Goal: Task Accomplishment & Management: Complete application form

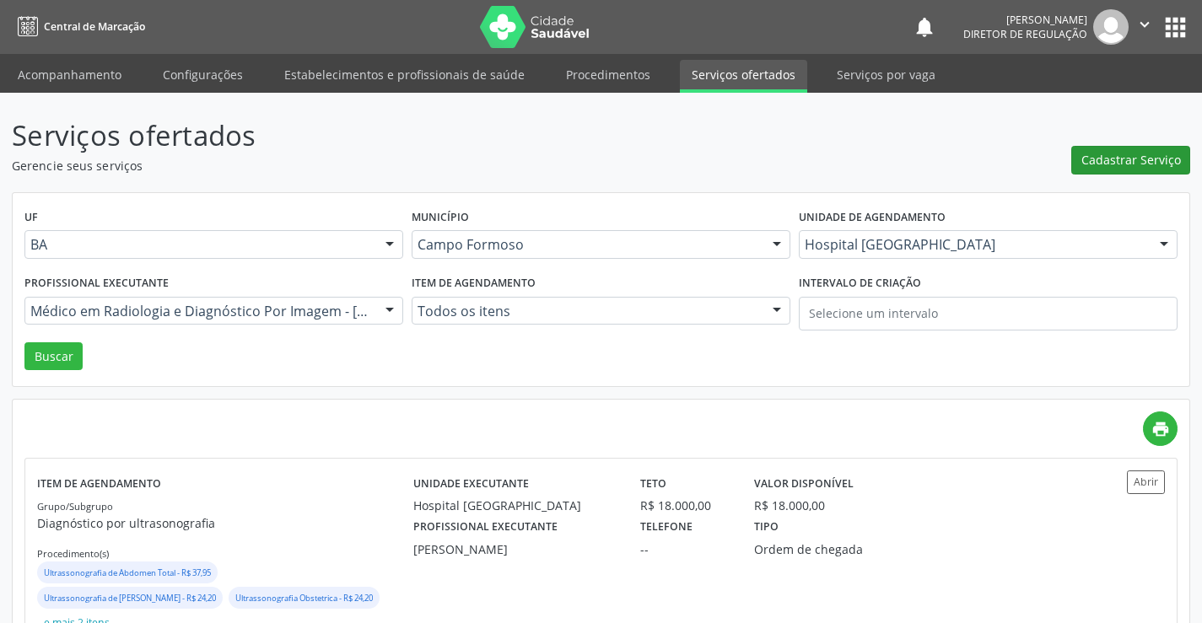
drag, startPoint x: 1112, startPoint y: 132, endPoint x: 1102, endPoint y: 146, distance: 16.9
click at [1112, 137] on div "Cadastrar Serviço" at bounding box center [1130, 145] width 119 height 60
click at [1101, 147] on button "Cadastrar Serviço" at bounding box center [1130, 160] width 119 height 29
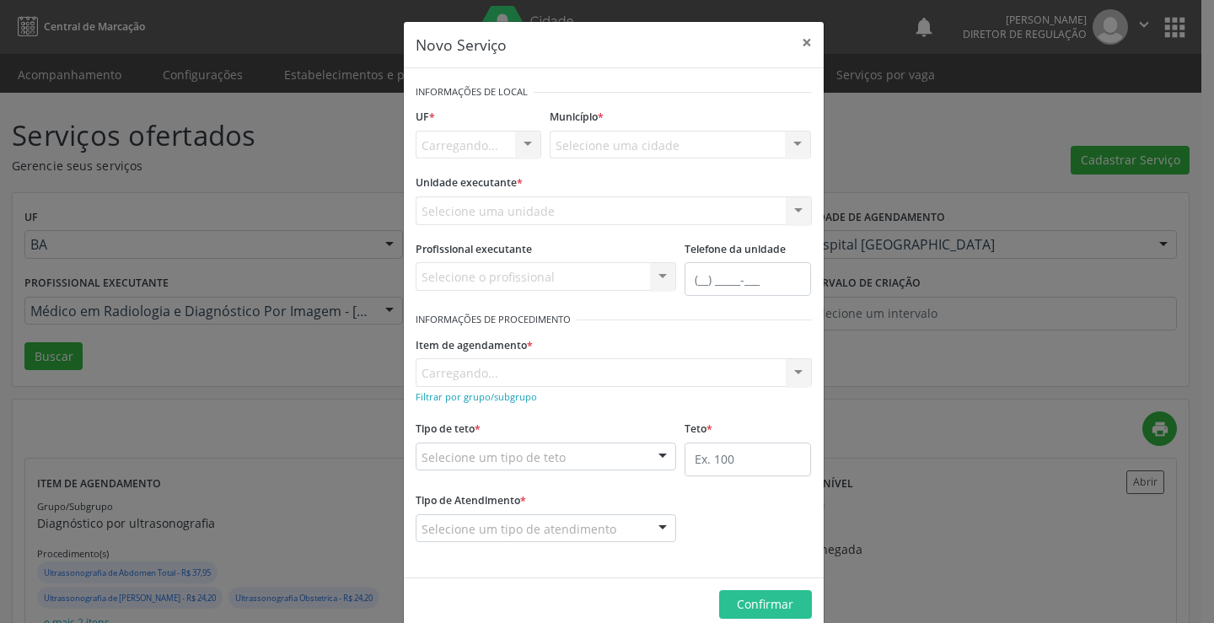
click at [520, 222] on div "Selecione uma unidade Nenhum resultado encontrado para: " " Não há nenhuma opçã…" at bounding box center [614, 210] width 396 height 29
click at [525, 207] on div "Carregando... Nenhum resultado encontrado para: " " Não há nenhuma opção para s…" at bounding box center [614, 210] width 396 height 29
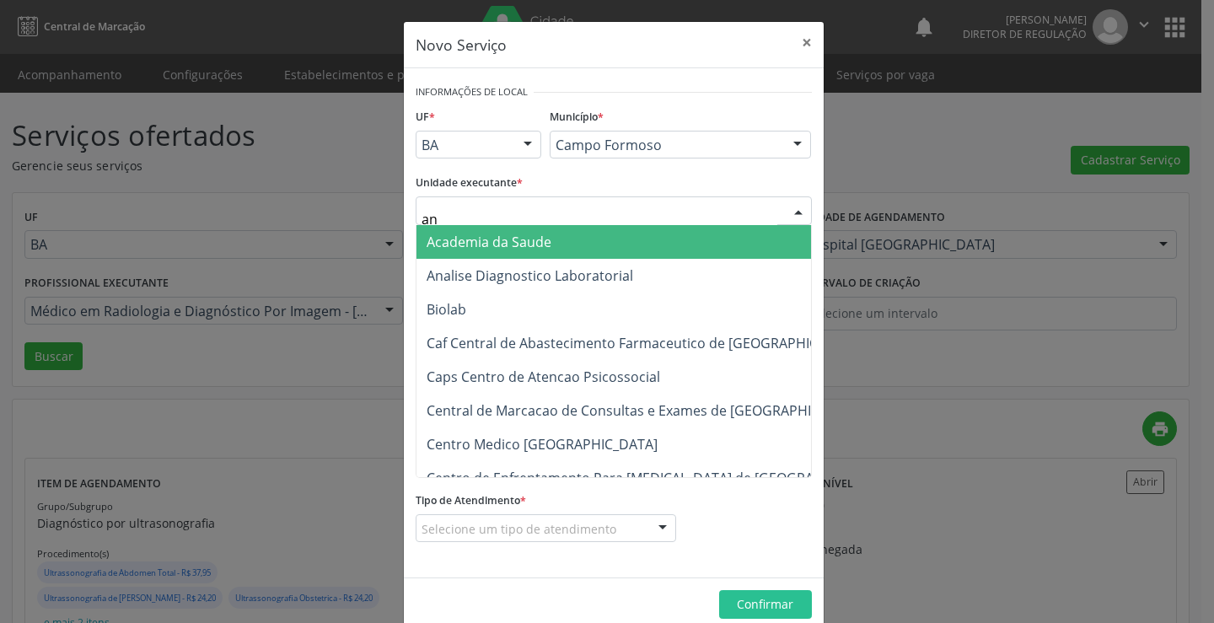
type input "ana"
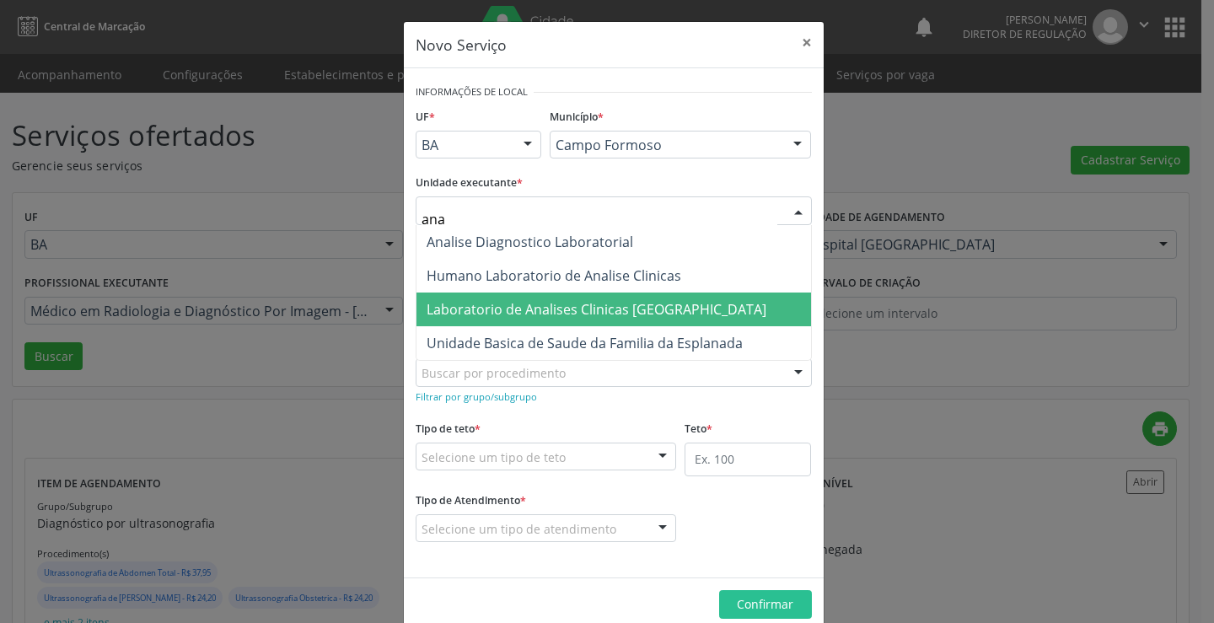
click at [532, 306] on span "Laboratorio de Analises Clinicas [GEOGRAPHIC_DATA]" at bounding box center [597, 309] width 340 height 19
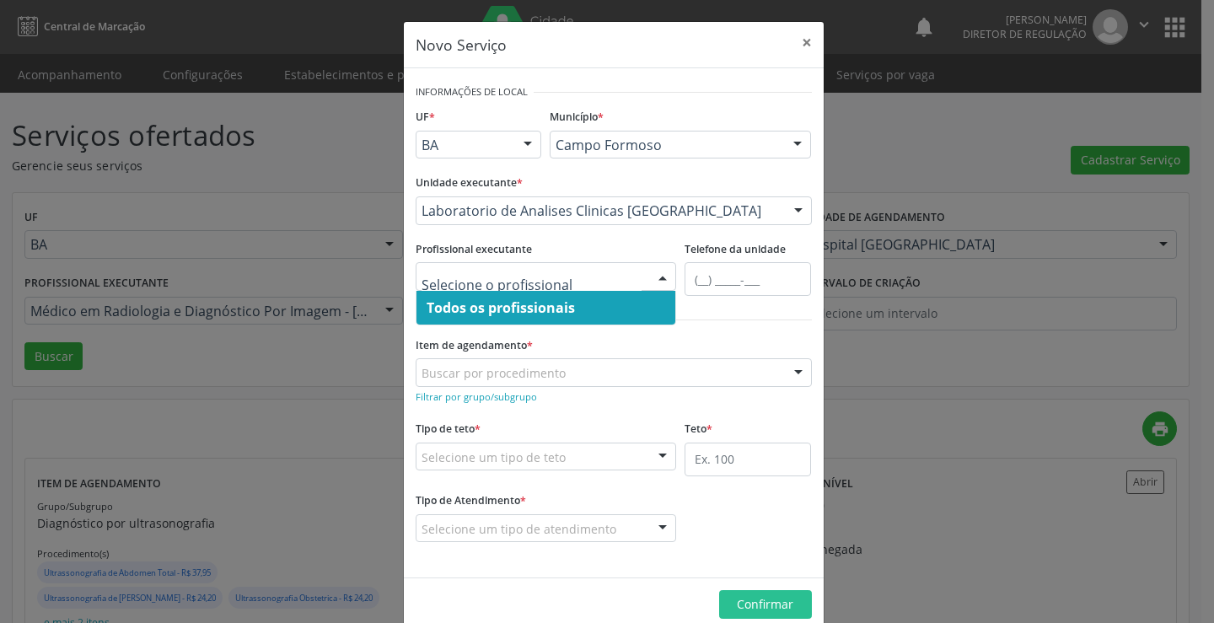
click at [487, 302] on span "Todos os profissionais" at bounding box center [501, 308] width 148 height 19
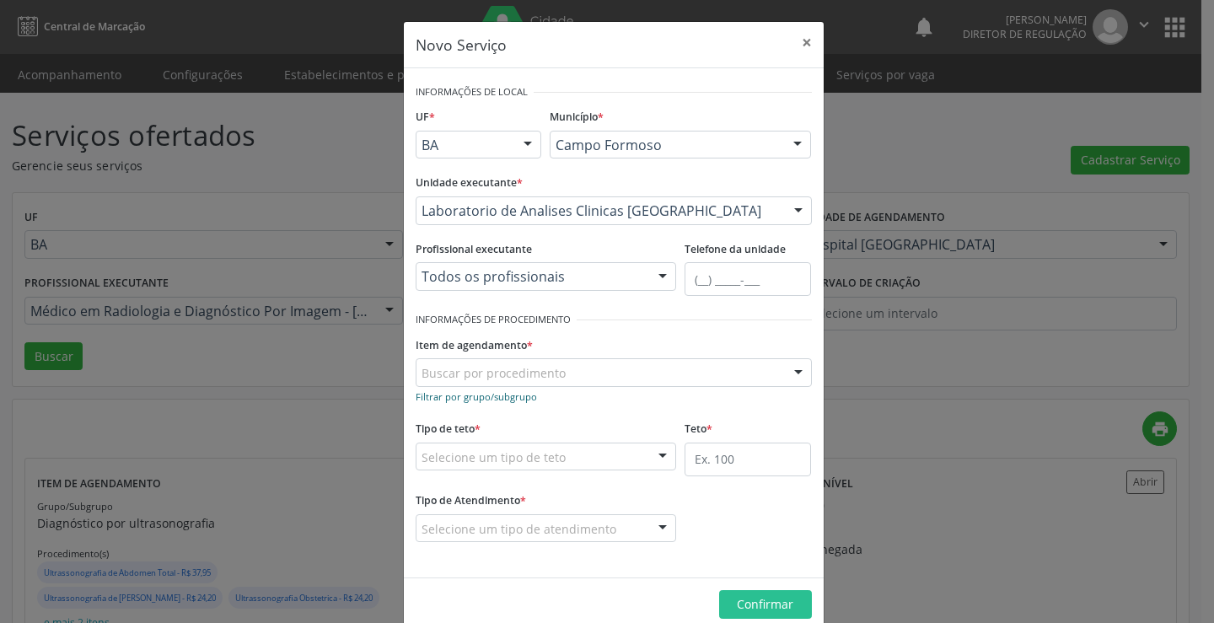
click at [461, 400] on small "Filtrar por grupo/subgrupo" at bounding box center [476, 396] width 121 height 13
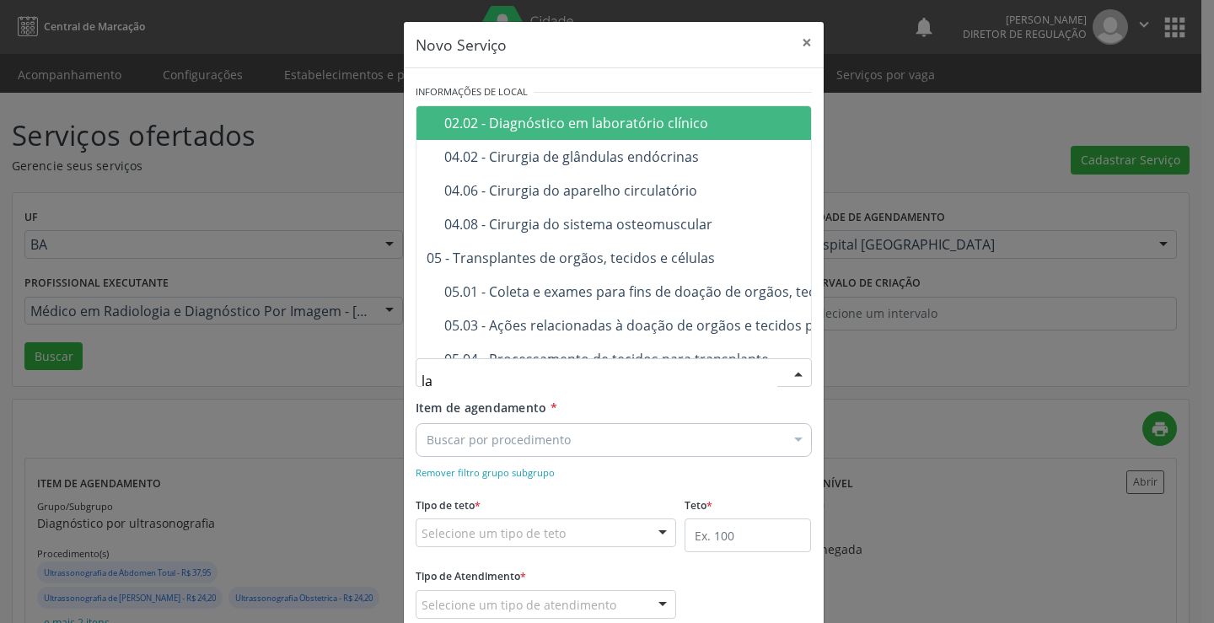
type input "lab"
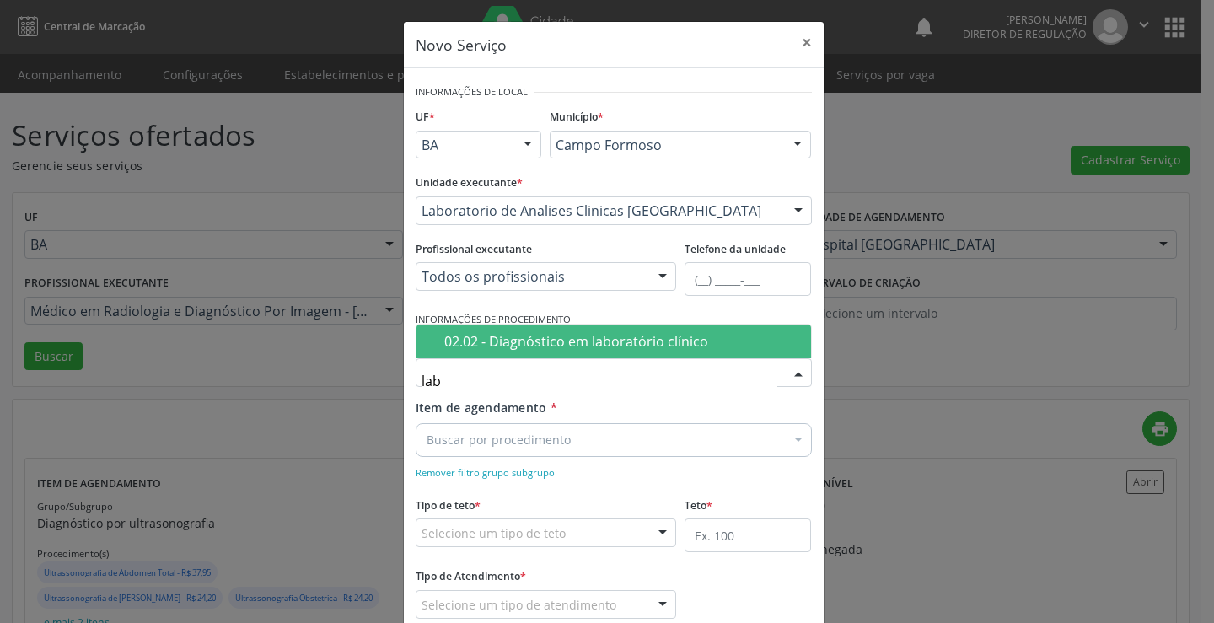
click at [524, 347] on div "02.02 - Diagnóstico em laboratório clínico" at bounding box center [622, 341] width 357 height 13
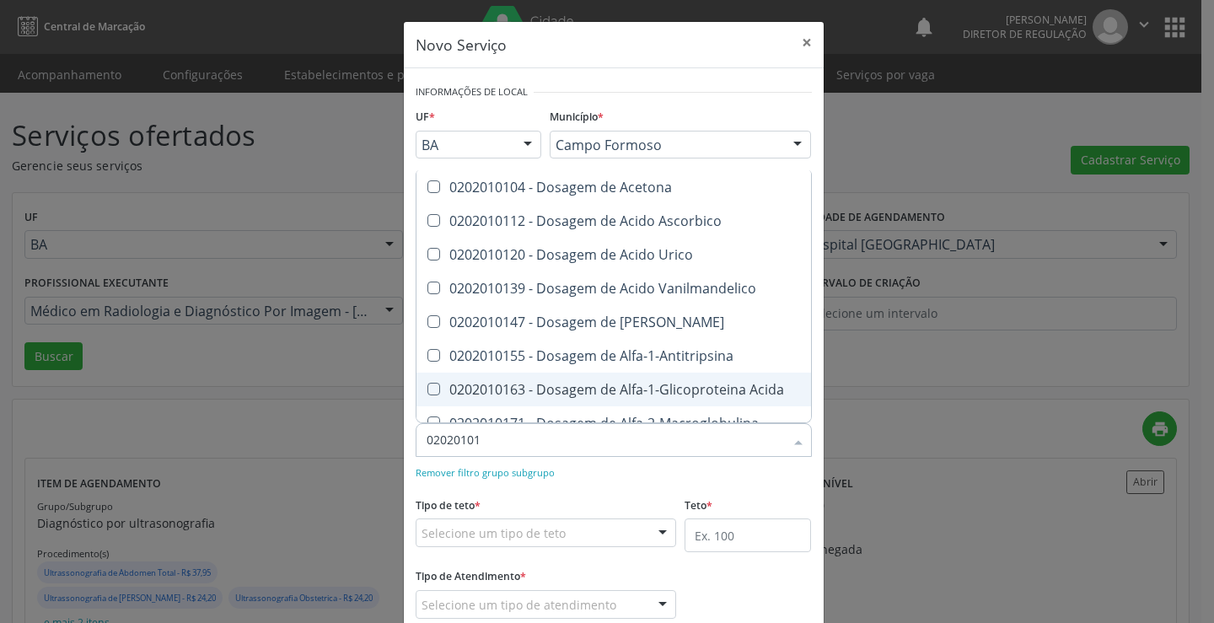
type input "020201012"
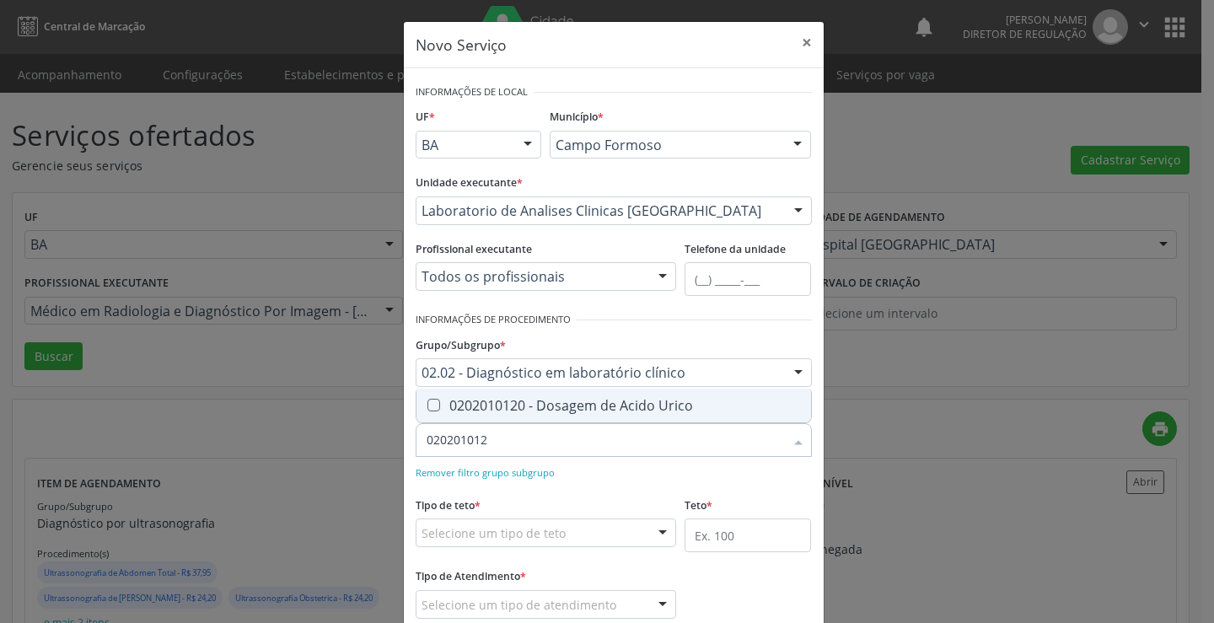
click at [642, 401] on div "0202010120 - Dosagem de Acido Urico" at bounding box center [614, 405] width 374 height 13
checkbox Urico "true"
type input "020201012"
click at [600, 480] on div "Remover filtro grupo subgrupo" at bounding box center [614, 472] width 396 height 18
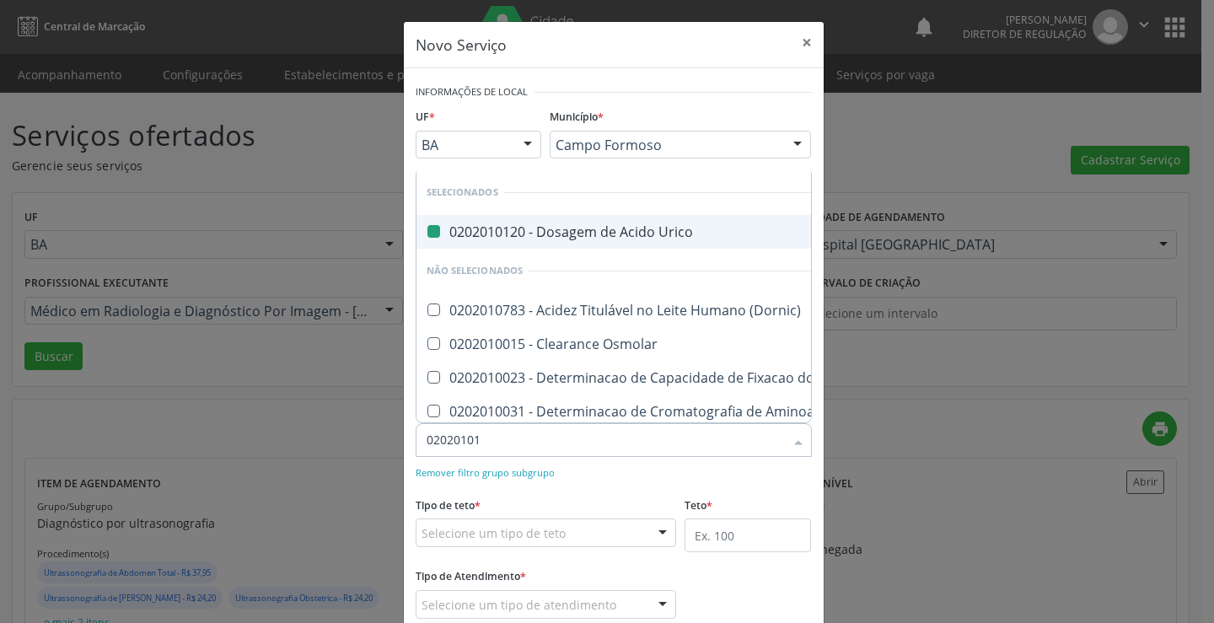
type input "020201018"
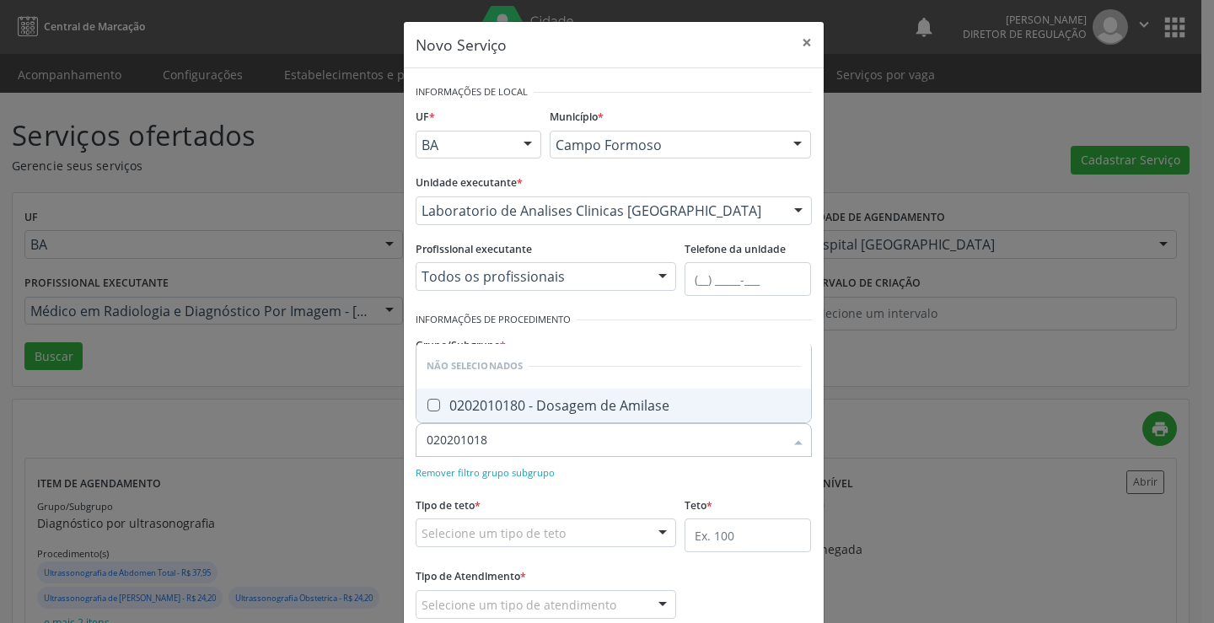
click at [560, 411] on div "0202010180 - Dosagem de Amilase" at bounding box center [614, 405] width 374 height 13
checkbox Amilase "true"
type input "020201018"
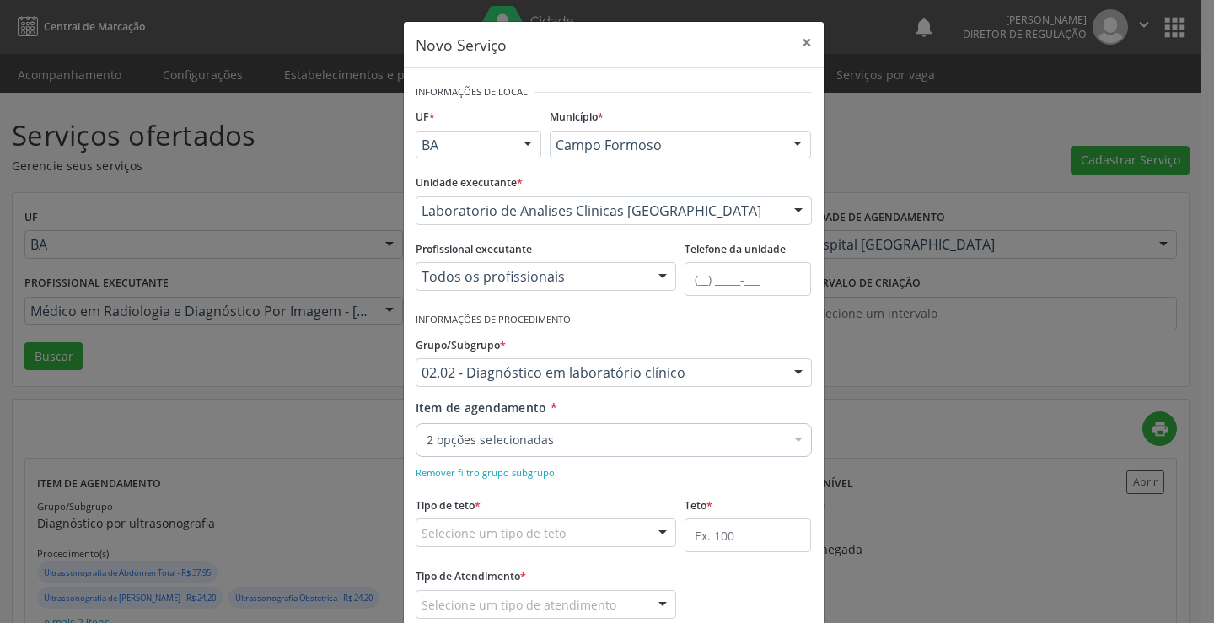
click at [624, 477] on div "Remover filtro grupo subgrupo" at bounding box center [614, 472] width 396 height 18
click at [608, 449] on div "2 opções selecionadas" at bounding box center [614, 440] width 396 height 34
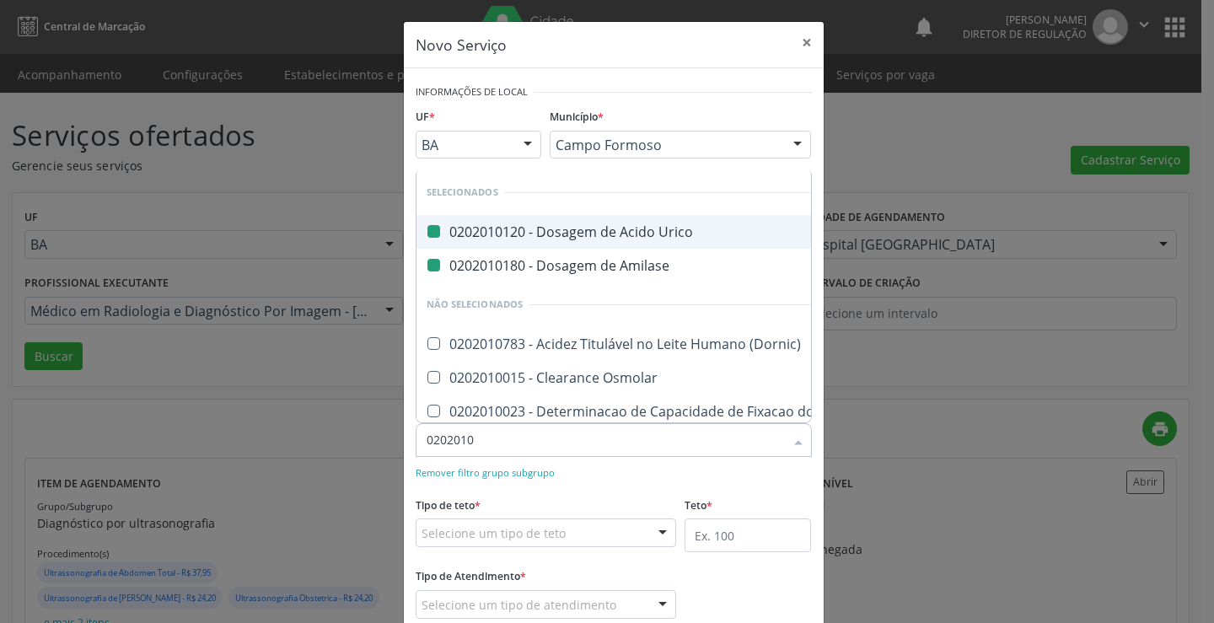
type input "02020102"
checkbox Urico "false"
checkbox Amilase "false"
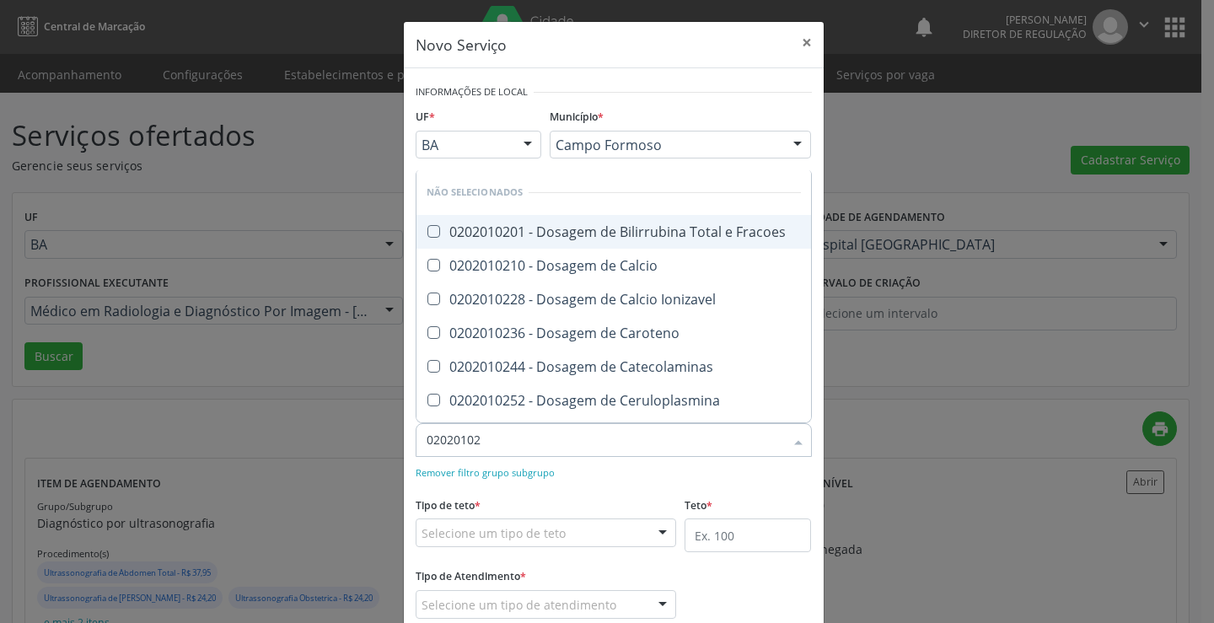
type input "020201020"
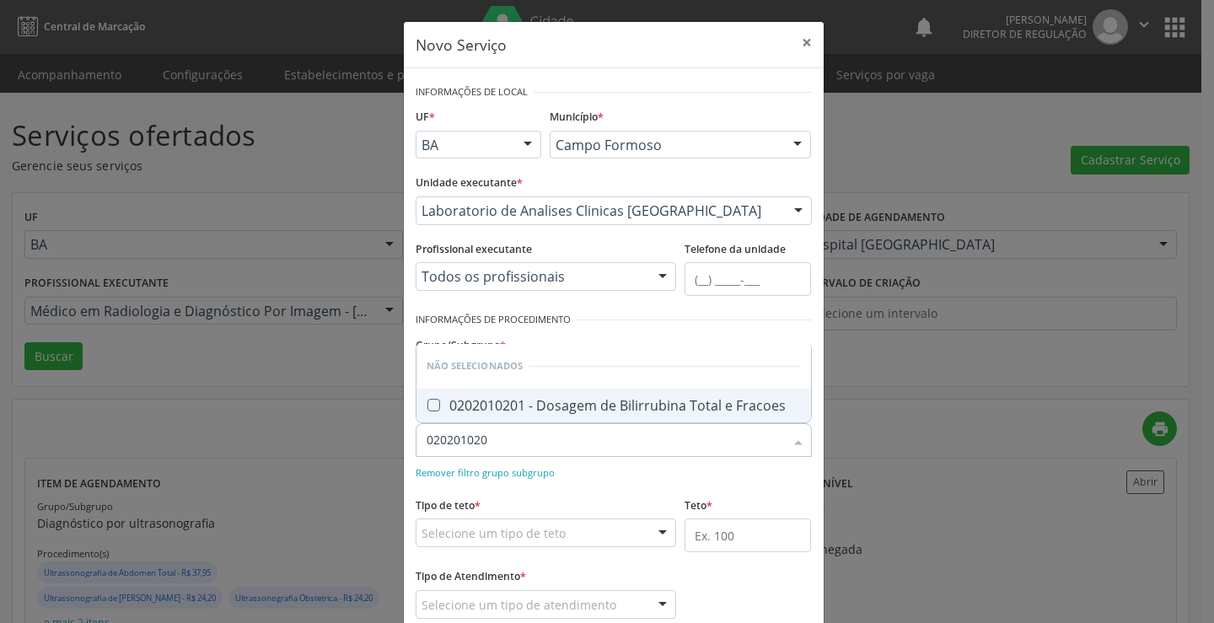
click at [622, 399] on div "0202010201 - Dosagem de Bilirrubina Total e Fracoes" at bounding box center [614, 405] width 374 height 13
checkbox Fracoes "true"
type input "020201020"
click at [603, 475] on div "Remover filtro grupo subgrupo" at bounding box center [614, 472] width 396 height 18
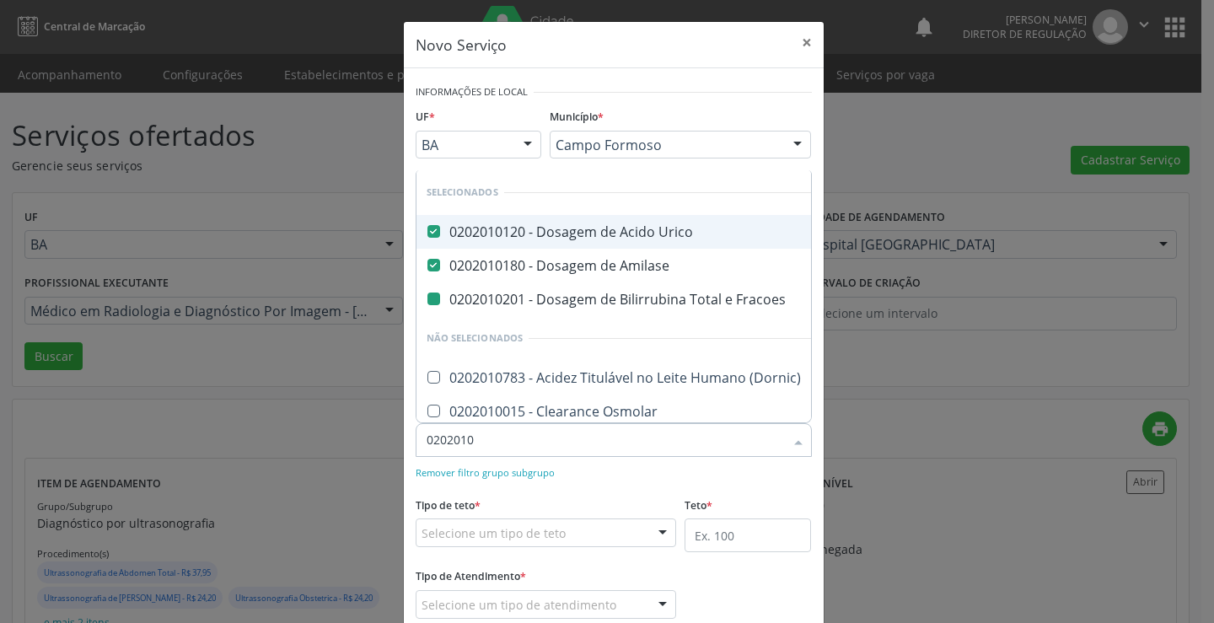
type input "02020102"
checkbox Fracoes "false"
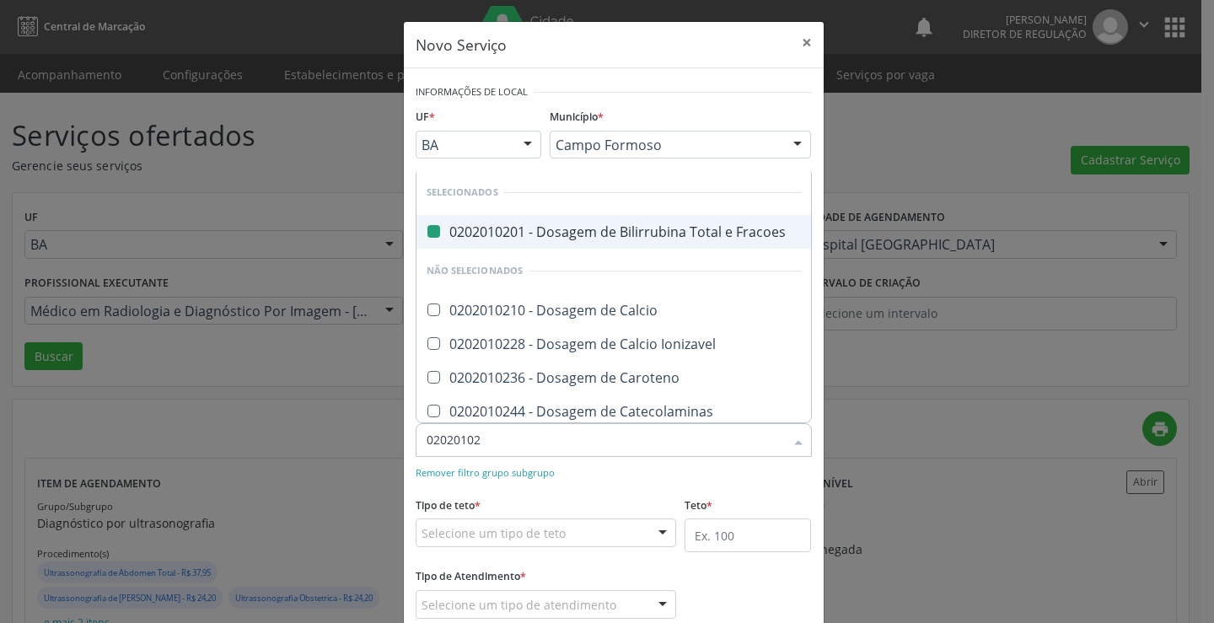
type input "020201021"
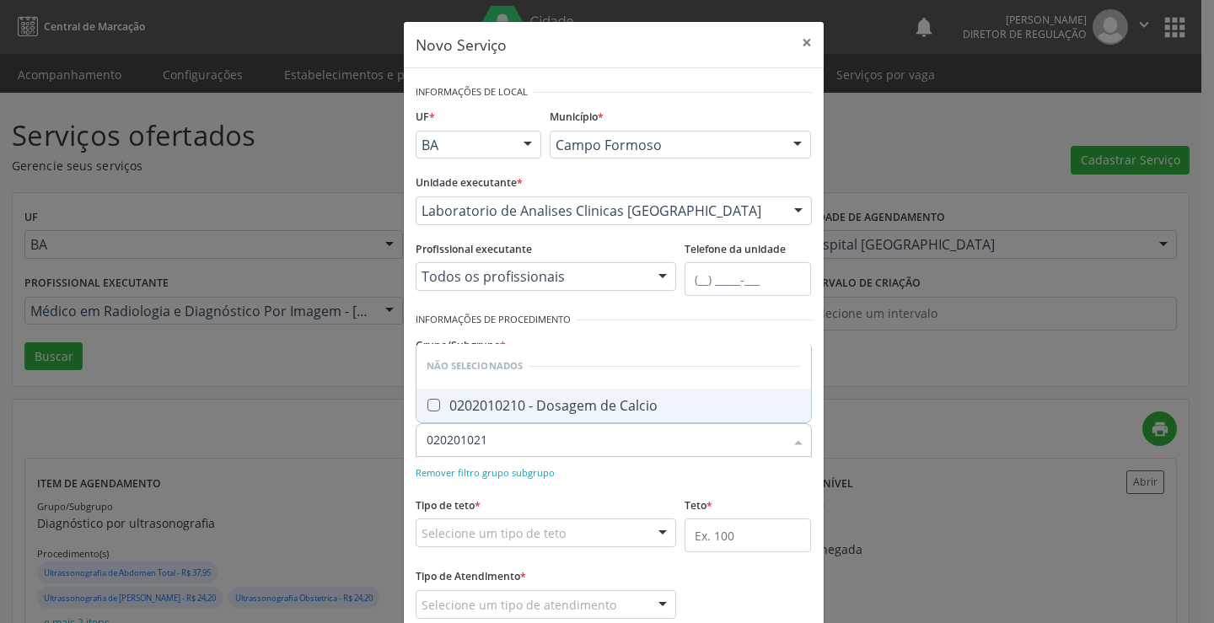
click at [581, 409] on div "0202010210 - Dosagem de Calcio" at bounding box center [614, 405] width 374 height 13
checkbox Calcio "true"
type input "020201021"
click at [595, 473] on div "Remover filtro grupo subgrupo" at bounding box center [614, 472] width 396 height 18
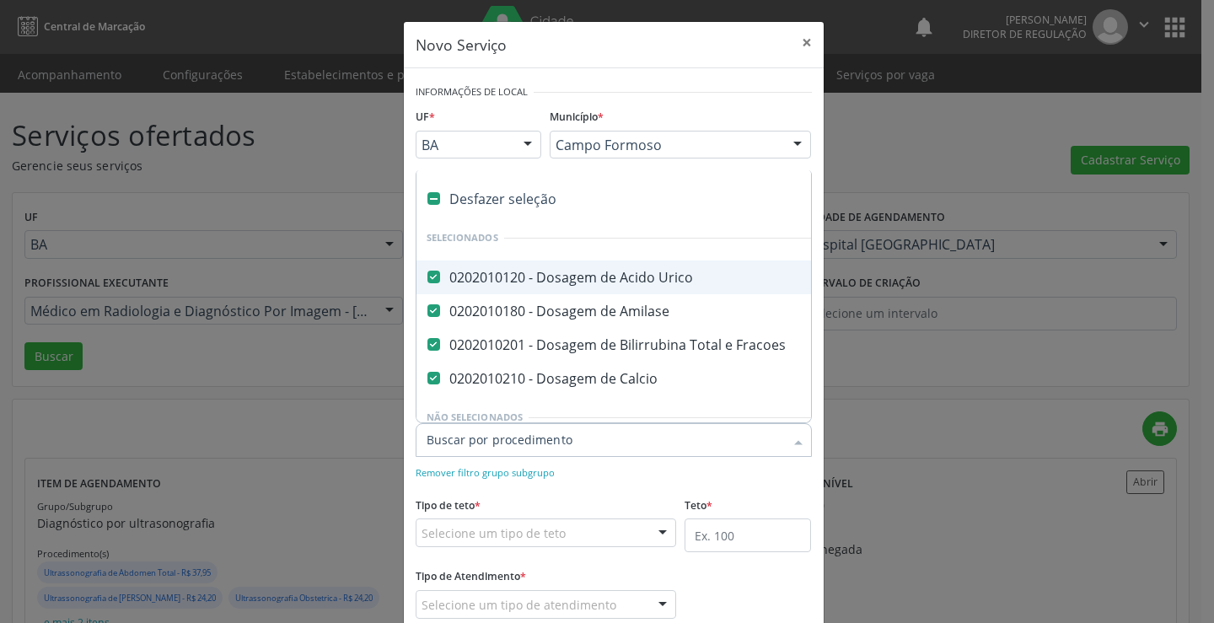
click at [588, 449] on div at bounding box center [614, 440] width 396 height 34
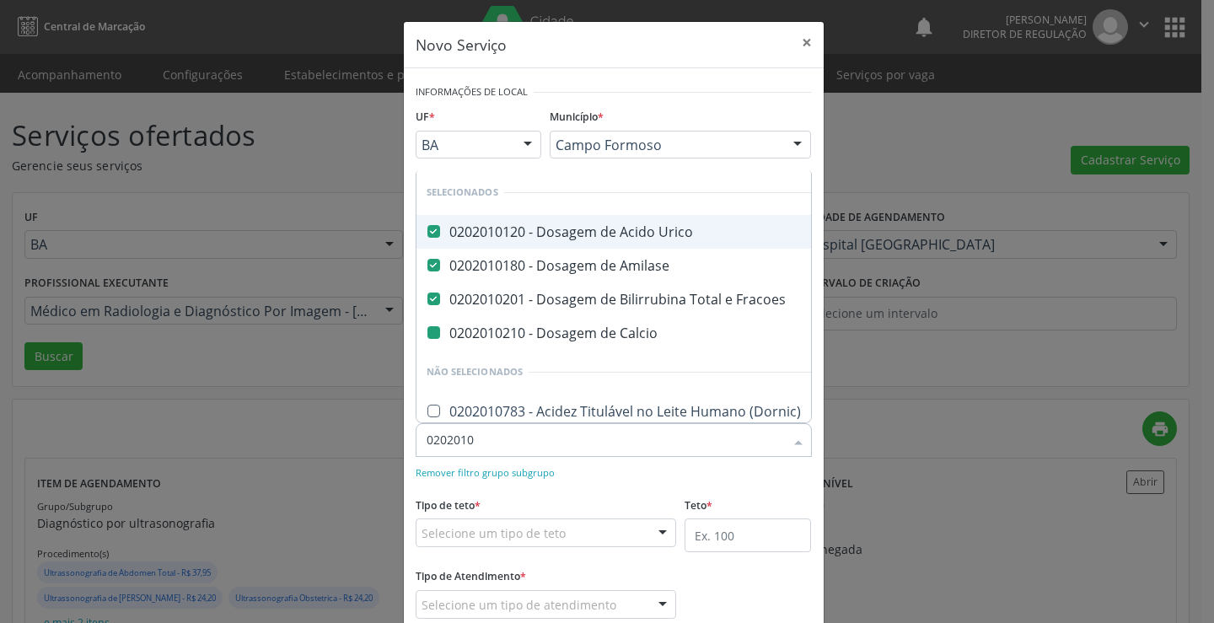
type input "02020102"
checkbox Calcio "false"
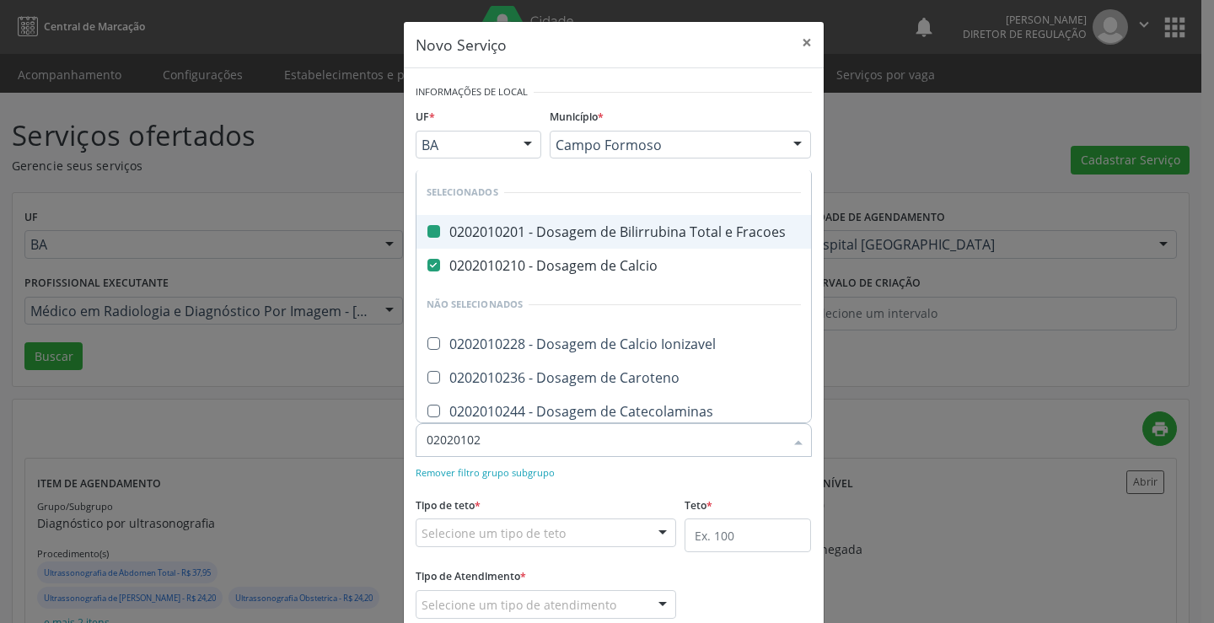
type input "020201027"
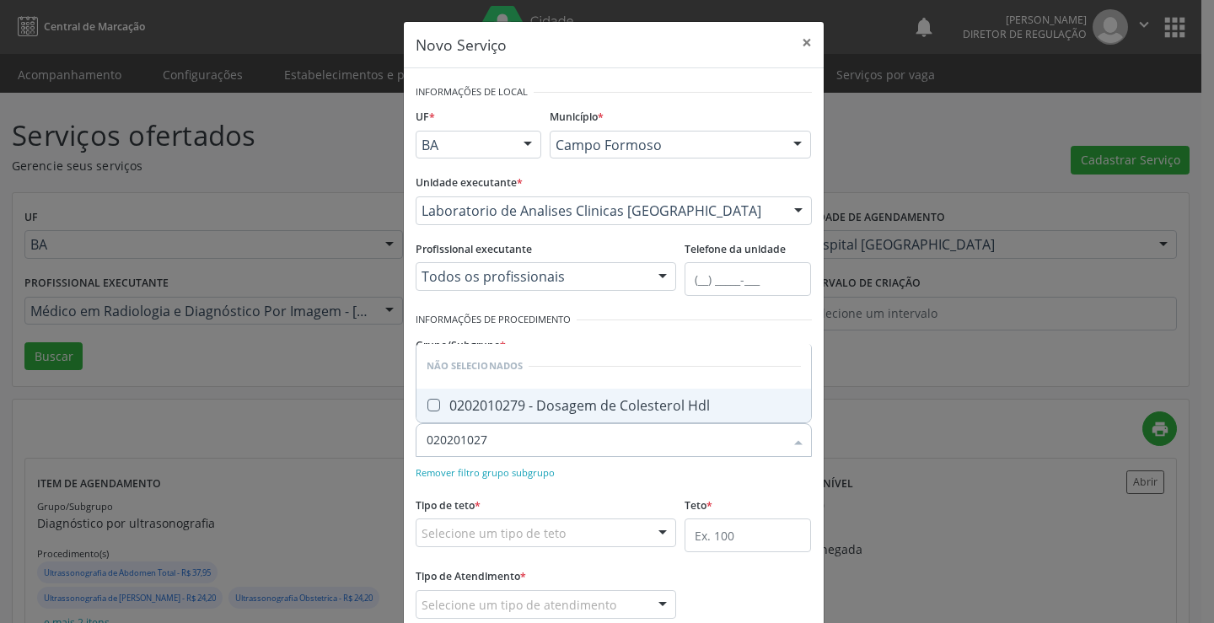
click at [575, 415] on span "0202010279 - Dosagem de Colesterol Hdl" at bounding box center [614, 406] width 395 height 34
checkbox Hdl "true"
type input "020201027"
click at [599, 480] on div "Remover filtro grupo subgrupo" at bounding box center [614, 472] width 396 height 18
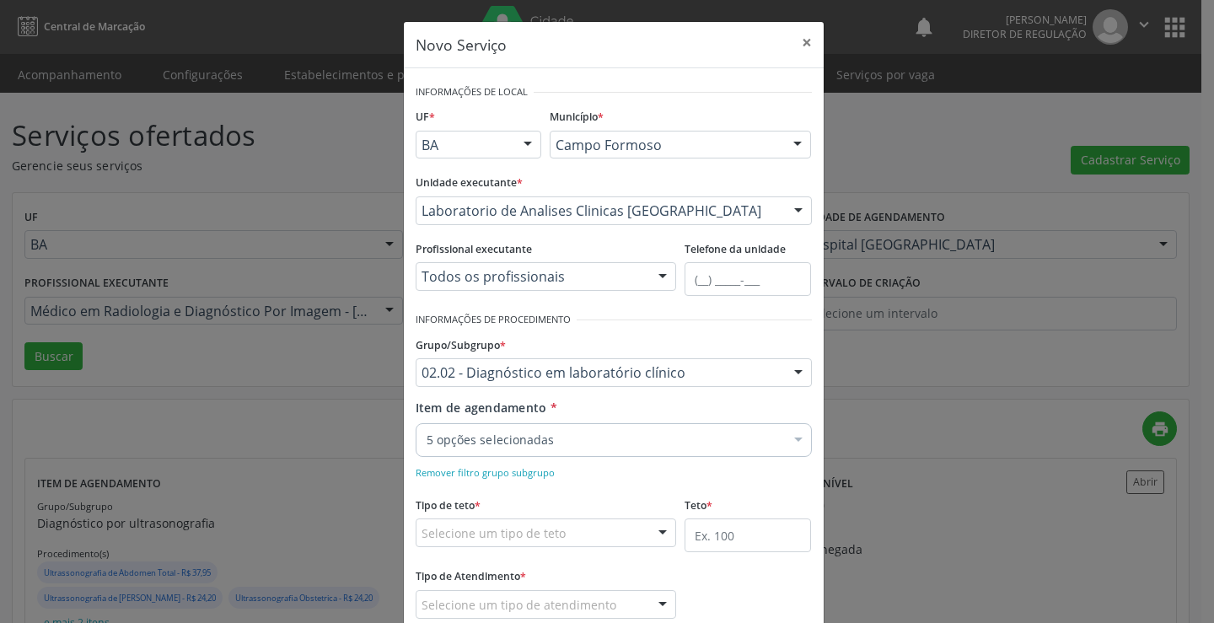
click at [599, 473] on div "Remover filtro grupo subgrupo" at bounding box center [614, 472] width 396 height 18
click at [602, 457] on div "Item de agendamento * 5 opções selecionadas Desfazer seleção Selecionados 02020…" at bounding box center [614, 440] width 405 height 83
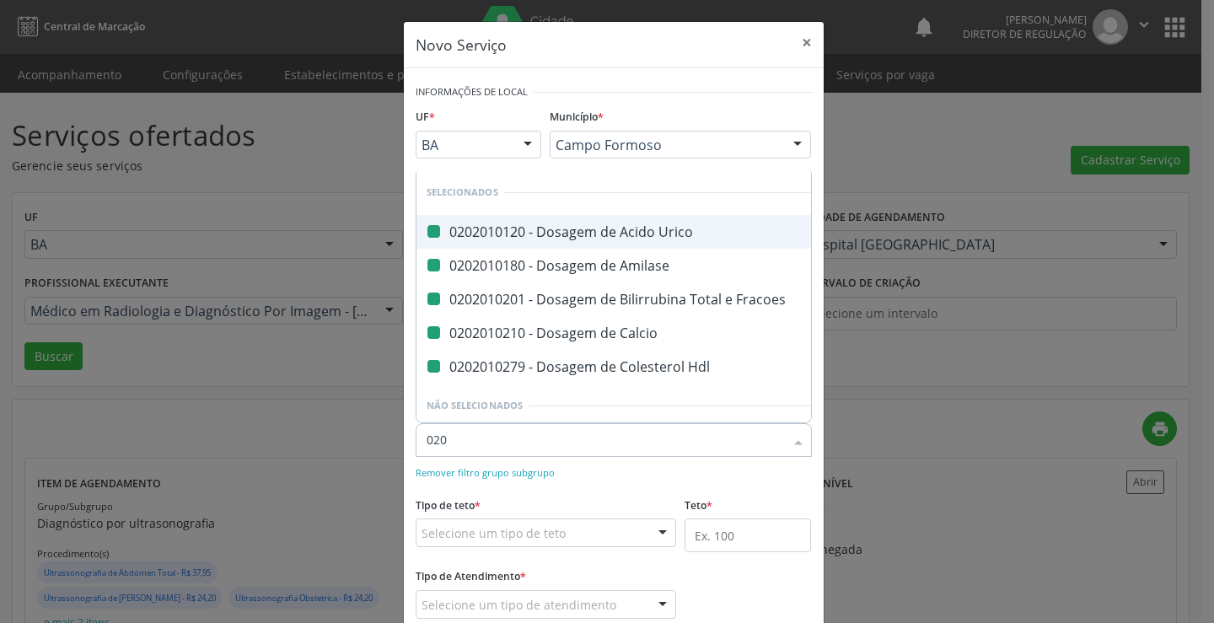
type input "0200"
checkbox Urico "false"
checkbox Amilase "false"
checkbox Fracoes "false"
checkbox Calcio "false"
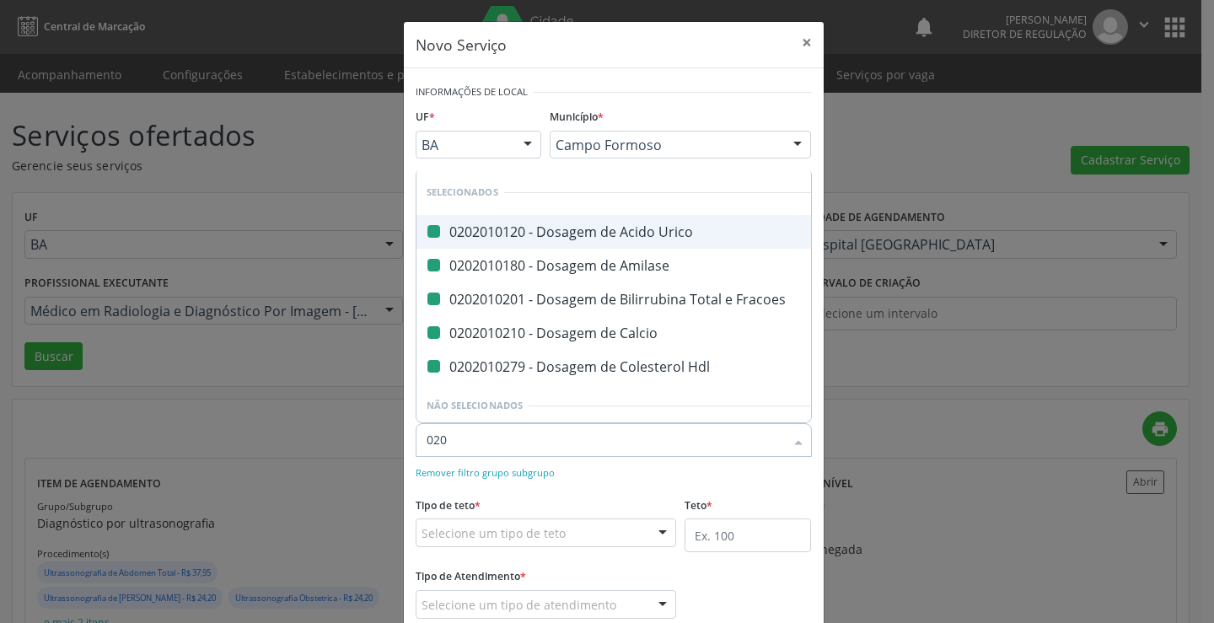
checkbox Hdl "false"
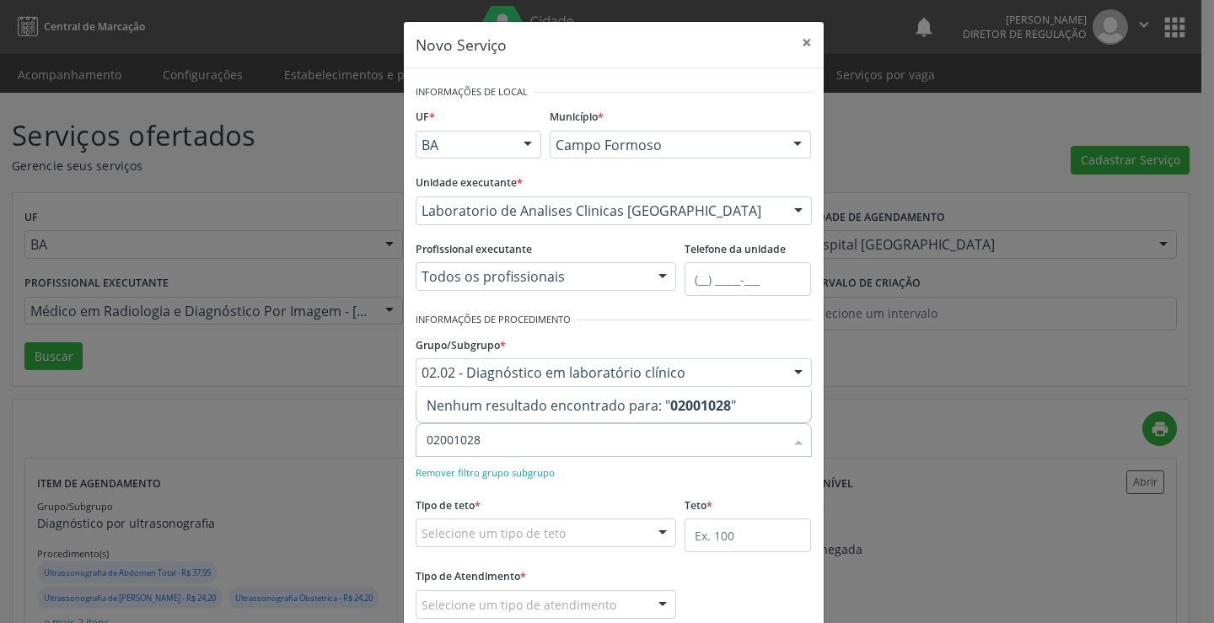
click at [444, 438] on input "02001028" at bounding box center [606, 440] width 358 height 34
type input "020201028"
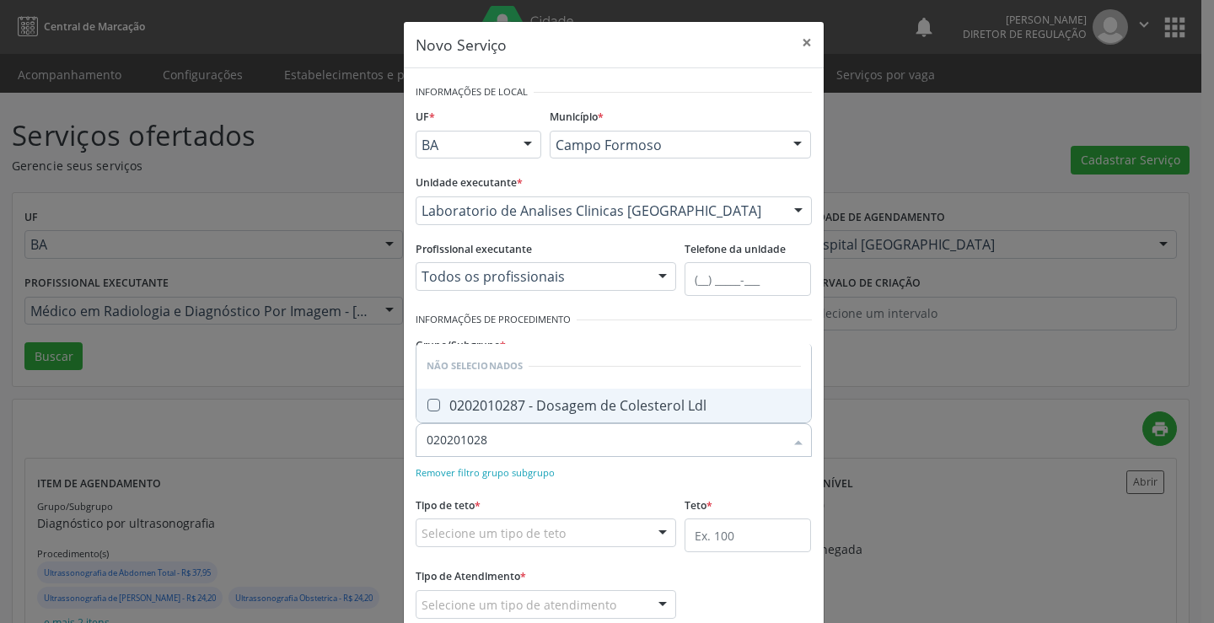
click at [541, 401] on div "0202010287 - Dosagem de Colesterol Ldl" at bounding box center [614, 405] width 374 height 13
checkbox Ldl "true"
type input "020201028"
click at [570, 464] on div "Remover filtro grupo subgrupo" at bounding box center [614, 472] width 396 height 18
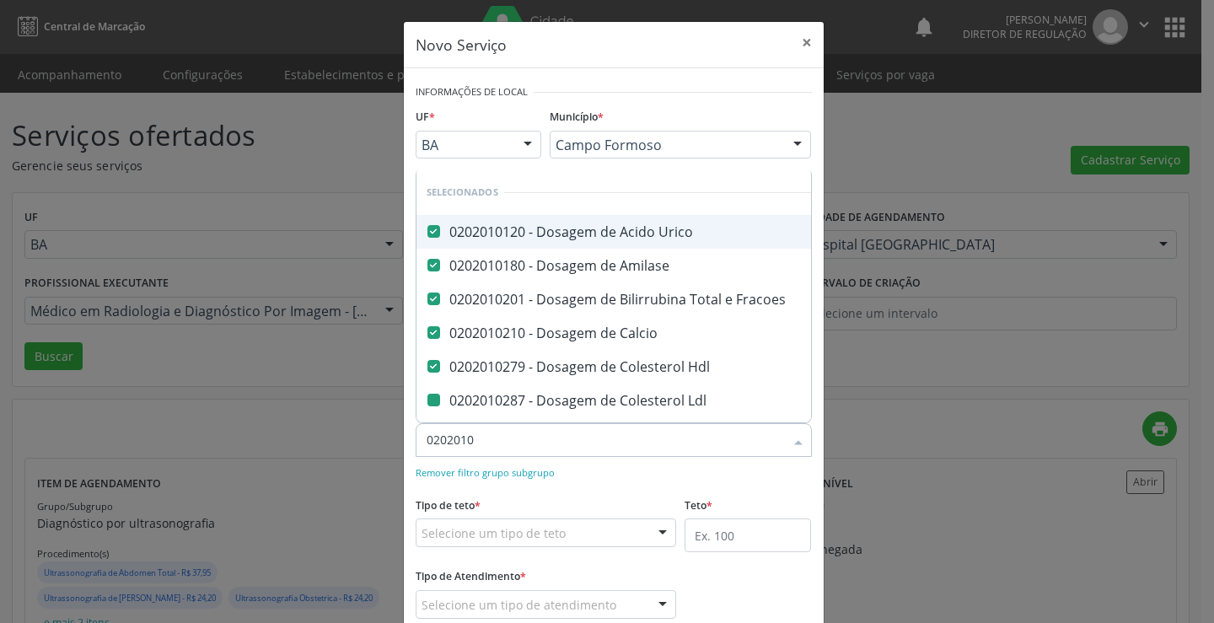
type input "02020102"
checkbox Ldl "false"
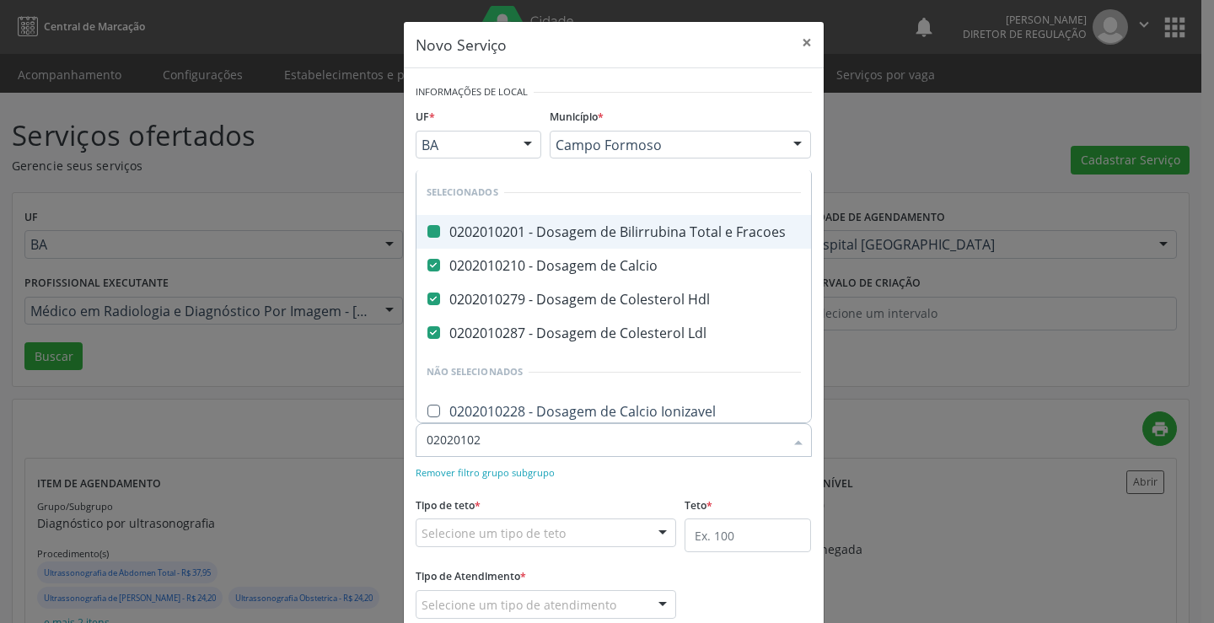
type input "020201029"
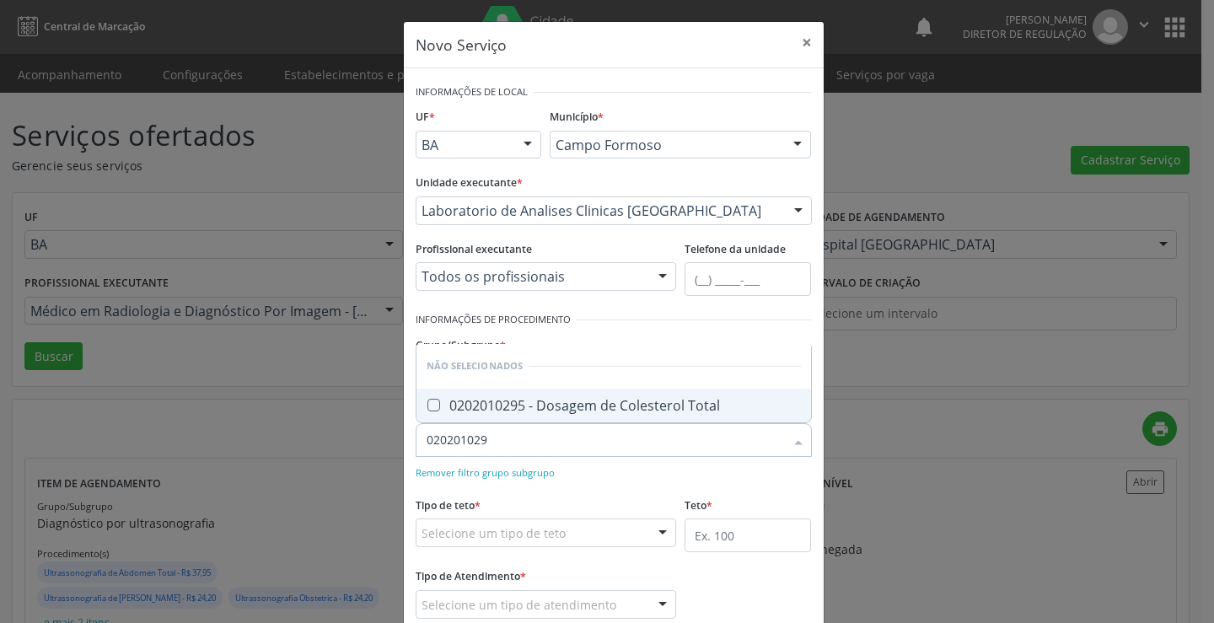
click at [544, 409] on div "0202010295 - Dosagem de Colesterol Total" at bounding box center [614, 405] width 374 height 13
checkbox Total "true"
click at [576, 486] on form "Informações de Local UF * BA BA Nenhum resultado encontrado para: " " Não há ne…" at bounding box center [614, 361] width 396 height 562
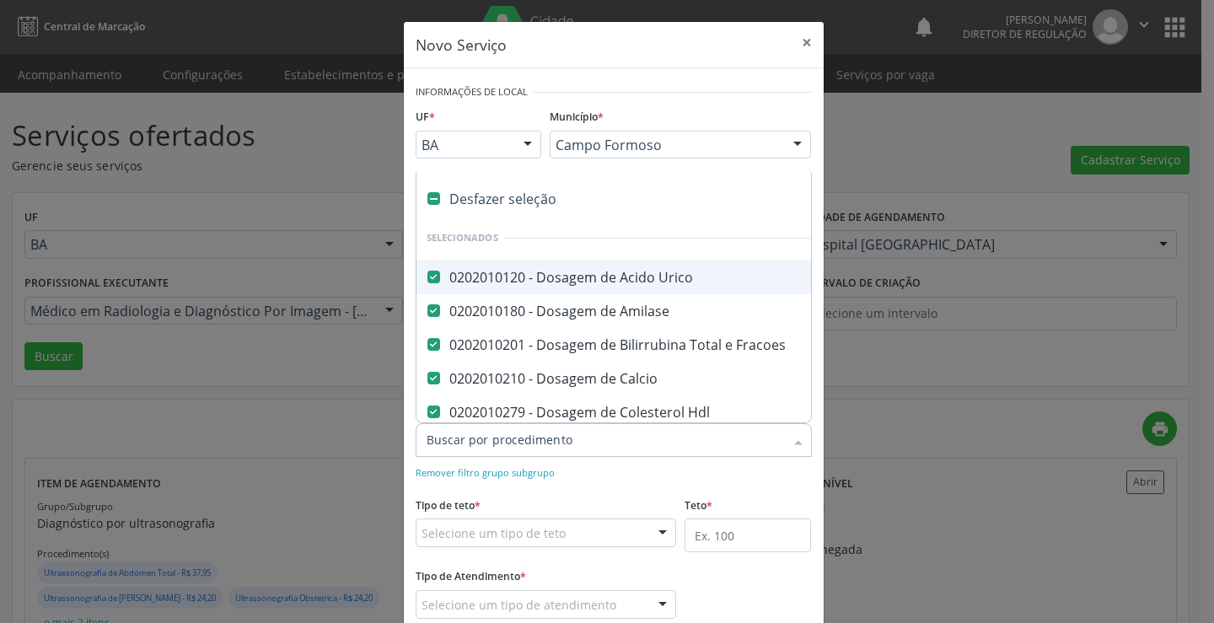
click at [578, 450] on div at bounding box center [614, 440] width 396 height 34
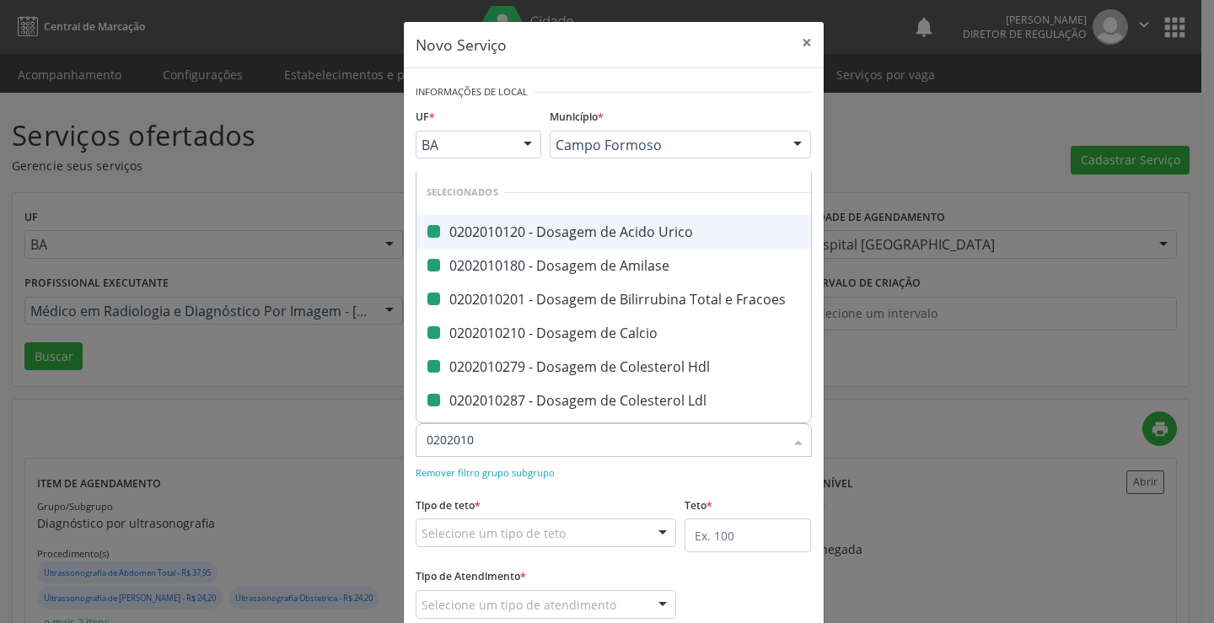
type input "02020103"
checkbox Urico "false"
checkbox Amilase "false"
checkbox Fracoes "false"
checkbox Calcio "false"
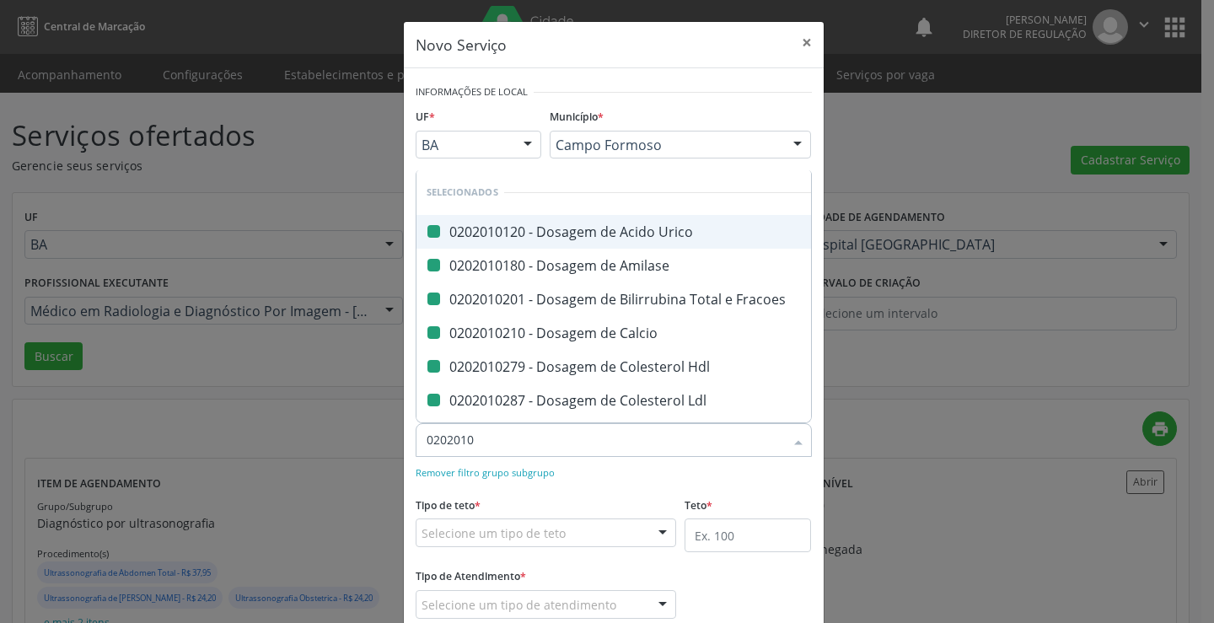
checkbox Hdl "false"
checkbox Ldl "false"
checkbox Total "false"
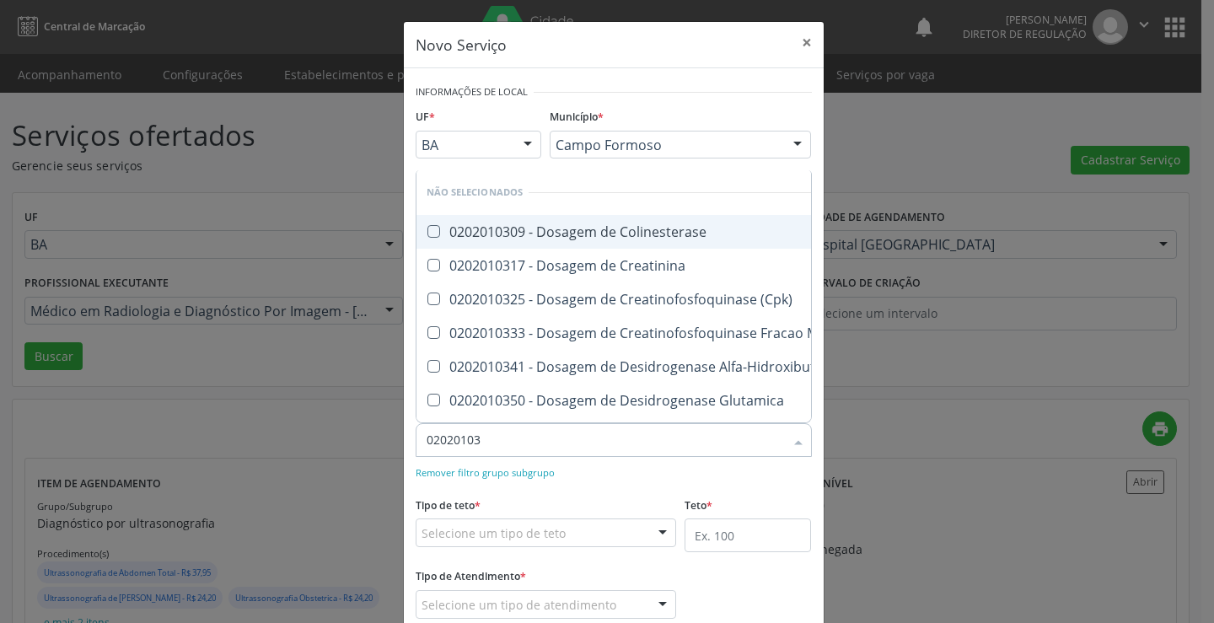
type input "020201031"
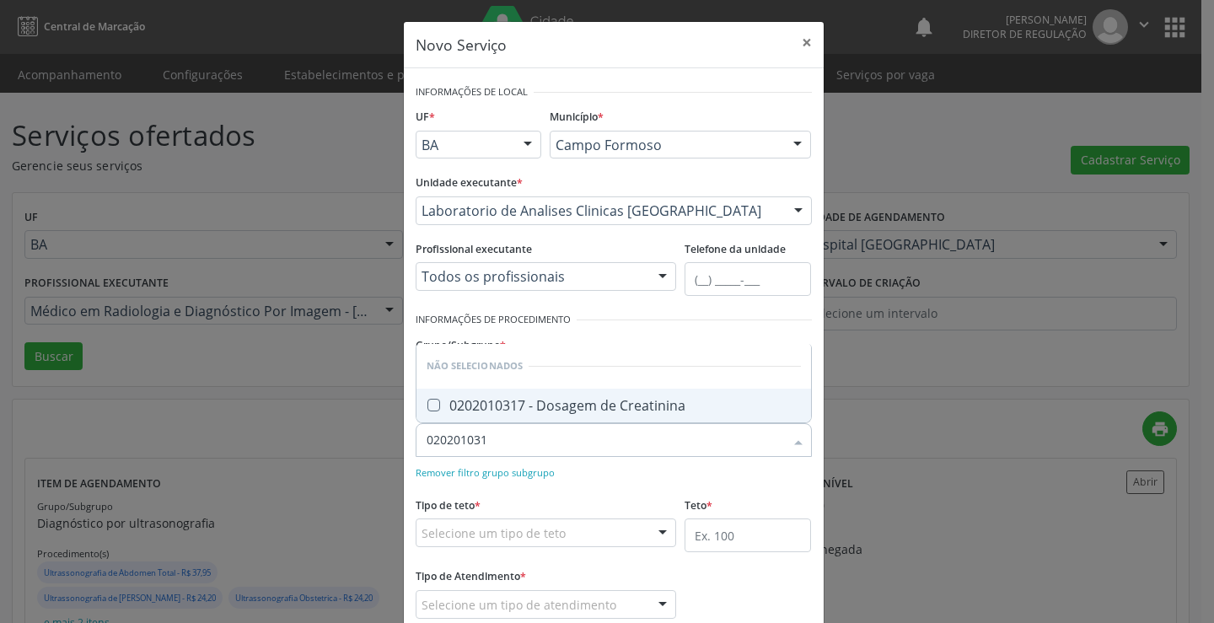
click at [569, 422] on div "Desfazer seleção Não selecionados 0202010317 - Dosagem de Creatinina Nenhum res…" at bounding box center [614, 383] width 396 height 79
click at [591, 420] on span "0202010317 - Dosagem de Creatinina" at bounding box center [614, 406] width 395 height 34
checkbox Creatinina "true"
type input "020201031"
click at [590, 479] on div "Remover filtro grupo subgrupo" at bounding box center [614, 472] width 396 height 18
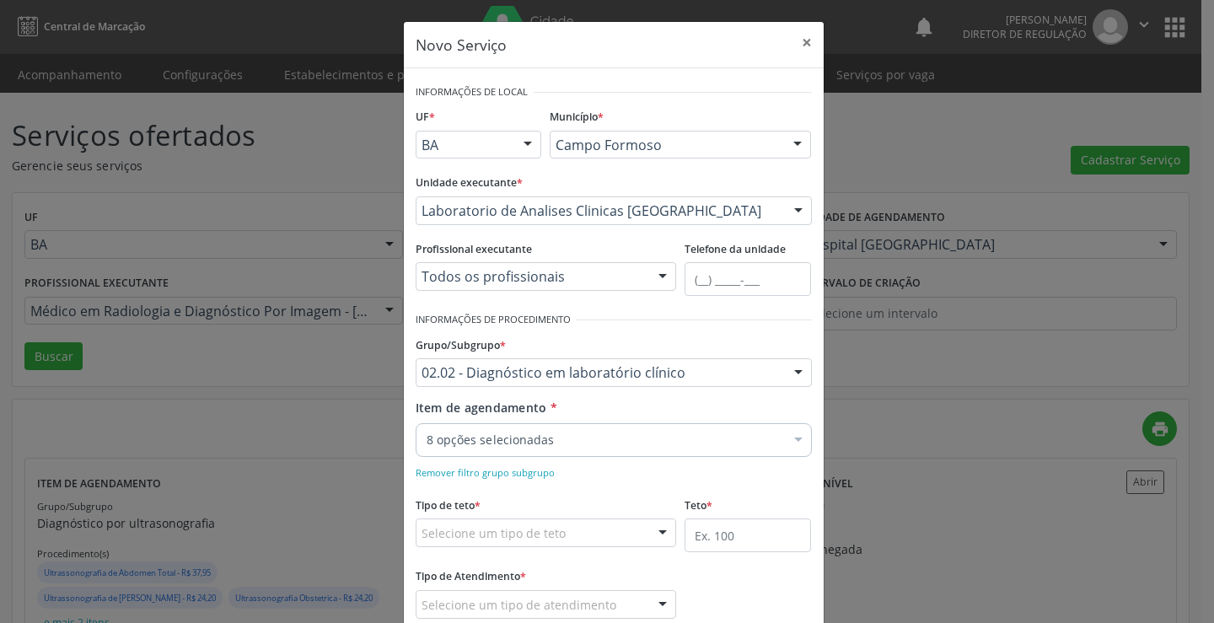
click at [584, 449] on div "8 opções selecionadas" at bounding box center [614, 440] width 396 height 34
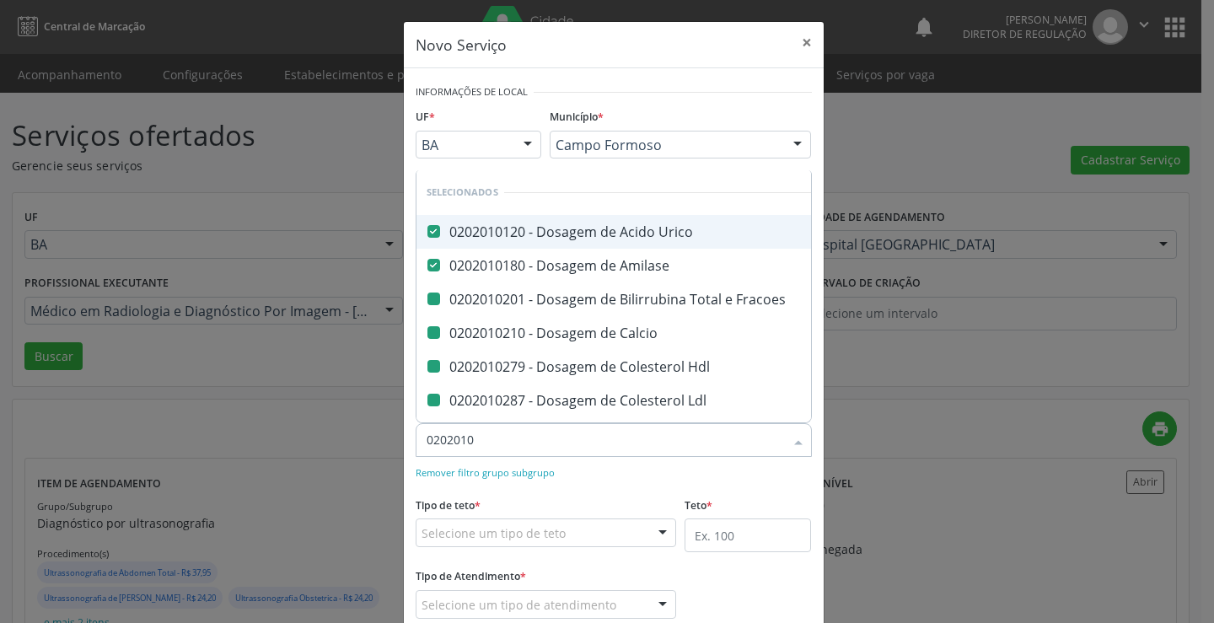
type input "02020103"
checkbox Fracoes "false"
checkbox Calcio "false"
checkbox Hdl "false"
checkbox Ldl "false"
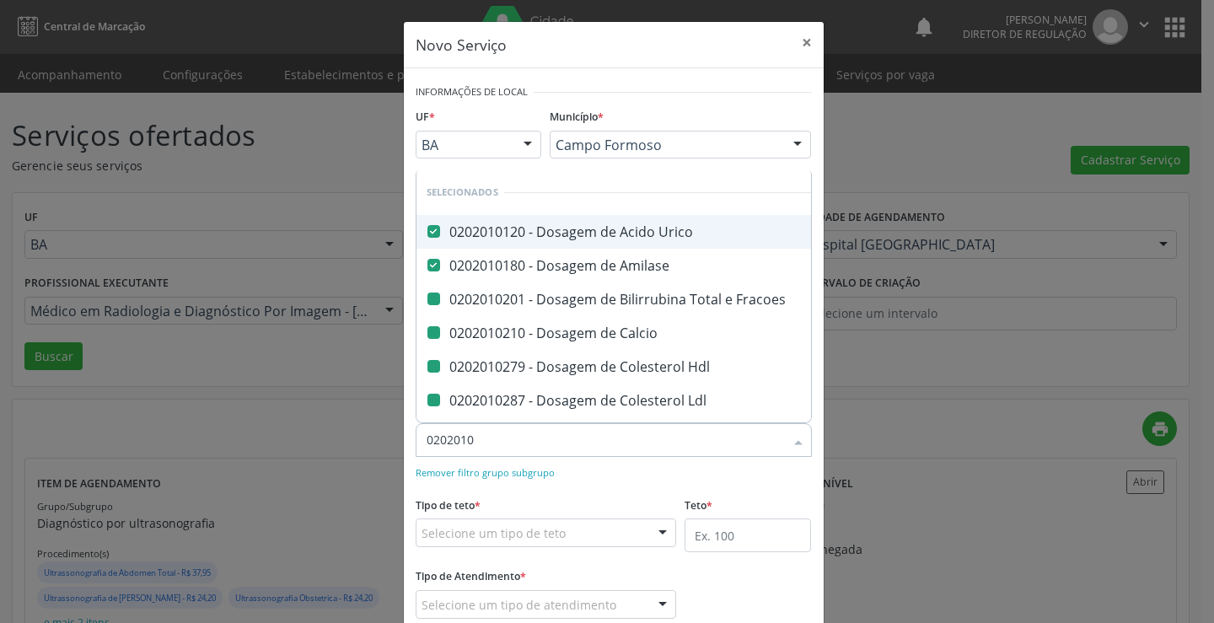
checkbox Total "false"
checkbox Creatinina "false"
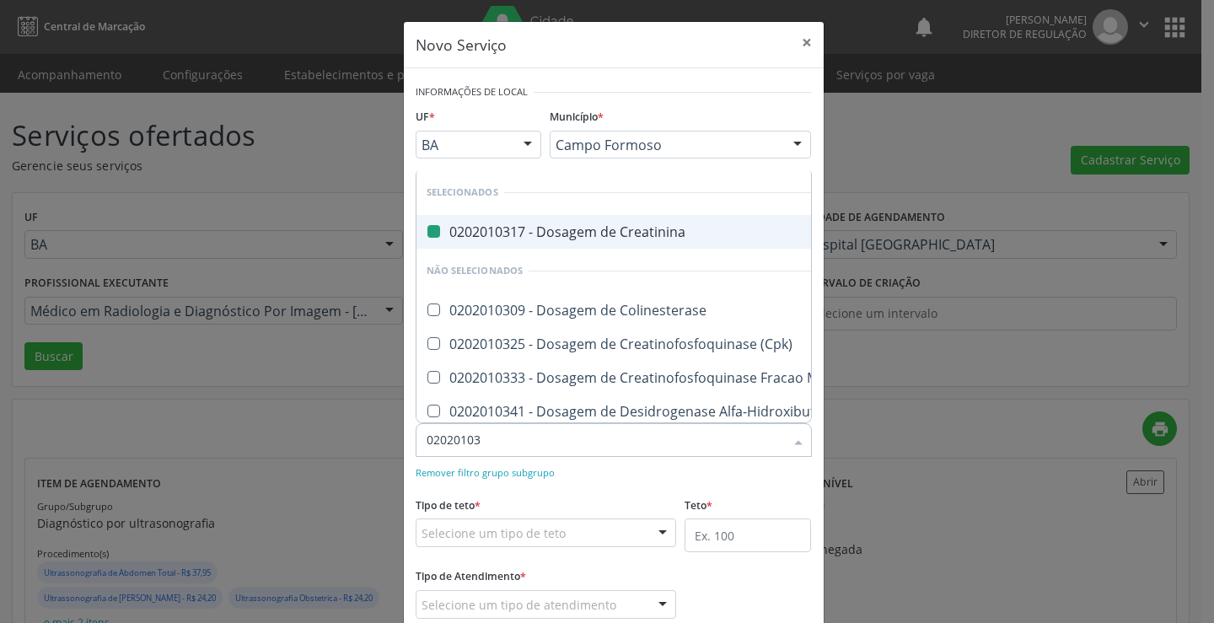
type input "020201032"
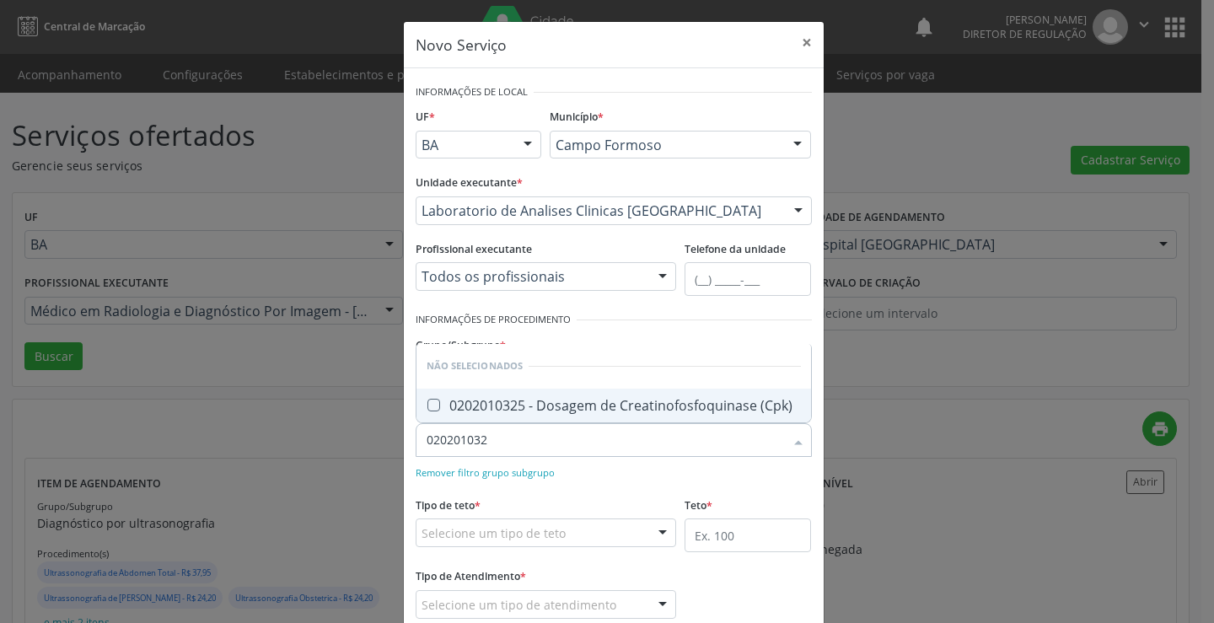
click at [571, 417] on span "0202010325 - Dosagem de Creatinofosfoquinase (Cpk)" at bounding box center [614, 406] width 395 height 34
checkbox \(Cpk\) "true"
type input "020201032"
click at [592, 463] on div "Remover filtro grupo subgrupo" at bounding box center [614, 472] width 396 height 18
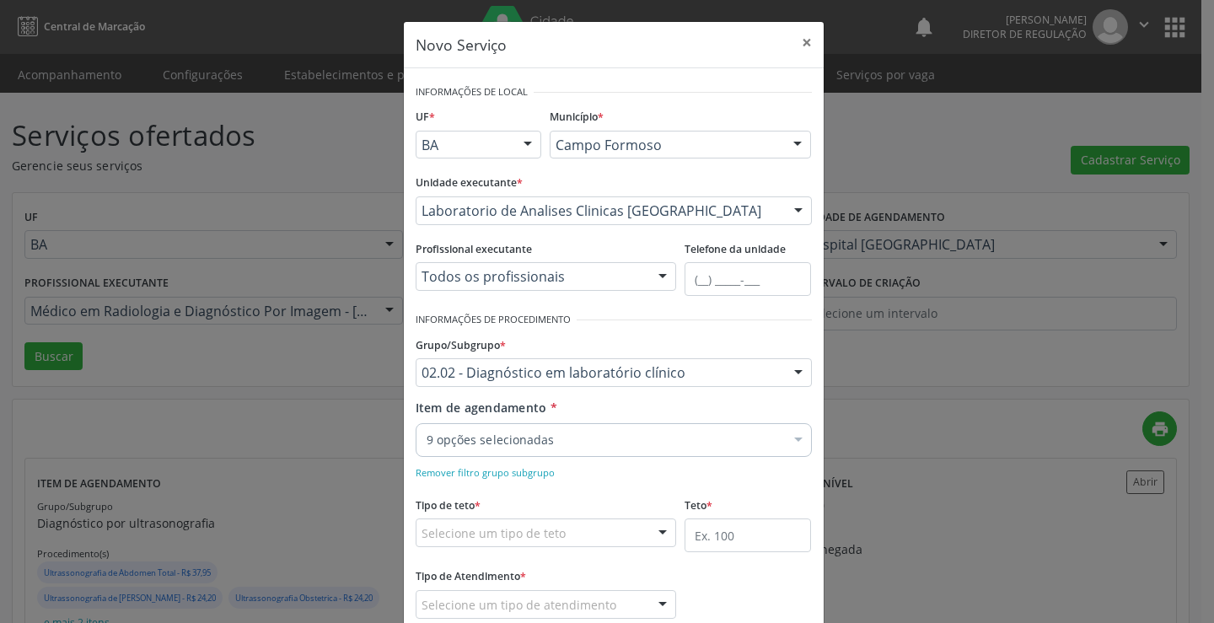
click at [589, 450] on div "9 opções selecionadas" at bounding box center [614, 440] width 396 height 34
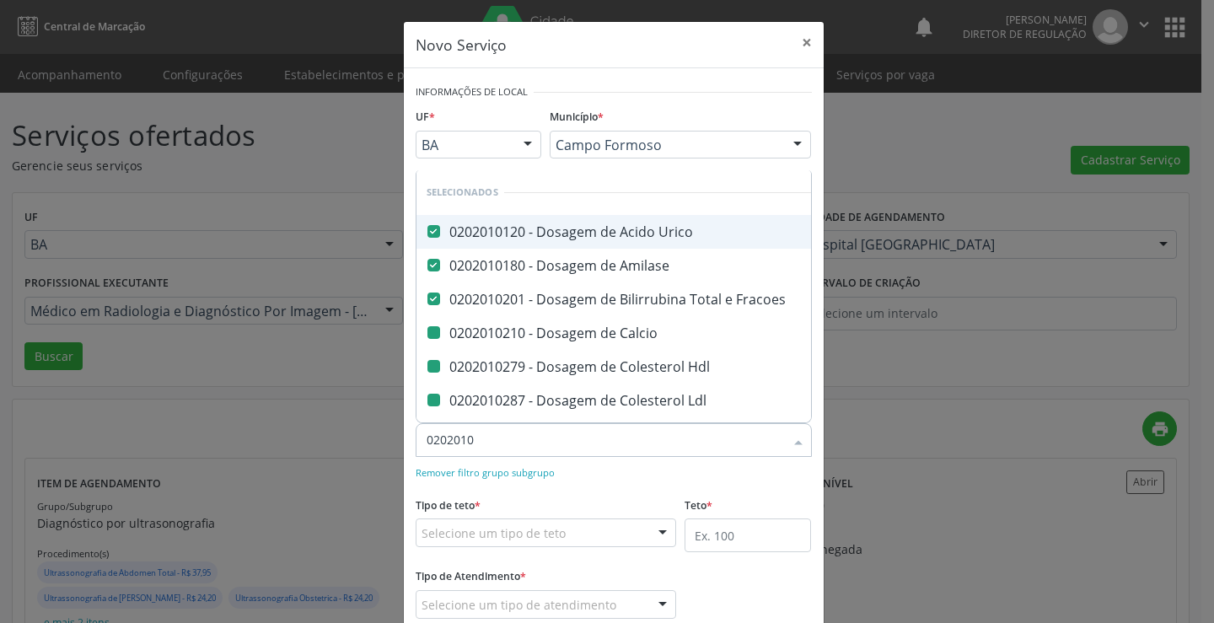
type input "02020103"
checkbox Calcio "false"
checkbox Hdl "false"
checkbox Ldl "false"
checkbox Total "false"
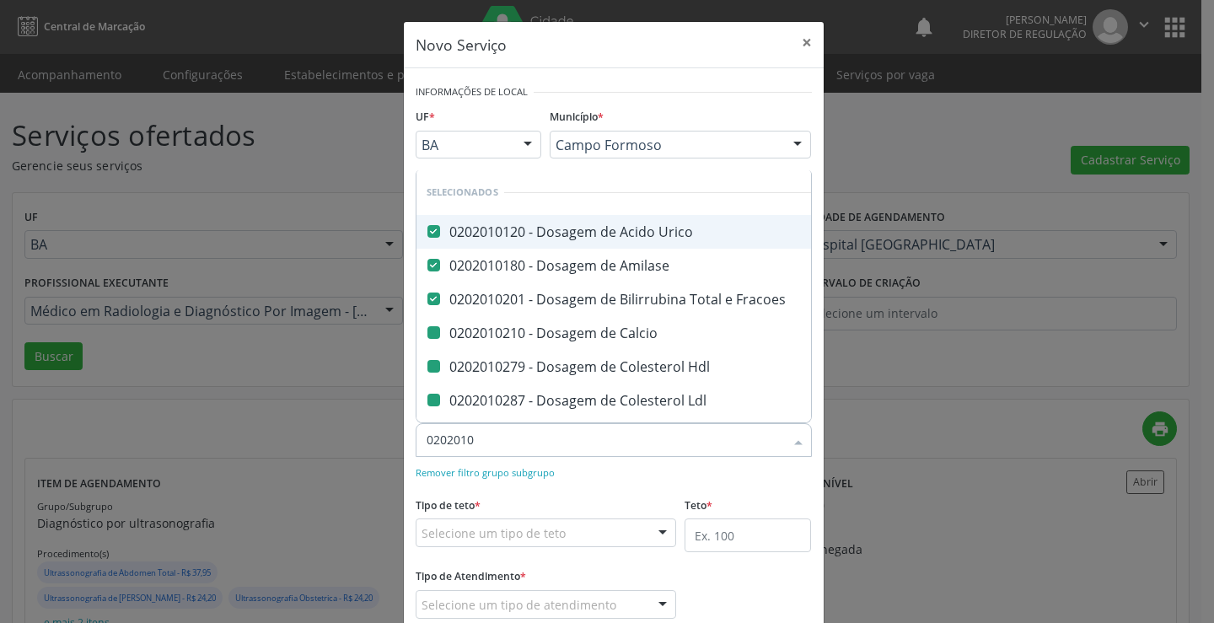
checkbox Creatinina "false"
checkbox \(Cpk\) "false"
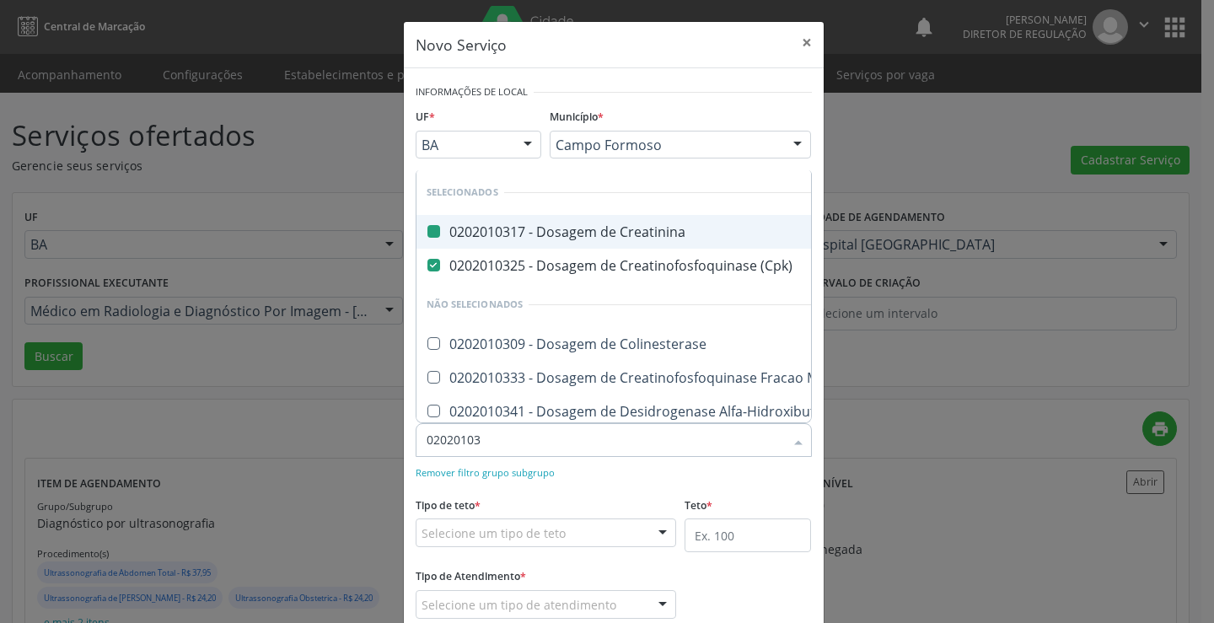
type input "020201036"
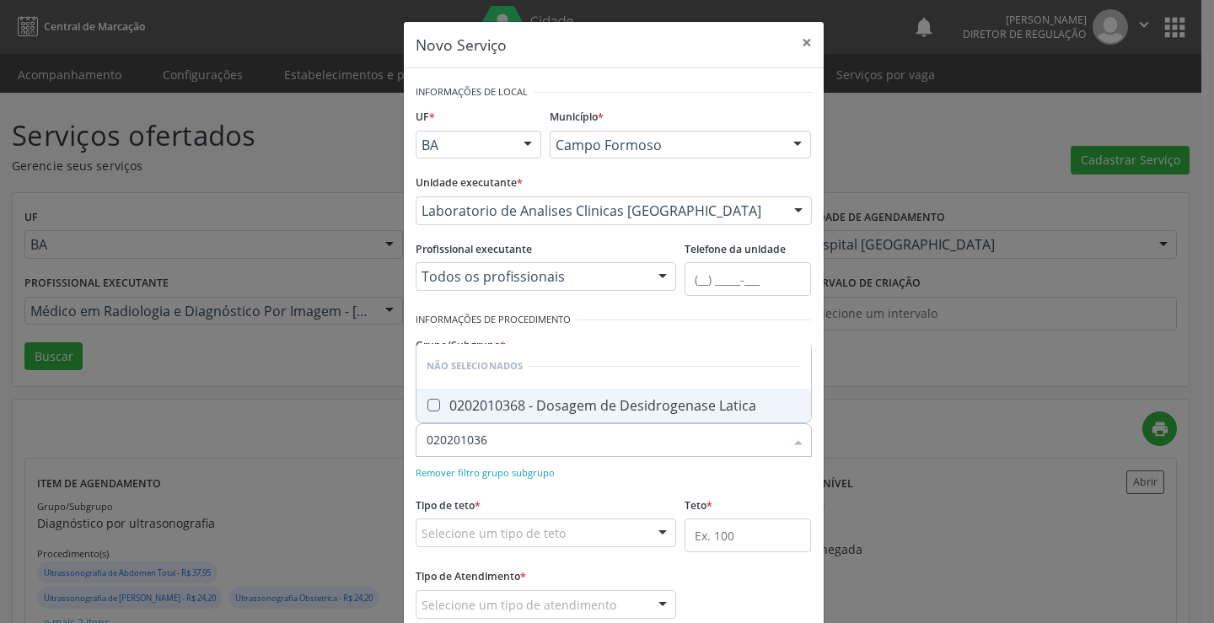
click at [590, 420] on span "0202010368 - Dosagem de Desidrogenase Latica" at bounding box center [614, 406] width 395 height 34
checkbox Latica "true"
type input "020201036"
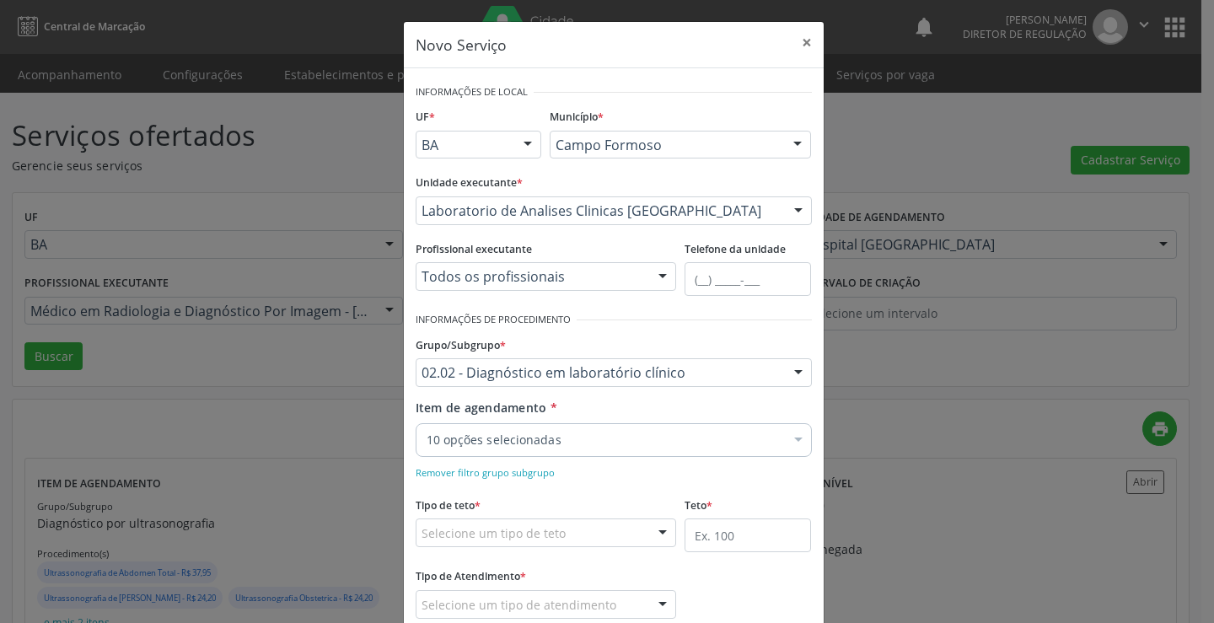
click at [606, 473] on div "Remover filtro grupo subgrupo" at bounding box center [614, 472] width 396 height 18
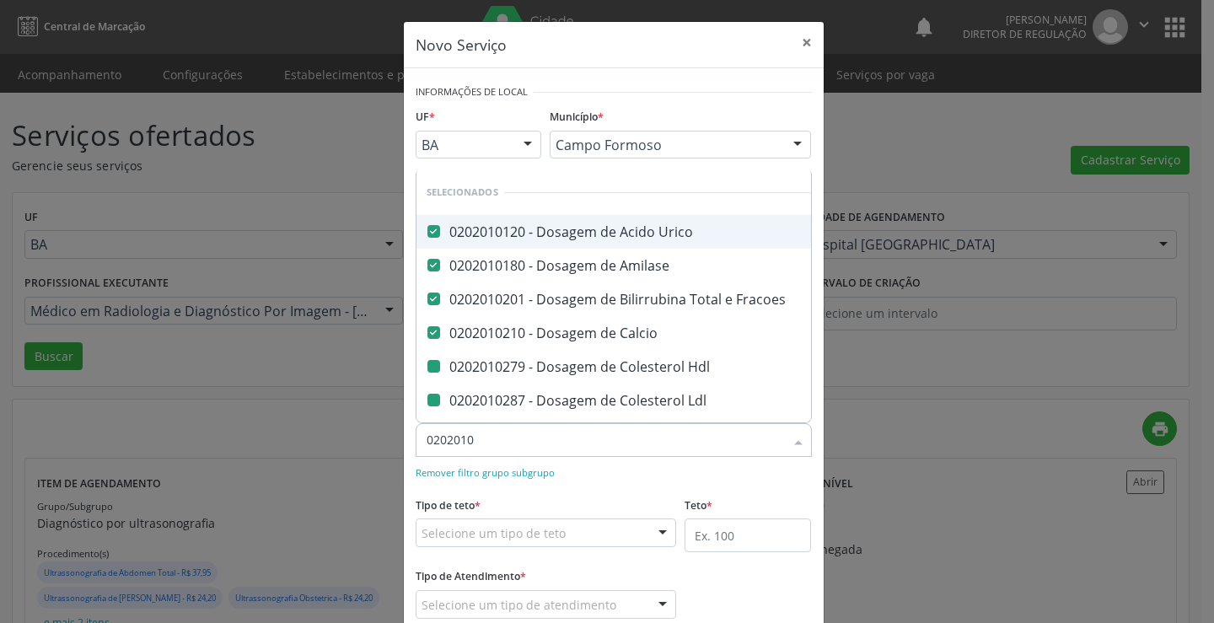
type input "02020103"
checkbox Hdl "false"
checkbox Ldl "false"
checkbox Total "false"
checkbox Creatinina "false"
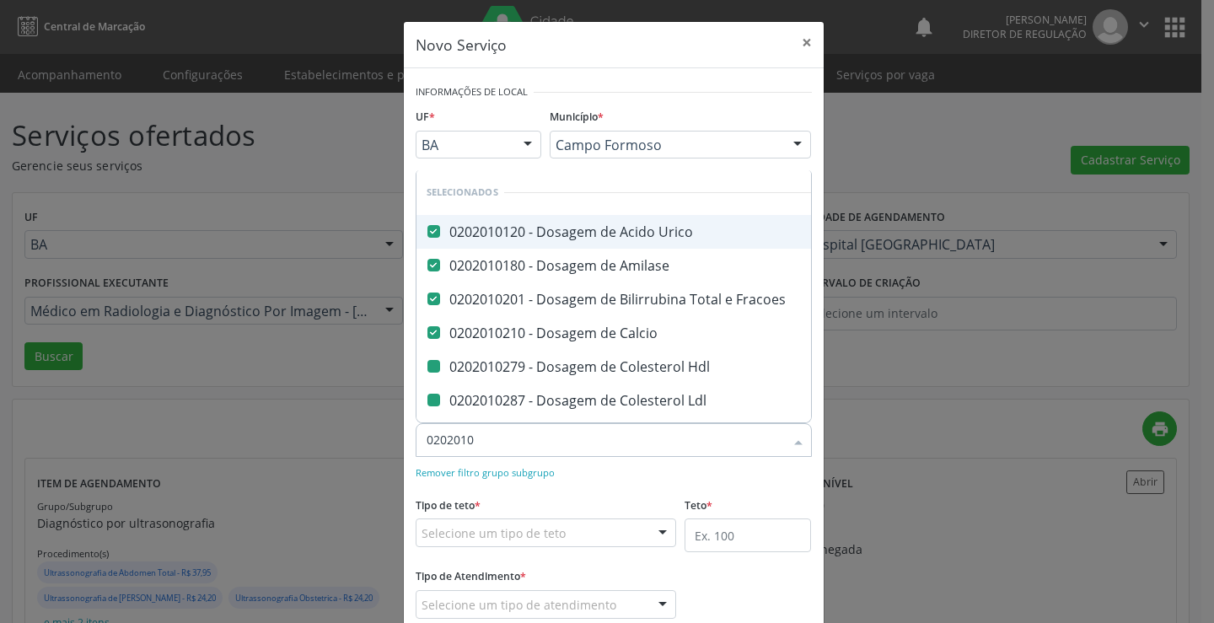
checkbox \(Cpk\) "false"
checkbox Latica "false"
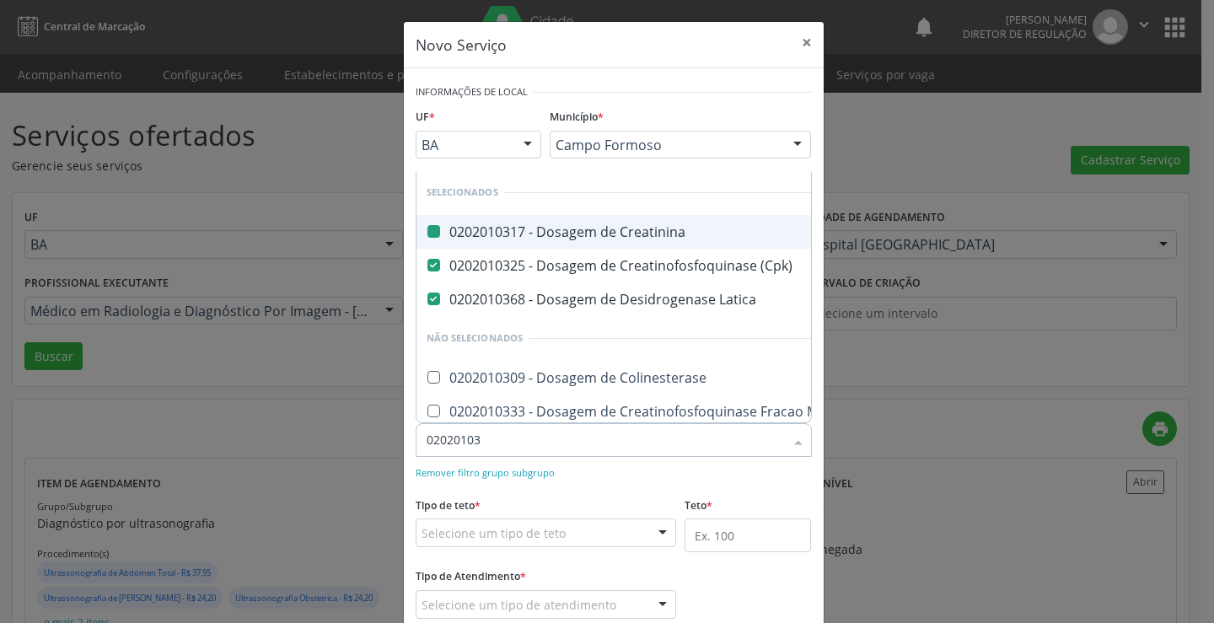
type input "020201039"
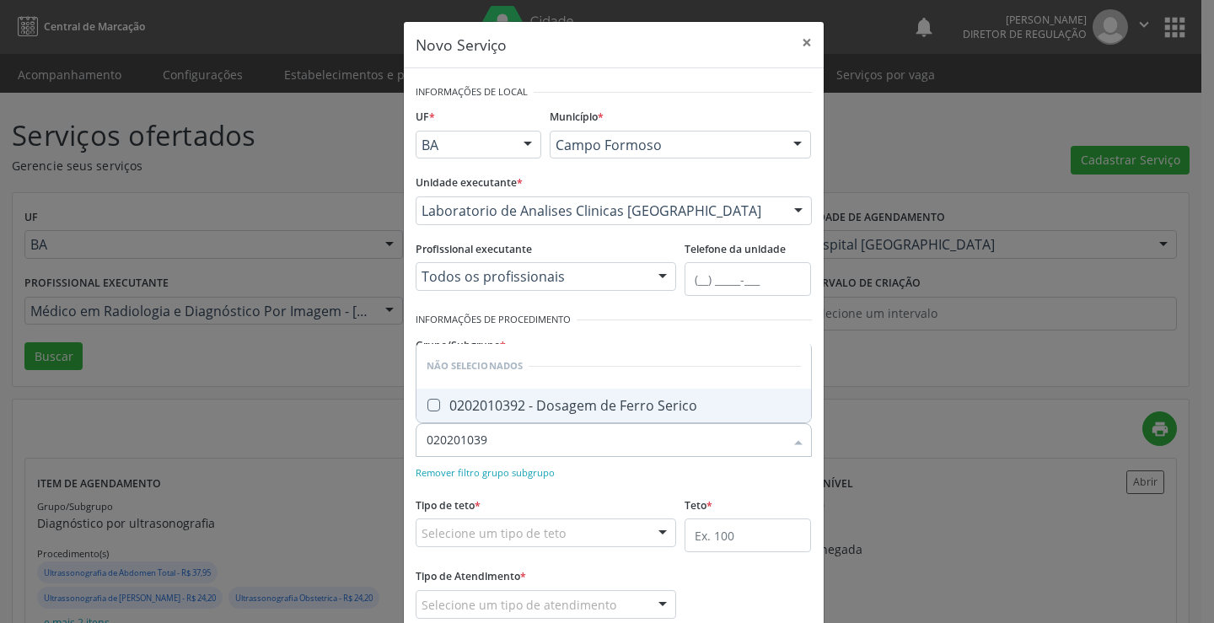
click at [559, 415] on span "0202010392 - Dosagem de Ferro Serico" at bounding box center [614, 406] width 395 height 34
checkbox Serico "true"
type input "020201039"
drag, startPoint x: 551, startPoint y: 485, endPoint x: 557, endPoint y: 471, distance: 15.2
click at [552, 485] on form "Informações de Local UF * BA BA Nenhum resultado encontrado para: " " Não há ne…" at bounding box center [614, 361] width 396 height 562
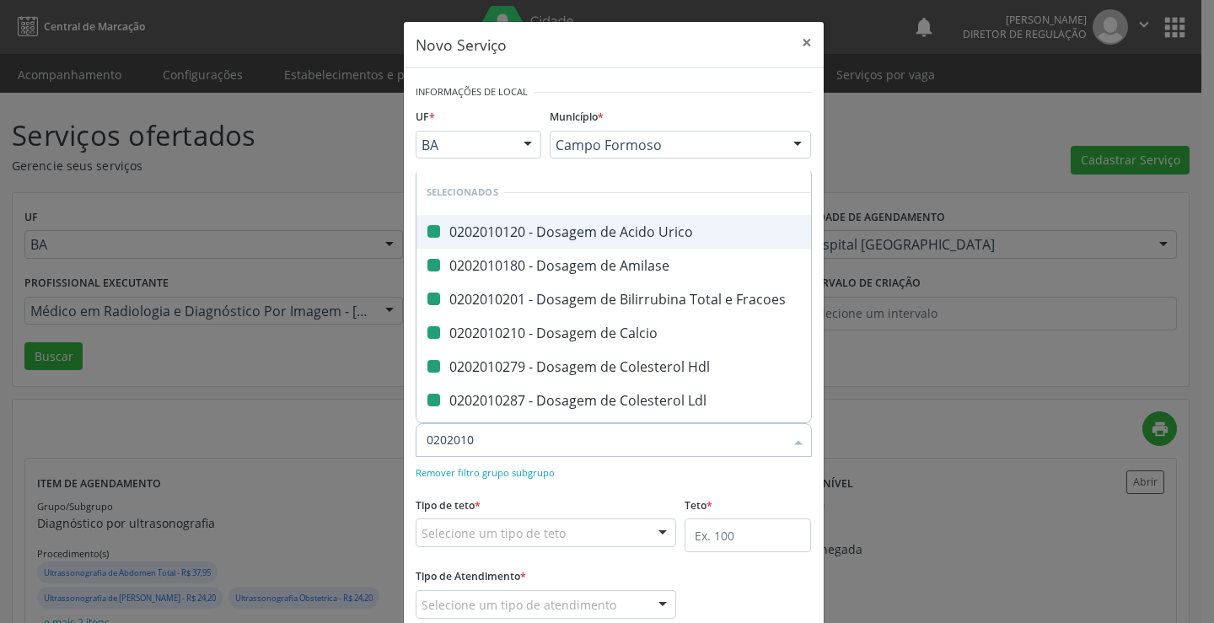
type input "02020104"
checkbox Urico "false"
checkbox Amilase "false"
checkbox Fracoes "false"
checkbox Calcio "false"
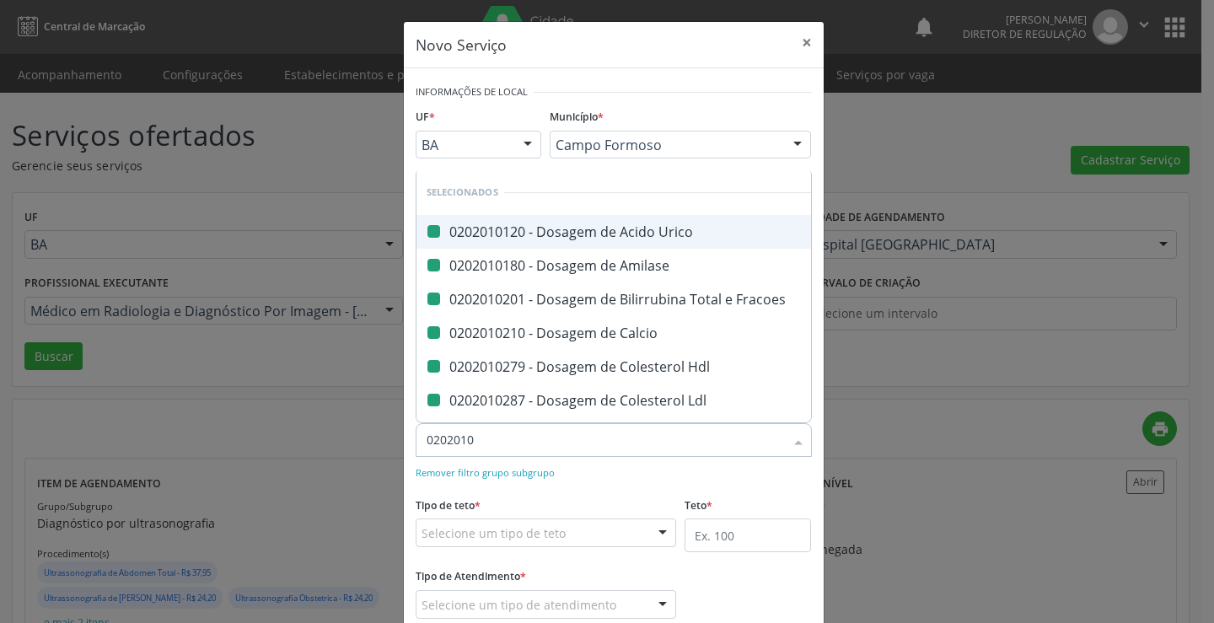
checkbox Hdl "false"
checkbox Ldl "false"
checkbox Total "false"
checkbox Creatinina "false"
checkbox \(Cpk\) "false"
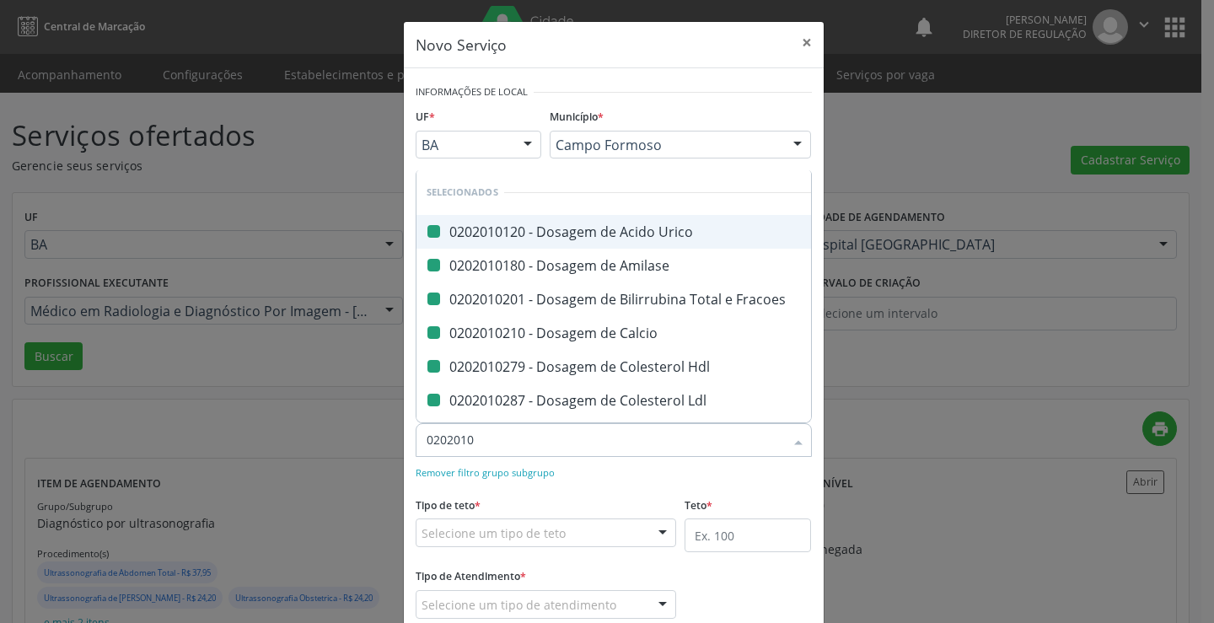
checkbox Latica "false"
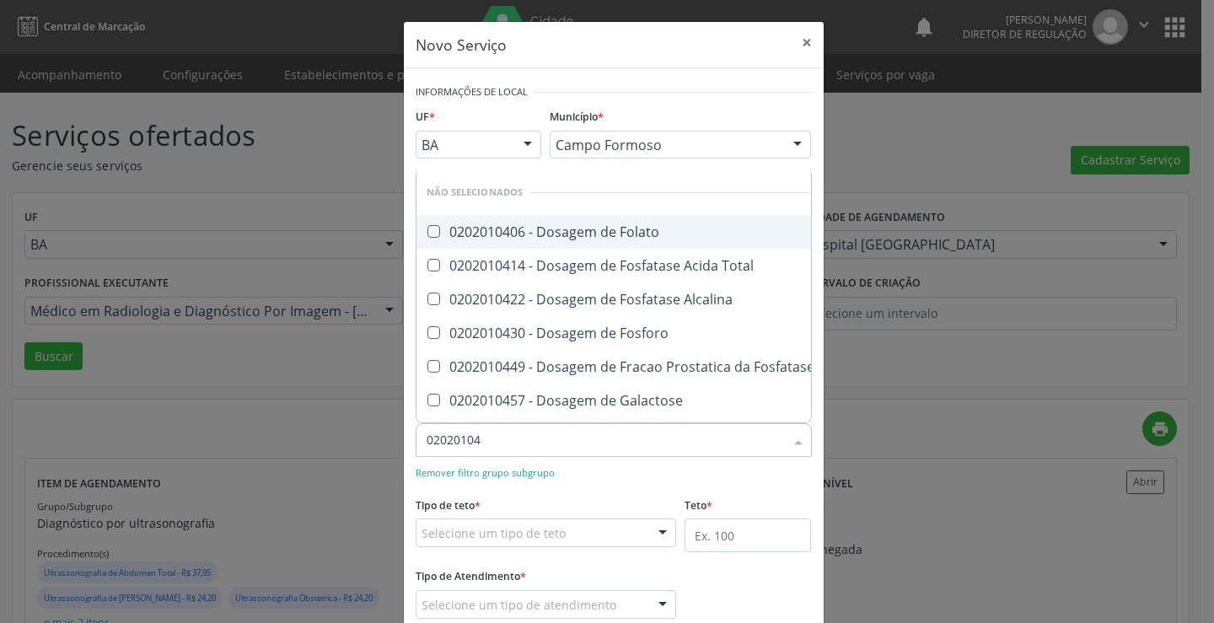
type input "020201042"
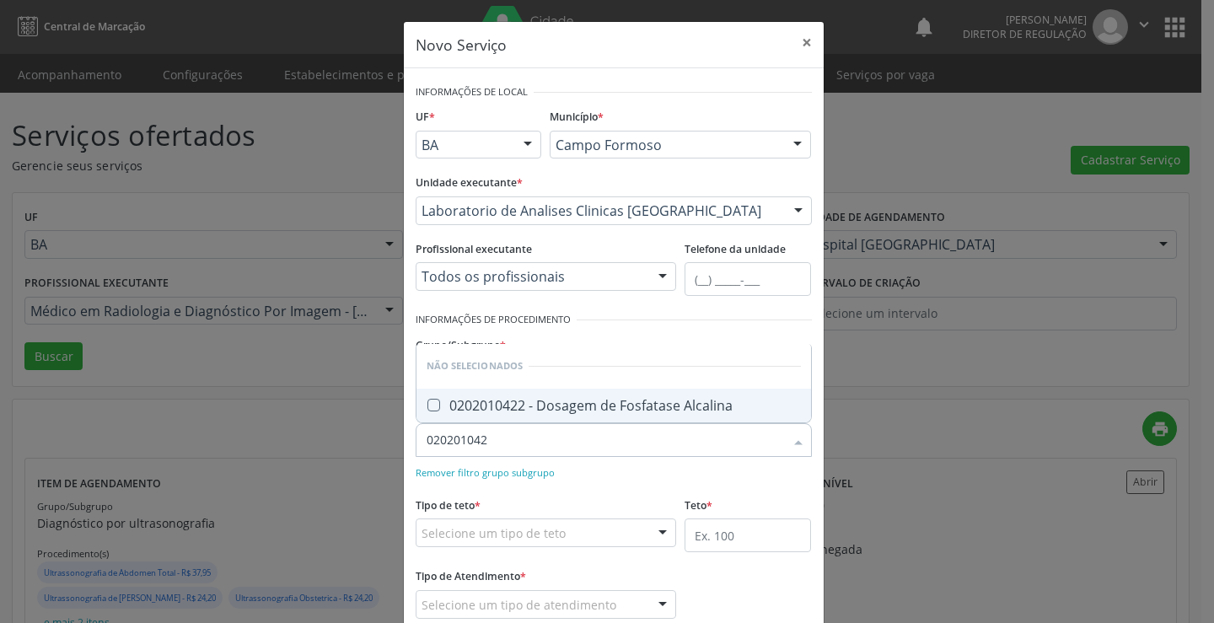
click at [563, 401] on div "0202010422 - Dosagem de Fosfatase Alcalina" at bounding box center [614, 405] width 374 height 13
checkbox Alcalina "true"
type input "020201042"
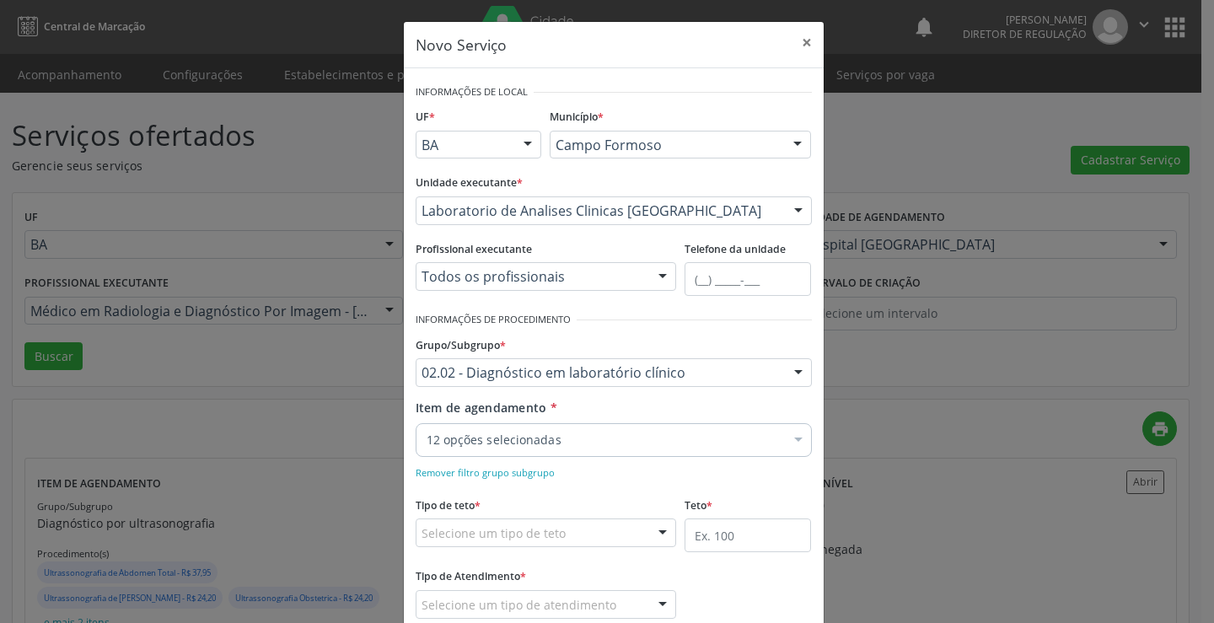
click at [579, 470] on div "Remover filtro grupo subgrupo" at bounding box center [614, 472] width 396 height 18
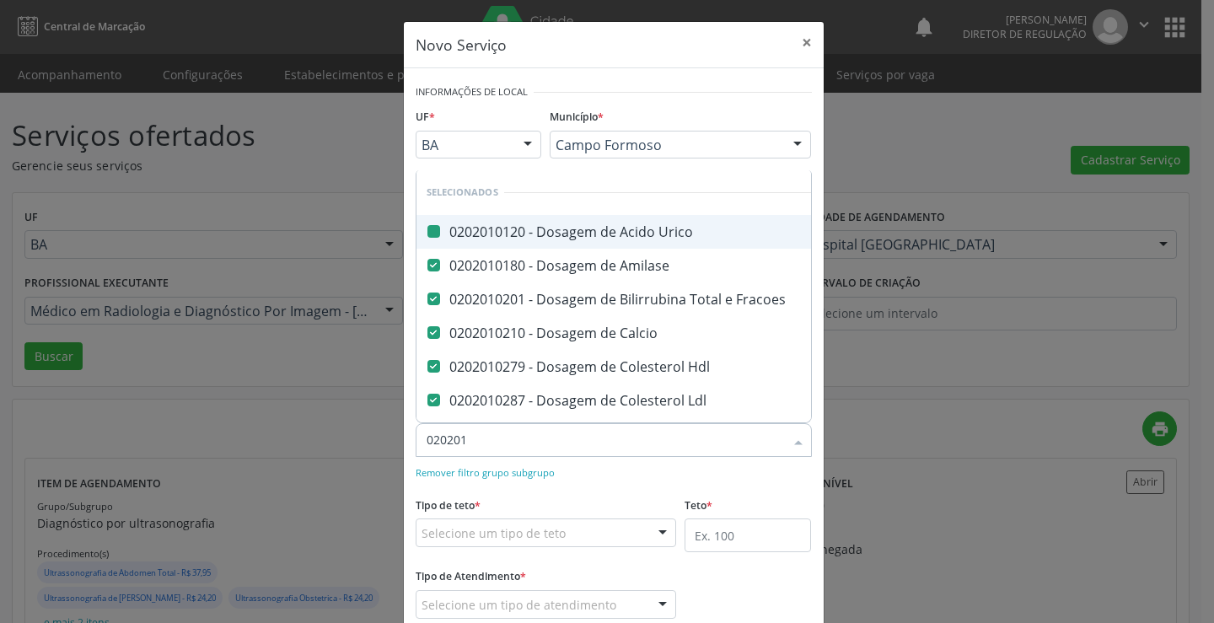
type input "0202014"
checkbox Urico "false"
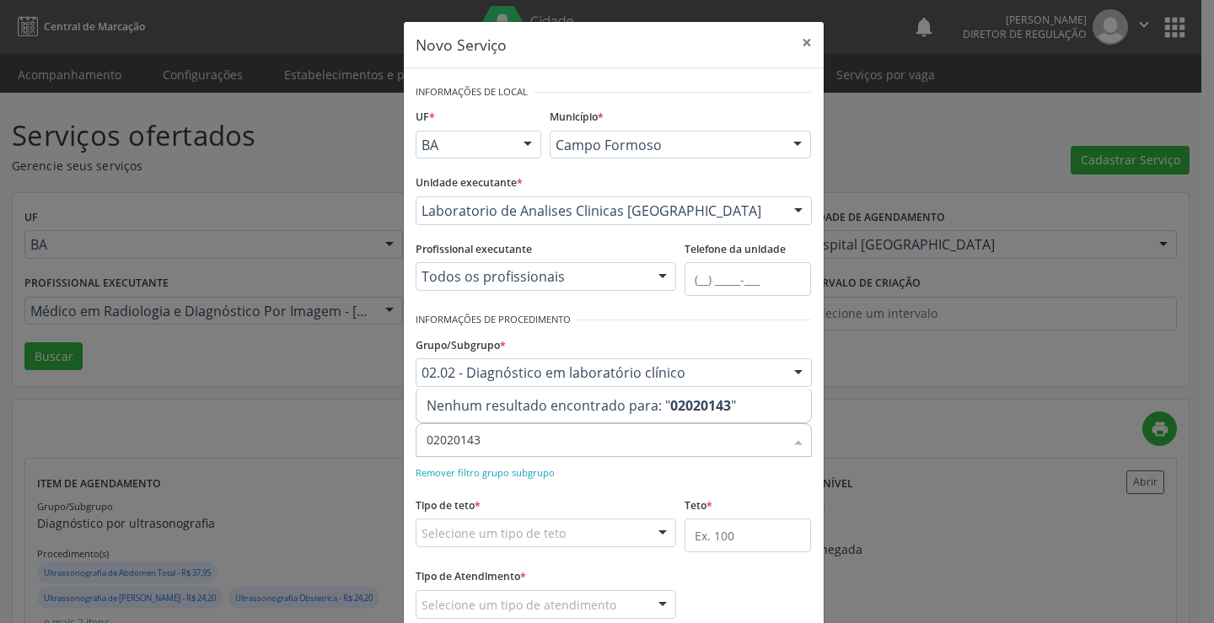
click at [462, 444] on input "02020143" at bounding box center [606, 440] width 358 height 34
type input "020201043"
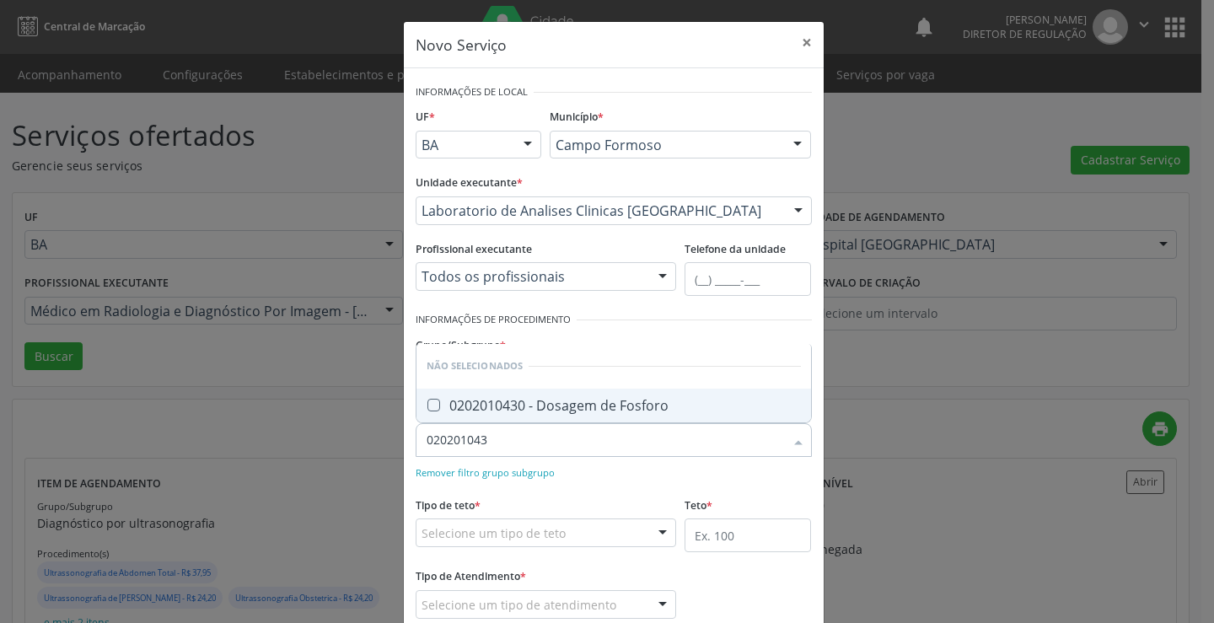
click at [546, 415] on span "0202010430 - Dosagem de Fosforo" at bounding box center [614, 406] width 395 height 34
checkbox Fosforo "true"
click at [563, 455] on input "020201043" at bounding box center [606, 440] width 358 height 34
type input "020201043"
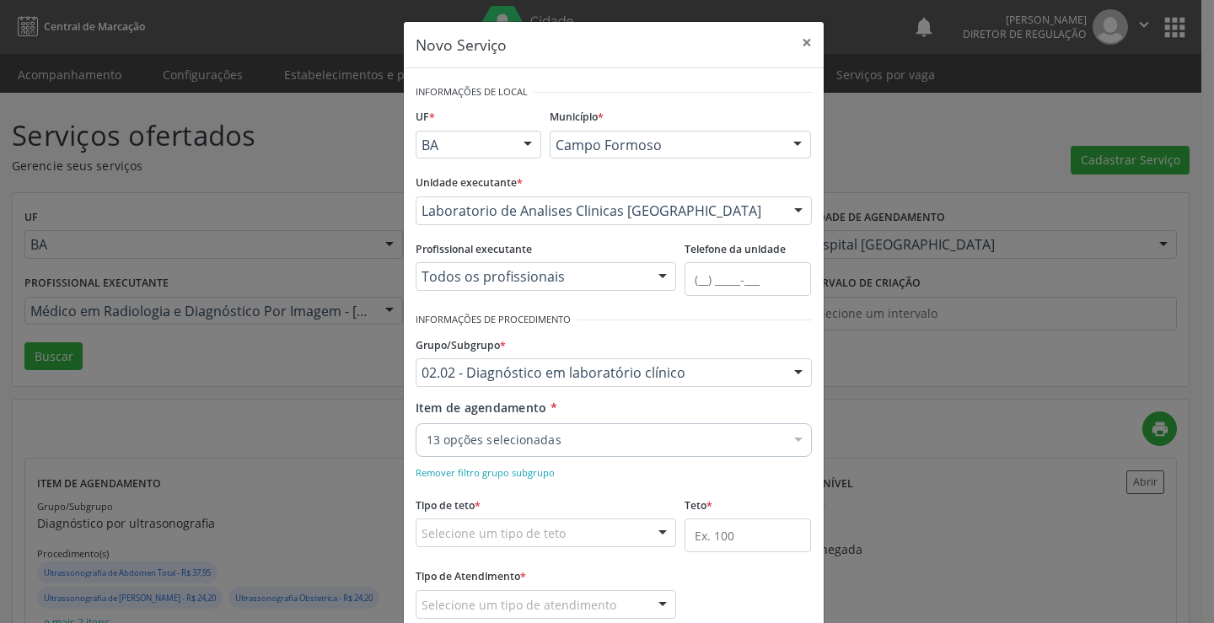
click at [566, 471] on div "Remover filtro grupo subgrupo" at bounding box center [614, 472] width 396 height 18
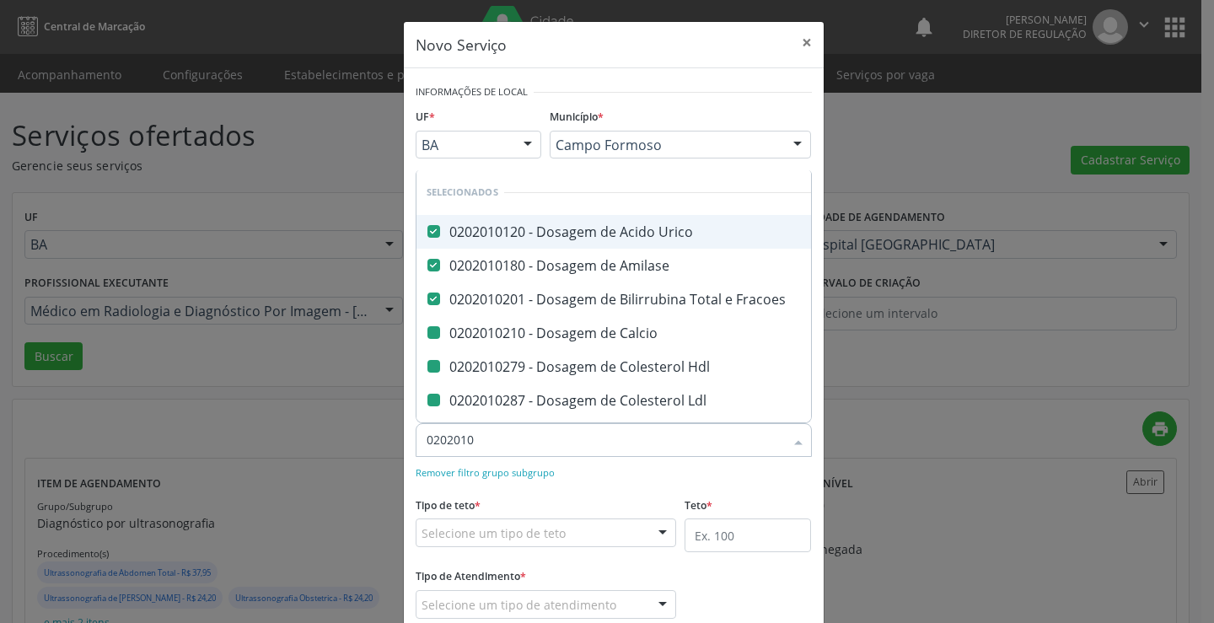
type input "02020104"
checkbox Calcio "false"
checkbox Hdl "false"
checkbox Ldl "false"
checkbox Total "false"
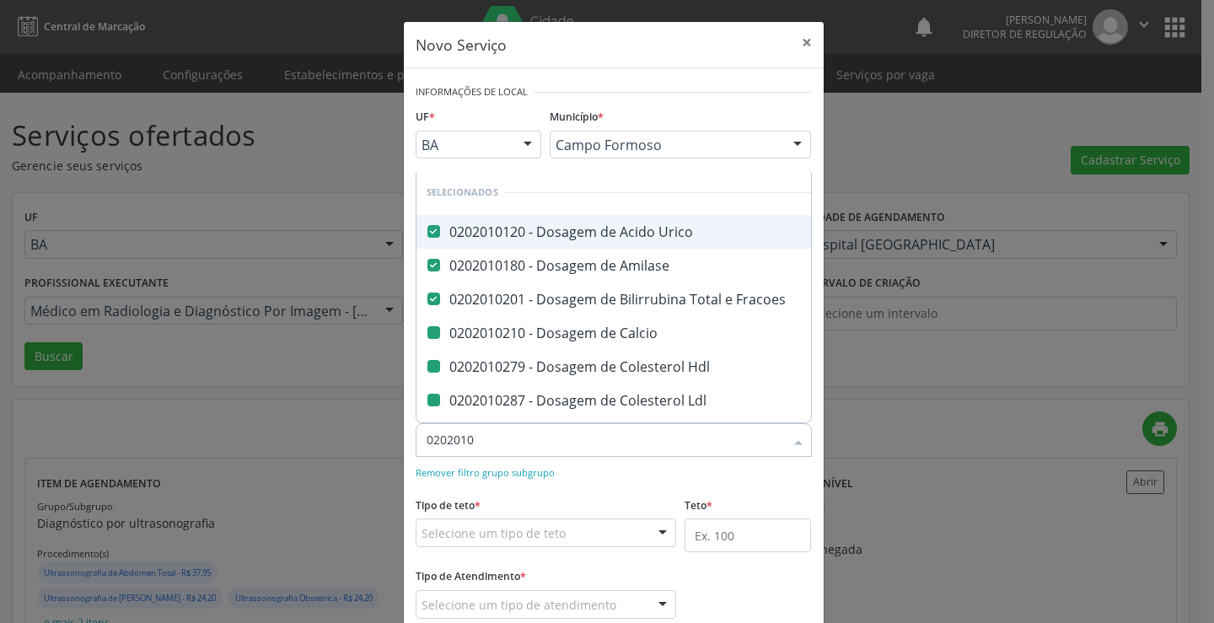
checkbox Creatinina "false"
checkbox \(Cpk\) "false"
checkbox Latica "false"
checkbox Serico "false"
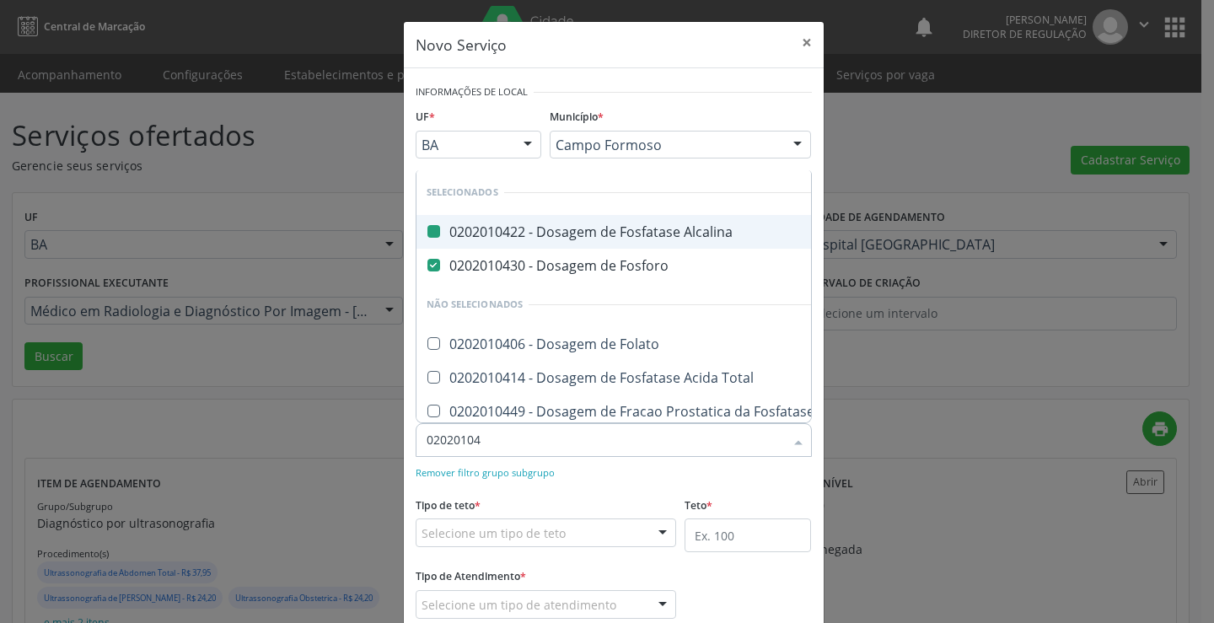
type input "020201047"
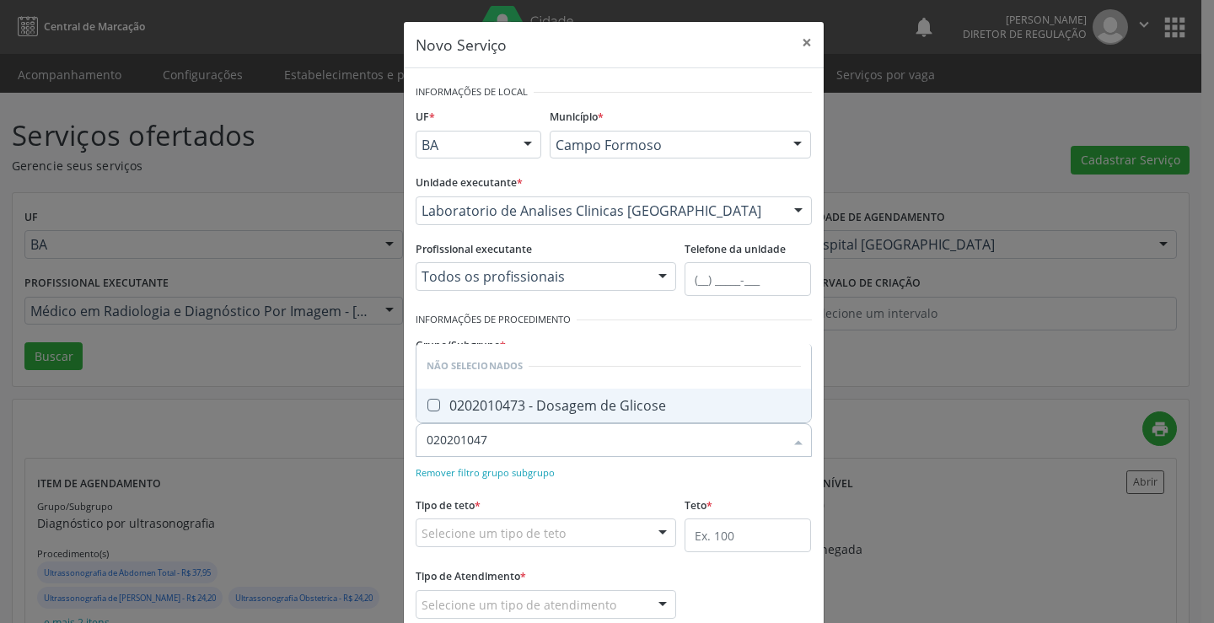
click at [568, 406] on div "0202010473 - Dosagem de Glicose" at bounding box center [614, 405] width 374 height 13
checkbox Glicose "true"
type input "020201047"
click at [600, 485] on form "Informações de Local UF * BA BA Nenhum resultado encontrado para: " " Não há ne…" at bounding box center [614, 361] width 396 height 562
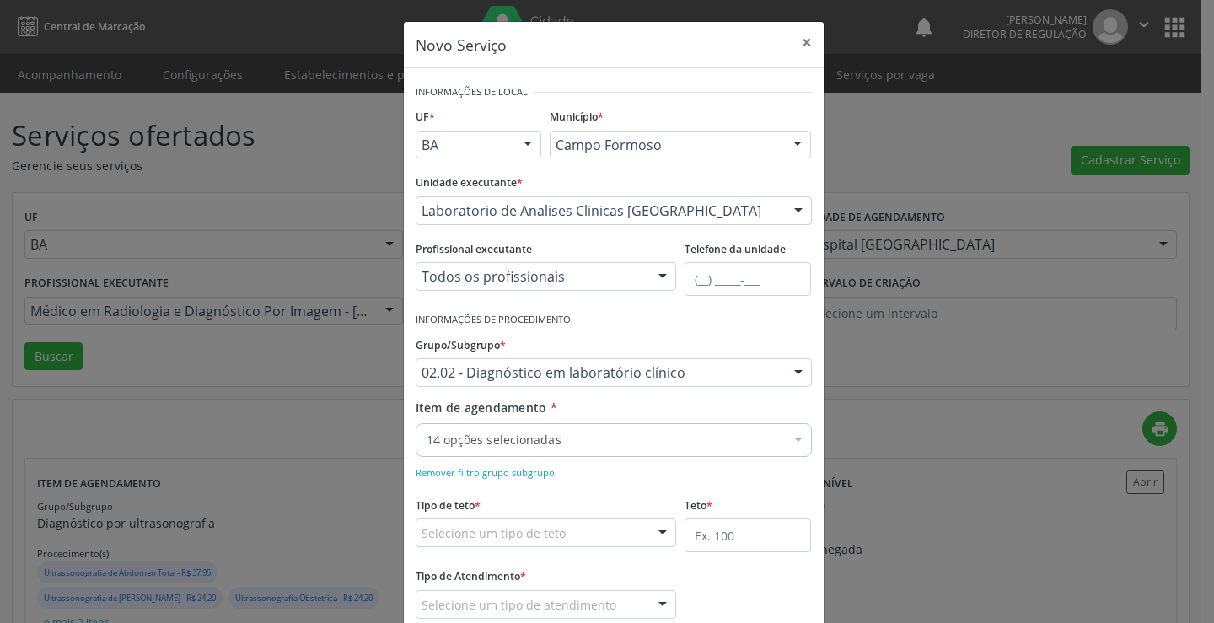
click at [600, 451] on div "14 opções selecionadas" at bounding box center [614, 440] width 396 height 34
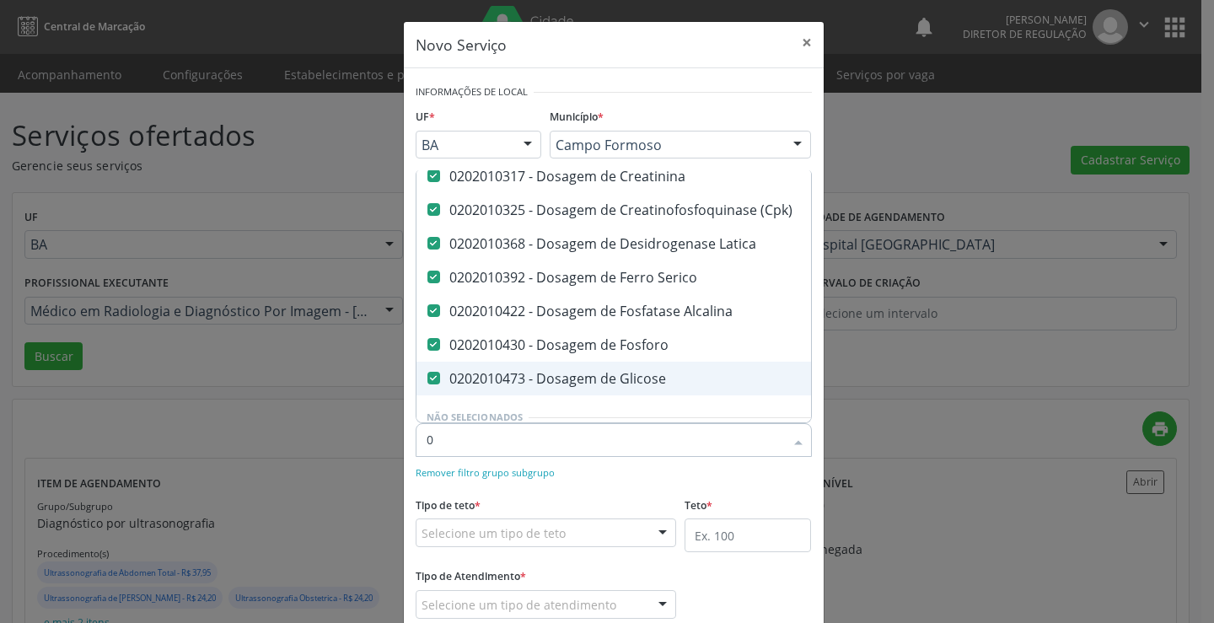
scroll to position [292, 0]
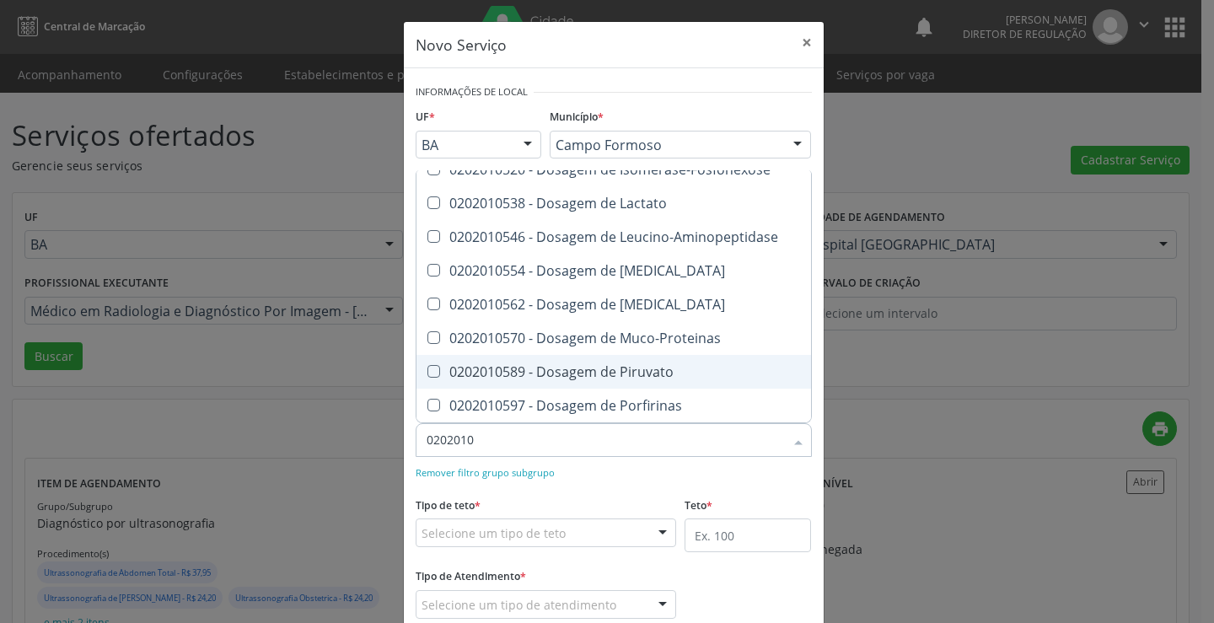
type input "02020105"
checkbox Glicosilada "false"
checkbox Hidroxiprolina "false"
checkbox Isomerase-Fosfohexose "false"
checkbox Lactato "false"
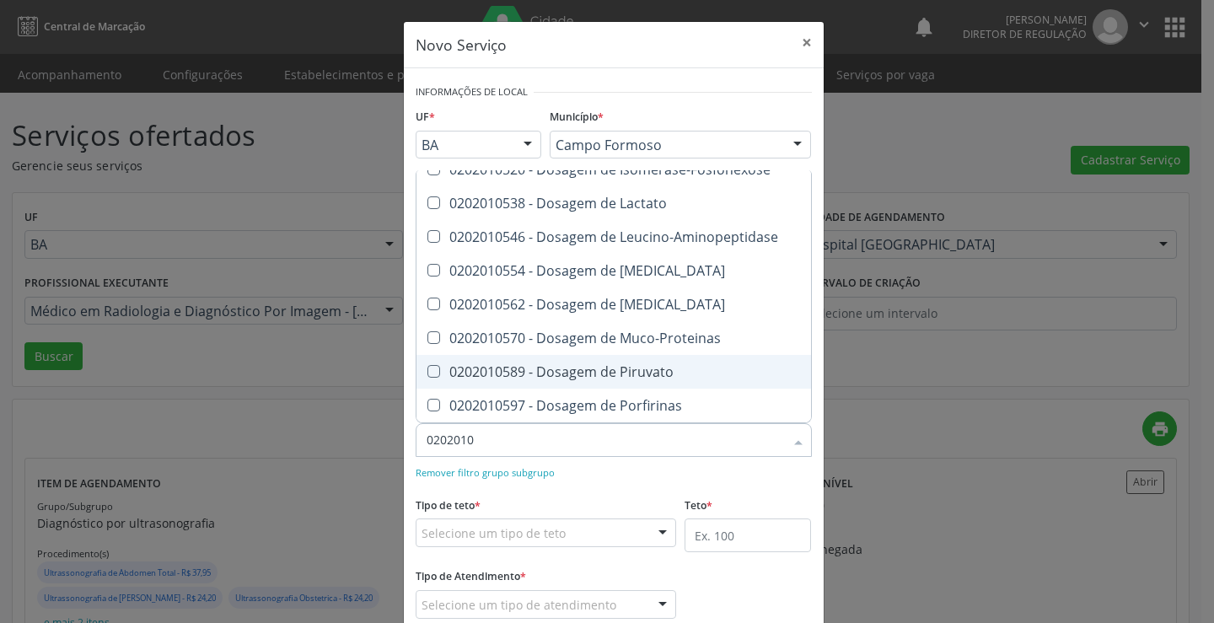
checkbox Leucino-Aminopeptidase "false"
checkbox Lipase "false"
checkbox Magnesio "false"
checkbox Muco-Proteinas "false"
checkbox Piruvato "false"
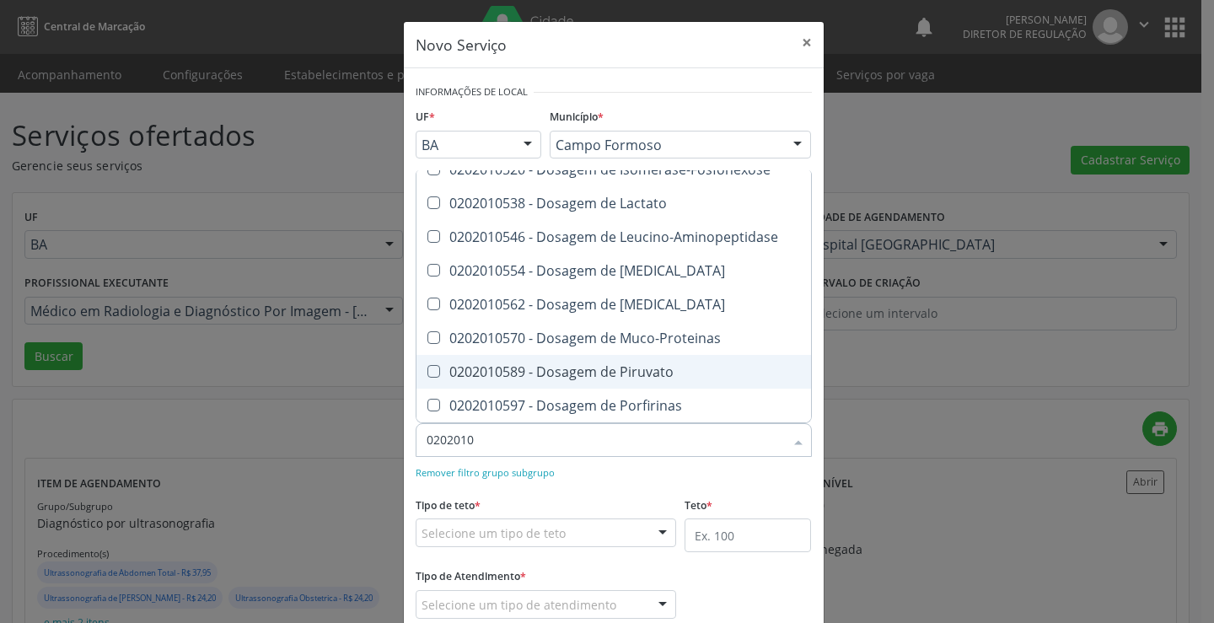
checkbox Porfirinas "false"
type input "020201050"
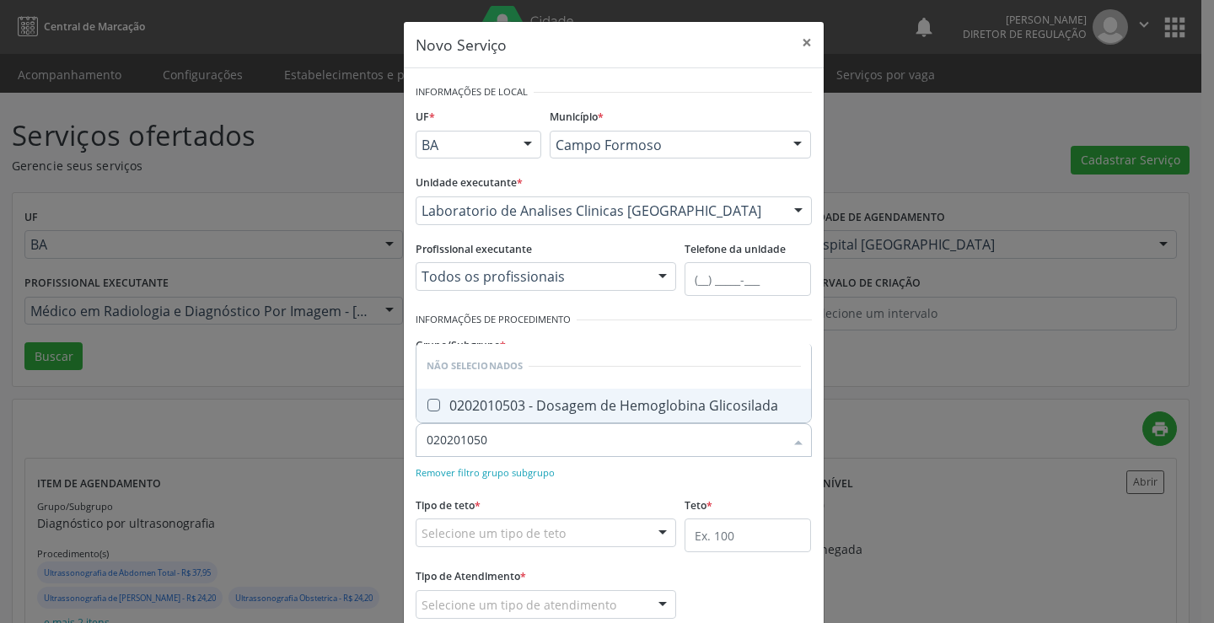
scroll to position [0, 0]
click at [621, 412] on div "0202010503 - Dosagem de Hemoglobina Glicosilada" at bounding box center [614, 405] width 374 height 13
checkbox Glicosilada "true"
type input "020201050"
click at [631, 486] on form "Informações de Local UF * BA BA Nenhum resultado encontrado para: " " Não há ne…" at bounding box center [614, 361] width 396 height 562
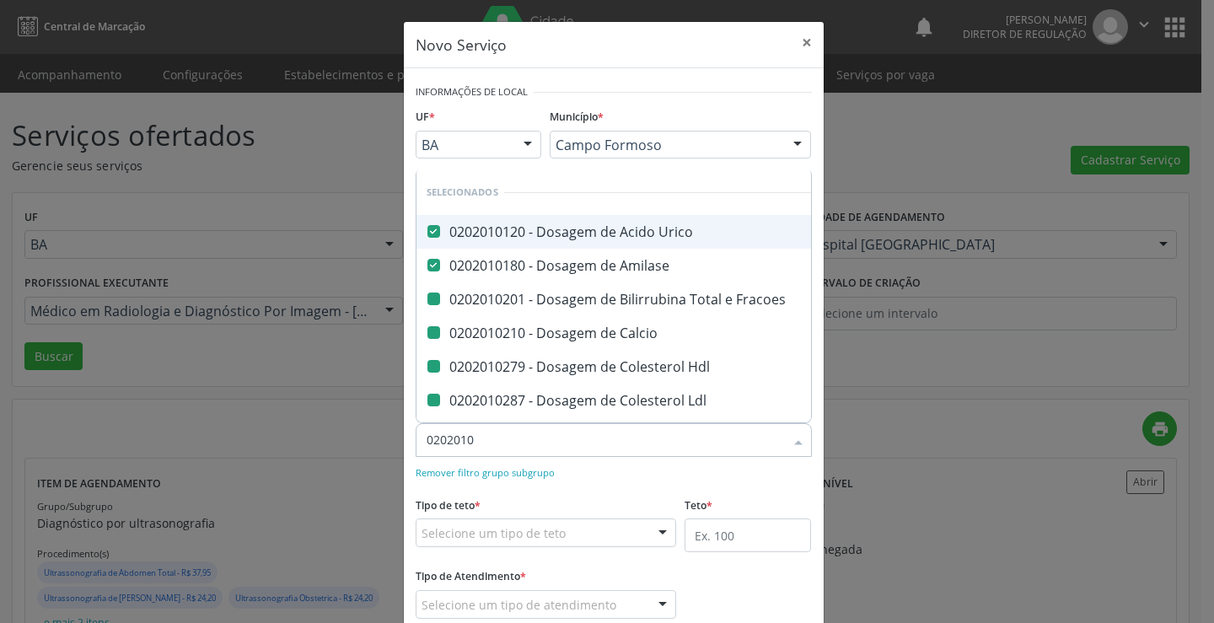
type input "02020105"
checkbox Fracoes "false"
checkbox Calcio "false"
checkbox Hdl "false"
checkbox Ldl "false"
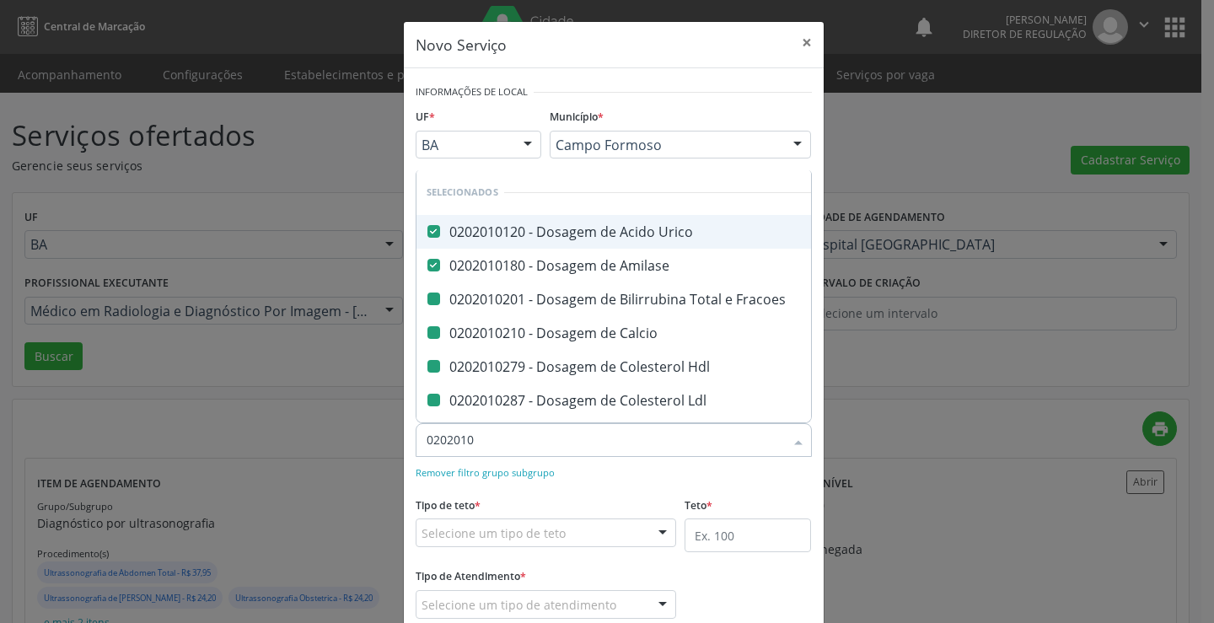
checkbox Total "false"
checkbox Creatinina "false"
checkbox \(Cpk\) "false"
checkbox Latica "false"
checkbox Serico "false"
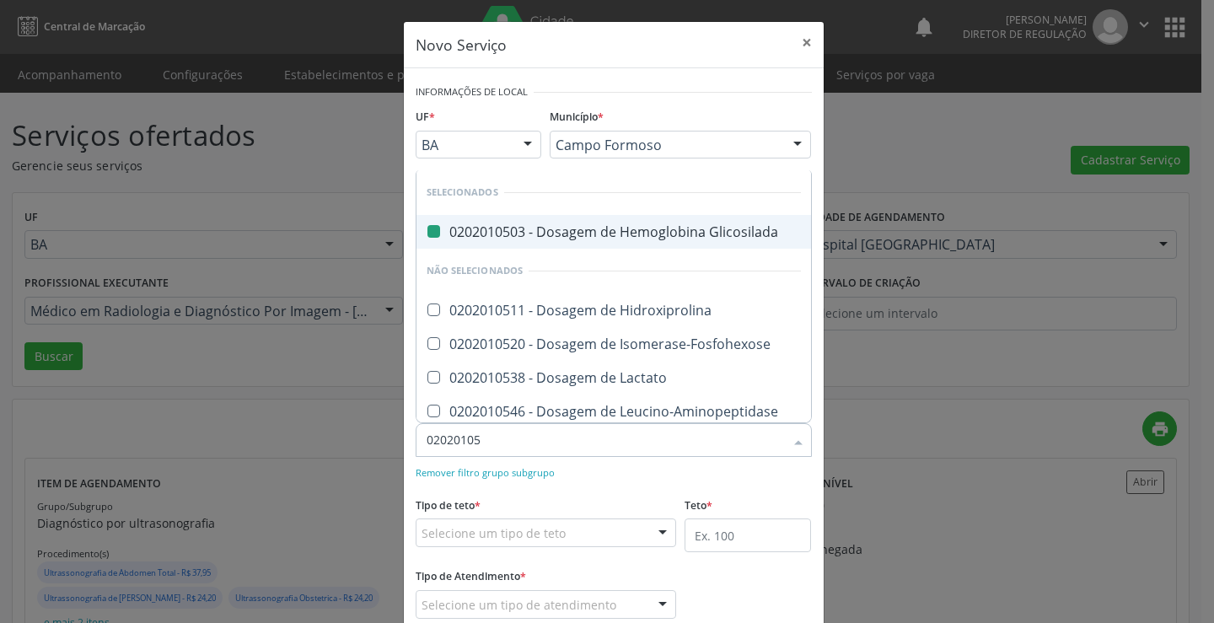
type input "020201057"
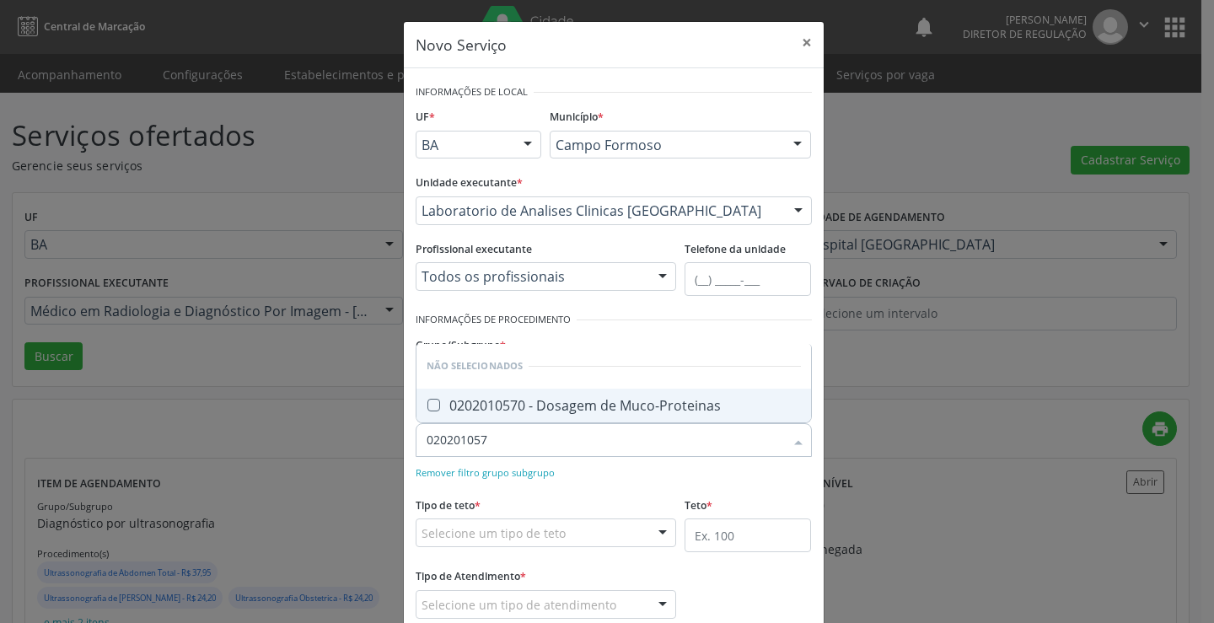
click at [617, 409] on div "0202010570 - Dosagem de Muco-Proteinas" at bounding box center [614, 405] width 374 height 13
checkbox Muco-Proteinas "true"
click at [621, 472] on div "Remover filtro grupo subgrupo" at bounding box center [614, 472] width 396 height 18
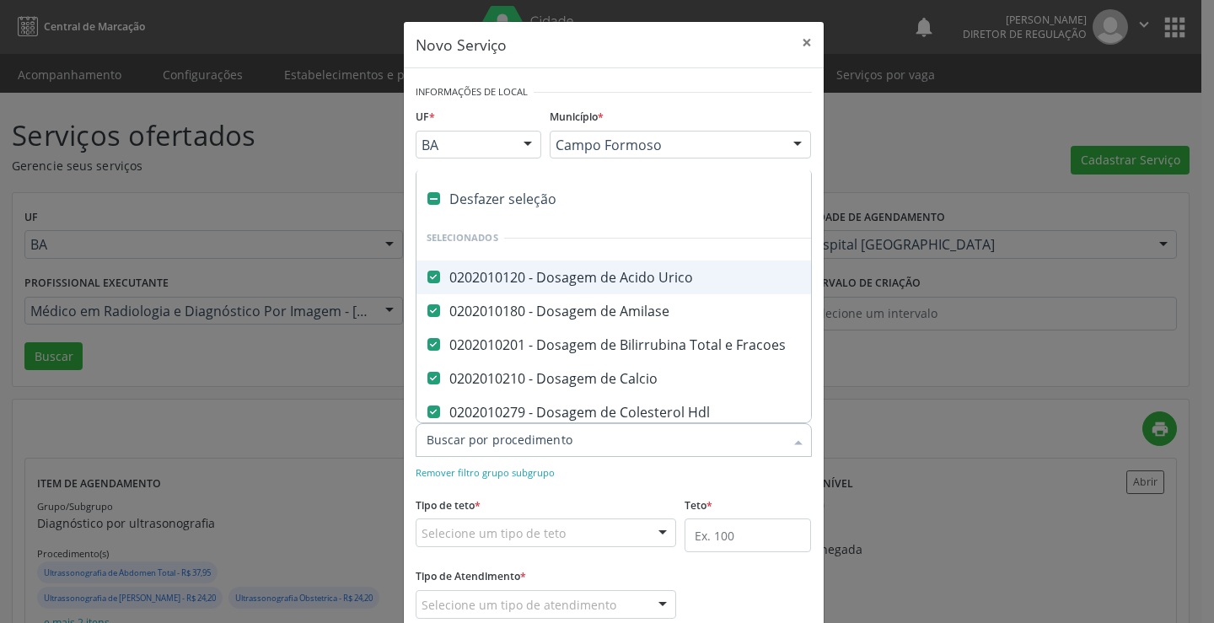
click at [614, 450] on div at bounding box center [614, 440] width 396 height 34
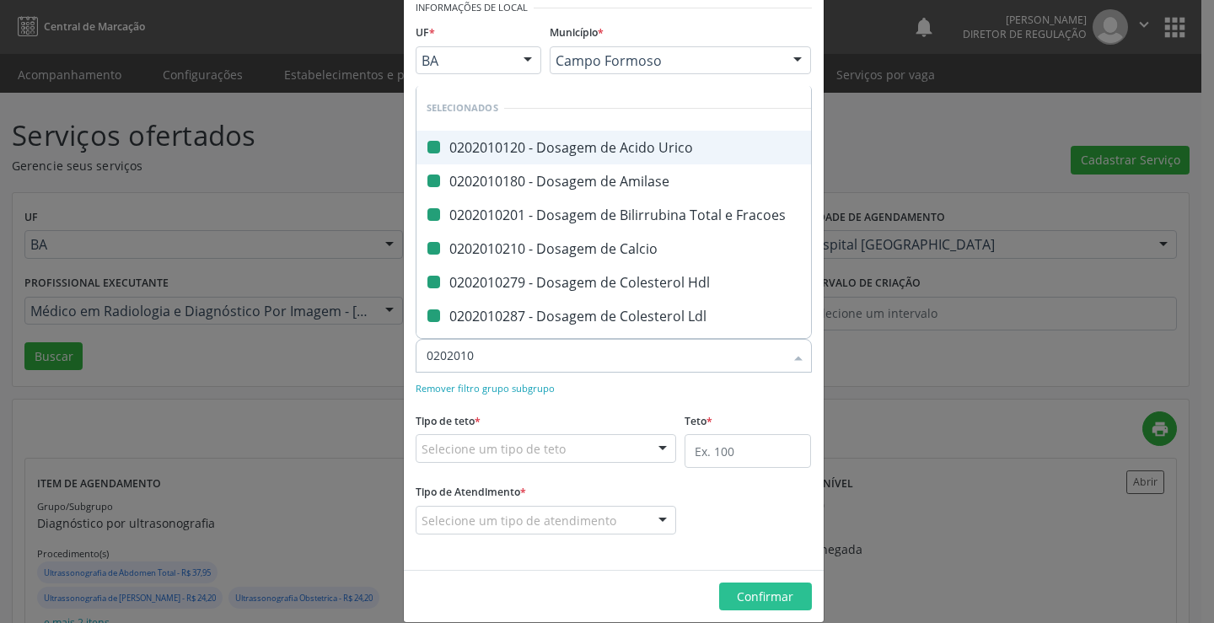
type input "02020106"
checkbox Urico "false"
checkbox Amilase "false"
checkbox Fracoes "false"
checkbox Calcio "false"
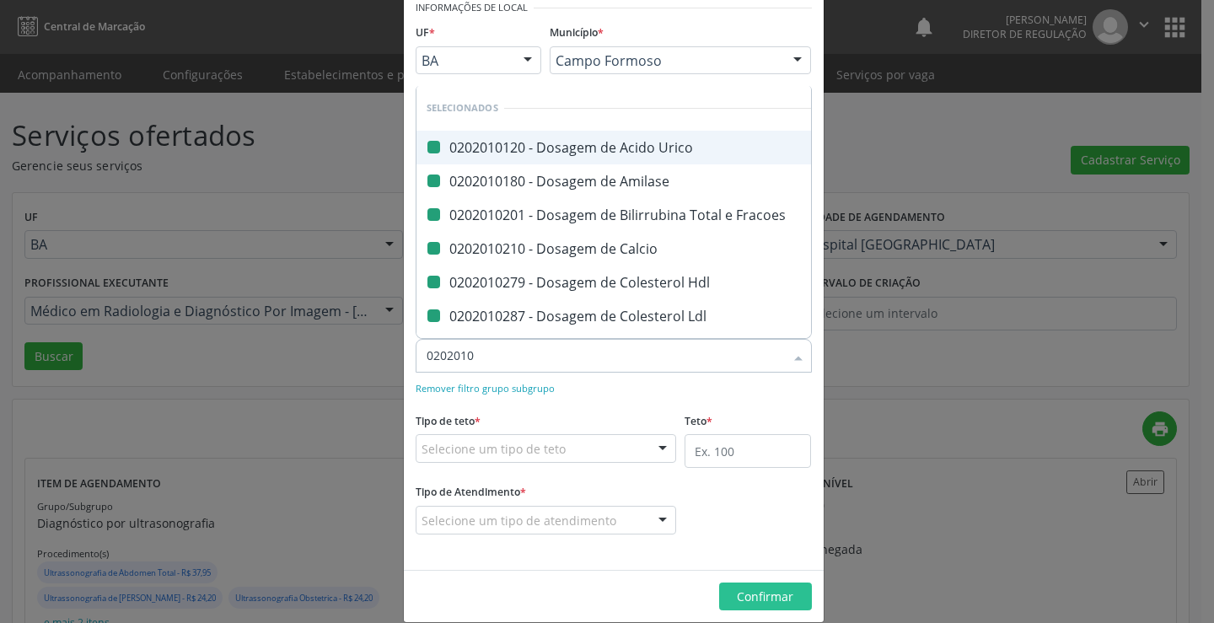
checkbox Hdl "false"
checkbox Ldl "false"
checkbox Total "false"
checkbox Creatinina "false"
checkbox \(Cpk\) "false"
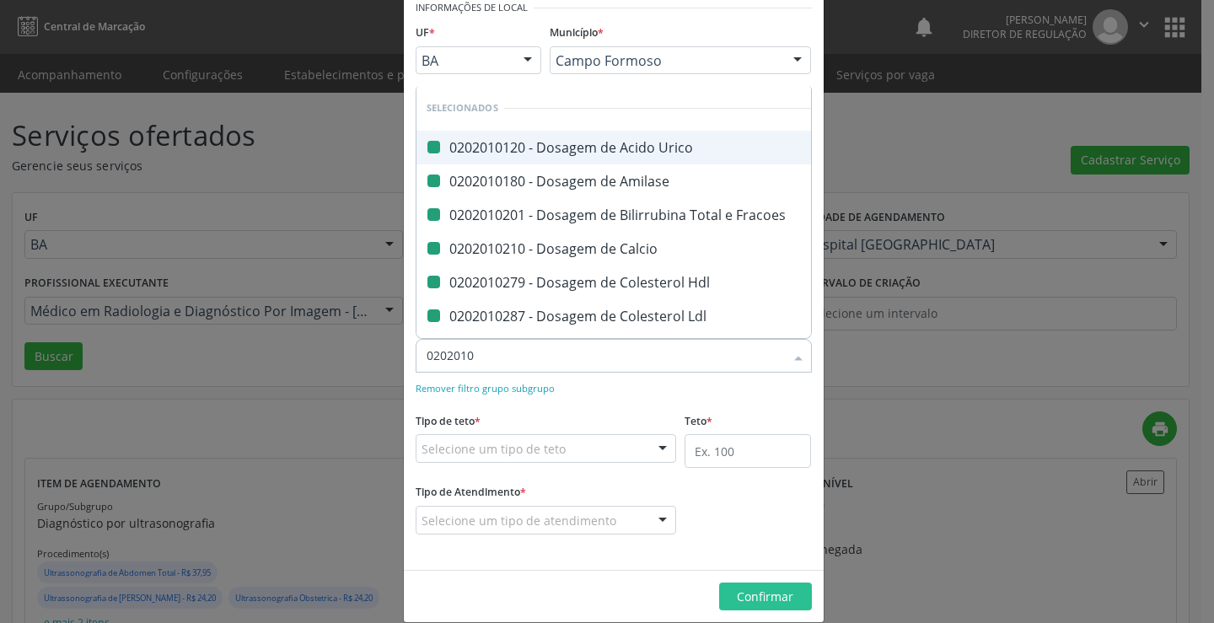
checkbox Latica "false"
type input "020201064"
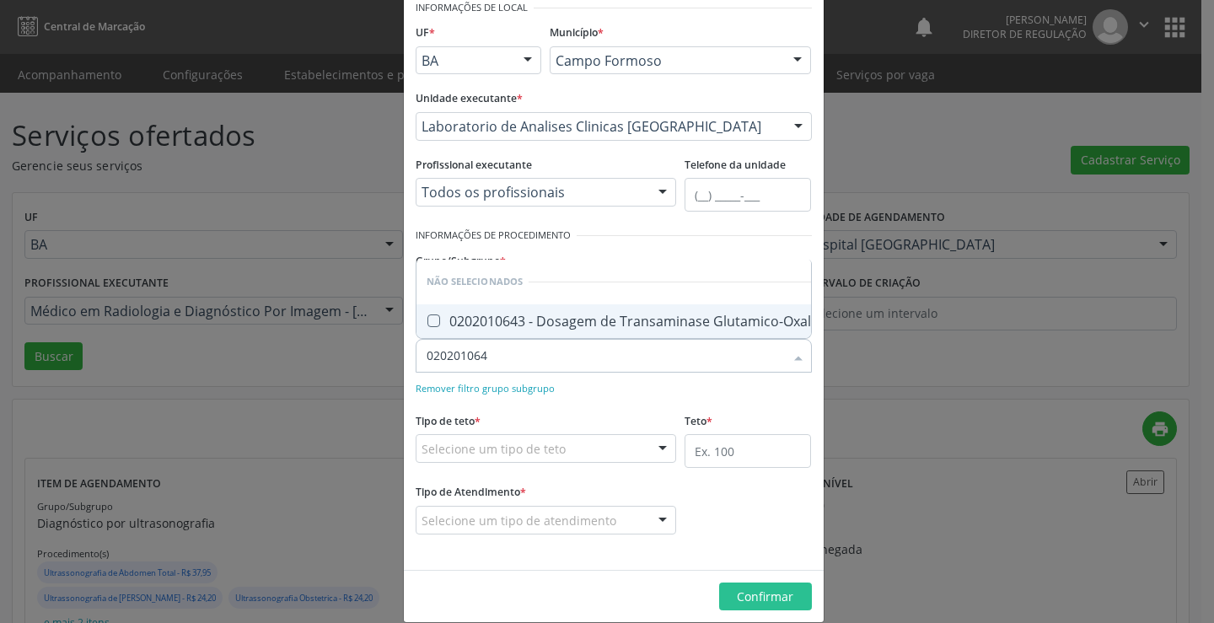
click at [646, 315] on div "0202010643 - Dosagem de Transaminase Glutamico-Oxalacetica (Tgo)" at bounding box center [659, 321] width 465 height 13
checkbox \(Tgo\) "true"
type input "020201064"
click at [632, 399] on form "Informações de Local UF * BA BA Nenhum resultado encontrado para: " " Não há ne…" at bounding box center [614, 277] width 396 height 562
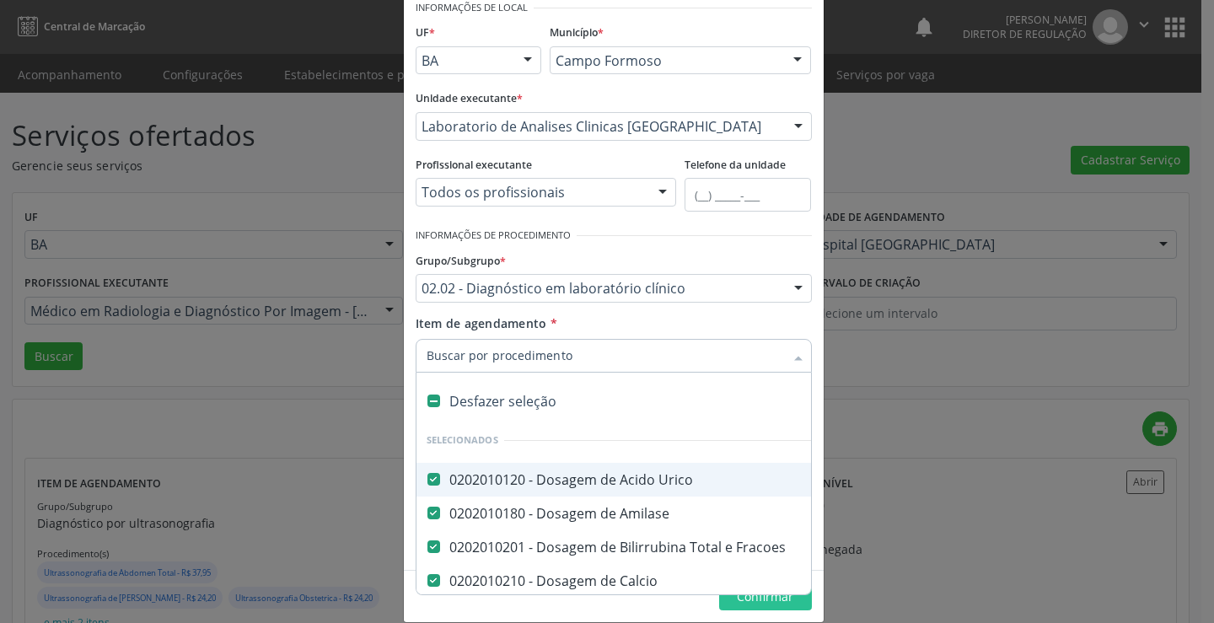
click at [607, 368] on div at bounding box center [614, 356] width 396 height 34
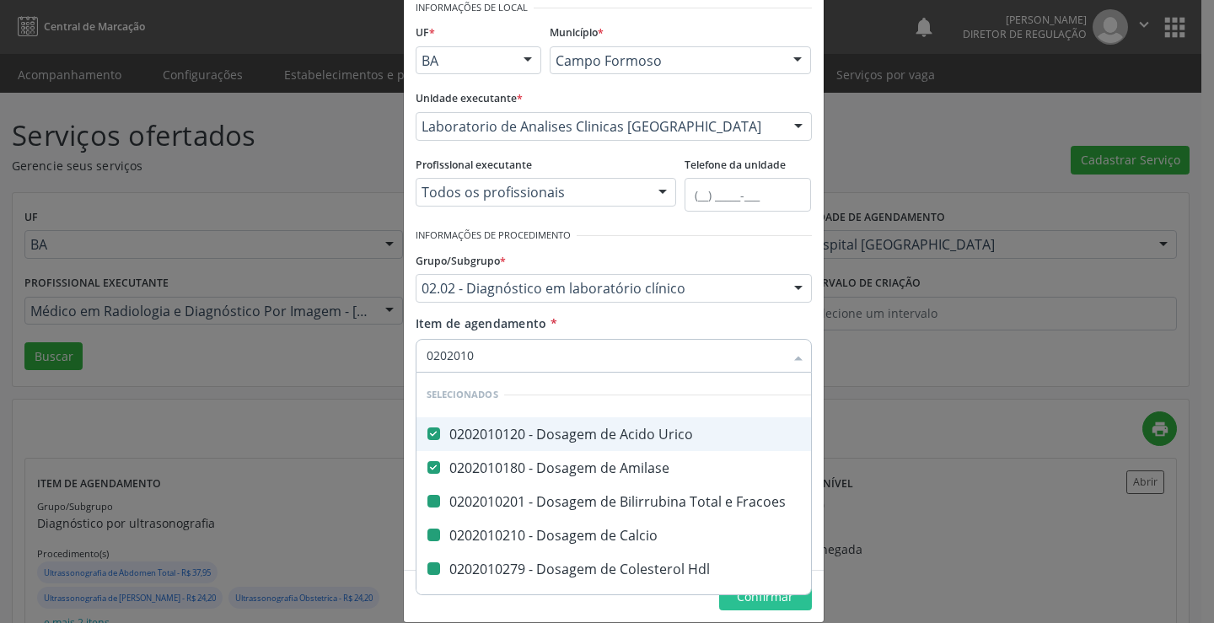
type input "02020106"
checkbox Fracoes "false"
checkbox Calcio "false"
checkbox Hdl "false"
checkbox Ldl "false"
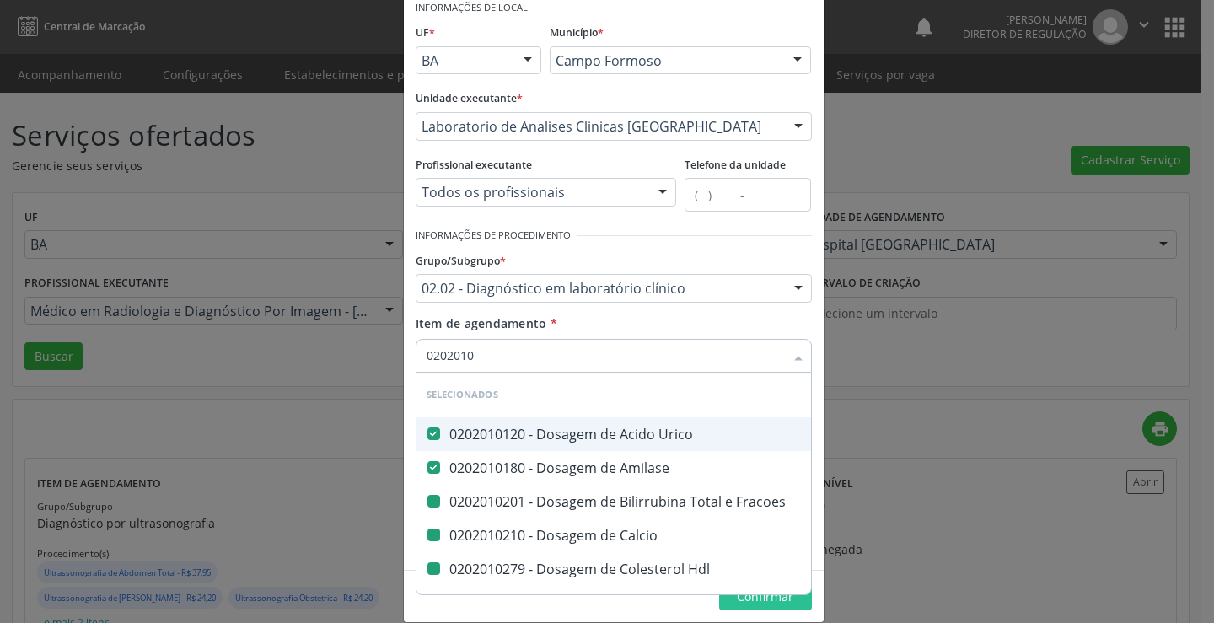
checkbox Total "false"
checkbox Creatinina "false"
checkbox \(Cpk\) "false"
checkbox Latica "false"
checkbox Serico "false"
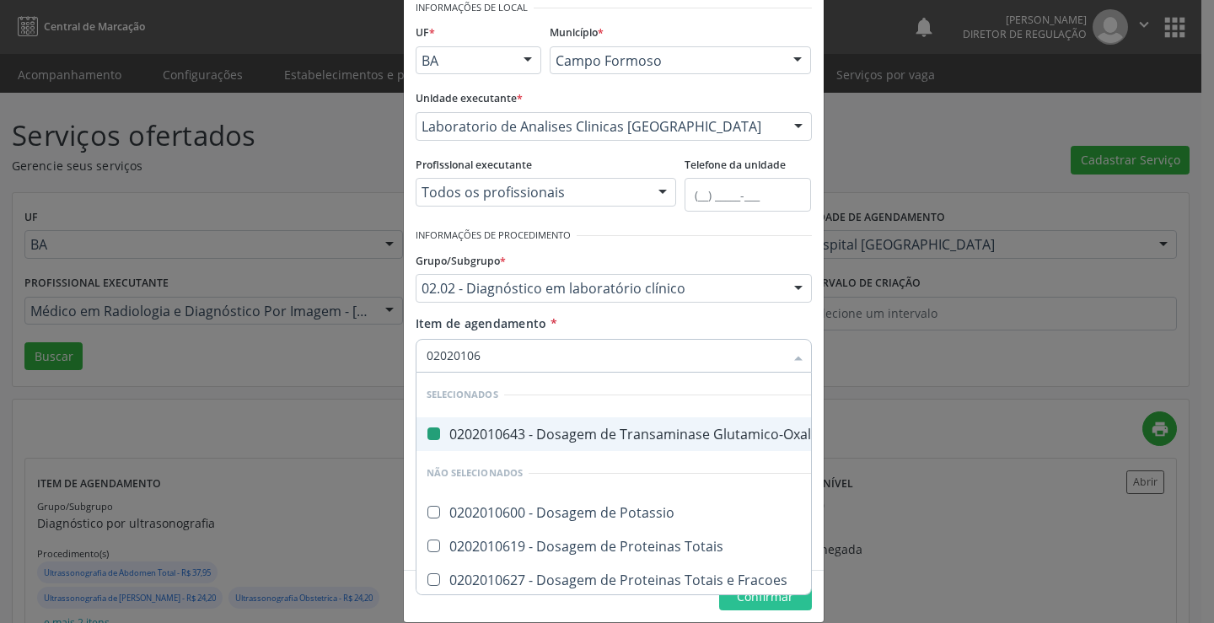
type input "020201065"
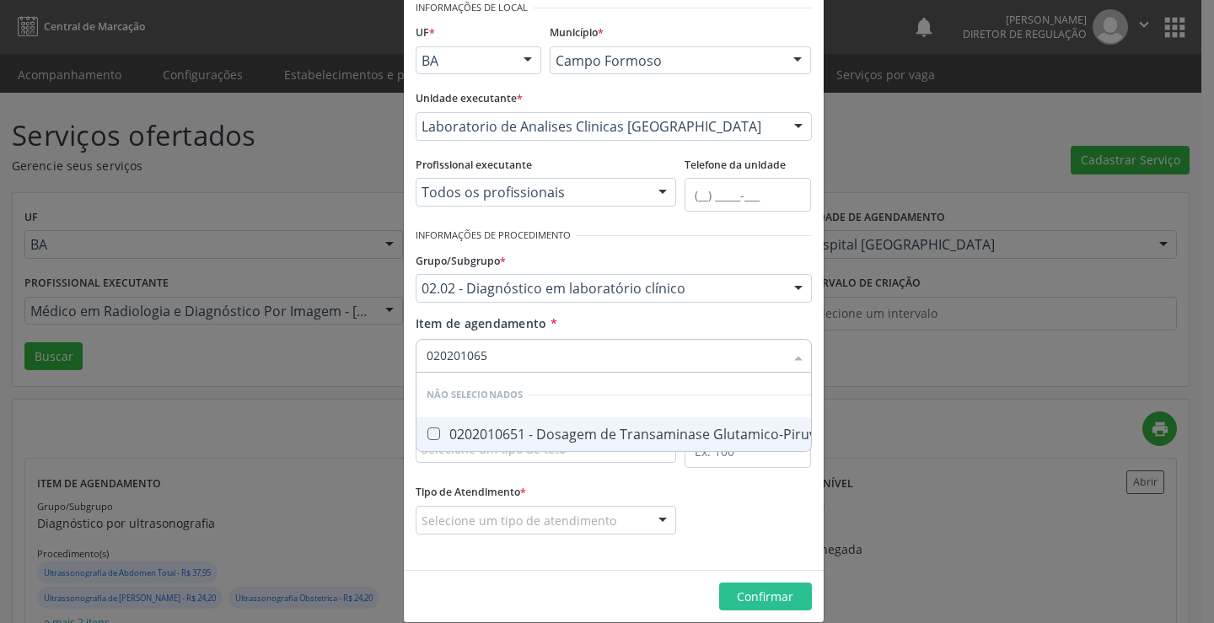
click at [607, 428] on div "0202010651 - Dosagem de Transaminase Glutamico-Piruvica (Tgp)" at bounding box center [648, 434] width 443 height 13
checkbox \(Tgp\) "true"
type input "020201065"
click at [602, 326] on div "Item de agendamento * Desfazer seleção Não selecionados 0202010651 - Dosagem de…" at bounding box center [614, 341] width 396 height 53
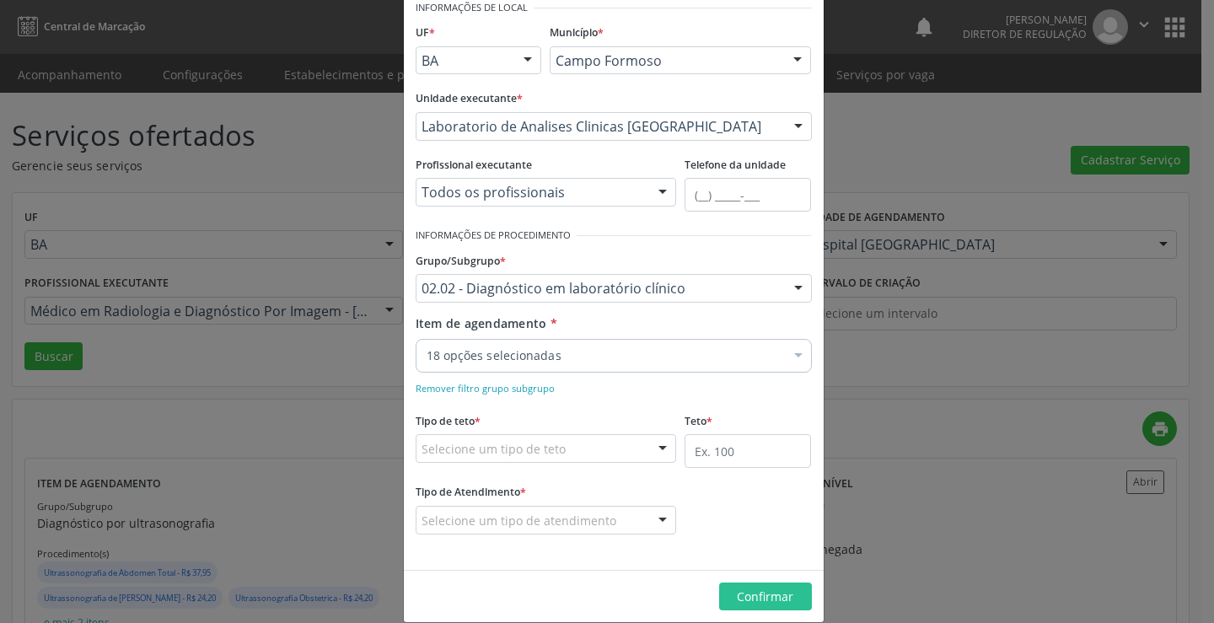
click at [597, 344] on div "18 opções selecionadas" at bounding box center [614, 356] width 396 height 34
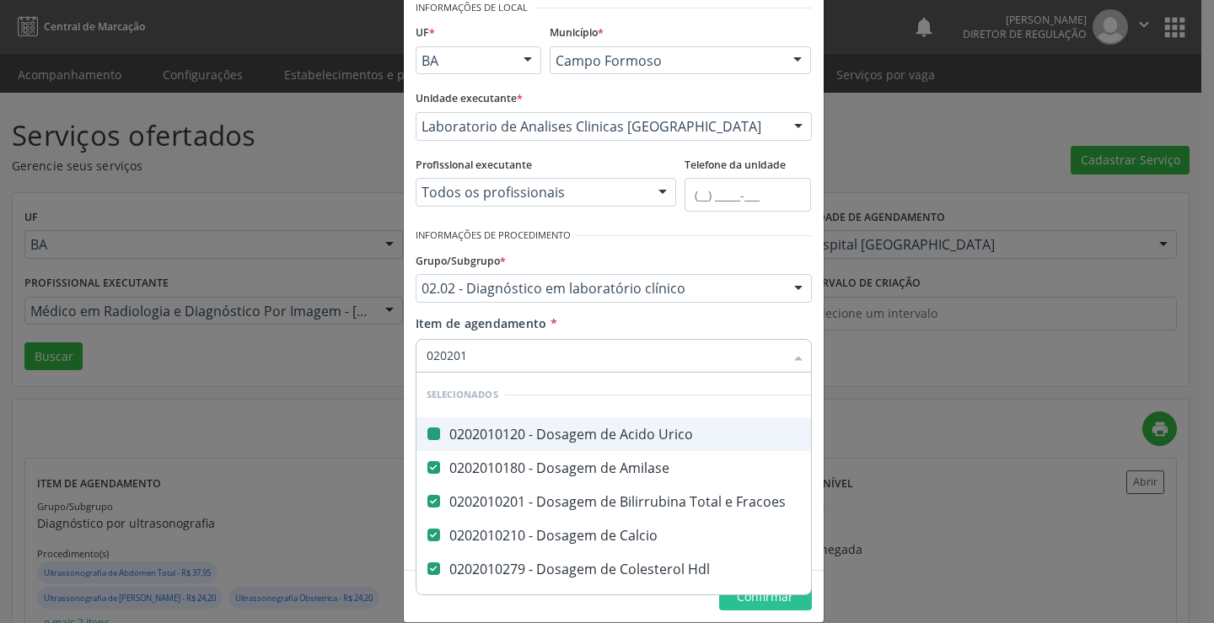
type input "0202016"
checkbox Urico "false"
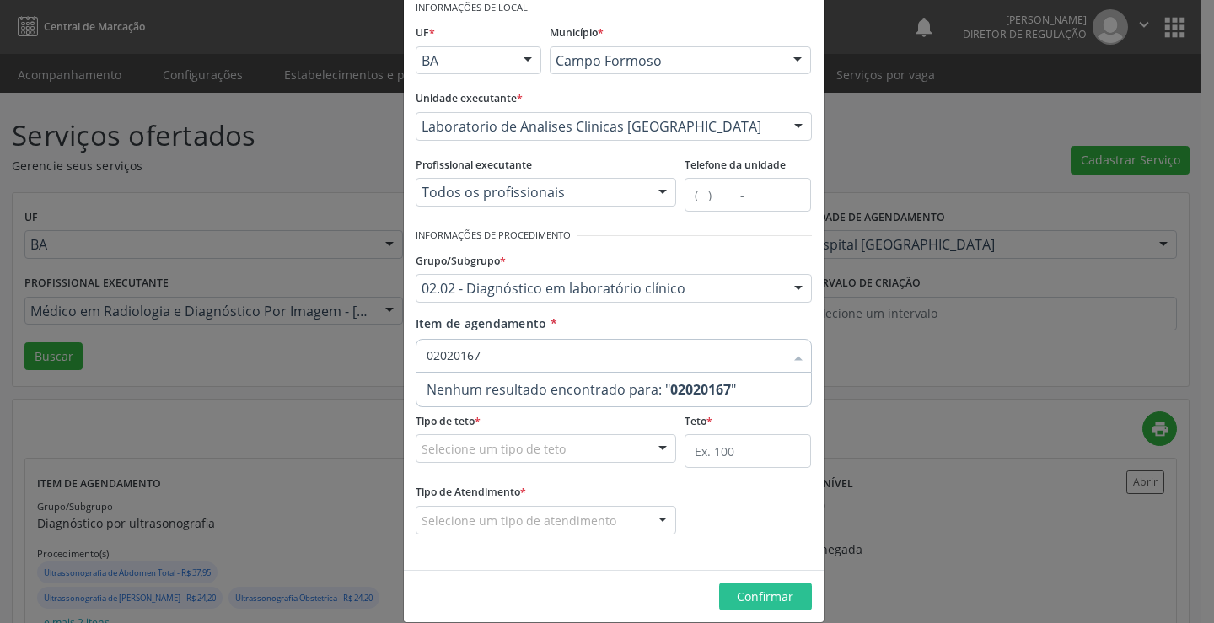
drag, startPoint x: 460, startPoint y: 358, endPoint x: 477, endPoint y: 364, distance: 18.9
click at [460, 357] on input "02020167" at bounding box center [606, 356] width 358 height 34
type input "020201067"
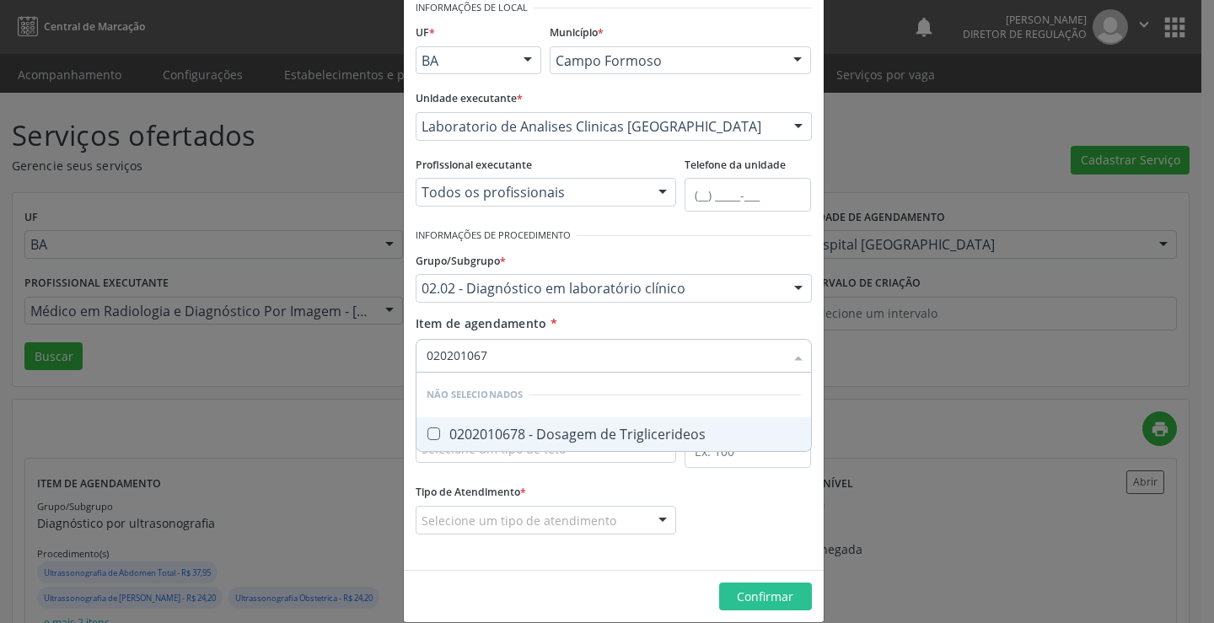
click at [513, 438] on div "0202010678 - Dosagem de Triglicerideos" at bounding box center [614, 434] width 374 height 13
checkbox Triglicerideos "true"
drag, startPoint x: 538, startPoint y: 328, endPoint x: 551, endPoint y: 327, distance: 12.7
click at [539, 327] on span "Item de agendamento" at bounding box center [482, 323] width 132 height 16
click at [539, 339] on input "Item de agendamento *" at bounding box center [606, 356] width 358 height 34
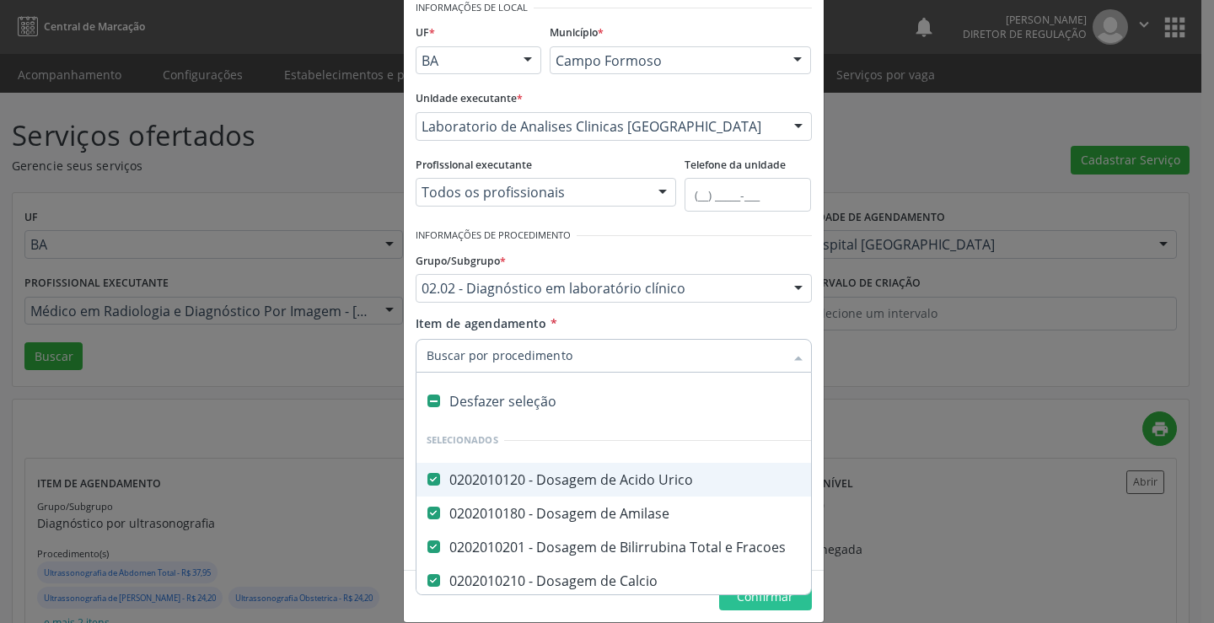
click at [579, 347] on input "Item de agendamento *" at bounding box center [606, 356] width 358 height 34
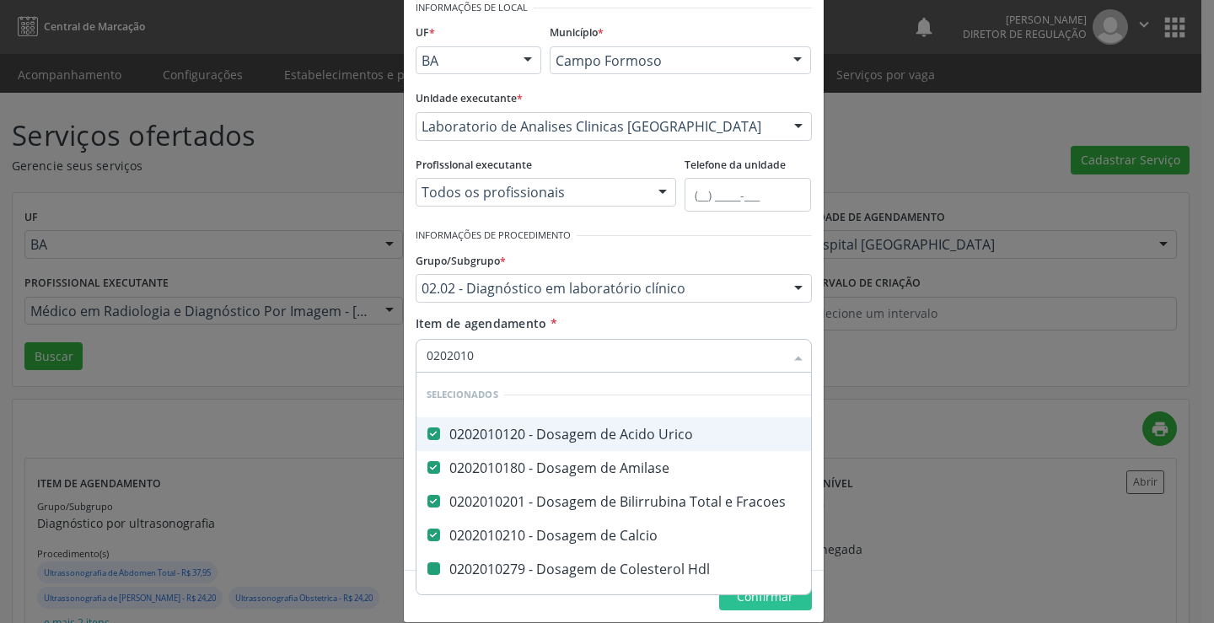
type input "02020106"
checkbox Hdl "false"
checkbox Ldl "false"
checkbox Total "false"
checkbox Creatinina "false"
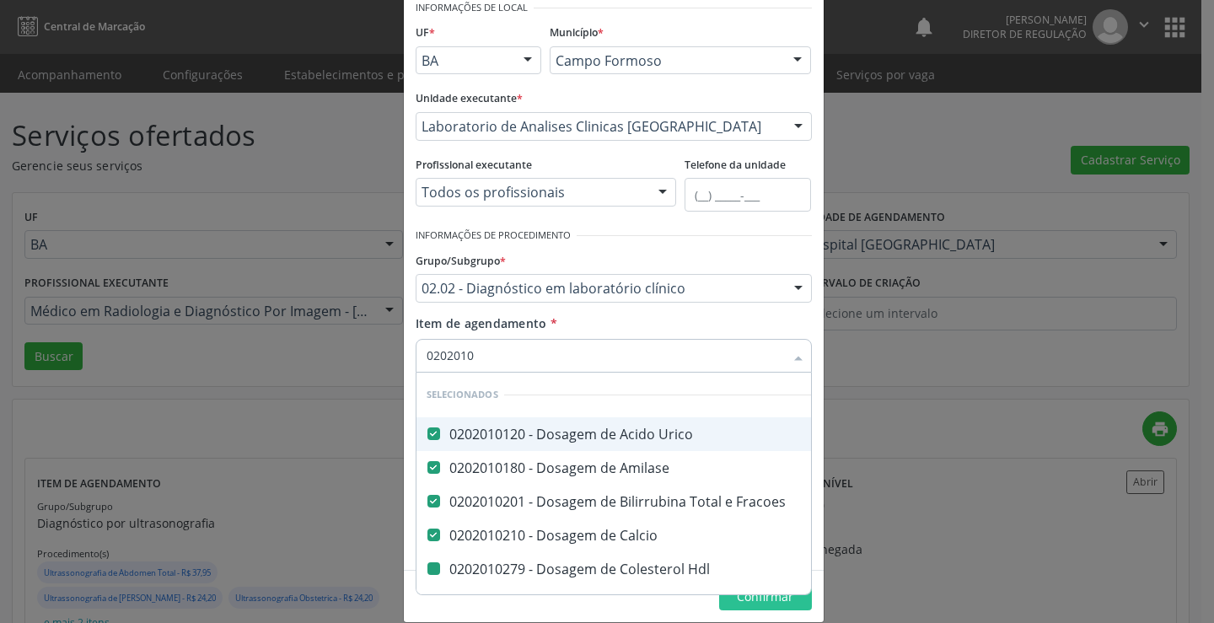
checkbox \(Cpk\) "false"
checkbox Latica "false"
checkbox Serico "false"
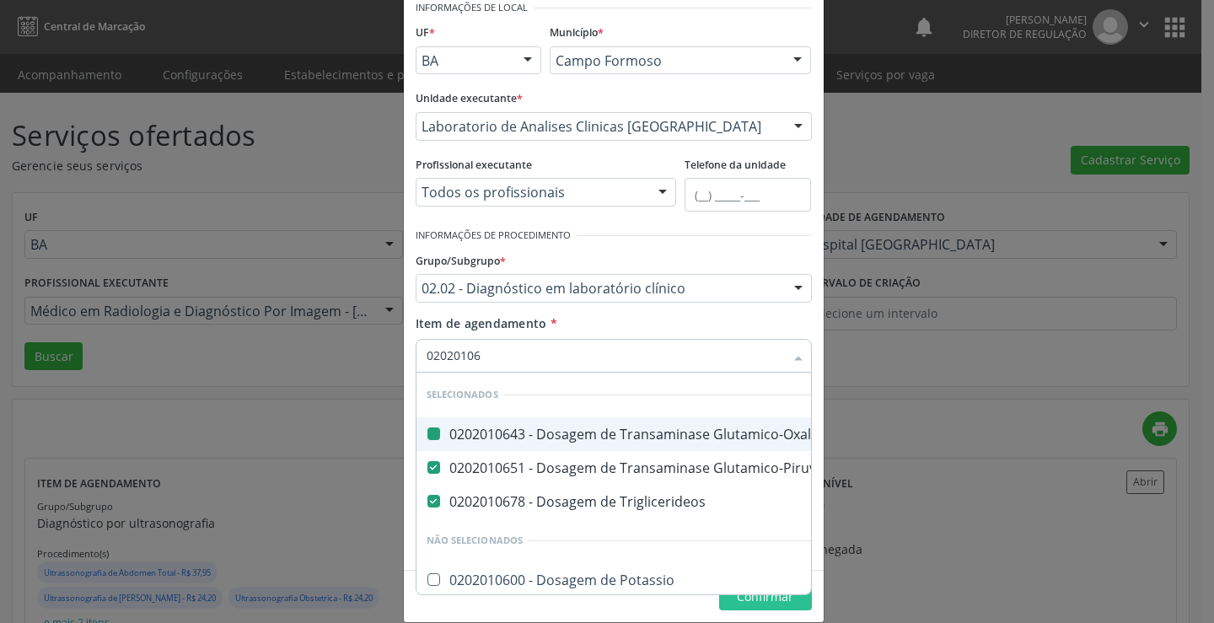
type input "020201069"
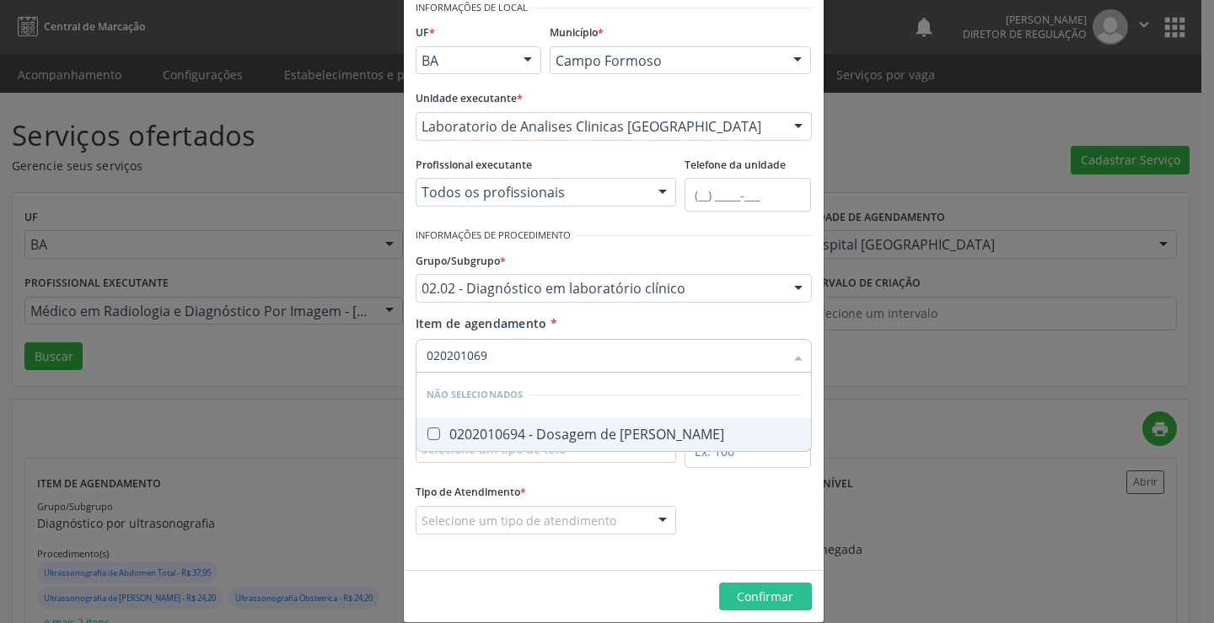
click at [567, 451] on div "Desfazer seleção Não selecionados 0202010694 - Dosagem de Ureia Nenhum resultad…" at bounding box center [614, 412] width 396 height 79
click at [563, 437] on div "0202010694 - Dosagem de Ureia" at bounding box center [614, 434] width 374 height 13
checkbox Ureia "true"
click at [586, 317] on div "Item de agendamento * Desfazer seleção Não selecionados 0202010694 - Dosagem de…" at bounding box center [614, 341] width 396 height 53
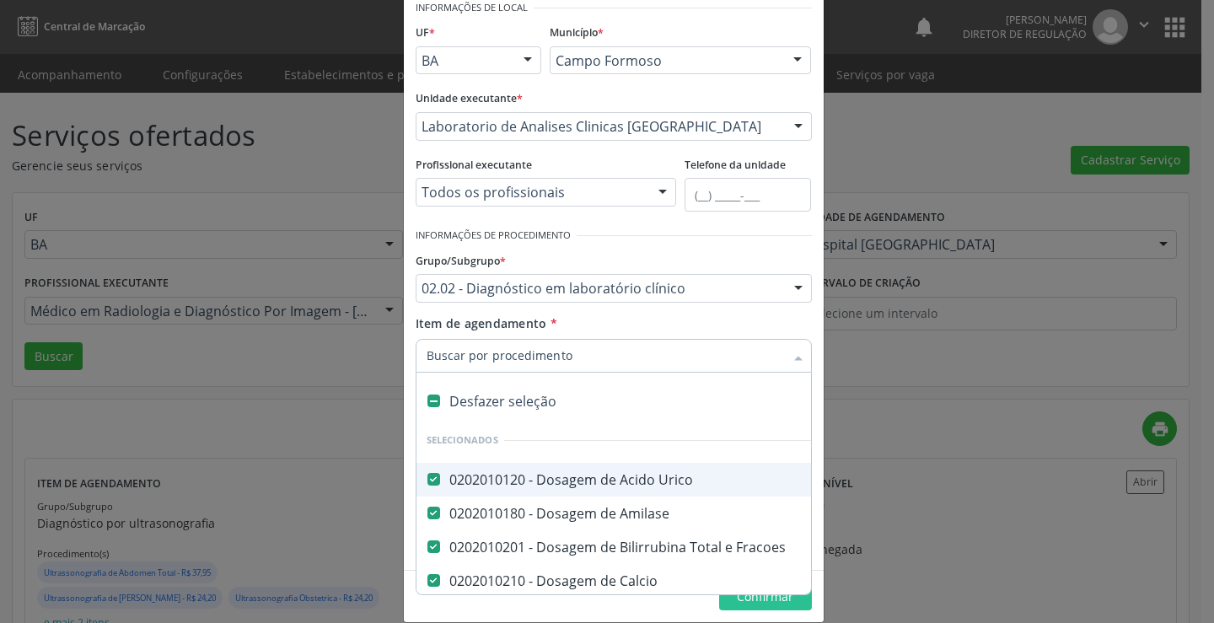
click at [590, 341] on div at bounding box center [614, 356] width 396 height 34
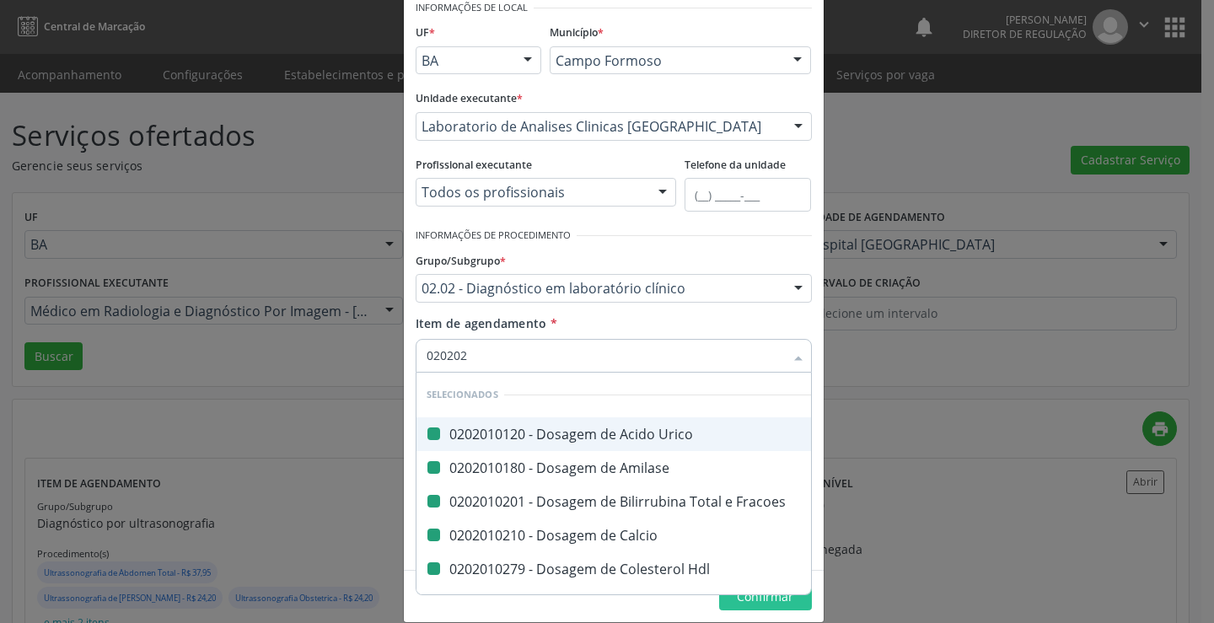
type input "0202023"
checkbox Urico "false"
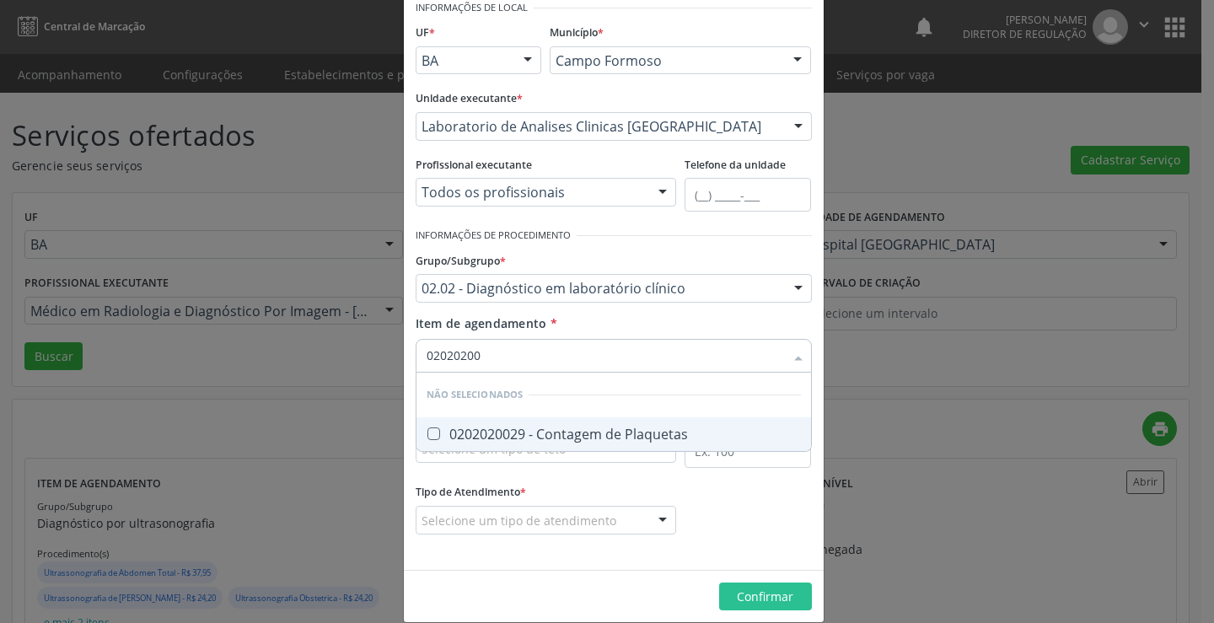
type input "020202002"
click at [590, 441] on div "0202020029 - Contagem de Plaquetas" at bounding box center [614, 434] width 374 height 13
checkbox Plaquetas "true"
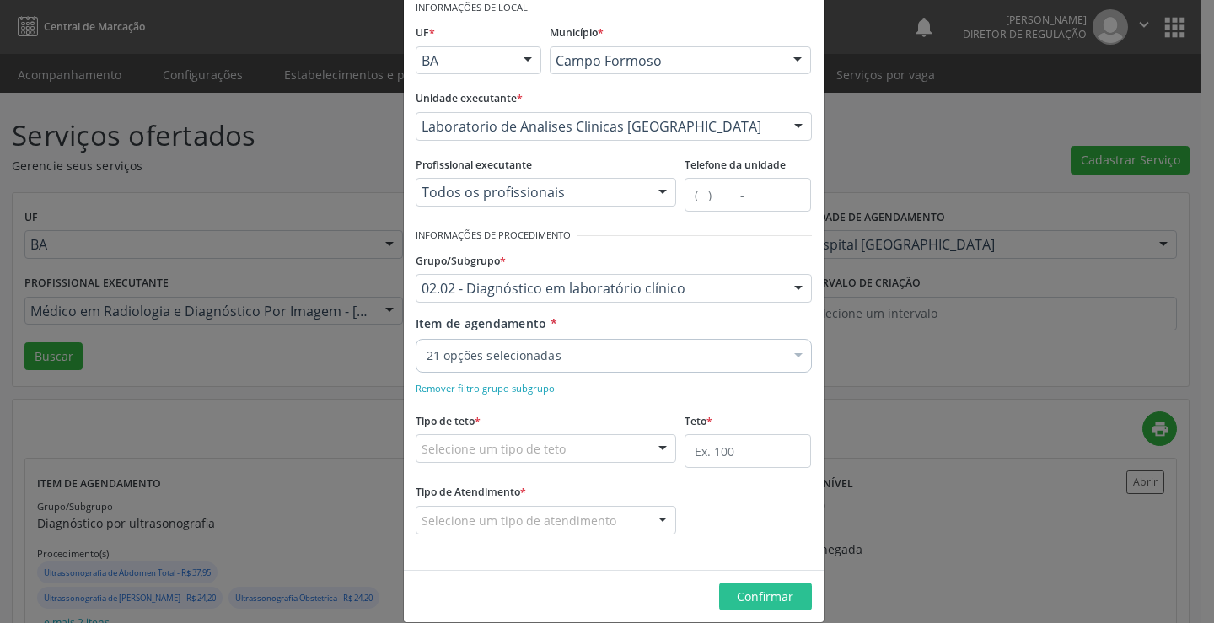
click at [592, 337] on div "Item de agendamento * 21 opções selecionadas 020202002 Desfazer seleção Selecio…" at bounding box center [614, 341] width 396 height 53
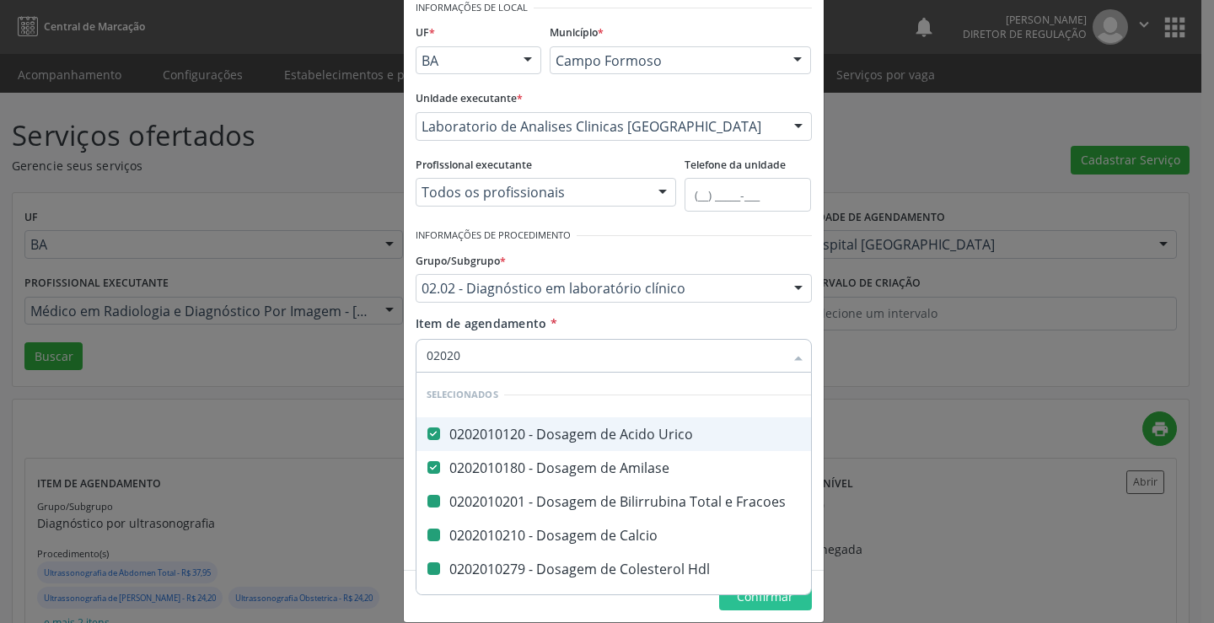
type input "020202"
checkbox Fracoes "false"
checkbox Calcio "false"
checkbox Hdl "false"
checkbox Ldl "false"
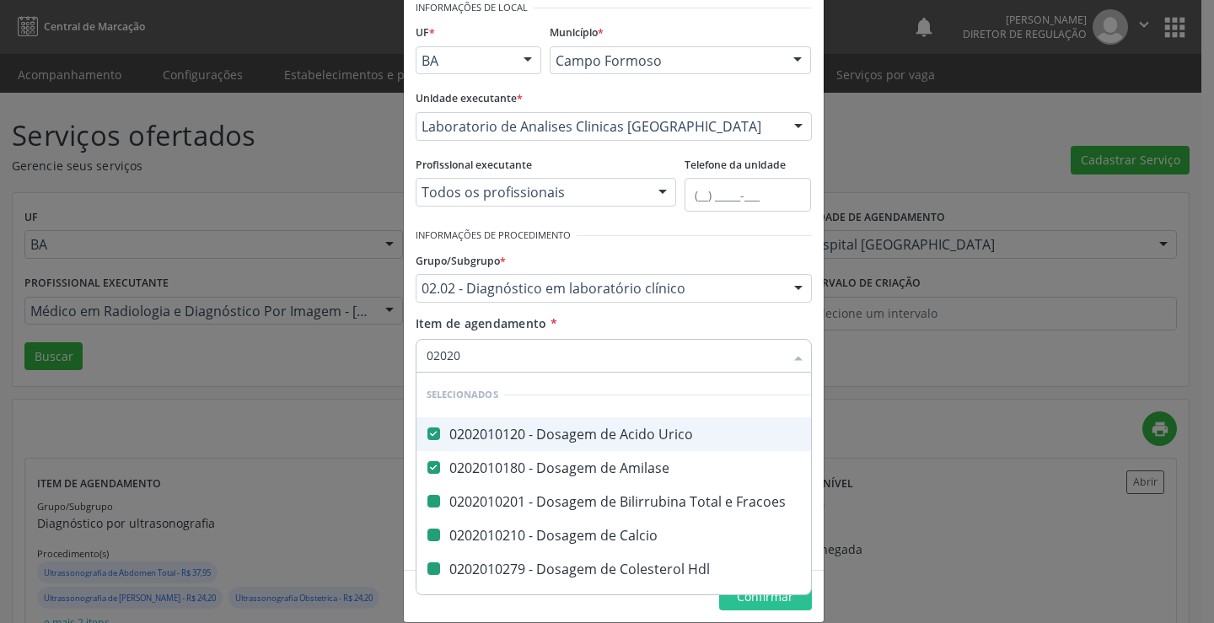
checkbox Total "false"
checkbox Creatinina "false"
checkbox \(Cpk\) "false"
checkbox Latica "false"
checkbox Serico "false"
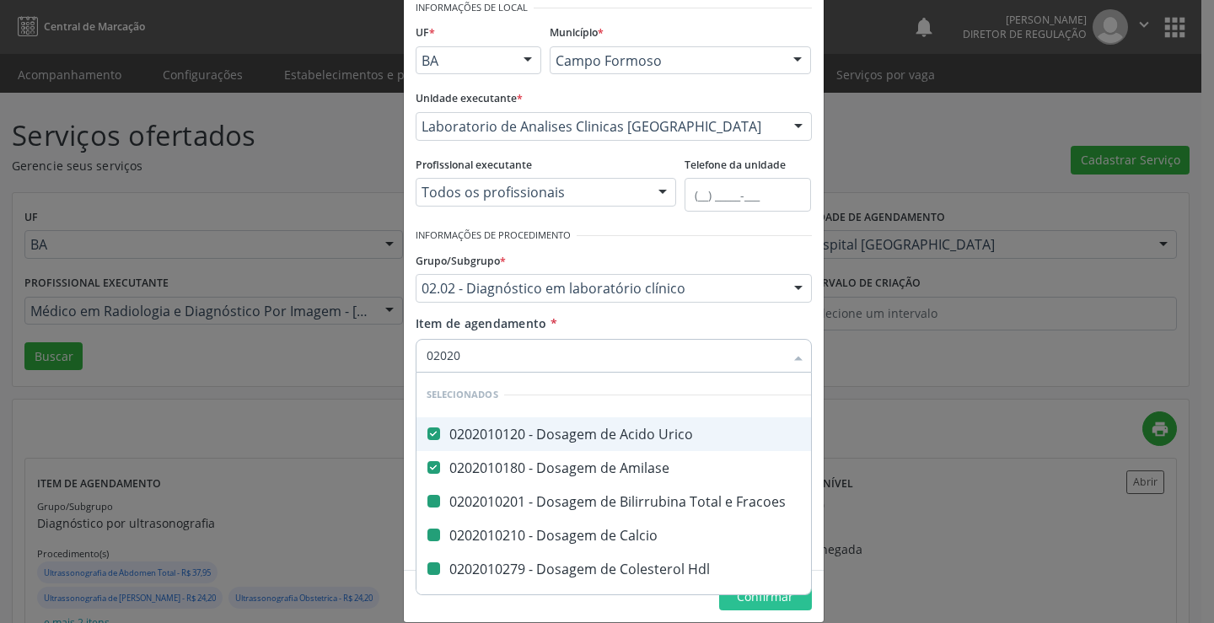
checkbox Alcalina "false"
checkbox Fosforo "false"
checkbox Glicose "false"
checkbox Glicosilada "false"
checkbox Muco-Proteinas "false"
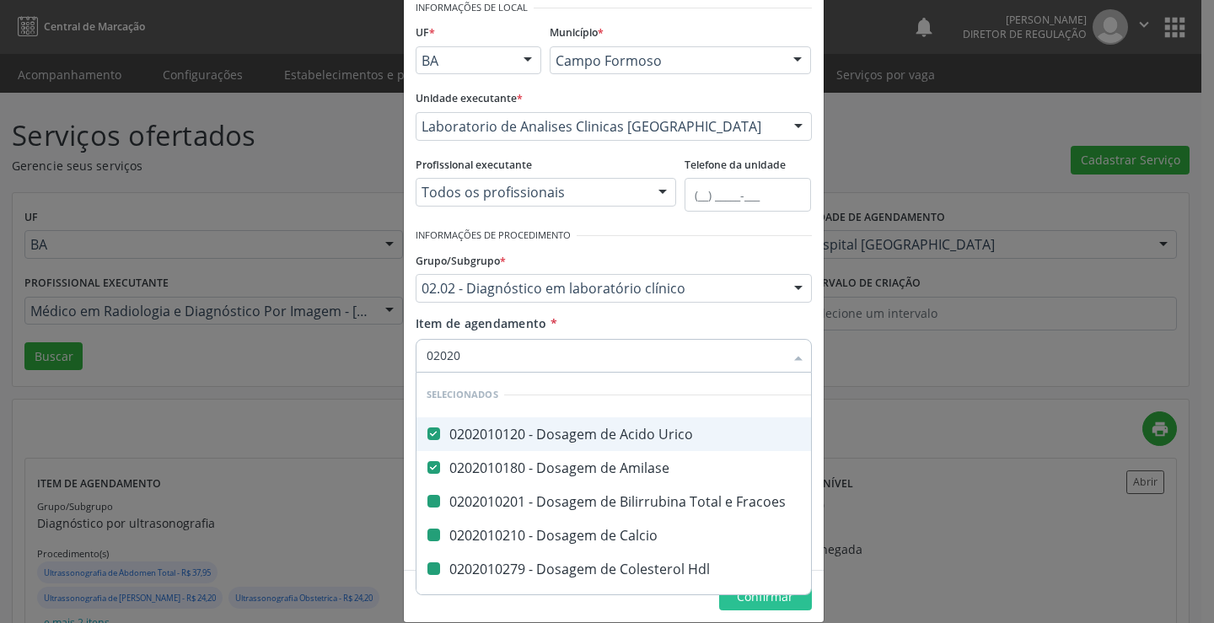
checkbox \(Tgo\) "false"
checkbox \(Tgp\) "false"
checkbox Triglicerideos "false"
checkbox Ureia "false"
checkbox Plaquetas "false"
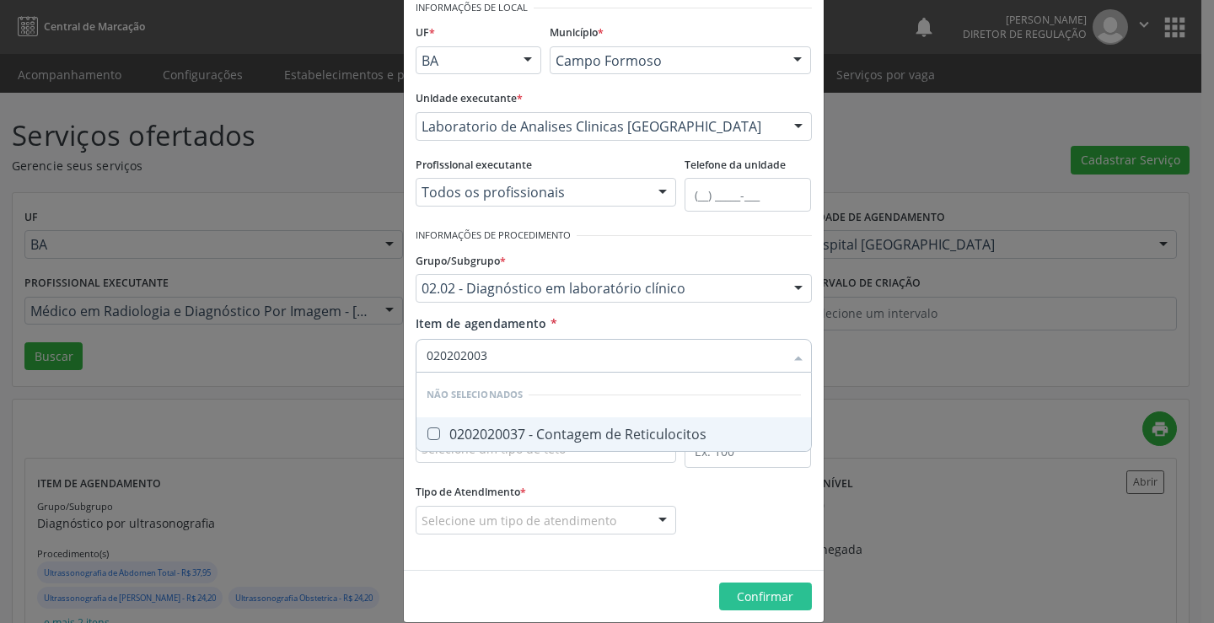
click at [591, 422] on span "0202020037 - Contagem de Reticulocitos" at bounding box center [614, 434] width 395 height 34
click at [627, 340] on input "020202003" at bounding box center [606, 356] width 358 height 34
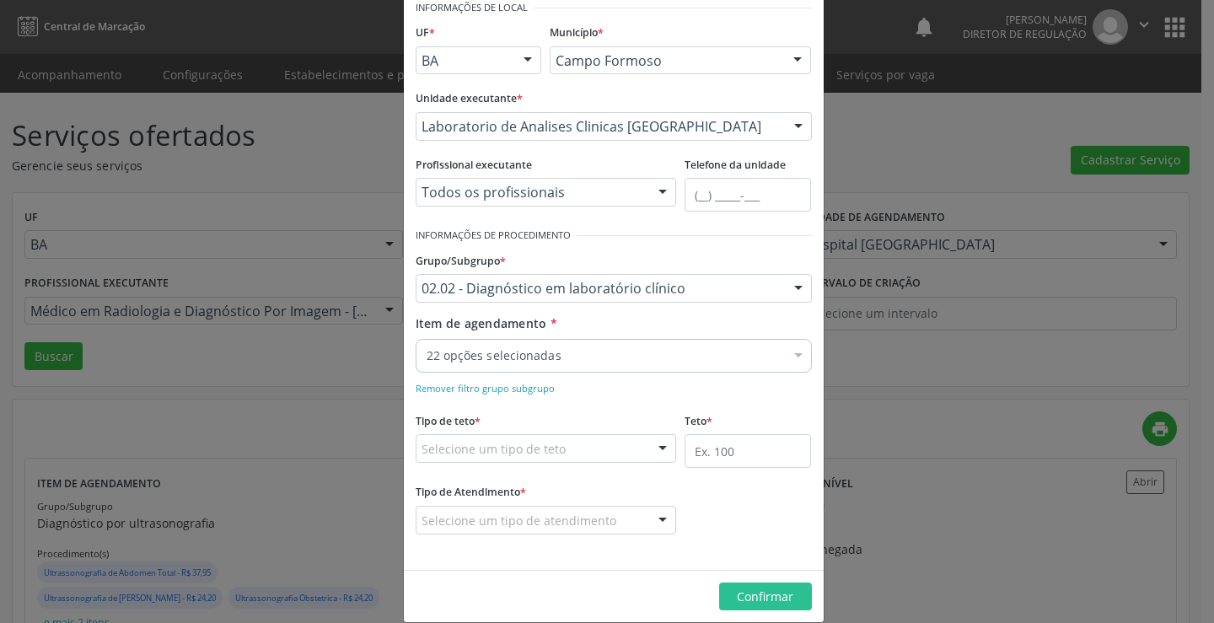
click at [627, 332] on div "Item de agendamento * 22 opções selecionadas Desfazer seleção Selecionados 0202…" at bounding box center [614, 341] width 396 height 53
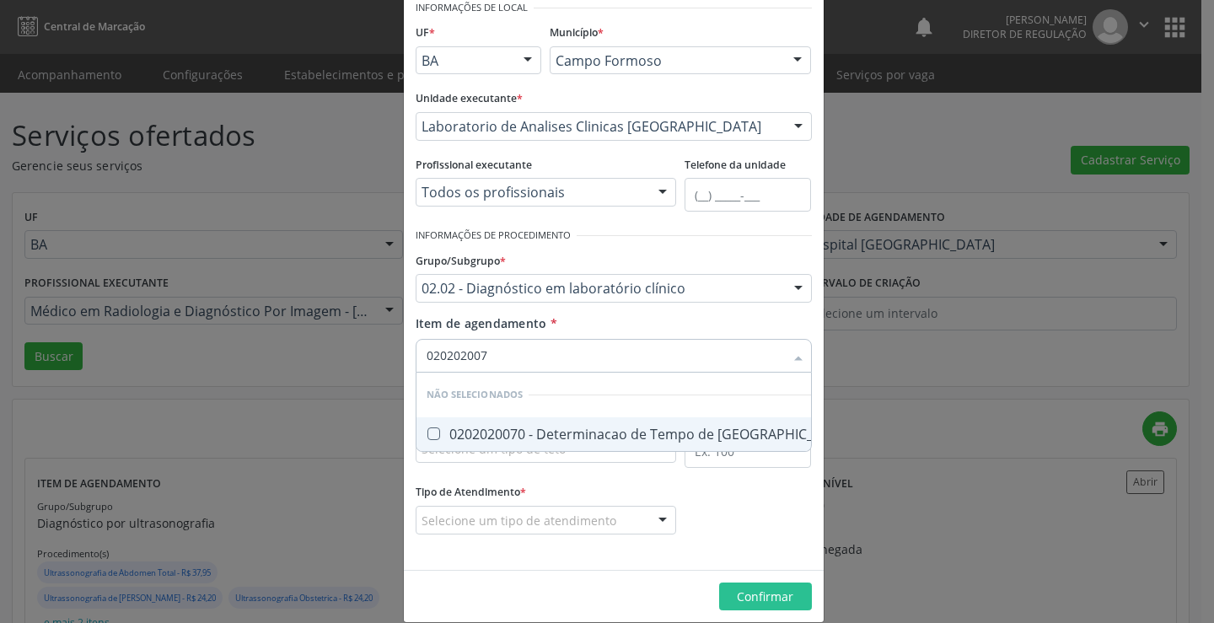
click at [606, 429] on div "0202020070 - Determinacao de Tempo de Coagulacao" at bounding box center [639, 434] width 425 height 13
click at [582, 333] on div "Item de agendamento * 020202007 Desfazer seleção Não selecionados 0202020070 - …" at bounding box center [614, 341] width 396 height 53
click at [568, 448] on span "0202020096 - Determinacao de Tempo de Sangramento -Duke" at bounding box center [636, 434] width 438 height 34
click at [590, 325] on div "Item de agendamento * 020202009 Desfazer seleção Não selecionados 0202020096 - …" at bounding box center [614, 341] width 396 height 53
click at [577, 424] on span "0202020134 - Determinacao de Tempo de Tromboplastina Parcial Ativada (Ttp Ativa…" at bounding box center [714, 434] width 594 height 34
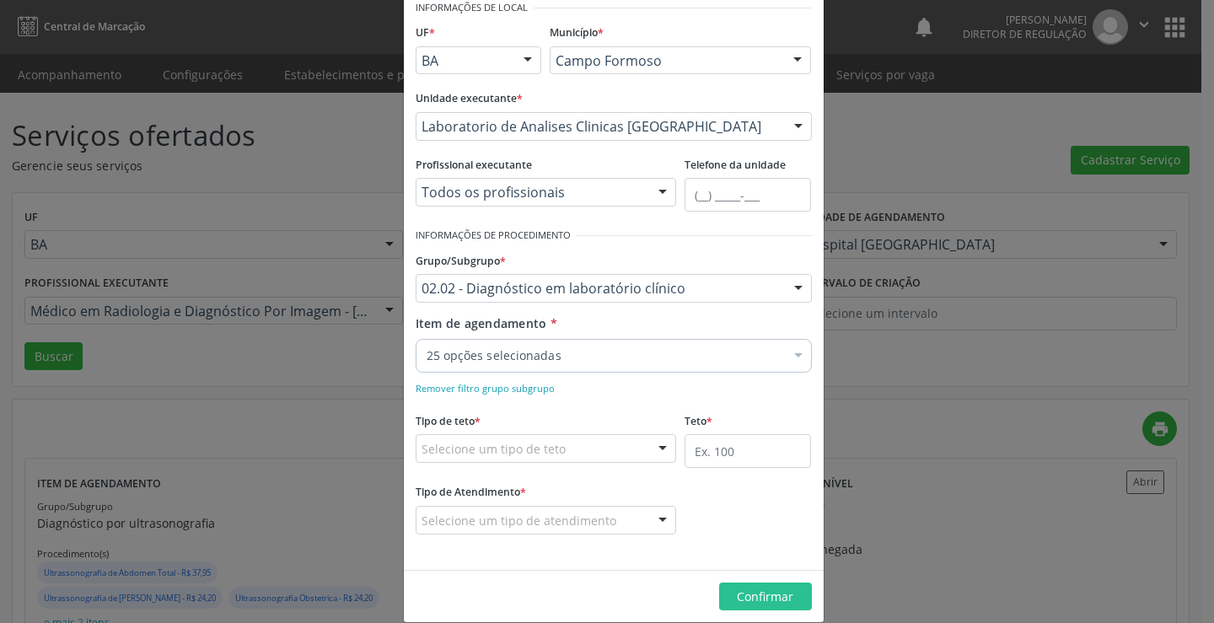
click at [598, 330] on div "Item de agendamento * 25 opções selecionadas Desfazer seleção Selecionados 0202…" at bounding box center [614, 341] width 396 height 53
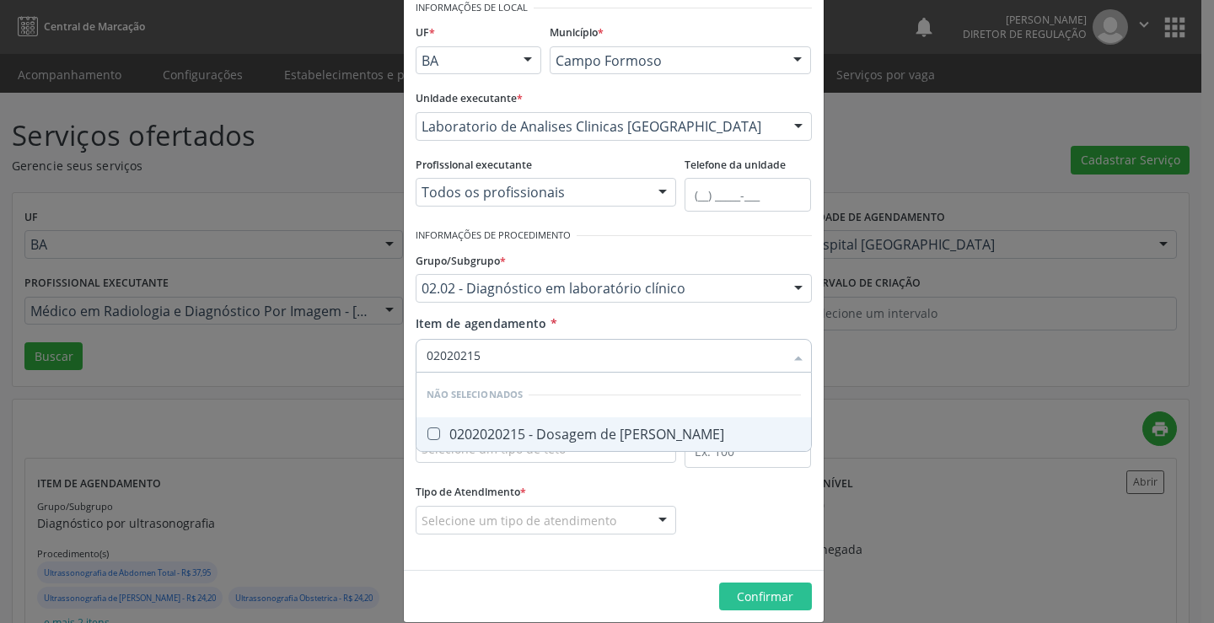
click at [465, 357] on input "02020215" at bounding box center [606, 356] width 358 height 34
click at [460, 357] on input "02020215" at bounding box center [606, 356] width 358 height 34
drag, startPoint x: 493, startPoint y: 439, endPoint x: 597, endPoint y: 358, distance: 131.6
click at [494, 439] on div "0202020150 - Determinacao de Velocidade de Hemossedimentacao (Vhs)" at bounding box center [670, 434] width 487 height 13
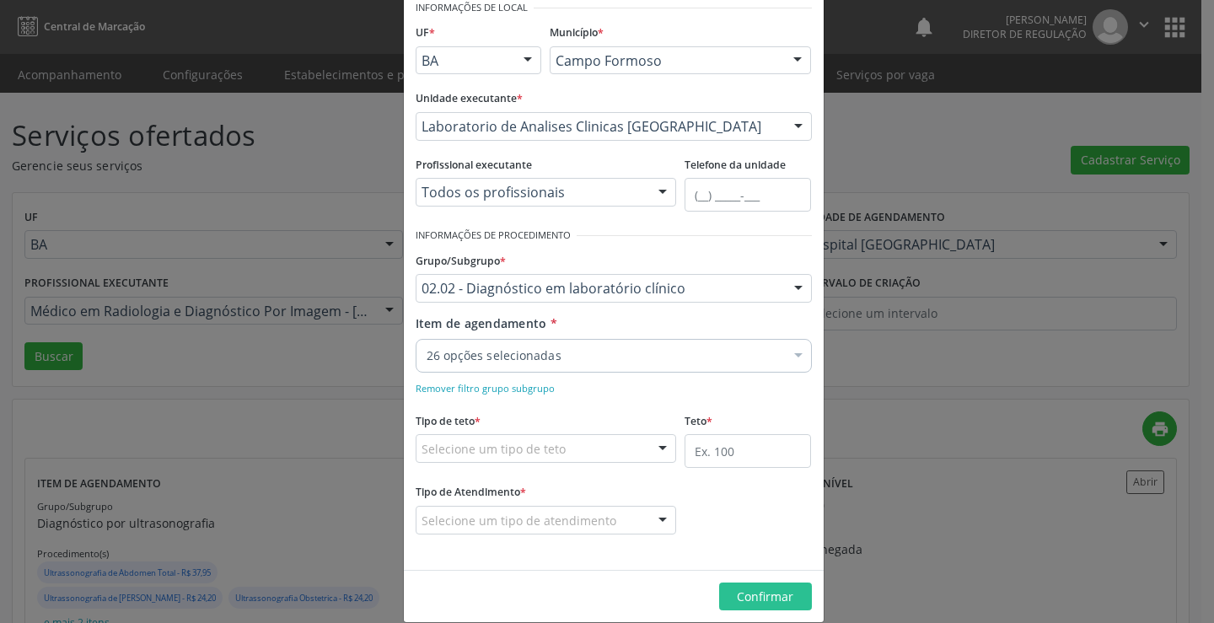
click at [616, 324] on div "Item de agendamento * 26 opções selecionadas Desfazer seleção Selecionados 0202…" at bounding box center [614, 341] width 396 height 53
click at [600, 343] on div "26 opções selecionadas" at bounding box center [614, 356] width 396 height 34
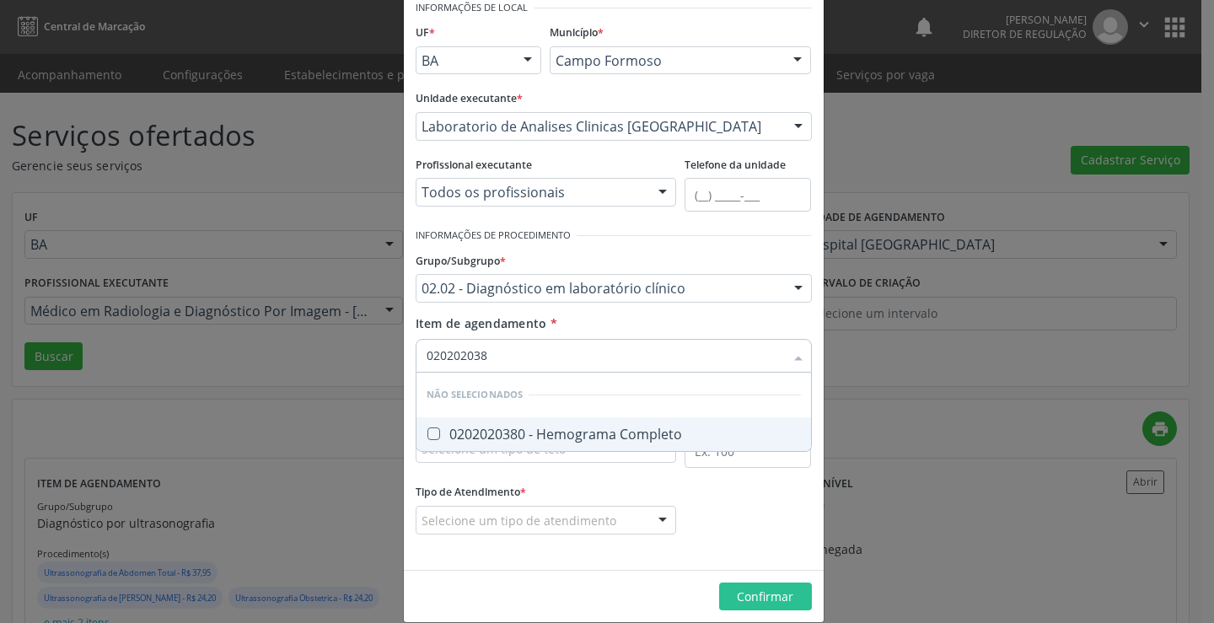
scroll to position [0, 0]
click at [572, 432] on div "0202020380 - Hemograma Completo" at bounding box center [614, 434] width 374 height 13
click at [584, 325] on div "Item de agendamento * 020202038 Desfazer seleção Não selecionados 0202020380 - …" at bounding box center [614, 341] width 396 height 53
click at [559, 428] on div "0202020509 - Prova do Laco" at bounding box center [614, 434] width 374 height 13
click at [598, 330] on div "Item de agendamento * Desfazer seleção Não selecionados 0202020509 - Prova do L…" at bounding box center [614, 341] width 396 height 53
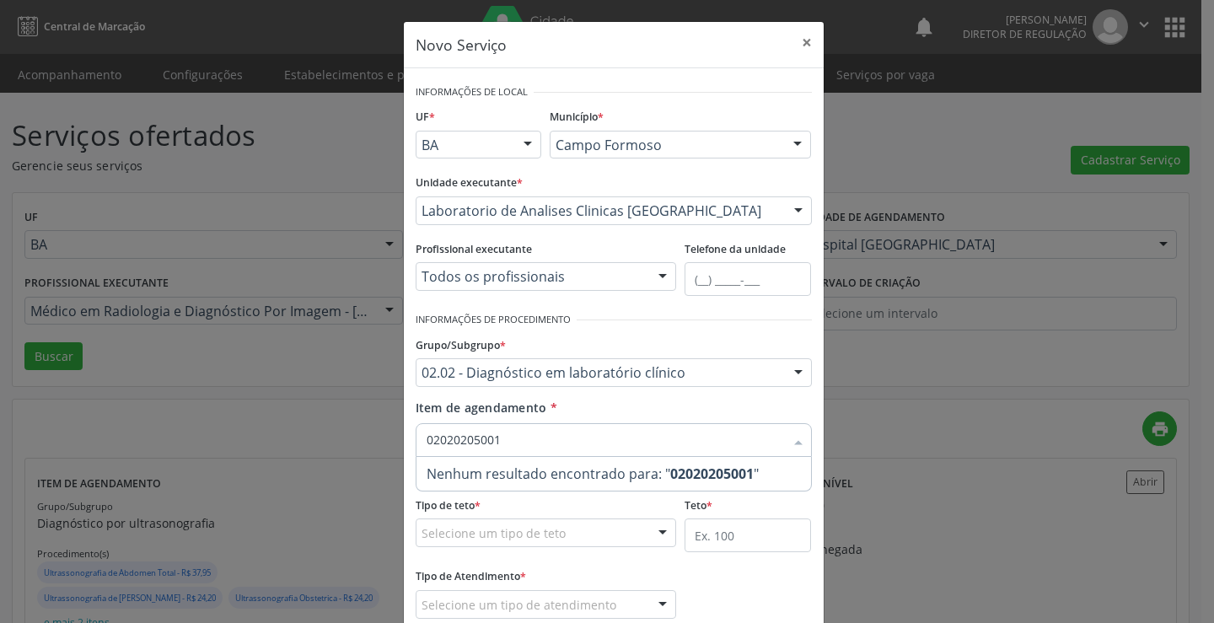
scroll to position [84, 0]
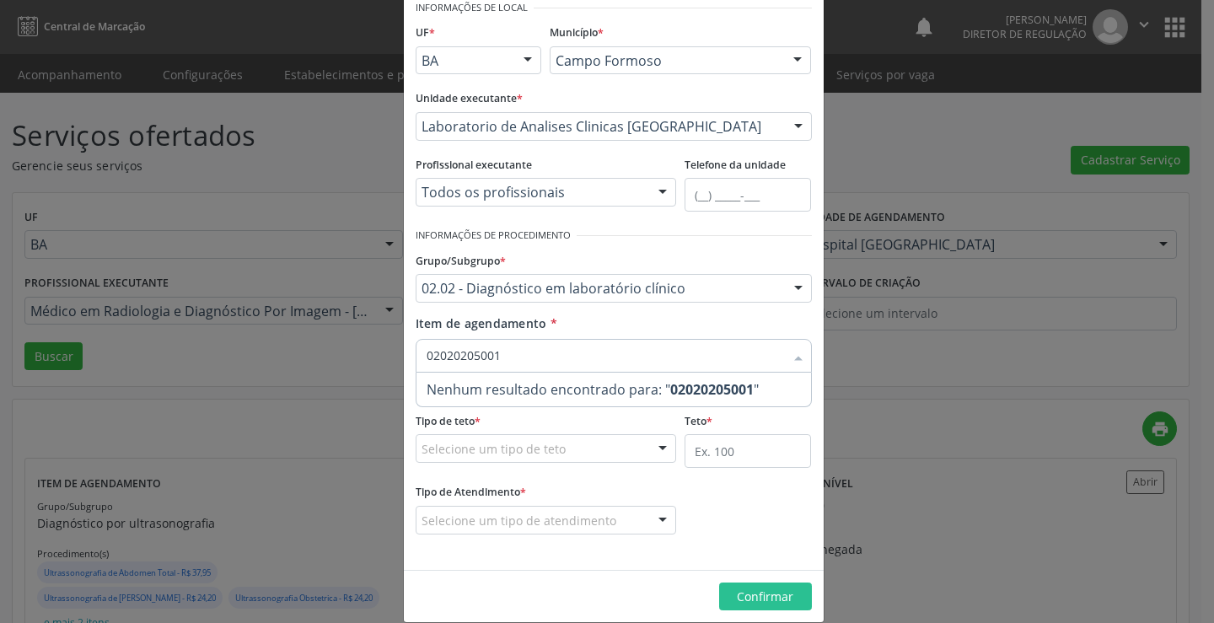
click at [461, 352] on input "02020205001" at bounding box center [606, 356] width 358 height 34
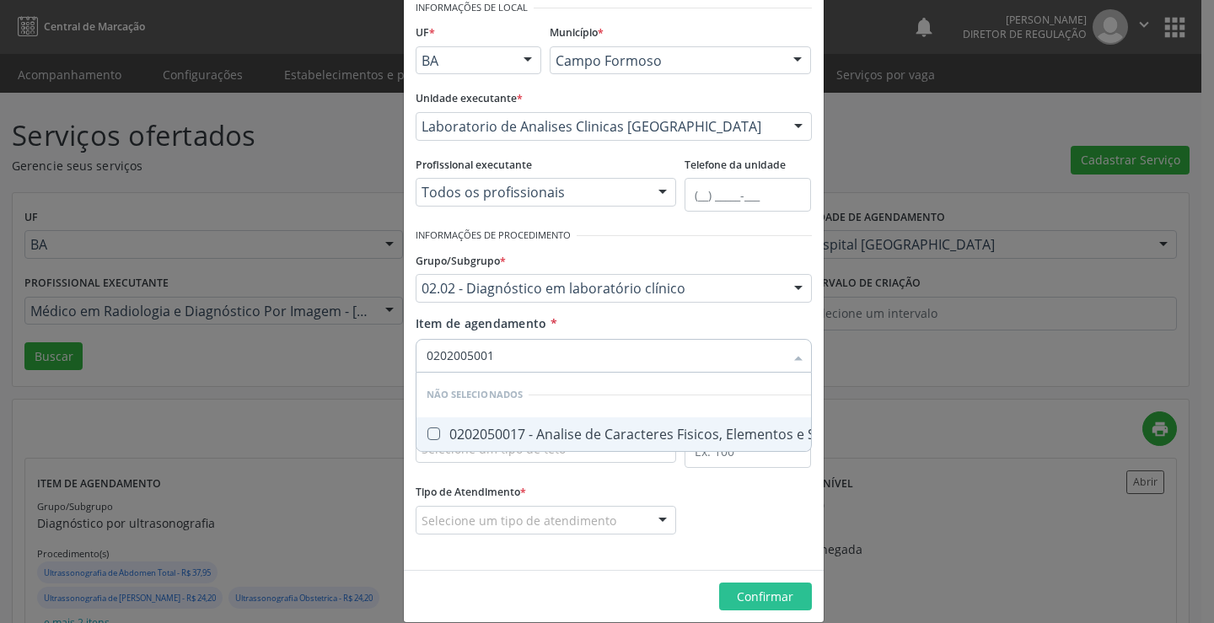
type input "020205001"
drag, startPoint x: 616, startPoint y: 435, endPoint x: 622, endPoint y: 364, distance: 71.2
click at [616, 434] on div "0202050017 - Analise de Caracteres Fisicos, Elementos e Sedimento da Urina" at bounding box center [681, 434] width 508 height 13
checkbox Urina "true"
type input "020205001"
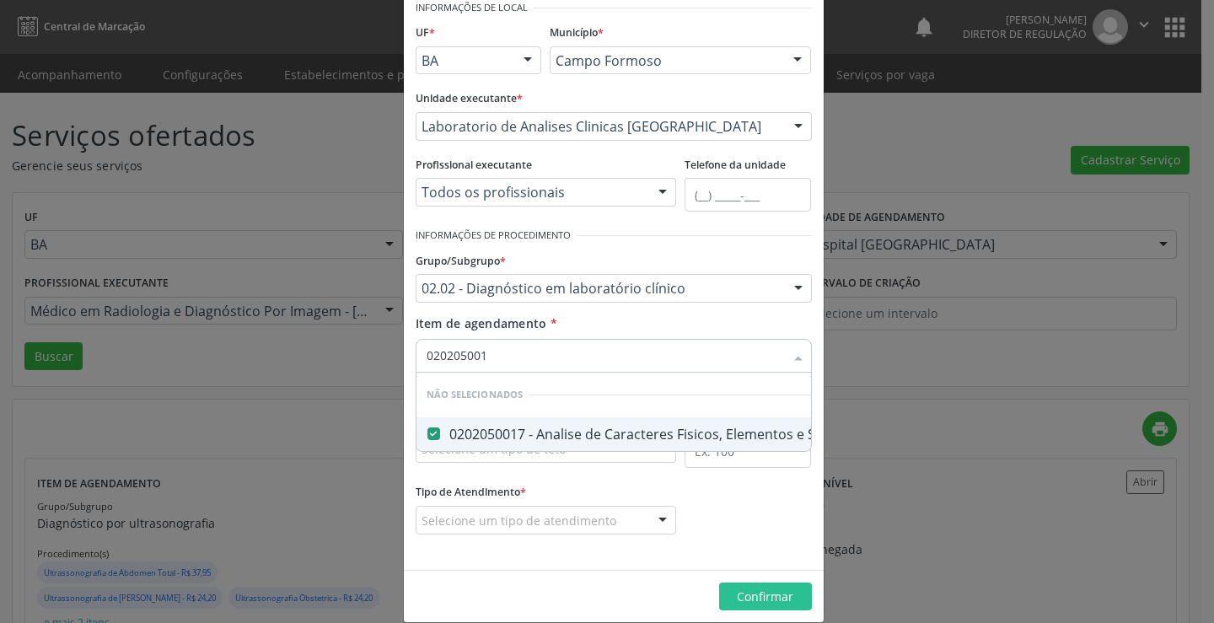
click at [617, 317] on div "Item de agendamento * 020205001 Desfazer seleção Não selecionados 0202050017 - …" at bounding box center [614, 341] width 396 height 53
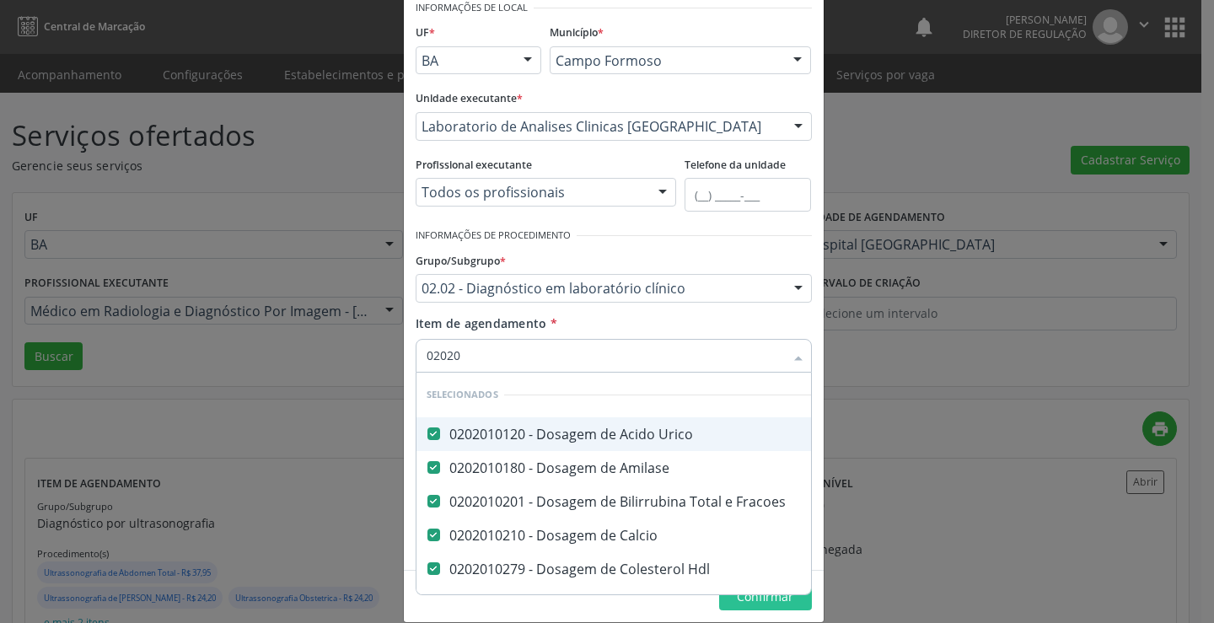
type input "020201"
checkbox -Duke "false"
checkbox Ativada\) "false"
checkbox \(Vhs\) "false"
checkbox Completo "false"
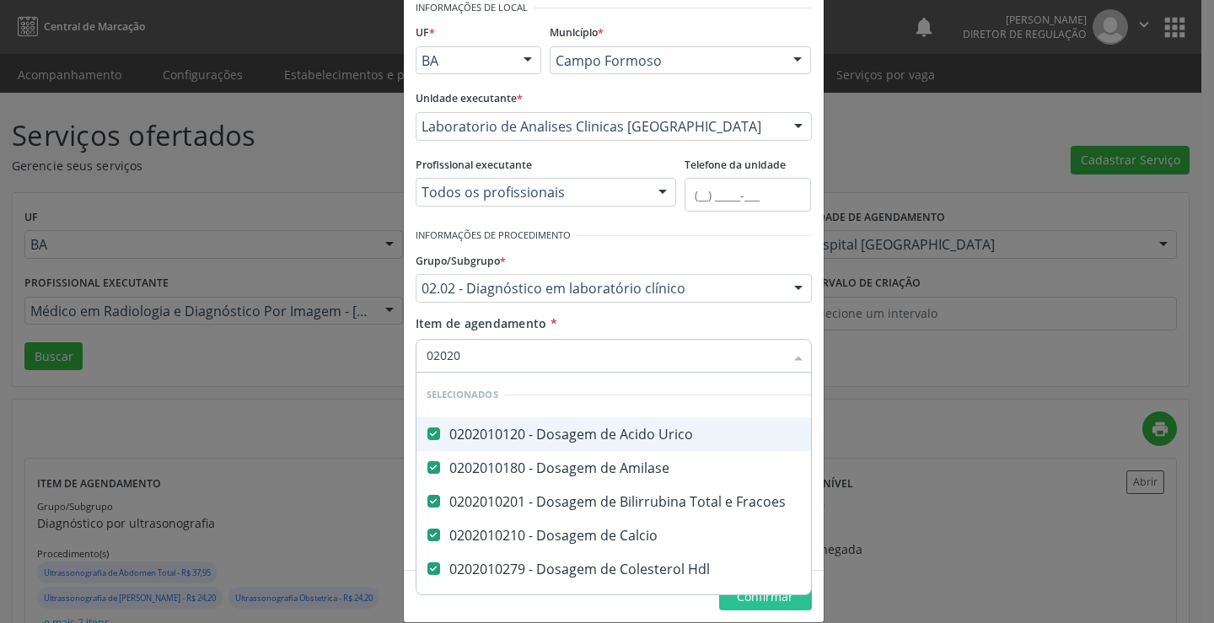
checkbox Laco "false"
checkbox Reumatoide "false"
checkbox Reativa "false"
checkbox \(Elisa\) "false"
checkbox \(Aslo\) "false"
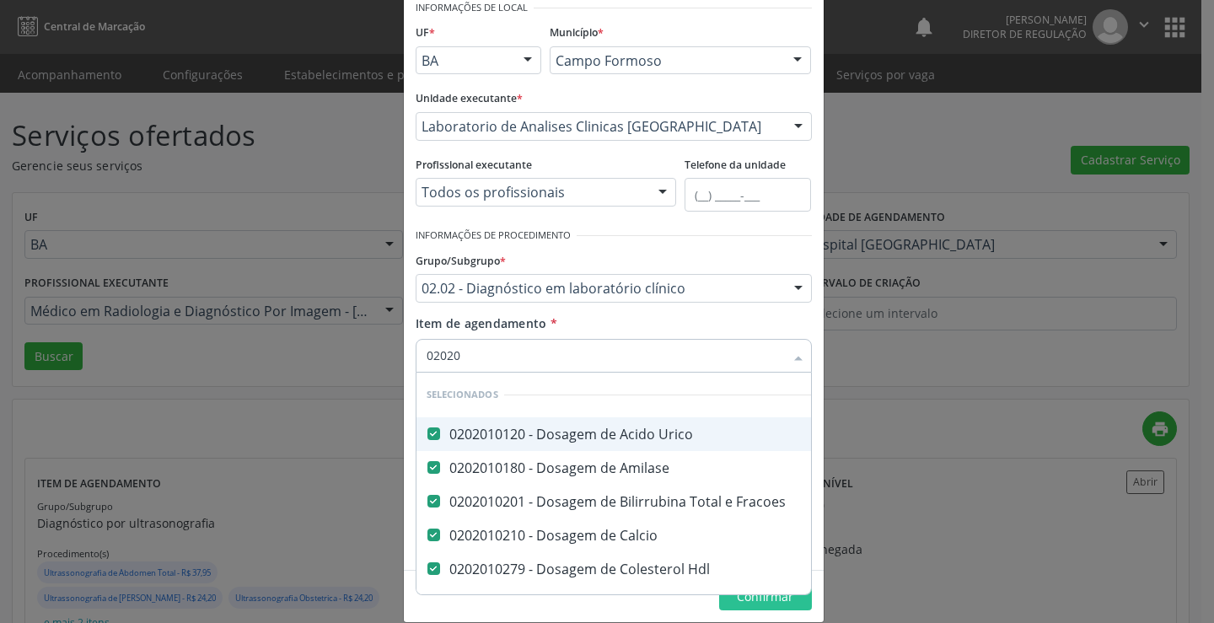
checkbox Sifilis "false"
checkbox Gestantes "false"
checkbox Fezes "false"
checkbox Parasitas "false"
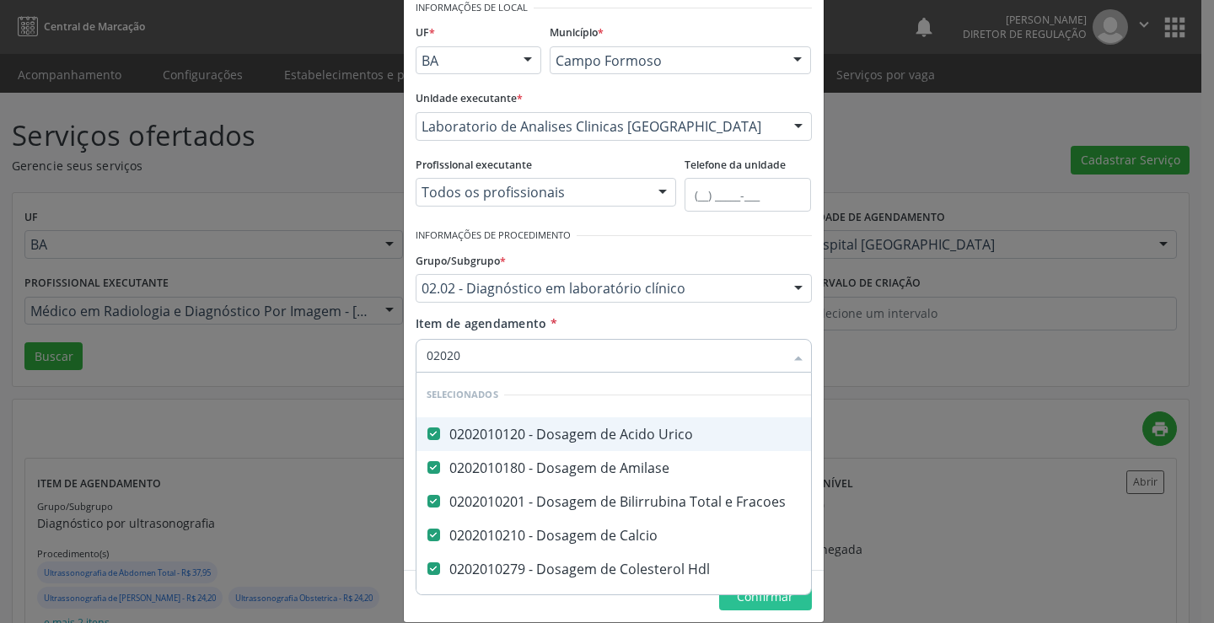
checkbox Urina "false"
type input "0202010"
checkbox \(Vhs\) "false"
type input "02020100"
checkbox Urico "false"
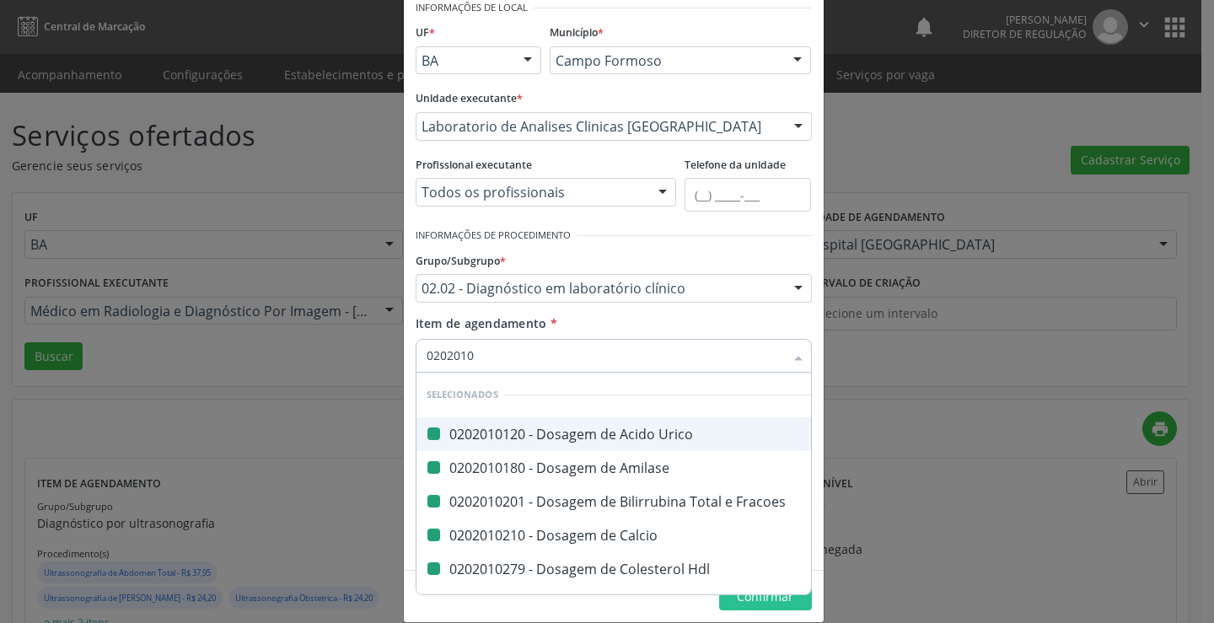
checkbox Amilase "false"
checkbox Fracoes "false"
checkbox Calcio "false"
checkbox Hdl "false"
checkbox Ldl "false"
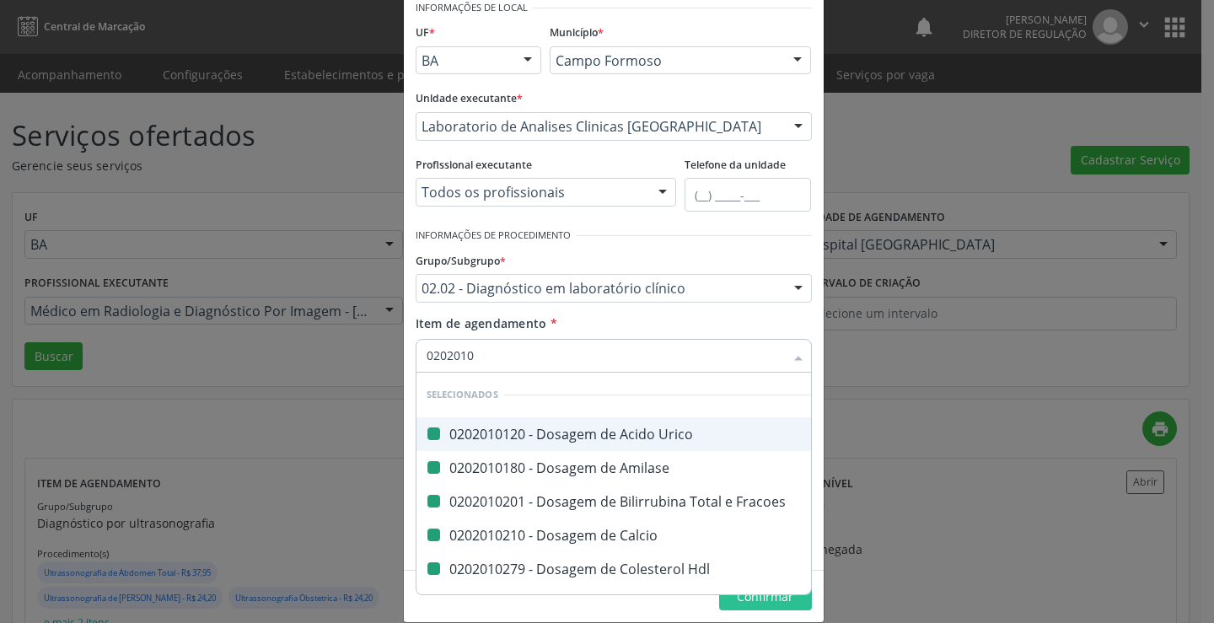
checkbox Total "false"
checkbox Creatinina "false"
checkbox \(Cpk\) "false"
checkbox Latica "false"
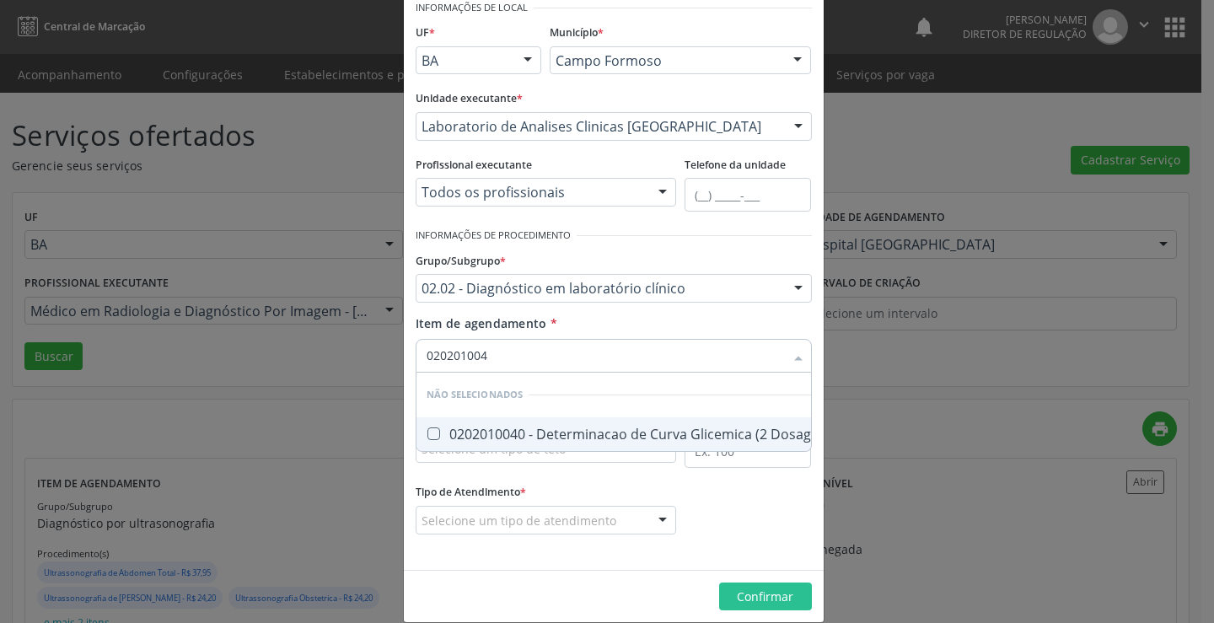
type input "0202010040"
drag, startPoint x: 605, startPoint y: 424, endPoint x: 605, endPoint y: 397, distance: 27.0
click at [605, 425] on span "0202010040 - Determinacao de Curva Glicemica (2 Dosagens)" at bounding box center [633, 434] width 432 height 34
checkbox Dosagens\) "true"
click at [610, 330] on div "Item de agendamento * 0202010040 Desfazer seleção Não selecionados 0202010040 -…" at bounding box center [614, 341] width 396 height 53
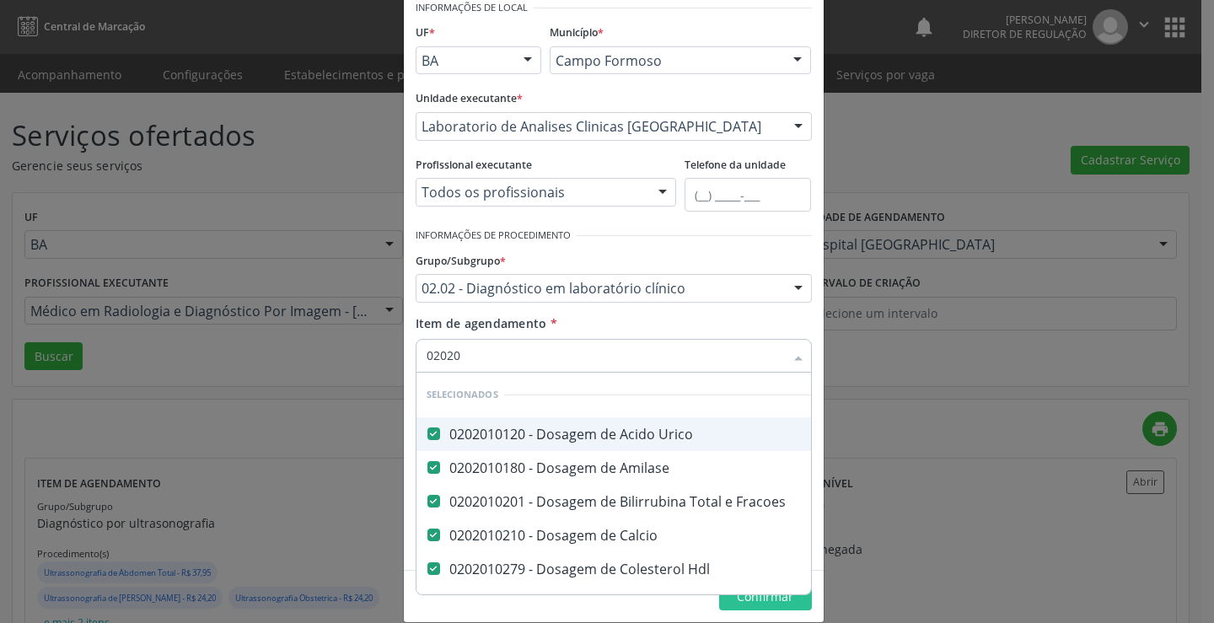
type input "020201"
checkbox Ativada\) "false"
checkbox \(Vhs\) "false"
checkbox Completo "false"
checkbox Laco "false"
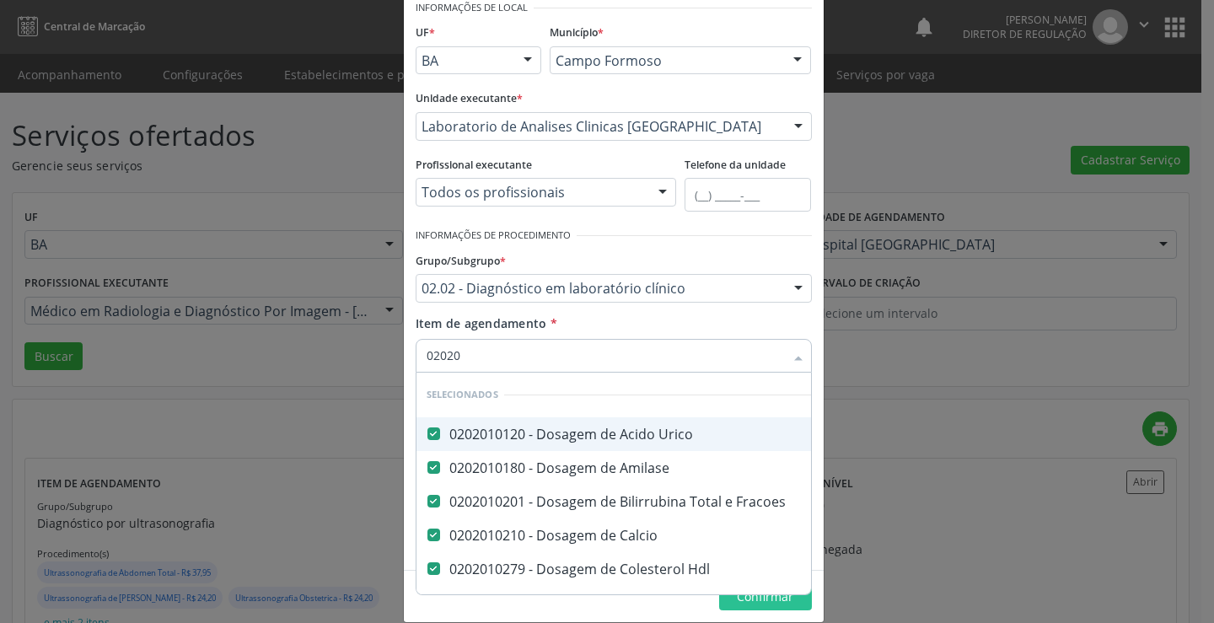
checkbox Reumatoide "false"
checkbox Reativa "false"
checkbox \(Elisa\) "false"
checkbox \(Aslo\) "false"
checkbox Sifilis "false"
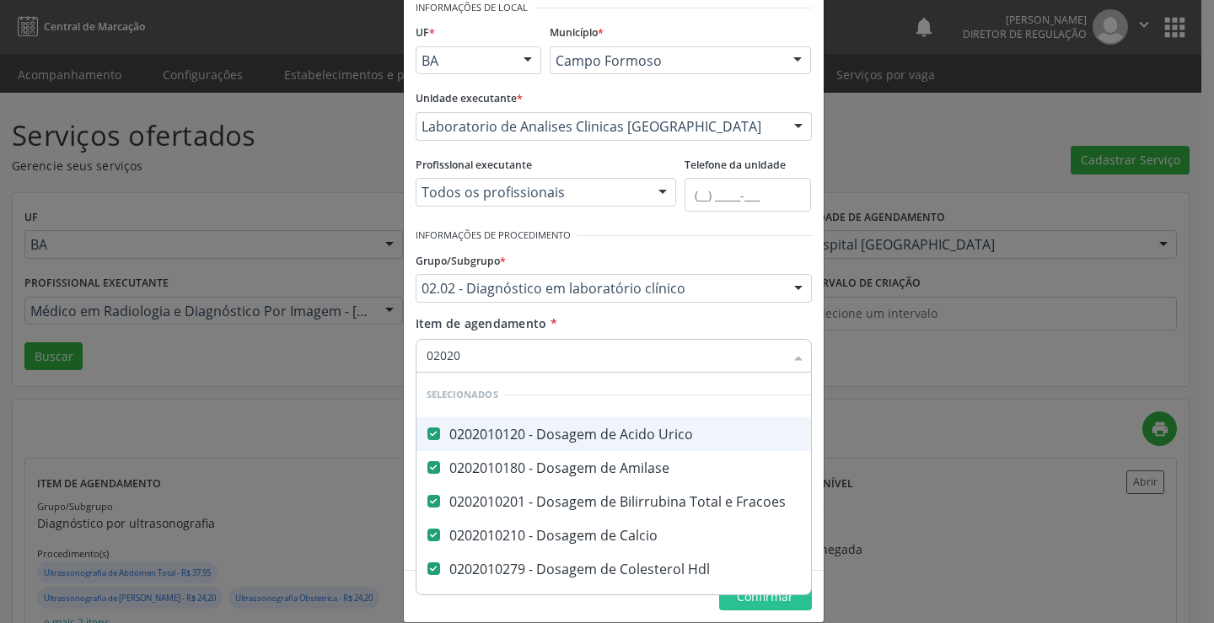
checkbox Gestantes "false"
checkbox Fezes "false"
checkbox Parasitas "false"
checkbox Urina "false"
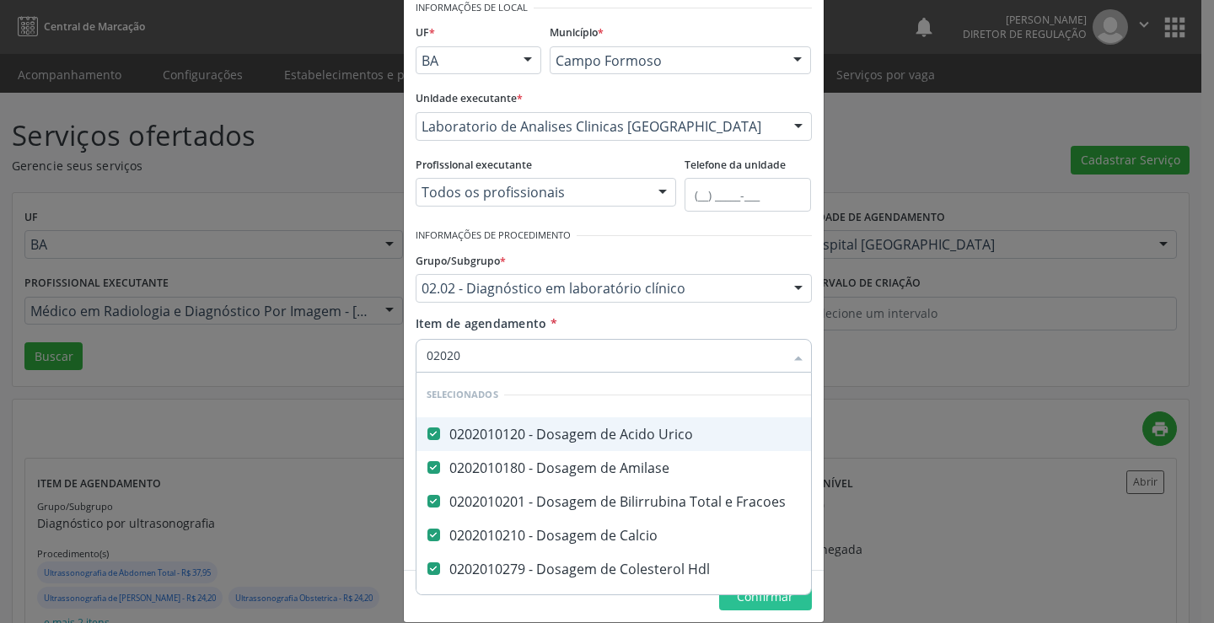
checkbox Dosagens\) "false"
type input "0202010"
checkbox Dosagens\) "false"
type input "02020100"
checkbox Fracoes "false"
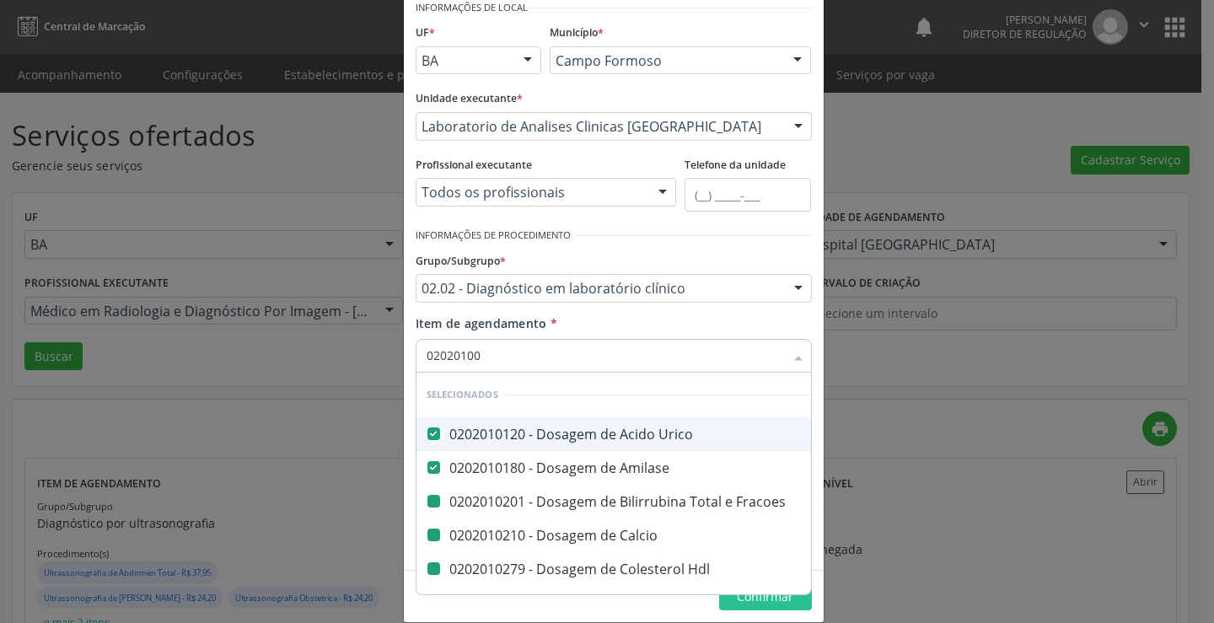
checkbox Calcio "false"
checkbox Hdl "false"
checkbox Ldl "false"
checkbox Total "false"
checkbox Creatinina "false"
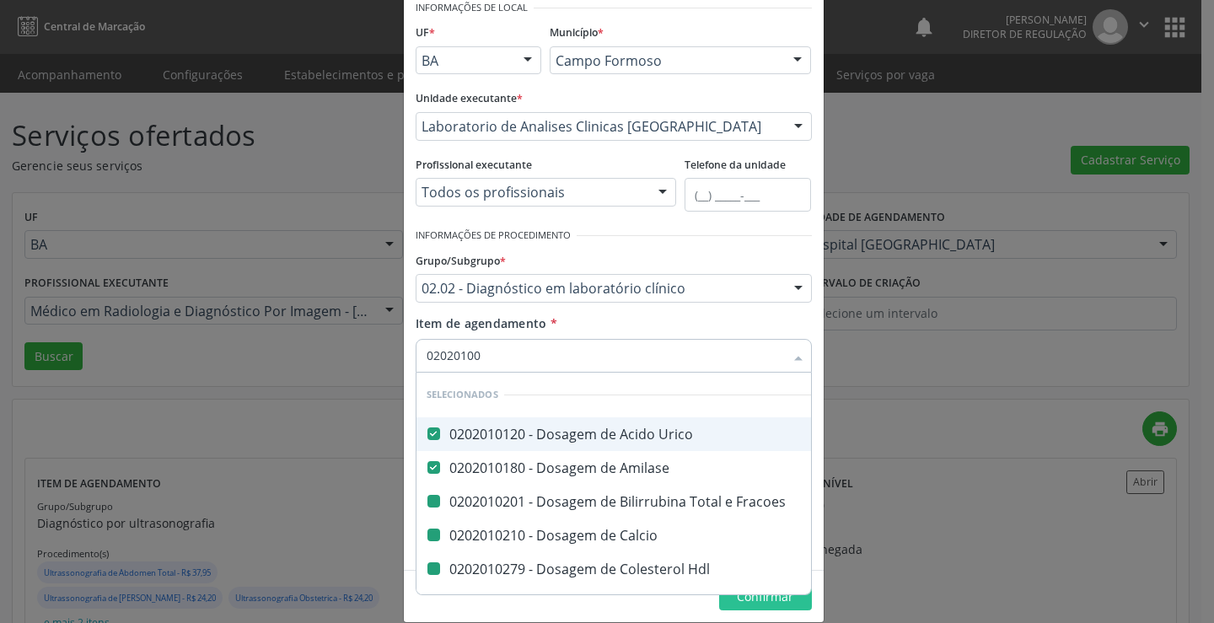
checkbox \(Cpk\) "false"
checkbox Latica "false"
checkbox Serico "false"
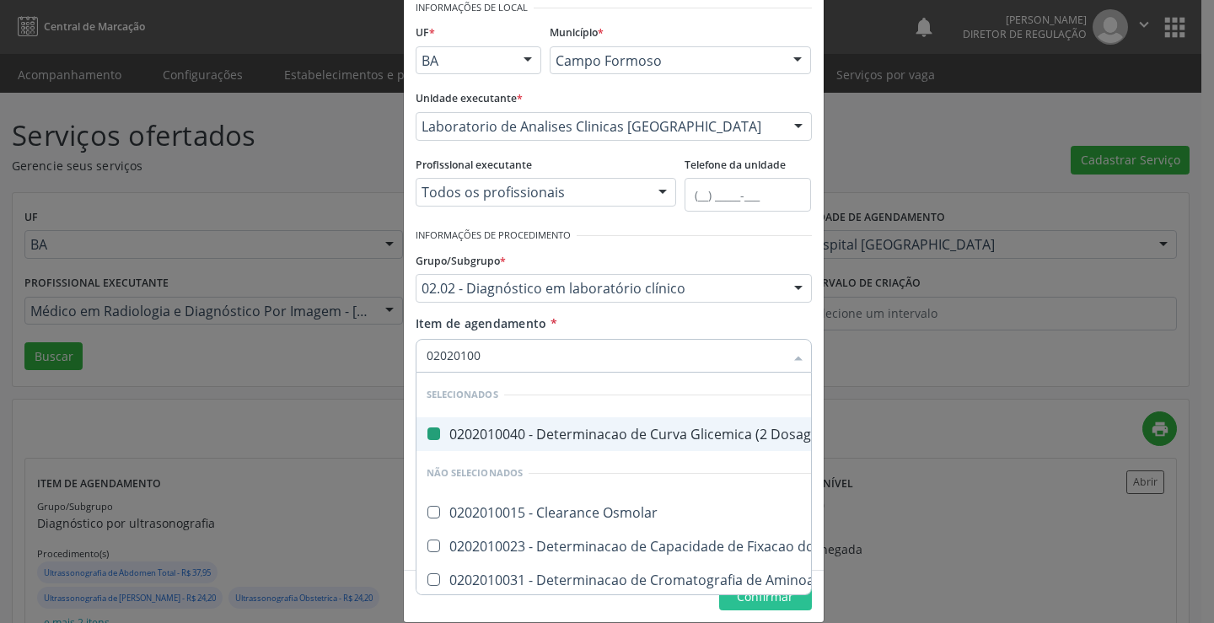
type input "020201007"
checkbox Dosagens\) "false"
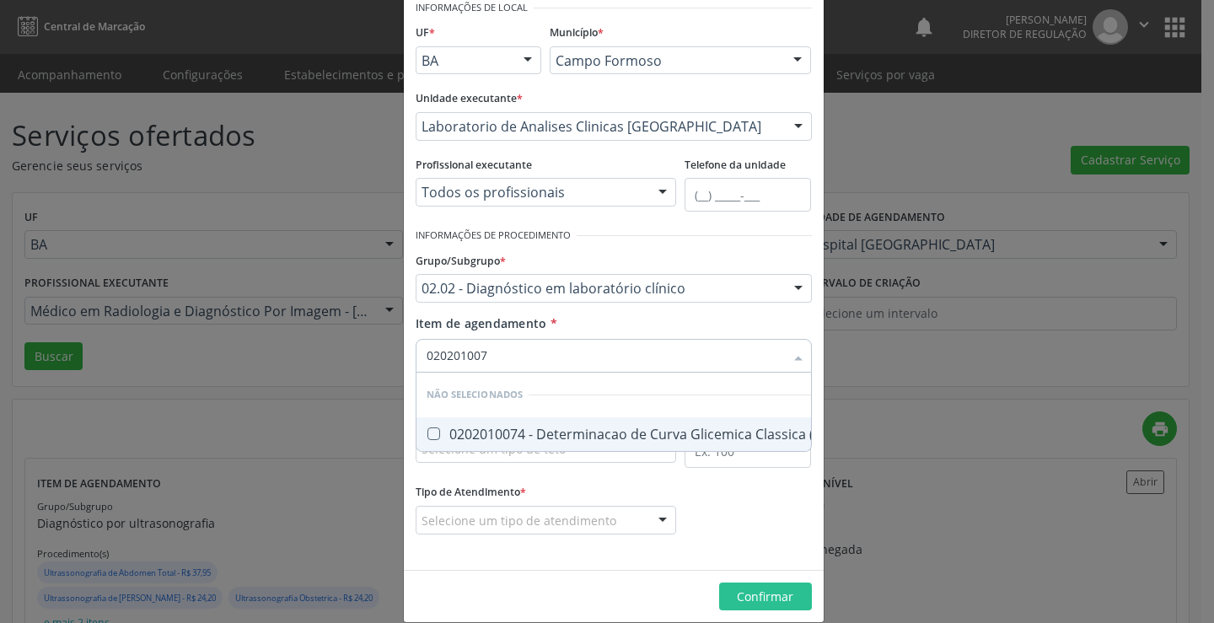
type input "0202010074"
click at [556, 440] on div "0202010074 - Determinacao de Curva Glicemica Classica (5 Dosagens)" at bounding box center [659, 434] width 465 height 13
checkbox Dosagens\) "true"
type input "0202010074"
click at [593, 329] on div "Item de agendamento * 0202010074 Desfazer seleção Não selecionados 0202010074 -…" at bounding box center [614, 341] width 396 height 53
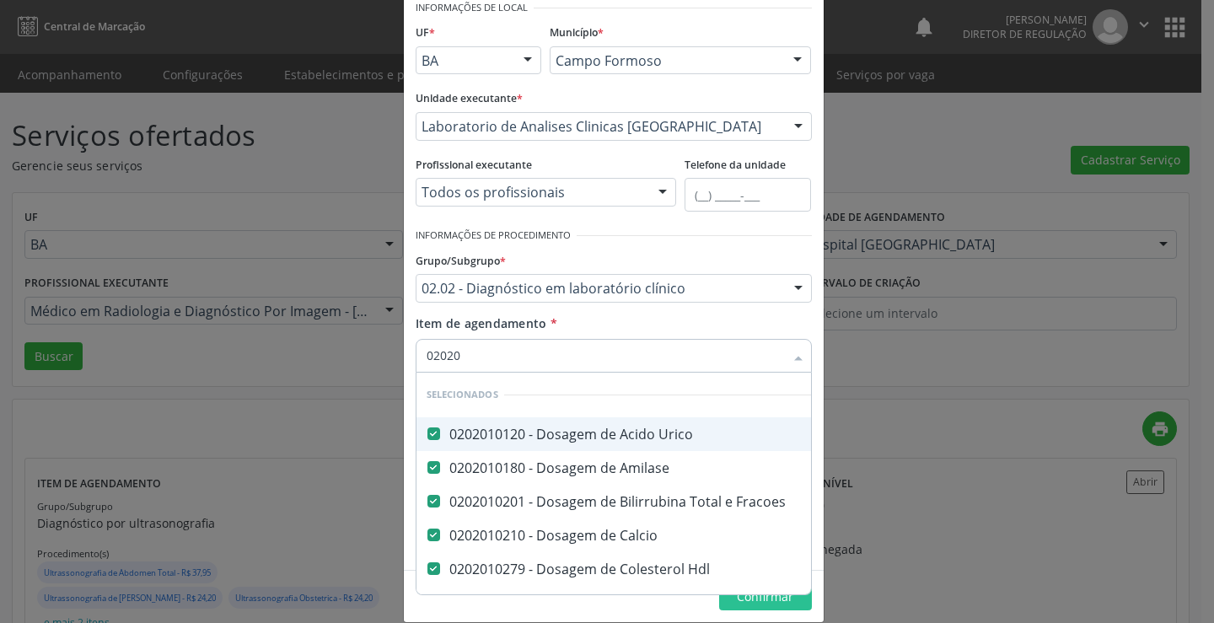
type input "020201"
checkbox \(Vhs\) "false"
checkbox Completo "false"
checkbox Laco "false"
checkbox Reumatoide "false"
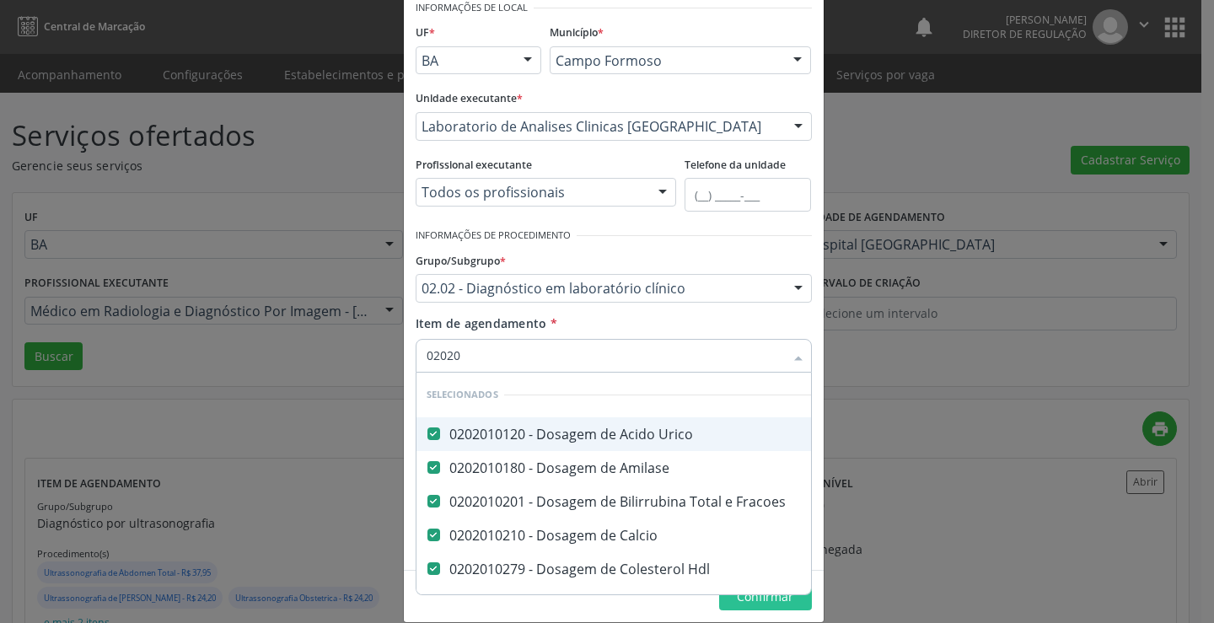
checkbox Reativa "false"
checkbox \(Elisa\) "false"
checkbox \(Aslo\) "false"
checkbox Sifilis "false"
checkbox Gestantes "false"
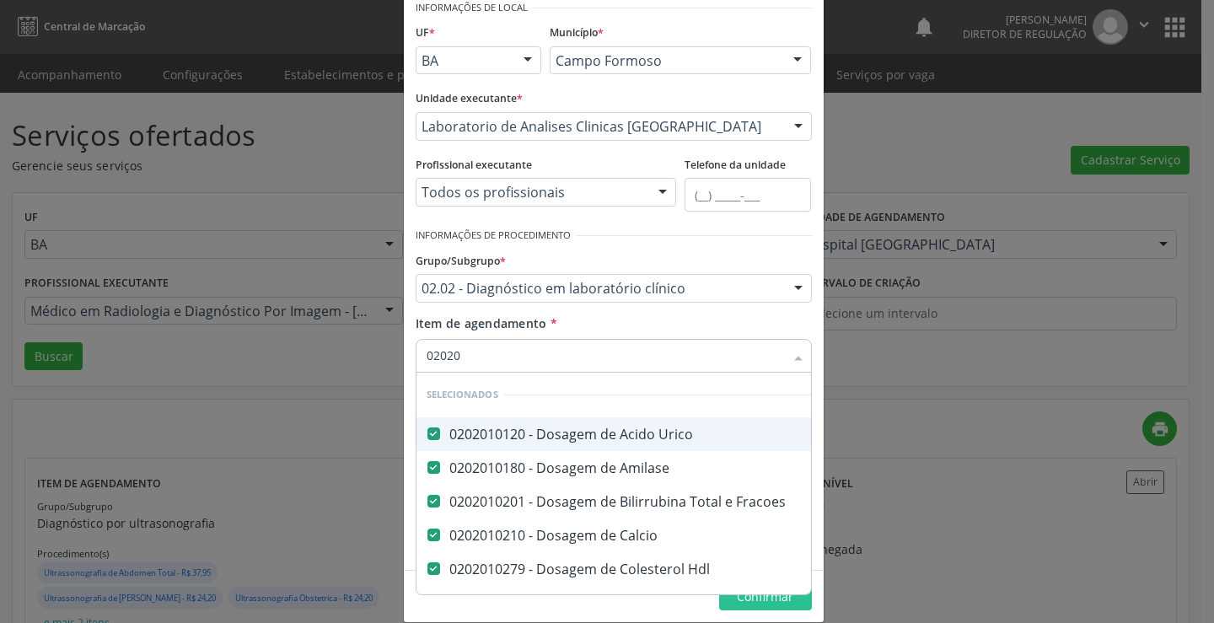
checkbox Fezes "false"
checkbox Parasitas "false"
checkbox Urina "false"
checkbox Dosagens\) "false"
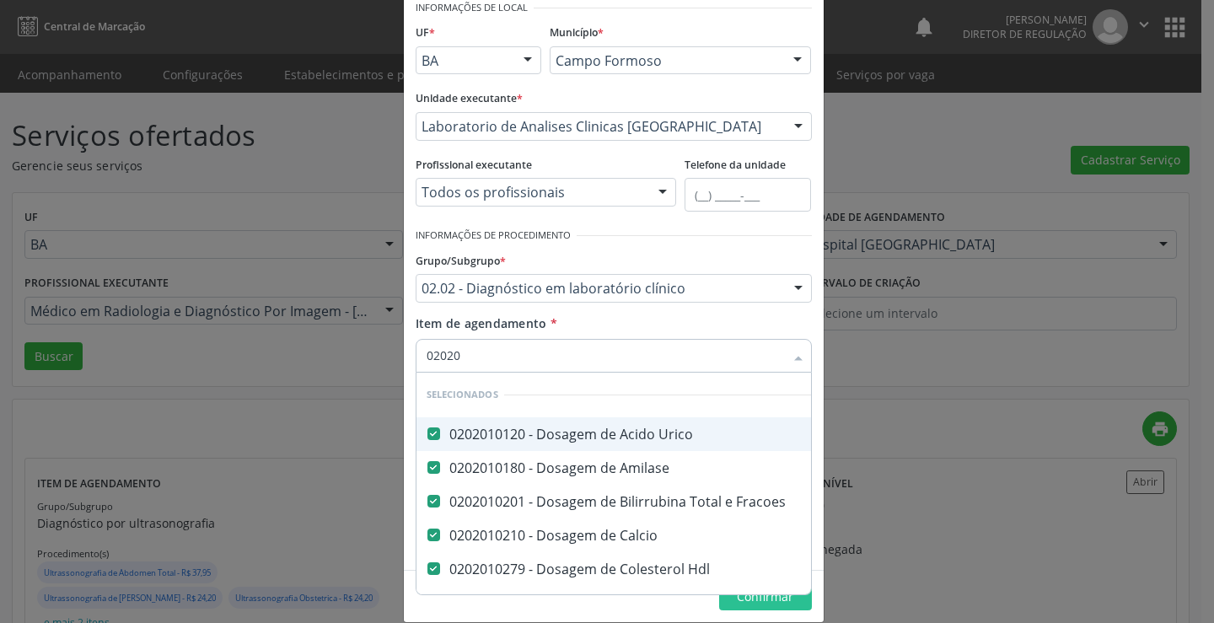
checkbox Dosagens\) "false"
type input "0202010"
checkbox Dosagens\) "false"
type input "02020104"
checkbox Hdl "false"
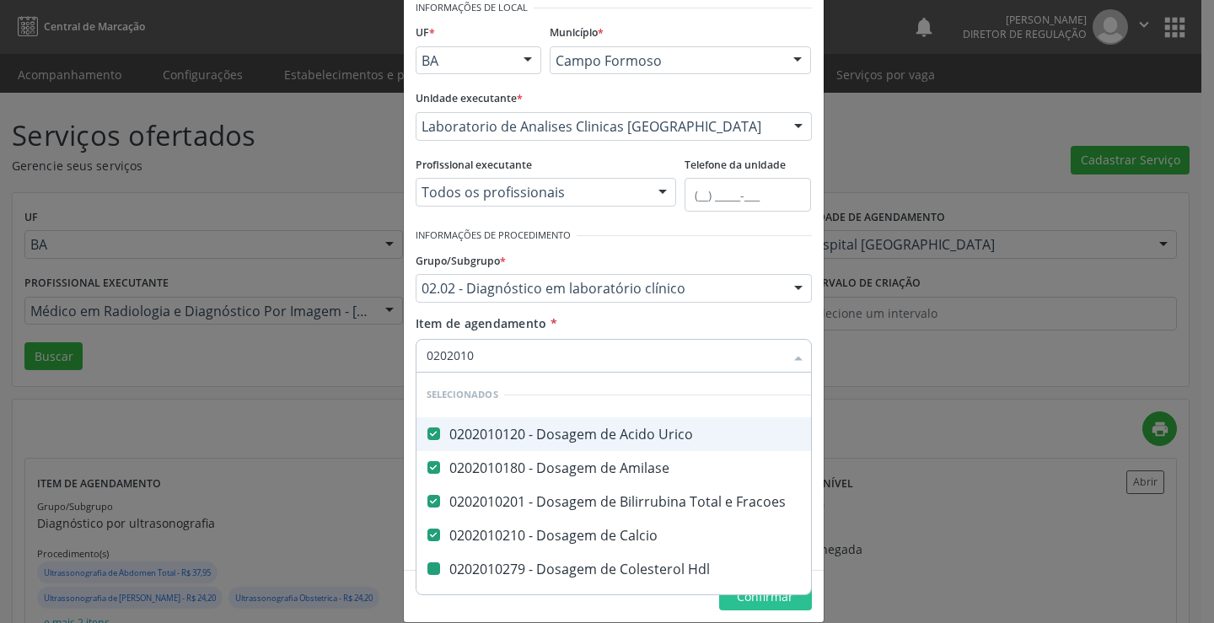
checkbox Ldl "false"
checkbox Total "false"
checkbox Creatinina "false"
checkbox \(Cpk\) "false"
checkbox Latica "false"
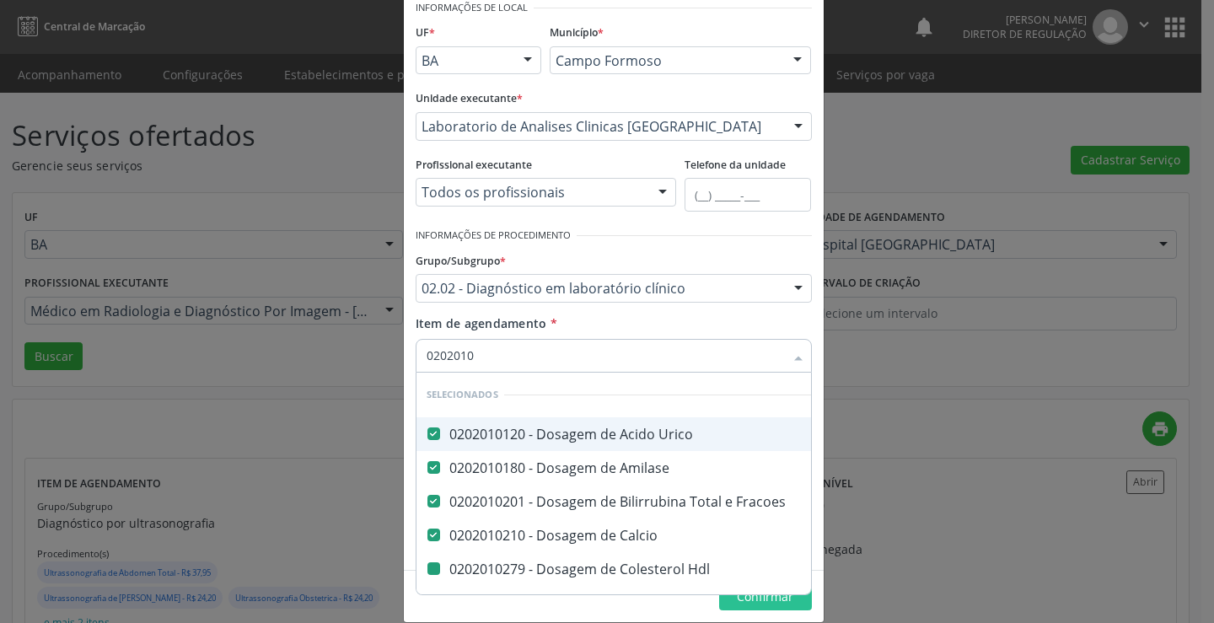
checkbox Serico "false"
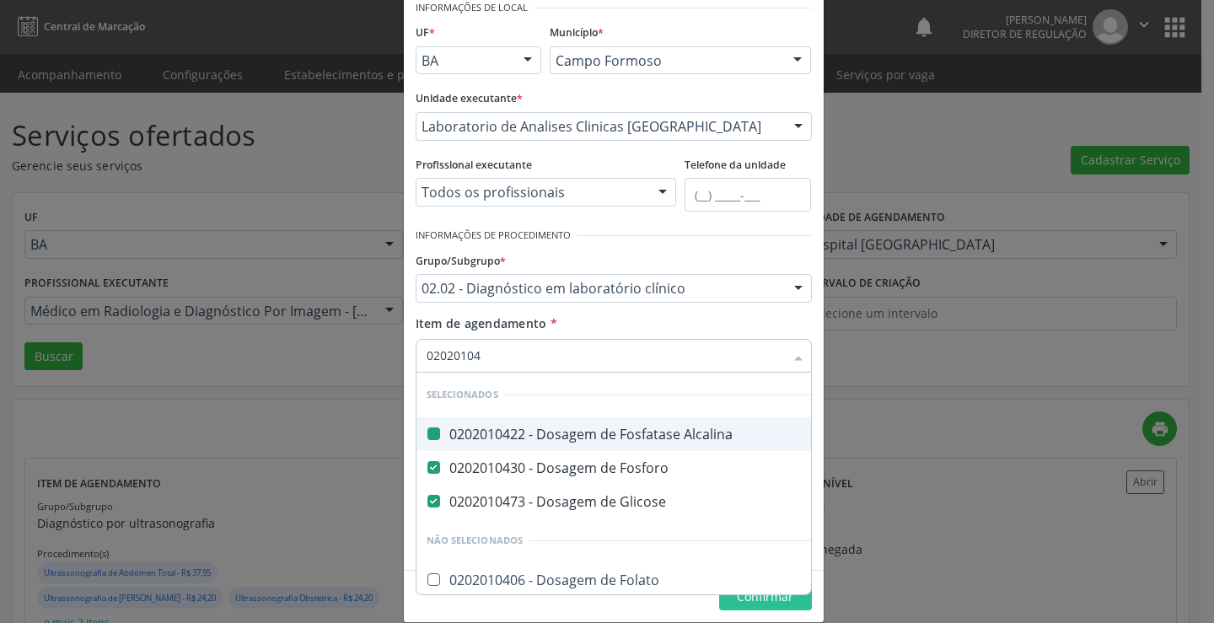
type input "020201046"
checkbox Alcalina "false"
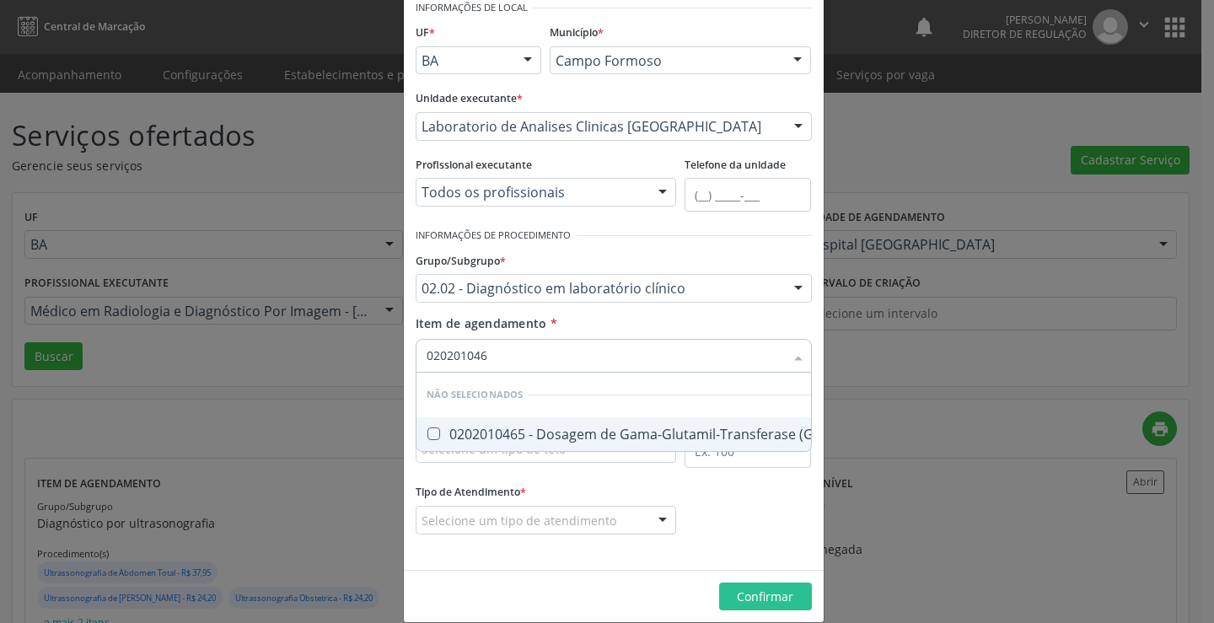
type input "0202010465"
click at [576, 428] on div "0202010465 - Dosagem de Gama-Glutamil-Transferase (Gama Gt)" at bounding box center [646, 434] width 438 height 13
checkbox Gt\) "true"
type input "0202010465"
click at [600, 335] on div "Item de agendamento * 0202010465 Desfazer seleção Não selecionados 0202010465 -…" at bounding box center [614, 341] width 396 height 53
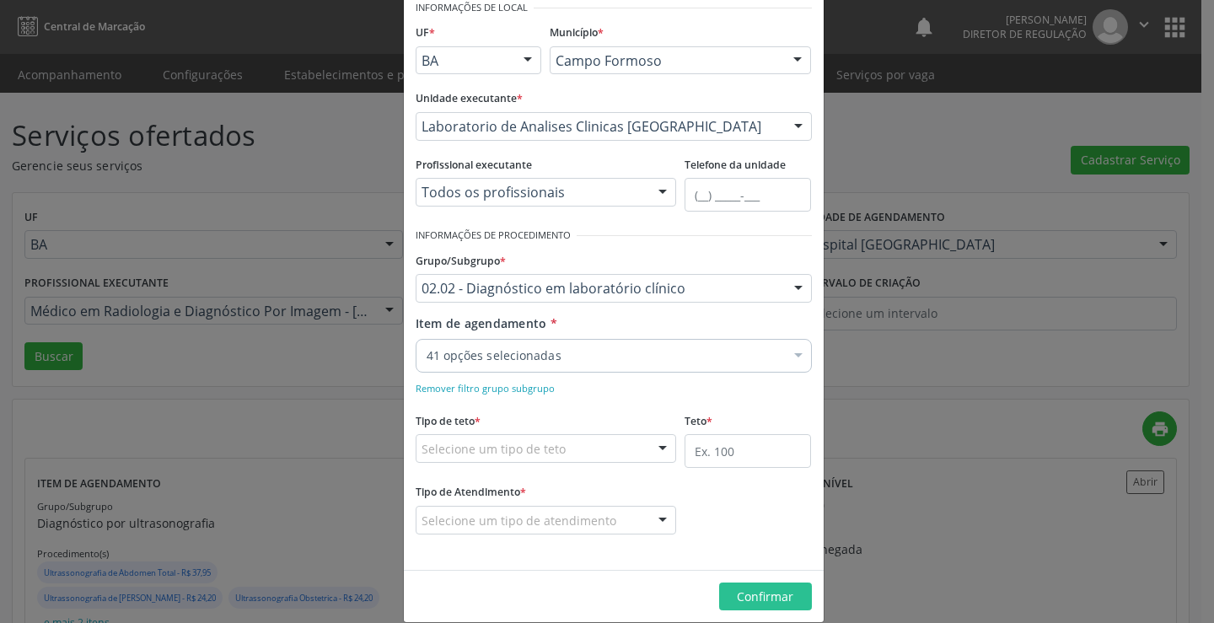
click at [589, 343] on div "41 opções selecionadas" at bounding box center [614, 356] width 396 height 34
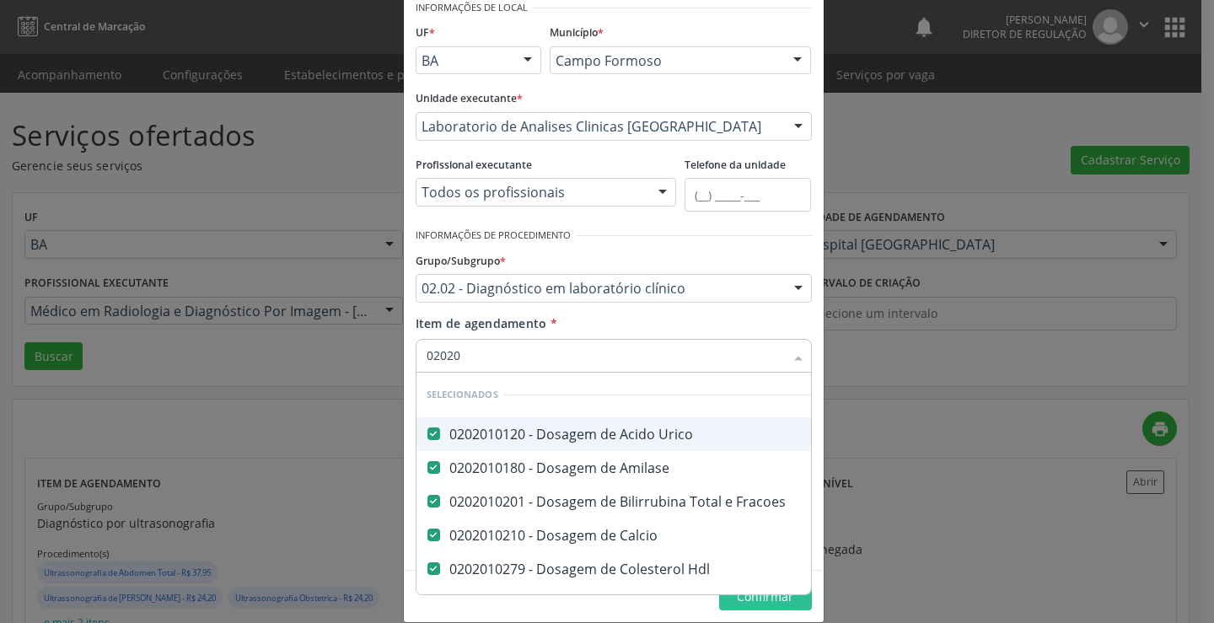
type input "020201"
checkbox Completo "false"
checkbox Laco "false"
checkbox Reumatoide "false"
checkbox Reativa "false"
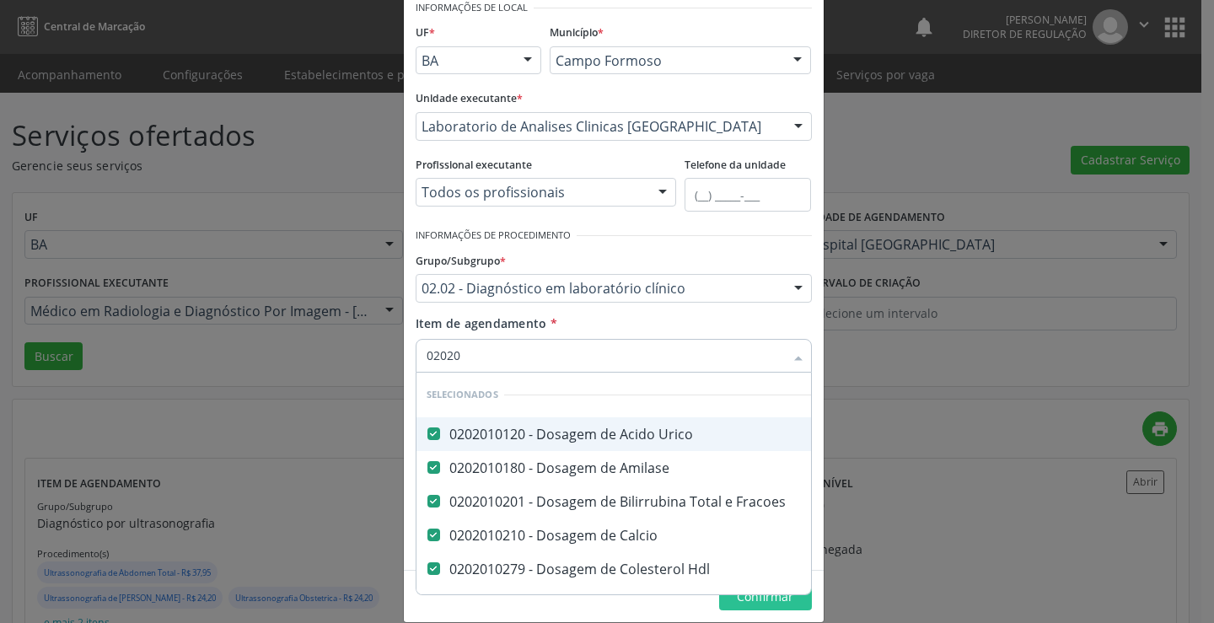
checkbox \(Elisa\) "false"
checkbox \(Aslo\) "false"
checkbox Sifilis "false"
checkbox Gestantes "false"
checkbox Fezes "false"
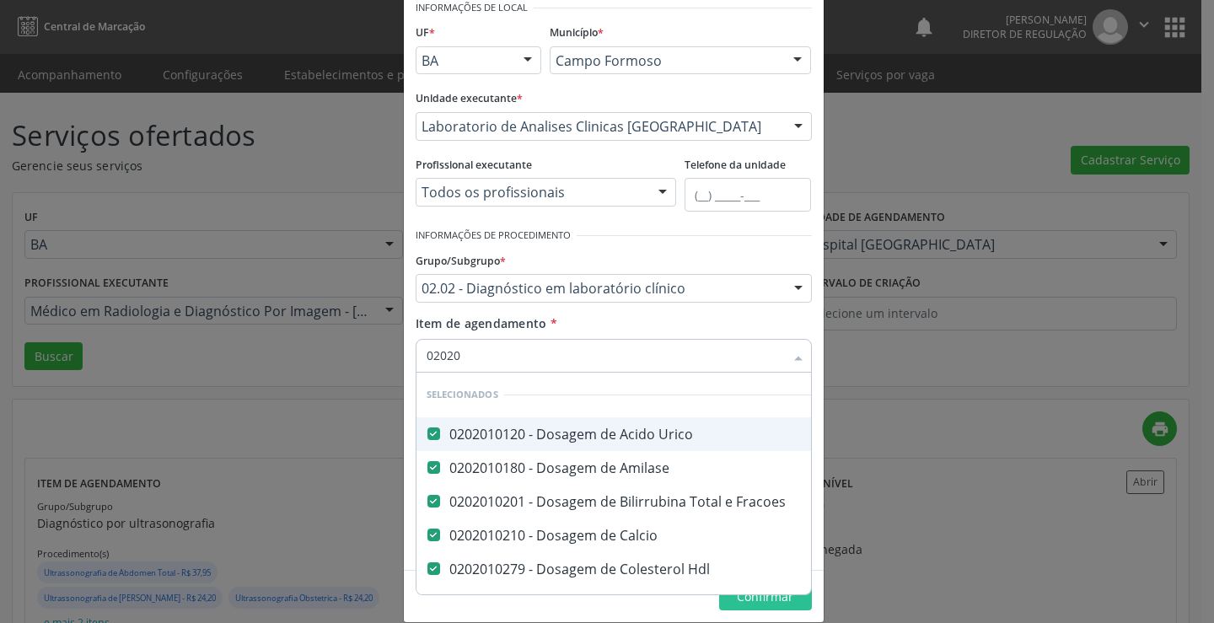
checkbox Fezes "false"
checkbox Parasitas "false"
checkbox Urina "false"
checkbox Dosagens\) "false"
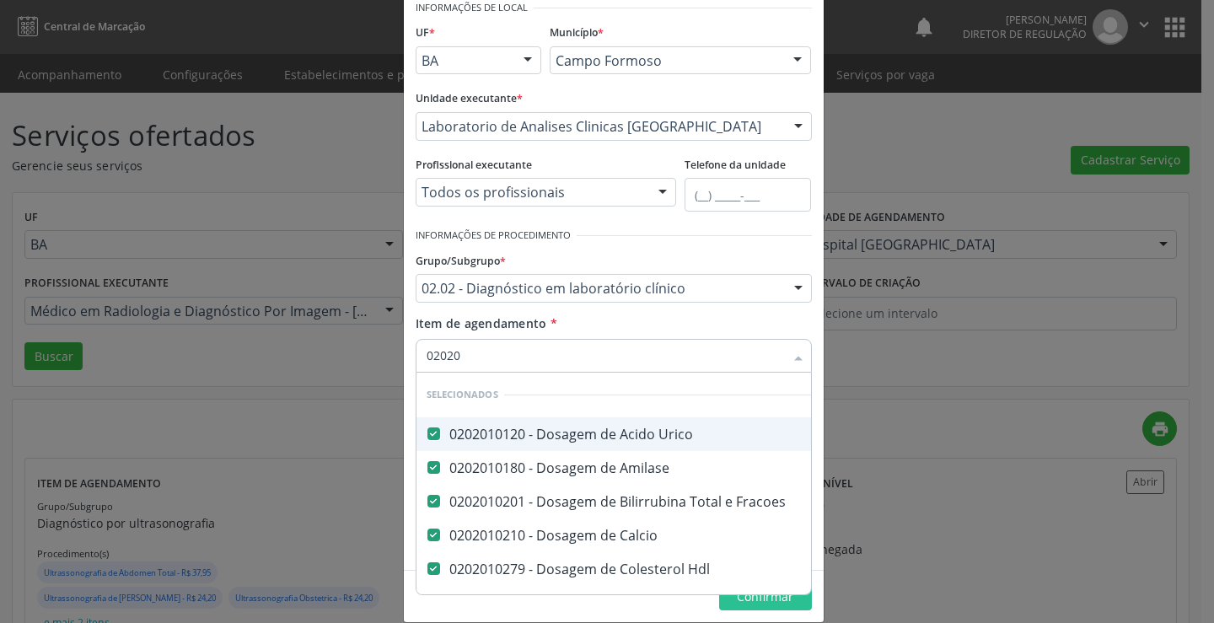
checkbox Gt\) "false"
type input "0202010"
checkbox Gt\) "false"
type input "02020106"
checkbox Ldl "false"
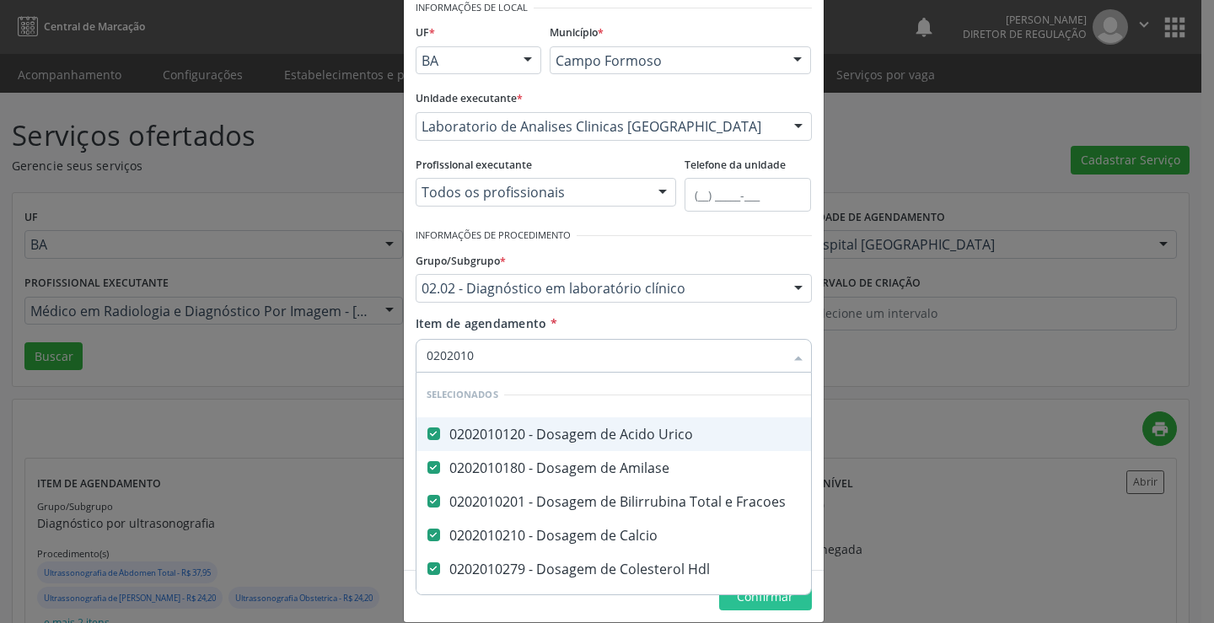
checkbox Total "false"
checkbox Creatinina "false"
checkbox \(Cpk\) "false"
checkbox Latica "false"
checkbox Serico "false"
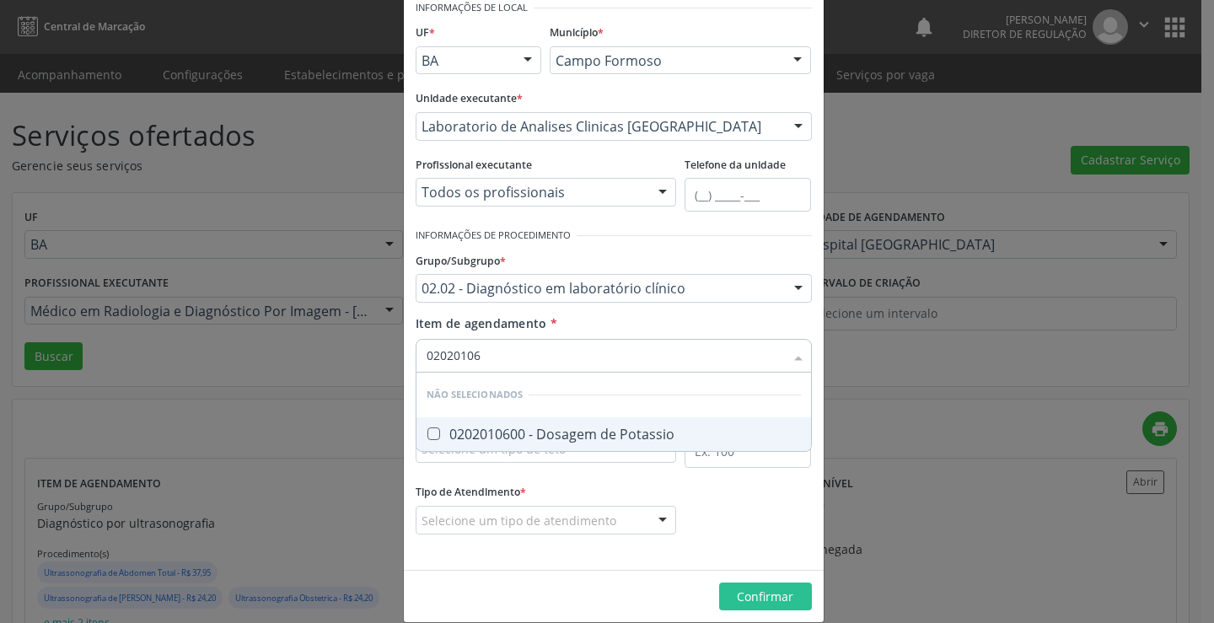
type input "020201060"
checkbox Potassio "false"
type input "0202010600"
drag, startPoint x: 578, startPoint y: 433, endPoint x: 584, endPoint y: 413, distance: 20.0
click at [580, 433] on div "0202010600 - Dosagem de Potassio" at bounding box center [614, 434] width 374 height 13
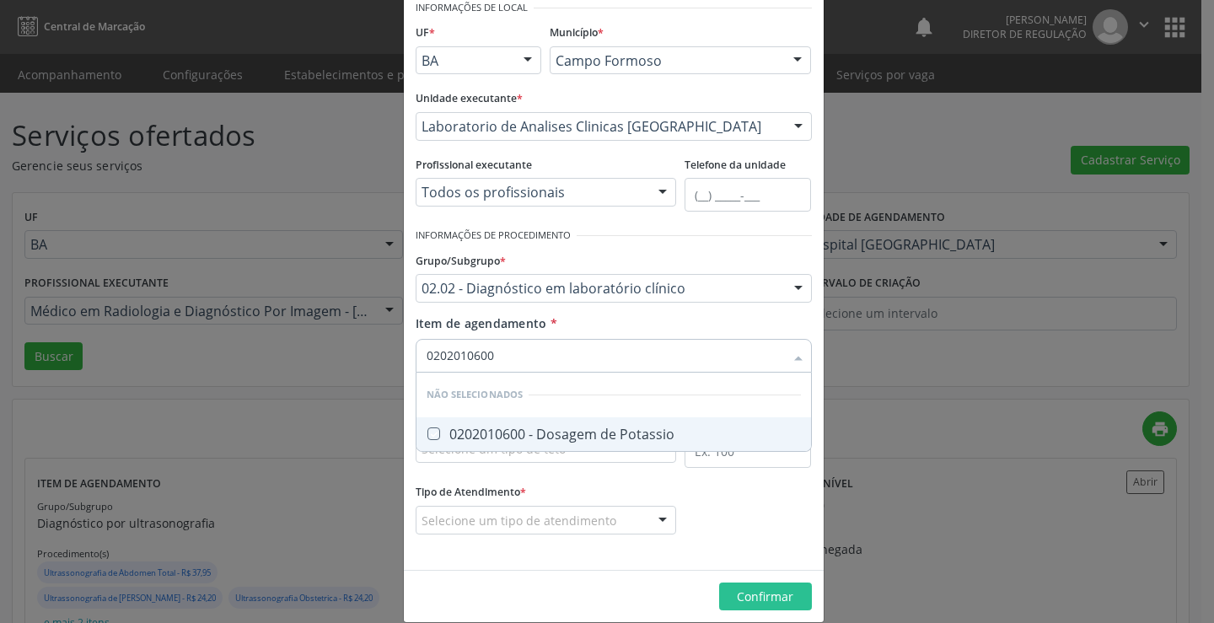
checkbox Potassio "true"
click at [601, 342] on input "0202010600" at bounding box center [606, 356] width 358 height 34
click at [603, 339] on input "0202010600" at bounding box center [606, 356] width 358 height 34
type input "0202010600"
click at [599, 325] on div "Item de agendamento * 0202010600 Desfazer seleção Não selecionados 0202010600 -…" at bounding box center [614, 341] width 396 height 53
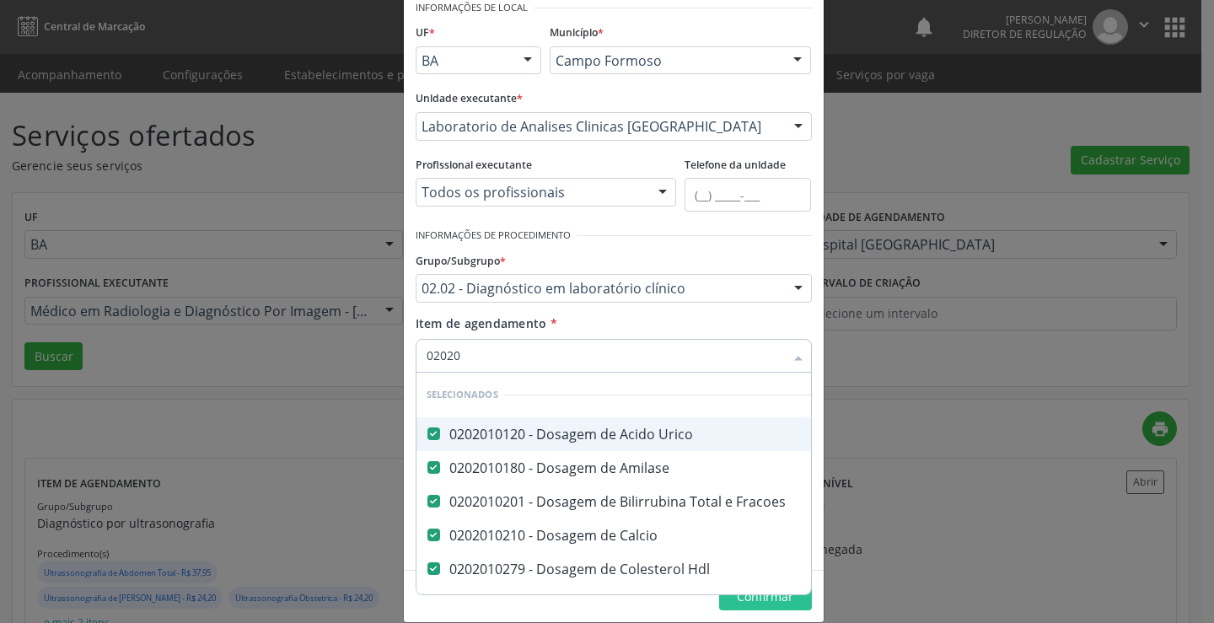
type input "020201"
checkbox Laco "false"
checkbox Reumatoide "false"
checkbox Reativa "false"
checkbox \(Elisa\) "false"
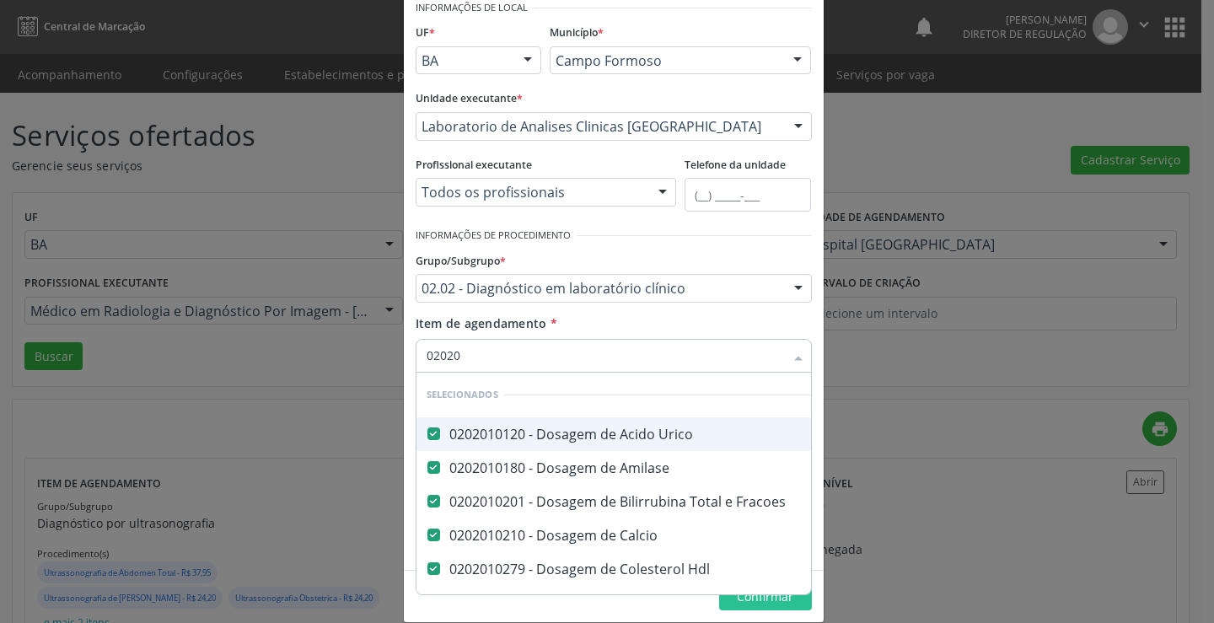
checkbox \(Aslo\) "false"
checkbox Sifilis "false"
checkbox Gestantes "false"
checkbox Fezes "false"
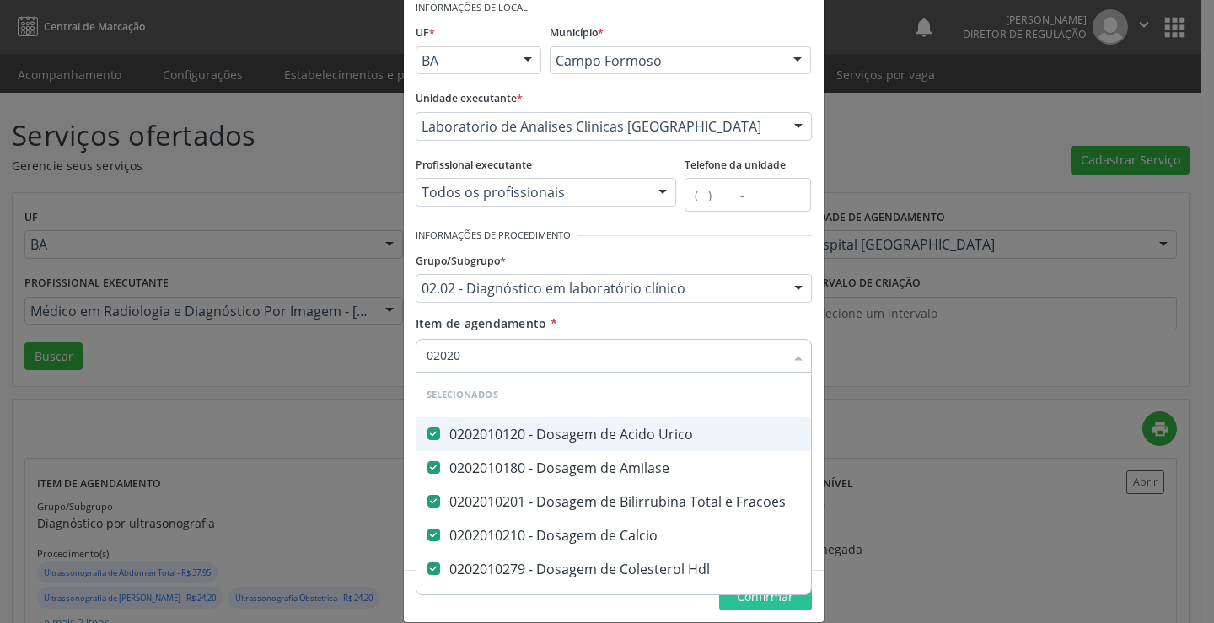
checkbox Parasitas "false"
checkbox Urina "false"
checkbox Dosagens\) "false"
checkbox Gt\) "false"
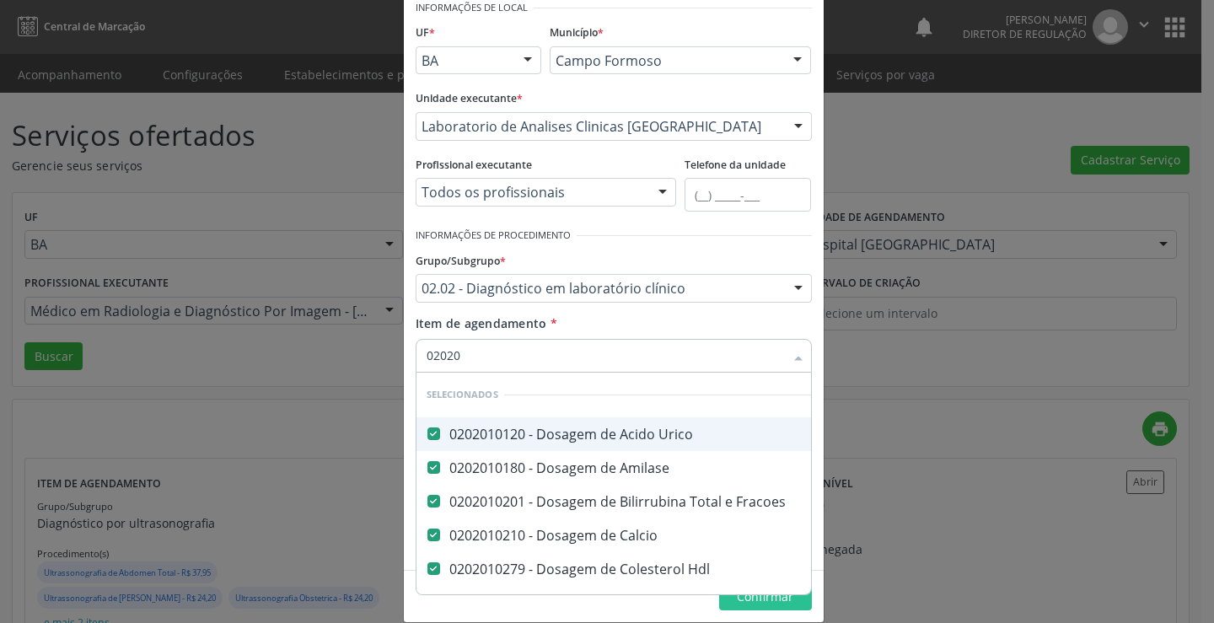
checkbox Potassio "false"
type input "0202010"
checkbox Potassio "false"
type input "02020106"
checkbox Total "false"
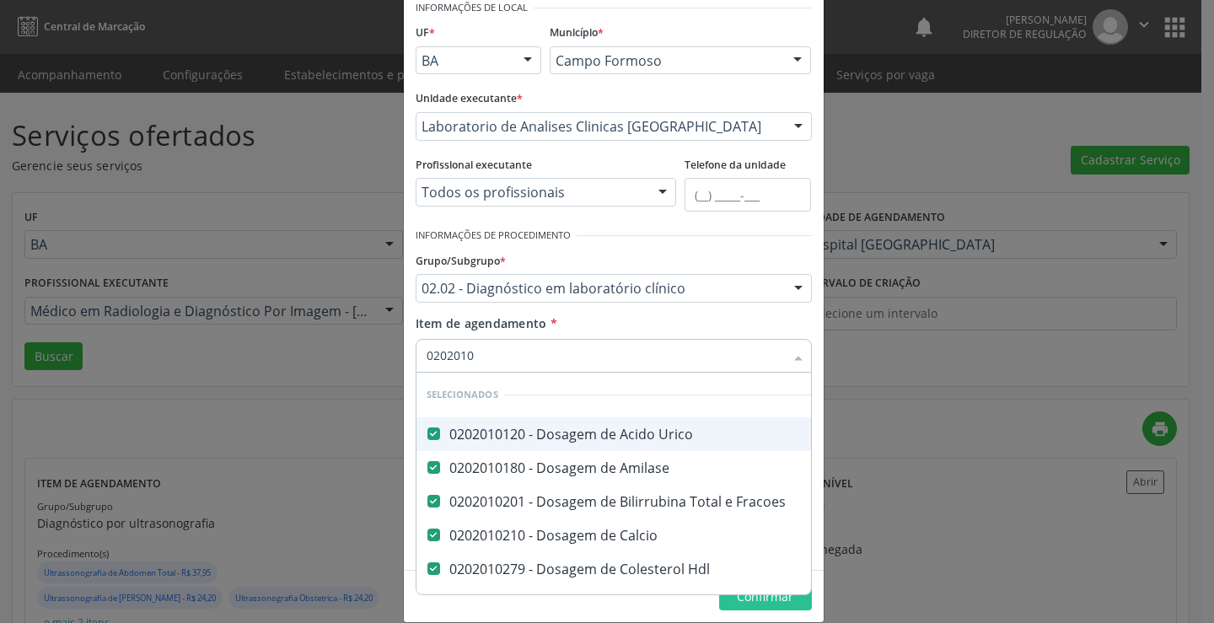
checkbox Creatinina "false"
checkbox \(Cpk\) "false"
checkbox Latica "false"
checkbox Serico "false"
type input "020201062"
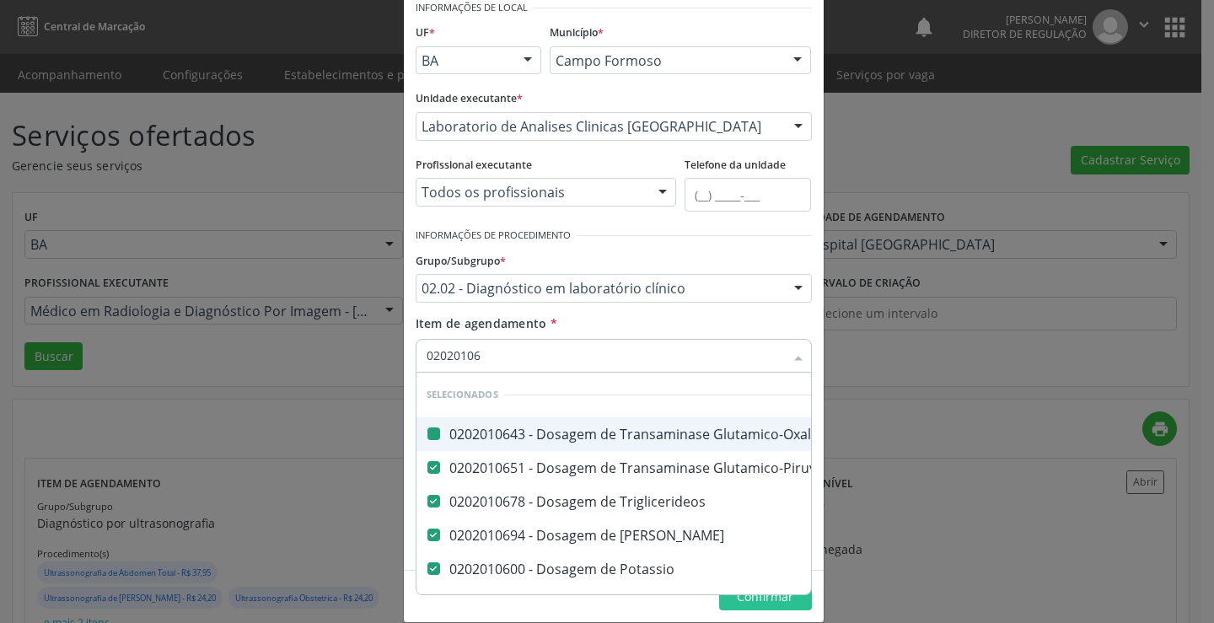
checkbox \(Tgo\) "false"
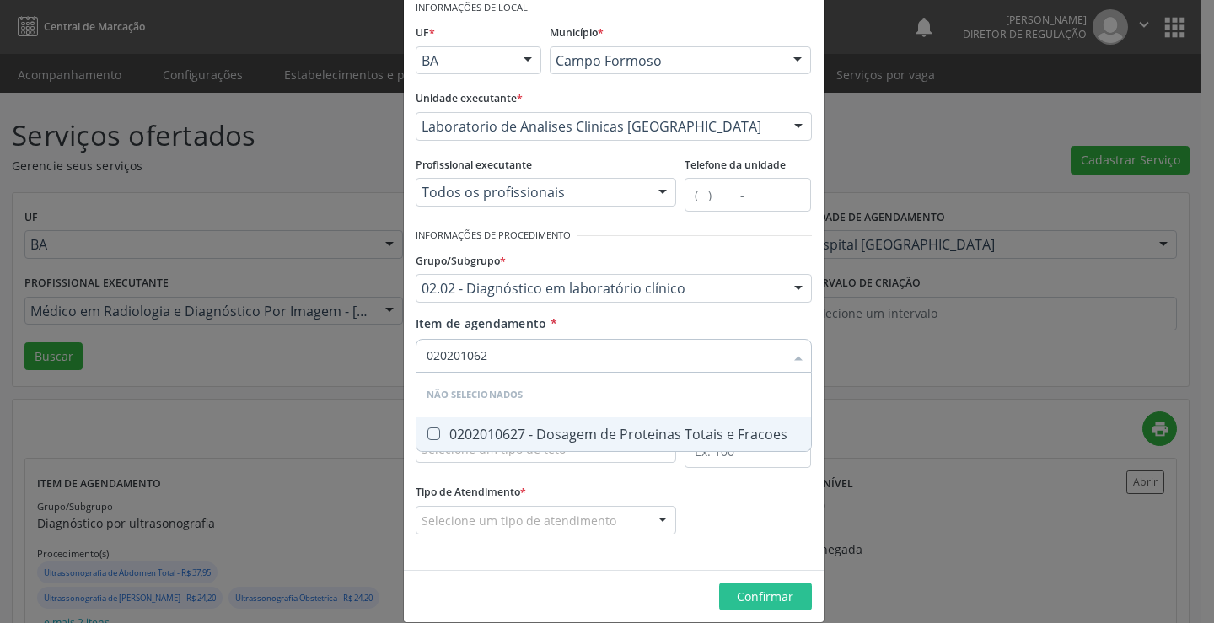
type input "0202010627"
click at [601, 433] on div "0202010627 - Dosagem de Proteinas Totais e Fracoes" at bounding box center [614, 434] width 374 height 13
checkbox Fracoes "true"
type input "0202010627"
click at [621, 327] on div "Item de agendamento * 0202010627 Desfazer seleção Não selecionados 0202010627 -…" at bounding box center [614, 341] width 396 height 53
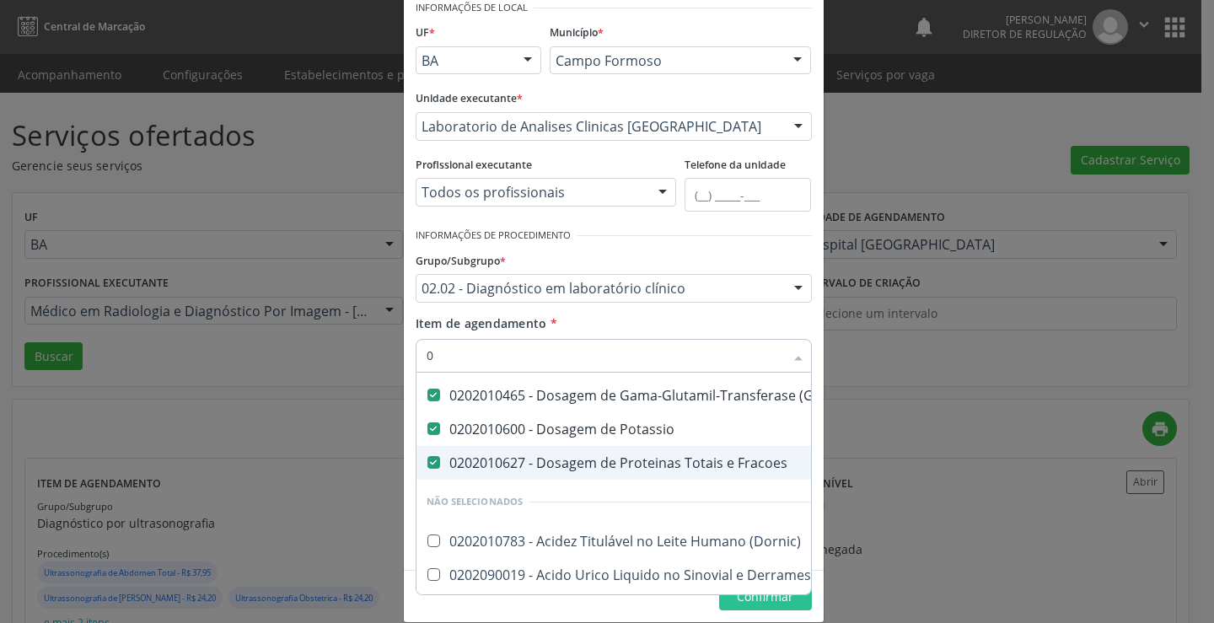
scroll to position [1388, 0]
type input "020201"
checkbox Reumatoide "false"
checkbox Reativa "false"
checkbox \(Elisa\) "false"
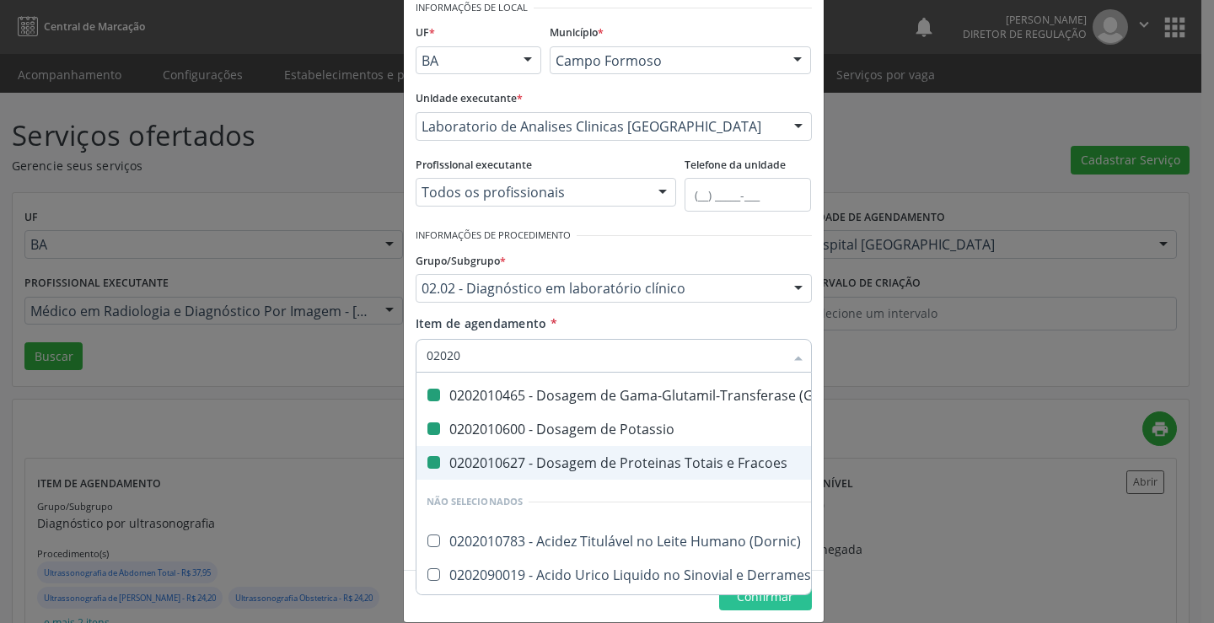
checkbox \(Aslo\) "false"
checkbox Sifilis "false"
checkbox Gestantes "false"
checkbox Fezes "false"
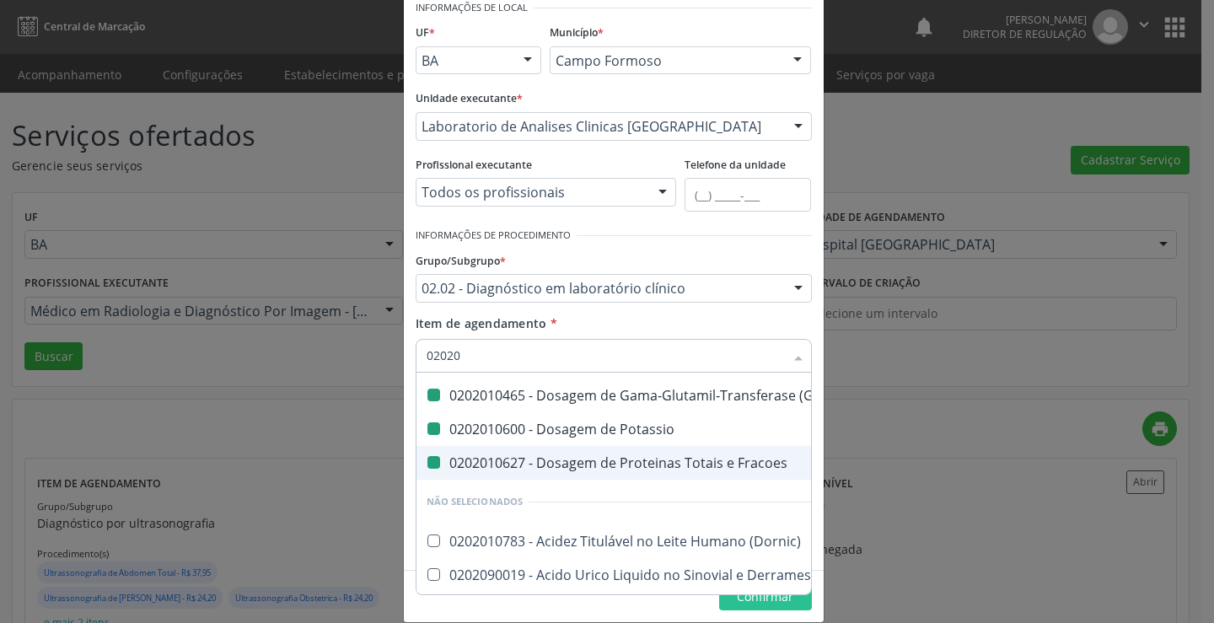
checkbox Parasitas "false"
checkbox Urina "false"
checkbox Dosagens\) "false"
checkbox Gt\) "false"
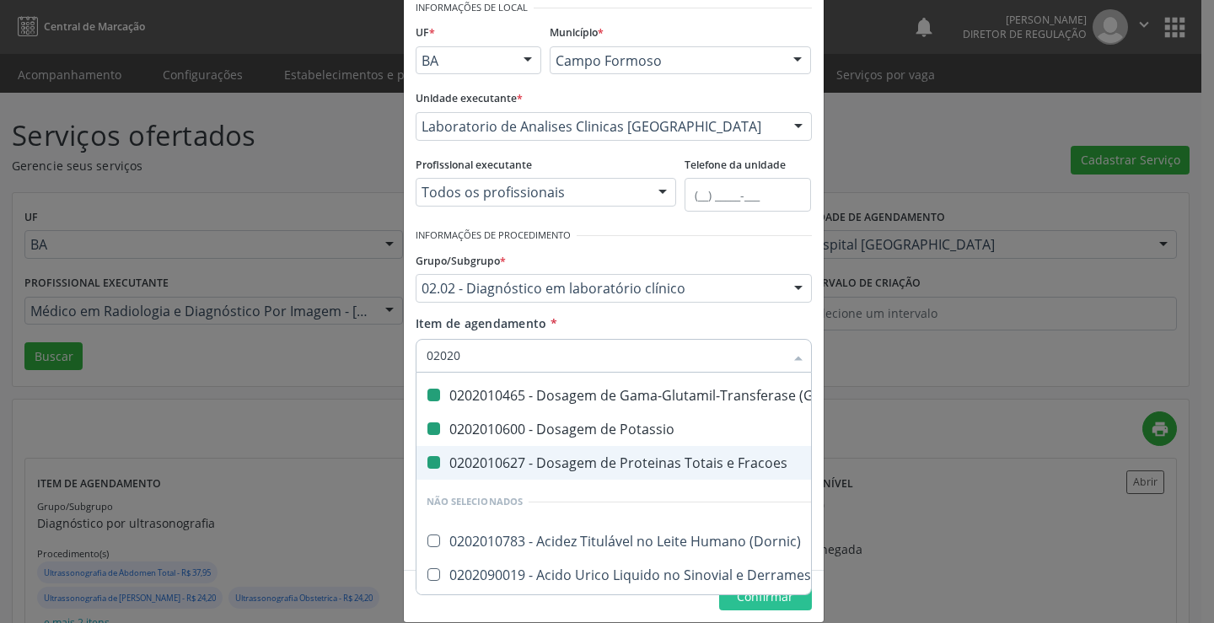
checkbox Potassio "false"
checkbox Fracoes "false"
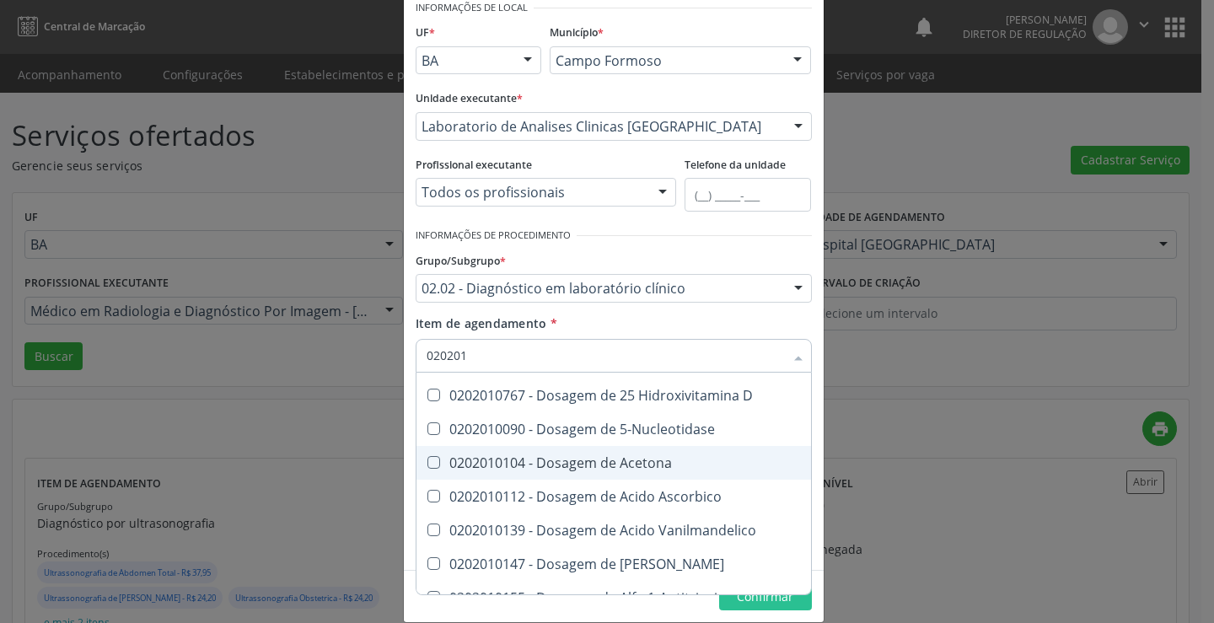
type input "0202010"
checkbox Fracoes "false"
type input "02020106"
checkbox Creatinina "false"
checkbox \(Cpk\) "false"
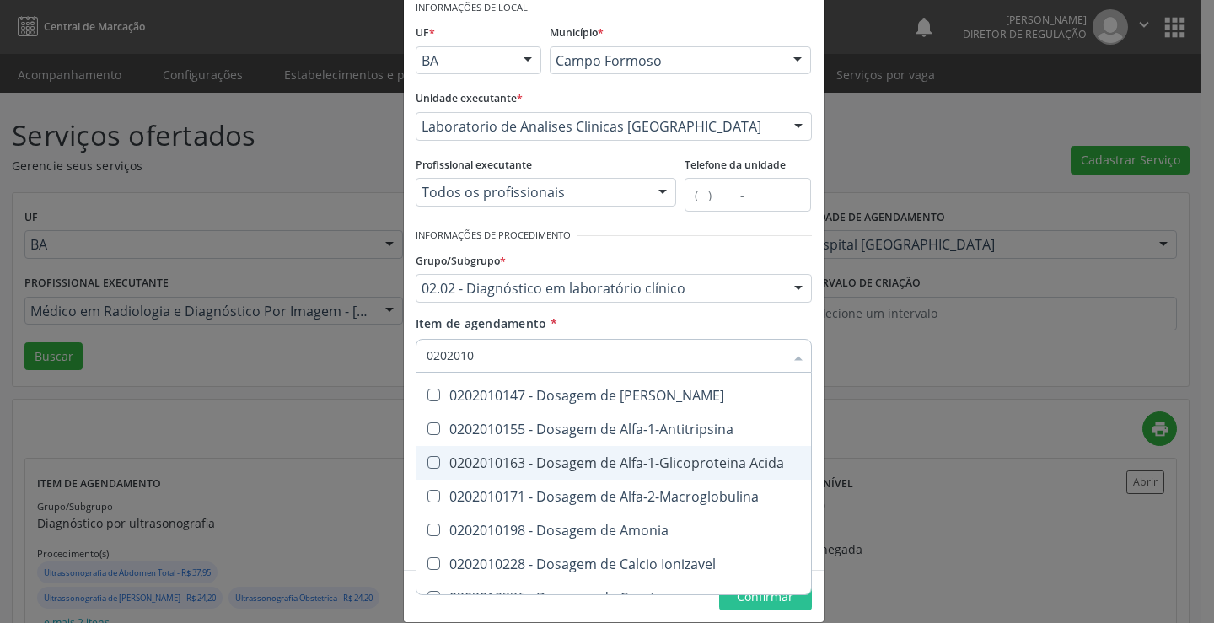
checkbox Latica "false"
checkbox Serico "false"
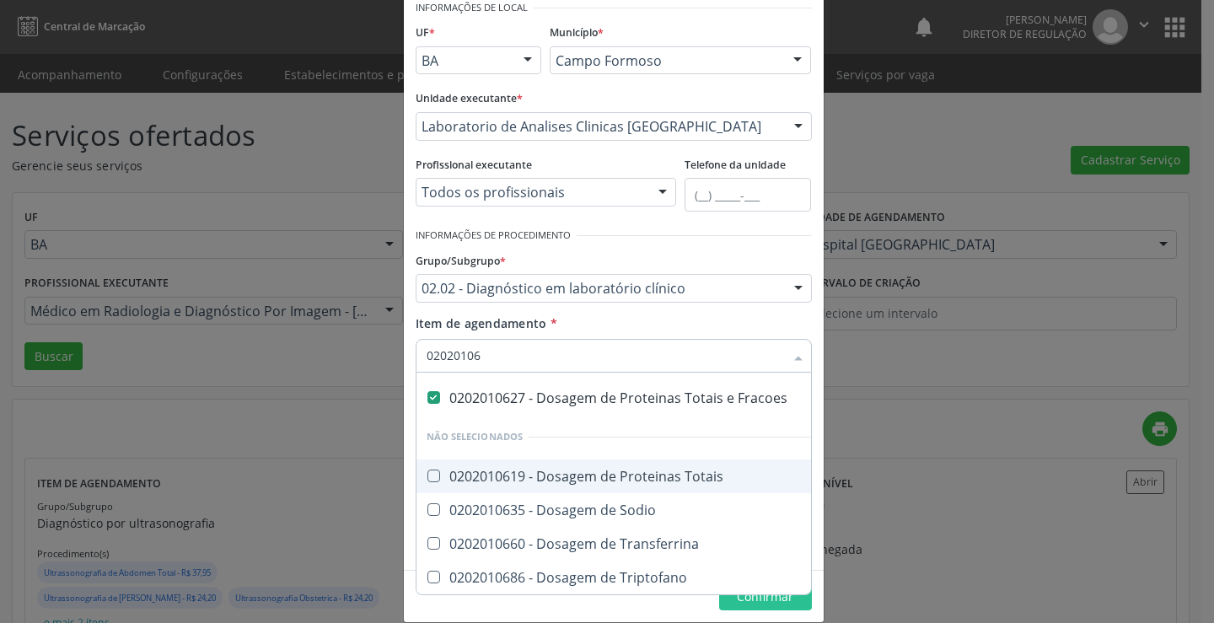
scroll to position [218, 0]
type input "020201063"
checkbox \(Tgo\) "false"
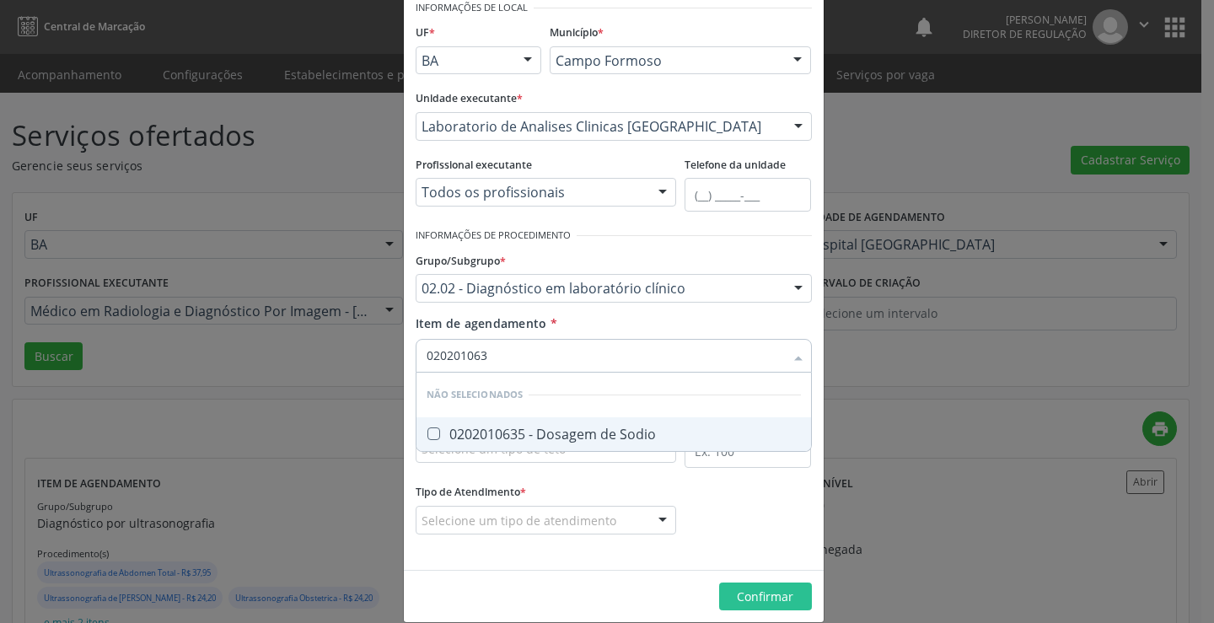
scroll to position [0, 0]
type input "0202010635"
click at [571, 420] on span "0202010635 - Dosagem de Sodio" at bounding box center [614, 434] width 395 height 34
checkbox Sodio "true"
type input "0202010635"
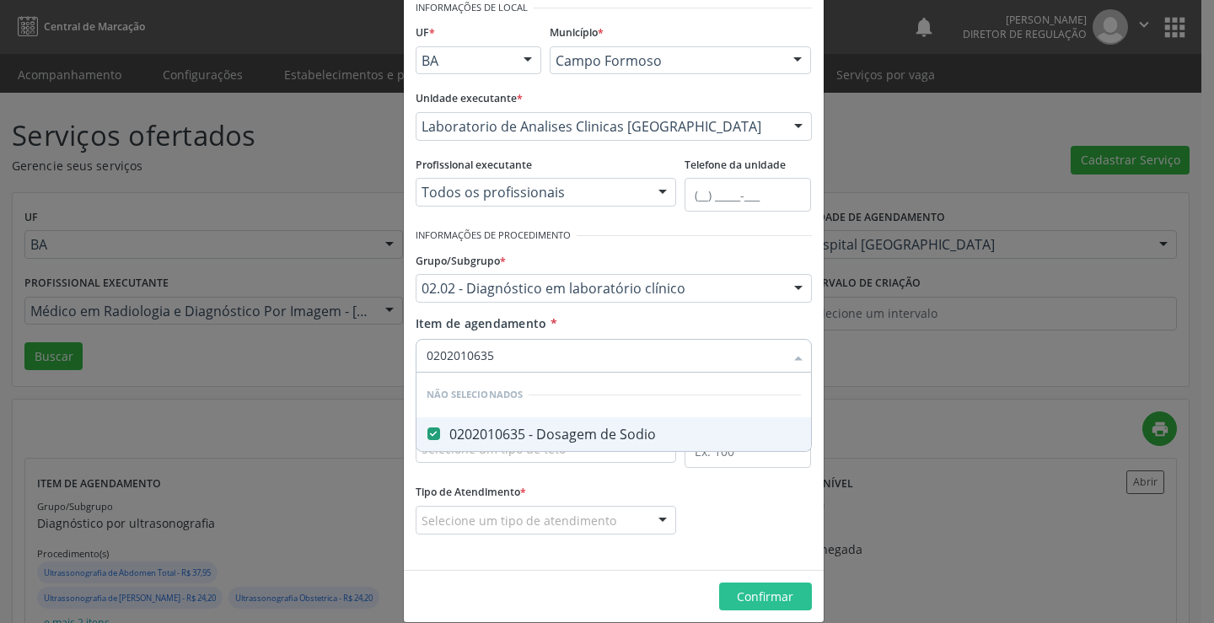
click at [593, 335] on div "Item de agendamento * 0202010635 Desfazer seleção Não selecionados 0202010635 -…" at bounding box center [614, 341] width 396 height 53
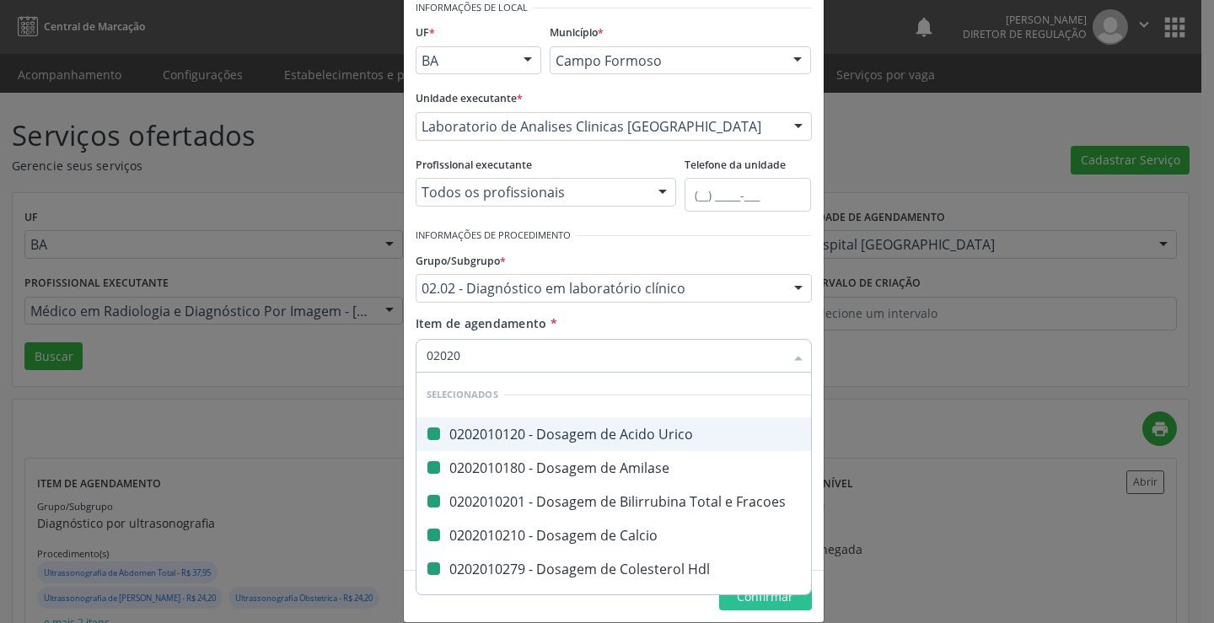
type input "020208"
checkbox Urico "false"
checkbox Amilase "false"
checkbox Fracoes "false"
checkbox Calcio "false"
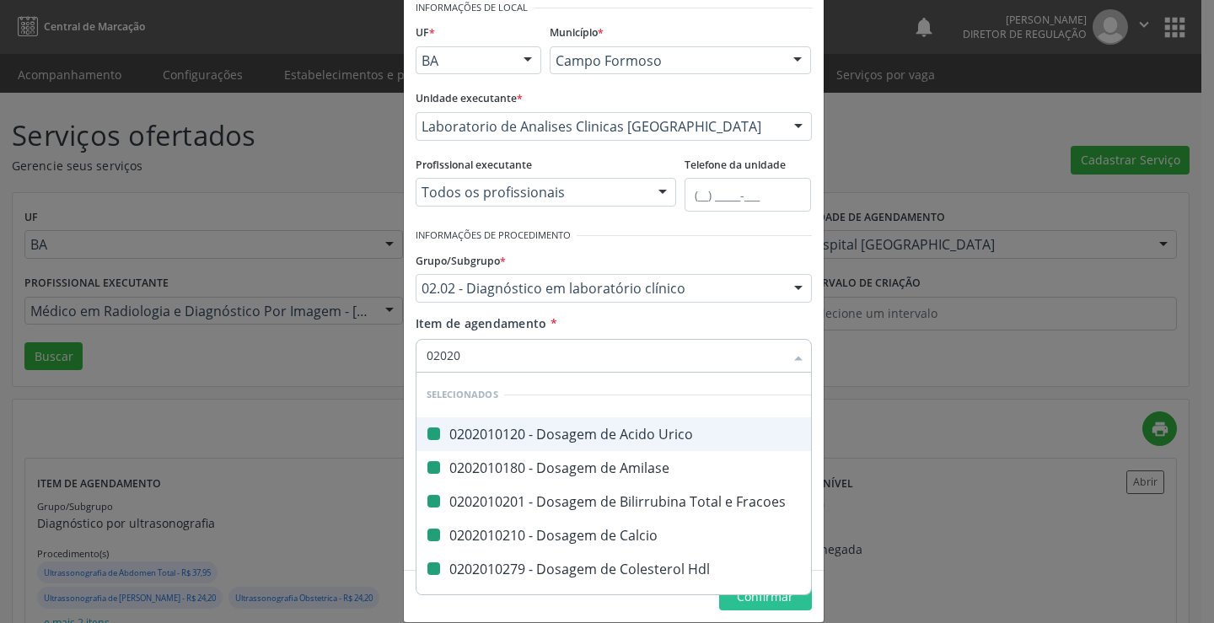
checkbox Hdl "false"
checkbox Ldl "false"
checkbox Total "false"
checkbox Creatinina "false"
checkbox \(Cpk\) "false"
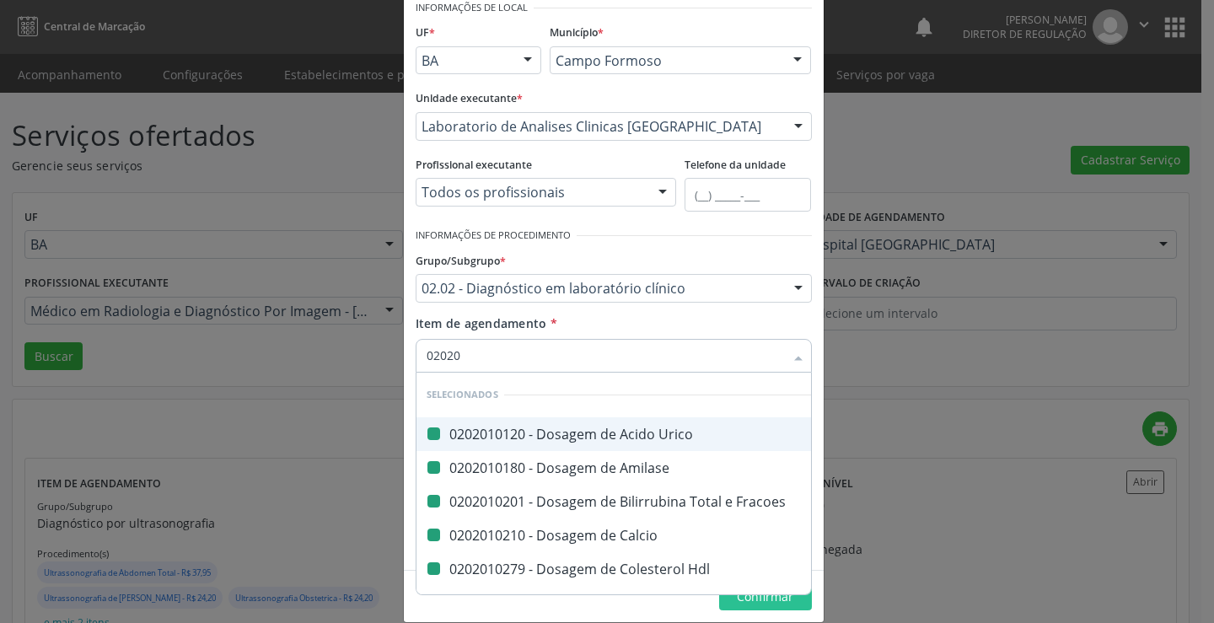
checkbox Latica "false"
checkbox Serico "false"
checkbox Alcalina "false"
checkbox Fosforo "false"
checkbox Glicose "false"
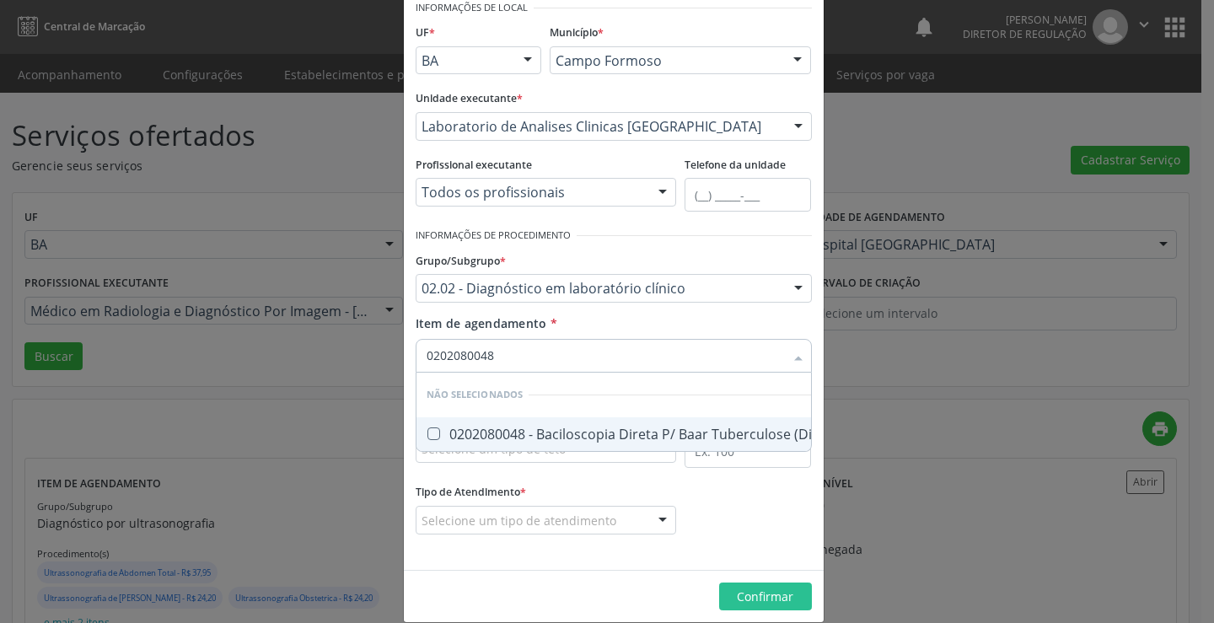
click at [586, 446] on span "0202080048 - Baciloscopia Direta P/ Baar Tuberculose (Diagnóstica)" at bounding box center [652, 434] width 471 height 34
click at [584, 422] on span "0202080048 - Baciloscopia Direta P/ Baar Tuberculose (Diagnóstica)" at bounding box center [652, 434] width 471 height 34
drag, startPoint x: 555, startPoint y: 438, endPoint x: 577, endPoint y: 351, distance: 89.6
click at [555, 436] on div "0202020126 - Determinacao de Tempo de Trombina" at bounding box center [614, 434] width 374 height 13
click at [583, 327] on div "Item de agendamento * 0202020126 Desfazer seleção Não selecionados 0202020126 -…" at bounding box center [614, 341] width 396 height 53
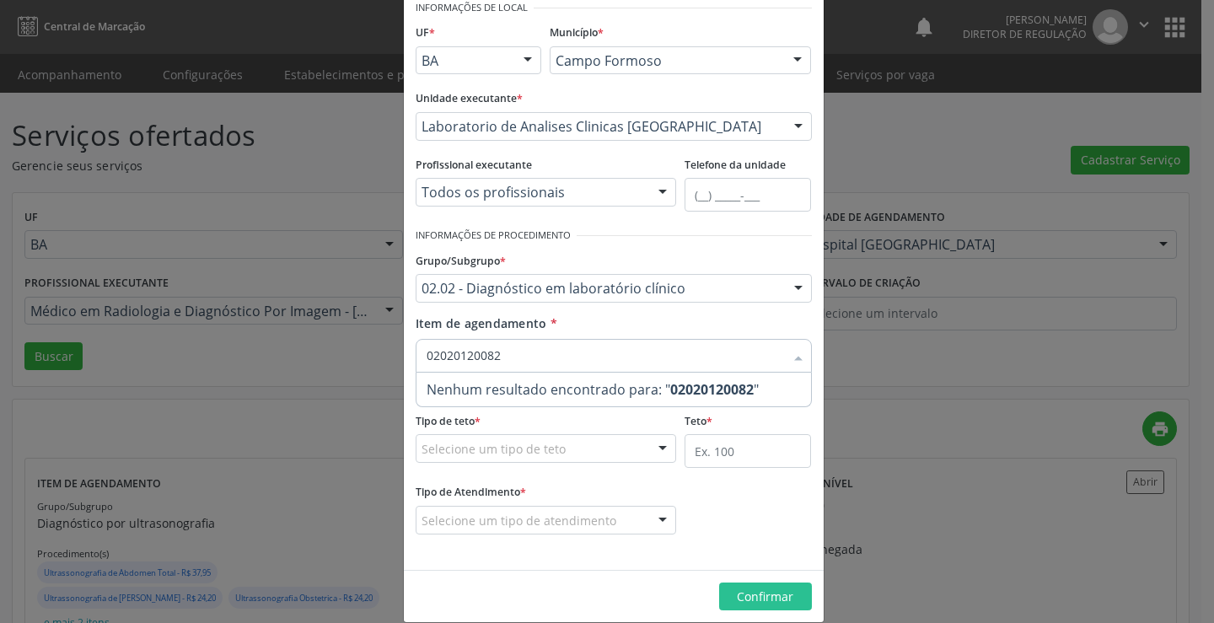
click at [453, 356] on input "02020120082" at bounding box center [606, 356] width 358 height 34
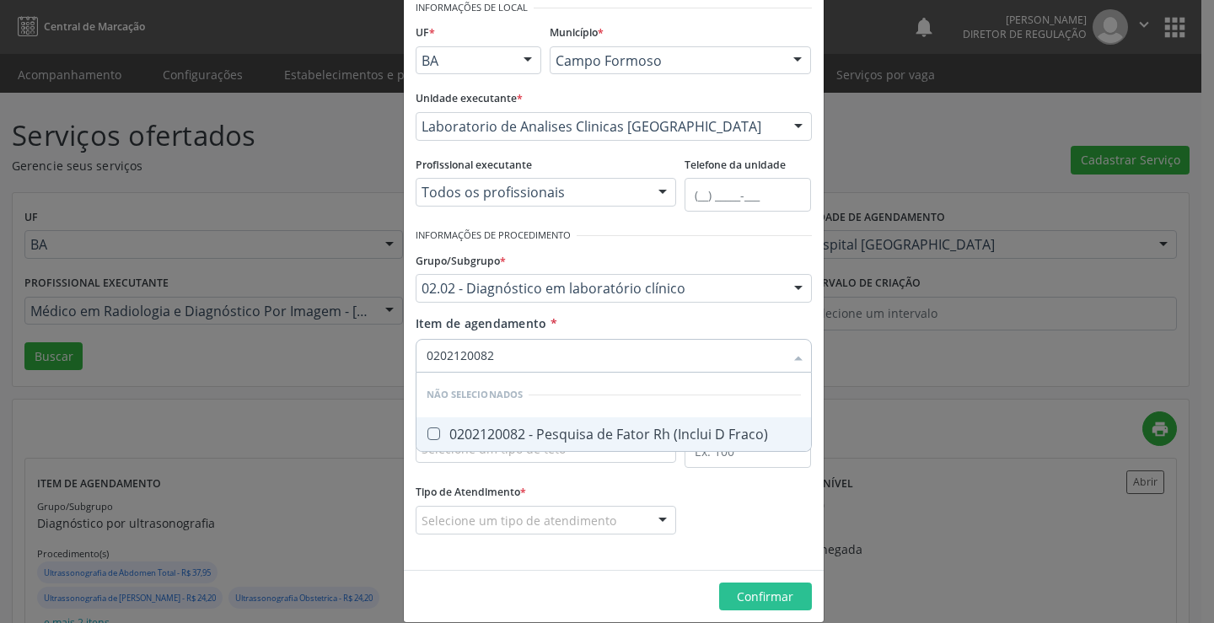
click at [538, 428] on div "0202120082 - Pesquisa de Fator Rh (Inclui D Fraco)" at bounding box center [614, 434] width 374 height 13
click at [583, 324] on div "Item de agendamento * 0202120082 Desfazer seleção Não selecionados 0202120082 -…" at bounding box center [614, 341] width 396 height 53
click at [588, 423] on span "0202120023 - Determinacao Direta e Reversa de Grupo Abo" at bounding box center [628, 434] width 422 height 34
click at [600, 330] on div "Item de agendamento * 0202120023 Desfazer seleção Não selecionados 0202120023 -…" at bounding box center [614, 341] width 396 height 53
click at [564, 448] on span "0202010562 - Dosagem de Magnesio" at bounding box center [614, 434] width 395 height 34
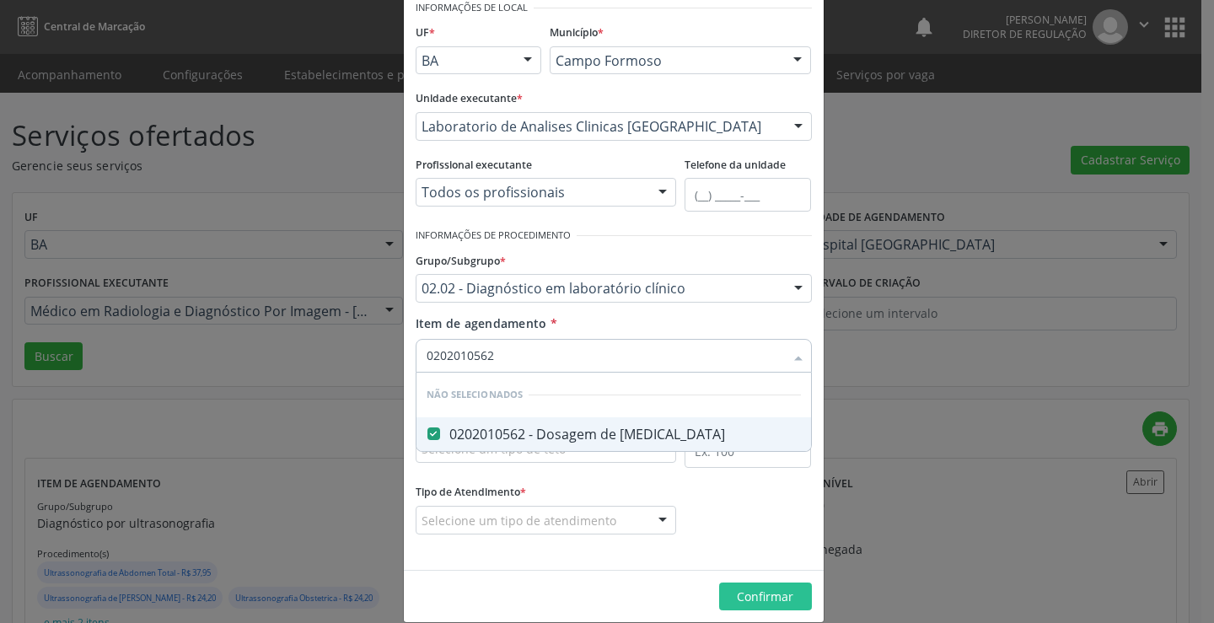
click at [584, 342] on input "0202010562" at bounding box center [606, 356] width 358 height 34
click at [591, 335] on div "Item de agendamento * Desfazer seleção Não selecionados 0202010562 - Dosagem de…" at bounding box center [614, 341] width 396 height 53
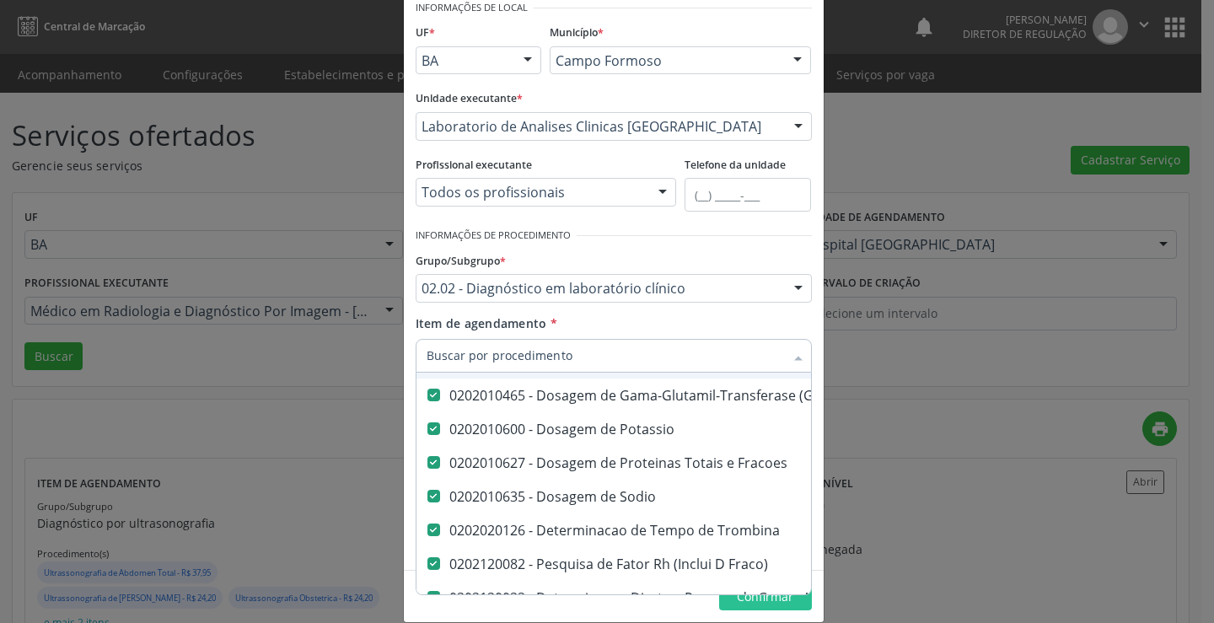
scroll to position [1518, 0]
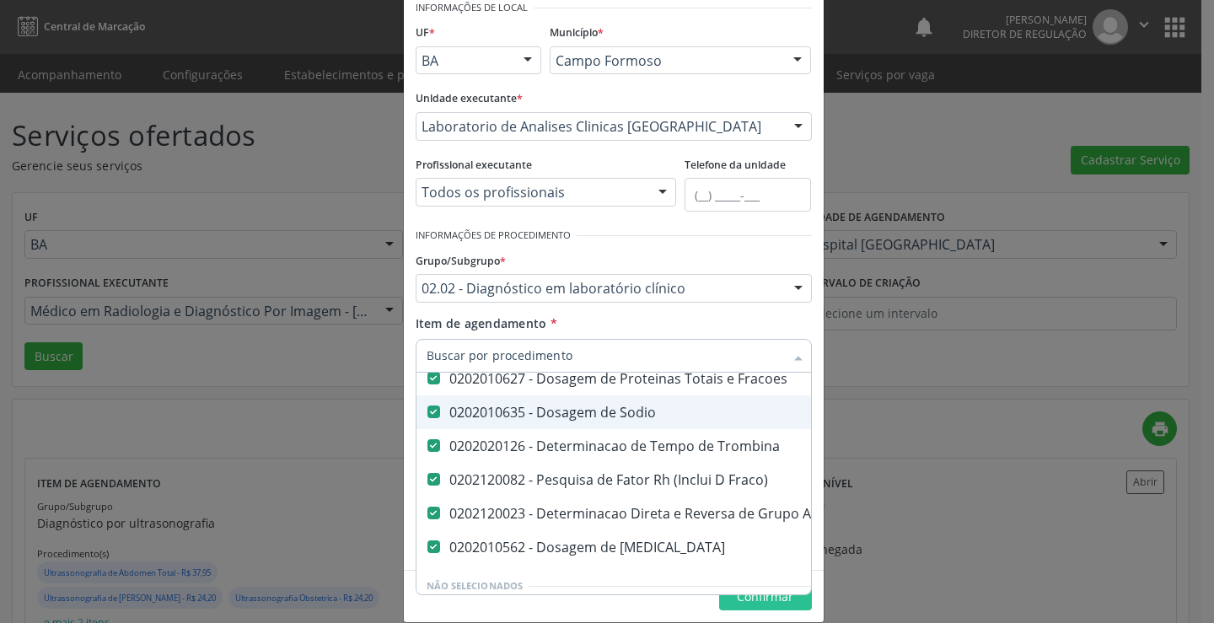
click at [627, 424] on span "0202010635 - Dosagem de Sodio" at bounding box center [882, 412] width 931 height 34
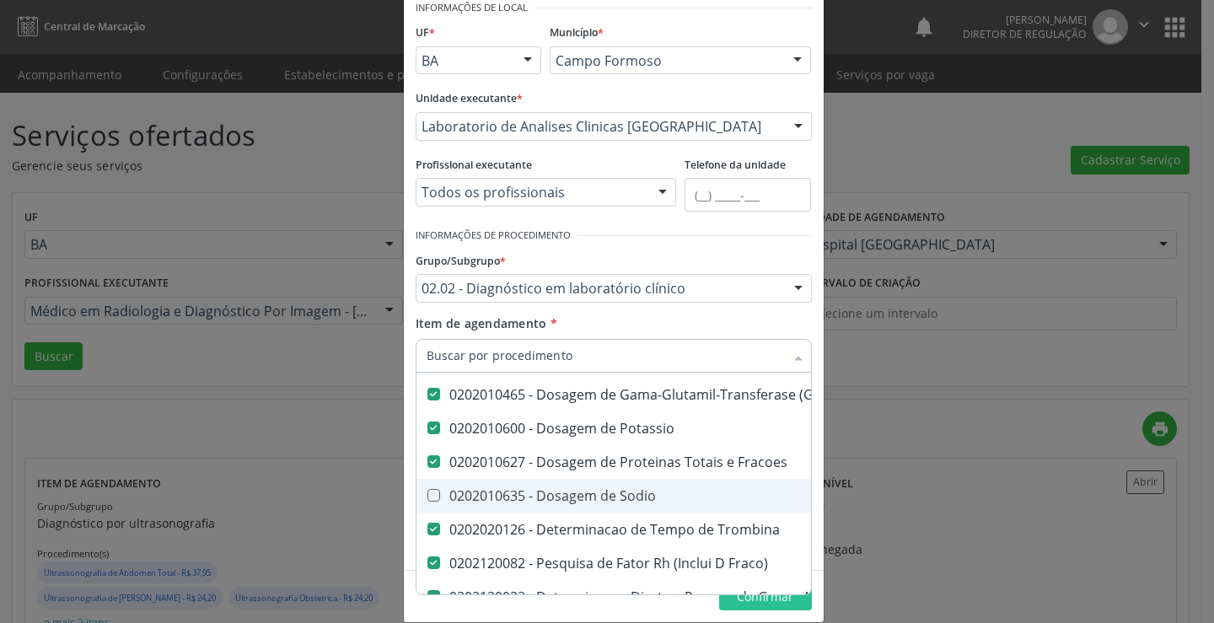
scroll to position [1434, 0]
click at [627, 424] on div "0202010600 - Dosagem de Potassio" at bounding box center [882, 428] width 911 height 13
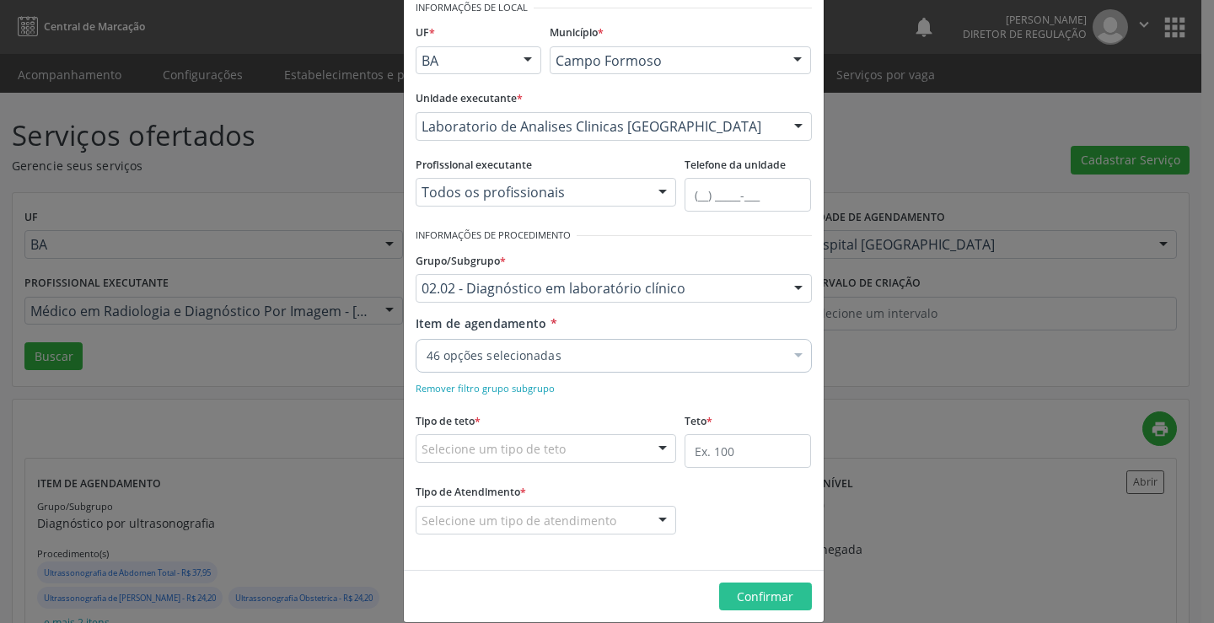
click at [764, 320] on div "Item de agendamento * 46 opções selecionadas Desfazer seleção Selecionados 0202…" at bounding box center [614, 341] width 396 height 53
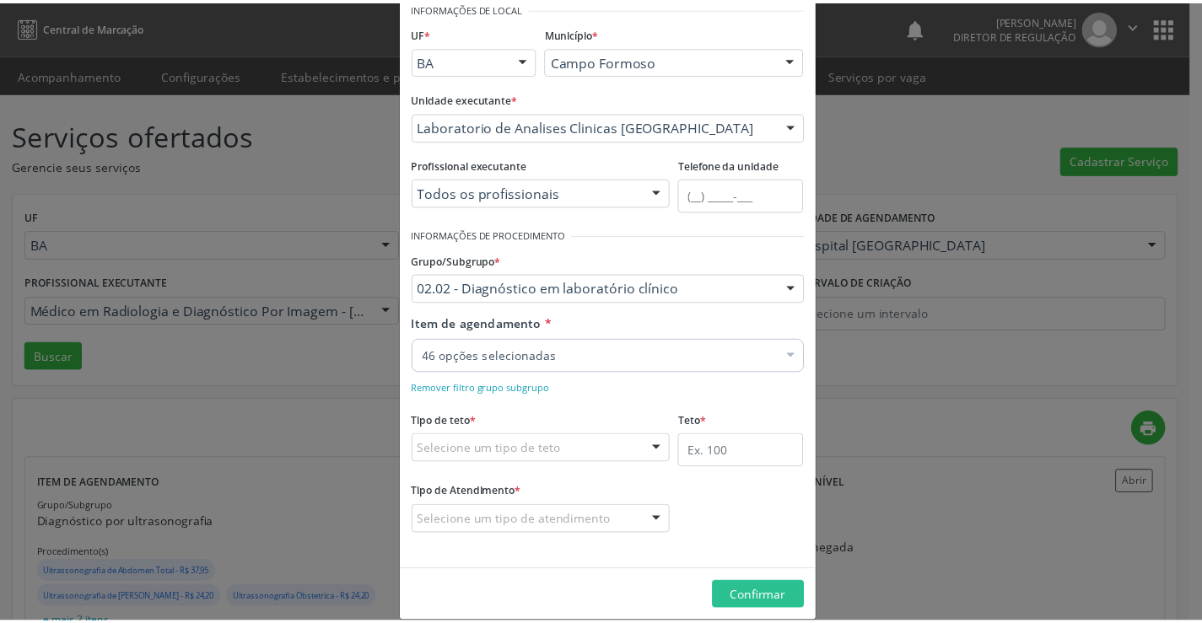
scroll to position [0, 0]
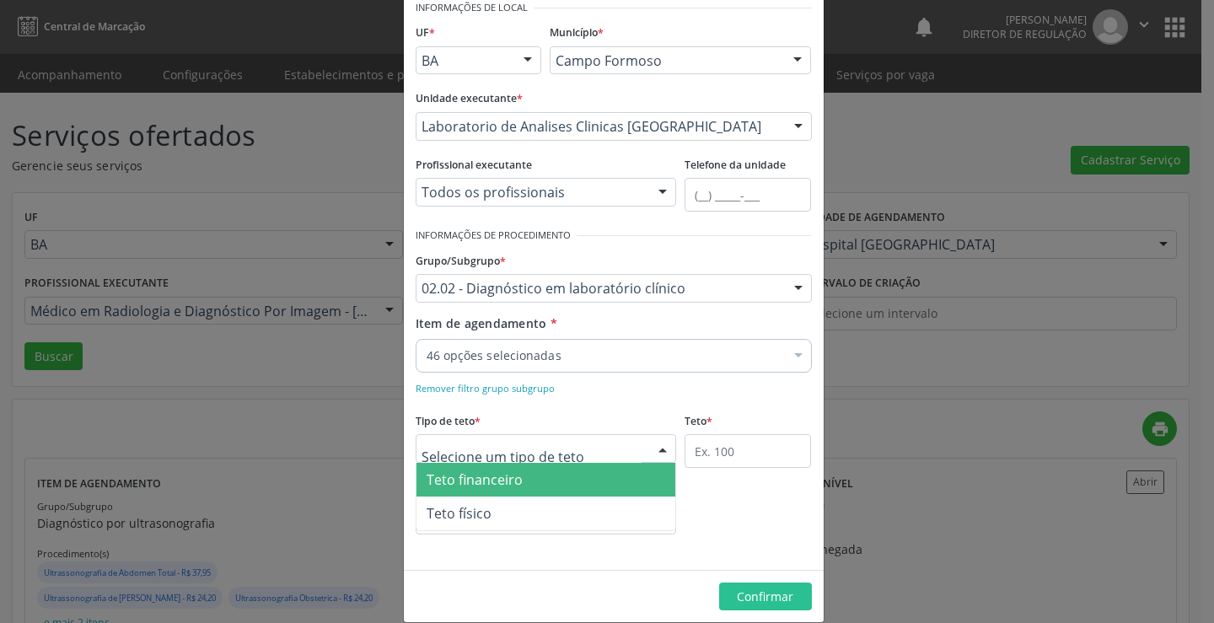
click at [585, 462] on div "Teto financeiro Teto físico Nenhum resultado encontrado para: " " Não há nenhum…" at bounding box center [546, 448] width 261 height 29
click at [576, 481] on span "Teto financeiro" at bounding box center [547, 480] width 260 height 34
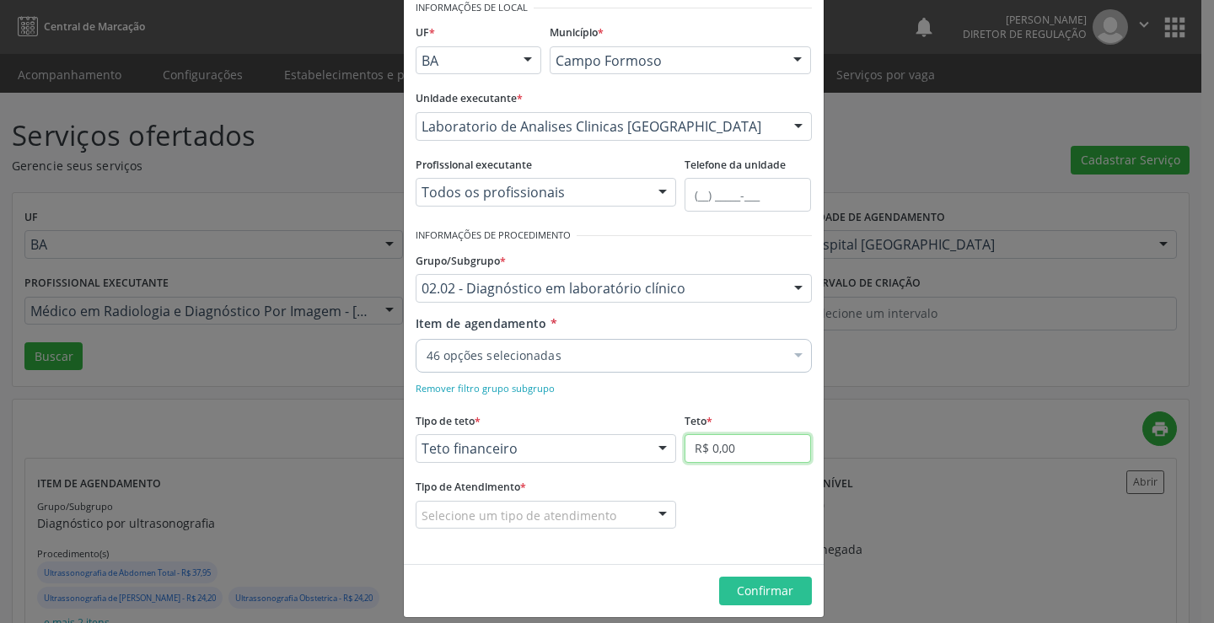
click at [685, 447] on input "R$ 0,00" at bounding box center [748, 448] width 126 height 29
click at [650, 520] on div at bounding box center [662, 516] width 25 height 29
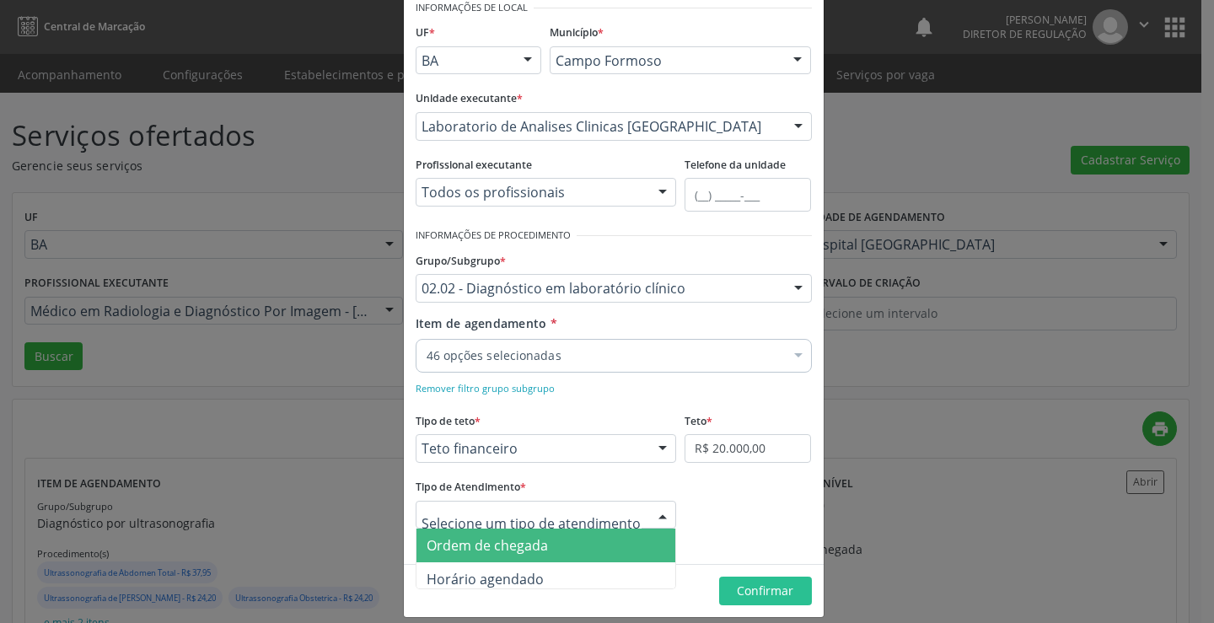
click at [596, 548] on span "Ordem de chegada" at bounding box center [547, 546] width 260 height 34
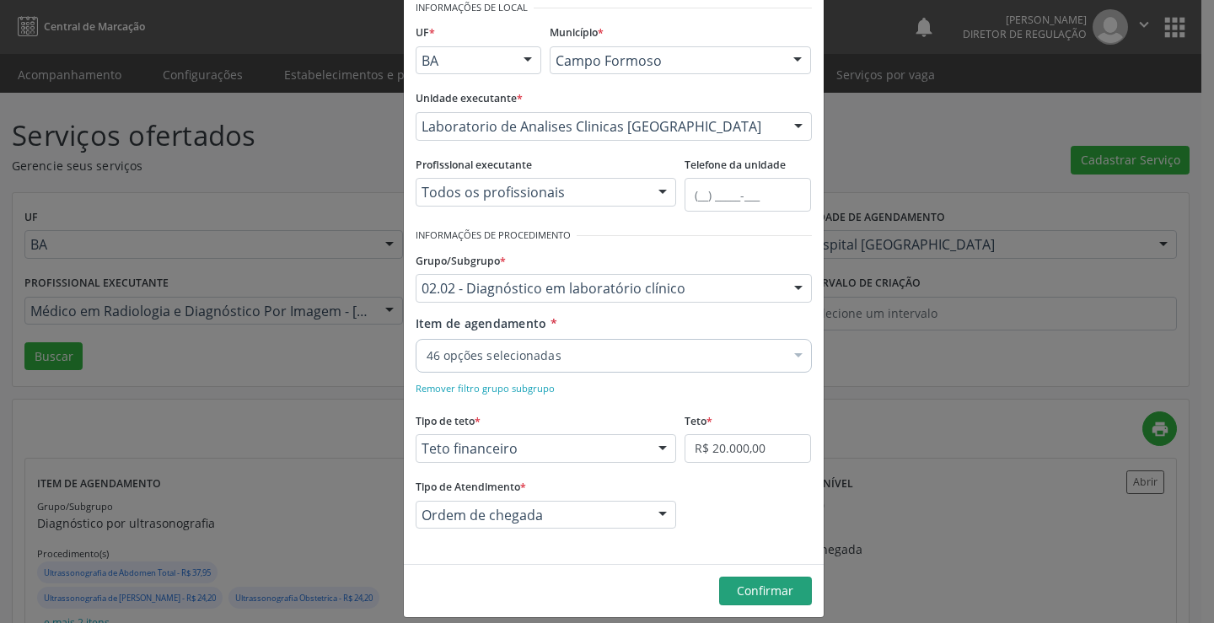
click at [748, 577] on footer "Confirmar" at bounding box center [614, 590] width 420 height 53
click at [750, 584] on span "Confirmar" at bounding box center [765, 591] width 56 height 16
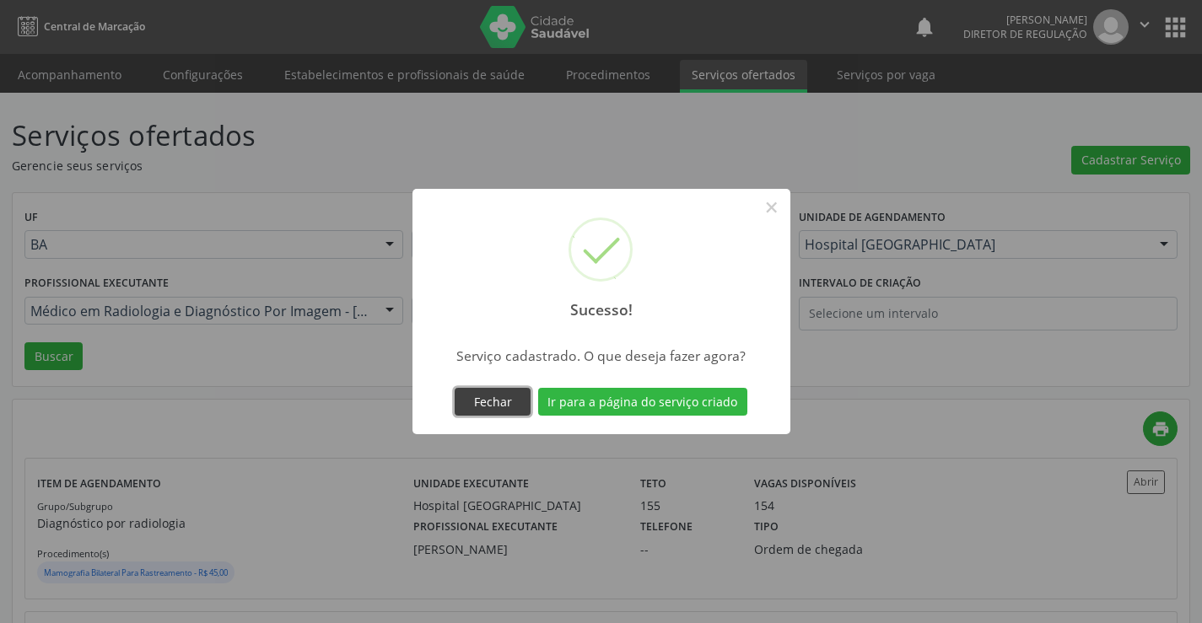
click at [492, 406] on button "Fechar" at bounding box center [493, 402] width 76 height 29
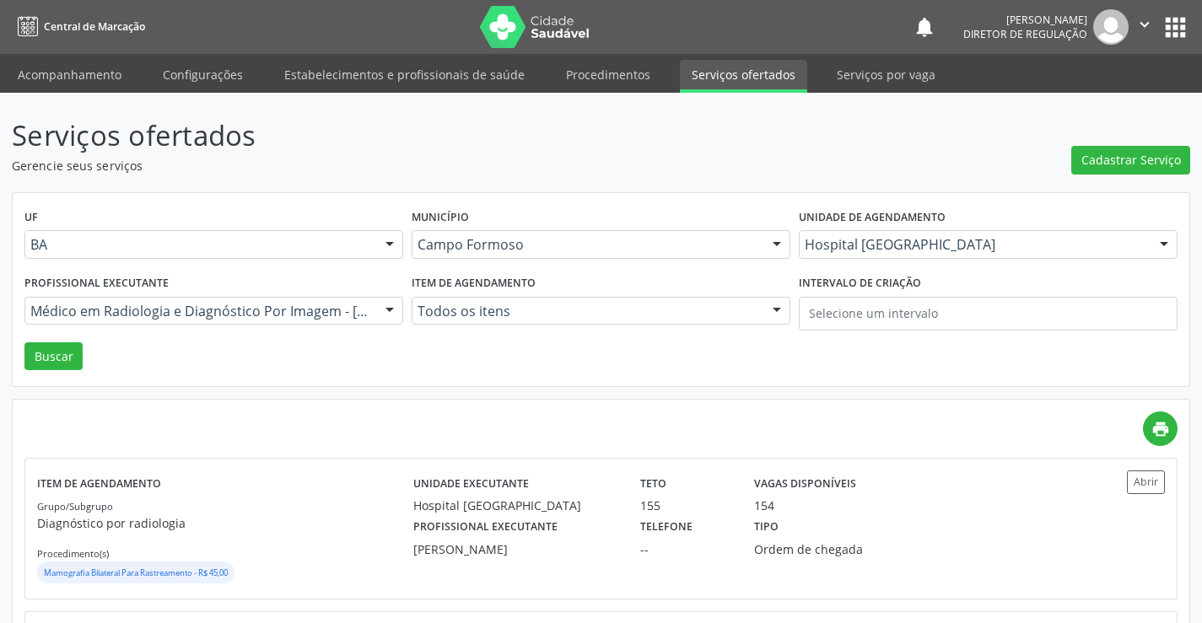
click at [913, 230] on div "Hospital [GEOGRAPHIC_DATA]" at bounding box center [988, 244] width 379 height 29
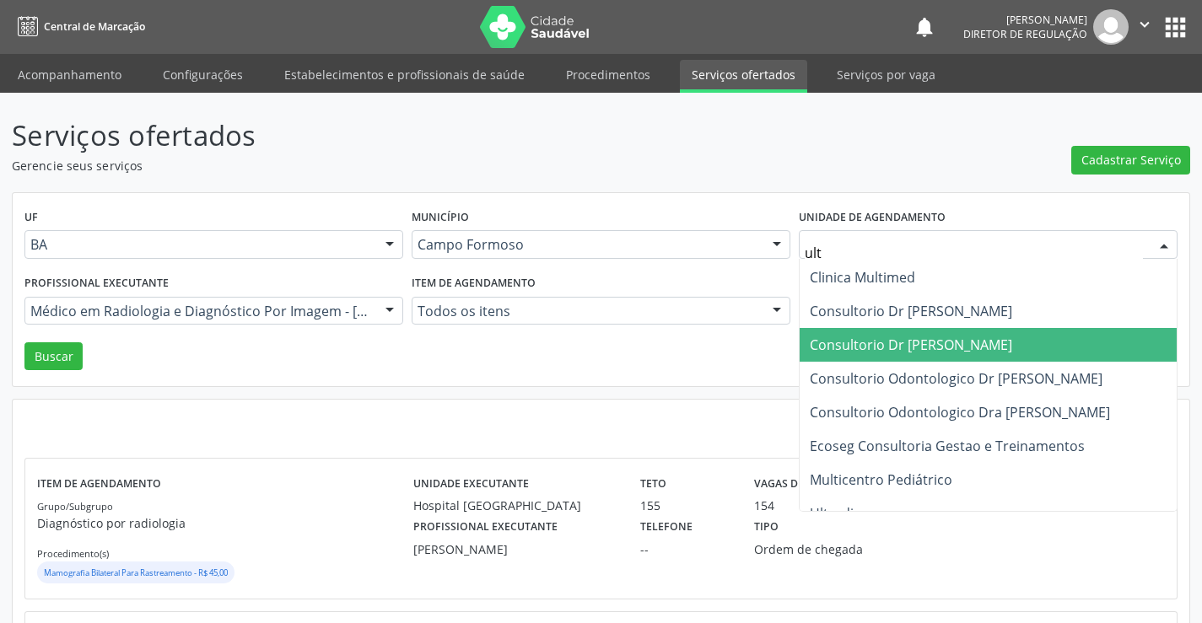
scroll to position [64, 0]
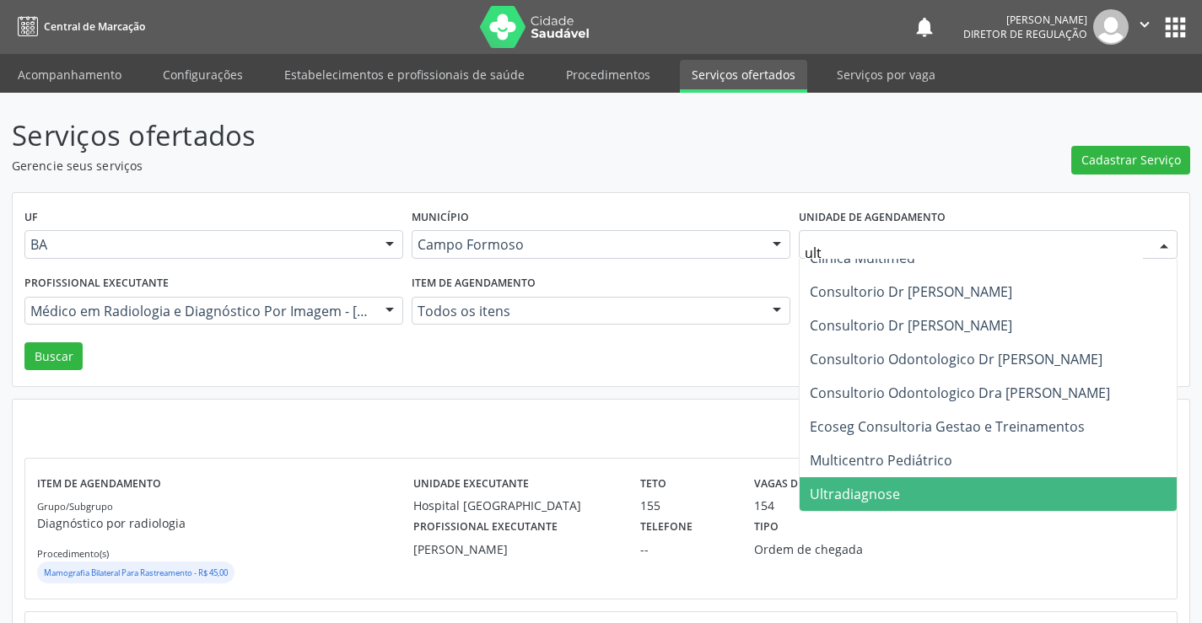
click at [890, 477] on span "Ultradiagnose" at bounding box center [1028, 494] width 458 height 34
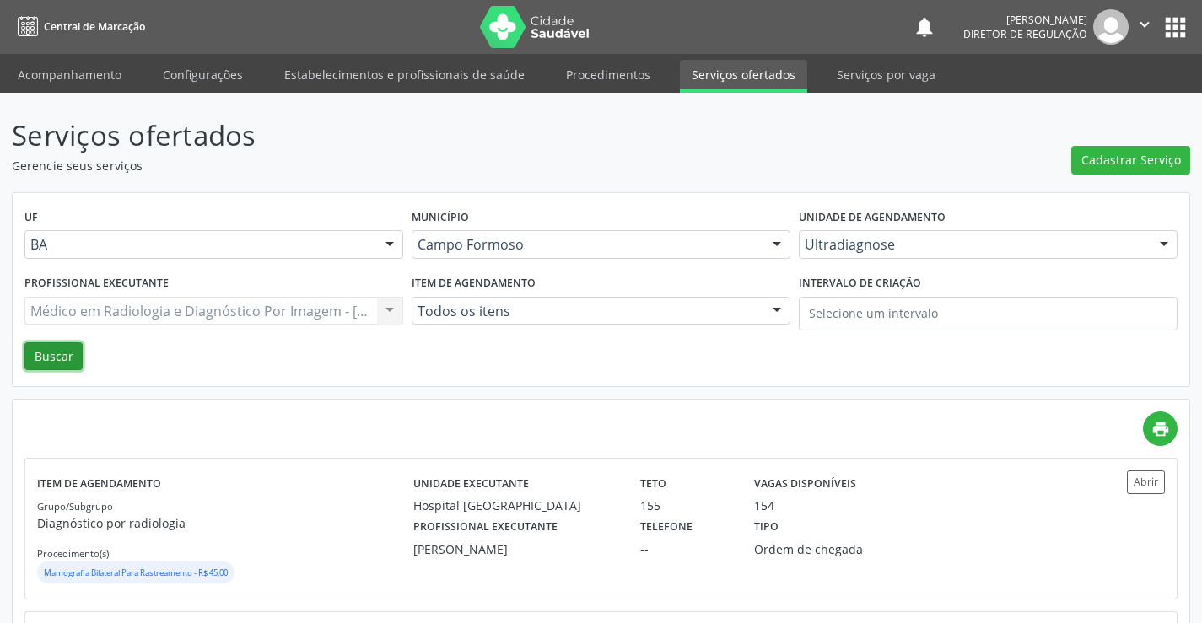
click at [49, 345] on button "Buscar" at bounding box center [53, 356] width 58 height 29
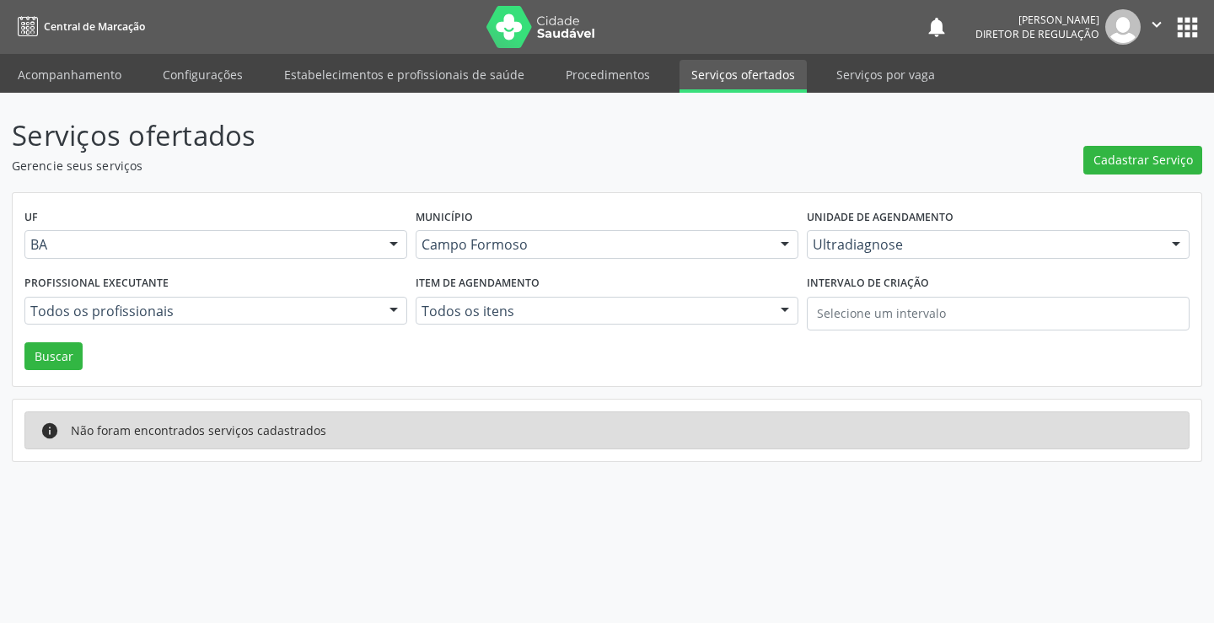
click at [148, 294] on label "Profissional executante" at bounding box center [96, 284] width 144 height 26
click at [132, 337] on div "Profissional executante Todos os profissionais Todos os profissionais Médico em…" at bounding box center [215, 307] width 391 height 72
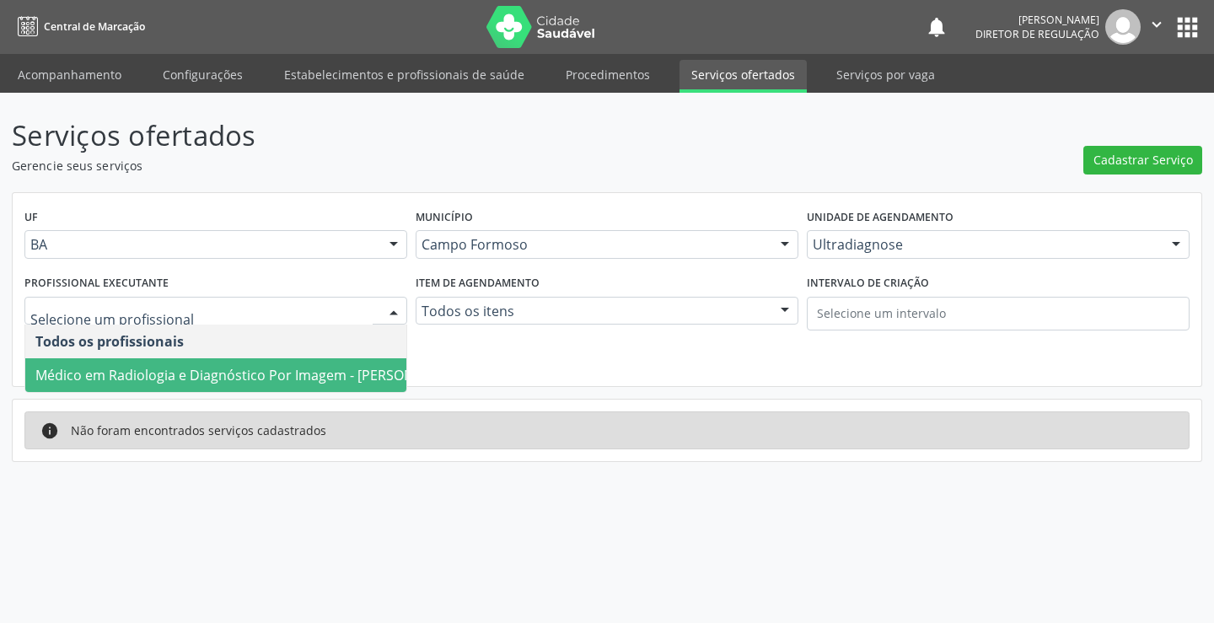
click at [147, 379] on span "Médico em Radiologia e Diagnóstico Por Imagem - Alciole Mendes Muritiba" at bounding box center [248, 375] width 427 height 19
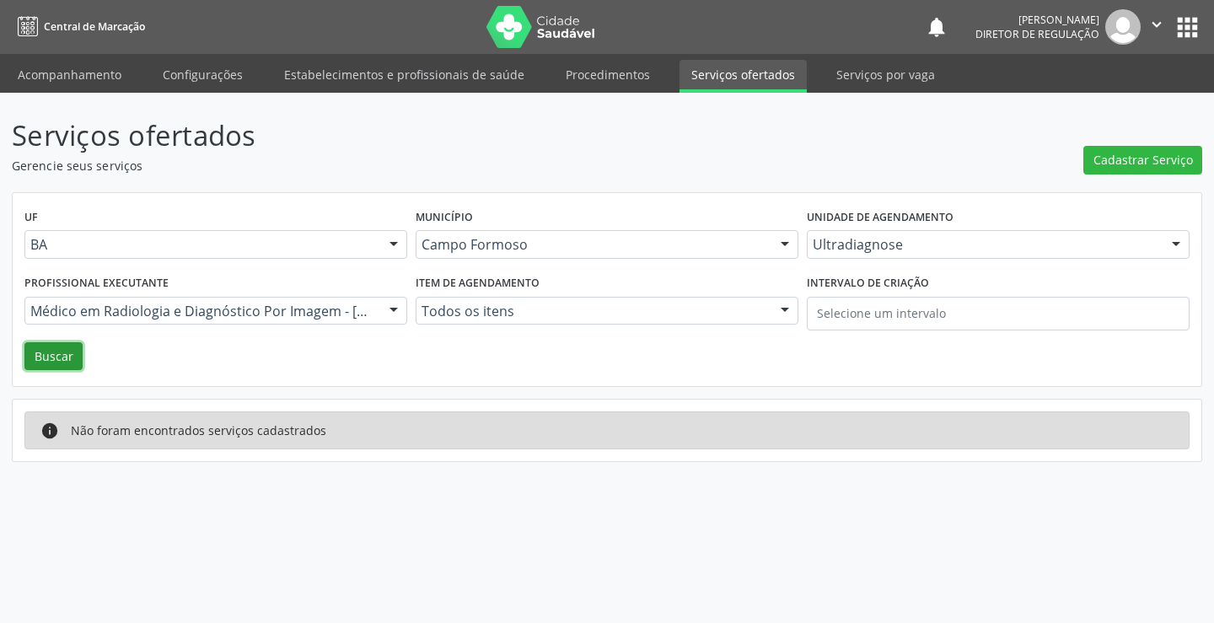
click at [67, 357] on button "Buscar" at bounding box center [53, 356] width 58 height 29
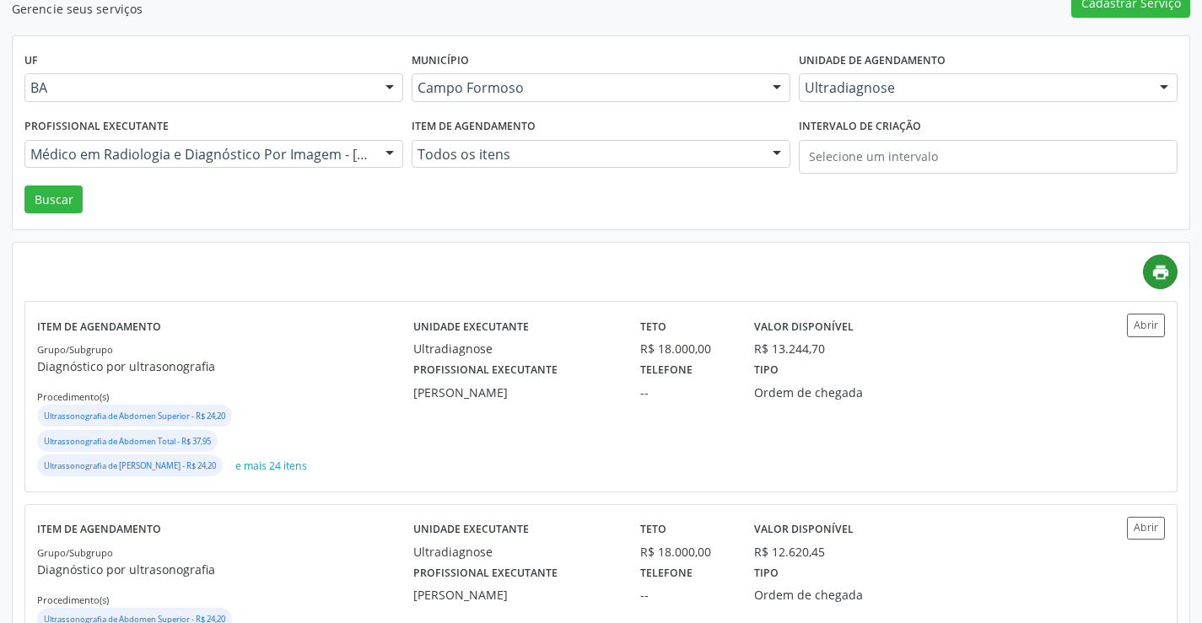
scroll to position [253, 0]
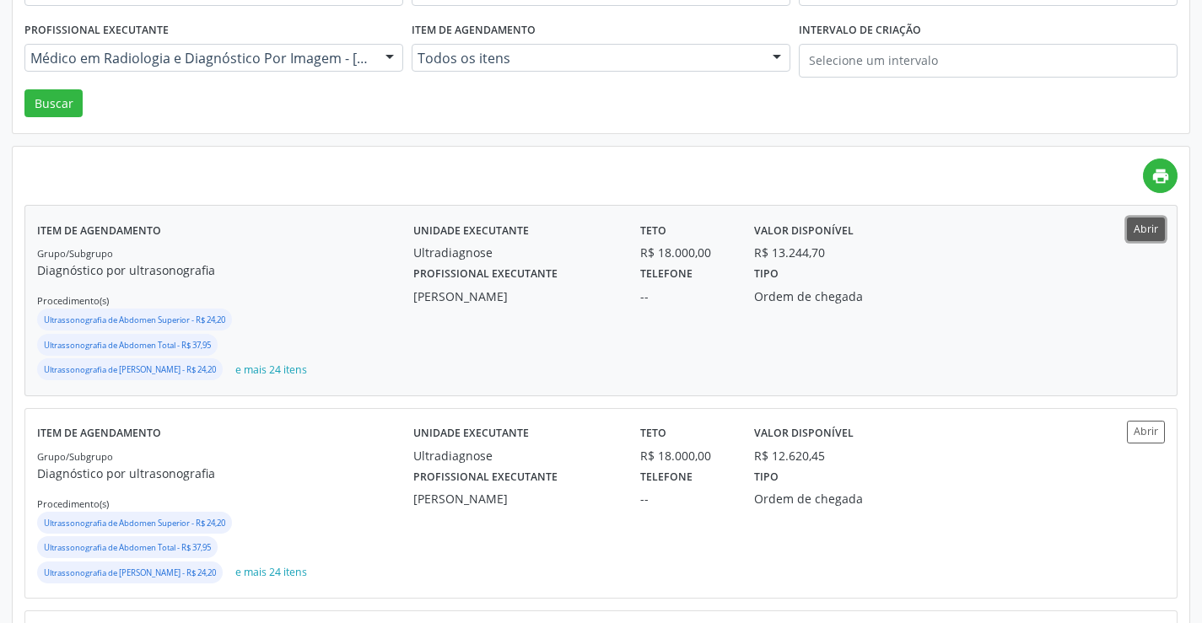
click at [1160, 225] on button "Abrir" at bounding box center [1146, 229] width 38 height 23
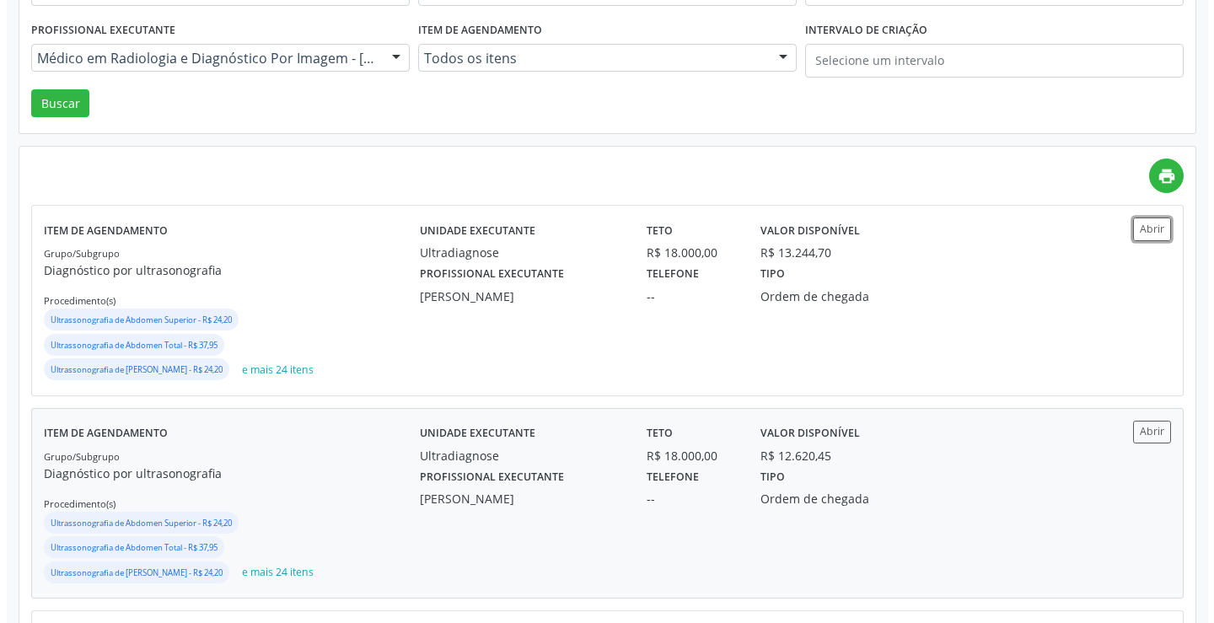
scroll to position [0, 0]
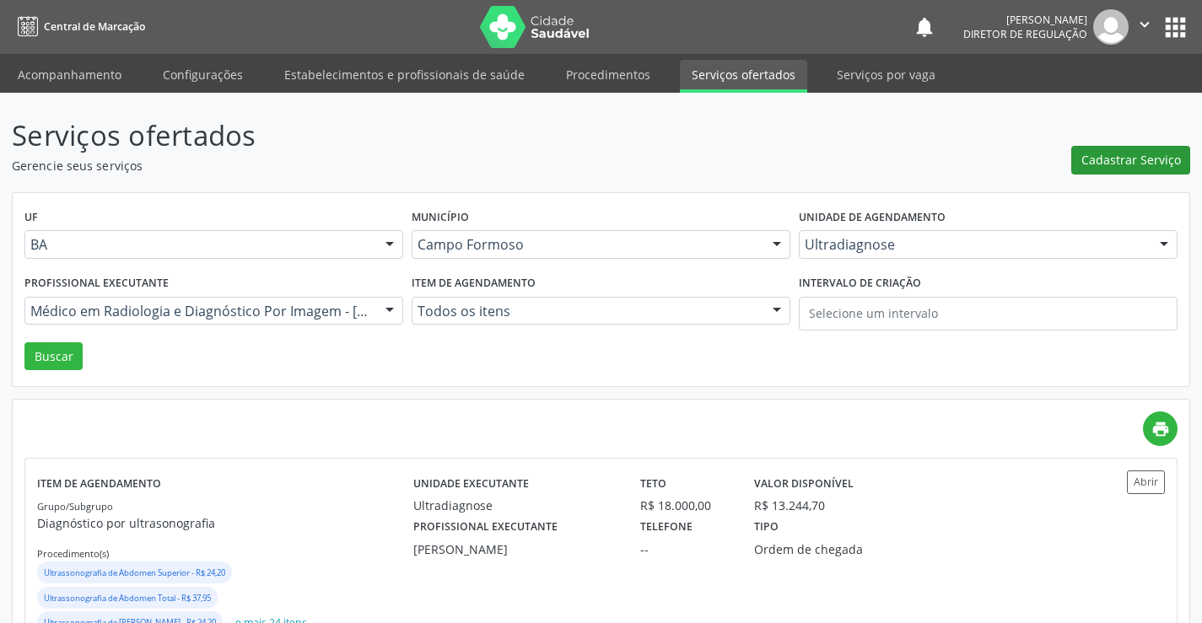
drag, startPoint x: 1132, startPoint y: 132, endPoint x: 1127, endPoint y: 148, distance: 16.8
click at [1131, 136] on div "Cadastrar Serviço" at bounding box center [1130, 145] width 119 height 60
click at [1121, 161] on span "Cadastrar Serviço" at bounding box center [1131, 160] width 100 height 18
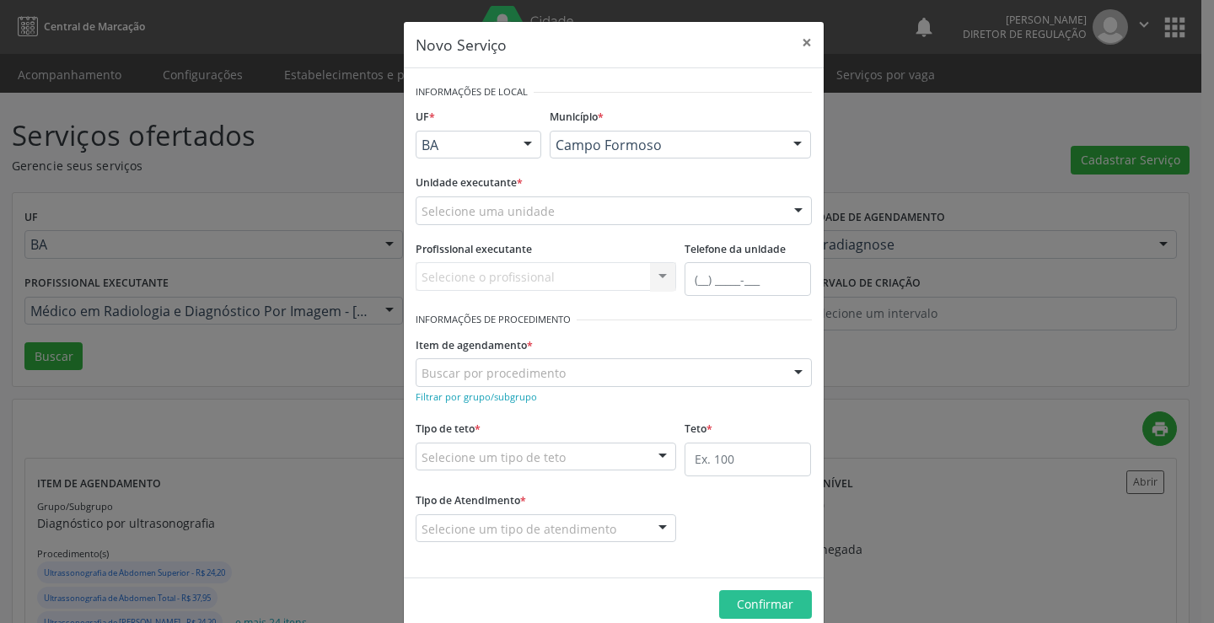
click at [544, 218] on div "Selecione uma unidade" at bounding box center [614, 210] width 396 height 29
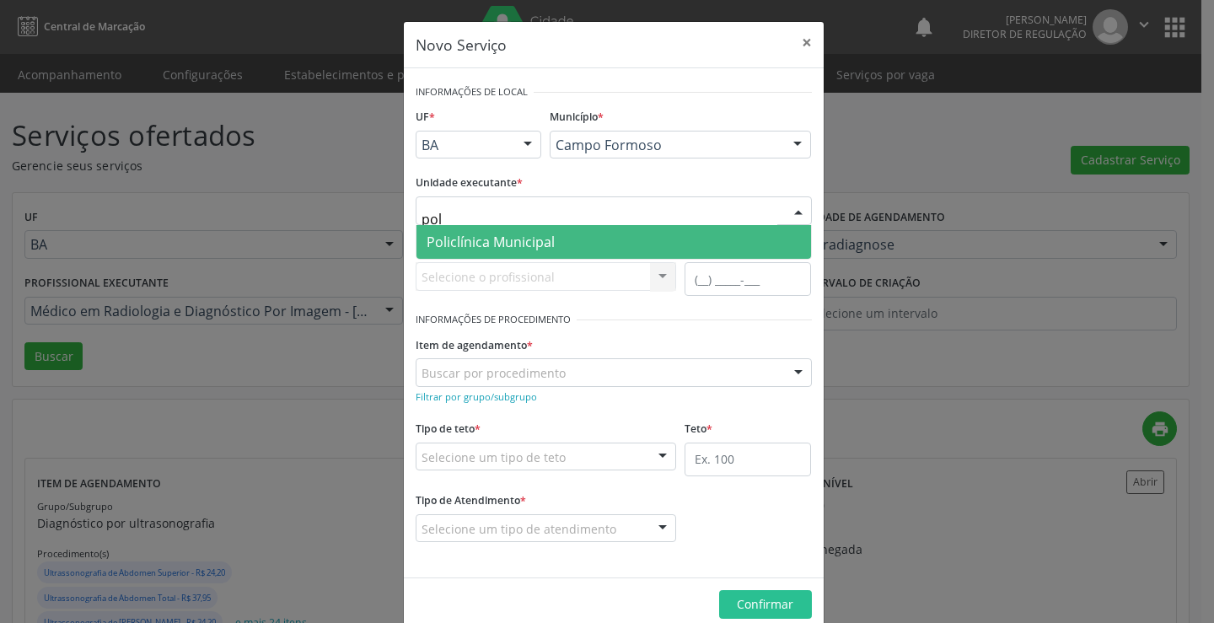
click at [544, 231] on span "Policlínica Municipal" at bounding box center [614, 242] width 395 height 34
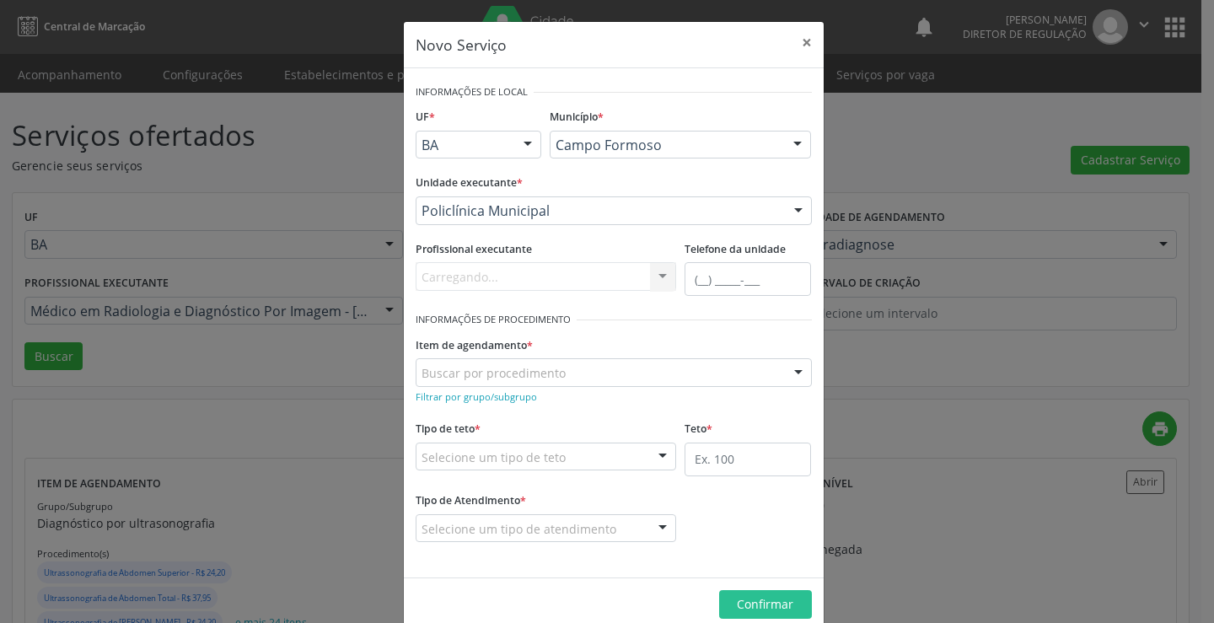
click at [498, 280] on div "Carregando... Nenhum resultado encontrado para: " " Não há nenhuma opção para s…" at bounding box center [546, 276] width 261 height 29
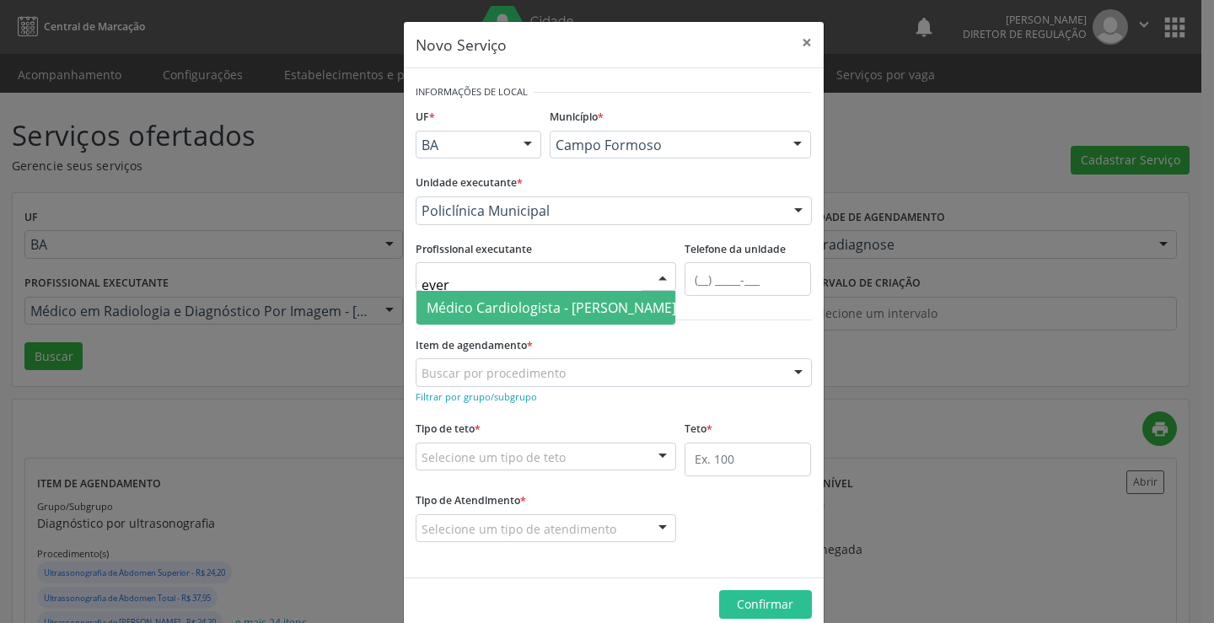
click at [505, 309] on span "Médico Cardiologista - [PERSON_NAME]" at bounding box center [552, 308] width 250 height 19
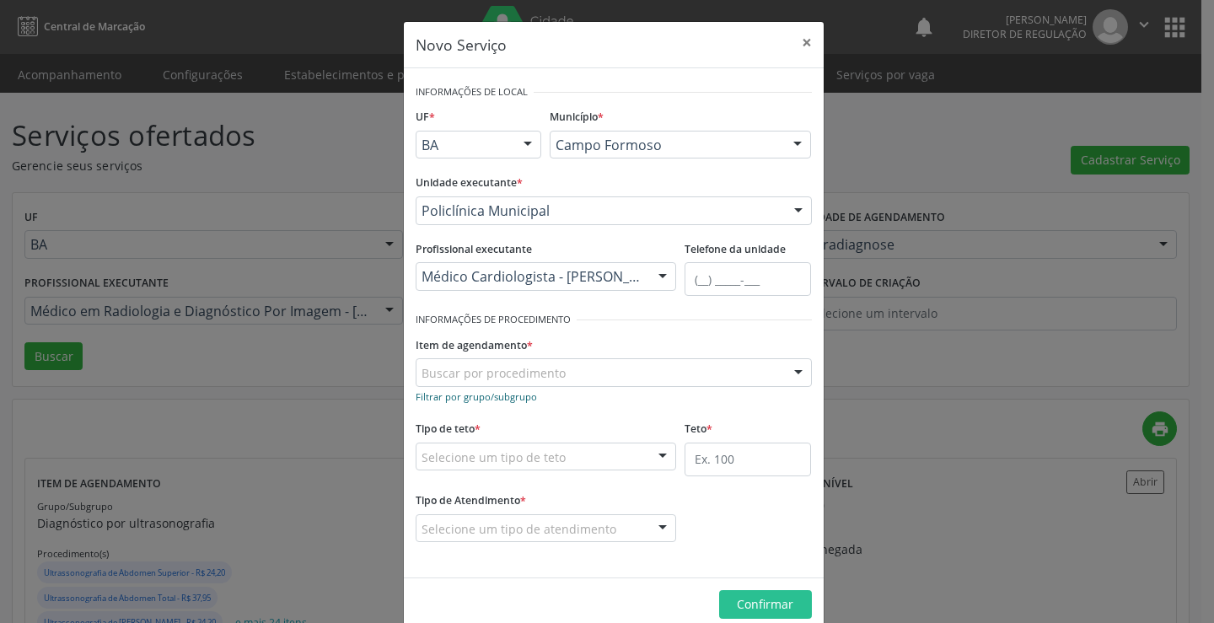
click at [490, 396] on small "Filtrar por grupo/subgrupo" at bounding box center [476, 396] width 121 height 13
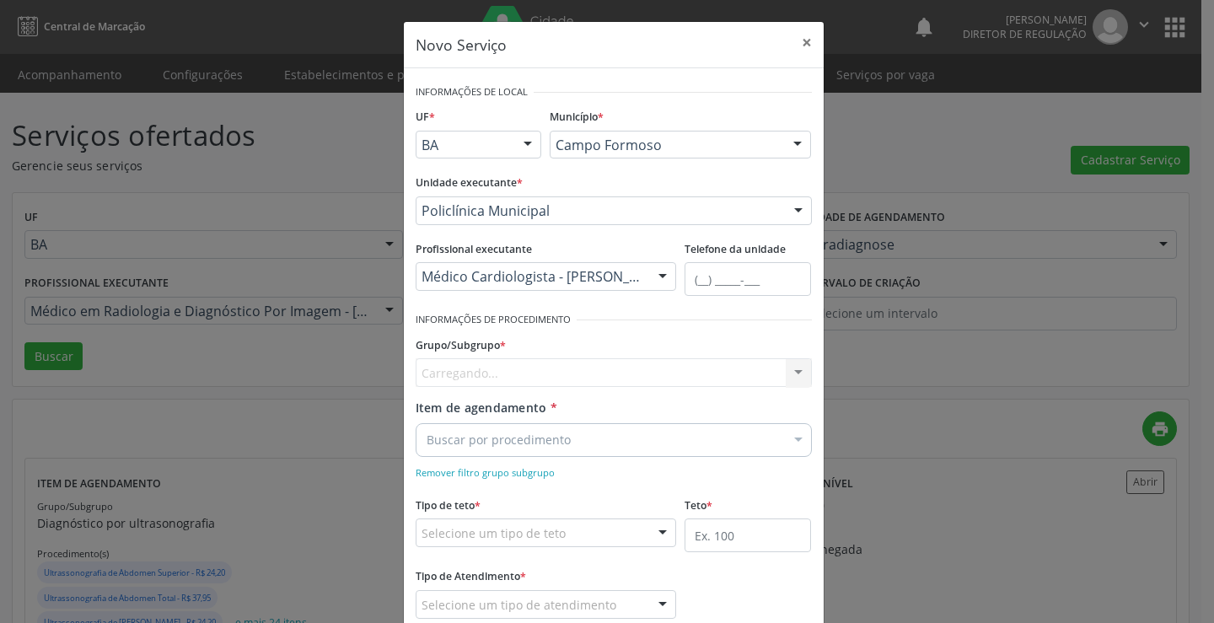
click at [496, 374] on div "Carregando... Nenhum resultado encontrado para: " " Nenhuma opção encontrada" at bounding box center [614, 372] width 396 height 29
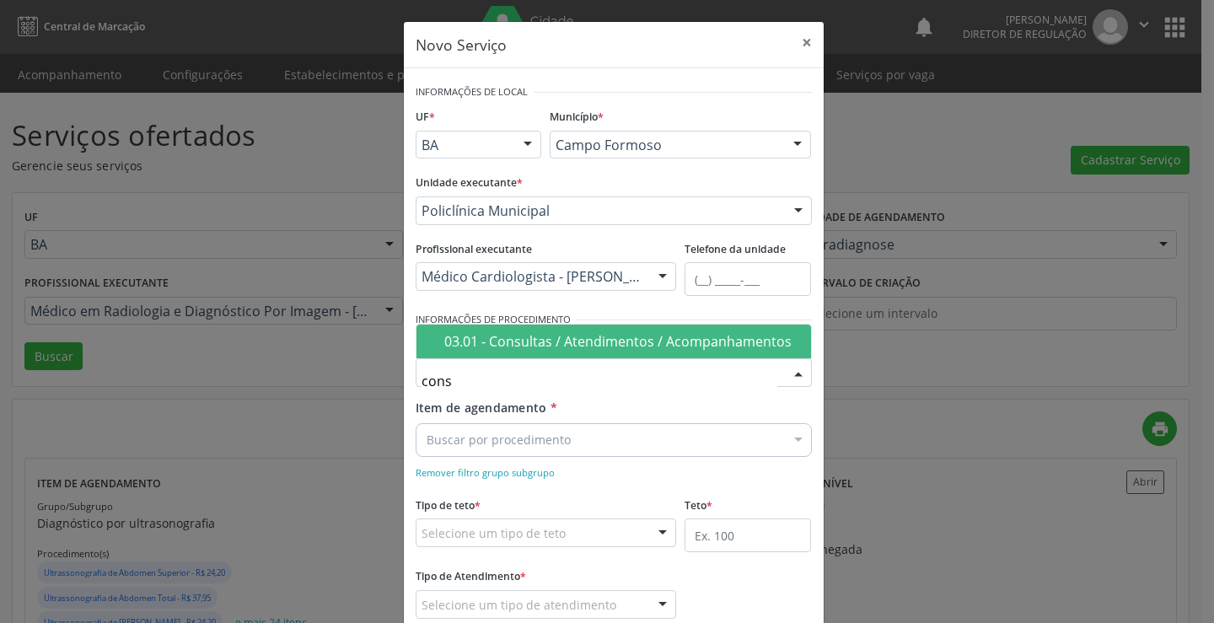
click at [534, 355] on span "03.01 - Consultas / Atendimentos / Acompanhamentos" at bounding box center [614, 342] width 395 height 34
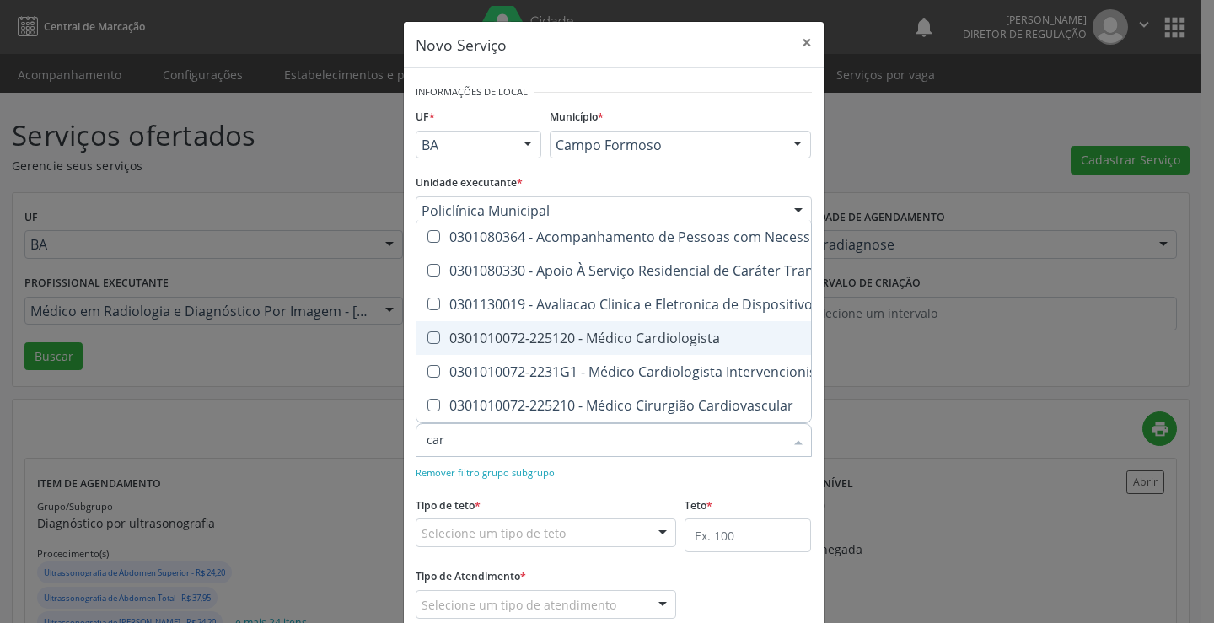
click at [673, 331] on div "0301010072-225120 - Médico Cardiologista" at bounding box center [1053, 337] width 1253 height 13
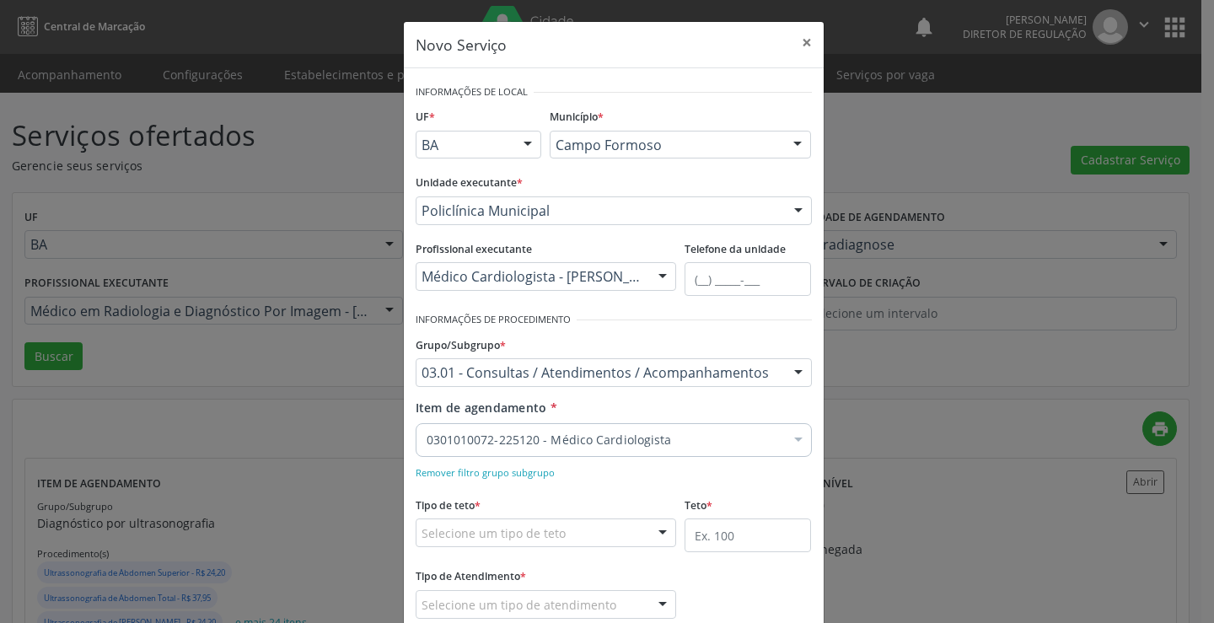
click at [667, 487] on form "Informações de Local UF * BA BA Nenhum resultado encontrado para: " " Não há ne…" at bounding box center [614, 361] width 396 height 562
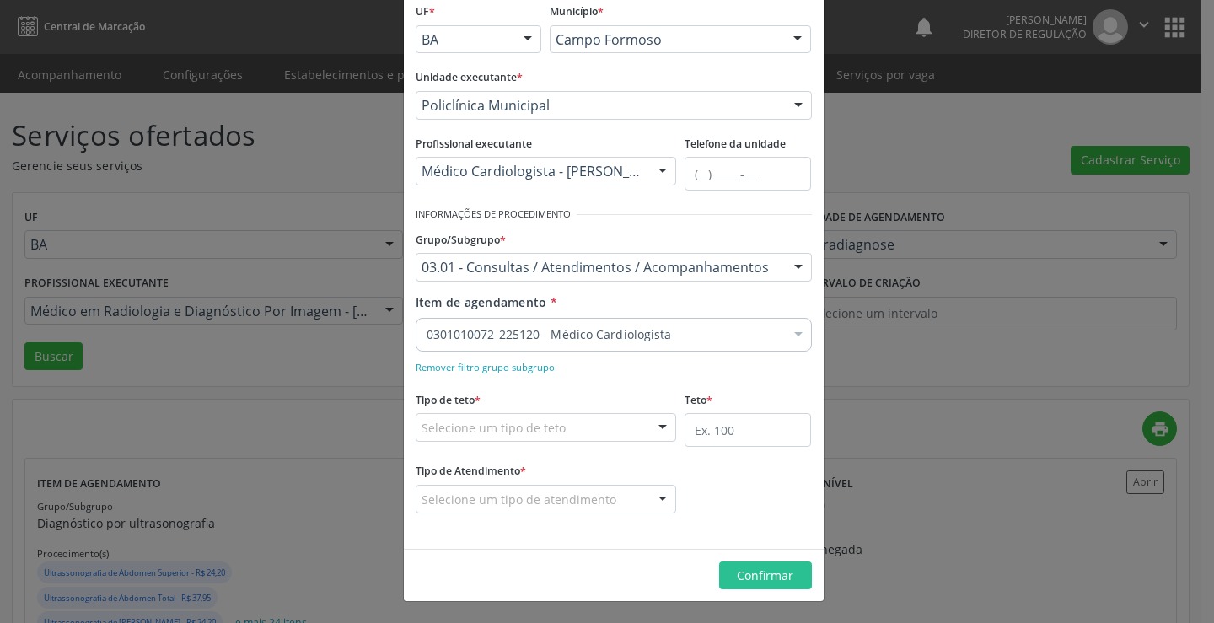
click at [609, 436] on div "Selecione um tipo de teto" at bounding box center [546, 427] width 261 height 29
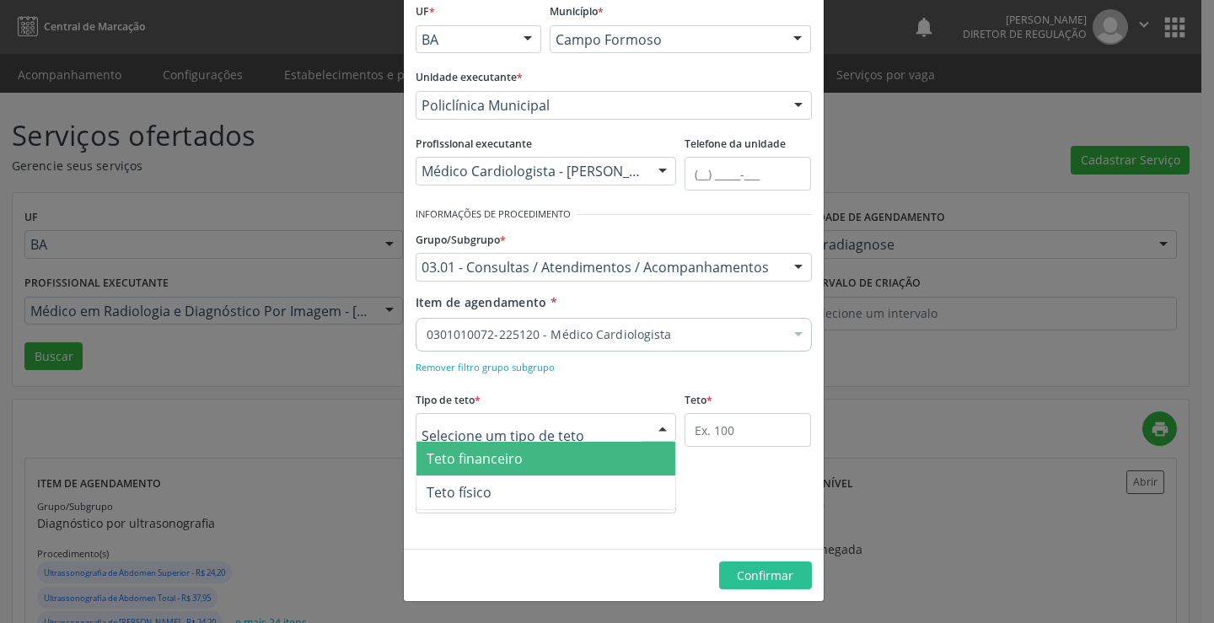
drag, startPoint x: 580, startPoint y: 465, endPoint x: 661, endPoint y: 451, distance: 82.2
click at [580, 466] on span "Teto financeiro" at bounding box center [547, 459] width 260 height 34
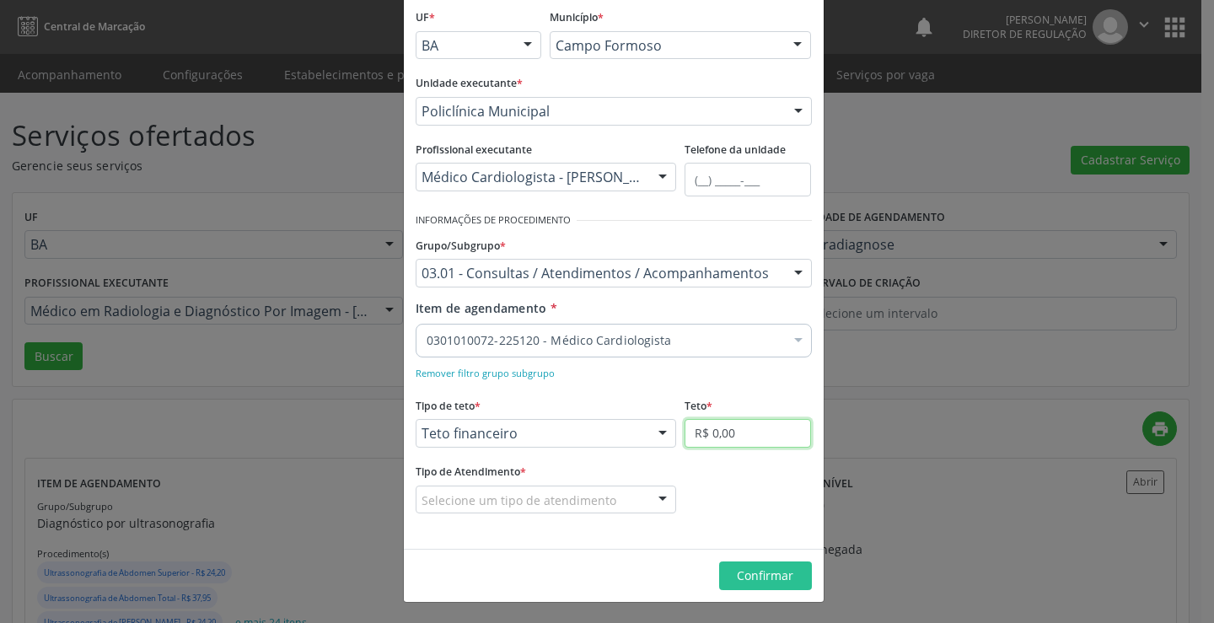
click at [792, 422] on input "R$ 0,00" at bounding box center [748, 433] width 126 height 29
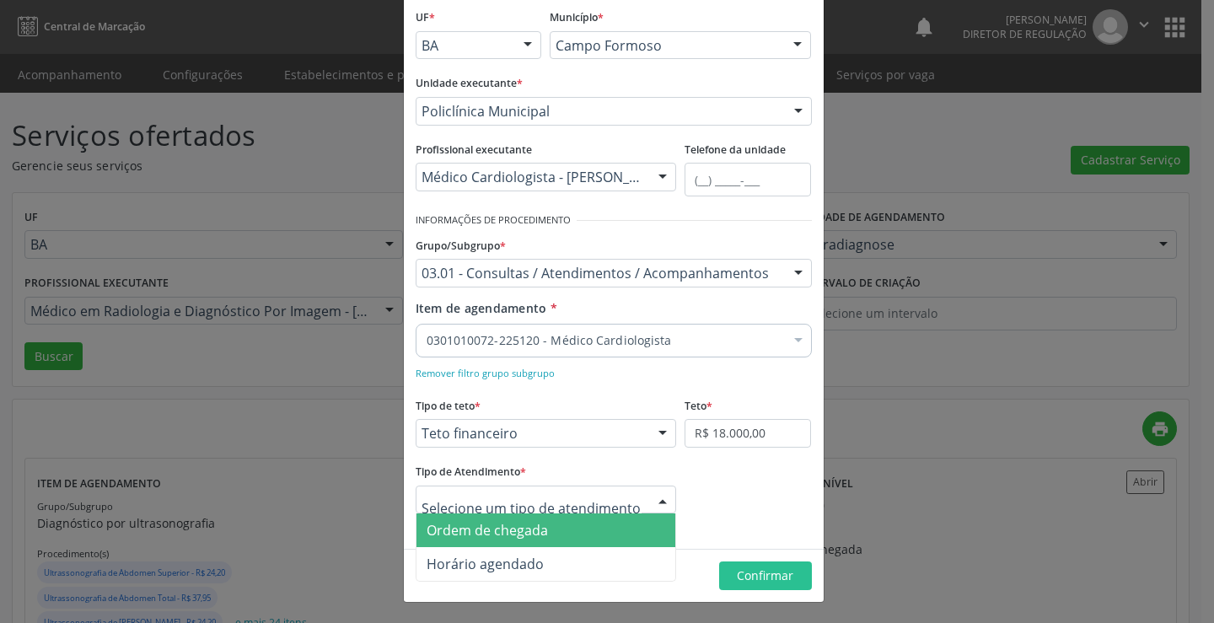
click at [599, 533] on span "Ordem de chegada" at bounding box center [547, 531] width 260 height 34
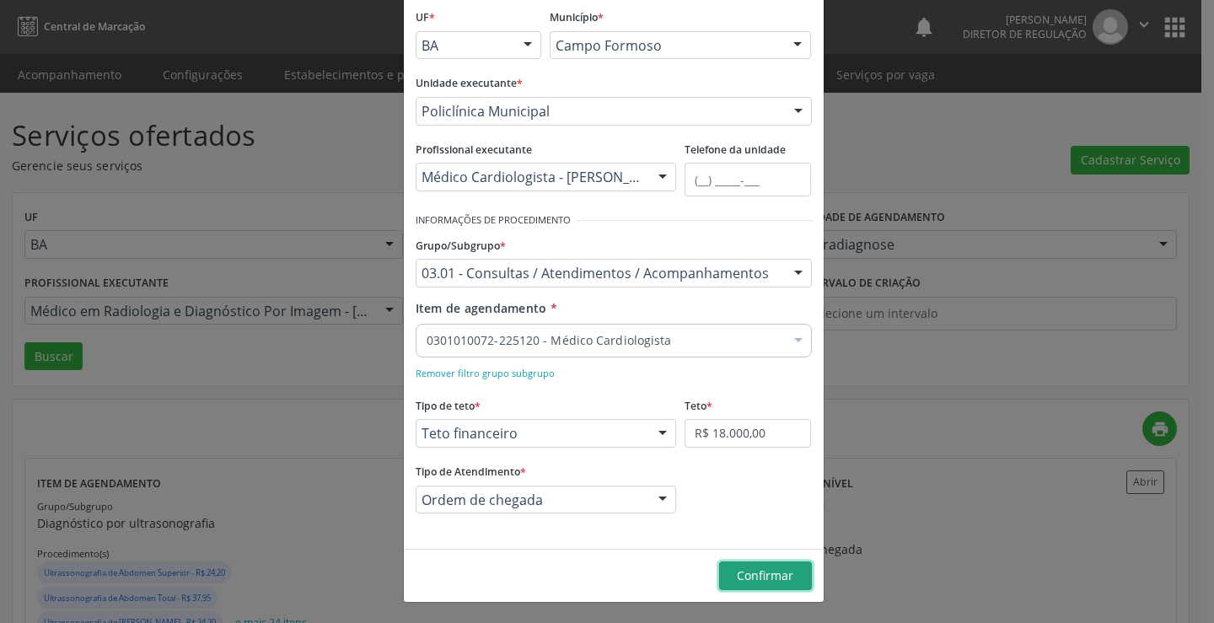
click at [729, 564] on button "Confirmar" at bounding box center [765, 576] width 93 height 29
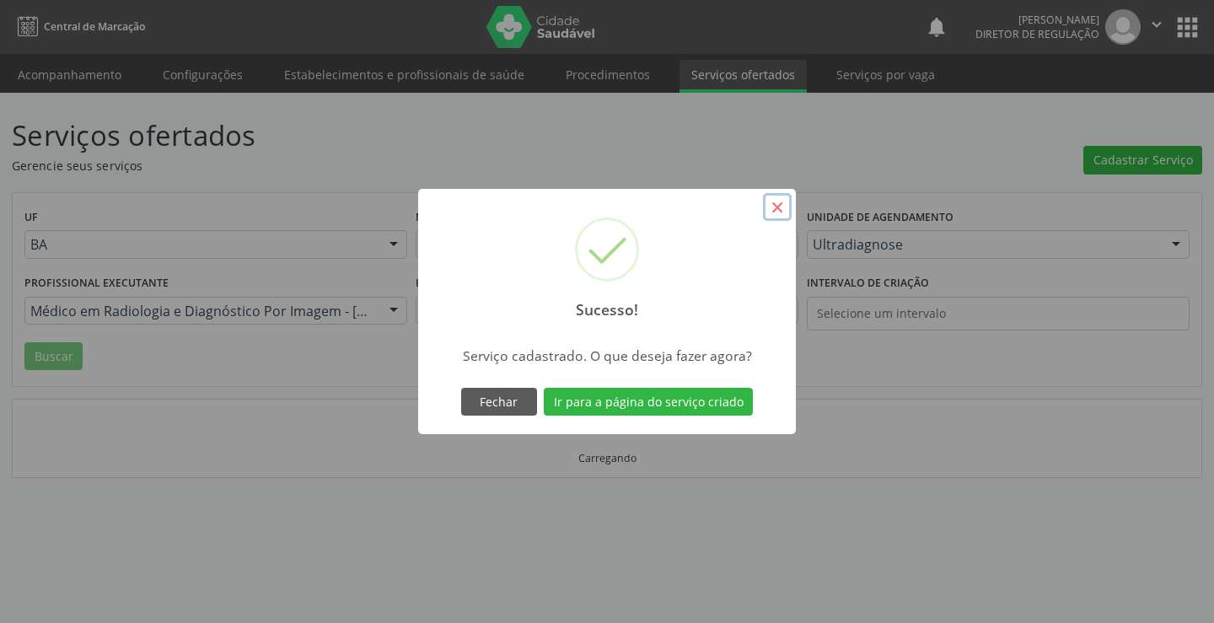
click at [769, 212] on button "×" at bounding box center [777, 207] width 29 height 29
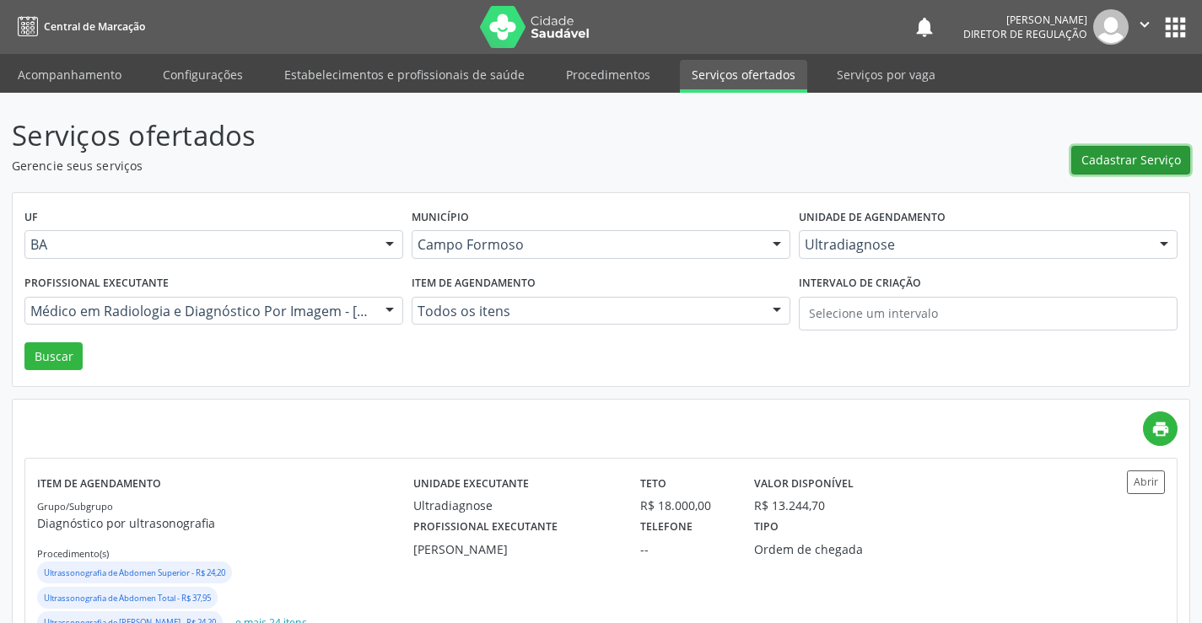
click at [1148, 174] on button "Cadastrar Serviço" at bounding box center [1130, 160] width 119 height 29
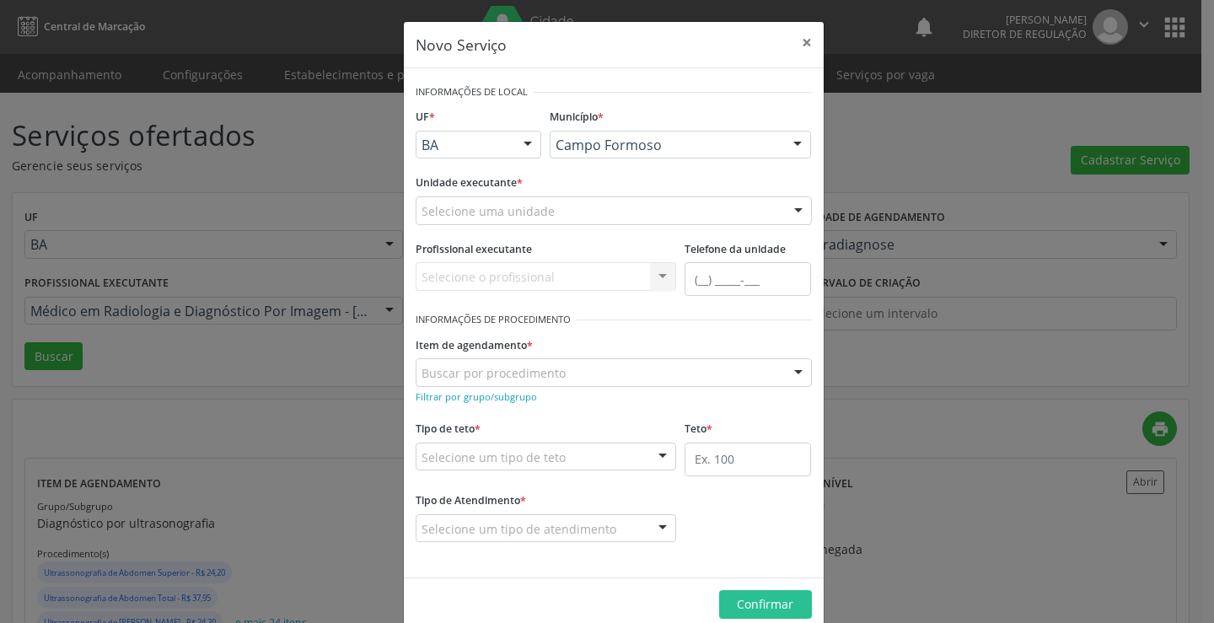
click at [568, 206] on div "Selecione uma unidade" at bounding box center [614, 210] width 396 height 29
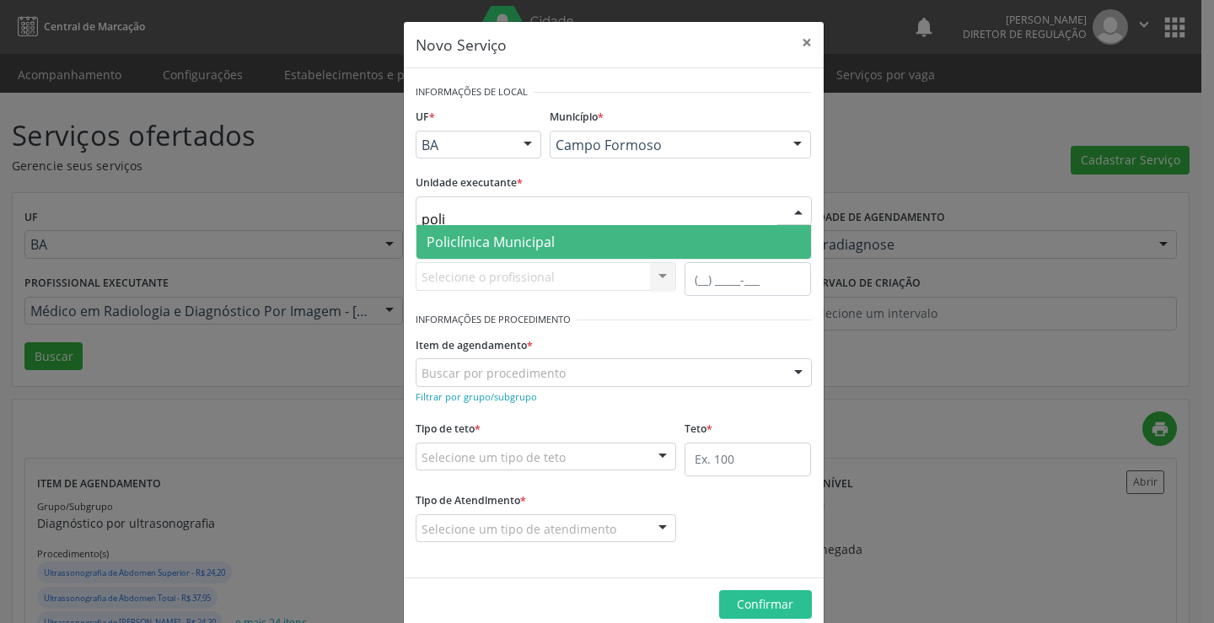
click at [560, 236] on span "Policlínica Municipal" at bounding box center [614, 242] width 395 height 34
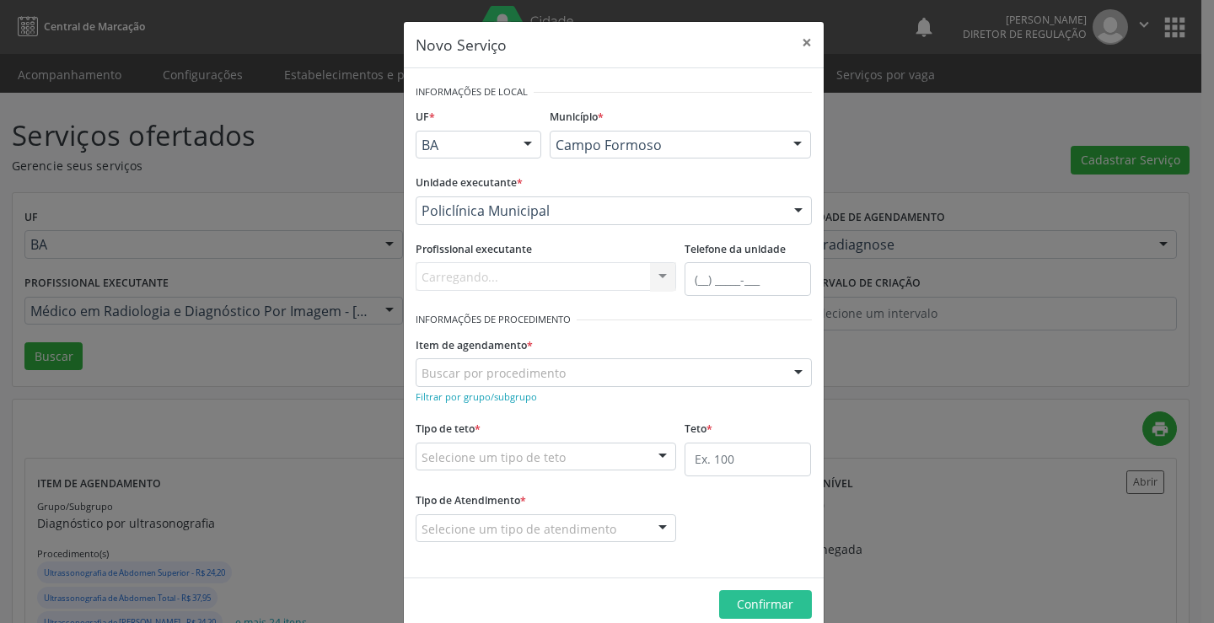
click at [555, 277] on div "Carregando... Nenhum resultado encontrado para: " " Não há nenhuma opção para s…" at bounding box center [546, 276] width 261 height 29
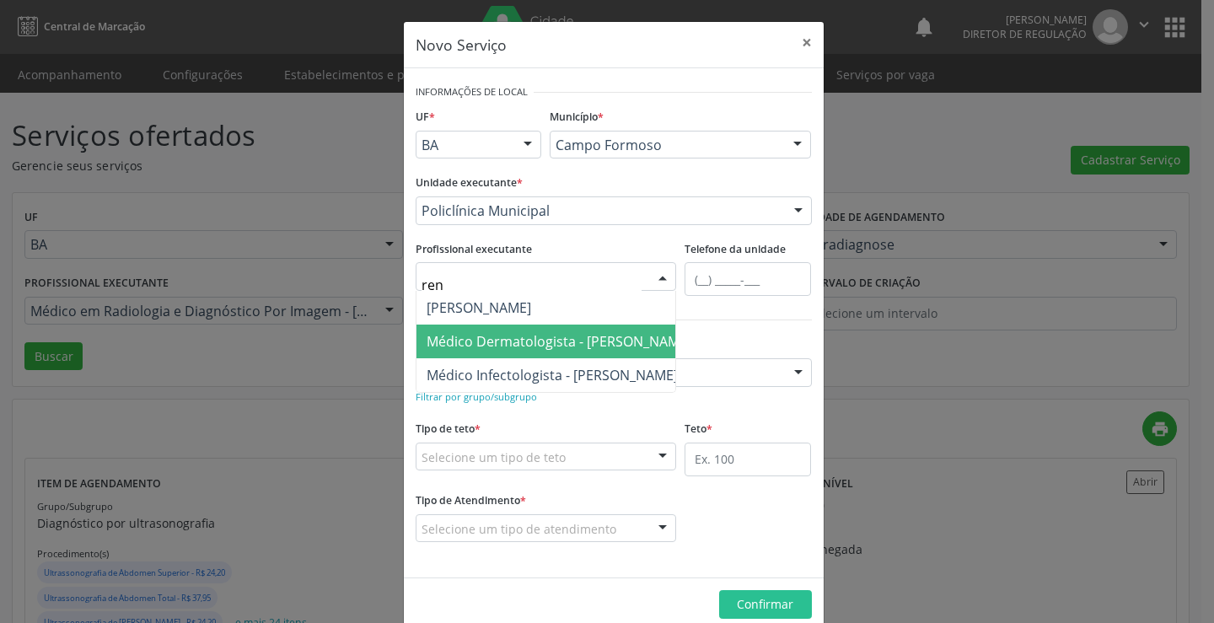
click at [578, 338] on span "Médico Dermatologista - [PERSON_NAME]" at bounding box center [559, 341] width 265 height 19
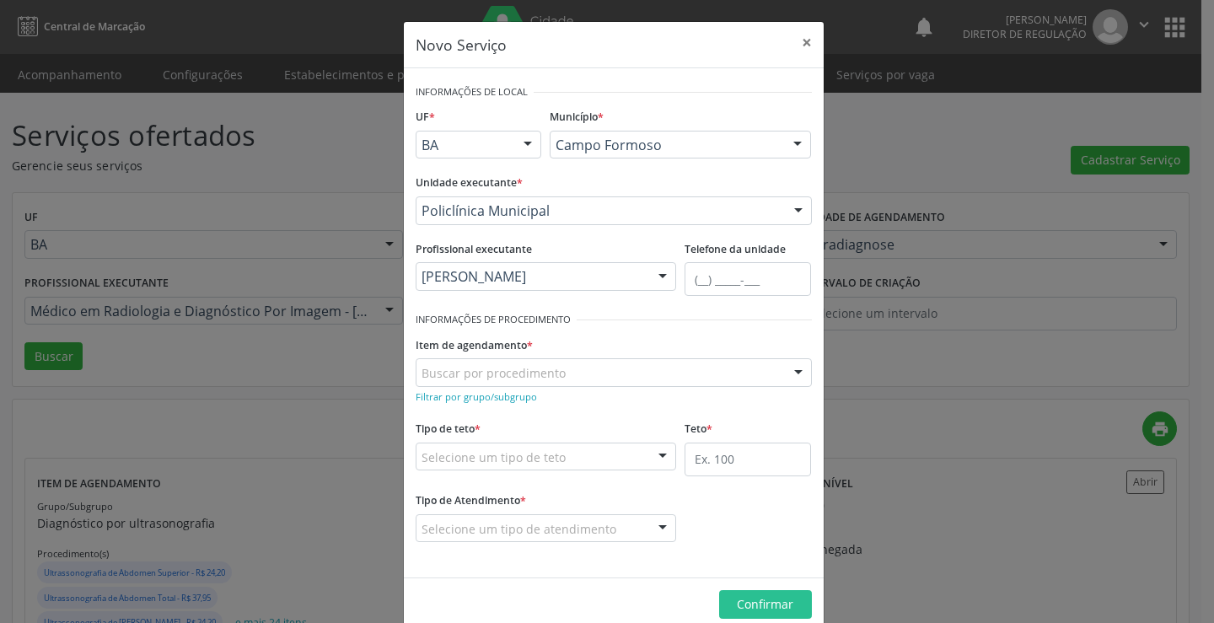
click at [453, 404] on div "Filtrar por grupo/subgrupo" at bounding box center [614, 396] width 396 height 18
click at [457, 395] on small "Filtrar por grupo/subgrupo" at bounding box center [476, 396] width 121 height 13
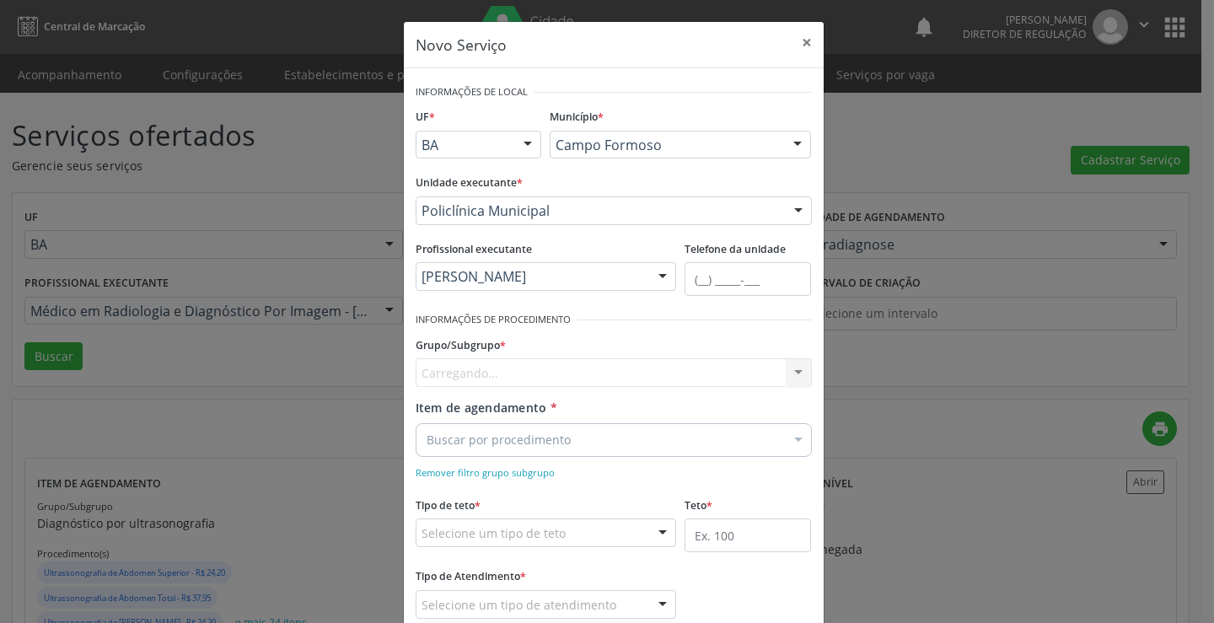
click at [459, 378] on div "Carregando... Nenhum resultado encontrado para: " " Nenhuma opção encontrada" at bounding box center [614, 372] width 396 height 29
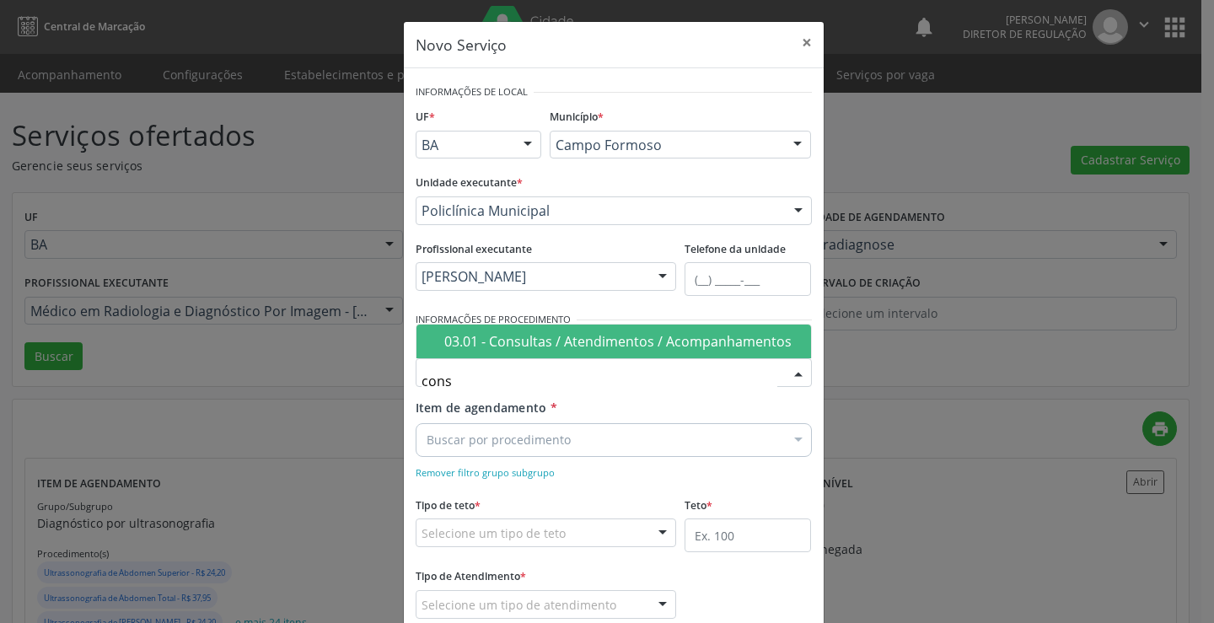
click at [578, 345] on div "03.01 - Consultas / Atendimentos / Acompanhamentos" at bounding box center [622, 341] width 357 height 13
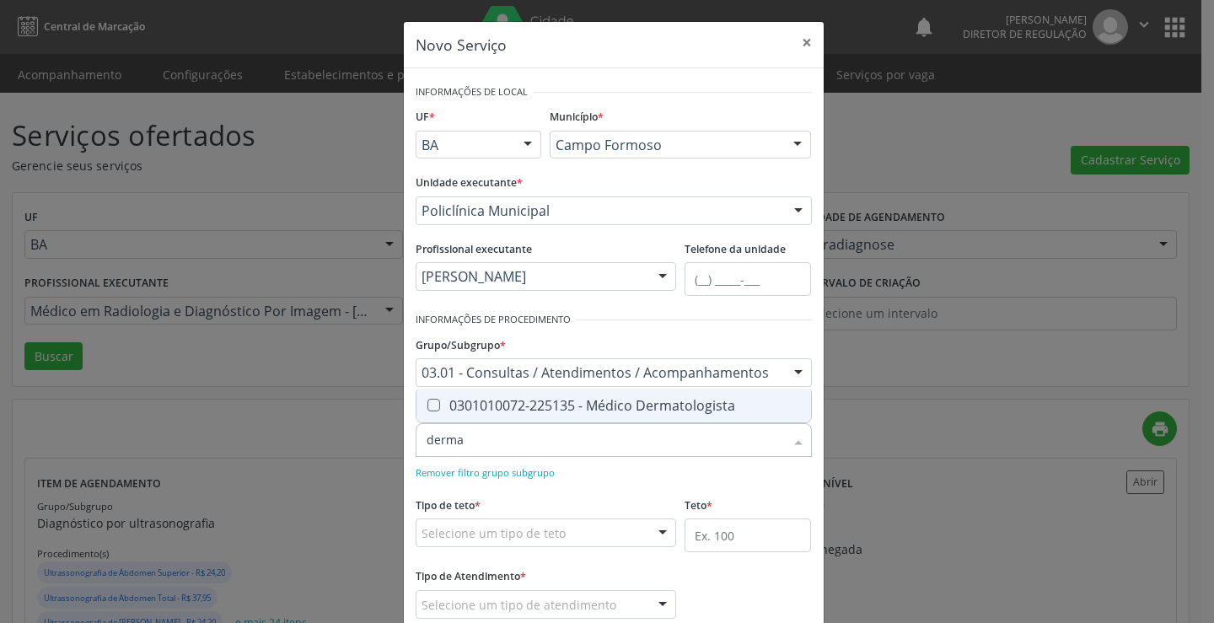
click at [557, 411] on div "0301010072-225135 - Médico Dermatologista" at bounding box center [614, 405] width 374 height 13
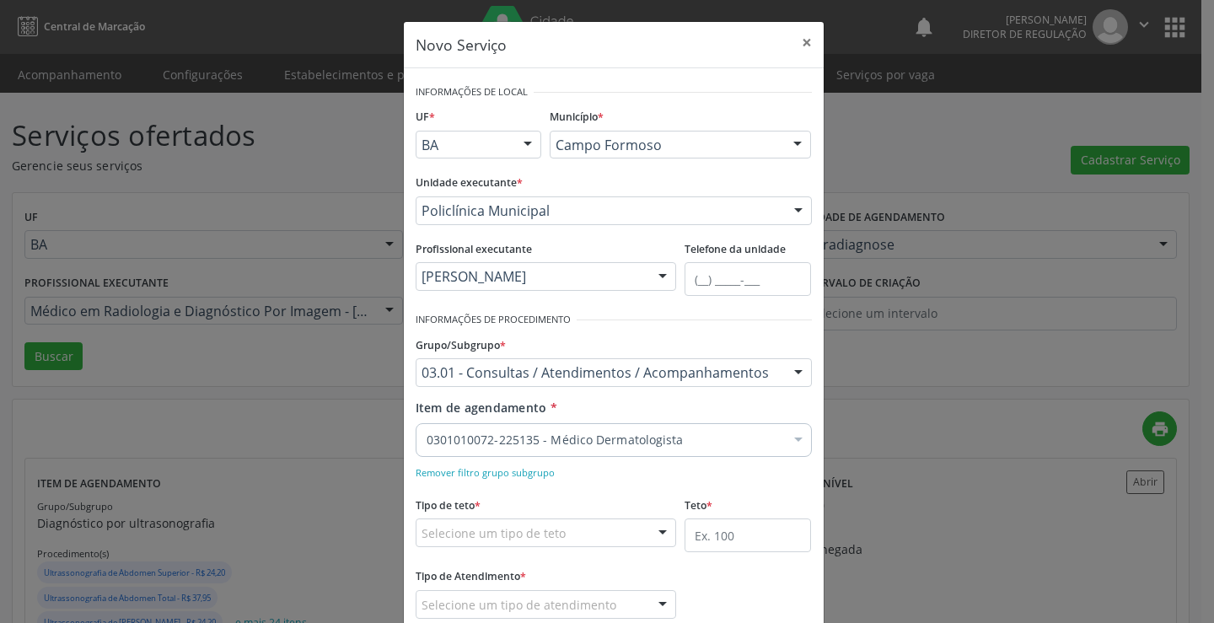
click at [625, 496] on div "Tipo de teto * Selecione um tipo de teto Teto financeiro Teto físico Nenhum res…" at bounding box center [546, 519] width 261 height 54
click at [616, 534] on div "Selecione um tipo de teto" at bounding box center [546, 533] width 261 height 29
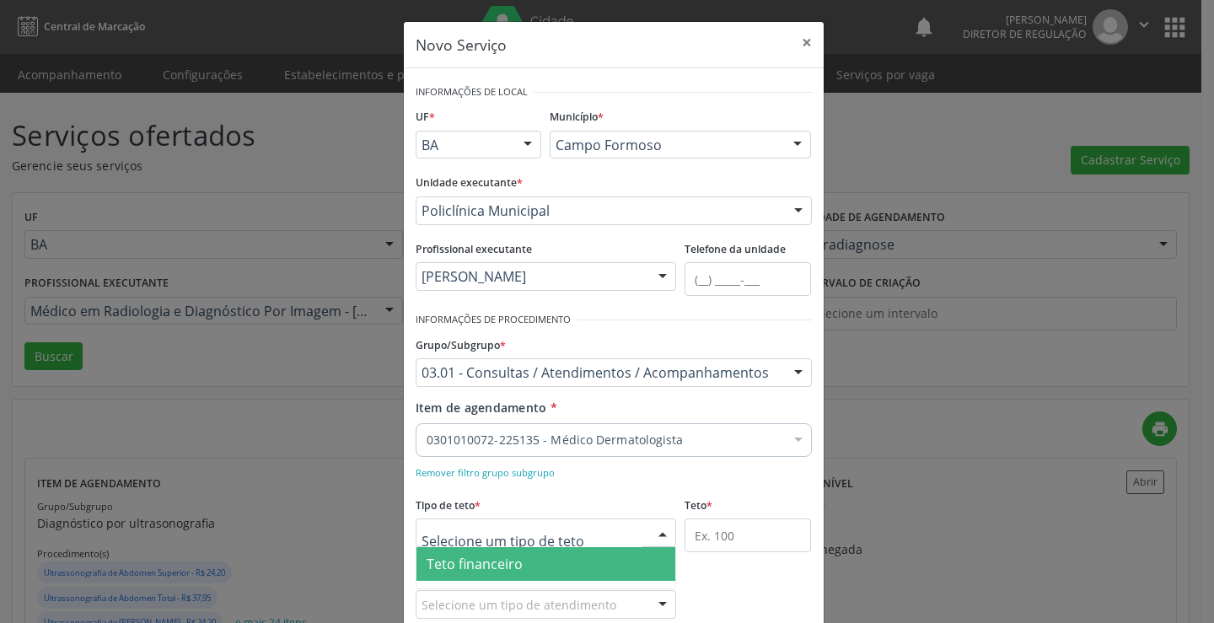
click at [568, 565] on span "Teto financeiro" at bounding box center [547, 564] width 260 height 34
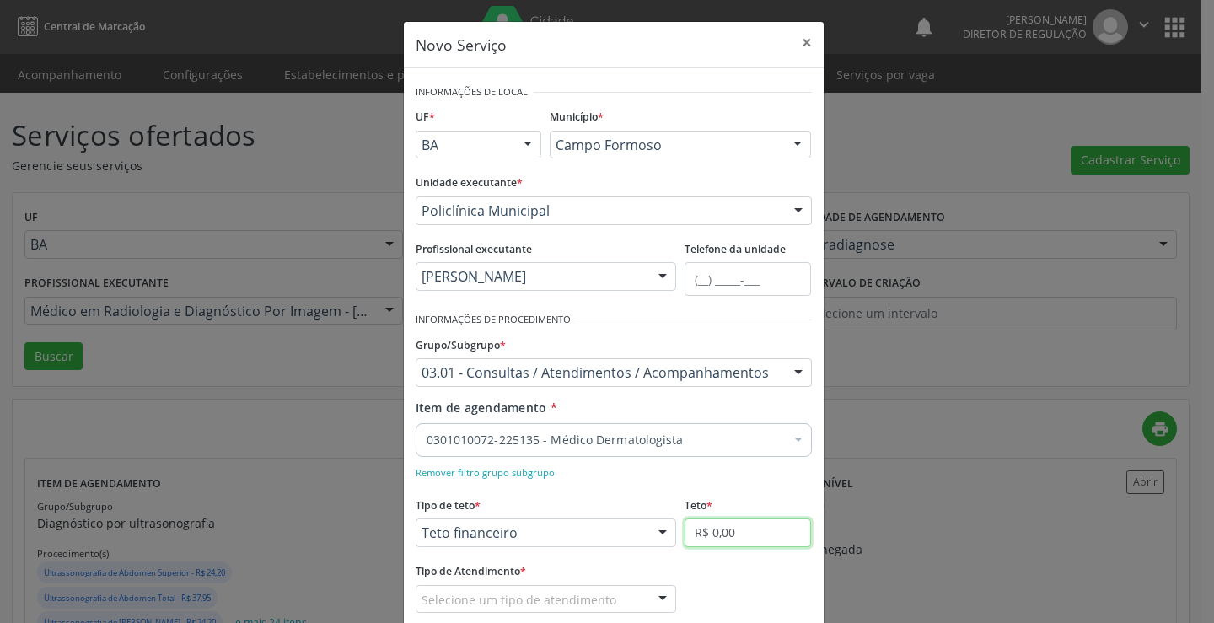
click at [695, 527] on input "R$ 0,00" at bounding box center [748, 533] width 126 height 29
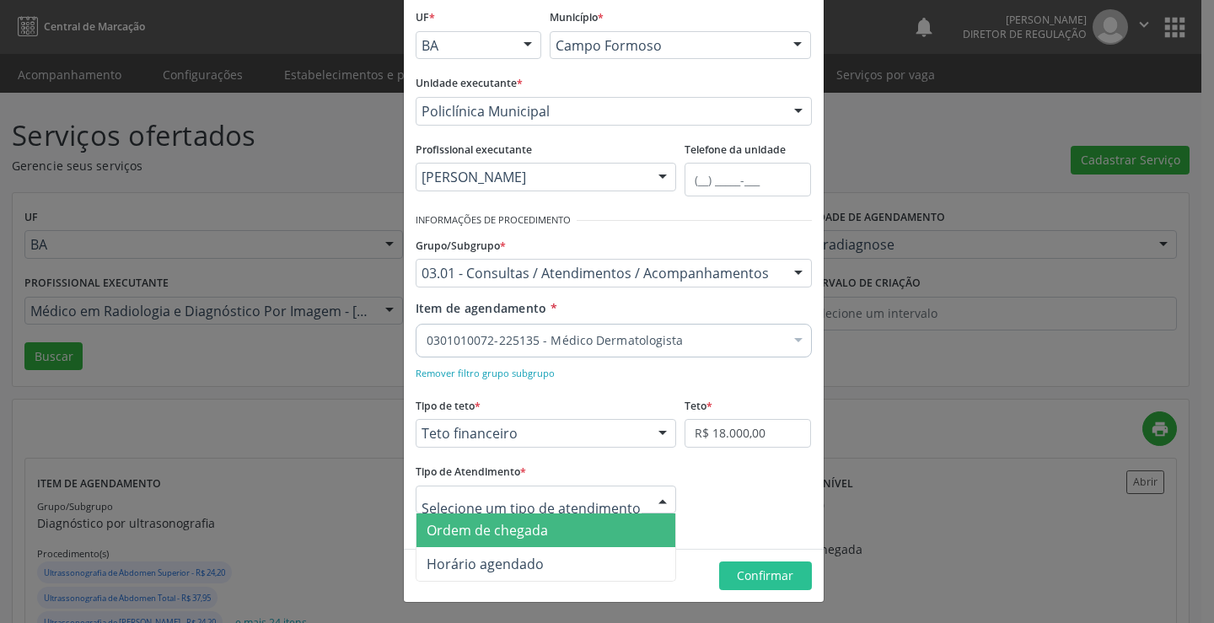
click at [546, 525] on span "Ordem de chegada" at bounding box center [547, 531] width 260 height 34
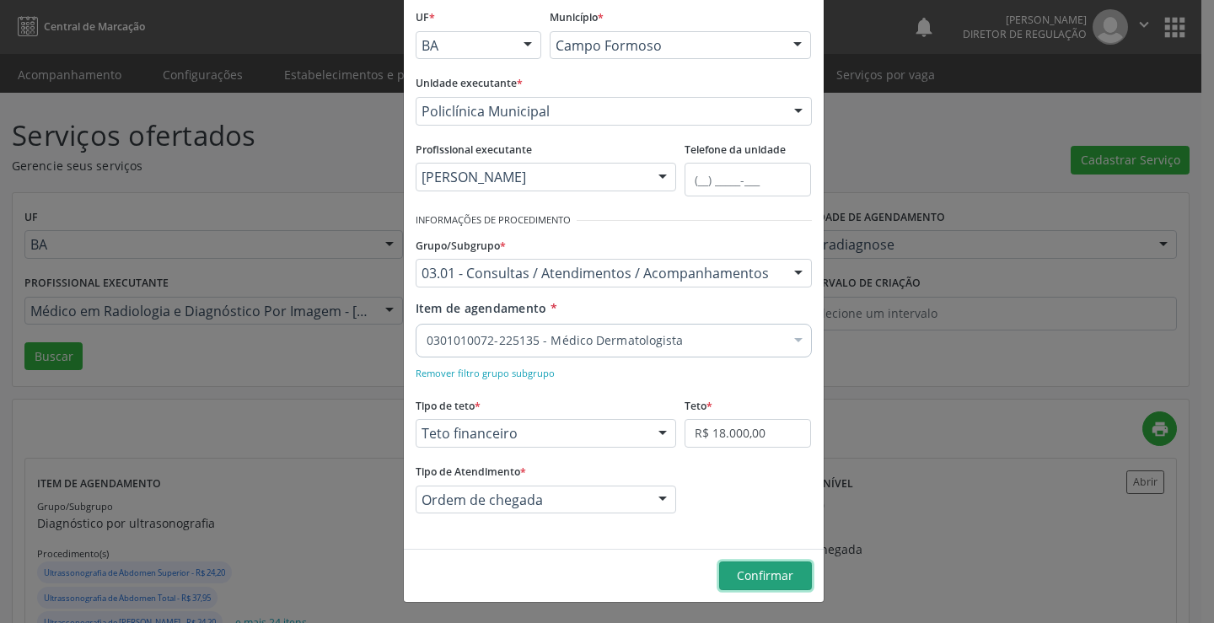
click at [775, 575] on span "Confirmar" at bounding box center [765, 576] width 56 height 16
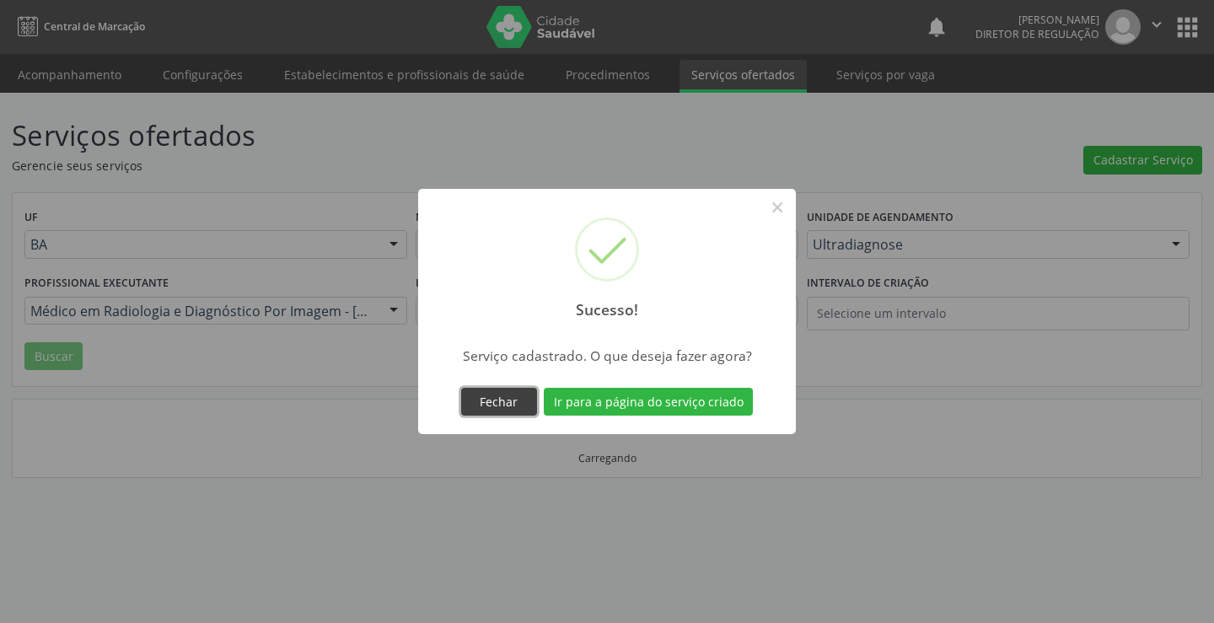
click at [499, 399] on button "Fechar" at bounding box center [499, 402] width 76 height 29
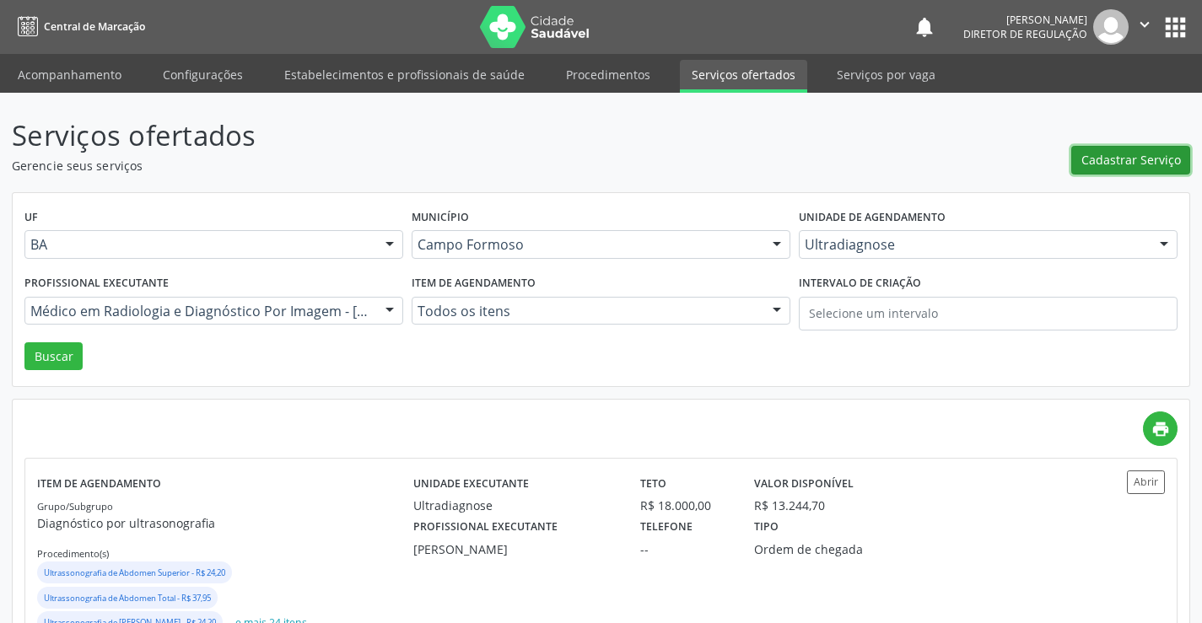
click at [1089, 148] on button "Cadastrar Serviço" at bounding box center [1130, 160] width 119 height 29
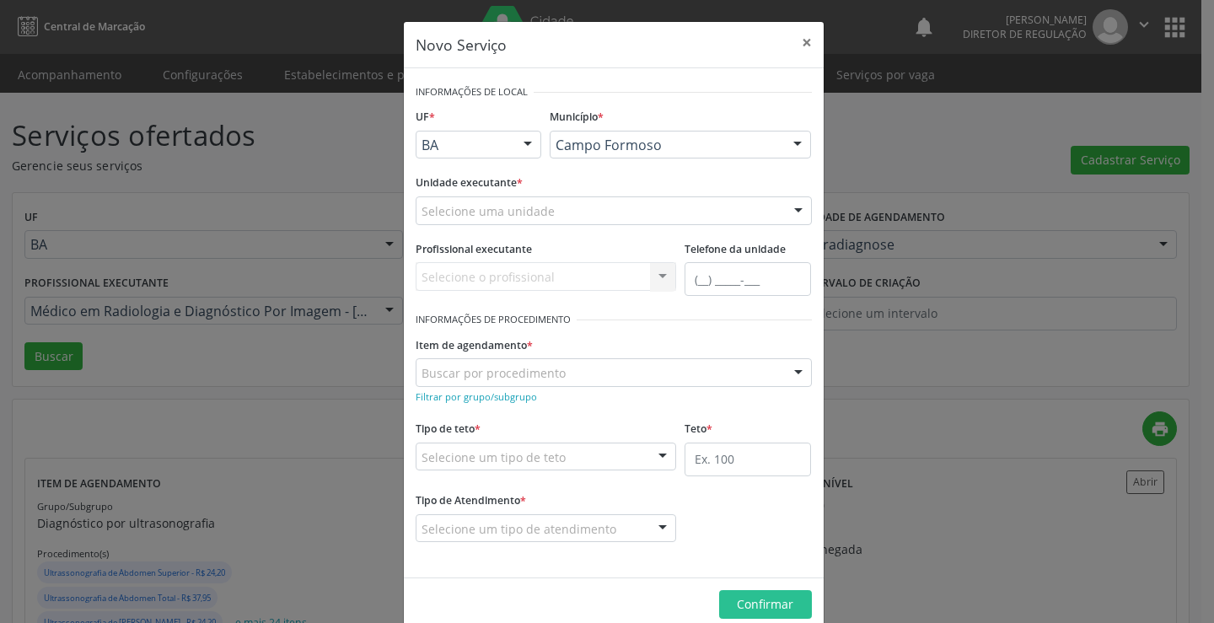
click at [531, 228] on div "Unidade executante * Selecione uma unidade Academia da Saude Analise Diagnostic…" at bounding box center [614, 203] width 405 height 66
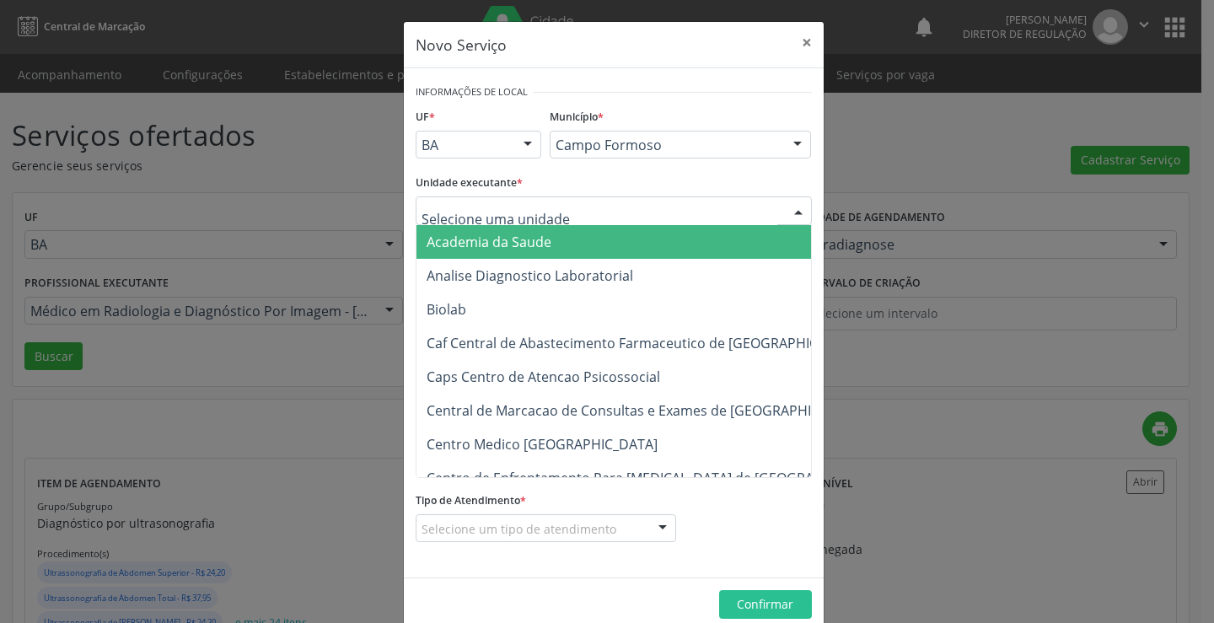
click at [542, 222] on div at bounding box center [614, 210] width 396 height 29
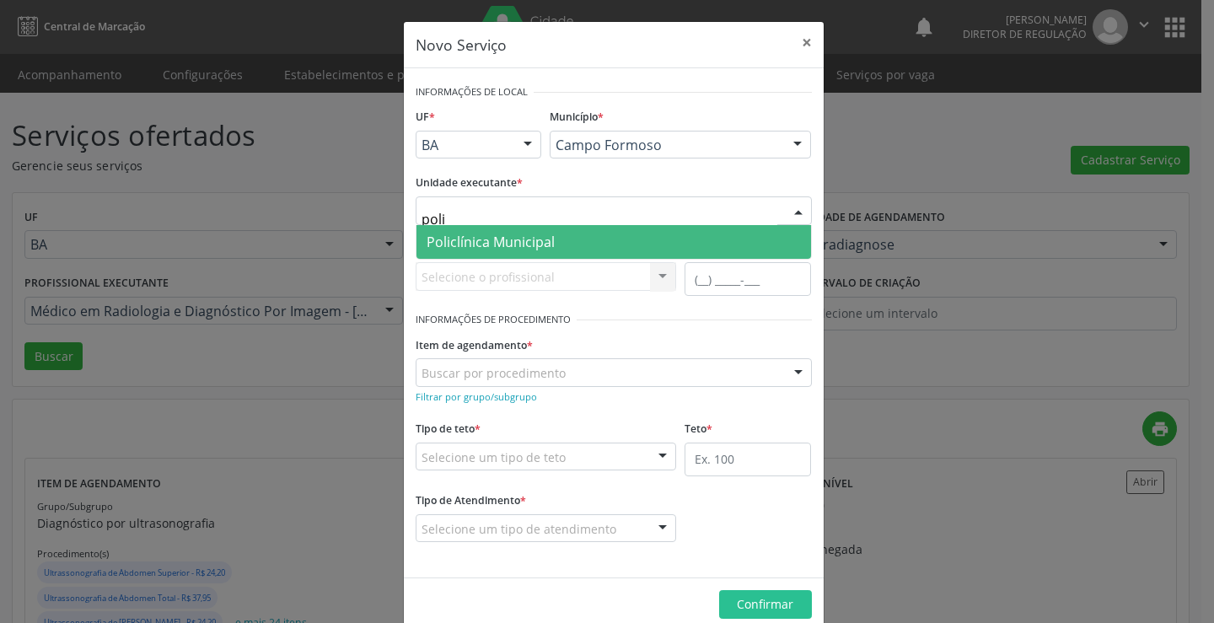
click at [562, 241] on span "Policlínica Municipal" at bounding box center [614, 242] width 395 height 34
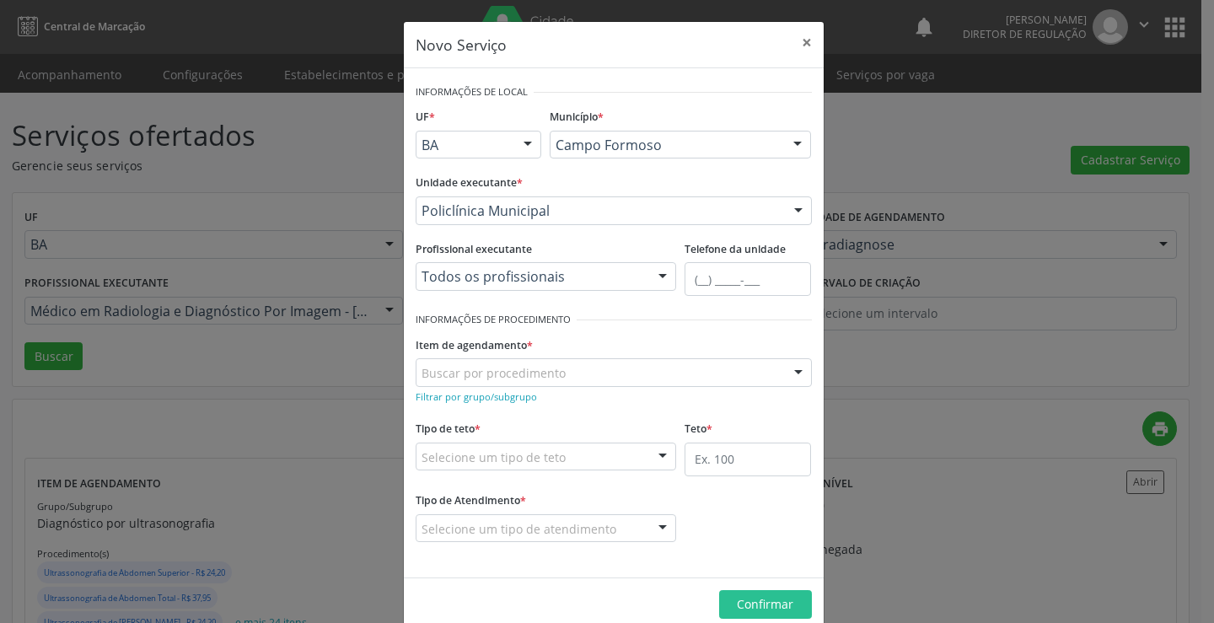
click at [525, 266] on div "Todos os profissionais Todos os profissionais Médico Angiologista - Wanilton Ri…" at bounding box center [546, 276] width 261 height 29
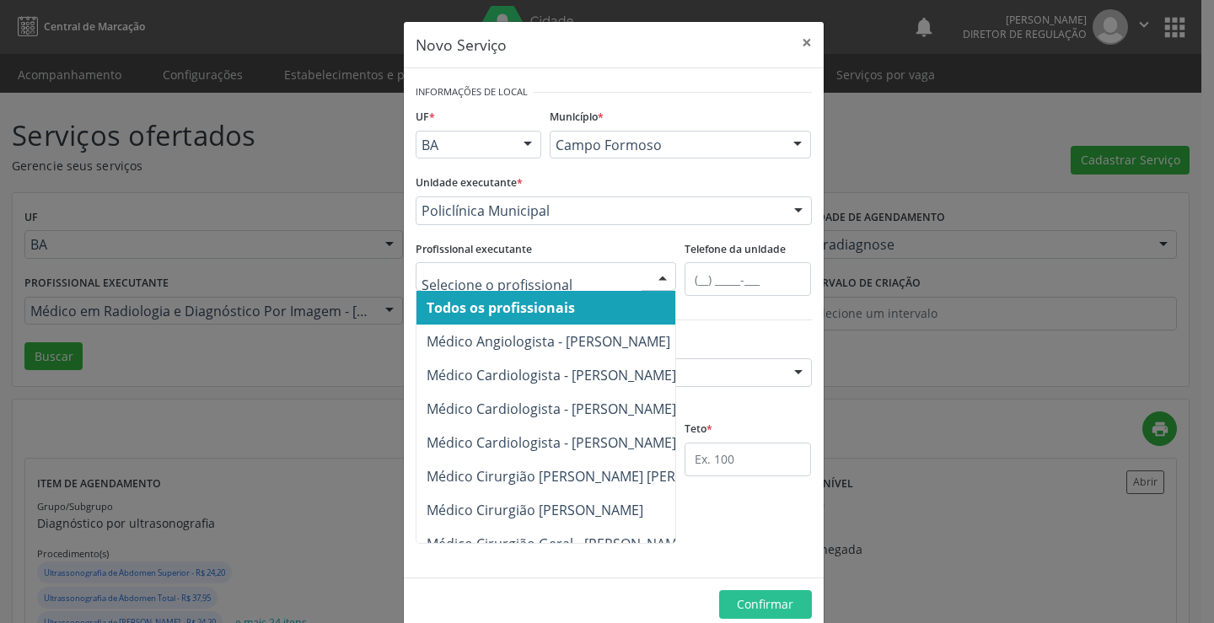
click at [525, 266] on div at bounding box center [546, 276] width 261 height 29
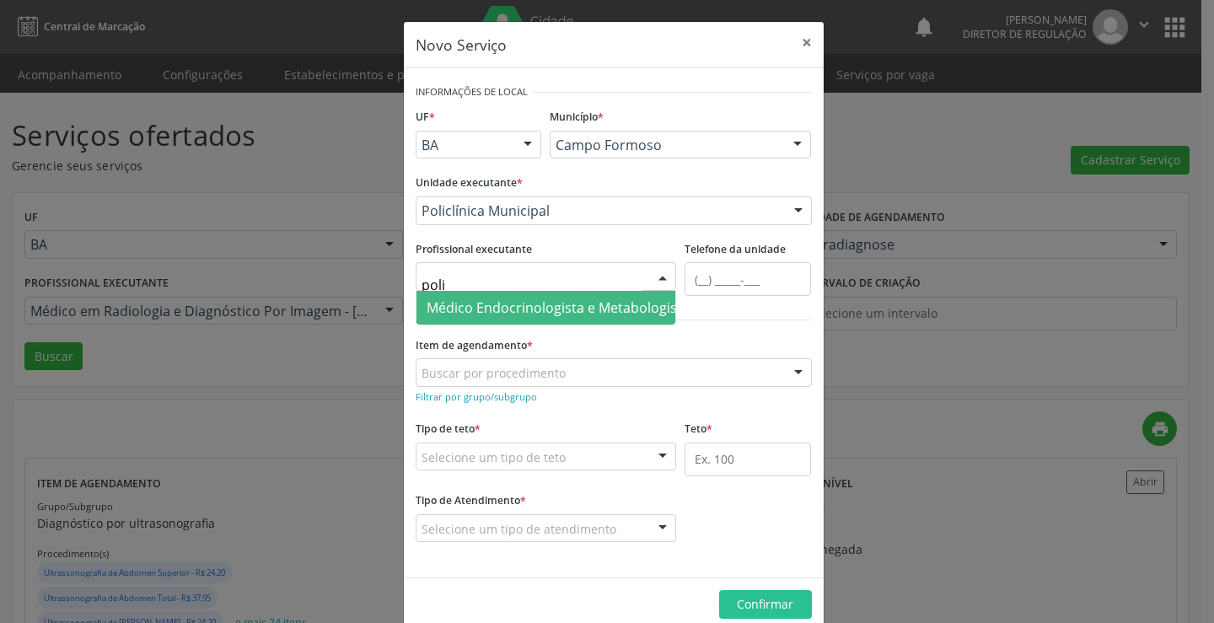
click at [502, 302] on span "Médico Endocrinologista e Metabologista - [PERSON_NAME]" at bounding box center [616, 308] width 379 height 19
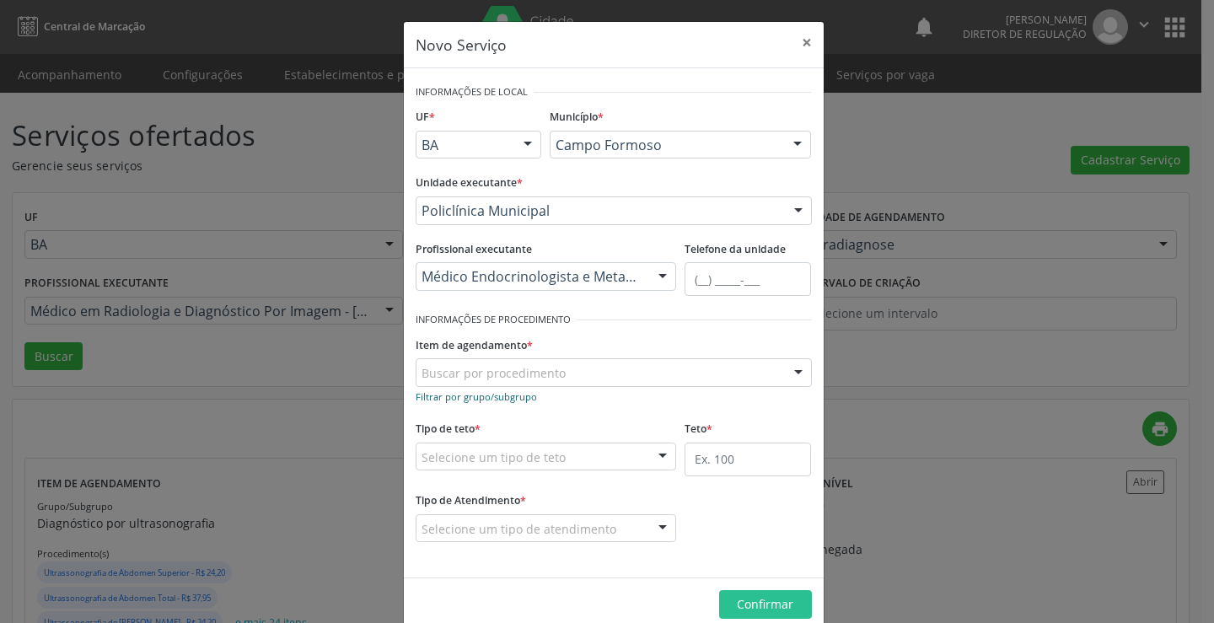
click at [507, 390] on small "Filtrar por grupo/subgrupo" at bounding box center [476, 396] width 121 height 13
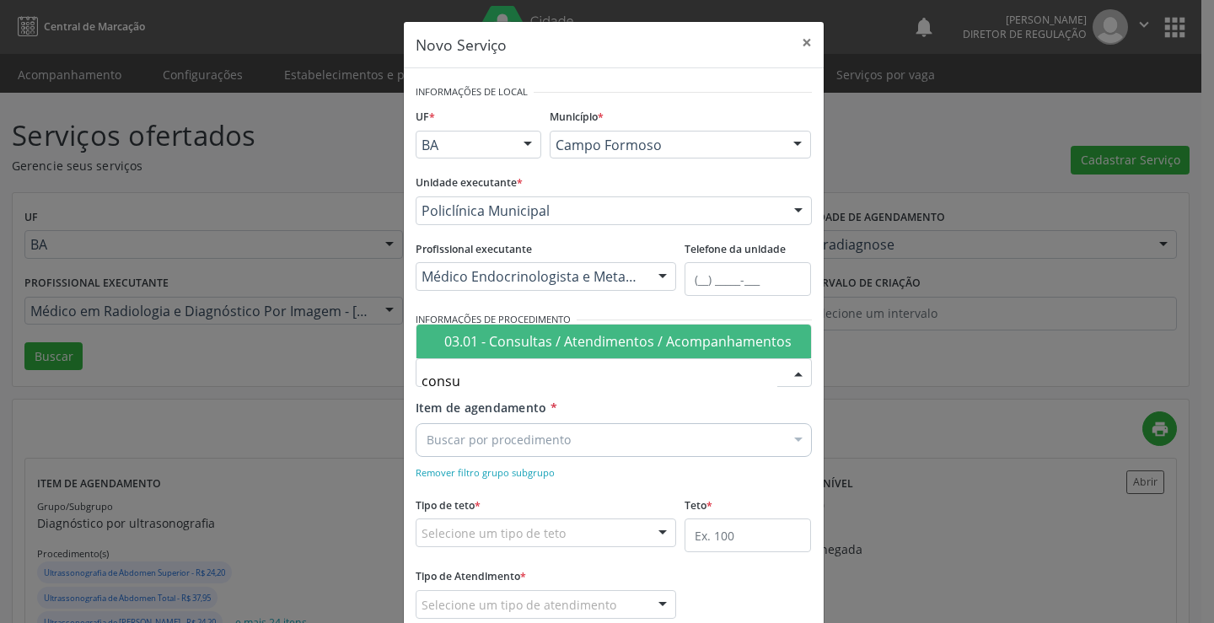
click at [531, 346] on div "03.01 - Consultas / Atendimentos / Acompanhamentos" at bounding box center [622, 341] width 357 height 13
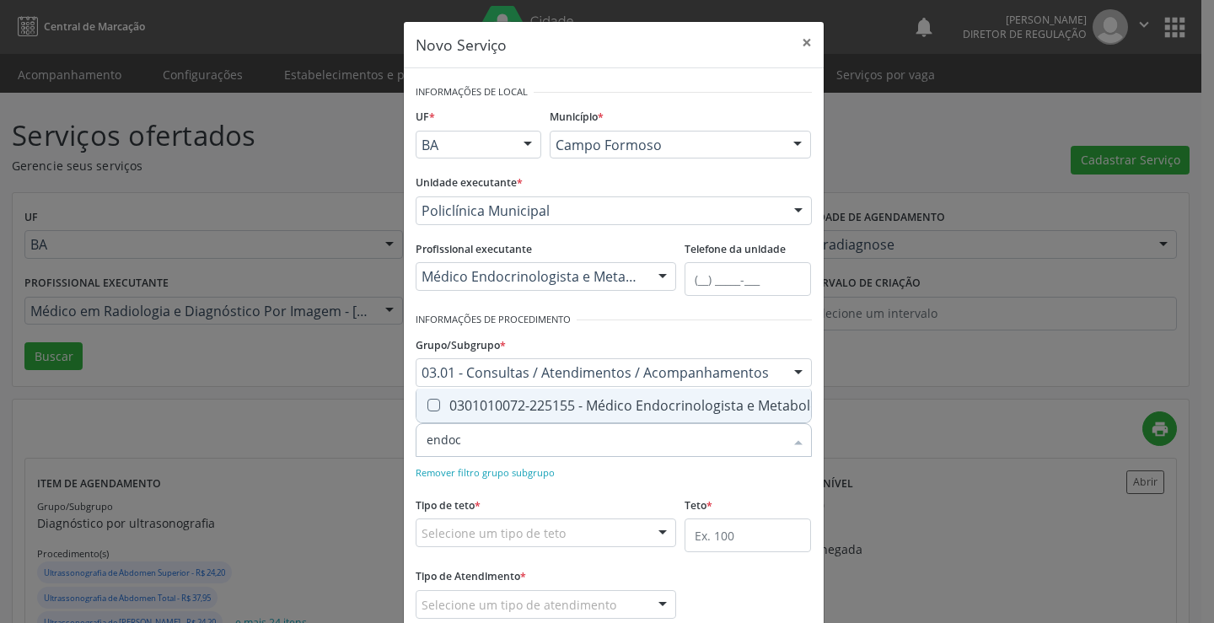
click at [526, 399] on div "0301010072-225155 - Médico Endocrinologista e Metabologista" at bounding box center [638, 405] width 422 height 13
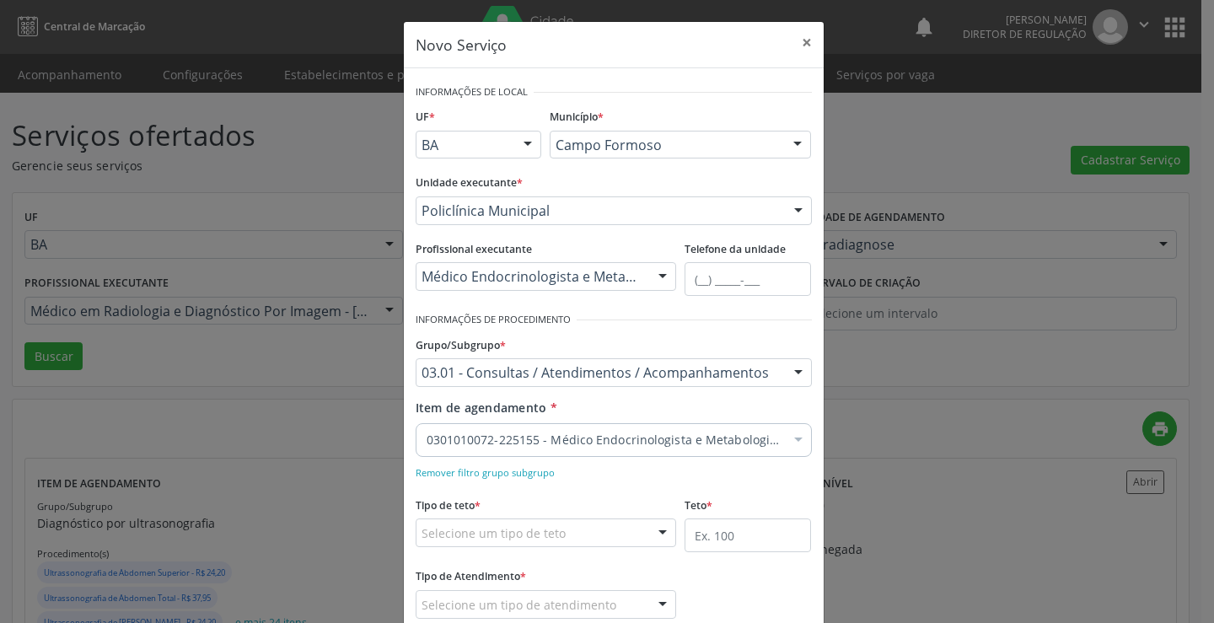
click at [553, 476] on div "Remover filtro grupo subgrupo" at bounding box center [614, 472] width 396 height 18
click at [527, 543] on div "Selecione um tipo de teto" at bounding box center [546, 533] width 261 height 29
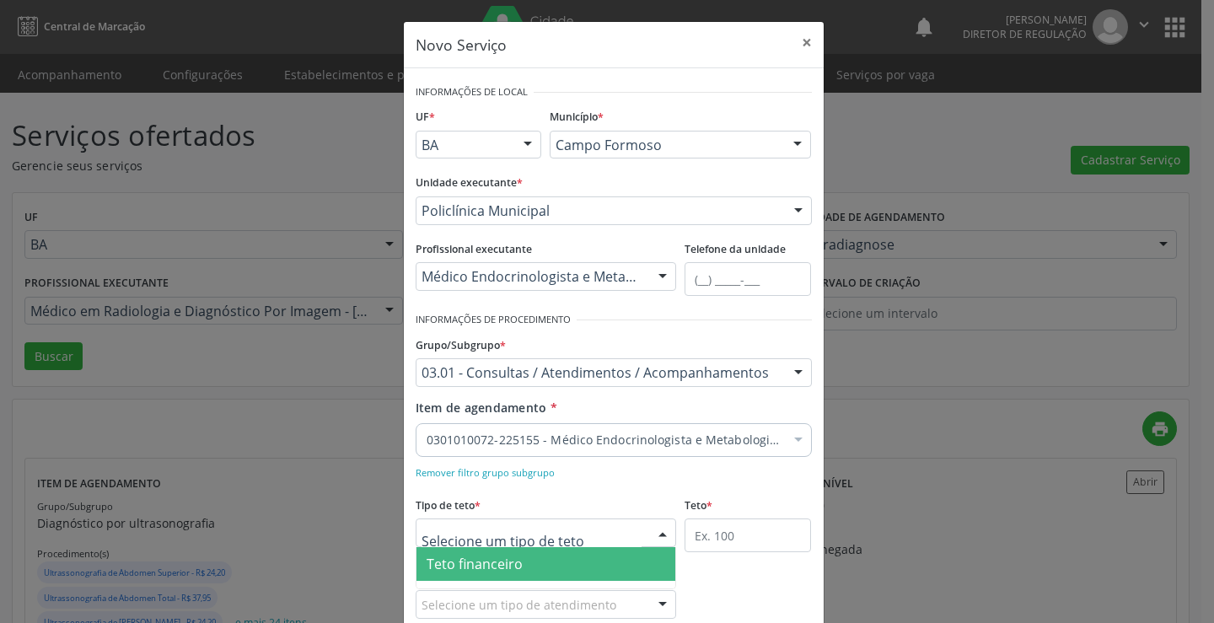
drag, startPoint x: 510, startPoint y: 568, endPoint x: 715, endPoint y: 554, distance: 205.4
click at [518, 568] on span "Teto financeiro" at bounding box center [547, 564] width 260 height 34
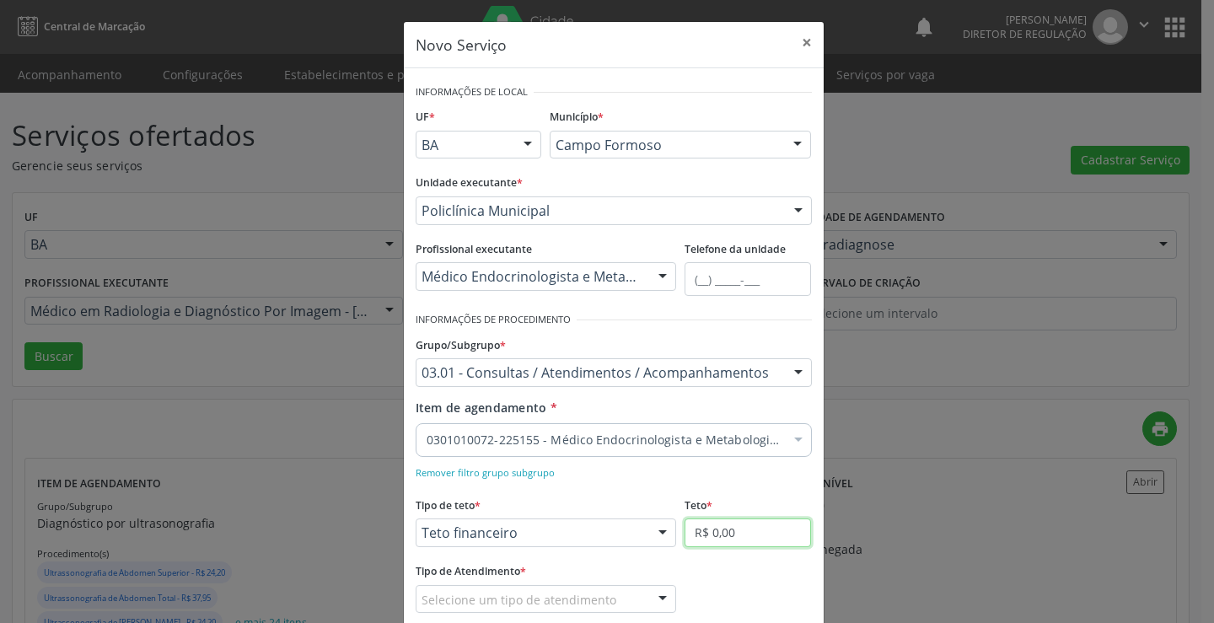
click at [734, 536] on input "R$ 0,00" at bounding box center [748, 533] width 126 height 29
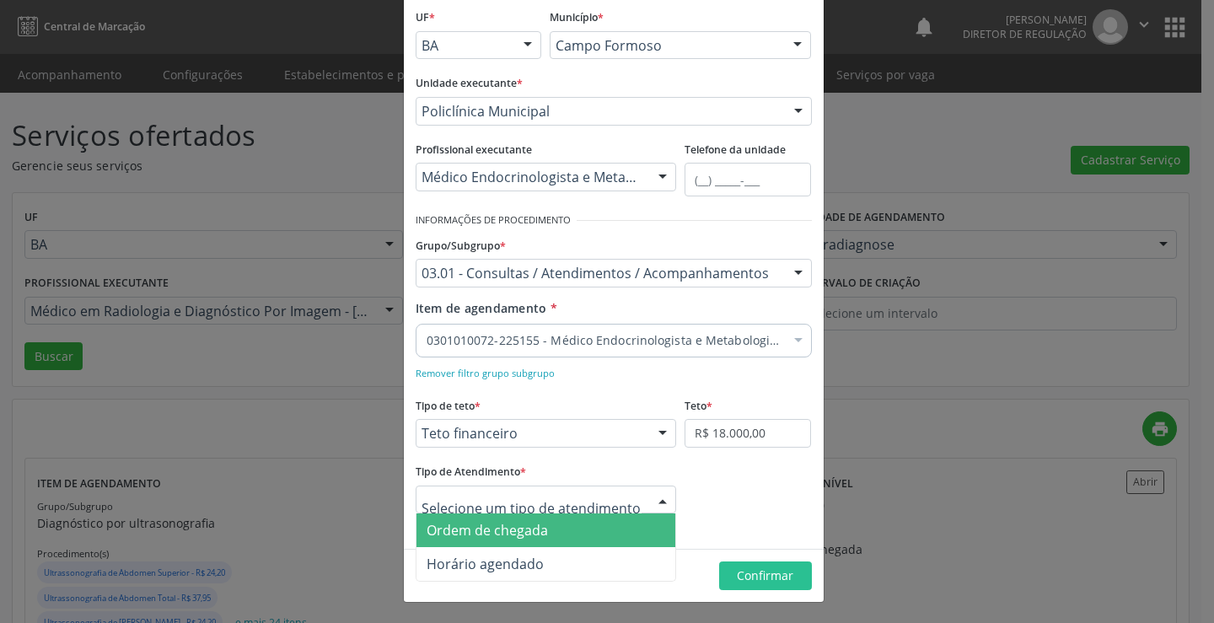
click at [581, 535] on span "Ordem de chegada" at bounding box center [547, 531] width 260 height 34
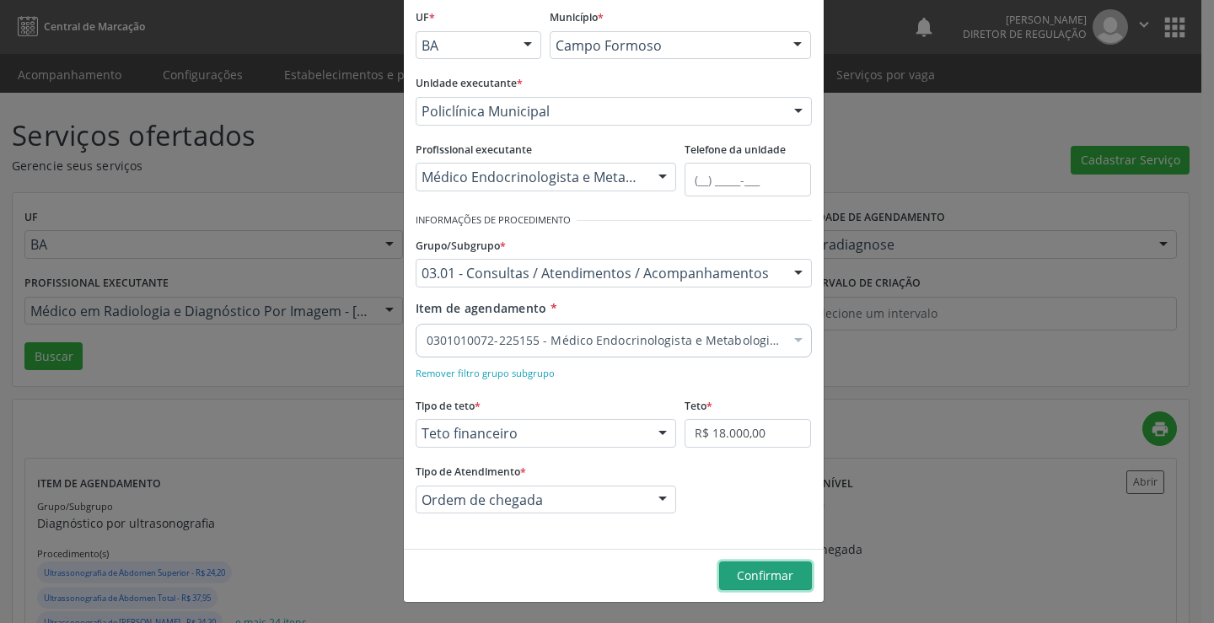
click at [777, 584] on button "Confirmar" at bounding box center [765, 576] width 93 height 29
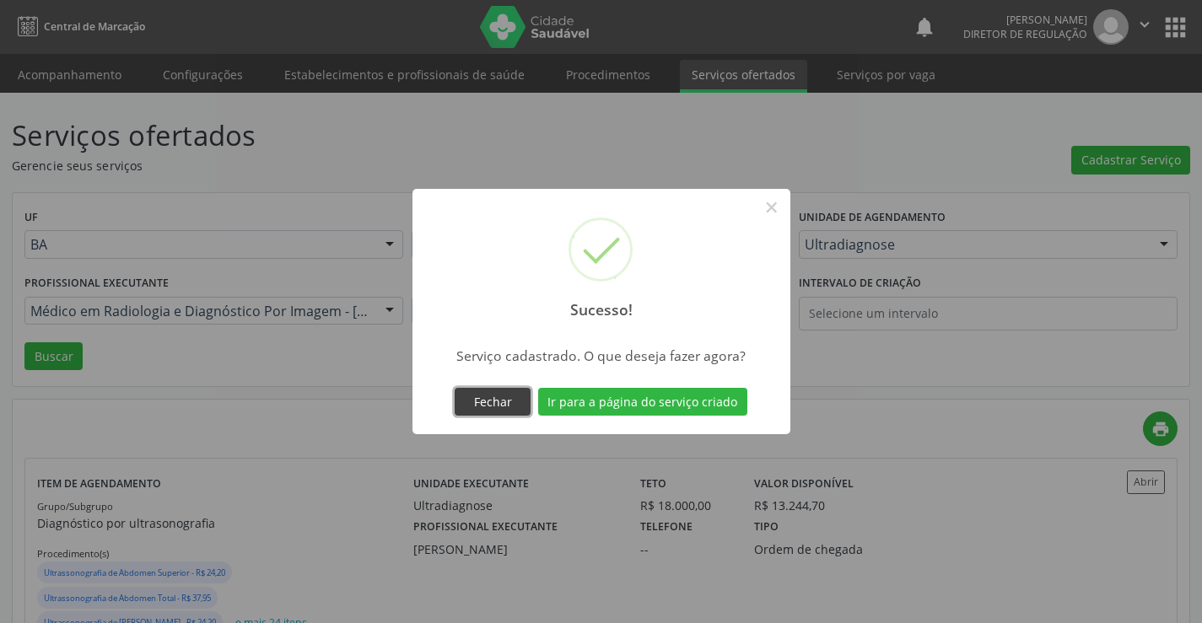
click at [504, 405] on button "Fechar" at bounding box center [493, 402] width 76 height 29
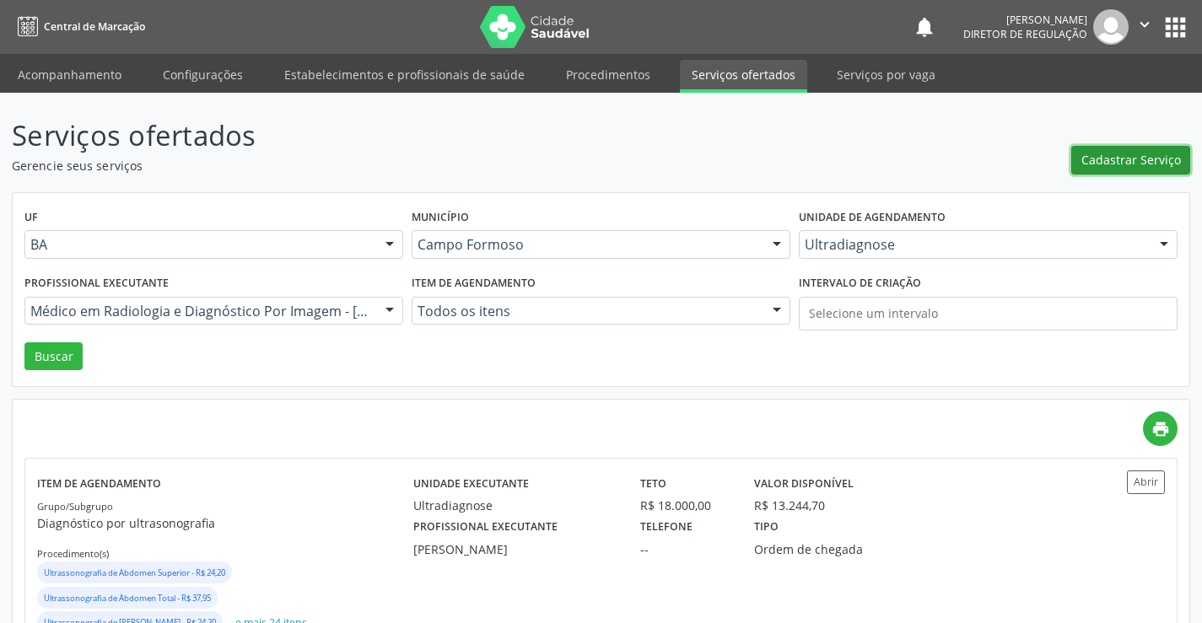
click at [1135, 158] on span "Cadastrar Serviço" at bounding box center [1131, 160] width 100 height 18
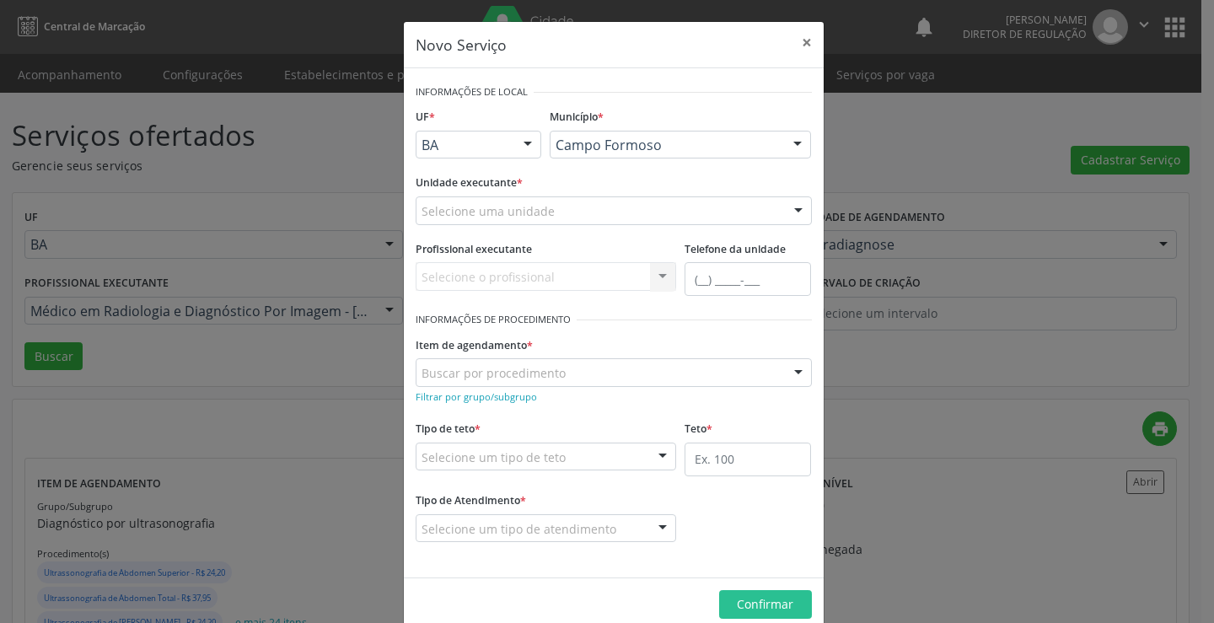
click at [675, 221] on div "Selecione uma unidade" at bounding box center [614, 210] width 396 height 29
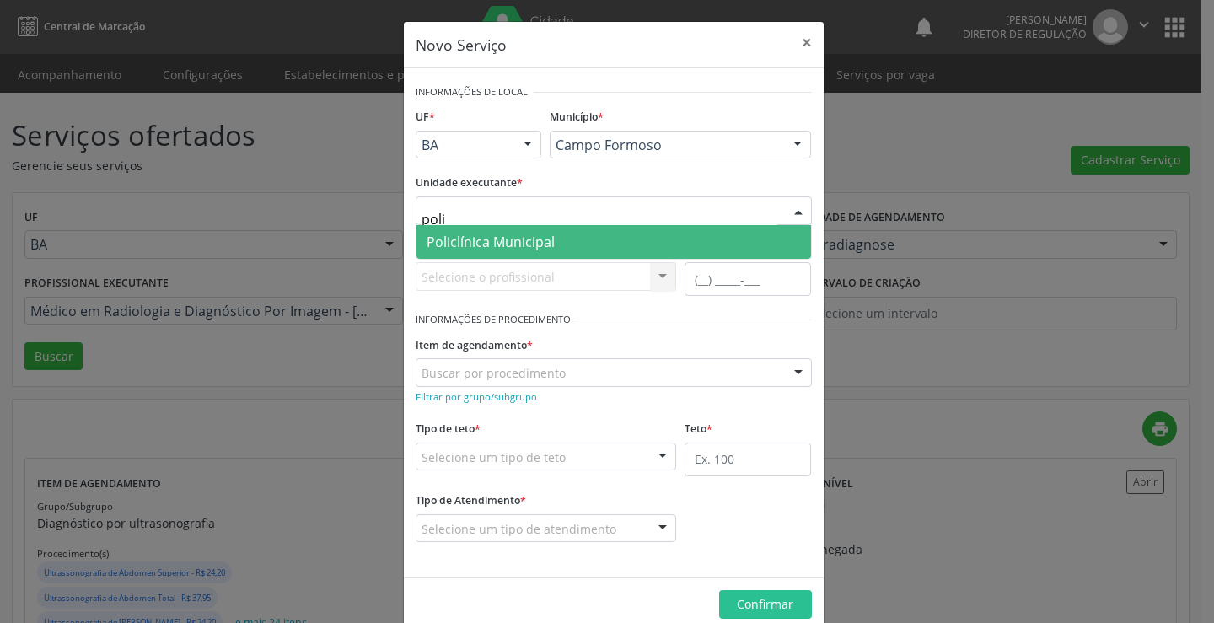
click at [656, 257] on span "Policlínica Municipal" at bounding box center [614, 242] width 395 height 34
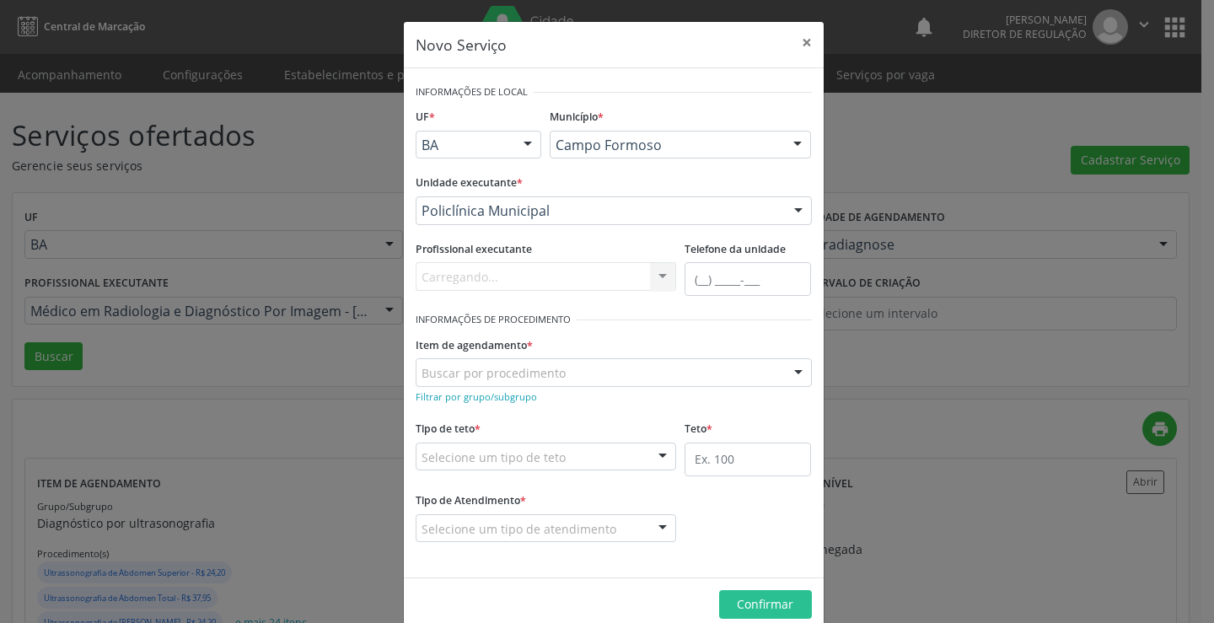
click at [554, 266] on div "Carregando... Nenhum resultado encontrado para: " " Não há nenhuma opção para s…" at bounding box center [546, 276] width 261 height 29
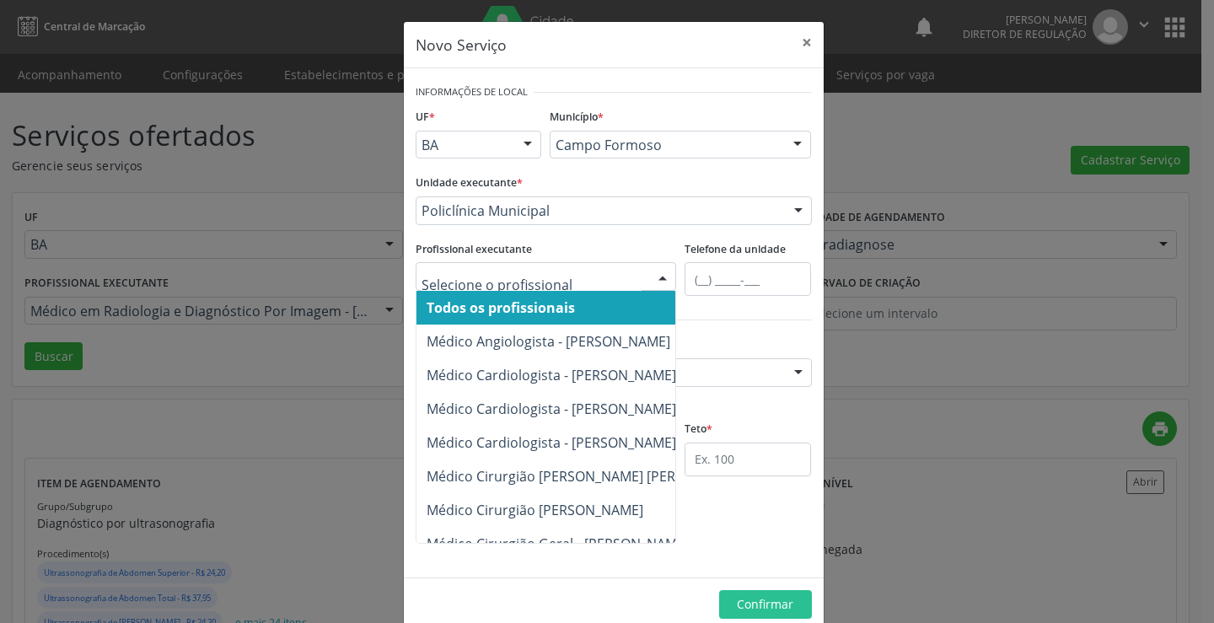
click at [554, 266] on div at bounding box center [546, 276] width 261 height 29
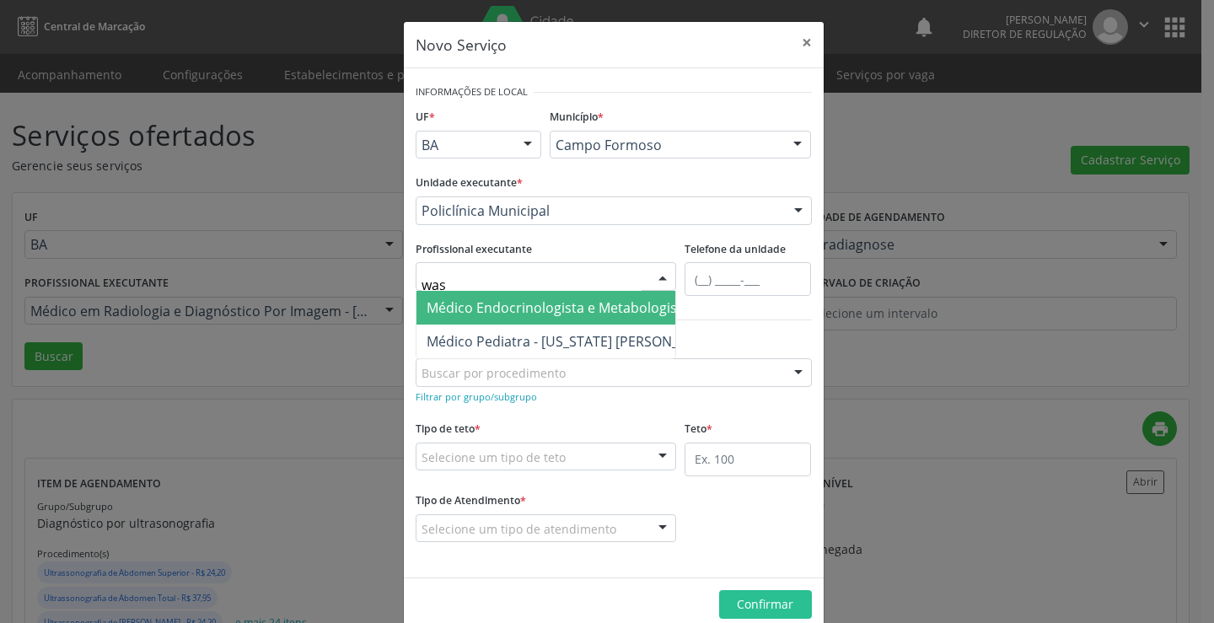
click at [554, 316] on span "Médico Endocrinologista e Metabologista - [US_STATE] [PERSON_NAME] da Slva" at bounding box center [677, 308] width 501 height 19
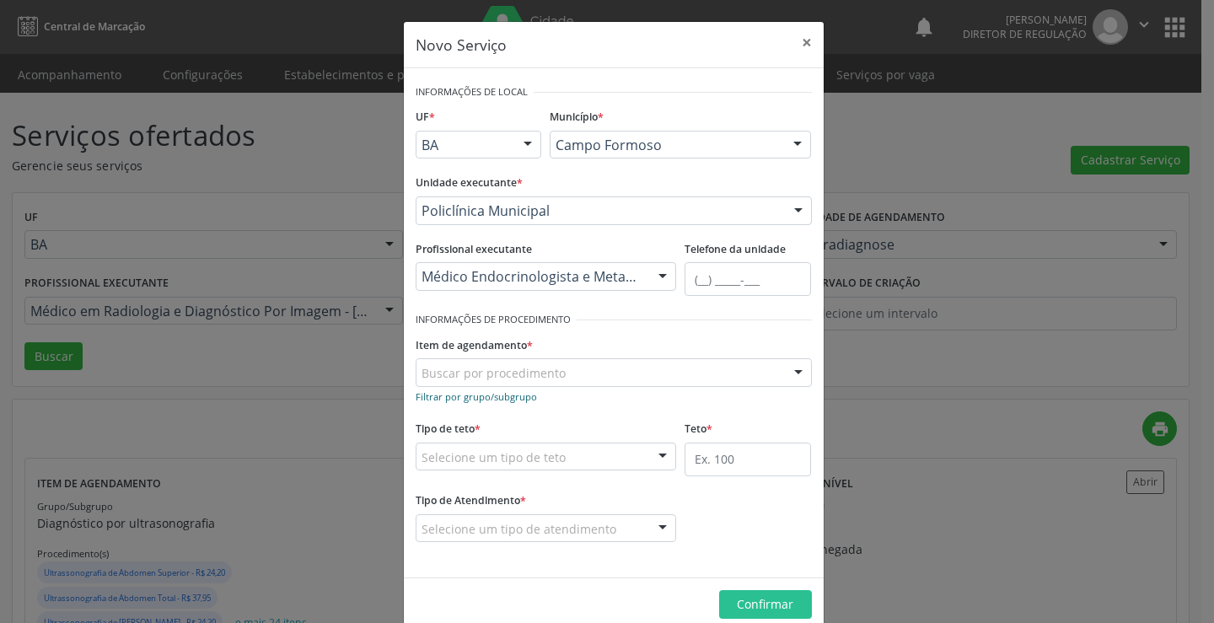
click at [477, 390] on small "Filtrar por grupo/subgrupo" at bounding box center [476, 396] width 121 height 13
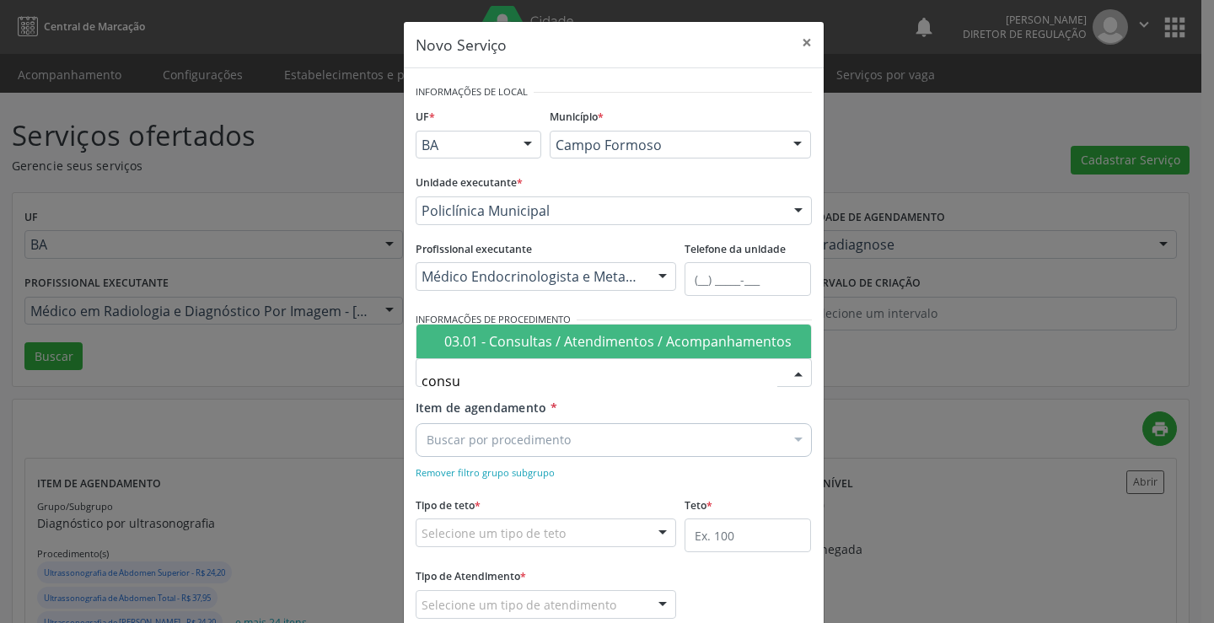
click at [521, 331] on span "03.01 - Consultas / Atendimentos / Acompanhamentos" at bounding box center [614, 342] width 395 height 34
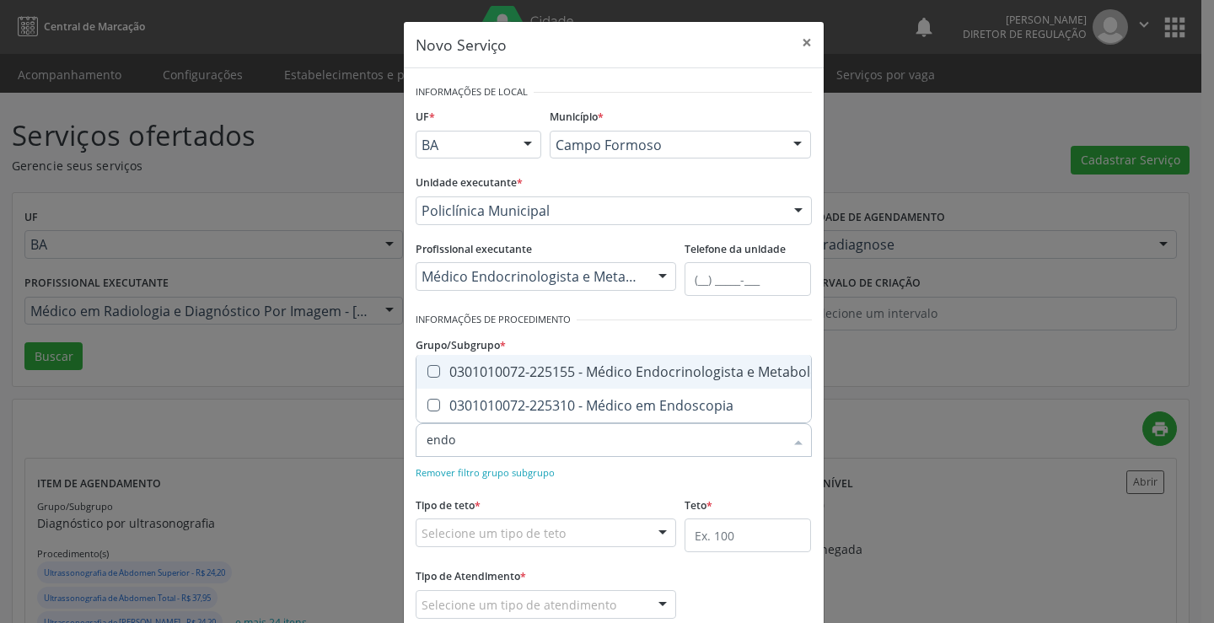
click at [553, 365] on div "0301010072-225155 - Médico Endocrinologista e Metabologista" at bounding box center [638, 371] width 422 height 13
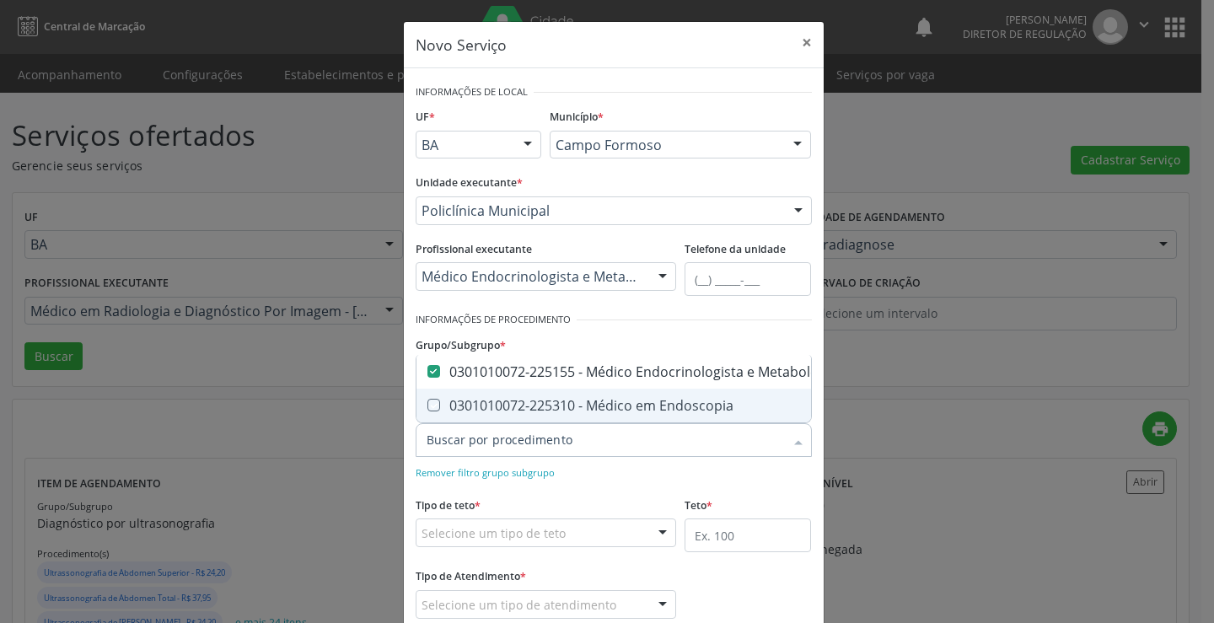
click at [580, 492] on div "Tipo de teto * Selecione um tipo de teto Teto financeiro Teto físico Nenhum res…" at bounding box center [546, 519] width 261 height 54
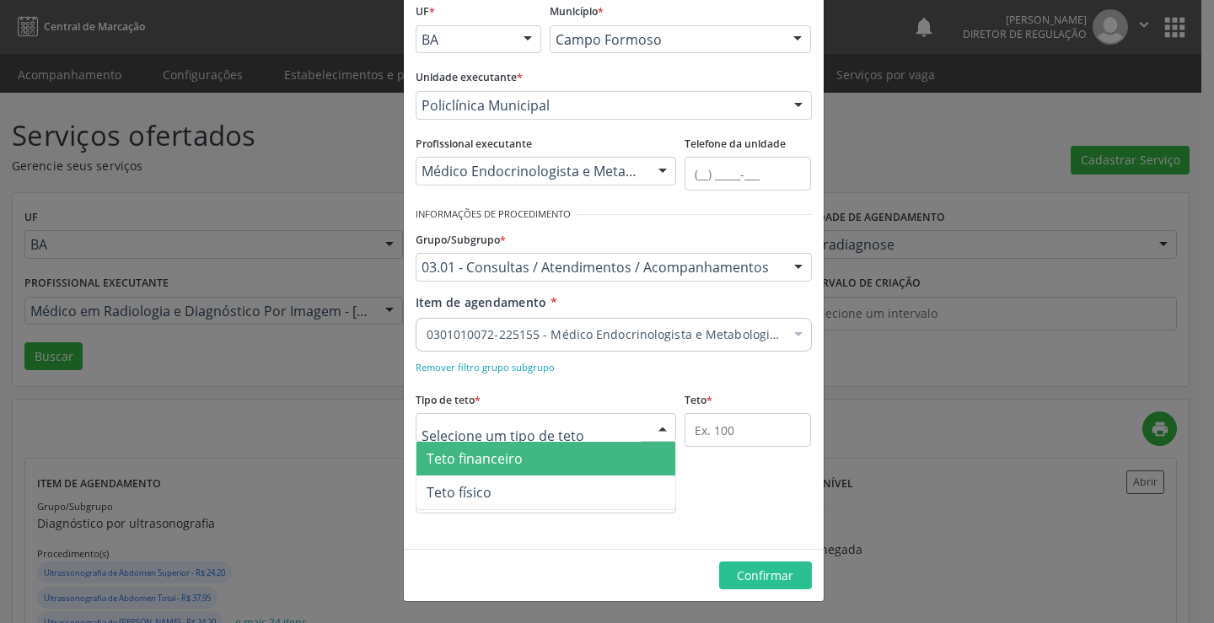
click at [533, 417] on div at bounding box center [546, 427] width 261 height 29
click at [536, 460] on span "Teto financeiro" at bounding box center [547, 459] width 260 height 34
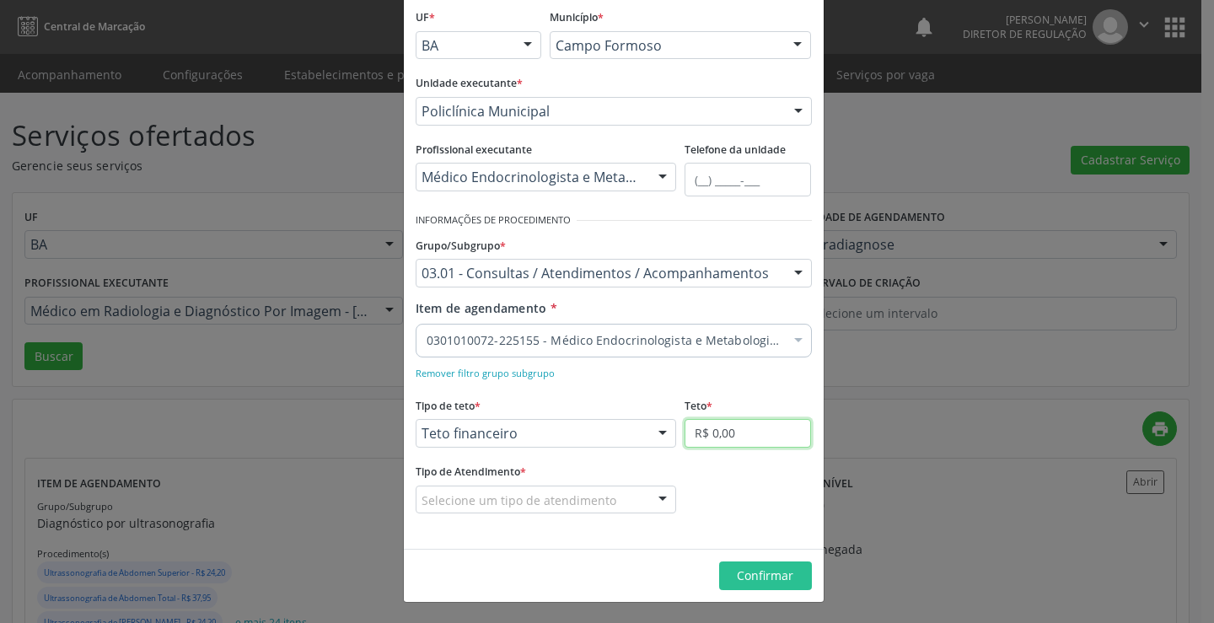
click at [707, 436] on input "R$ 0,00" at bounding box center [748, 433] width 126 height 29
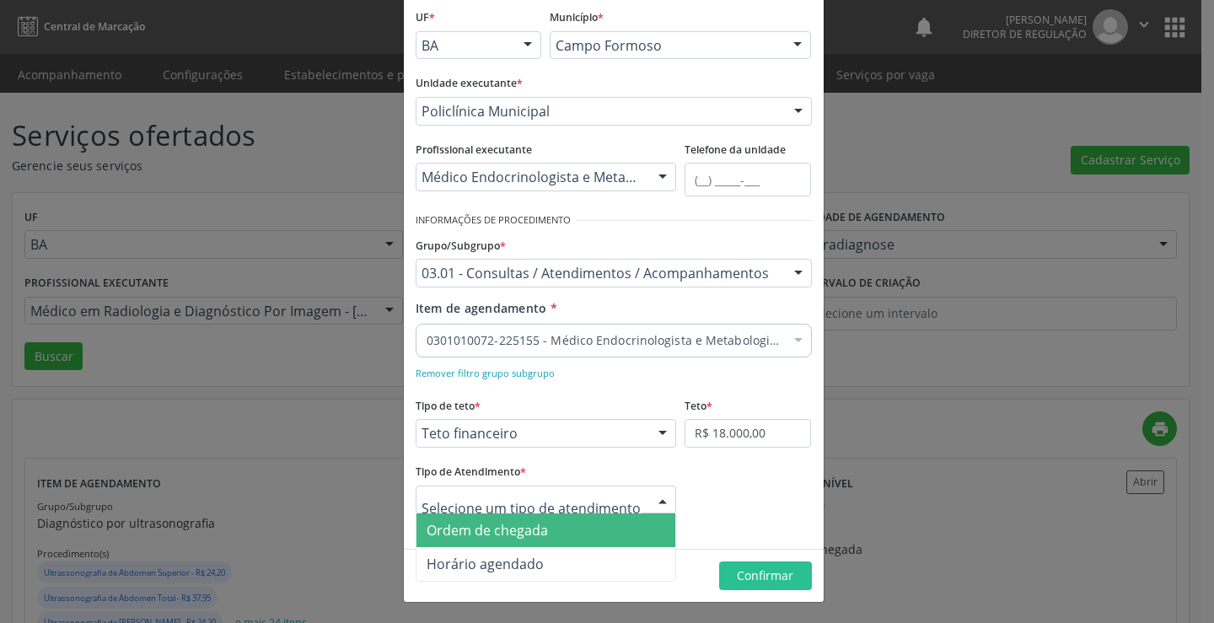
click at [562, 526] on span "Ordem de chegada" at bounding box center [547, 531] width 260 height 34
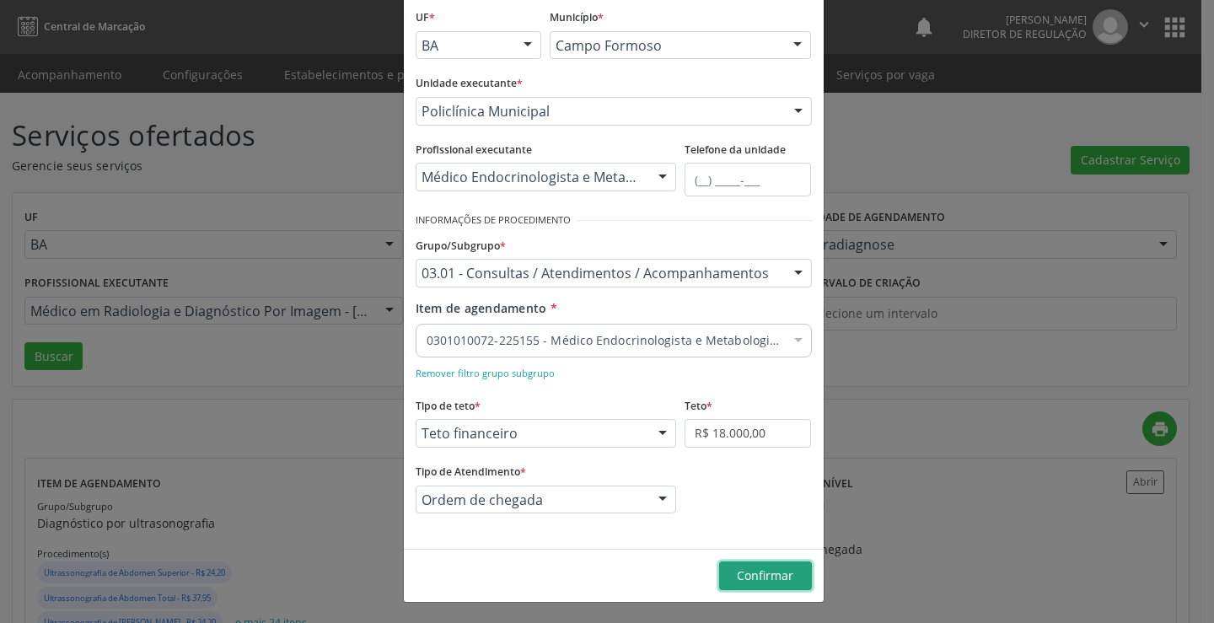
click at [779, 570] on span "Confirmar" at bounding box center [765, 576] width 56 height 16
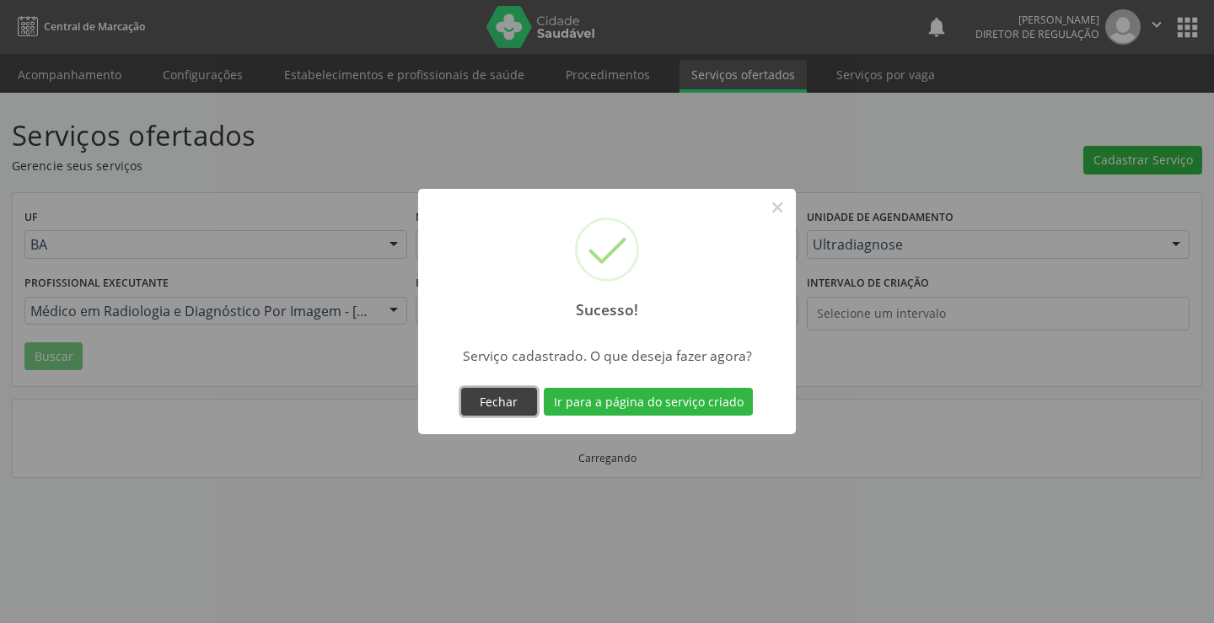
click at [509, 400] on button "Fechar" at bounding box center [499, 402] width 76 height 29
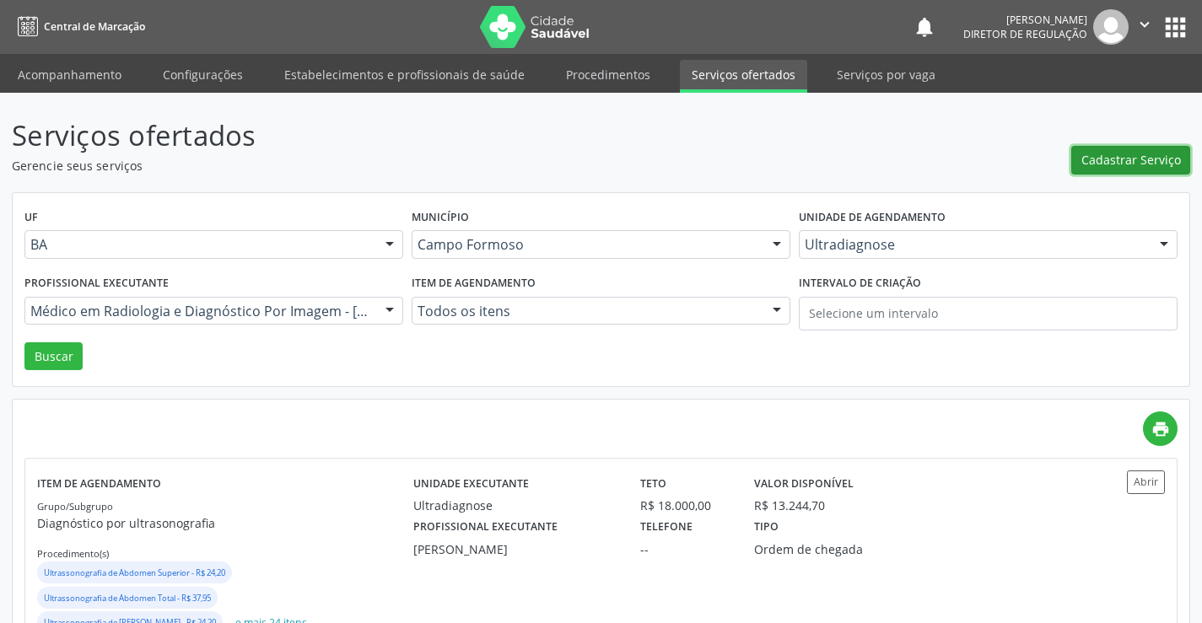
click at [1092, 162] on span "Cadastrar Serviço" at bounding box center [1131, 160] width 100 height 18
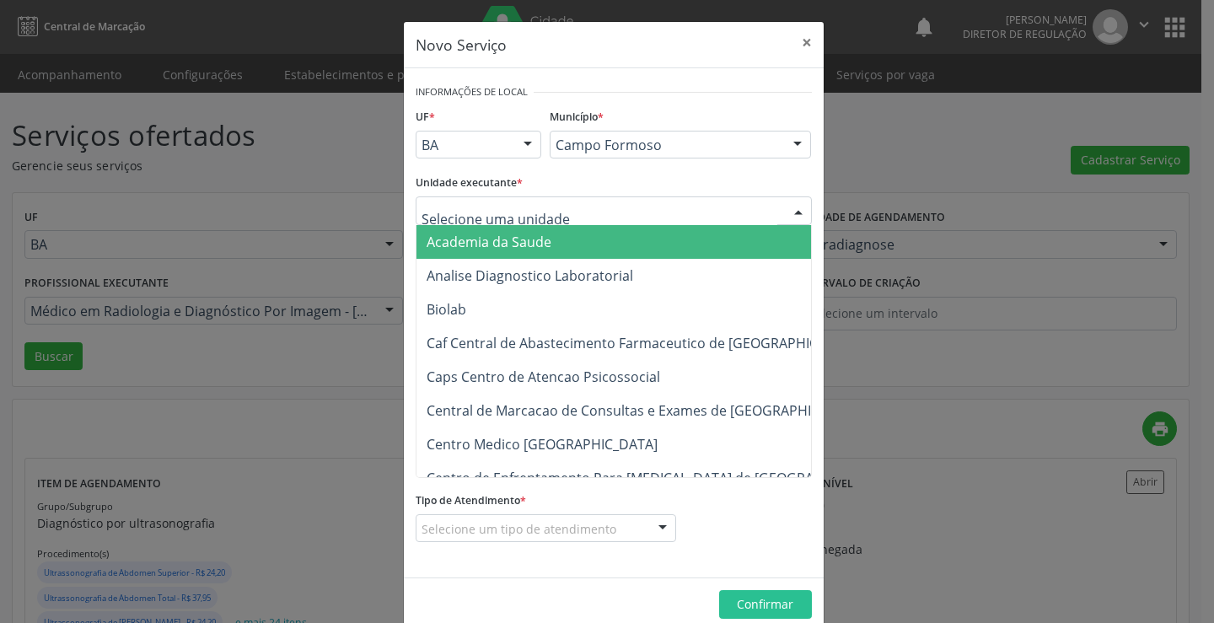
click at [601, 213] on div at bounding box center [614, 210] width 396 height 29
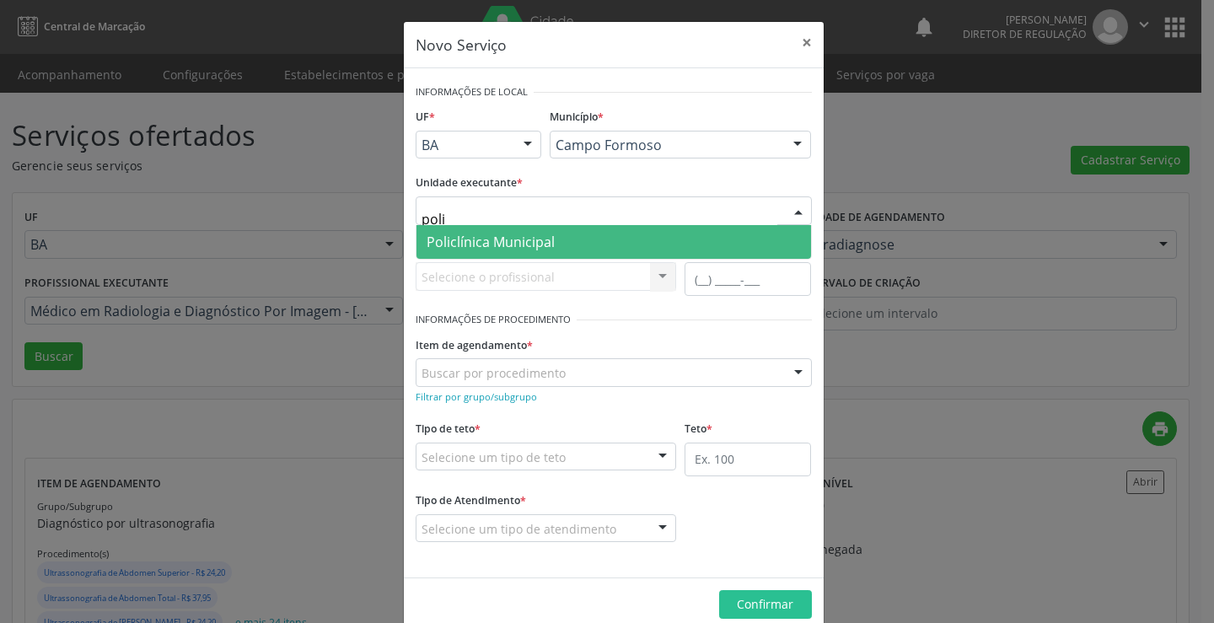
click at [589, 231] on span "Policlínica Municipal" at bounding box center [614, 242] width 395 height 34
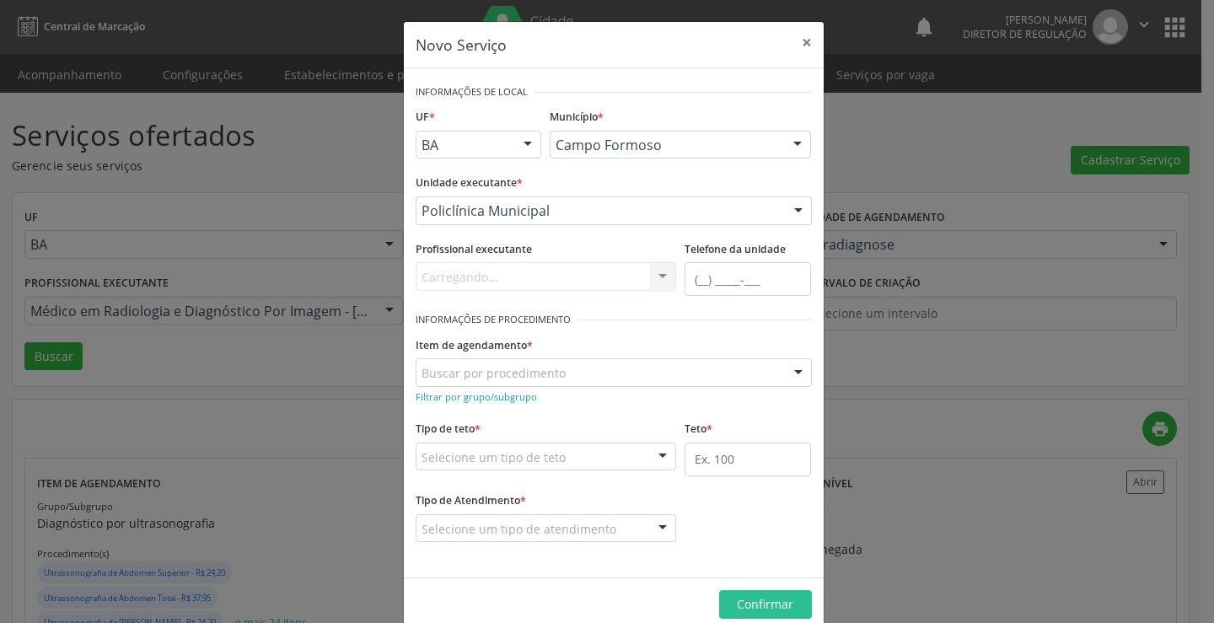
click at [524, 284] on div "Carregando... Nenhum resultado encontrado para: " " Não há nenhuma opção para s…" at bounding box center [546, 276] width 261 height 29
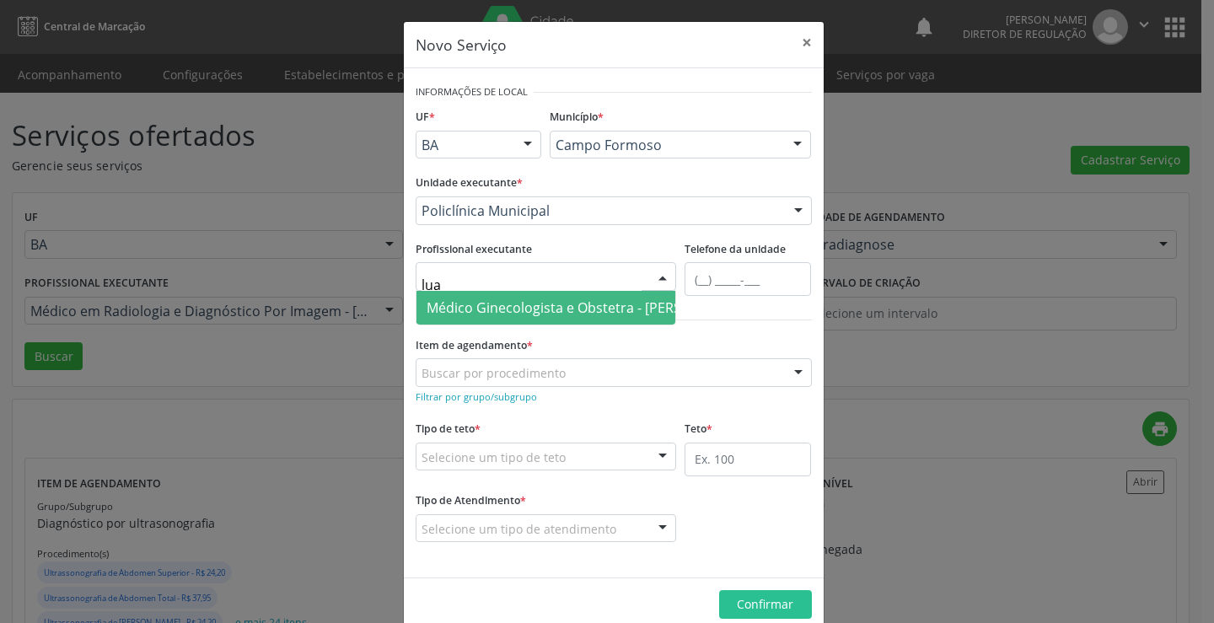
click at [514, 303] on span "Médico Ginecologista e Obstetra - [PERSON_NAME]" at bounding box center [588, 308] width 323 height 19
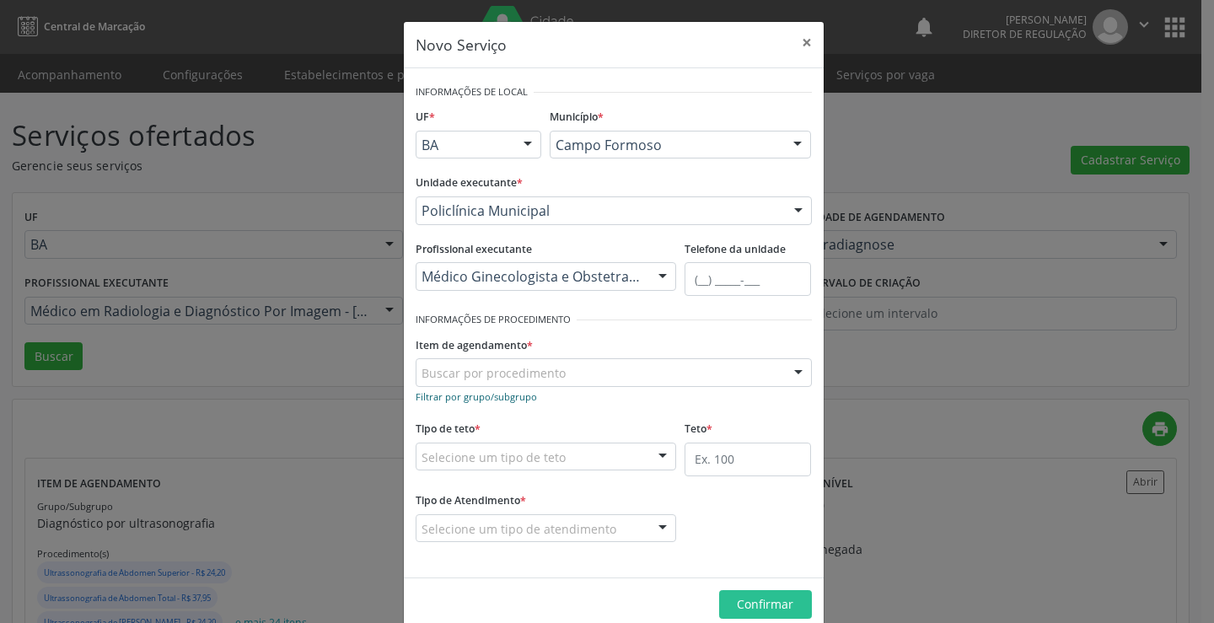
click at [492, 402] on small "Filtrar por grupo/subgrupo" at bounding box center [476, 396] width 121 height 13
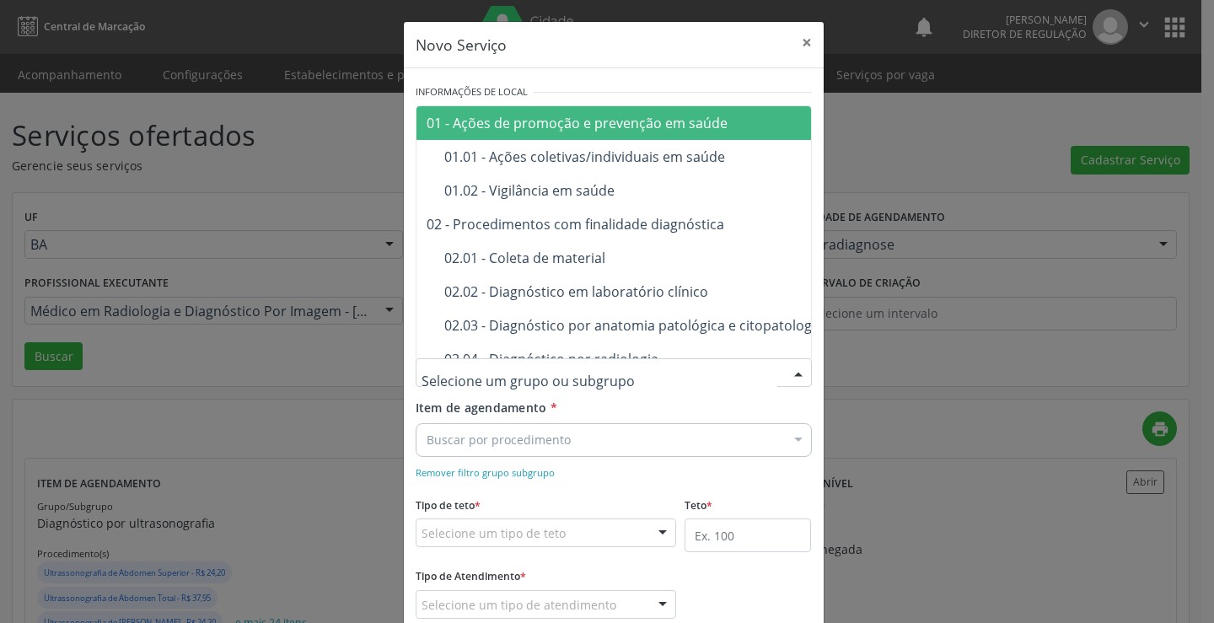
click at [560, 466] on div "Remover filtro grupo subgrupo" at bounding box center [614, 472] width 396 height 18
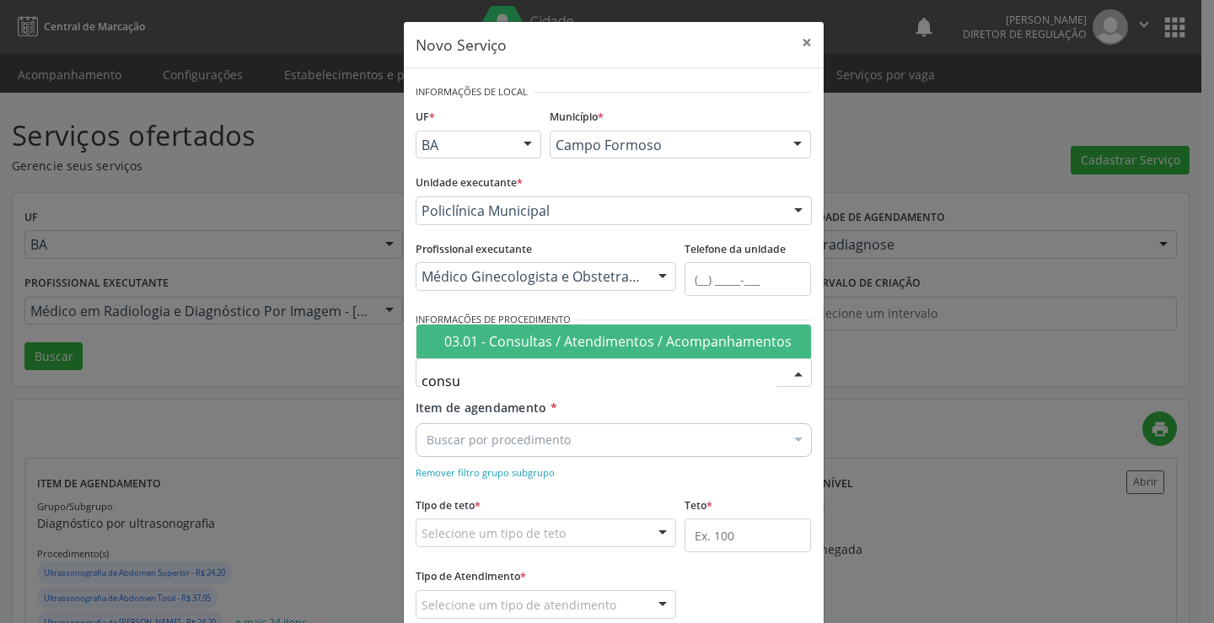
click at [580, 347] on div "03.01 - Consultas / Atendimentos / Acompanhamentos" at bounding box center [622, 341] width 357 height 13
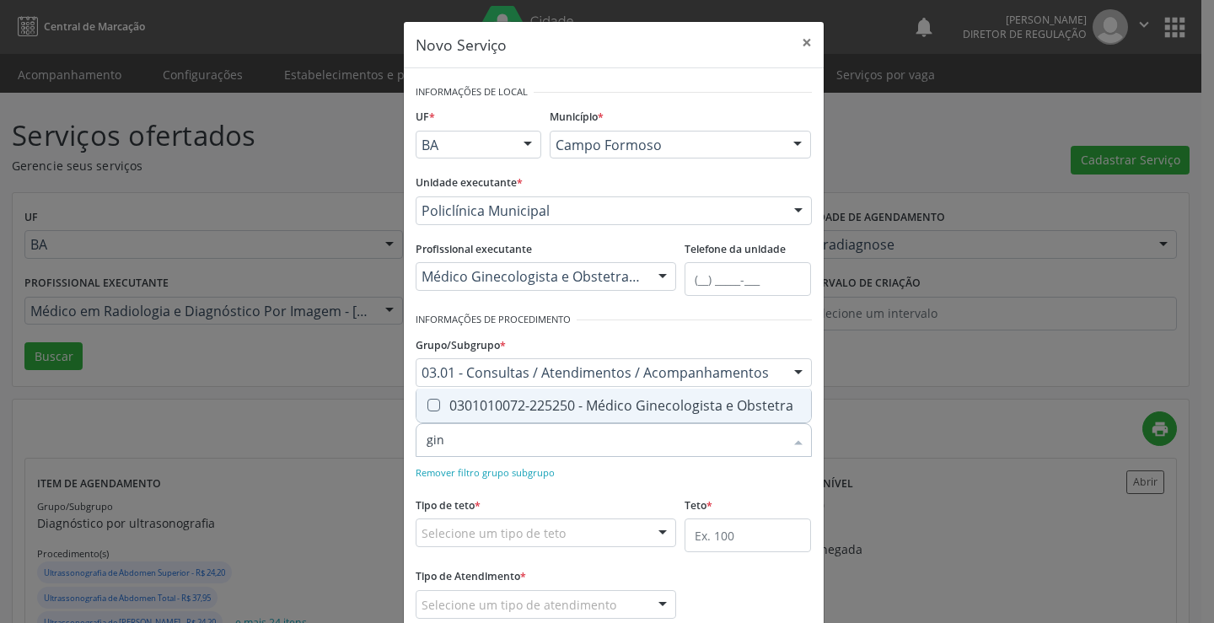
click at [540, 408] on div "0301010072-225250 - Médico Ginecologista e Obstetra" at bounding box center [614, 405] width 374 height 13
click at [573, 469] on div "Remover filtro grupo subgrupo" at bounding box center [614, 472] width 396 height 18
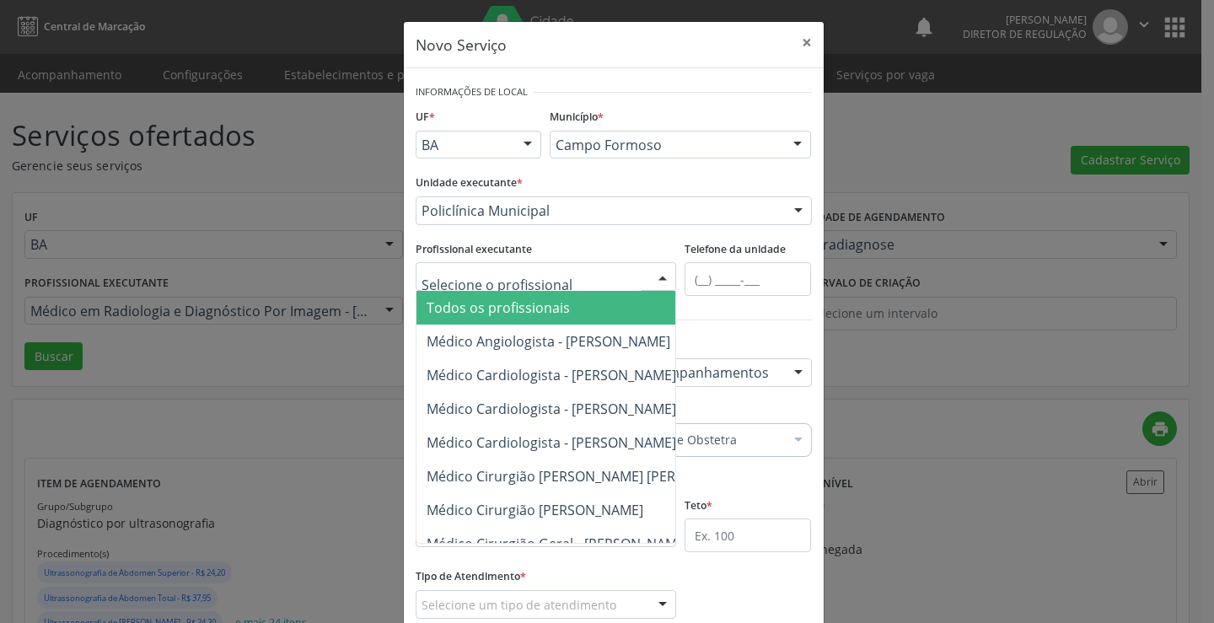
click at [594, 289] on div at bounding box center [546, 276] width 261 height 29
click at [633, 234] on div "Unidade executante * Policlínica Municipal Academia da Saude Analise Diagnostic…" at bounding box center [614, 203] width 405 height 66
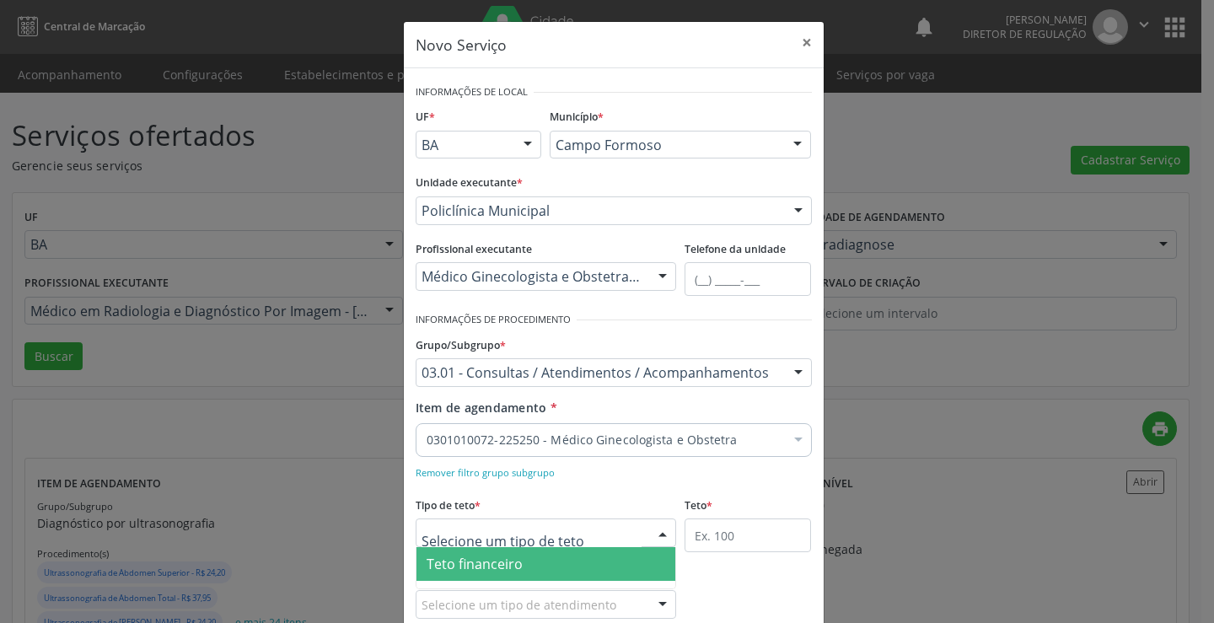
click at [568, 538] on div at bounding box center [546, 533] width 261 height 29
drag, startPoint x: 570, startPoint y: 566, endPoint x: 792, endPoint y: 516, distance: 227.3
click at [584, 565] on span "Teto financeiro" at bounding box center [547, 564] width 260 height 34
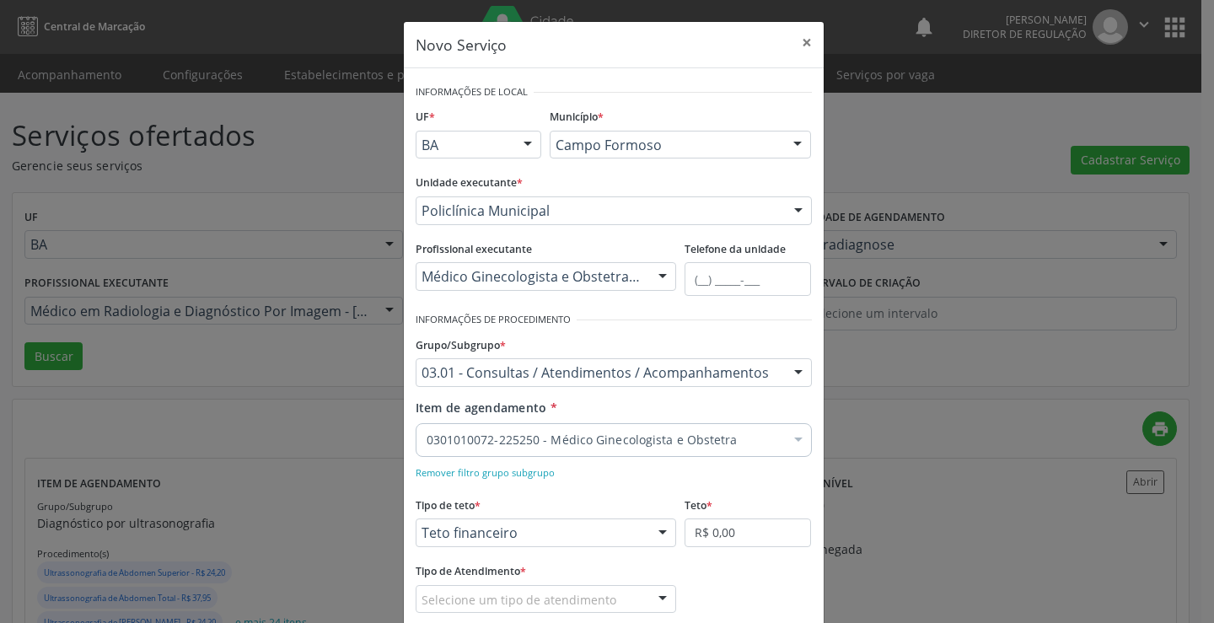
click at [795, 512] on div "Teto * R$ 0,00" at bounding box center [748, 519] width 126 height 54
click at [760, 519] on input "R$ 0,00" at bounding box center [748, 533] width 126 height 29
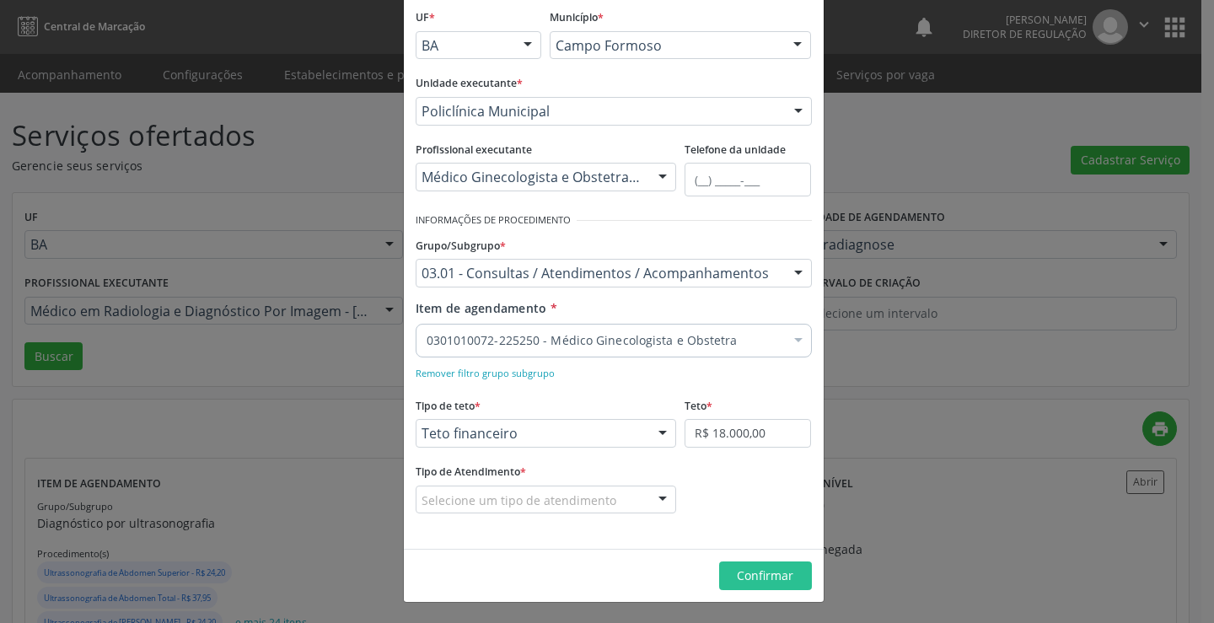
click at [615, 499] on div "Selecione um tipo de atendimento" at bounding box center [546, 500] width 261 height 29
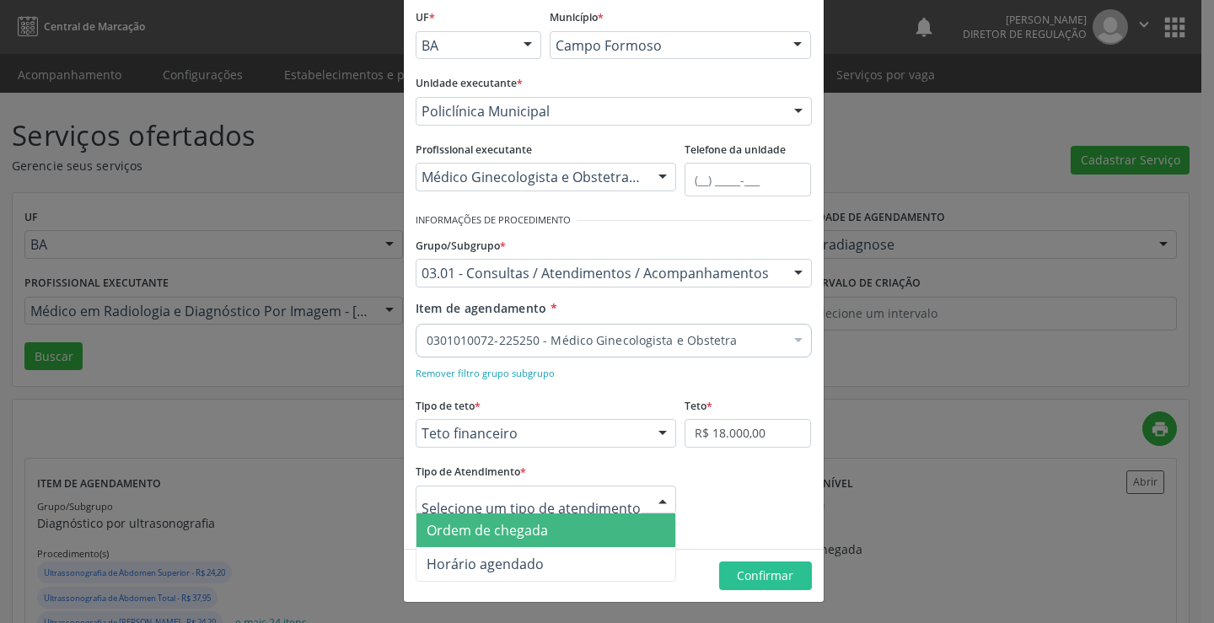
click at [600, 535] on span "Ordem de chegada" at bounding box center [547, 531] width 260 height 34
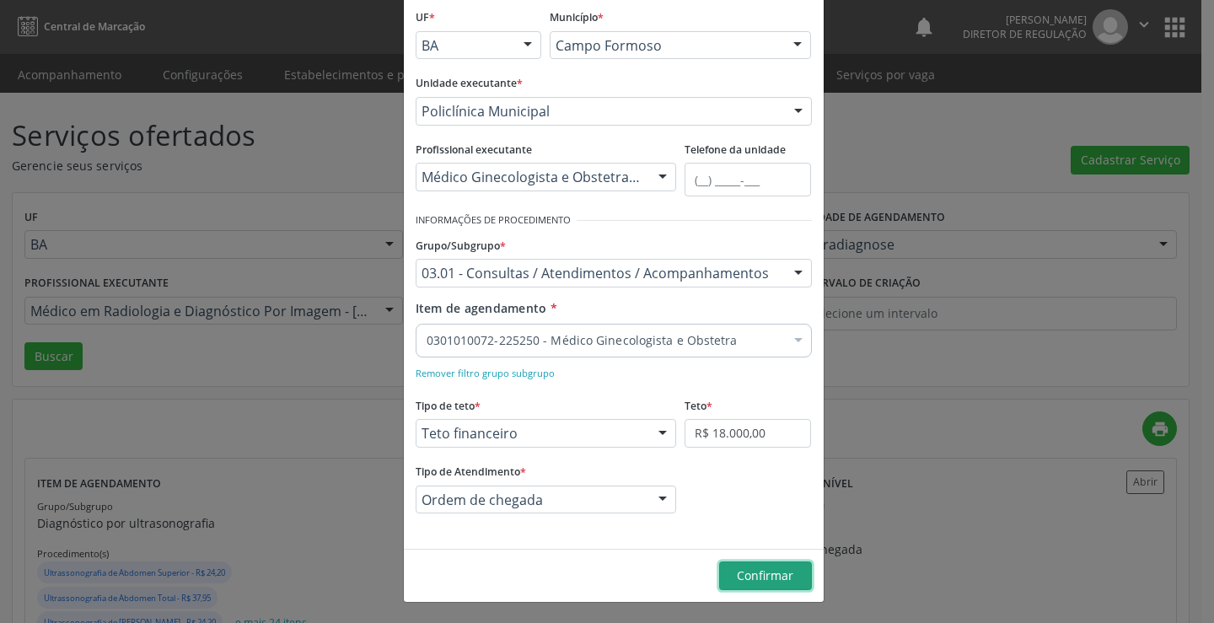
click at [746, 589] on button "Confirmar" at bounding box center [765, 576] width 93 height 29
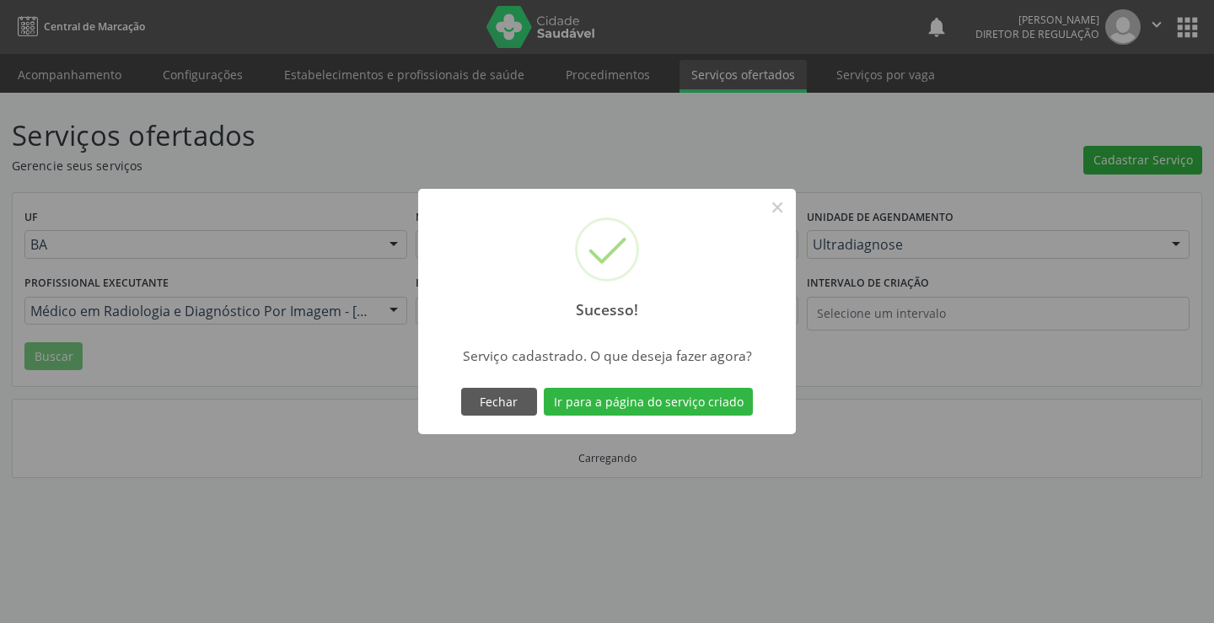
click at [507, 420] on div "Sucesso! × Serviço cadastrado. O que deseja fazer agora? Fechar Ir para a págin…" at bounding box center [607, 312] width 378 height 246
click at [491, 399] on button "Fechar" at bounding box center [499, 402] width 76 height 29
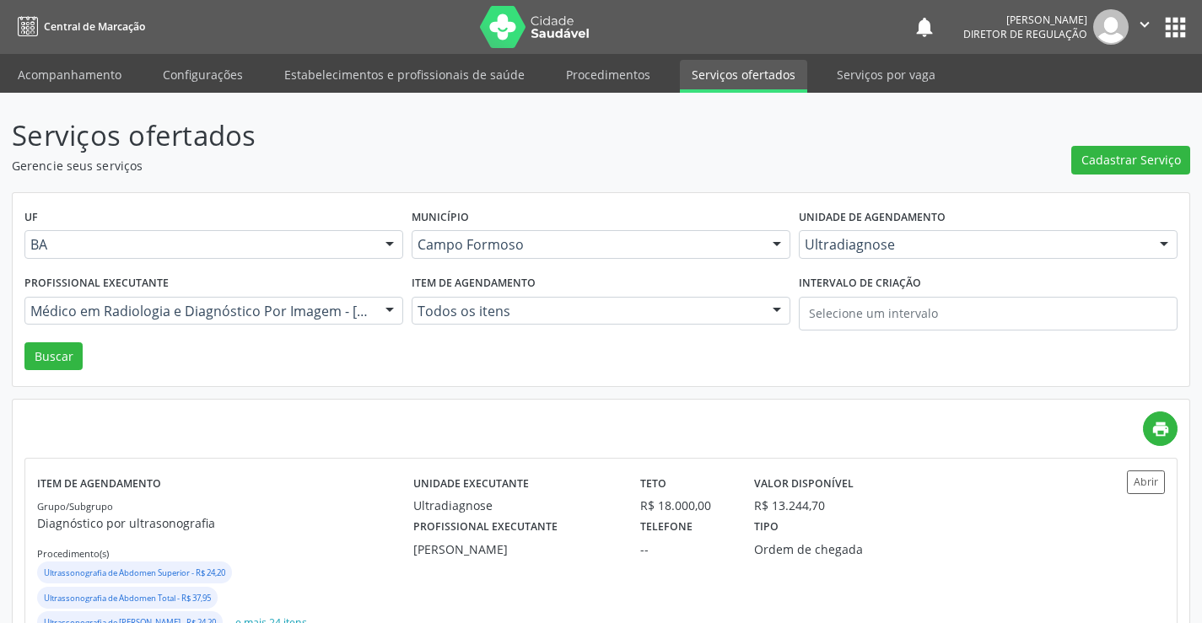
click at [1165, 144] on div "Cadastrar Serviço" at bounding box center [1130, 145] width 119 height 60
click at [1133, 167] on span "Cadastrar Serviço" at bounding box center [1131, 160] width 100 height 18
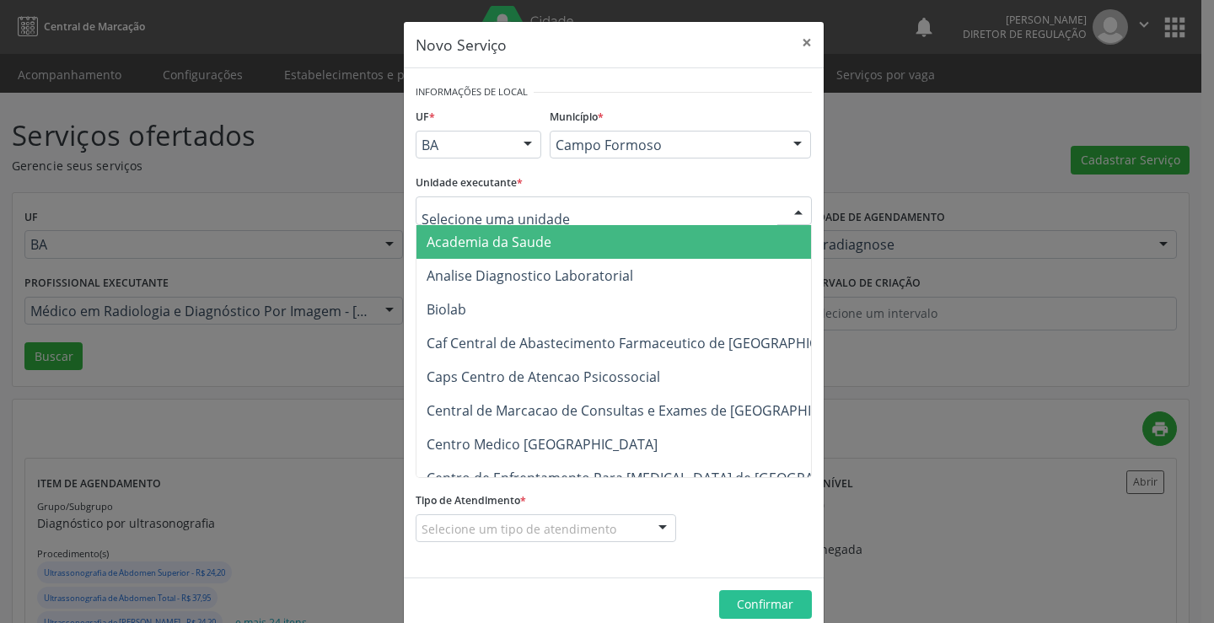
click at [558, 213] on div at bounding box center [614, 210] width 396 height 29
click at [791, 62] on button "×" at bounding box center [807, 42] width 34 height 41
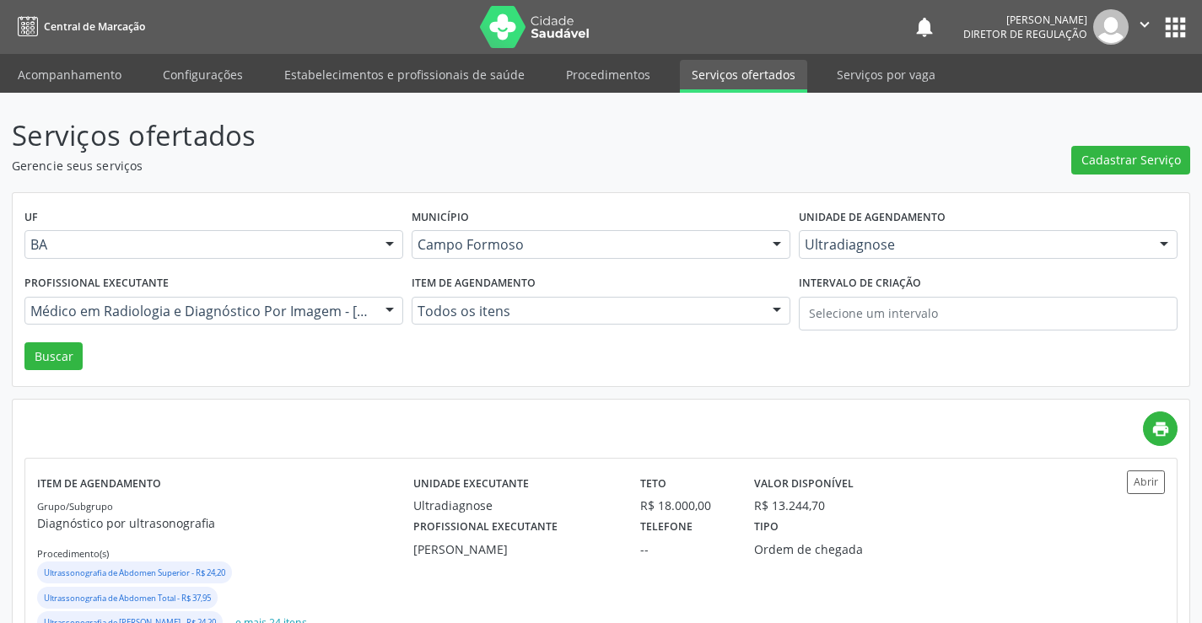
click at [794, 46] on nav "Central de Marcação notifications [PERSON_NAME] Diretor de regulação  Configur…" at bounding box center [601, 27] width 1202 height 54
click at [1014, 228] on div "Unidade de agendamento Ultradiagnose Todos os estabelecimentos Academia da Saud…" at bounding box center [987, 238] width 387 height 66
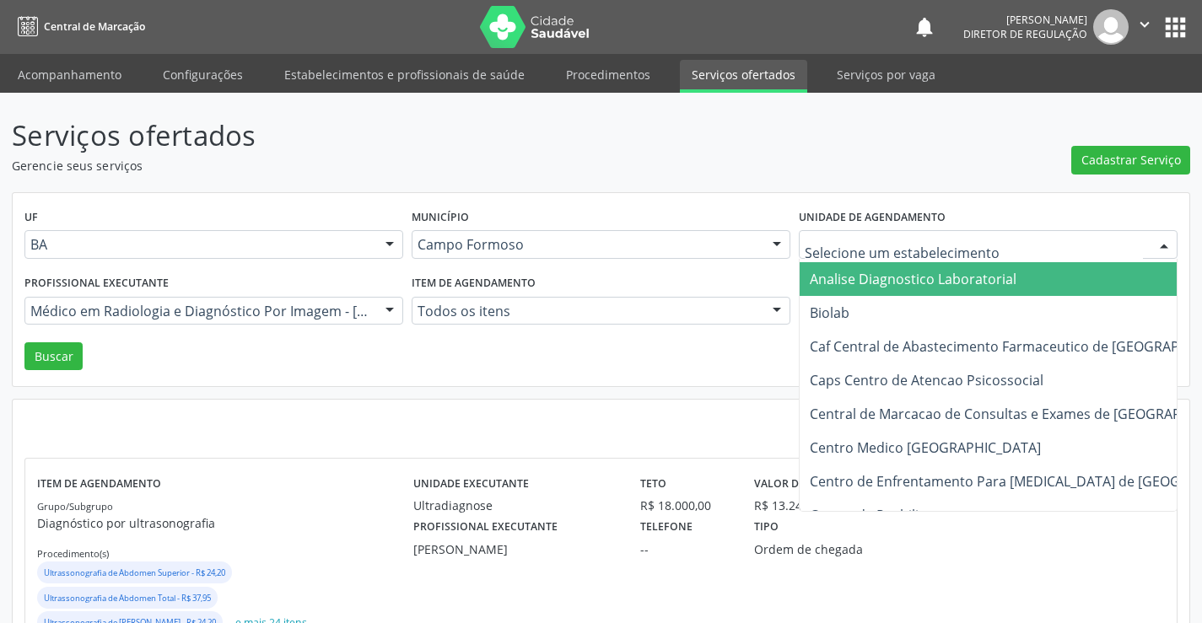
click at [899, 277] on span "Analise Diagnostico Laboratorial" at bounding box center [913, 279] width 207 height 19
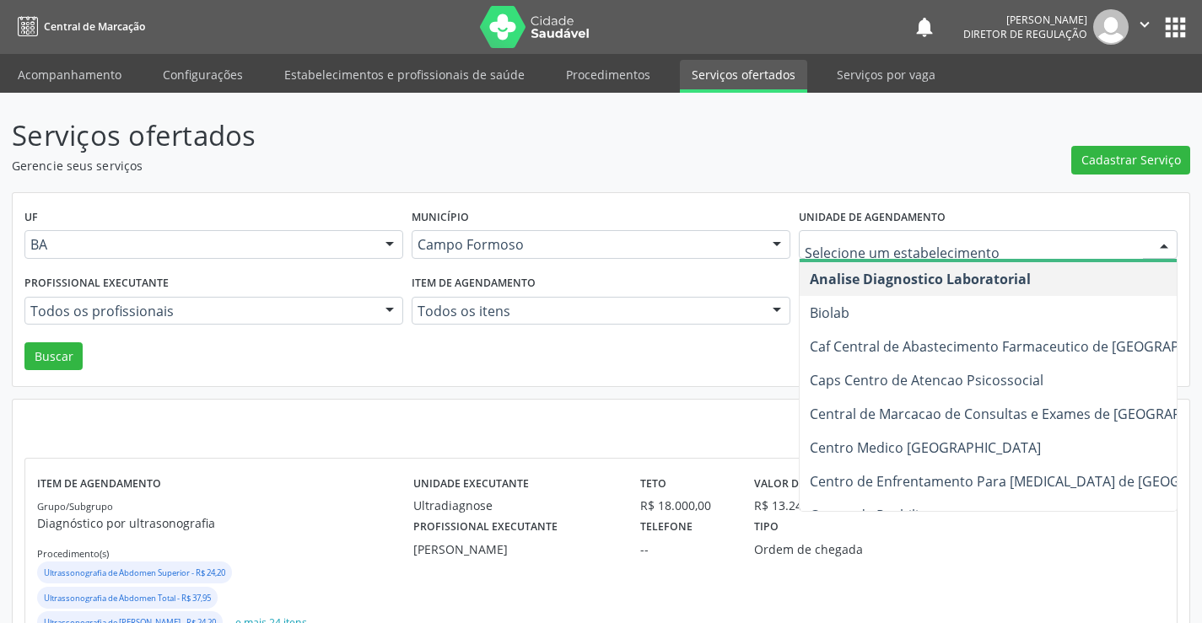
click at [1111, 243] on input "text" at bounding box center [973, 253] width 338 height 34
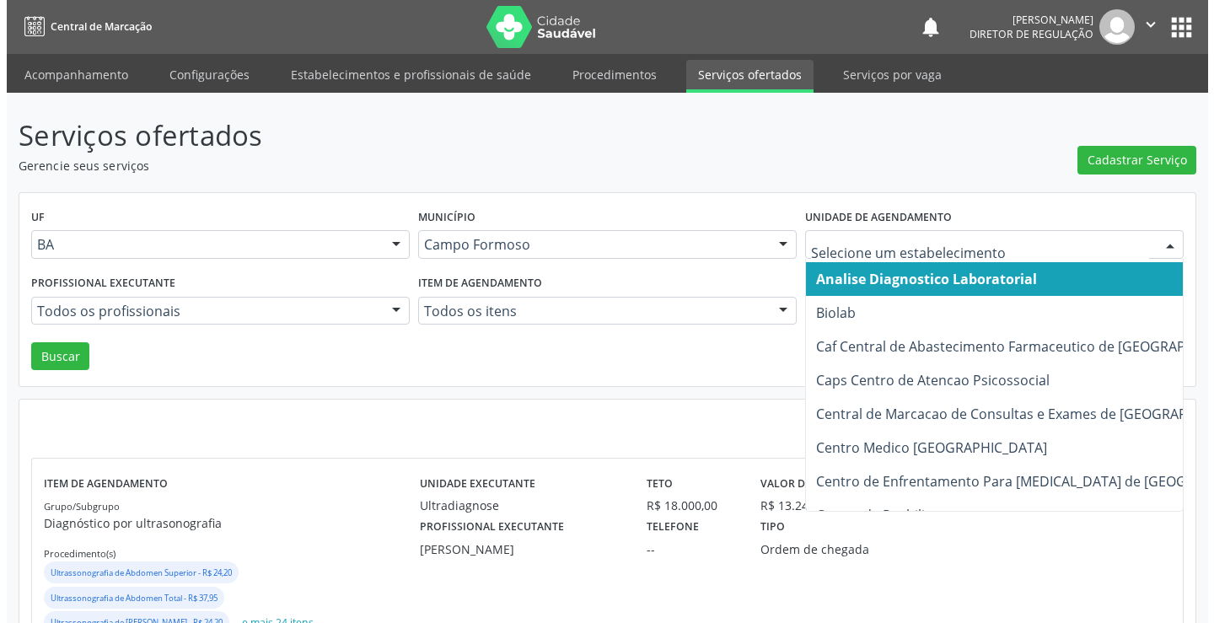
scroll to position [0, 0]
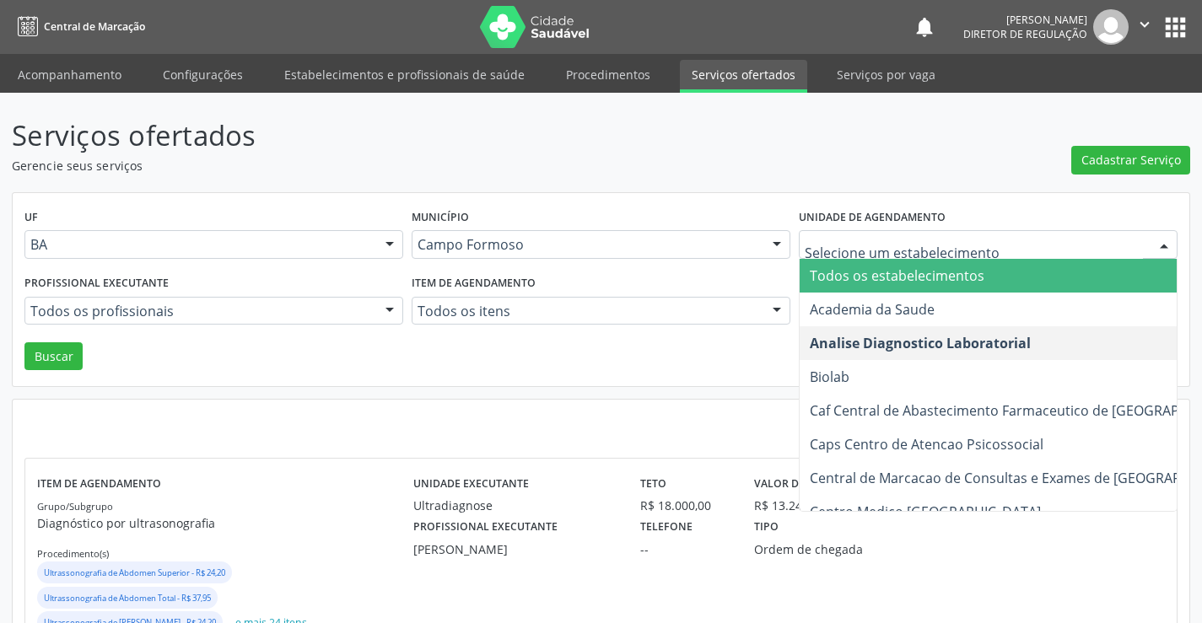
click at [1017, 286] on span "Todos os estabelecimentos" at bounding box center [1040, 276] width 482 height 34
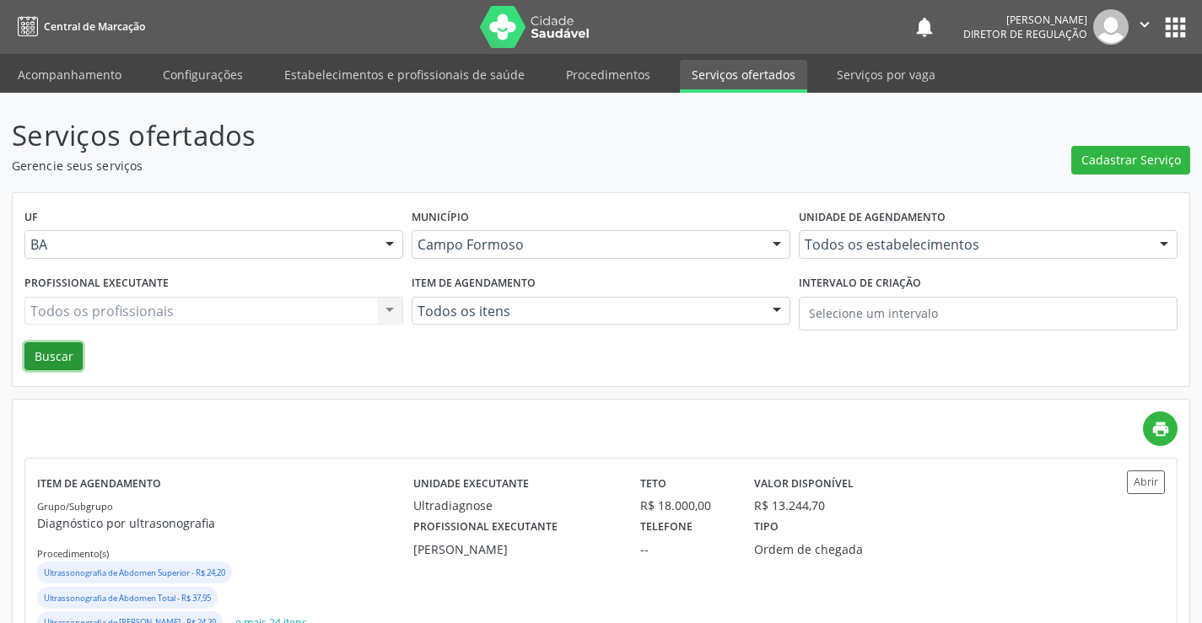
click at [67, 352] on button "Buscar" at bounding box center [53, 356] width 58 height 29
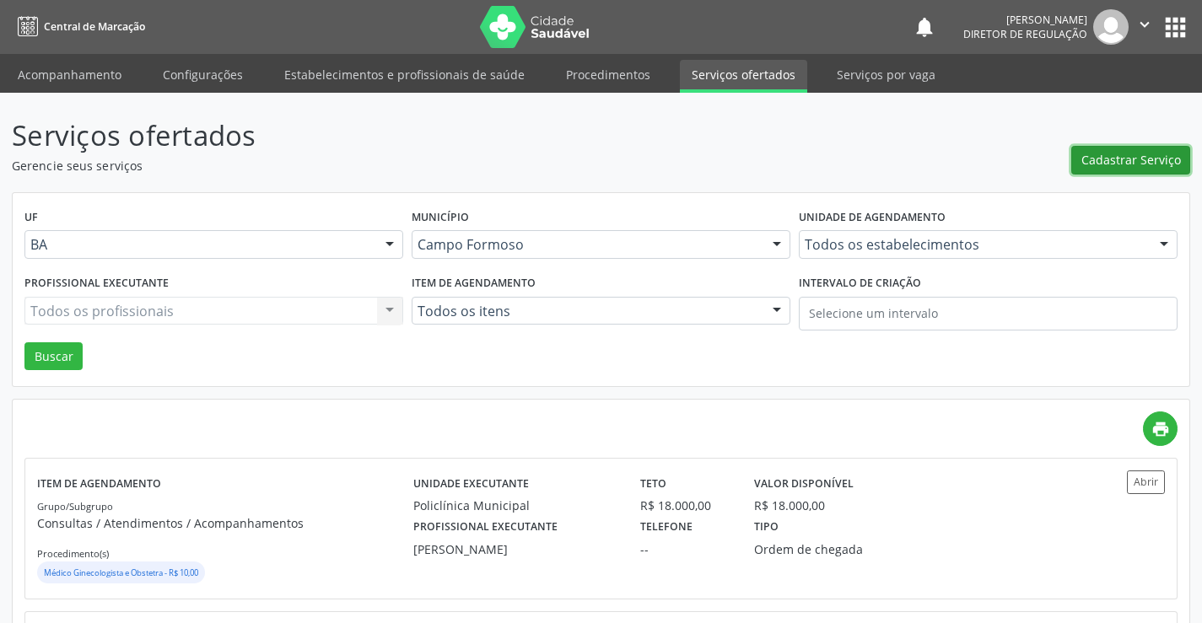
click at [1097, 159] on span "Cadastrar Serviço" at bounding box center [1131, 160] width 100 height 18
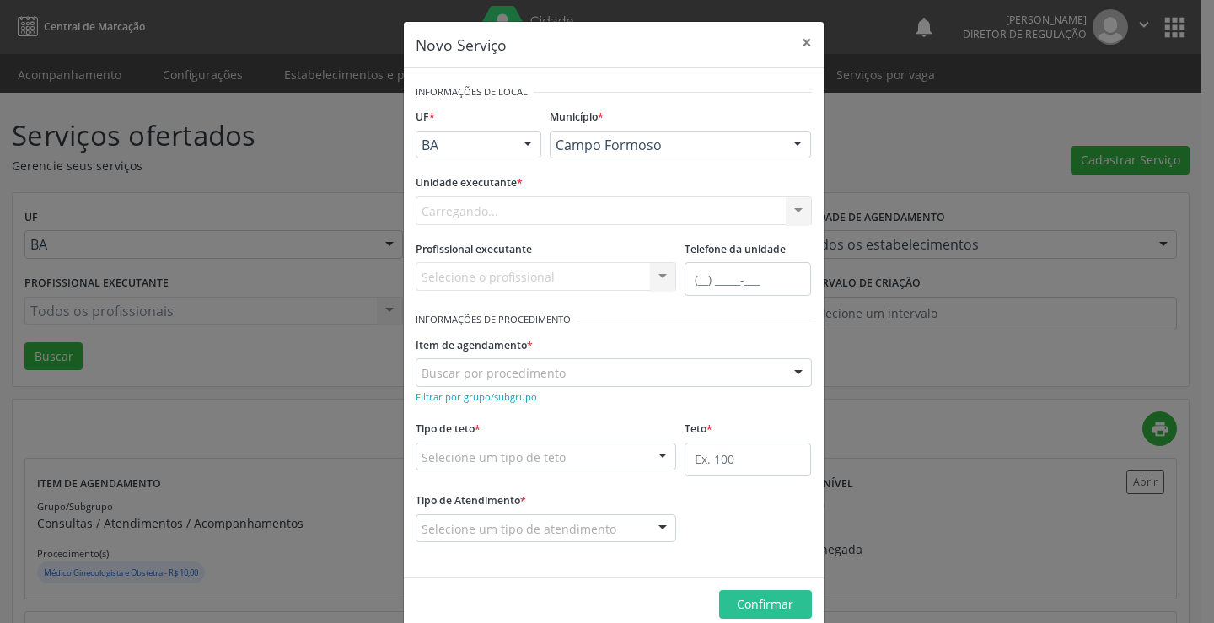
click at [570, 213] on div "Carregando... Nenhum resultado encontrado para: " " Não há nenhuma opção para s…" at bounding box center [614, 210] width 396 height 29
click at [570, 213] on div "Selecione uma unidade Academia da Saude Analise Diagnostico Laboratorial Biolab…" at bounding box center [614, 210] width 396 height 29
click at [570, 213] on div "Selecione uma unidade" at bounding box center [614, 210] width 396 height 29
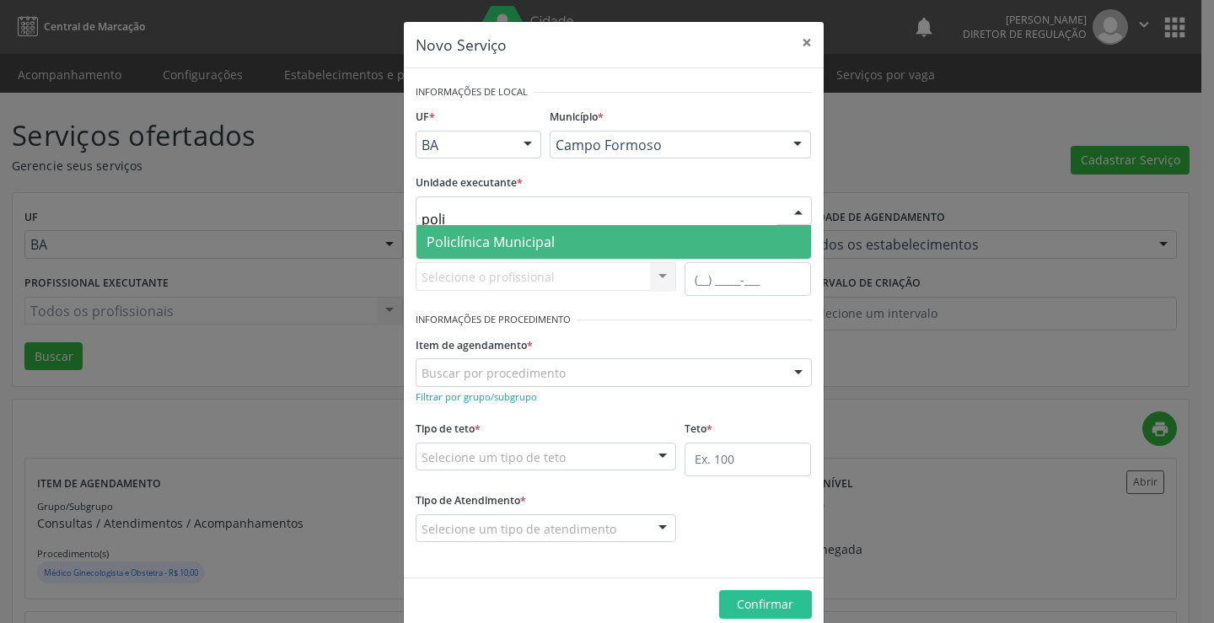
click at [557, 244] on span "Policlínica Municipal" at bounding box center [614, 242] width 395 height 34
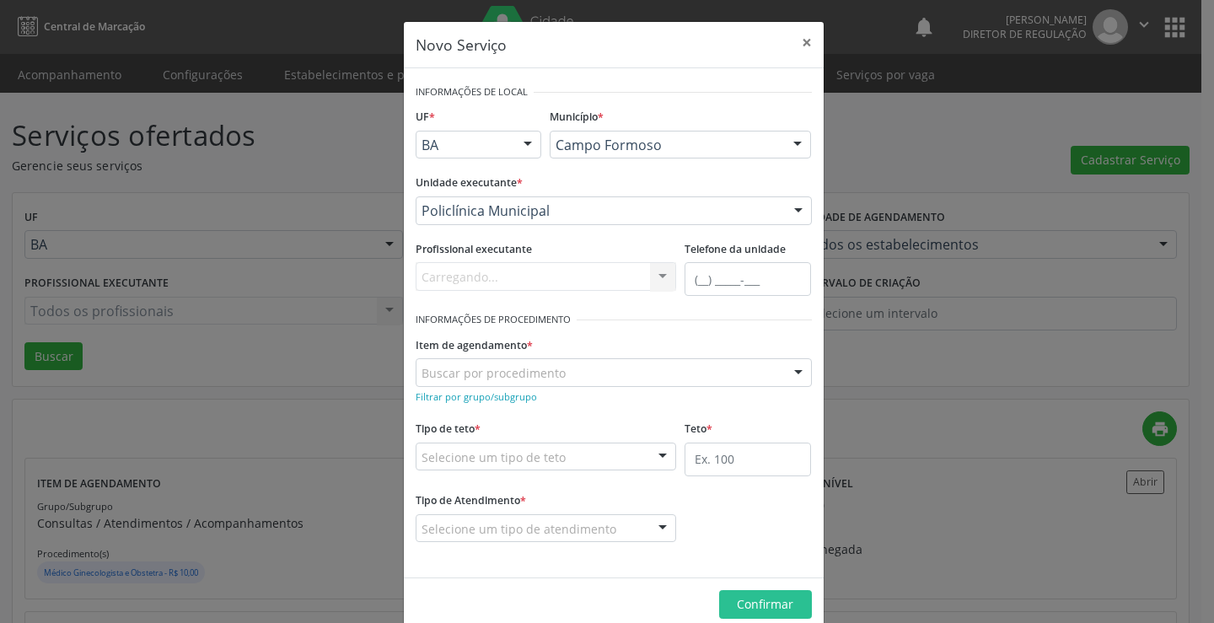
click at [558, 283] on div "Carregando... Nenhum resultado encontrado para: " " Não há nenhuma opção para s…" at bounding box center [546, 276] width 261 height 29
click at [627, 262] on div "Todos os profissionais" at bounding box center [546, 276] width 261 height 29
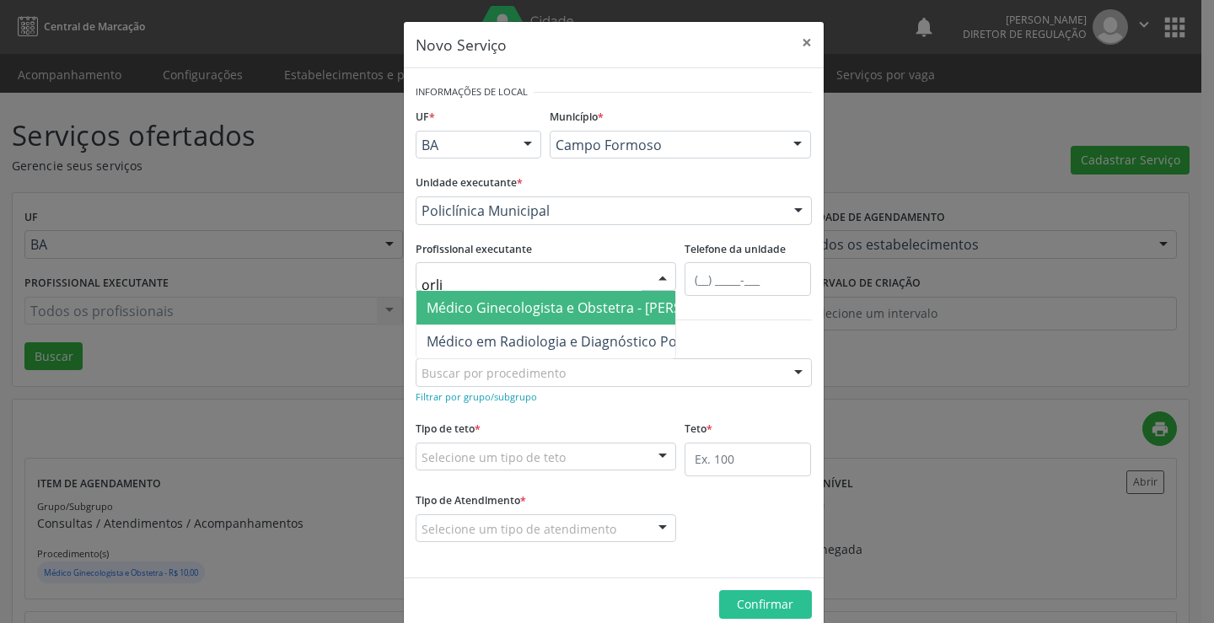
click at [624, 309] on span "Médico Ginecologista e Obstetra - [PERSON_NAME]" at bounding box center [588, 308] width 323 height 19
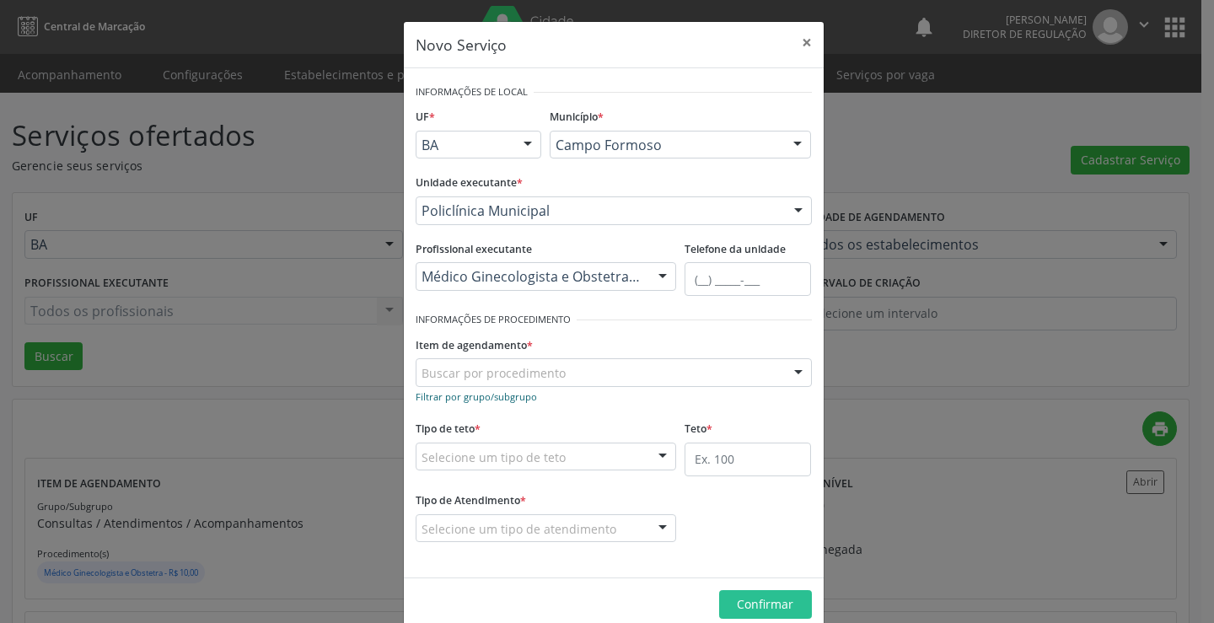
click at [492, 398] on small "Filtrar por grupo/subgrupo" at bounding box center [476, 396] width 121 height 13
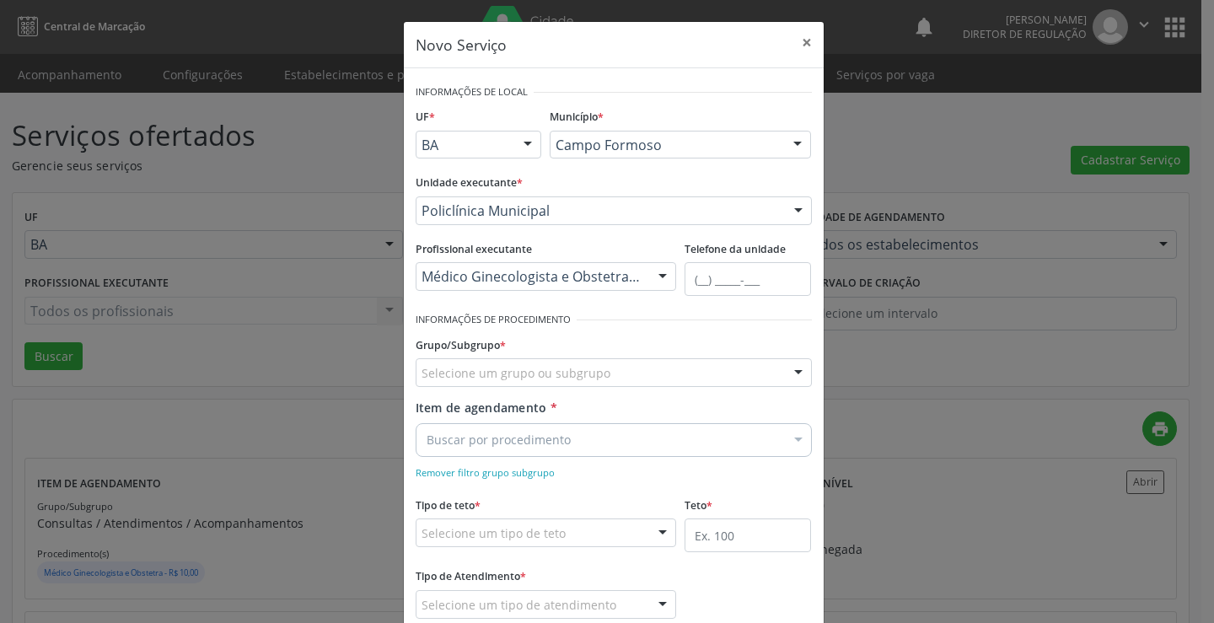
drag, startPoint x: 492, startPoint y: 398, endPoint x: 508, endPoint y: 376, distance: 27.7
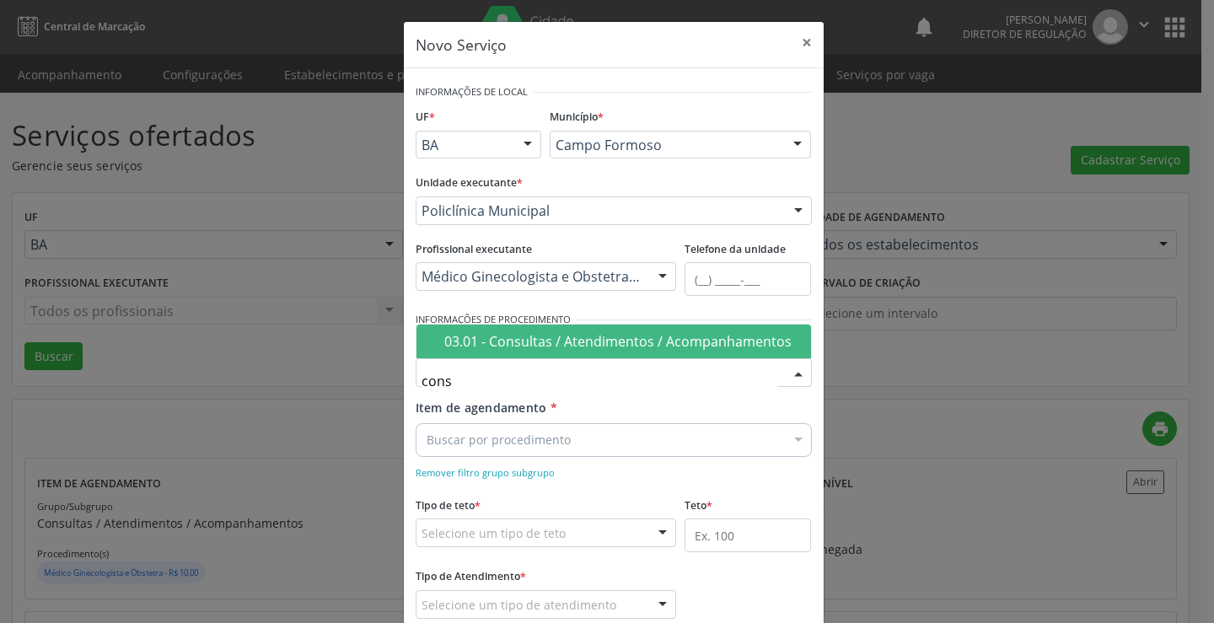
click at [551, 335] on div "03.01 - Consultas / Atendimentos / Acompanhamentos" at bounding box center [622, 341] width 357 height 13
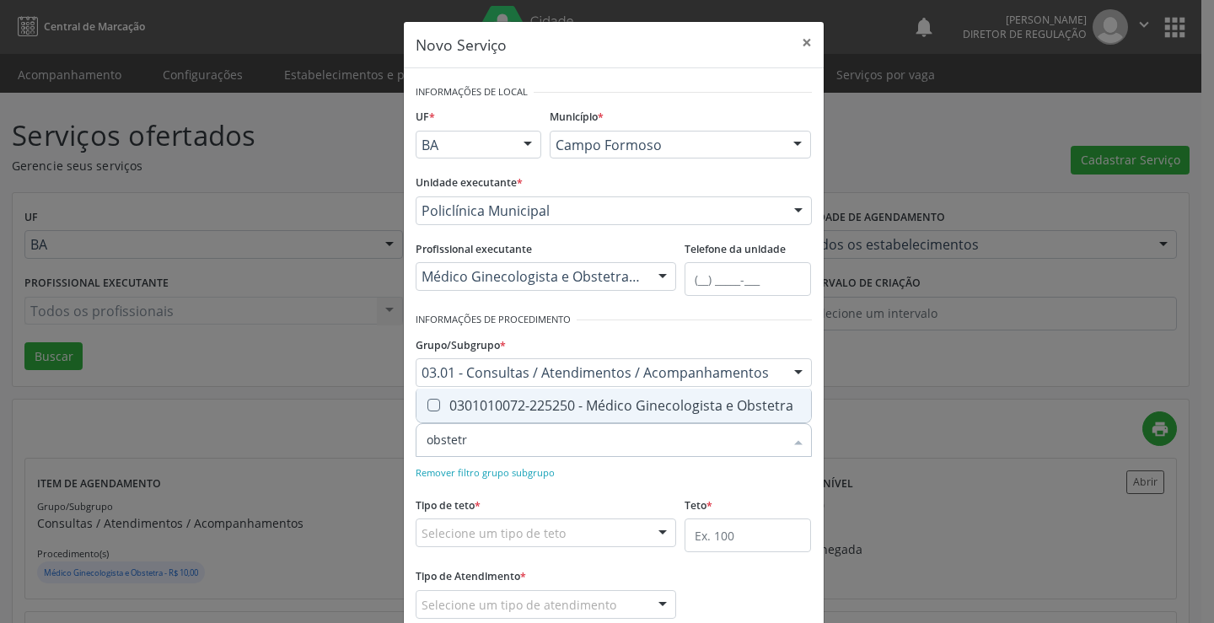
drag, startPoint x: 586, startPoint y: 403, endPoint x: 594, endPoint y: 433, distance: 31.5
click at [589, 404] on div "0301010072-225250 - Médico Ginecologista e Obstetra" at bounding box center [614, 405] width 374 height 13
click at [619, 477] on div "Remover filtro grupo subgrupo" at bounding box center [614, 472] width 396 height 18
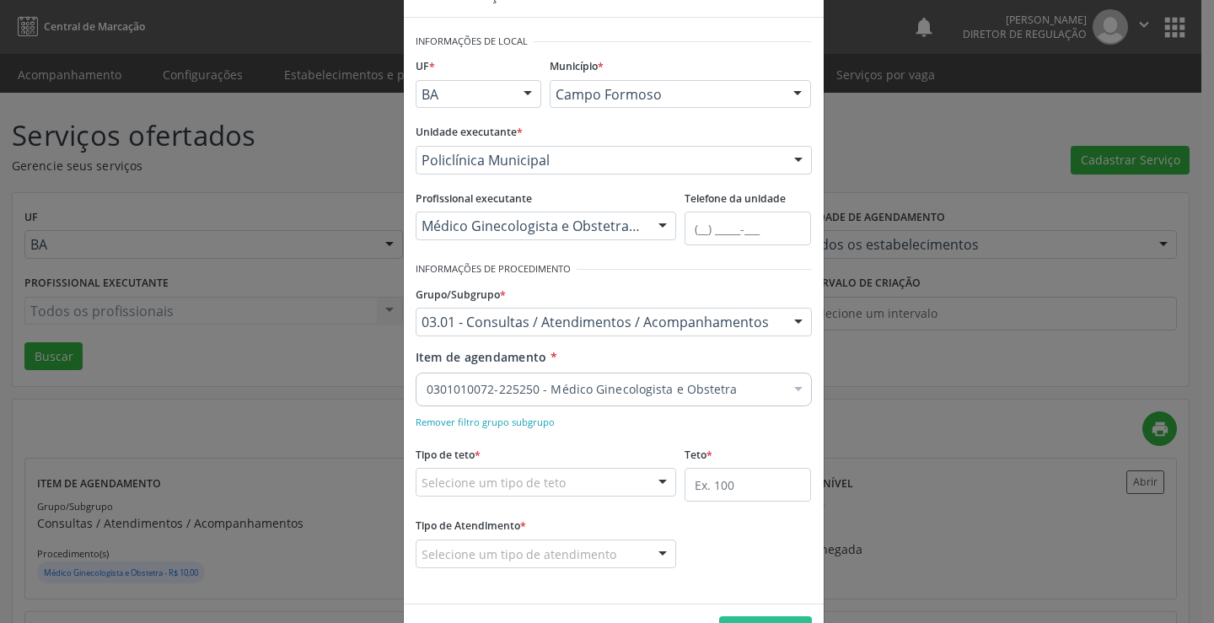
scroll to position [105, 0]
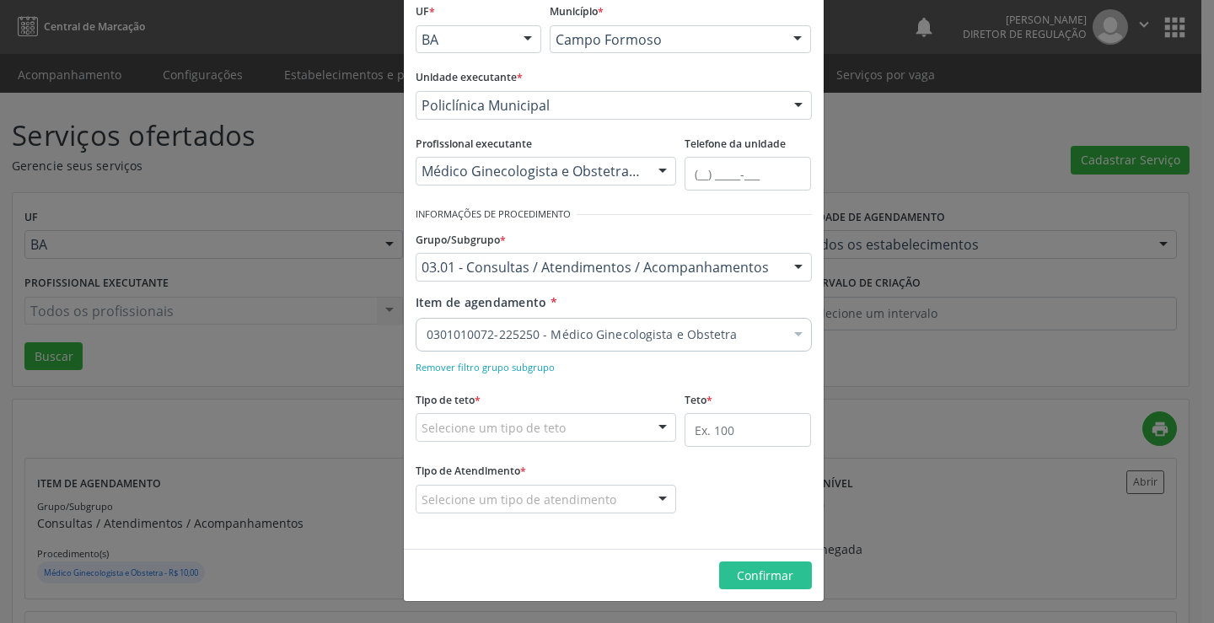
drag, startPoint x: 569, startPoint y: 435, endPoint x: 570, endPoint y: 464, distance: 28.7
click at [570, 440] on div "Selecione um tipo de teto" at bounding box center [546, 427] width 261 height 29
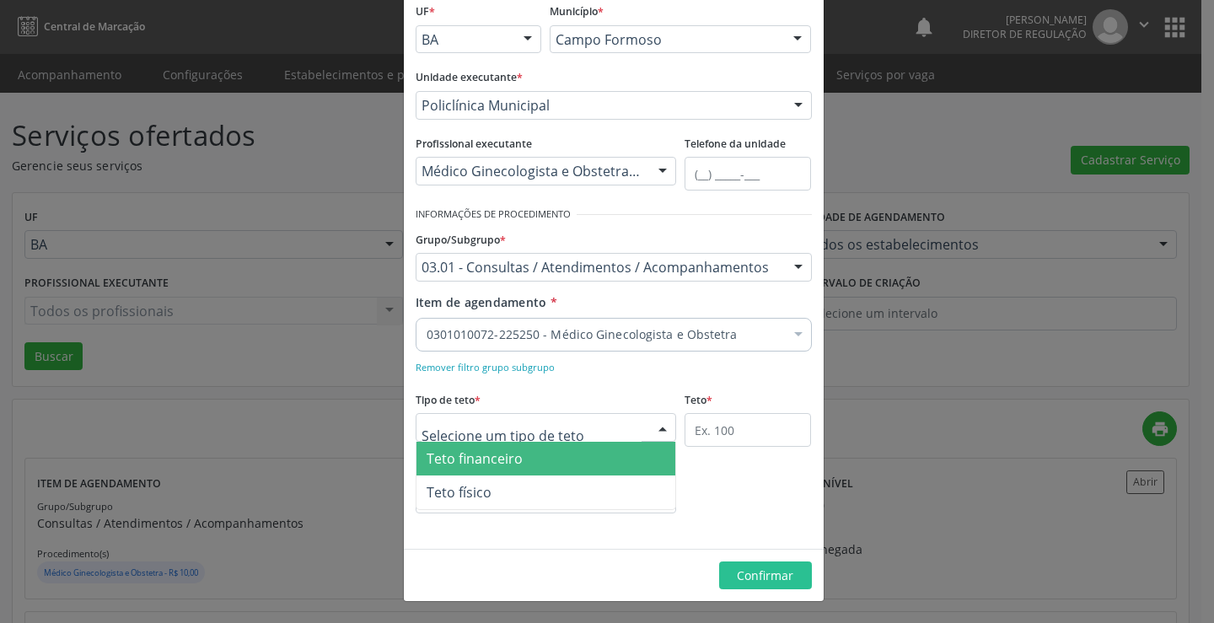
click at [568, 461] on span "Teto financeiro" at bounding box center [547, 459] width 260 height 34
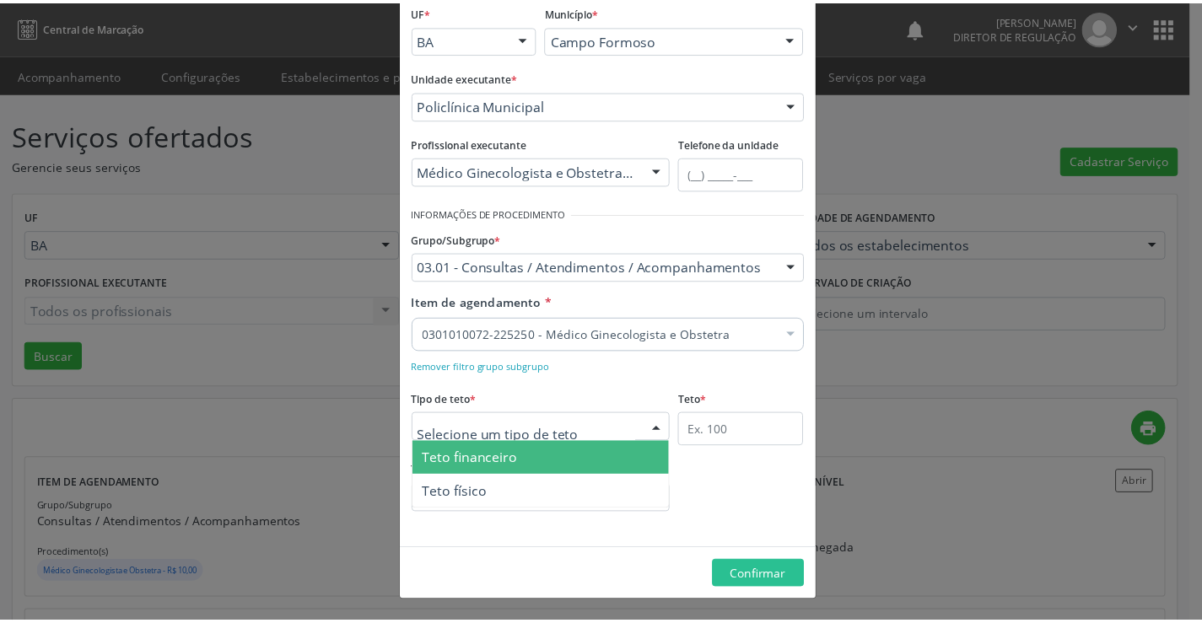
scroll to position [100, 0]
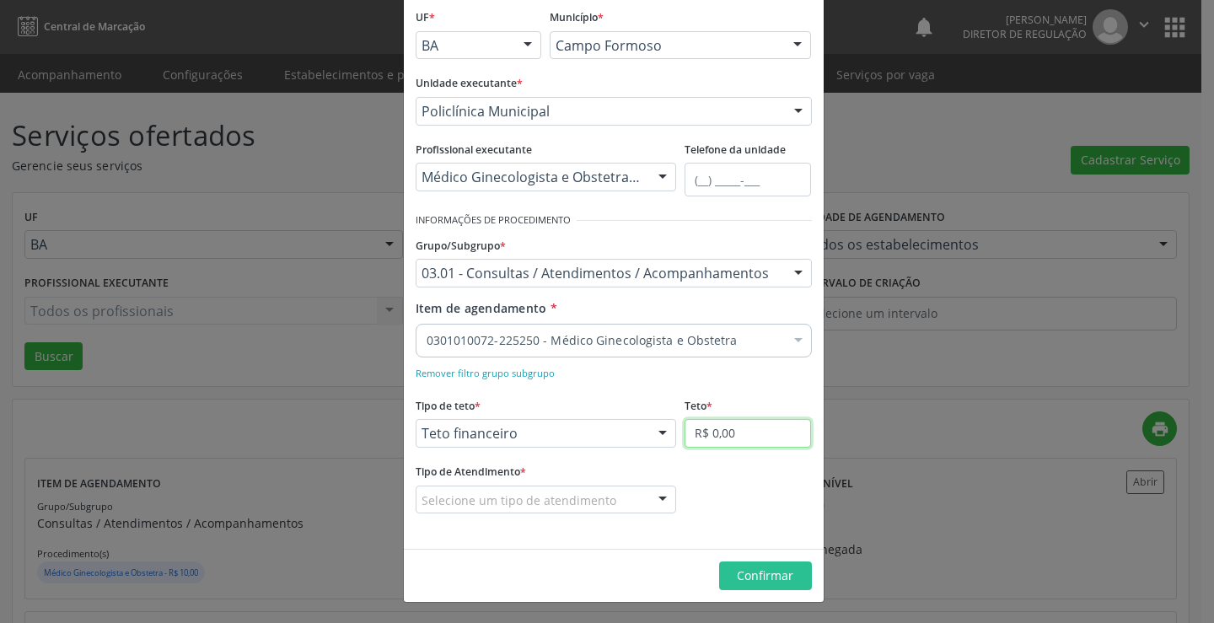
click at [695, 431] on input "R$ 0,00" at bounding box center [748, 433] width 126 height 29
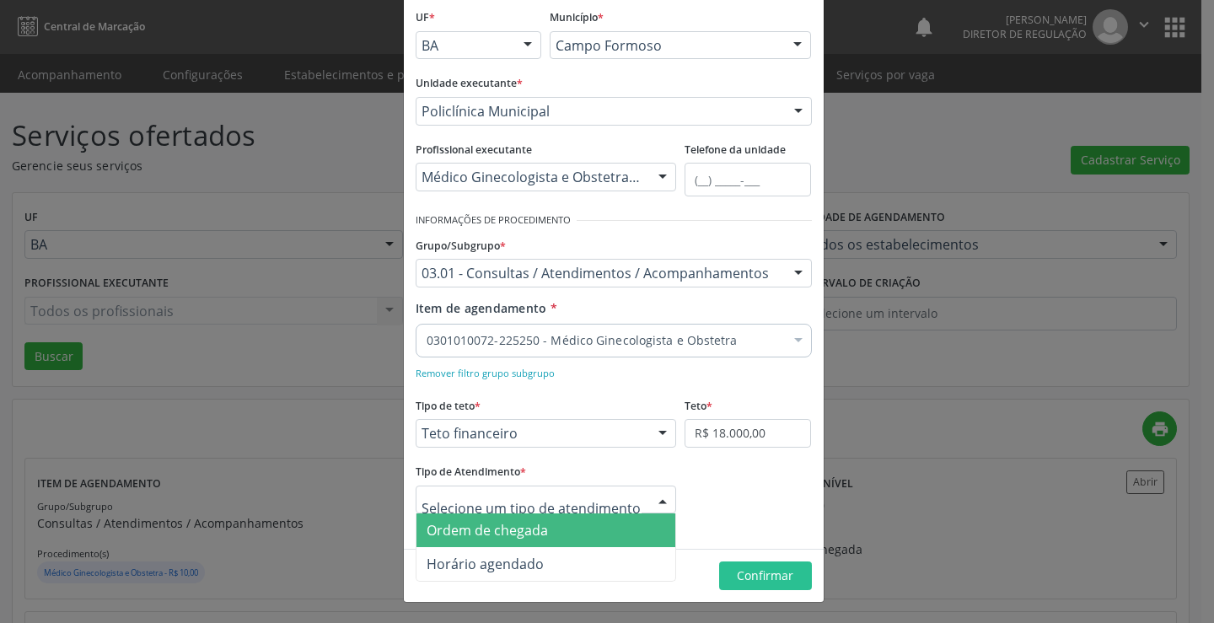
drag, startPoint x: 621, startPoint y: 489, endPoint x: 614, endPoint y: 504, distance: 16.6
click at [620, 490] on div at bounding box center [546, 500] width 261 height 29
click at [581, 525] on span "Ordem de chegada" at bounding box center [547, 531] width 260 height 34
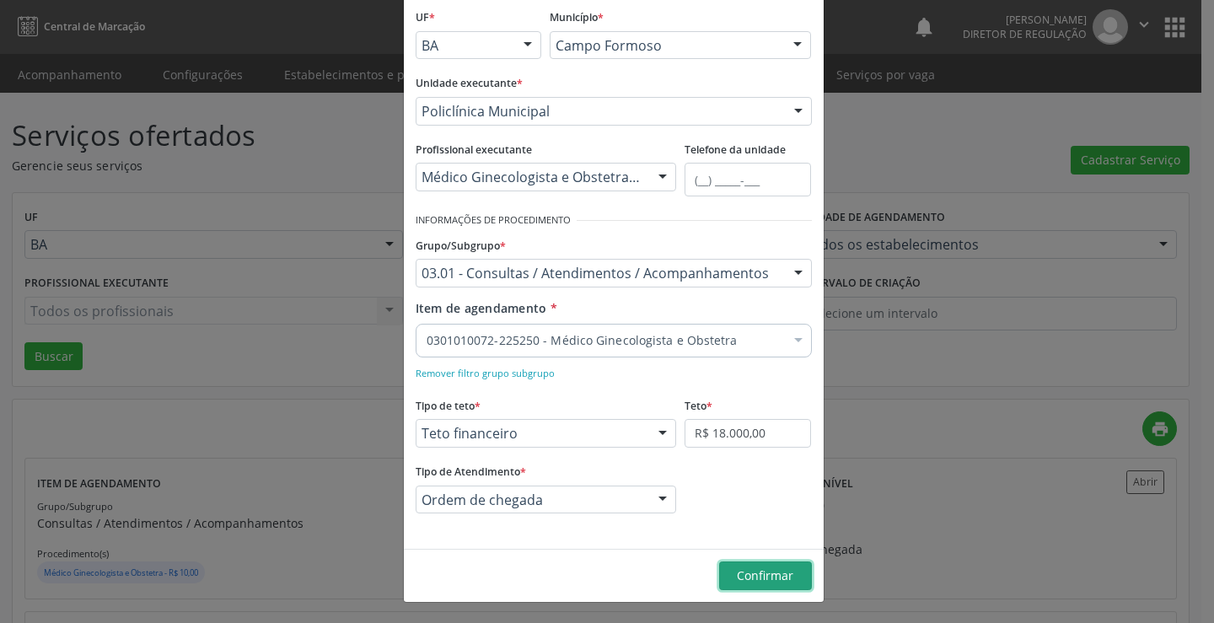
click at [780, 578] on span "Confirmar" at bounding box center [765, 576] width 56 height 16
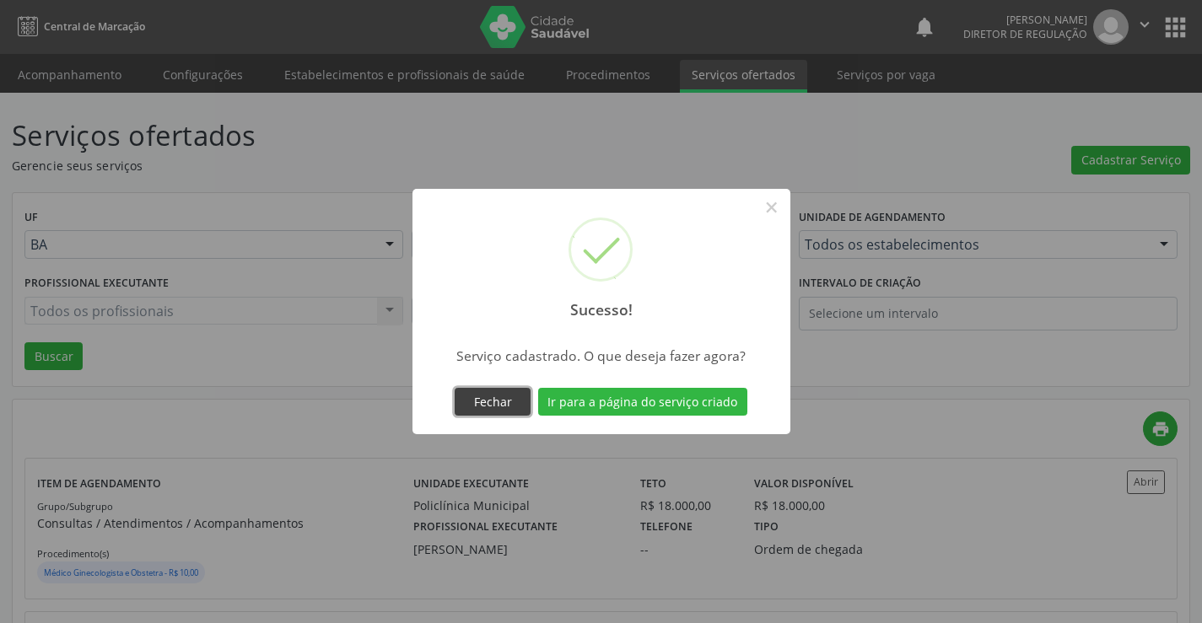
click at [507, 398] on button "Fechar" at bounding box center [493, 402] width 76 height 29
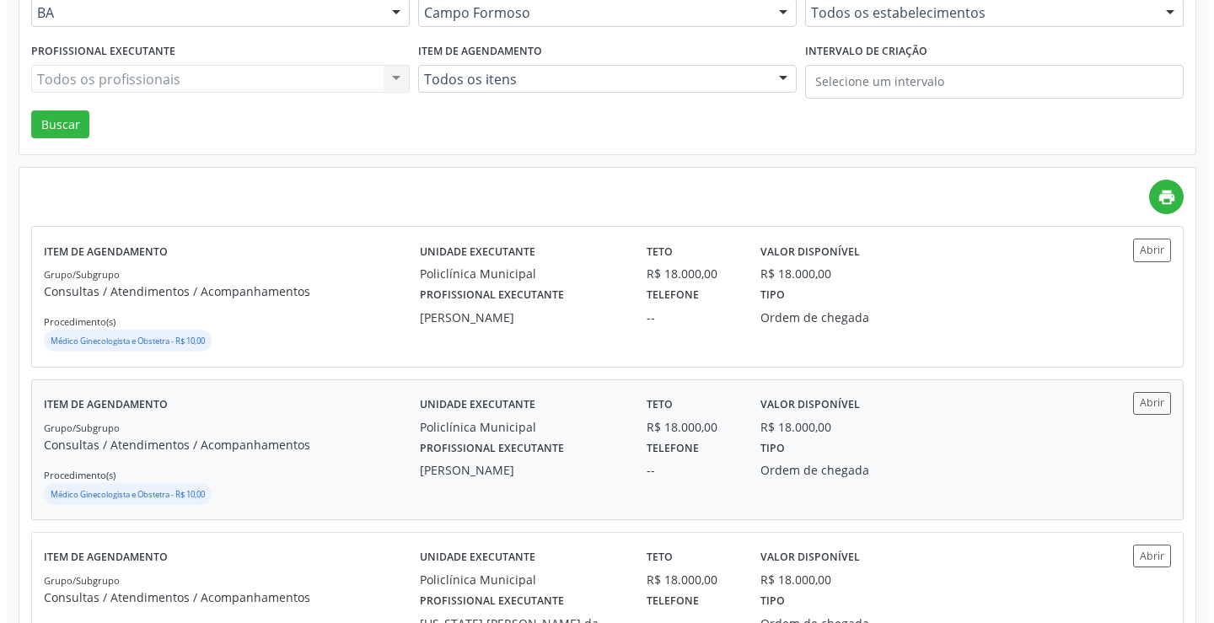
scroll to position [84, 0]
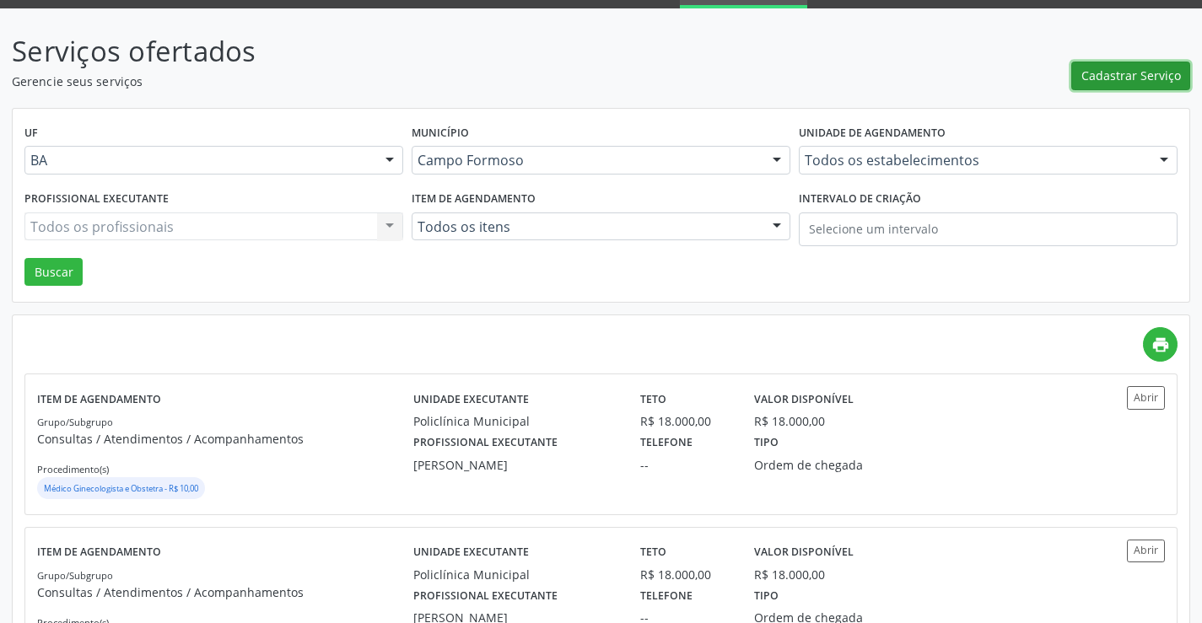
click at [1126, 83] on span "Cadastrar Serviço" at bounding box center [1131, 76] width 100 height 18
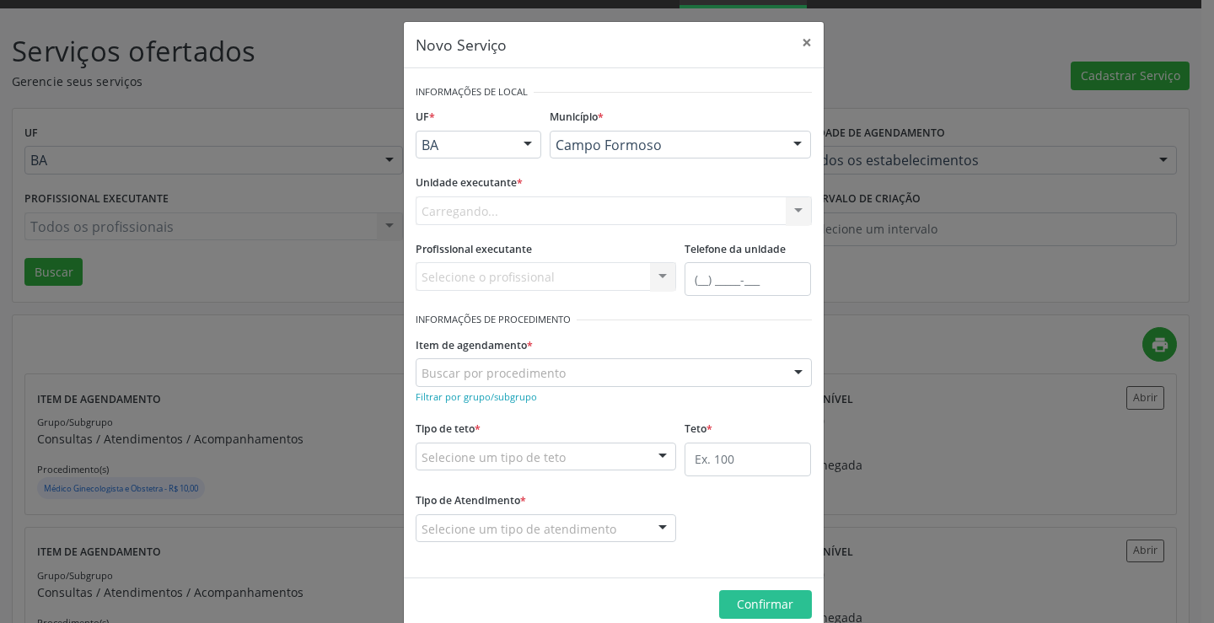
click at [632, 212] on div "Carregando... Nenhum resultado encontrado para: " " Não há nenhuma opção para s…" at bounding box center [614, 210] width 396 height 29
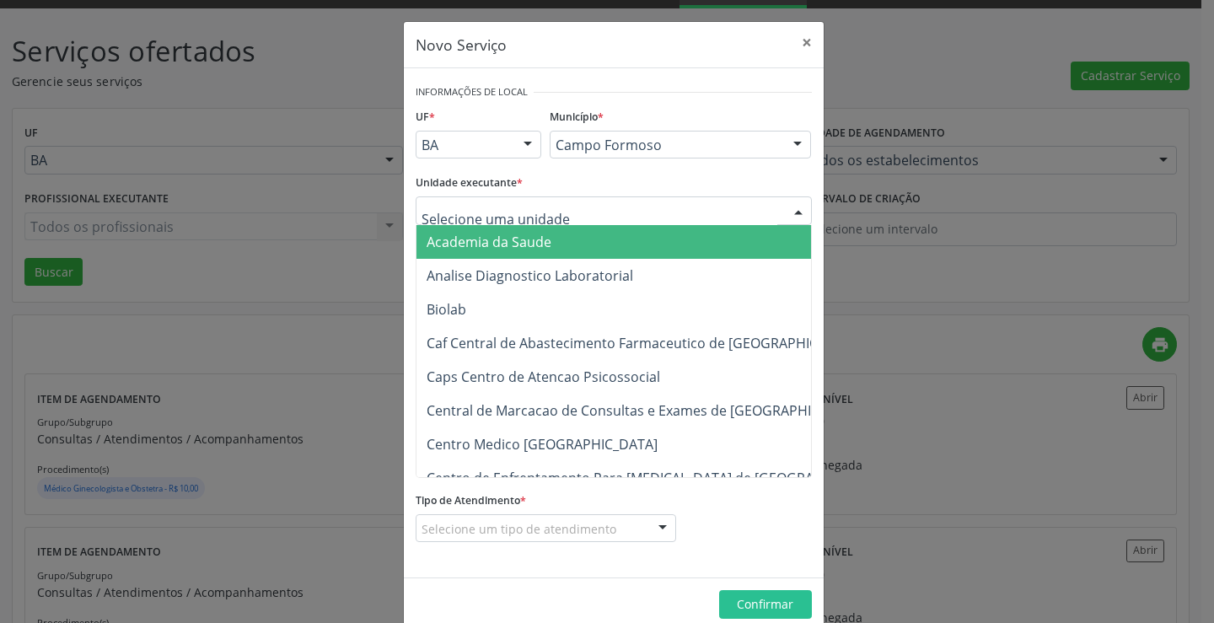
click at [618, 218] on div at bounding box center [614, 210] width 396 height 29
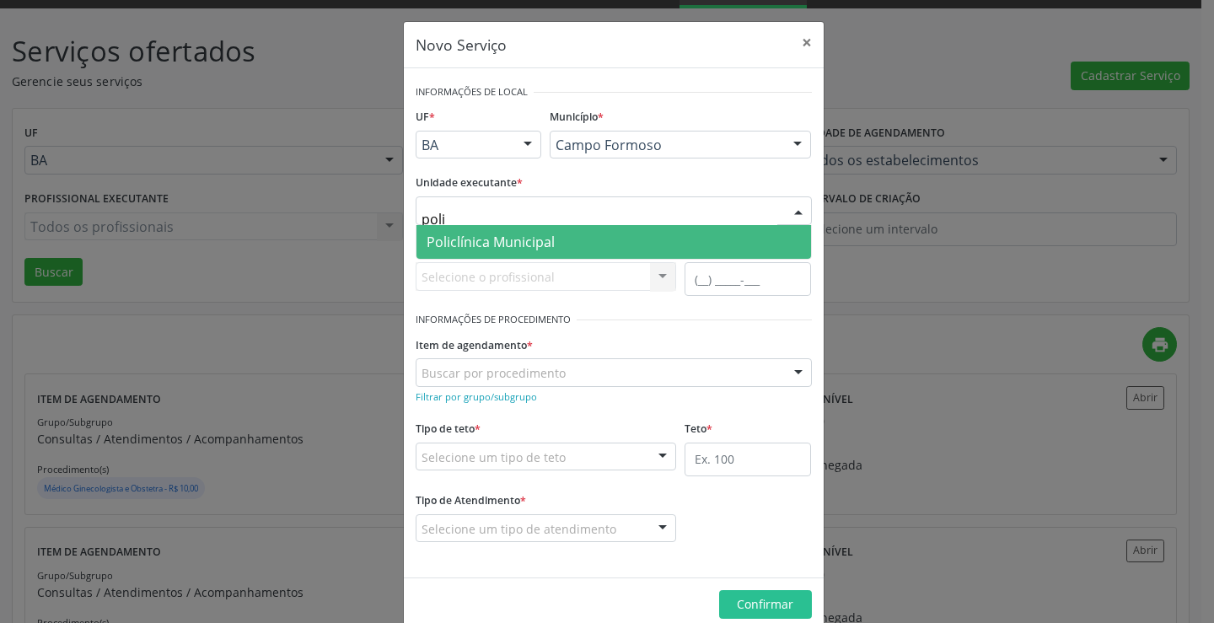
click at [611, 245] on span "Policlínica Municipal" at bounding box center [614, 242] width 395 height 34
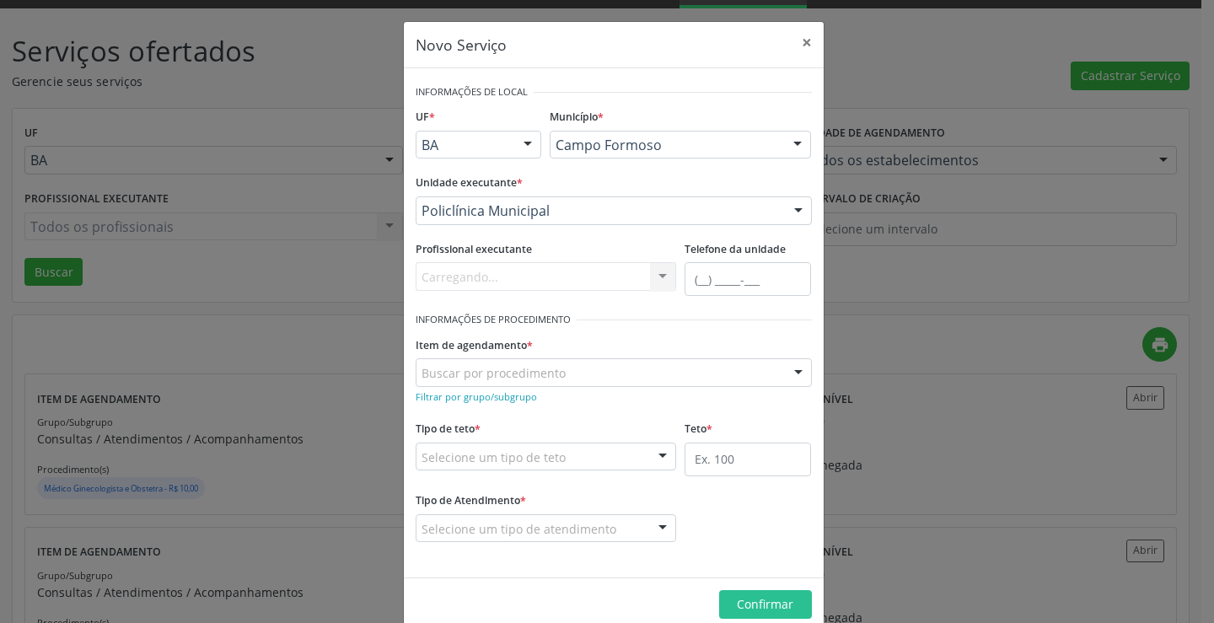
click at [551, 280] on div "Carregando... Nenhum resultado encontrado para: " " Não há nenhuma opção para s…" at bounding box center [546, 276] width 261 height 29
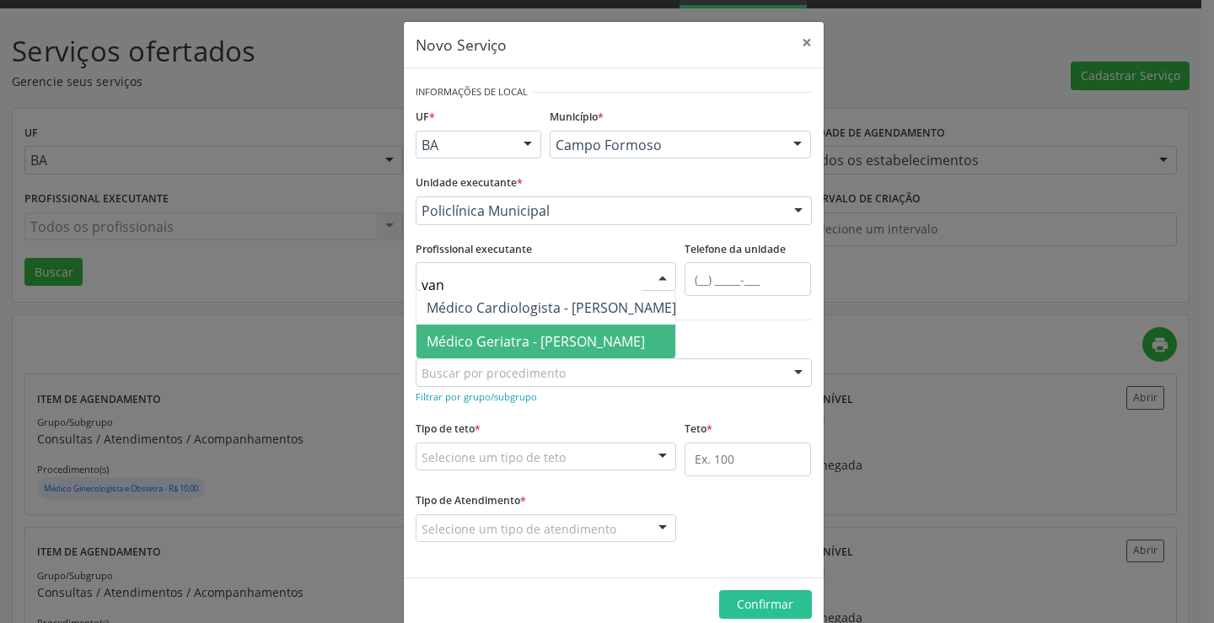
click at [573, 335] on span "Médico Geriatra - [PERSON_NAME]" at bounding box center [536, 341] width 218 height 19
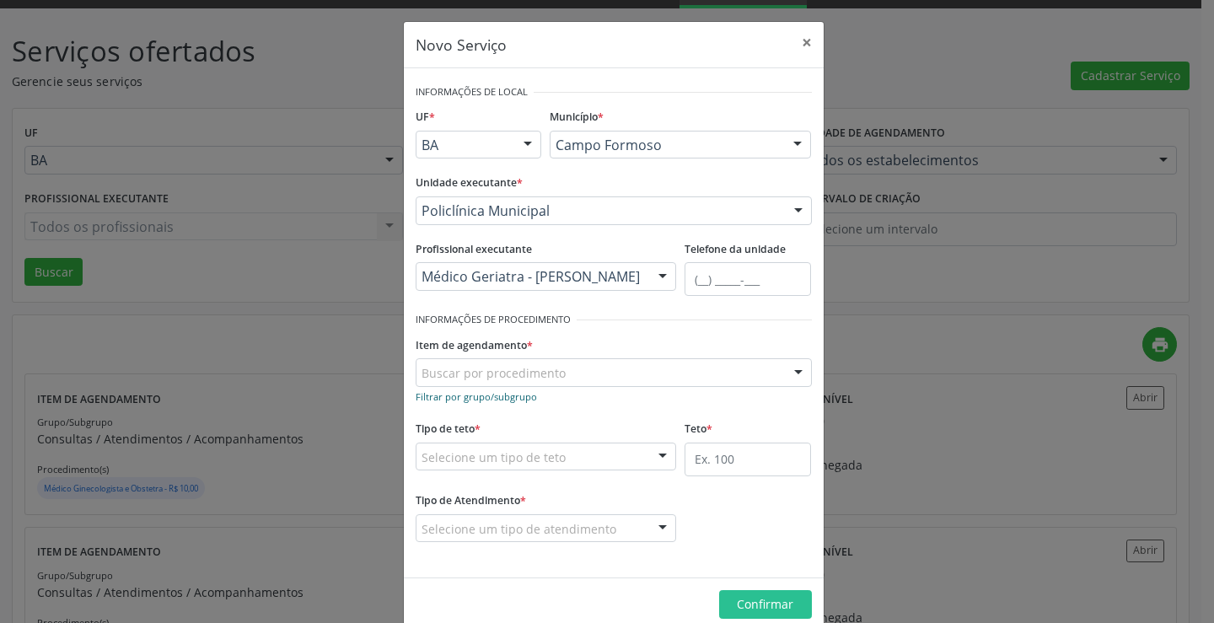
click at [510, 399] on small "Filtrar por grupo/subgrupo" at bounding box center [476, 396] width 121 height 13
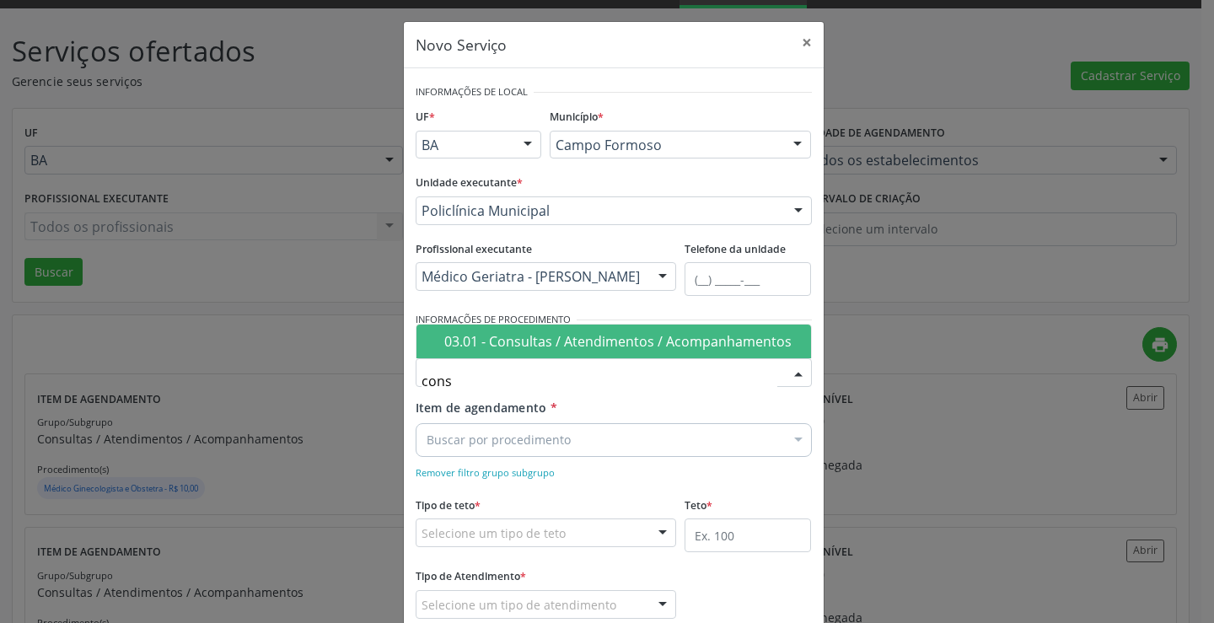
click at [549, 338] on div "03.01 - Consultas / Atendimentos / Acompanhamentos" at bounding box center [622, 341] width 357 height 13
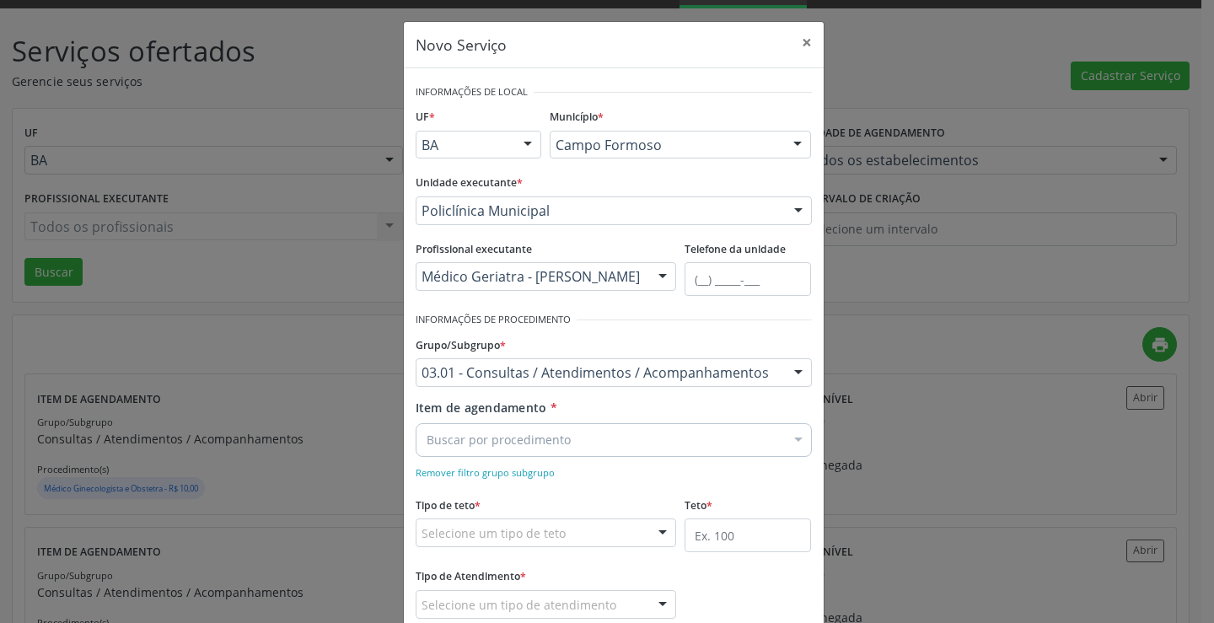
click at [506, 455] on div "Buscar por procedimento" at bounding box center [614, 440] width 396 height 34
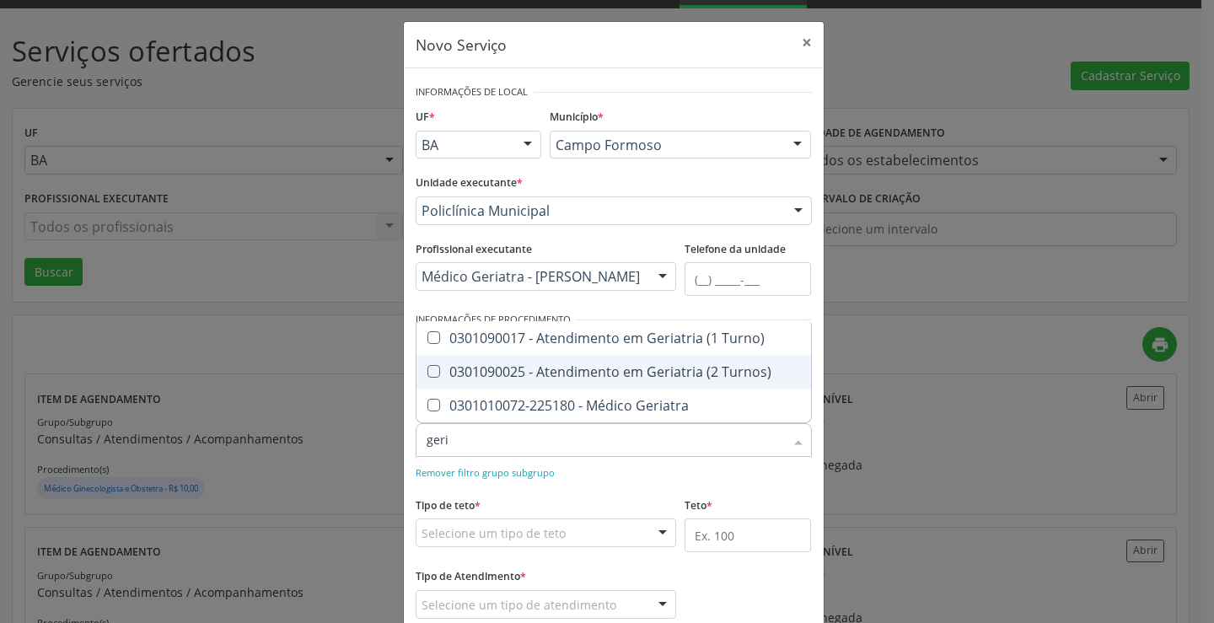
click at [616, 383] on span "0301090025 - Atendimento em Geriatria (2 Turnos)" at bounding box center [614, 372] width 395 height 34
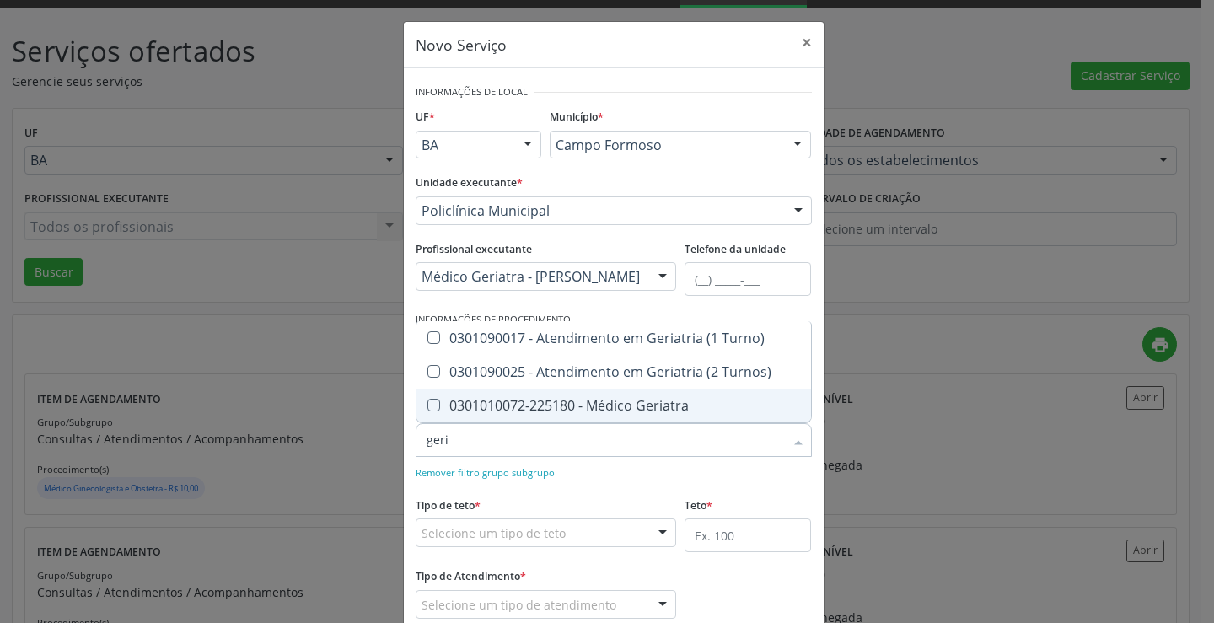
click at [615, 402] on div "0301010072-225180 - Médico Geriatra" at bounding box center [614, 405] width 374 height 13
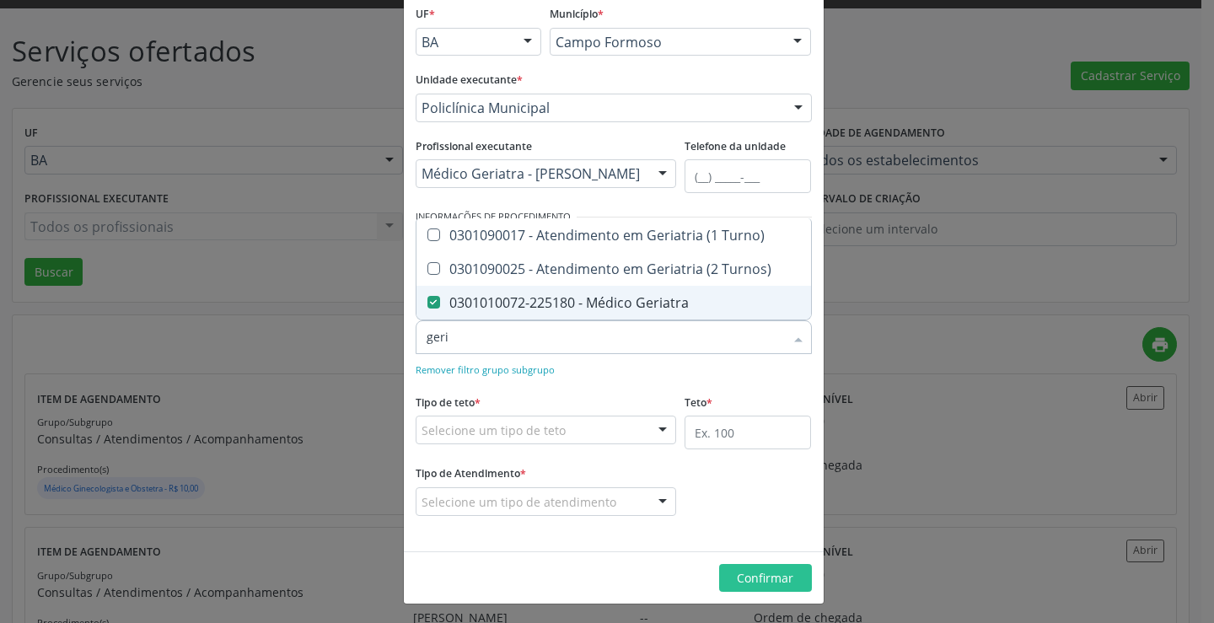
scroll to position [105, 0]
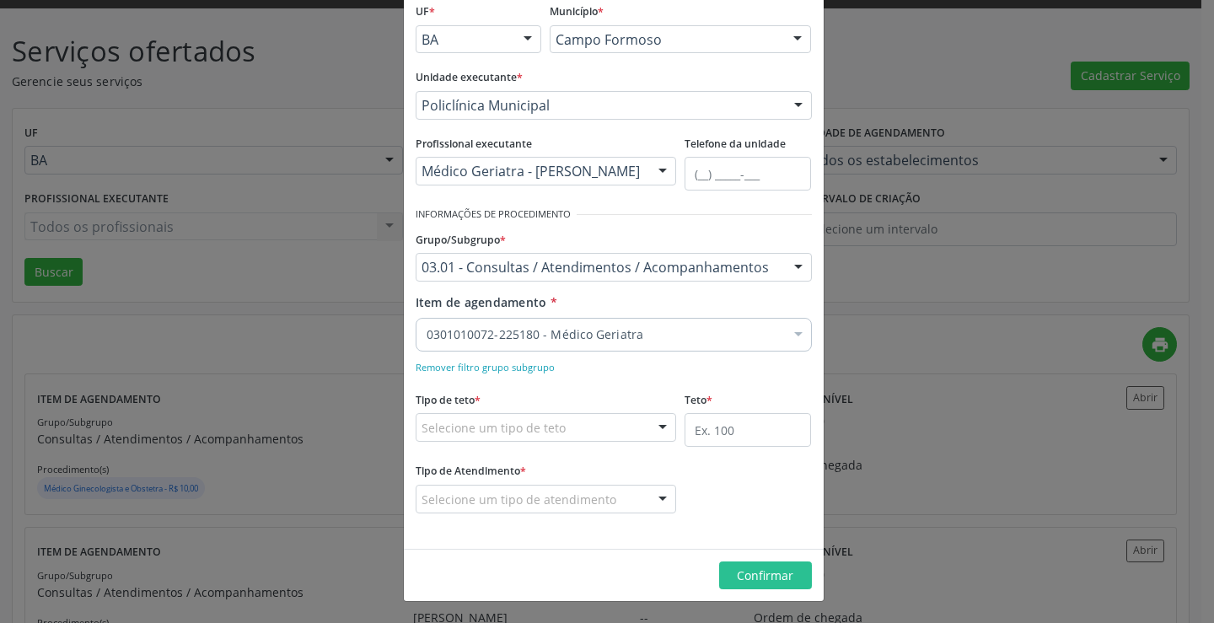
click at [643, 378] on form "Informações de Local UF * BA BA Nenhum resultado encontrado para: " " Não há ne…" at bounding box center [614, 256] width 396 height 562
click at [636, 438] on div "Selecione um tipo de teto" at bounding box center [546, 427] width 261 height 29
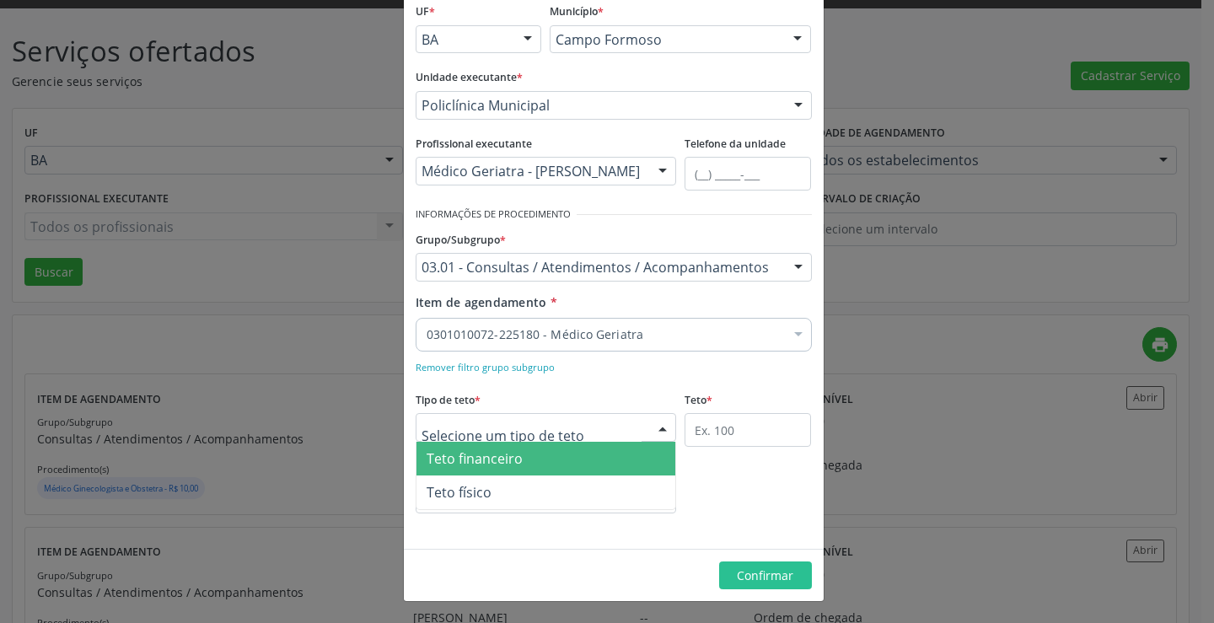
drag, startPoint x: 589, startPoint y: 460, endPoint x: 671, endPoint y: 441, distance: 83.9
click at [590, 460] on span "Teto financeiro" at bounding box center [547, 459] width 260 height 34
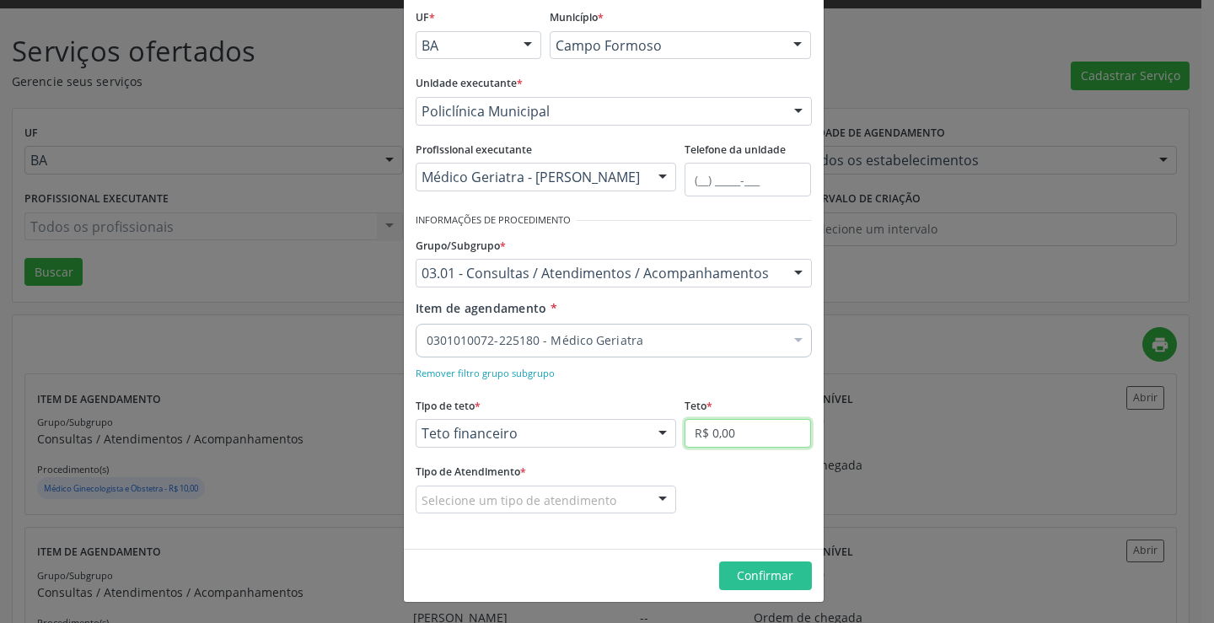
click at [696, 430] on input "R$ 0,00" at bounding box center [748, 433] width 126 height 29
click at [621, 495] on div "Selecione um tipo de atendimento" at bounding box center [546, 500] width 261 height 29
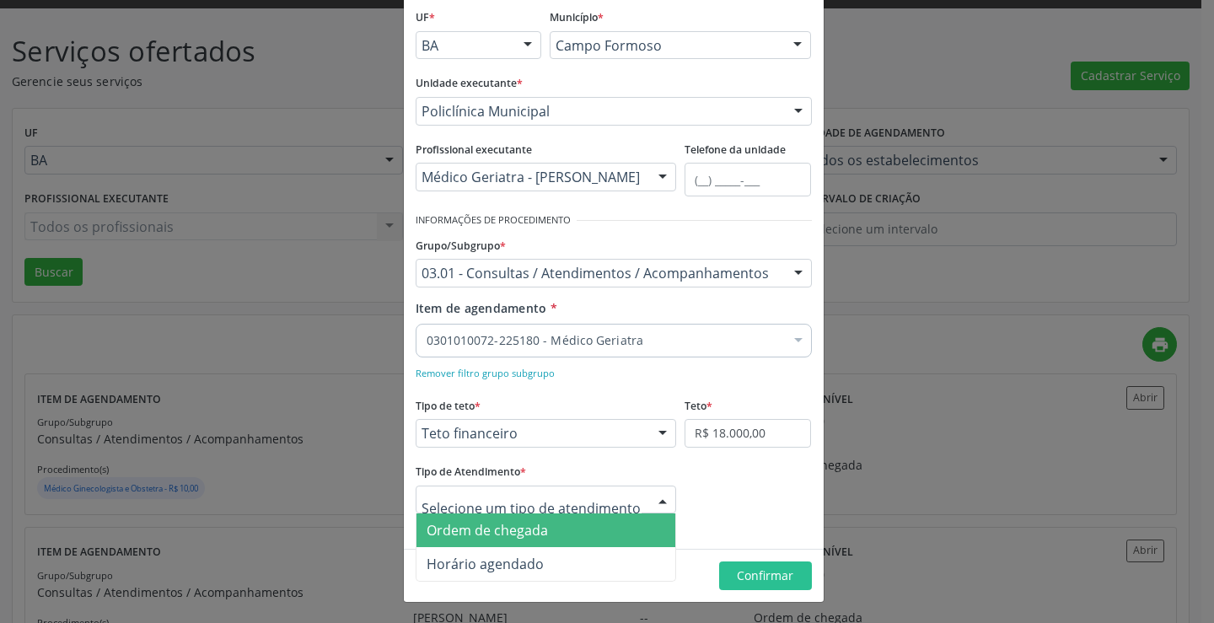
drag, startPoint x: 594, startPoint y: 529, endPoint x: 624, endPoint y: 535, distance: 31.1
click at [598, 531] on span "Ordem de chegada" at bounding box center [547, 531] width 260 height 34
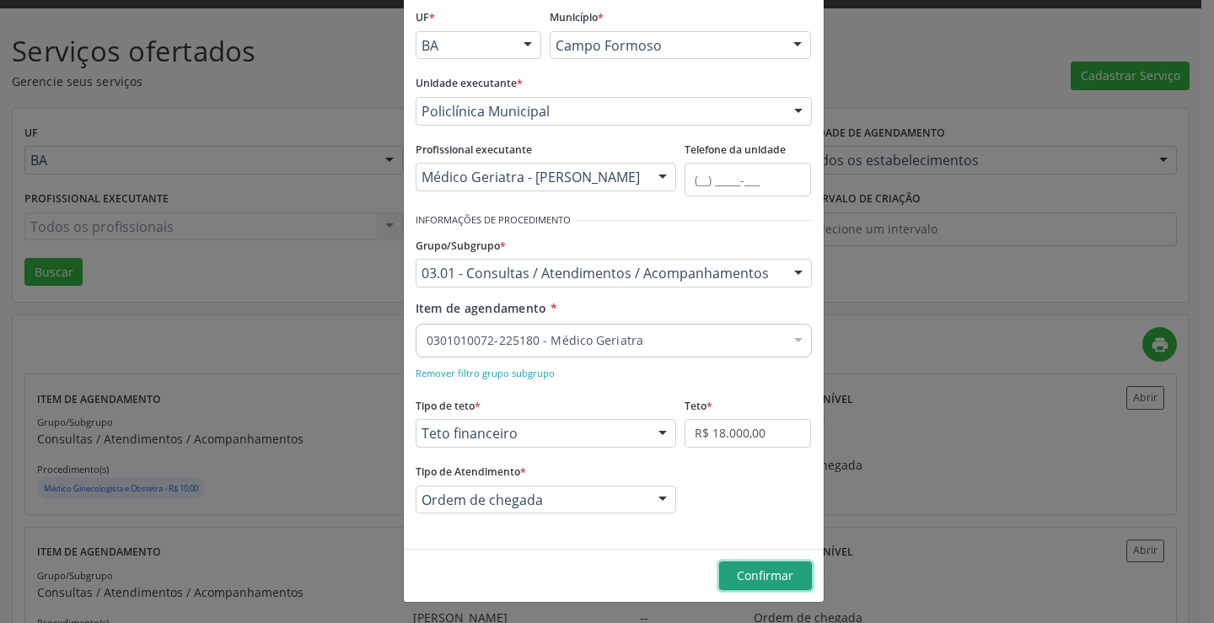
click at [767, 568] on span "Confirmar" at bounding box center [765, 576] width 56 height 16
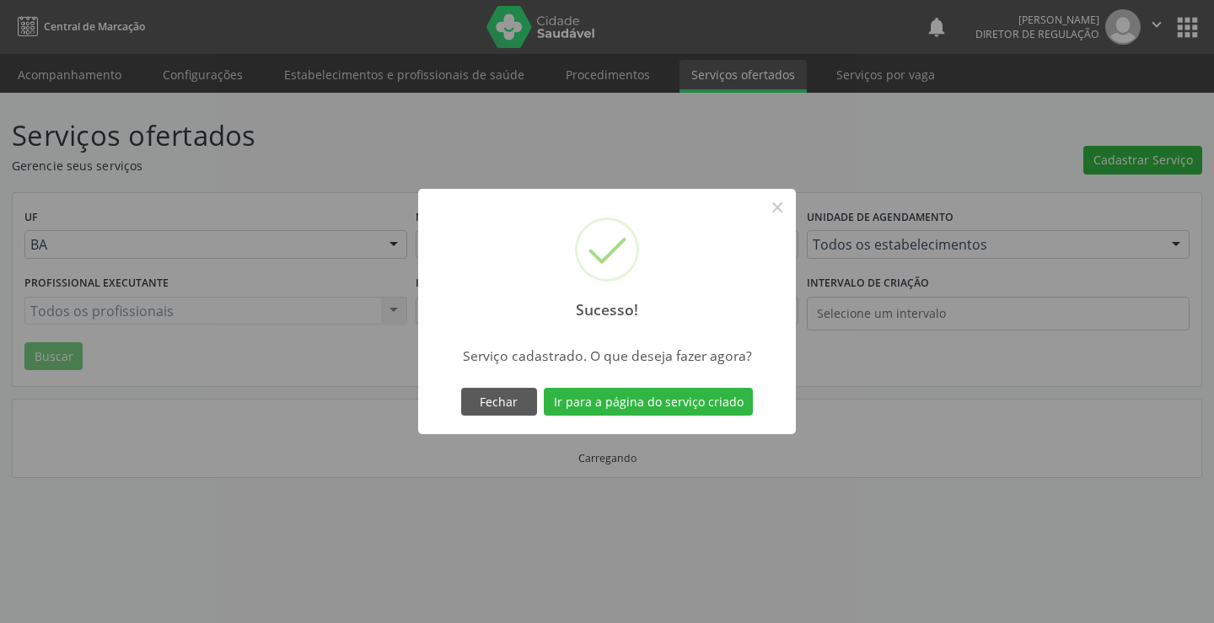
scroll to position [0, 0]
click at [496, 400] on button "Fechar" at bounding box center [499, 402] width 76 height 29
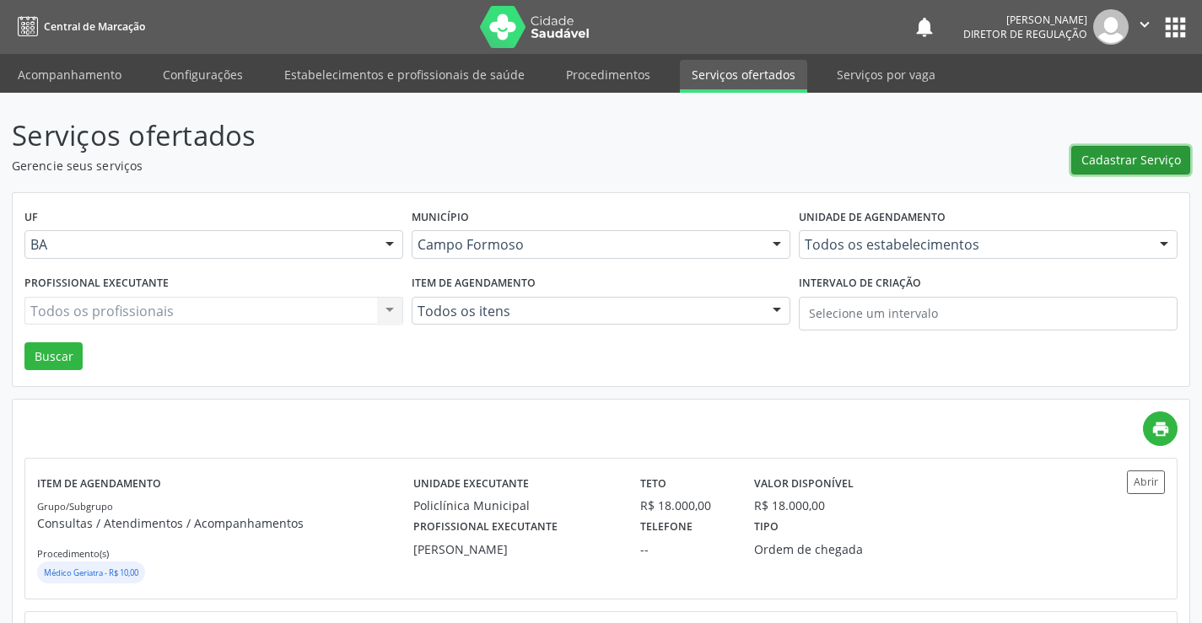
click at [1082, 156] on button "Cadastrar Serviço" at bounding box center [1130, 160] width 119 height 29
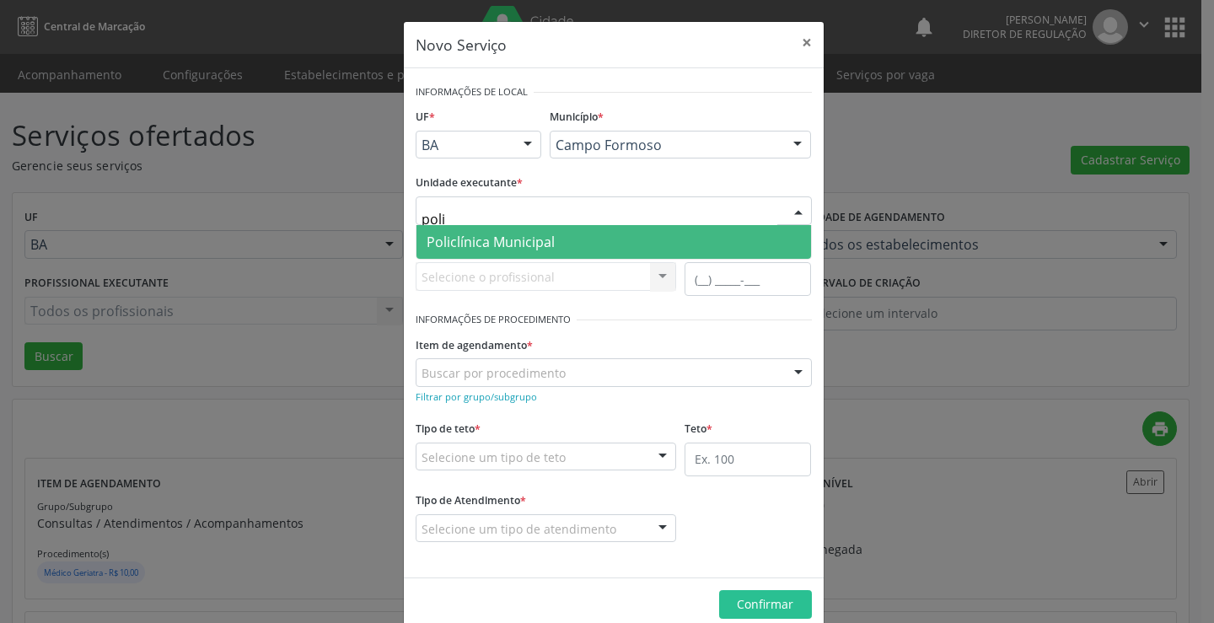
click at [515, 237] on span "Policlínica Municipal" at bounding box center [491, 242] width 128 height 19
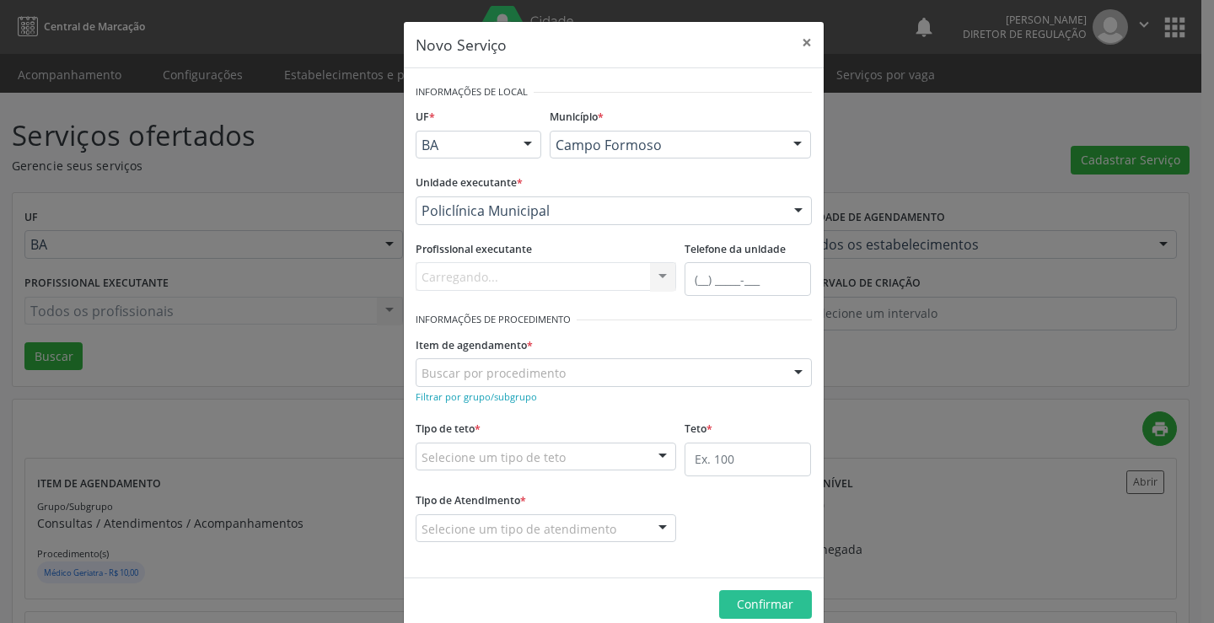
click at [515, 283] on div "Carregando... Nenhum resultado encontrado para: " " Não há nenhuma opção para s…" at bounding box center [546, 276] width 261 height 29
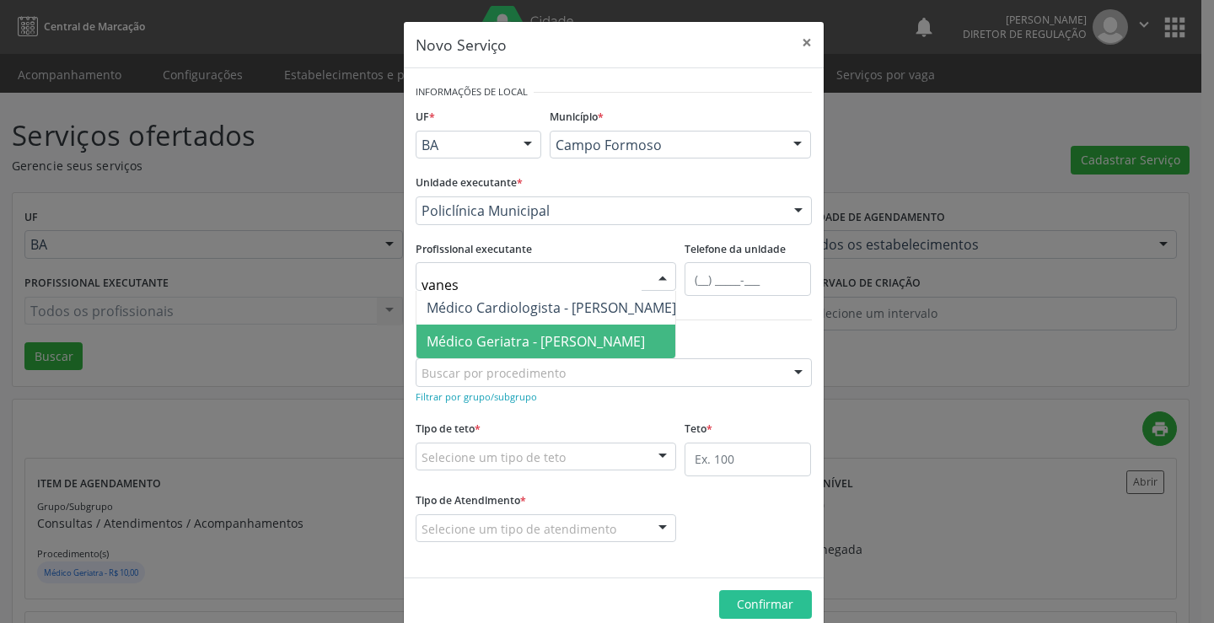
click at [569, 331] on span "Médico Geriatra - [PERSON_NAME]" at bounding box center [552, 342] width 270 height 34
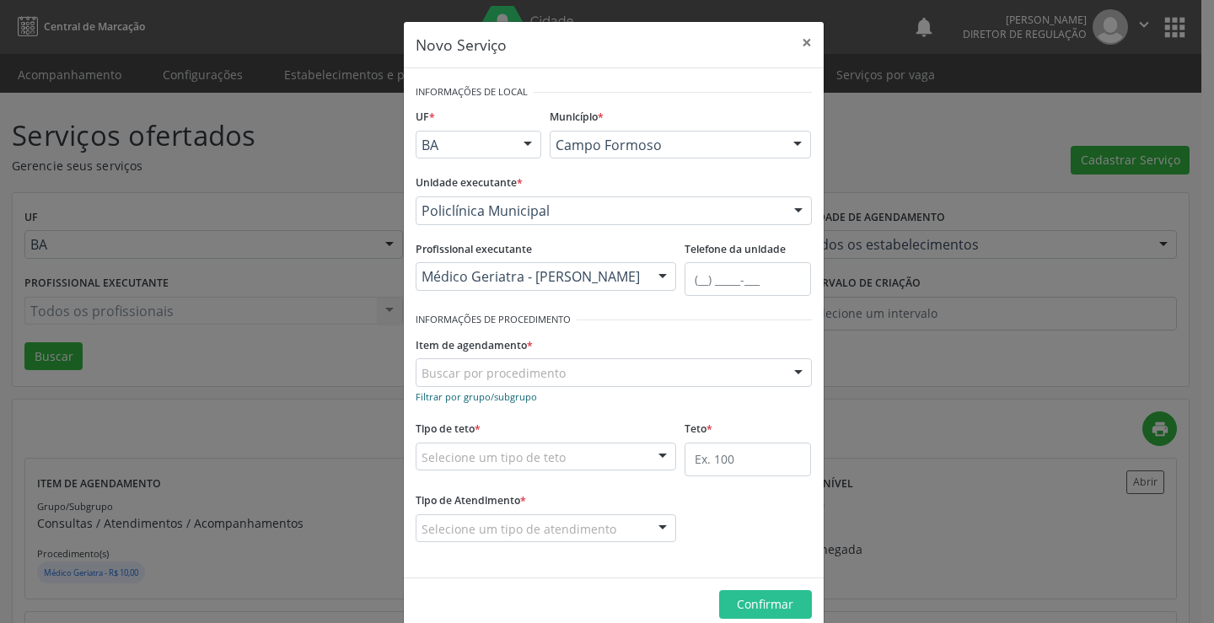
click at [514, 402] on small "Filtrar por grupo/subgrupo" at bounding box center [476, 396] width 121 height 13
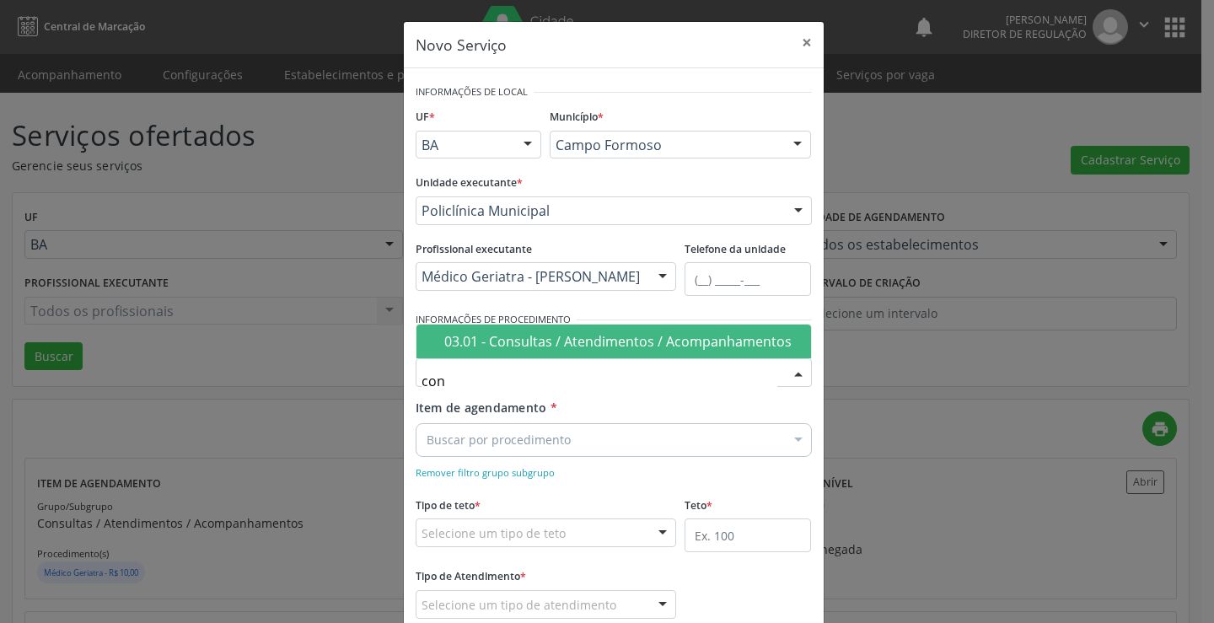
click at [551, 341] on div "03.01 - Consultas / Atendimentos / Acompanhamentos" at bounding box center [622, 341] width 357 height 13
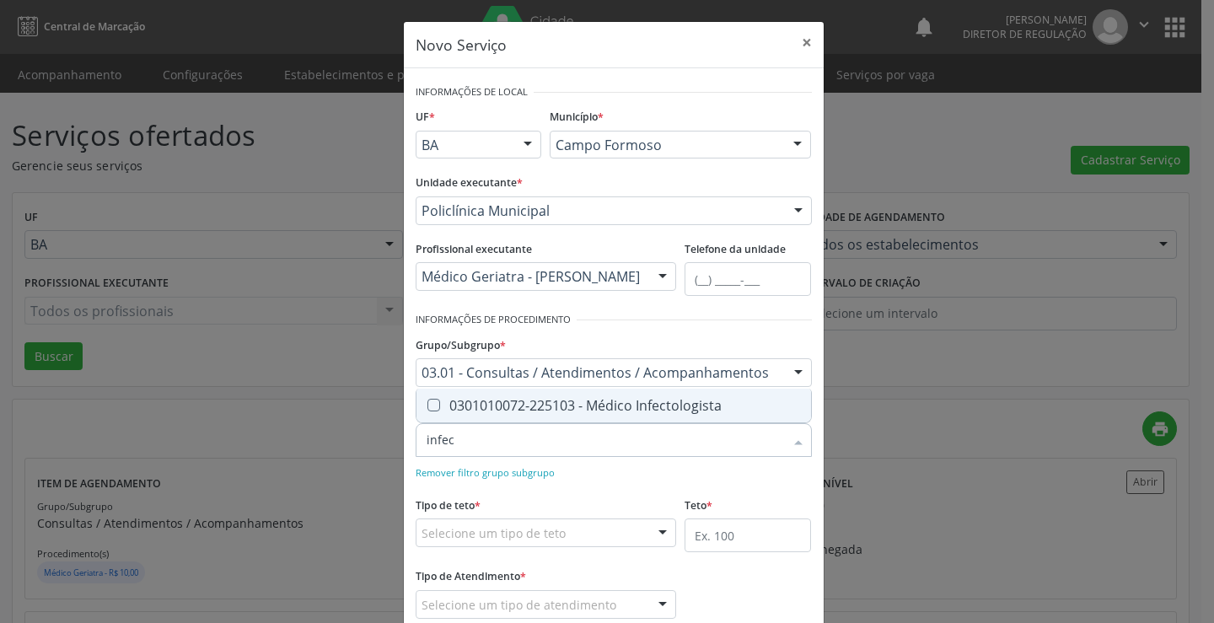
click at [600, 399] on div "0301010072-225103 - Médico Infectologista" at bounding box center [614, 405] width 374 height 13
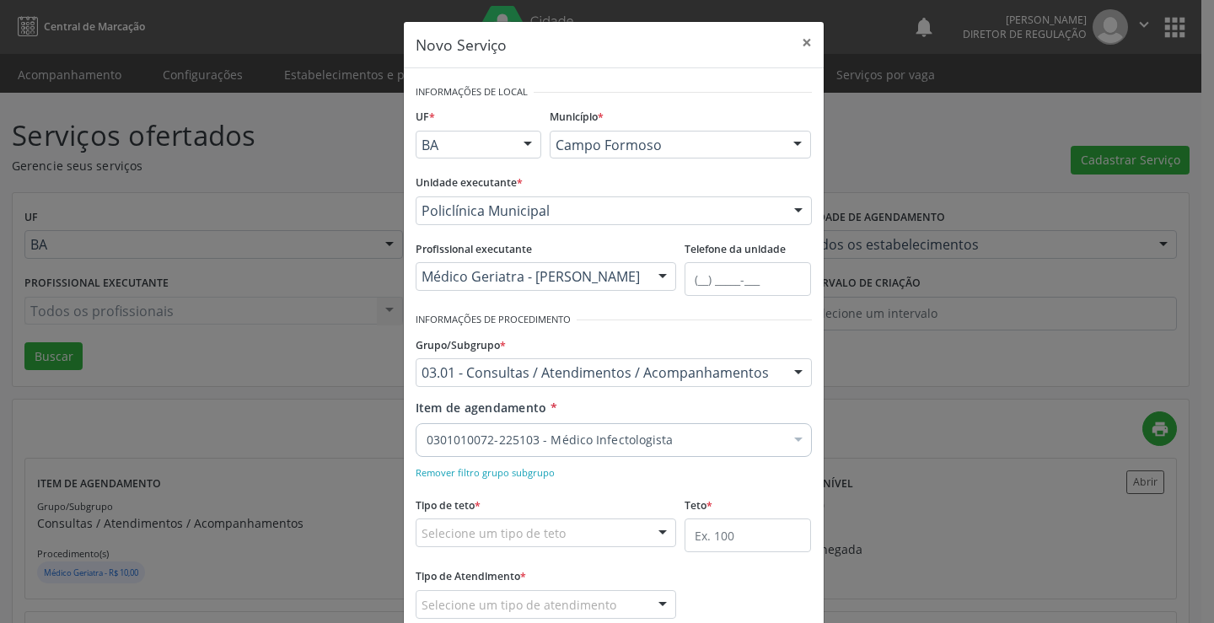
click at [576, 503] on div "Tipo de teto * Selecione um tipo de teto Teto financeiro Teto físico Nenhum res…" at bounding box center [546, 519] width 261 height 54
click at [551, 543] on div "Selecione um tipo de teto" at bounding box center [546, 533] width 261 height 29
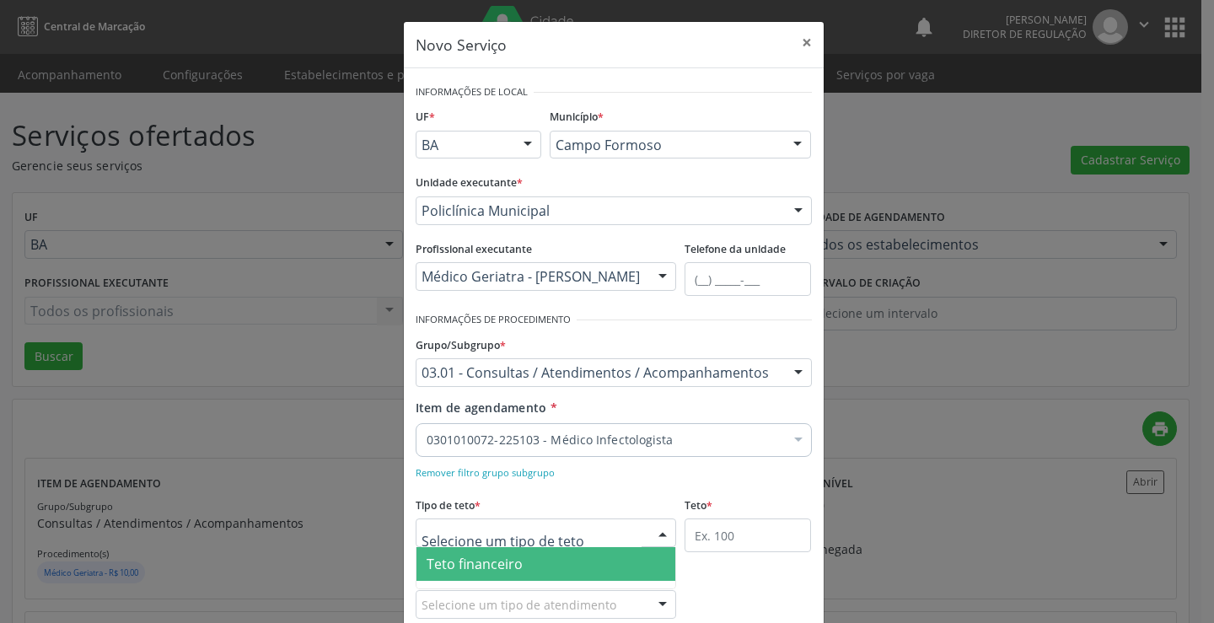
drag, startPoint x: 535, startPoint y: 573, endPoint x: 576, endPoint y: 548, distance: 48.0
click at [536, 571] on span "Teto financeiro" at bounding box center [547, 564] width 260 height 34
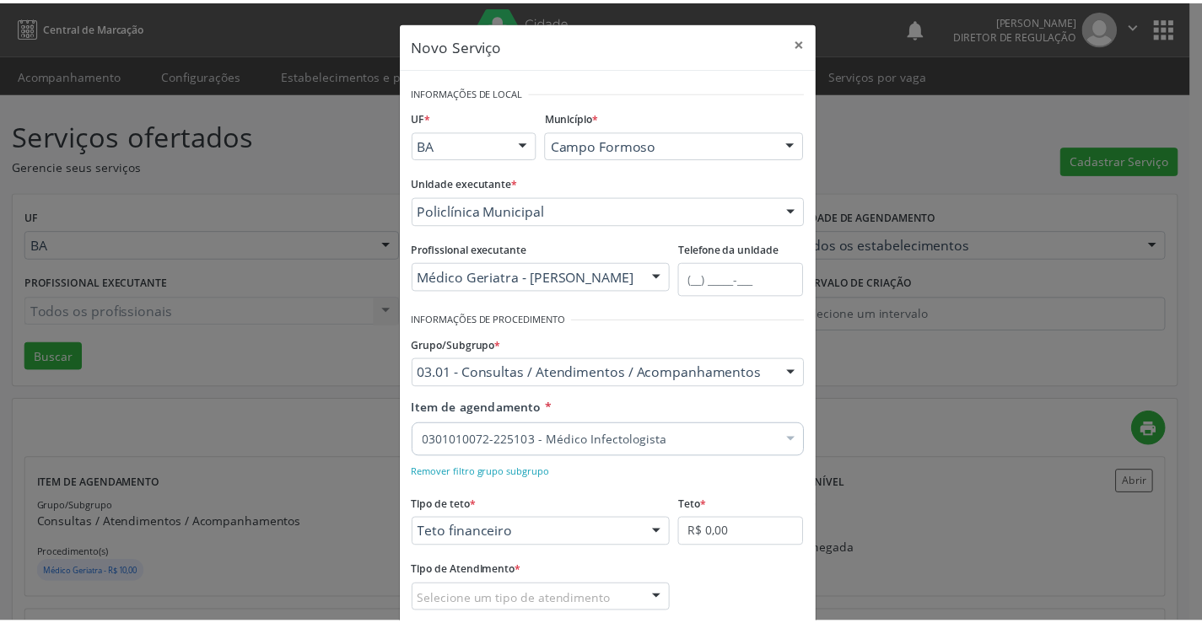
scroll to position [100, 0]
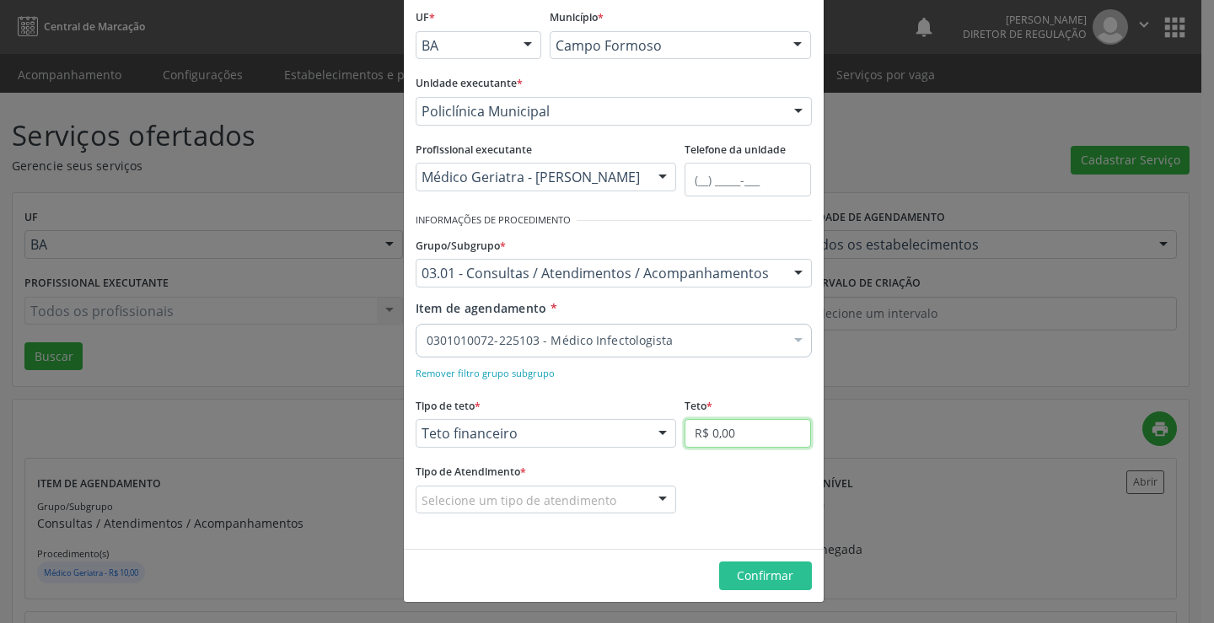
click at [710, 447] on input "R$ 0,00" at bounding box center [748, 433] width 126 height 29
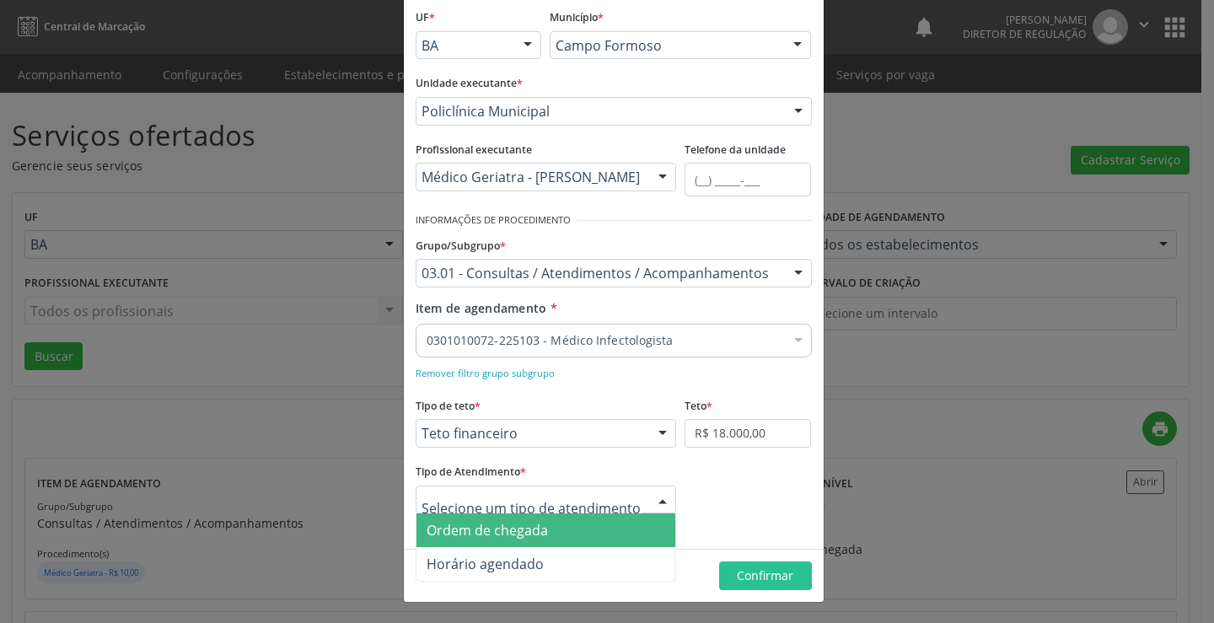
click at [574, 528] on span "Ordem de chegada" at bounding box center [547, 531] width 260 height 34
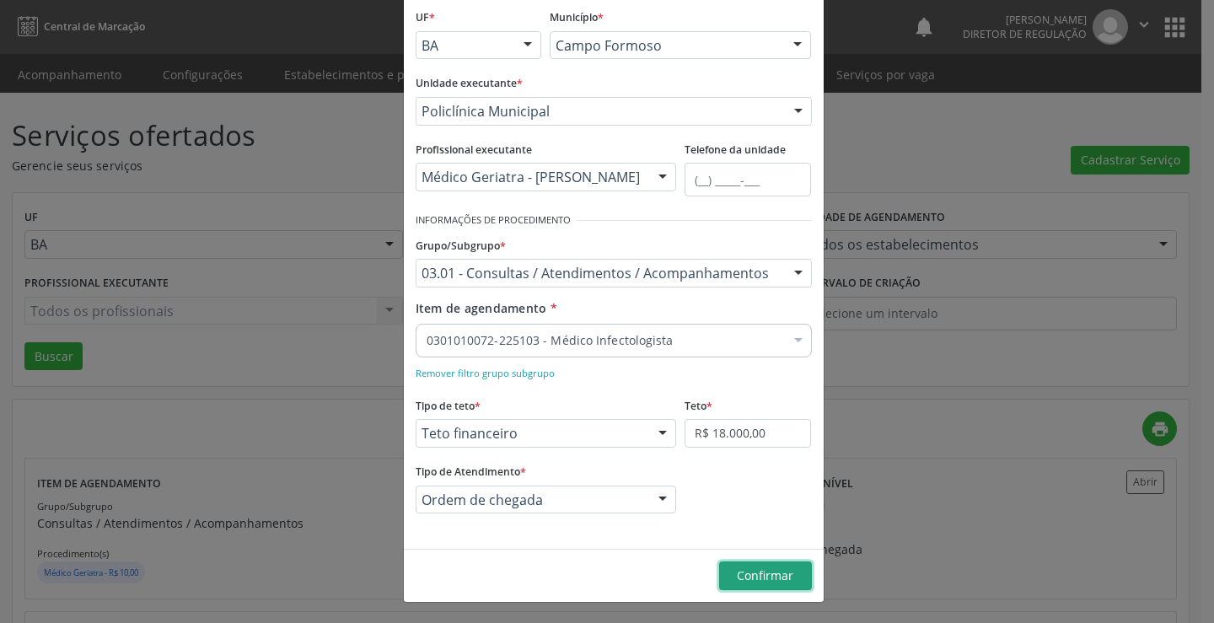
click at [754, 572] on span "Confirmar" at bounding box center [765, 576] width 56 height 16
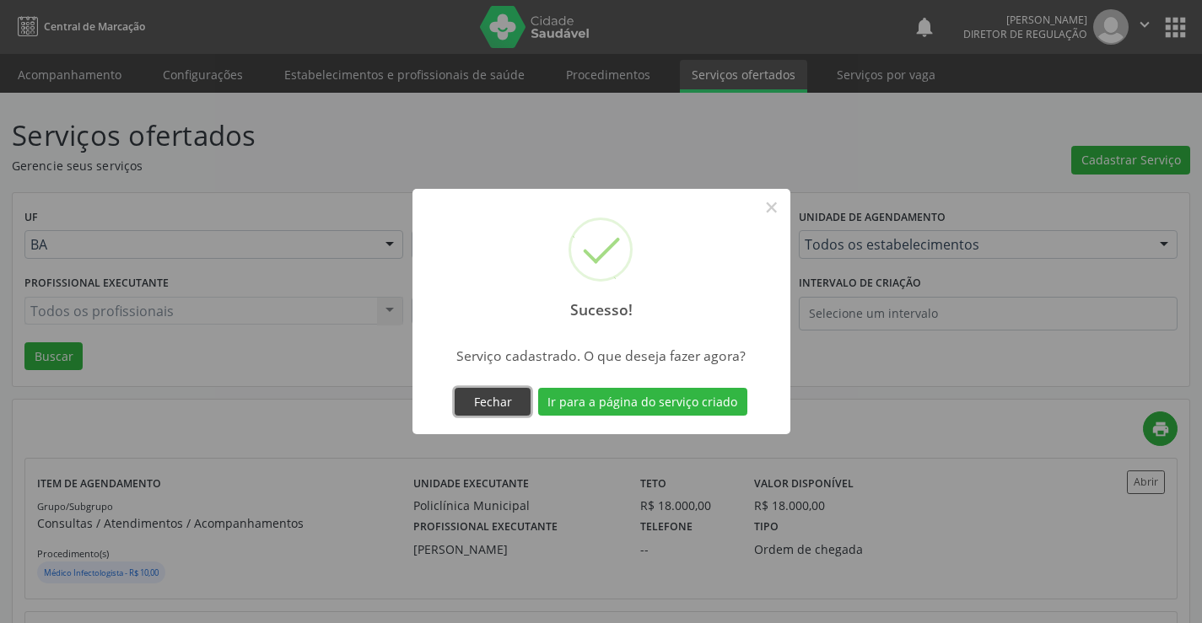
click at [516, 392] on button "Fechar" at bounding box center [493, 402] width 76 height 29
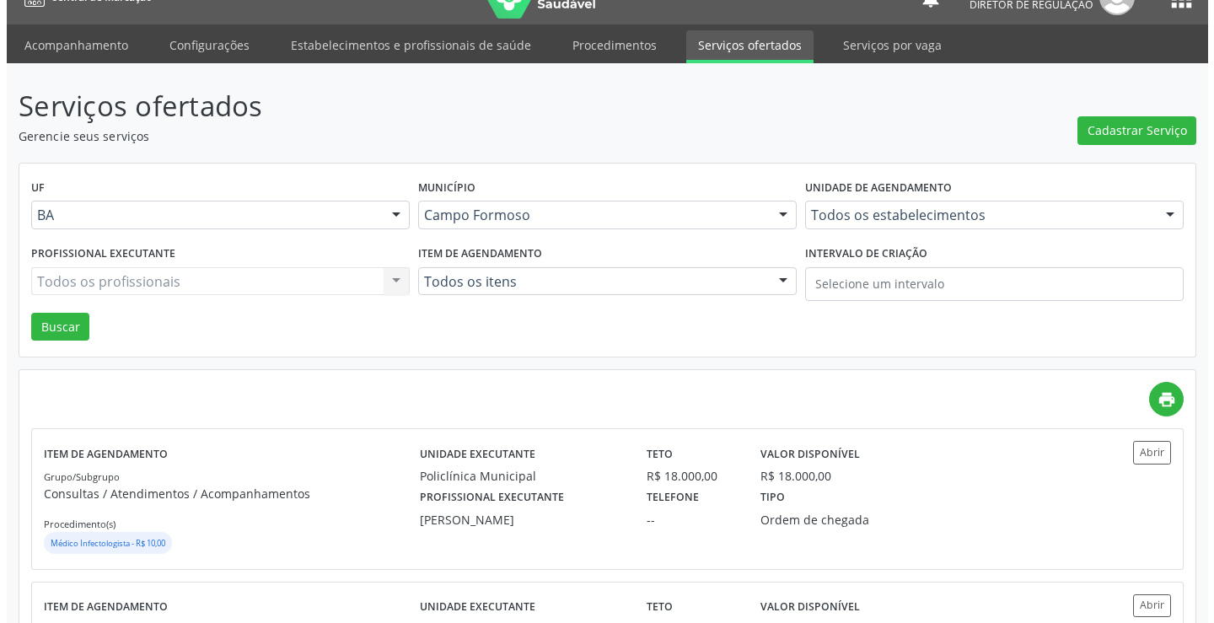
scroll to position [0, 0]
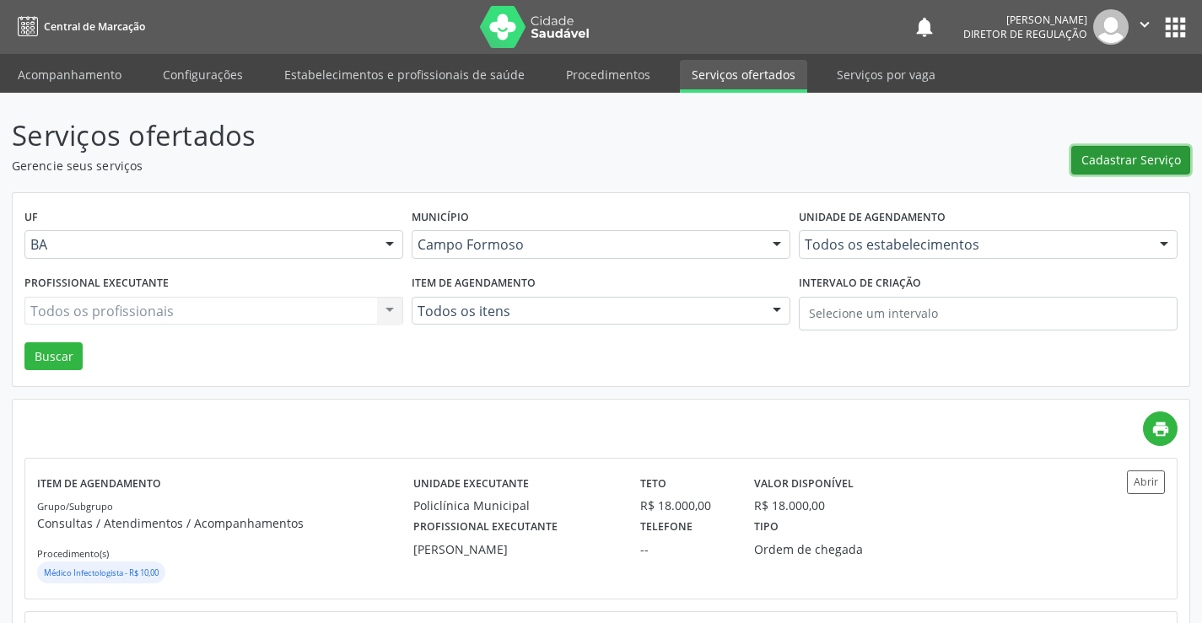
click at [1114, 162] on span "Cadastrar Serviço" at bounding box center [1131, 160] width 100 height 18
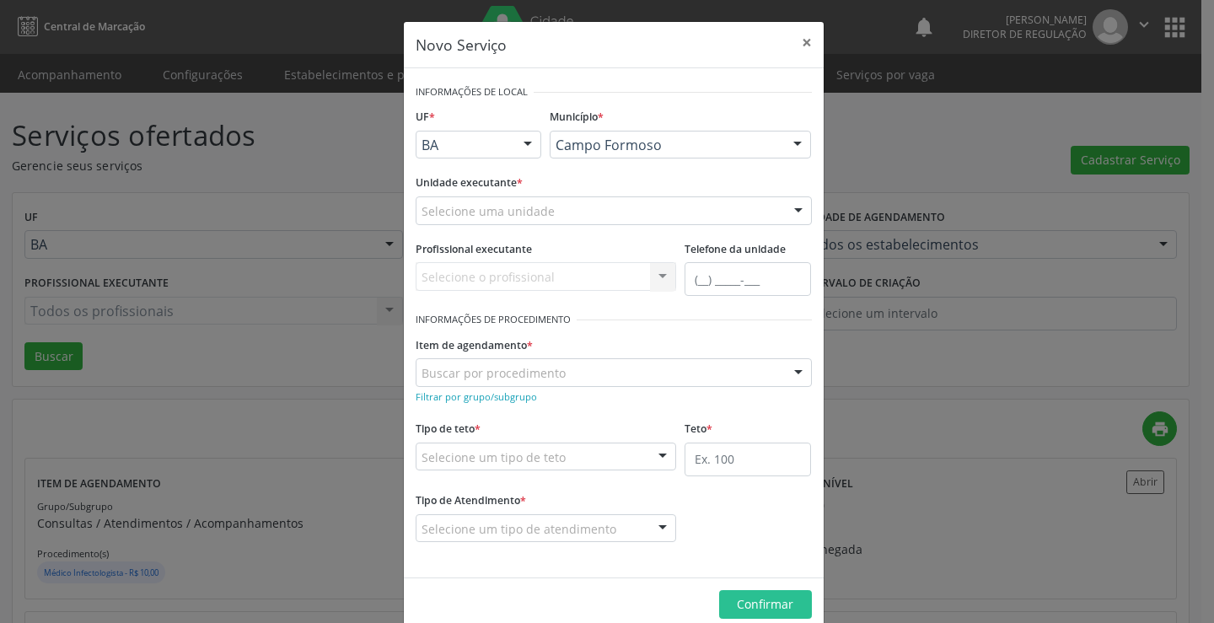
click at [705, 217] on div "Selecione uma unidade" at bounding box center [614, 210] width 396 height 29
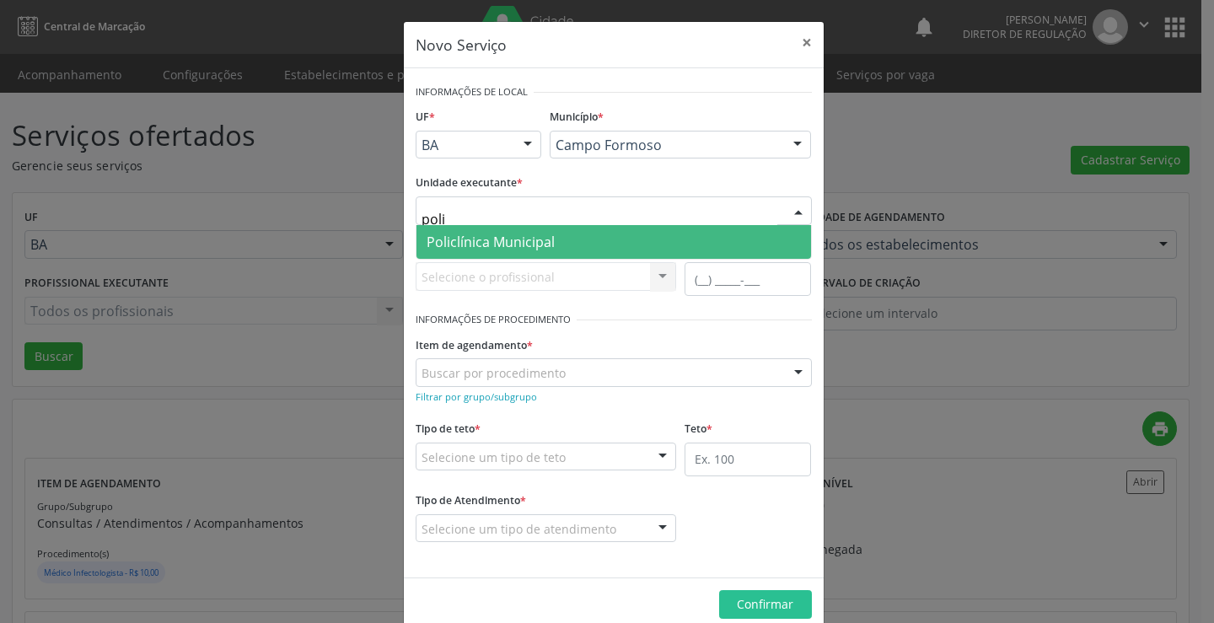
click at [703, 256] on span "Policlínica Municipal" at bounding box center [614, 242] width 395 height 34
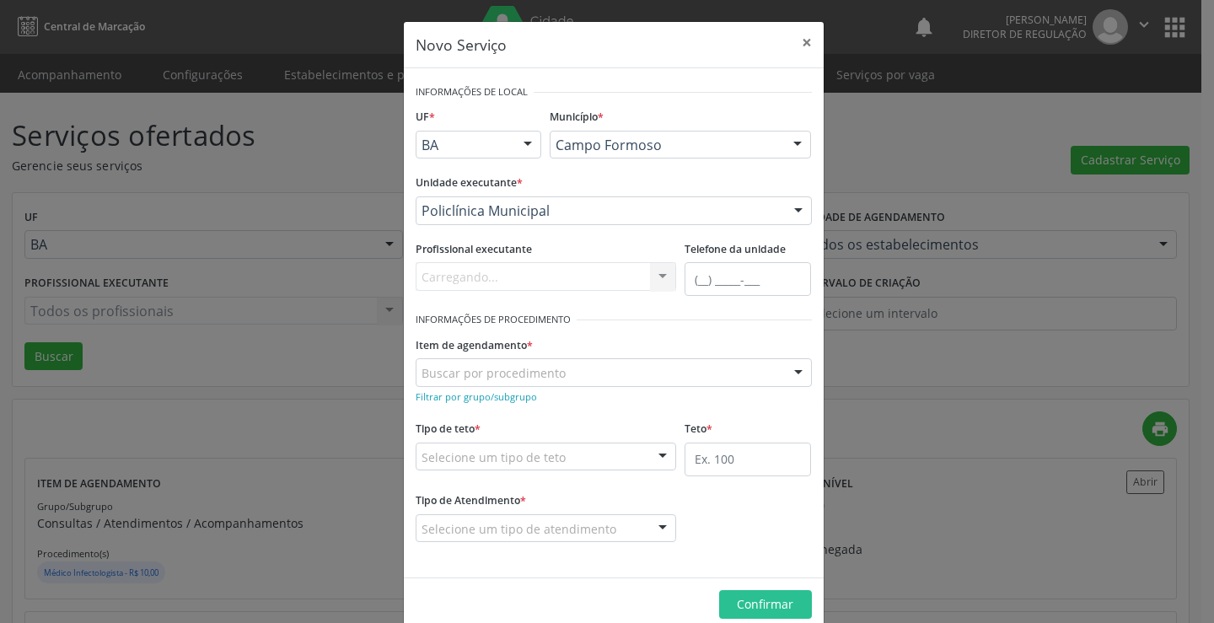
click at [580, 281] on div "Carregando... Nenhum resultado encontrado para: " " Não há nenhuma opção para s…" at bounding box center [546, 276] width 261 height 29
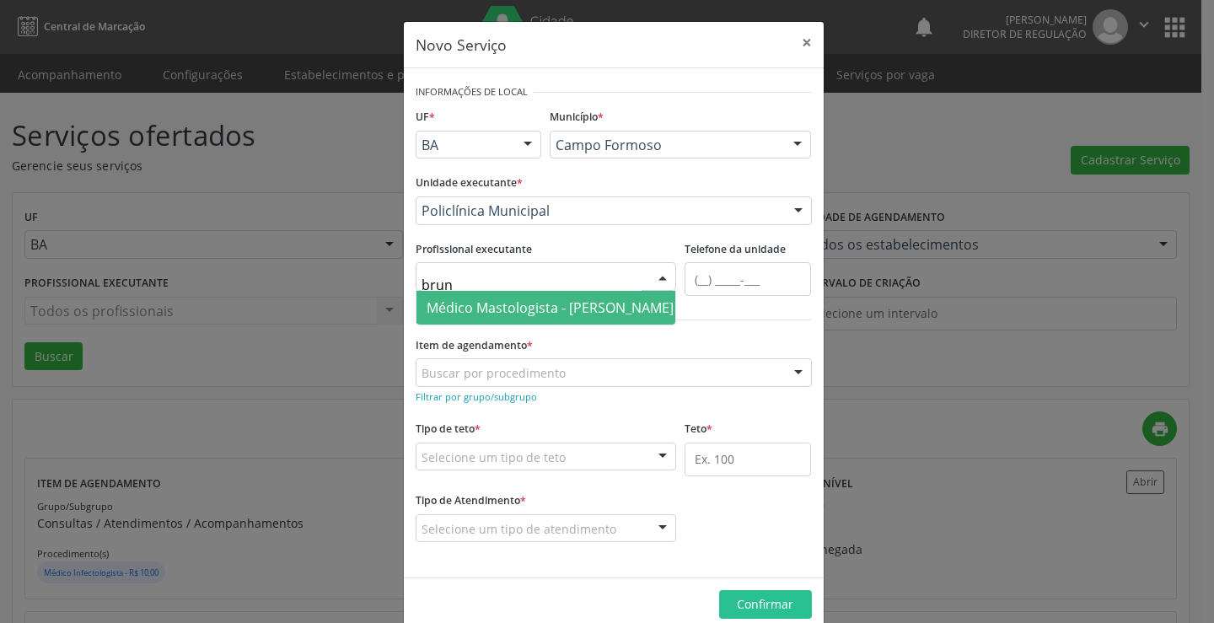
drag, startPoint x: 603, startPoint y: 300, endPoint x: 599, endPoint y: 322, distance: 22.3
click at [603, 304] on span "Médico Mastologista - [PERSON_NAME]" at bounding box center [550, 308] width 247 height 19
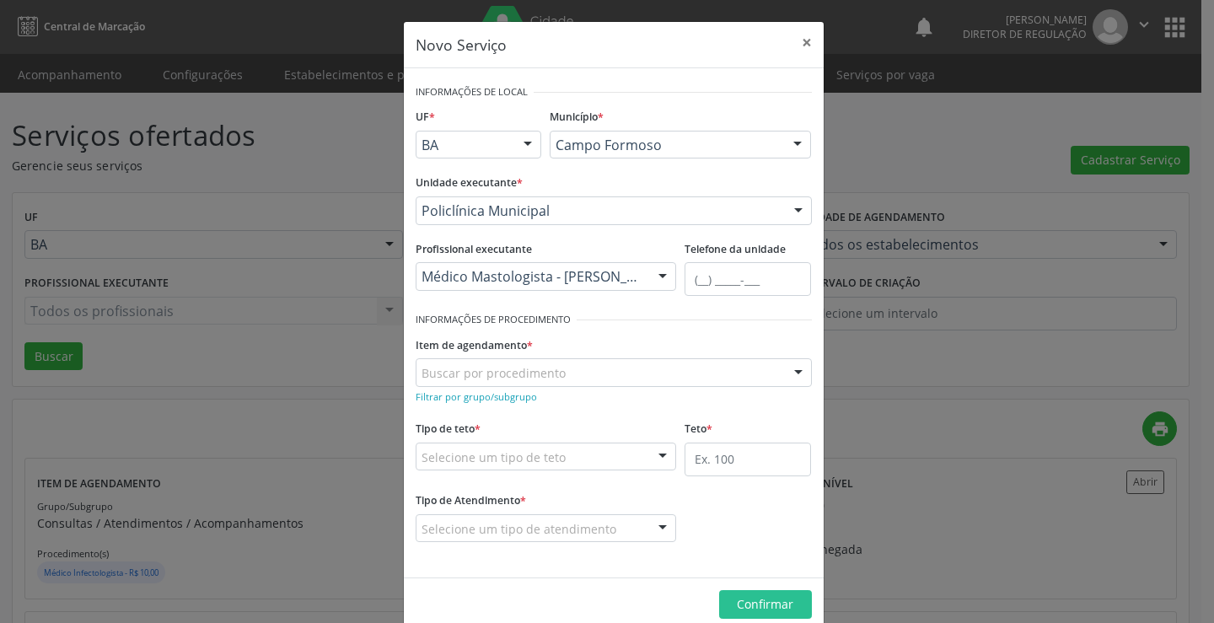
click at [519, 387] on div "Filtrar por grupo/subgrupo" at bounding box center [614, 396] width 396 height 18
click at [520, 393] on small "Filtrar por grupo/subgrupo" at bounding box center [476, 396] width 121 height 13
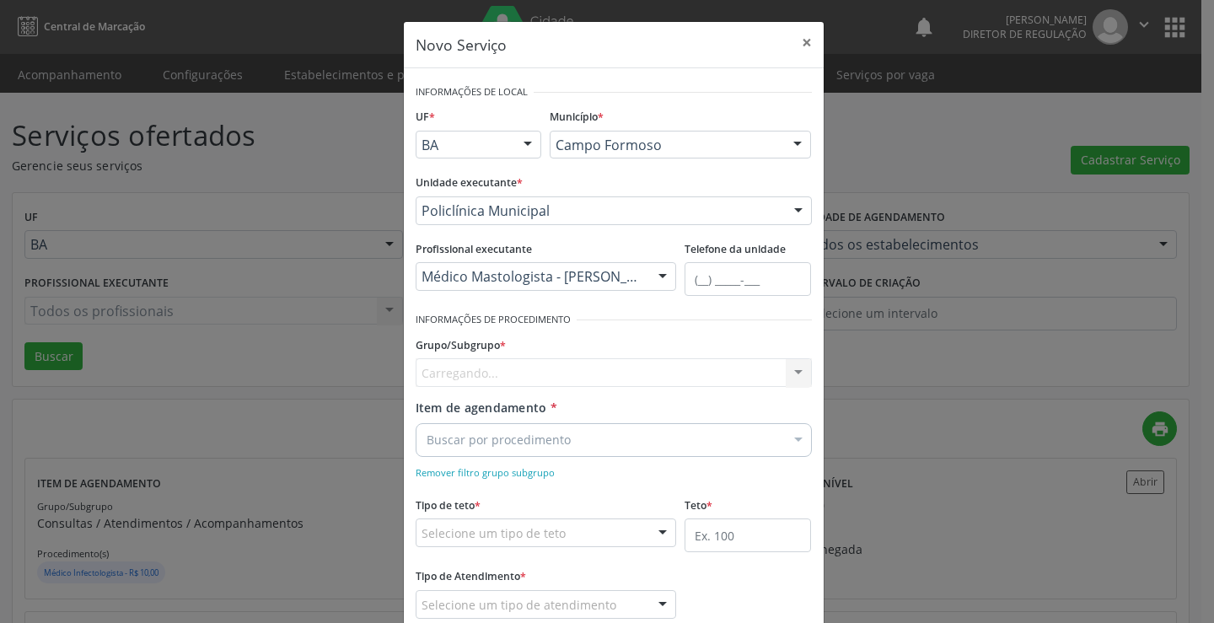
click at [530, 372] on div "Carregando... Nenhum resultado encontrado para: " " Nenhuma opção encontrada" at bounding box center [614, 372] width 396 height 29
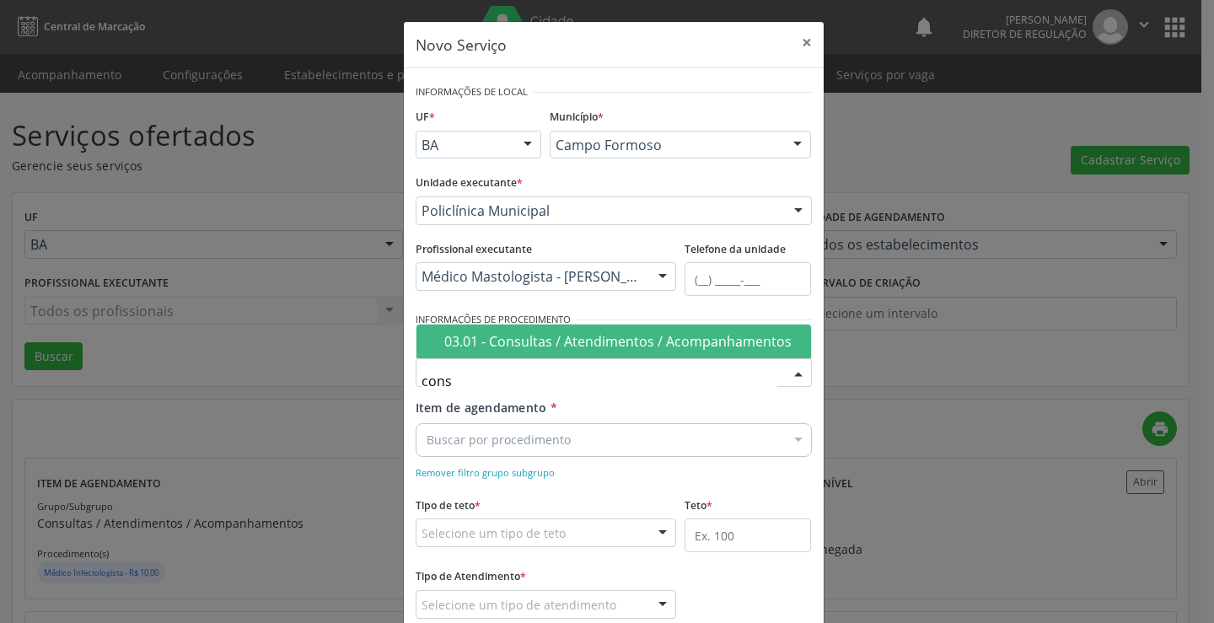
drag, startPoint x: 589, startPoint y: 331, endPoint x: 571, endPoint y: 417, distance: 87.0
click at [589, 332] on span "03.01 - Consultas / Atendimentos / Acompanhamentos" at bounding box center [614, 342] width 395 height 34
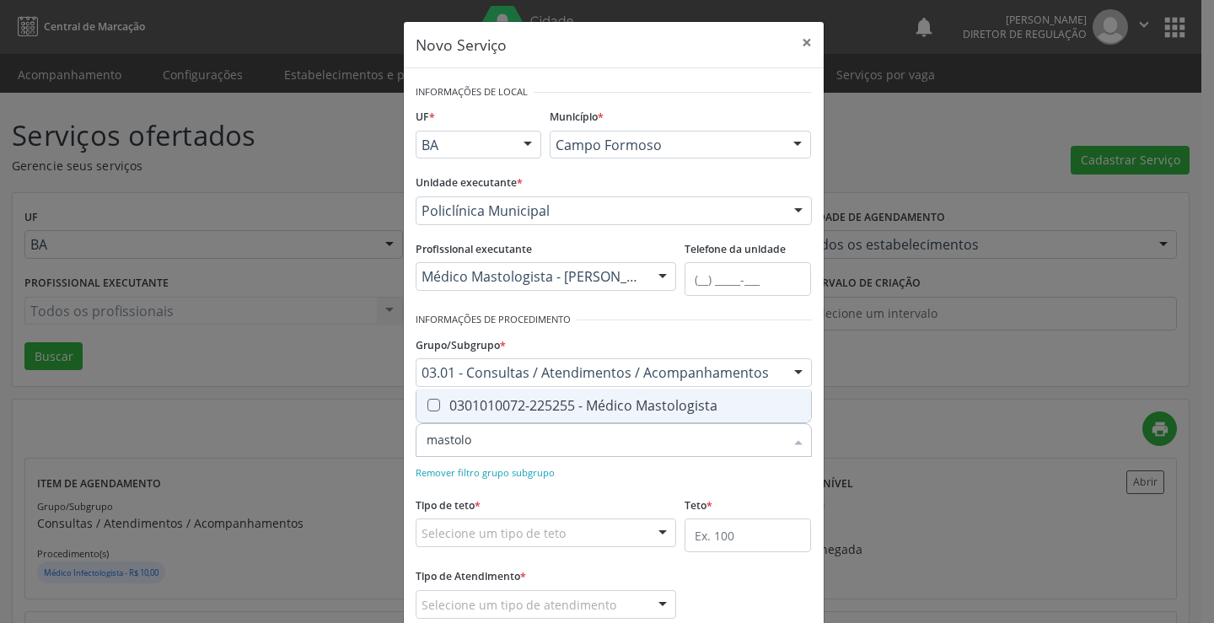
click at [576, 416] on span "0301010072-225255 - Médico Mastologista" at bounding box center [614, 406] width 395 height 34
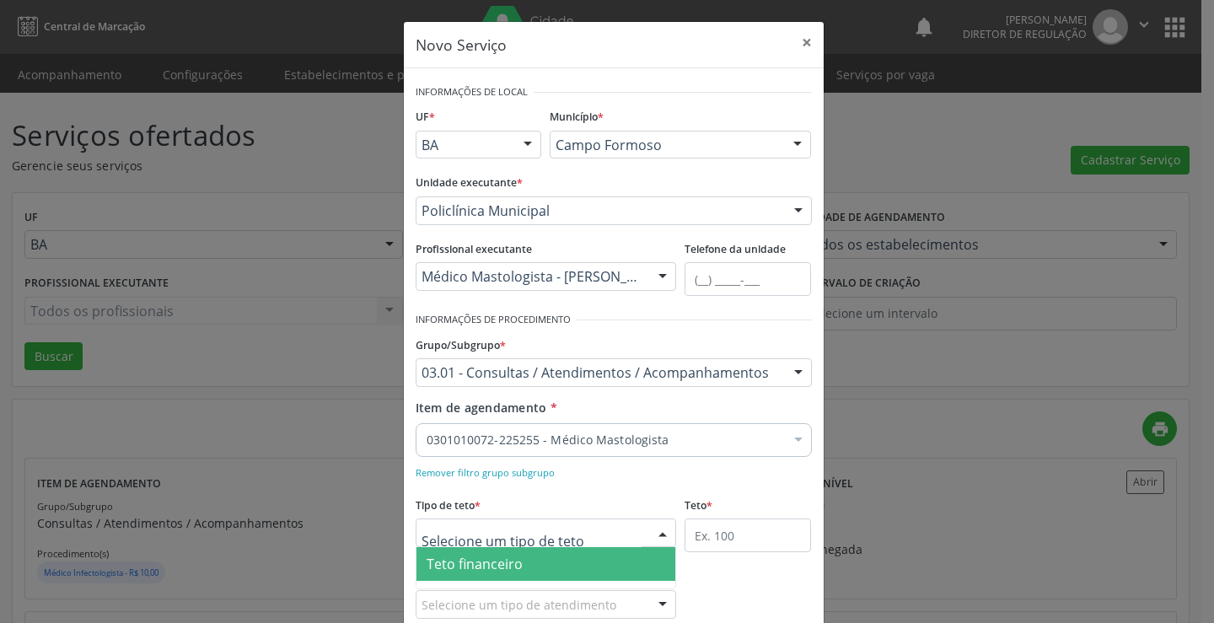
click at [497, 573] on span "Teto financeiro" at bounding box center [475, 564] width 96 height 19
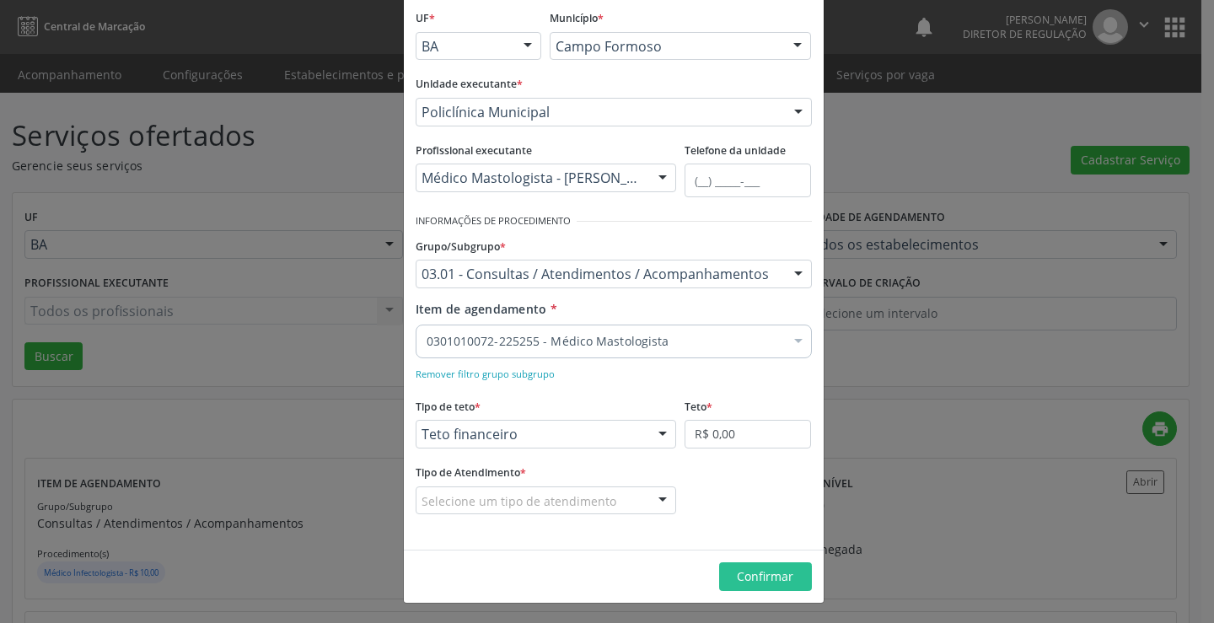
scroll to position [100, 0]
click at [725, 431] on input "R$ 0,00" at bounding box center [748, 433] width 126 height 29
click at [627, 507] on div "Selecione um tipo de atendimento" at bounding box center [546, 500] width 261 height 29
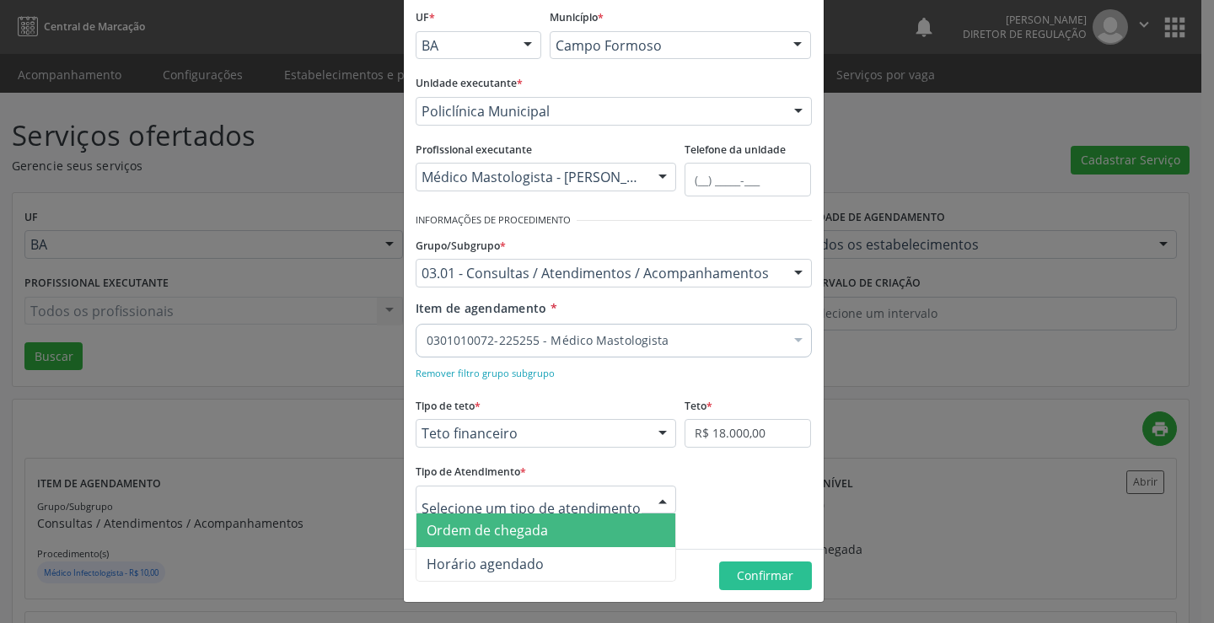
click at [581, 530] on span "Ordem de chegada" at bounding box center [547, 531] width 260 height 34
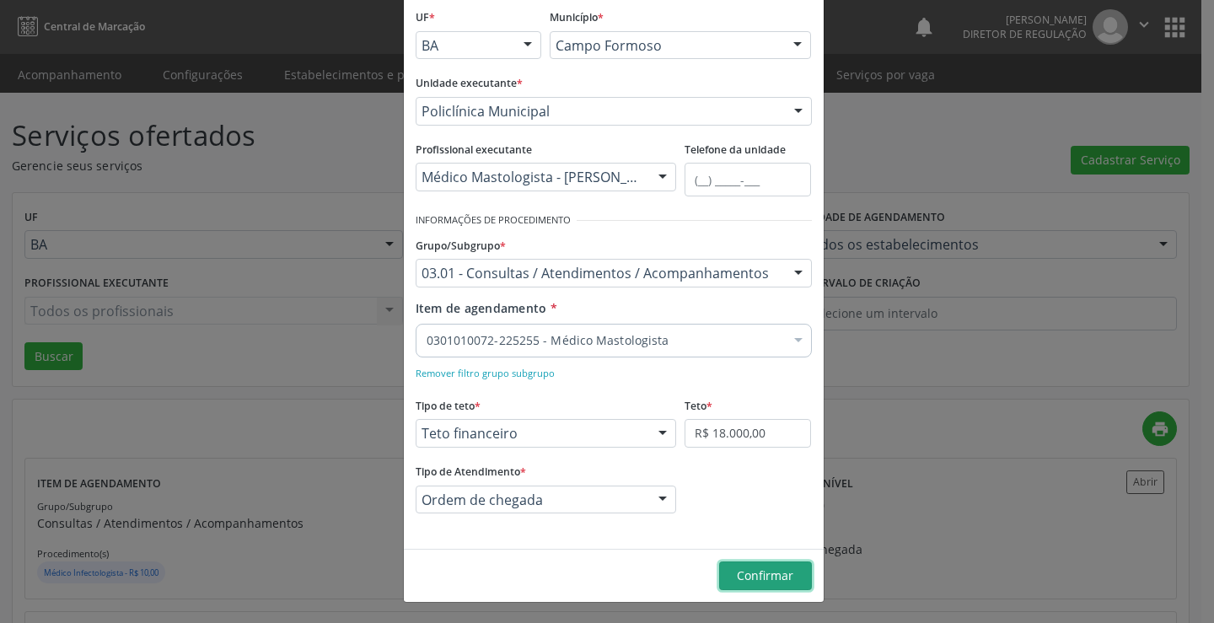
click at [769, 574] on span "Confirmar" at bounding box center [765, 576] width 56 height 16
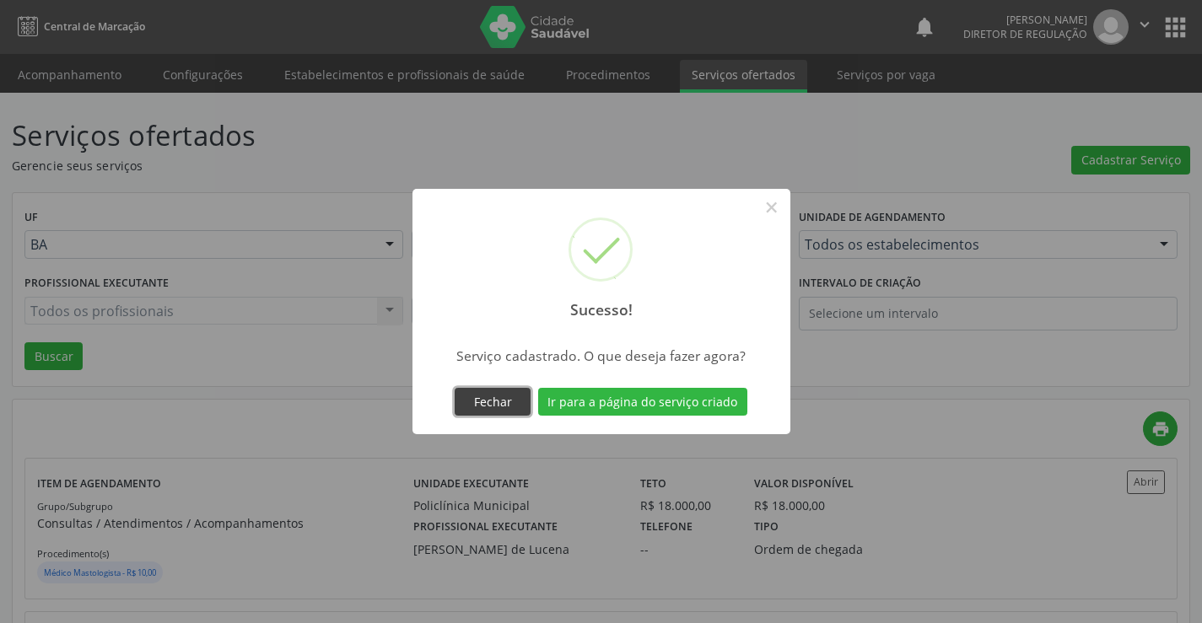
drag, startPoint x: 502, startPoint y: 395, endPoint x: 732, endPoint y: 390, distance: 230.3
click at [506, 394] on button "Fechar" at bounding box center [493, 402] width 76 height 29
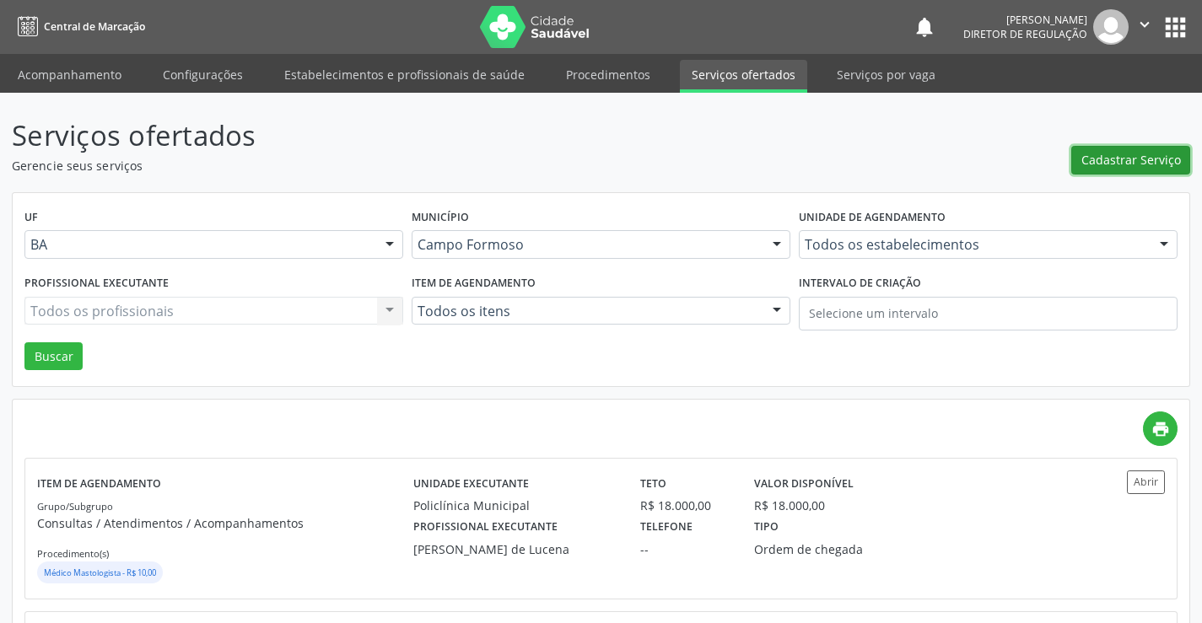
click at [1143, 167] on span "Cadastrar Serviço" at bounding box center [1131, 160] width 100 height 18
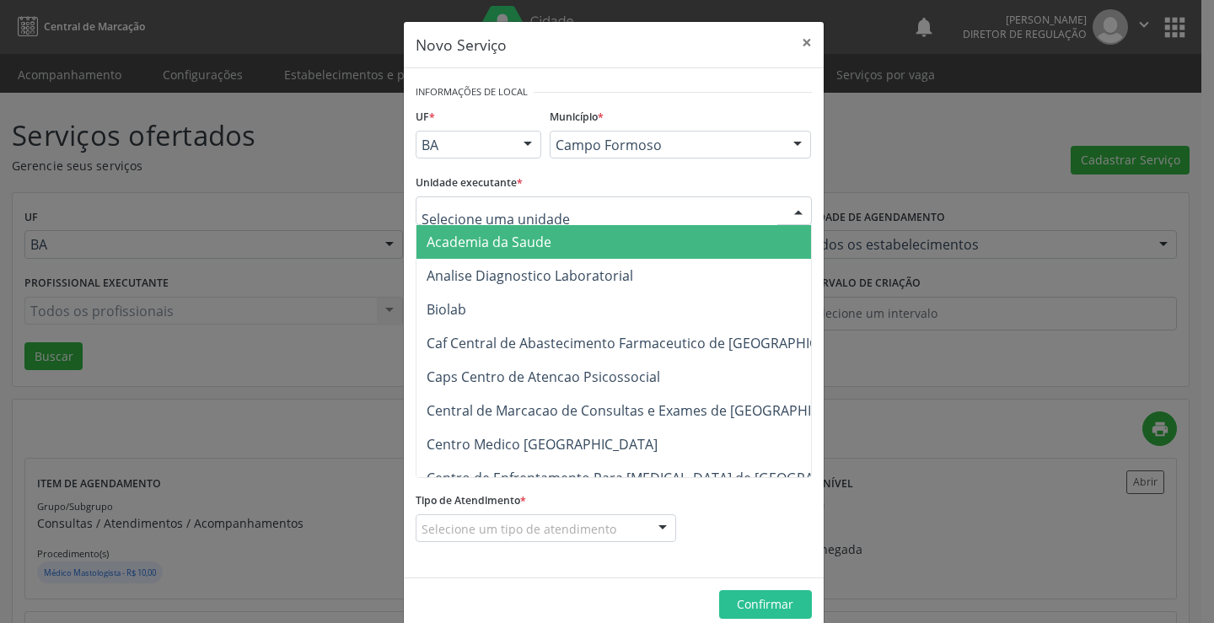
click at [557, 207] on div at bounding box center [614, 210] width 396 height 29
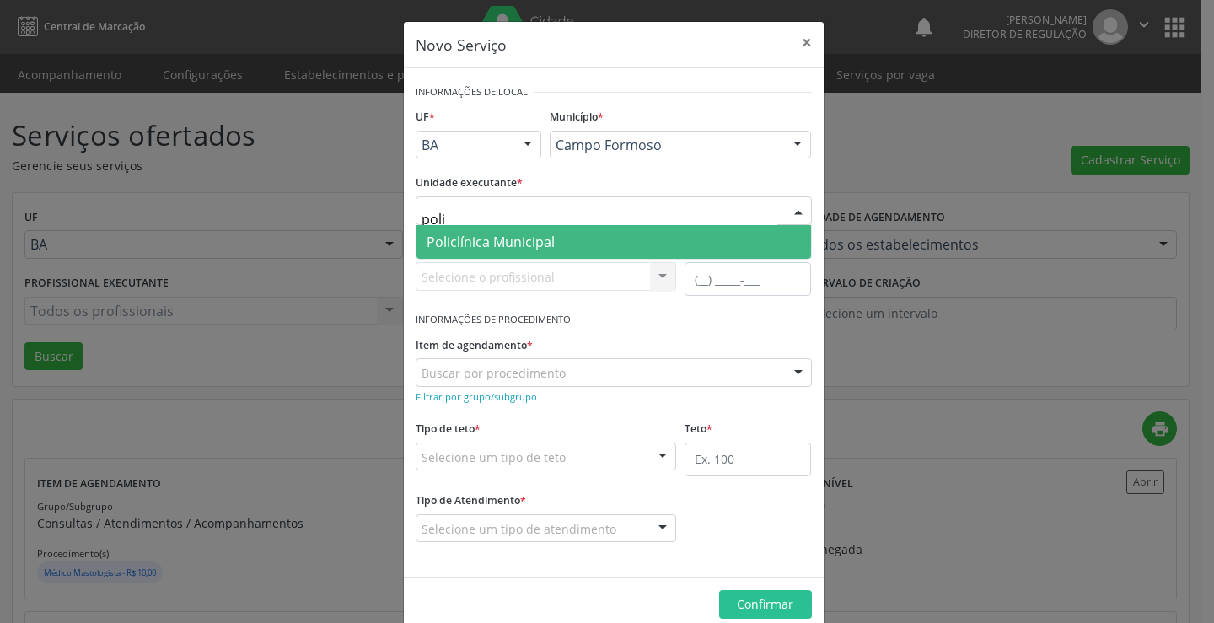
click at [535, 242] on span "Policlínica Municipal" at bounding box center [491, 242] width 128 height 19
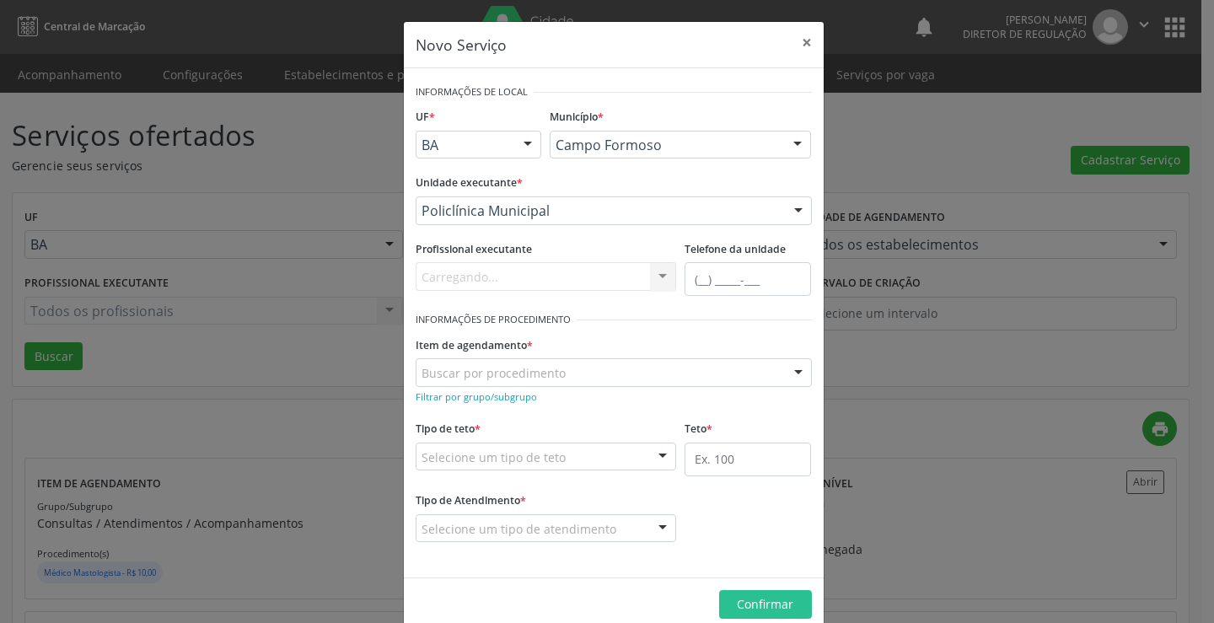
click at [510, 280] on div "Carregando... Nenhum resultado encontrado para: " " Não há nenhuma opção para s…" at bounding box center [546, 276] width 261 height 29
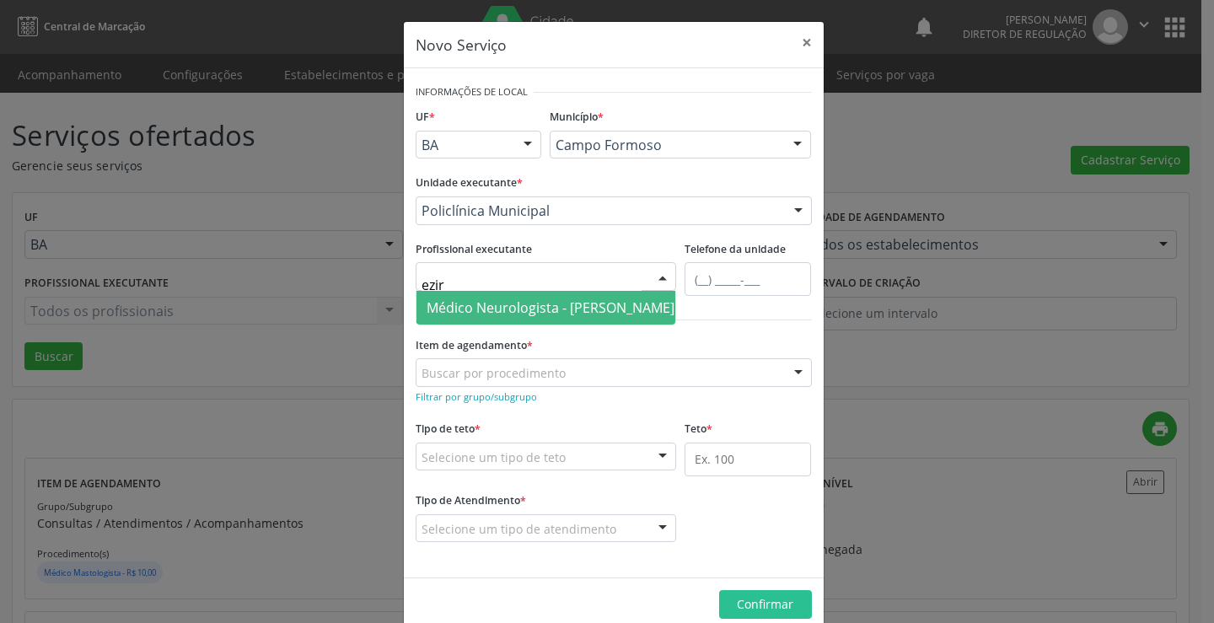
click at [511, 304] on span "Médico Neurologista - [PERSON_NAME]" at bounding box center [551, 308] width 248 height 19
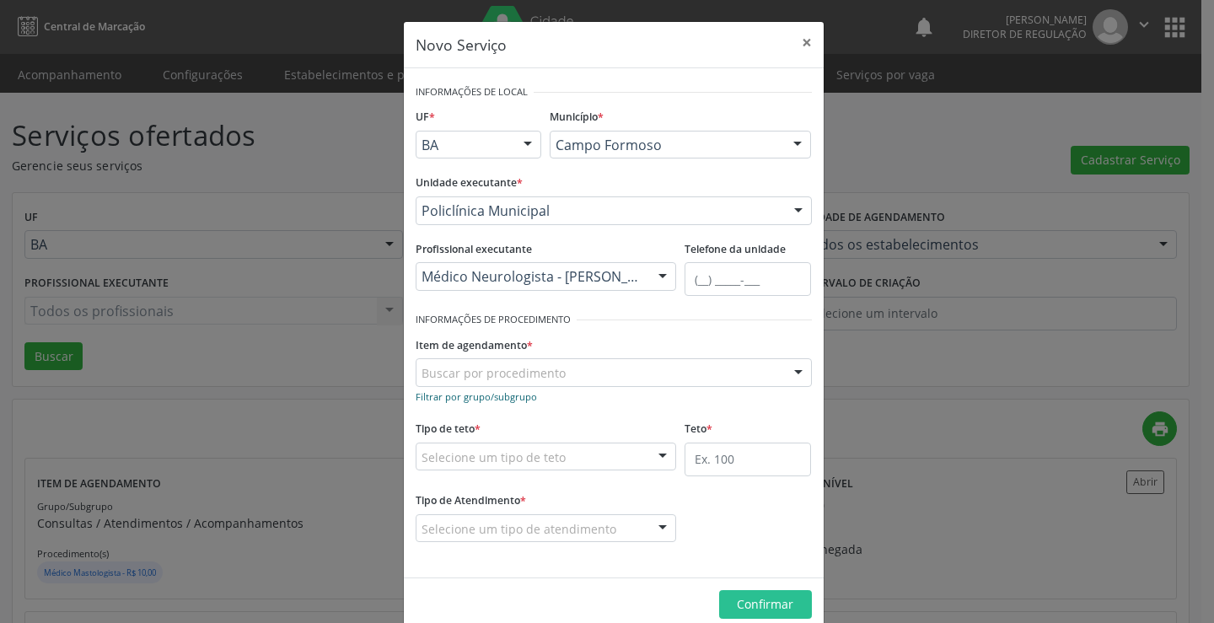
click at [481, 393] on small "Filtrar por grupo/subgrupo" at bounding box center [476, 396] width 121 height 13
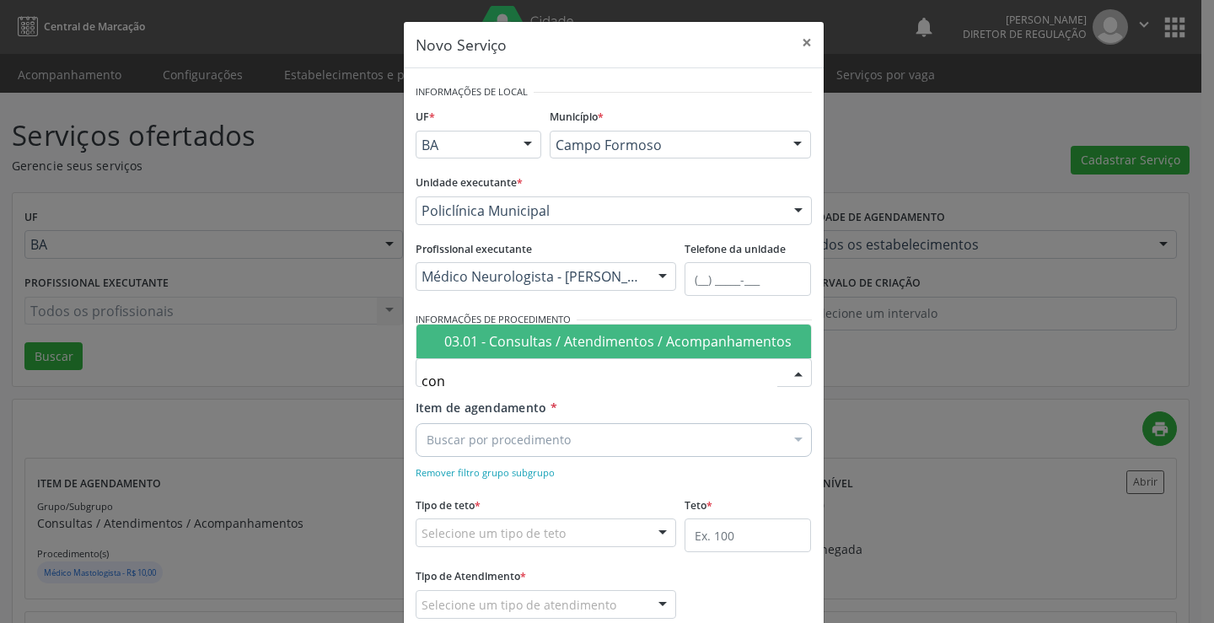
click at [499, 357] on span "03.01 - Consultas / Atendimentos / Acompanhamentos" at bounding box center [614, 342] width 395 height 34
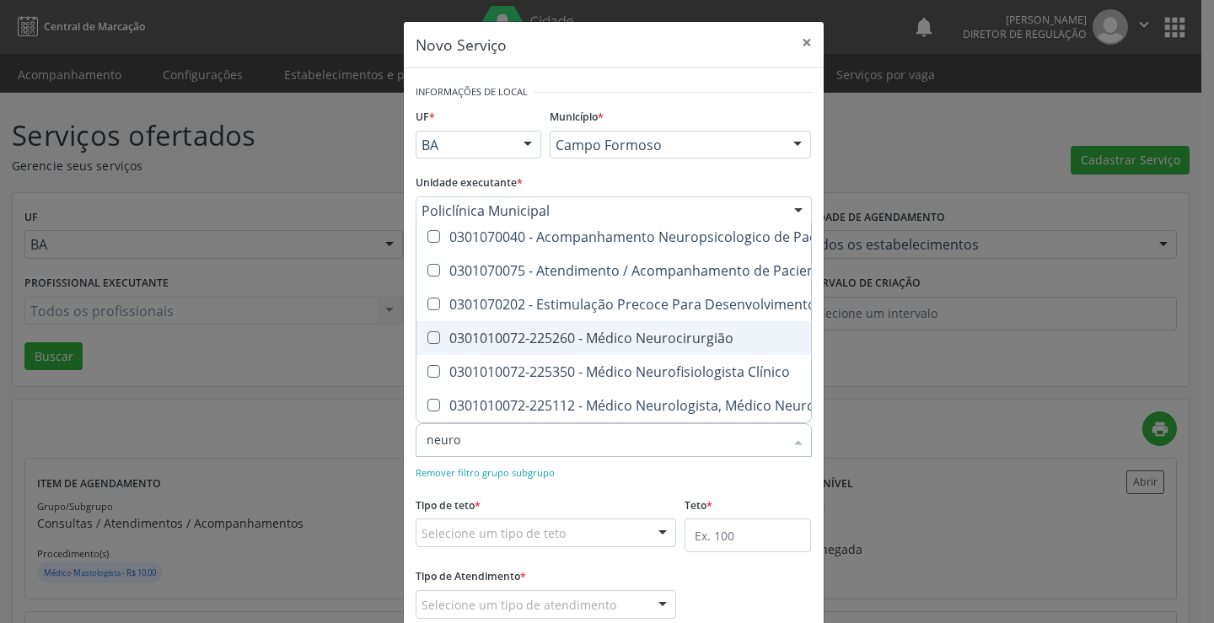
click at [623, 331] on div "0301010072-225260 - Médico Neurocirurgião" at bounding box center [806, 337] width 759 height 13
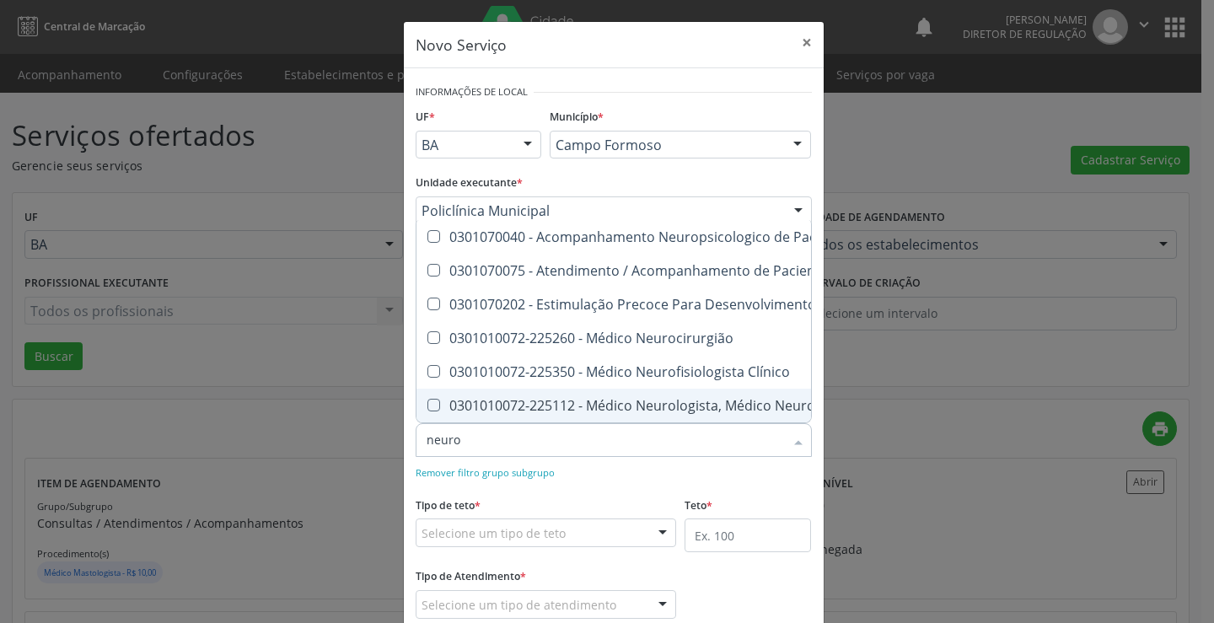
click at [651, 399] on div "0301010072-225112 - Médico Neurologista, Médico Neuropediatra" at bounding box center [806, 405] width 759 height 13
click at [652, 470] on div "Remover filtro grupo subgrupo" at bounding box center [614, 472] width 396 height 18
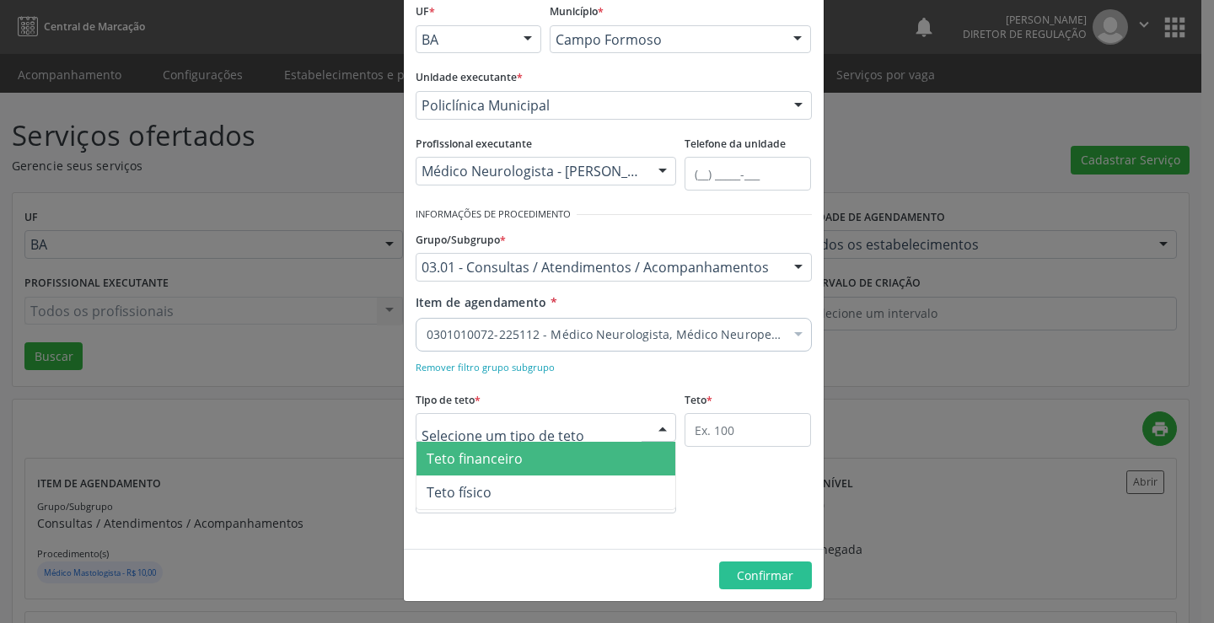
drag, startPoint x: 606, startPoint y: 429, endPoint x: 585, endPoint y: 461, distance: 38.4
click at [605, 429] on div at bounding box center [546, 427] width 261 height 29
click at [578, 468] on span "Teto financeiro" at bounding box center [547, 459] width 260 height 34
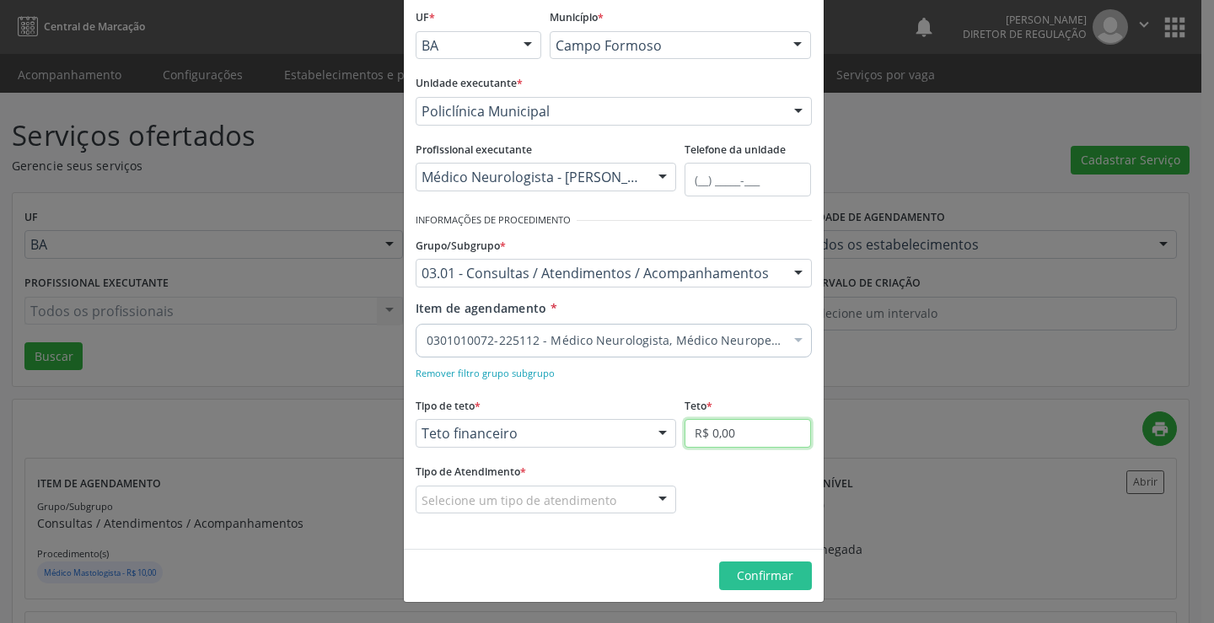
click at [724, 442] on input "R$ 0,00" at bounding box center [748, 433] width 126 height 29
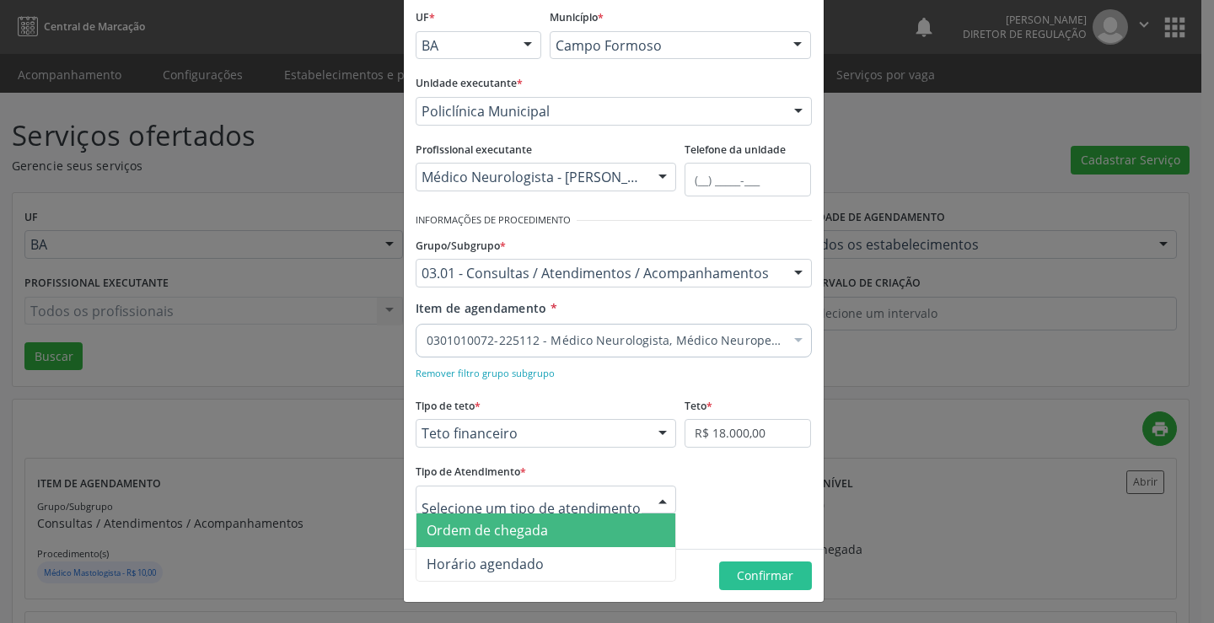
click at [642, 491] on div "Ordem de chegada Horário agendado Nenhum resultado encontrado para: " " Não há …" at bounding box center [546, 500] width 261 height 29
click at [573, 537] on span "Ordem de chegada" at bounding box center [547, 531] width 260 height 34
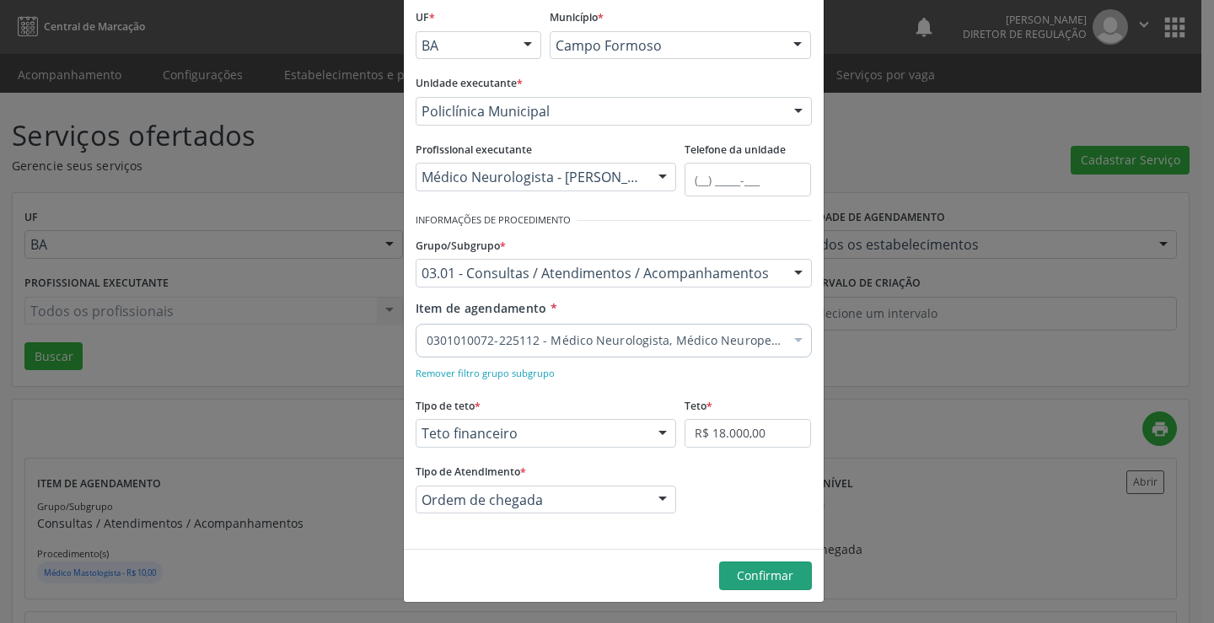
click at [749, 562] on footer "Confirmar" at bounding box center [614, 575] width 420 height 53
click at [750, 582] on span "Confirmar" at bounding box center [765, 576] width 56 height 16
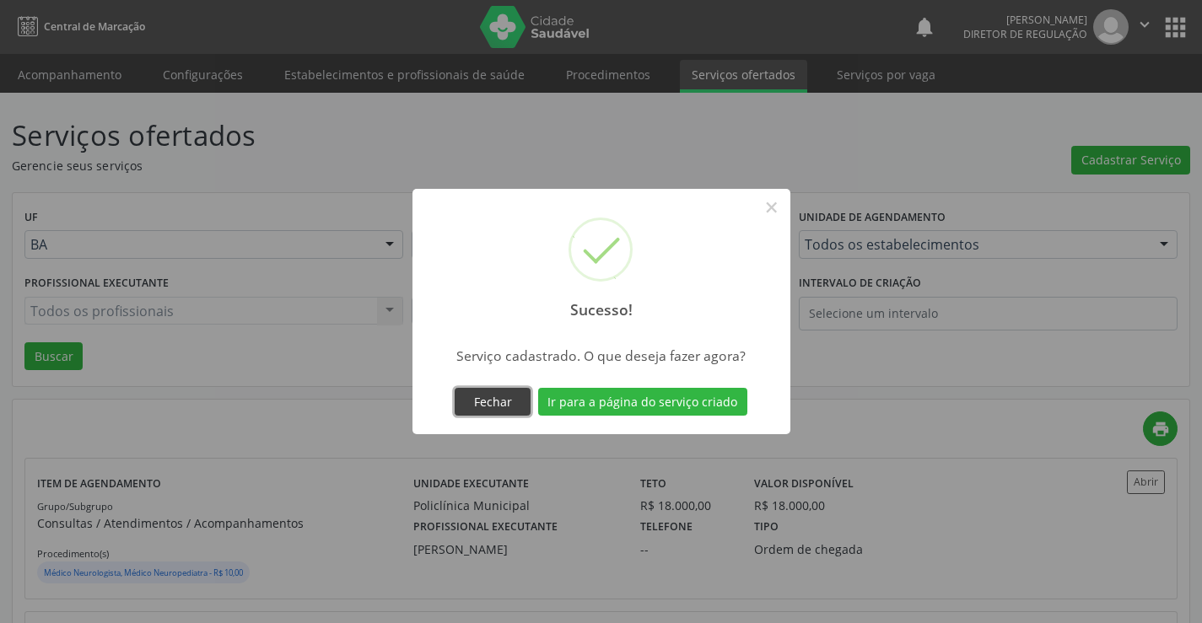
click at [494, 404] on button "Fechar" at bounding box center [493, 402] width 76 height 29
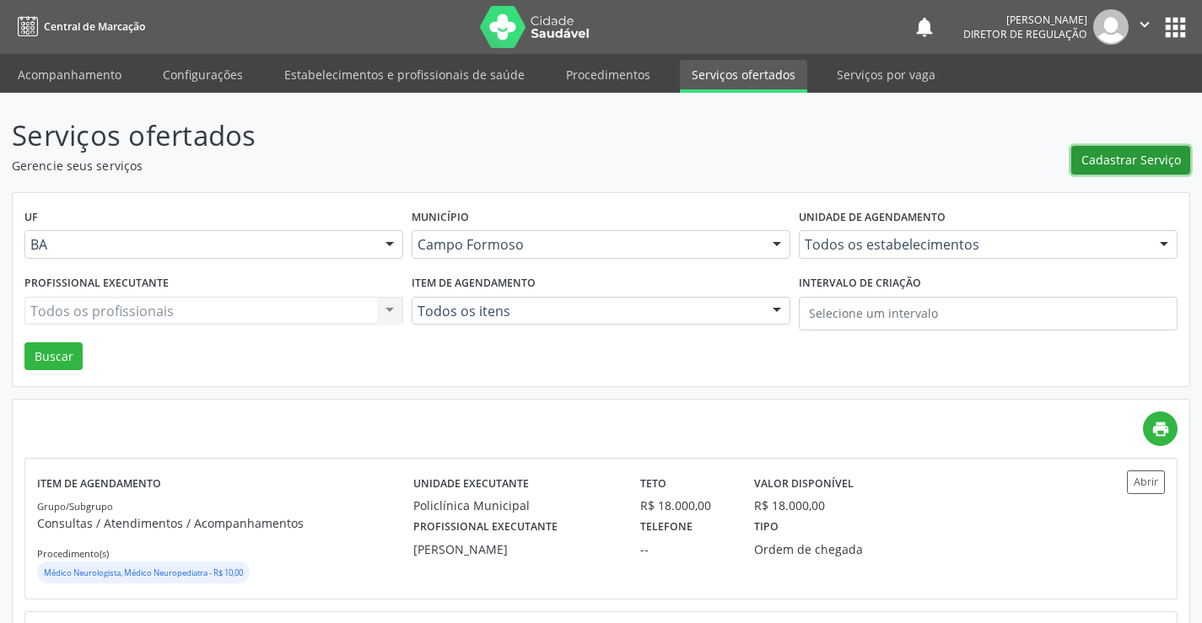
click at [1118, 163] on span "Cadastrar Serviço" at bounding box center [1131, 160] width 100 height 18
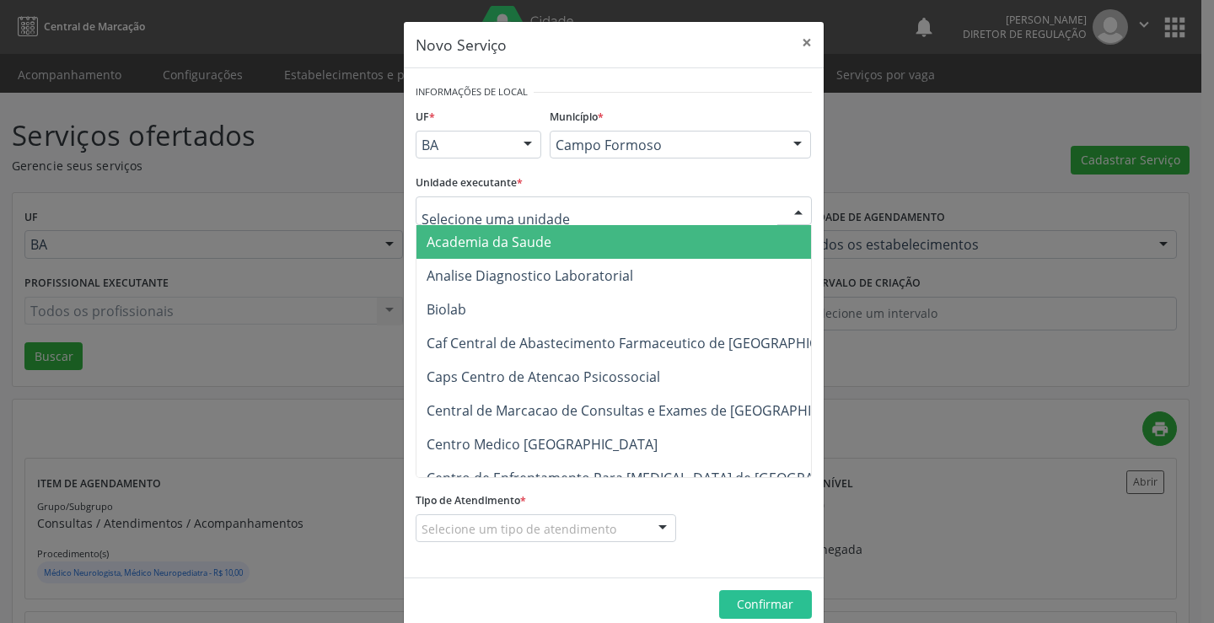
click at [557, 221] on div at bounding box center [614, 210] width 396 height 29
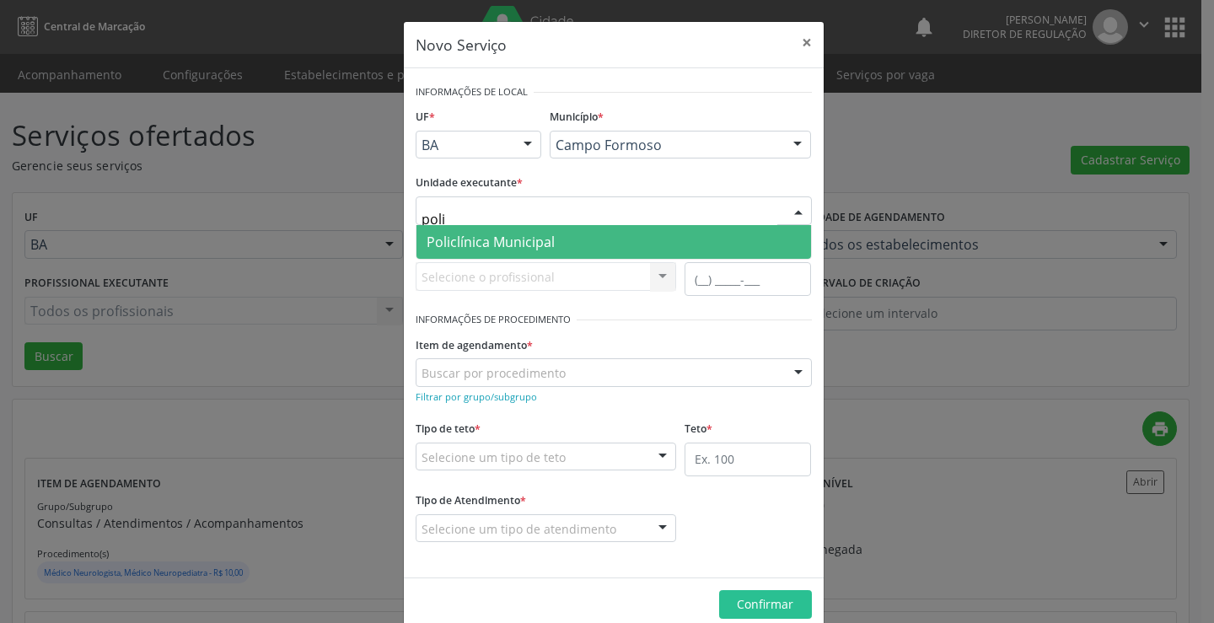
click at [559, 232] on span "Policlínica Municipal" at bounding box center [614, 242] width 395 height 34
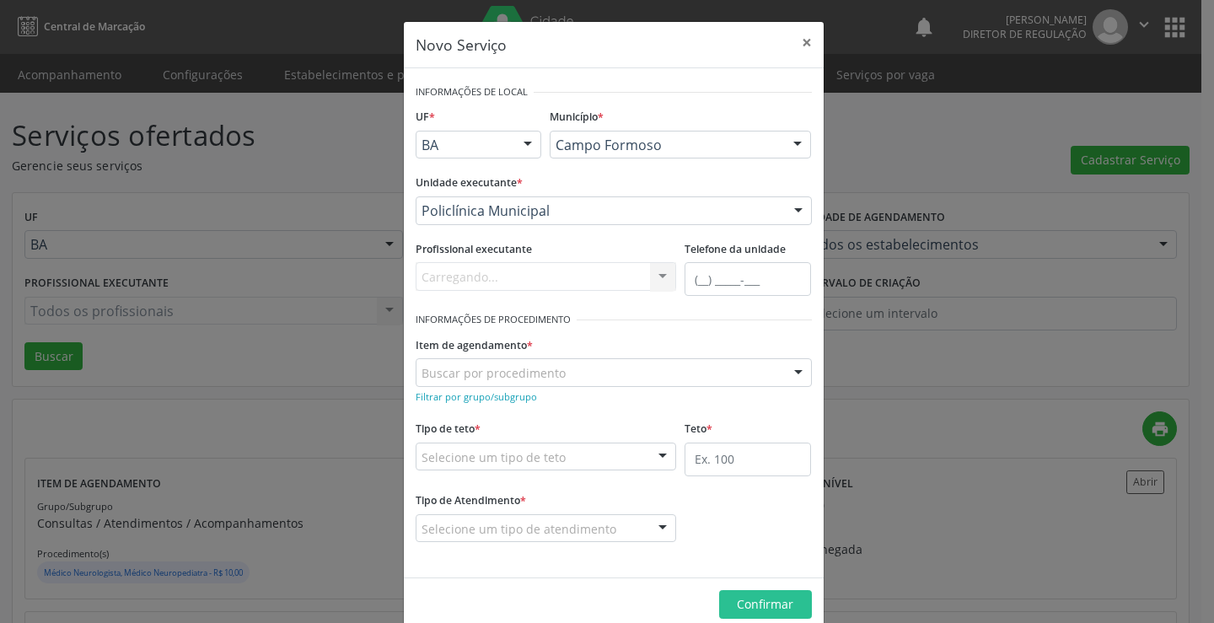
click at [540, 277] on div "Carregando... Nenhum resultado encontrado para: " " Não há nenhuma opção para s…" at bounding box center [546, 276] width 261 height 29
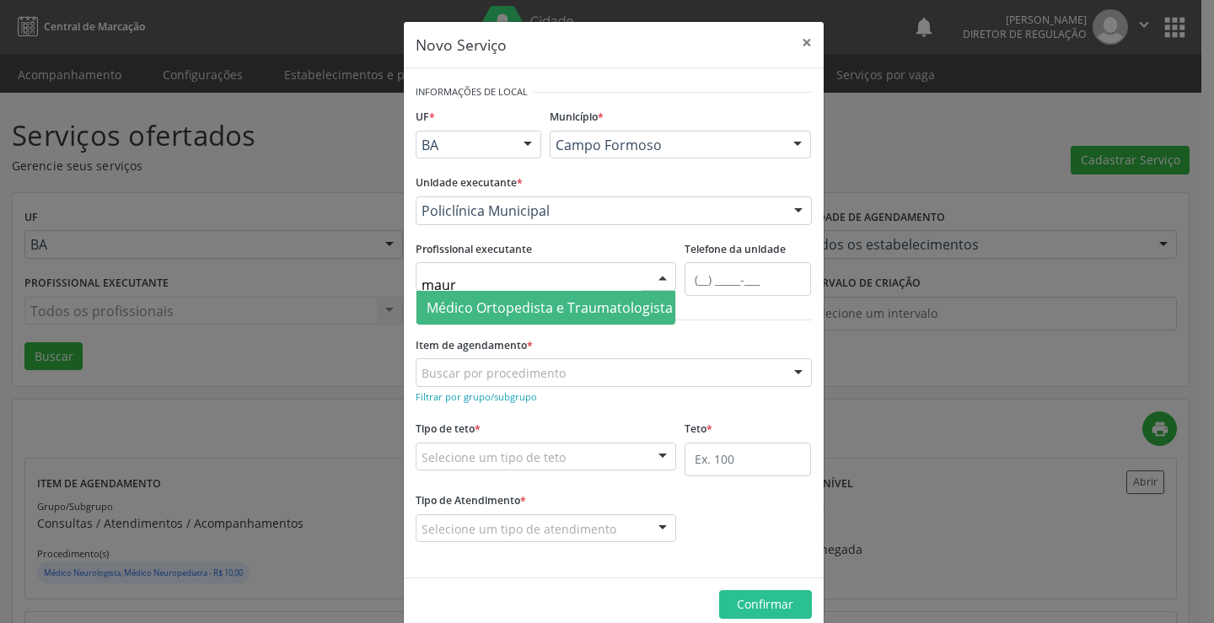
click at [546, 304] on span "Médico Ortopedista e Traumatologista - [PERSON_NAME]" at bounding box center [608, 308] width 362 height 19
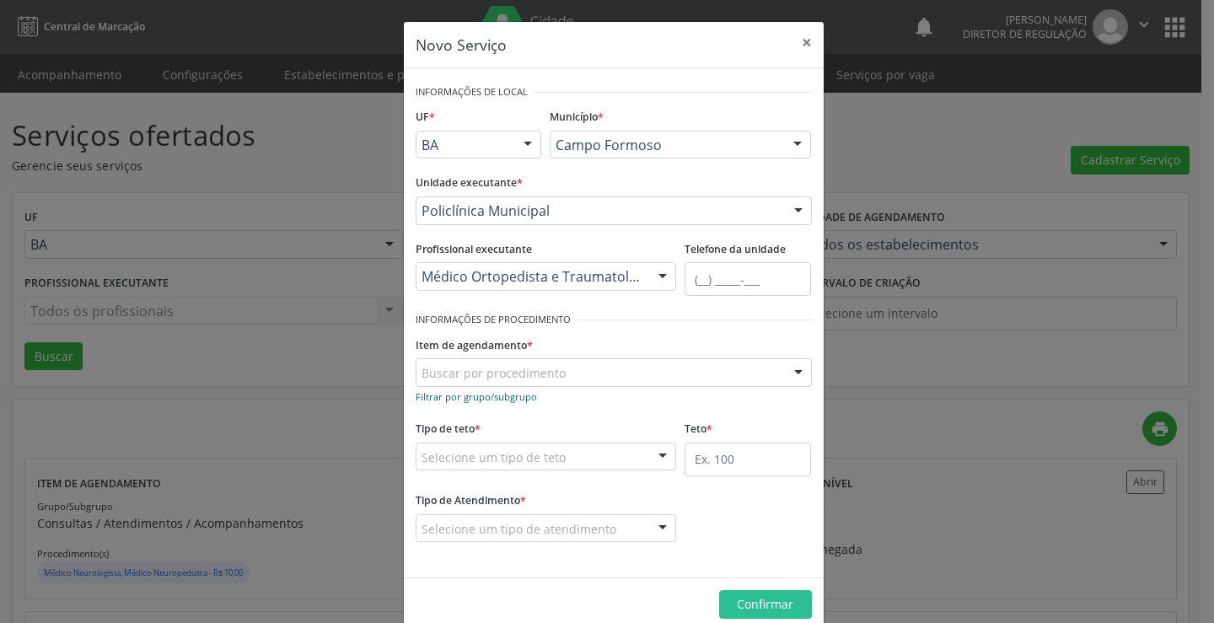
click at [523, 399] on small "Filtrar por grupo/subgrupo" at bounding box center [476, 396] width 121 height 13
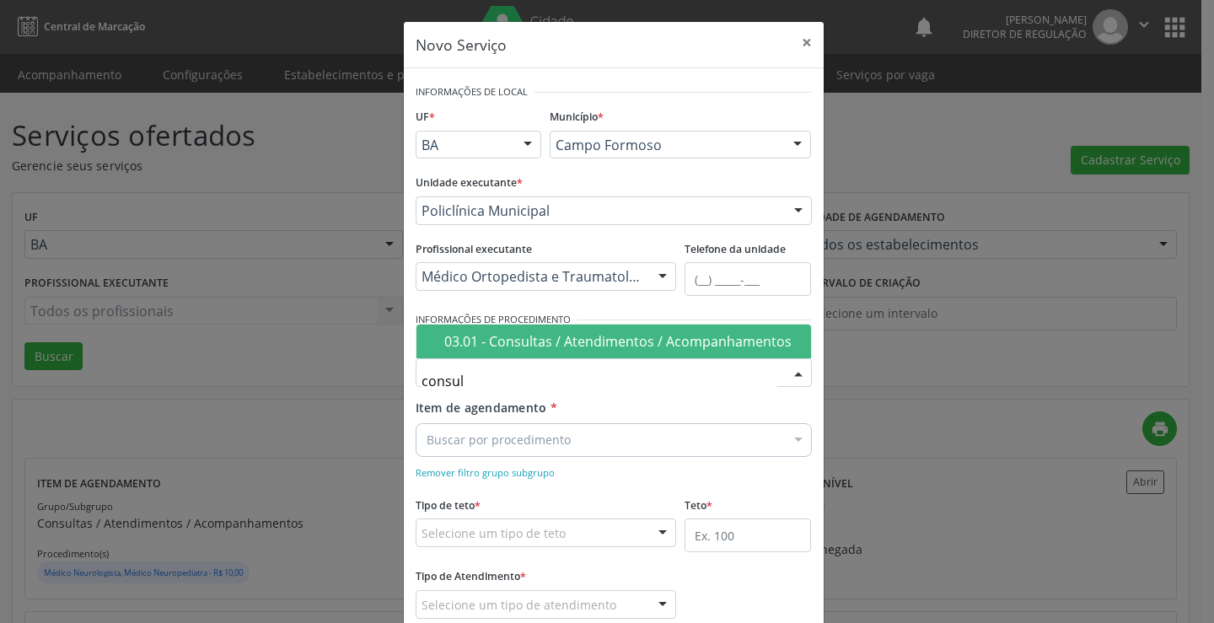
click at [534, 344] on div "03.01 - Consultas / Atendimentos / Acompanhamentos" at bounding box center [622, 341] width 357 height 13
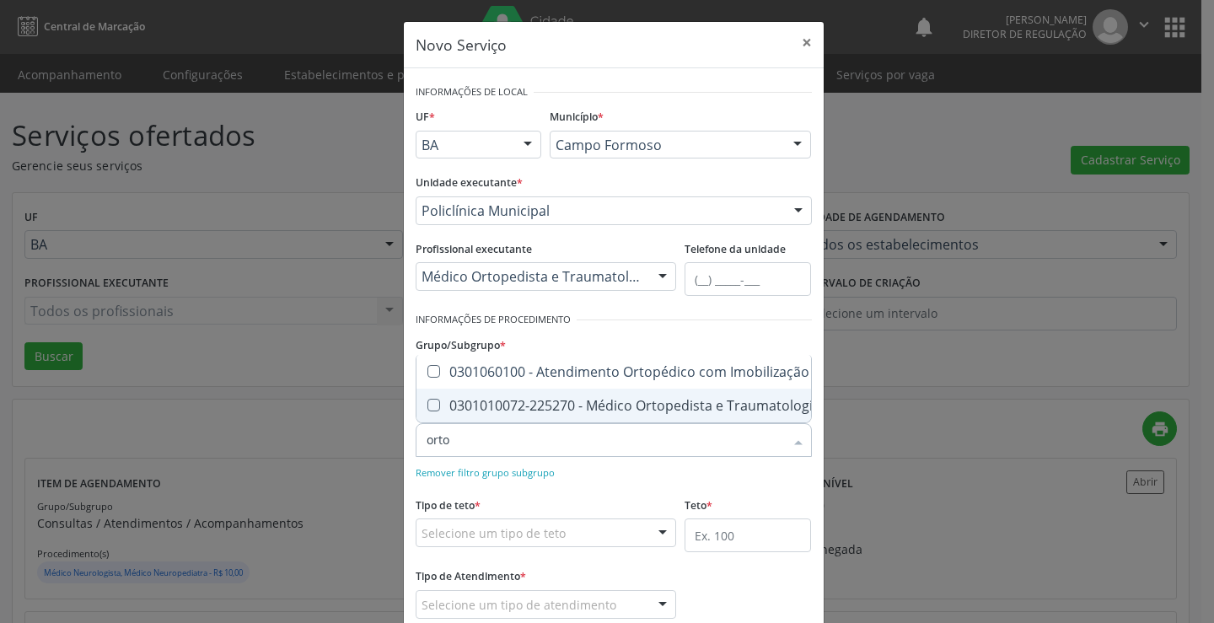
click at [599, 403] on span "0301010072-225270 - Médico Ortopedista e Traumatologista" at bounding box center [652, 406] width 471 height 34
click at [653, 476] on div "Remover filtro grupo subgrupo" at bounding box center [614, 472] width 396 height 18
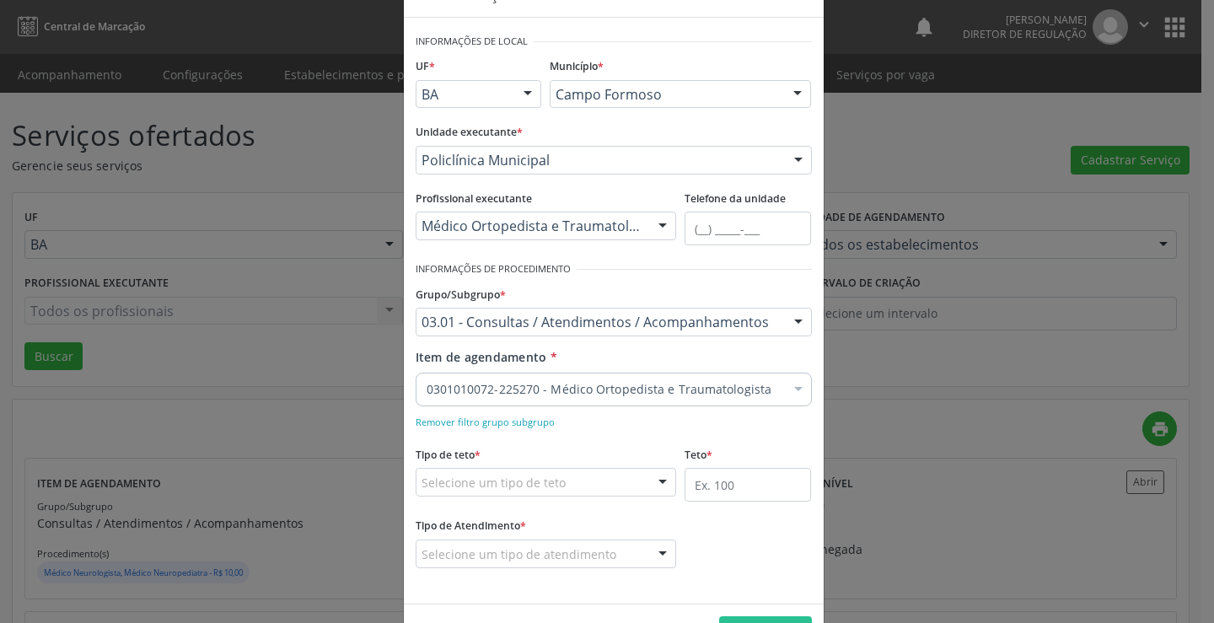
scroll to position [105, 0]
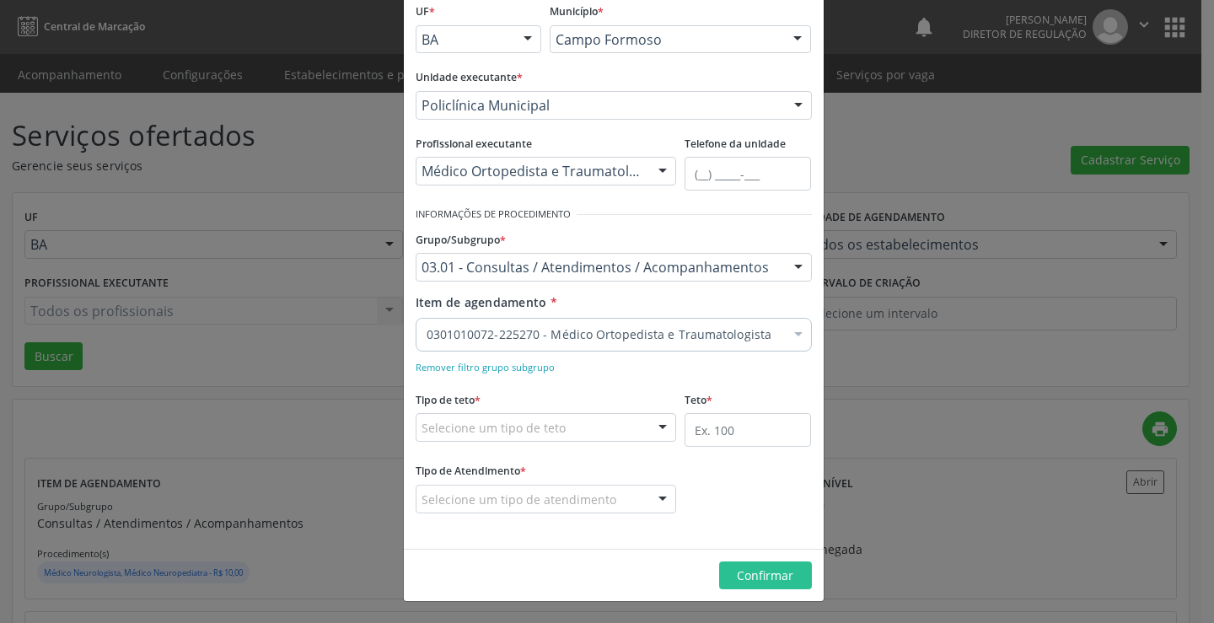
click at [578, 439] on div "Selecione um tipo de teto" at bounding box center [546, 427] width 261 height 29
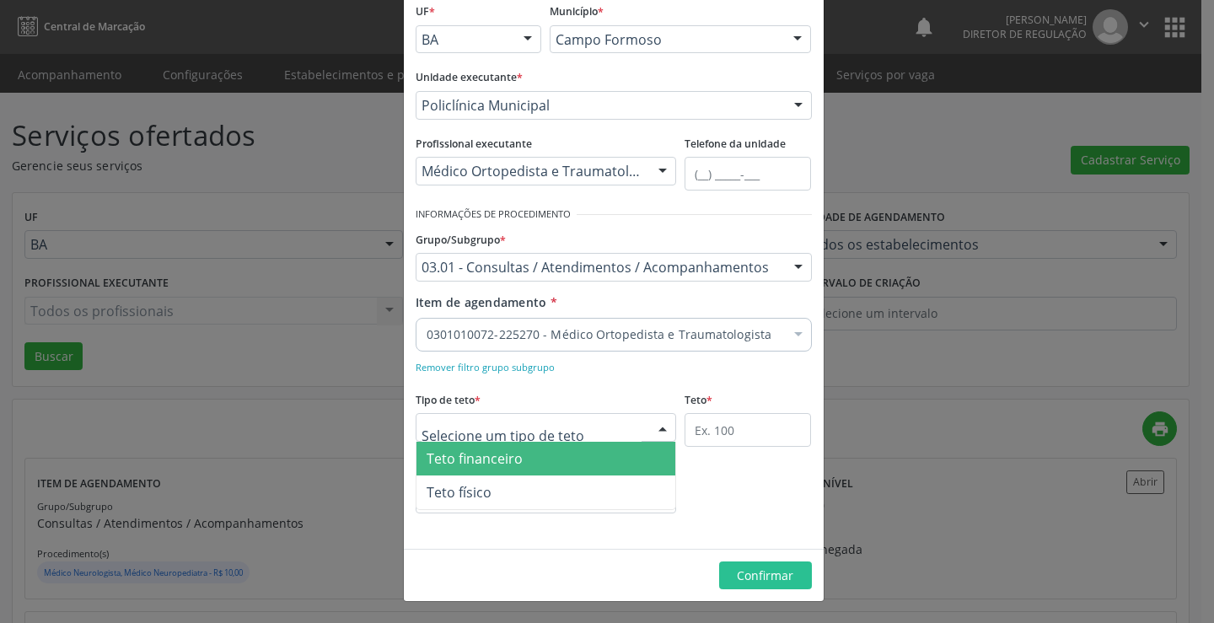
click at [557, 451] on span "Teto financeiro" at bounding box center [547, 459] width 260 height 34
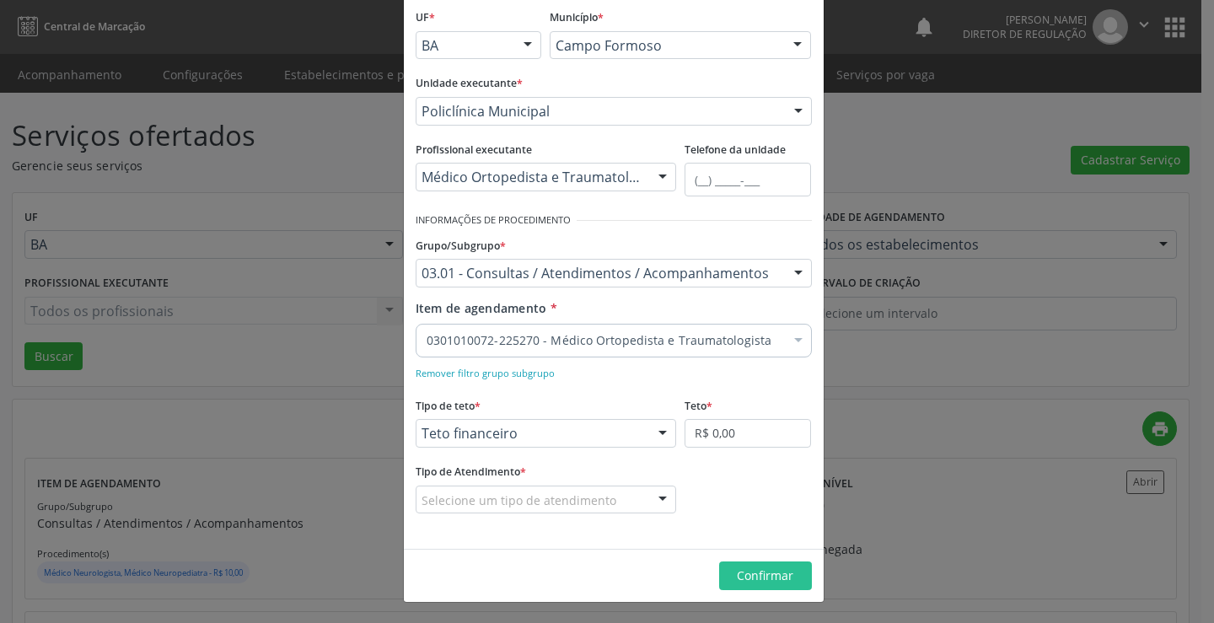
click at [686, 449] on fieldset "Teto * R$ 0,00" at bounding box center [748, 426] width 126 height 66
click at [691, 439] on input "R$ 0,00" at bounding box center [748, 433] width 126 height 29
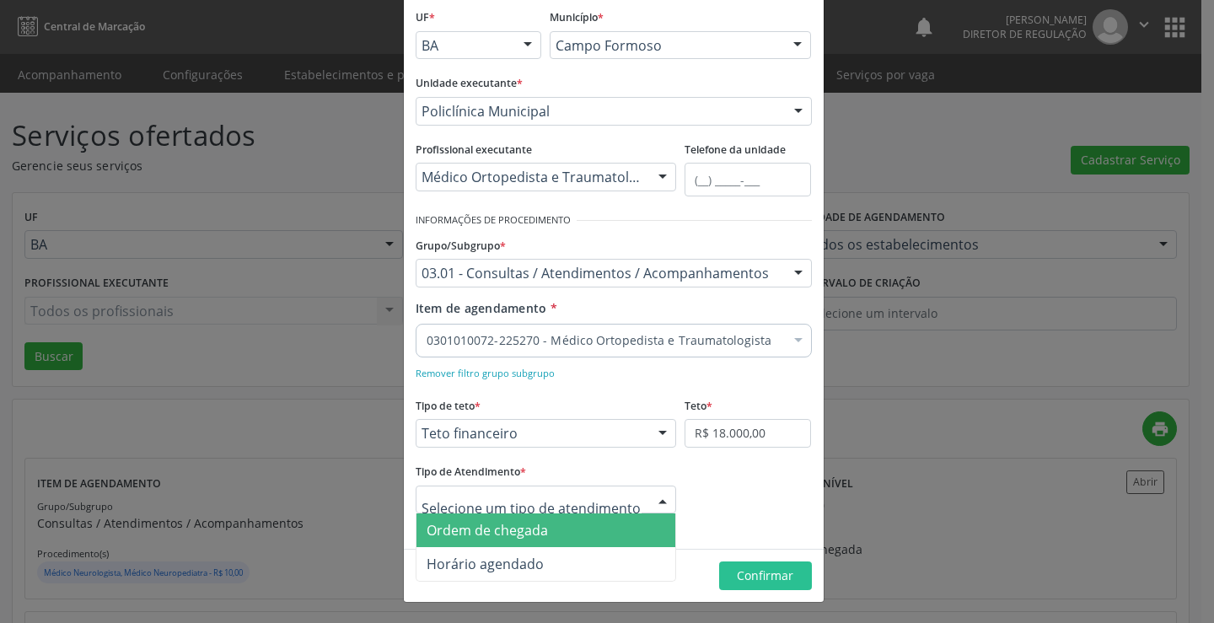
click at [641, 492] on div "Ordem de chegada Horário agendado Nenhum resultado encontrado para: " " Não há …" at bounding box center [546, 500] width 261 height 29
click at [595, 535] on span "Ordem de chegada" at bounding box center [547, 531] width 260 height 34
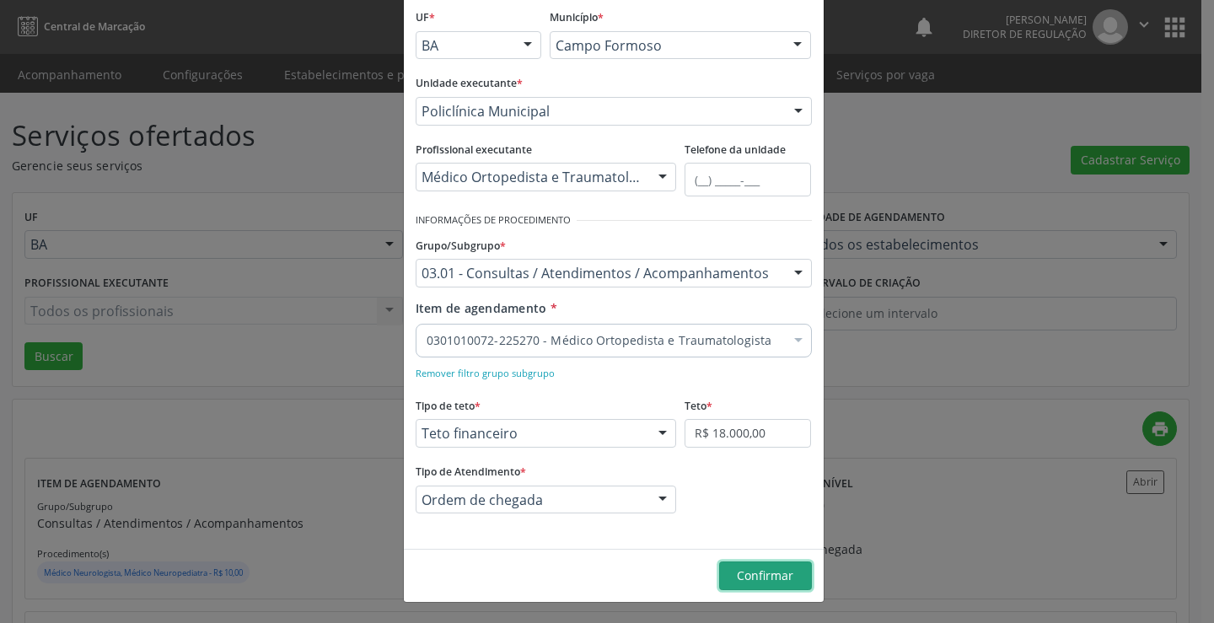
click at [746, 572] on span "Confirmar" at bounding box center [765, 576] width 56 height 16
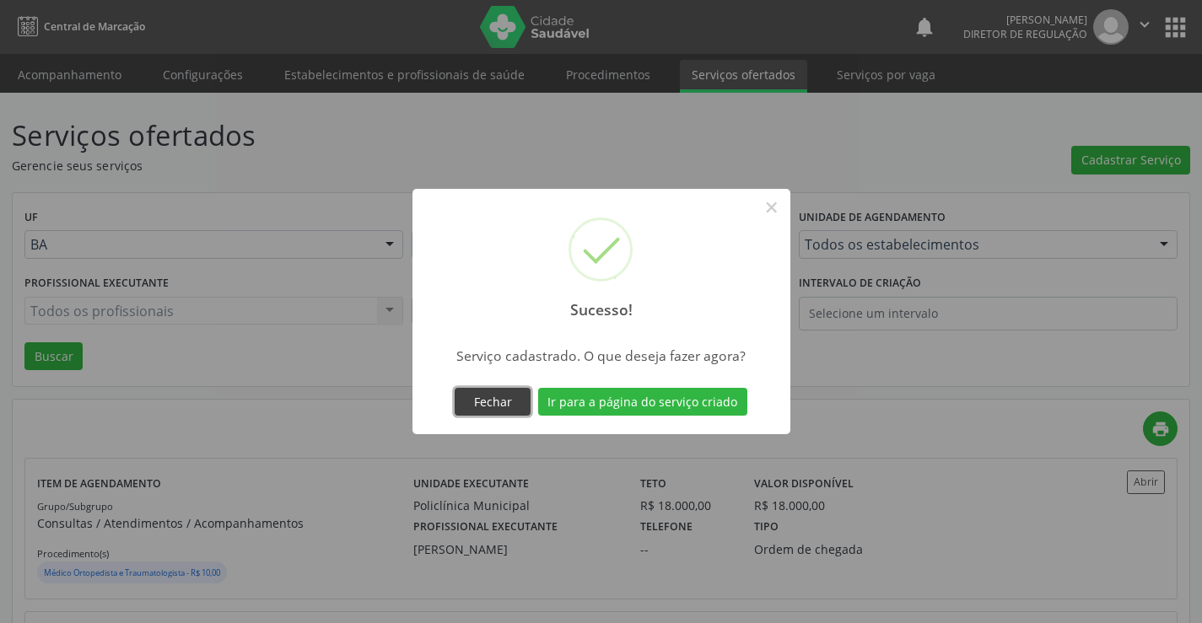
click at [528, 405] on button "Fechar" at bounding box center [493, 402] width 76 height 29
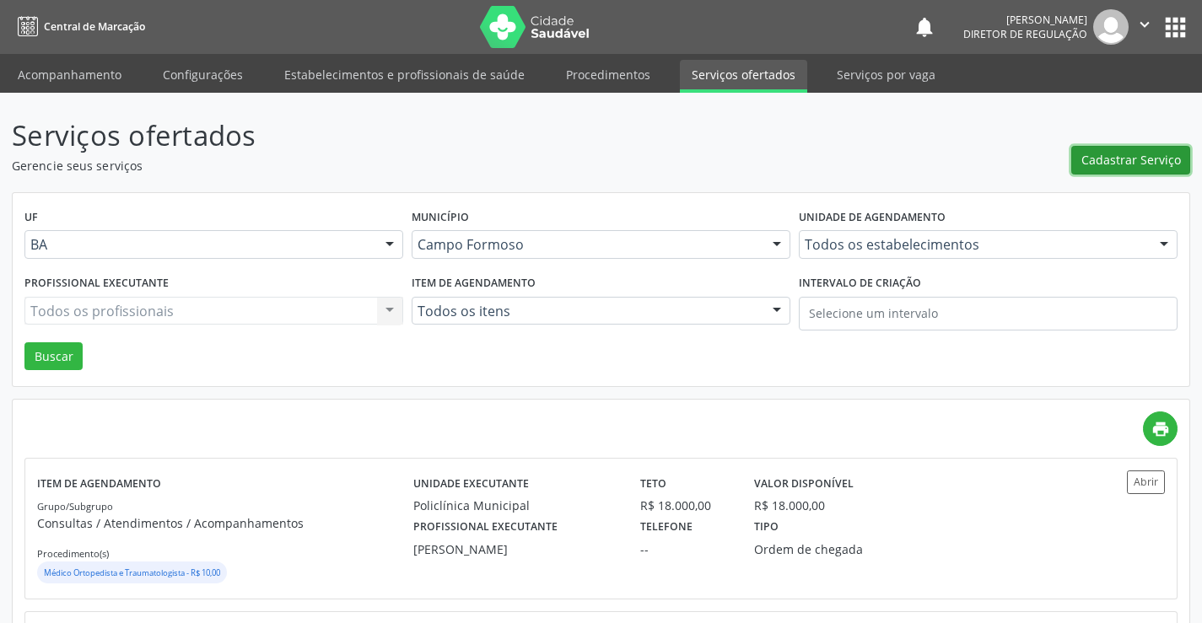
click at [1117, 164] on span "Cadastrar Serviço" at bounding box center [1131, 160] width 100 height 18
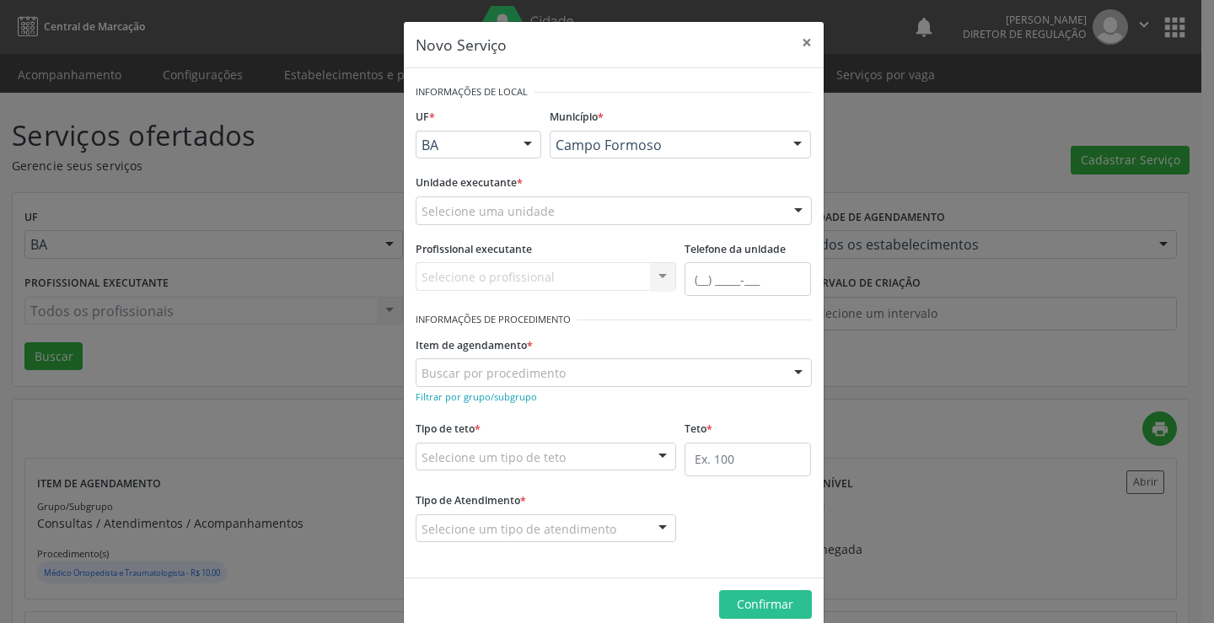
click at [646, 228] on div "Unidade executante * Selecione uma unidade Academia da Saude Analise Diagnostic…" at bounding box center [614, 203] width 405 height 66
click at [644, 218] on div "Selecione uma unidade" at bounding box center [614, 210] width 396 height 29
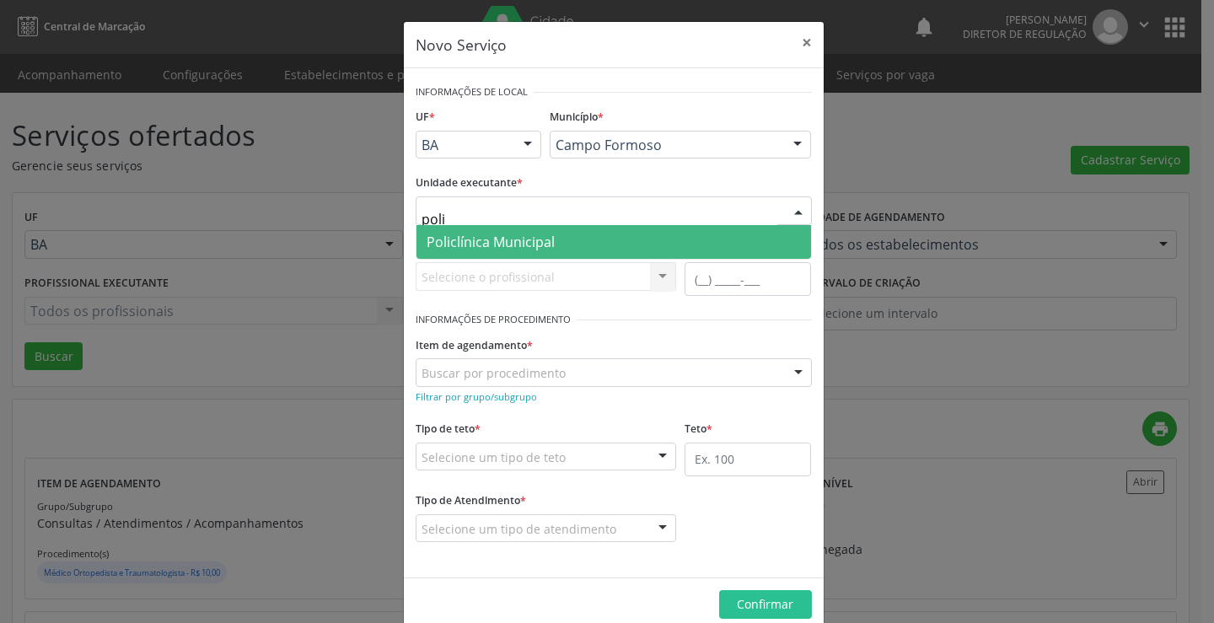
click at [644, 238] on span "Policlínica Municipal" at bounding box center [614, 242] width 395 height 34
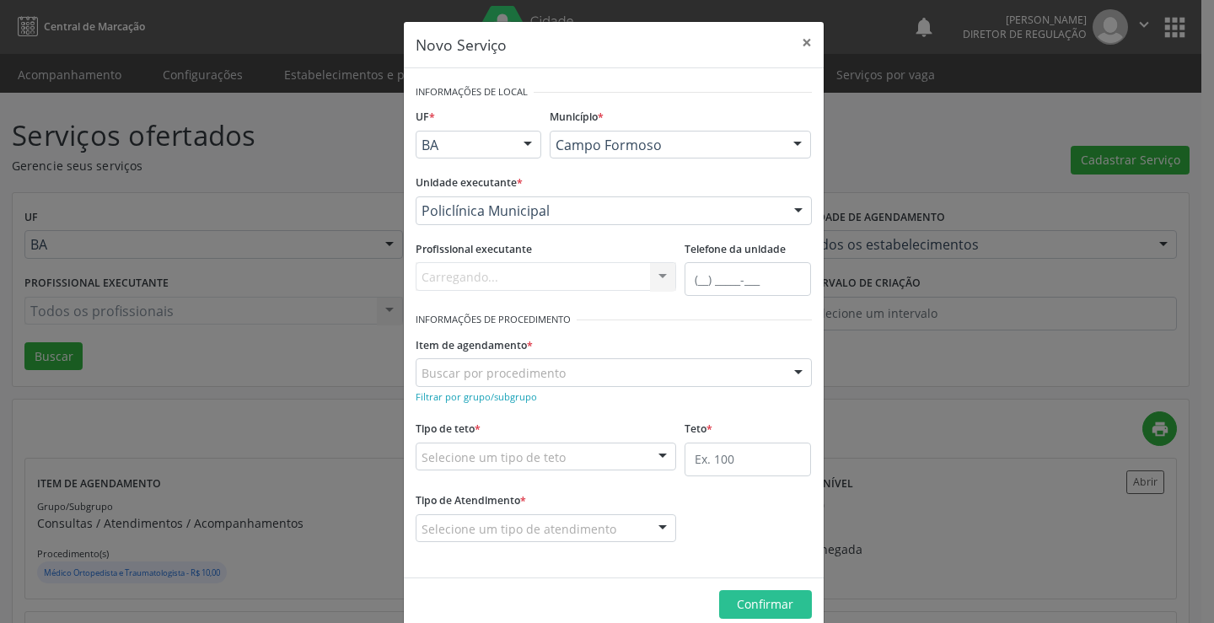
click at [568, 276] on div "Carregando... Nenhum resultado encontrado para: " " Não há nenhuma opção para s…" at bounding box center [546, 276] width 261 height 29
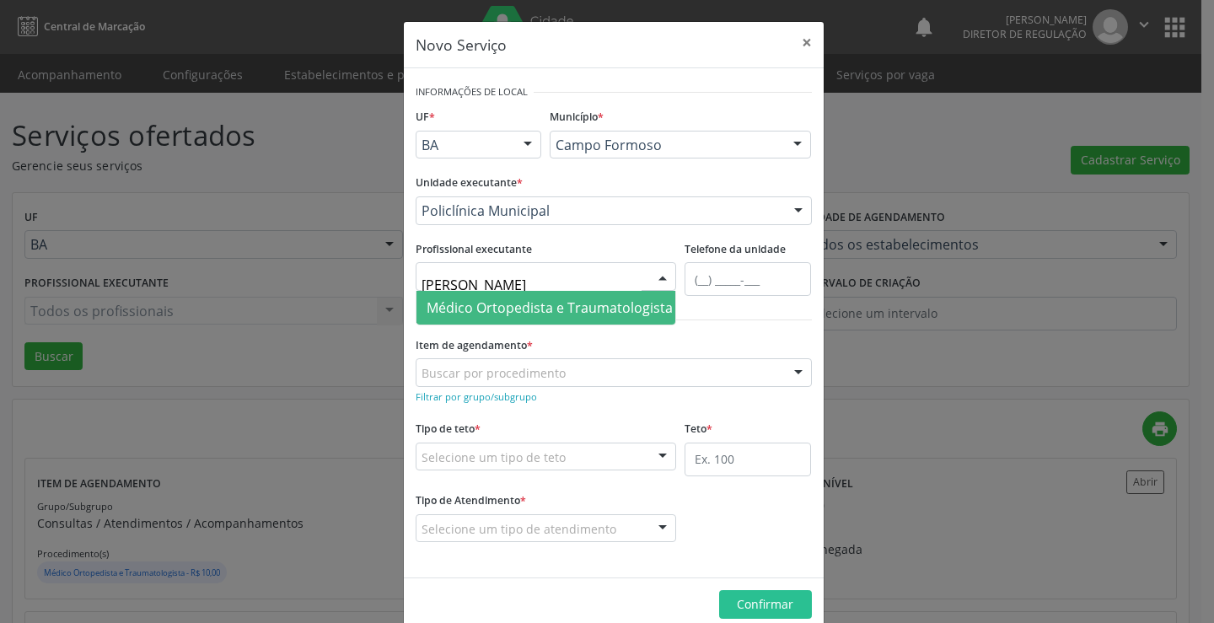
click at [611, 309] on span "Médico Ortopedista e Traumatologista - [PERSON_NAME]" at bounding box center [608, 308] width 362 height 19
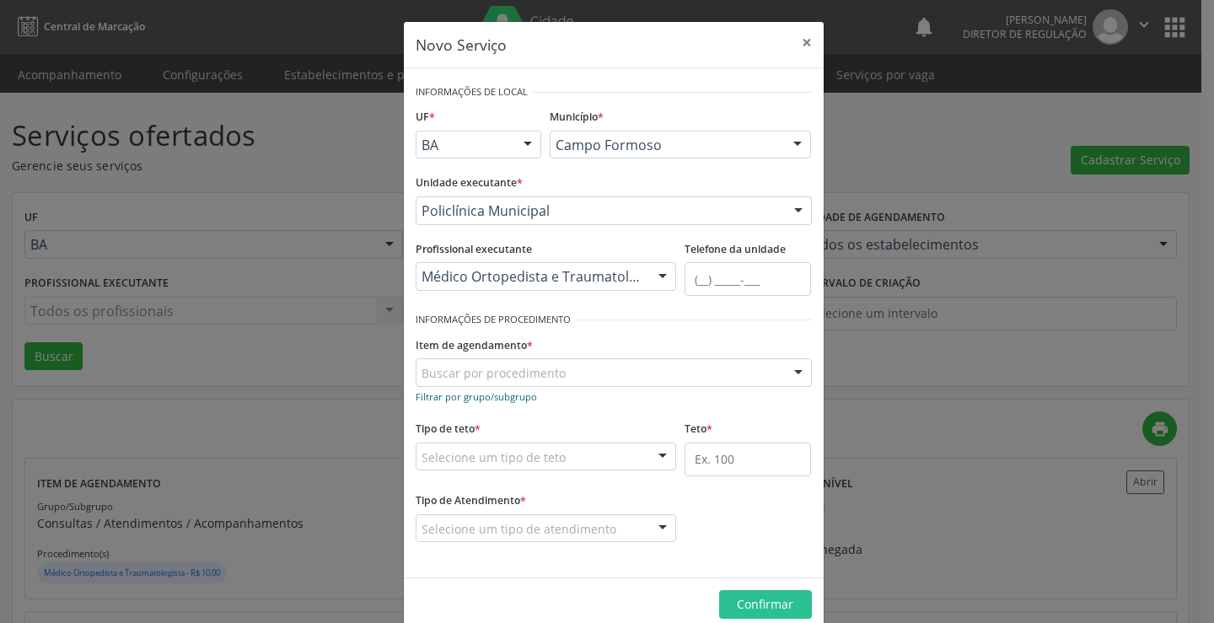
click at [475, 398] on small "Filtrar por grupo/subgrupo" at bounding box center [476, 396] width 121 height 13
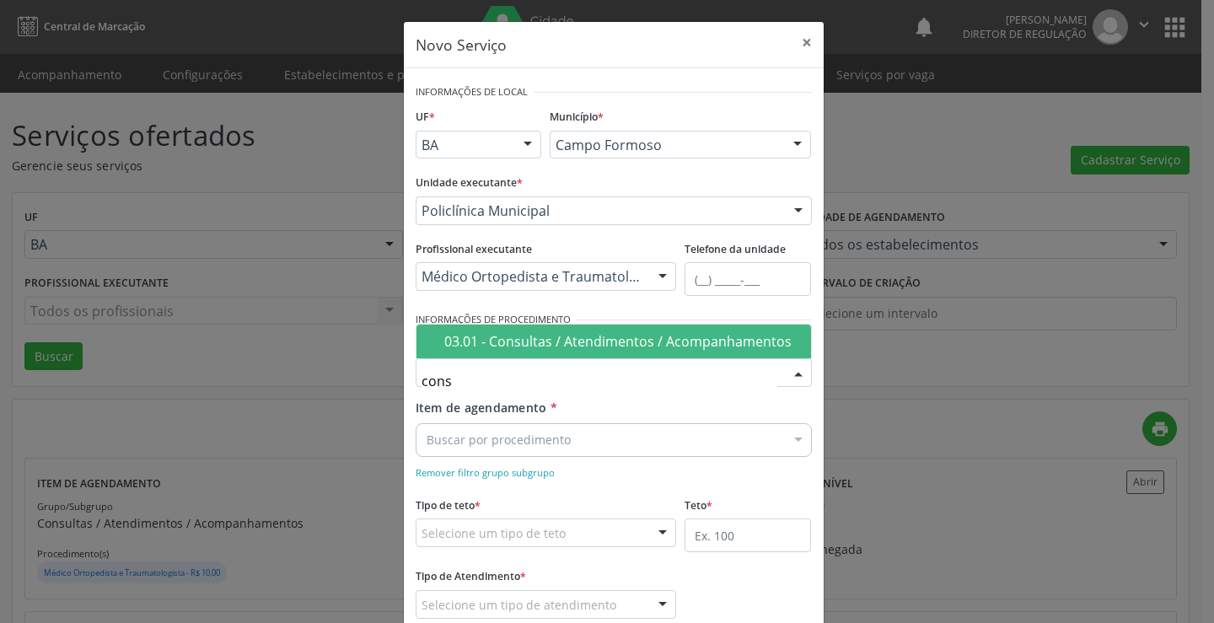
click at [584, 347] on div "03.01 - Consultas / Atendimentos / Acompanhamentos" at bounding box center [622, 341] width 357 height 13
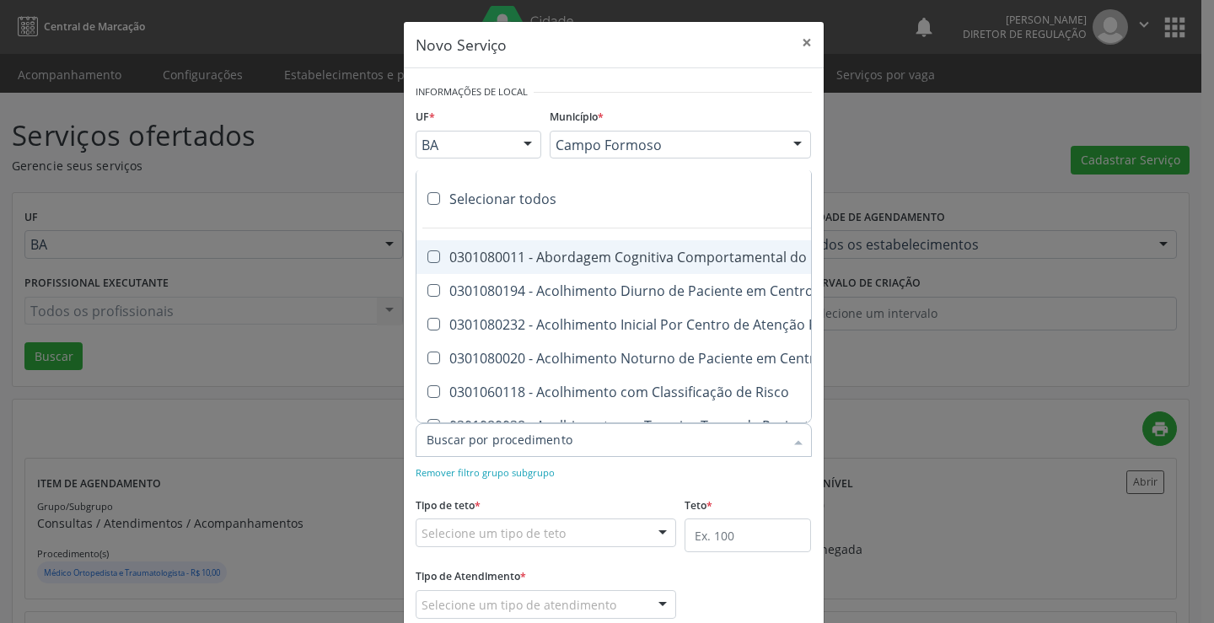
click at [611, 449] on div at bounding box center [614, 440] width 396 height 34
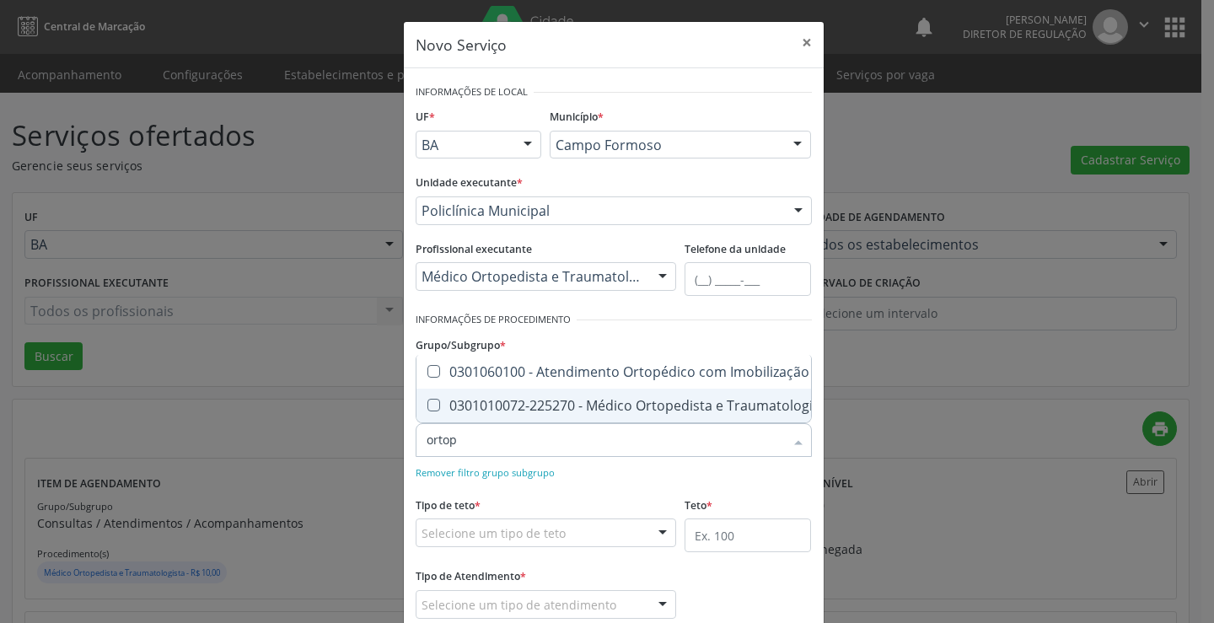
click at [612, 399] on div "0301010072-225270 - Médico Ortopedista e Traumatologista" at bounding box center [652, 405] width 451 height 13
click at [613, 485] on form "Informações de Local UF * BA BA Nenhum resultado encontrado para: " " Não há ne…" at bounding box center [614, 361] width 396 height 562
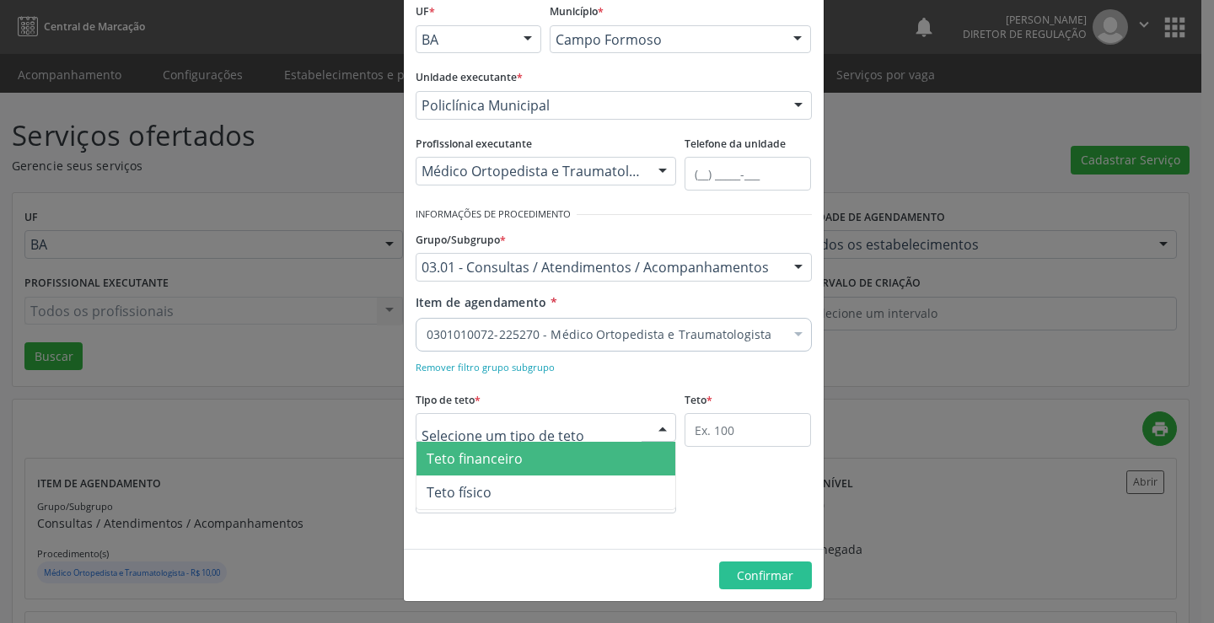
click at [562, 432] on div at bounding box center [546, 427] width 261 height 29
drag, startPoint x: 537, startPoint y: 464, endPoint x: 603, endPoint y: 464, distance: 65.8
click at [540, 464] on span "Teto financeiro" at bounding box center [547, 459] width 260 height 34
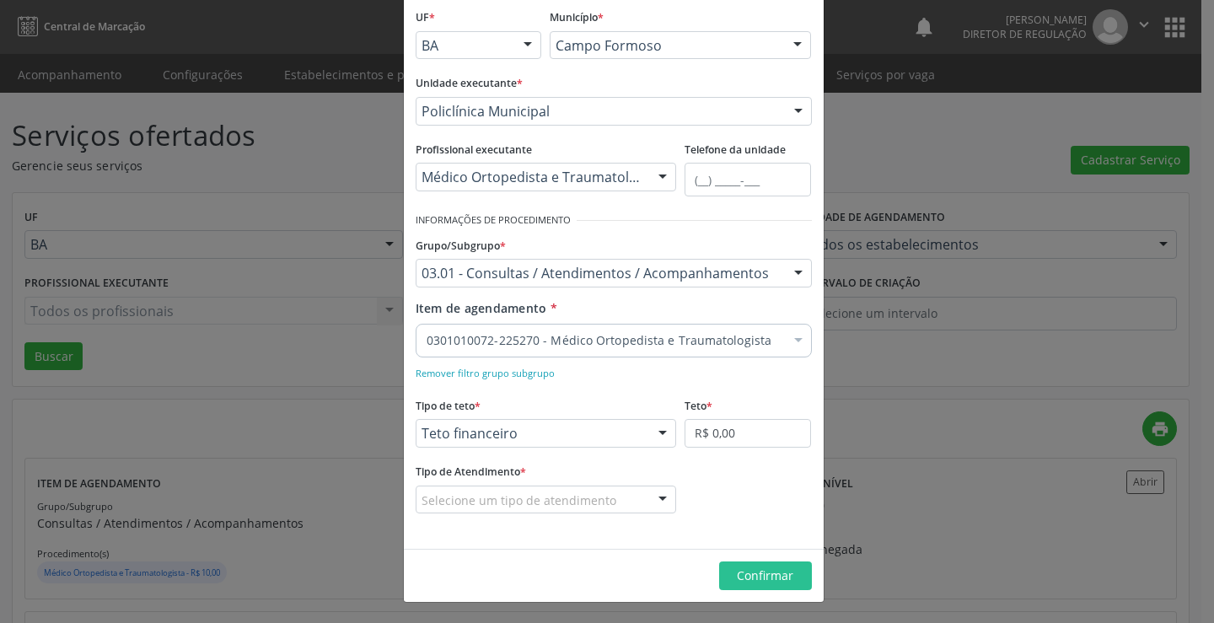
click at [742, 455] on fieldset "Teto * R$ 0,00" at bounding box center [748, 426] width 126 height 66
click at [742, 444] on input "R$ 0,00" at bounding box center [748, 433] width 126 height 29
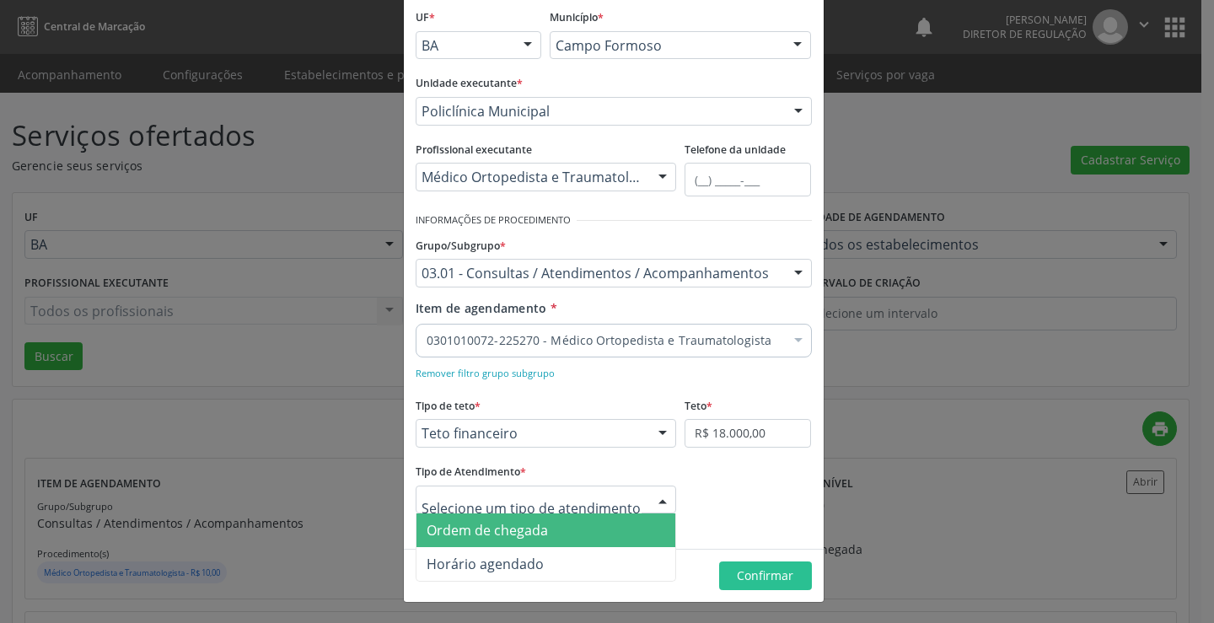
click at [577, 536] on span "Ordem de chegada" at bounding box center [547, 531] width 260 height 34
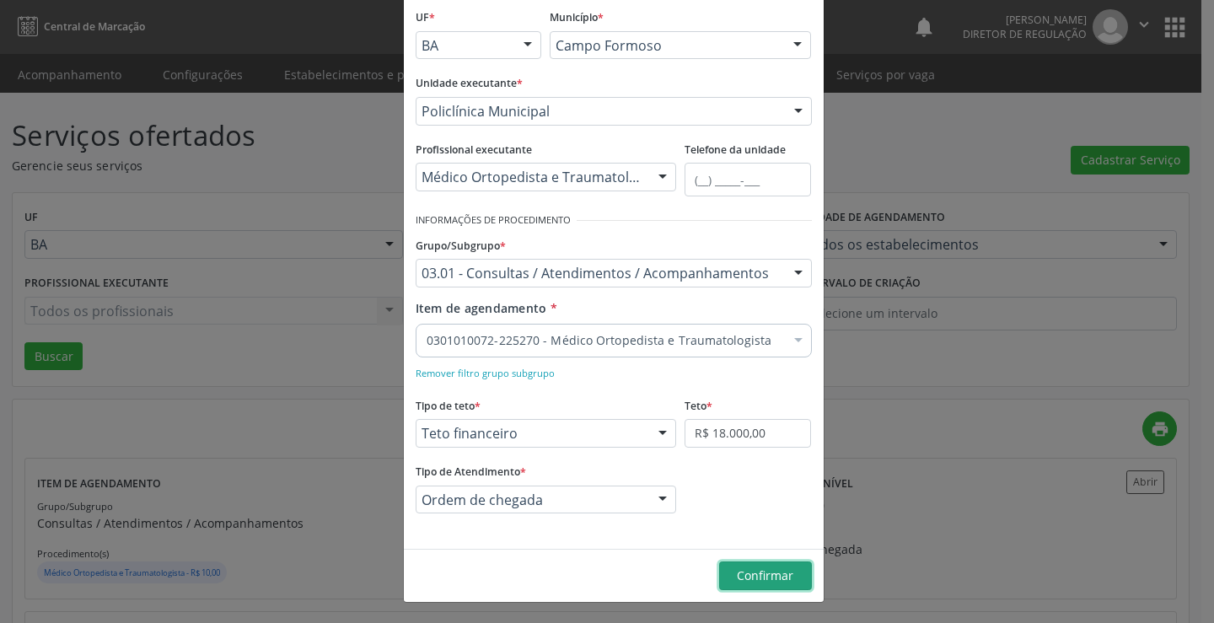
click at [738, 580] on span "Confirmar" at bounding box center [765, 576] width 56 height 16
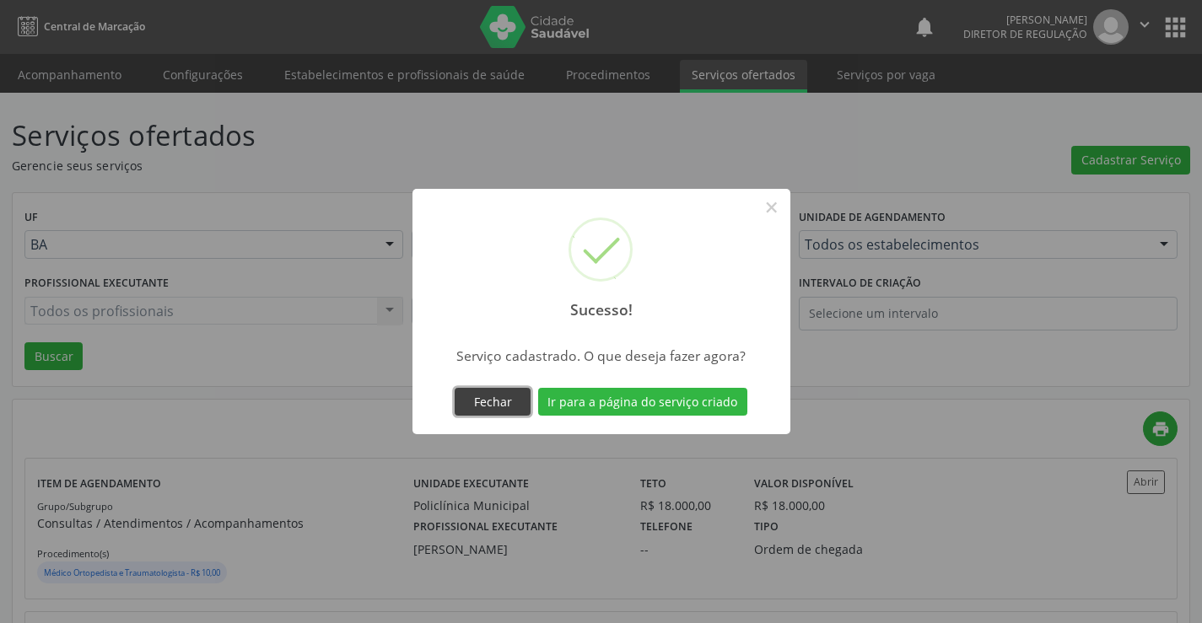
click at [472, 388] on button "Fechar" at bounding box center [493, 402] width 76 height 29
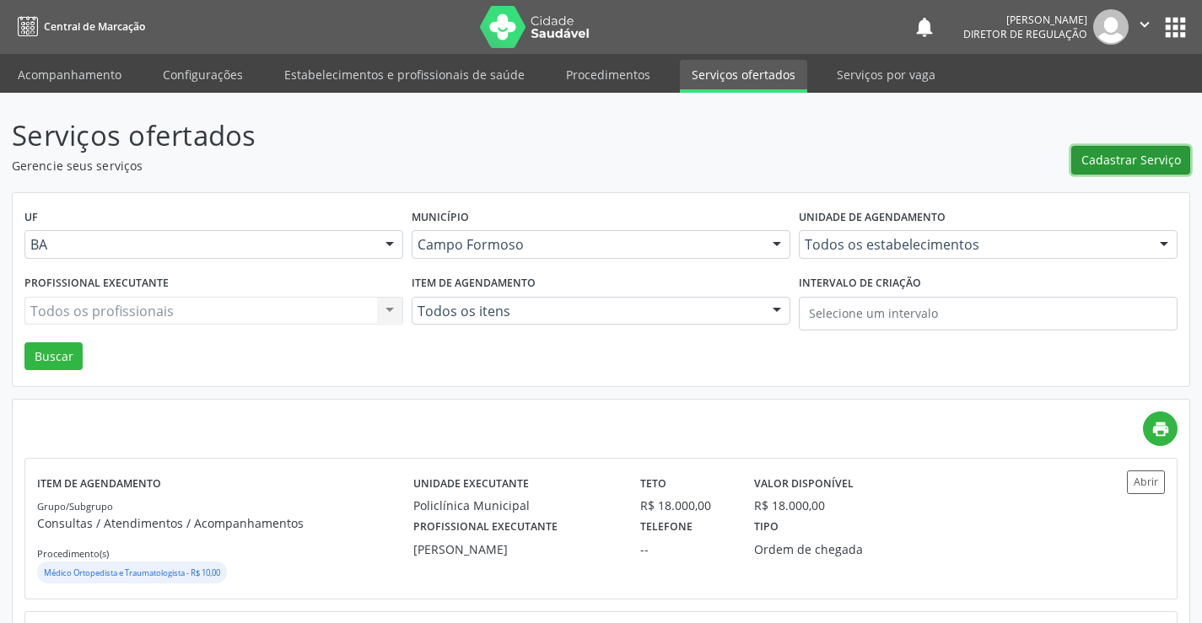
click at [1123, 158] on span "Cadastrar Serviço" at bounding box center [1131, 160] width 100 height 18
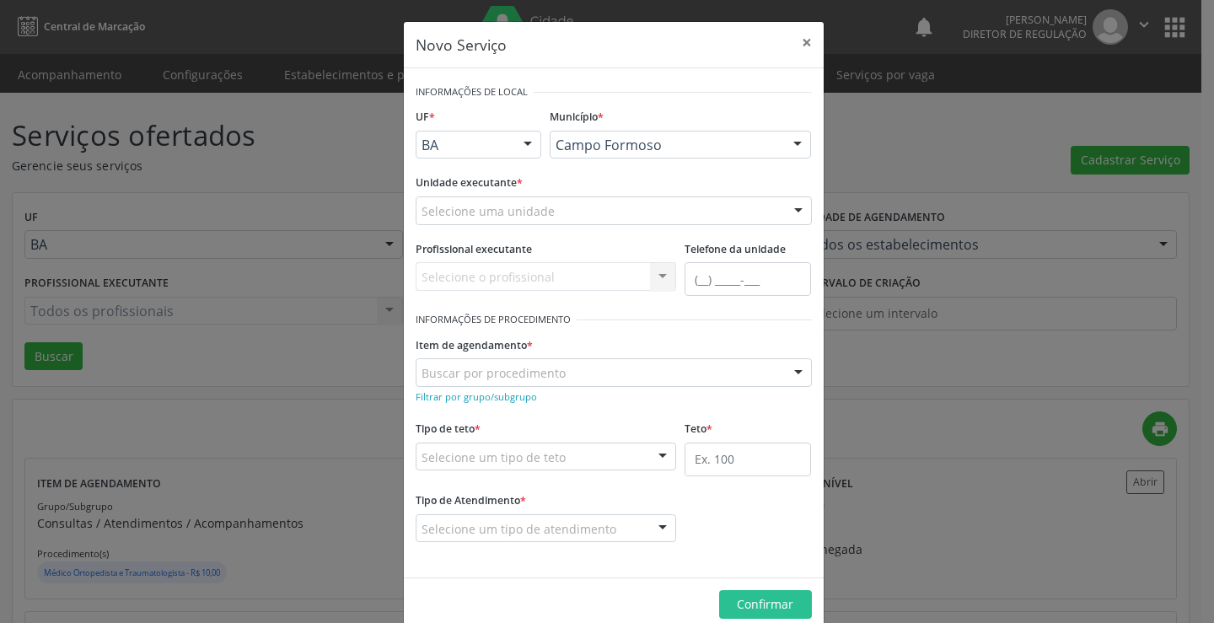
click at [561, 225] on div "Unidade executante * Selecione uma unidade Academia da Saude Analise Diagnostic…" at bounding box center [614, 203] width 405 height 66
drag, startPoint x: 562, startPoint y: 218, endPoint x: 573, endPoint y: 221, distance: 10.7
click at [568, 218] on div "Selecione uma unidade" at bounding box center [614, 210] width 396 height 29
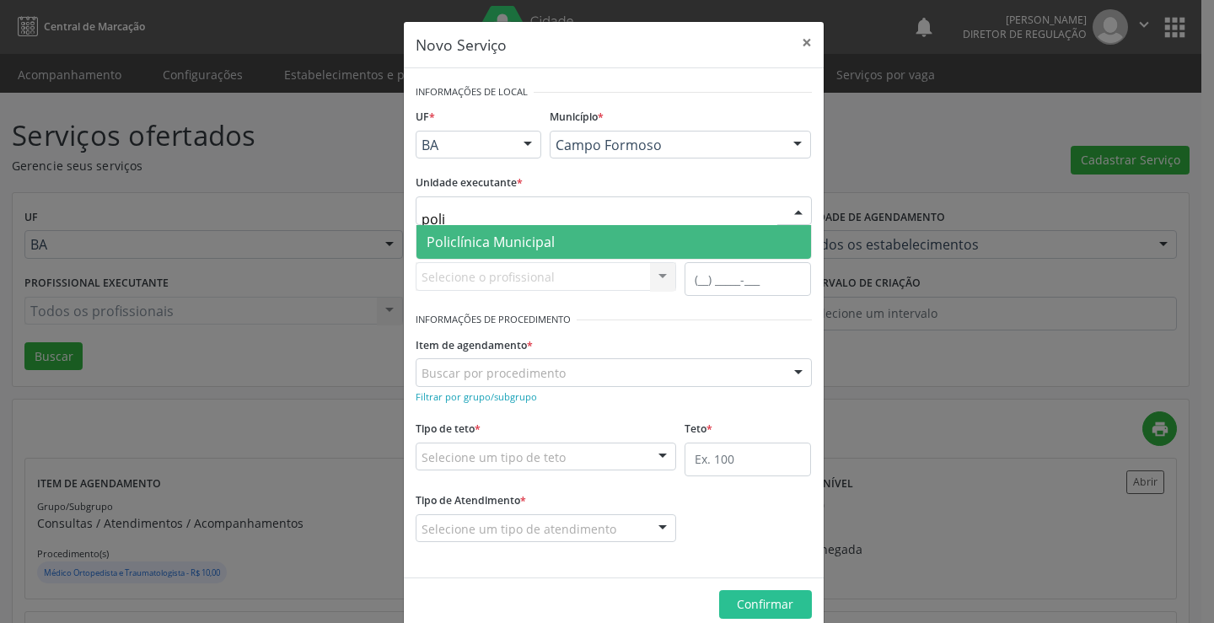
click at [573, 239] on span "Policlínica Municipal" at bounding box center [614, 242] width 395 height 34
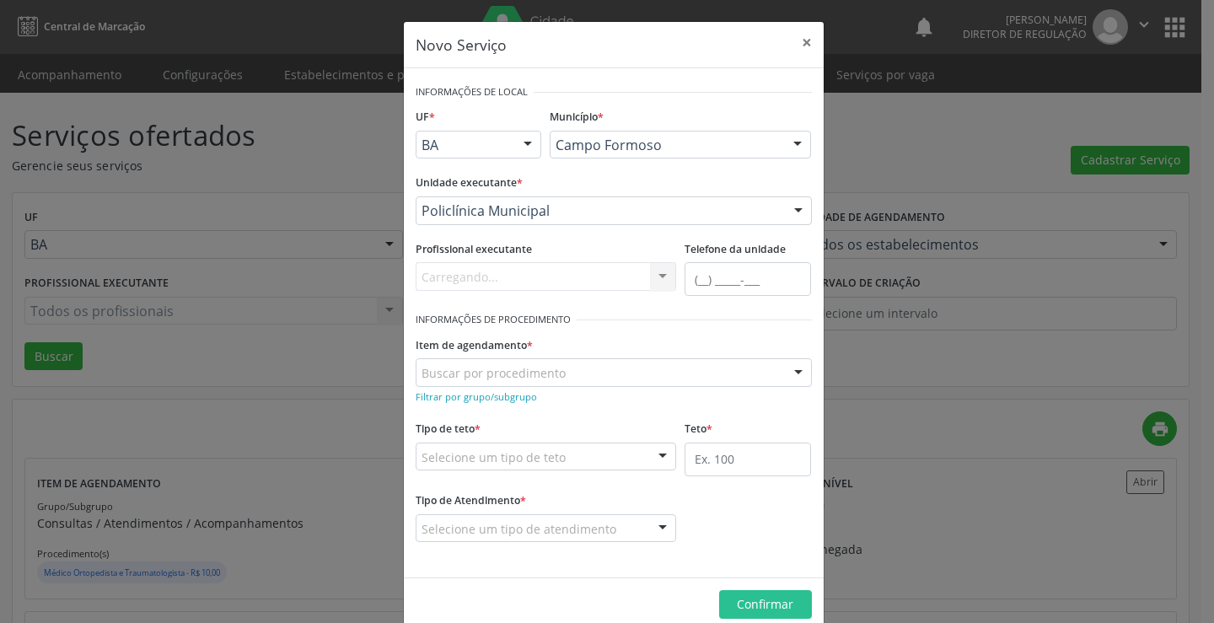
click at [536, 274] on div "Carregando... Nenhum resultado encontrado para: " " Não há nenhuma opção para s…" at bounding box center [546, 276] width 261 height 29
click at [546, 267] on div "Todos os profissionais" at bounding box center [546, 276] width 261 height 29
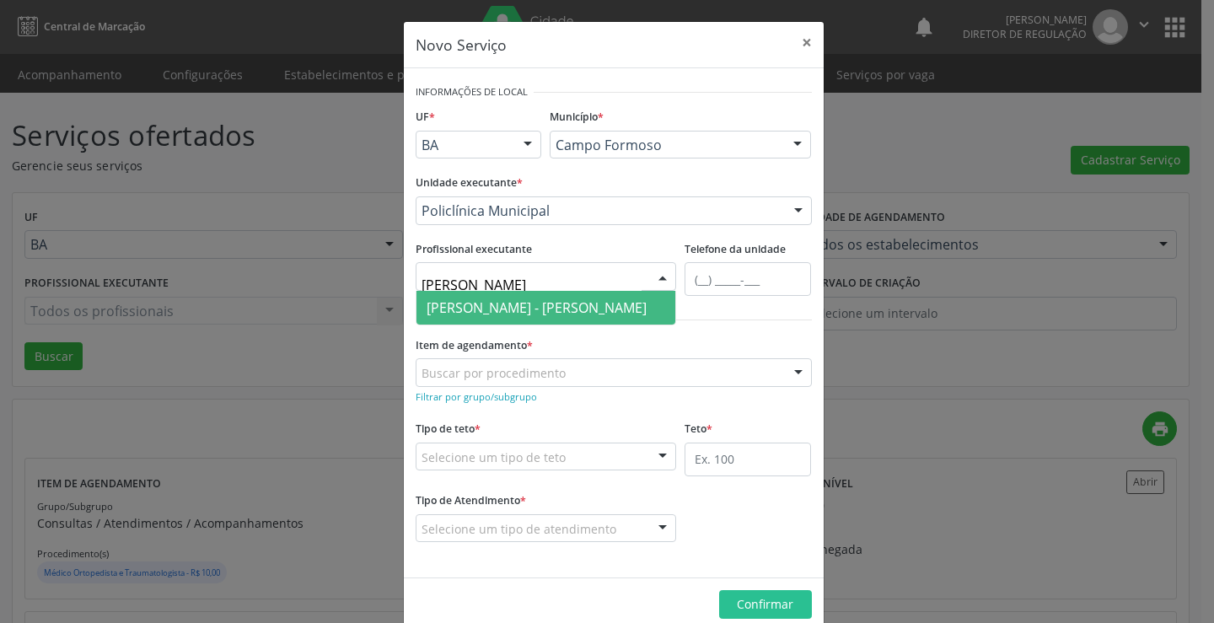
click at [546, 301] on span "[PERSON_NAME] - [PERSON_NAME]" at bounding box center [537, 308] width 220 height 19
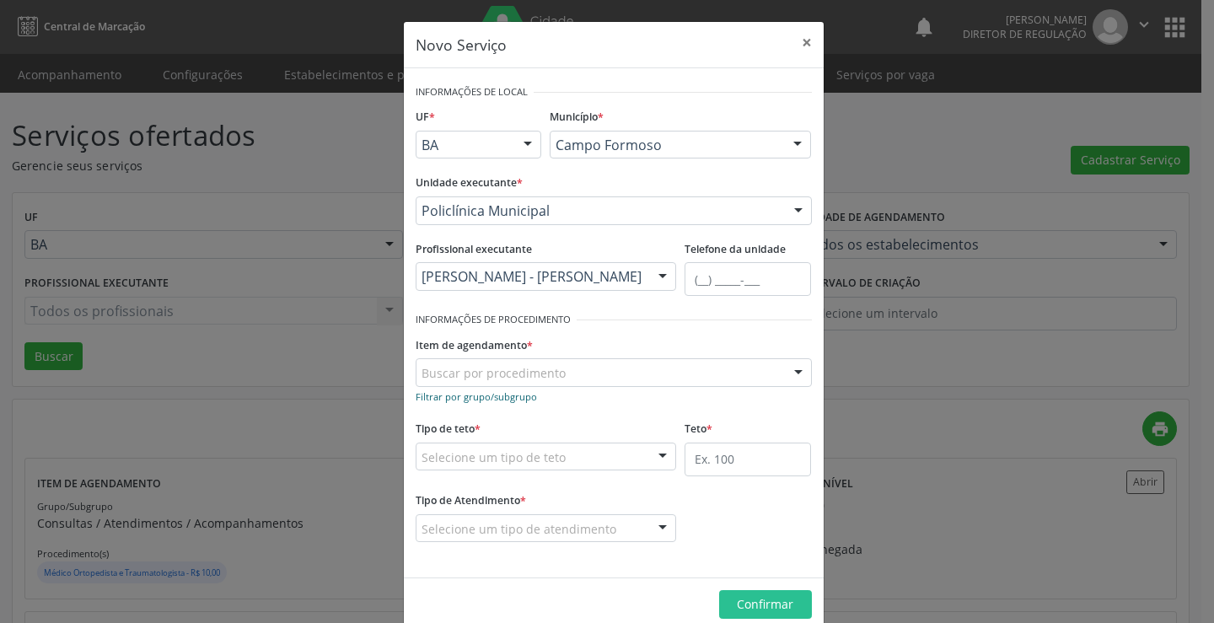
click at [504, 399] on small "Filtrar por grupo/subgrupo" at bounding box center [476, 396] width 121 height 13
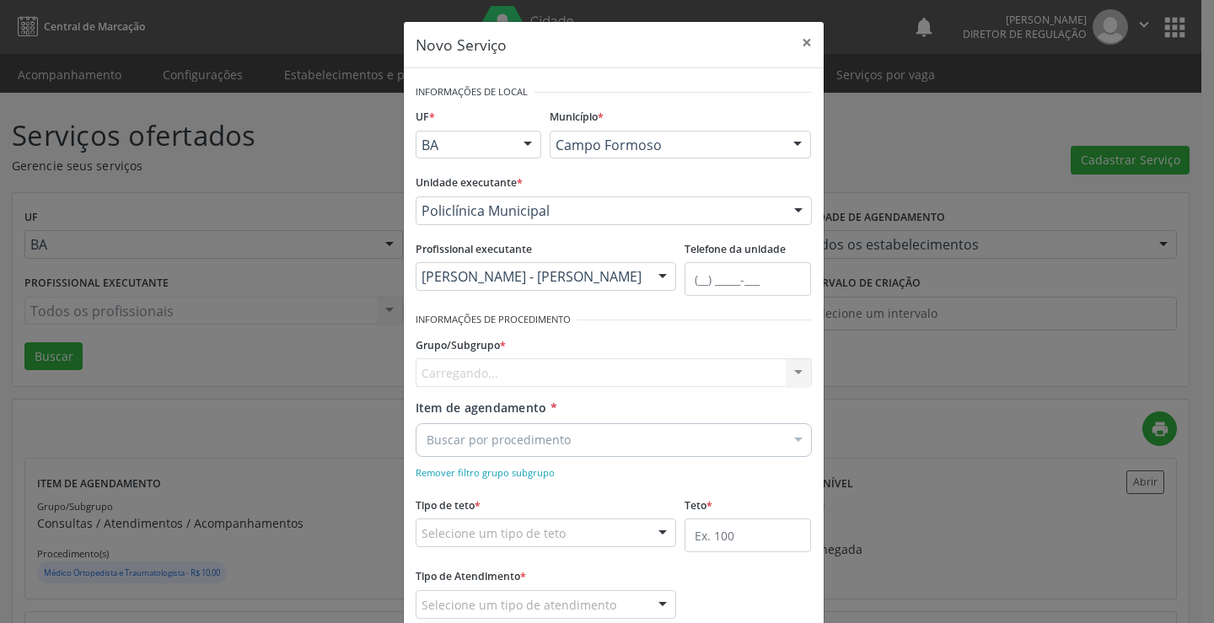
click at [501, 372] on div "Carregando... Nenhum resultado encontrado para: " " Nenhuma opção encontrada" at bounding box center [614, 372] width 396 height 29
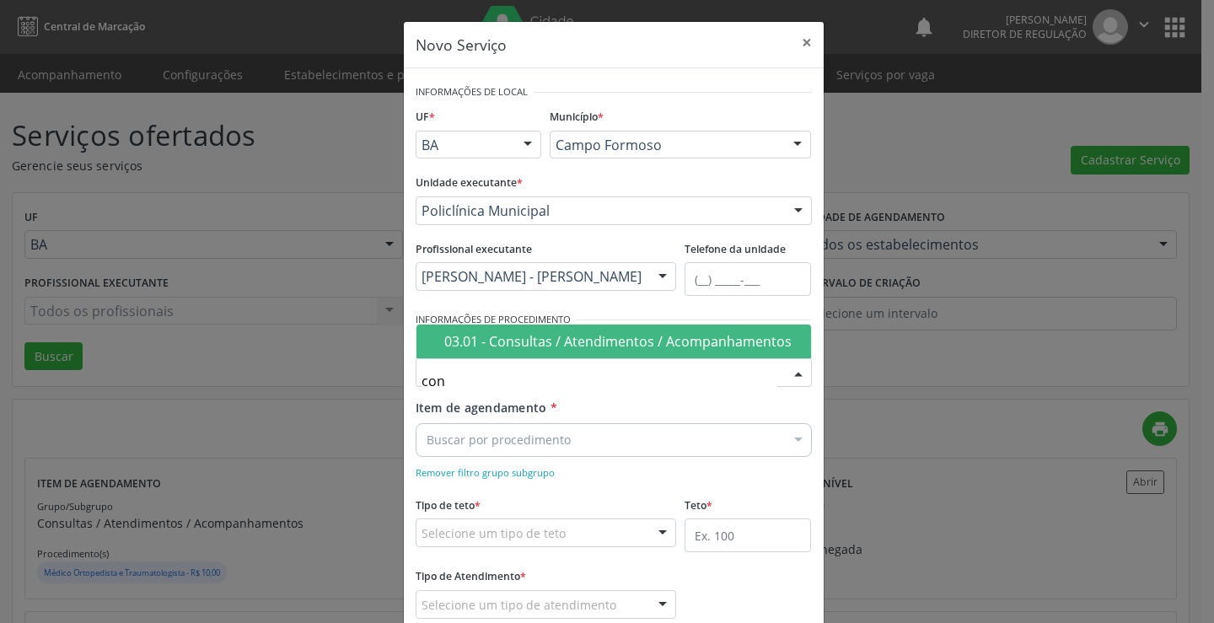
click at [512, 354] on span "03.01 - Consultas / Atendimentos / Acompanhamentos" at bounding box center [614, 342] width 395 height 34
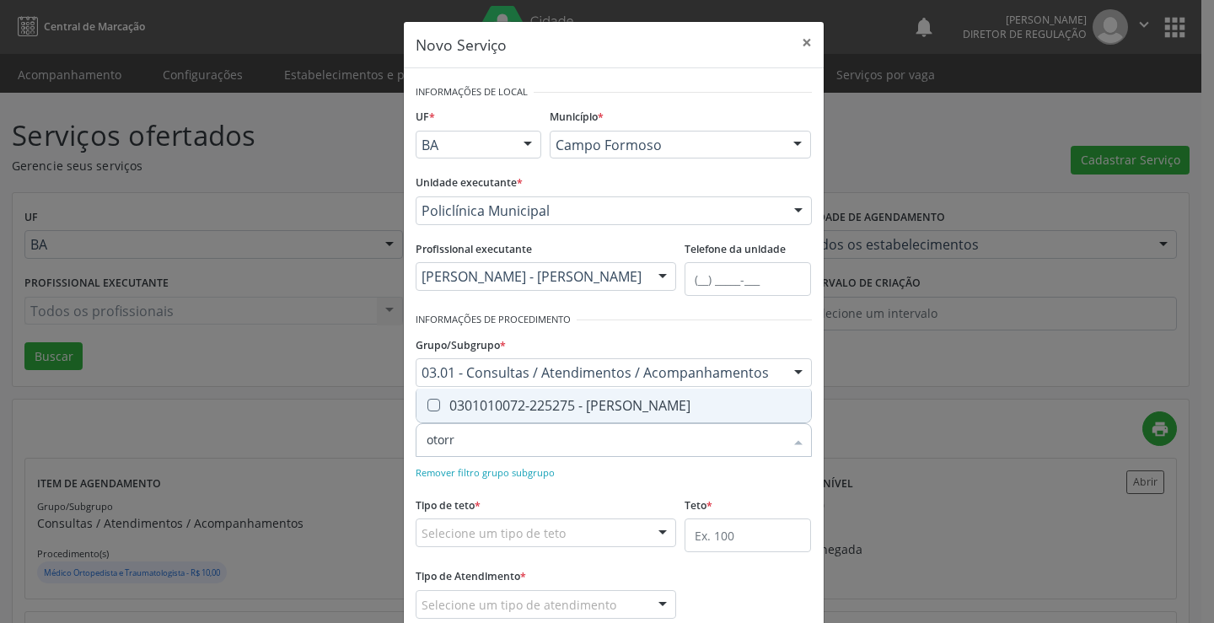
click at [557, 402] on div "0301010072-225275 - [PERSON_NAME]" at bounding box center [614, 405] width 374 height 13
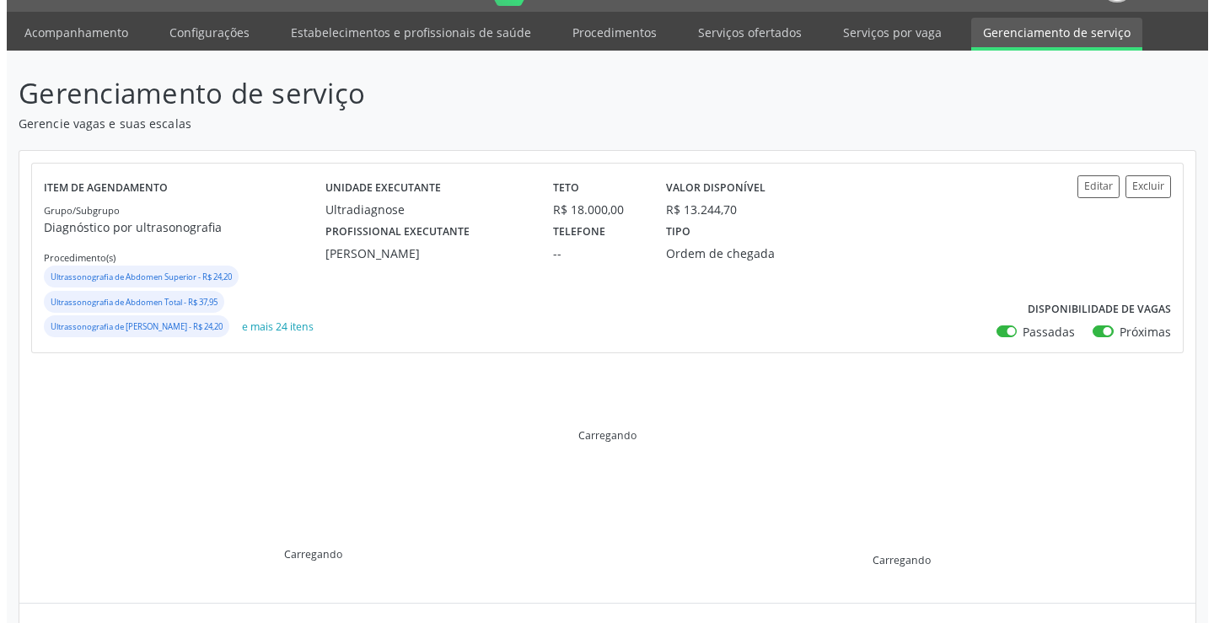
scroll to position [84, 0]
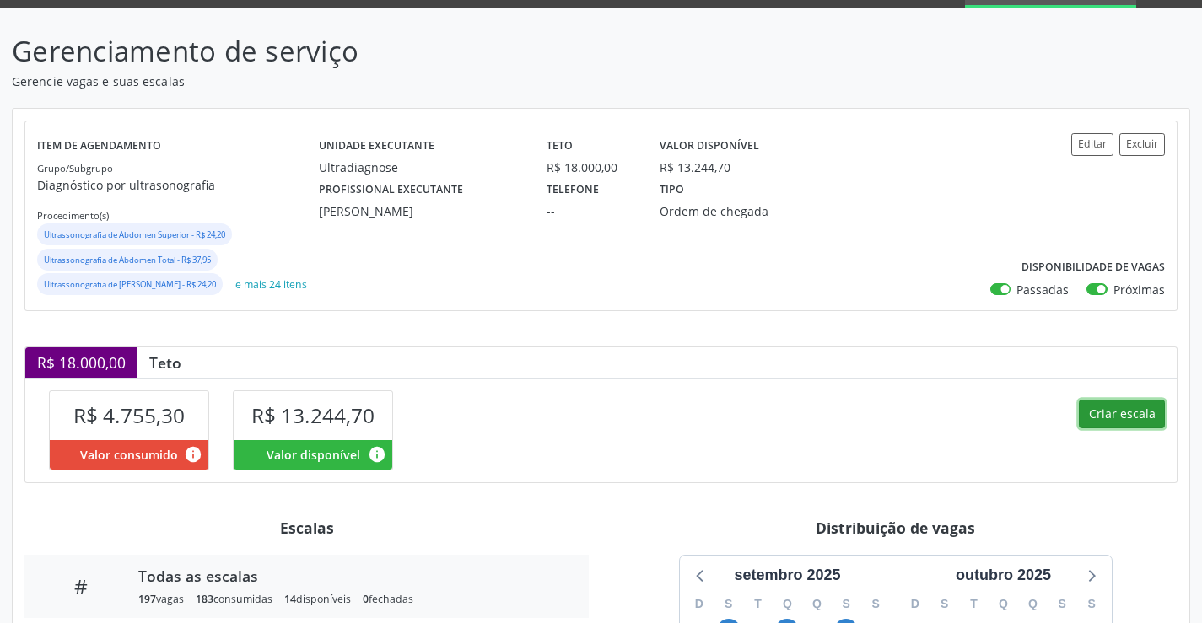
click at [1099, 428] on button "Criar escala" at bounding box center [1122, 414] width 86 height 29
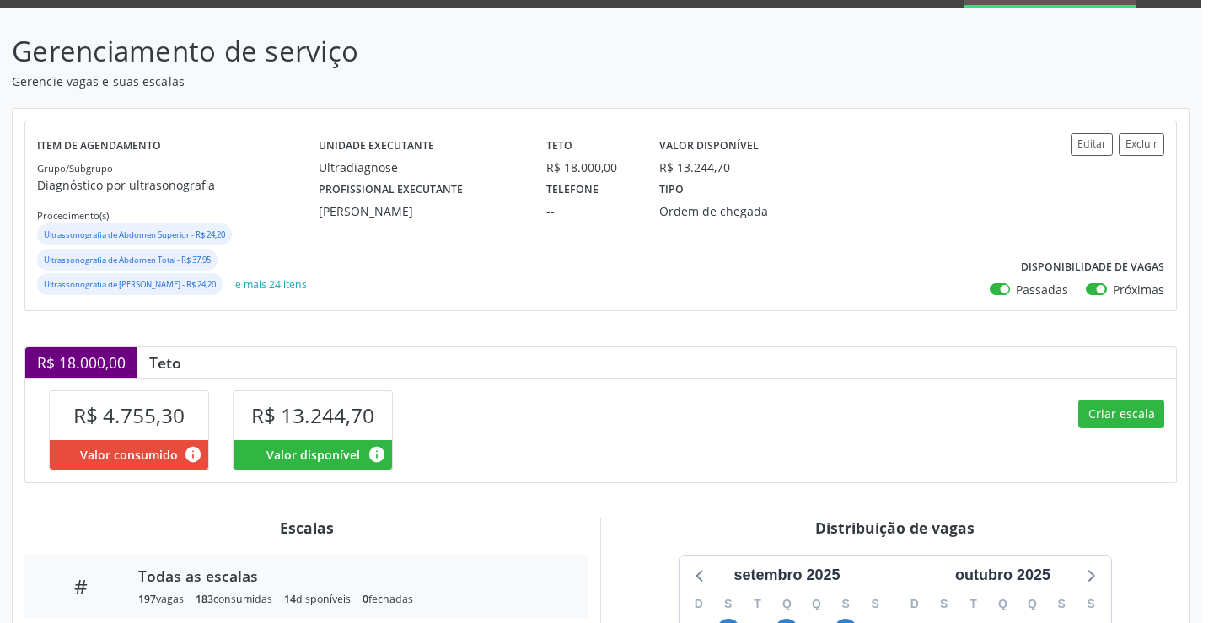
select select "8"
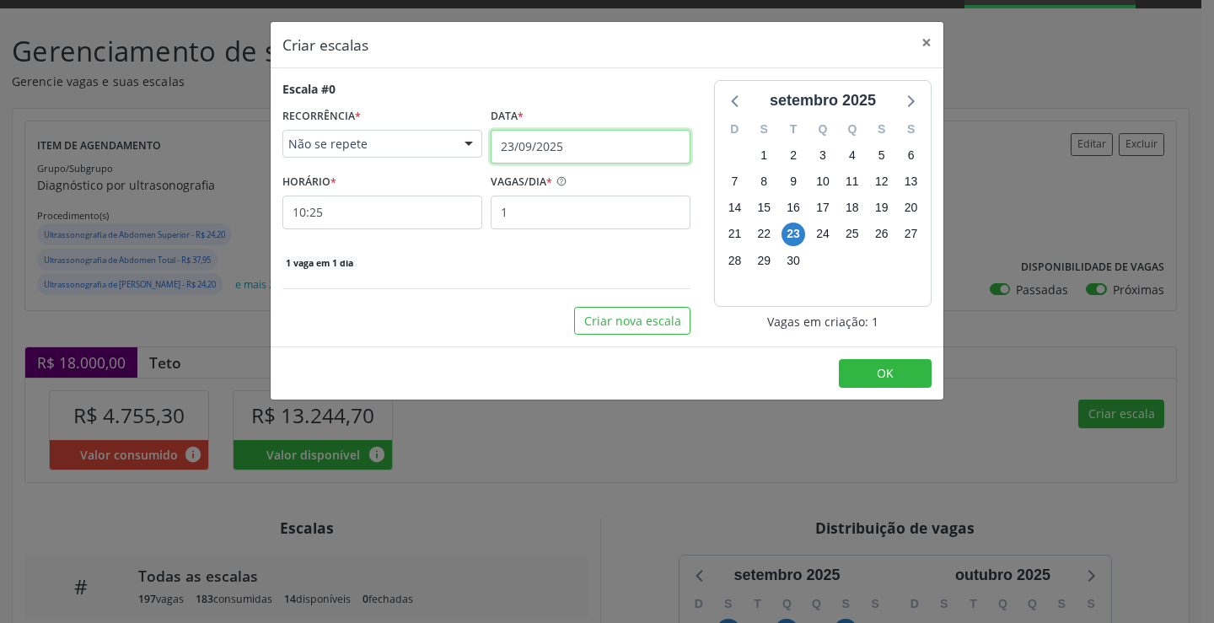
click at [584, 143] on input "23/09/2025" at bounding box center [591, 147] width 200 height 34
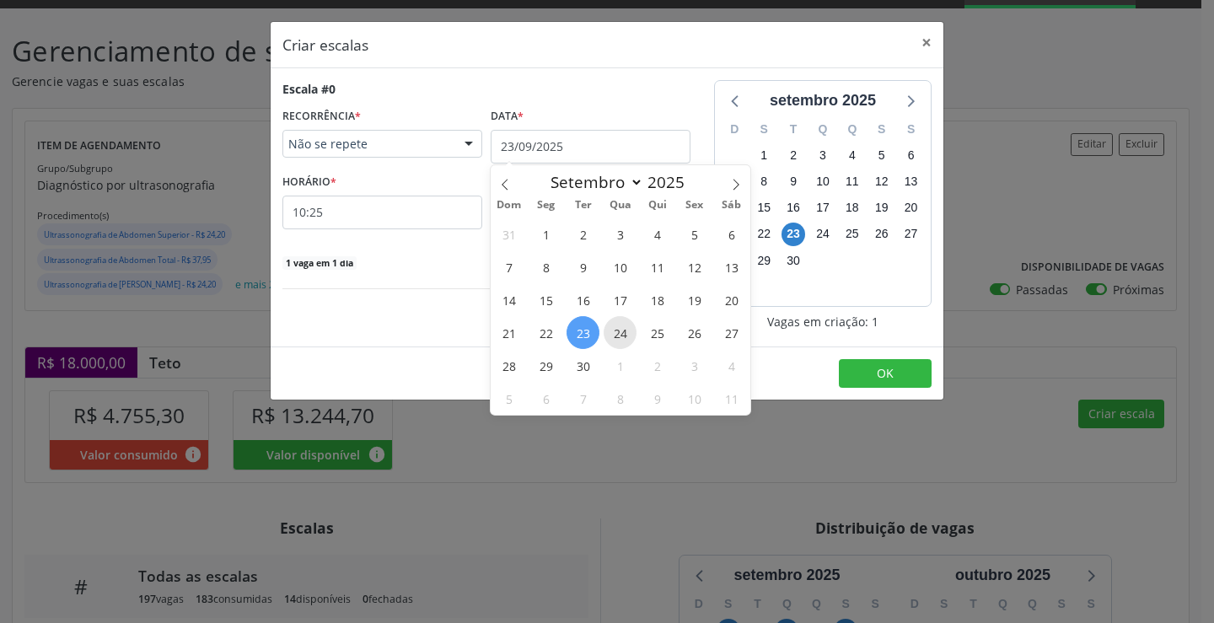
click at [619, 326] on span "24" at bounding box center [620, 332] width 33 height 33
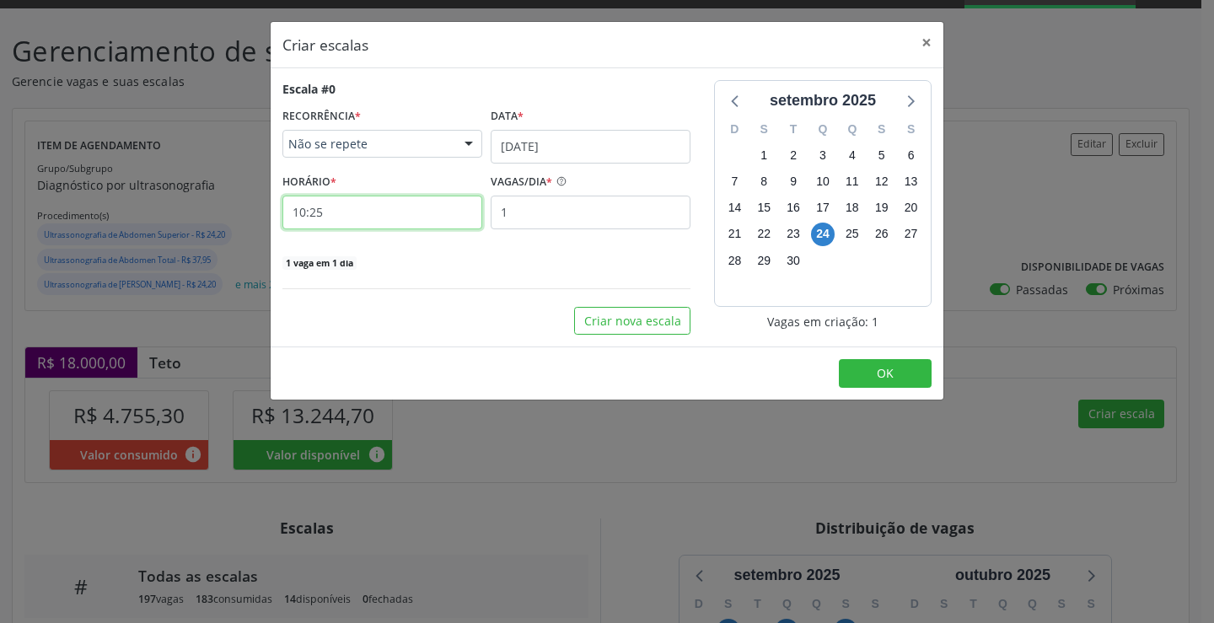
click at [409, 206] on input "10:25" at bounding box center [382, 213] width 200 height 34
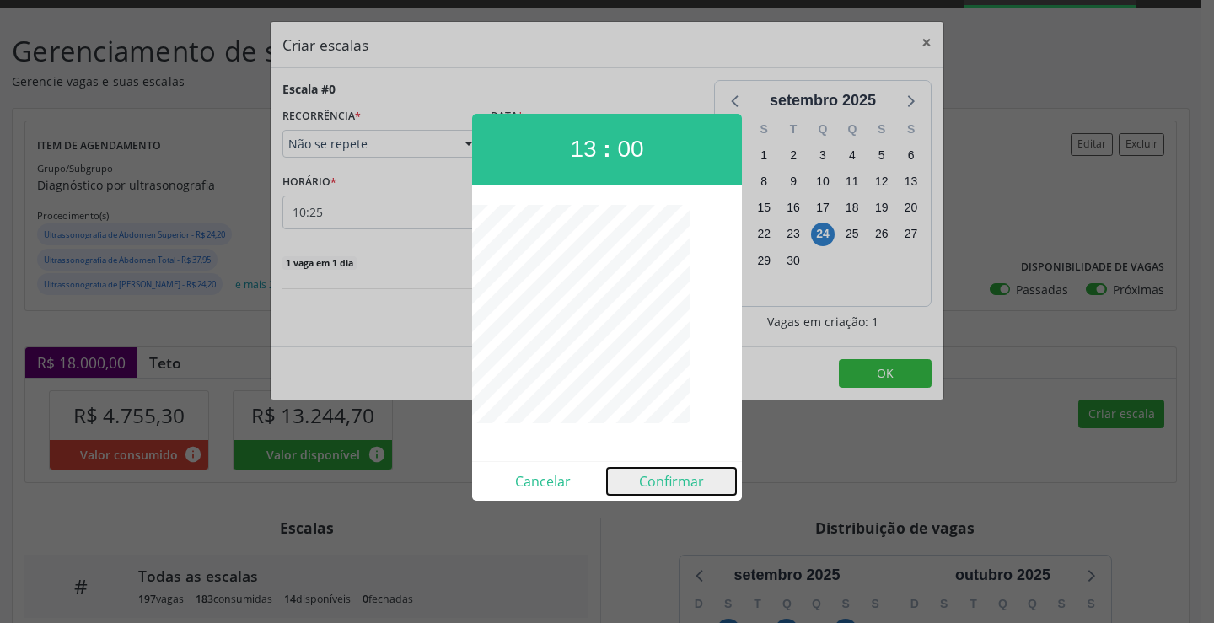
click at [701, 476] on button "Confirmar" at bounding box center [671, 481] width 129 height 27
type input "13:00"
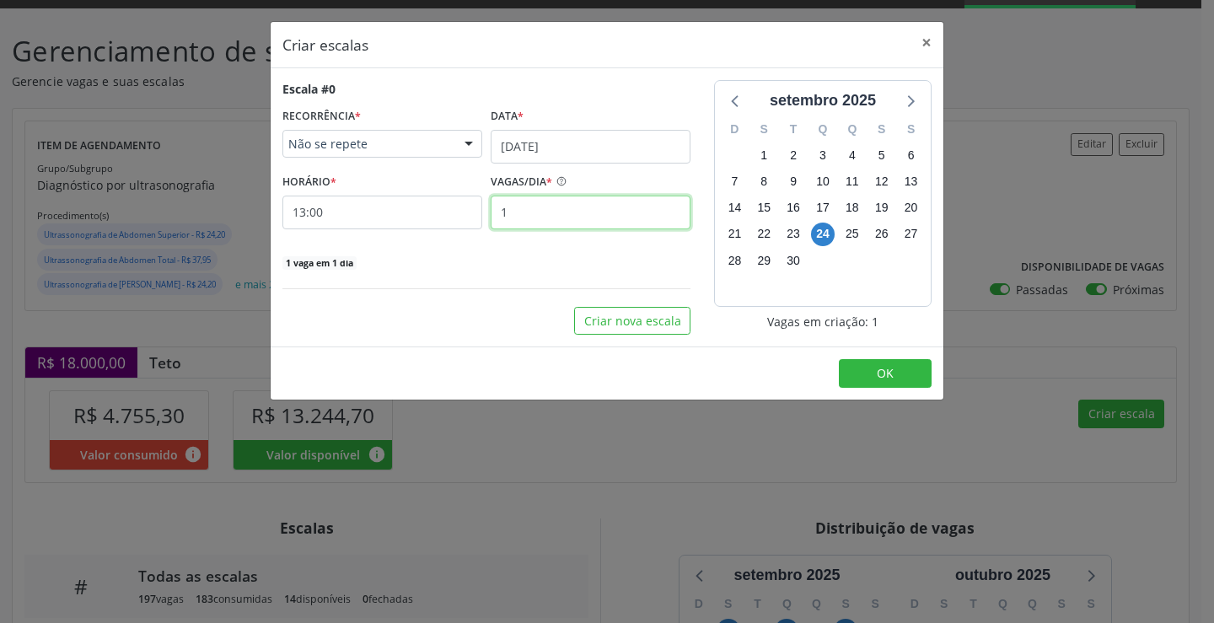
click at [616, 215] on input "1" at bounding box center [591, 213] width 200 height 34
type input "14"
click at [858, 362] on button "OK" at bounding box center [885, 373] width 93 height 29
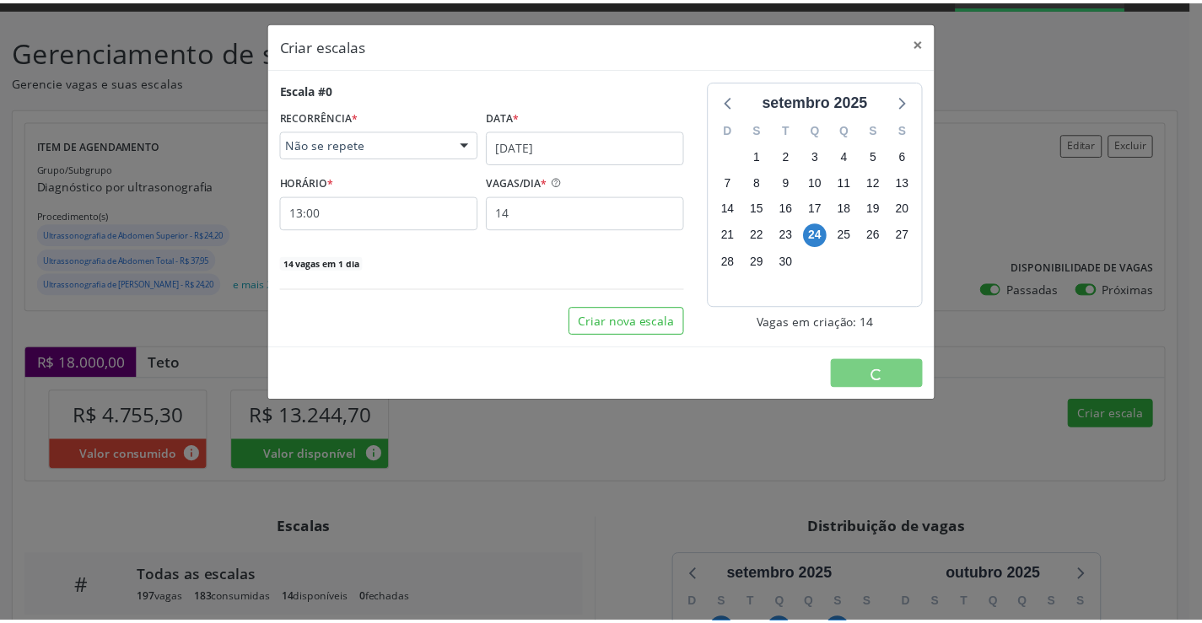
scroll to position [0, 0]
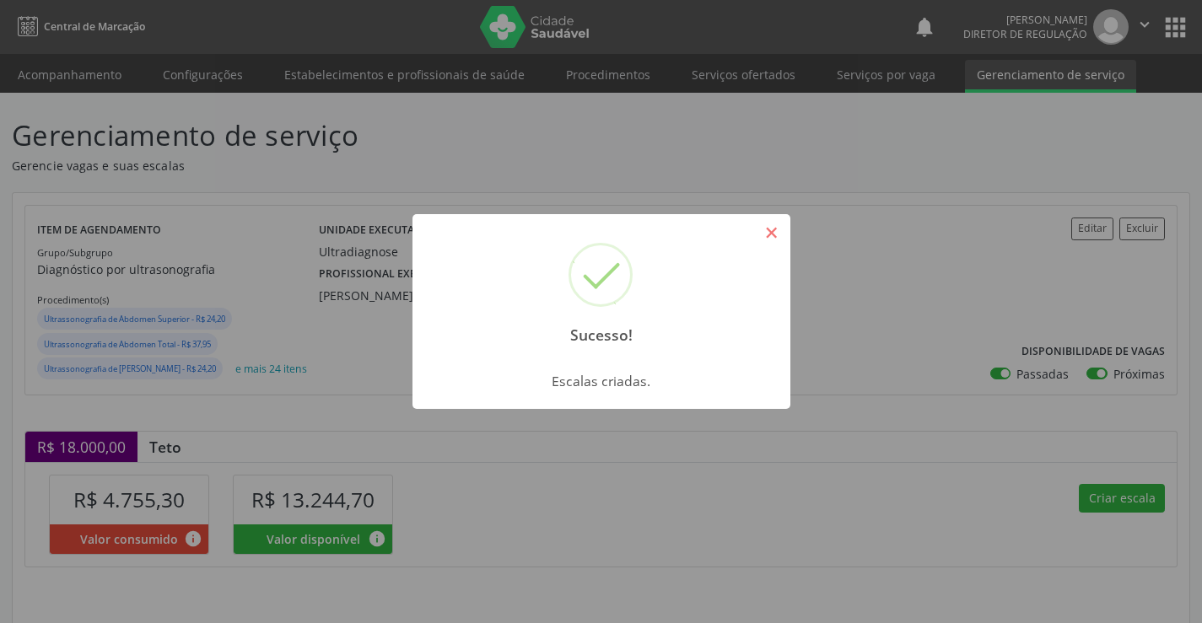
click at [779, 229] on button "×" at bounding box center [771, 232] width 29 height 29
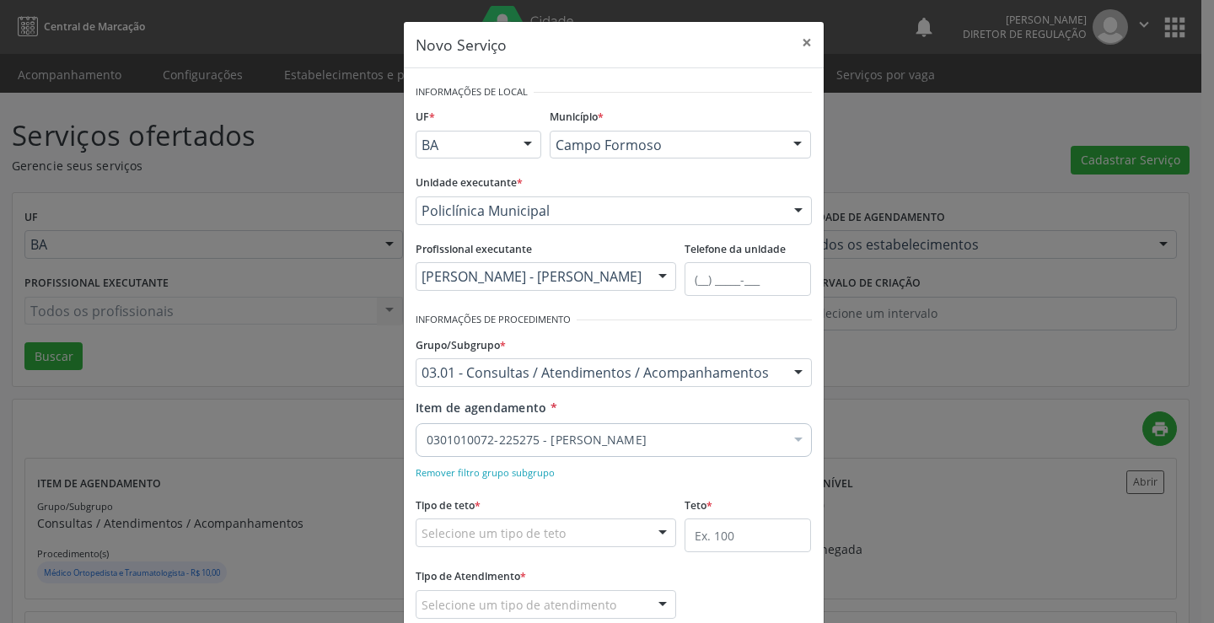
click at [601, 537] on div "Selecione um tipo de teto" at bounding box center [546, 533] width 261 height 29
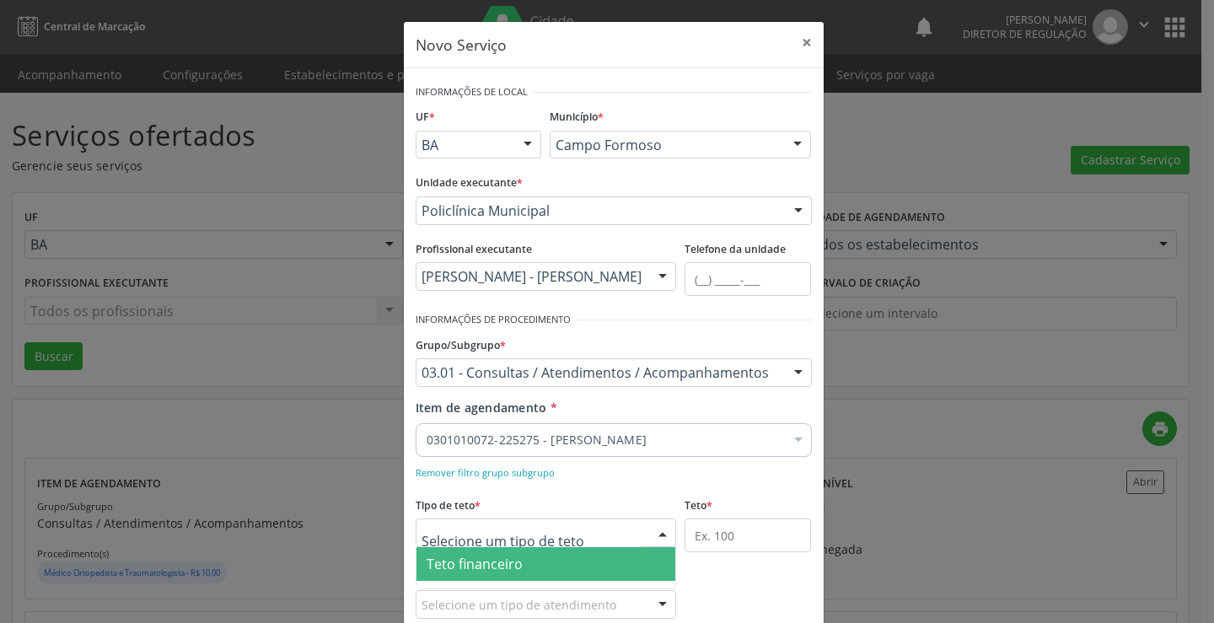
click at [590, 561] on span "Teto financeiro" at bounding box center [547, 564] width 260 height 34
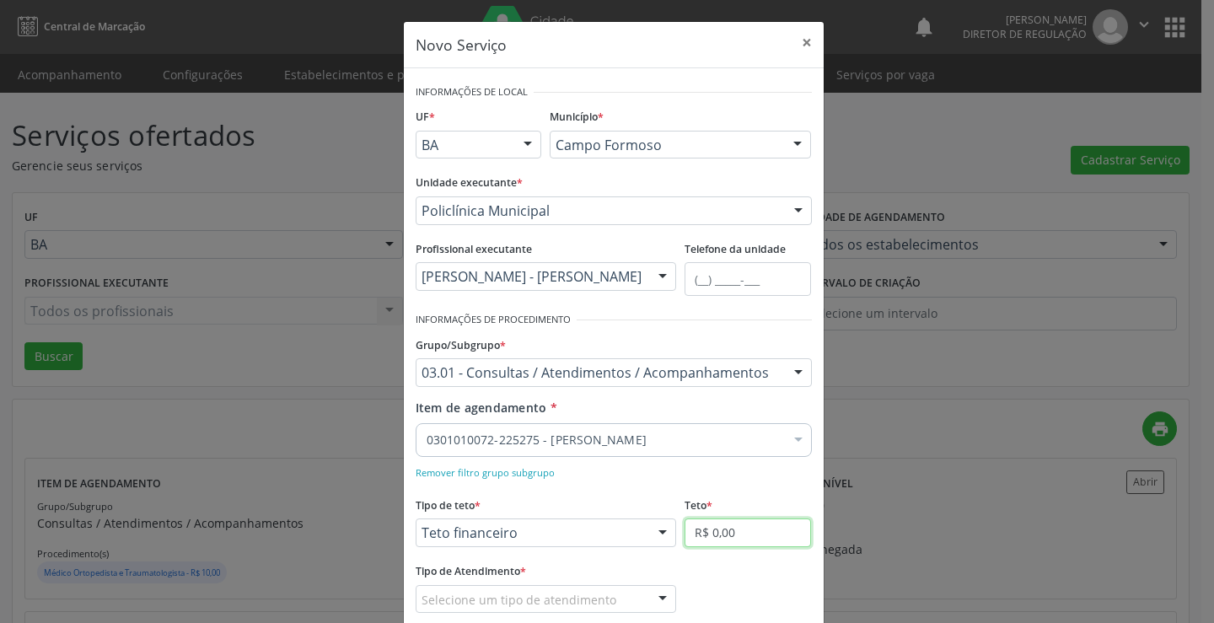
click at [755, 537] on input "R$ 0,00" at bounding box center [748, 533] width 126 height 29
type input "R$ 18.000,00"
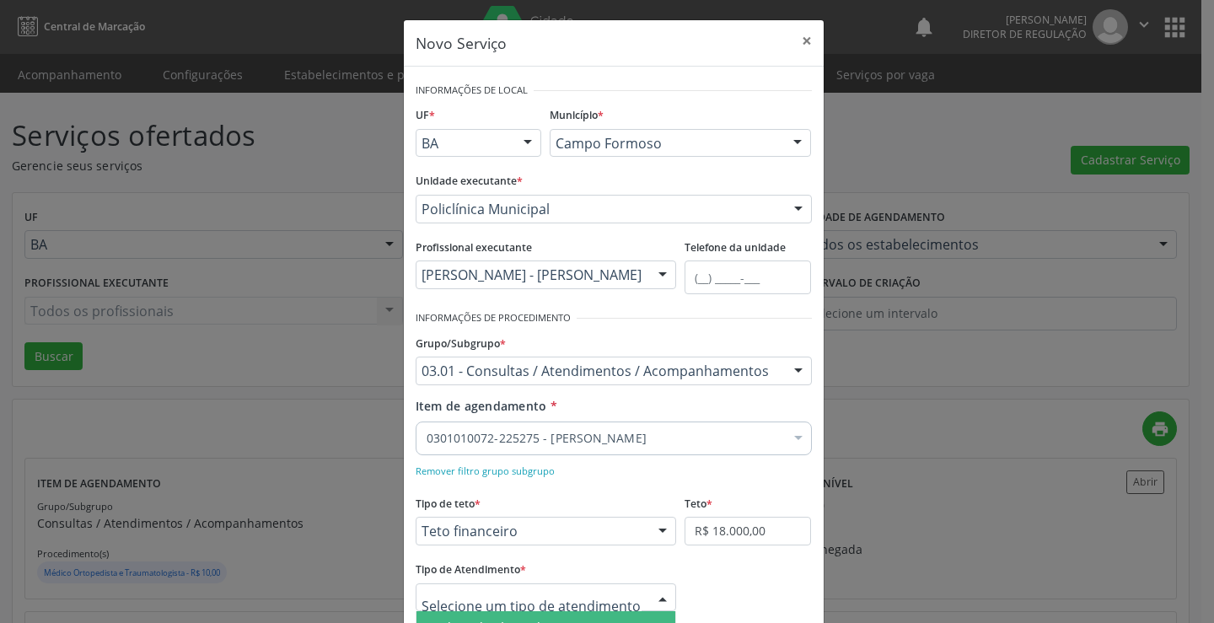
scroll to position [100, 0]
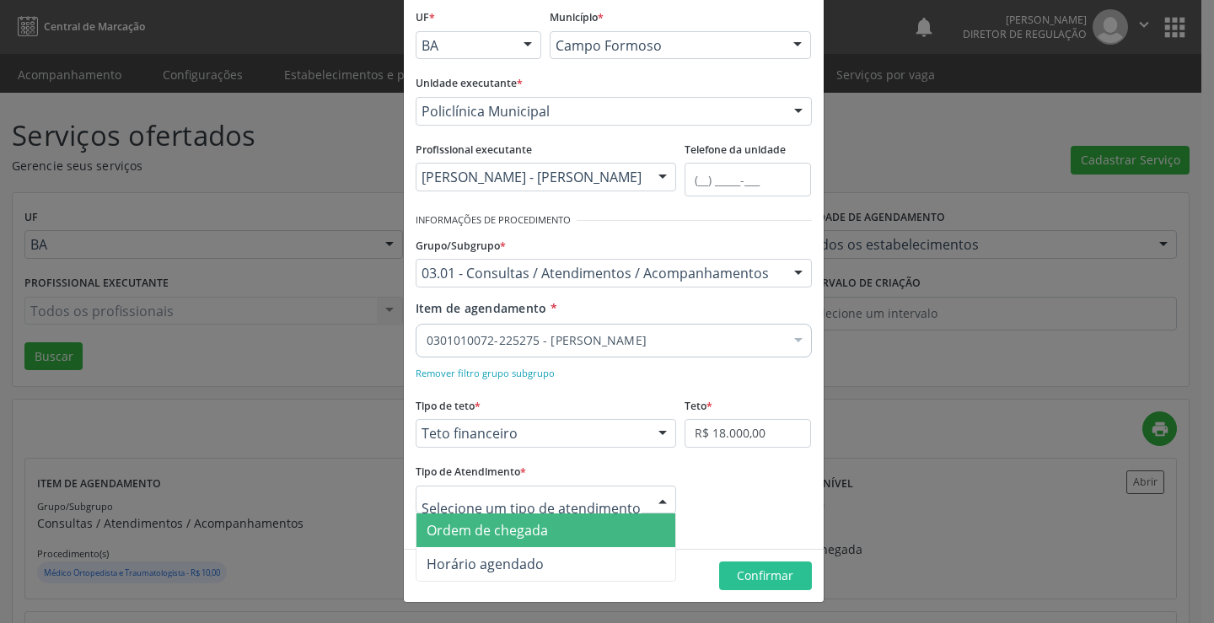
click at [589, 529] on span "Ordem de chegada" at bounding box center [547, 531] width 260 height 34
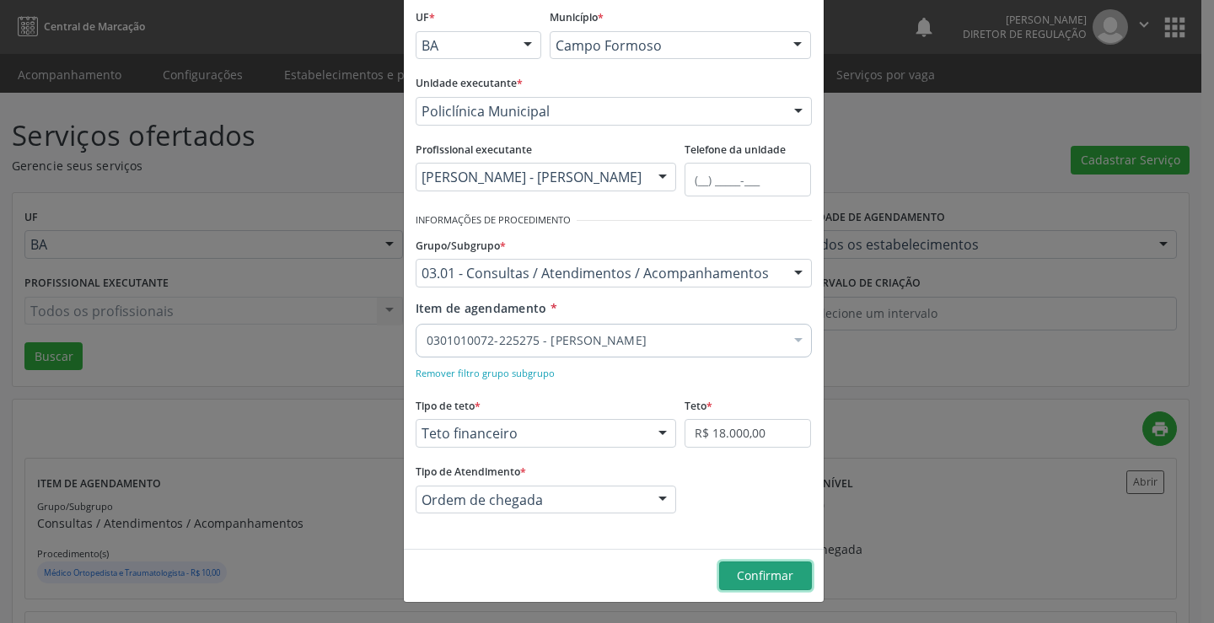
click at [737, 573] on span "Confirmar" at bounding box center [765, 576] width 56 height 16
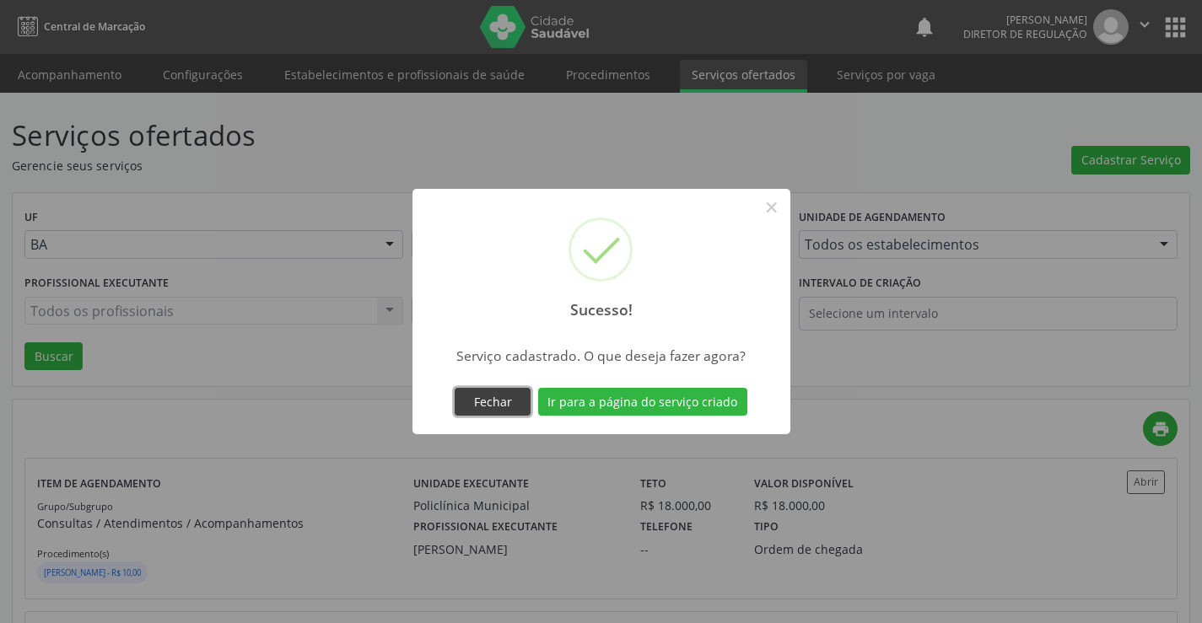
click at [503, 405] on button "Fechar" at bounding box center [493, 402] width 76 height 29
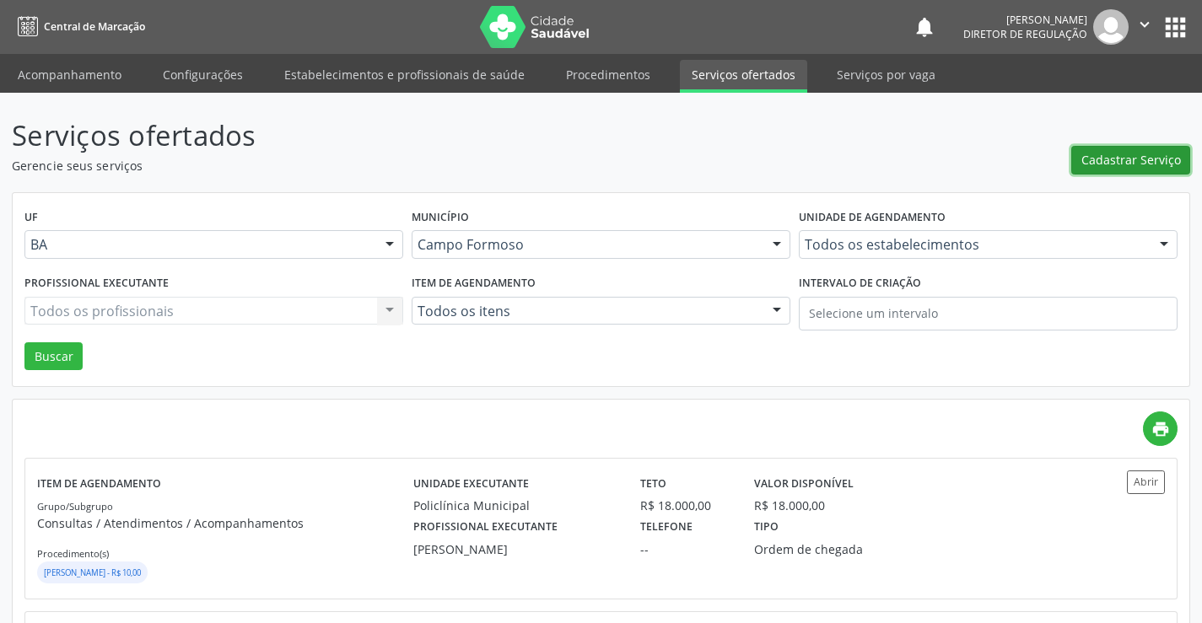
click at [1120, 164] on span "Cadastrar Serviço" at bounding box center [1131, 160] width 100 height 18
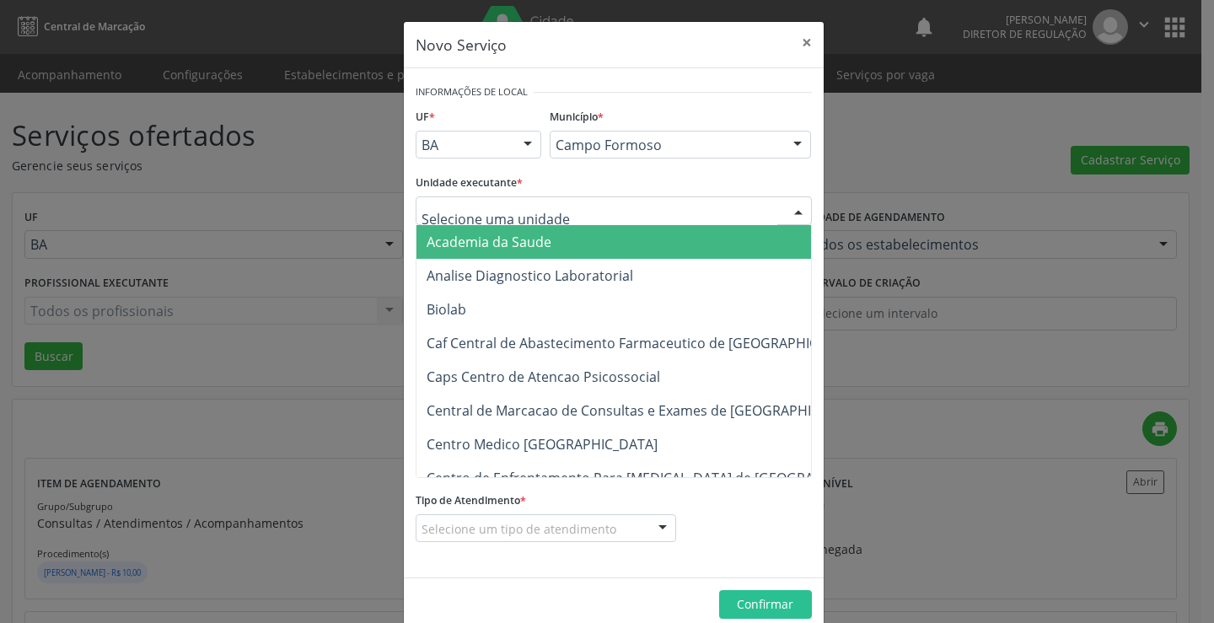
click at [659, 221] on div at bounding box center [614, 210] width 396 height 29
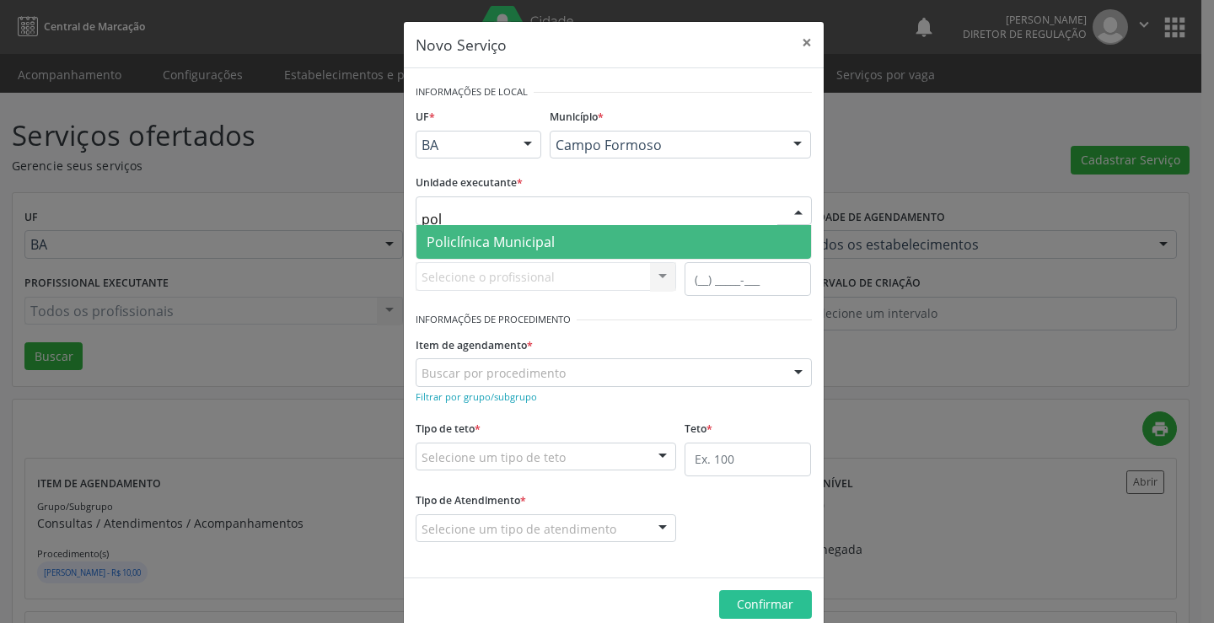
type input "poli"
click at [637, 254] on span "Policlínica Municipal" at bounding box center [614, 242] width 395 height 34
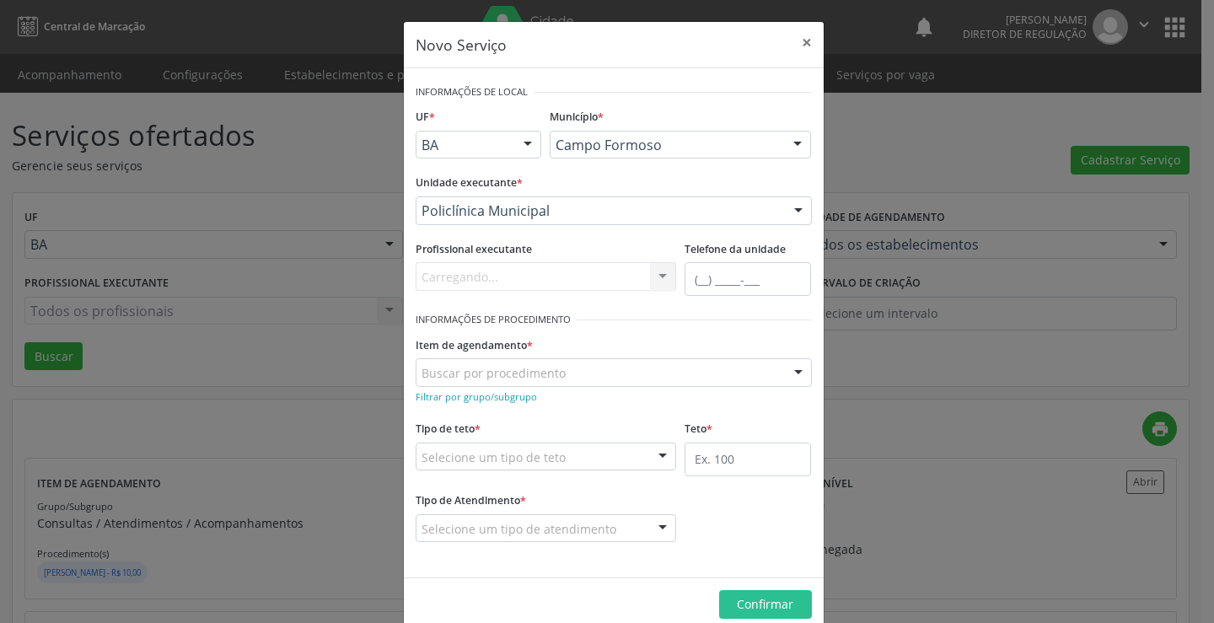
click at [611, 273] on div "Carregando... Nenhum resultado encontrado para: " " Não há nenhuma opção para s…" at bounding box center [546, 276] width 261 height 29
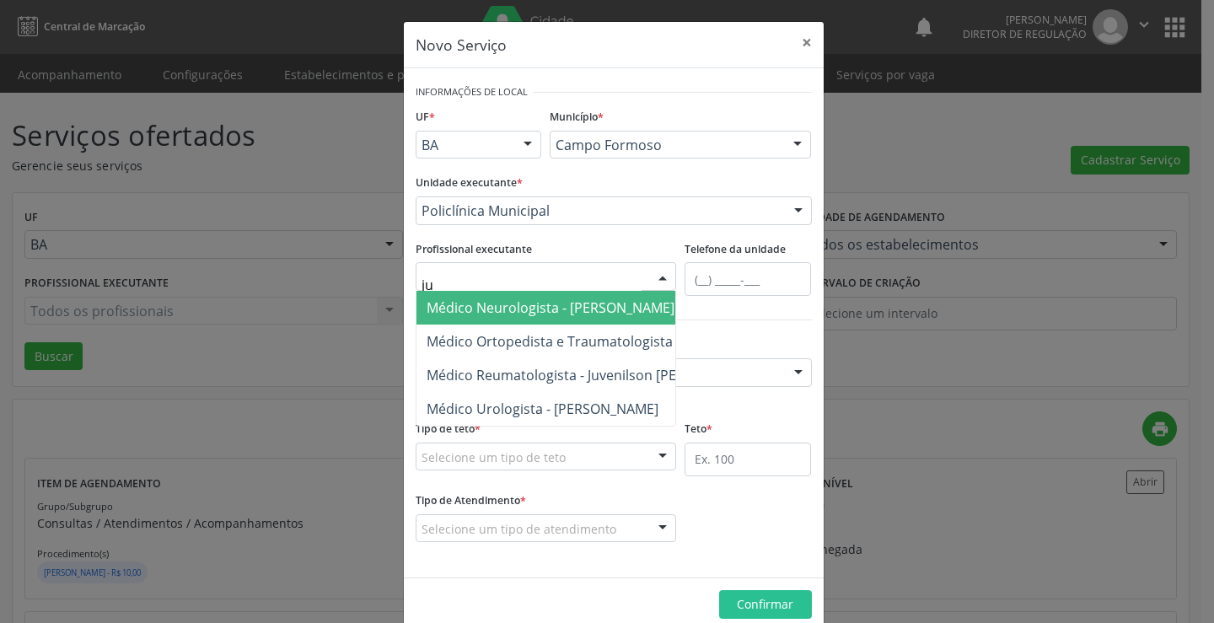
type input "juv"
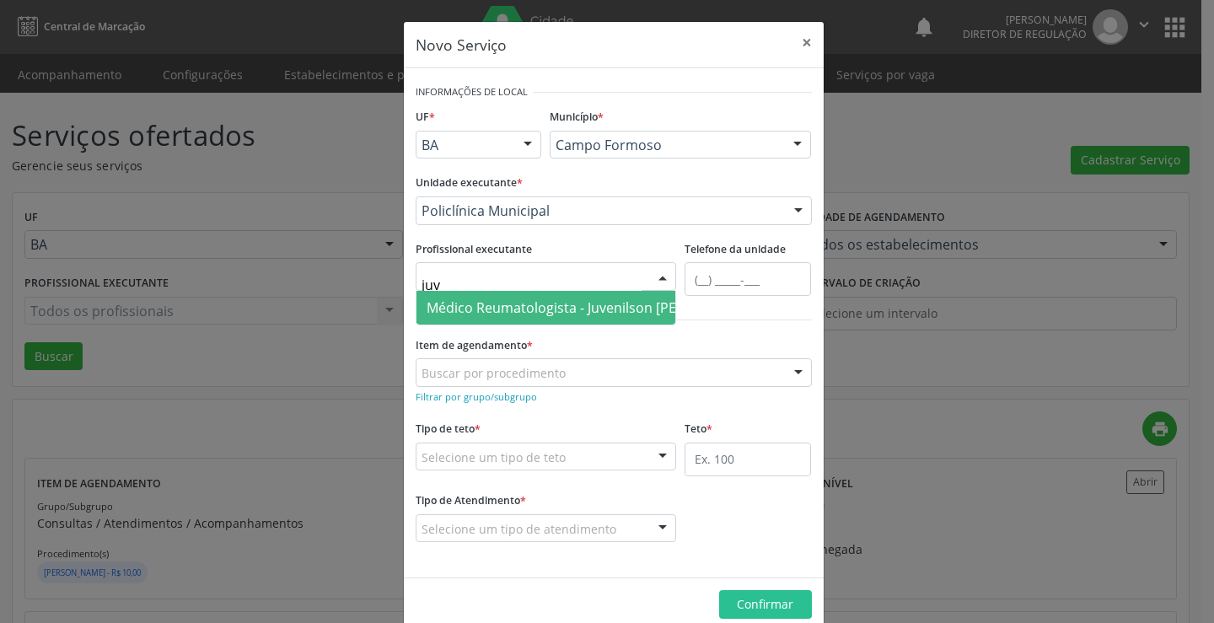
click at [642, 304] on span "Médico Reumatologista - Juvenilson [PERSON_NAME]" at bounding box center [594, 308] width 334 height 19
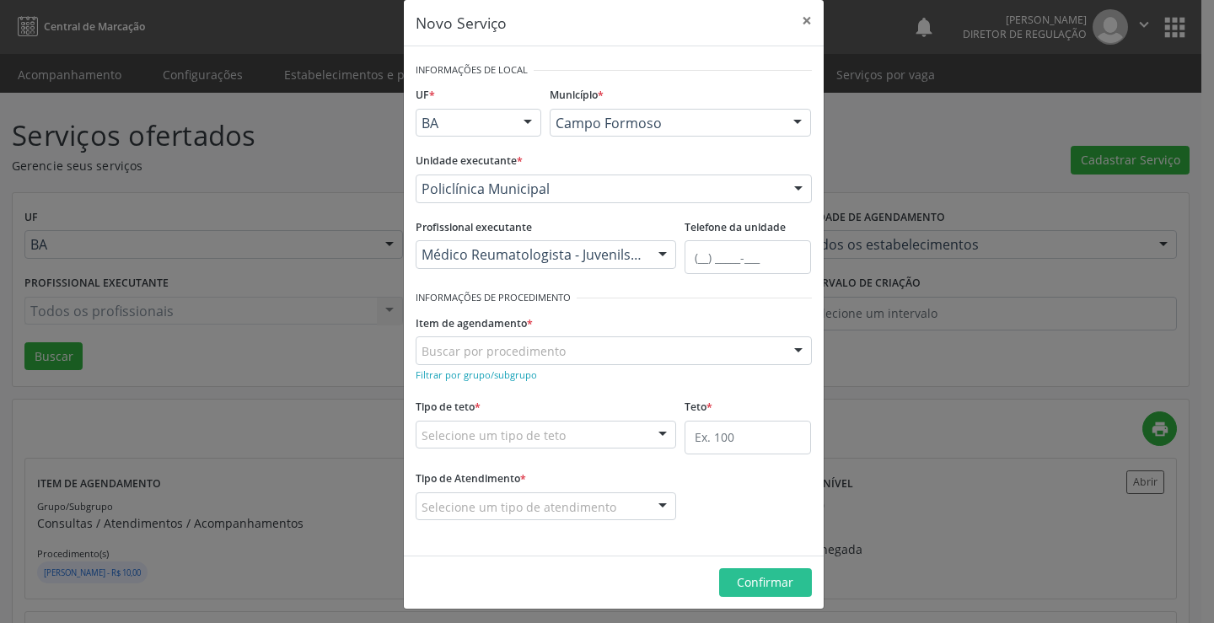
scroll to position [29, 0]
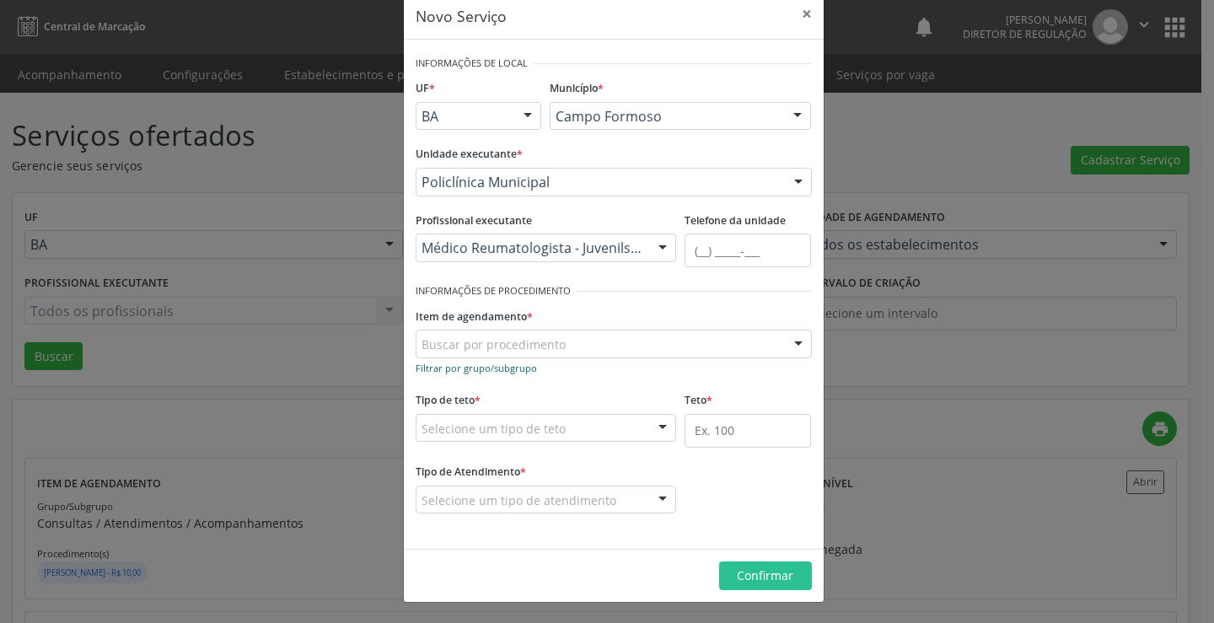
click at [522, 374] on link "Filtrar por grupo/subgrupo" at bounding box center [476, 367] width 121 height 16
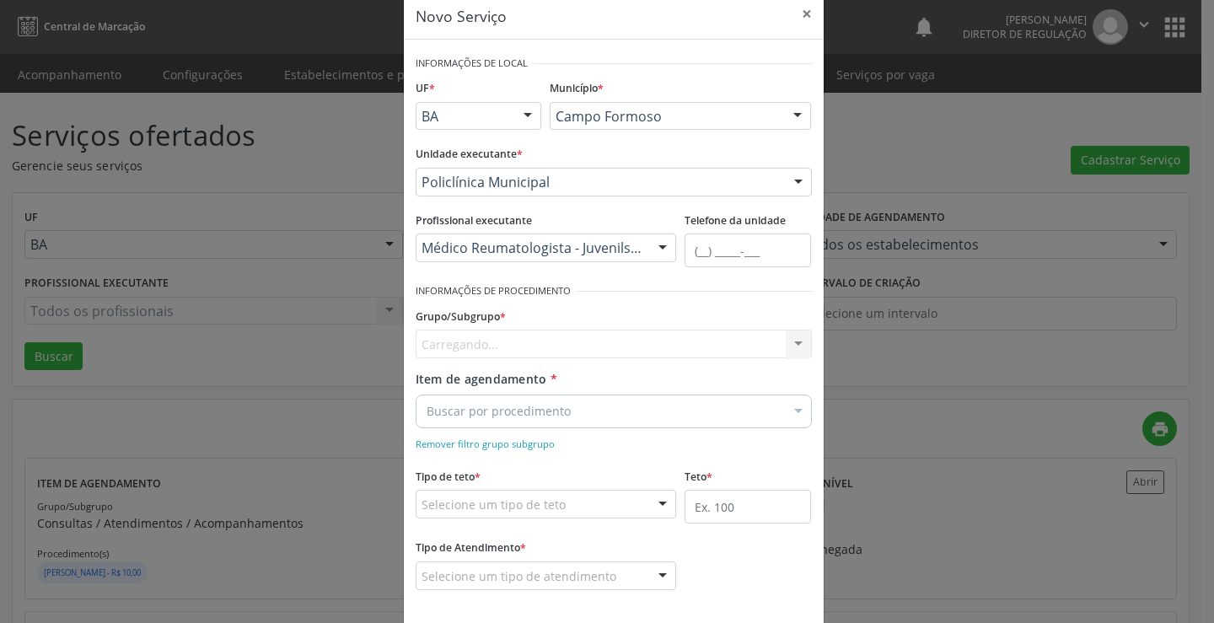
click at [522, 359] on div "Grupo/Subgrupo * Carregando... Nenhum resultado encontrado para: " " Nenhuma op…" at bounding box center [614, 337] width 405 height 66
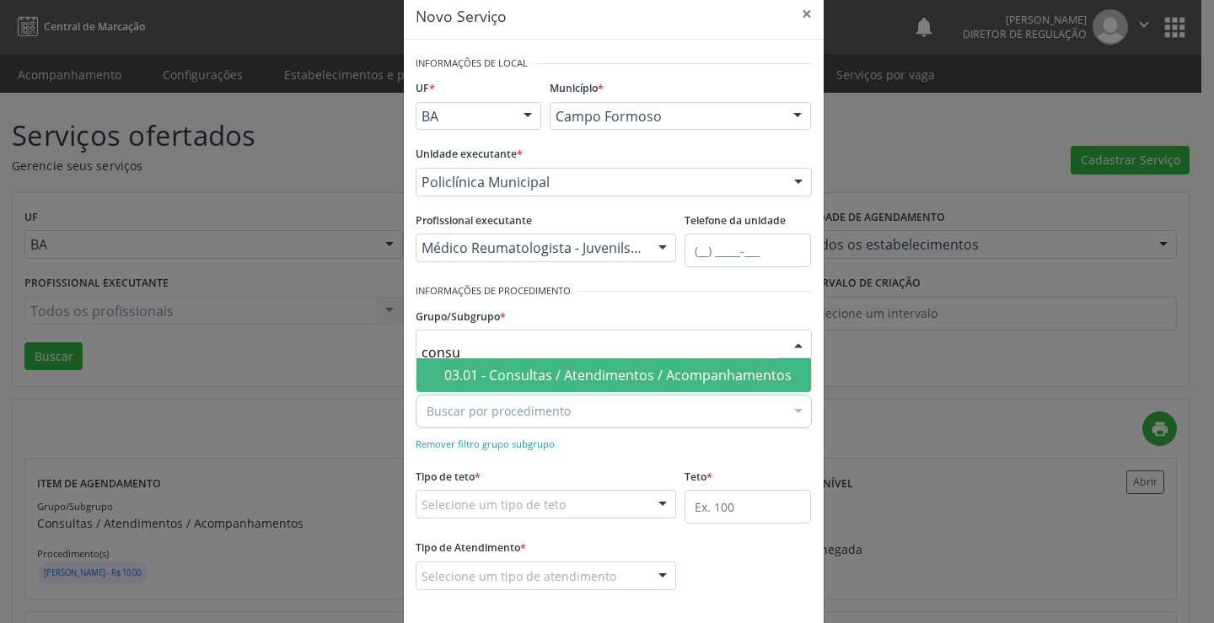
type input "consul"
click at [562, 377] on div "03.01 - Consultas / Atendimentos / Acompanhamentos" at bounding box center [622, 374] width 357 height 13
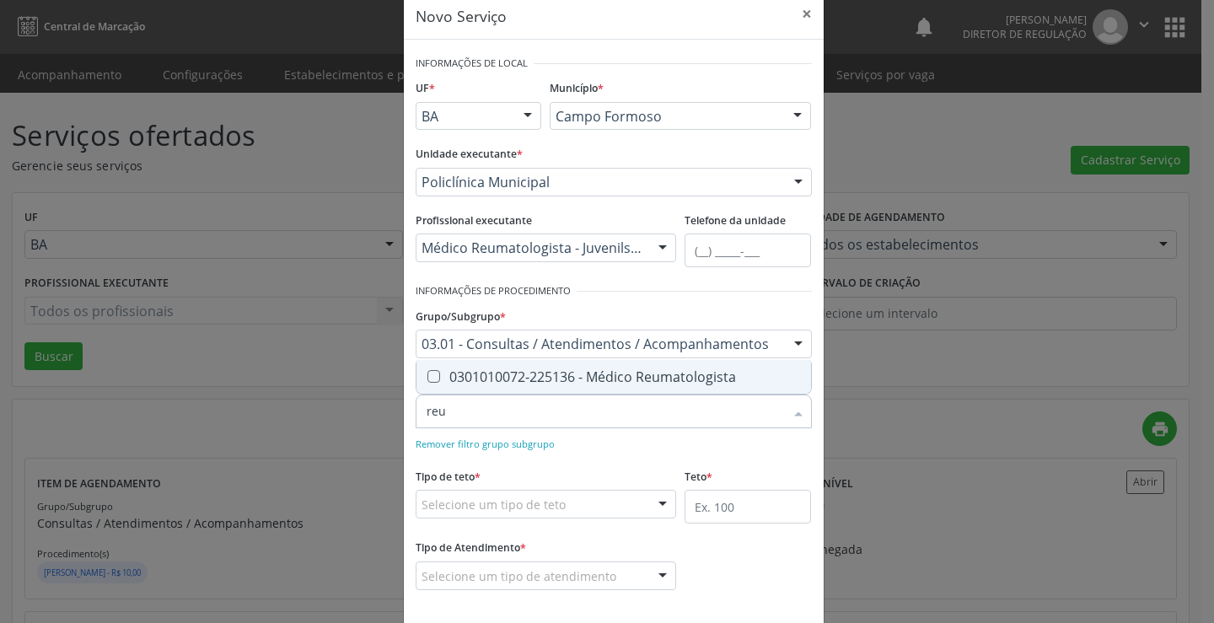
type input "reum"
drag, startPoint x: 579, startPoint y: 377, endPoint x: 625, endPoint y: 444, distance: 80.7
click at [580, 379] on div "0301010072-225136 - Médico Reumatologista" at bounding box center [614, 376] width 374 height 13
checkbox Reumatologista "true"
click at [630, 454] on form "Informações de Local UF * BA BA Nenhum resultado encontrado para: " " Não há ne…" at bounding box center [614, 332] width 396 height 562
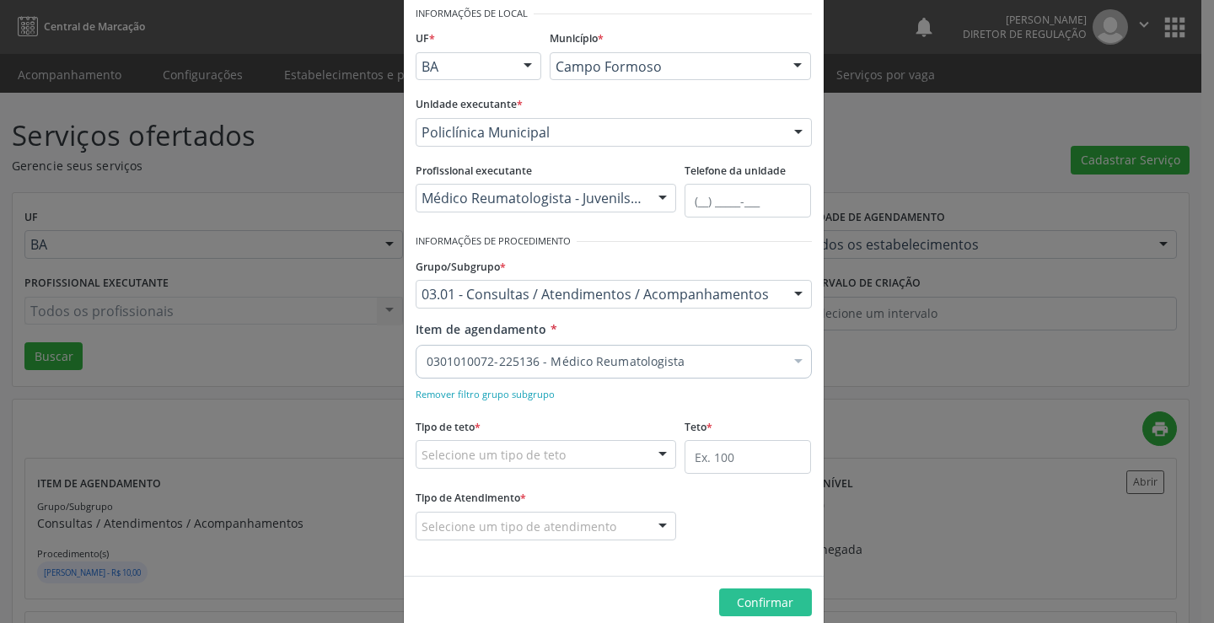
scroll to position [105, 0]
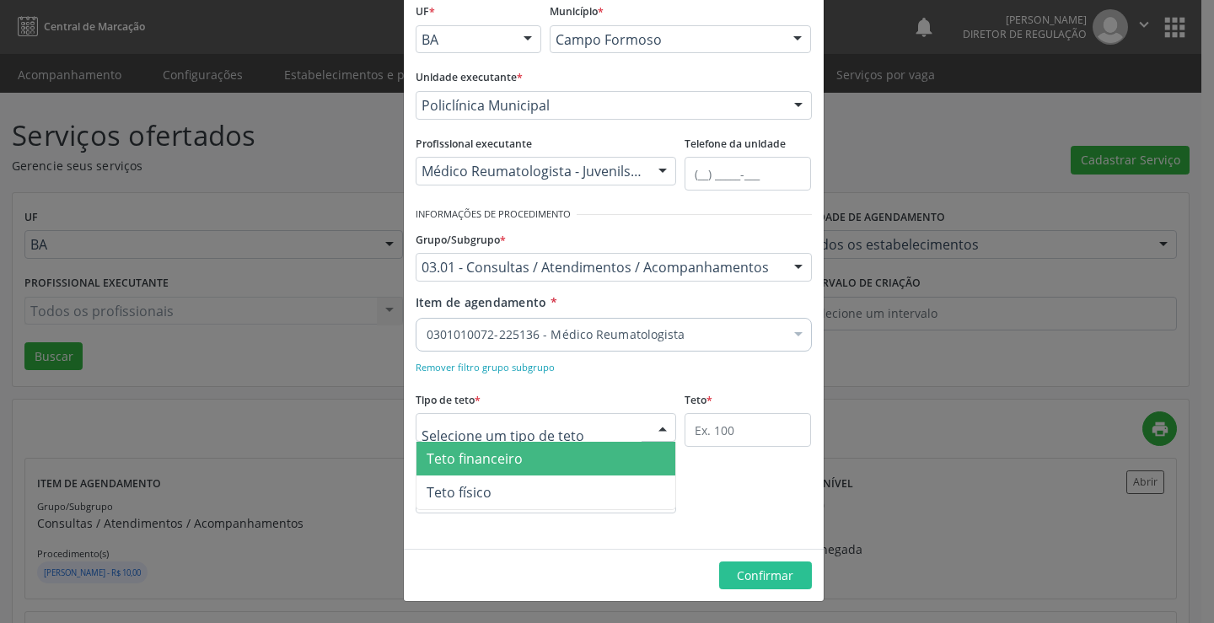
click at [578, 424] on div at bounding box center [546, 427] width 261 height 29
click at [537, 459] on span "Teto financeiro" at bounding box center [547, 459] width 260 height 34
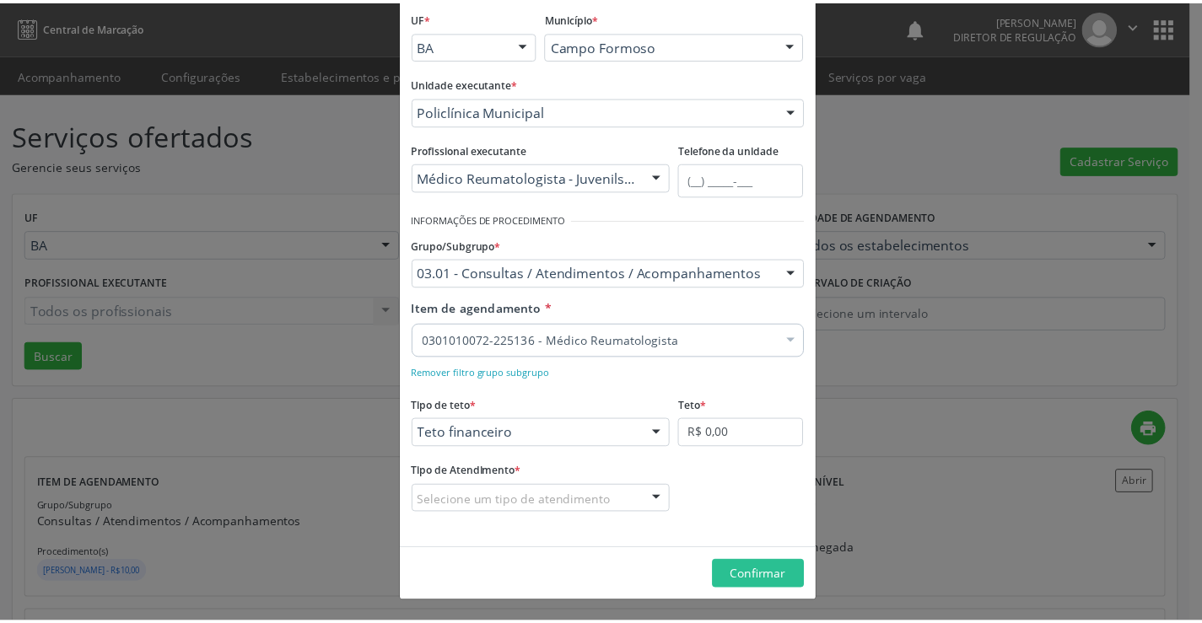
scroll to position [100, 0]
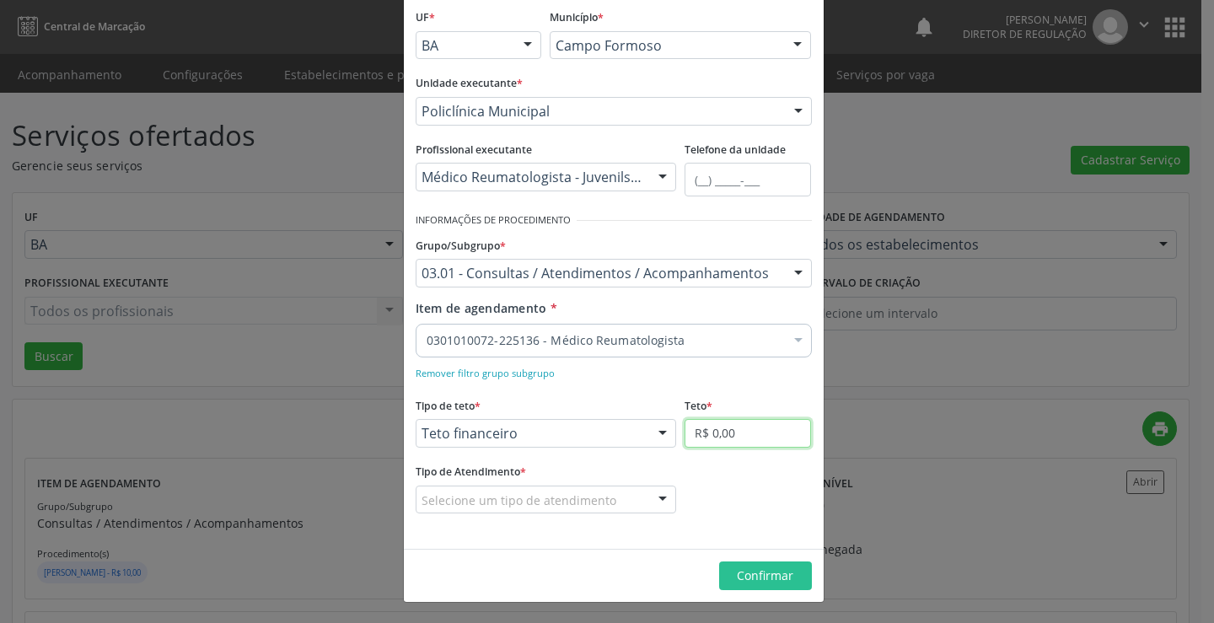
click at [698, 439] on input "R$ 0,00" at bounding box center [748, 433] width 126 height 29
type input "R$ 18.000,00"
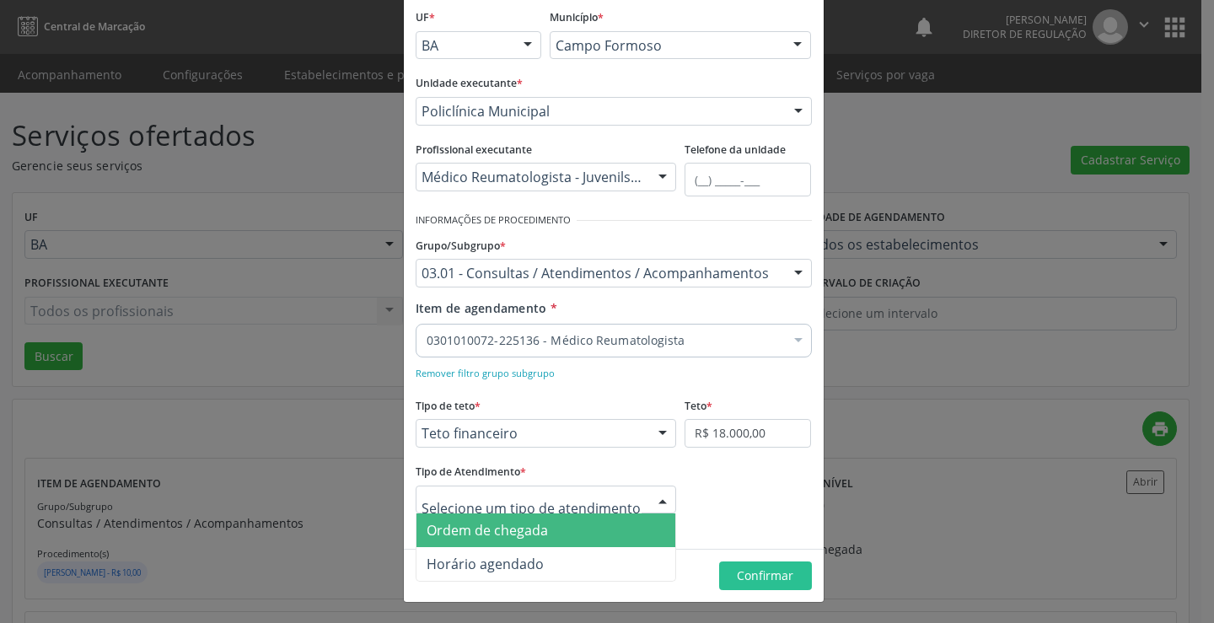
click at [576, 526] on span "Ordem de chegada" at bounding box center [547, 531] width 260 height 34
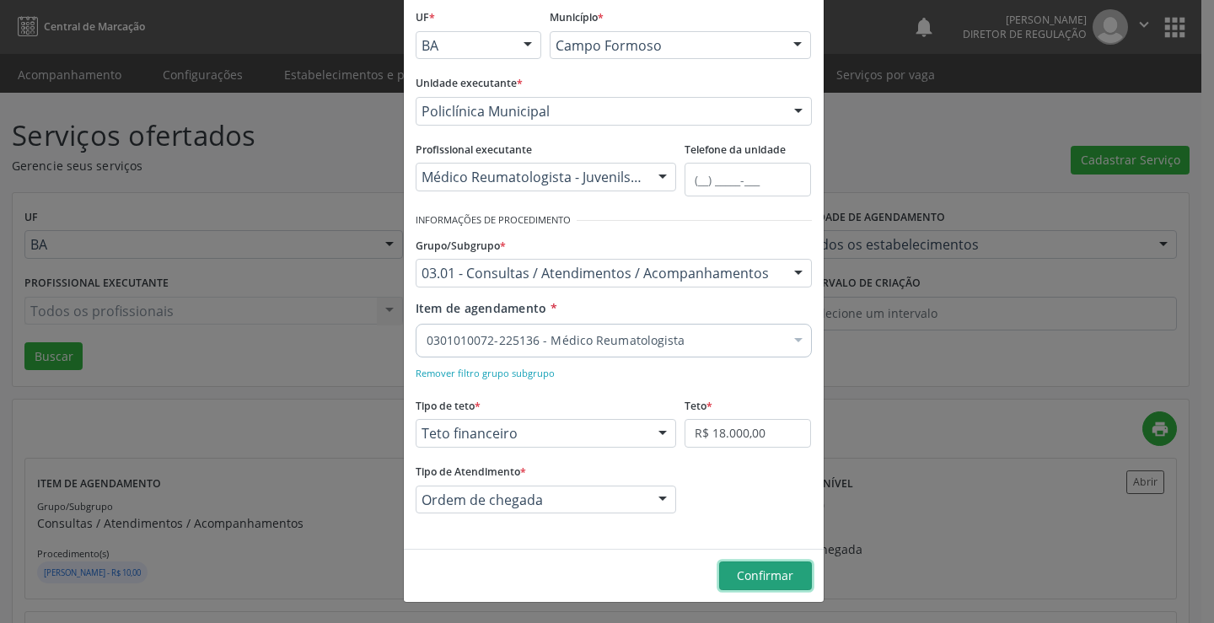
click at [757, 584] on span "Confirmar" at bounding box center [765, 576] width 56 height 16
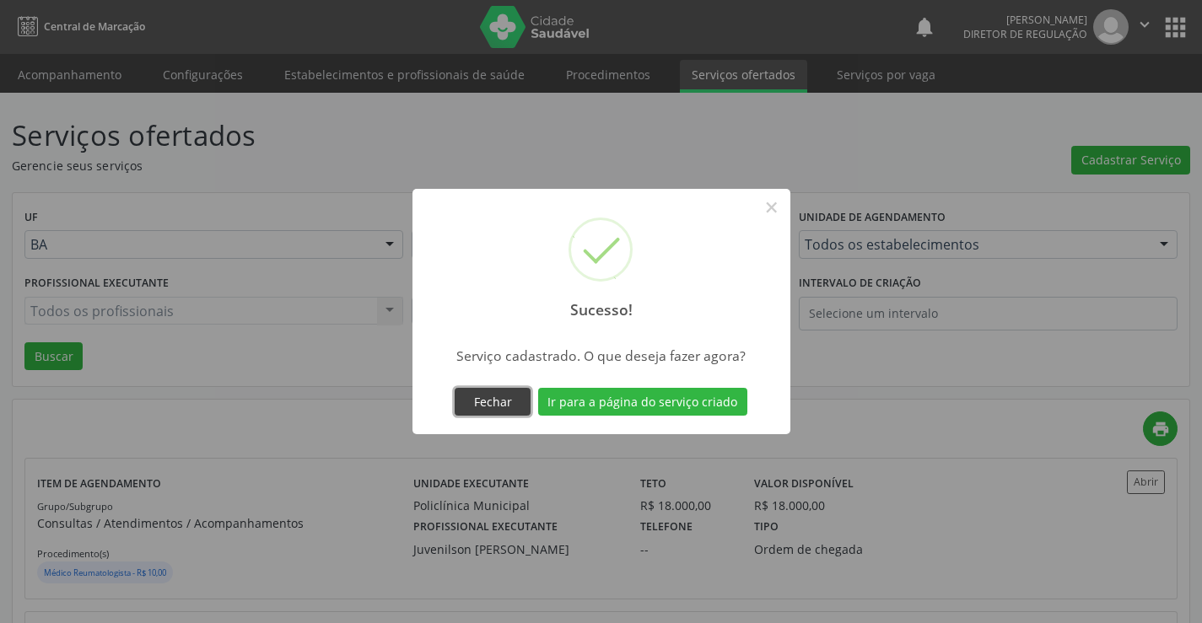
click at [506, 401] on button "Fechar" at bounding box center [493, 402] width 76 height 29
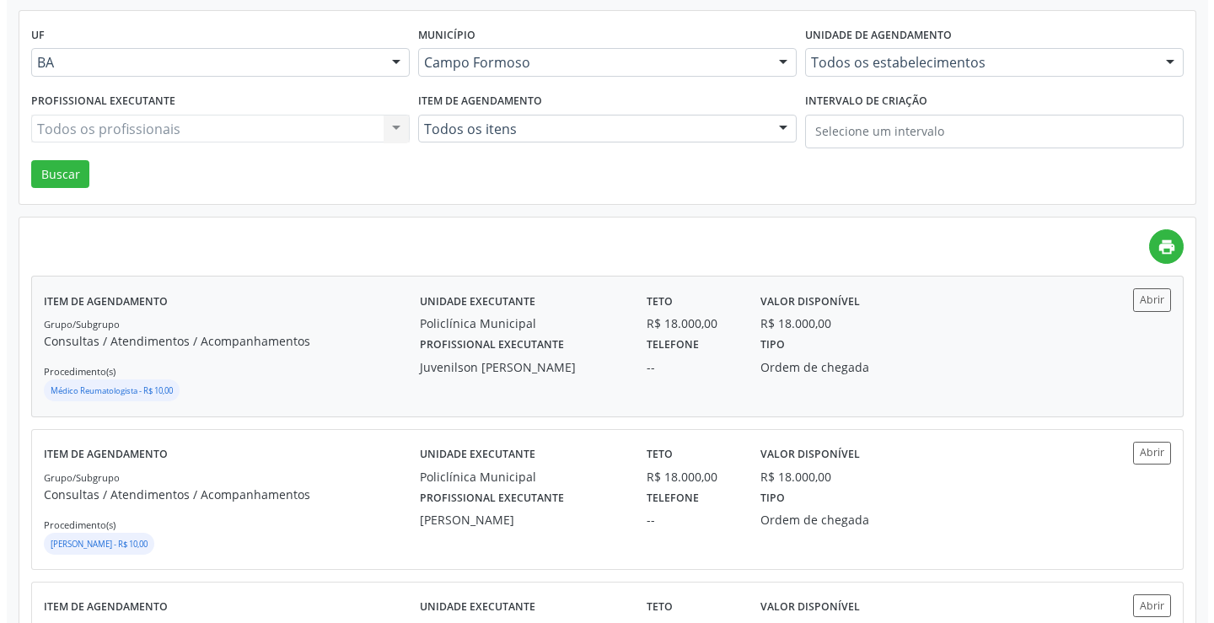
scroll to position [84, 0]
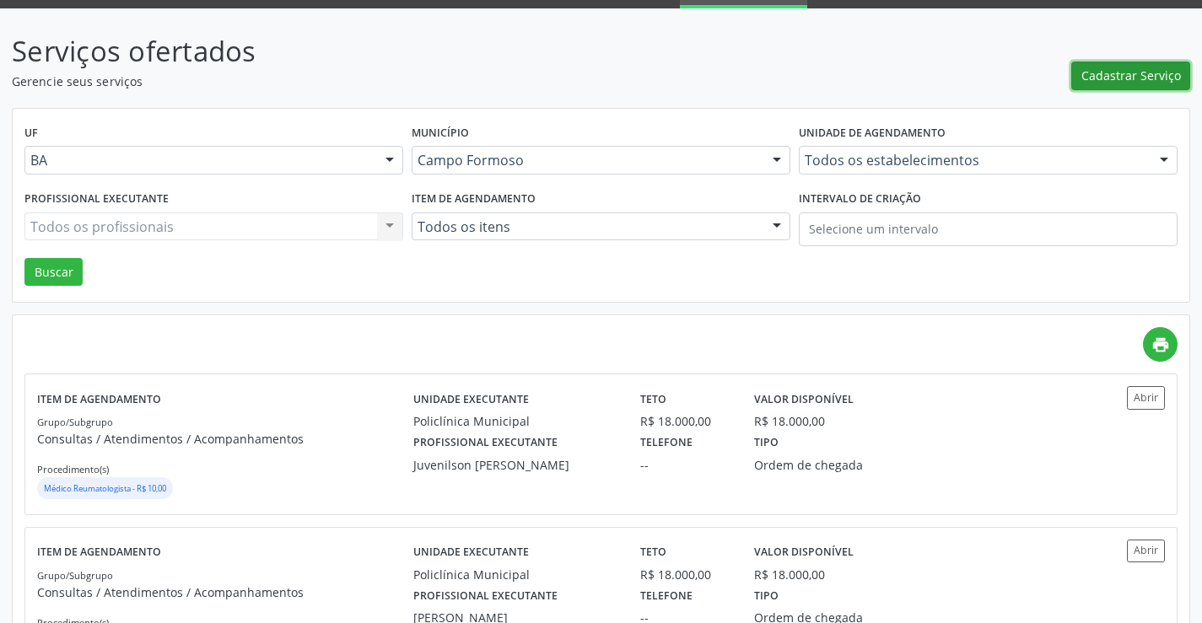
click at [1127, 73] on span "Cadastrar Serviço" at bounding box center [1131, 76] width 100 height 18
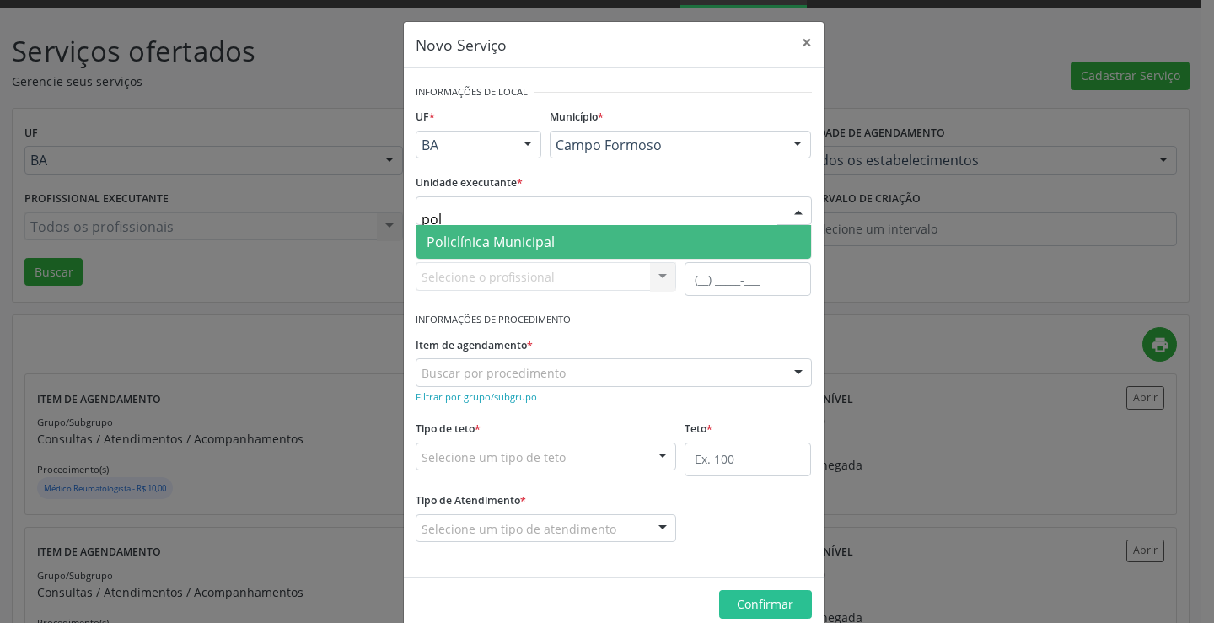
type input "poli"
click at [471, 243] on span "Policlínica Municipal" at bounding box center [491, 242] width 128 height 19
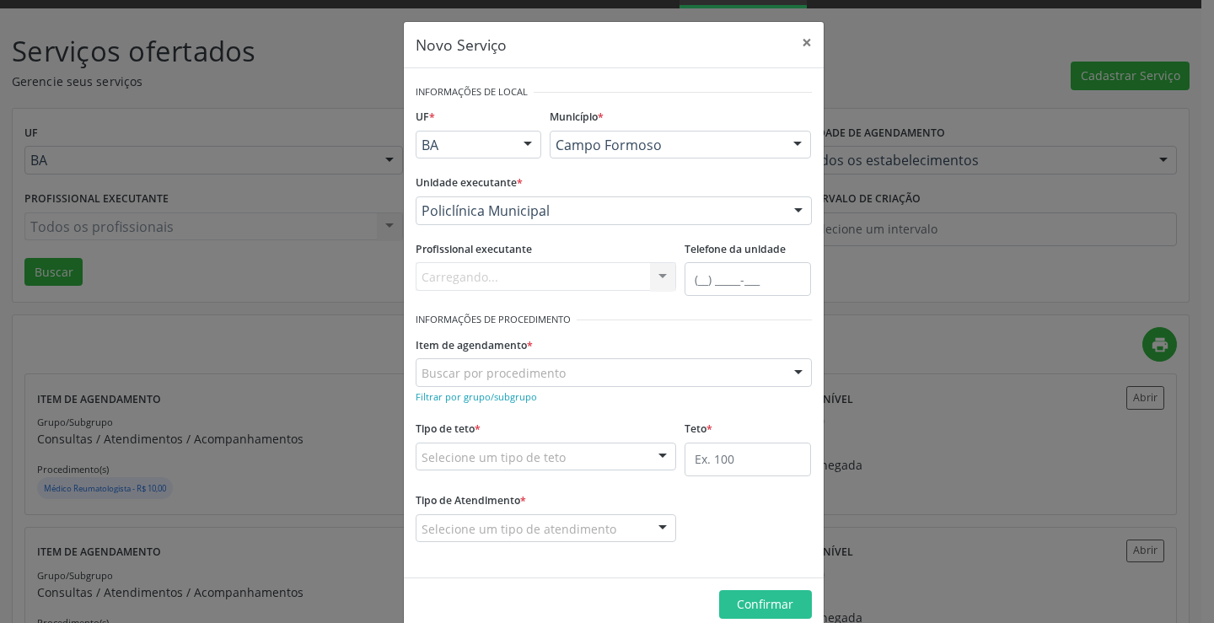
click at [479, 270] on div "Carregando... Nenhum resultado encontrado para: " " Não há nenhuma opção para s…" at bounding box center [546, 276] width 261 height 29
type input "g"
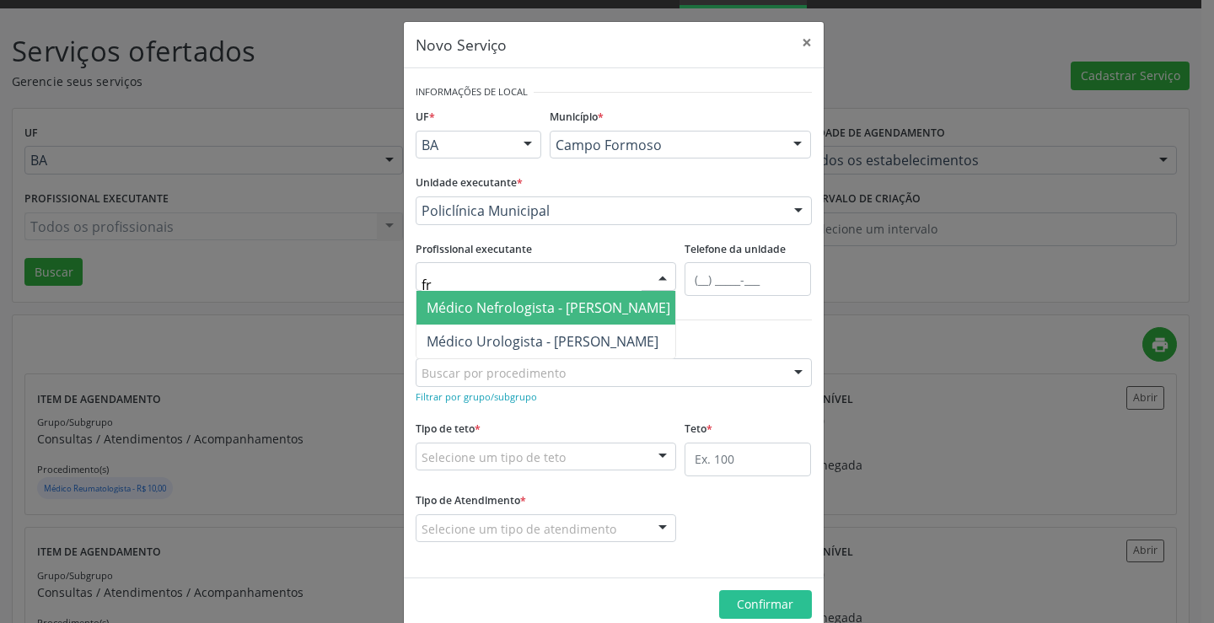
type input "fra"
click at [480, 309] on span "Médico Urologista - [PERSON_NAME]" at bounding box center [543, 308] width 232 height 19
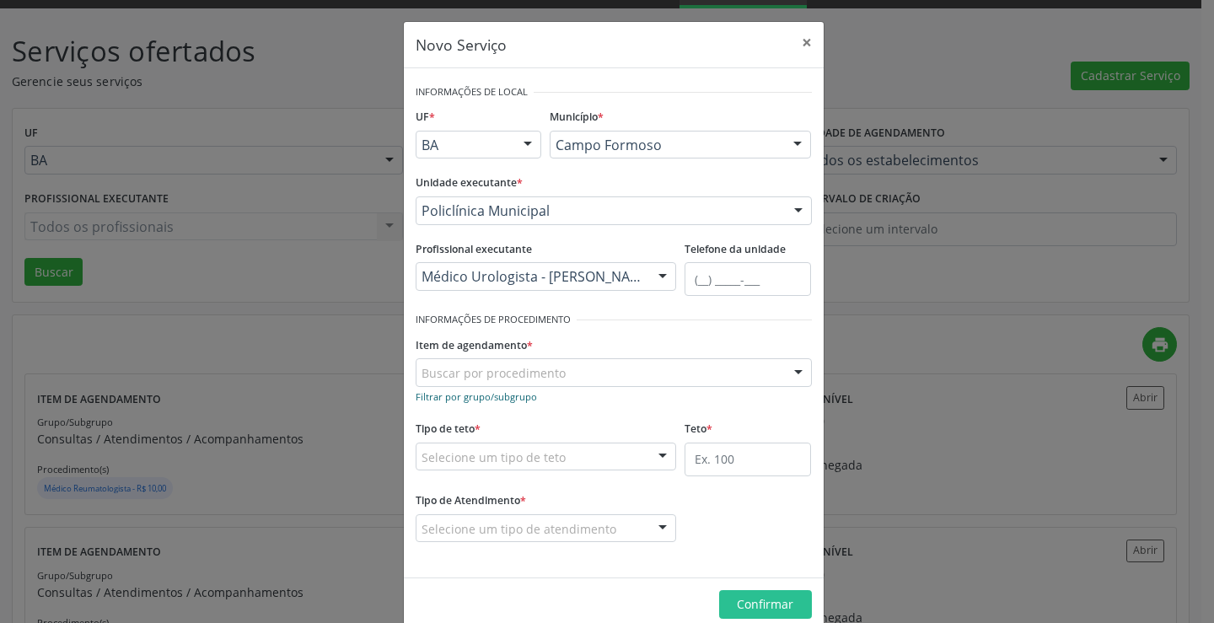
click at [475, 394] on small "Filtrar por grupo/subgrupo" at bounding box center [476, 396] width 121 height 13
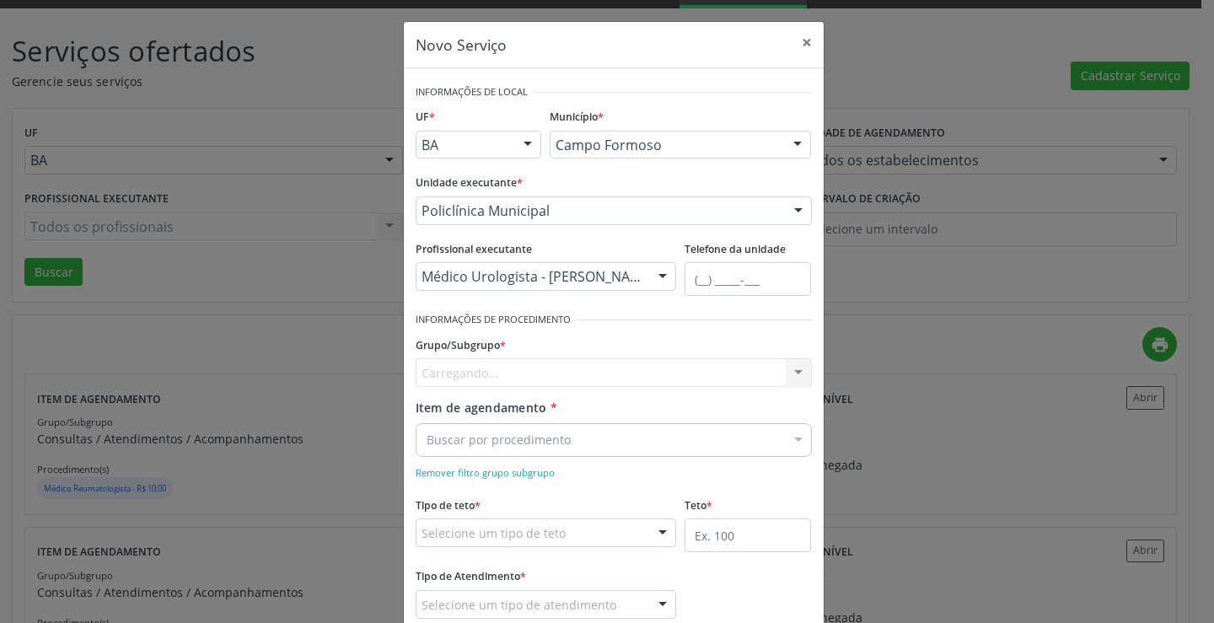
click at [492, 375] on div "Carregando... Nenhum resultado encontrado para: " " Nenhuma opção encontrada" at bounding box center [614, 372] width 396 height 29
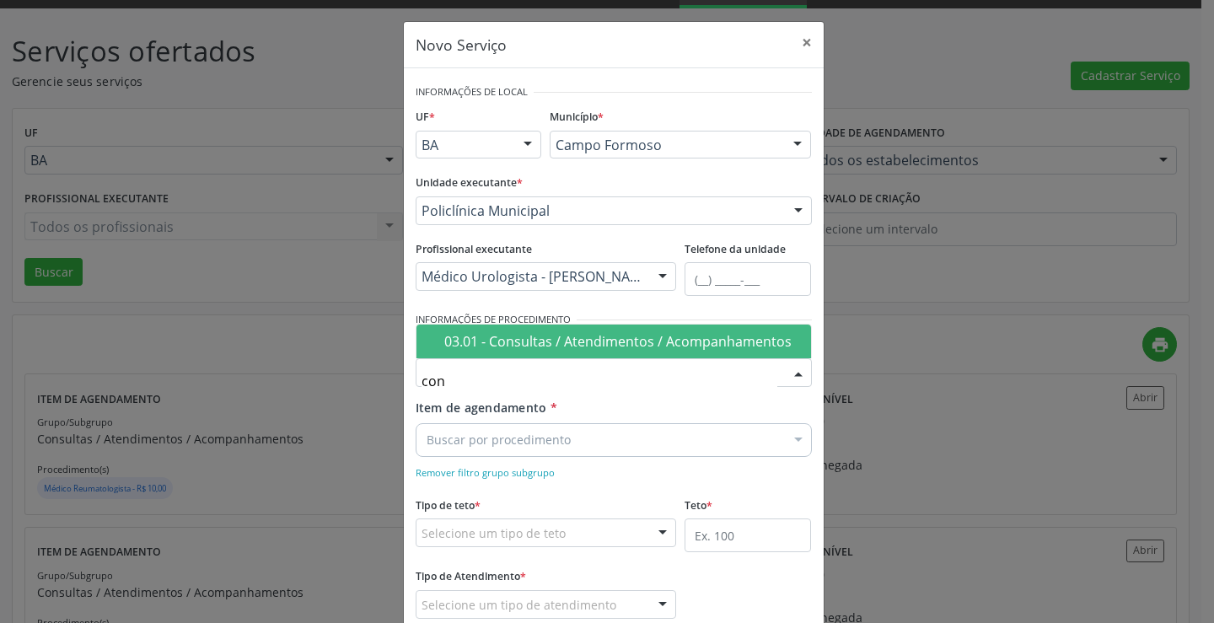
type input "cons"
click at [542, 347] on div "03.01 - Consultas / Atendimentos / Acompanhamentos" at bounding box center [622, 341] width 357 height 13
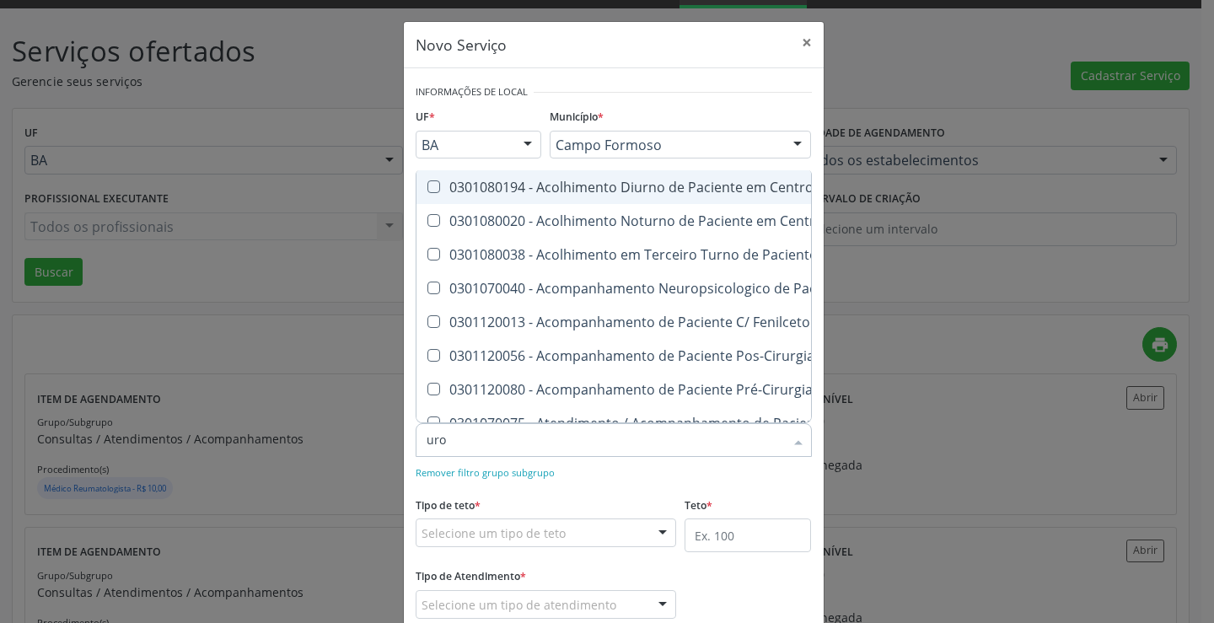
type input "urol"
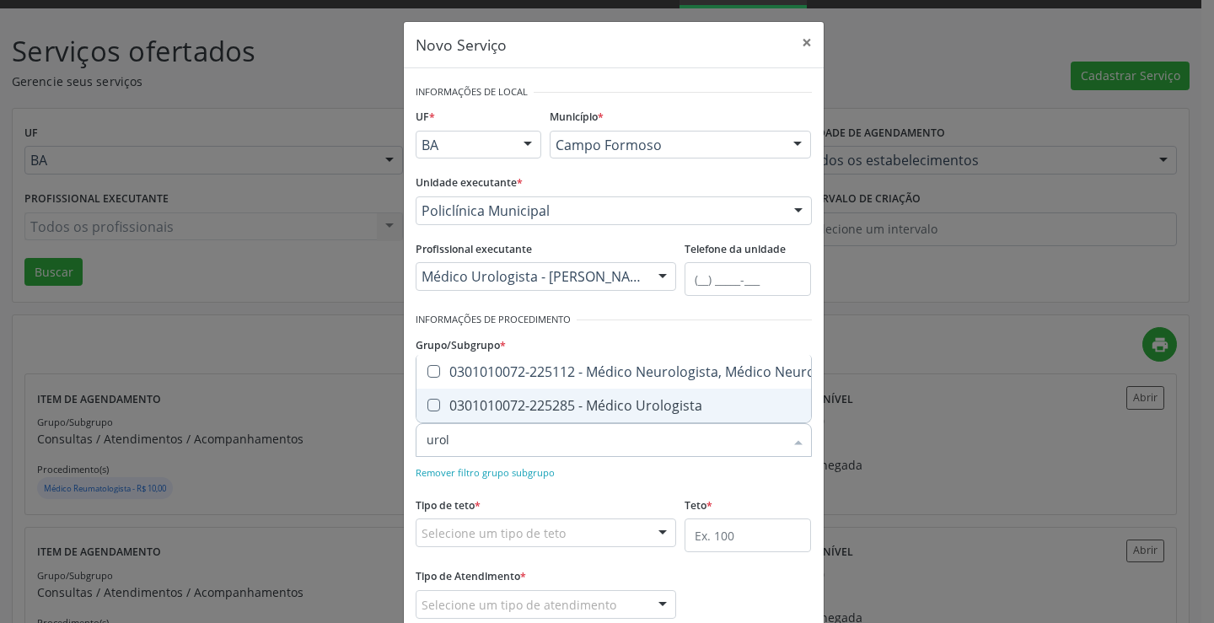
click at [584, 406] on span "0301010072-225285 - Médico Urologista" at bounding box center [648, 406] width 463 height 34
checkbox Urologista "true"
click at [600, 462] on div "Item de agendamento * Desfazer seleção 0301010072-225112 - Médico Neurologista,…" at bounding box center [614, 440] width 405 height 83
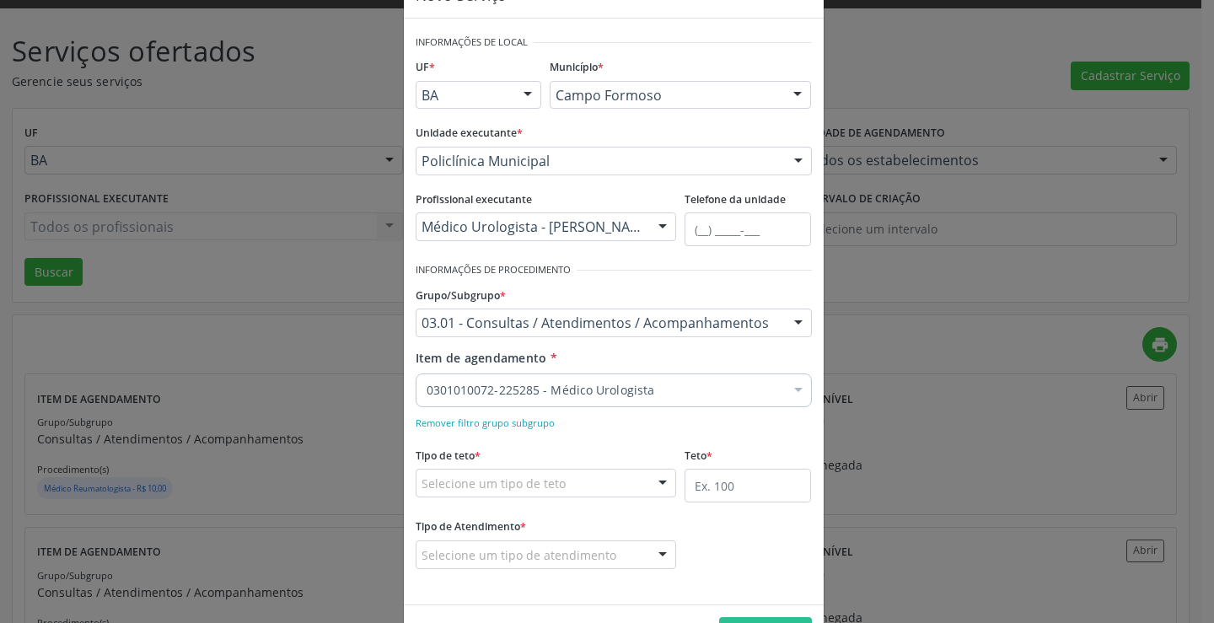
scroll to position [105, 0]
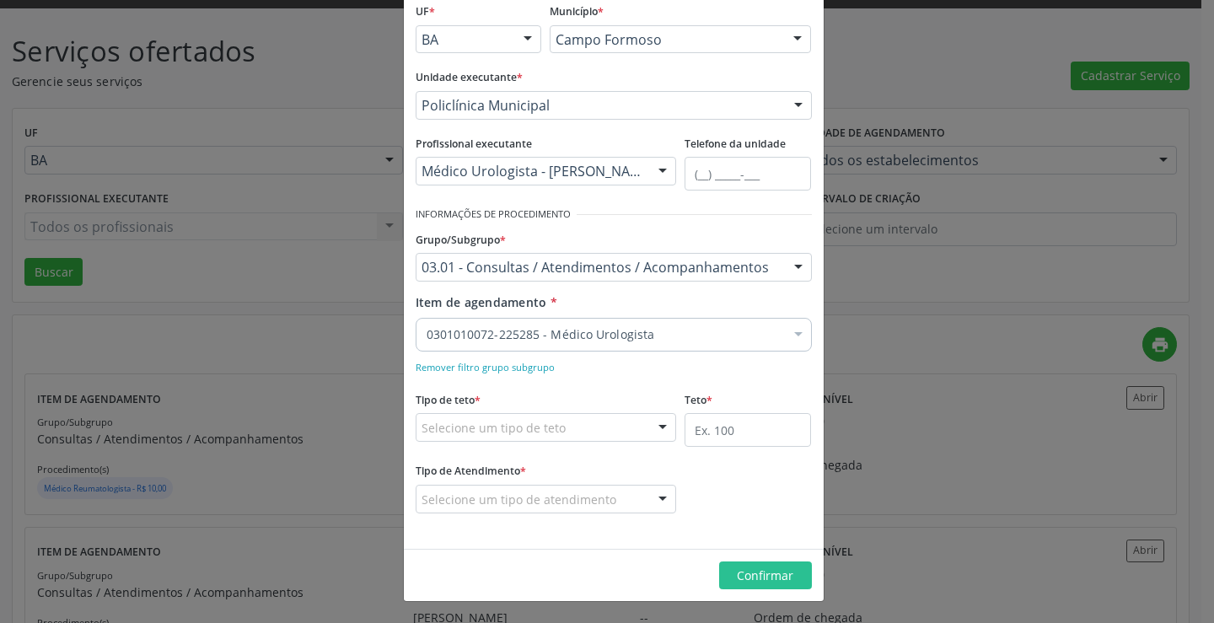
click at [588, 443] on fieldset "Tipo de teto * Selecione um tipo de teto Teto financeiro Teto físico Nenhum res…" at bounding box center [546, 420] width 261 height 66
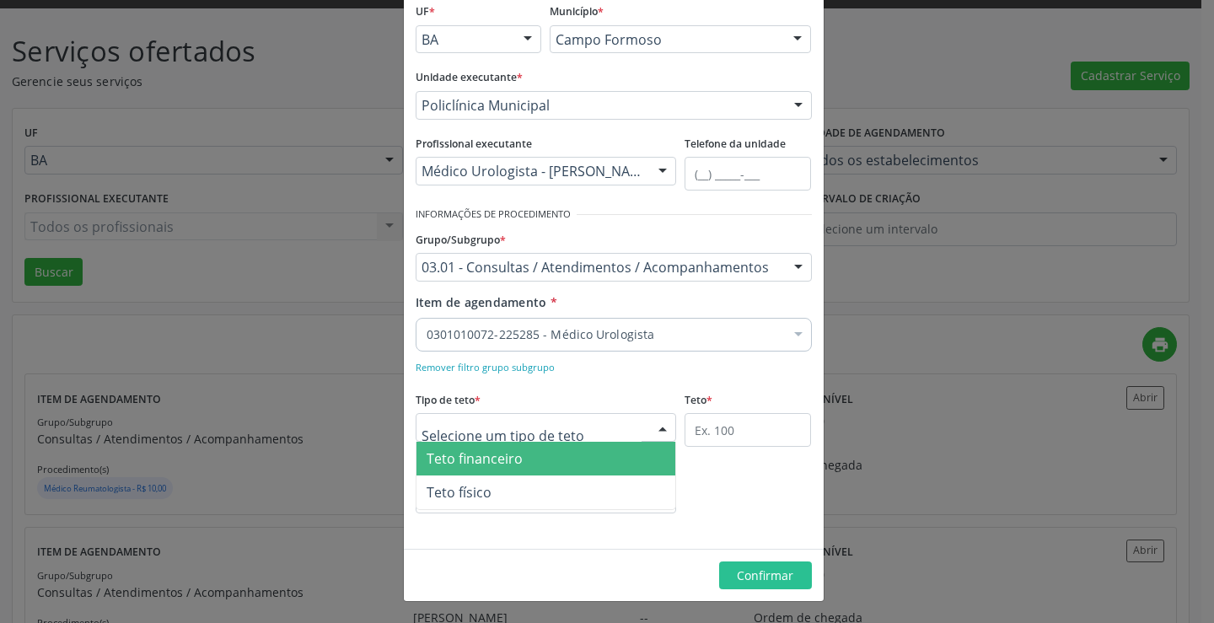
click at [588, 428] on div at bounding box center [546, 427] width 261 height 29
drag, startPoint x: 570, startPoint y: 457, endPoint x: 663, endPoint y: 449, distance: 93.1
click at [571, 457] on span "Teto financeiro" at bounding box center [547, 459] width 260 height 34
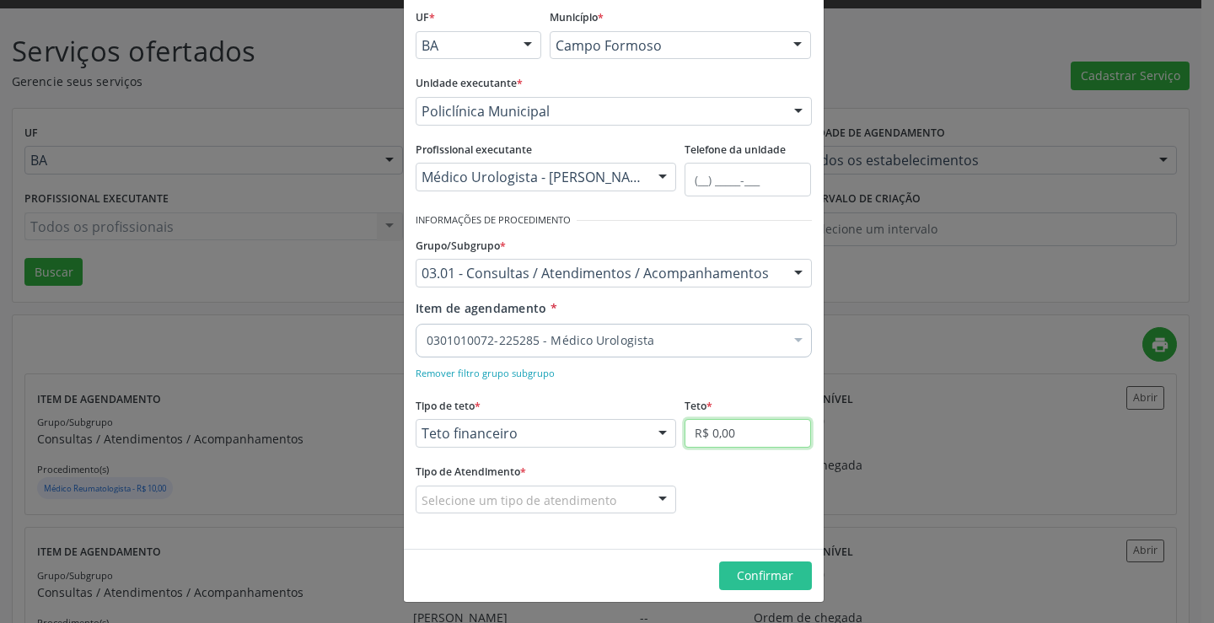
click at [737, 438] on input "R$ 0,00" at bounding box center [748, 433] width 126 height 29
type input "R$ 18.000,00"
click at [616, 511] on div "Selecione um tipo de atendimento" at bounding box center [546, 500] width 261 height 29
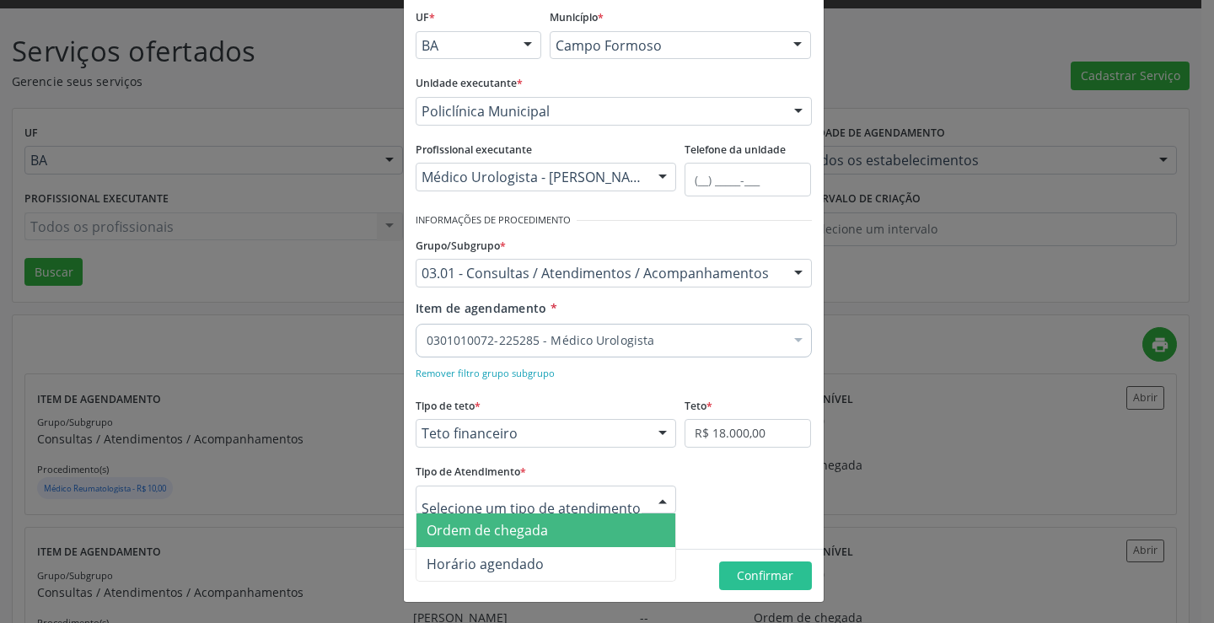
drag, startPoint x: 603, startPoint y: 525, endPoint x: 620, endPoint y: 535, distance: 19.7
click at [603, 526] on span "Ordem de chegada" at bounding box center [547, 531] width 260 height 34
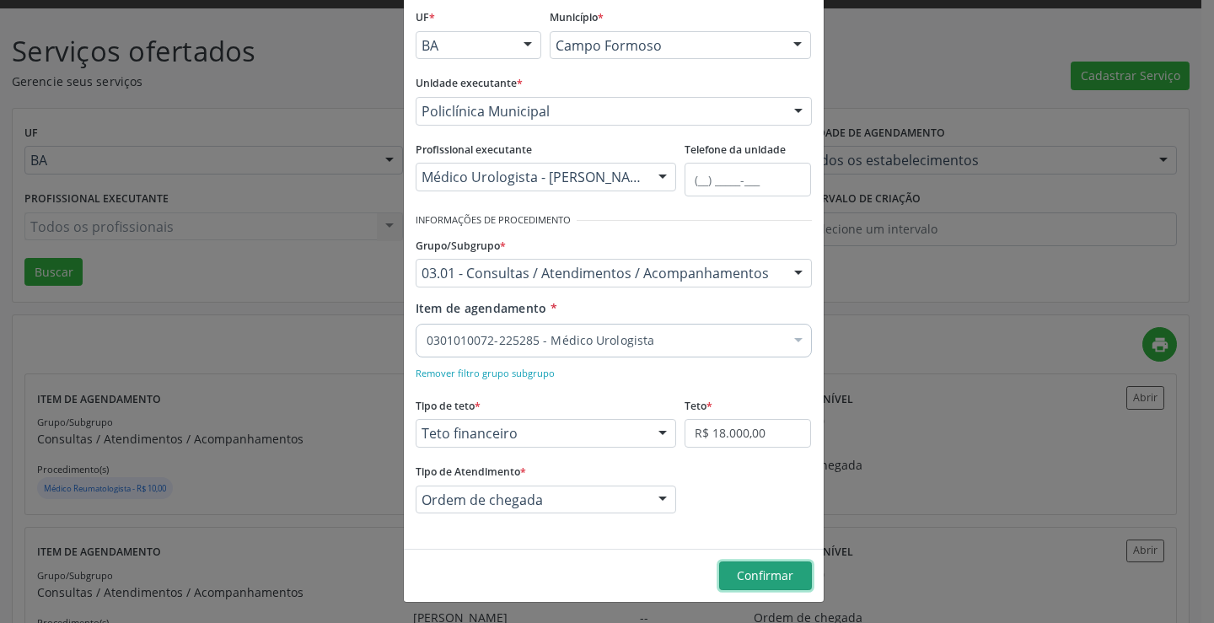
click at [744, 571] on span "Confirmar" at bounding box center [765, 576] width 56 height 16
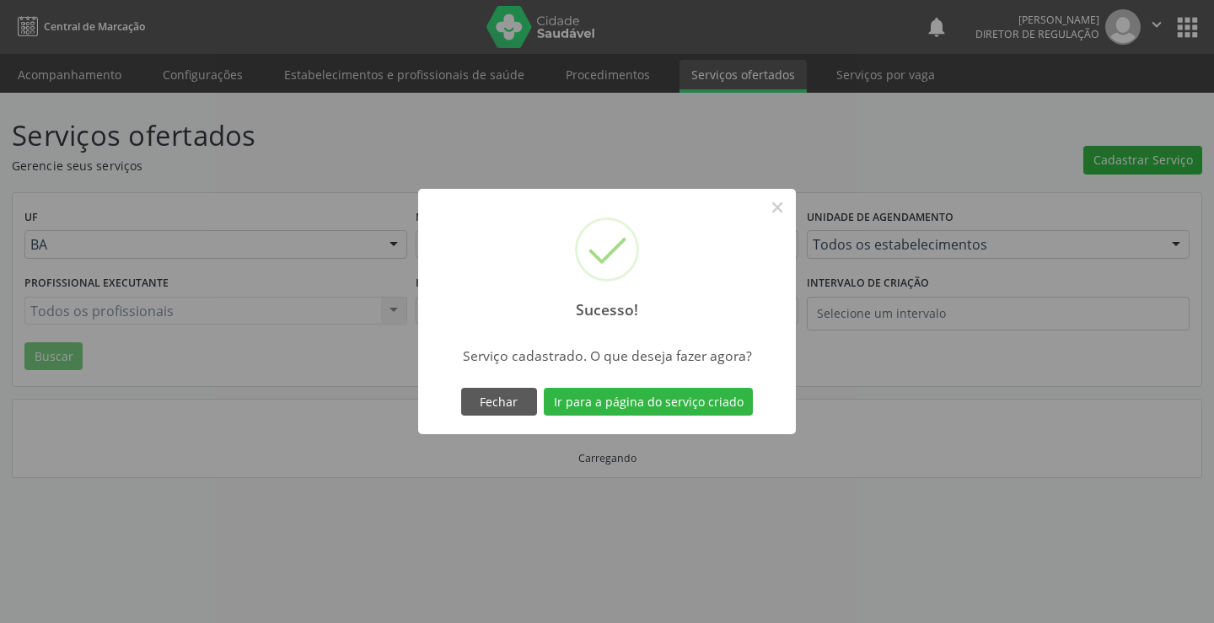
scroll to position [0, 0]
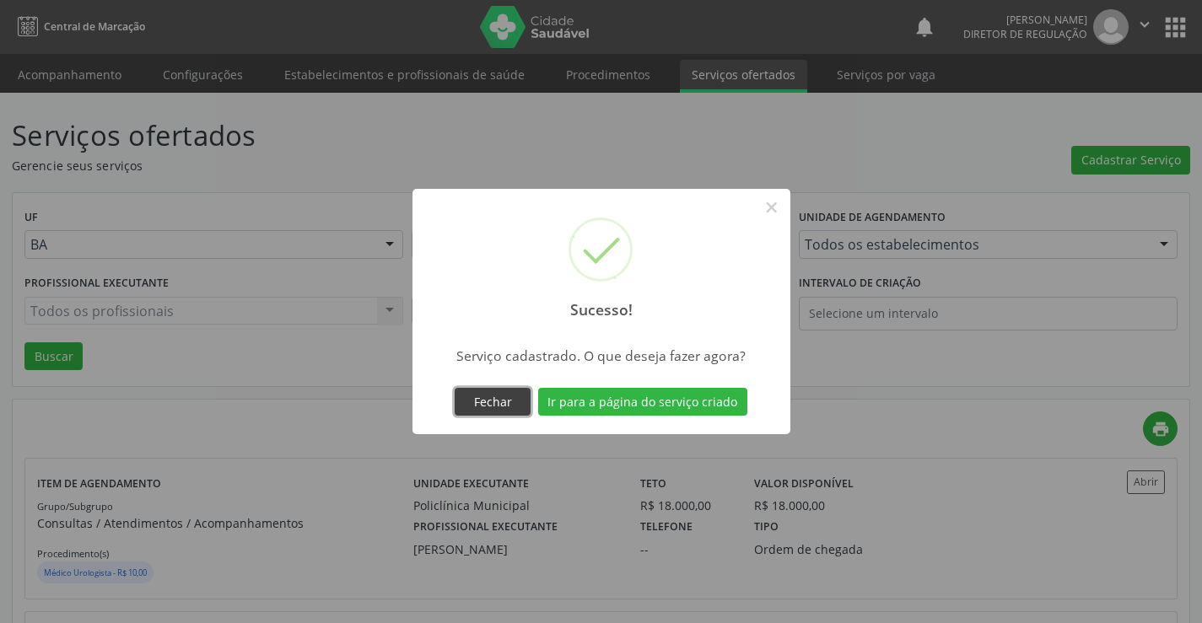
click at [476, 411] on button "Fechar" at bounding box center [493, 402] width 76 height 29
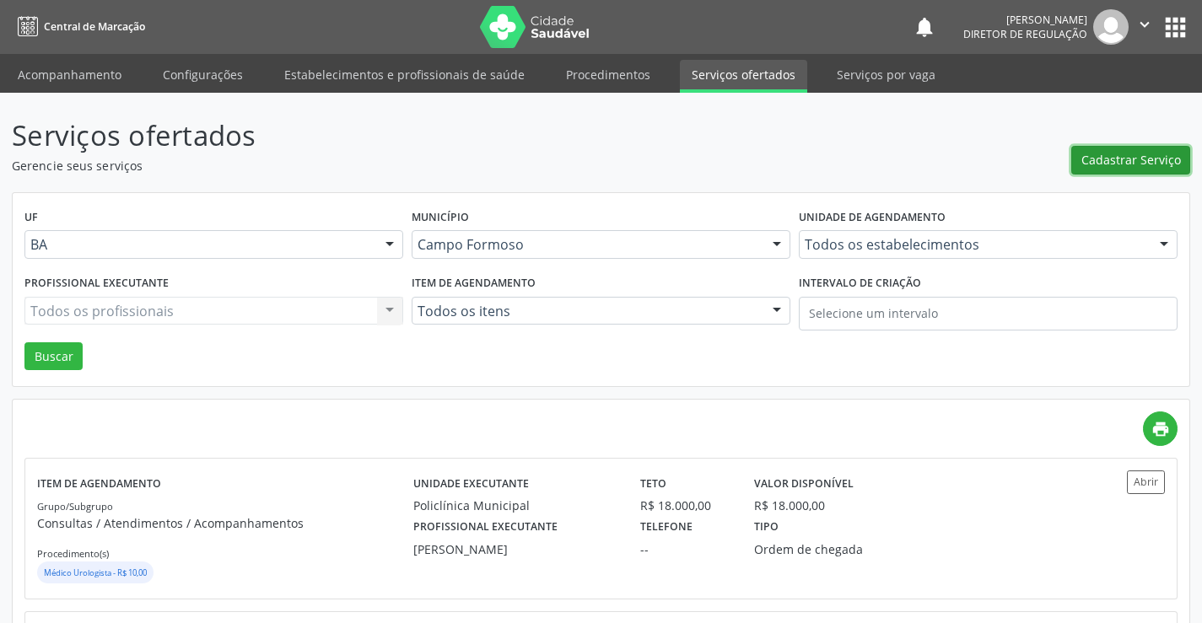
click at [1107, 163] on span "Cadastrar Serviço" at bounding box center [1131, 160] width 100 height 18
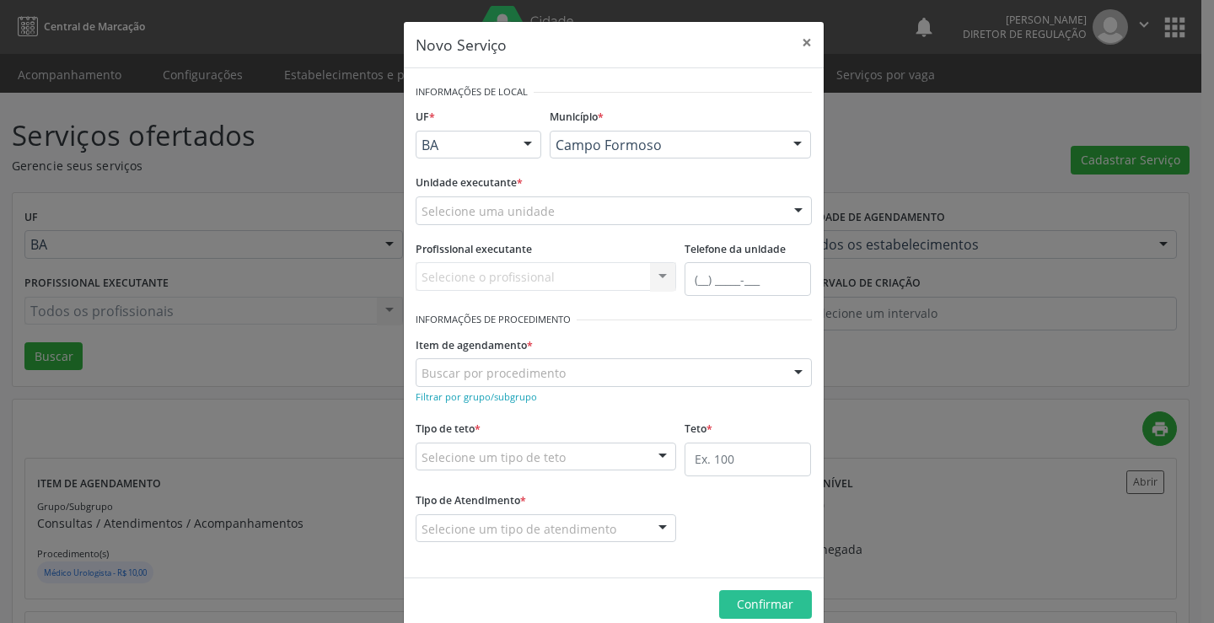
click at [549, 205] on div "Selecione uma unidade" at bounding box center [614, 210] width 396 height 29
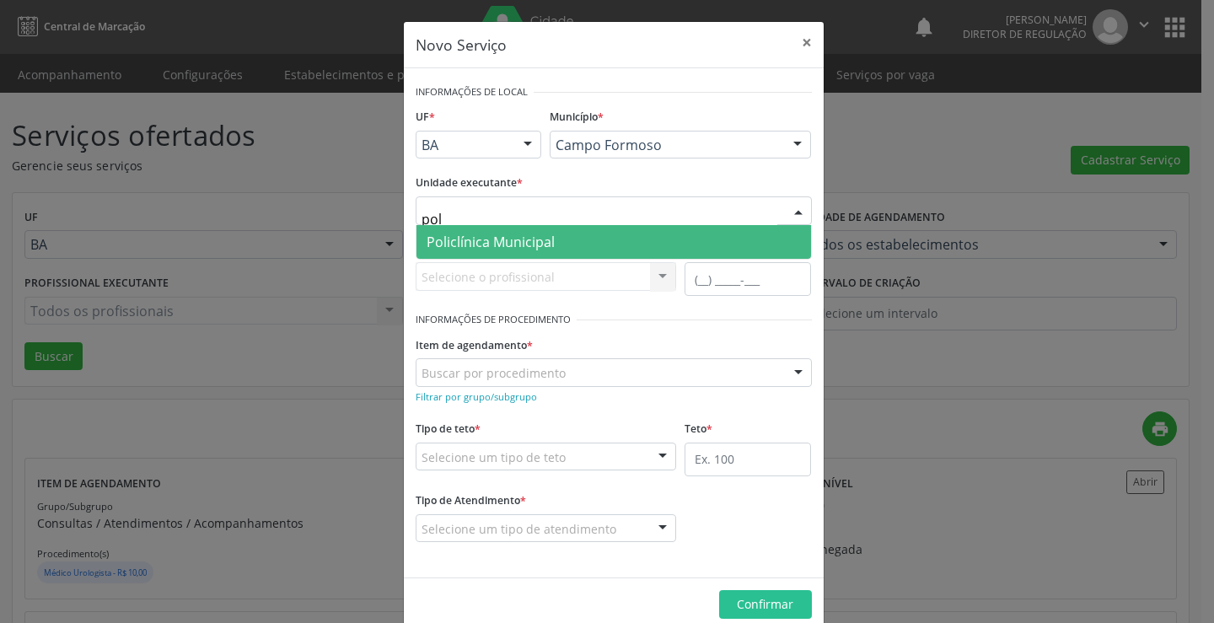
type input "poli"
click at [549, 227] on span "Policlínica Municipal" at bounding box center [614, 242] width 395 height 34
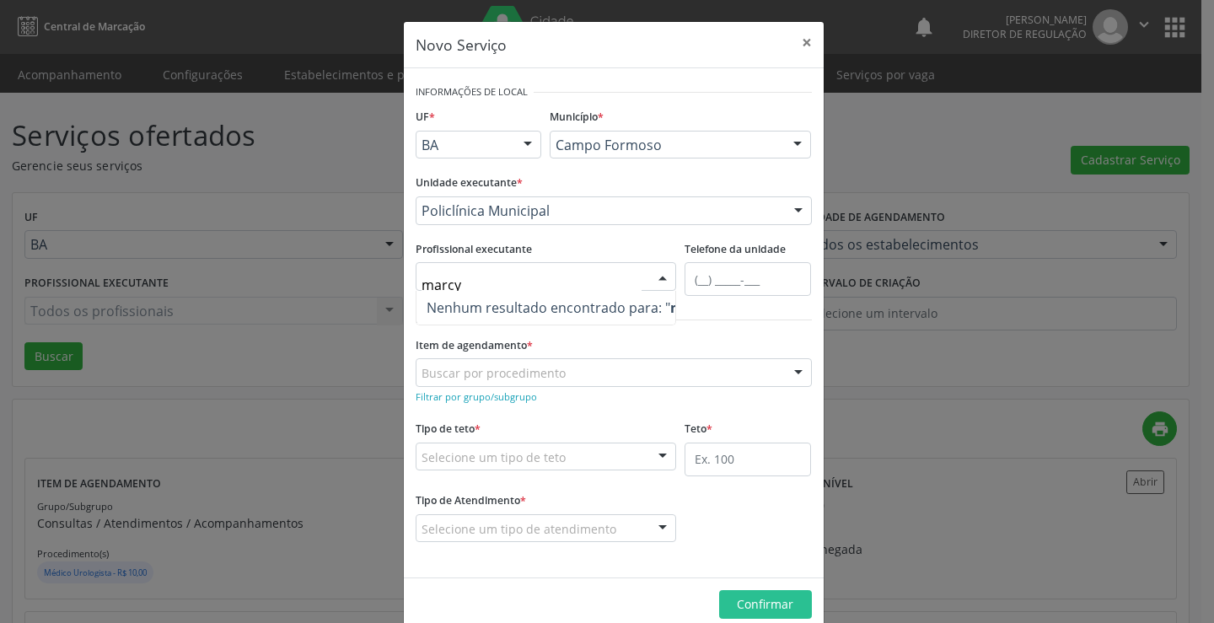
type input "marc"
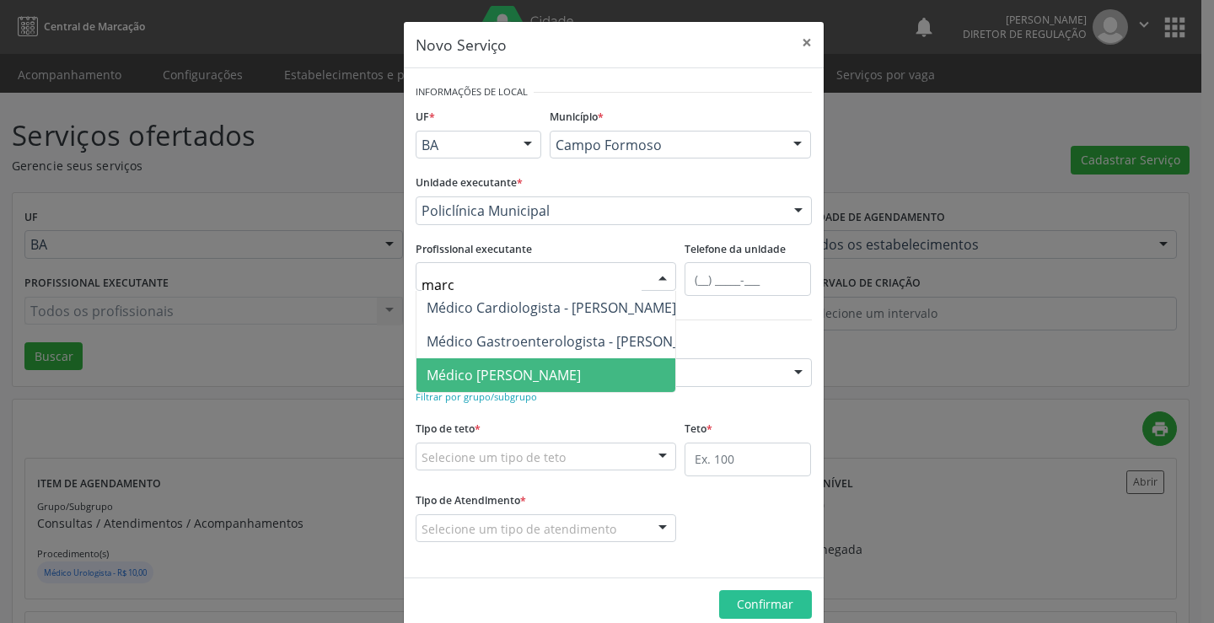
click at [554, 376] on span "Médico [PERSON_NAME]" at bounding box center [504, 375] width 154 height 19
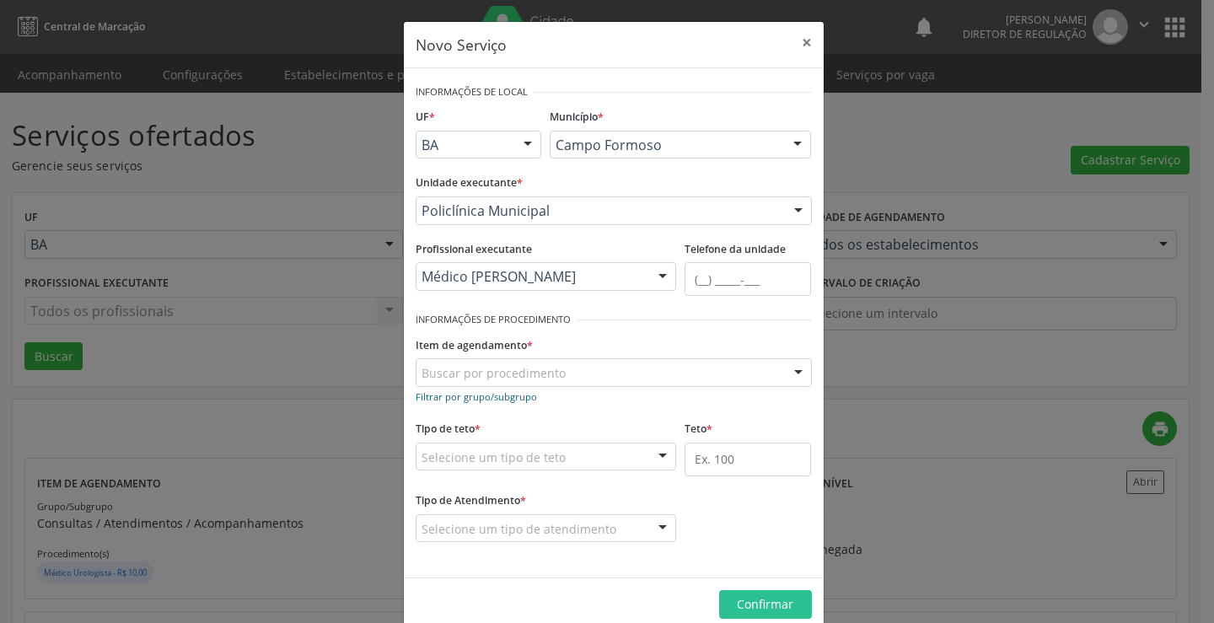
click at [523, 391] on small "Filtrar por grupo/subgrupo" at bounding box center [476, 396] width 121 height 13
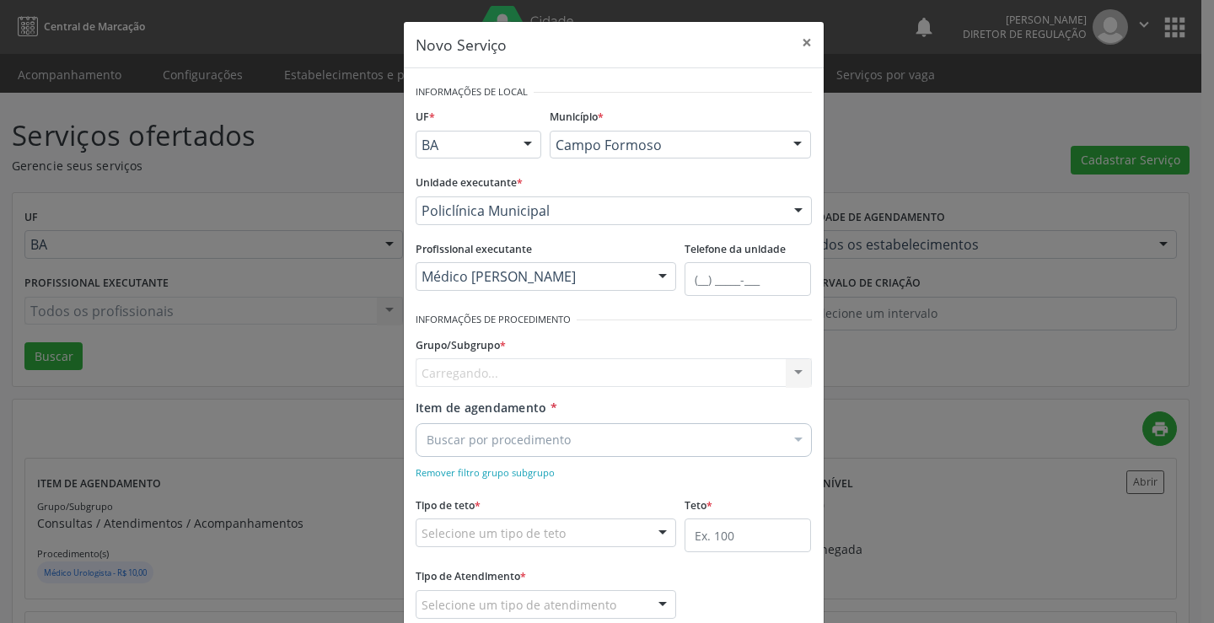
click at [530, 373] on div "Carregando... Nenhum resultado encontrado para: " " Nenhuma opção encontrada" at bounding box center [614, 372] width 396 height 29
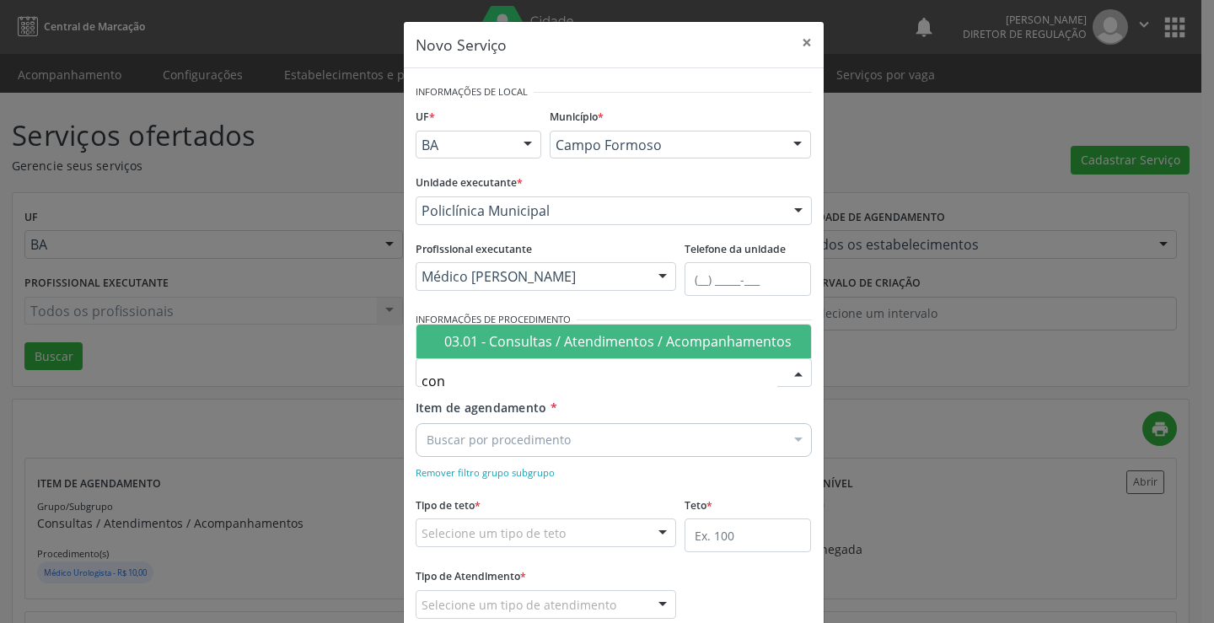
type input "cons"
click at [551, 342] on div "03.01 - Consultas / Atendimentos / Acompanhamentos" at bounding box center [622, 341] width 357 height 13
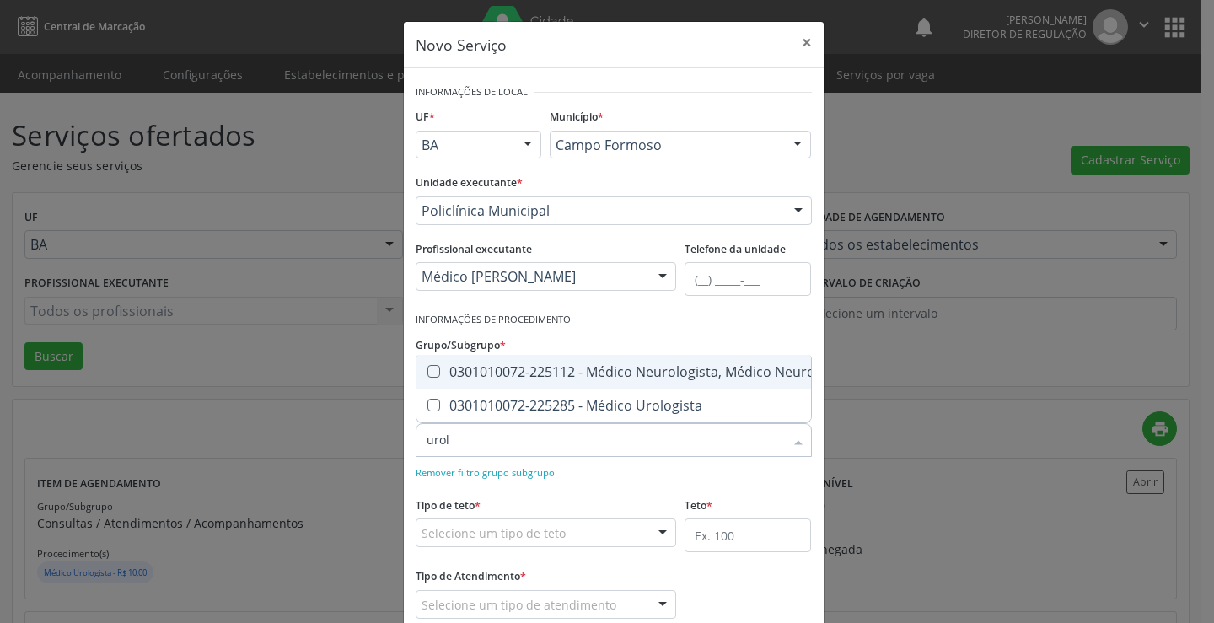
type input "urolo"
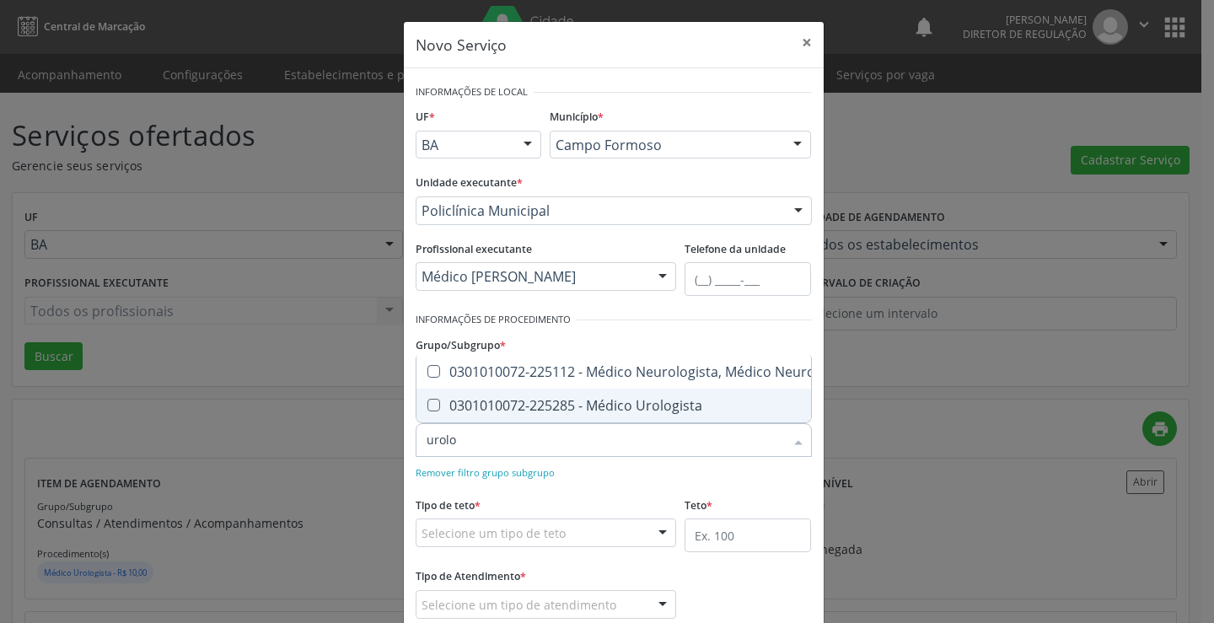
click at [592, 399] on div "0301010072-225285 - Médico Urologista" at bounding box center [648, 405] width 443 height 13
checkbox Urologista "true"
click at [642, 476] on div "Remover filtro grupo subgrupo" at bounding box center [614, 472] width 396 height 18
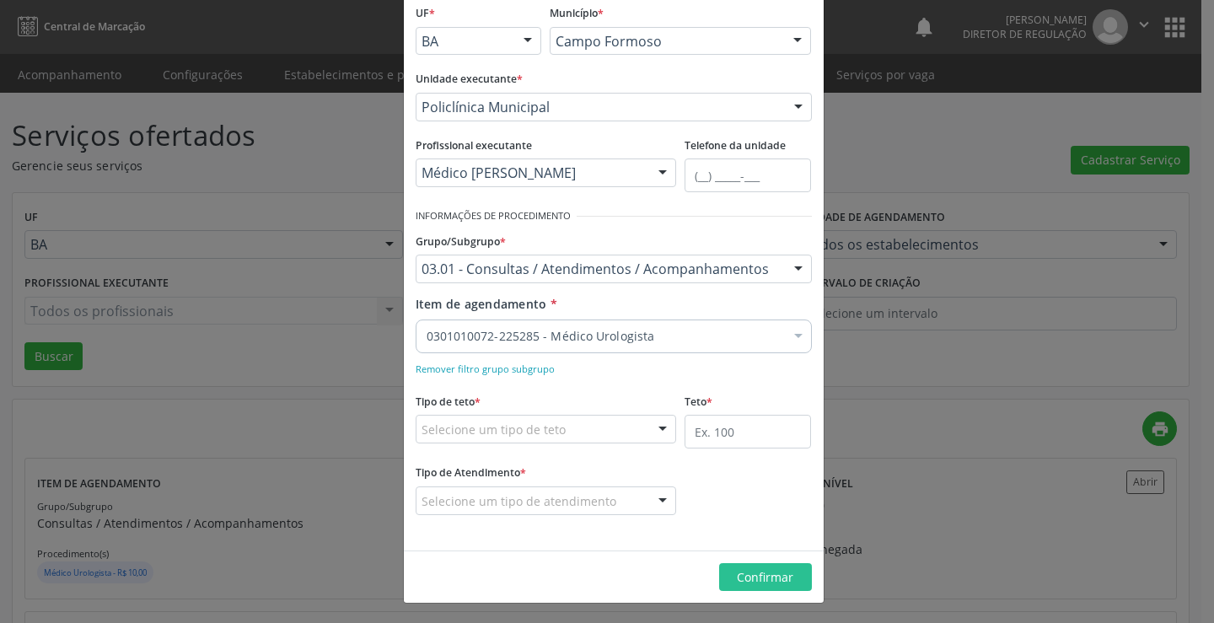
scroll to position [105, 0]
click at [609, 423] on div "Selecione um tipo de teto" at bounding box center [546, 427] width 261 height 29
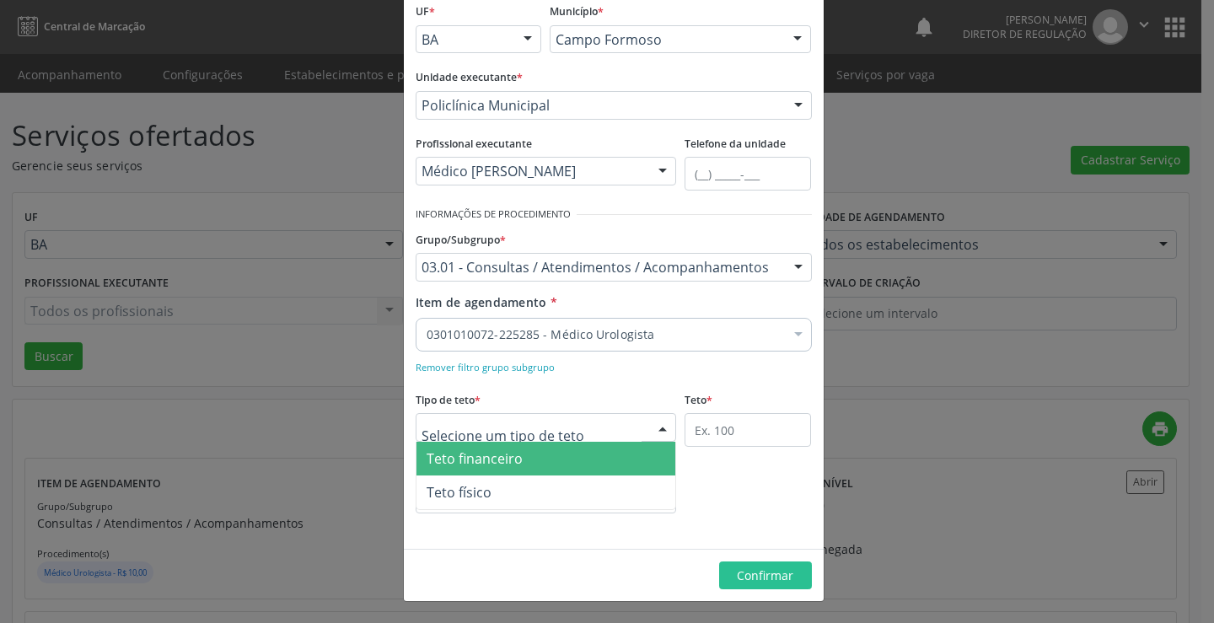
click at [576, 454] on span "Teto financeiro" at bounding box center [547, 459] width 260 height 34
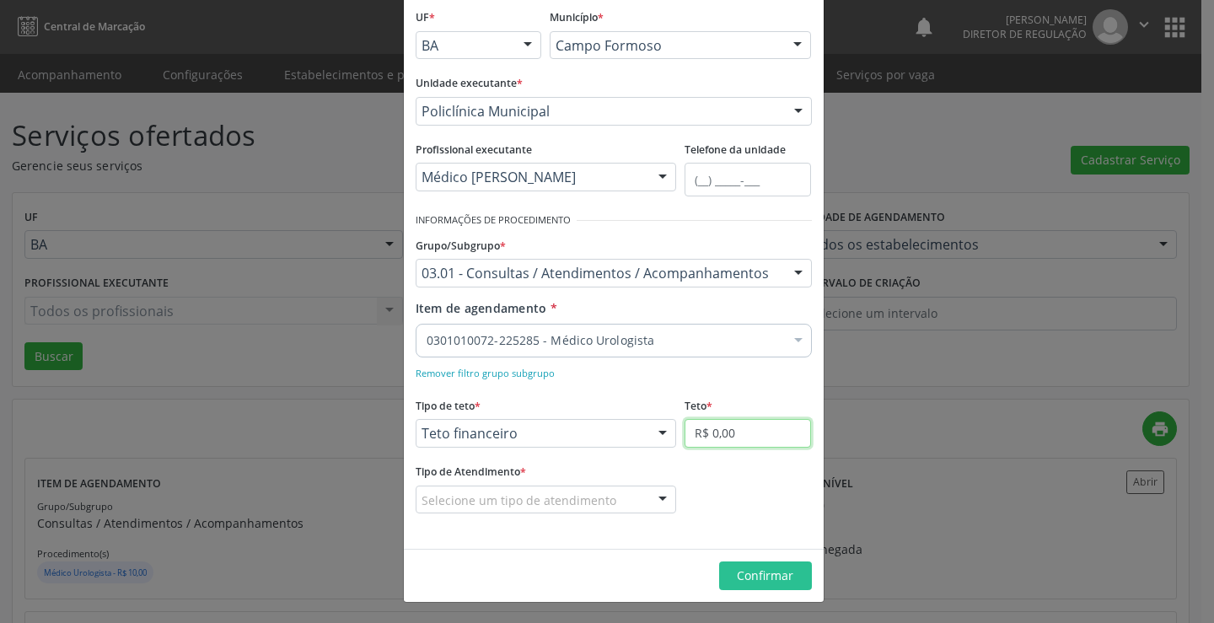
click at [690, 426] on input "R$ 0,00" at bounding box center [748, 433] width 126 height 29
type input "R$ 18.000,00"
click at [611, 481] on div "Tipo de Atendimento * Selecione um tipo de atendimento Ordem de chegada Horário…" at bounding box center [546, 487] width 261 height 54
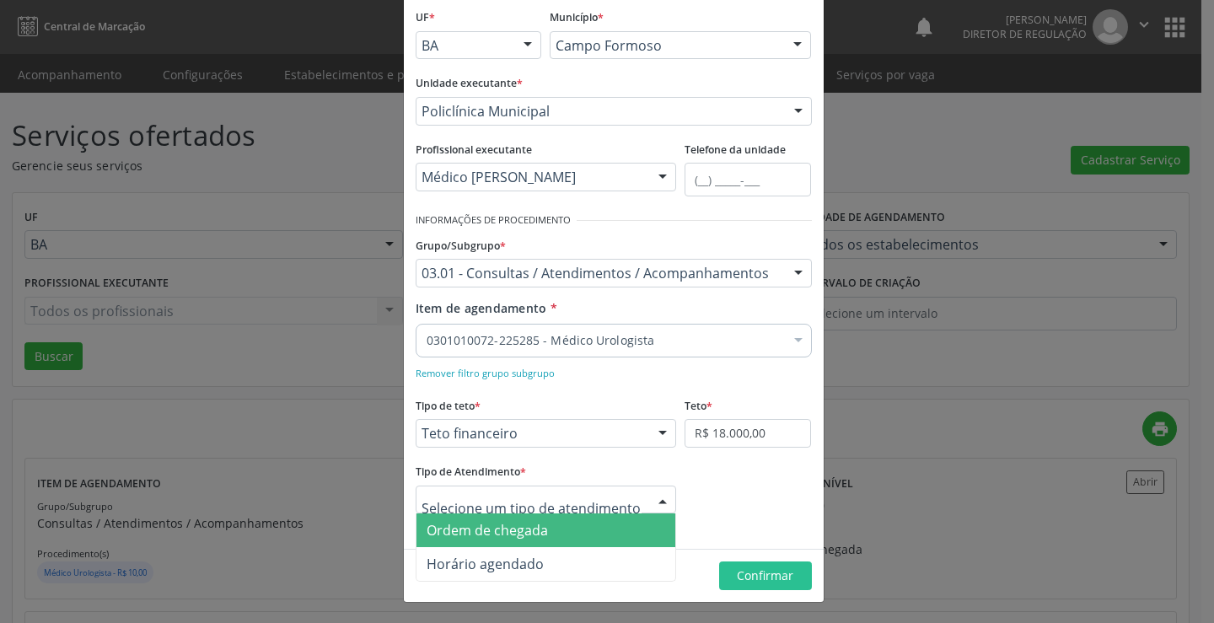
click at [575, 525] on span "Ordem de chegada" at bounding box center [547, 531] width 260 height 34
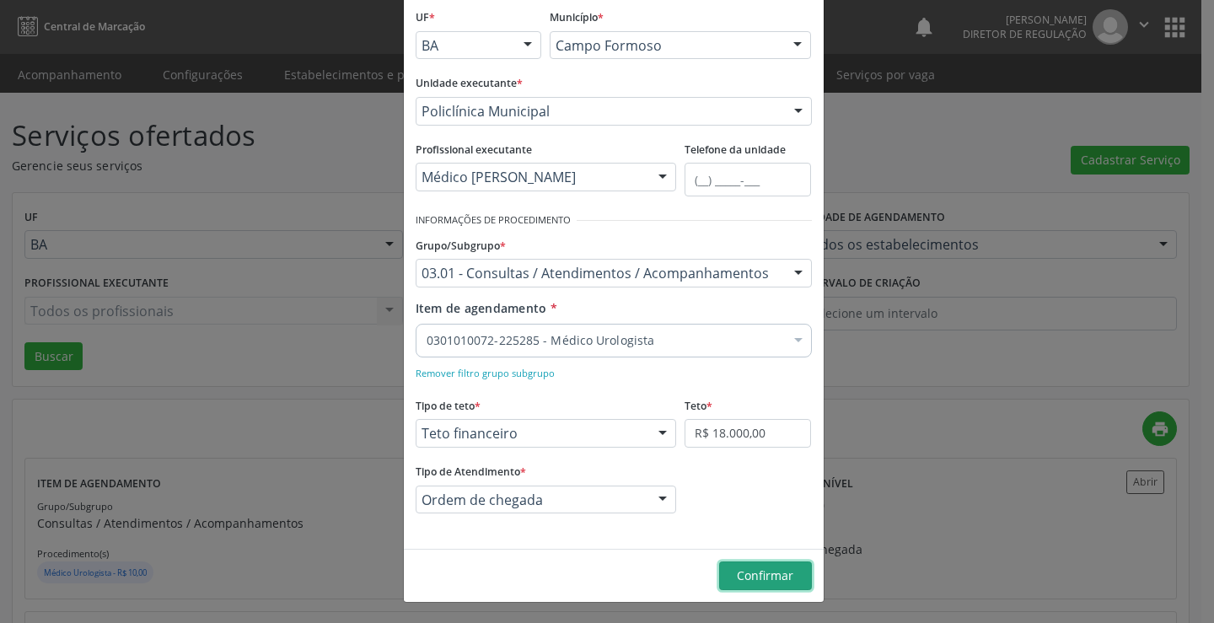
click at [737, 578] on span "Confirmar" at bounding box center [765, 576] width 56 height 16
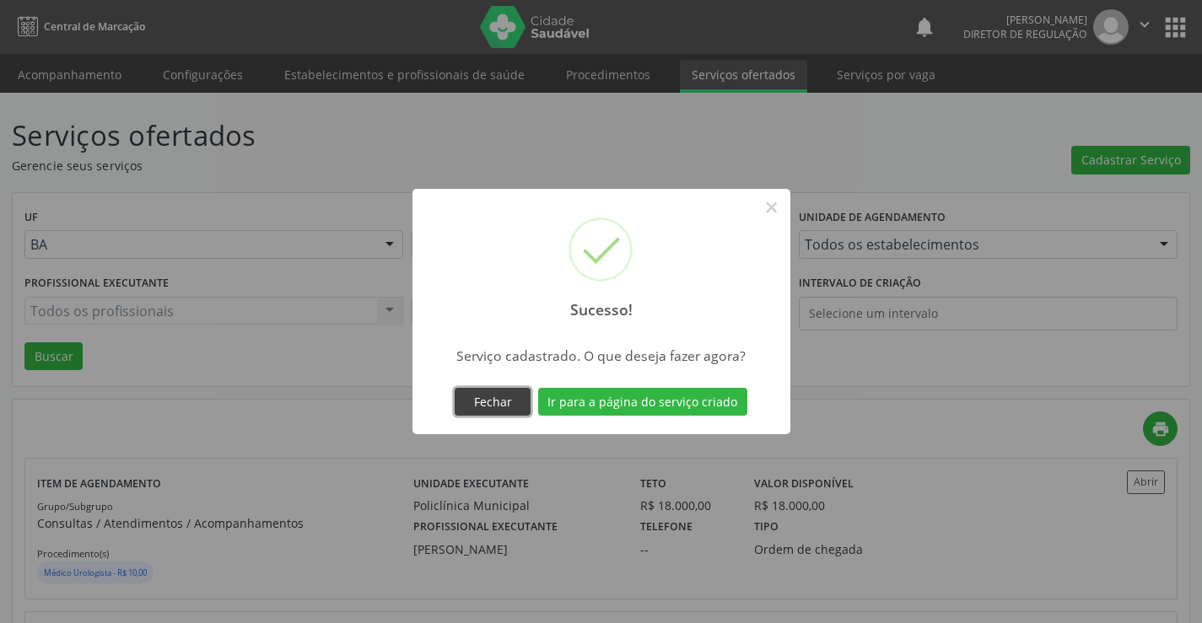
click at [503, 401] on button "Fechar" at bounding box center [493, 402] width 76 height 29
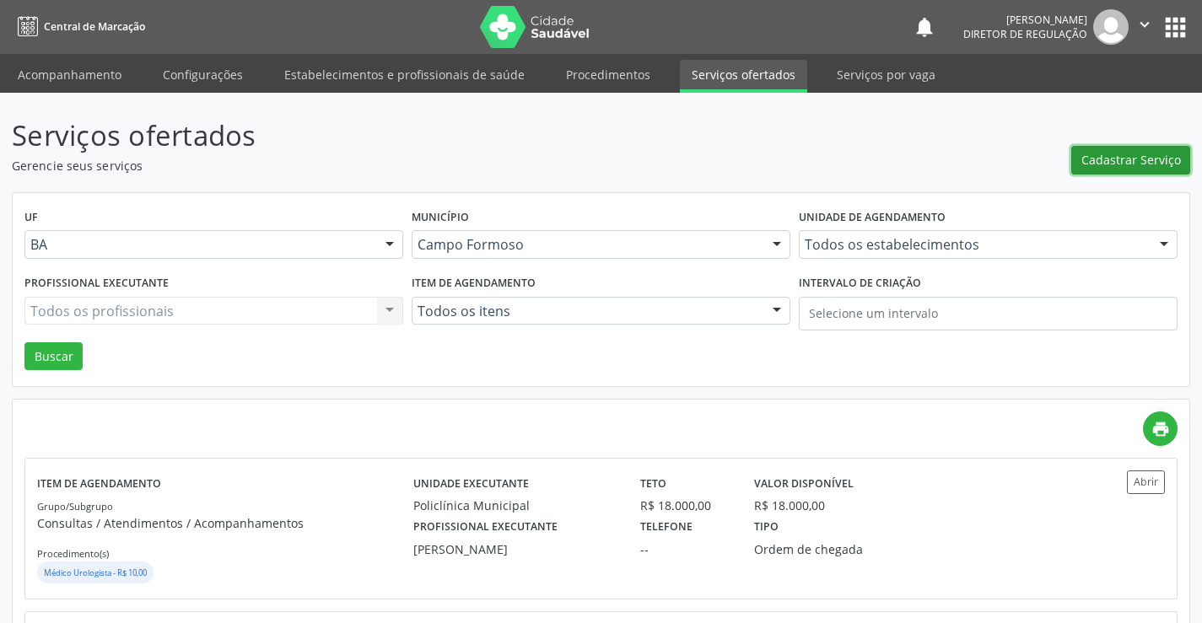
click at [1144, 159] on span "Cadastrar Serviço" at bounding box center [1131, 160] width 100 height 18
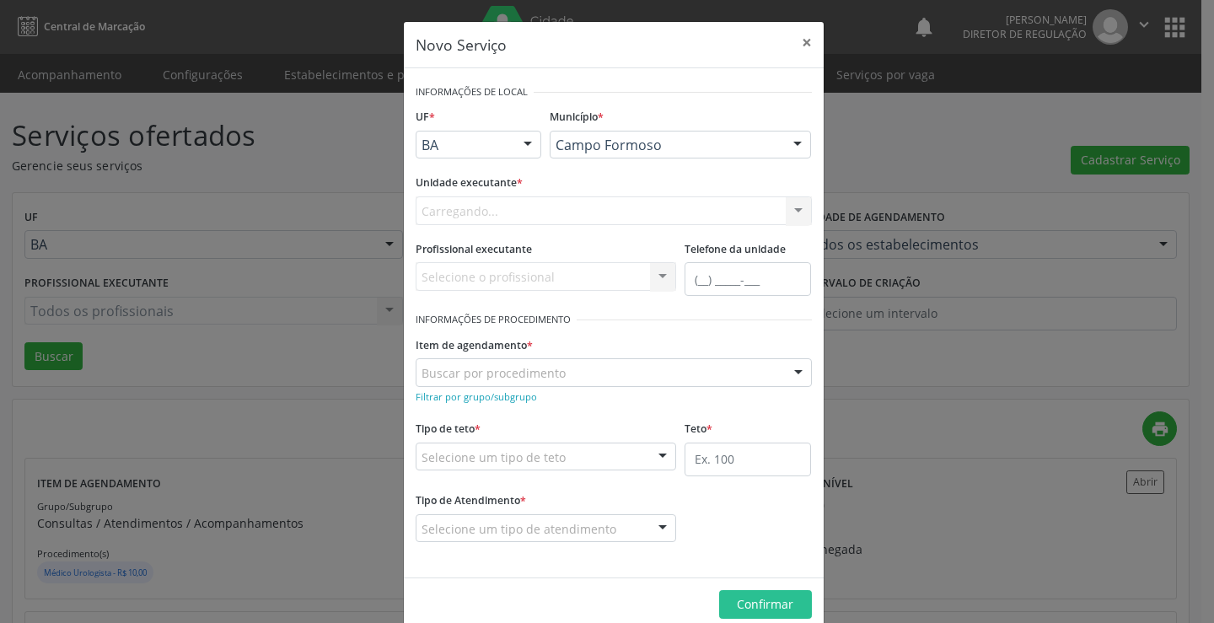
click at [586, 218] on div "Carregando... Nenhum resultado encontrado para: " " Não há nenhuma opção para s…" at bounding box center [614, 210] width 396 height 29
click at [586, 218] on div "Selecione uma unidade" at bounding box center [614, 210] width 396 height 29
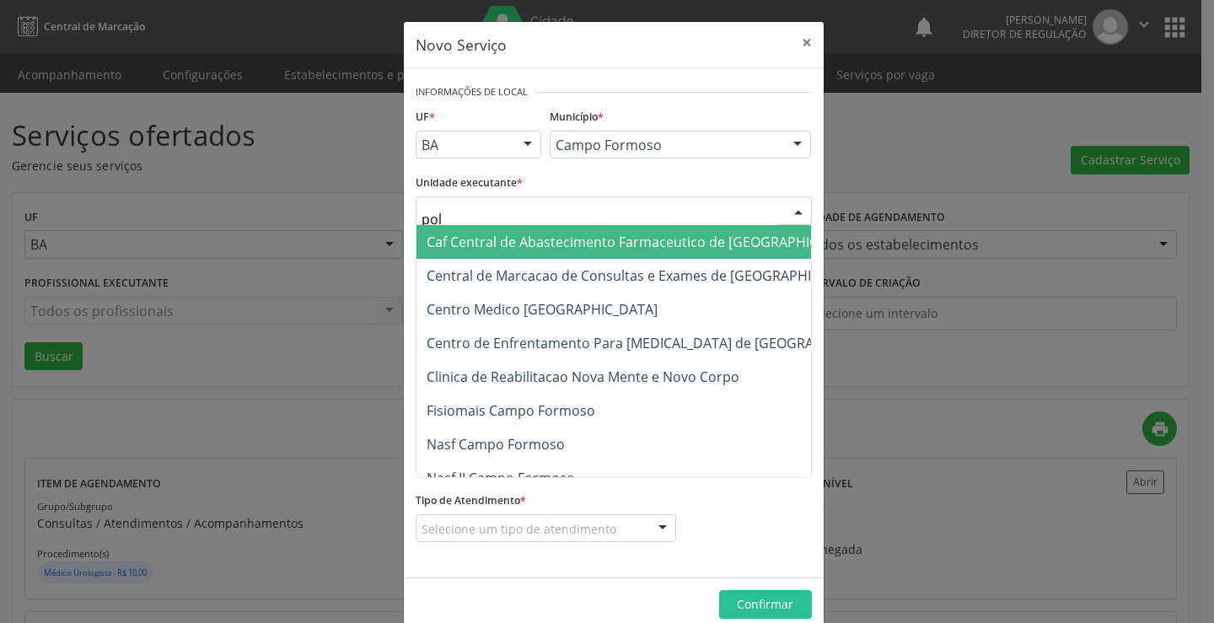
type input "poli"
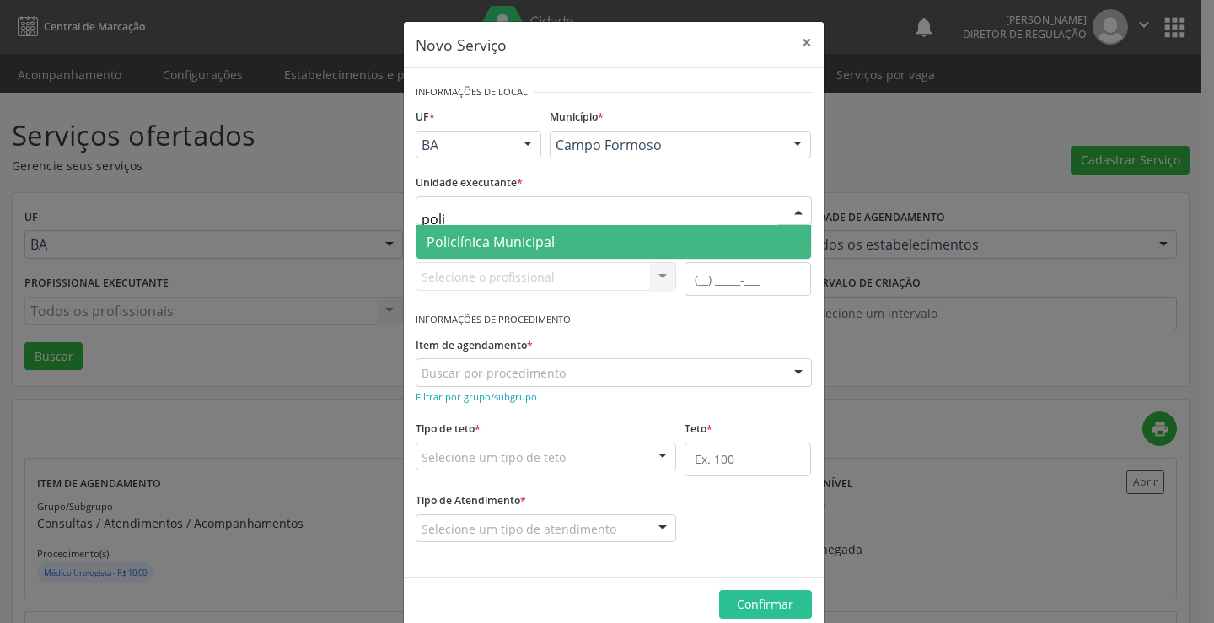
click at [581, 233] on span "Policlínica Municipal" at bounding box center [614, 242] width 395 height 34
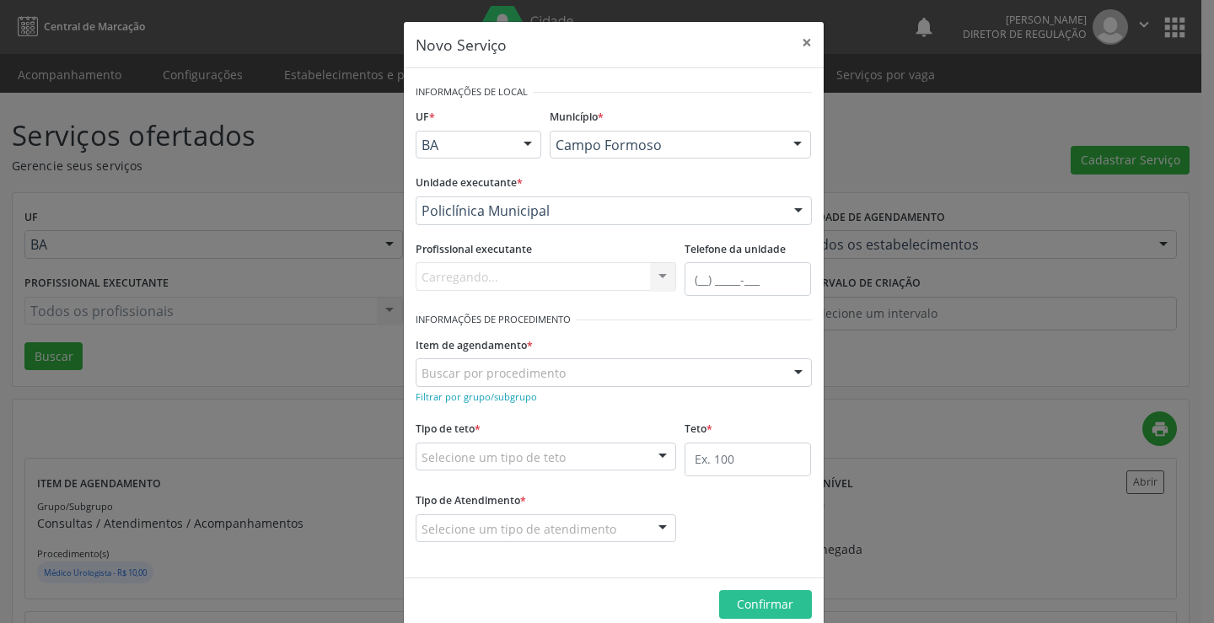
click at [551, 268] on div "Carregando... Nenhum resultado encontrado para: " " Não há nenhuma opção para s…" at bounding box center [546, 276] width 261 height 29
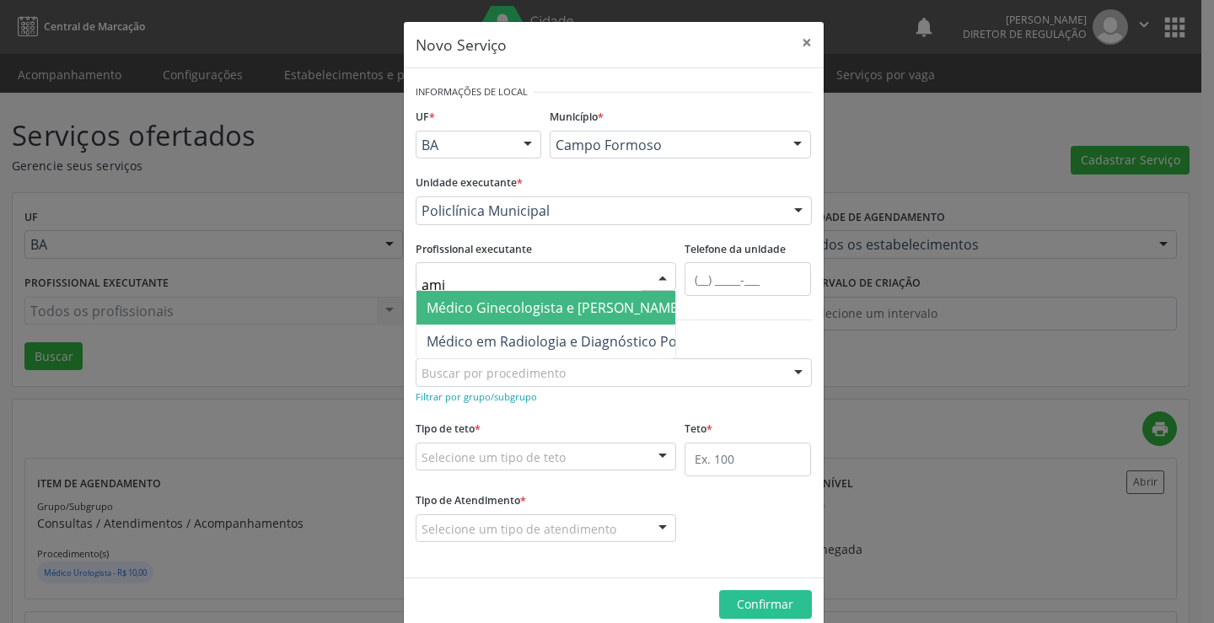
type input "amil"
click at [558, 305] on span "Médico Ginecologista e [PERSON_NAME]" at bounding box center [555, 308] width 256 height 19
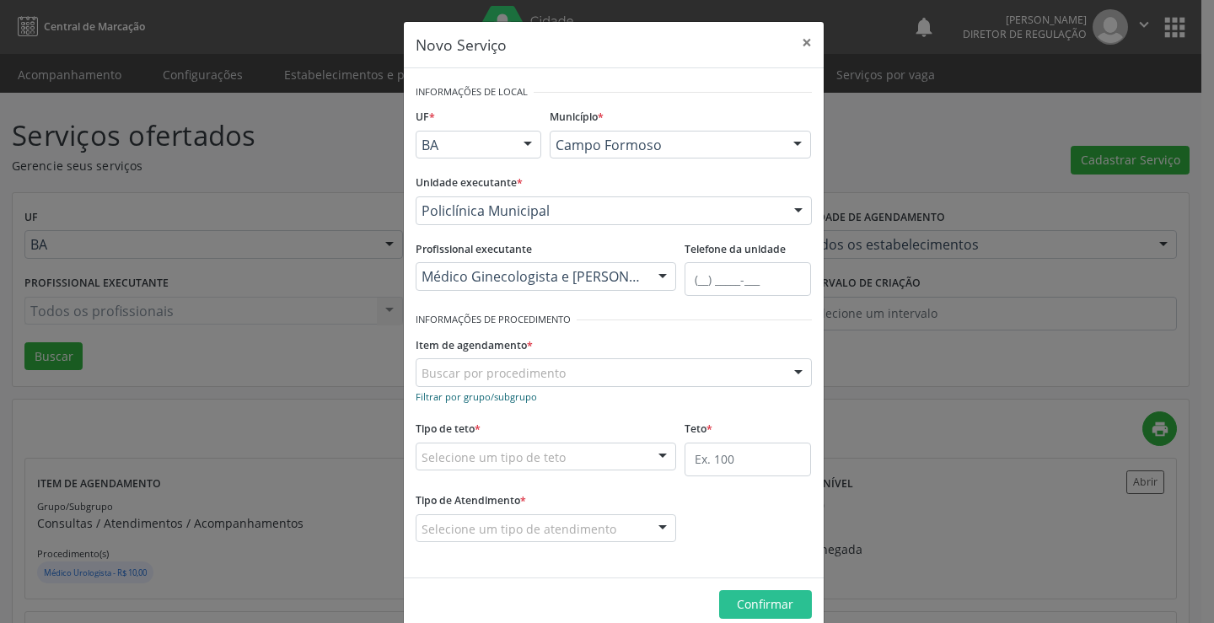
click at [484, 397] on small "Filtrar por grupo/subgrupo" at bounding box center [476, 396] width 121 height 13
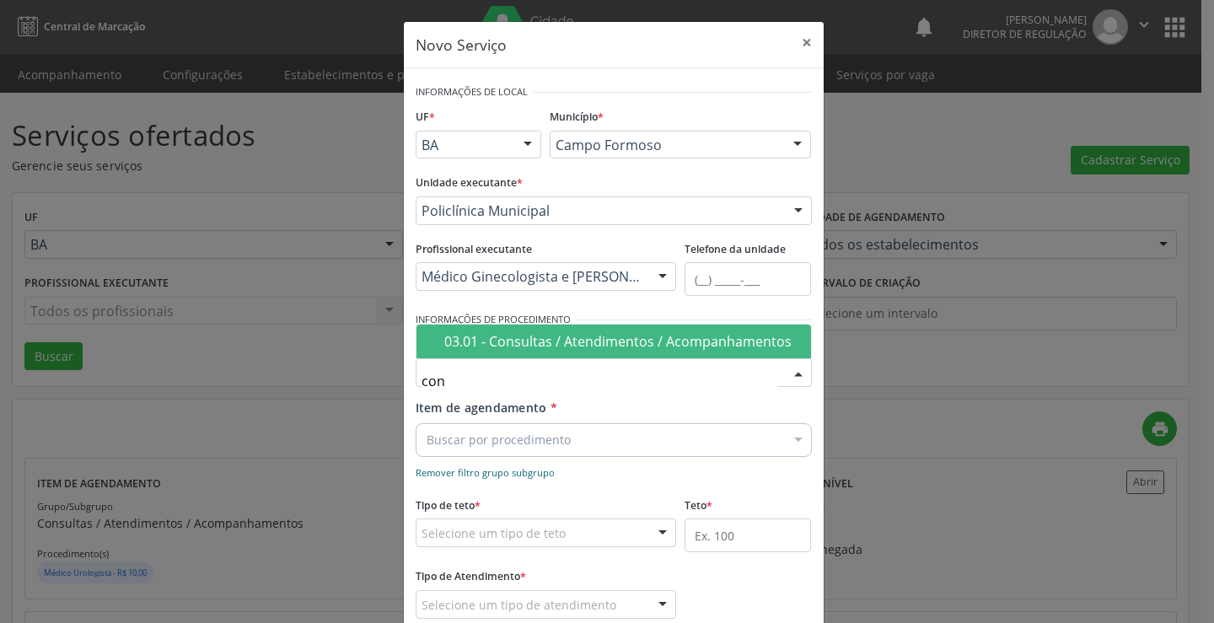
type input "cons"
click at [562, 335] on div "03.01 - Consultas / Atendimentos / Acompanhamentos" at bounding box center [622, 341] width 357 height 13
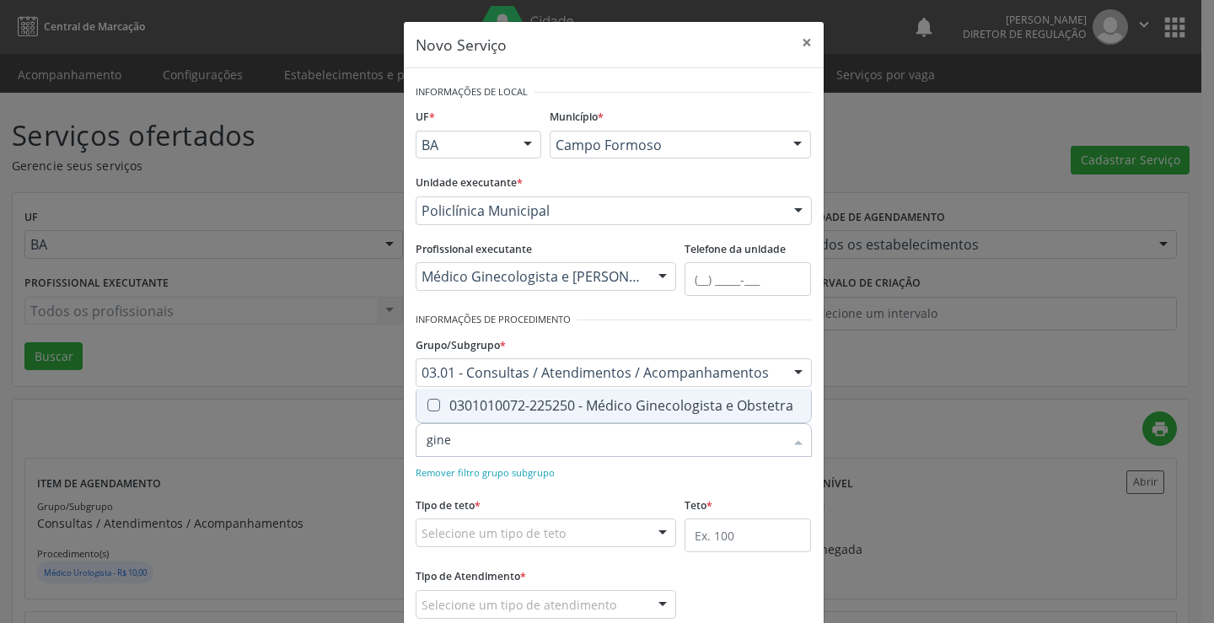
type input "ginec"
click at [669, 402] on div "0301010072-225250 - Médico Ginecologista e Obstetra" at bounding box center [614, 405] width 374 height 13
checkbox Obstetra "true"
click at [588, 530] on div "Selecione um tipo de teto" at bounding box center [546, 533] width 261 height 29
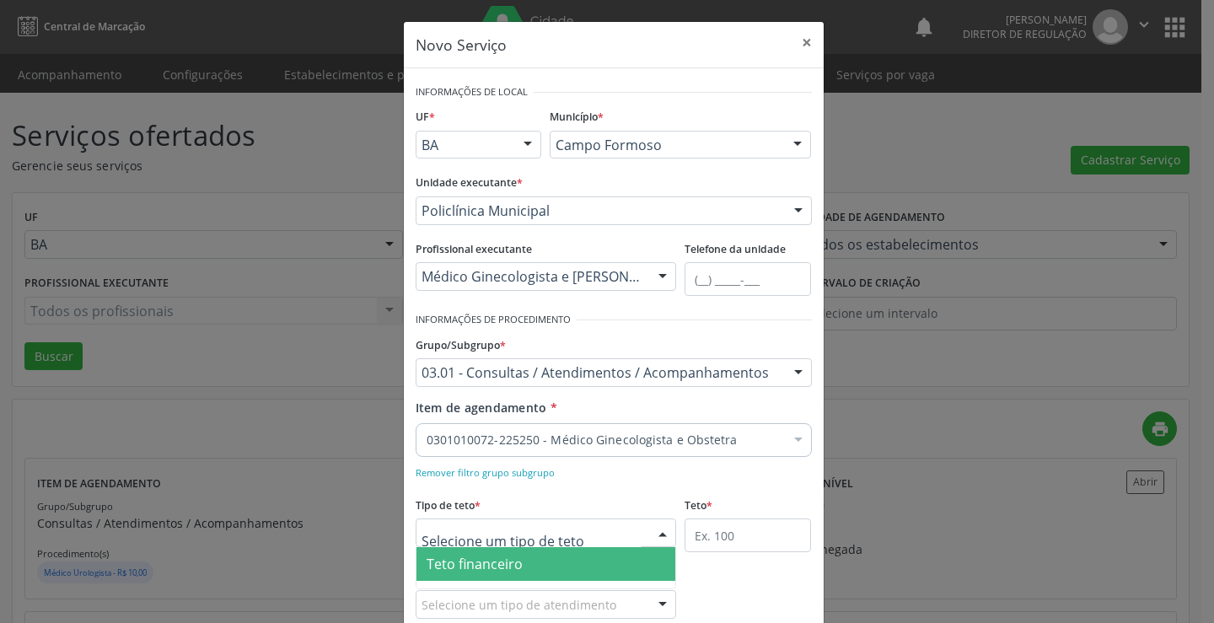
drag, startPoint x: 529, startPoint y: 555, endPoint x: 662, endPoint y: 538, distance: 134.3
click at [531, 554] on span "Teto financeiro" at bounding box center [547, 564] width 260 height 34
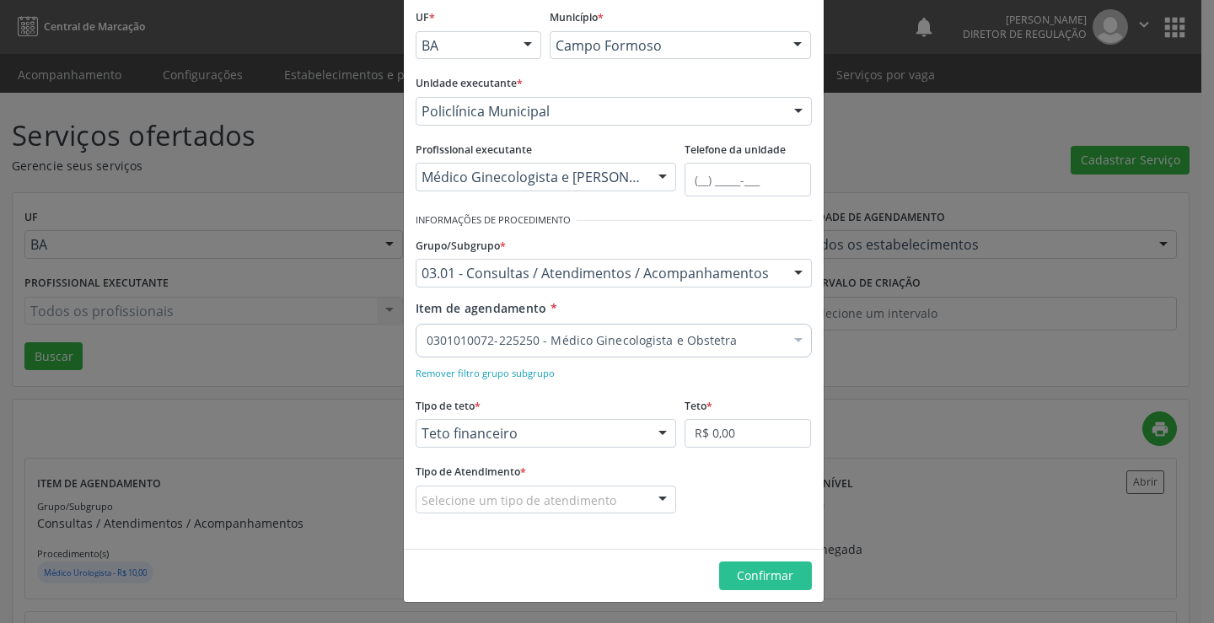
click at [747, 449] on fieldset "Teto * R$ 0,00" at bounding box center [748, 426] width 126 height 66
click at [741, 434] on input "R$ 0,00" at bounding box center [748, 433] width 126 height 29
type input "R$ 18.000,00"
click at [618, 498] on div "Selecione um tipo de atendimento" at bounding box center [546, 500] width 261 height 29
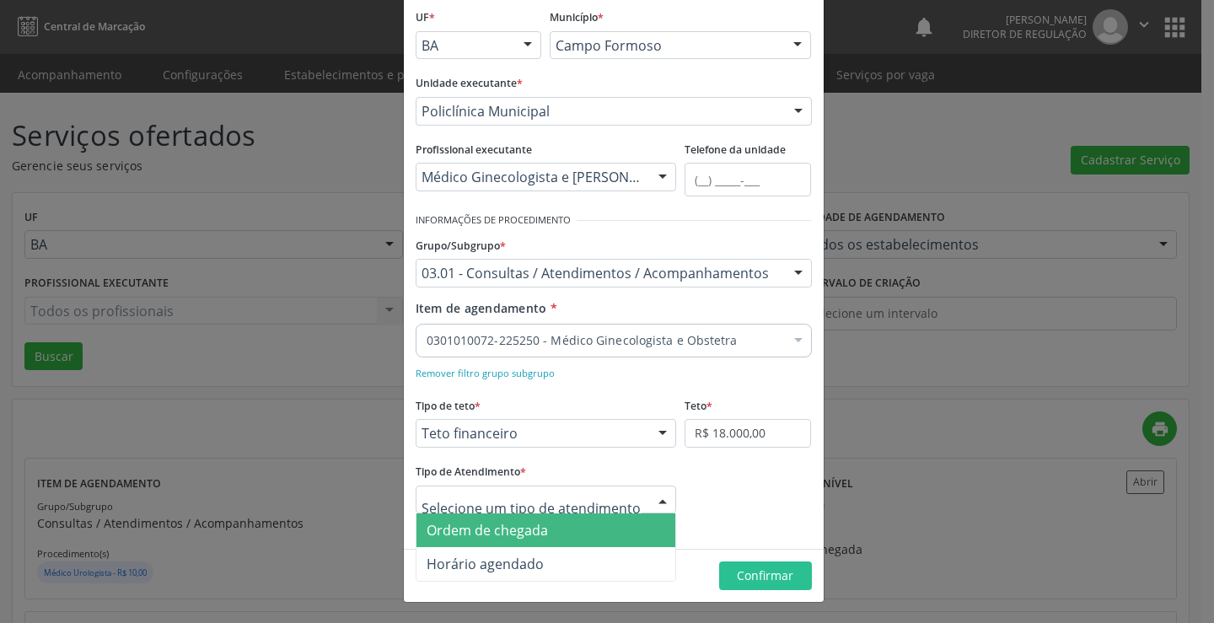
click at [585, 527] on span "Ordem de chegada" at bounding box center [547, 531] width 260 height 34
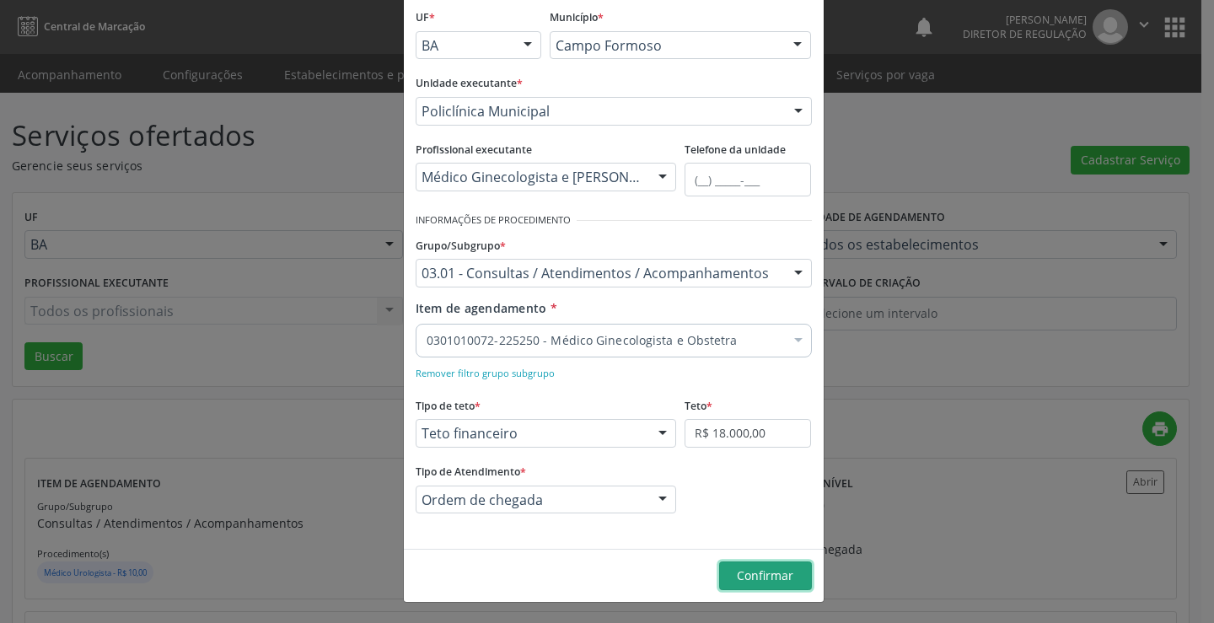
click at [723, 571] on button "Confirmar" at bounding box center [765, 576] width 93 height 29
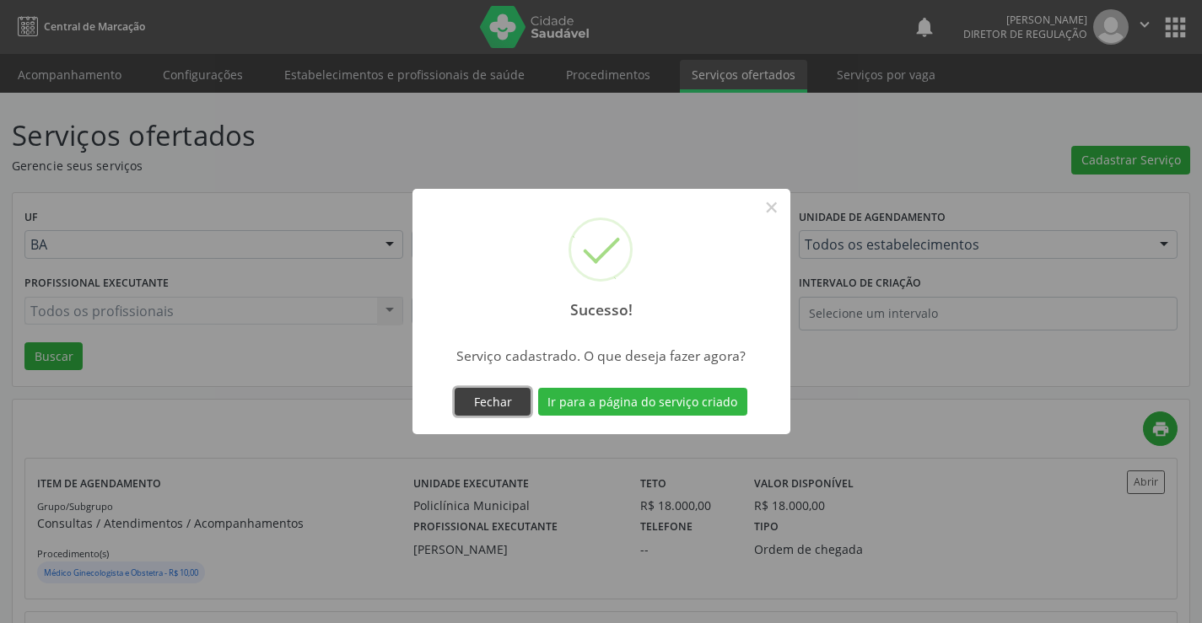
click at [506, 412] on button "Fechar" at bounding box center [493, 402] width 76 height 29
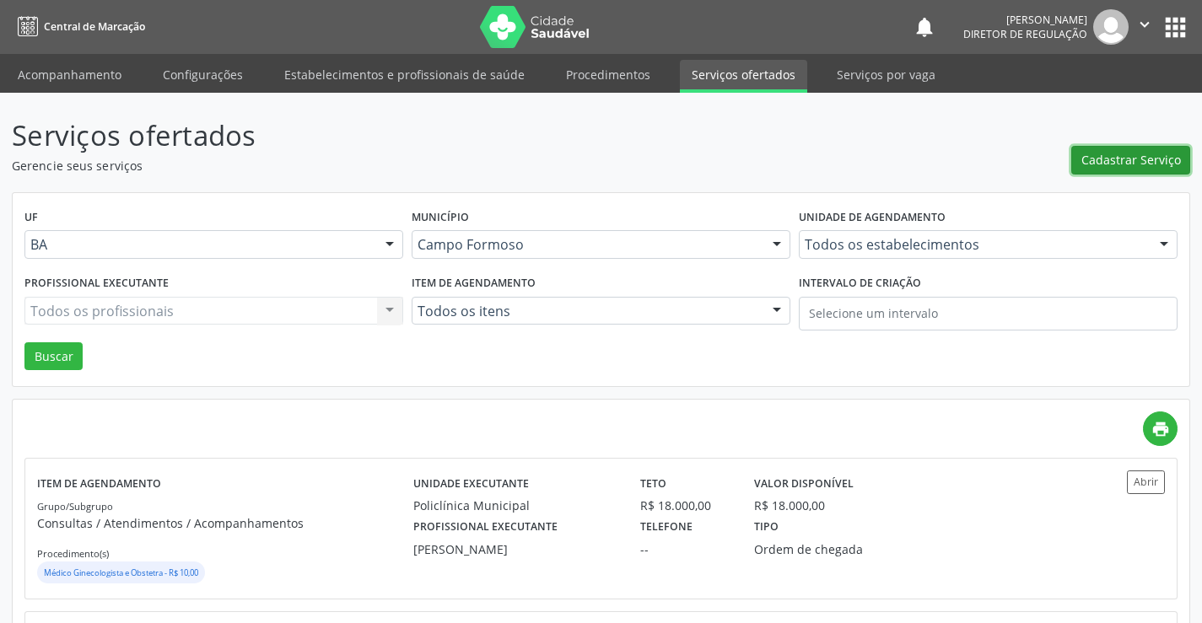
click at [1107, 168] on span "Cadastrar Serviço" at bounding box center [1131, 160] width 100 height 18
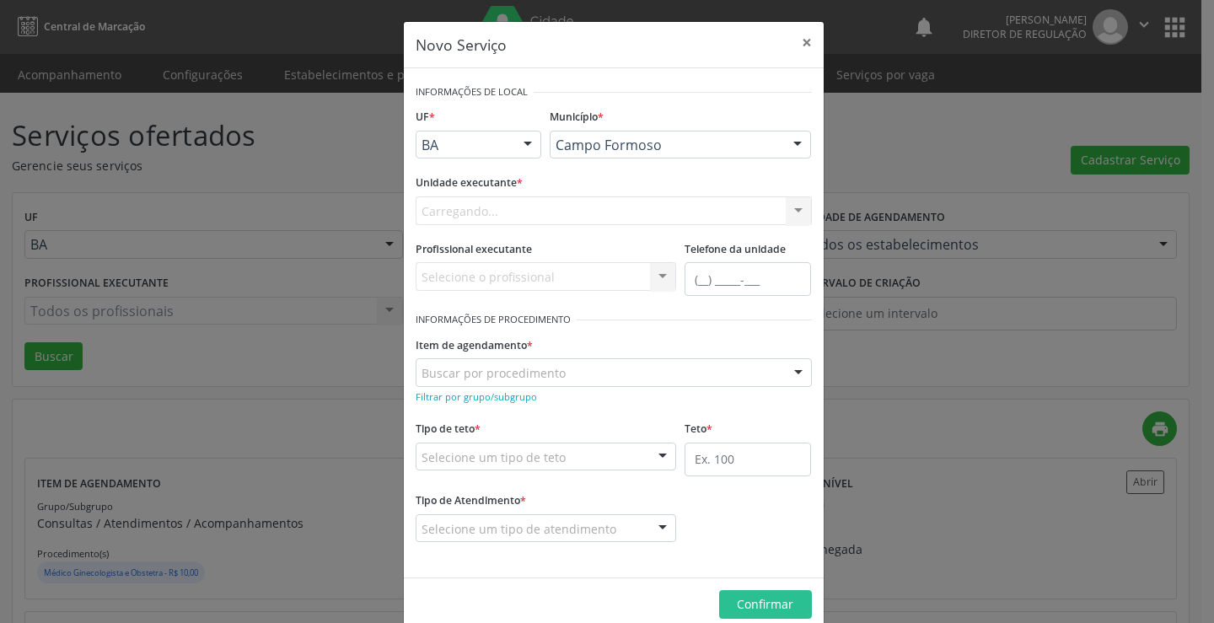
click at [546, 213] on div "Carregando... Nenhum resultado encontrado para: " " Não há nenhuma opção para s…" at bounding box center [614, 210] width 396 height 29
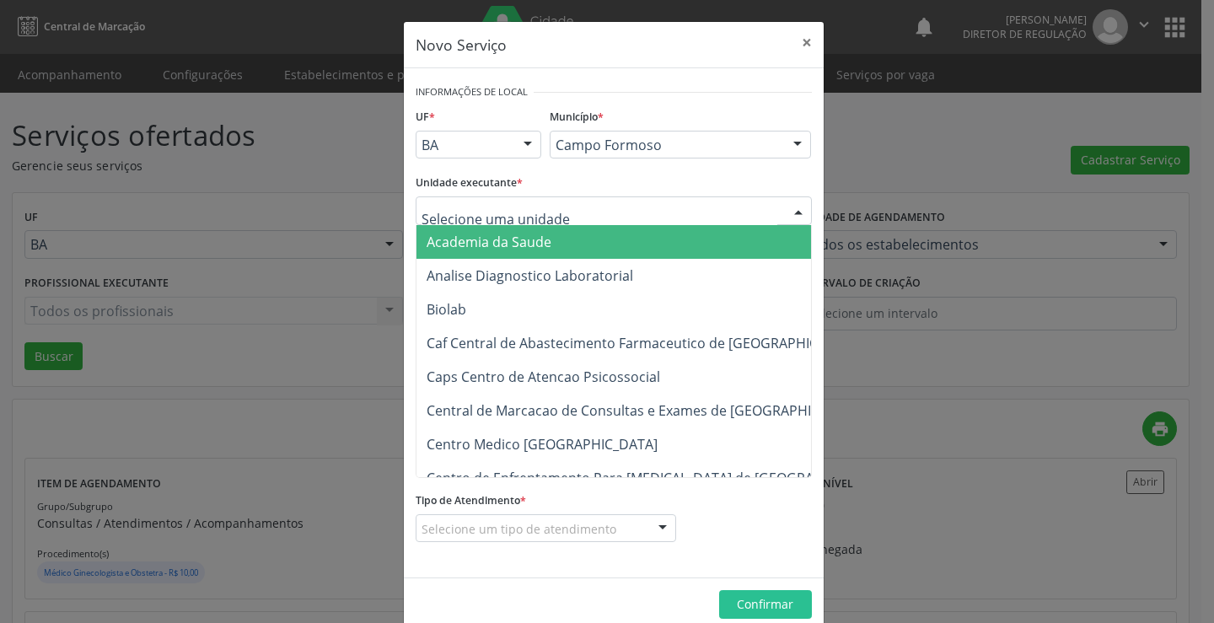
click at [546, 213] on div at bounding box center [614, 210] width 396 height 29
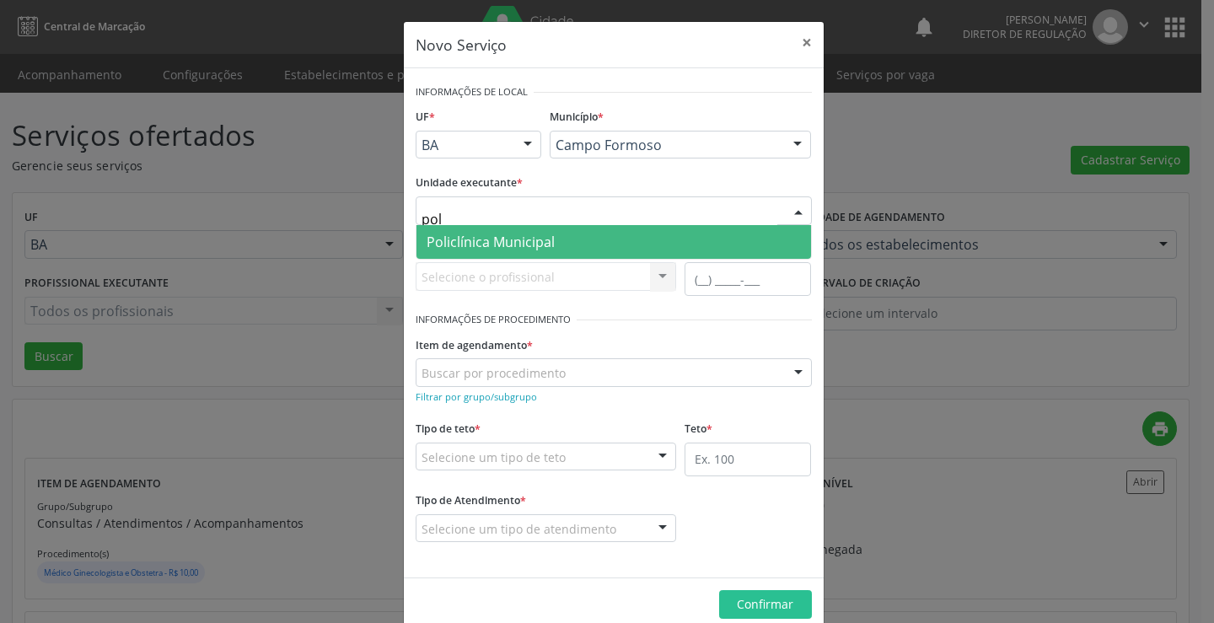
type input "poli"
click at [550, 252] on span "Policlínica Municipal" at bounding box center [614, 242] width 395 height 34
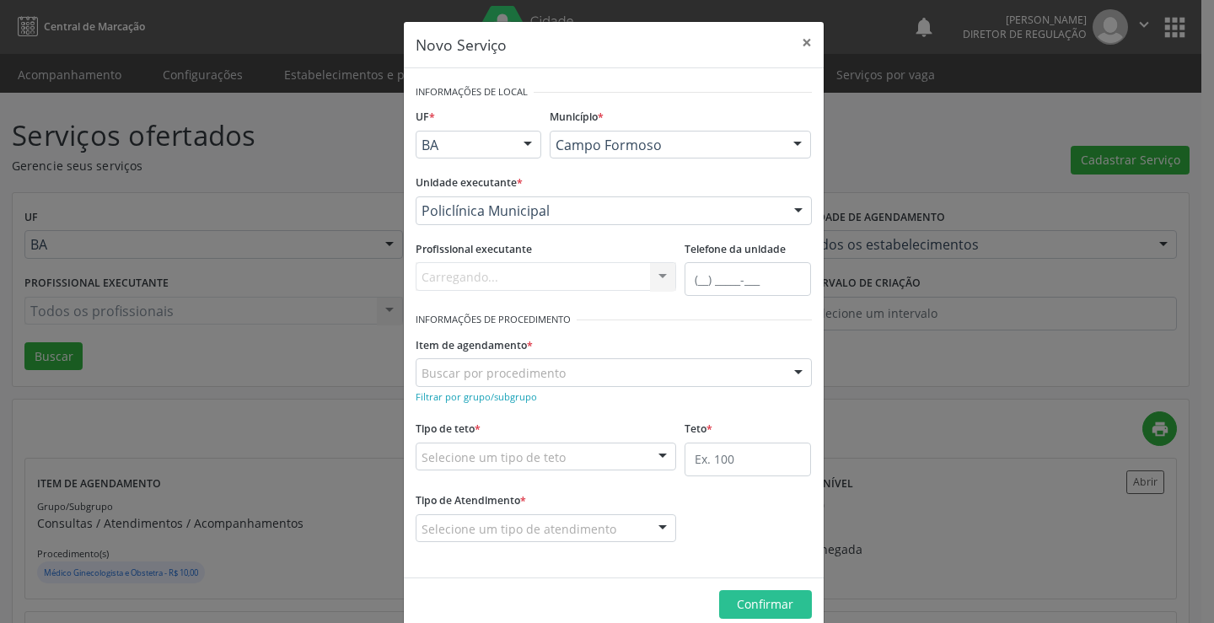
click at [531, 282] on div "Carregando... Nenhum resultado encontrado para: " " Não há nenhuma opção para s…" at bounding box center [546, 276] width 261 height 29
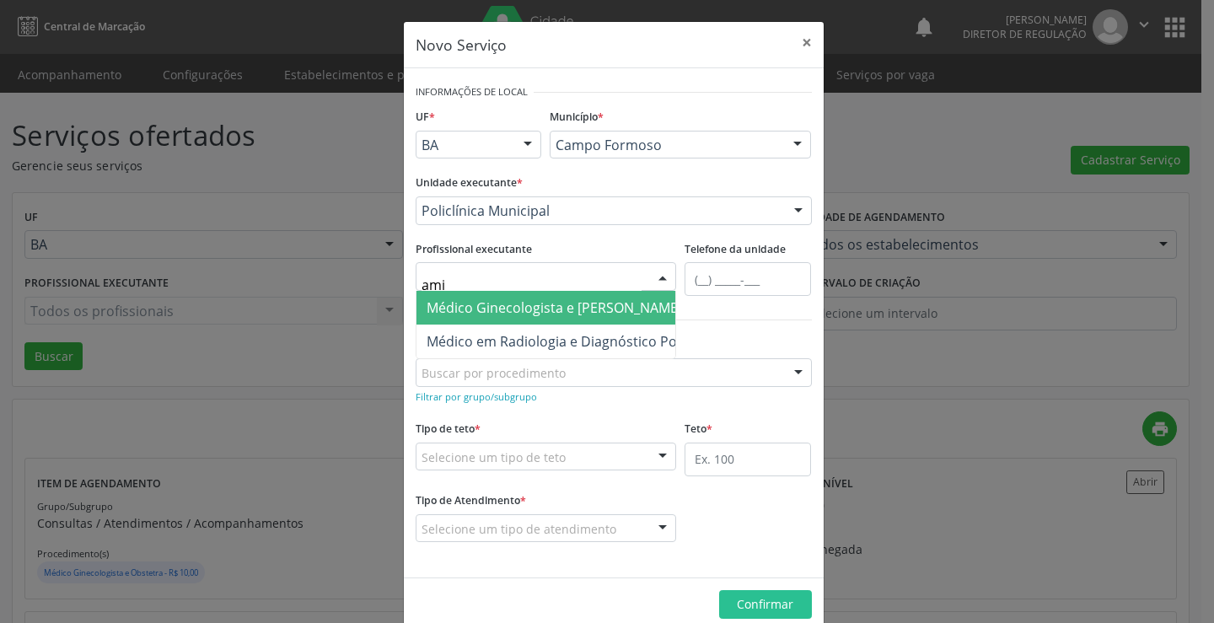
type input "amil"
click at [538, 309] on span "Médico Ginecologista e [PERSON_NAME]" at bounding box center [555, 308] width 256 height 19
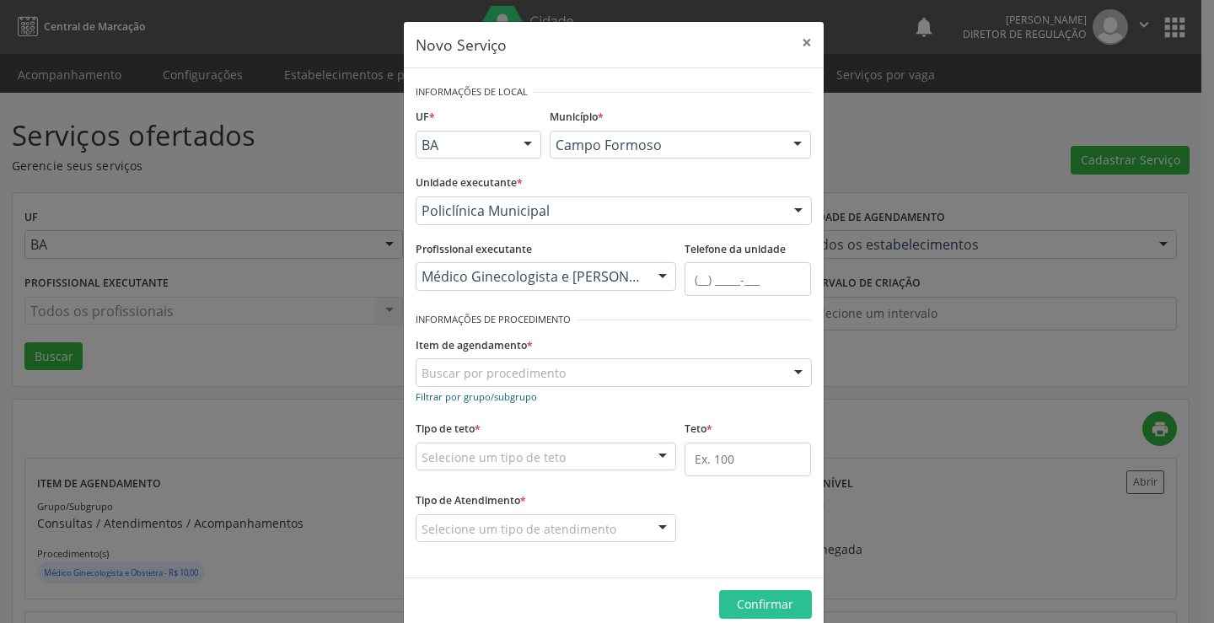
click at [515, 397] on small "Filtrar por grupo/subgrupo" at bounding box center [476, 396] width 121 height 13
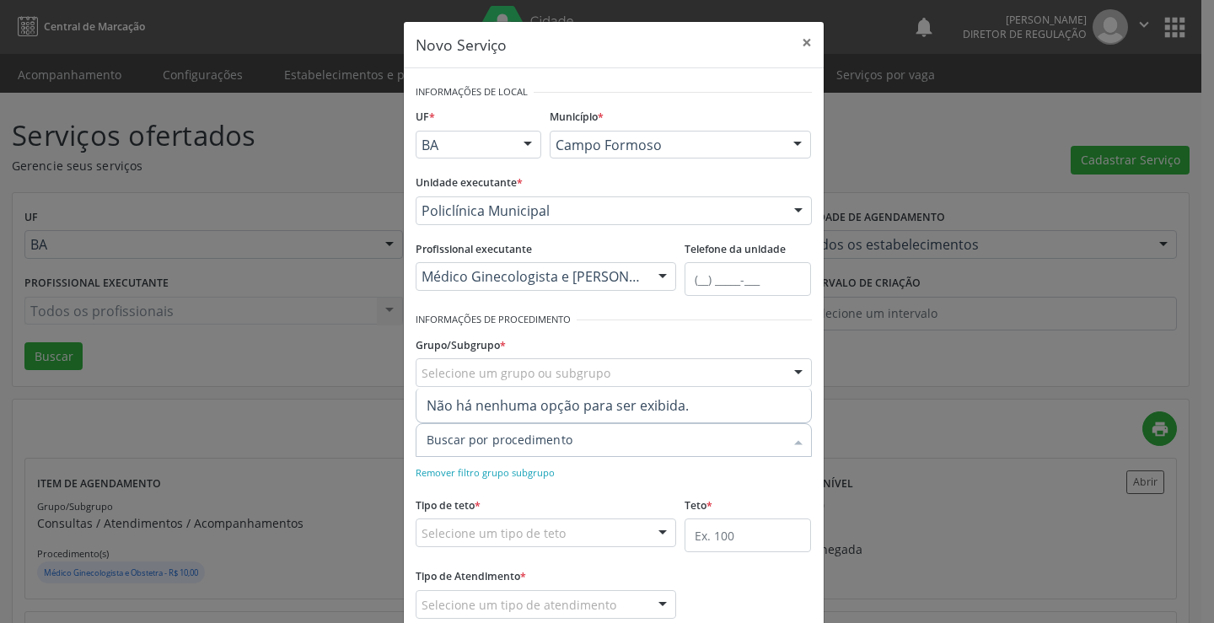
type input "c"
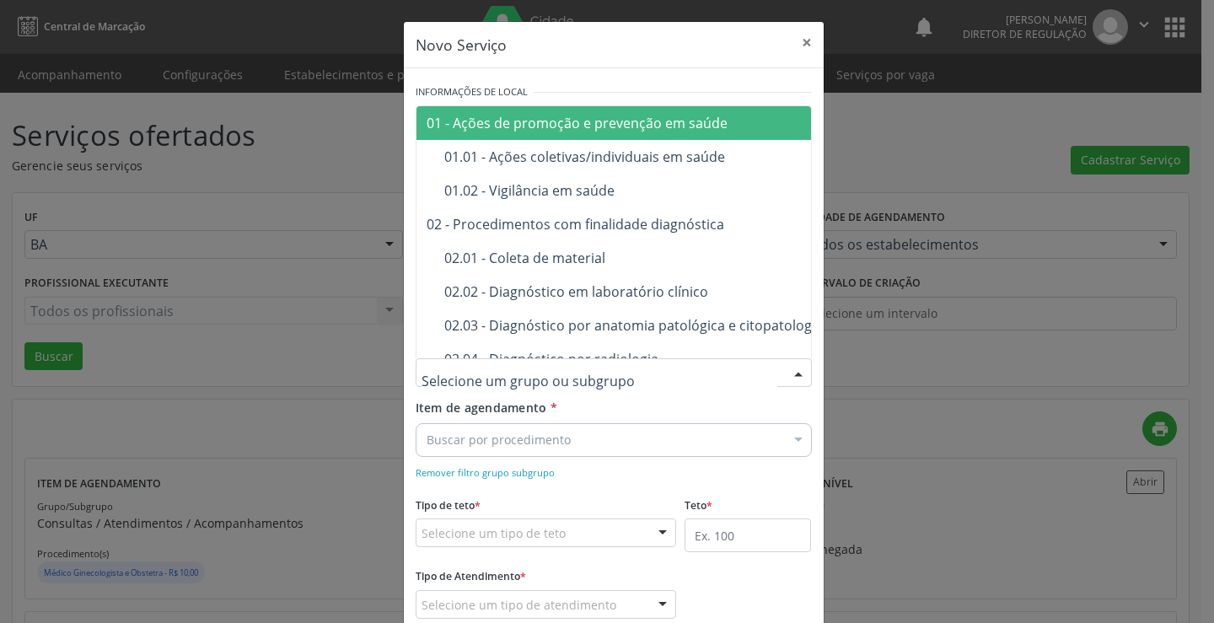
click at [556, 360] on div at bounding box center [614, 372] width 396 height 29
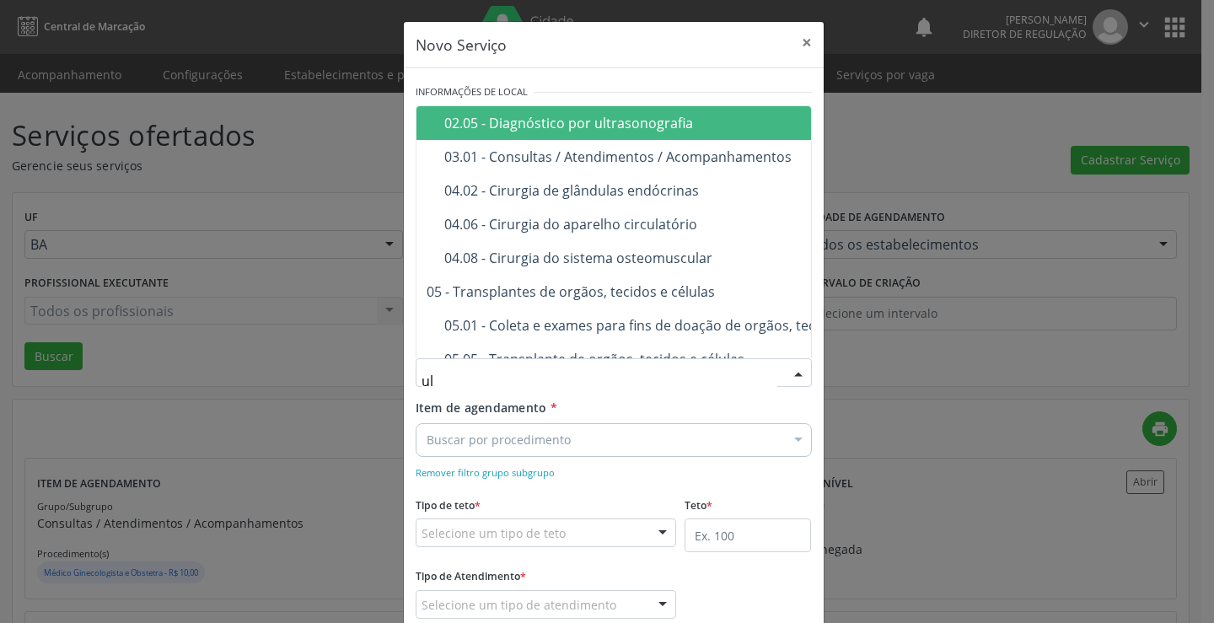
type input "u"
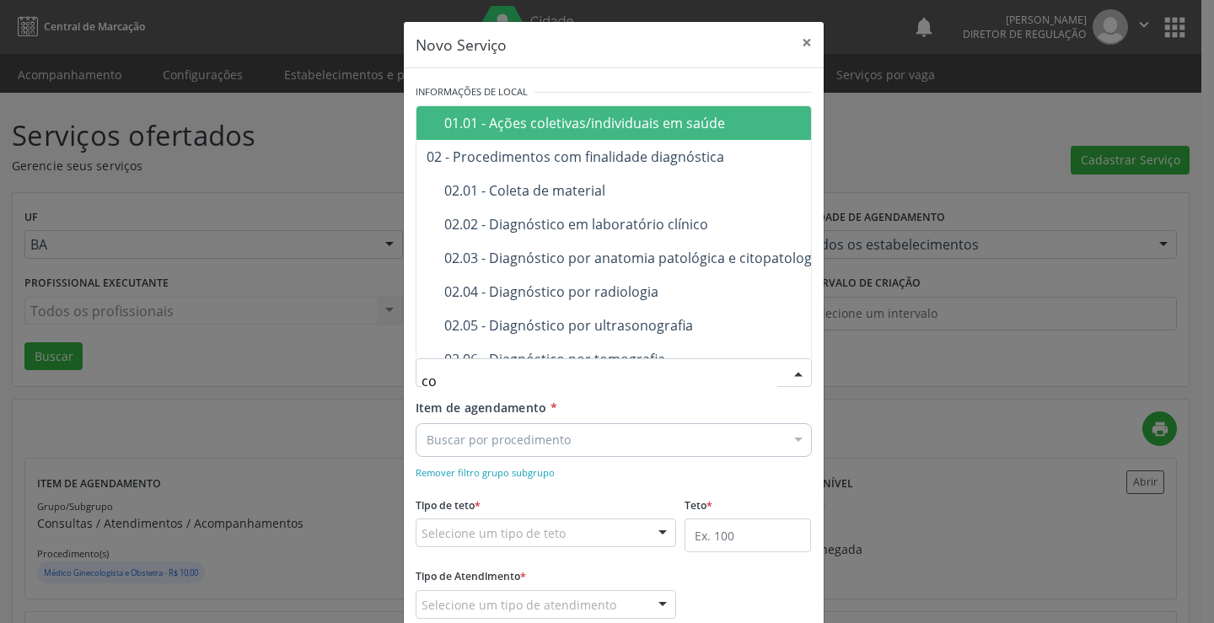
type input "col"
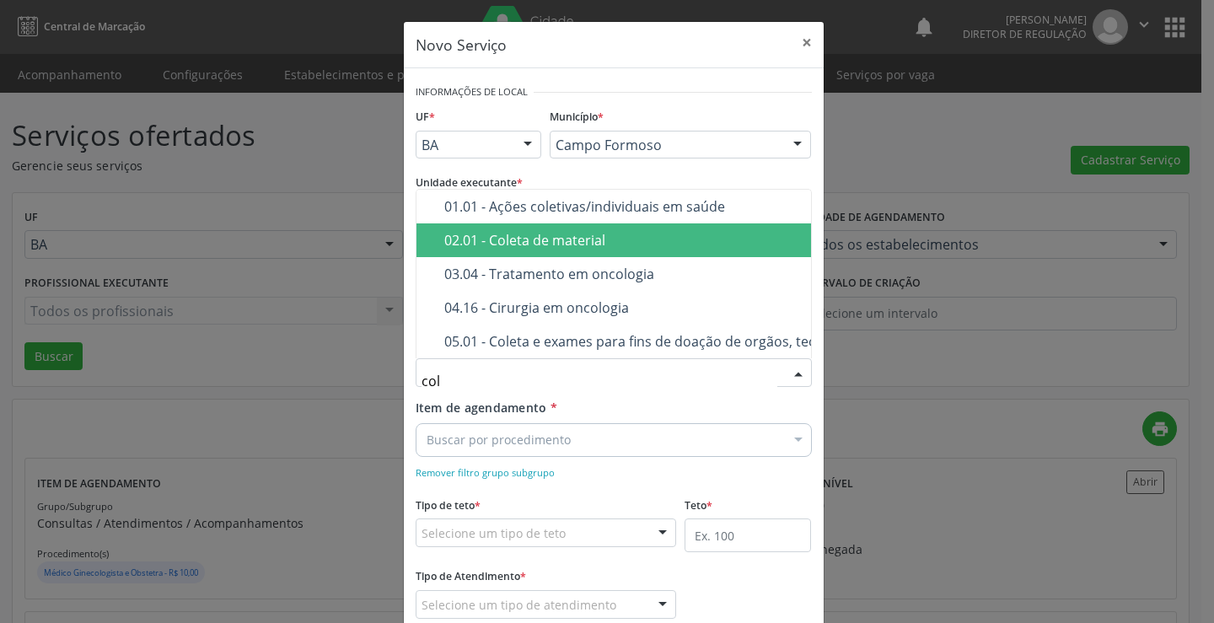
click at [573, 240] on span "02.01 - Coleta de material" at bounding box center [718, 240] width 602 height 34
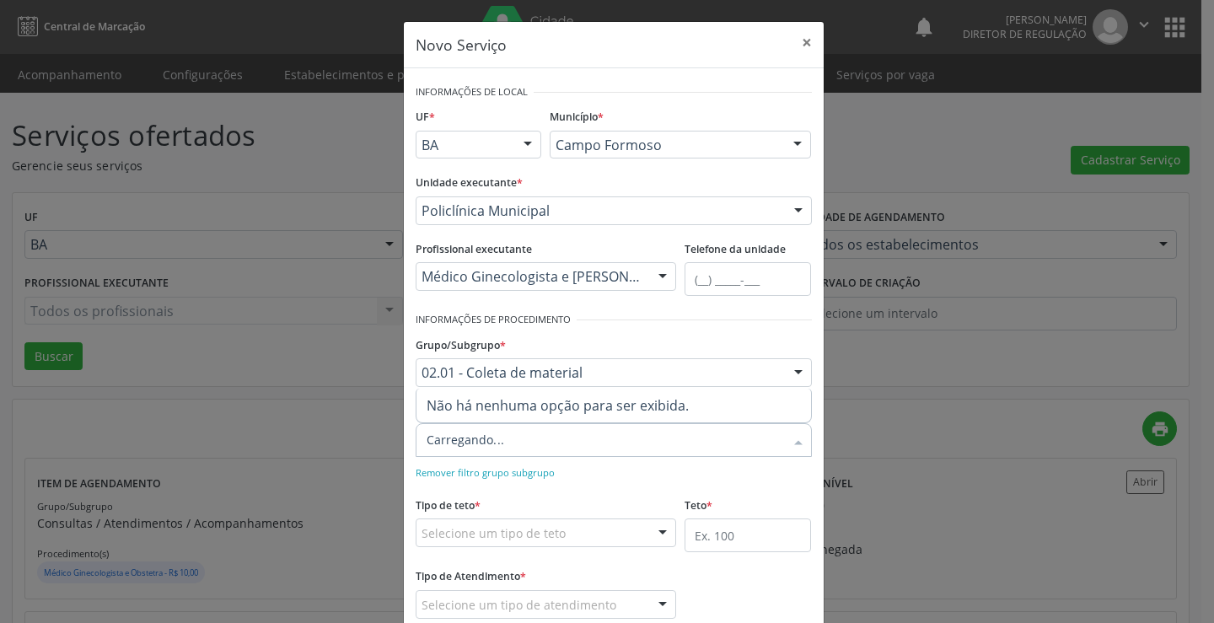
click at [543, 442] on div at bounding box center [614, 440] width 396 height 34
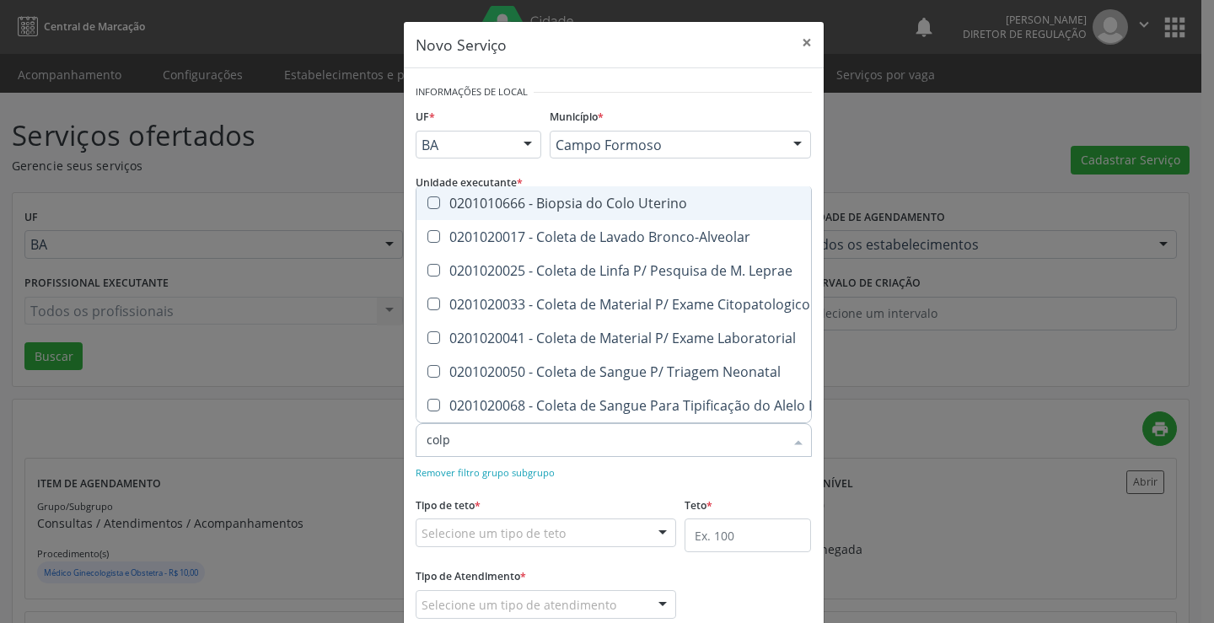
type input "colpo"
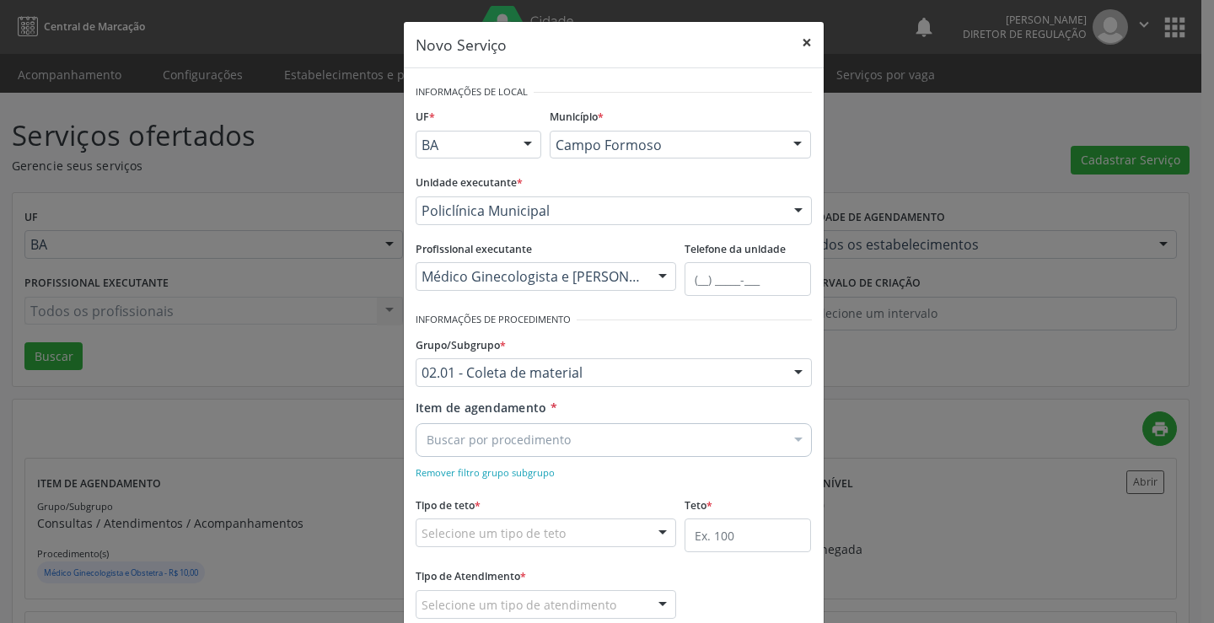
click at [809, 38] on button "×" at bounding box center [807, 42] width 34 height 41
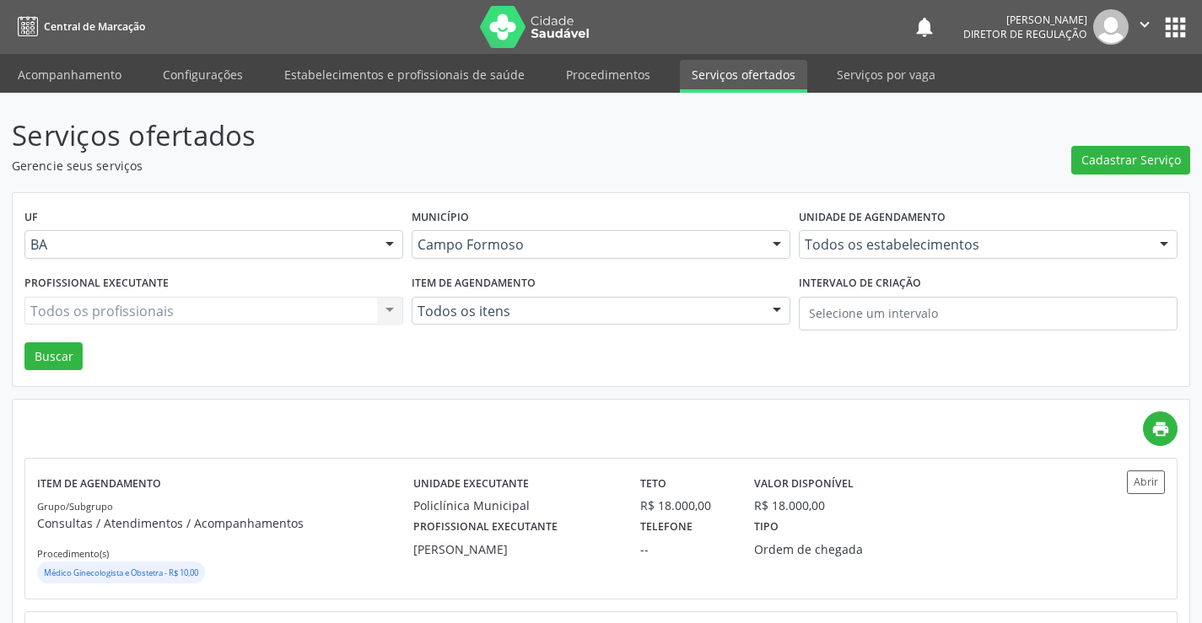
click at [168, 306] on div "Todos os profissionais Todos os profissionais Nenhum resultado encontrado para:…" at bounding box center [213, 311] width 379 height 29
click at [188, 306] on div "Todos os profissionais Todos os profissionais Nenhum resultado encontrado para:…" at bounding box center [213, 311] width 379 height 29
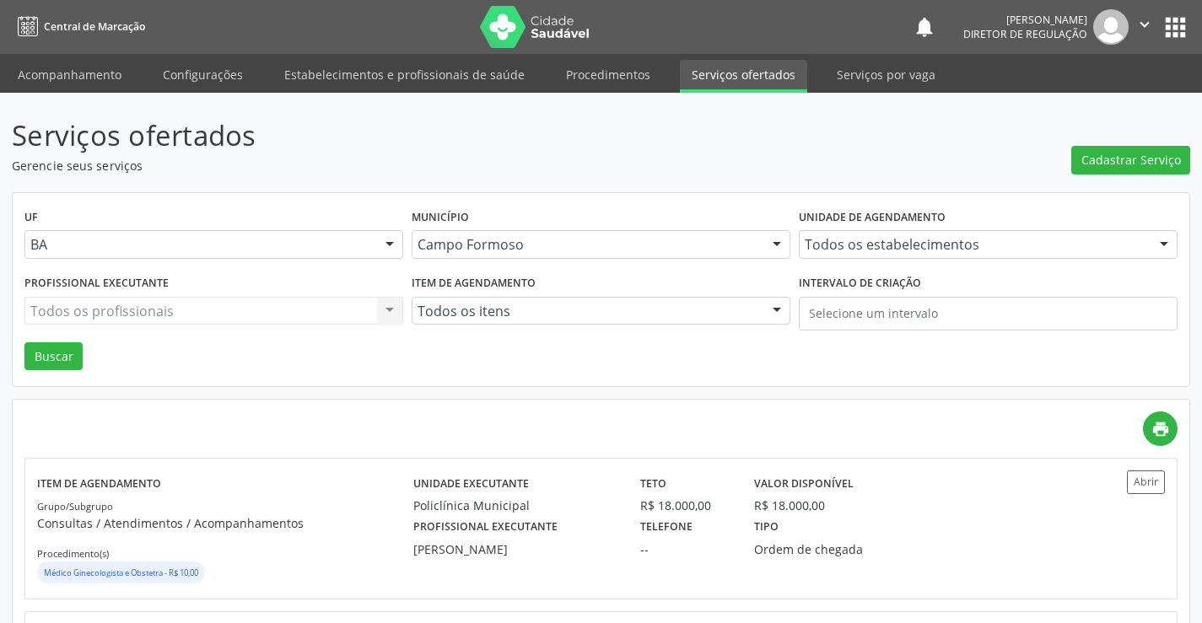
click at [235, 311] on div "Todos os profissionais Todos os profissionais Nenhum resultado encontrado para:…" at bounding box center [213, 311] width 379 height 29
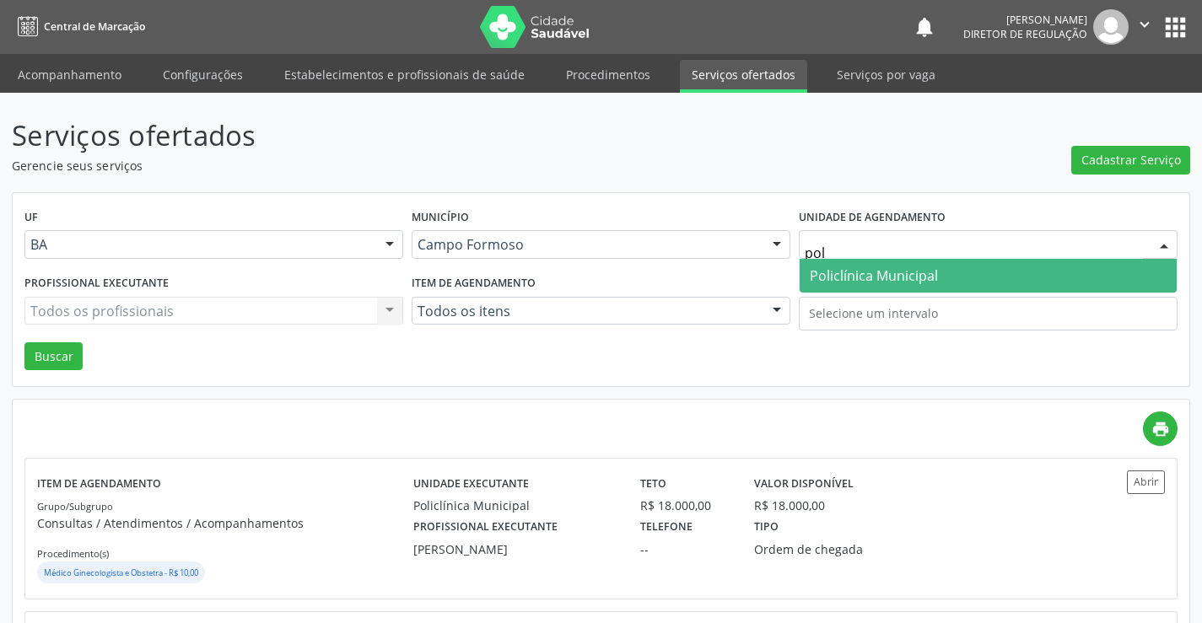
type input "poli"
click at [830, 276] on span "Policlínica Municipal" at bounding box center [874, 275] width 128 height 19
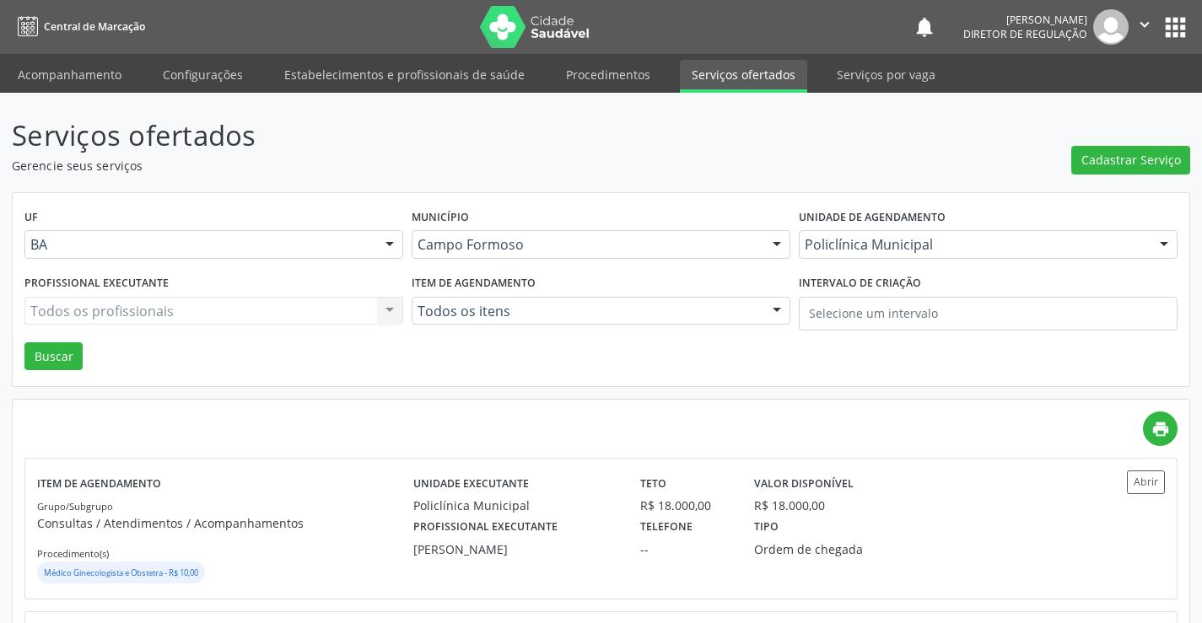
click at [268, 315] on div "Todos os profissionais Todos os profissionais Nenhum resultado encontrado para:…" at bounding box center [213, 311] width 379 height 29
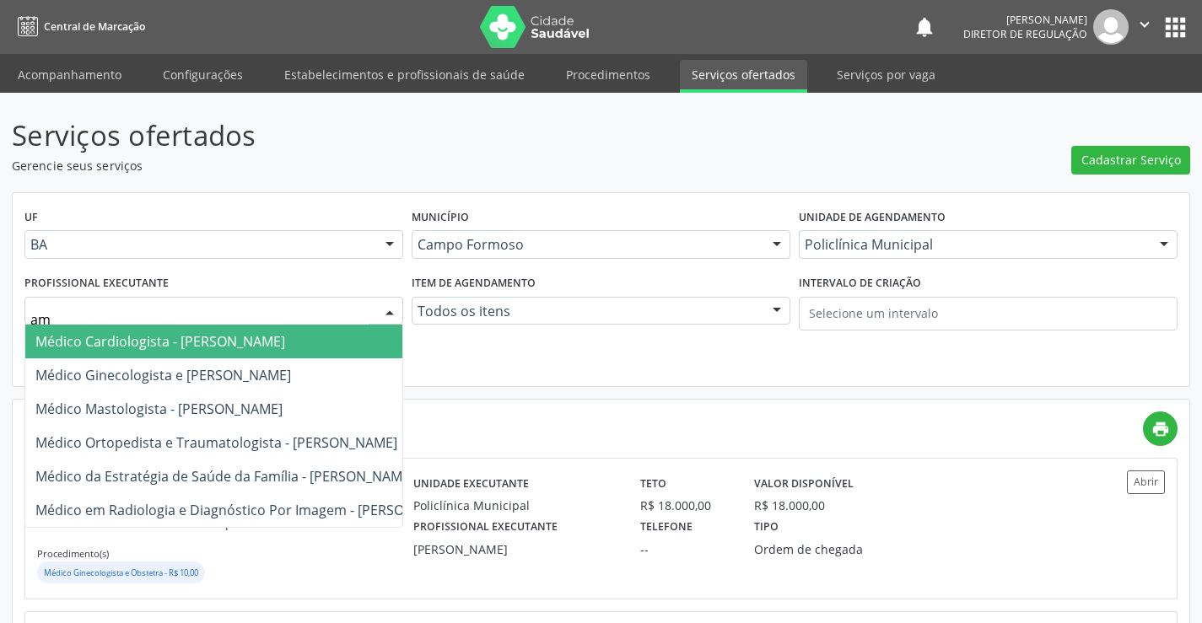
type input "ami"
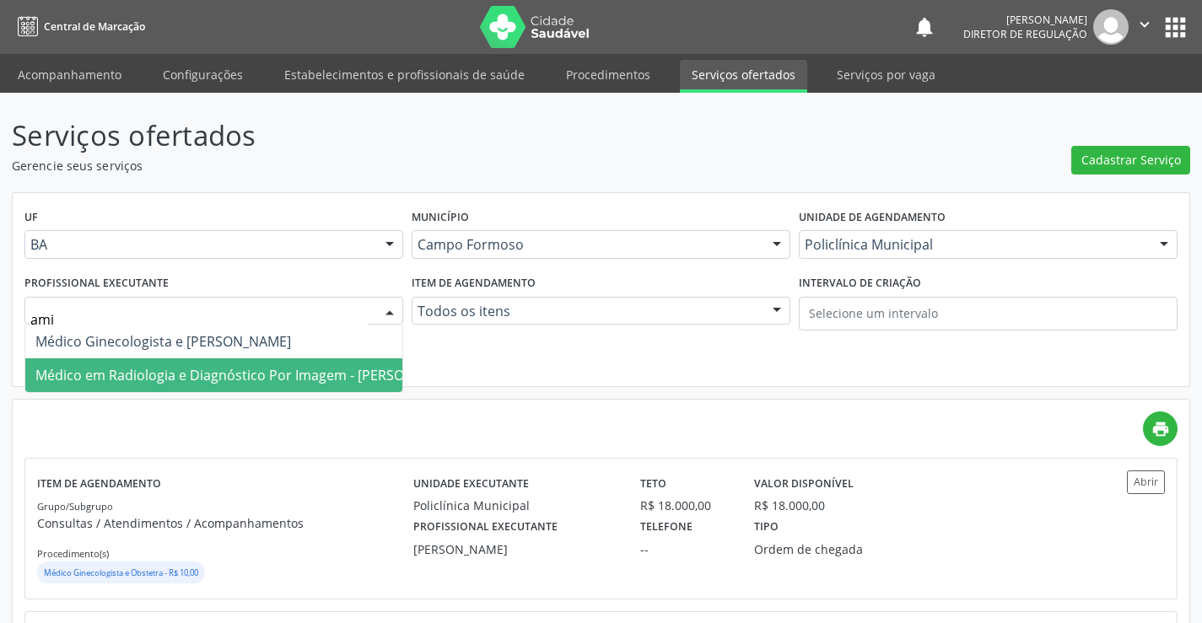
click at [250, 366] on span "Médico em Radiologia e Diagnóstico Por Imagem - [PERSON_NAME]" at bounding box center [248, 375] width 427 height 19
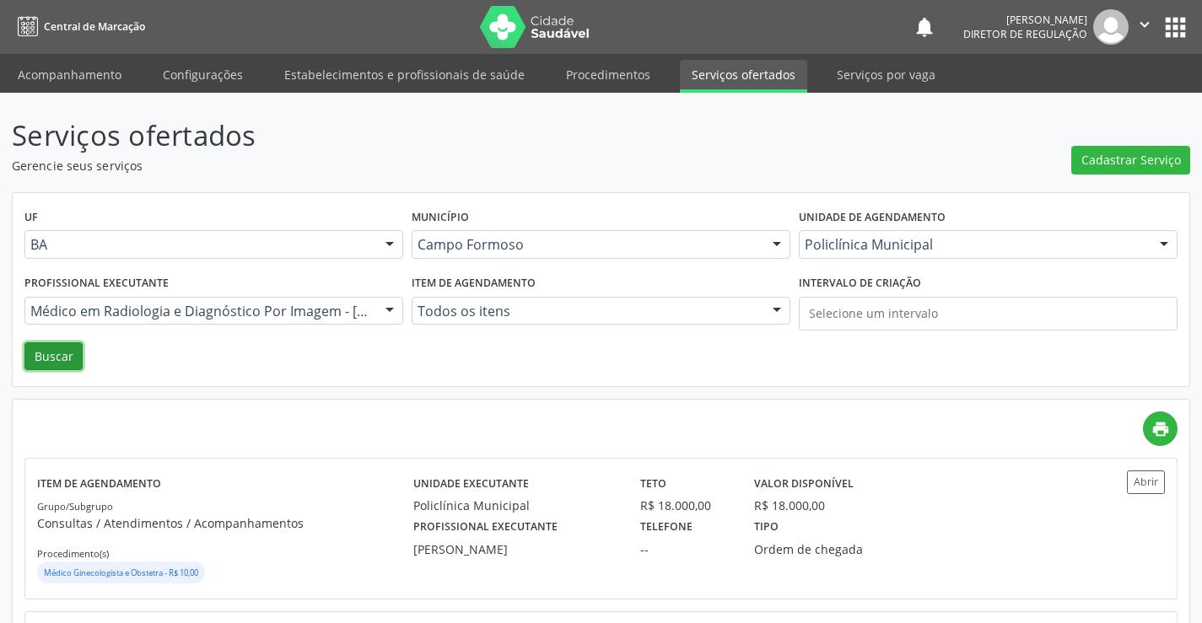
click at [59, 364] on button "Buscar" at bounding box center [53, 356] width 58 height 29
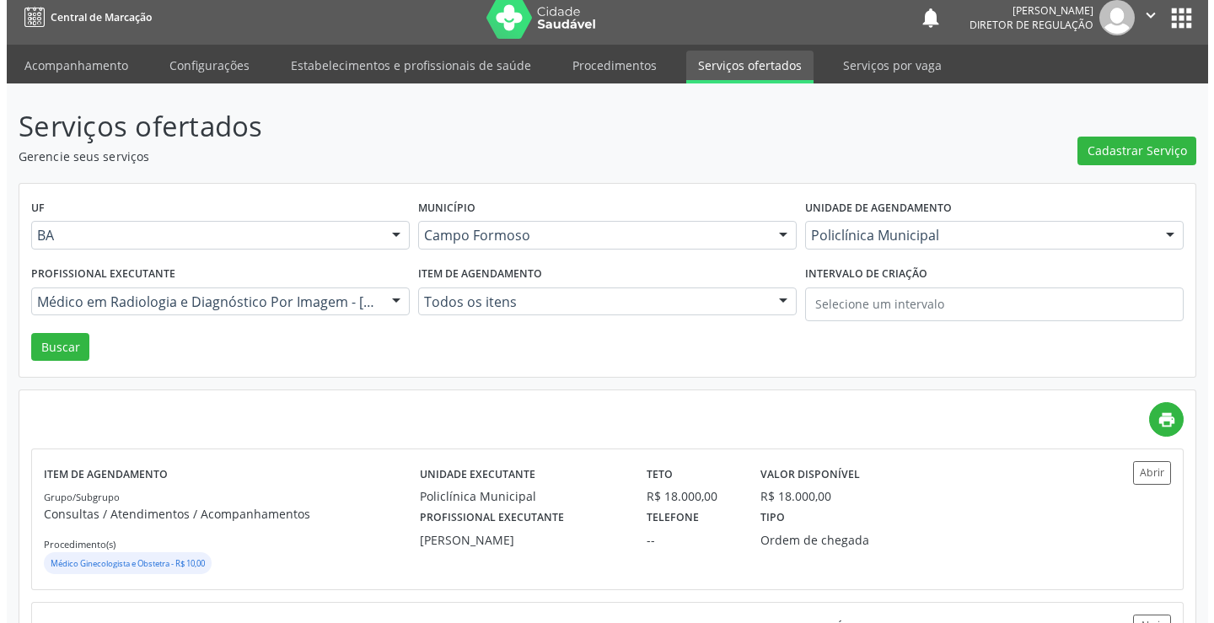
scroll to position [0, 0]
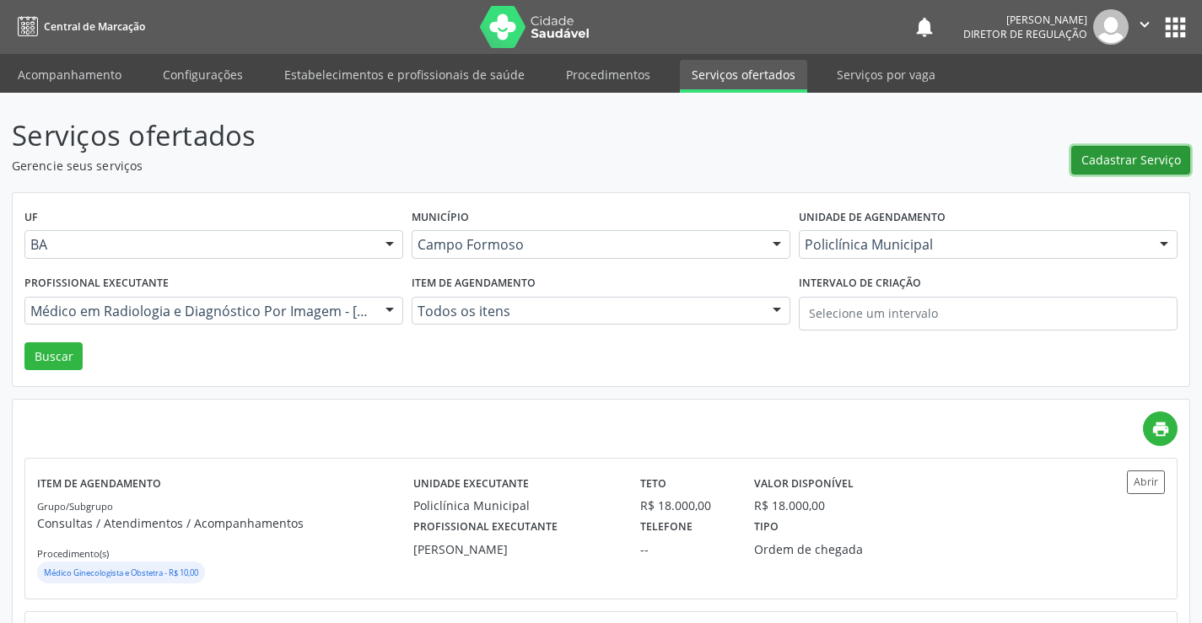
click at [1159, 168] on span "Cadastrar Serviço" at bounding box center [1131, 160] width 100 height 18
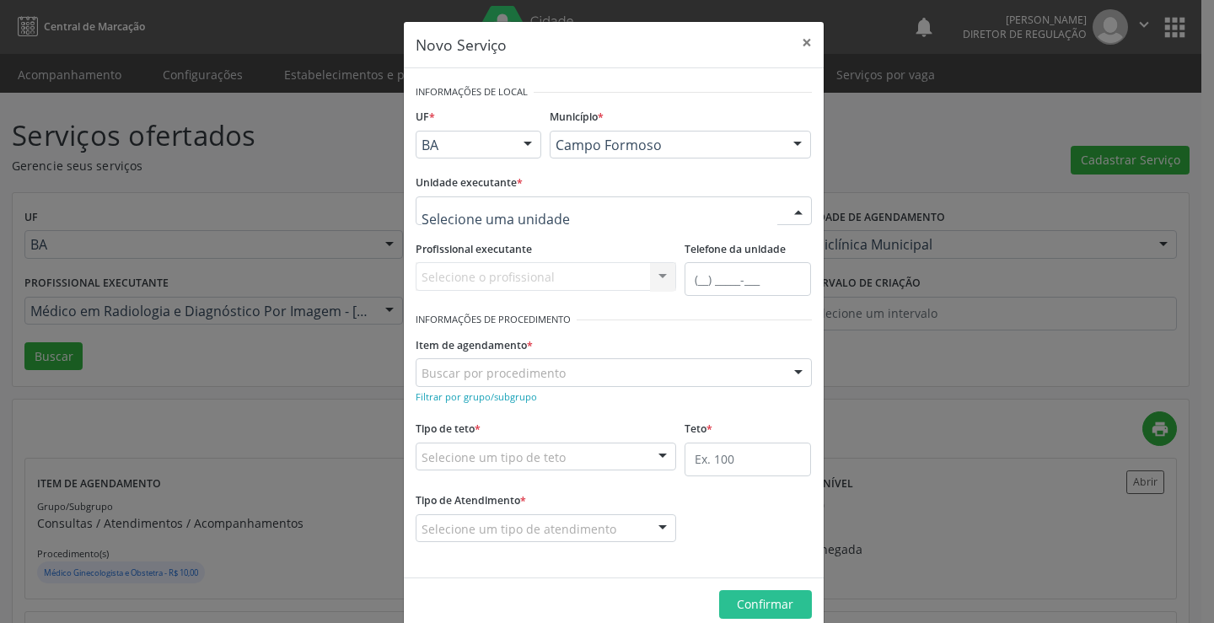
click at [672, 211] on div at bounding box center [614, 210] width 396 height 29
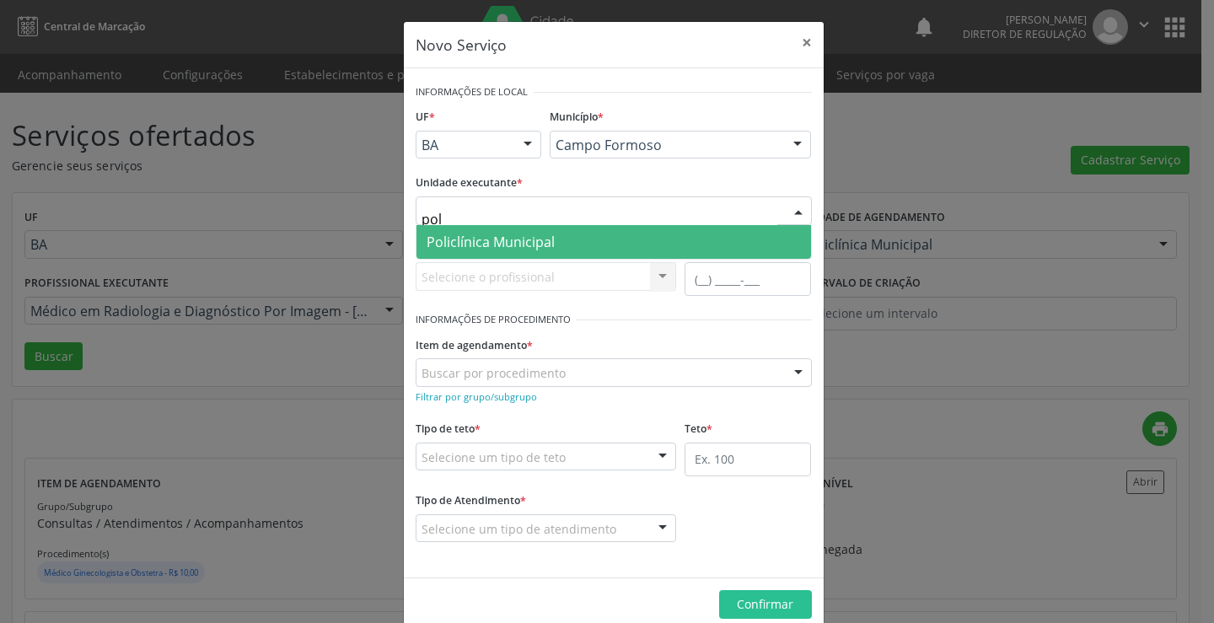
type input "poli"
click at [664, 245] on span "Policlínica Municipal" at bounding box center [614, 242] width 395 height 34
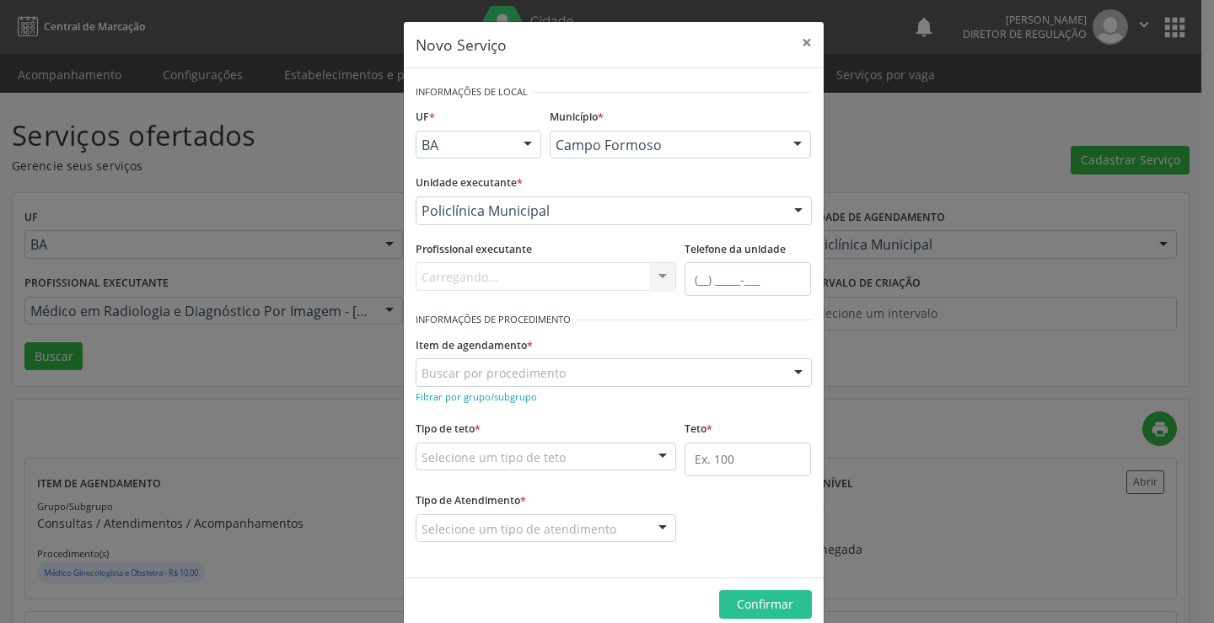
click at [559, 280] on div "Carregando... Nenhum resultado encontrado para: " " Não há nenhuma opção para s…" at bounding box center [546, 276] width 261 height 29
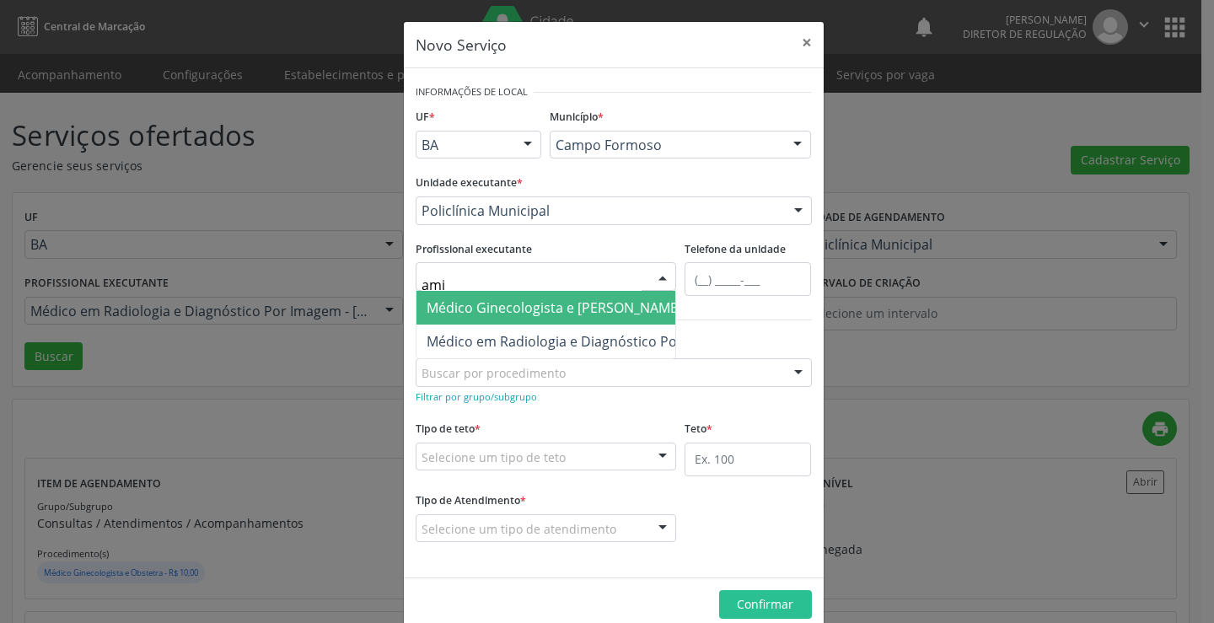
type input "amil"
click at [556, 304] on span "Médico Ginecologista e [PERSON_NAME]" at bounding box center [555, 308] width 256 height 19
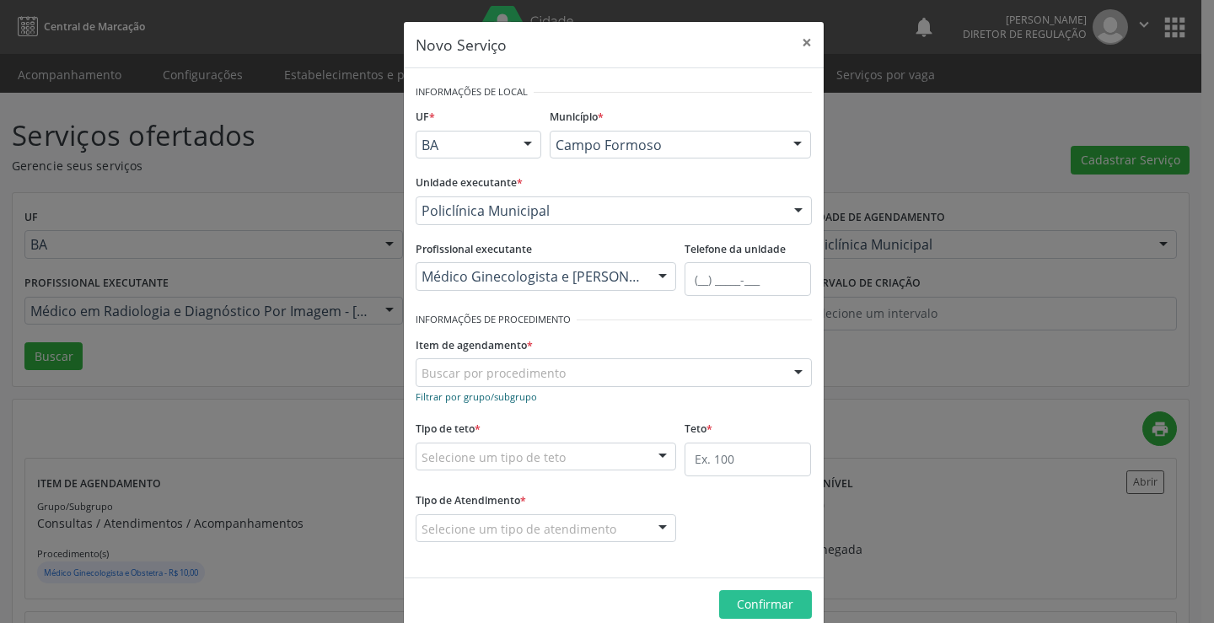
click at [497, 401] on small "Filtrar por grupo/subgrupo" at bounding box center [476, 396] width 121 height 13
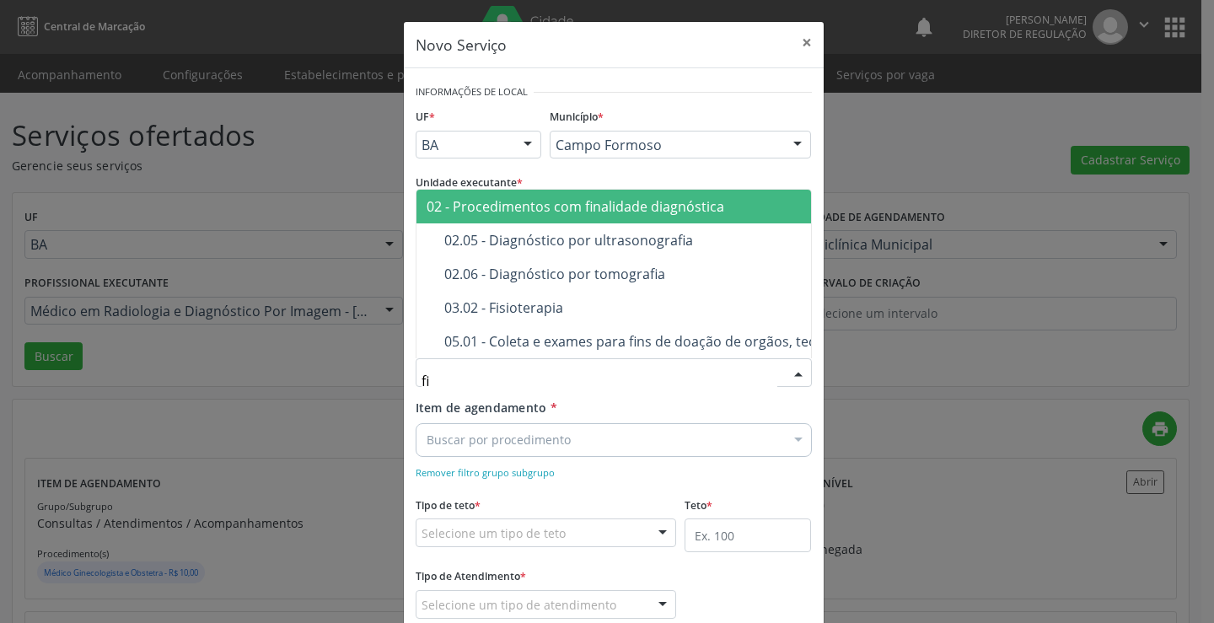
type input "fin"
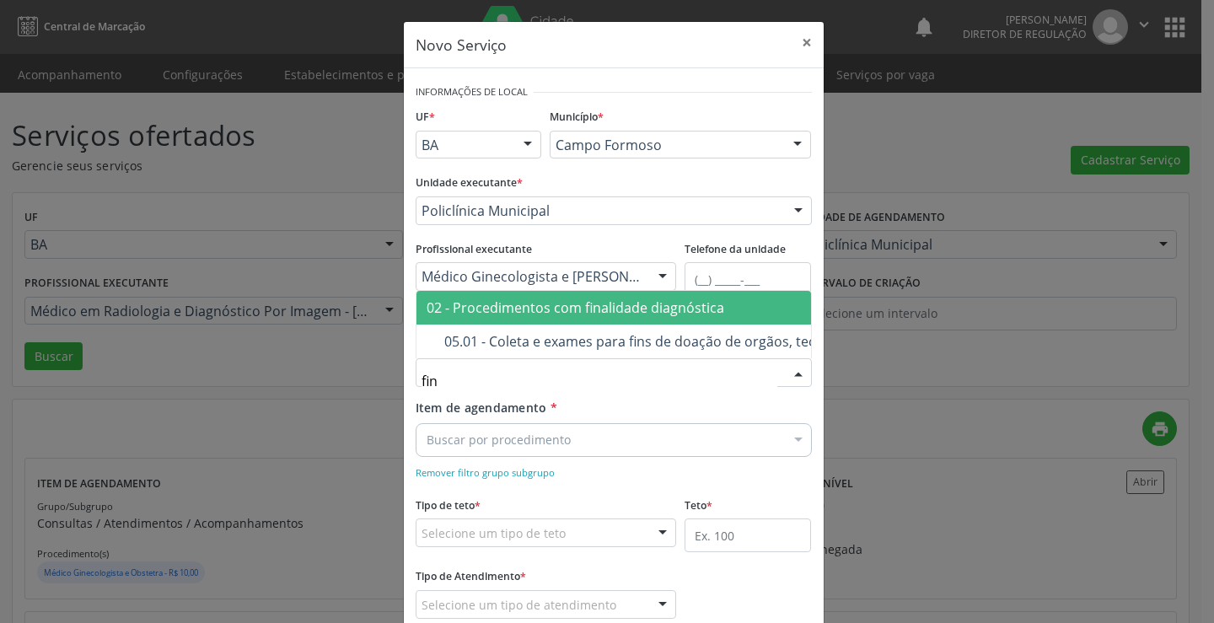
drag, startPoint x: 606, startPoint y: 313, endPoint x: 625, endPoint y: 303, distance: 21.1
click at [625, 303] on ul "02 - Procedimentos com finalidade diagnóstica 05.01 - Coleta e exames para fins…" at bounding box center [718, 324] width 602 height 67
click at [625, 303] on div "02 - Procedimentos com finalidade diagnóstica" at bounding box center [718, 307] width 582 height 13
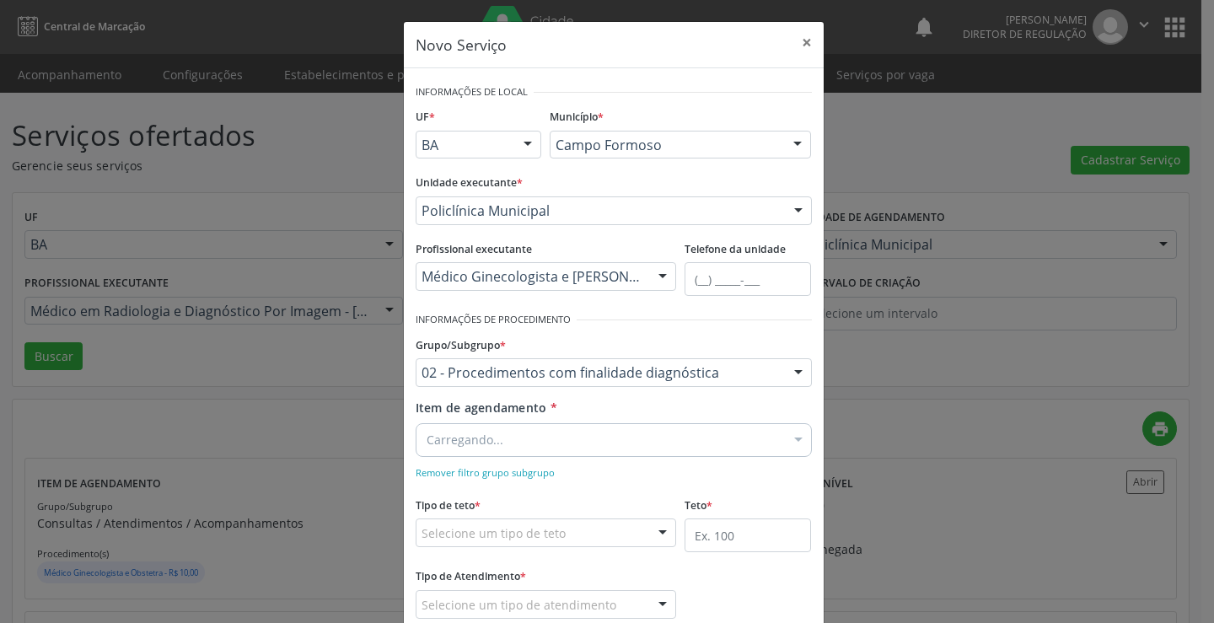
click at [511, 453] on div "Carregando..." at bounding box center [614, 440] width 396 height 34
click at [514, 448] on input "Item de agendamento *" at bounding box center [606, 440] width 358 height 34
click at [611, 525] on div "Selecione um tipo de teto" at bounding box center [546, 533] width 261 height 29
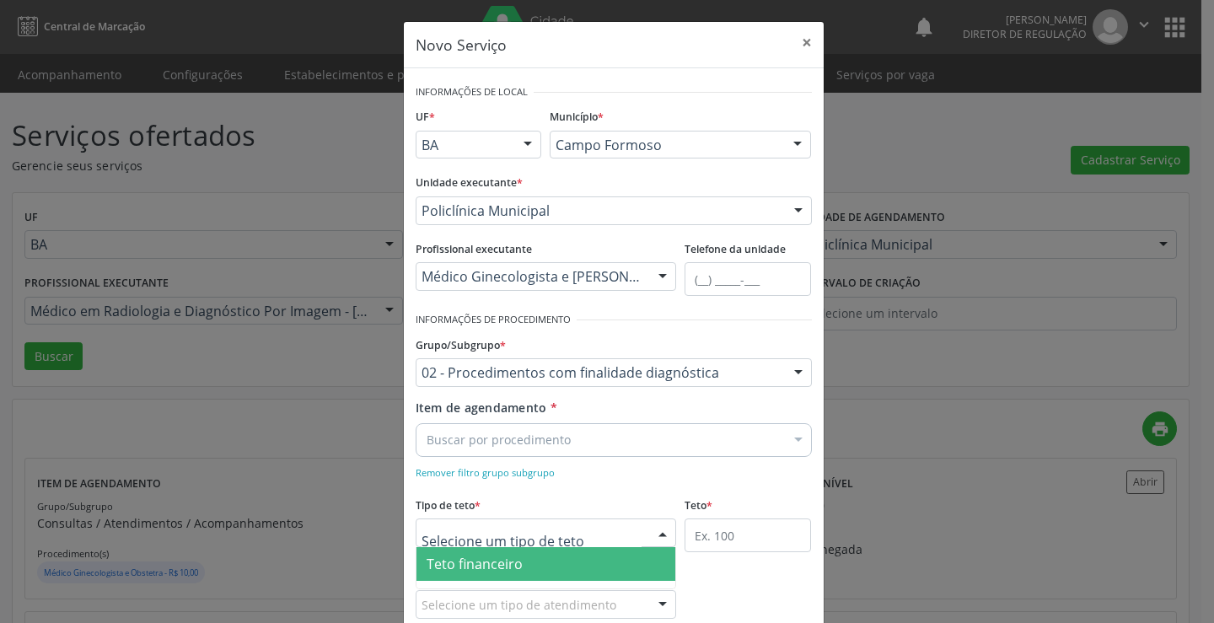
click at [575, 447] on div "Buscar por procedimento" at bounding box center [614, 440] width 396 height 34
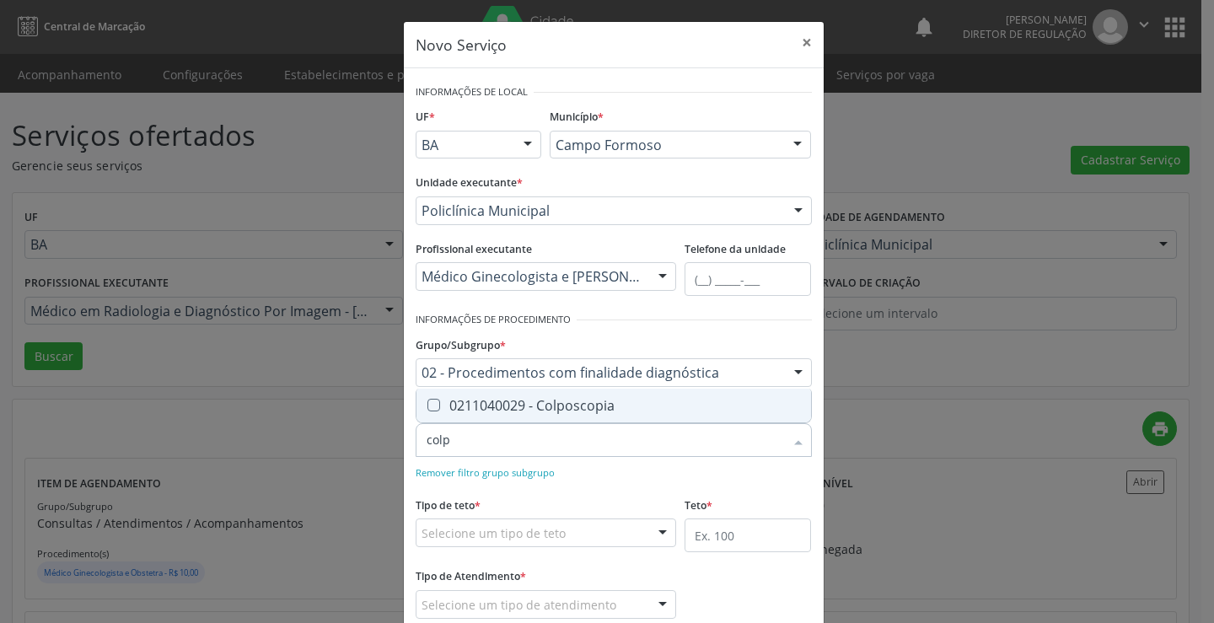
type input "colpo"
click at [607, 395] on span "0211040029 - Colposcopia" at bounding box center [614, 406] width 395 height 34
checkbox Colposcopia "true"
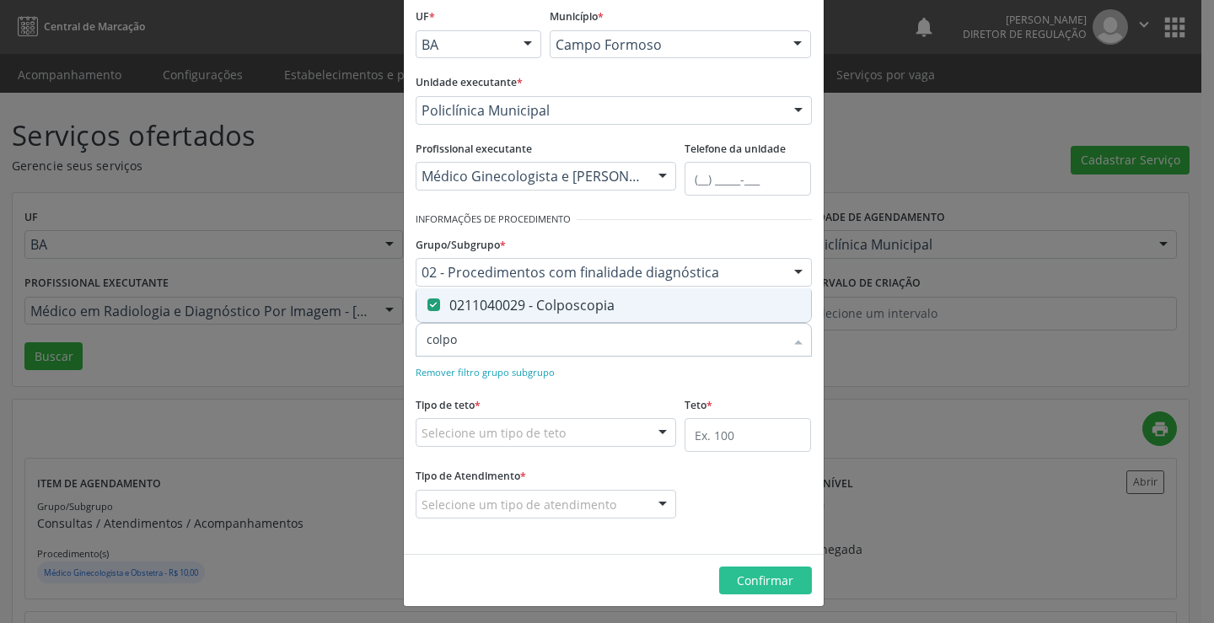
scroll to position [105, 0]
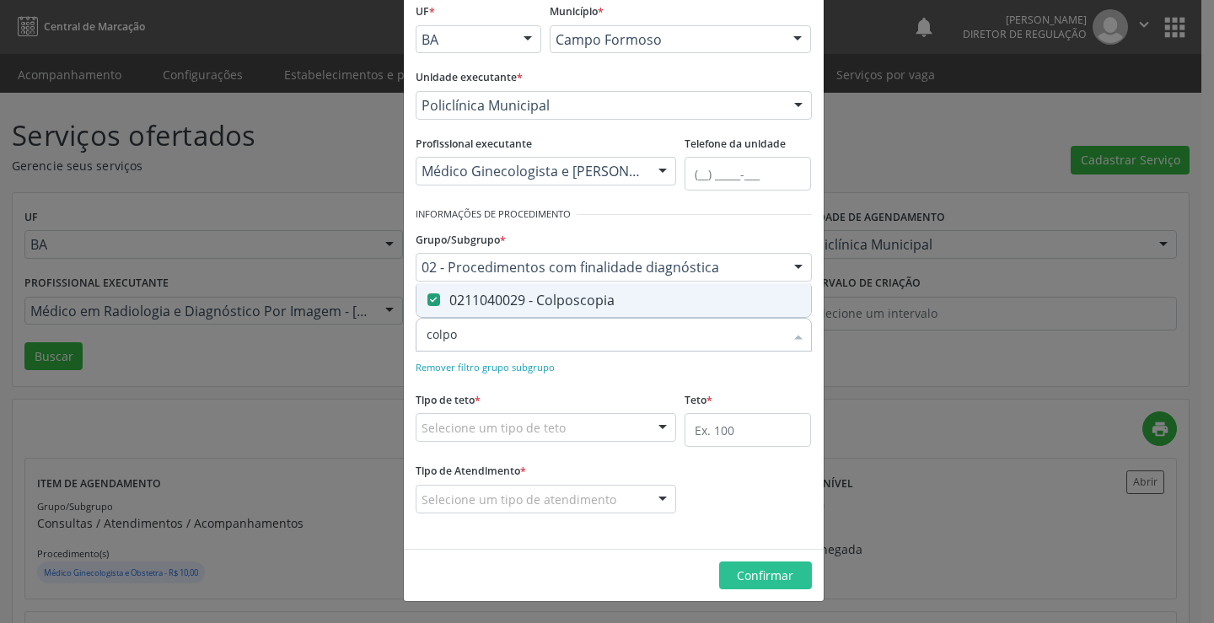
click at [608, 372] on div "Remover filtro grupo subgrupo" at bounding box center [614, 367] width 396 height 18
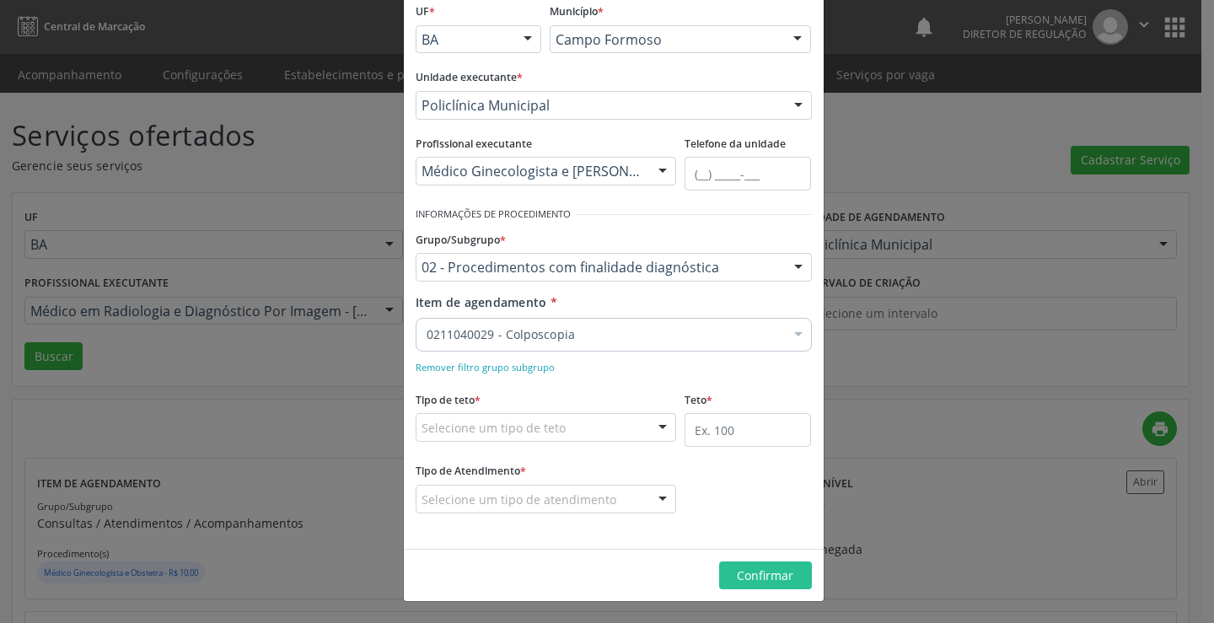
click at [606, 418] on div "Selecione um tipo de teto" at bounding box center [546, 427] width 261 height 29
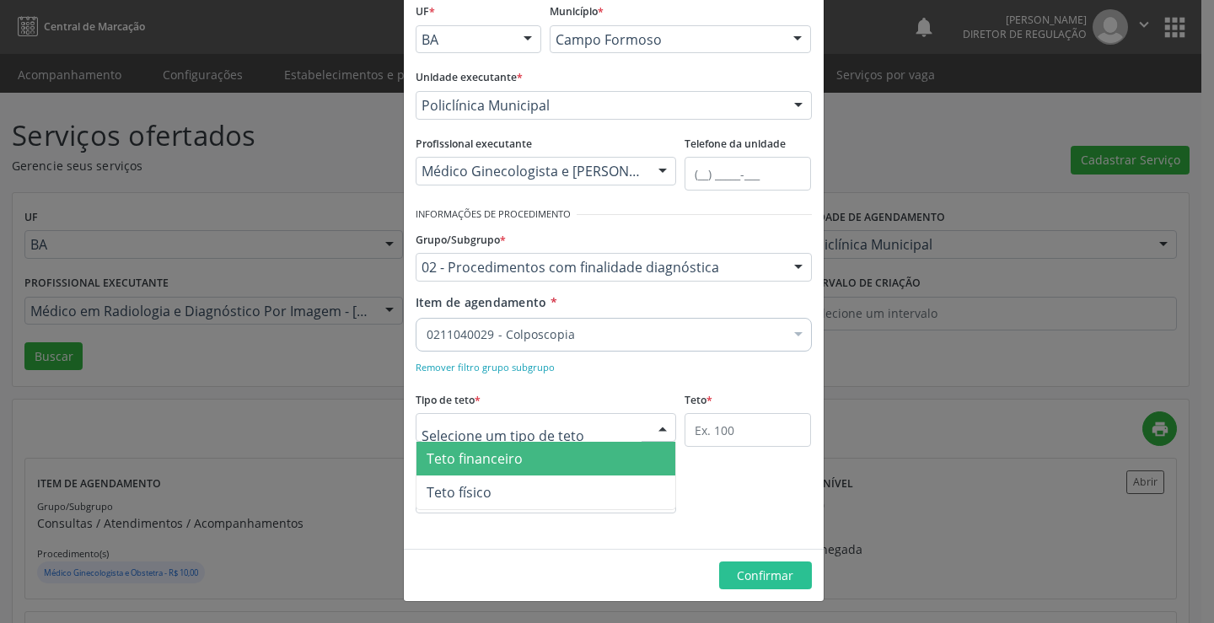
click at [588, 451] on span "Teto financeiro" at bounding box center [547, 459] width 260 height 34
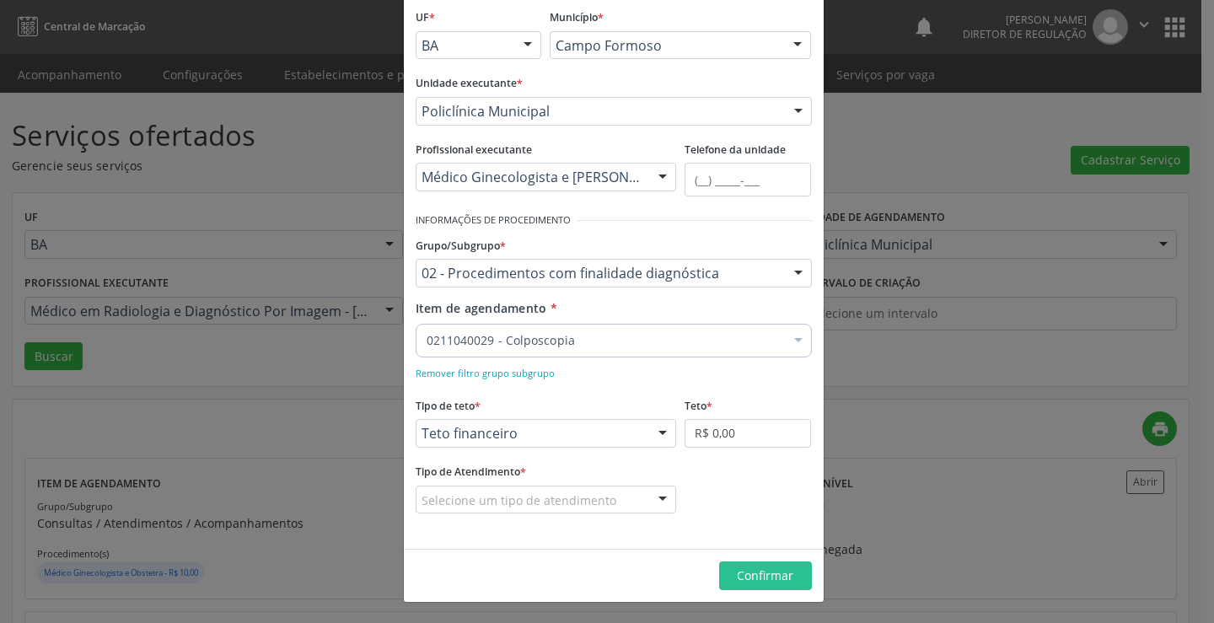
scroll to position [100, 0]
click at [729, 423] on input "R$ 0,00" at bounding box center [748, 433] width 126 height 29
type input "R$ 18.000,00"
click at [628, 492] on div "Selecione um tipo de atendimento" at bounding box center [546, 500] width 261 height 29
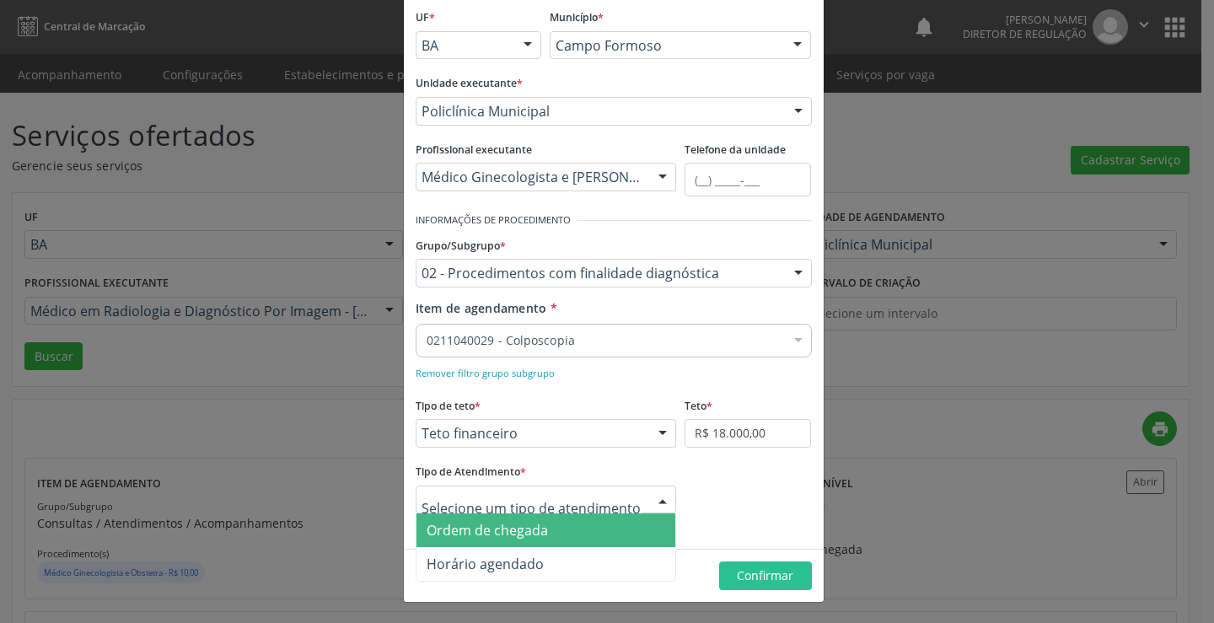
click at [577, 529] on span "Ordem de chegada" at bounding box center [547, 531] width 260 height 34
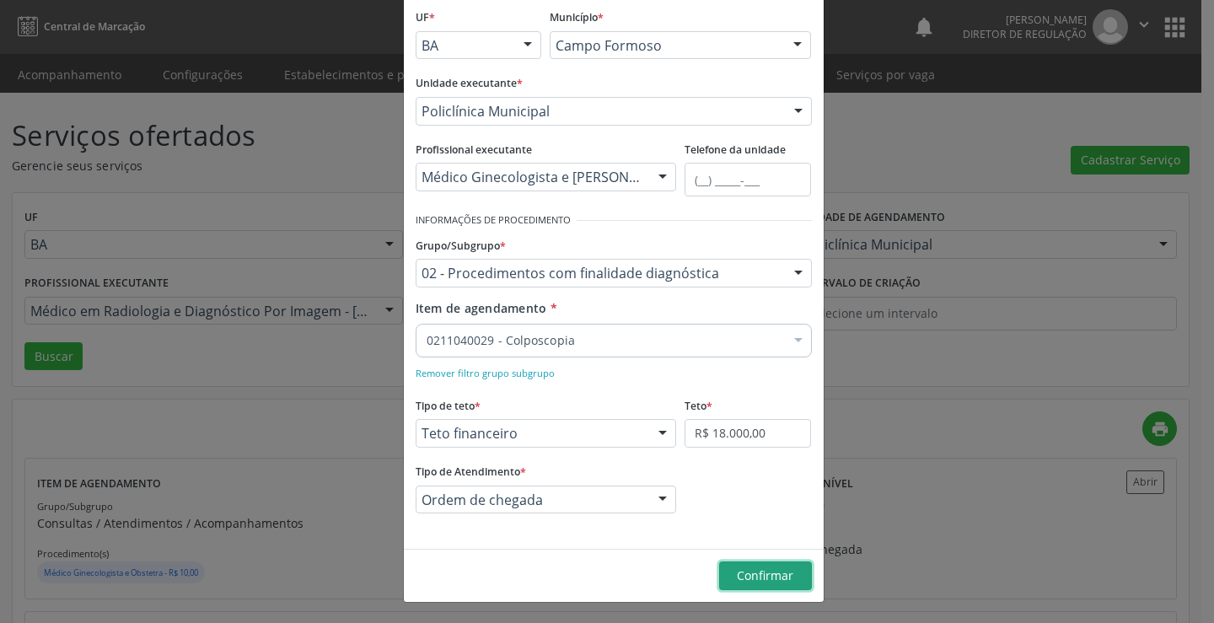
click at [721, 573] on button "Confirmar" at bounding box center [765, 576] width 93 height 29
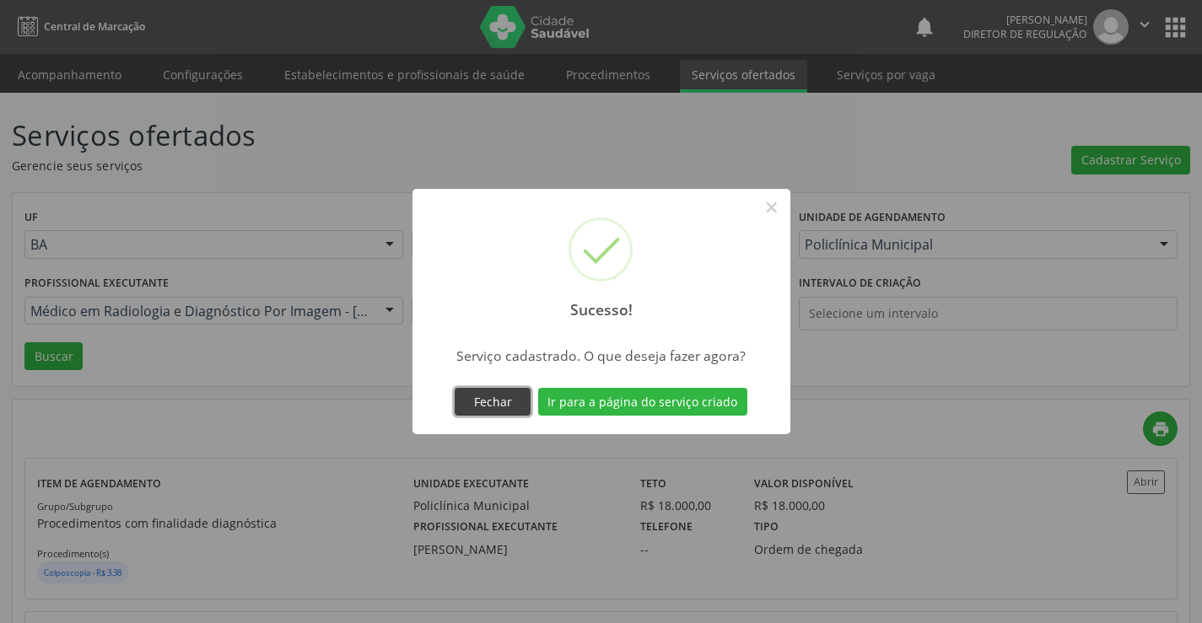
click at [490, 409] on button "Fechar" at bounding box center [493, 402] width 76 height 29
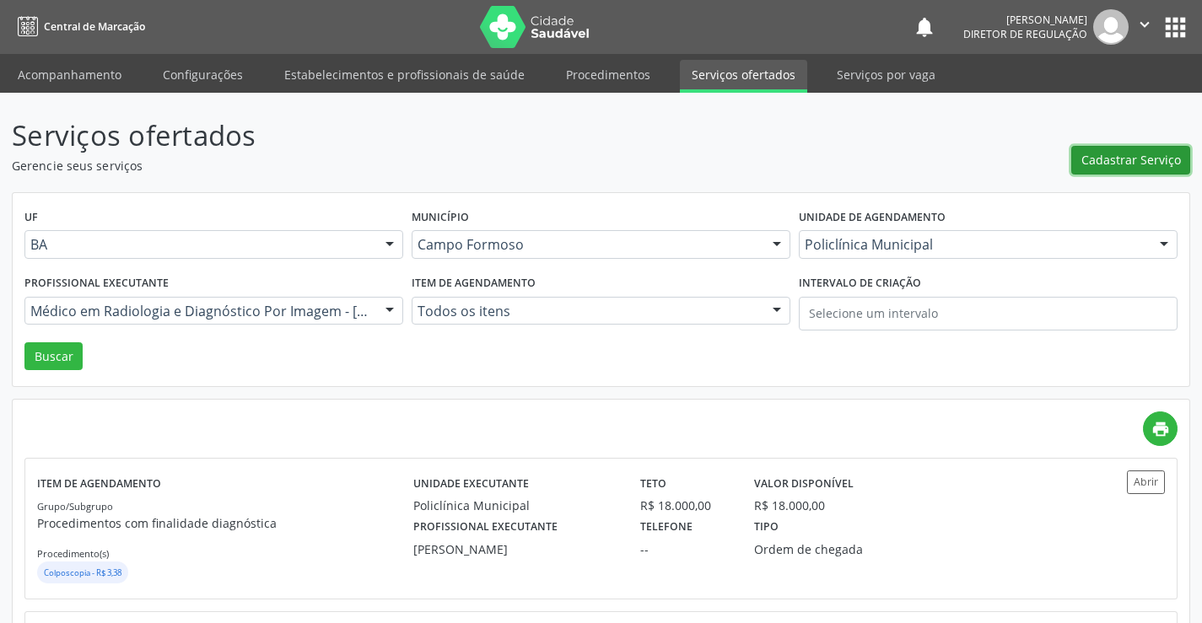
click at [1165, 153] on span "Cadastrar Serviço" at bounding box center [1131, 160] width 100 height 18
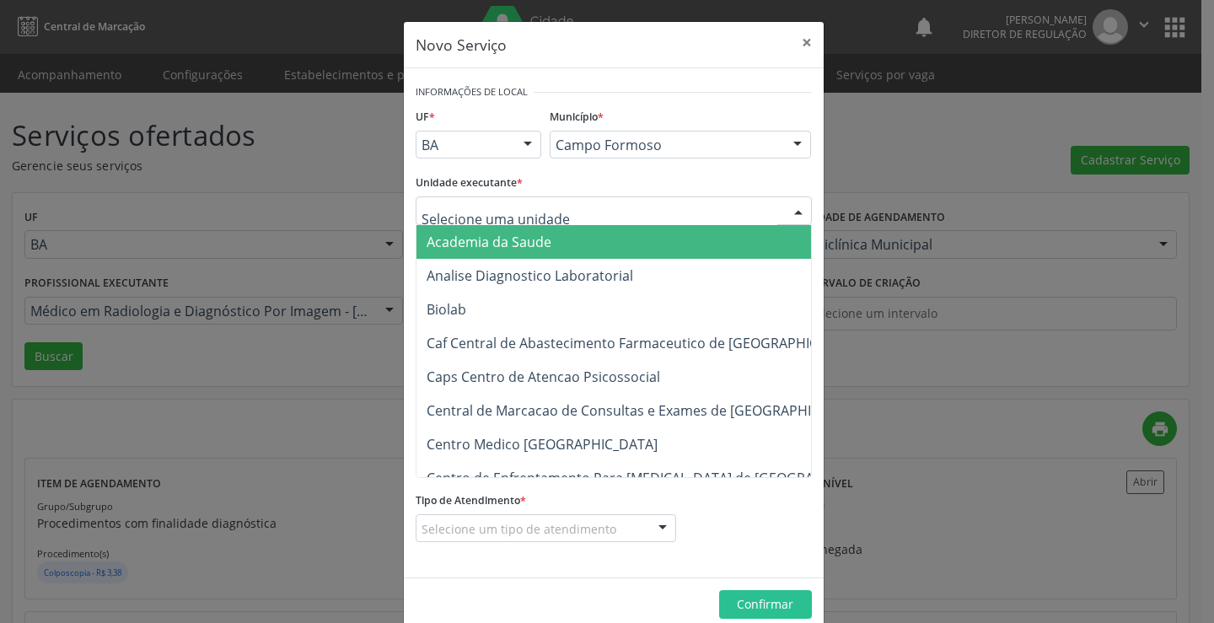
click at [550, 208] on div at bounding box center [614, 210] width 396 height 29
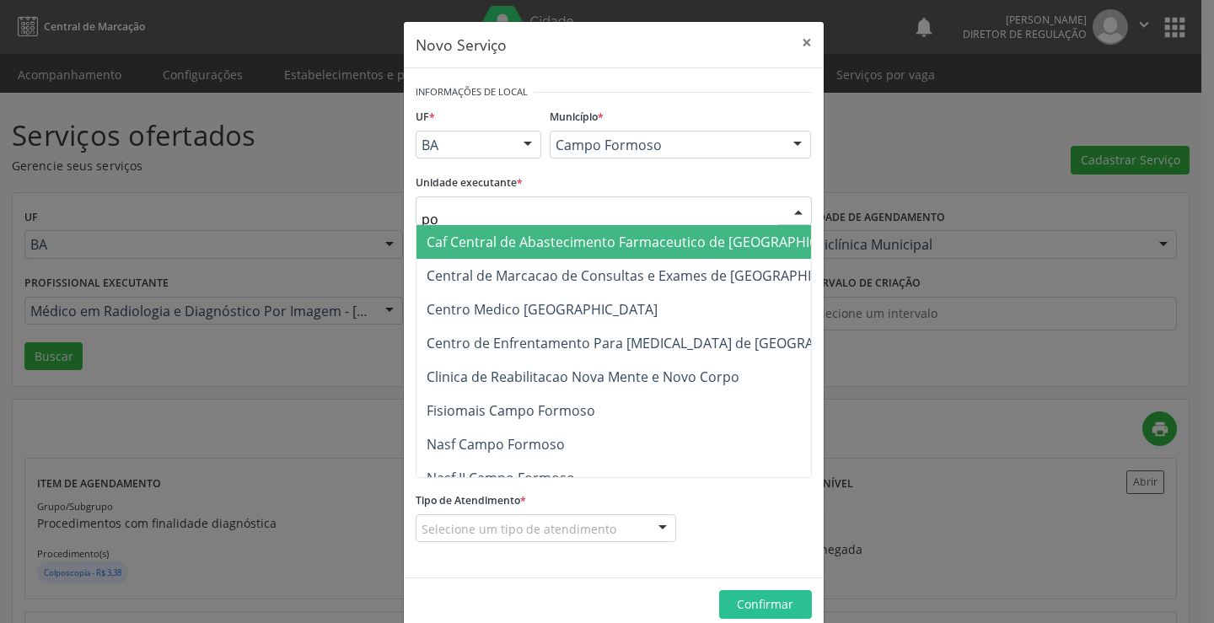
type input "pol"
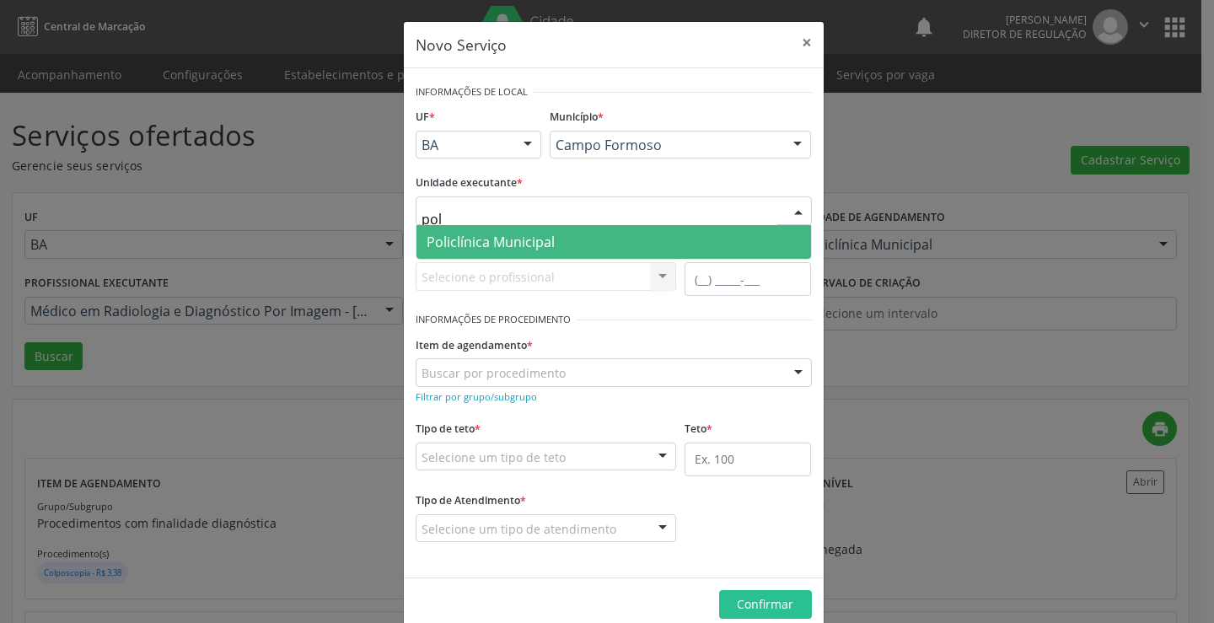
click at [542, 239] on span "Policlínica Municipal" at bounding box center [491, 242] width 128 height 19
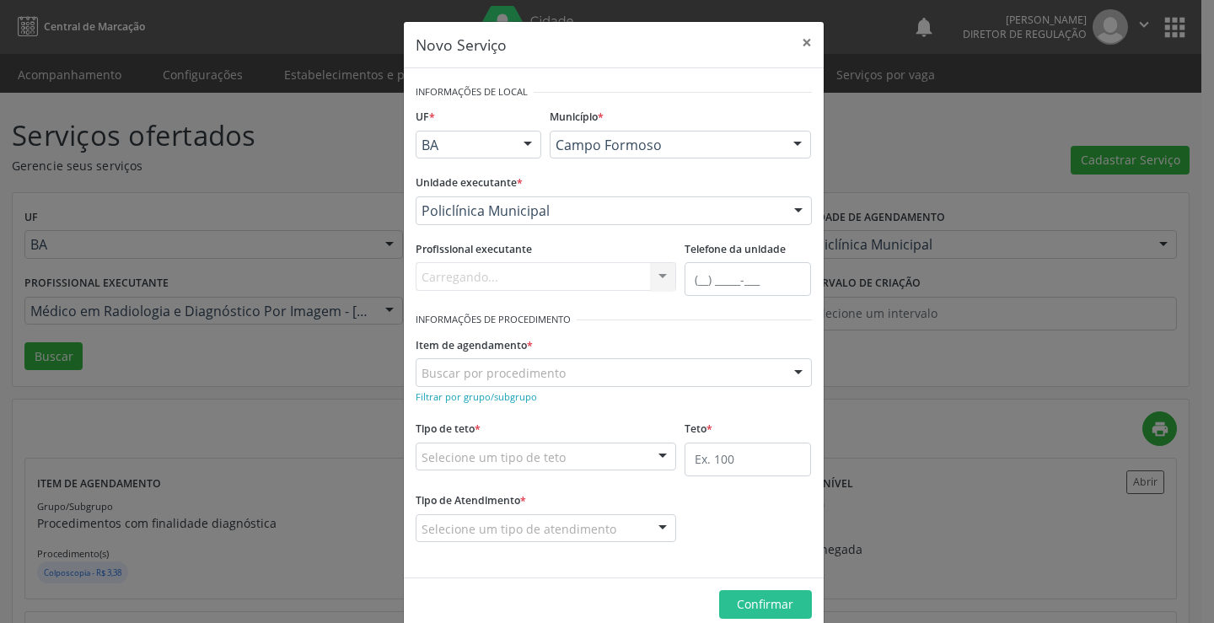
click at [532, 268] on div "Carregando... Nenhum resultado encontrado para: " " Não há nenhuma opção para s…" at bounding box center [546, 276] width 261 height 29
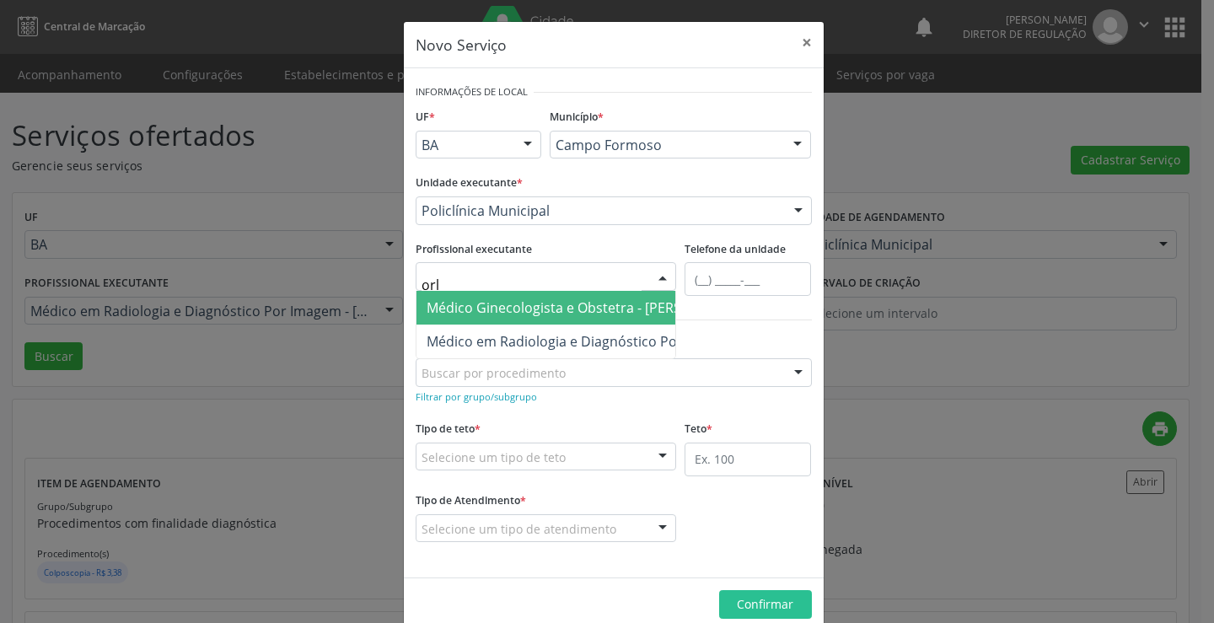
click at [530, 304] on span "Médico Ginecologista e Obstetra - [PERSON_NAME]" at bounding box center [588, 308] width 323 height 19
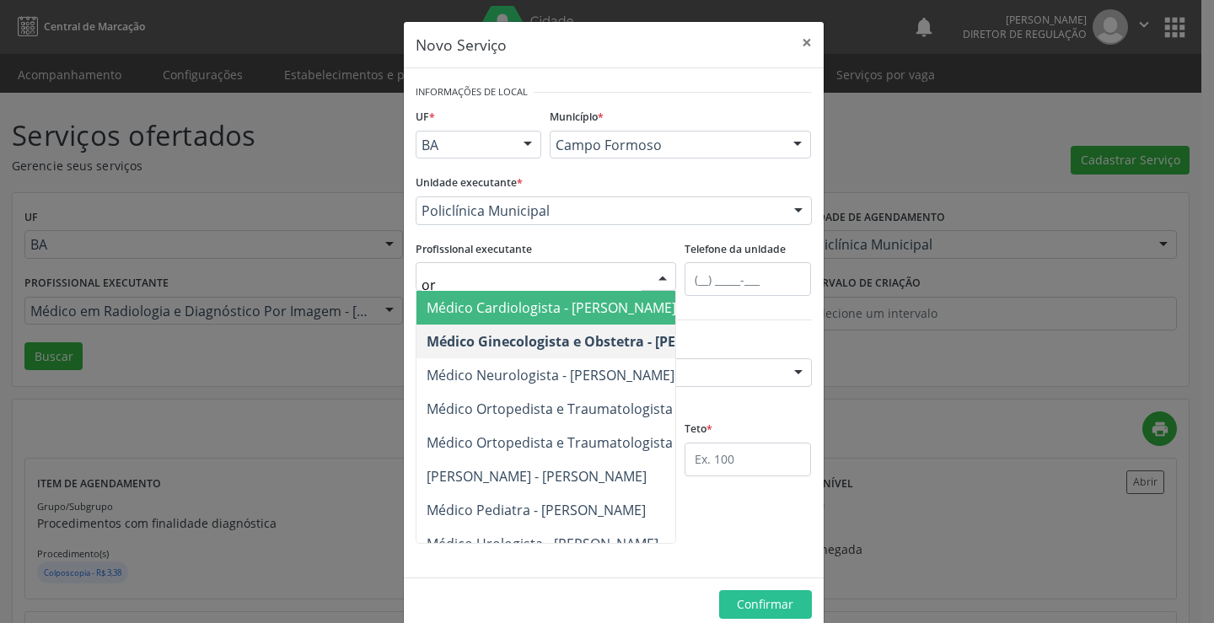
type input "orl"
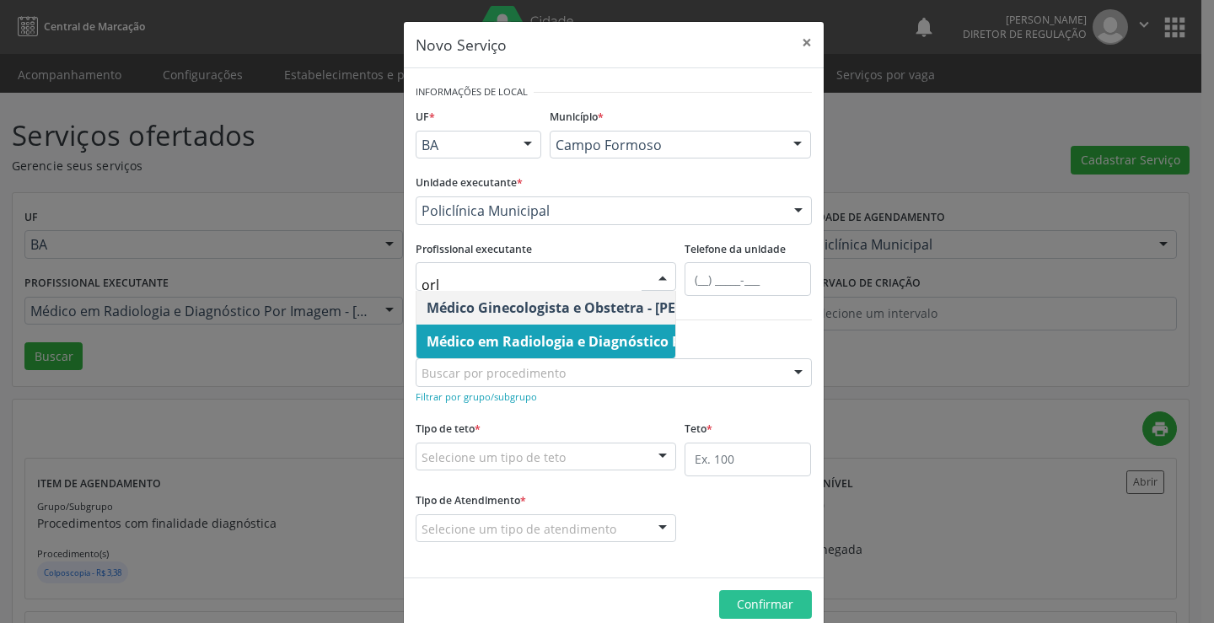
click at [546, 329] on span "Médico em Radiologia e Diagnóstico Por Imagem - [PERSON_NAME]" at bounding box center [650, 342] width 467 height 34
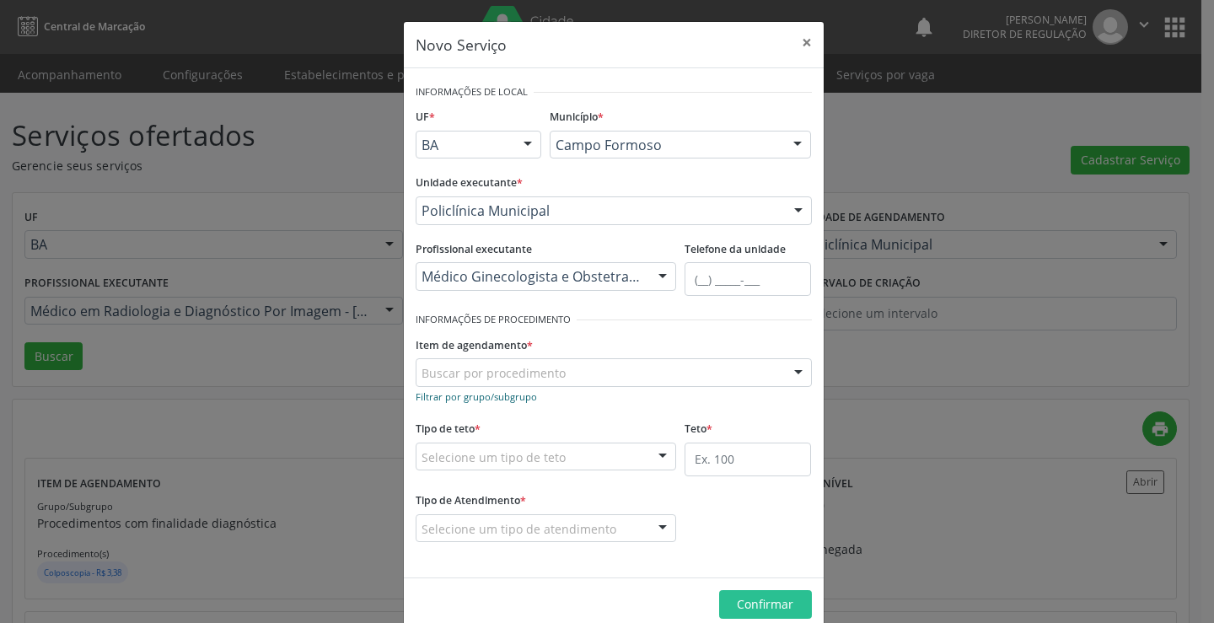
click at [510, 400] on small "Filtrar por grupo/subgrupo" at bounding box center [476, 396] width 121 height 13
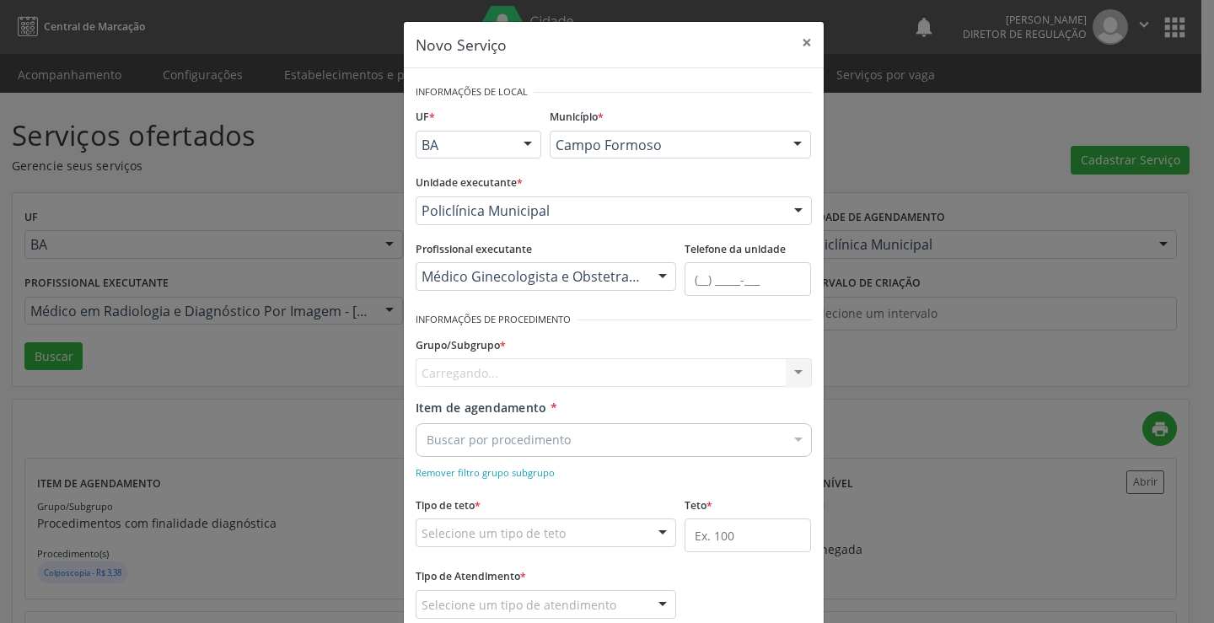
click at [512, 380] on div "Carregando... Nenhum resultado encontrado para: " " Nenhuma opção encontrada" at bounding box center [614, 372] width 396 height 29
click at [665, 379] on div at bounding box center [614, 372] width 396 height 29
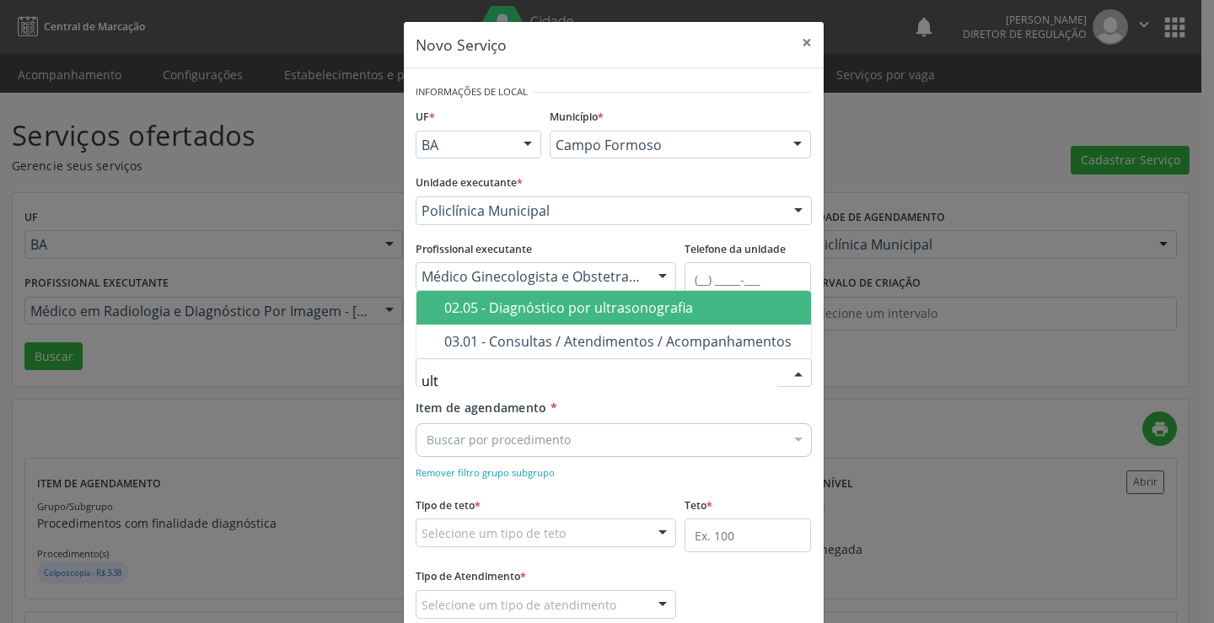
type input "ultr"
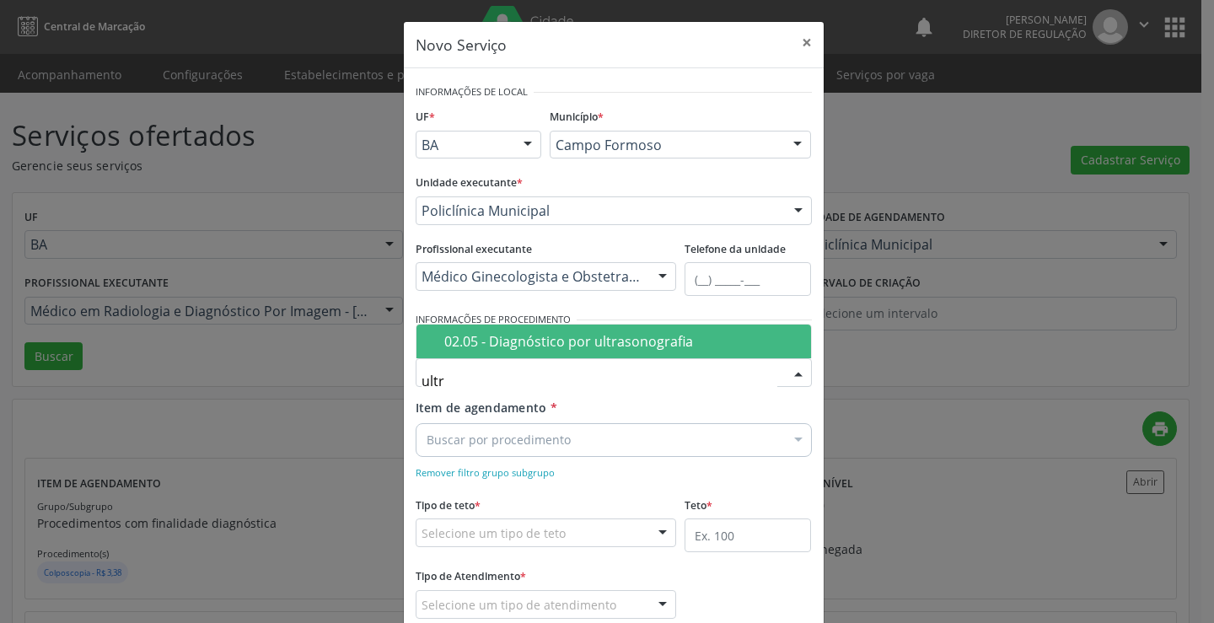
click at [638, 352] on span "02.05 - Diagnóstico por ultrasonografia" at bounding box center [614, 342] width 395 height 34
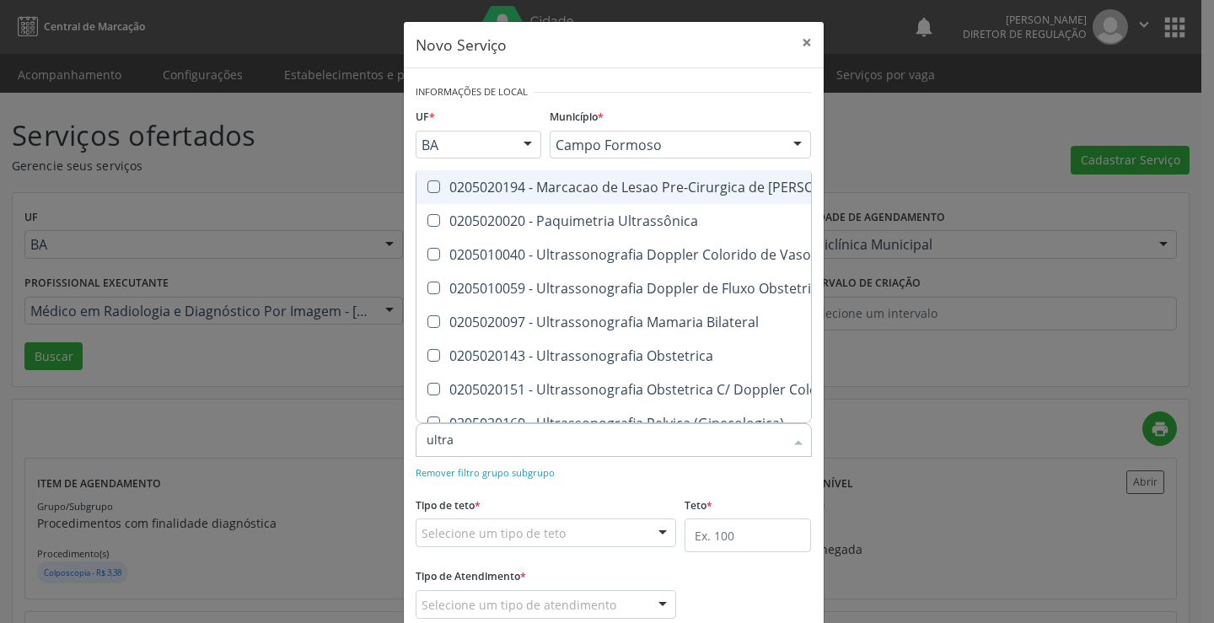
type input "ultras"
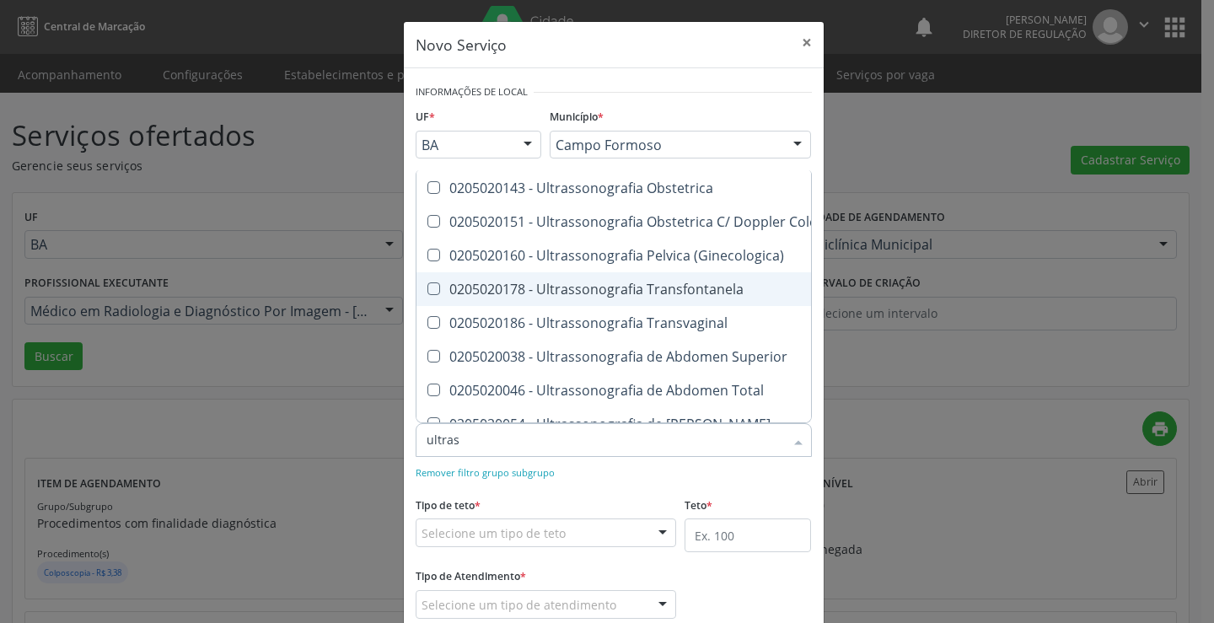
scroll to position [169, 0]
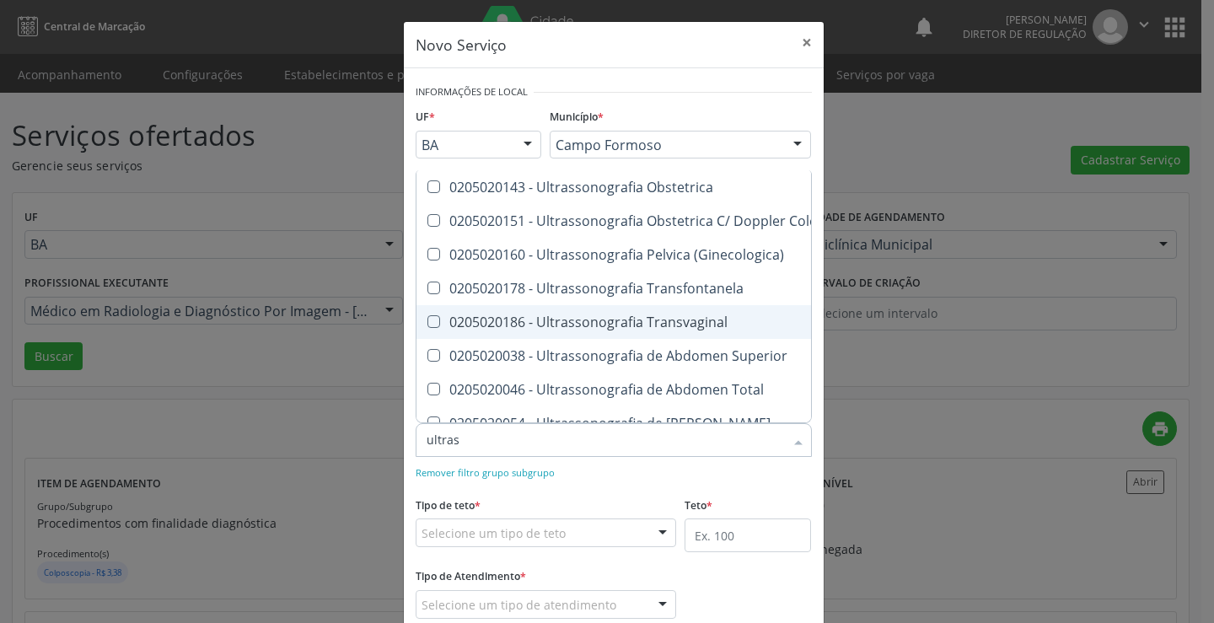
click at [669, 327] on div "0205020186 - Ultrassonografia Transvaginal" at bounding box center [776, 321] width 698 height 13
checkbox Transvaginal "true"
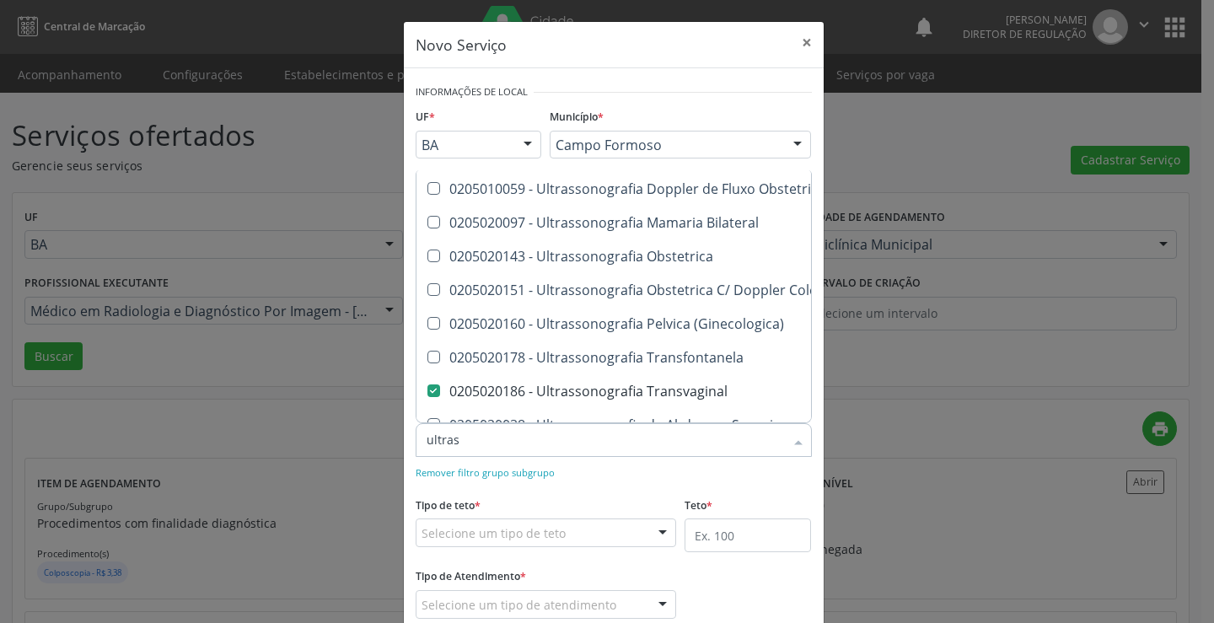
scroll to position [64, 0]
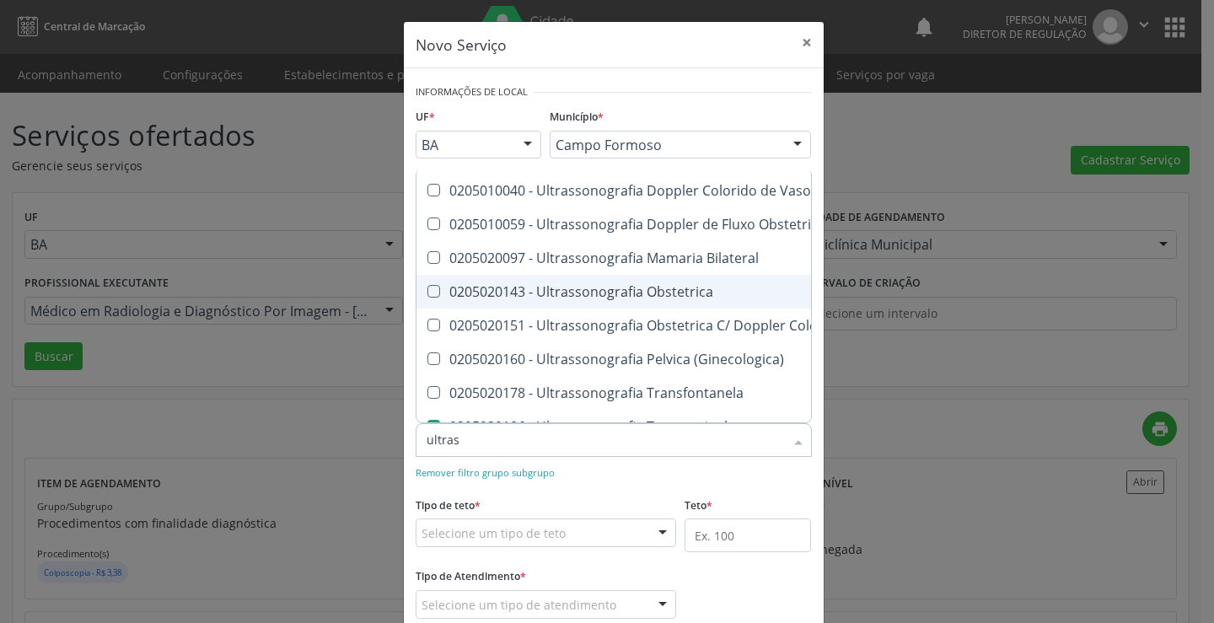
click at [667, 296] on div "0205020143 - Ultrassonografia Obstetrica" at bounding box center [776, 291] width 698 height 13
checkbox Obstetrica "true"
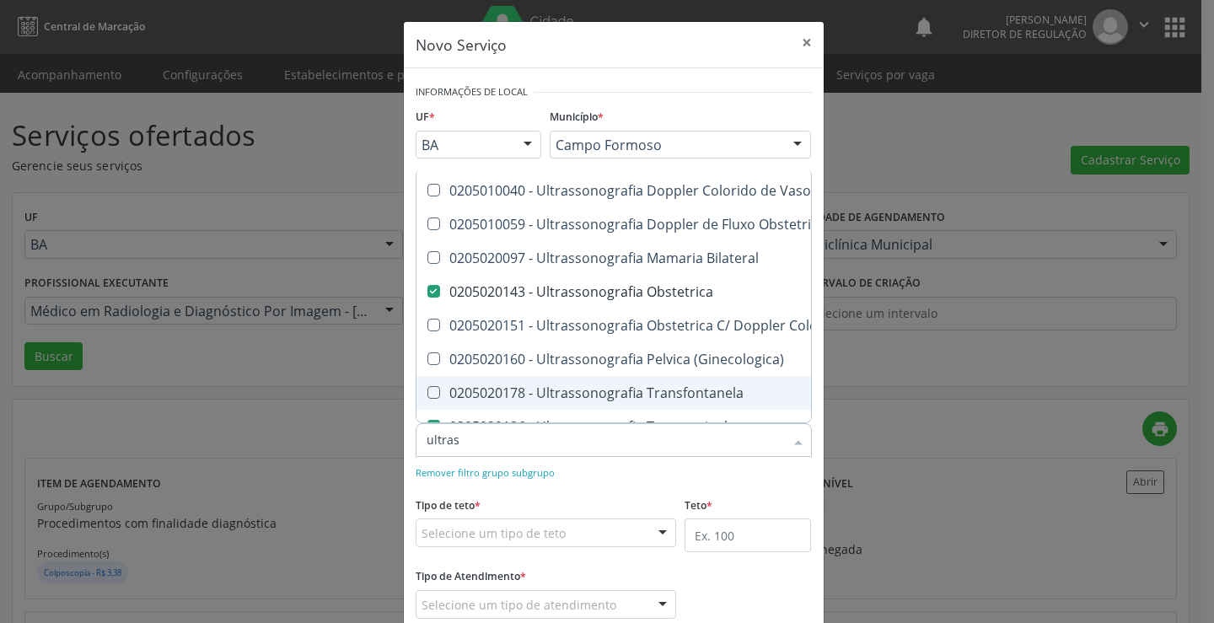
checkbox Ultrassônica "true"
checkbox Vasos "true"
checkbox Obstetrica "false"
checkbox Transvaginal "false"
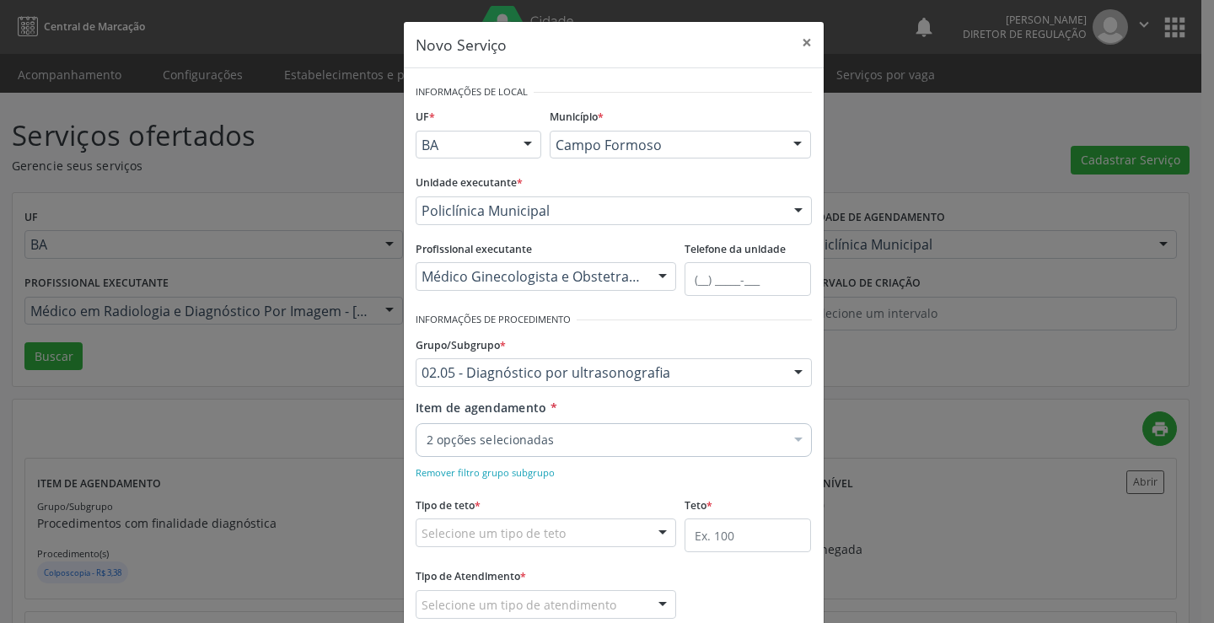
click at [699, 481] on div "Remover filtro grupo subgrupo" at bounding box center [614, 472] width 396 height 18
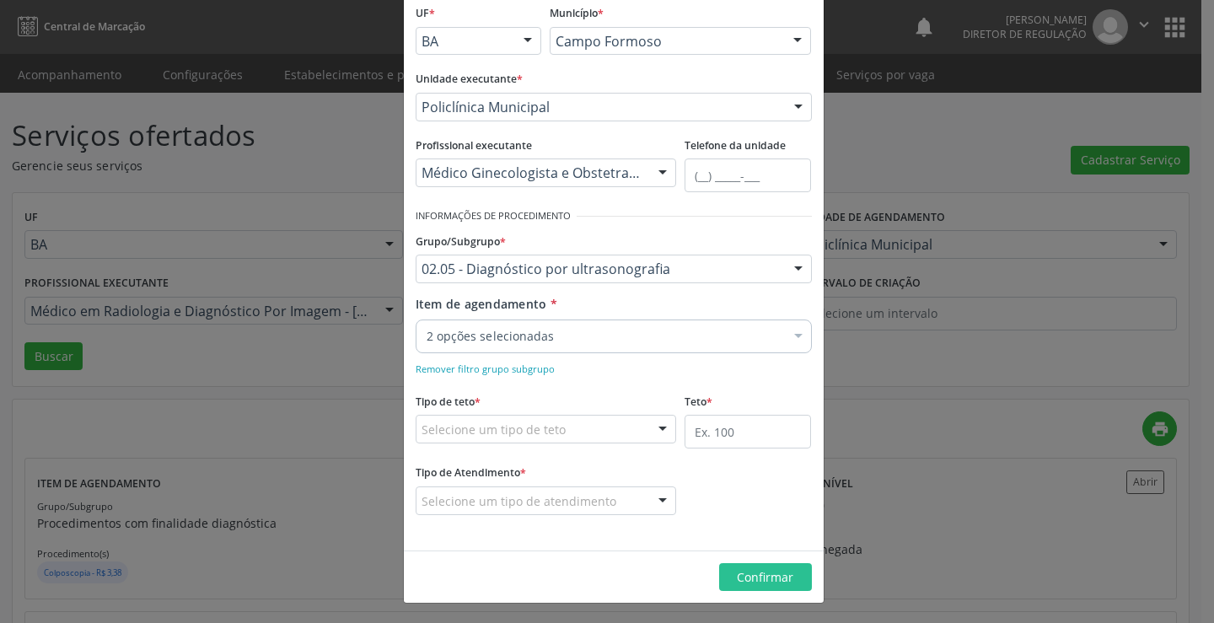
scroll to position [105, 0]
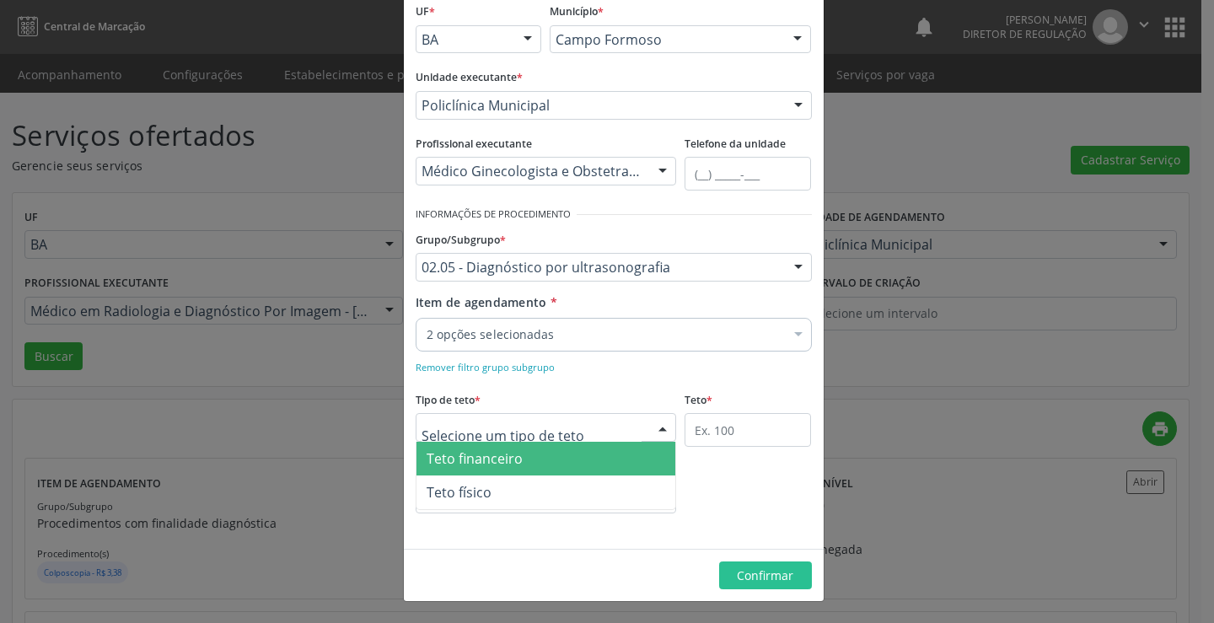
click at [563, 435] on div at bounding box center [546, 427] width 261 height 29
click at [551, 453] on span "Teto financeiro" at bounding box center [547, 459] width 260 height 34
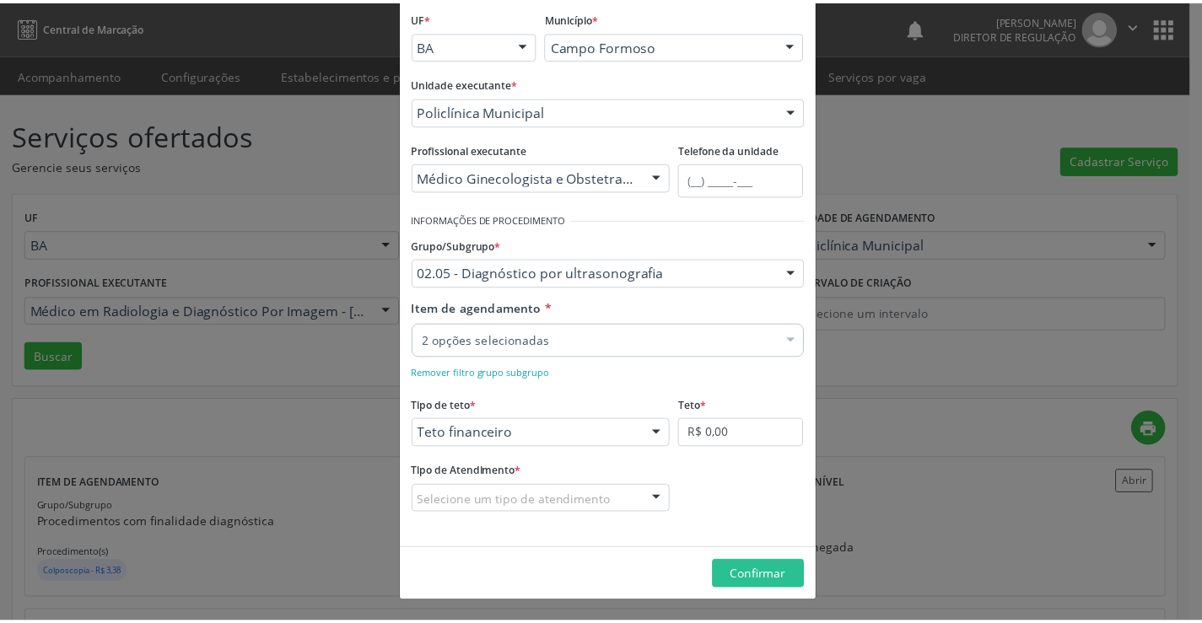
scroll to position [100, 0]
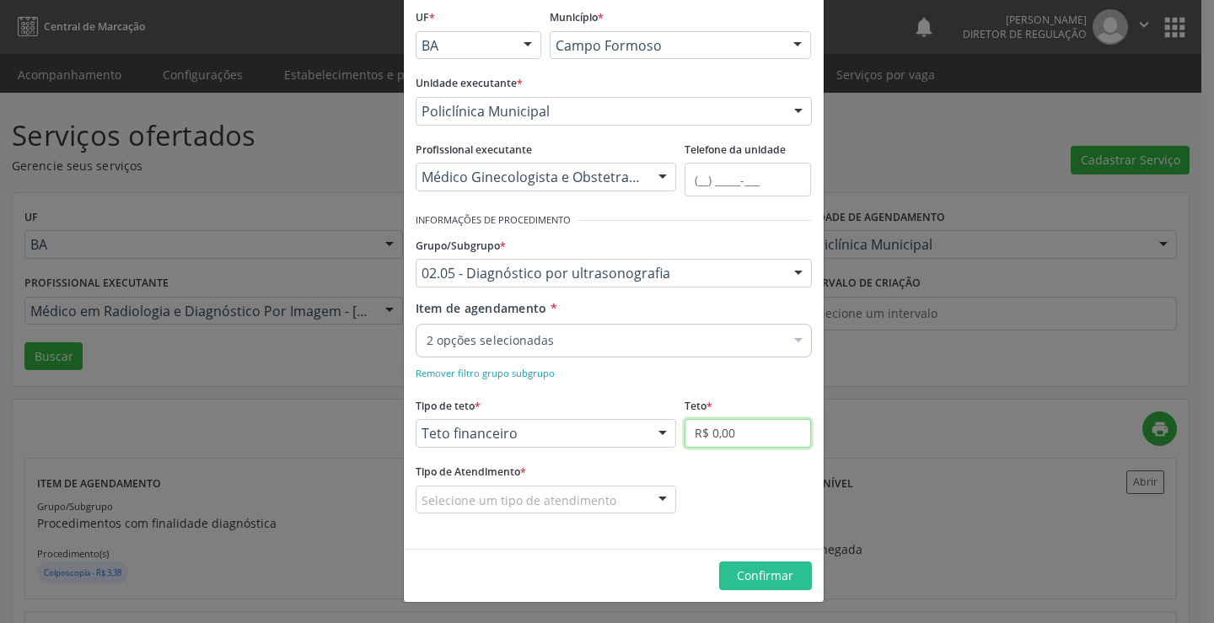
click at [709, 447] on input "R$ 0,00" at bounding box center [748, 433] width 126 height 29
type input "R$ 18.000,00"
click at [630, 496] on div "Selecione um tipo de atendimento" at bounding box center [546, 500] width 261 height 29
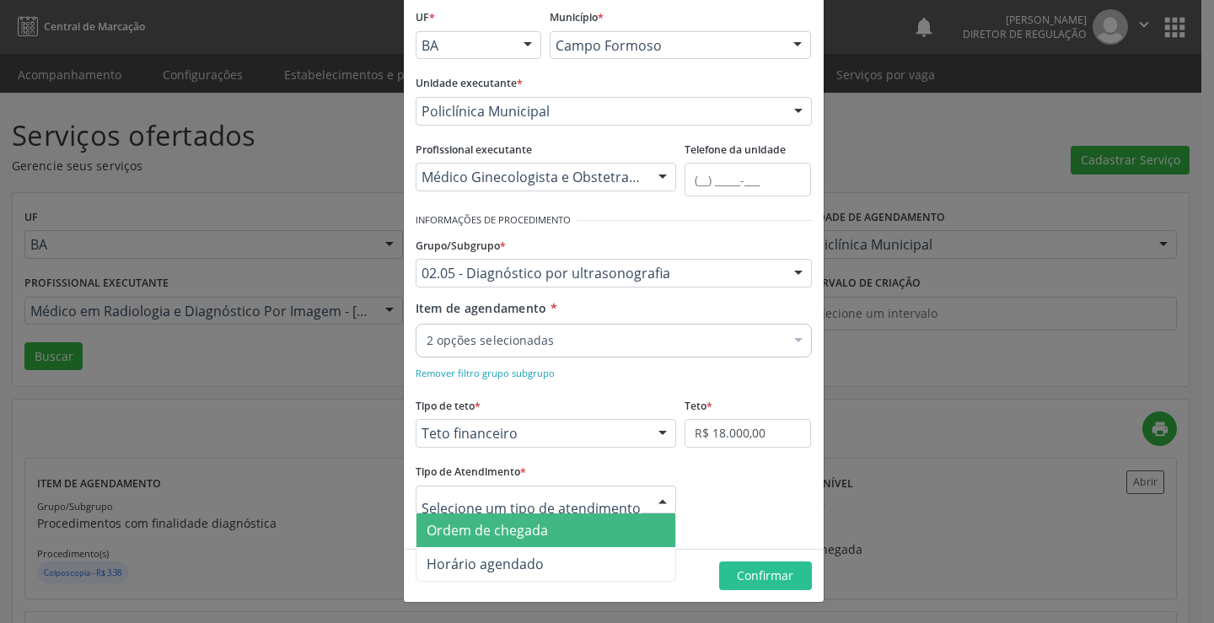
click at [584, 527] on span "Ordem de chegada" at bounding box center [547, 531] width 260 height 34
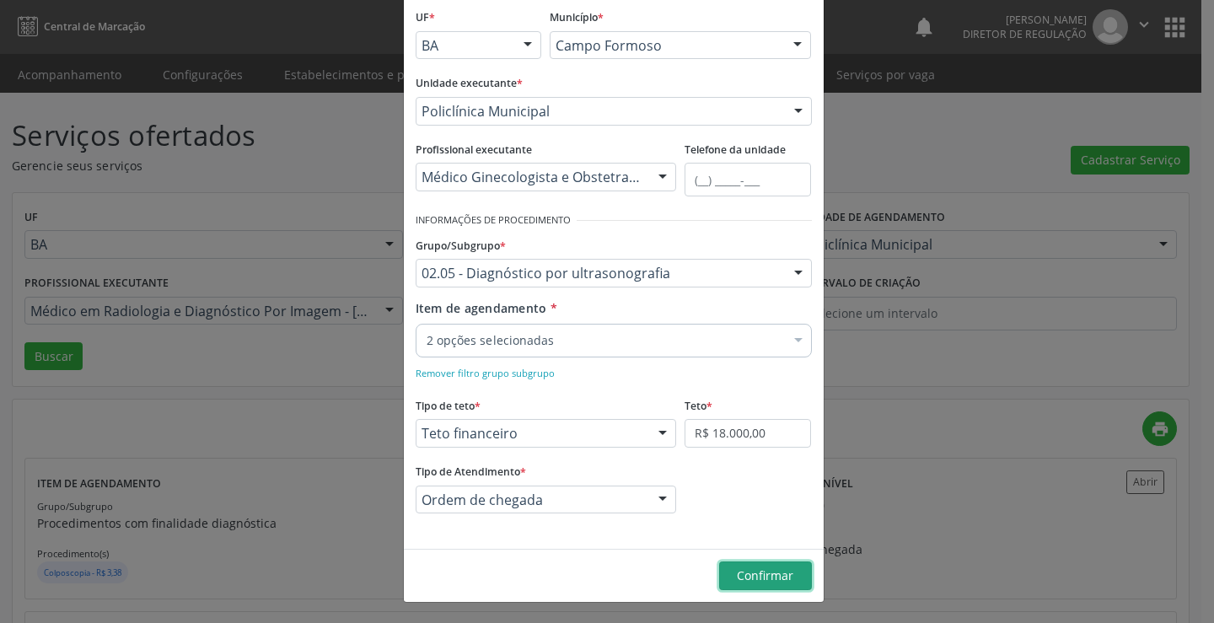
click at [722, 568] on button "Confirmar" at bounding box center [765, 576] width 93 height 29
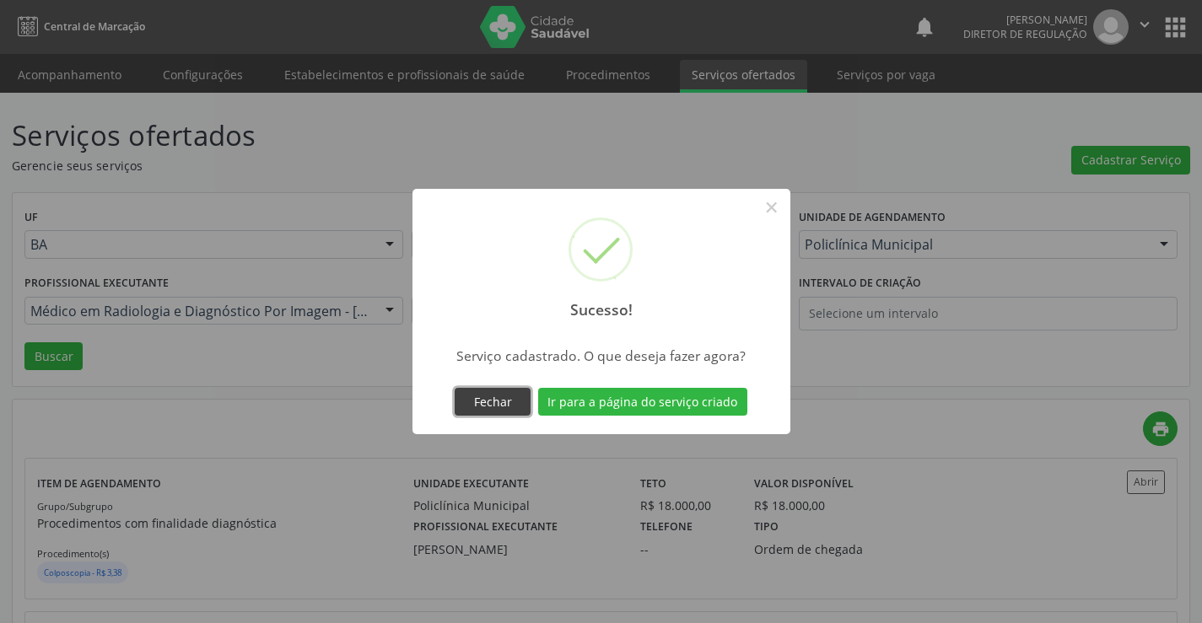
click at [491, 396] on button "Fechar" at bounding box center [493, 402] width 76 height 29
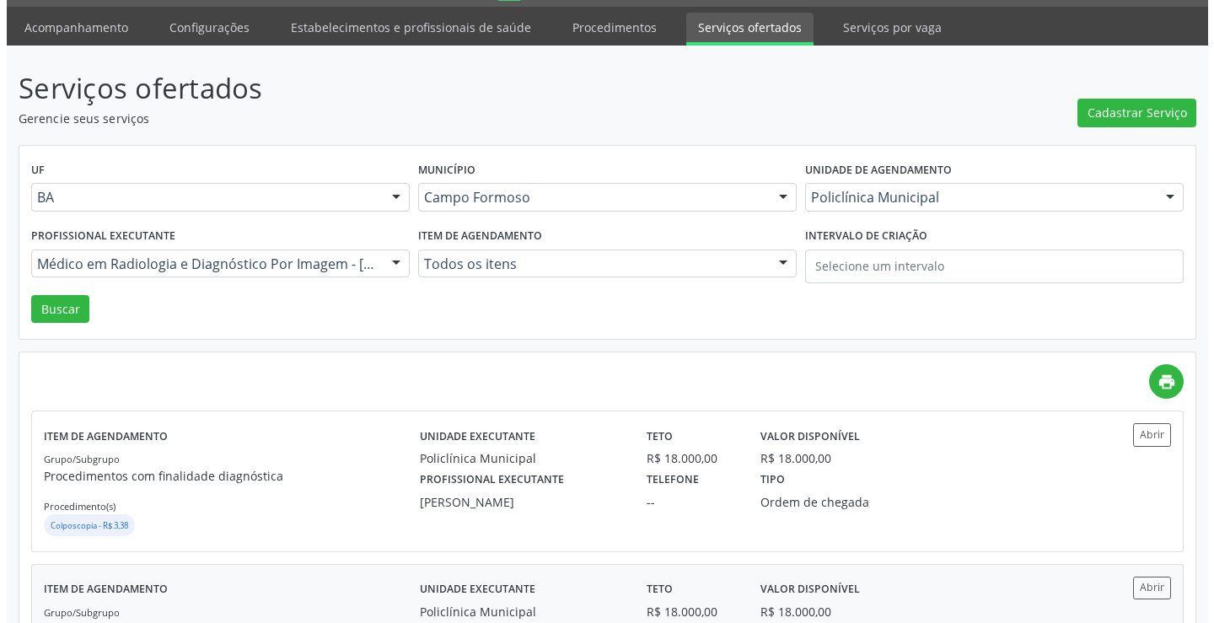
scroll to position [0, 0]
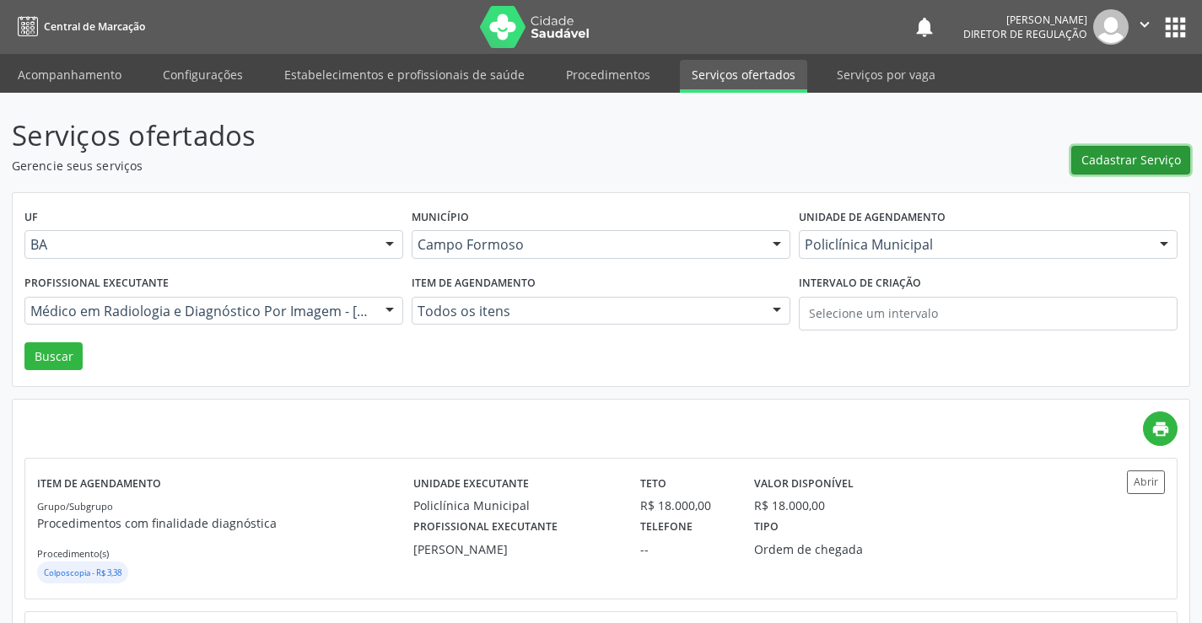
click at [1077, 155] on button "Cadastrar Serviço" at bounding box center [1130, 160] width 119 height 29
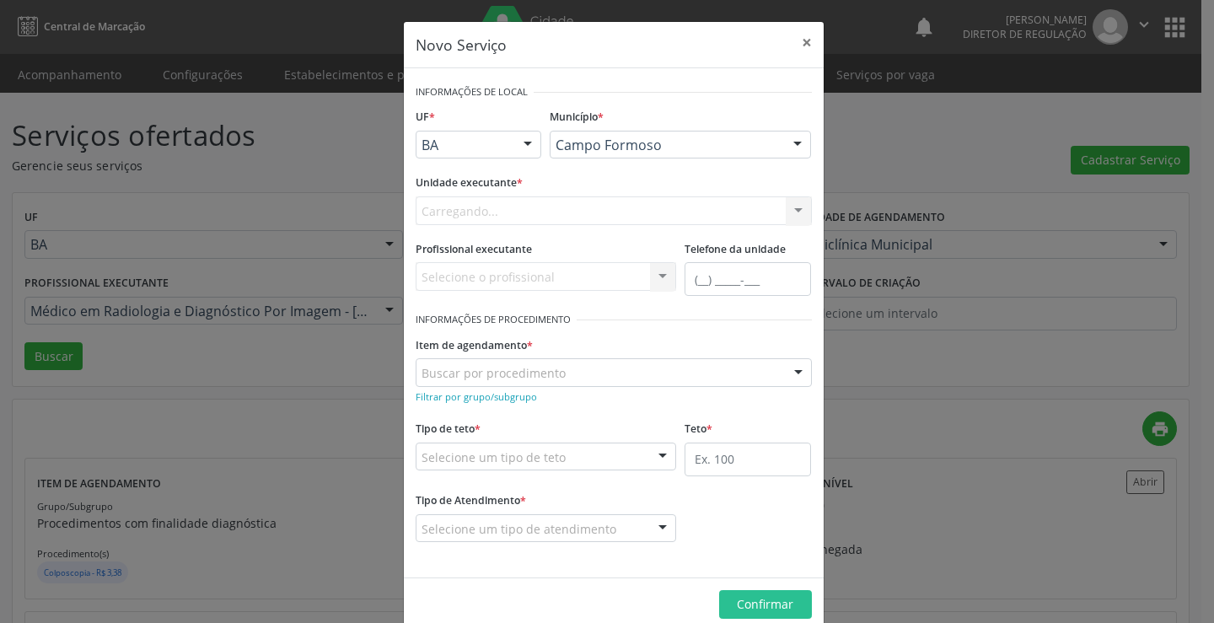
click at [560, 209] on div "Carregando... Nenhum resultado encontrado para: " " Não há nenhuma opção para s…" at bounding box center [614, 210] width 396 height 29
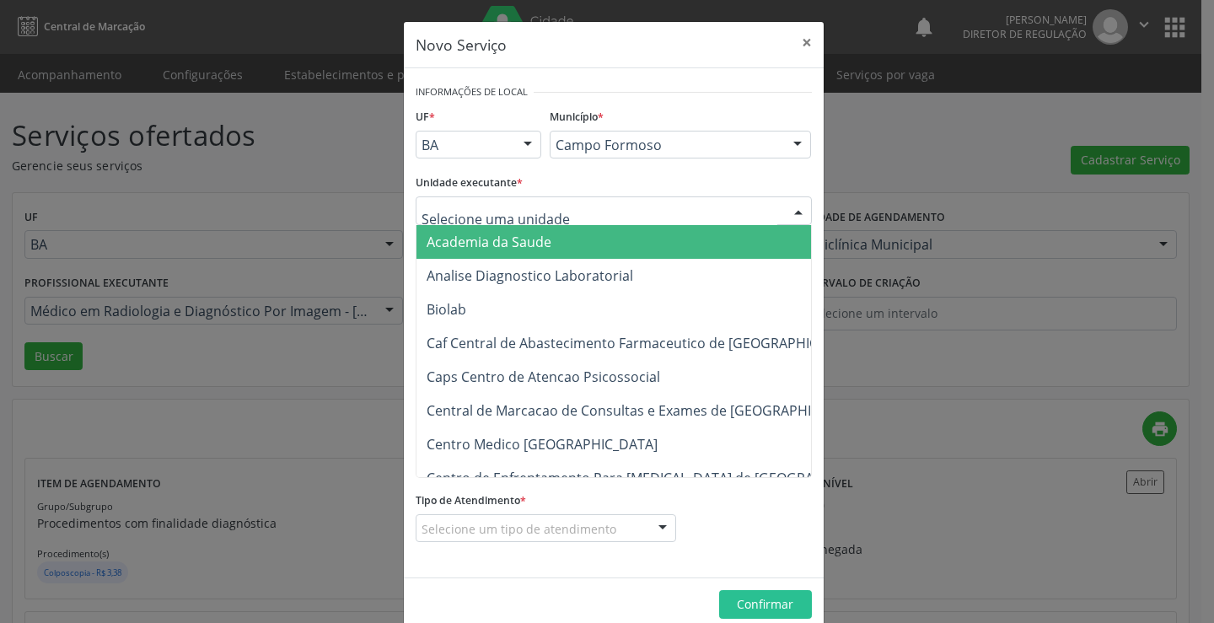
click at [560, 209] on div at bounding box center [614, 210] width 396 height 29
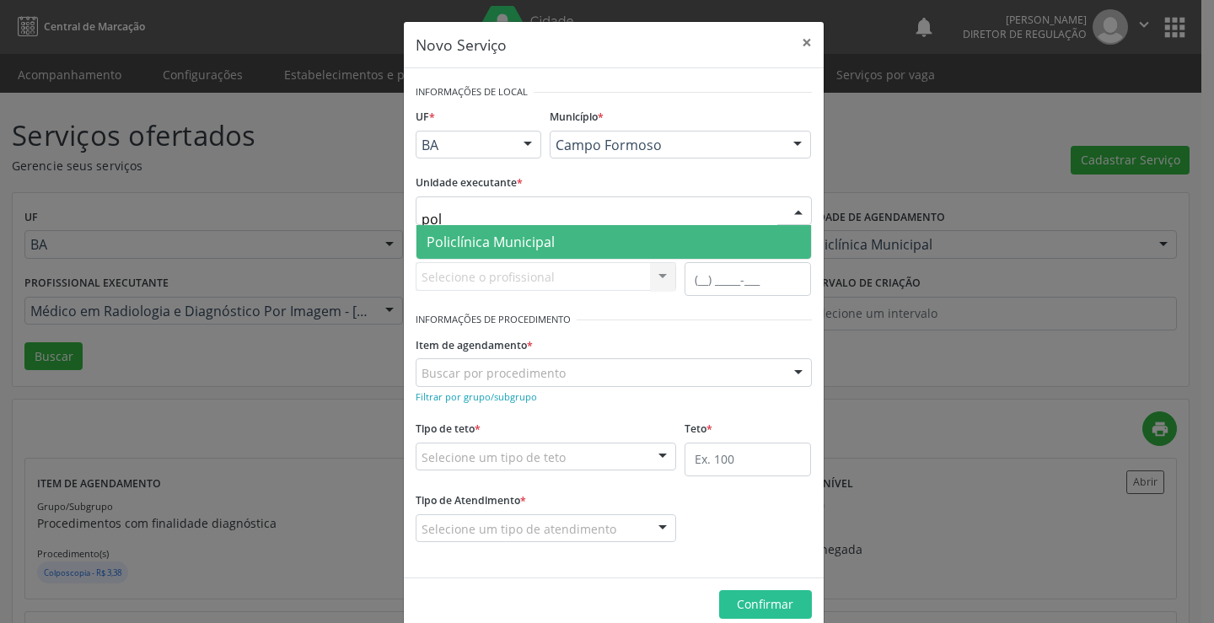
type input "poli"
click at [559, 245] on span "Policlínica Municipal" at bounding box center [614, 242] width 395 height 34
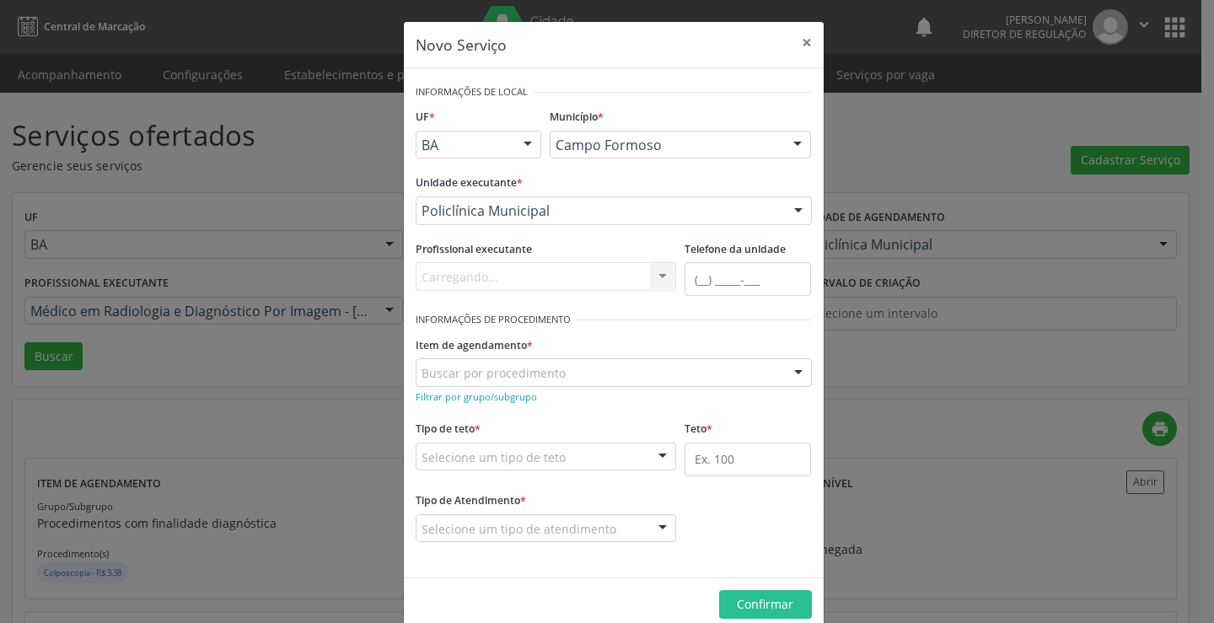
click at [526, 276] on div "Carregando... Nenhum resultado encontrado para: " " Não há nenhuma opção para s…" at bounding box center [546, 276] width 261 height 29
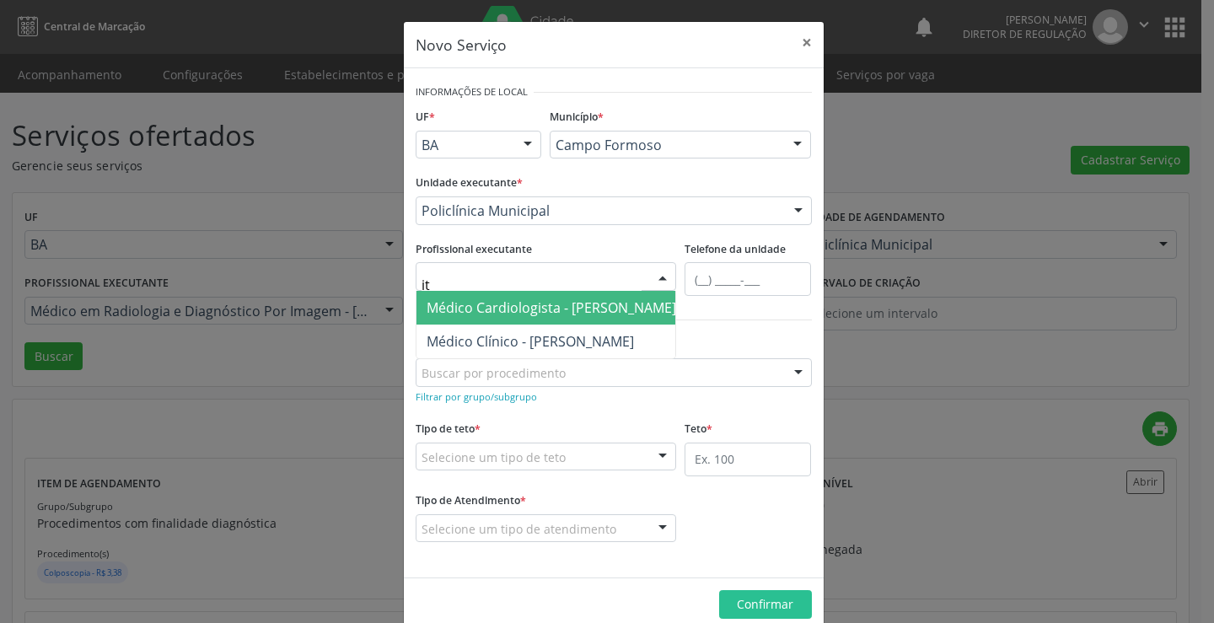
type input "ita"
click at [526, 323] on span "Médico Clínico - [PERSON_NAME]" at bounding box center [547, 308] width 260 height 34
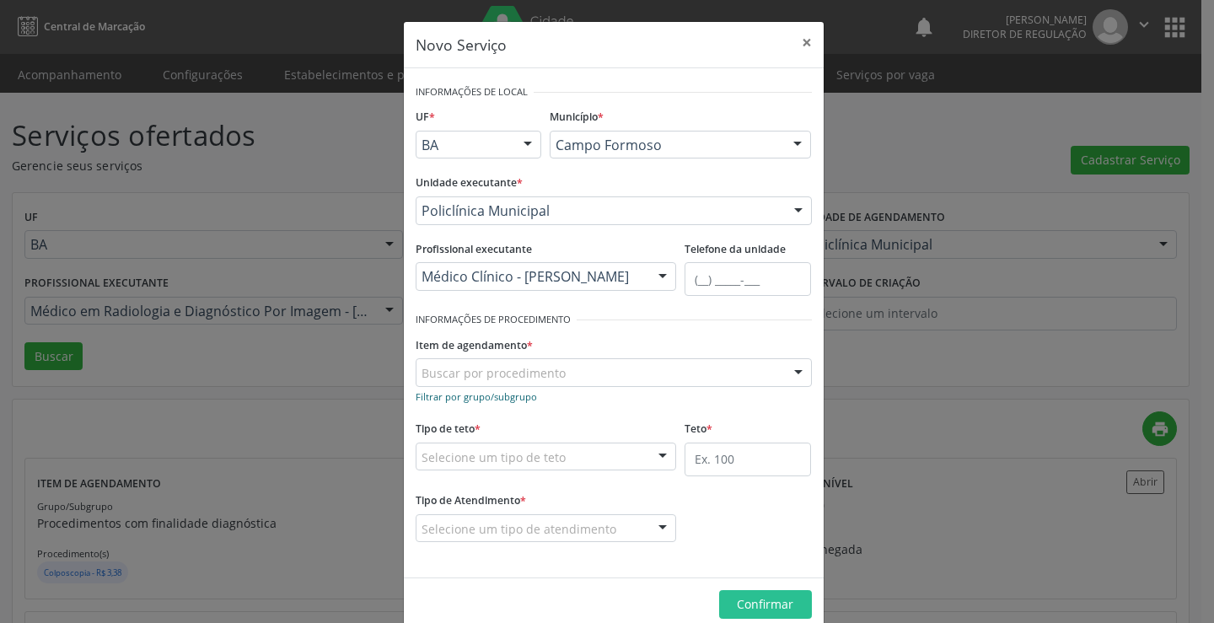
click at [497, 390] on small "Filtrar por grupo/subgrupo" at bounding box center [476, 396] width 121 height 13
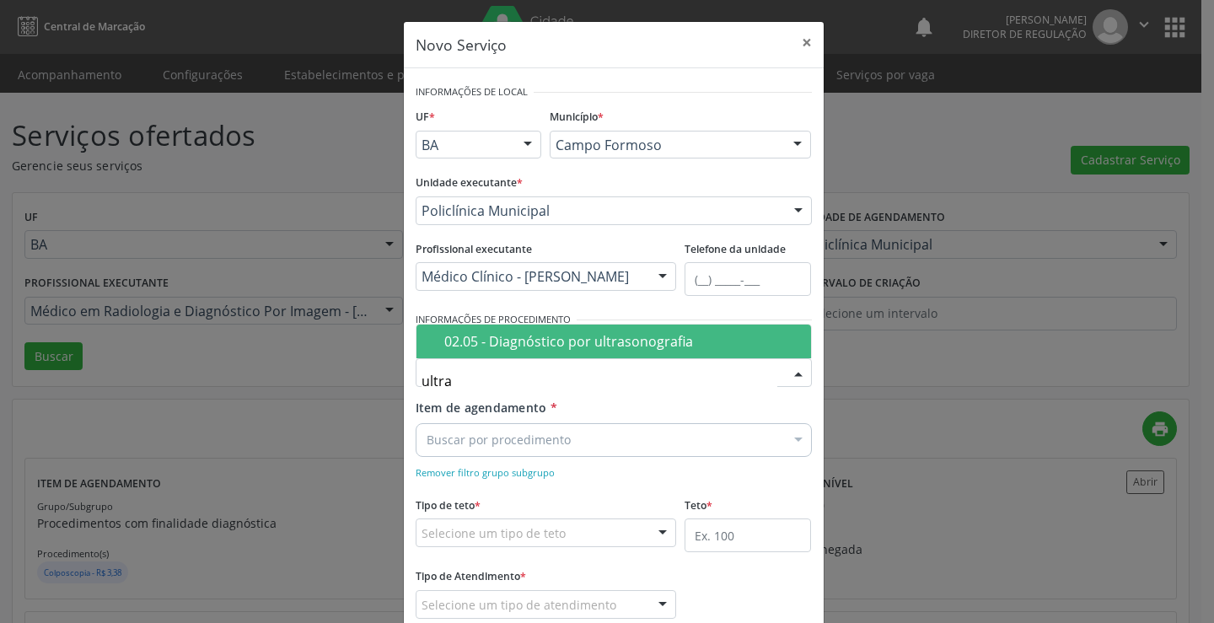
type input "ultras"
click at [587, 337] on div "02.05 - Diagnóstico por ultrasonografia" at bounding box center [622, 341] width 357 height 13
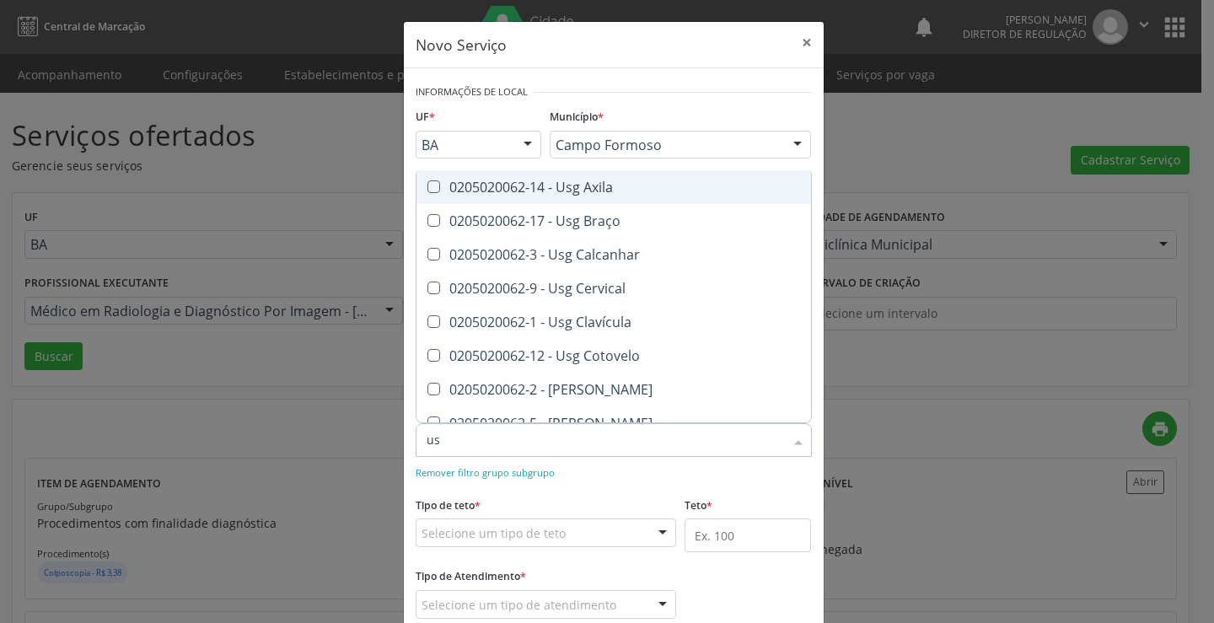
type input "usg"
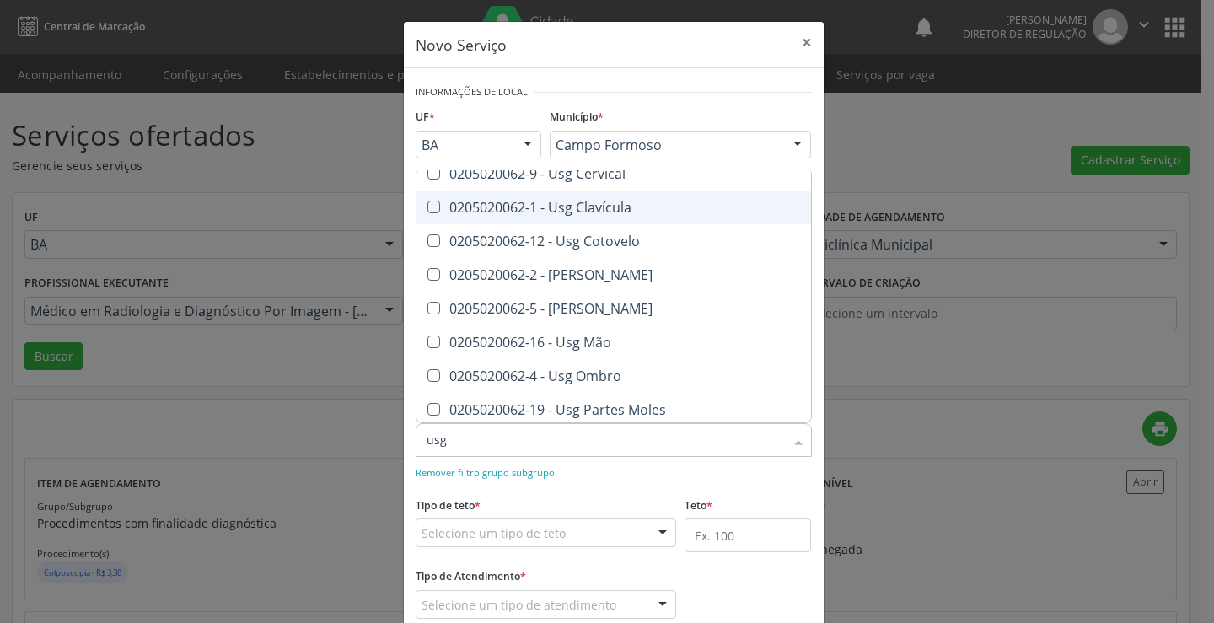
scroll to position [169, 0]
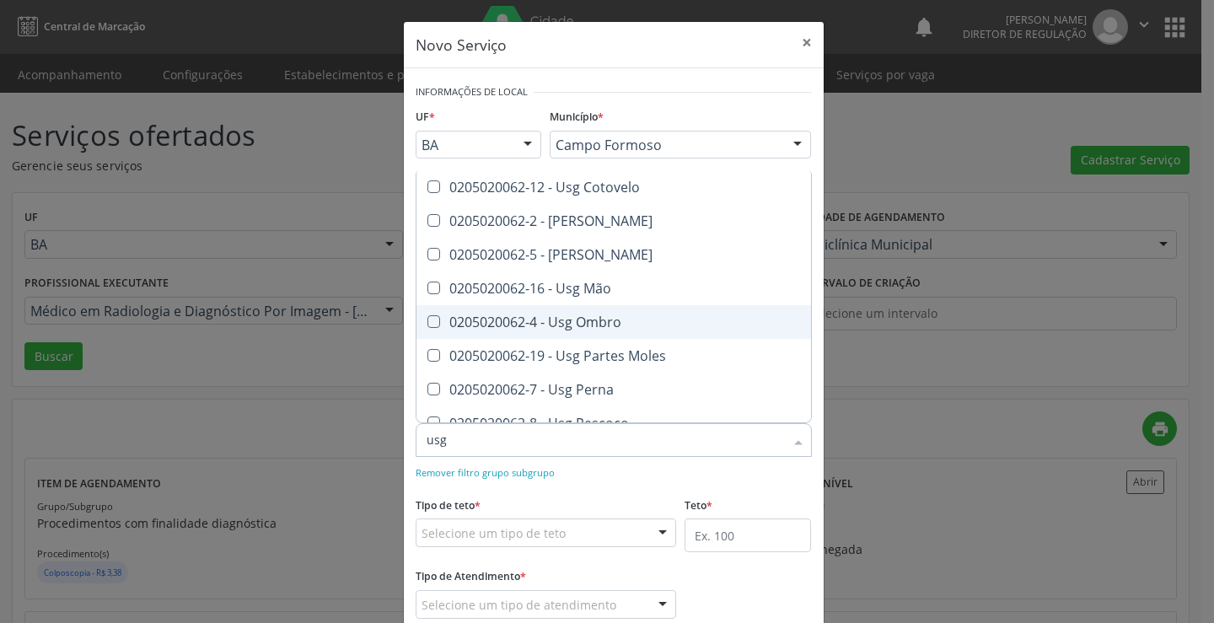
click at [616, 315] on div "0205020062-4 - Usg Ombro" at bounding box center [614, 321] width 374 height 13
checkbox Ombro "true"
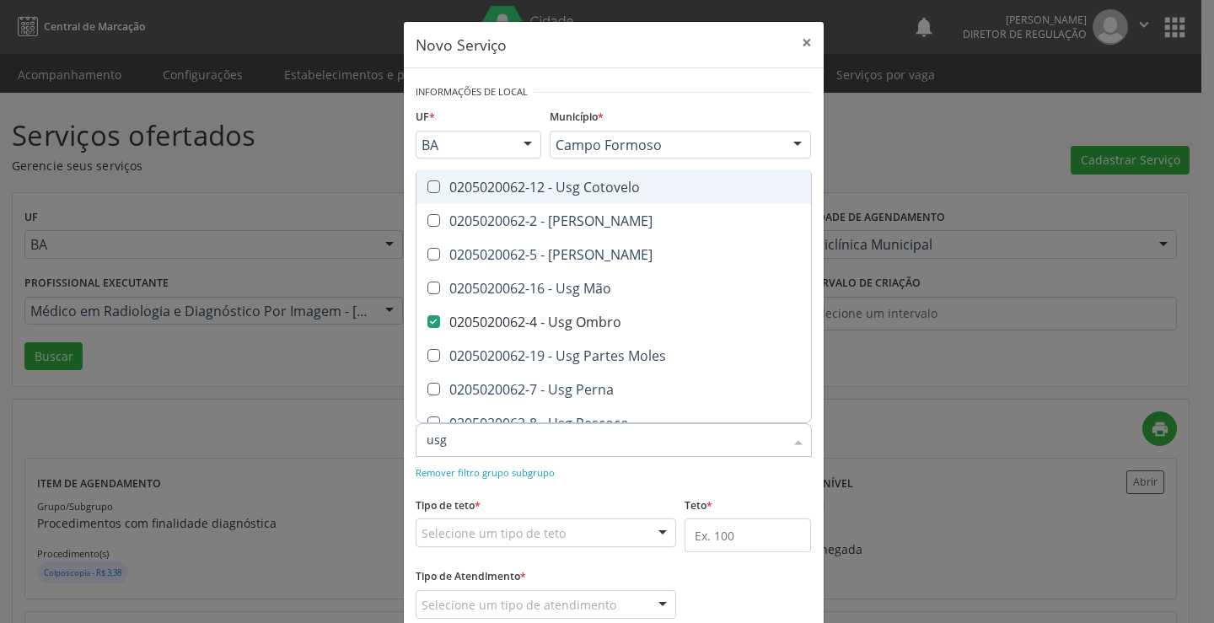
click at [626, 192] on div "0205020062-12 - Usg Cotovelo" at bounding box center [614, 186] width 374 height 13
checkbox Cotovelo "true"
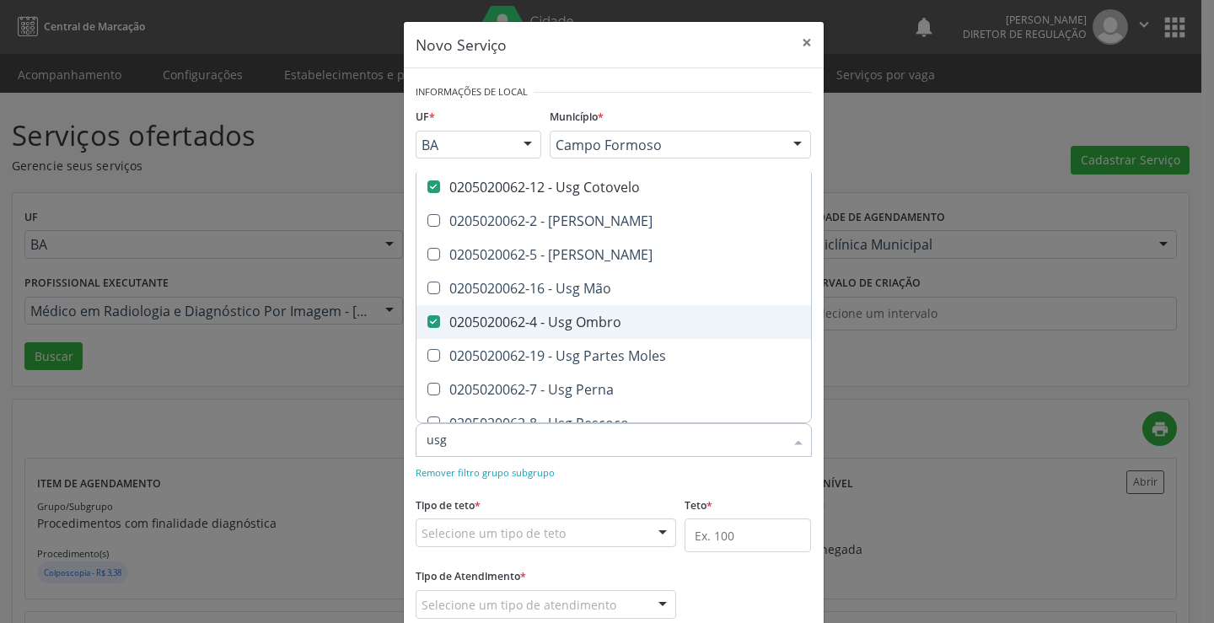
scroll to position [253, 0]
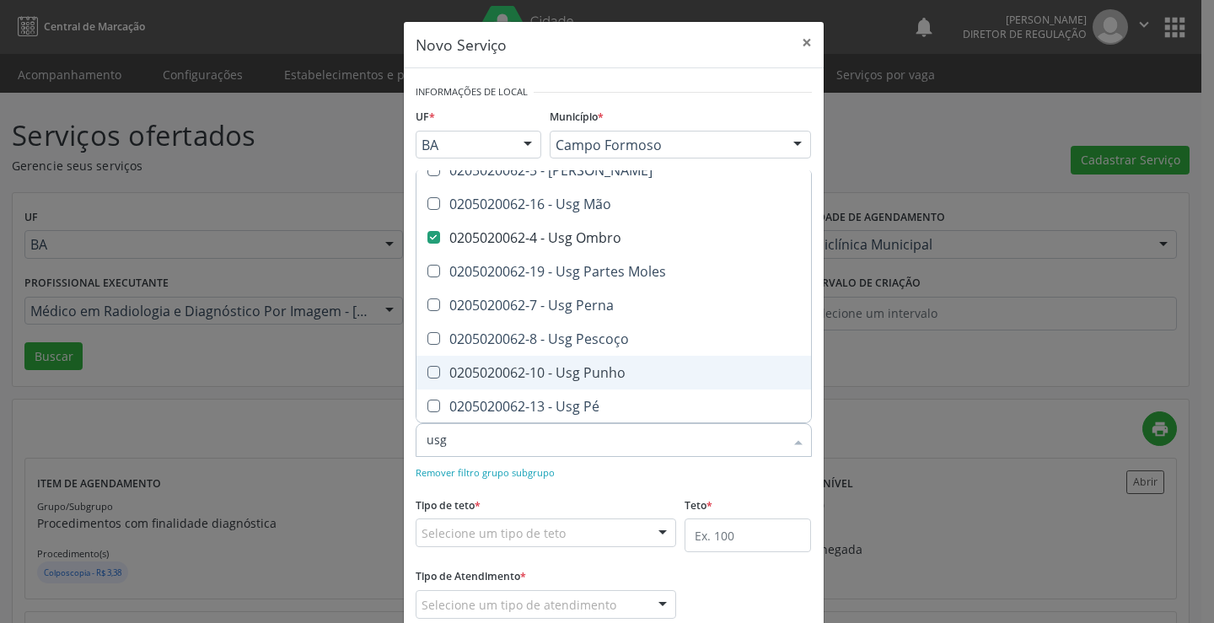
click at [592, 373] on div "0205020062-10 - Usg Punho" at bounding box center [614, 372] width 374 height 13
checkbox Punho "true"
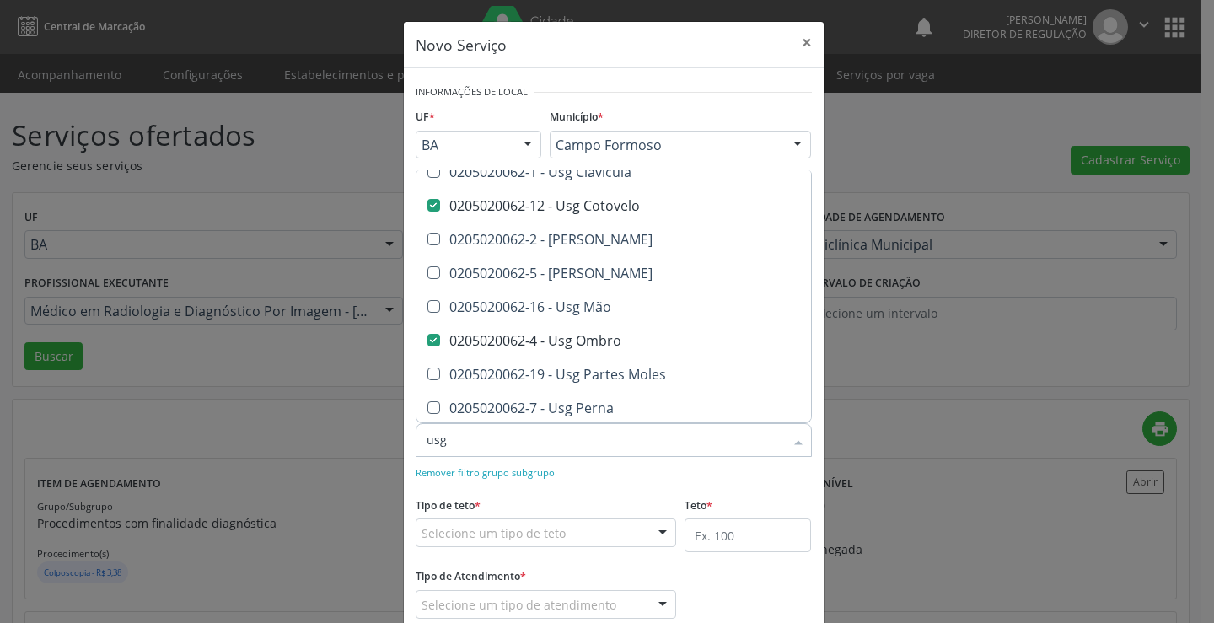
scroll to position [136, 0]
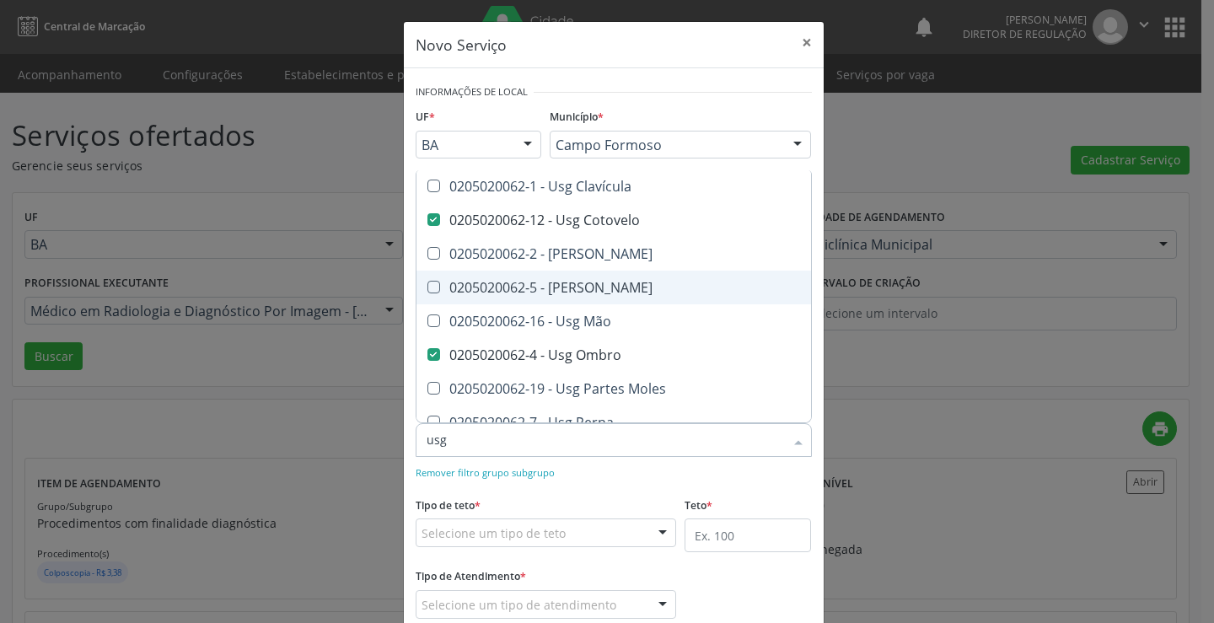
click at [608, 281] on div "0205020062-5 - [PERSON_NAME]" at bounding box center [614, 287] width 374 height 13
checkbox Joelho "true"
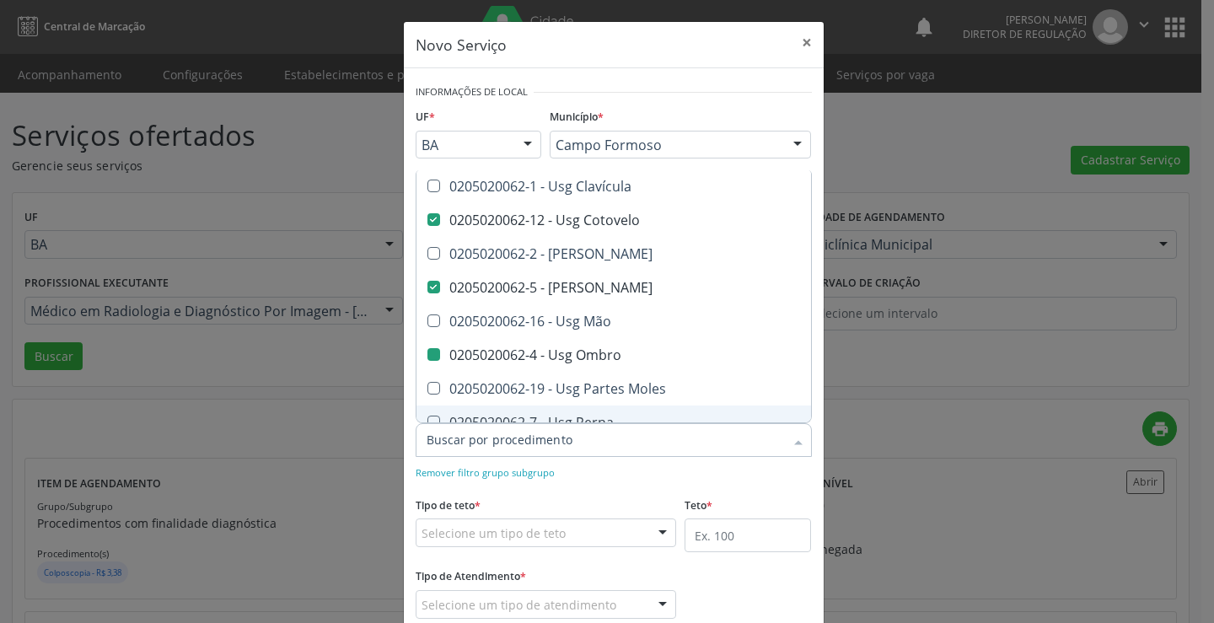
checkbox Braço "true"
checkbox Calcanhar "true"
checkbox Cervical "true"
checkbox Clavícula "true"
checkbox Joelho "false"
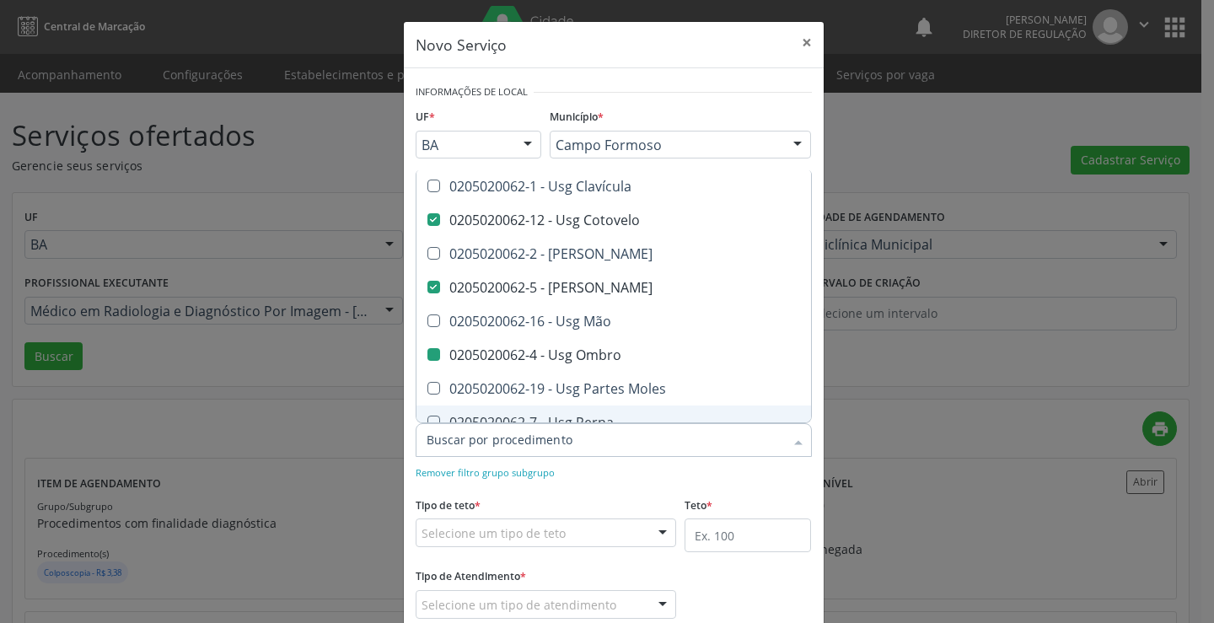
checkbox Ombro "false"
checkbox Punho "false"
click at [676, 468] on div "Remover filtro grupo subgrupo" at bounding box center [614, 472] width 396 height 18
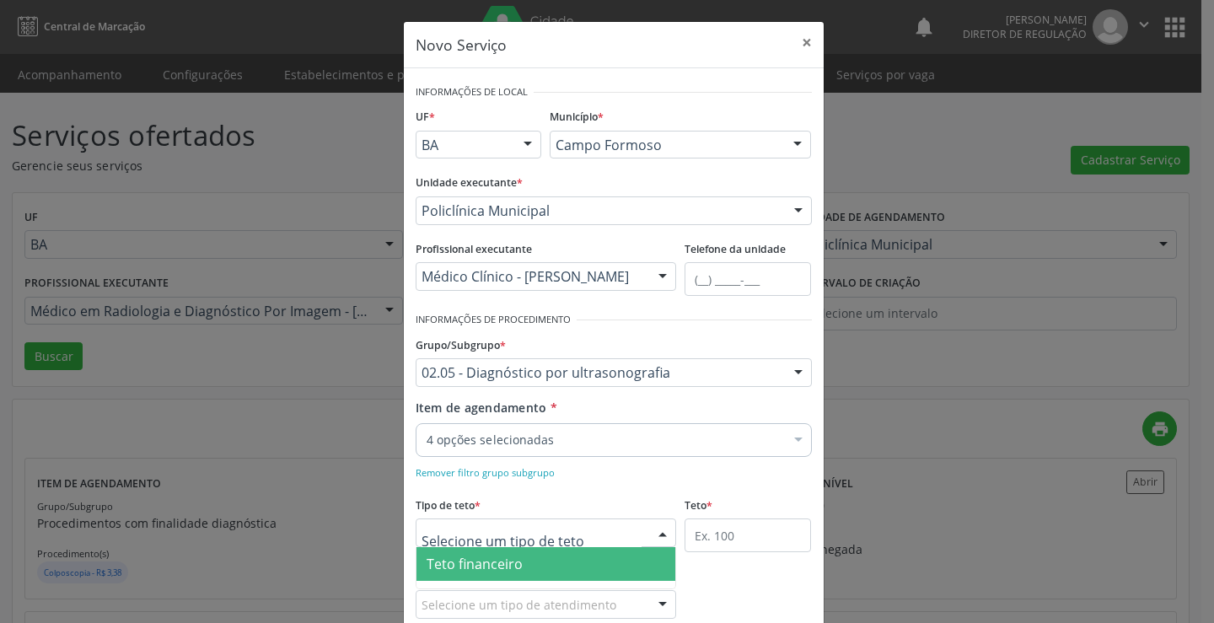
click at [579, 532] on div at bounding box center [546, 533] width 261 height 29
click at [537, 552] on span "Teto financeiro" at bounding box center [547, 564] width 260 height 34
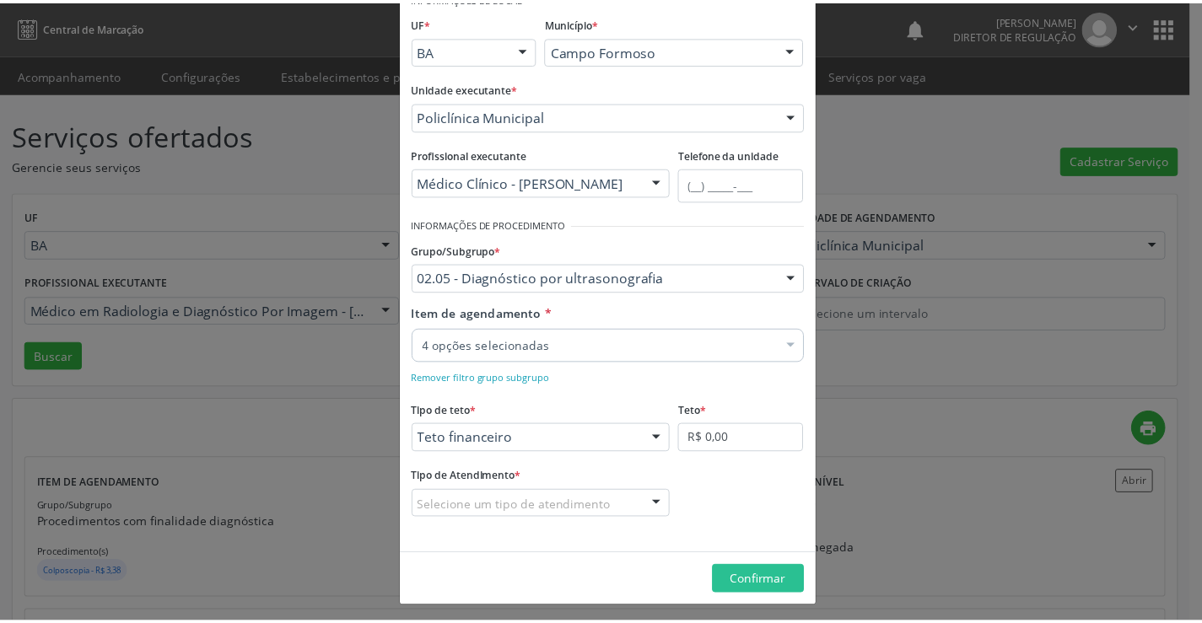
scroll to position [100, 0]
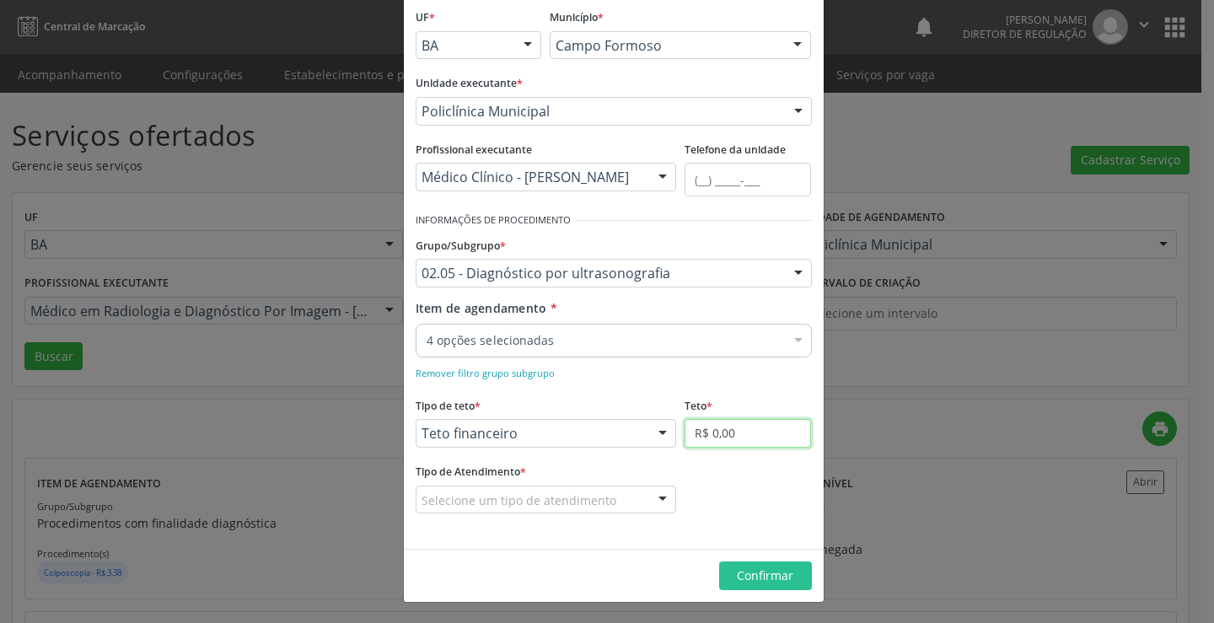
click at [732, 440] on input "R$ 0,00" at bounding box center [748, 433] width 126 height 29
type input "R$ 18.000,00"
click at [633, 497] on div "Selecione um tipo de atendimento" at bounding box center [546, 500] width 261 height 29
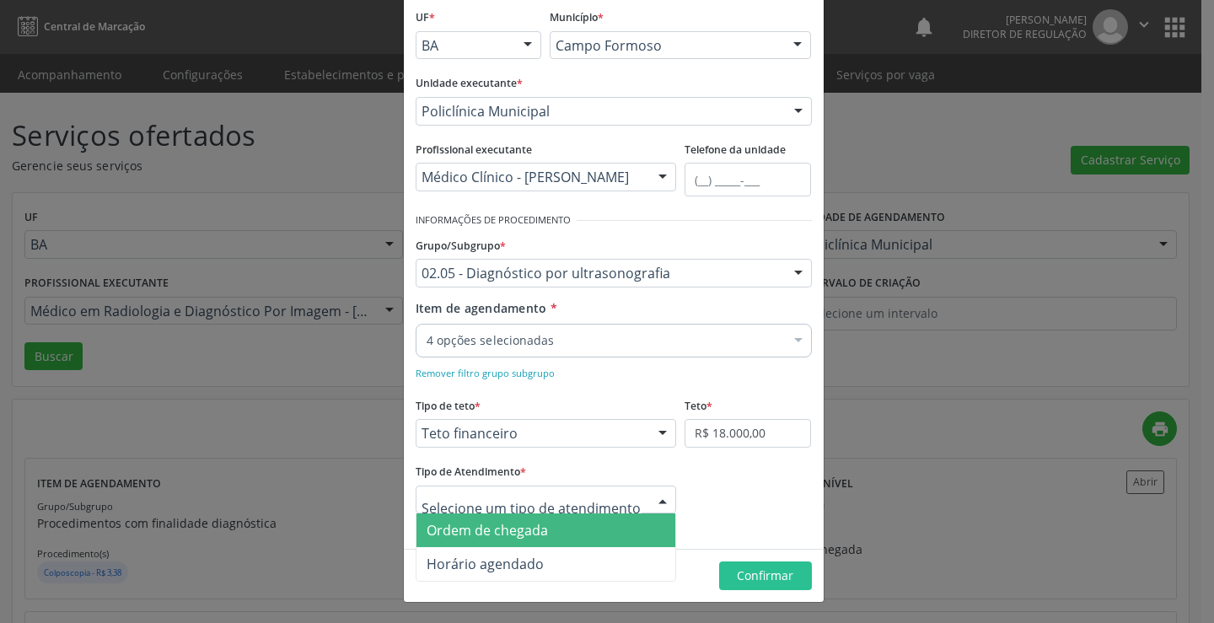
click at [577, 527] on span "Ordem de chegada" at bounding box center [547, 531] width 260 height 34
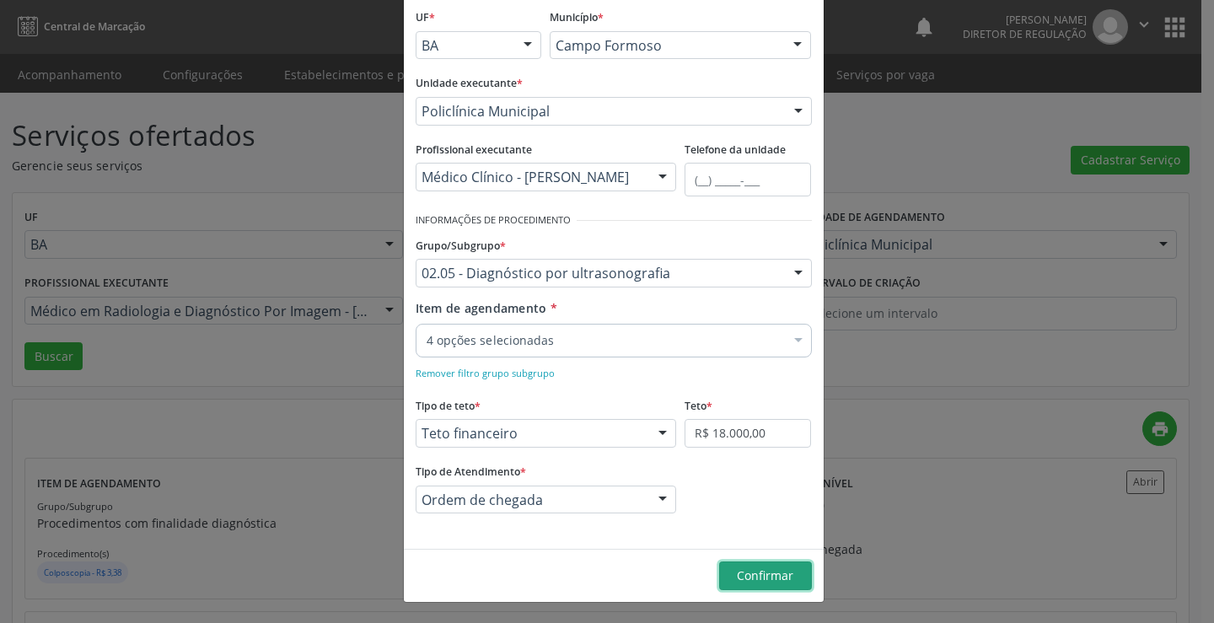
click at [741, 571] on span "Confirmar" at bounding box center [765, 576] width 56 height 16
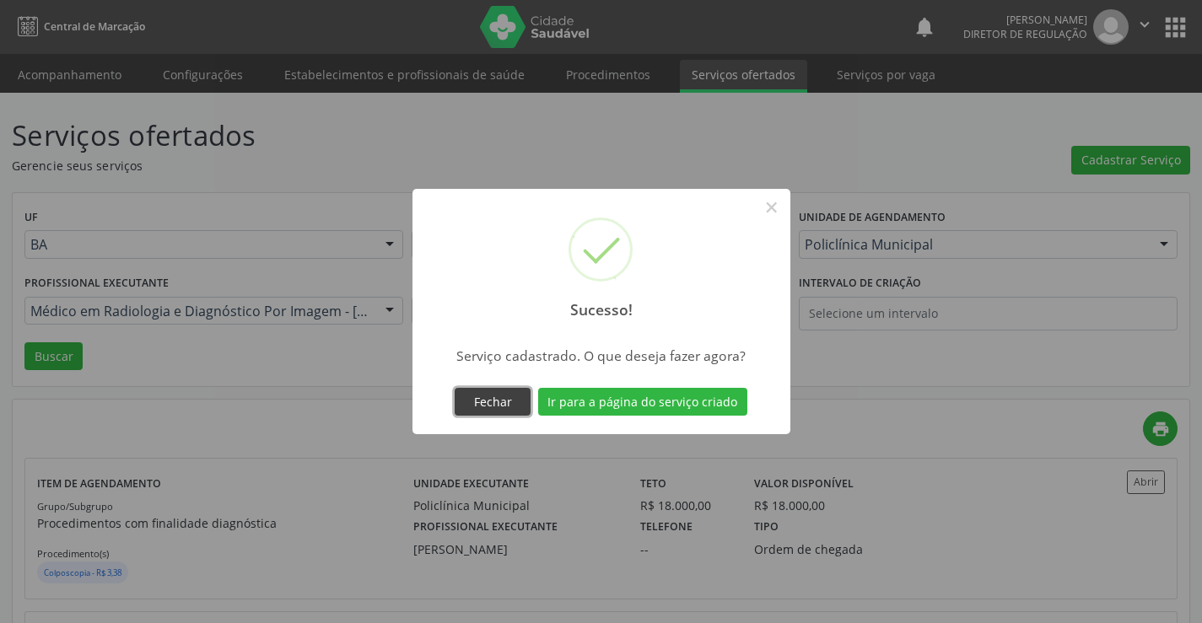
click at [482, 395] on button "Fechar" at bounding box center [493, 402] width 76 height 29
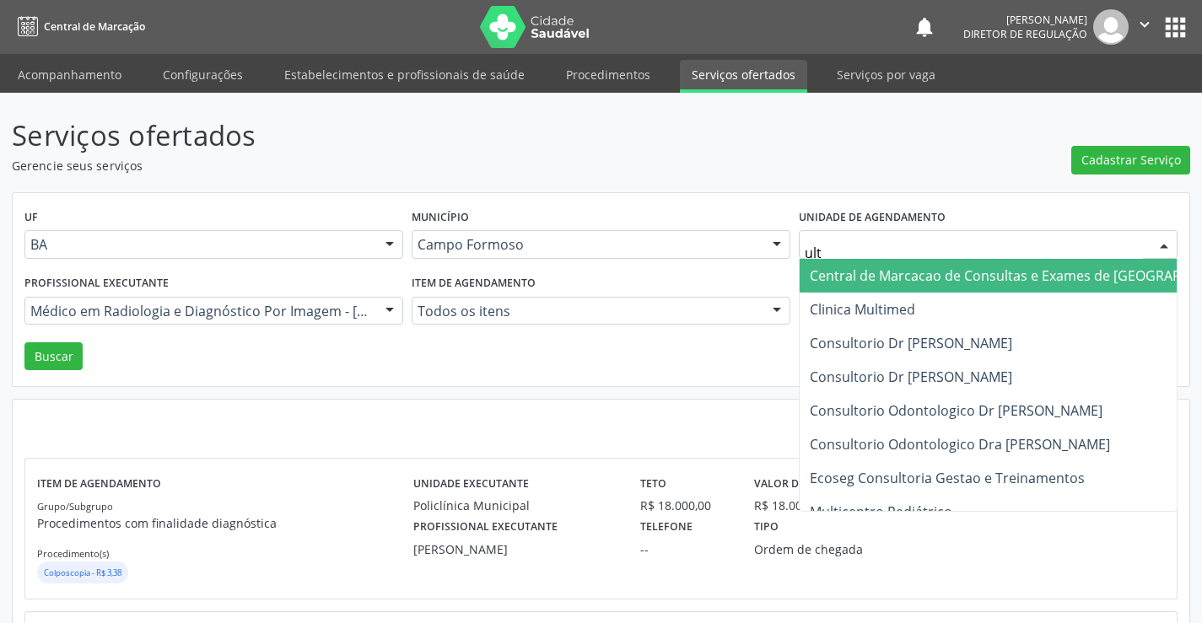
type input "ultr"
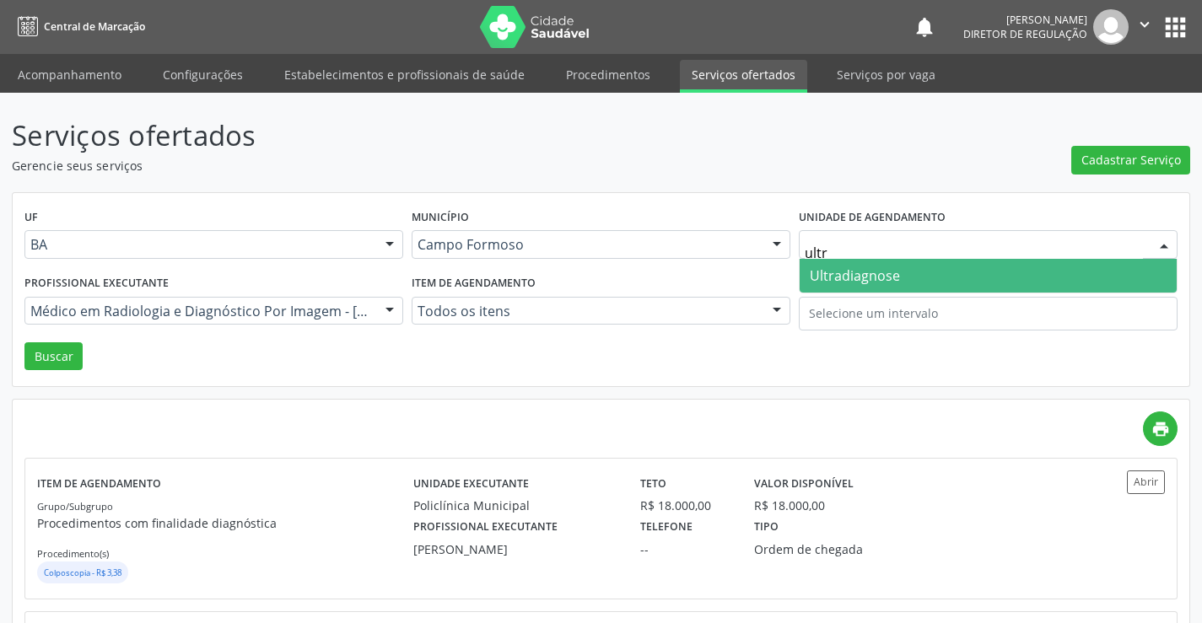
click at [848, 283] on span "Ultradiagnose" at bounding box center [855, 275] width 90 height 19
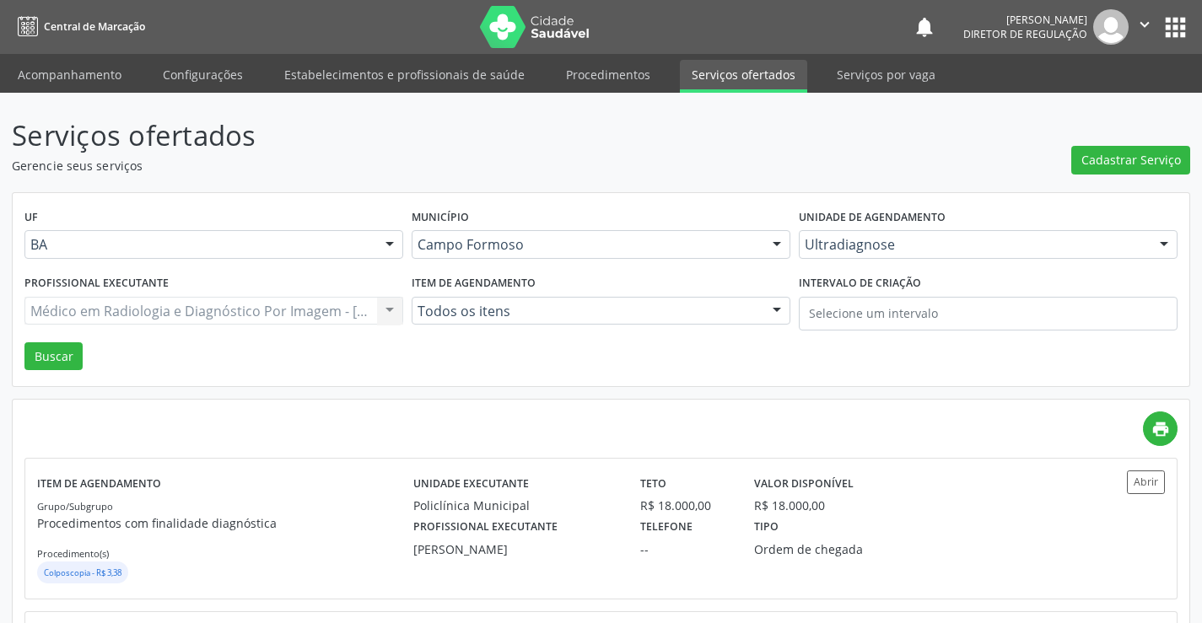
click at [186, 302] on div "Médico em Radiologia e Diagnóstico Por Imagem - Amilton Soares Todos os profiss…" at bounding box center [213, 311] width 379 height 29
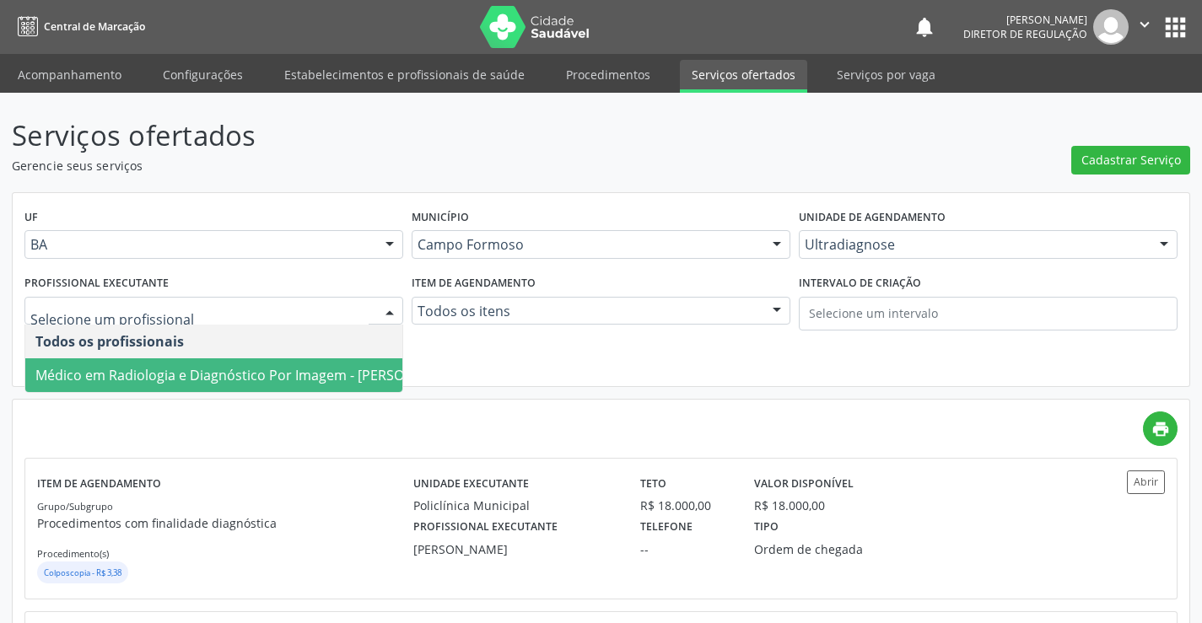
click at [165, 374] on span "Médico em Radiologia e Diagnóstico Por Imagem - Alciole Mendes Muritiba" at bounding box center [248, 375] width 427 height 19
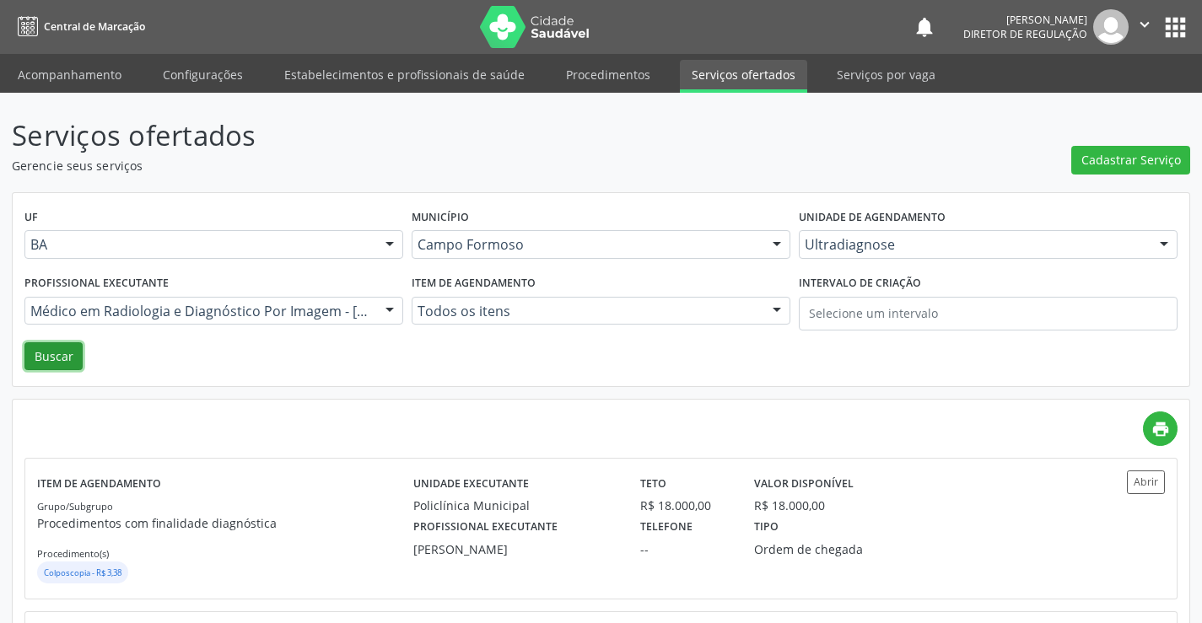
click at [52, 351] on button "Buscar" at bounding box center [53, 356] width 58 height 29
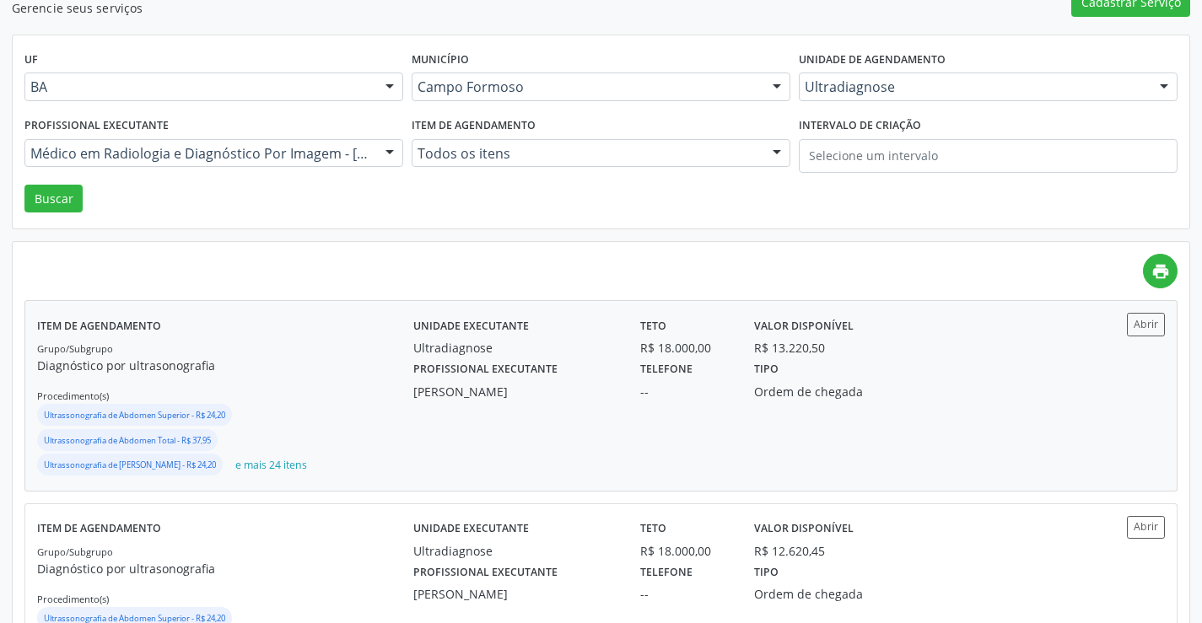
scroll to position [169, 0]
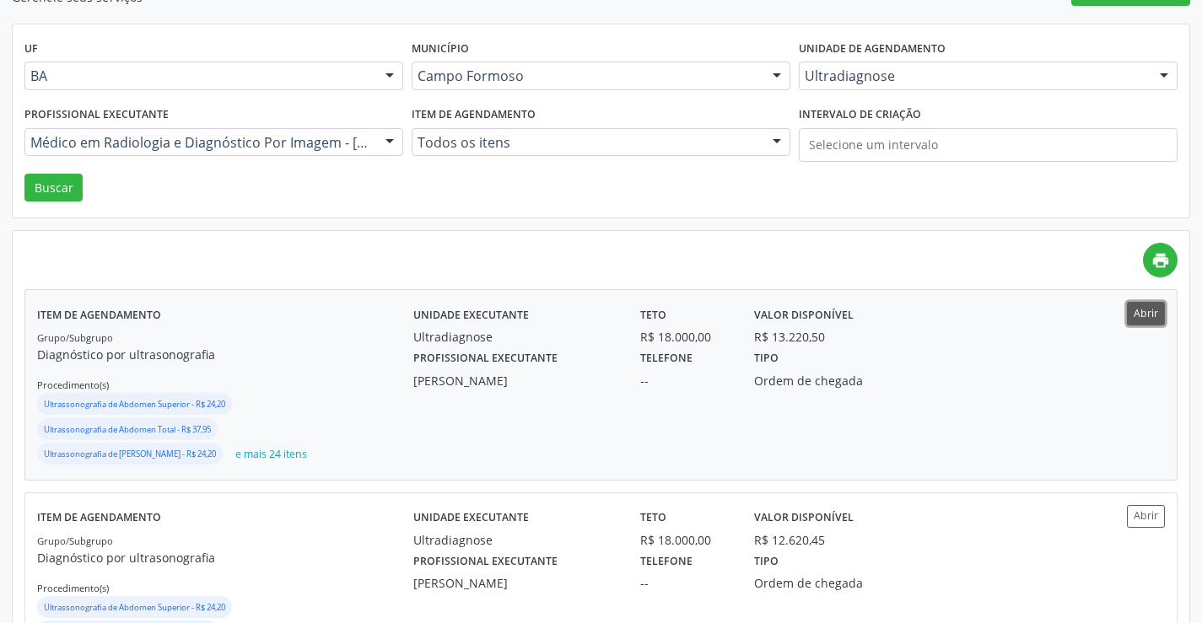
click at [1138, 309] on button "Abrir" at bounding box center [1146, 313] width 38 height 23
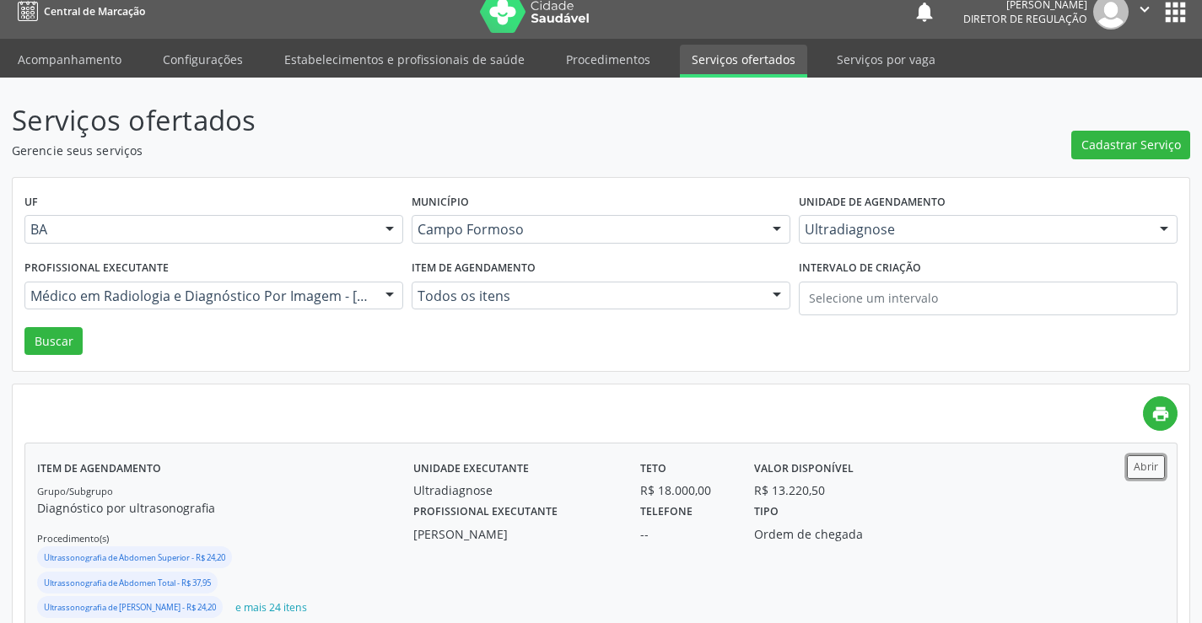
scroll to position [0, 0]
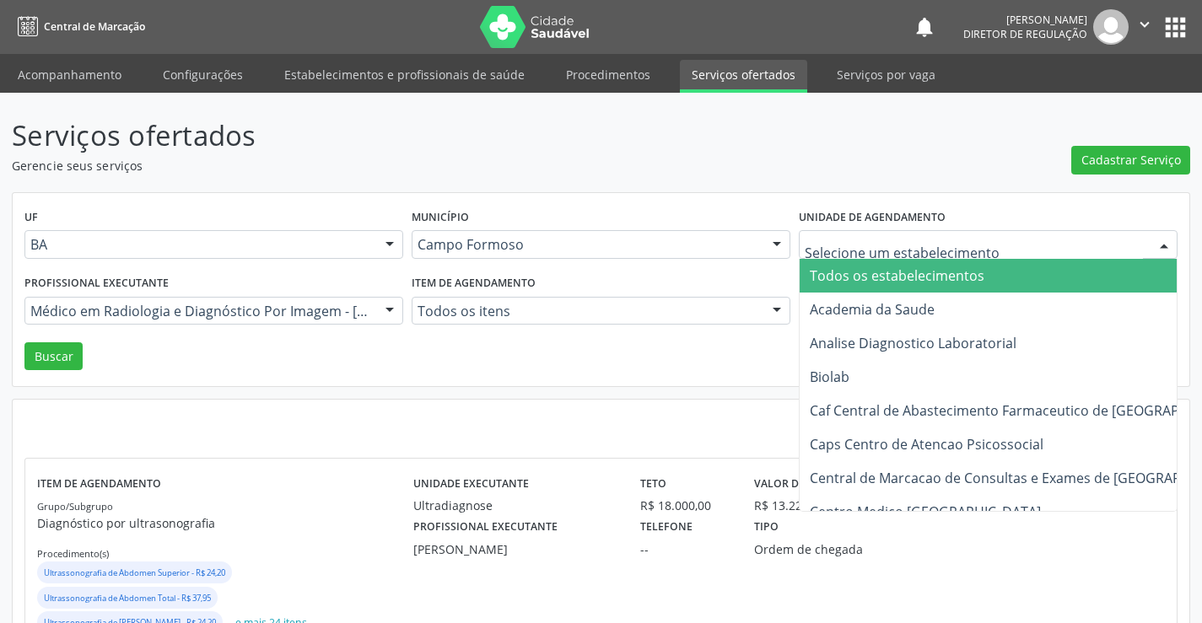
click at [812, 235] on div at bounding box center [988, 244] width 379 height 29
click at [912, 273] on span "Todos os estabelecimentos" at bounding box center [897, 275] width 175 height 19
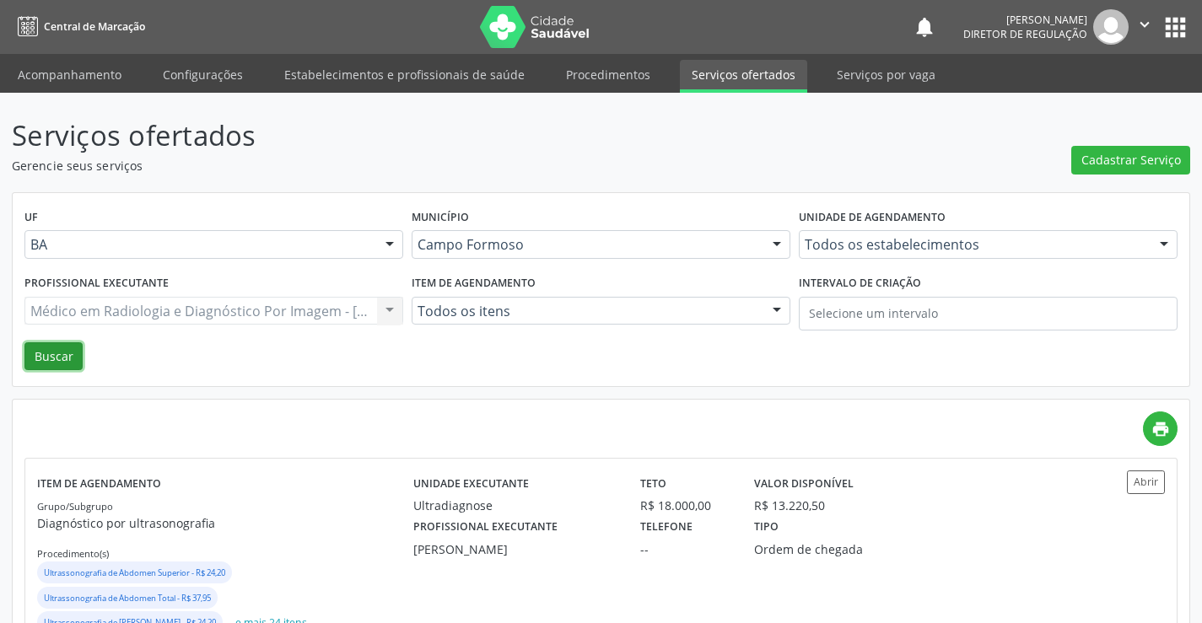
click at [51, 354] on button "Buscar" at bounding box center [53, 356] width 58 height 29
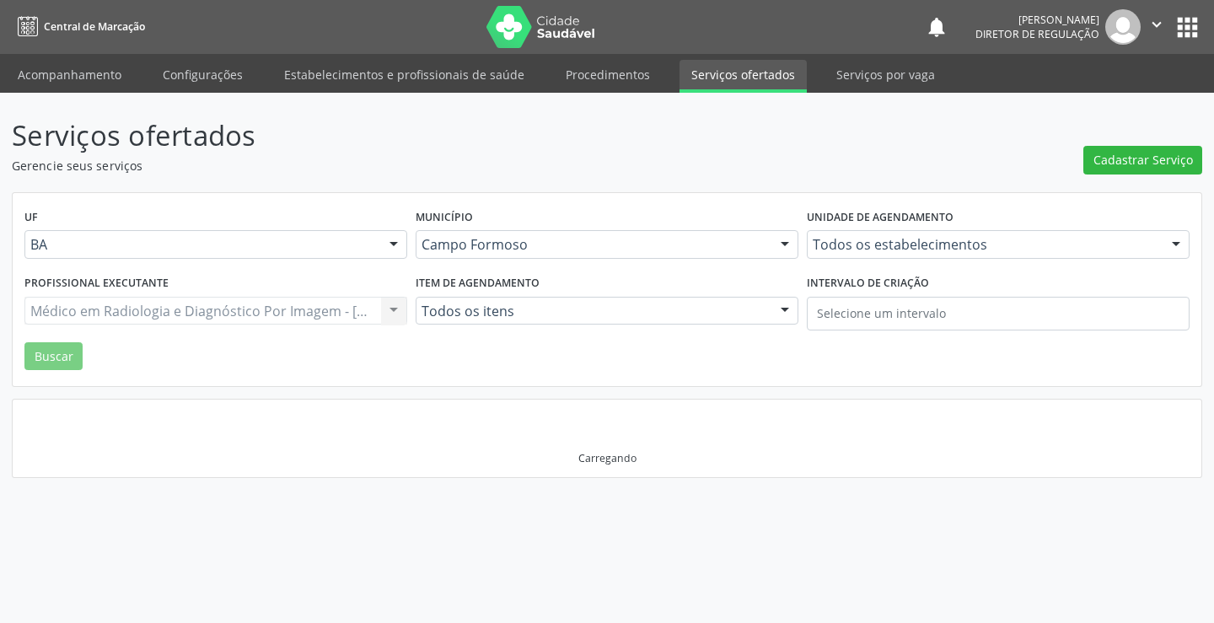
click at [360, 315] on div "Médico em Radiologia e Diagnóstico Por Imagem - Alciole Mendes Muritiba Todos o…" at bounding box center [215, 311] width 383 height 29
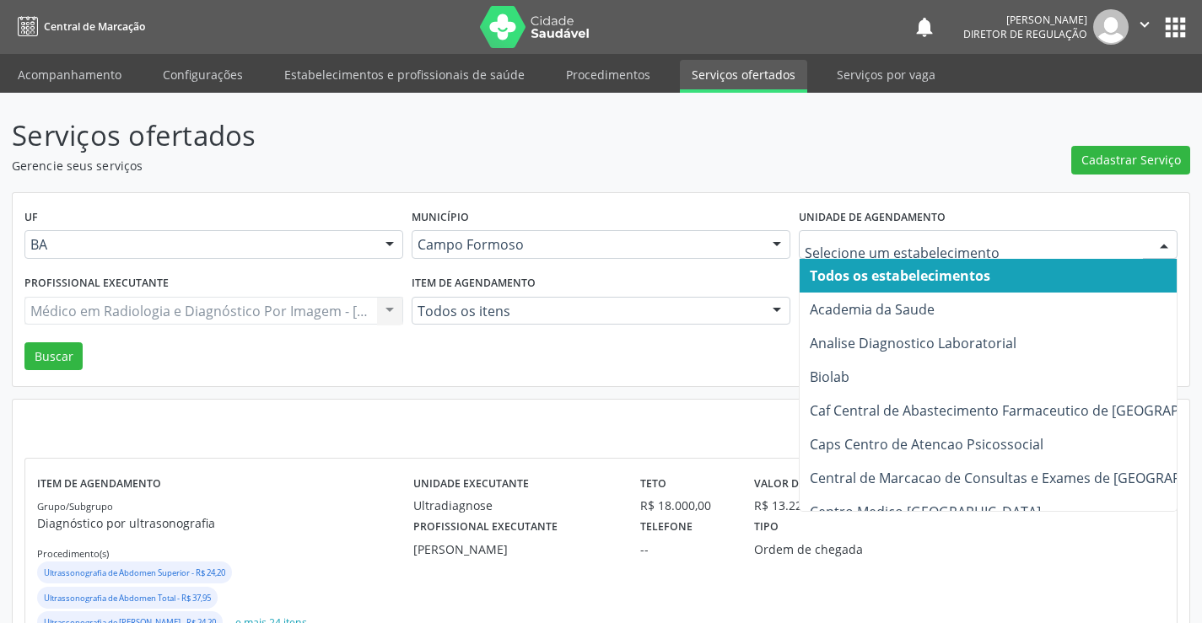
click at [852, 265] on span "Todos os estabelecimentos" at bounding box center [1040, 276] width 482 height 34
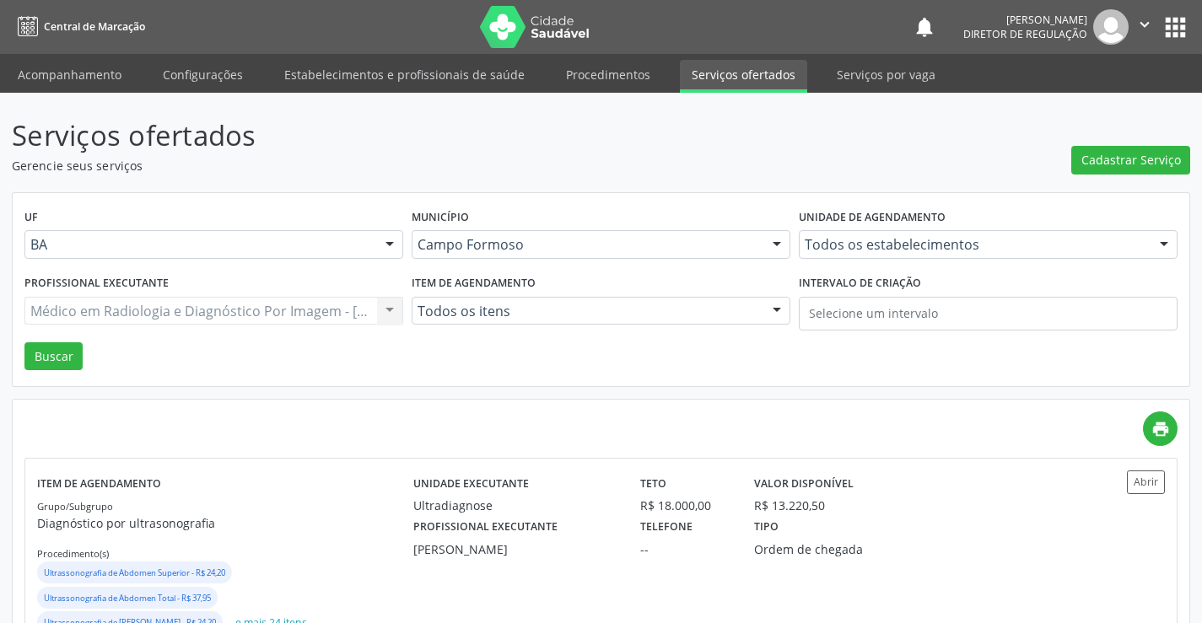
click at [387, 310] on div "Médico em Radiologia e Diagnóstico Por Imagem - Alciole Mendes Muritiba Todos o…" at bounding box center [213, 311] width 379 height 29
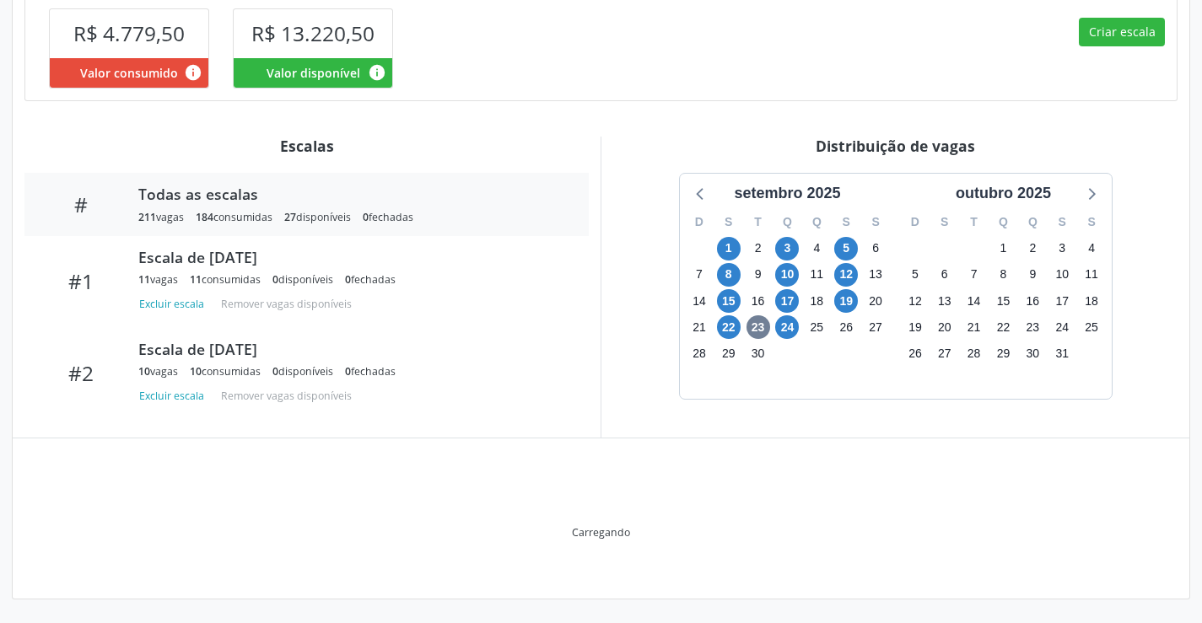
scroll to position [401, 0]
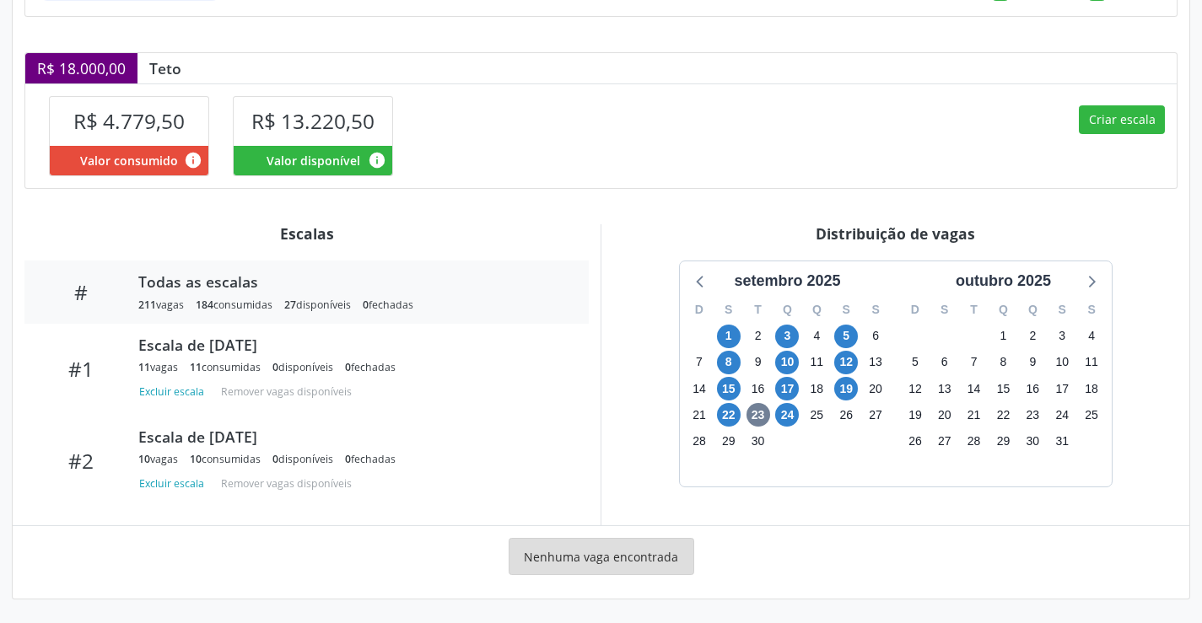
click at [772, 421] on div "24" at bounding box center [787, 415] width 30 height 26
click at [779, 421] on span "24" at bounding box center [787, 415] width 24 height 24
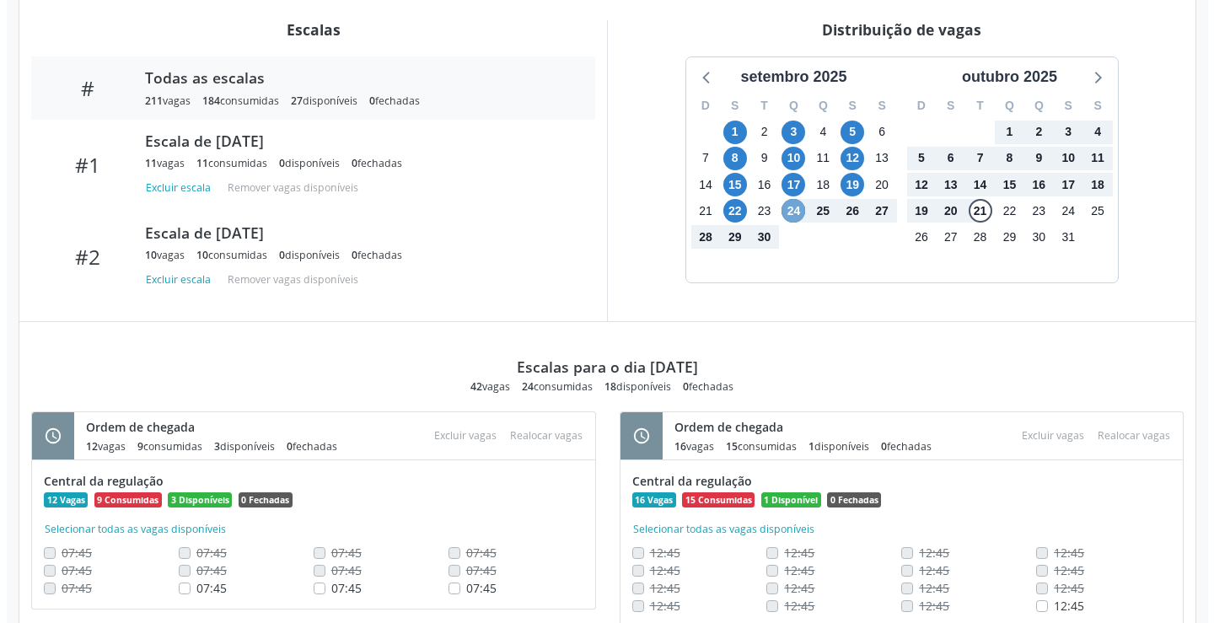
scroll to position [898, 0]
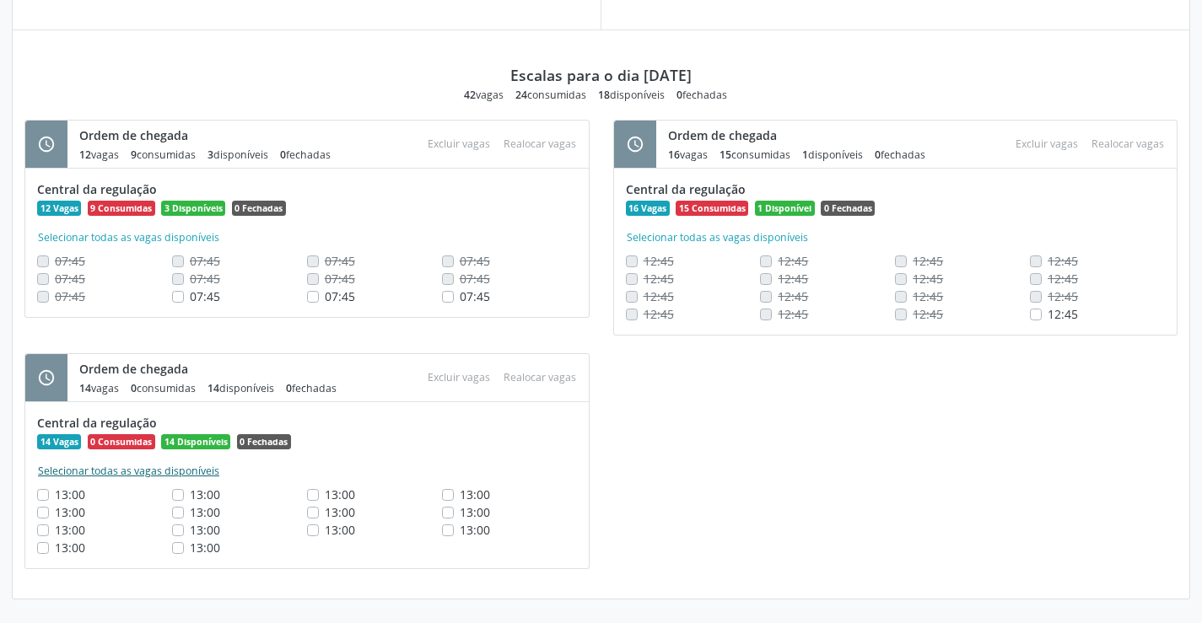
click at [143, 467] on button "Selecionar todas as vagas disponíveis" at bounding box center [128, 471] width 183 height 17
checkbox input "true"
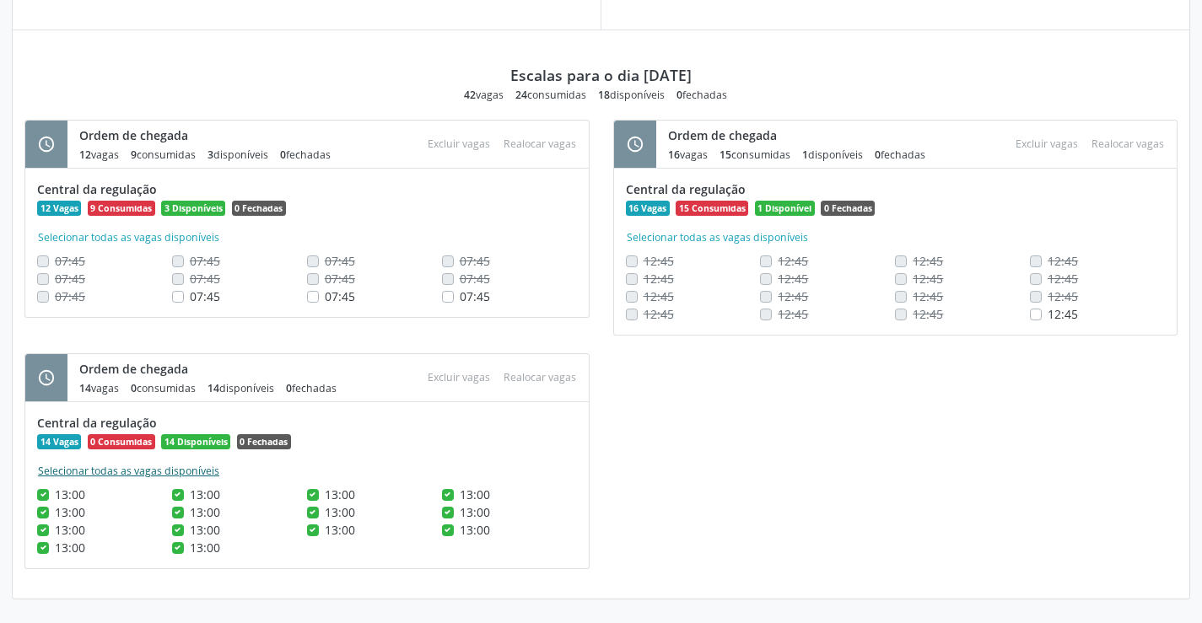
checkbox input "true"
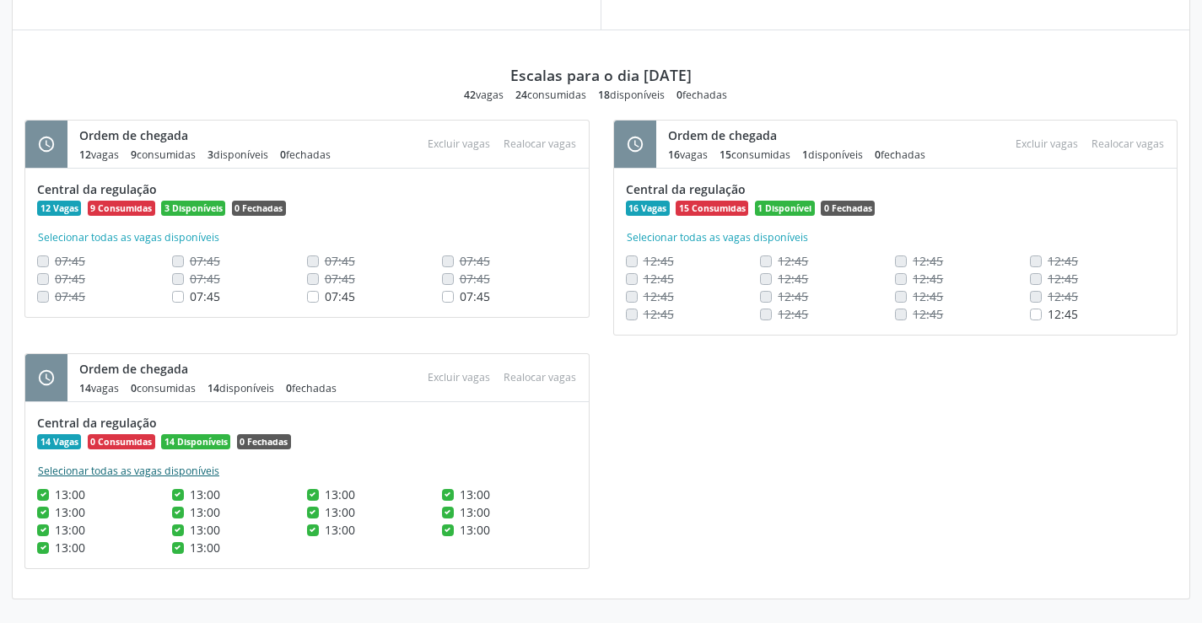
checkbox input "true"
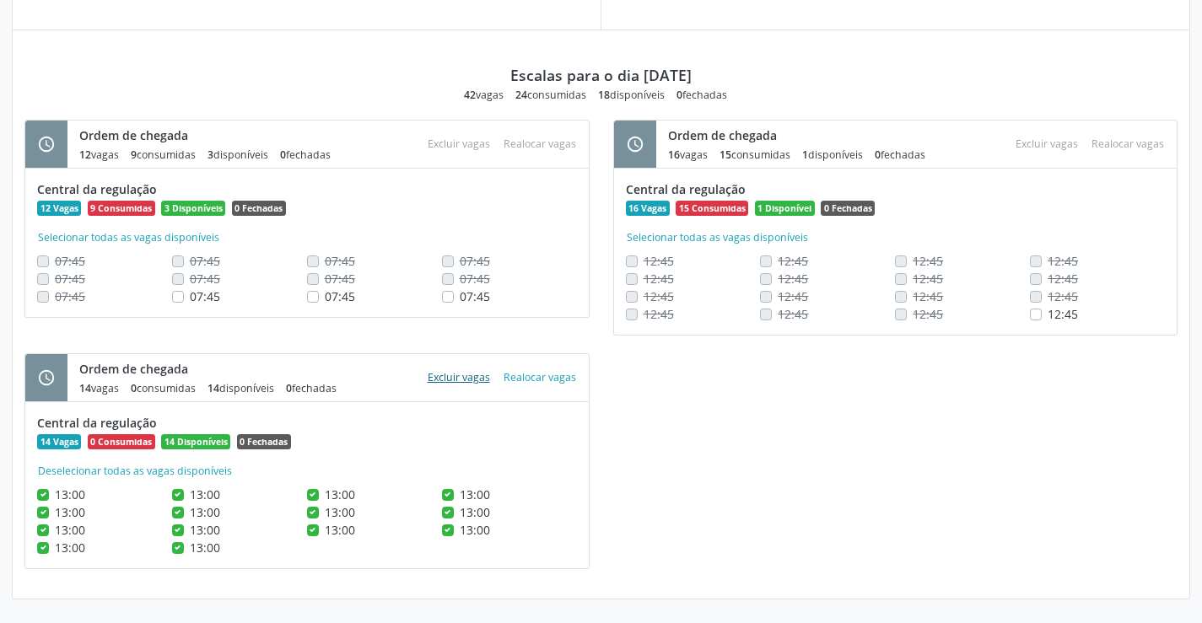
click at [445, 379] on button "Excluir vagas" at bounding box center [459, 377] width 76 height 23
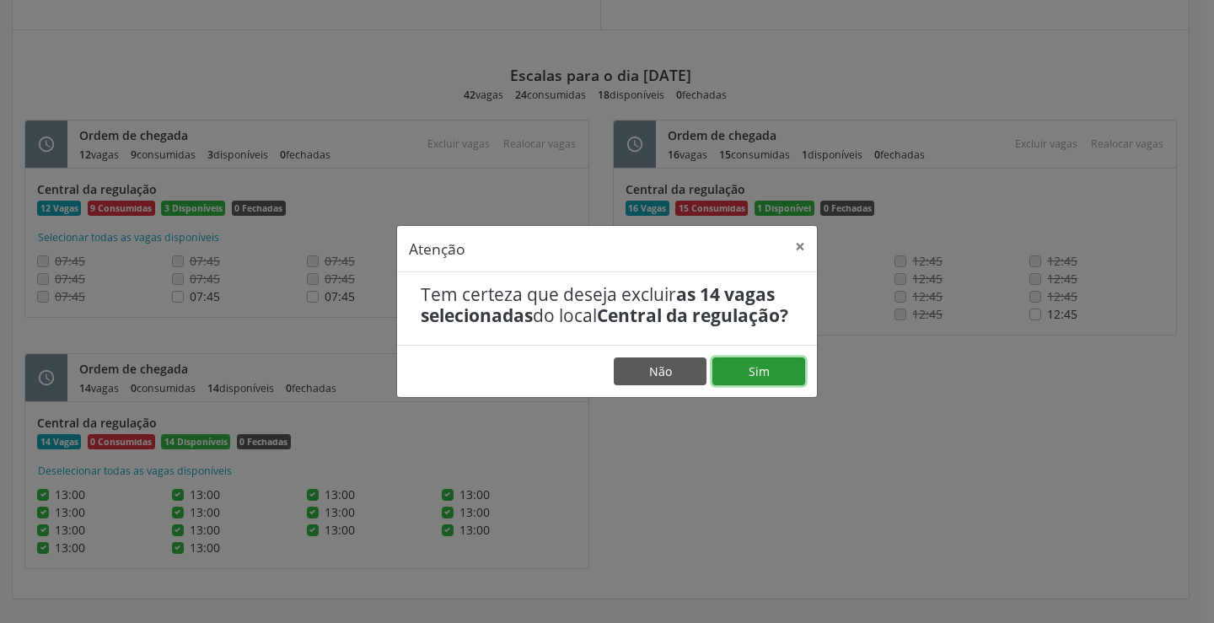
click at [754, 386] on button "Sim" at bounding box center [759, 372] width 93 height 29
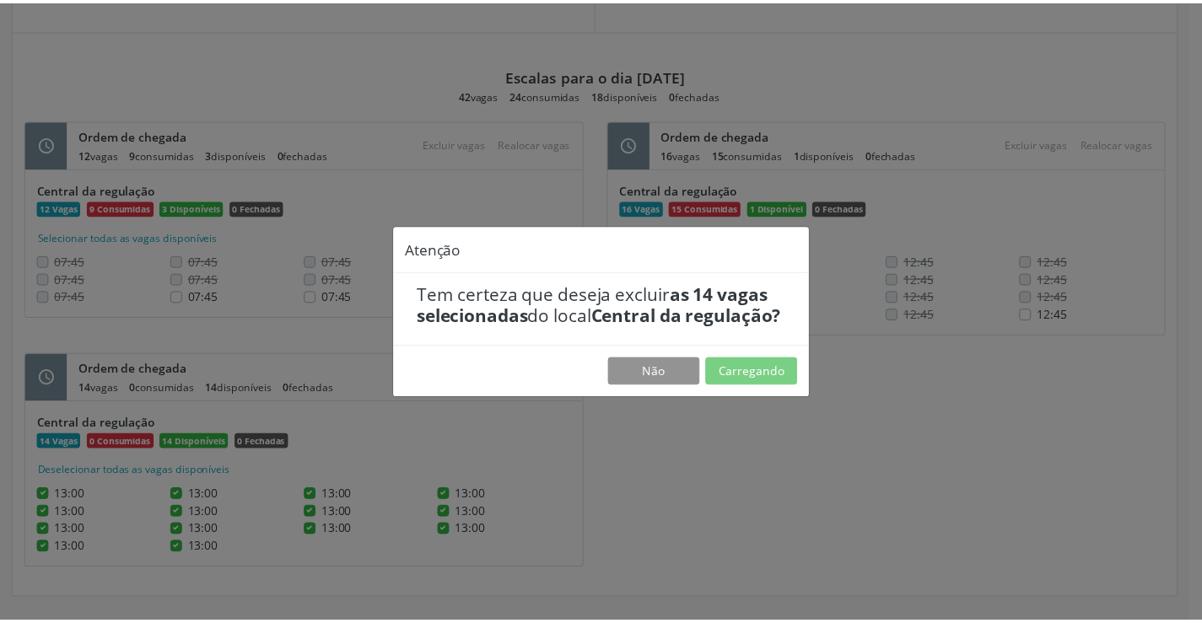
scroll to position [0, 0]
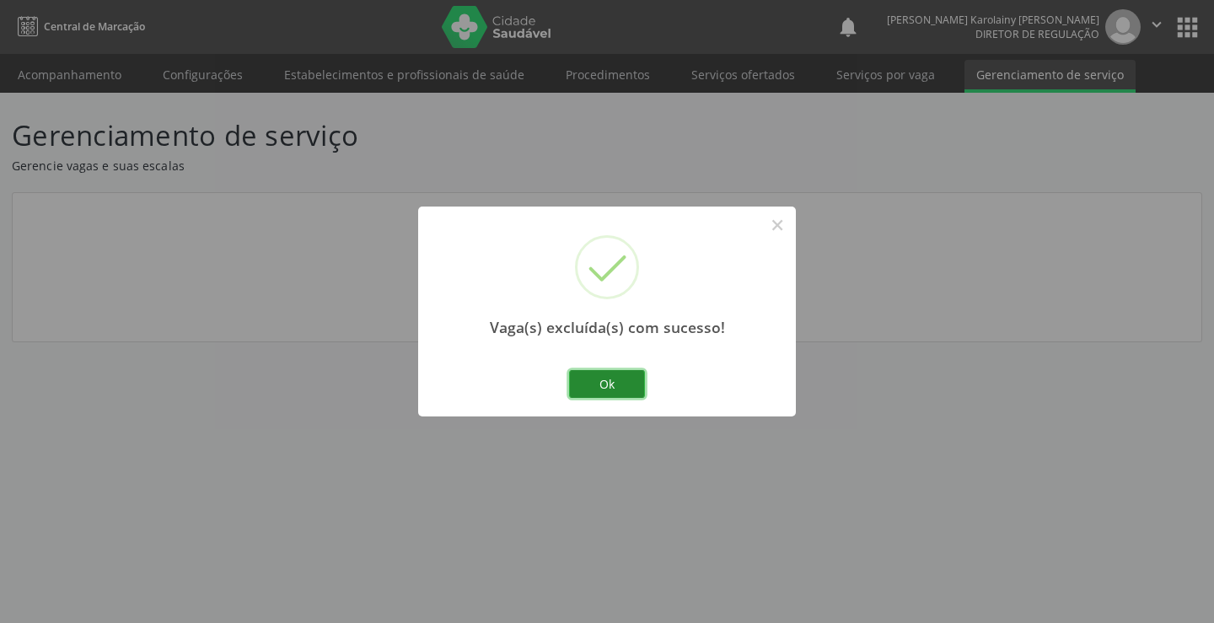
click at [610, 394] on button "Ok" at bounding box center [607, 384] width 76 height 29
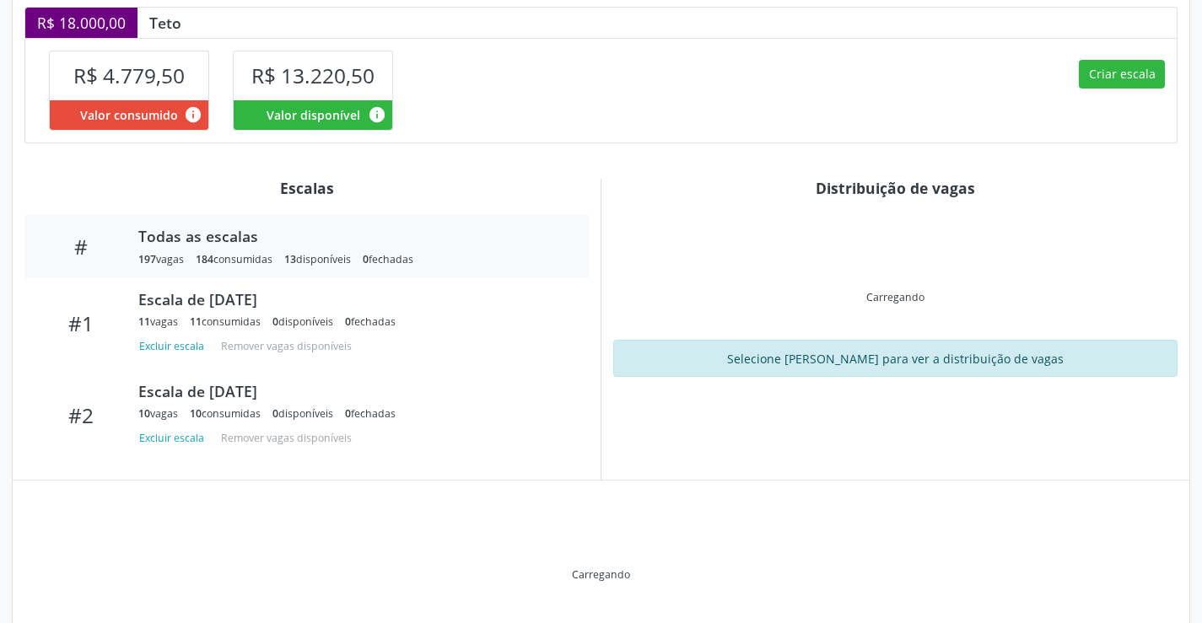
scroll to position [490, 0]
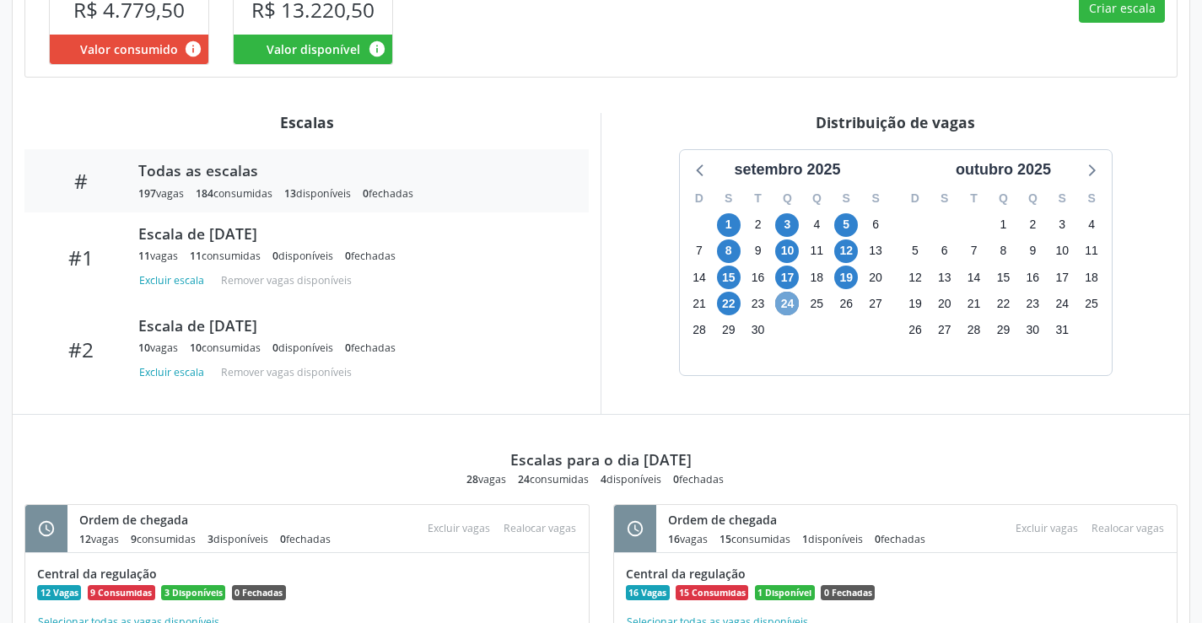
click at [786, 315] on span "24" at bounding box center [787, 304] width 24 height 24
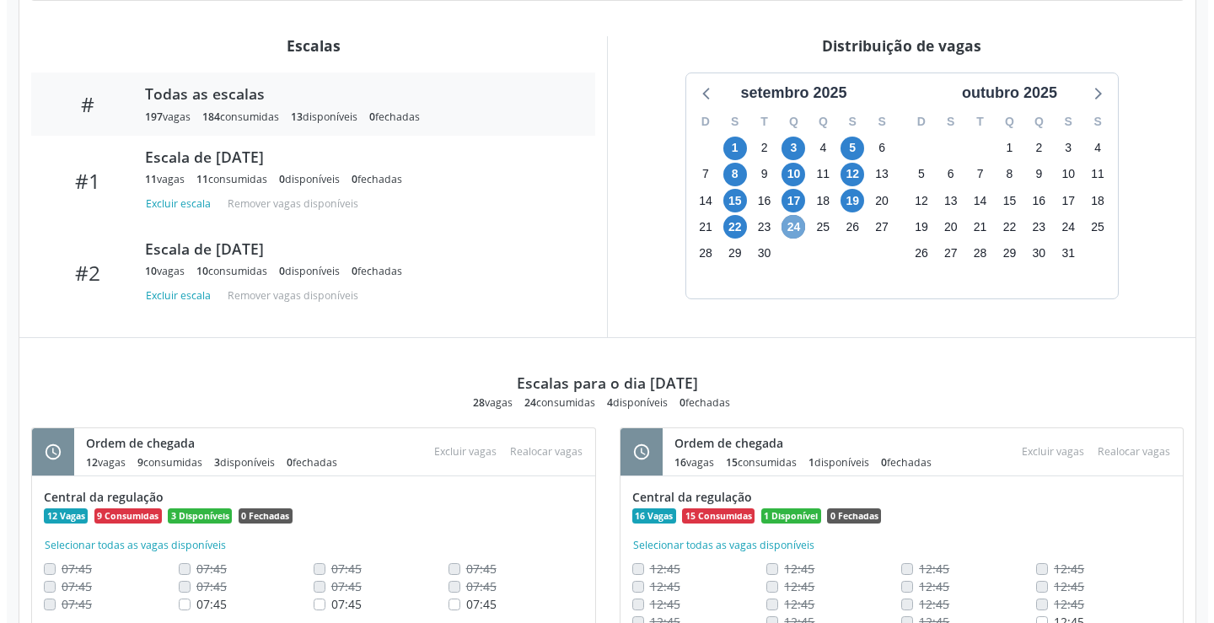
scroll to position [327, 0]
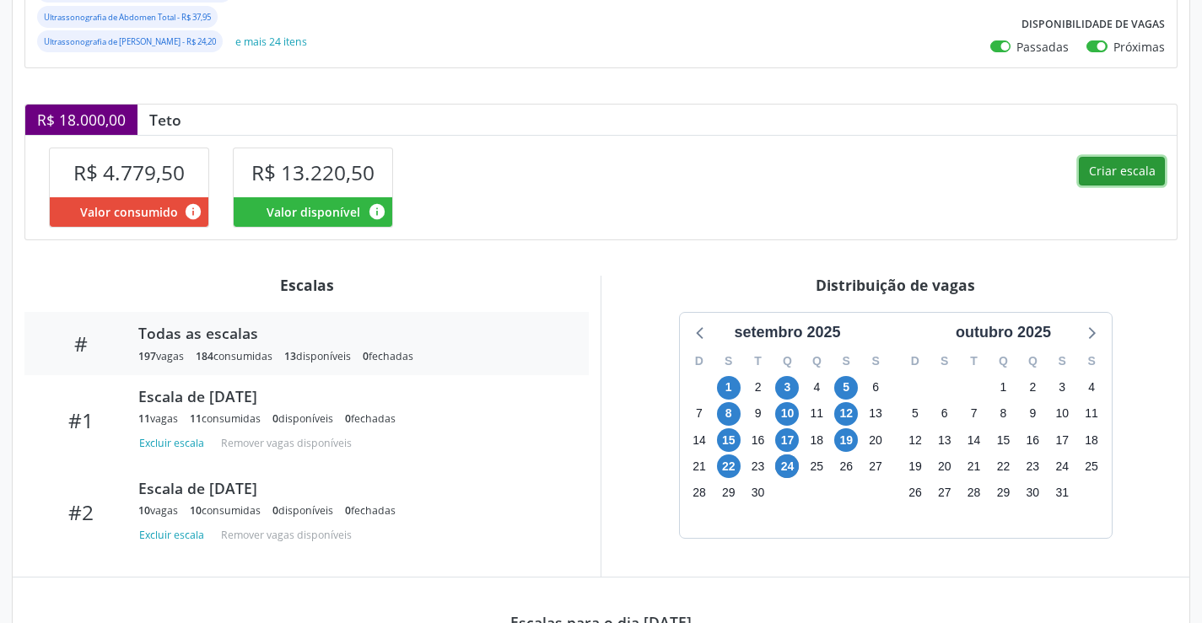
click at [1122, 186] on button "Criar escala" at bounding box center [1122, 171] width 86 height 29
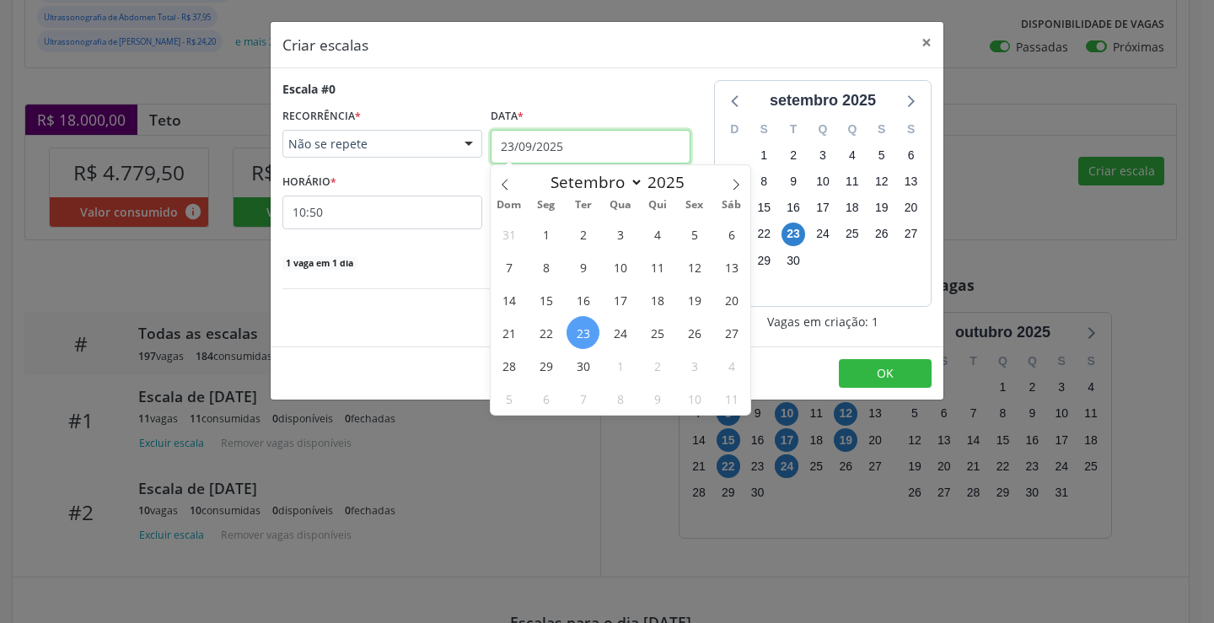
click at [571, 153] on input "23/09/2025" at bounding box center [591, 147] width 200 height 34
click at [686, 331] on span "26" at bounding box center [694, 332] width 33 height 33
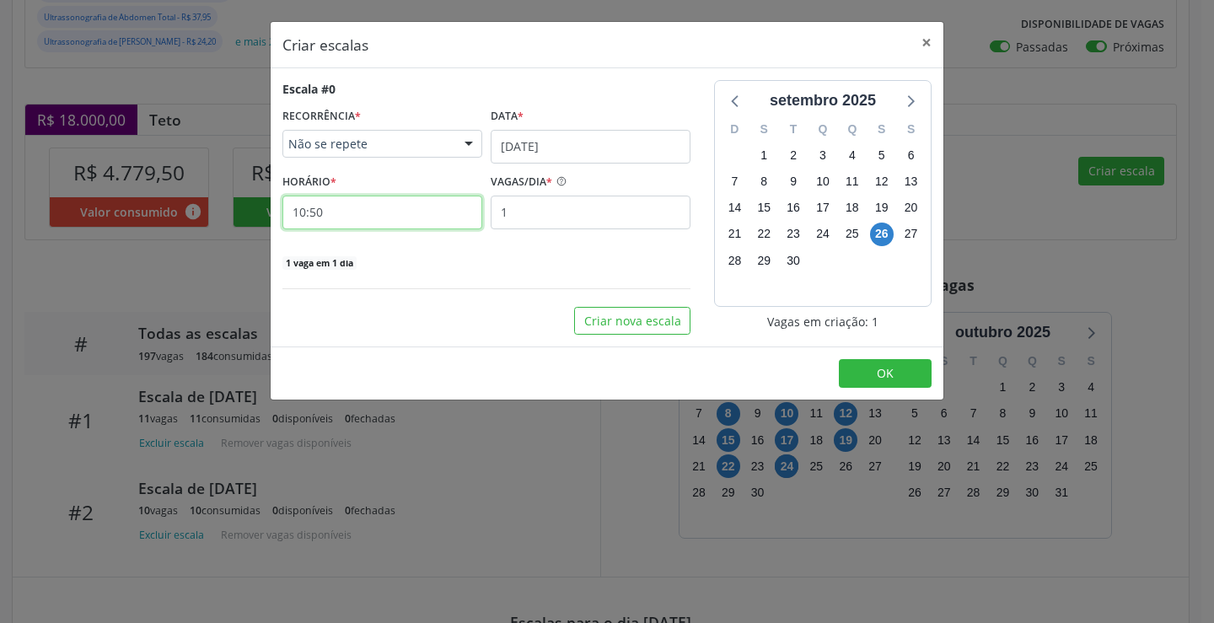
click at [407, 204] on input "10:50" at bounding box center [382, 213] width 200 height 34
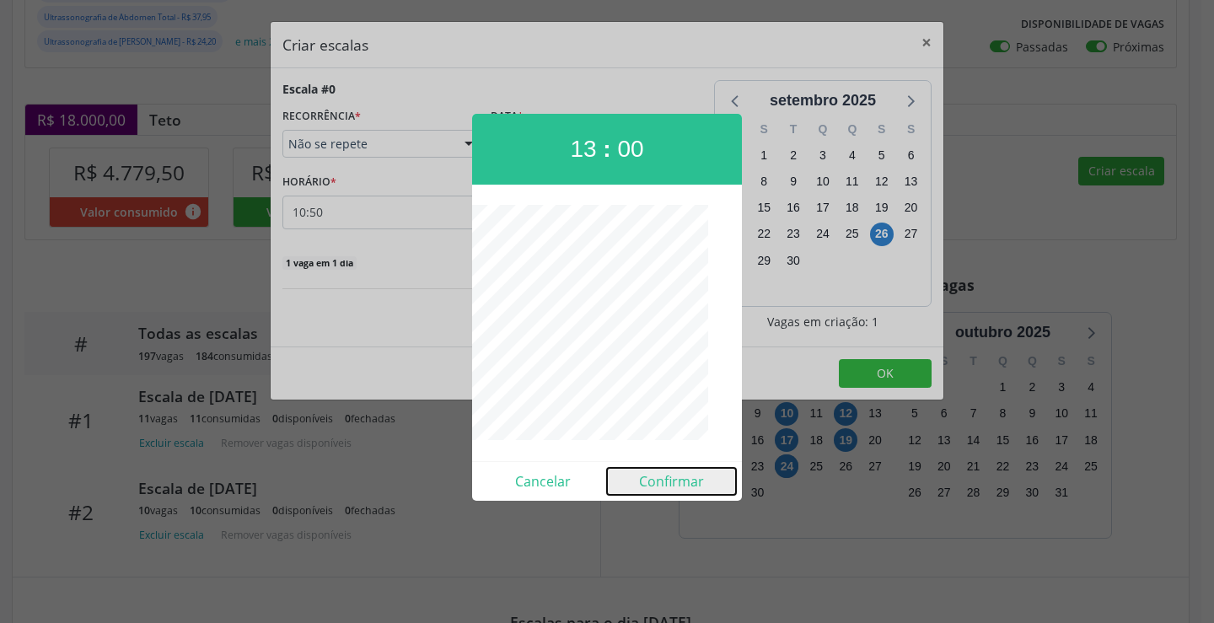
click at [669, 473] on button "Confirmar" at bounding box center [671, 481] width 129 height 27
type input "13:00"
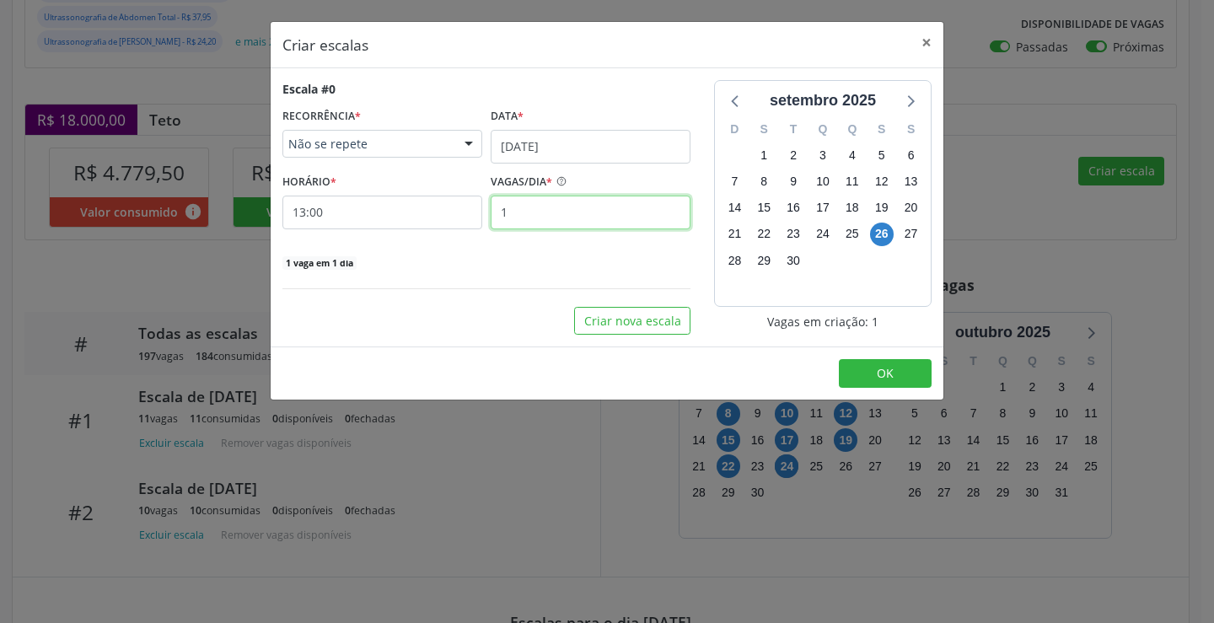
click at [578, 215] on input "1" at bounding box center [591, 213] width 200 height 34
type input "14"
click at [846, 369] on button "OK" at bounding box center [885, 373] width 93 height 29
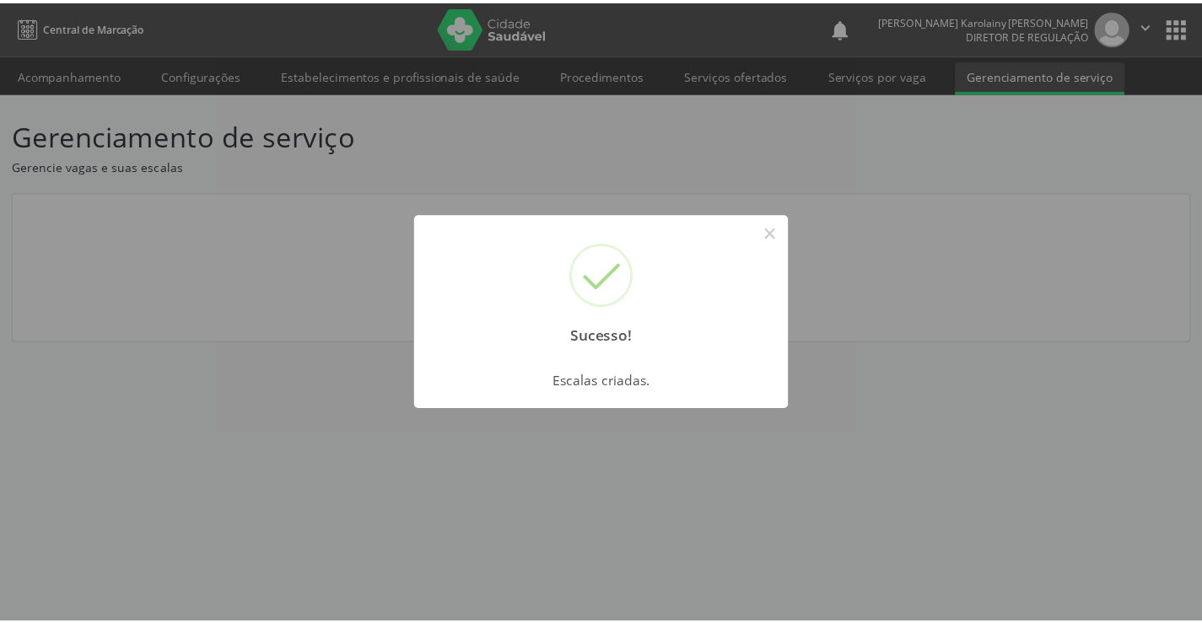
scroll to position [0, 0]
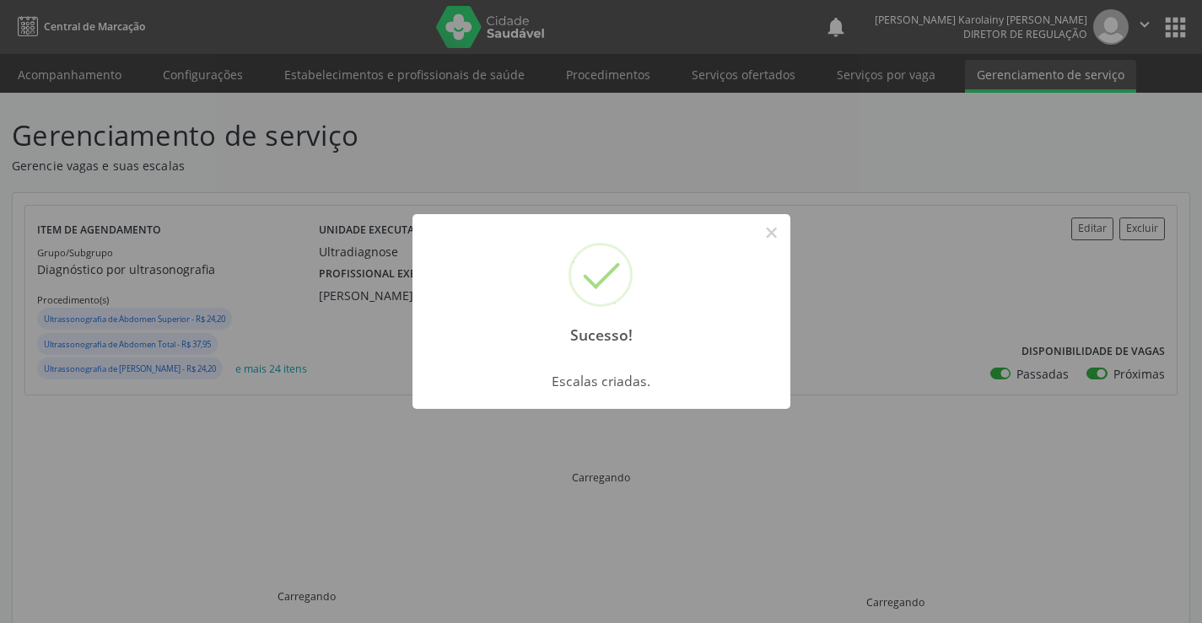
click at [759, 250] on div "Sucesso! ×" at bounding box center [601, 286] width 378 height 145
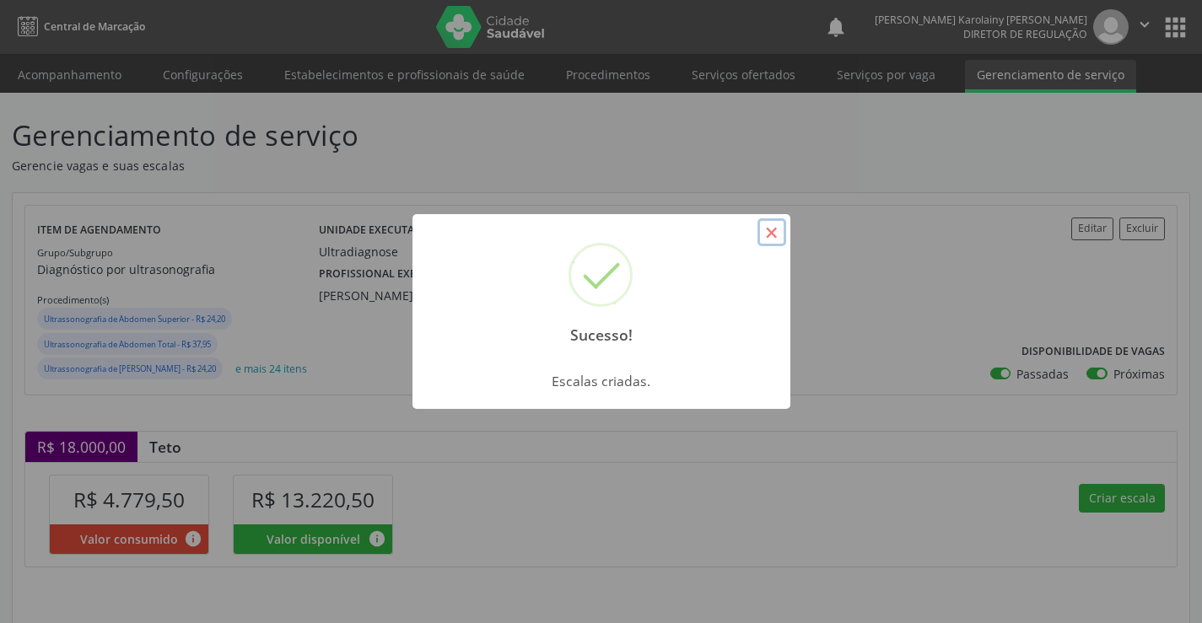
click at [762, 236] on button "×" at bounding box center [771, 232] width 29 height 29
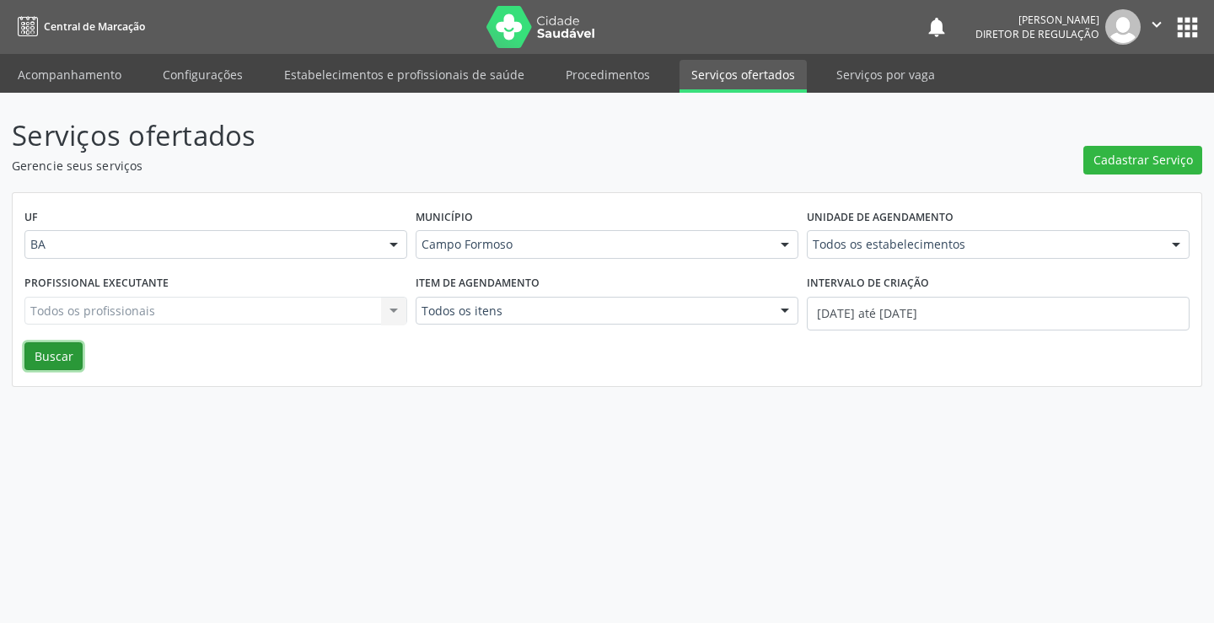
click at [54, 358] on button "Buscar" at bounding box center [53, 356] width 58 height 29
click at [867, 321] on input "[DATE] até [DATE]" at bounding box center [998, 314] width 383 height 34
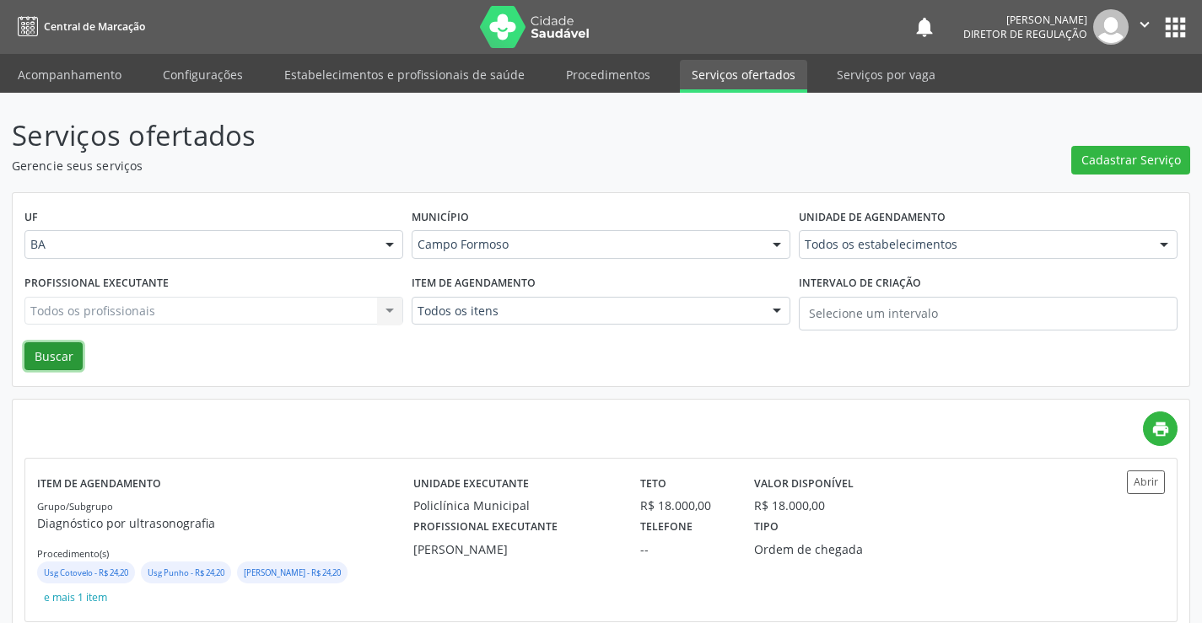
click at [61, 368] on button "Buscar" at bounding box center [53, 356] width 58 height 29
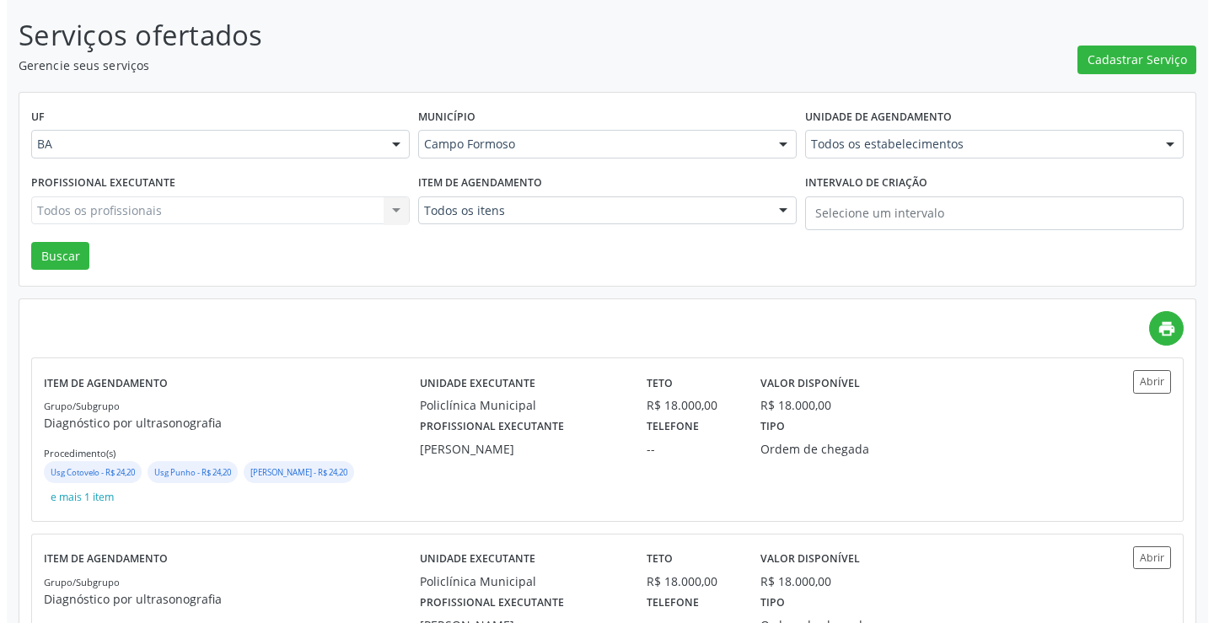
scroll to position [84, 0]
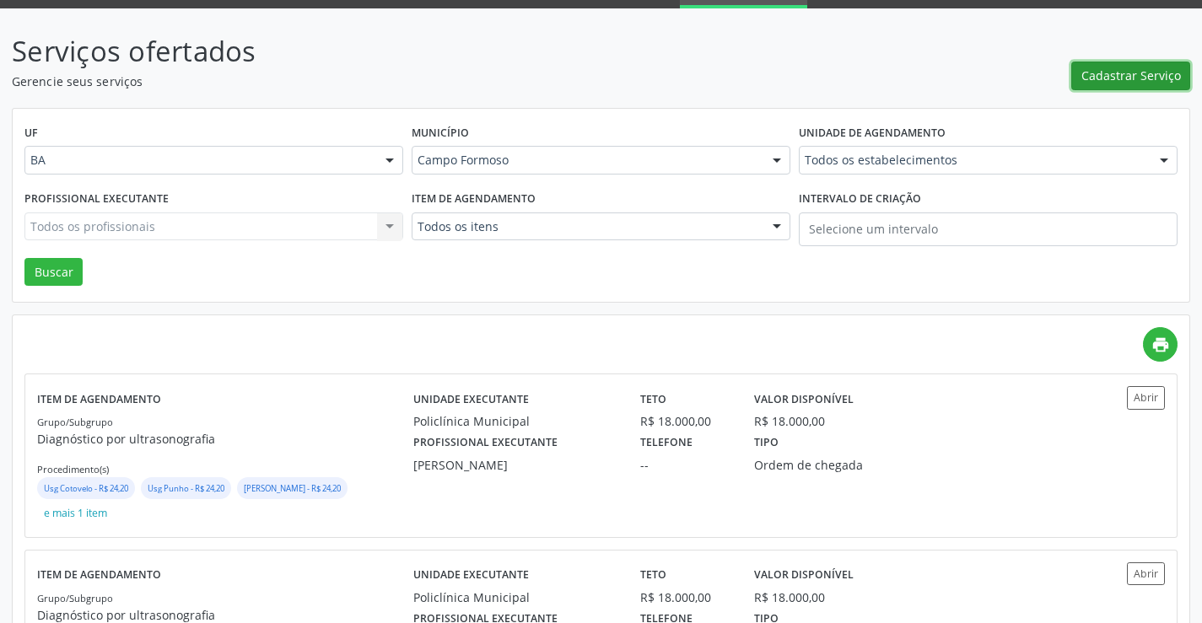
click at [1122, 81] on span "Cadastrar Serviço" at bounding box center [1131, 76] width 100 height 18
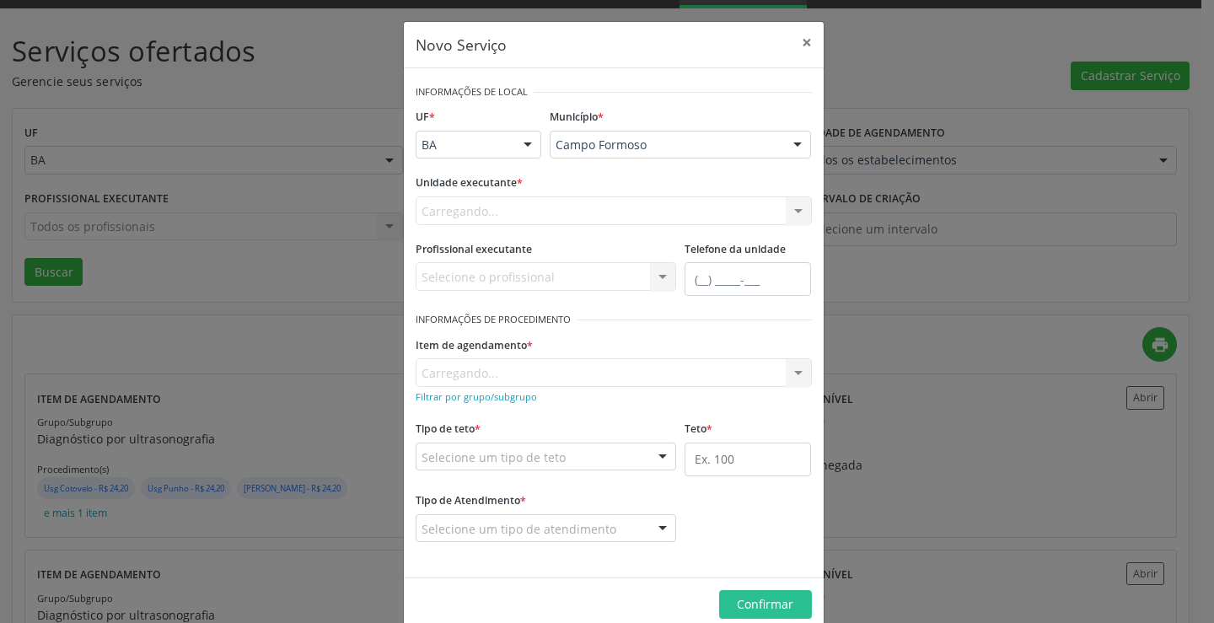
click at [511, 211] on div "Carregando... Nenhum resultado encontrado para: " " Não há nenhuma opção para s…" at bounding box center [614, 210] width 396 height 29
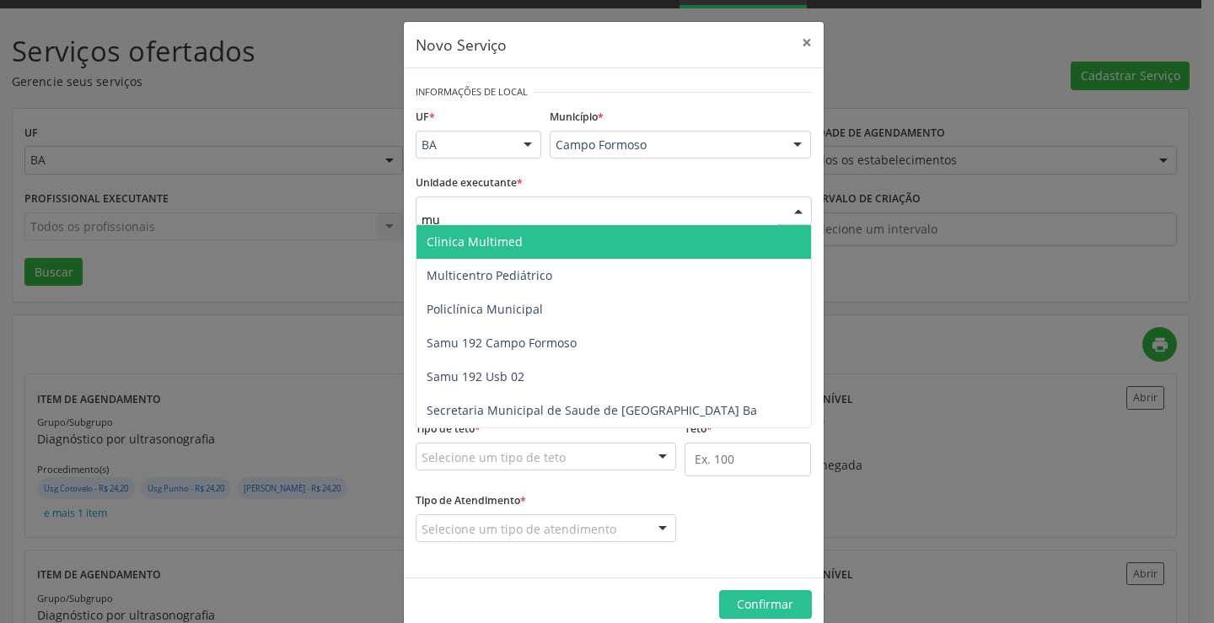
type input "mul"
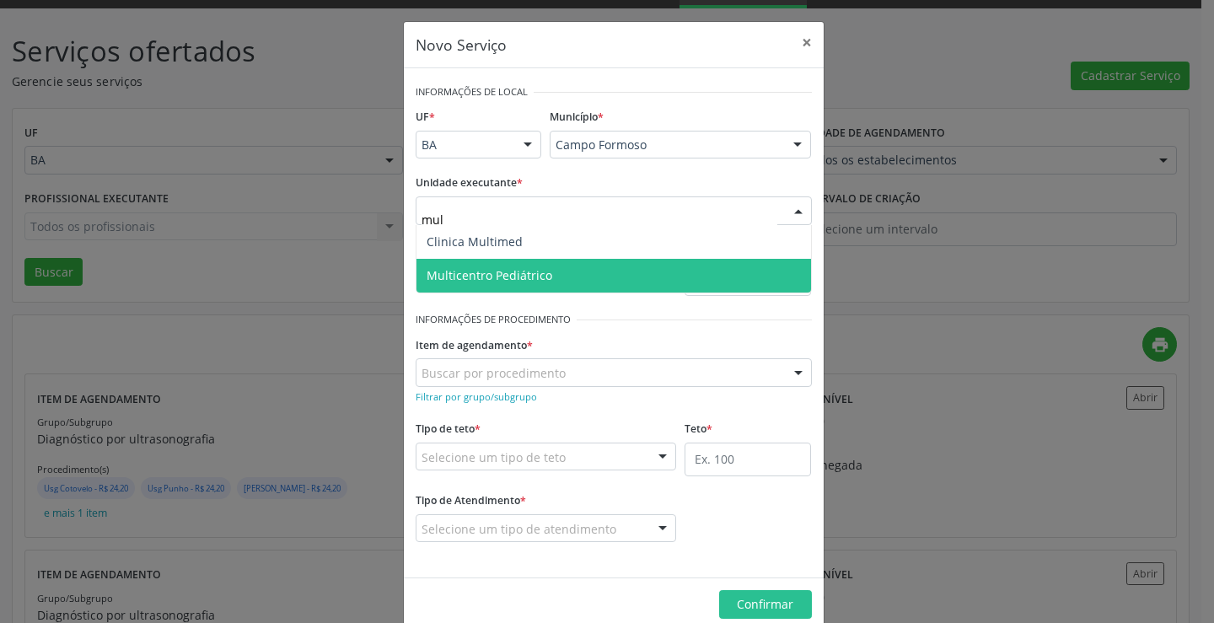
click at [521, 267] on span "Multicentro Pediátrico" at bounding box center [490, 275] width 126 height 16
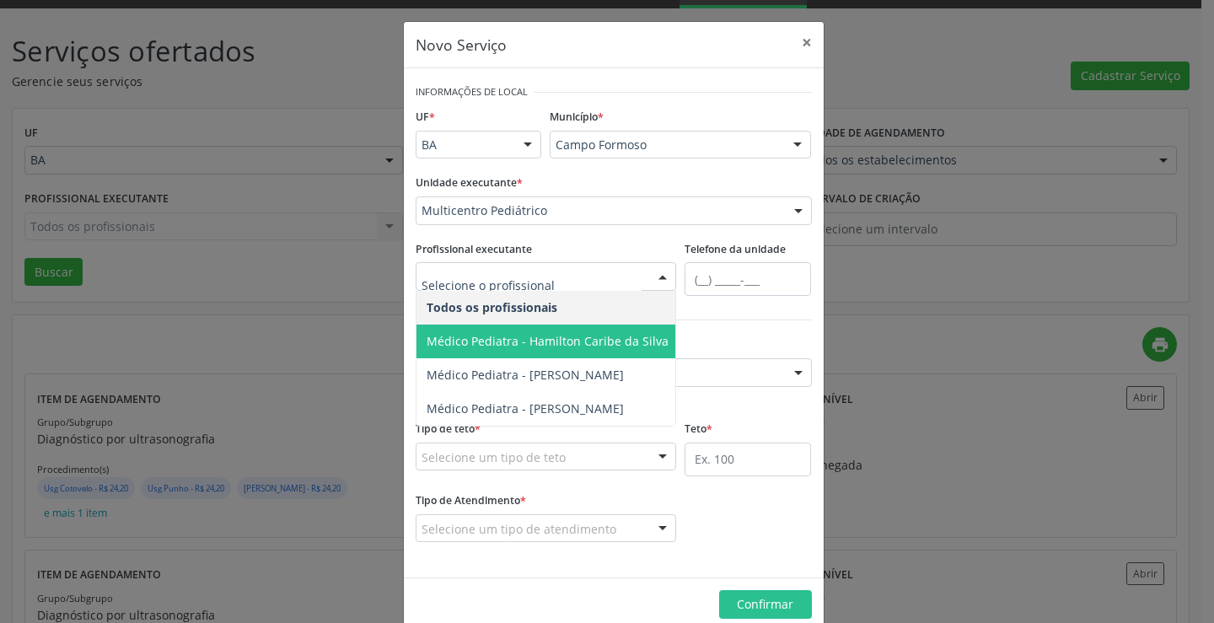
click at [493, 327] on span "Médico Pediatra - Hamilton Caribe da Silva" at bounding box center [548, 342] width 262 height 34
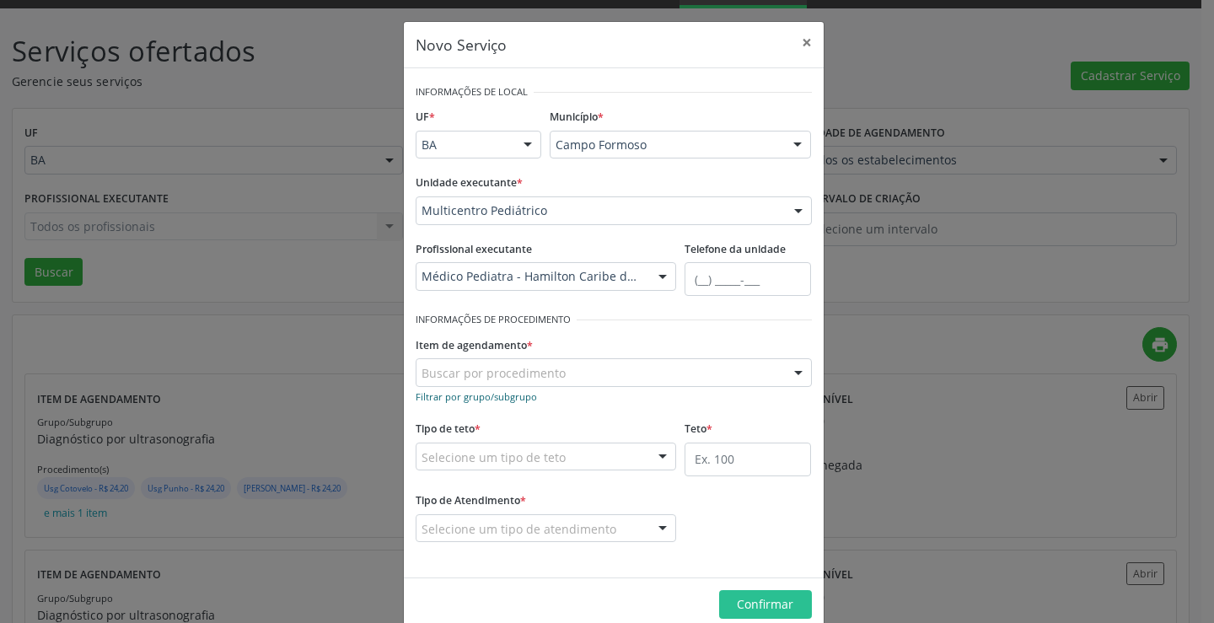
click at [513, 393] on small "Filtrar por grupo/subgrupo" at bounding box center [476, 396] width 121 height 13
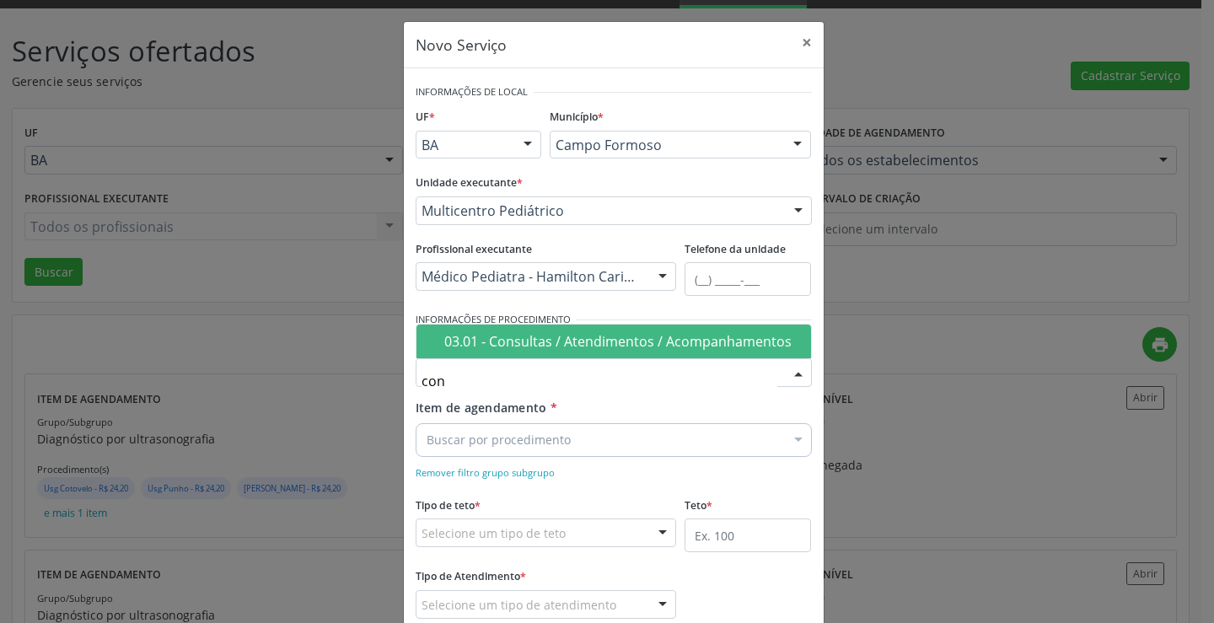
type input "cons"
click at [541, 343] on div "03.01 - Consultas / Atendimentos / Acompanhamentos" at bounding box center [622, 341] width 357 height 13
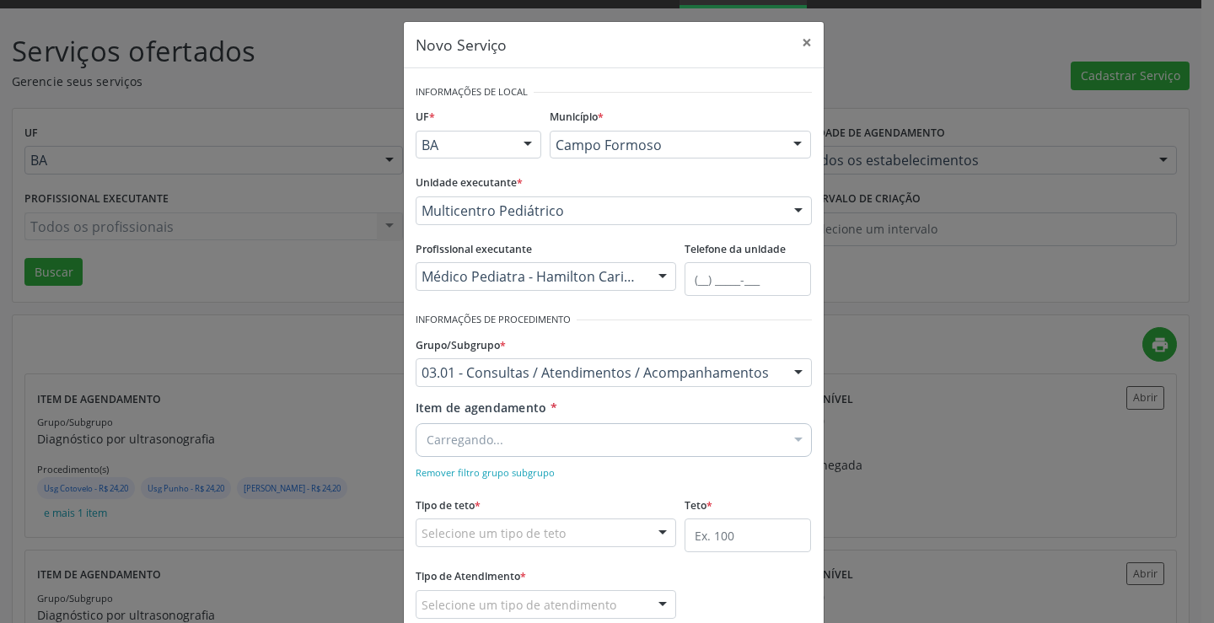
click at [505, 450] on div "Carregando..." at bounding box center [614, 440] width 396 height 34
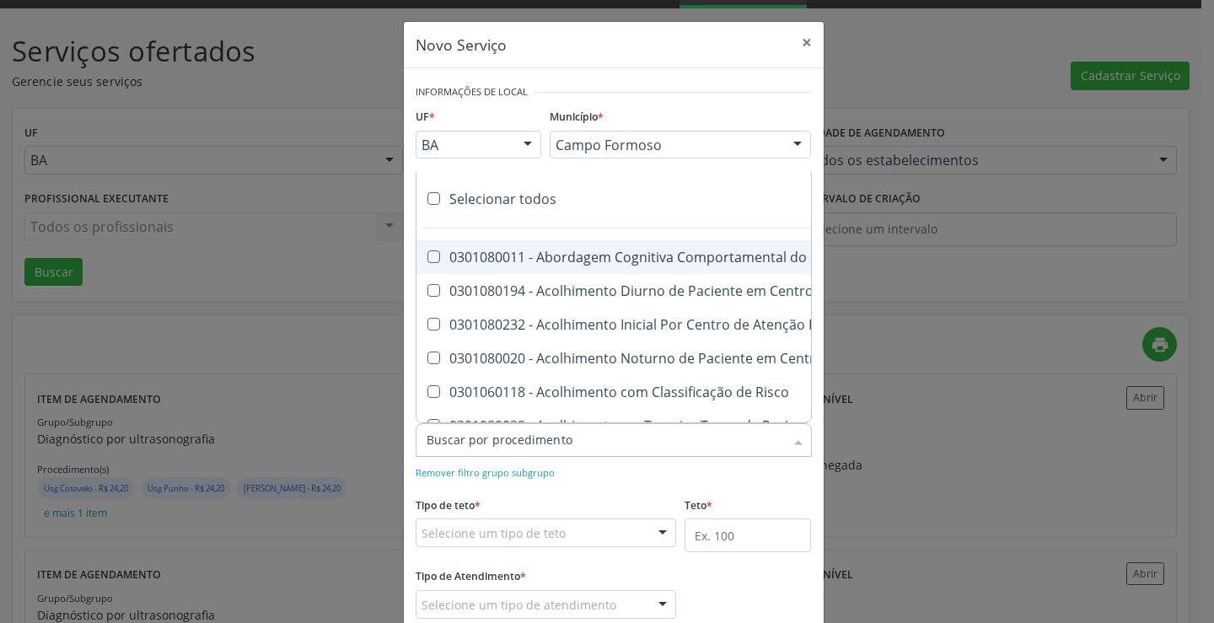
click at [505, 450] on div at bounding box center [614, 440] width 396 height 34
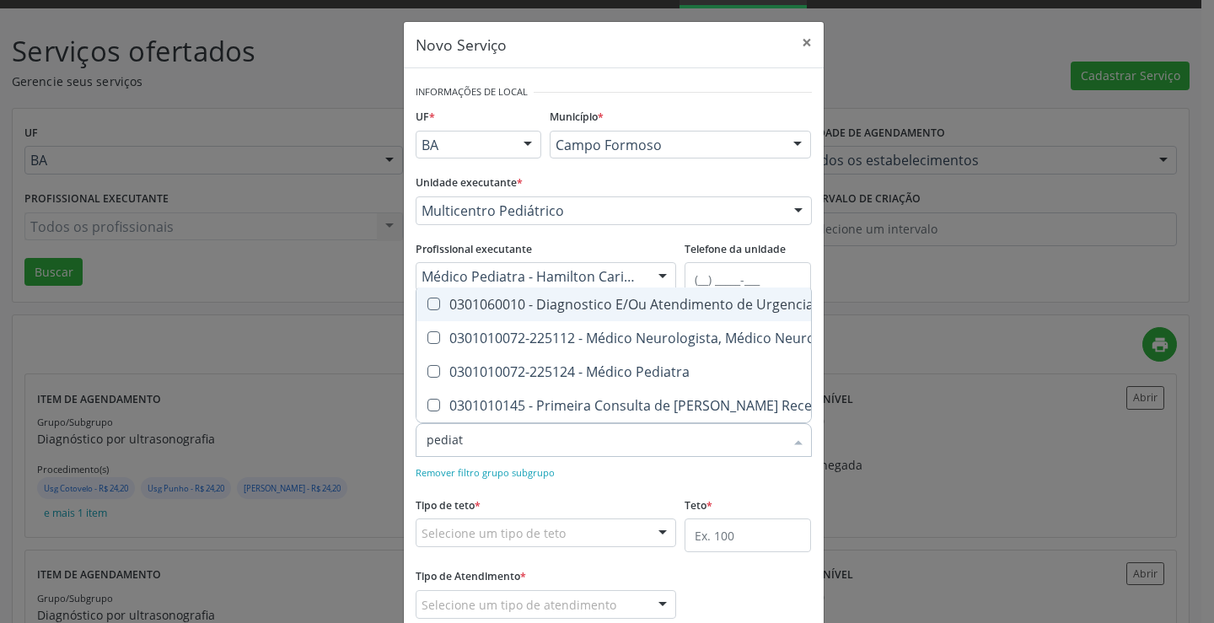
type input "pediatr"
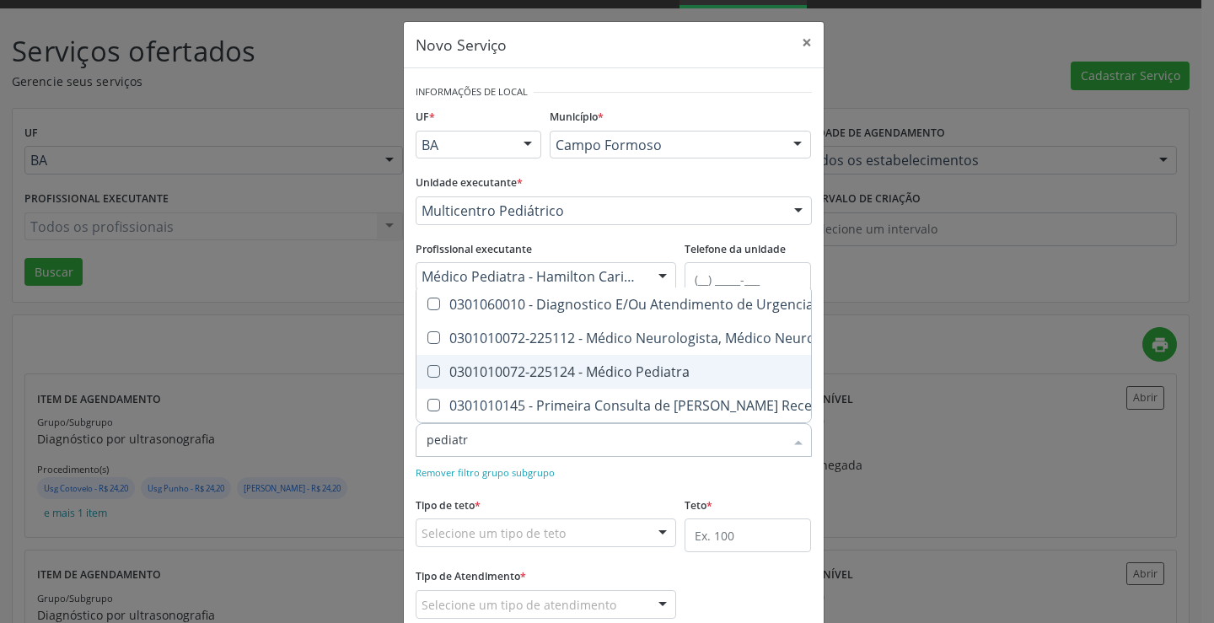
click at [652, 365] on div "0301010072-225124 - Médico Pediatra" at bounding box center [688, 371] width 523 height 13
checkbox Pediatra "true"
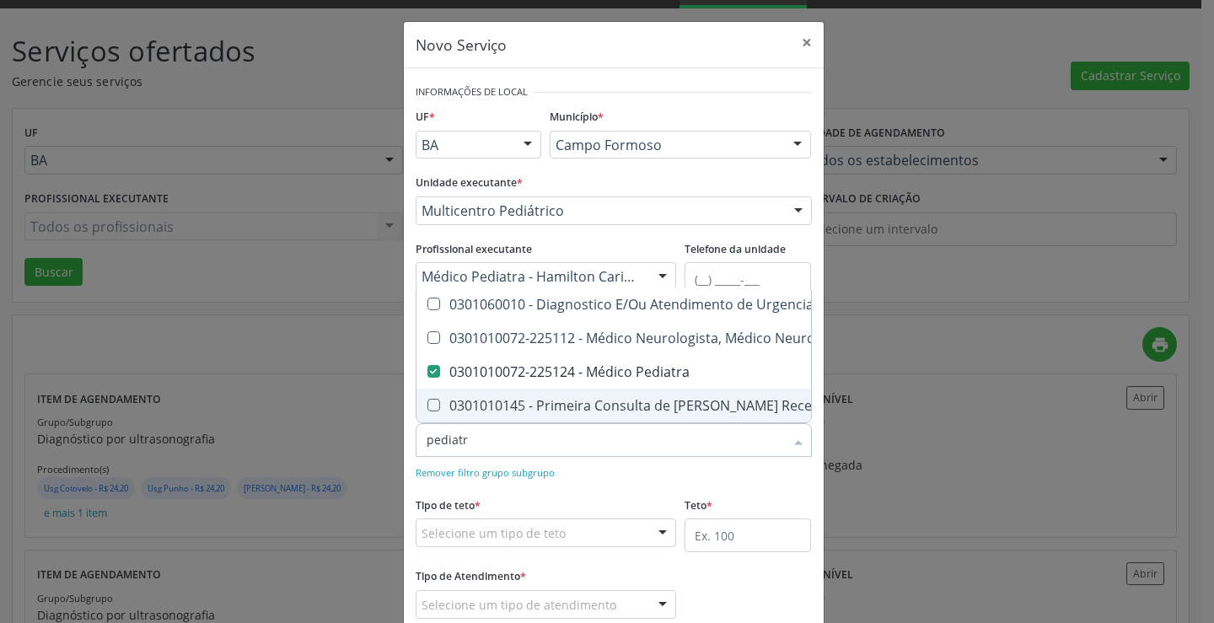
checkbox Neuropediatra "true"
click at [659, 488] on form "Informações de Local UF * BA BA Nenhum resultado encontrado para: " " Não há ne…" at bounding box center [614, 361] width 396 height 562
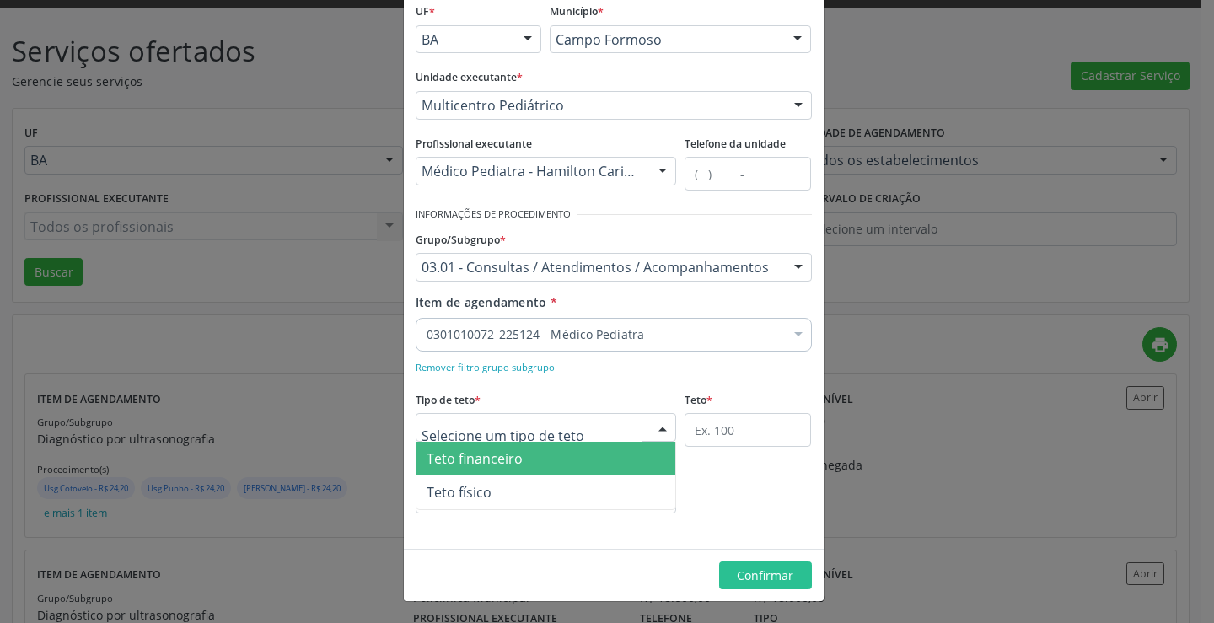
click at [540, 449] on span "Teto financeiro" at bounding box center [547, 459] width 260 height 34
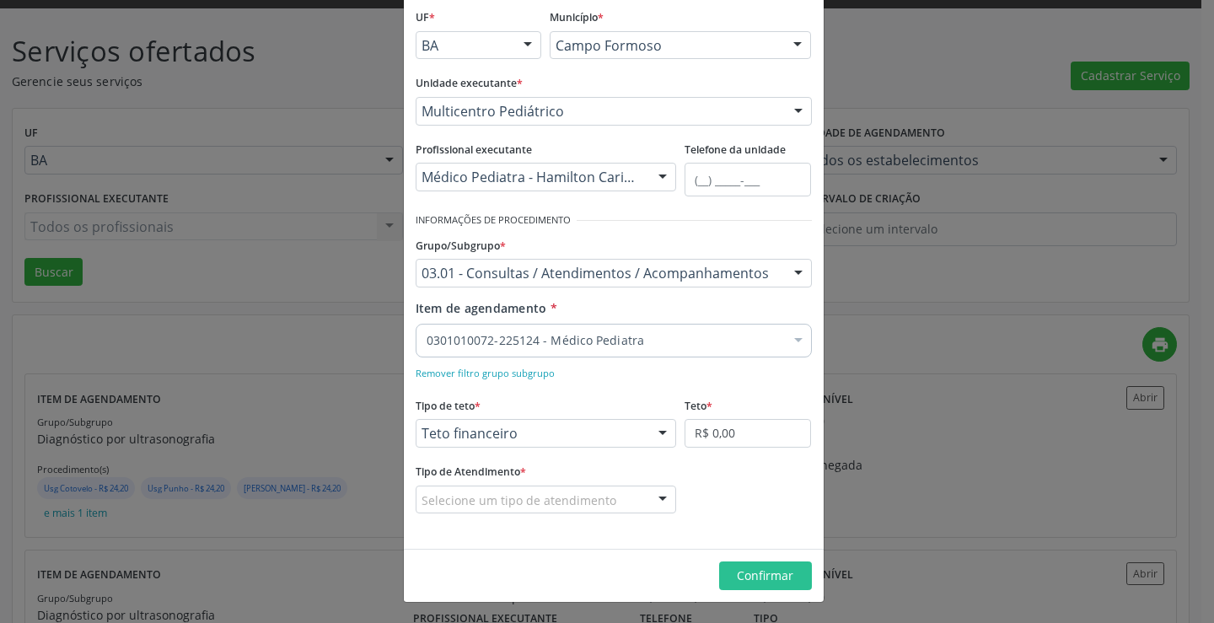
click at [729, 449] on fieldset "Teto * R$ 0,00" at bounding box center [748, 426] width 126 height 66
click at [738, 435] on input "R$ 0,00" at bounding box center [748, 433] width 126 height 29
type input "R$ 18.000,00"
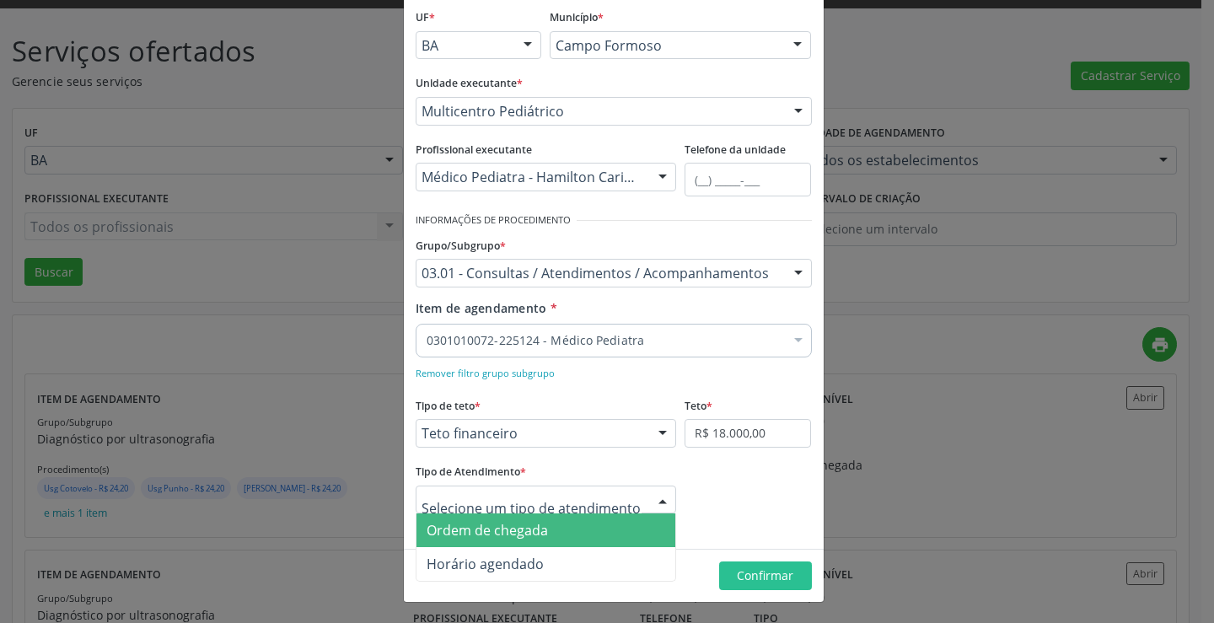
drag, startPoint x: 560, startPoint y: 530, endPoint x: 654, endPoint y: 542, distance: 94.5
click at [561, 530] on span "Ordem de chegada" at bounding box center [547, 531] width 260 height 34
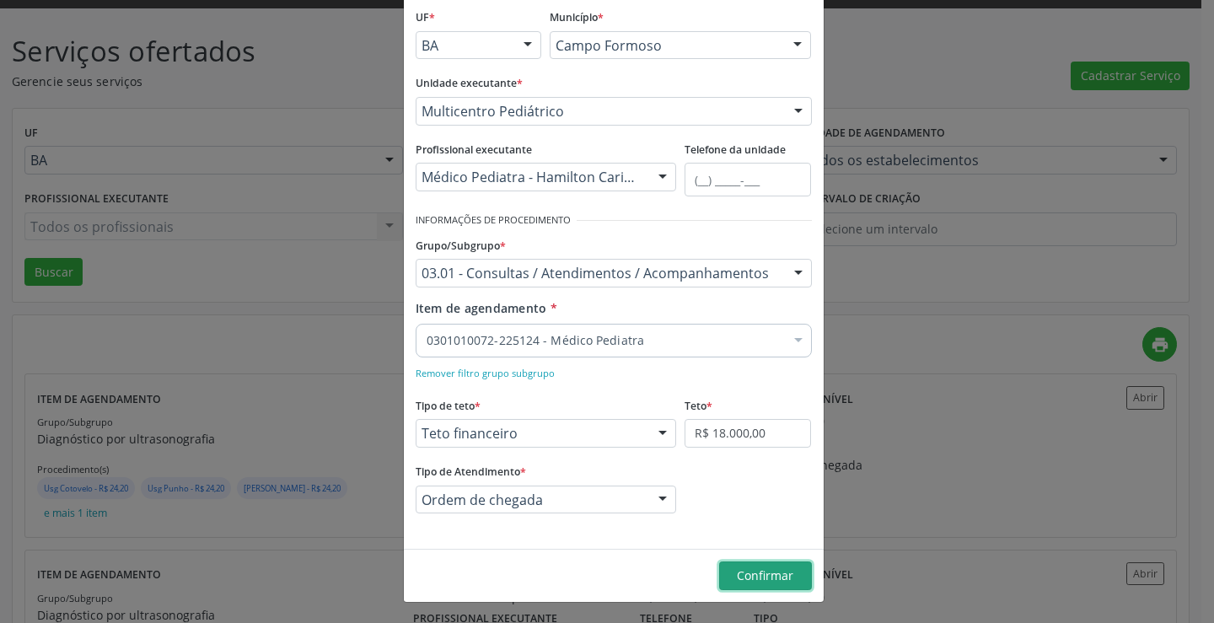
click at [772, 568] on span "Confirmar" at bounding box center [765, 576] width 56 height 16
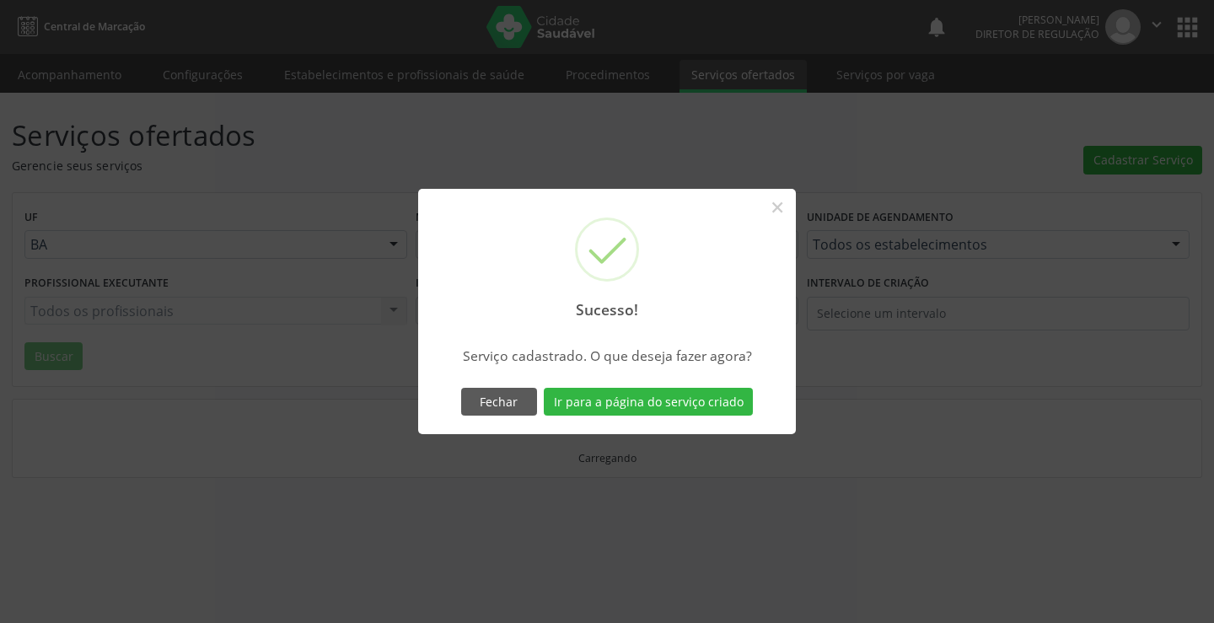
scroll to position [0, 0]
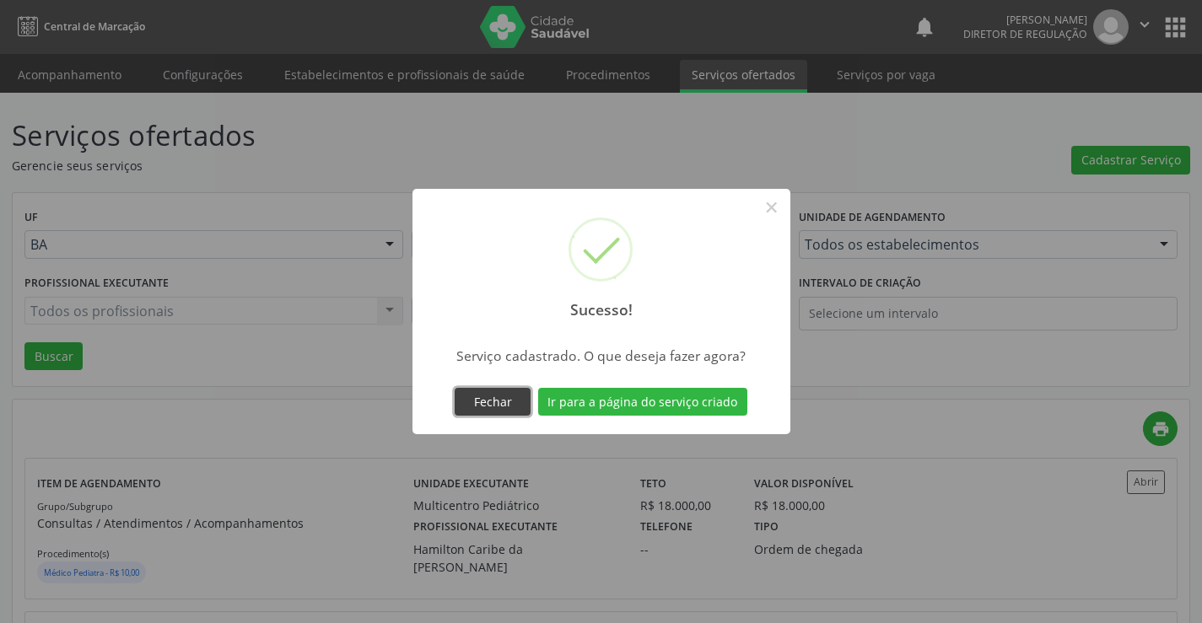
click at [514, 403] on button "Fechar" at bounding box center [493, 402] width 76 height 29
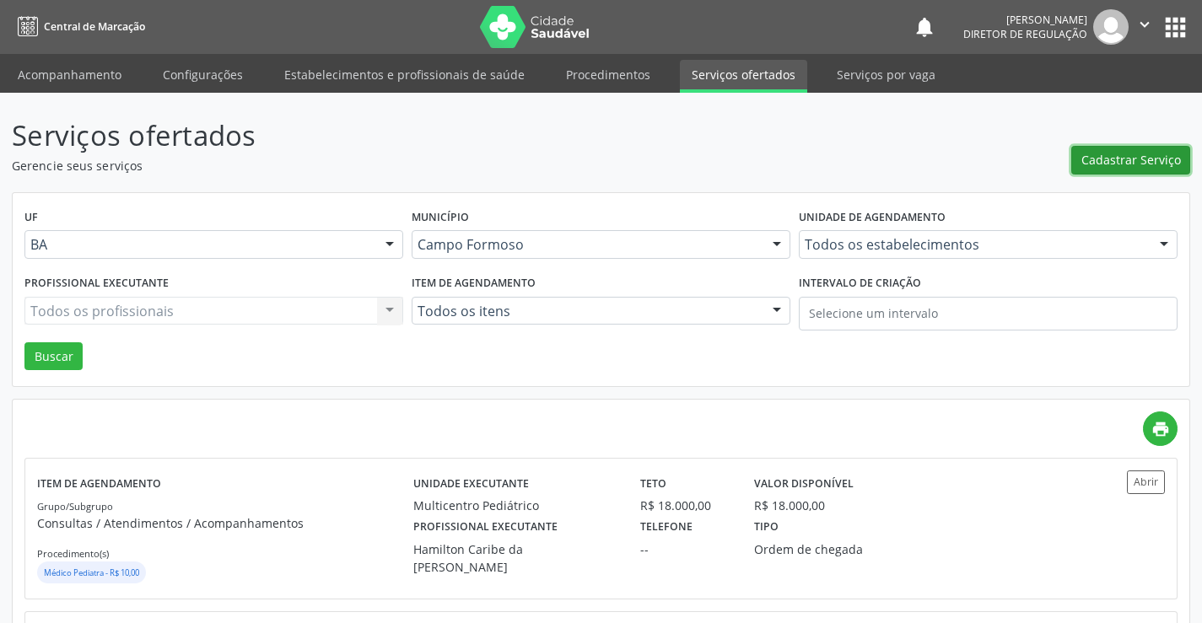
click at [1138, 167] on span "Cadastrar Serviço" at bounding box center [1131, 160] width 100 height 18
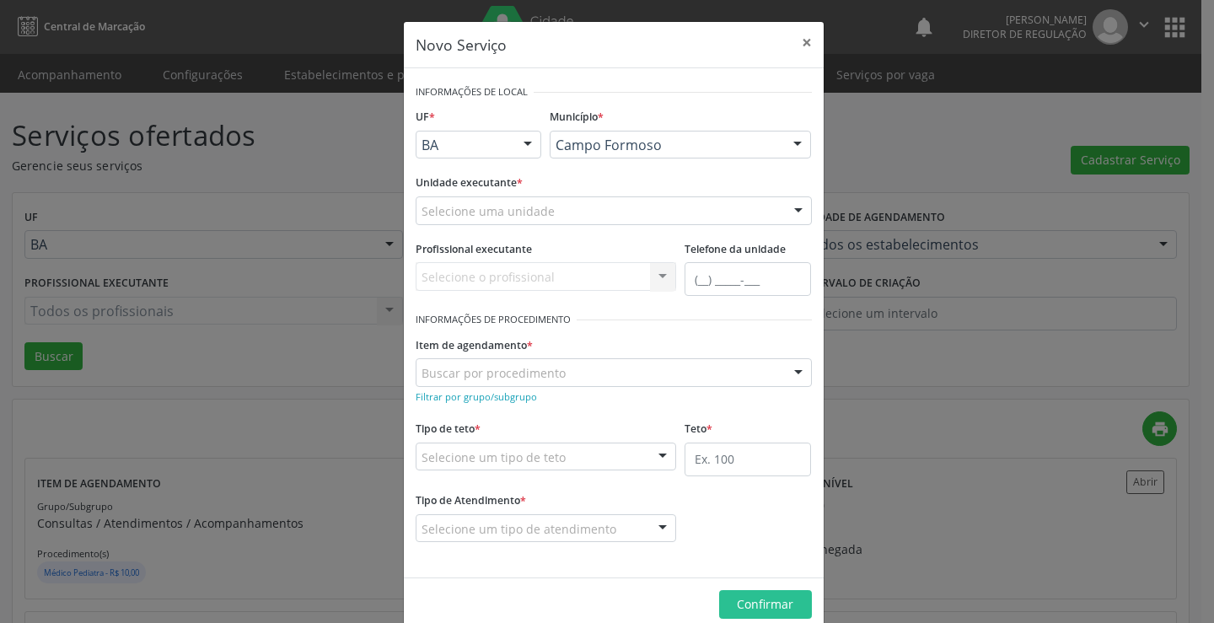
click at [584, 215] on div "Selecione uma unidade" at bounding box center [614, 210] width 396 height 29
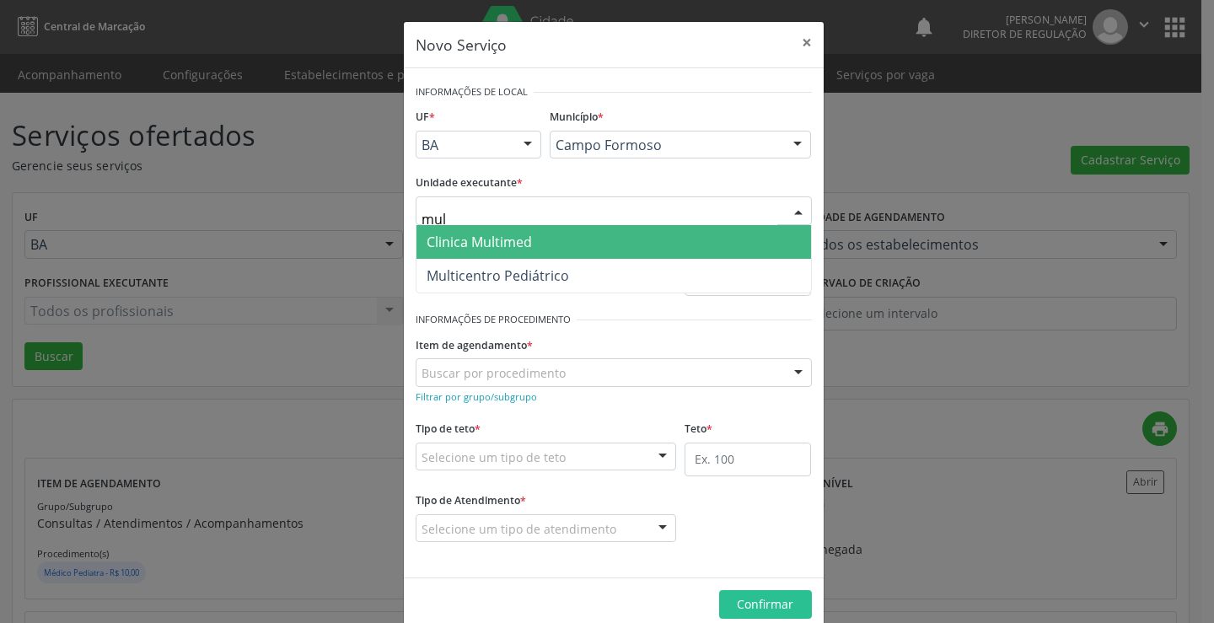
type input "mult"
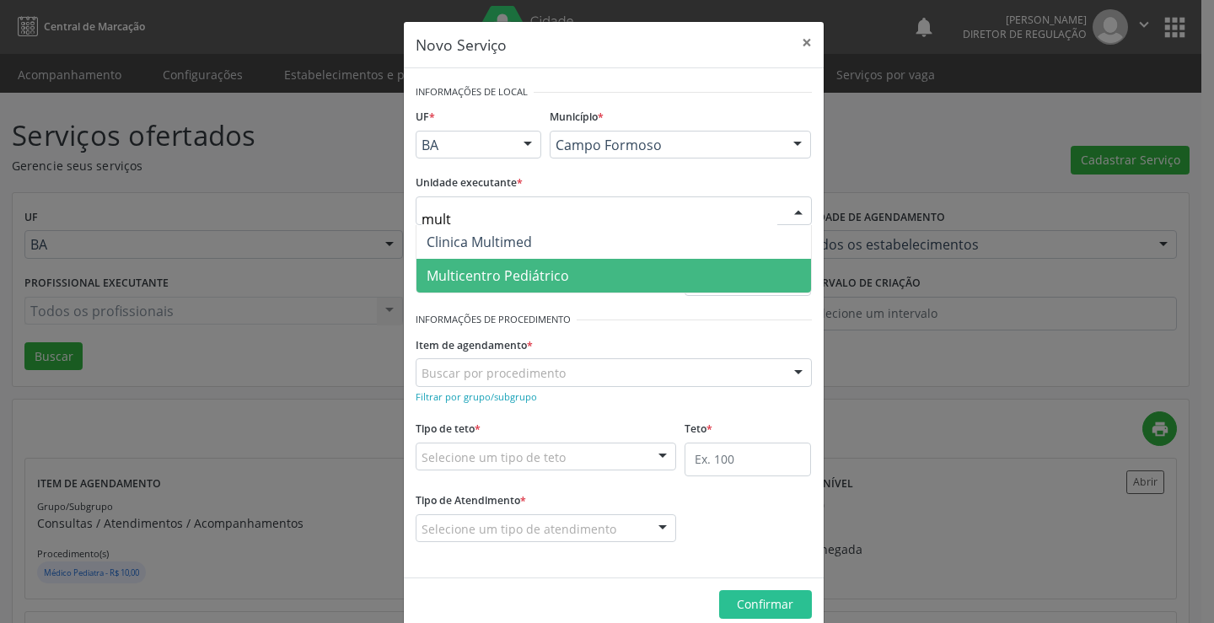
click at [572, 264] on span "Multicentro Pediátrico" at bounding box center [614, 276] width 395 height 34
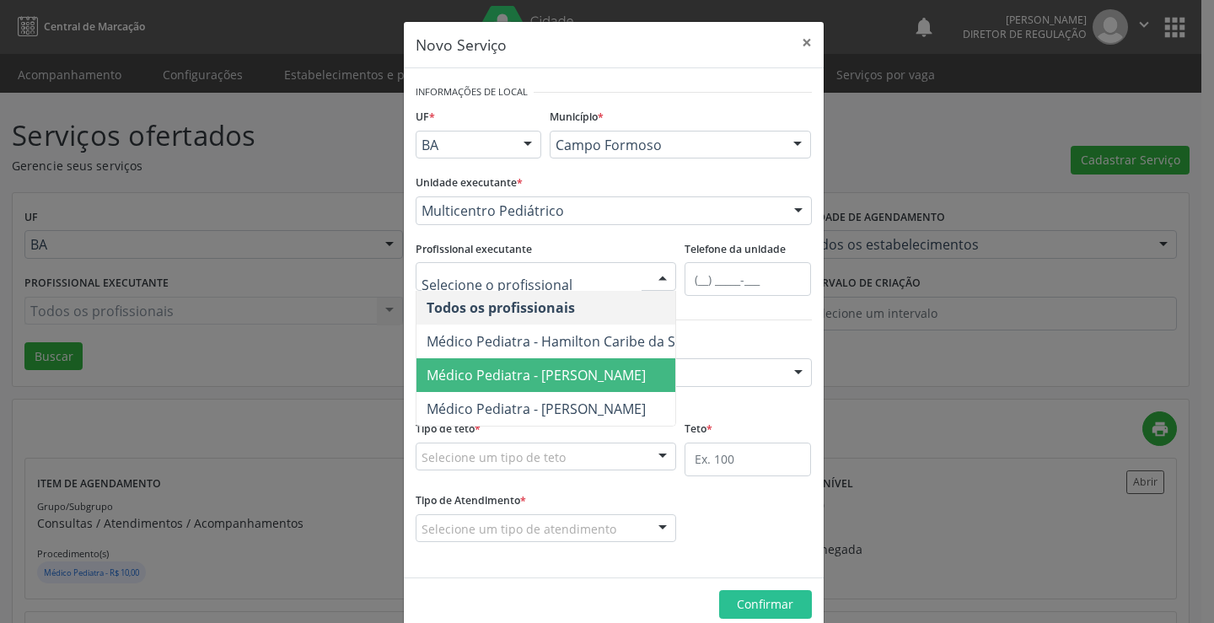
click at [494, 371] on span "Médico Pediatra - [PERSON_NAME]" at bounding box center [536, 375] width 219 height 19
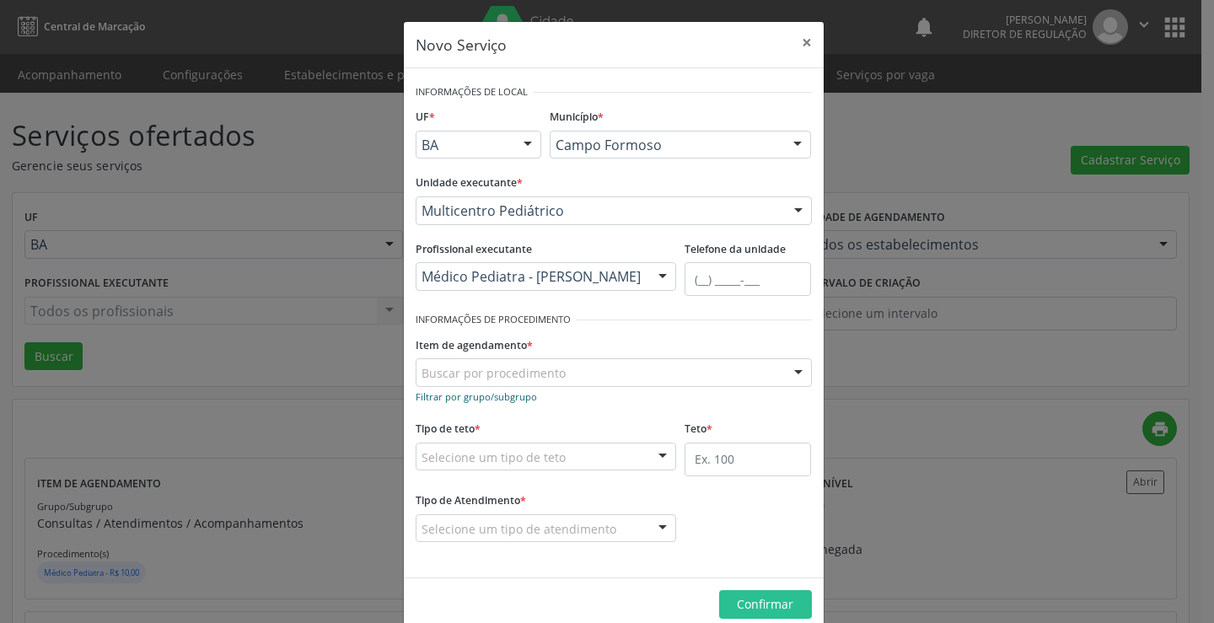
click at [481, 394] on small "Filtrar por grupo/subgrupo" at bounding box center [476, 396] width 121 height 13
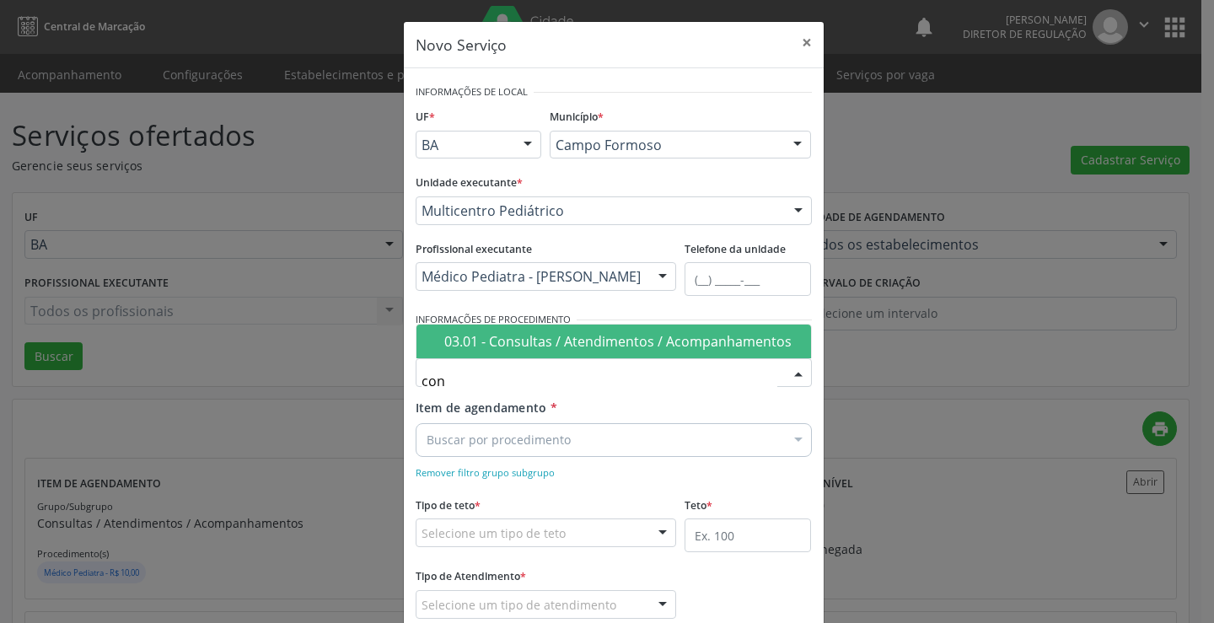
type input "cons"
click at [578, 339] on div "03.01 - Consultas / Atendimentos / Acompanhamentos" at bounding box center [622, 341] width 357 height 13
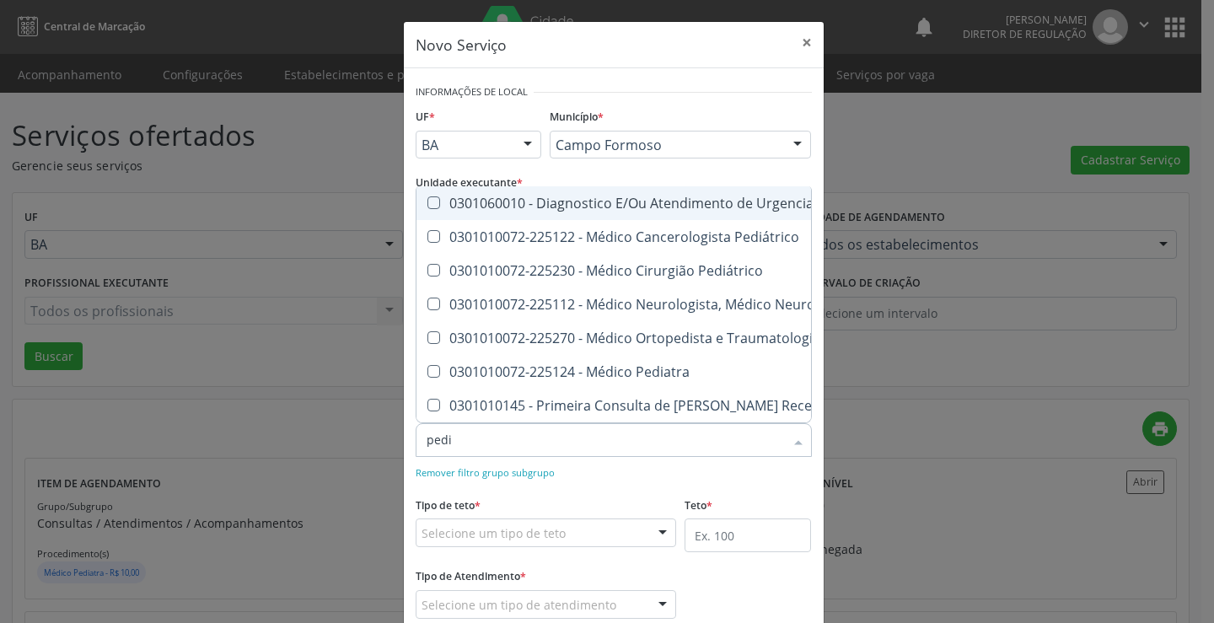
type input "pedia"
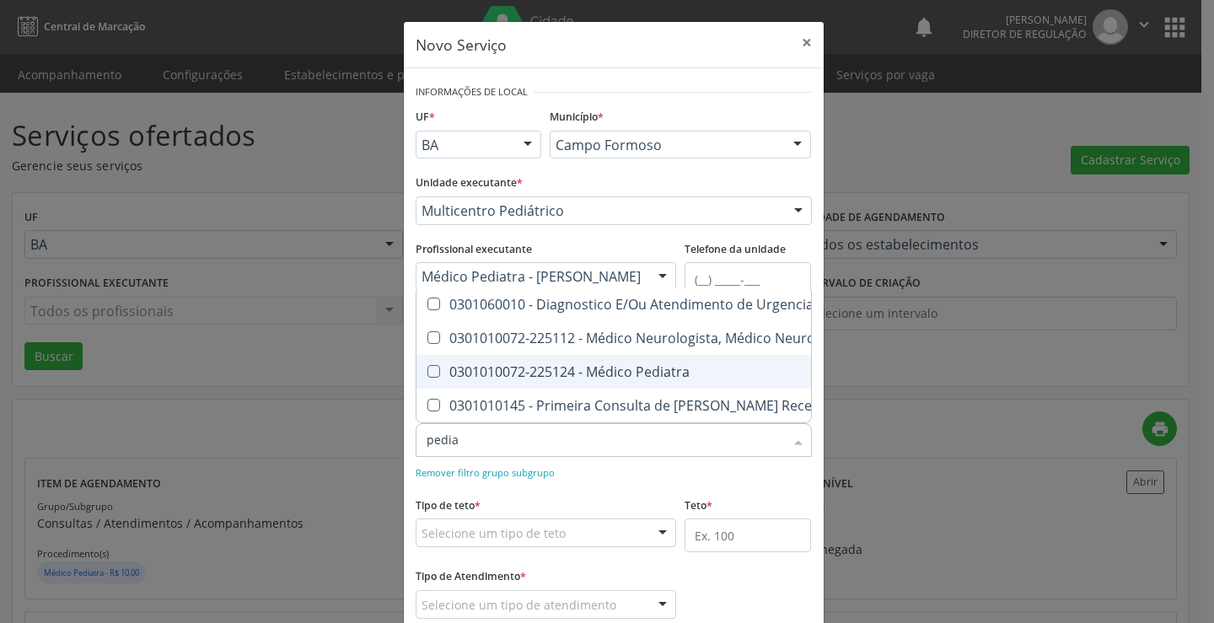
click at [611, 365] on div "0301010072-225124 - Médico Pediatra" at bounding box center [688, 371] width 523 height 13
checkbox Pediatra "true"
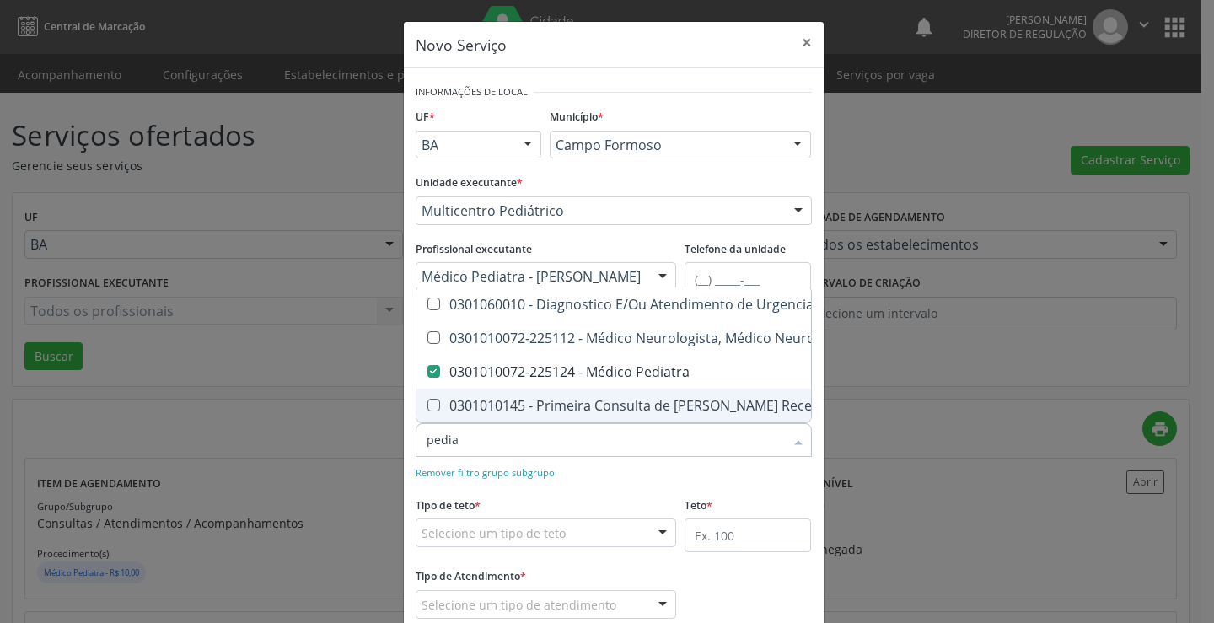
checkbox Neuropediatra "true"
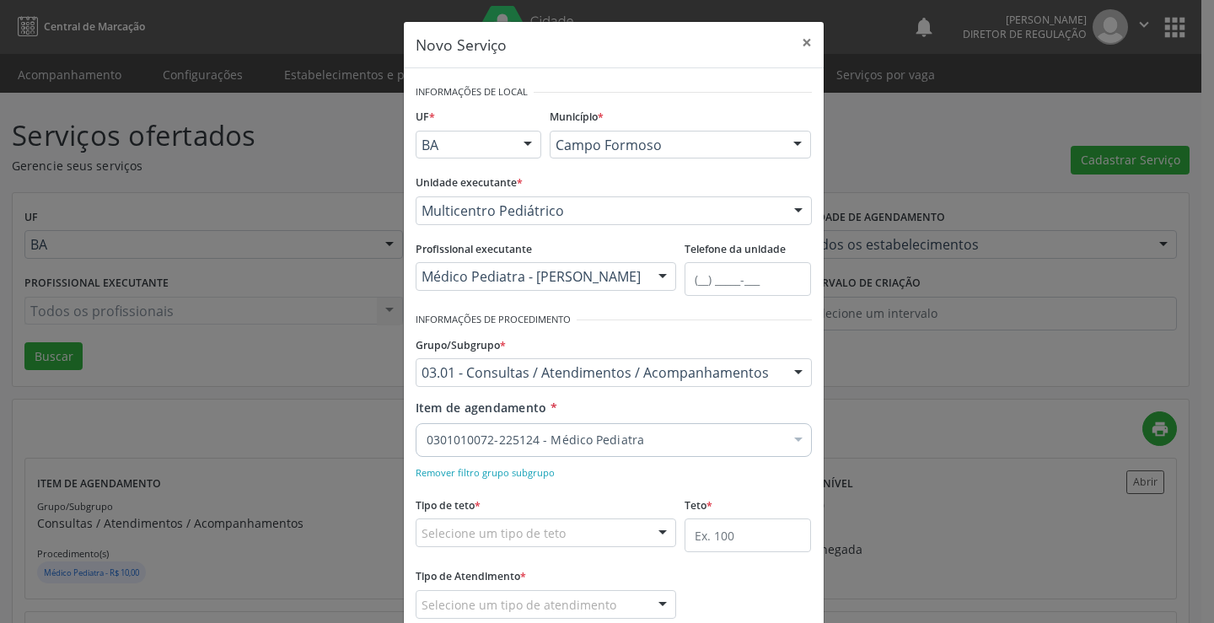
click at [631, 496] on div "Tipo de teto * Selecione um tipo de teto Teto financeiro Teto físico Nenhum res…" at bounding box center [546, 519] width 261 height 54
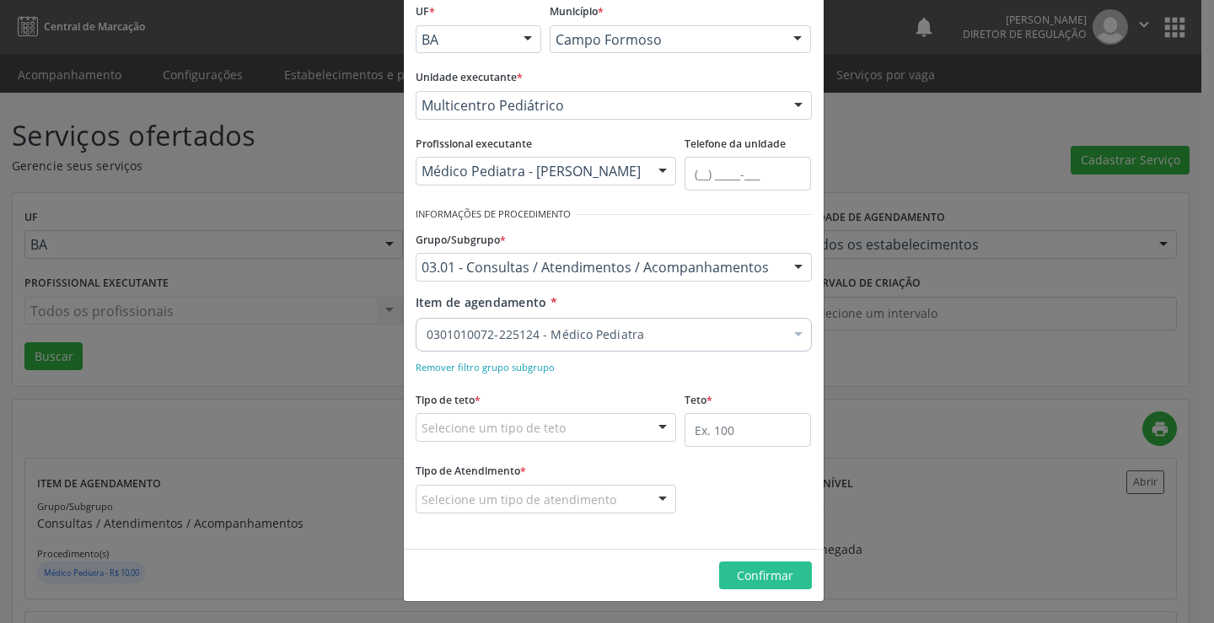
click at [568, 413] on div "Selecione um tipo de teto" at bounding box center [546, 427] width 261 height 29
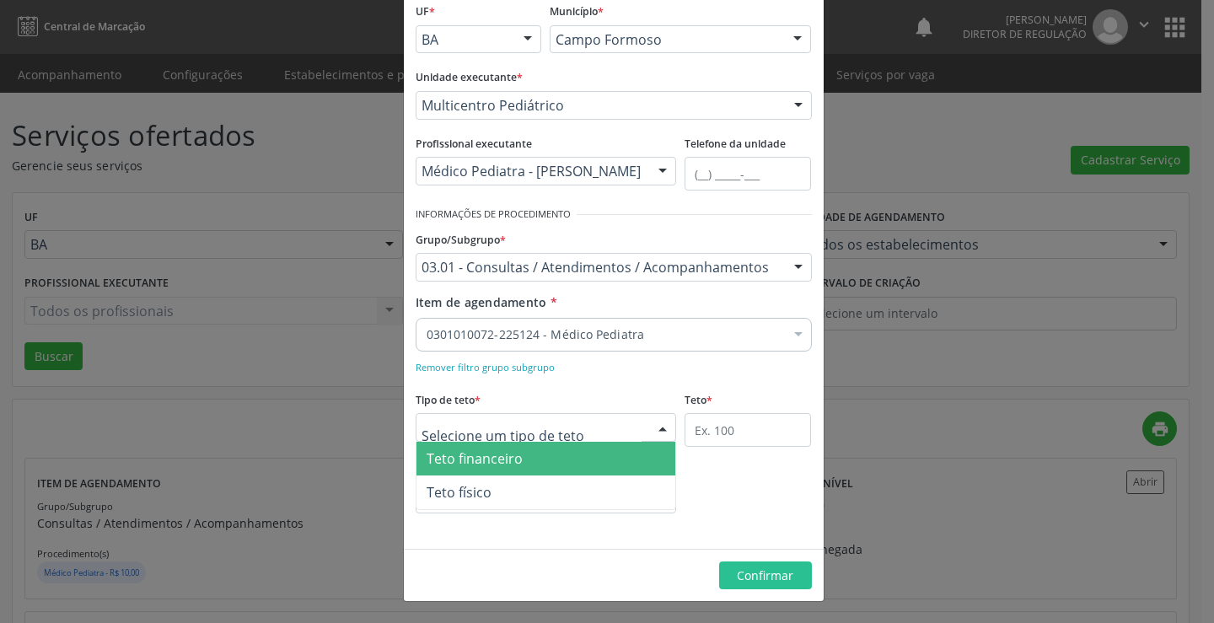
click at [546, 448] on span "Teto financeiro" at bounding box center [547, 459] width 260 height 34
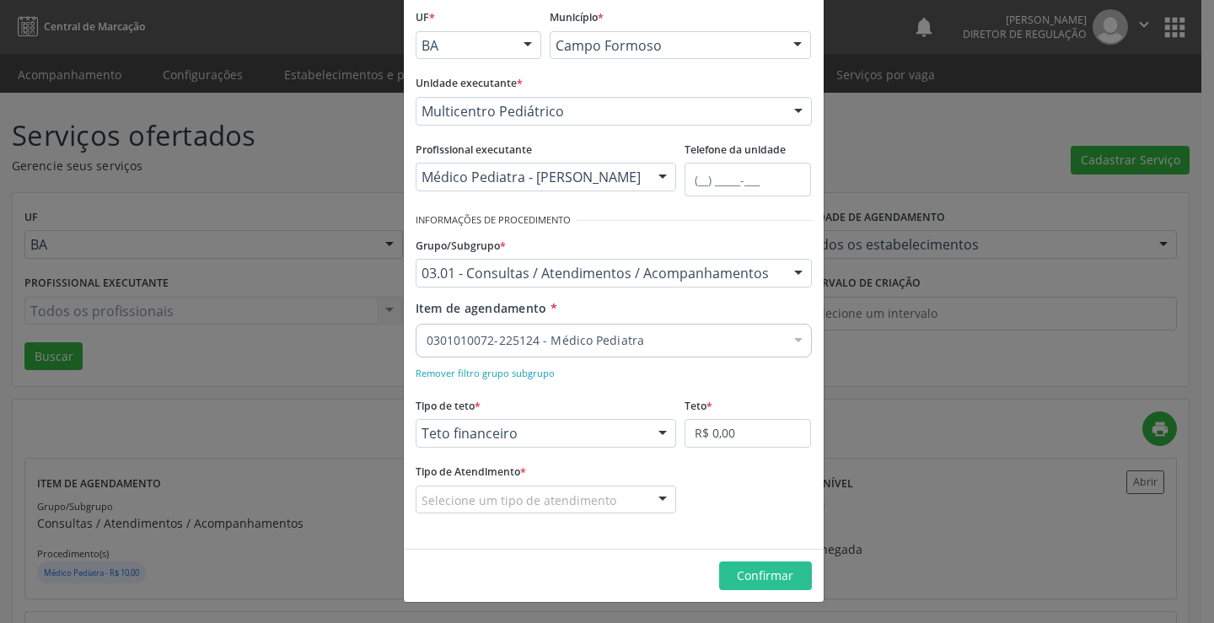
scroll to position [100, 0]
click at [707, 438] on input "R$ 0,00" at bounding box center [748, 433] width 126 height 29
type input "R$ 18.000,00"
click at [621, 499] on div "Selecione um tipo de atendimento" at bounding box center [546, 500] width 261 height 29
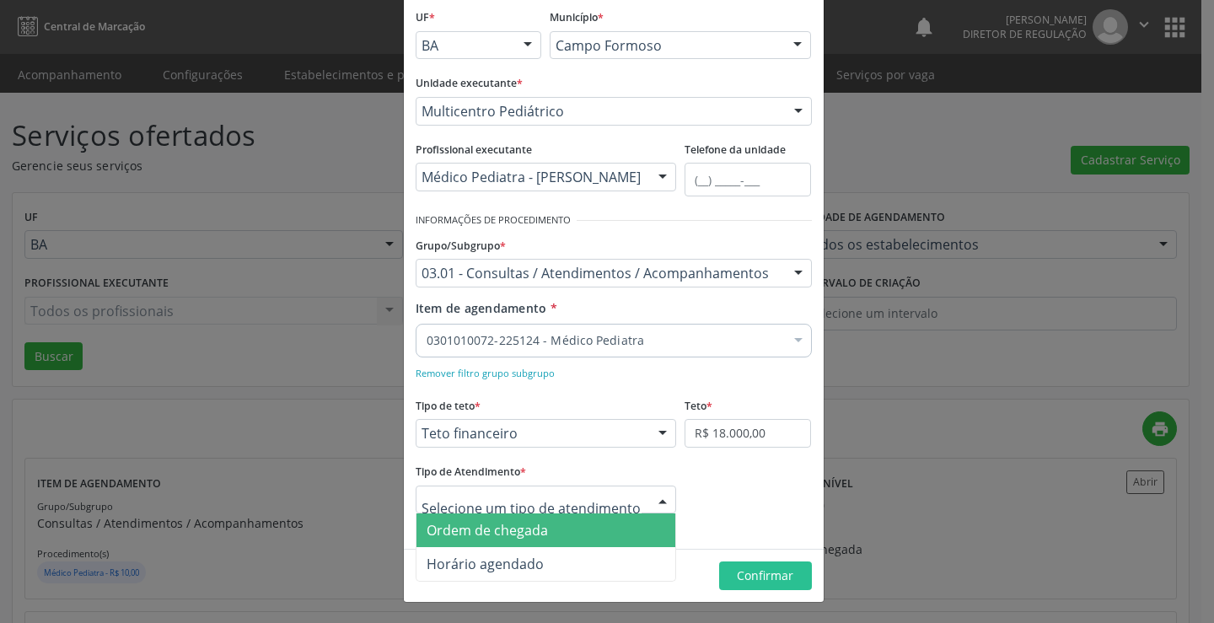
click at [581, 524] on span "Ordem de chegada" at bounding box center [547, 531] width 260 height 34
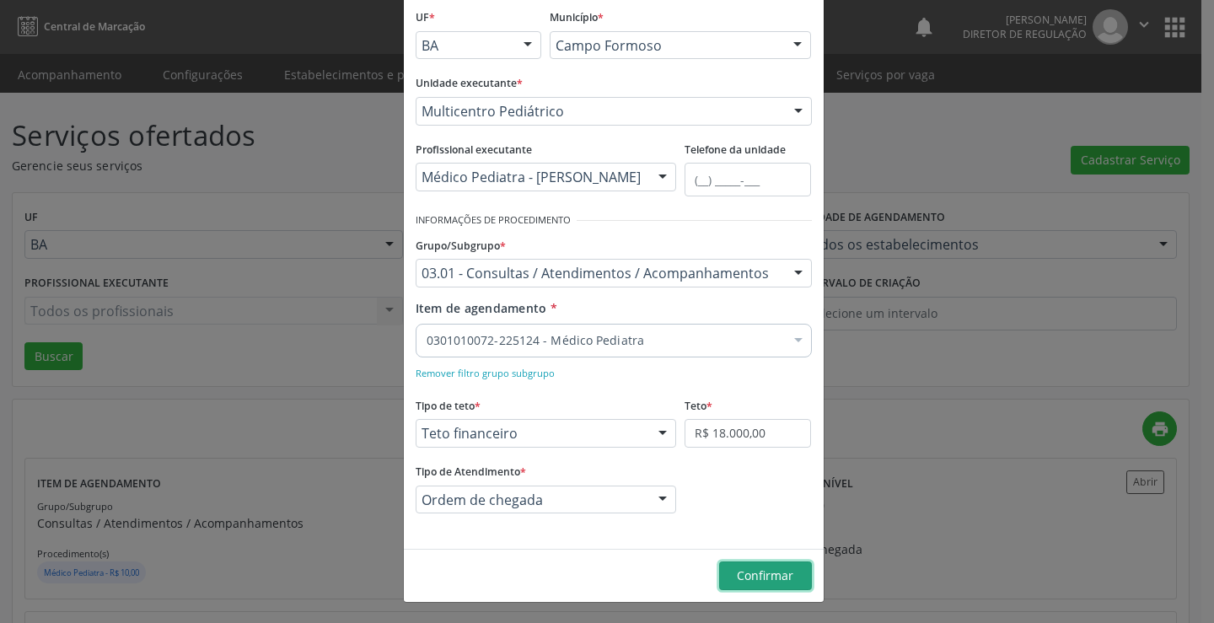
click at [753, 577] on span "Confirmar" at bounding box center [765, 576] width 56 height 16
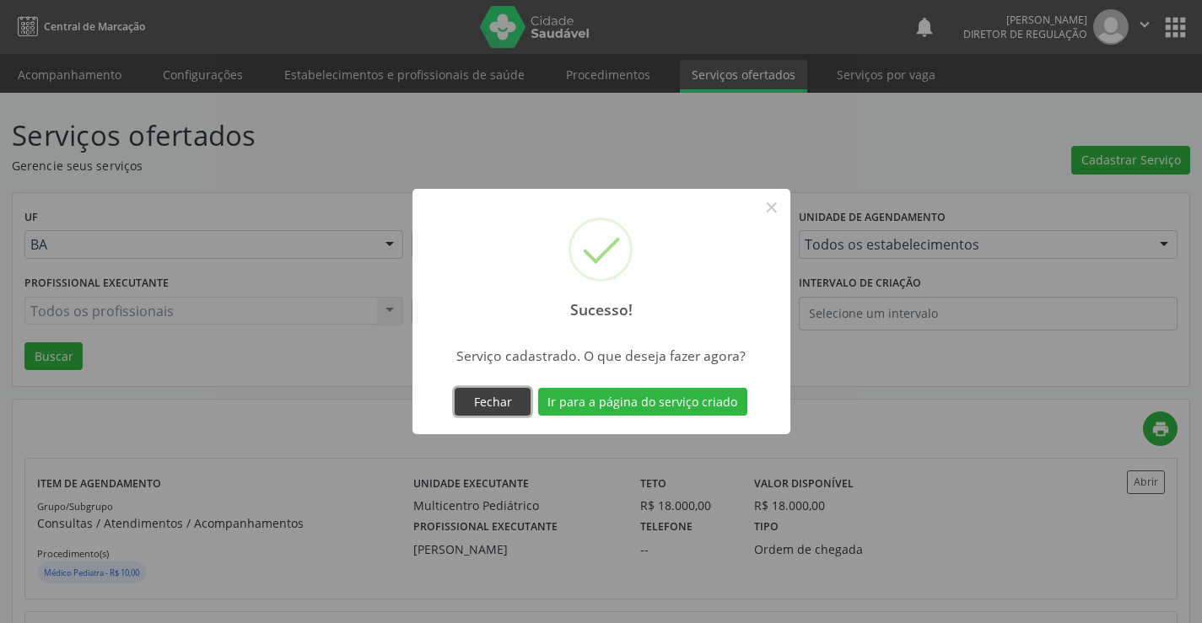
click at [530, 395] on button "Fechar" at bounding box center [493, 402] width 76 height 29
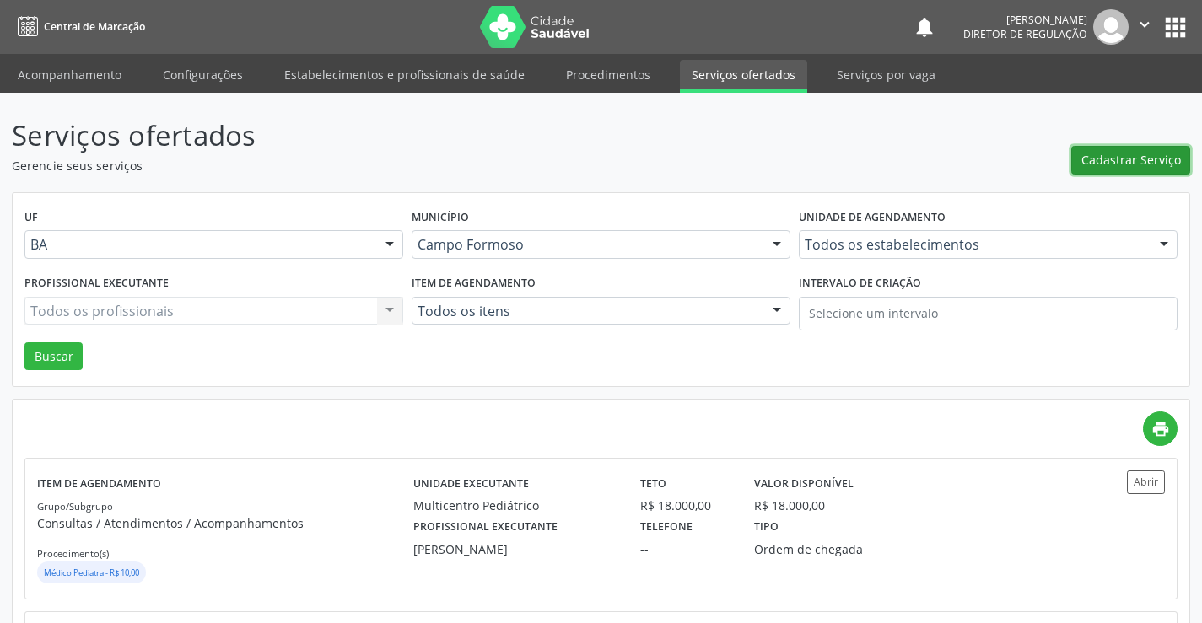
click at [1154, 171] on button "Cadastrar Serviço" at bounding box center [1130, 160] width 119 height 29
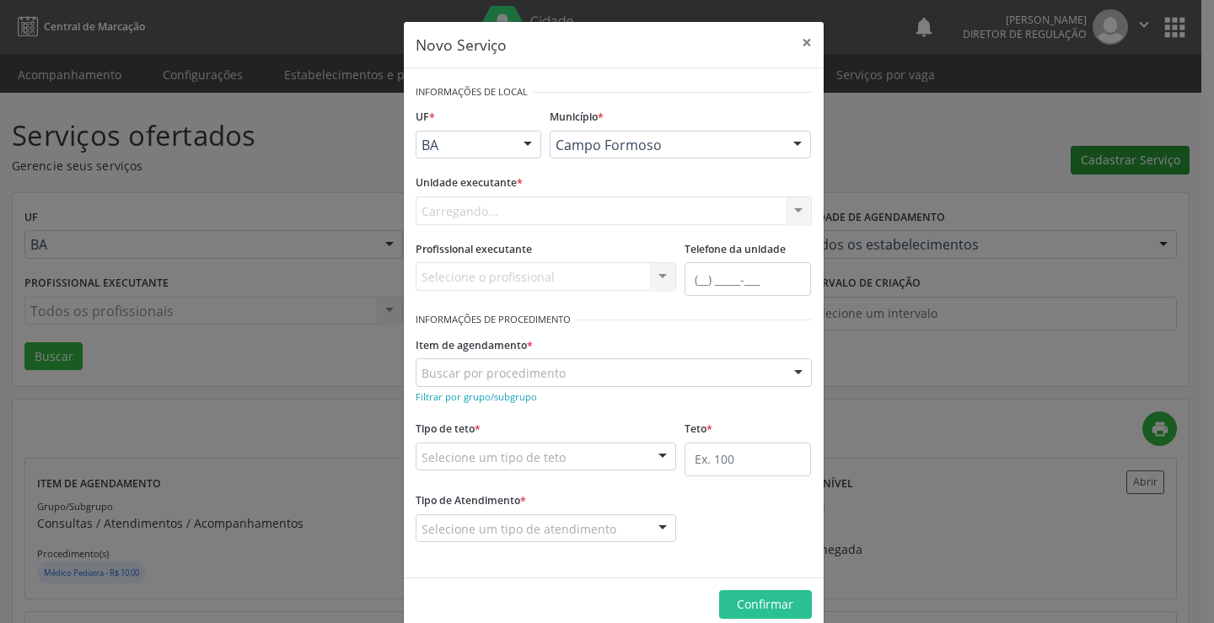
click at [1129, 166] on div "Novo Serviço × Informações de Local UF * BA BA Nenhum resultado encontrado para…" at bounding box center [607, 311] width 1214 height 623
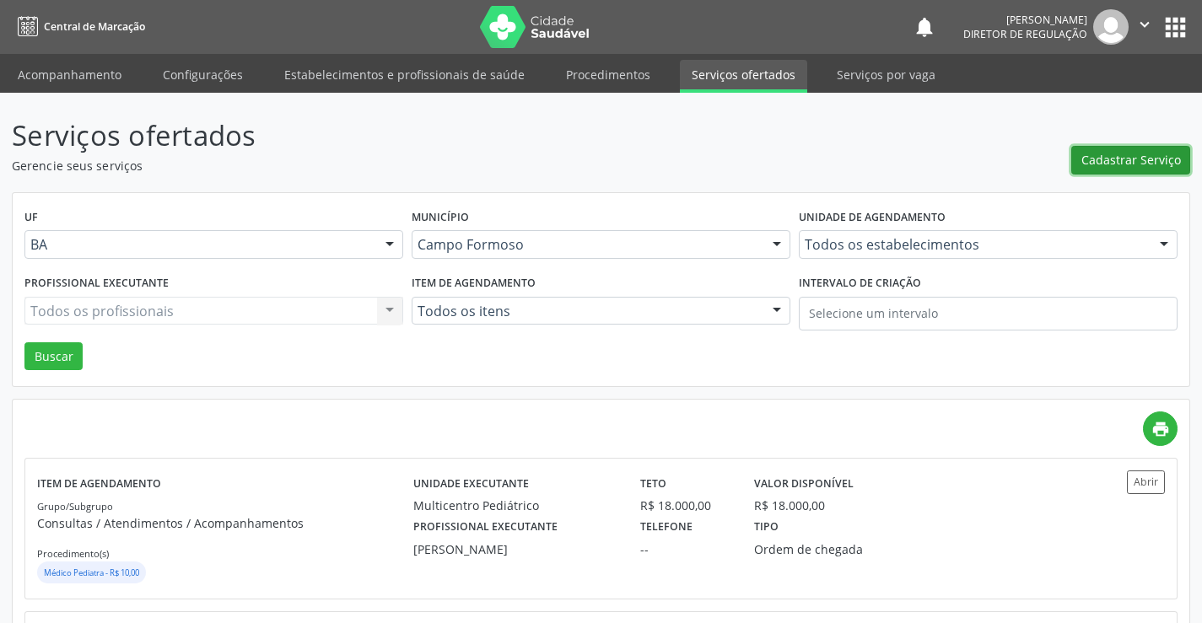
click at [1132, 162] on span "Cadastrar Serviço" at bounding box center [1131, 160] width 100 height 18
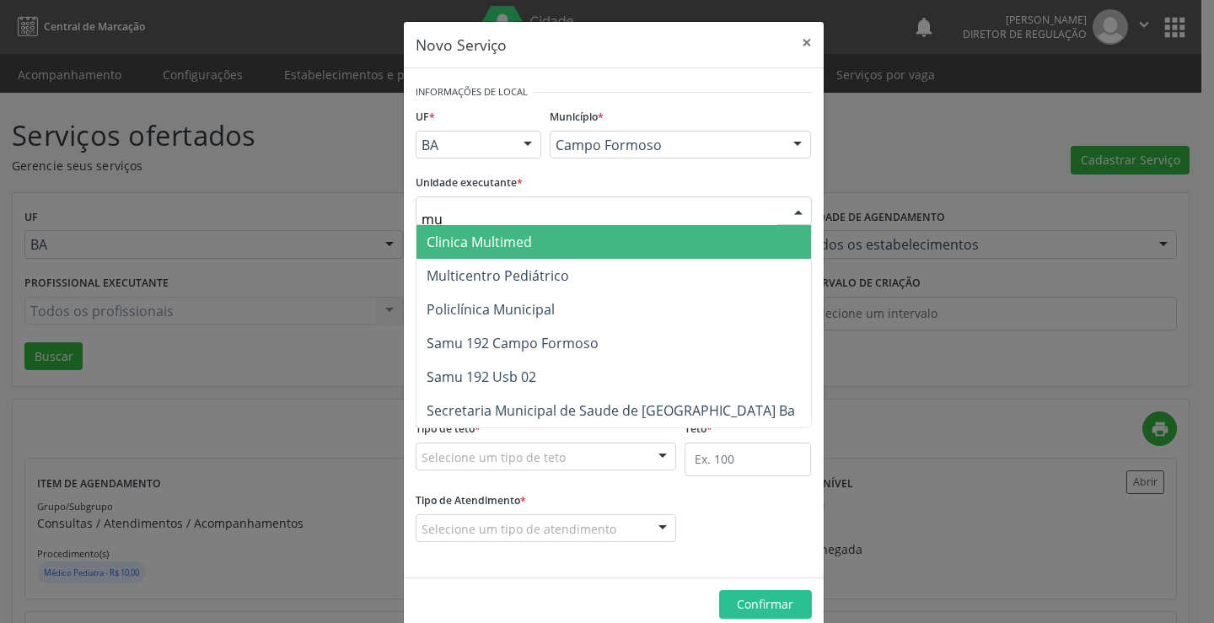
type input "mul"
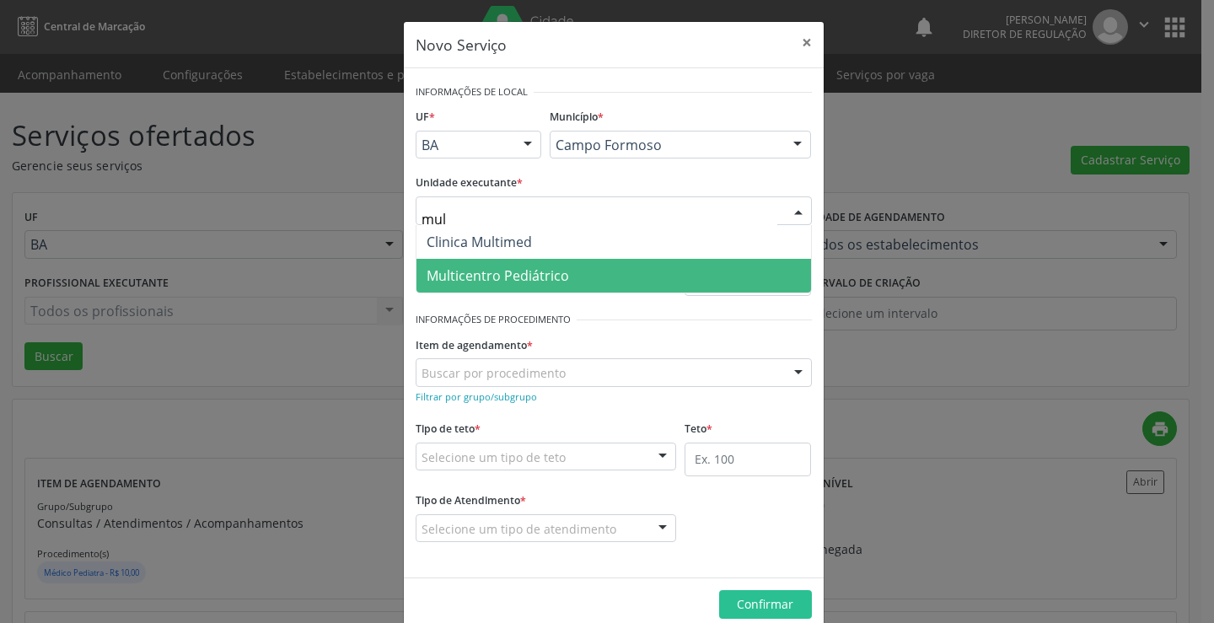
click at [551, 261] on span "Multicentro Pediátrico" at bounding box center [614, 276] width 395 height 34
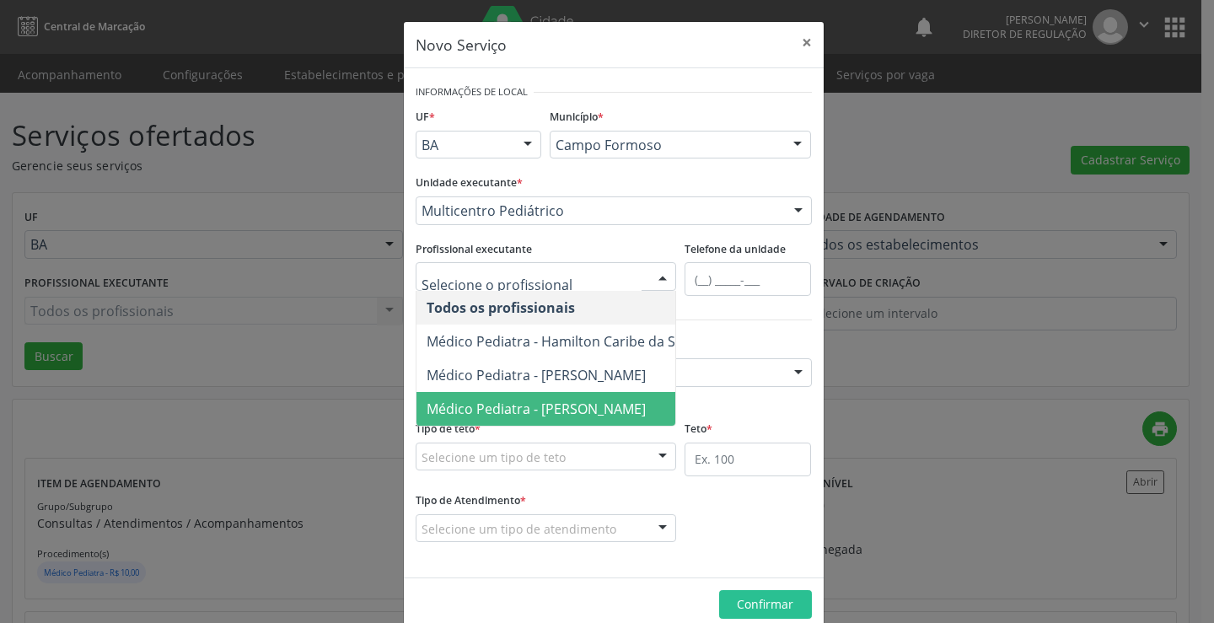
click at [498, 406] on span "Médico Pediatra - [PERSON_NAME]" at bounding box center [536, 409] width 219 height 19
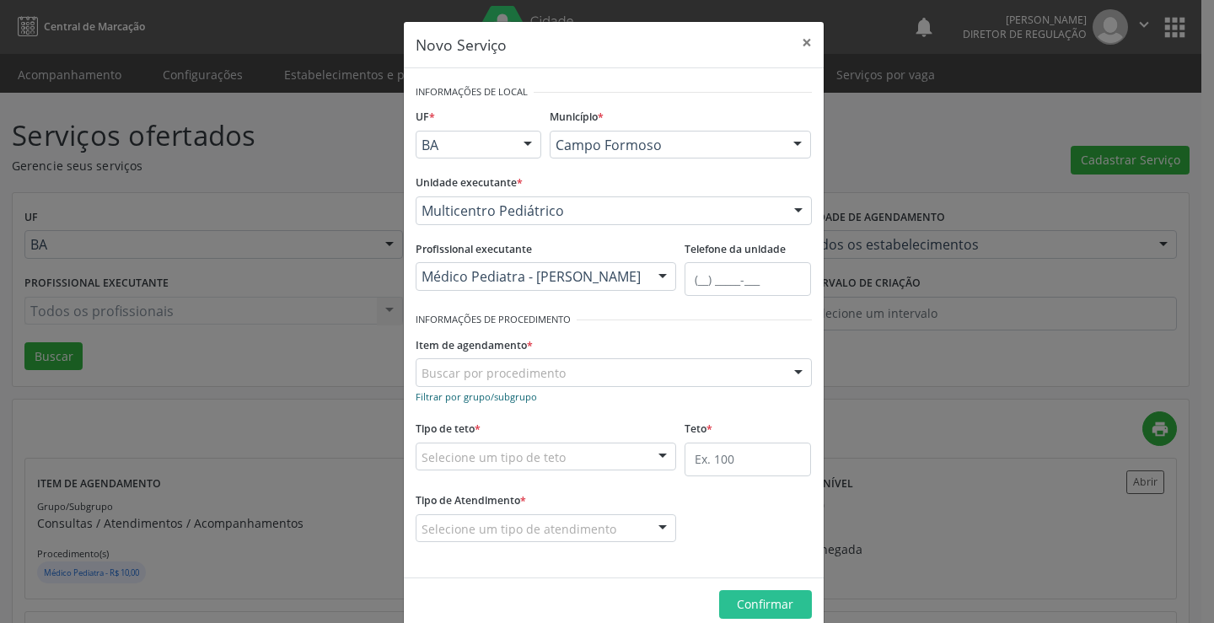
click at [512, 401] on small "Filtrar por grupo/subgrupo" at bounding box center [476, 396] width 121 height 13
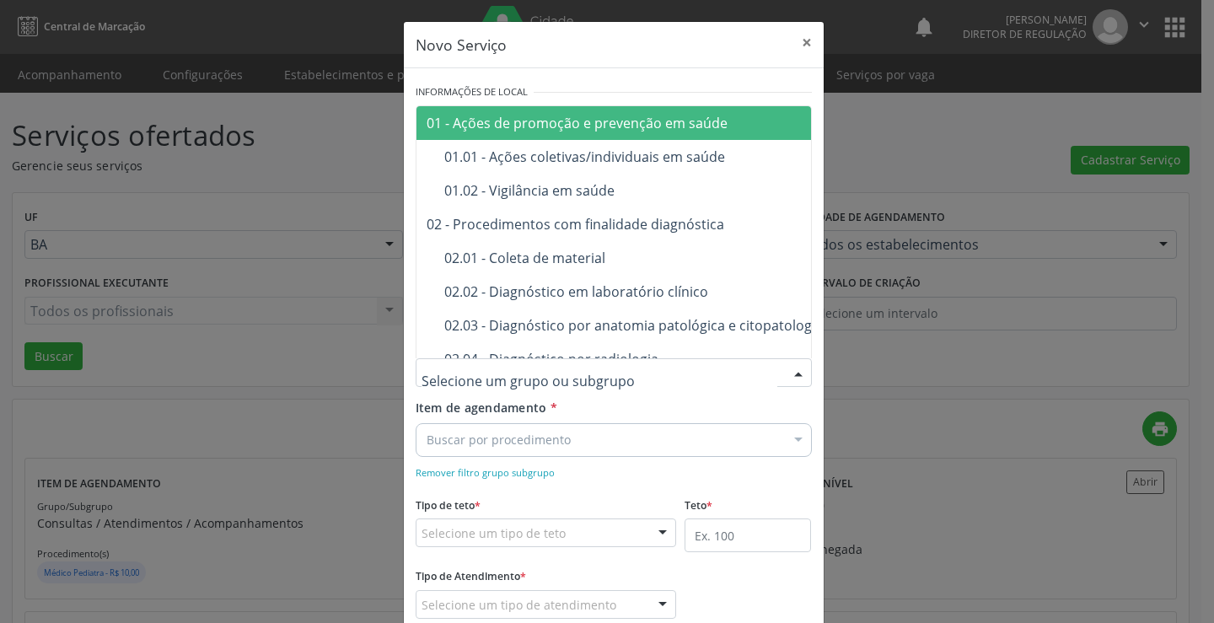
click at [546, 383] on div at bounding box center [614, 372] width 396 height 29
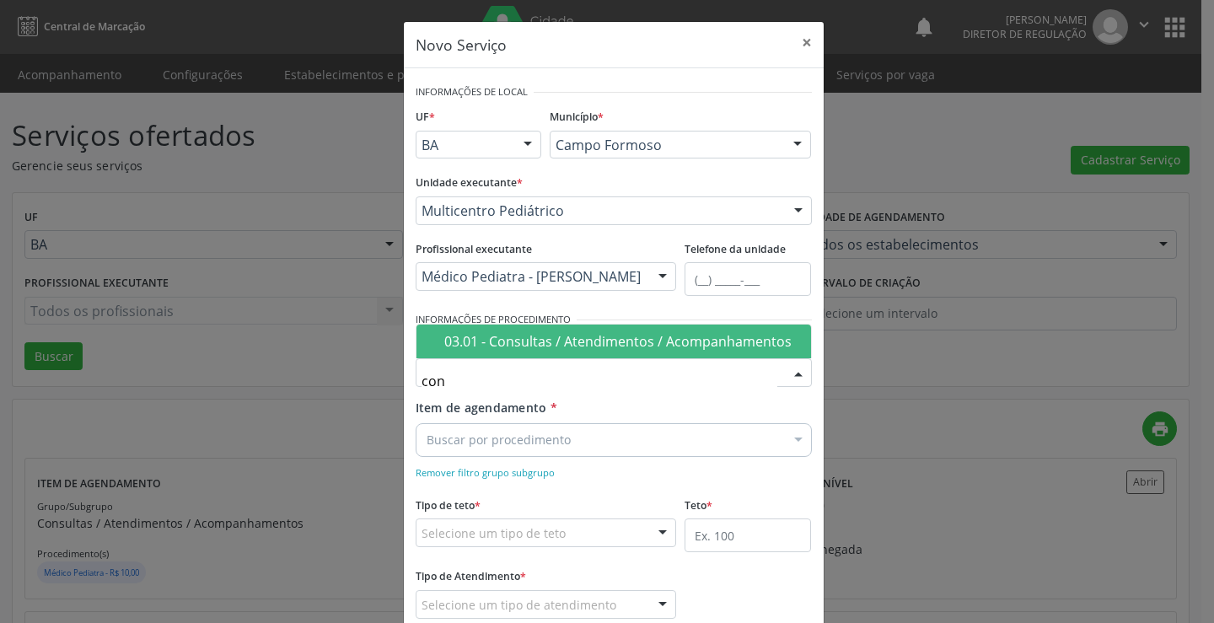
type input "cons"
click at [597, 348] on div "03.01 - Consultas / Atendimentos / Acompanhamentos" at bounding box center [622, 341] width 357 height 13
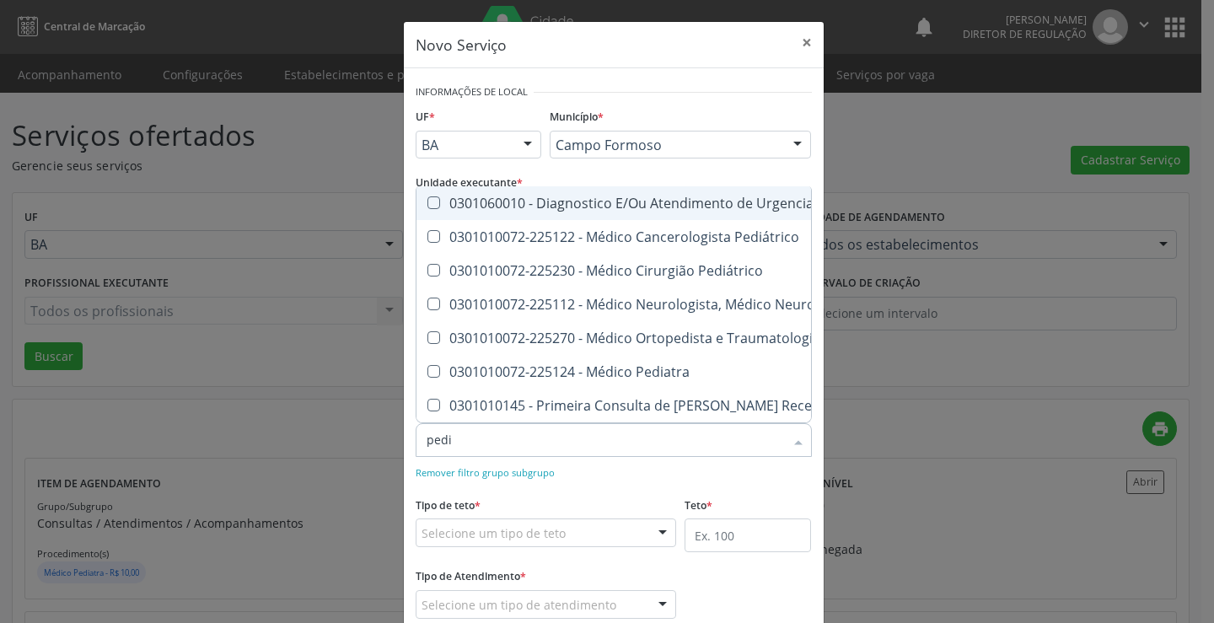
type input "pedia"
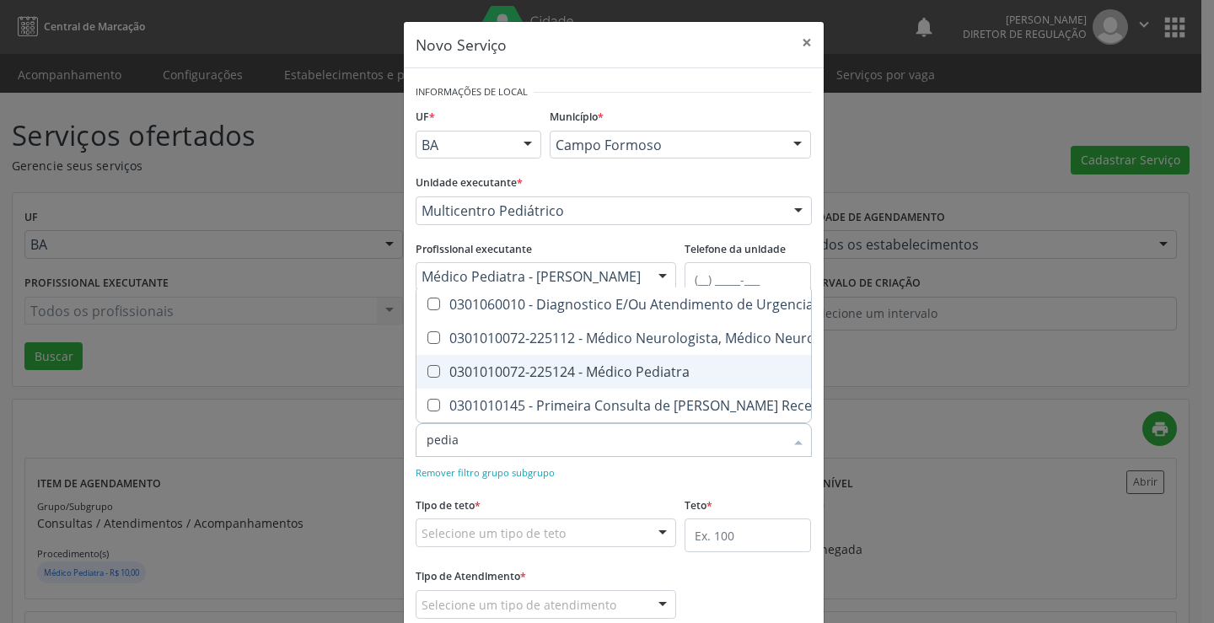
click at [621, 365] on div "0301010072-225124 - Médico Pediatra" at bounding box center [688, 371] width 523 height 13
checkbox Pediatra "true"
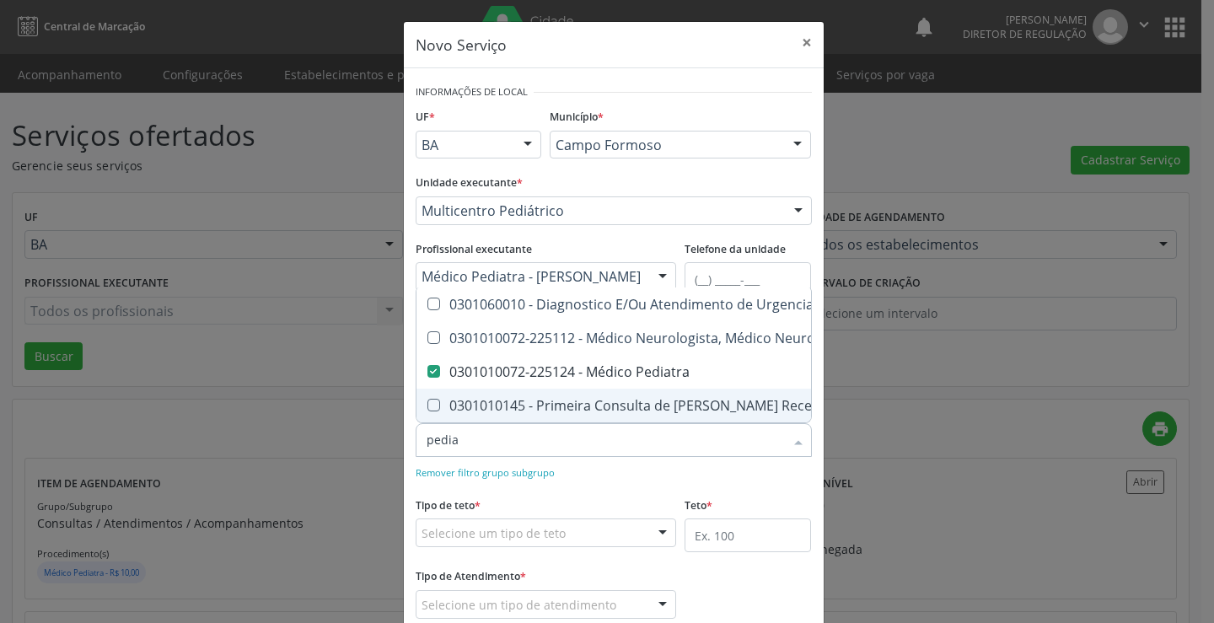
checkbox Neuropediatra "true"
click at [640, 491] on form "Informações de Local UF * BA BA Nenhum resultado encontrado para: " " Não há ne…" at bounding box center [614, 361] width 396 height 562
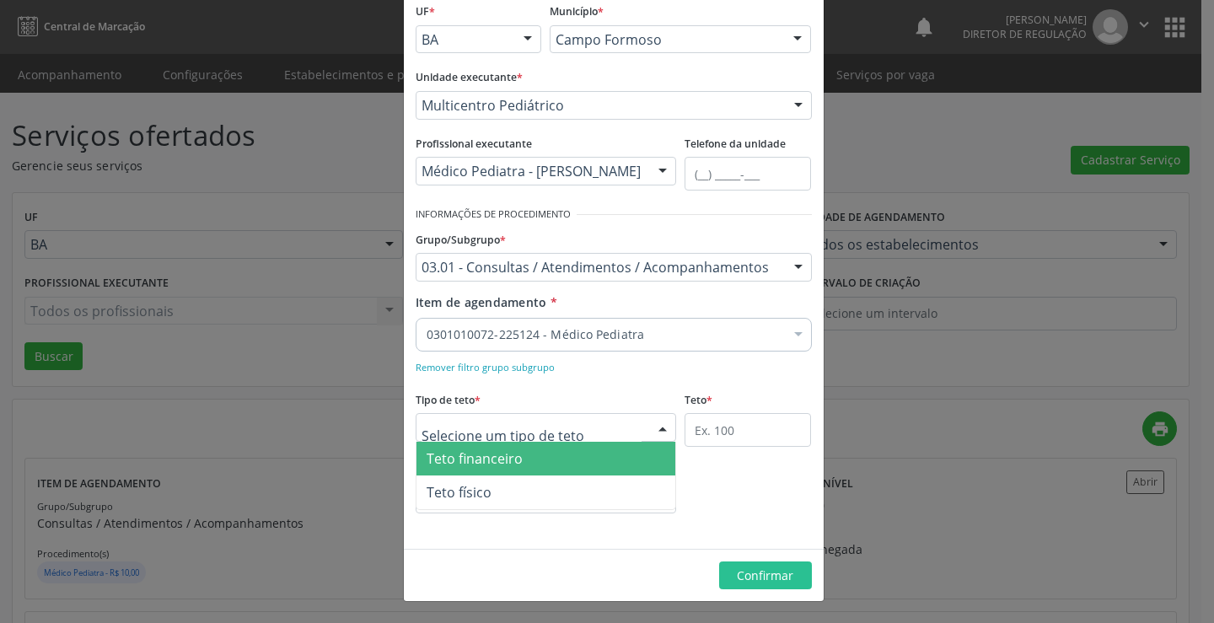
click at [533, 453] on span "Teto financeiro" at bounding box center [547, 459] width 260 height 34
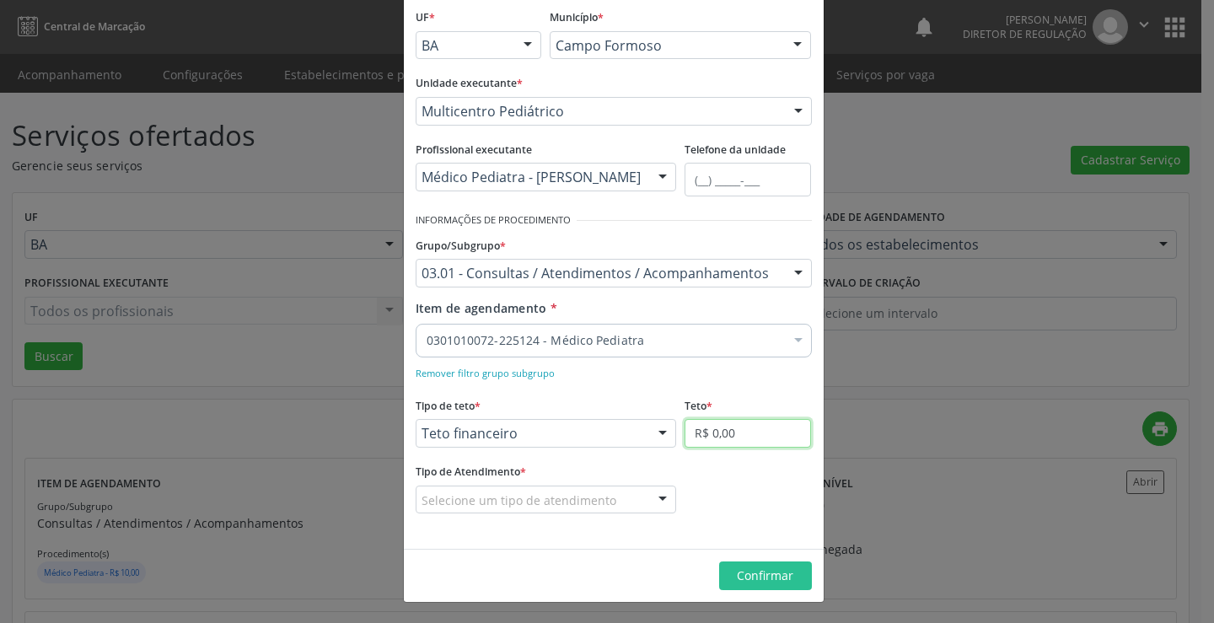
click at [774, 435] on input "R$ 0,00" at bounding box center [748, 433] width 126 height 29
type input "R$ 18.000,00"
click at [635, 497] on div "Selecione um tipo de atendimento" at bounding box center [546, 500] width 261 height 29
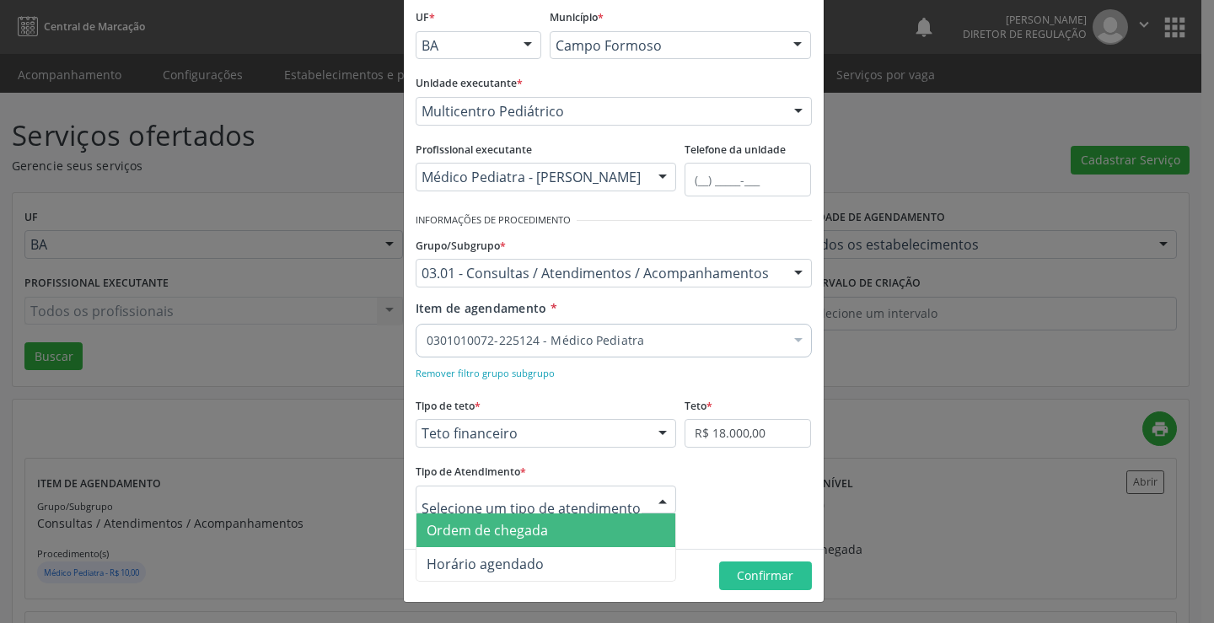
drag, startPoint x: 595, startPoint y: 539, endPoint x: 642, endPoint y: 545, distance: 46.8
click at [596, 538] on span "Ordem de chegada" at bounding box center [547, 531] width 260 height 34
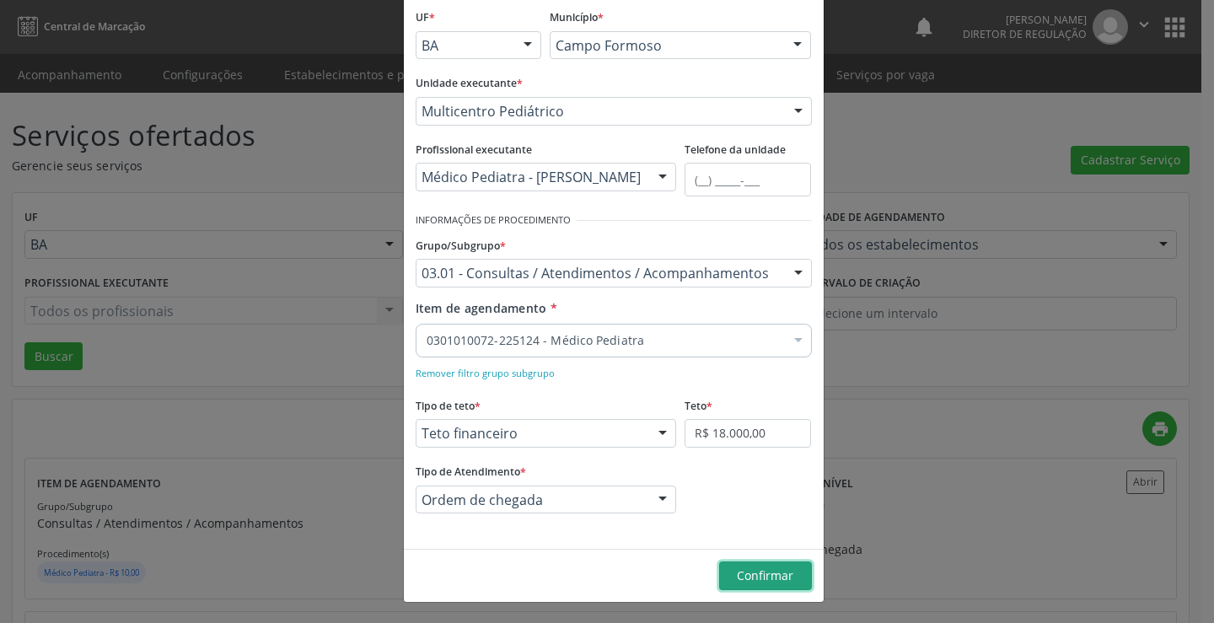
click at [737, 570] on span "Confirmar" at bounding box center [765, 576] width 56 height 16
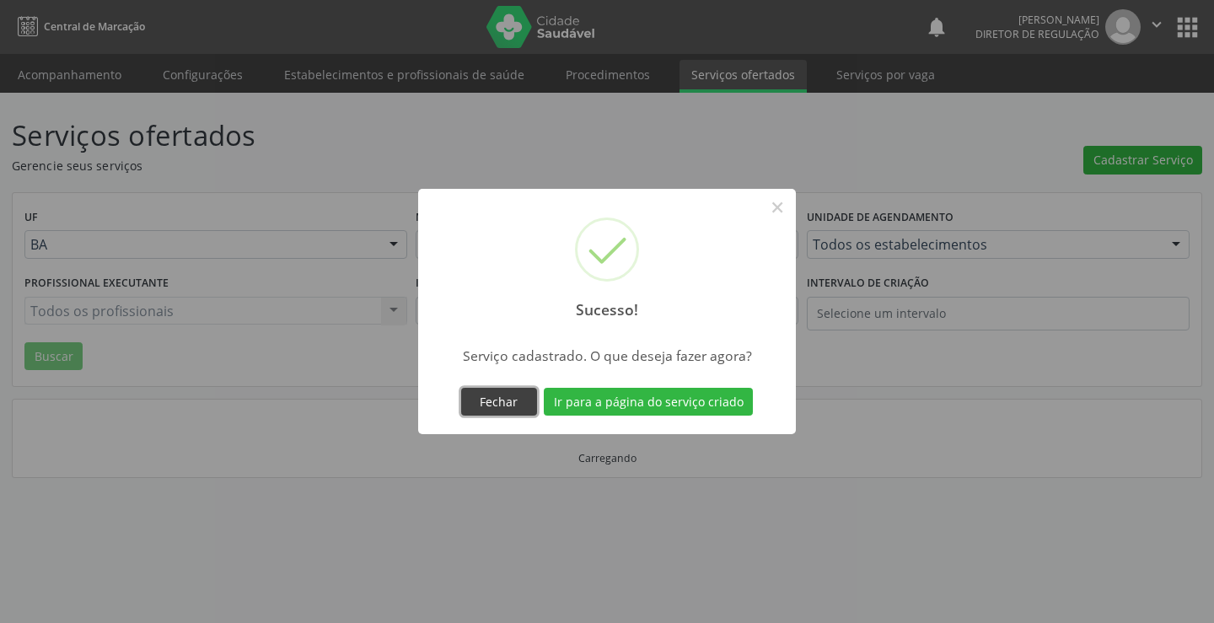
click at [514, 395] on button "Fechar" at bounding box center [499, 402] width 76 height 29
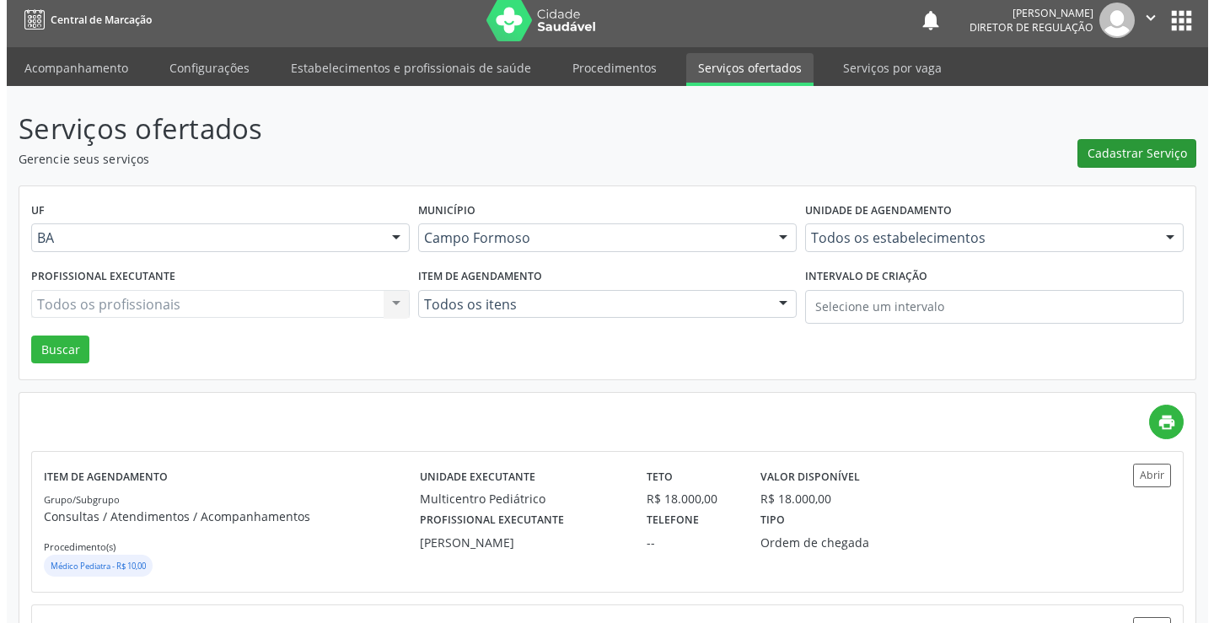
scroll to position [0, 0]
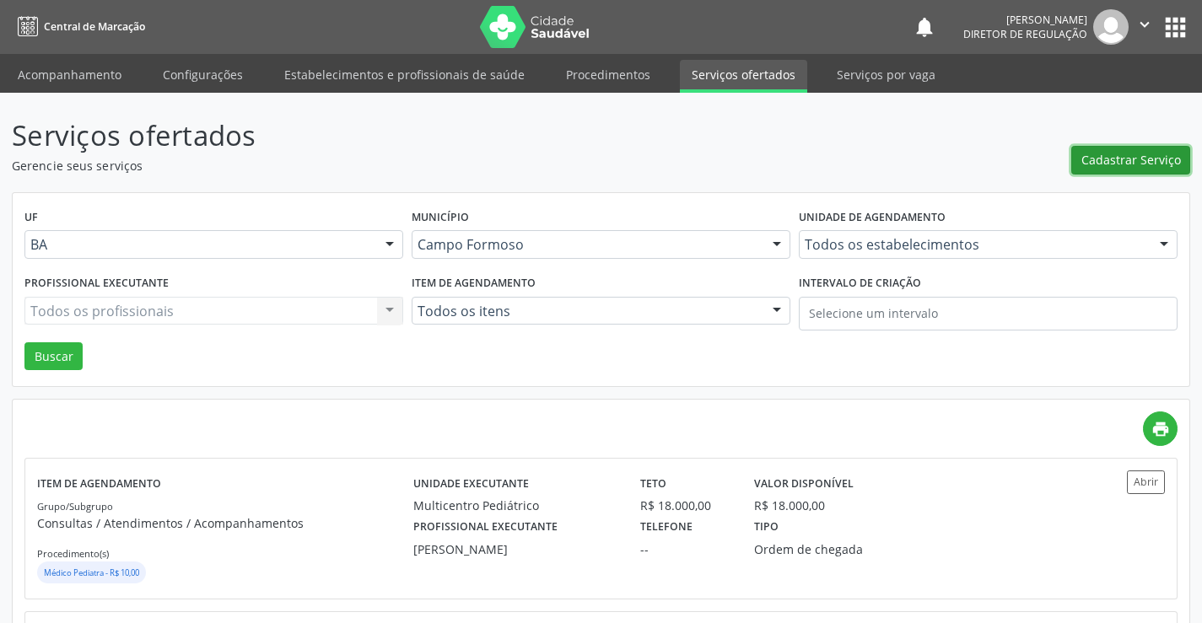
click at [1141, 152] on span "Cadastrar Serviço" at bounding box center [1131, 160] width 100 height 18
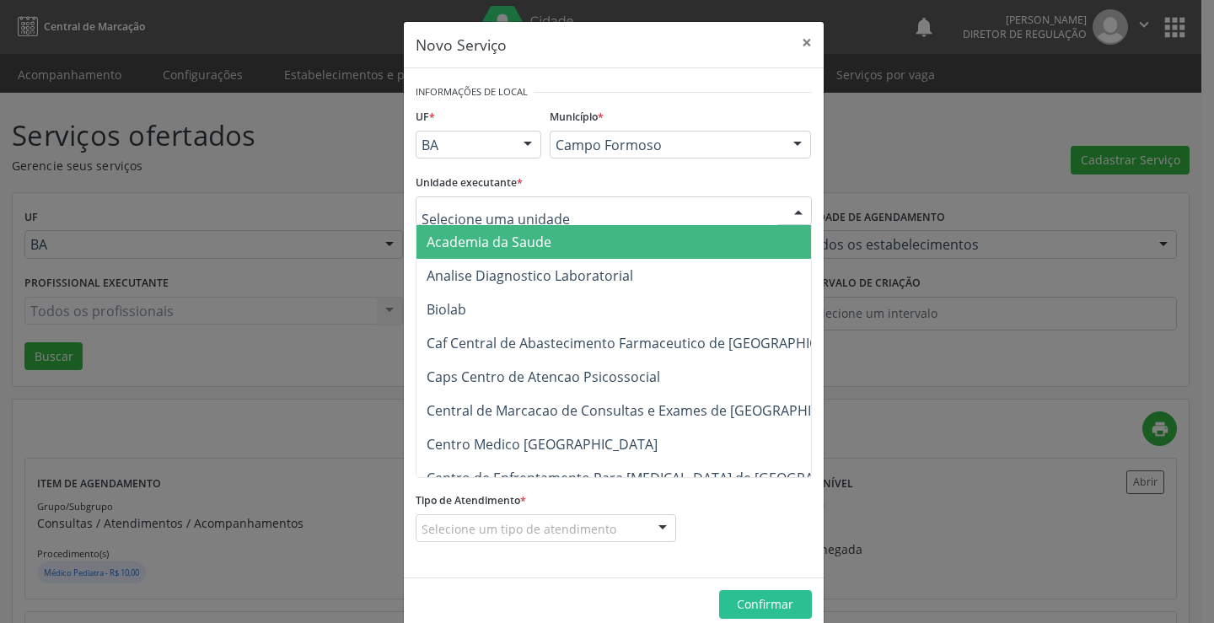
click at [562, 212] on div at bounding box center [614, 210] width 396 height 29
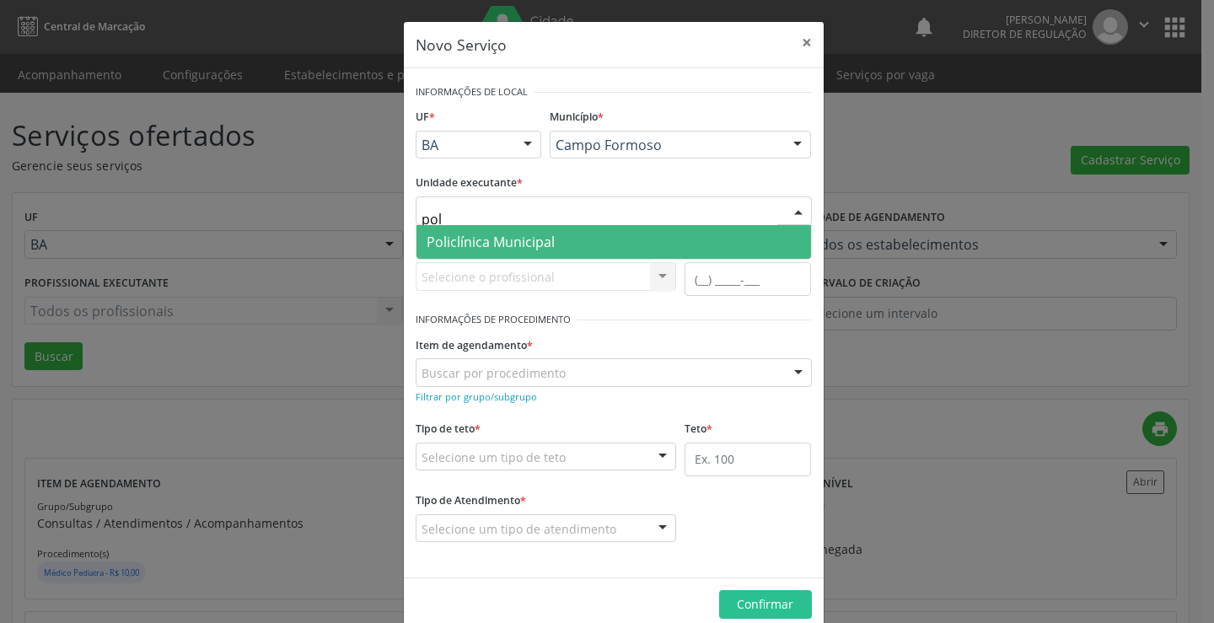
type input "poli"
click at [550, 244] on span "Policlínica Municipal" at bounding box center [614, 242] width 395 height 34
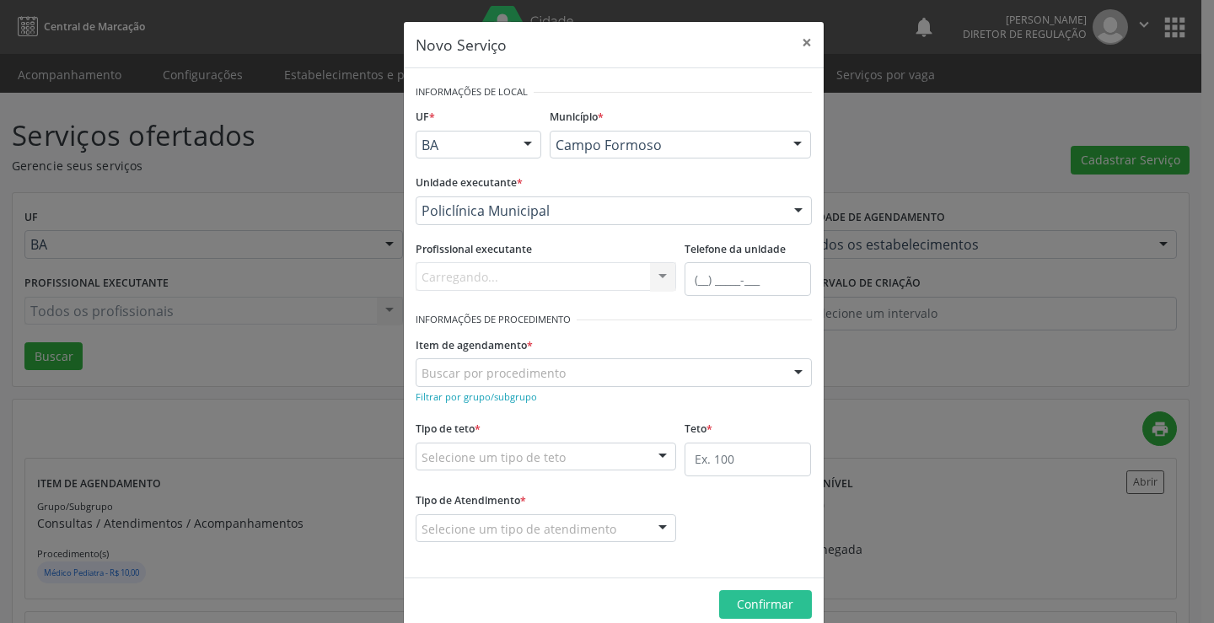
click at [498, 279] on div "Carregando... Nenhum resultado encontrado para: " " Não há nenhuma opção para s…" at bounding box center [546, 276] width 261 height 29
type input "ami"
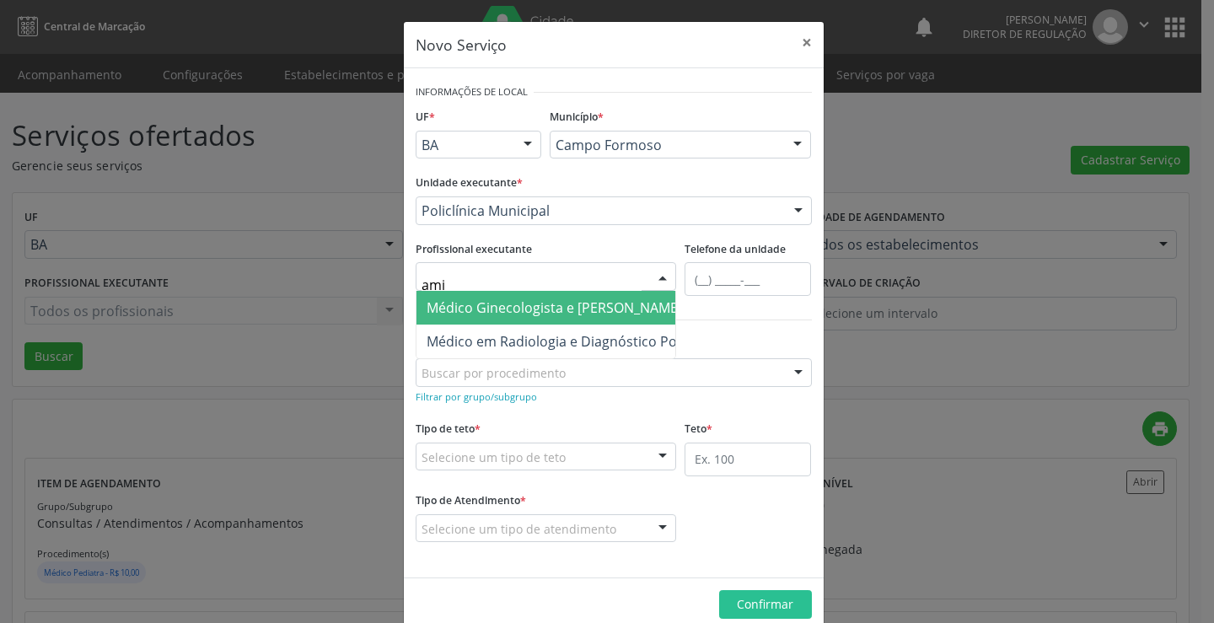
click at [561, 314] on span "Médico Ginecologista e [PERSON_NAME]" at bounding box center [555, 308] width 256 height 19
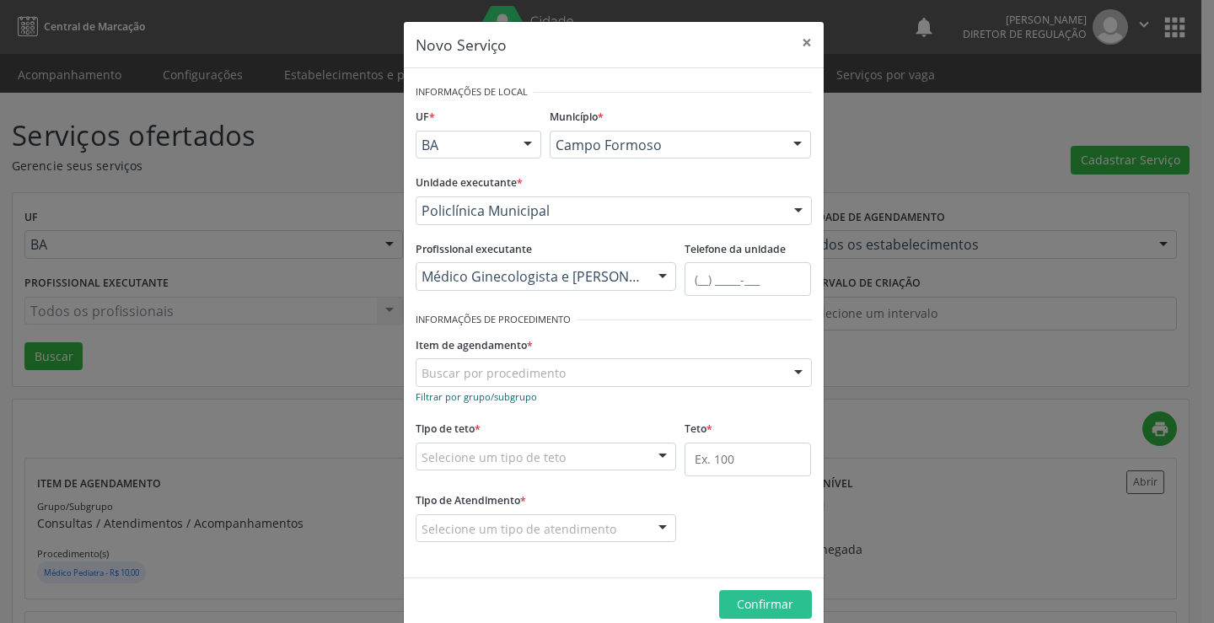
click at [505, 402] on small "Filtrar por grupo/subgrupo" at bounding box center [476, 396] width 121 height 13
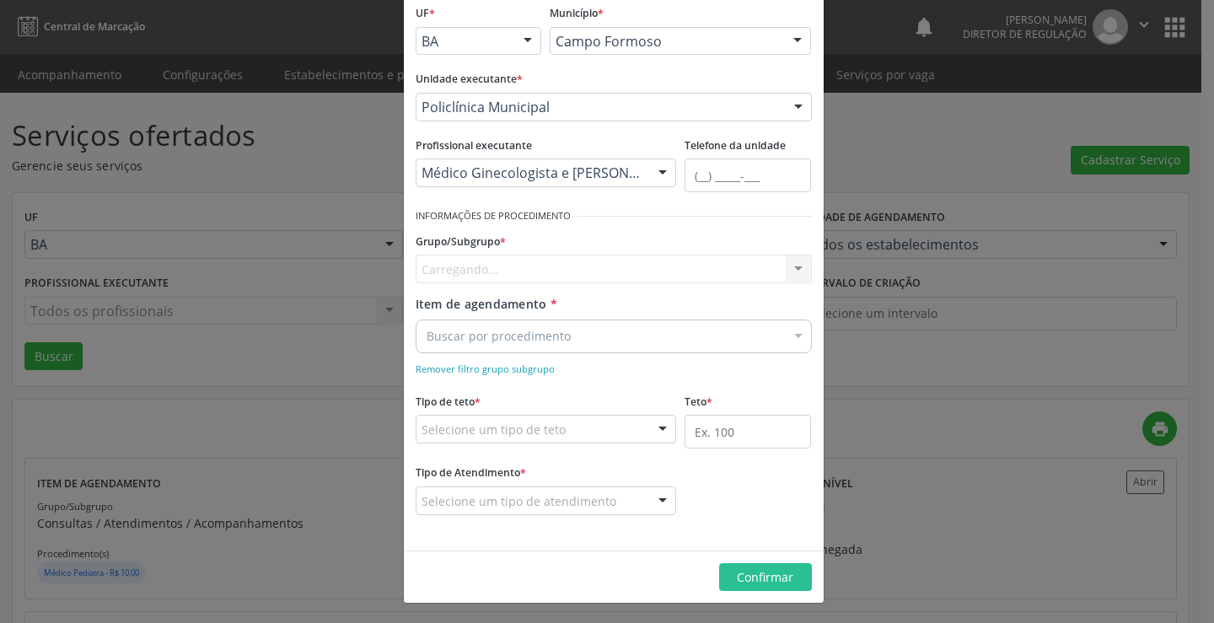
scroll to position [105, 0]
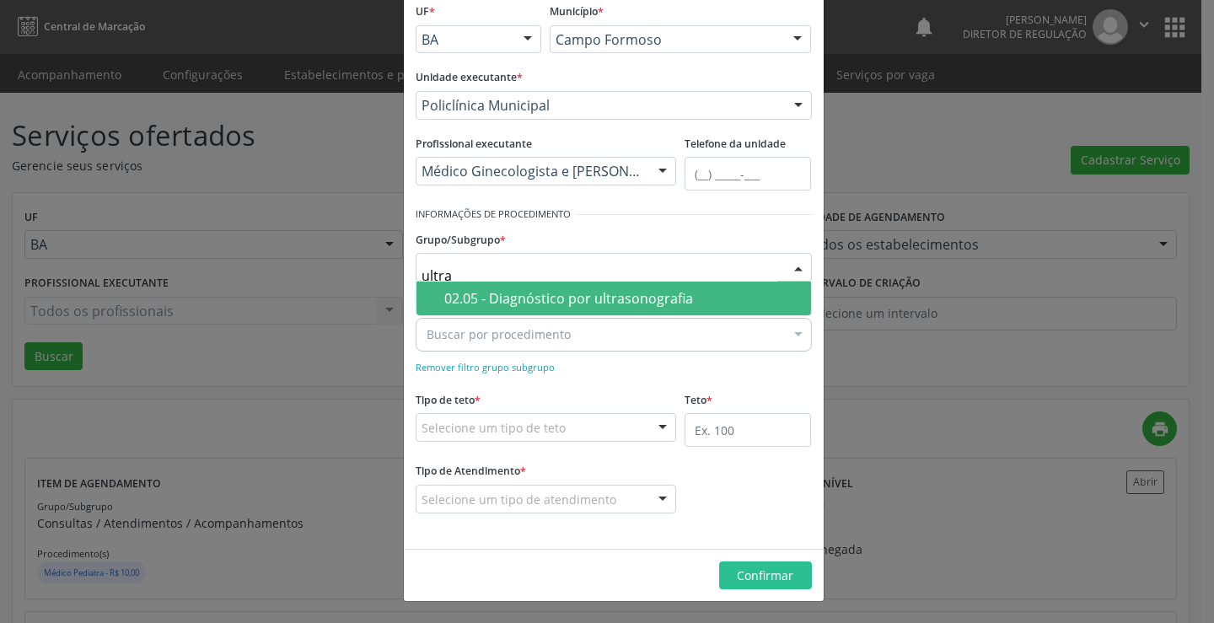
type input "ultras"
click at [566, 301] on div "02.05 - Diagnóstico por ultrasonografia" at bounding box center [622, 298] width 357 height 13
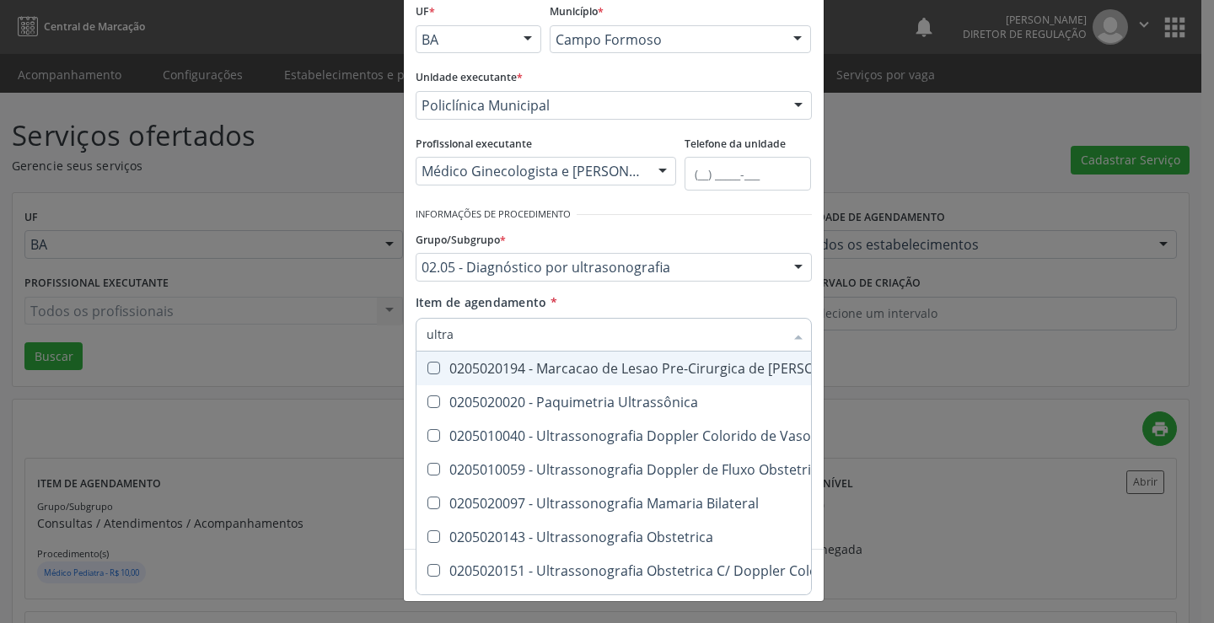
type input "ultras"
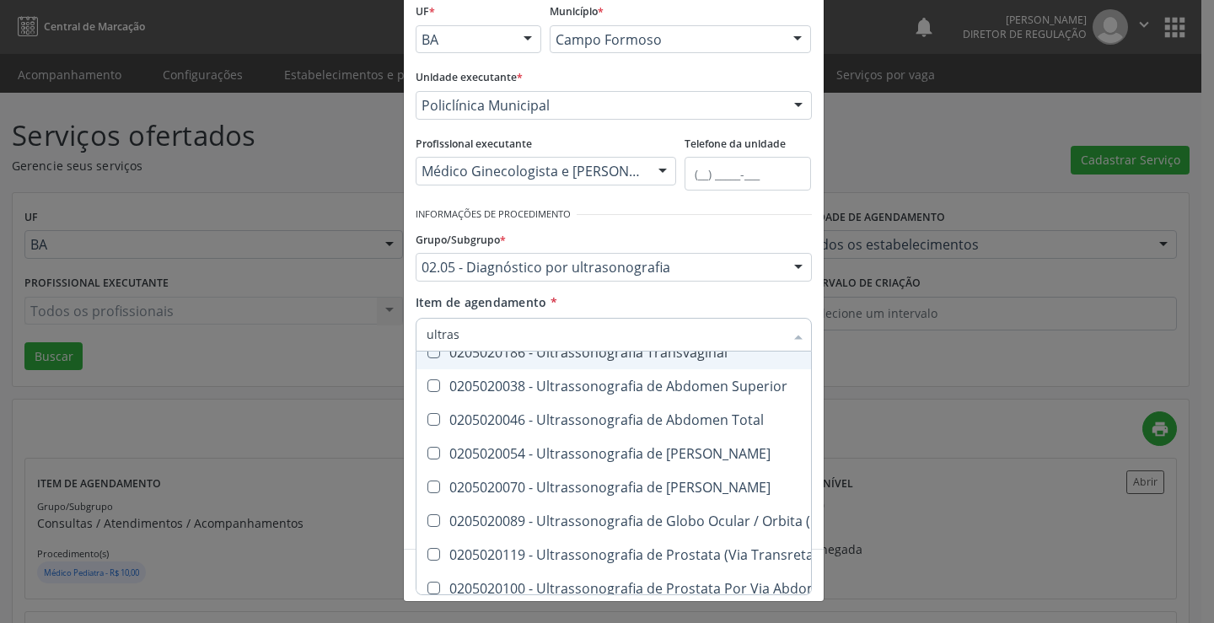
scroll to position [337, 0]
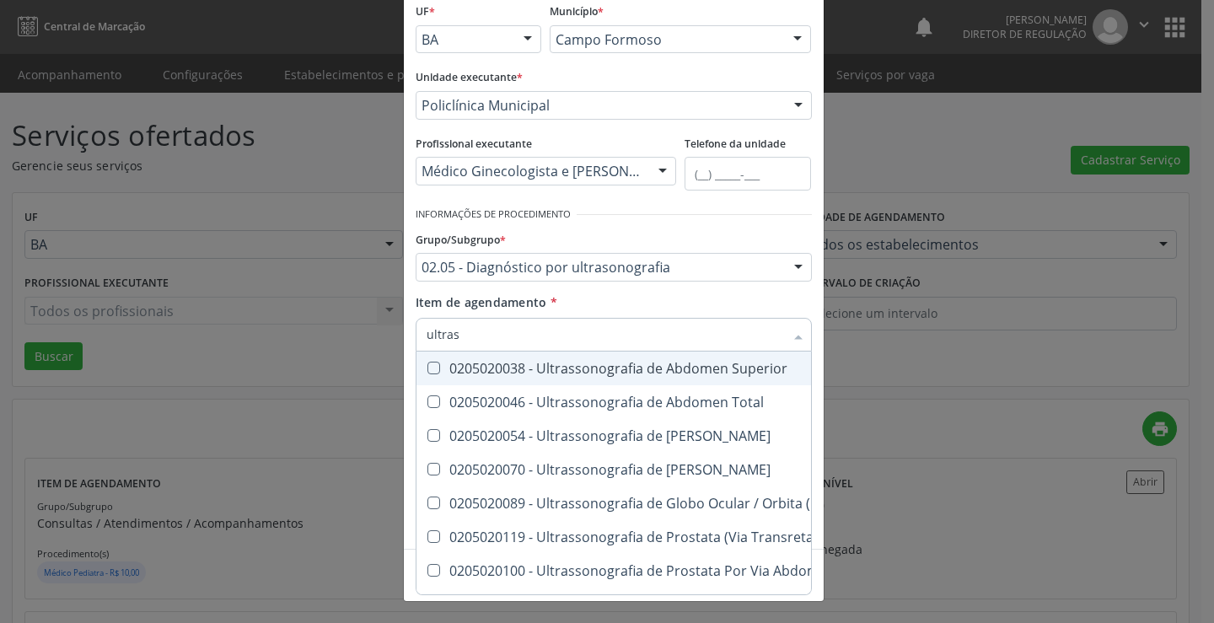
click at [664, 375] on div "0205020038 - Ultrassonografia de Abdomen Superior" at bounding box center [776, 368] width 698 height 13
checkbox Superior "true"
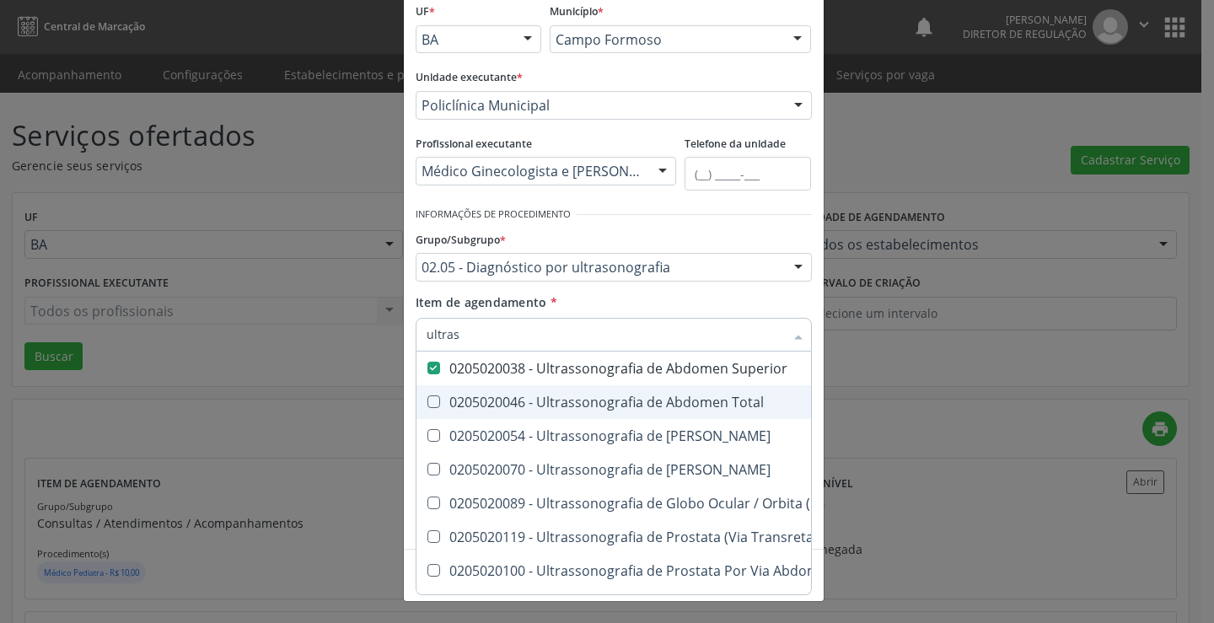
click at [666, 405] on div "0205020046 - Ultrassonografia de Abdomen Total" at bounding box center [776, 401] width 698 height 13
checkbox Total "true"
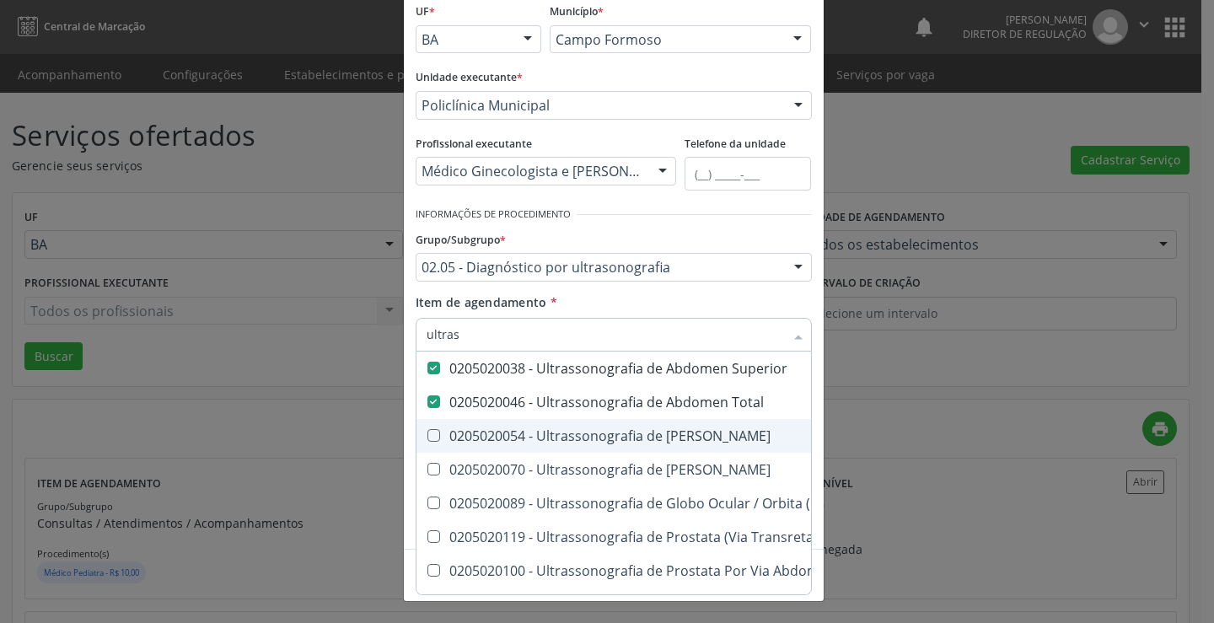
click at [684, 442] on div "0205020054 - Ultrassonografia de [PERSON_NAME]" at bounding box center [776, 435] width 698 height 13
checkbox Urinario "true"
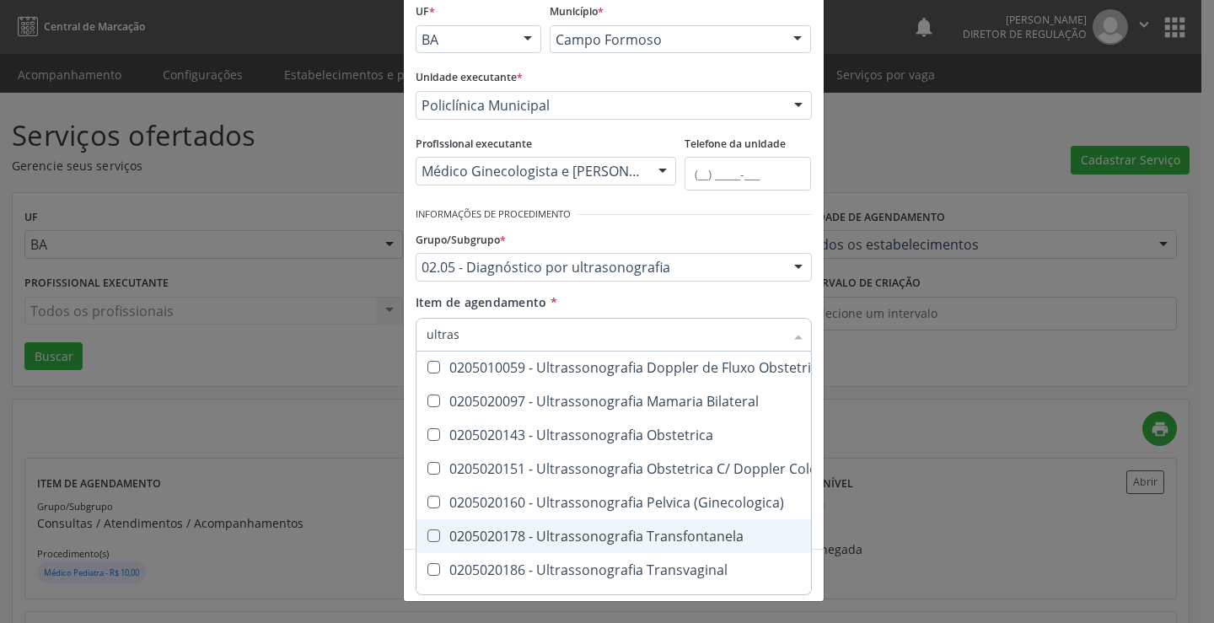
scroll to position [0, 0]
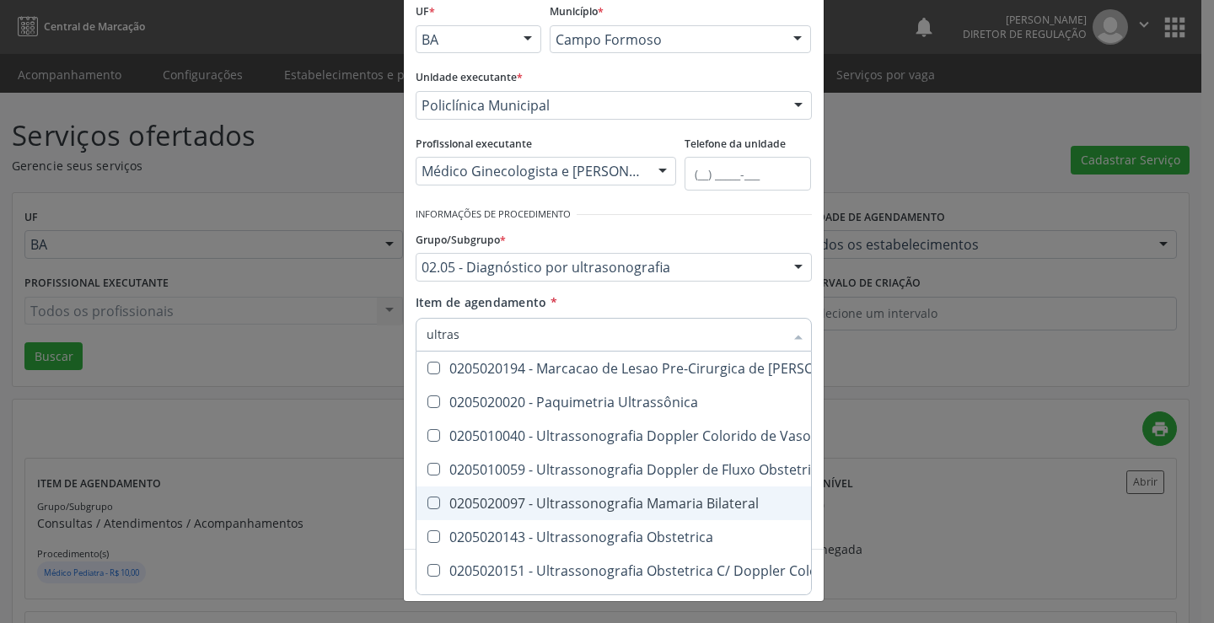
click at [681, 499] on div "0205020097 - Ultrassonografia Mamaria Bilateral" at bounding box center [776, 503] width 698 height 13
checkbox Bilateral "true"
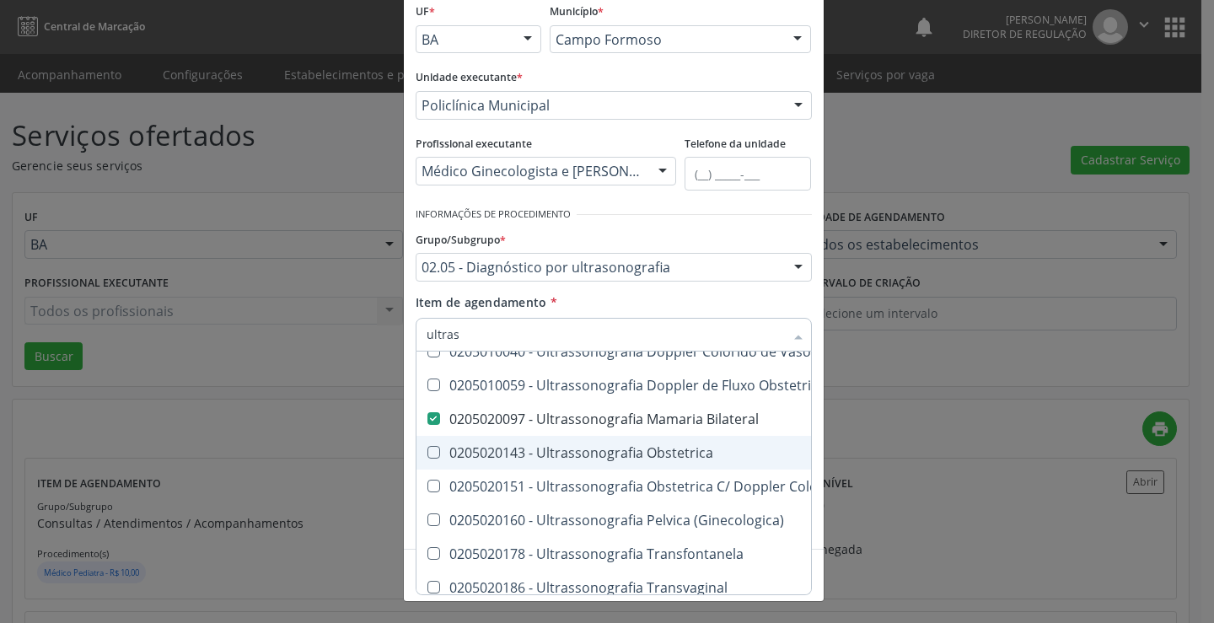
click at [675, 453] on div "0205020143 - Ultrassonografia Obstetrica" at bounding box center [776, 452] width 698 height 13
checkbox Obstetrica "true"
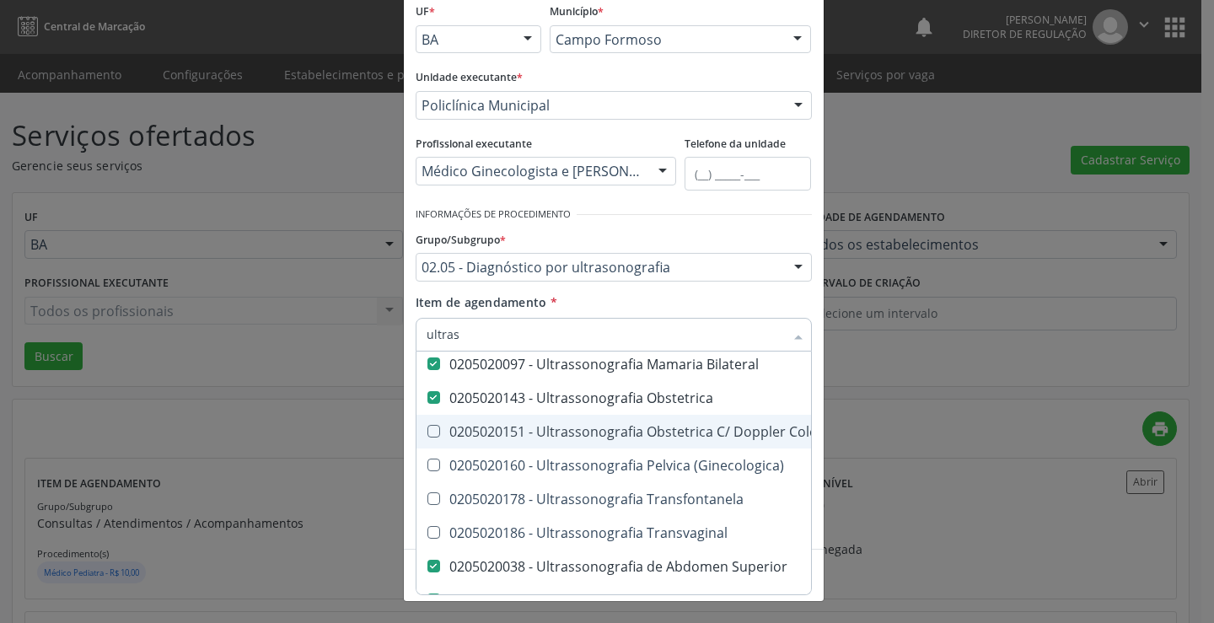
scroll to position [169, 0]
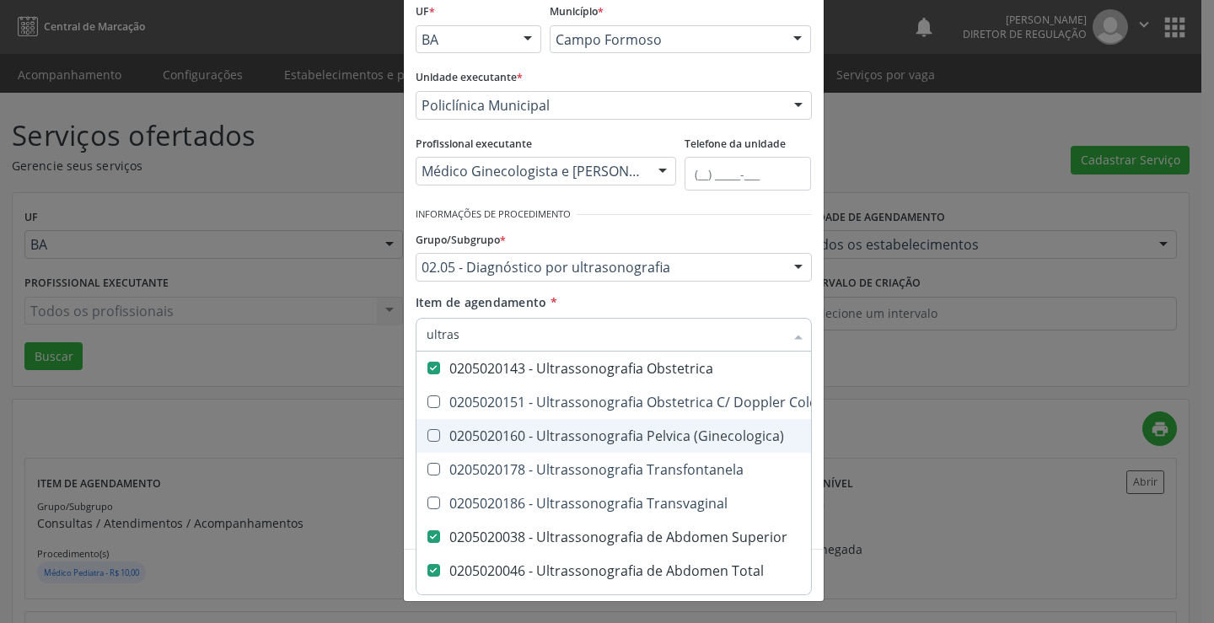
click at [680, 442] on div "0205020160 - Ultrassonografia Pelvica (Ginecologica)" at bounding box center [776, 435] width 698 height 13
checkbox \(Ginecologica\) "true"
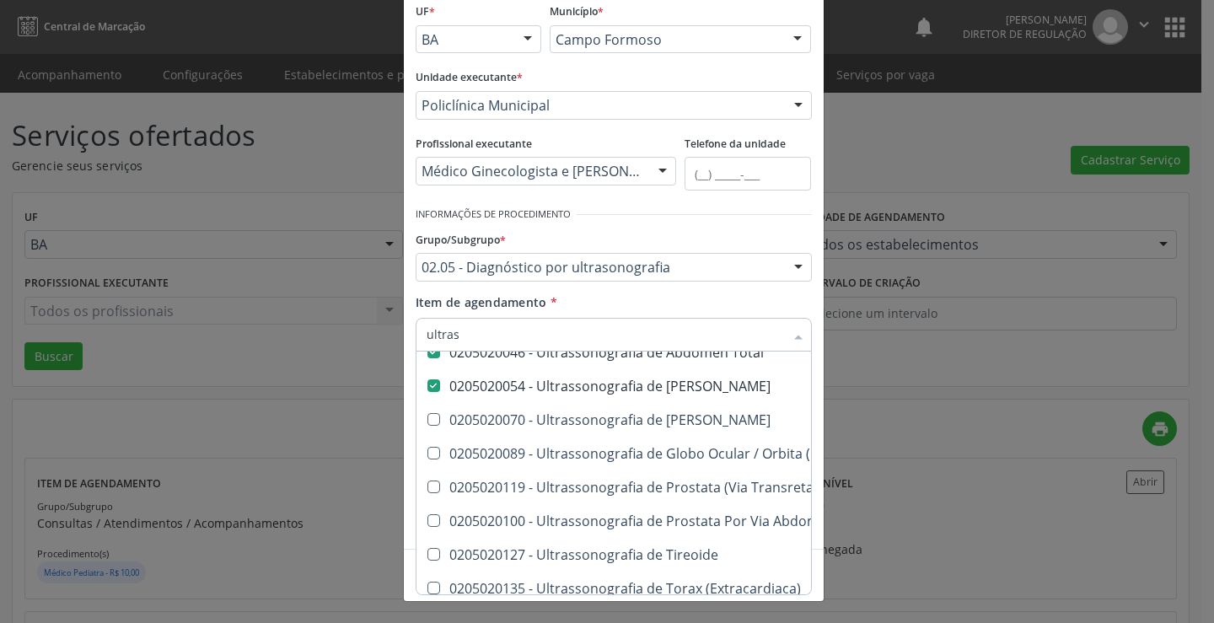
scroll to position [411, 0]
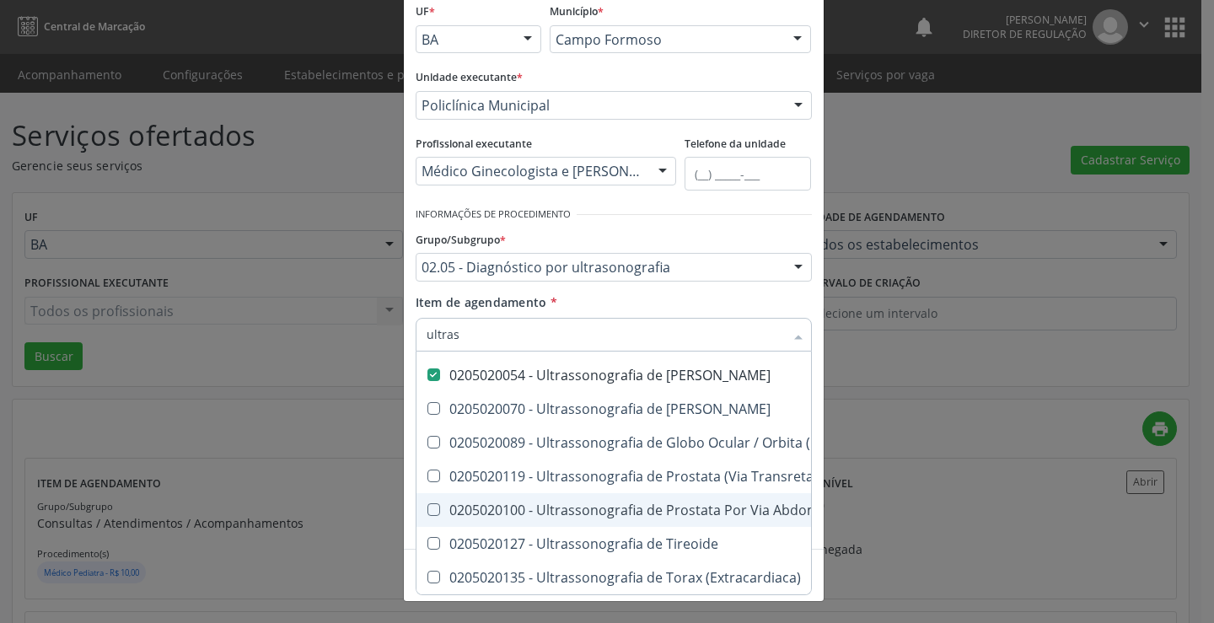
click at [690, 503] on div "0205020100 - Ultrassonografia de Prostata Por Via Abdominal" at bounding box center [776, 509] width 698 height 13
checkbox Abdominal "true"
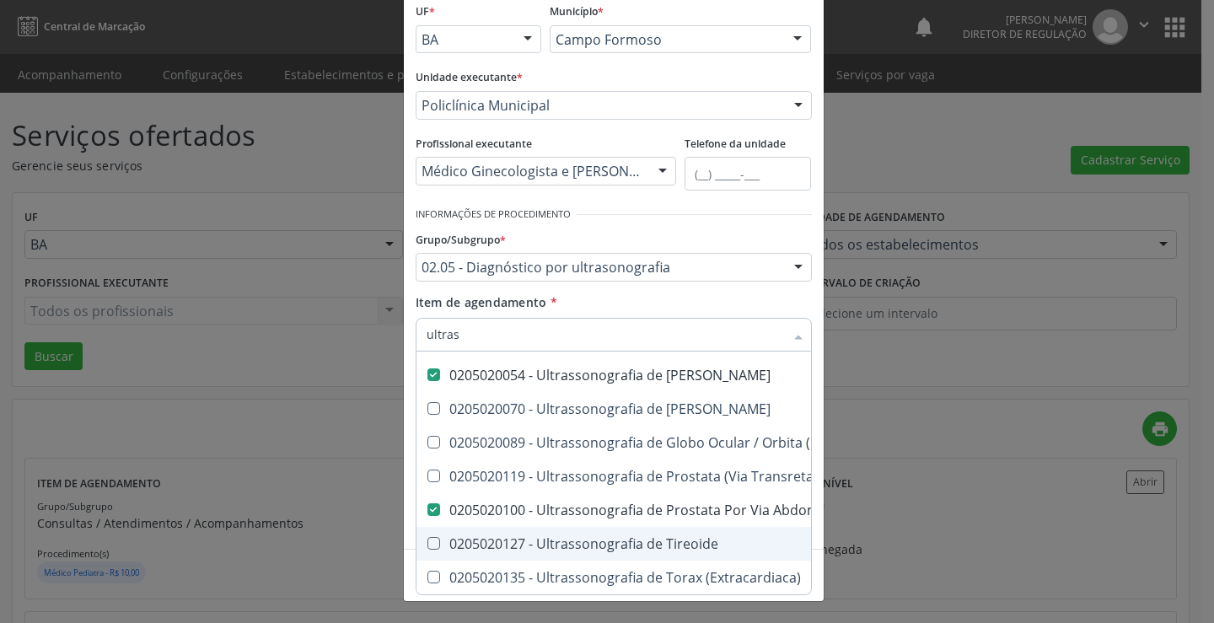
click at [669, 537] on div "0205020127 - Ultrassonografia de Tireoide" at bounding box center [776, 543] width 698 height 13
checkbox Tireoide "true"
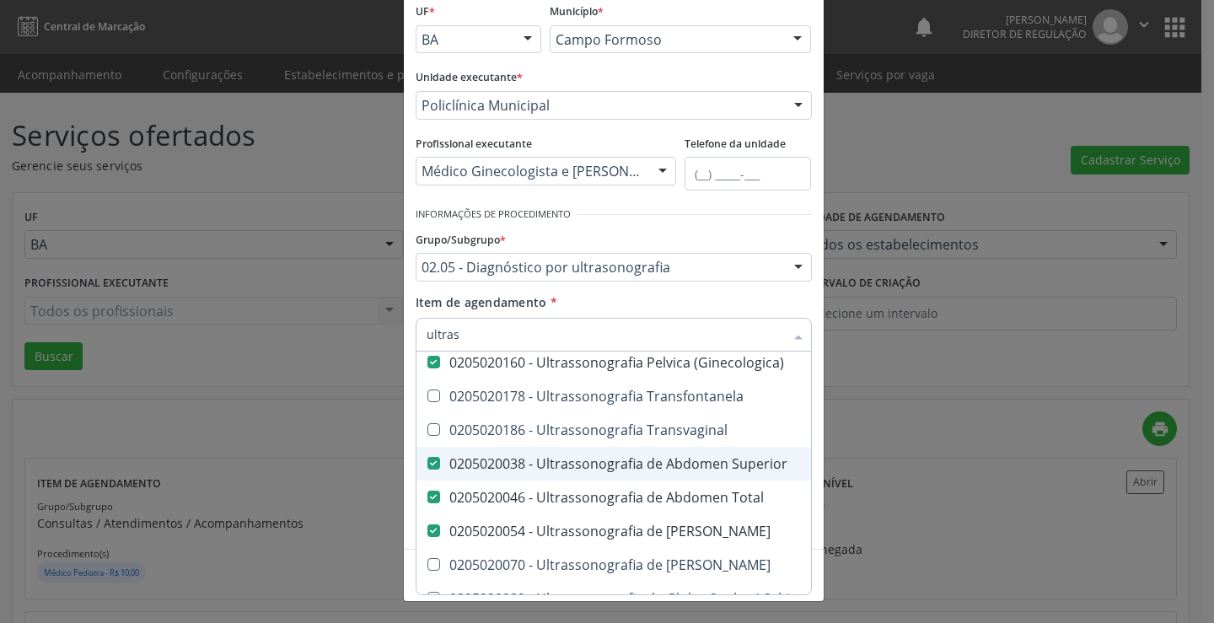
scroll to position [158, 0]
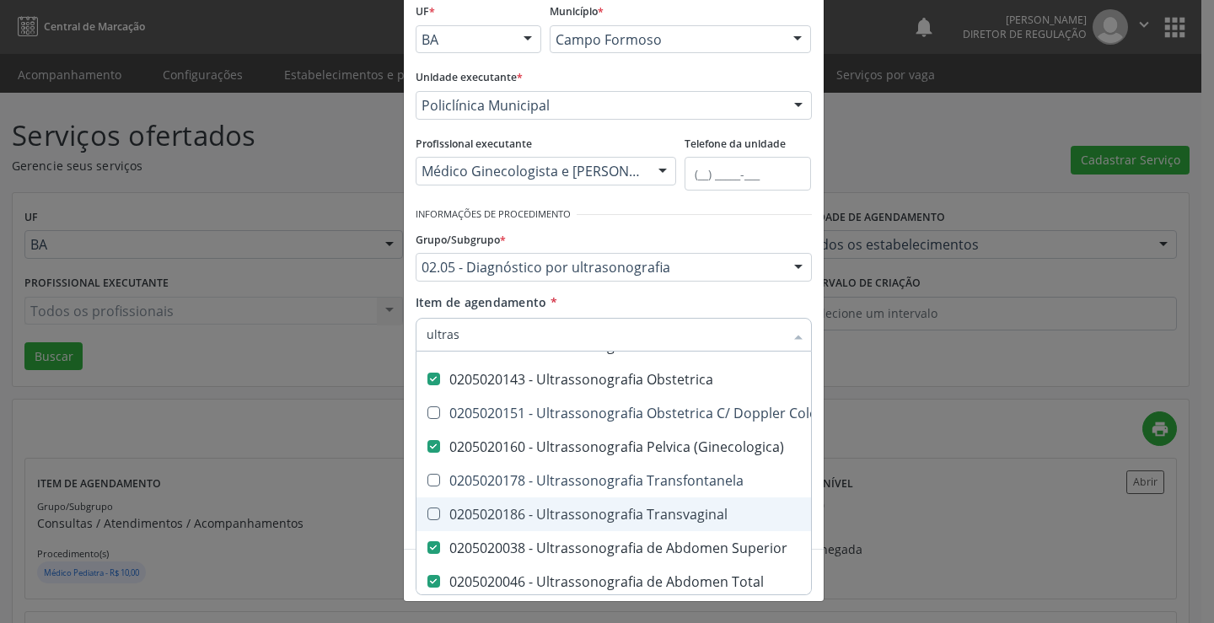
click at [664, 514] on div "0205020186 - Ultrassonografia Transvaginal" at bounding box center [776, 514] width 698 height 13
checkbox Transvaginal "true"
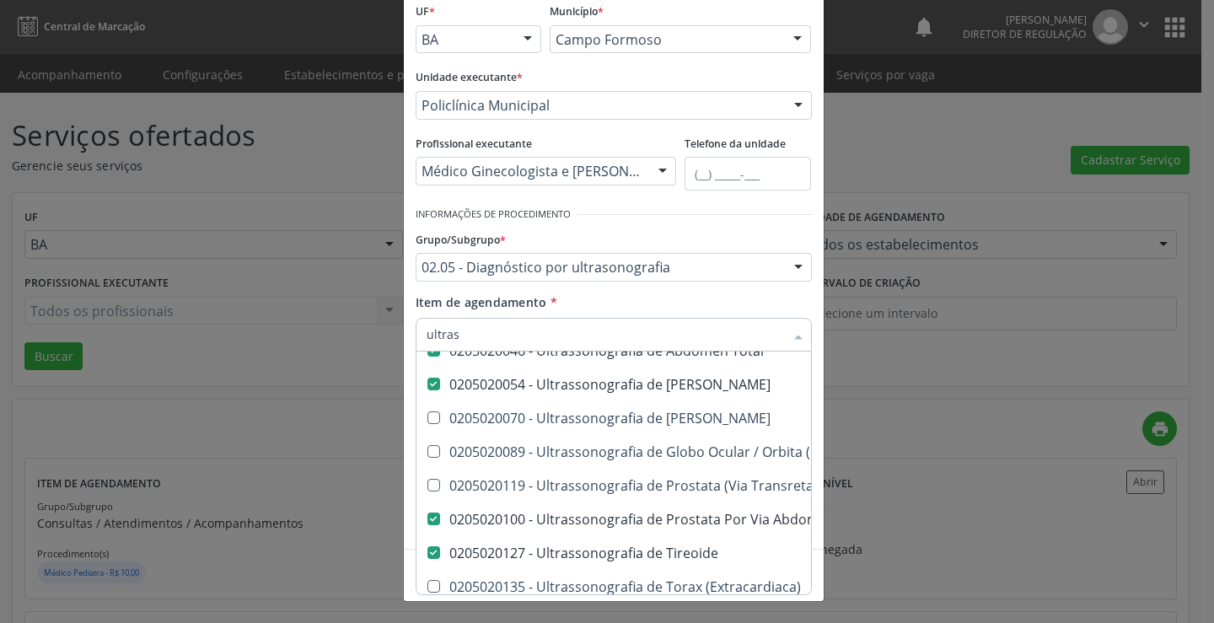
scroll to position [411, 0]
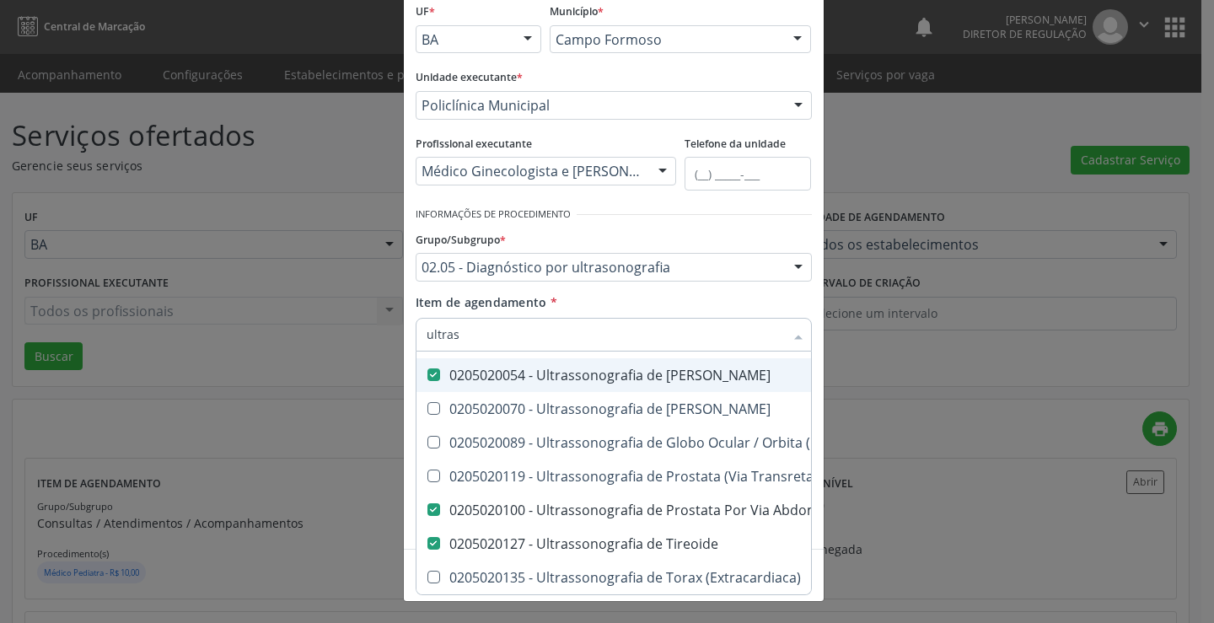
type input "ultras"
checkbox Ultrassônica "true"
checkbox Vasos "true"
checkbox Obstetrico "true"
checkbox Pulsado "true"
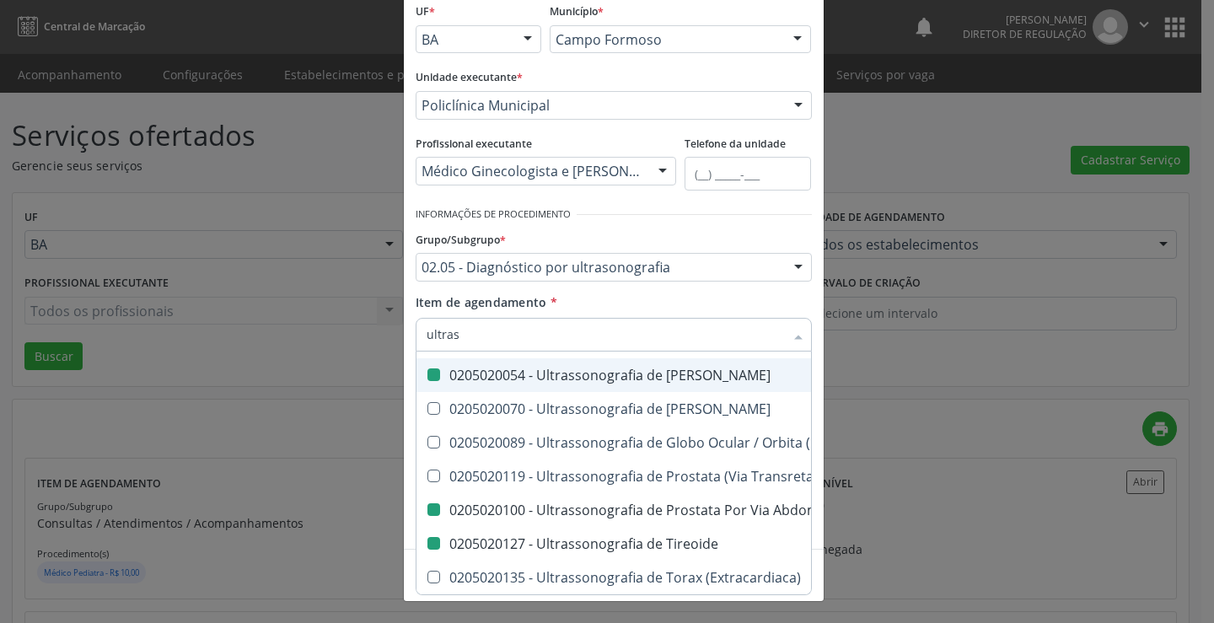
checkbox Transfontanela "true"
checkbox Total "false"
checkbox Urinario "false"
checkbox Abdominal "false"
checkbox Tireoide "false"
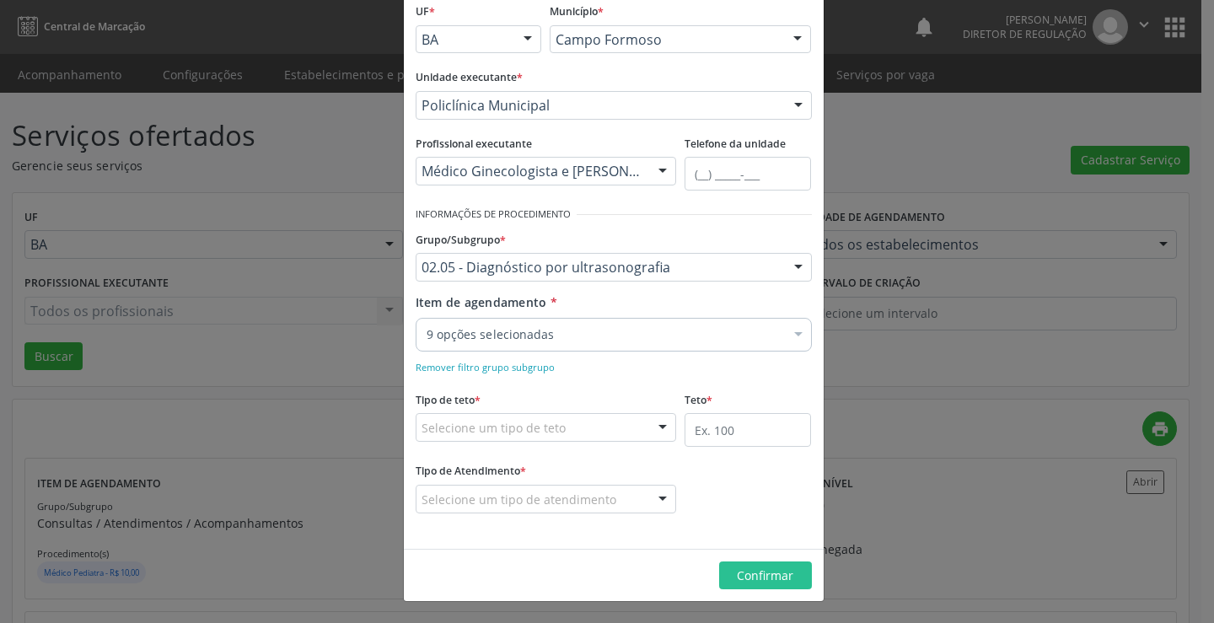
click at [681, 293] on div "Item de agendamento * 9 opções selecionadas Desfazer seleção Selecionados 02050…" at bounding box center [614, 319] width 396 height 53
click at [632, 325] on div at bounding box center [614, 335] width 396 height 34
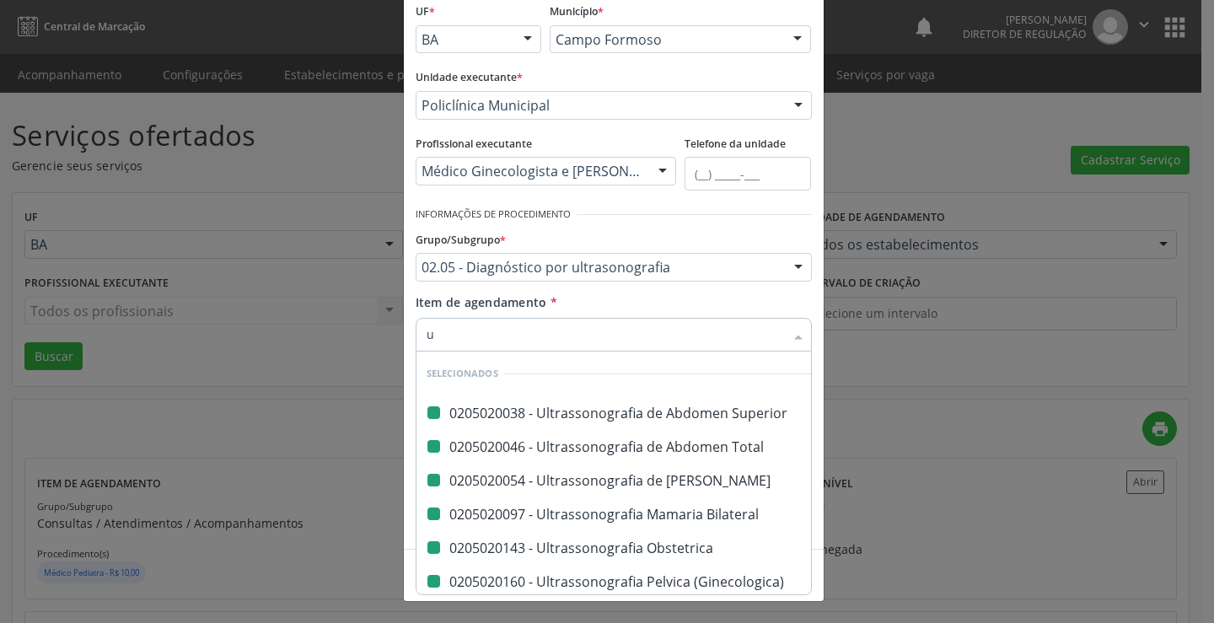
type input "us"
checkbox Superior "false"
checkbox Total "false"
checkbox Urinario "false"
checkbox Bilateral "false"
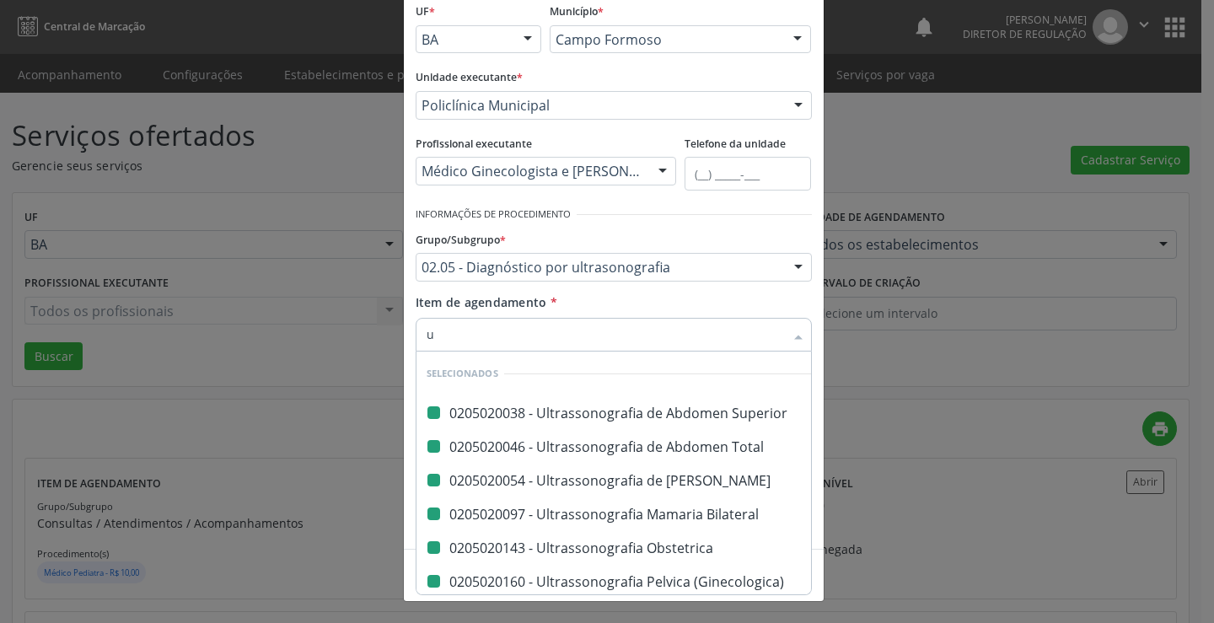
checkbox Obstetrica "false"
checkbox \(Ginecologica\) "false"
checkbox Abdominal "false"
checkbox Tireoide "false"
checkbox Transvaginal "false"
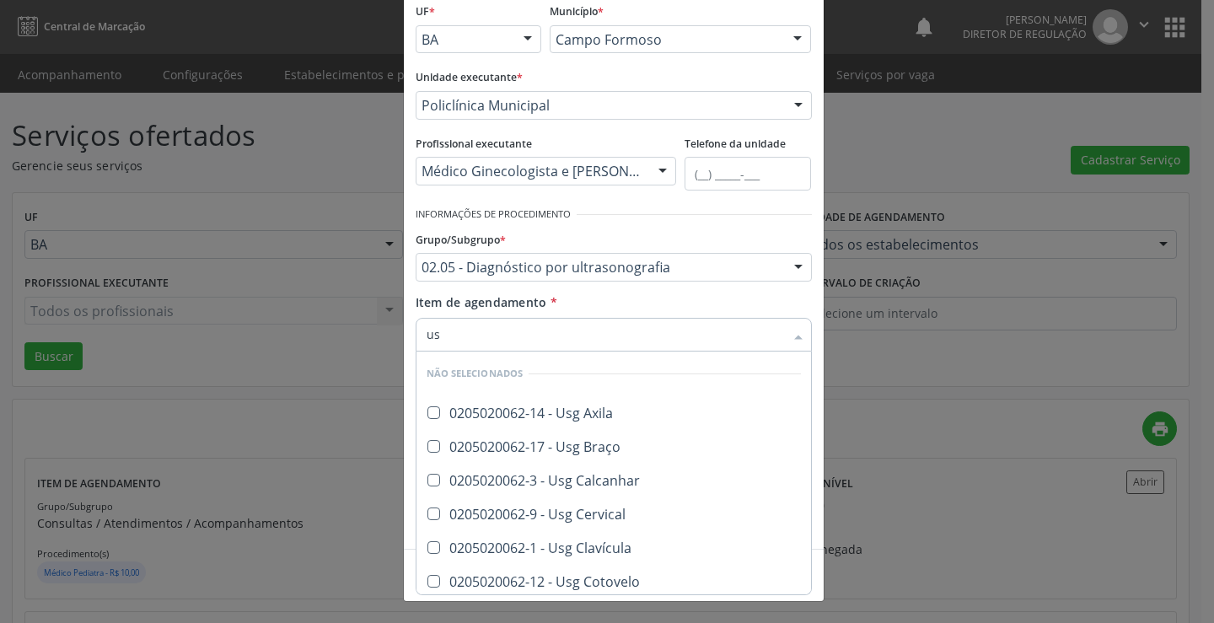
type input "usg"
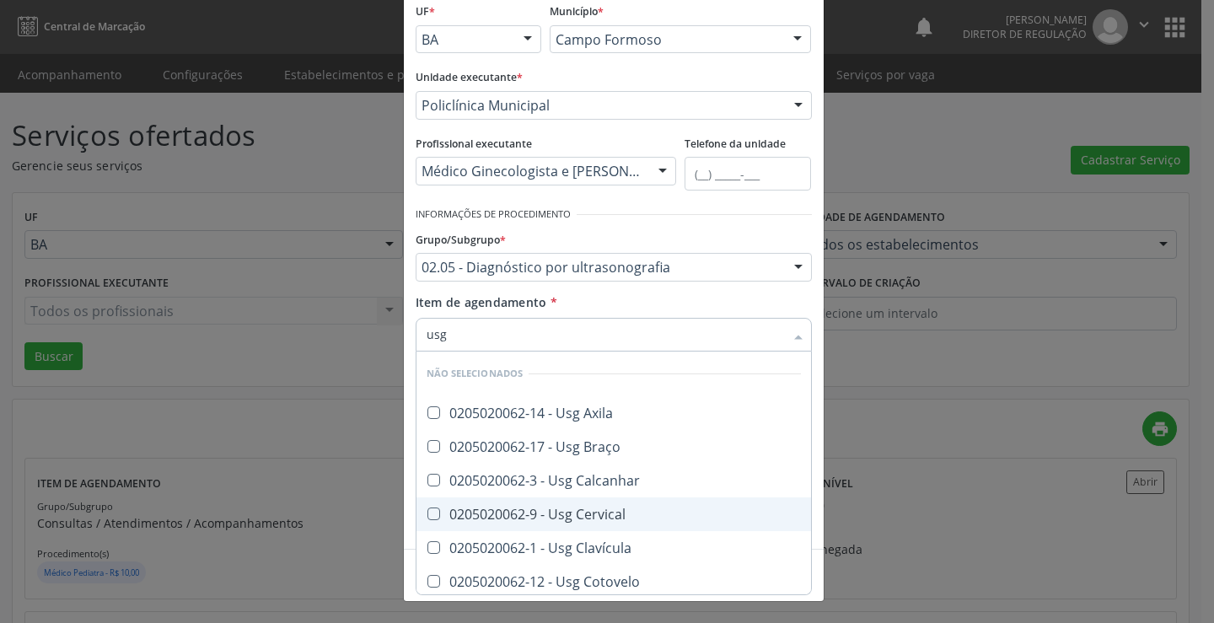
click at [610, 510] on div "0205020062-9 - Usg Cervical" at bounding box center [614, 514] width 374 height 13
checkbox Cervical "true"
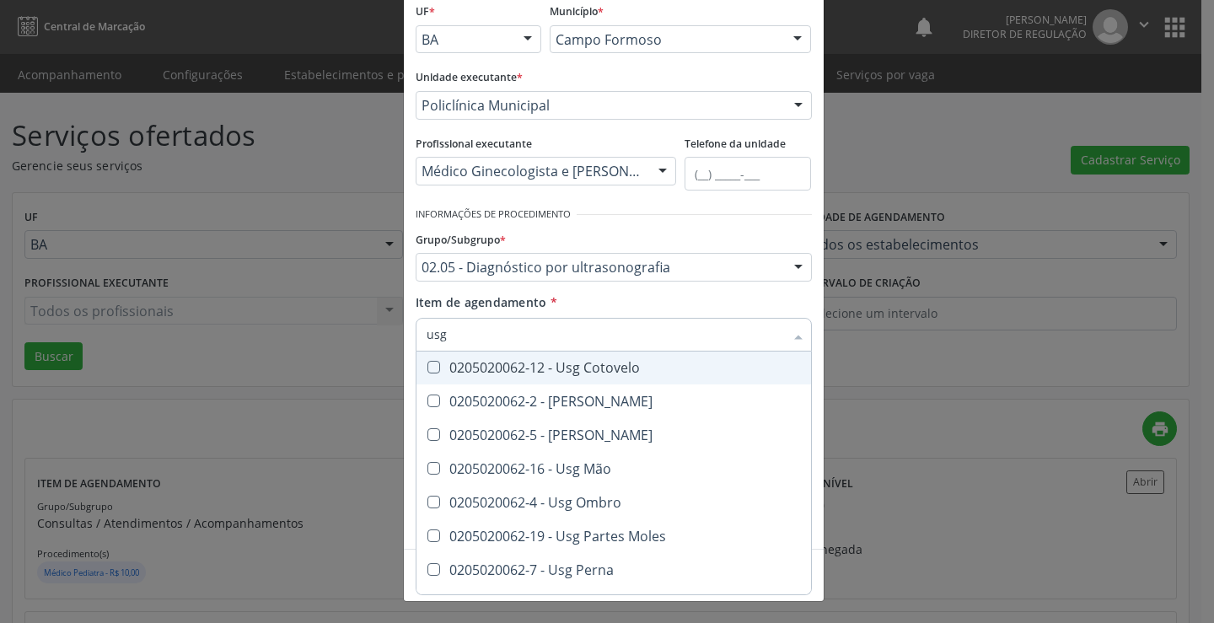
scroll to position [253, 0]
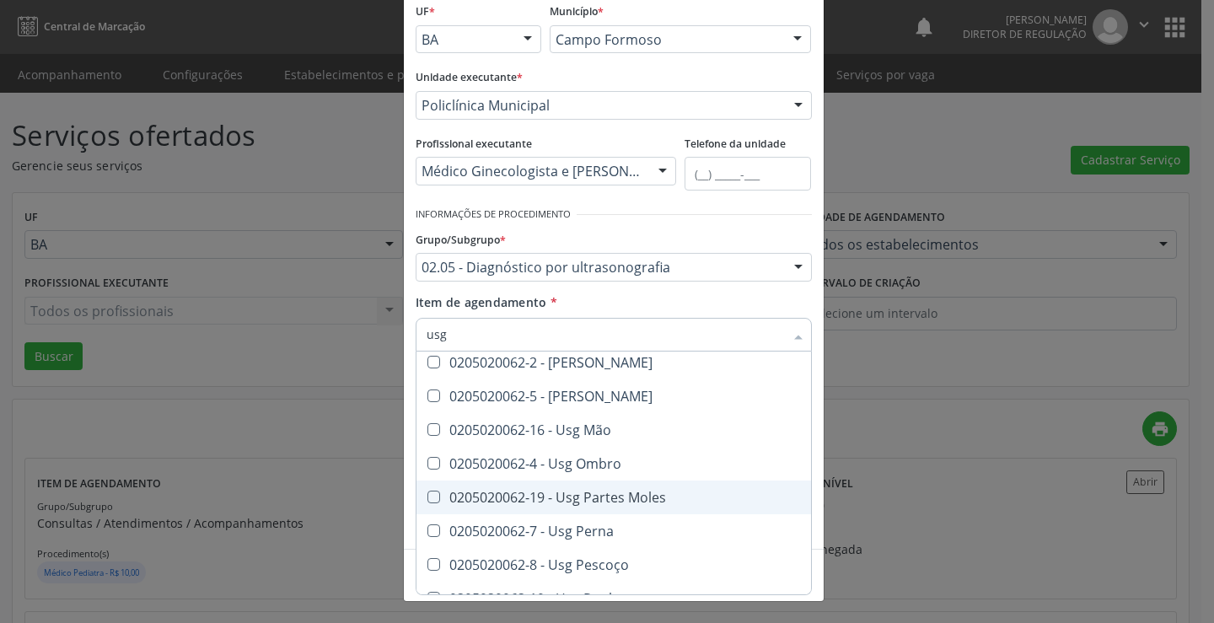
click at [622, 494] on div "0205020062-19 - Usg Partes Moles" at bounding box center [614, 497] width 374 height 13
checkbox Moles "true"
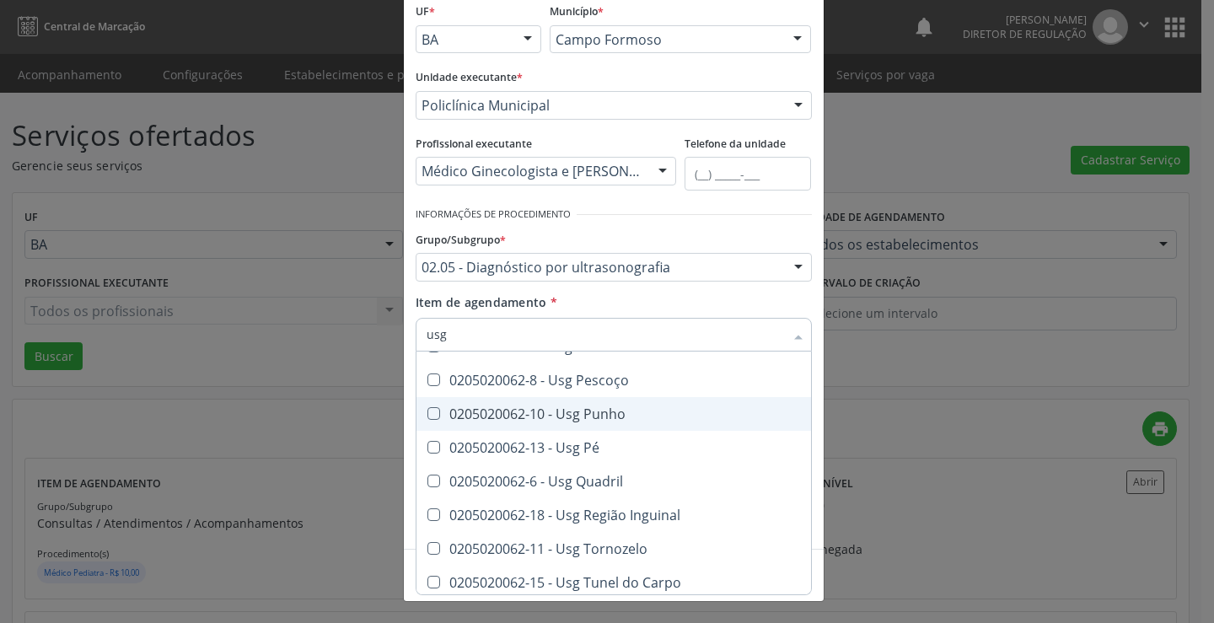
scroll to position [443, 0]
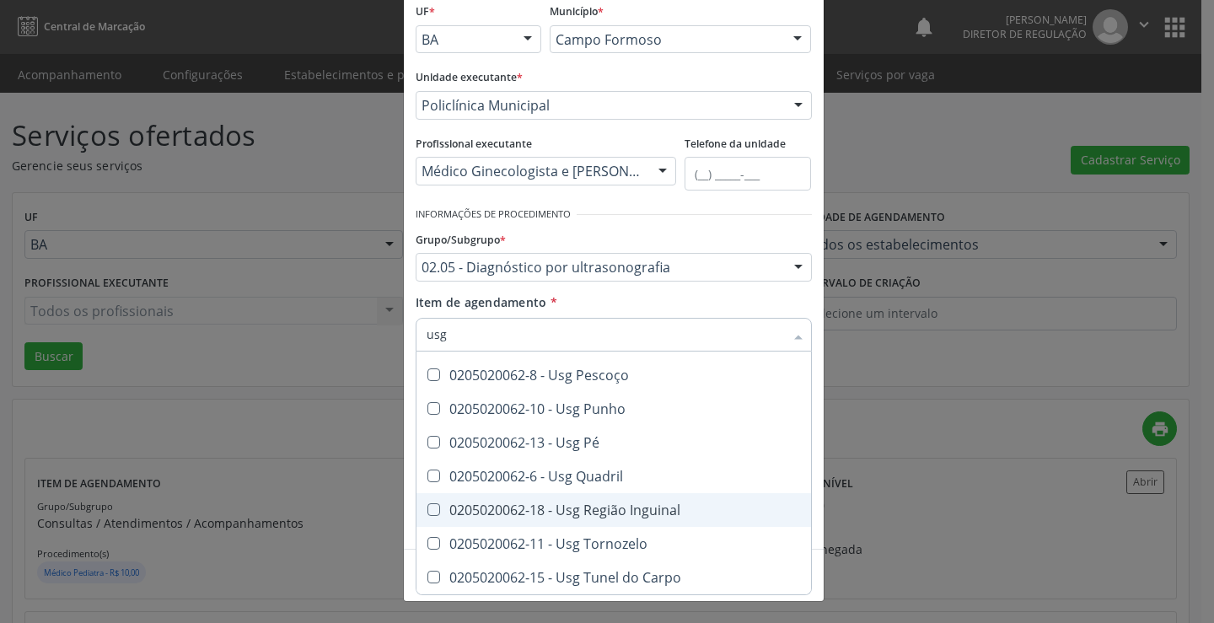
click at [618, 512] on div "0205020062-18 - Usg Região Inguinal" at bounding box center [614, 509] width 374 height 13
checkbox Inguinal "true"
type input "usg"
checkbox Axila "true"
checkbox Braço "true"
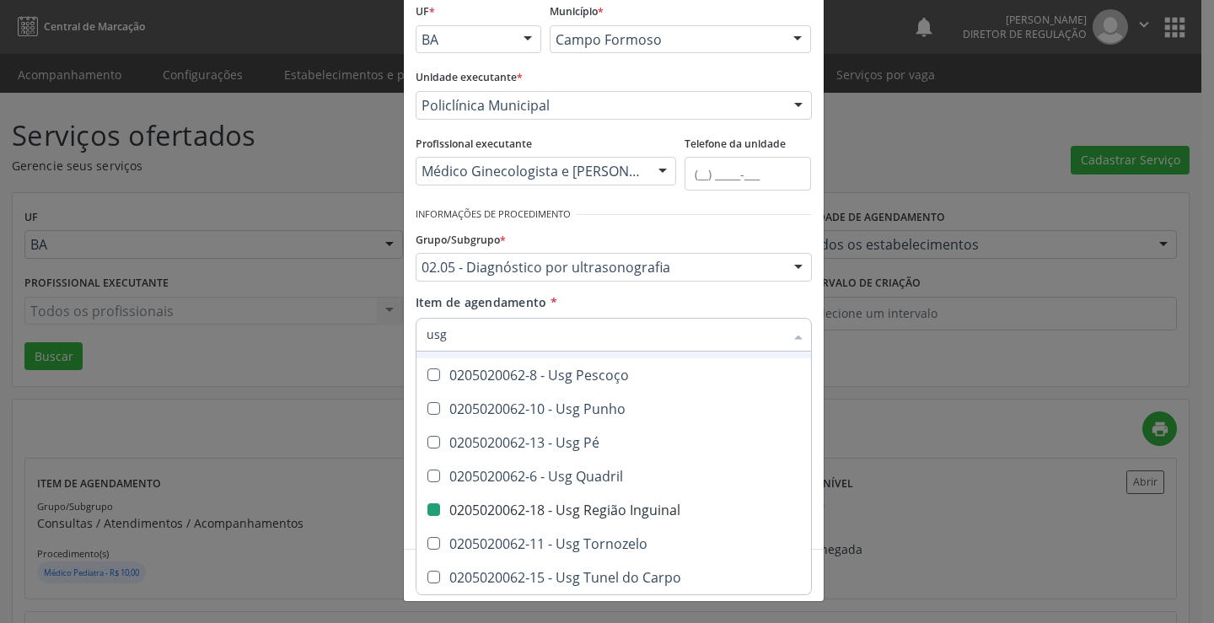
checkbox Calcanhar "true"
checkbox Clavícula "true"
checkbox Cotovelo "true"
checkbox Coxa "true"
checkbox Joelho "true"
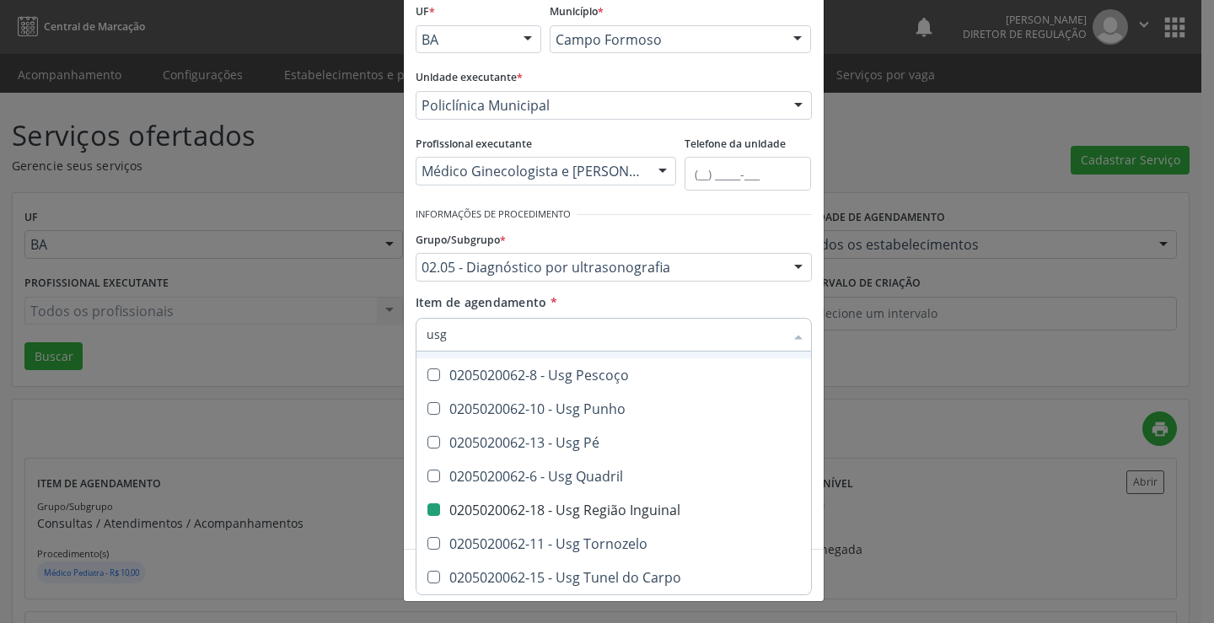
checkbox Mão "true"
checkbox Perna "true"
checkbox Inguinal "false"
checkbox Ombro "true"
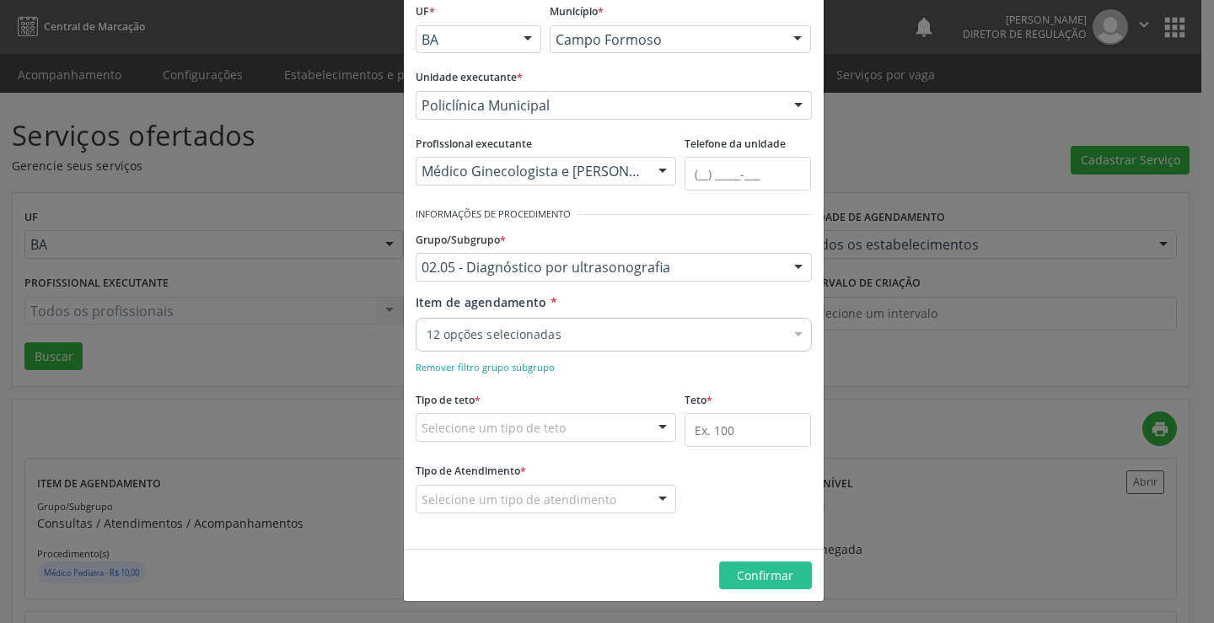
scroll to position [0, 0]
click at [649, 312] on div "Item de agendamento * 12 opções selecionadas Desfazer seleção Selecionados 0205…" at bounding box center [614, 319] width 396 height 53
click at [636, 314] on div "Item de agendamento * 12 opções selecionadas Desfazer seleção Selecionados 0205…" at bounding box center [614, 319] width 396 height 53
click at [613, 433] on div "Selecione um tipo de teto" at bounding box center [546, 427] width 261 height 29
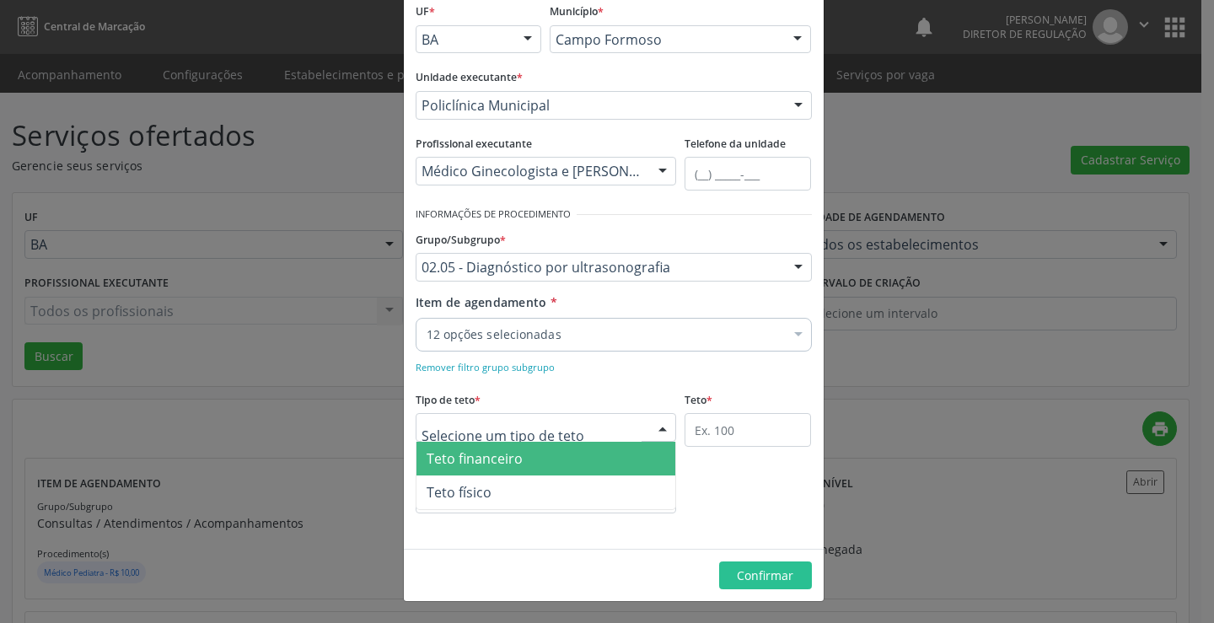
click at [585, 460] on span "Teto financeiro" at bounding box center [547, 459] width 260 height 34
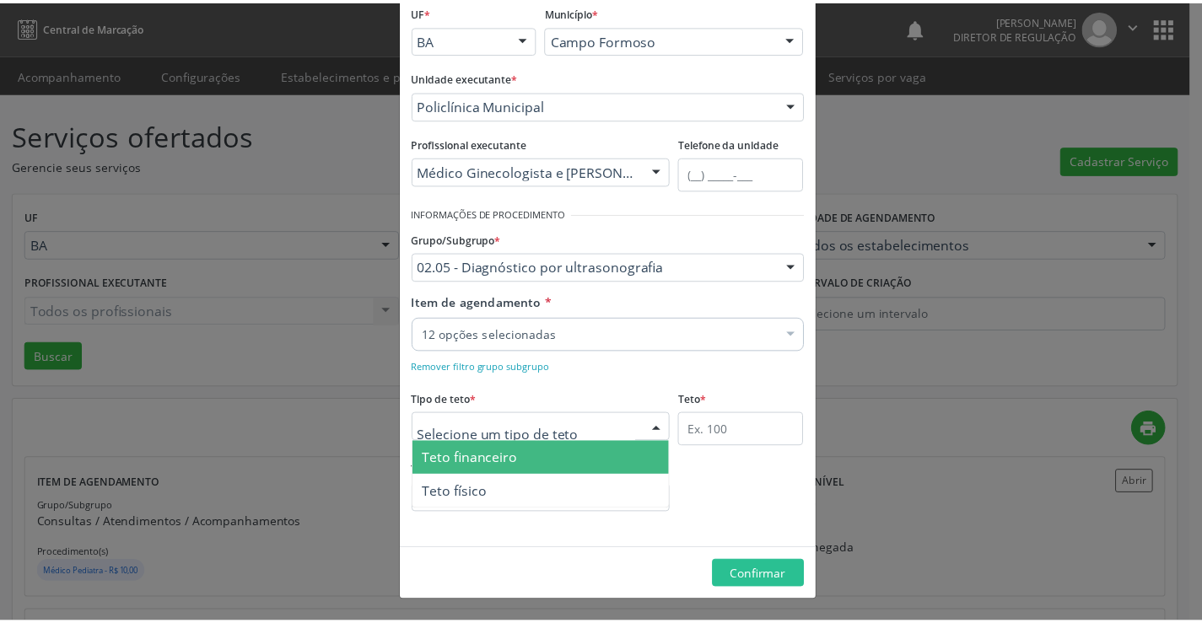
scroll to position [100, 0]
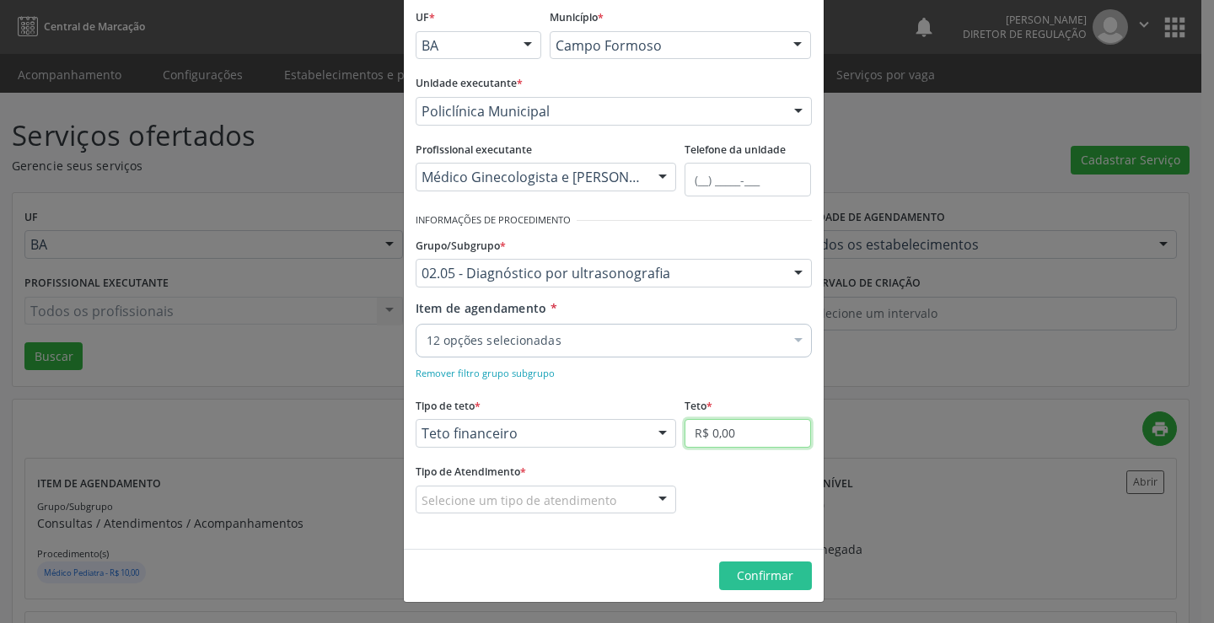
drag, startPoint x: 686, startPoint y: 449, endPoint x: 738, endPoint y: 437, distance: 52.8
click at [743, 438] on input "R$ 0,00" at bounding box center [748, 433] width 126 height 29
type input "R$ 18.000,00"
click at [632, 491] on div "Selecione um tipo de atendimento" at bounding box center [546, 500] width 261 height 29
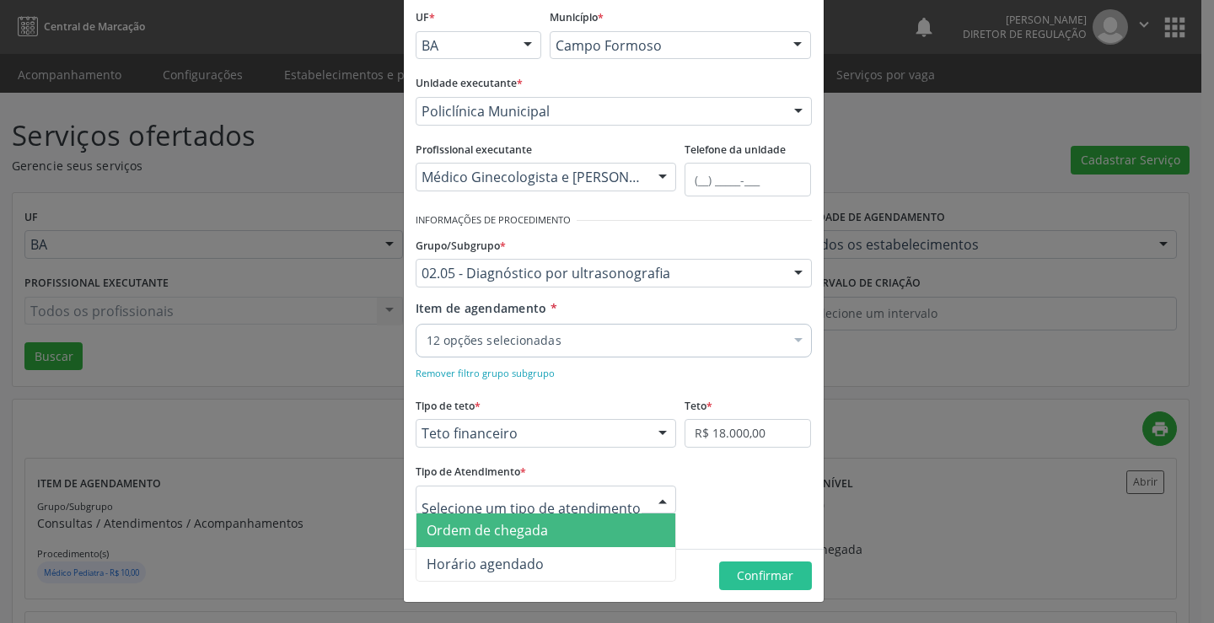
click at [612, 531] on span "Ordem de chegada" at bounding box center [547, 531] width 260 height 34
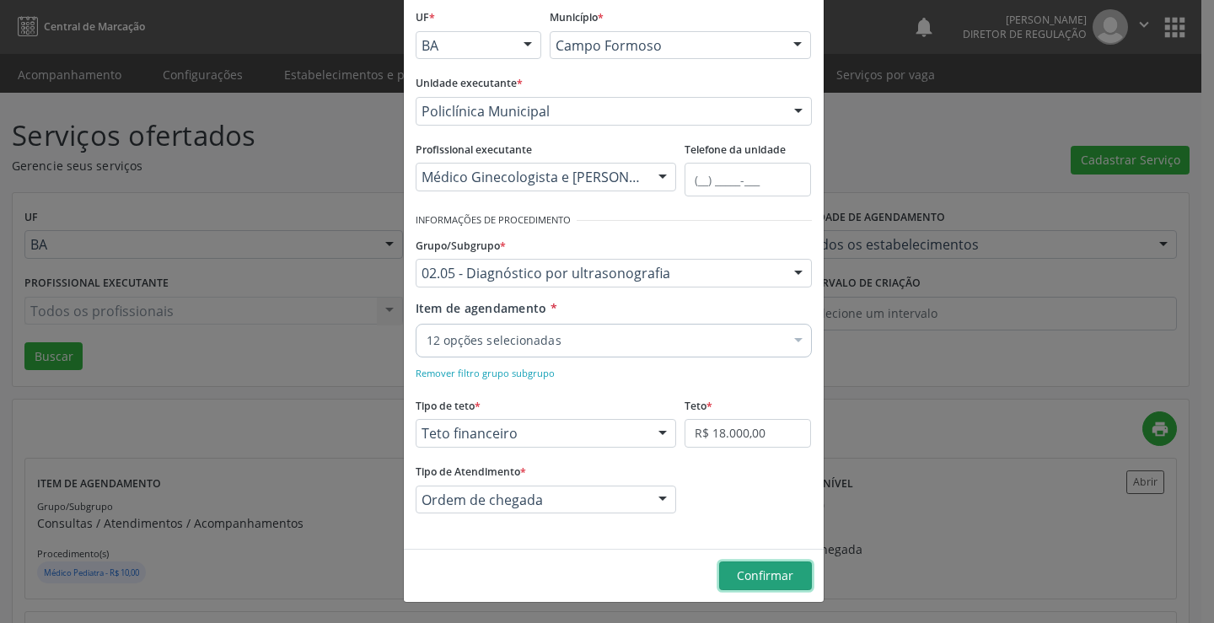
click at [776, 567] on button "Confirmar" at bounding box center [765, 576] width 93 height 29
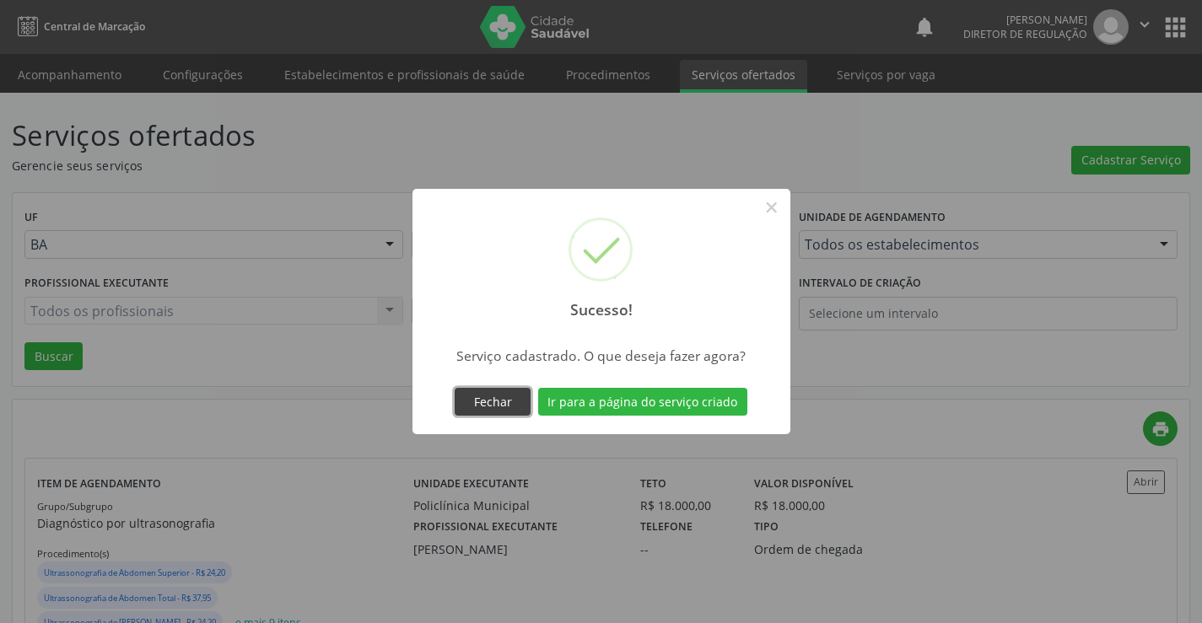
click at [488, 402] on button "Fechar" at bounding box center [493, 402] width 76 height 29
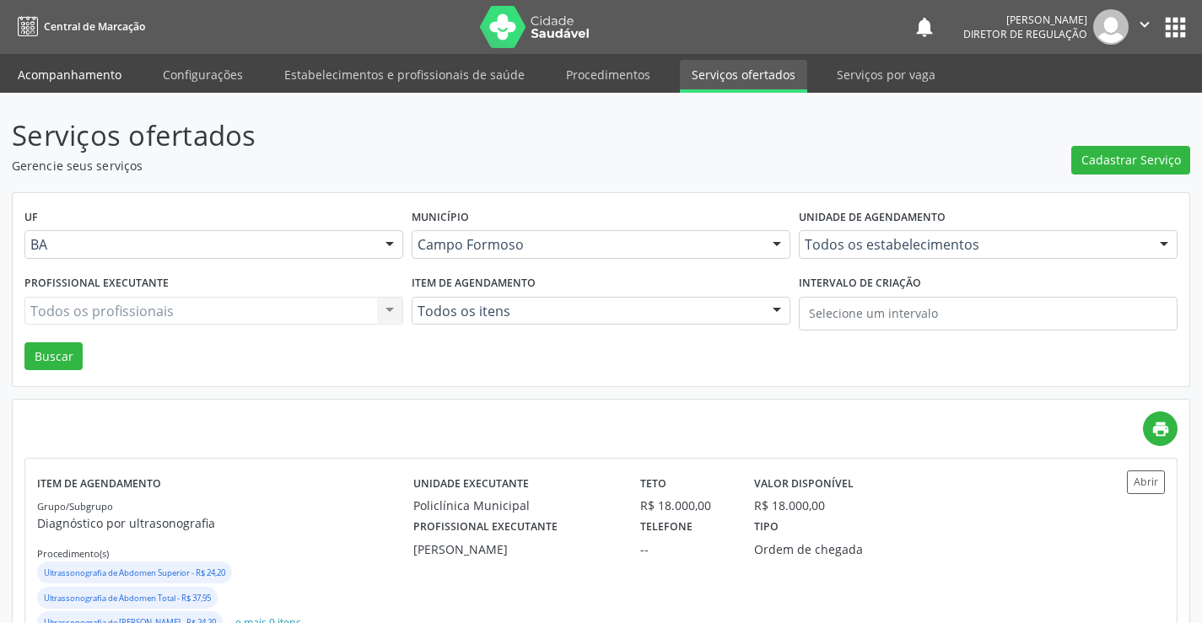
click at [67, 78] on link "Acompanhamento" at bounding box center [69, 75] width 127 height 30
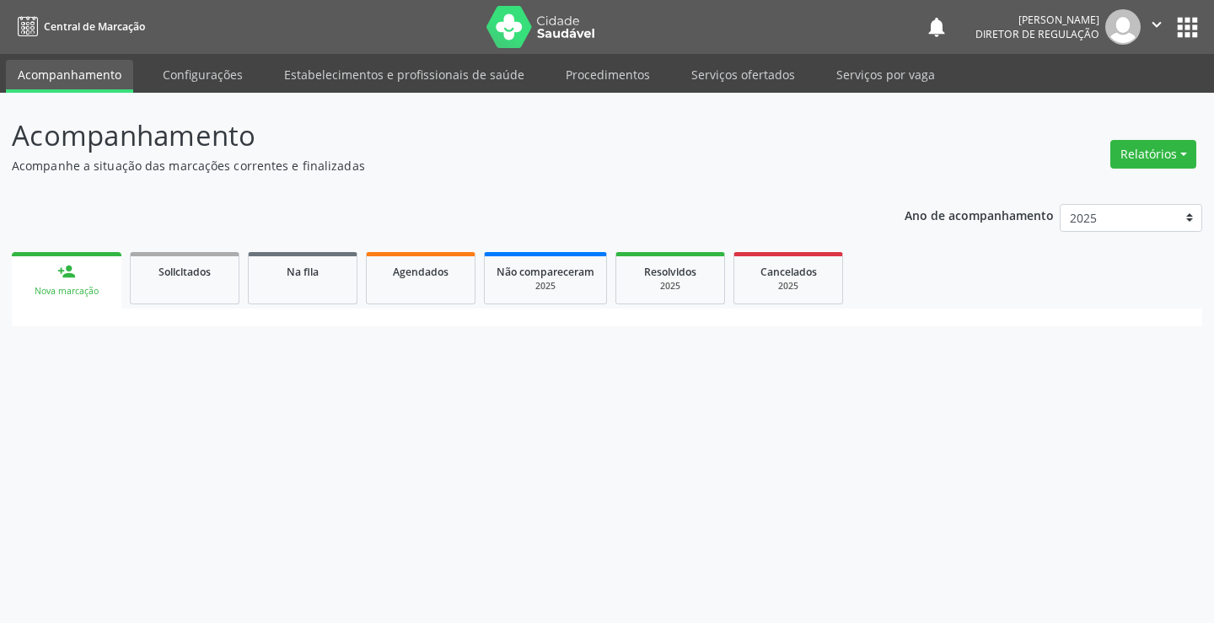
click at [1192, 29] on nav "Central de Marcação notifications [PERSON_NAME] Diretor de regulação  Configur…" at bounding box center [607, 27] width 1214 height 54
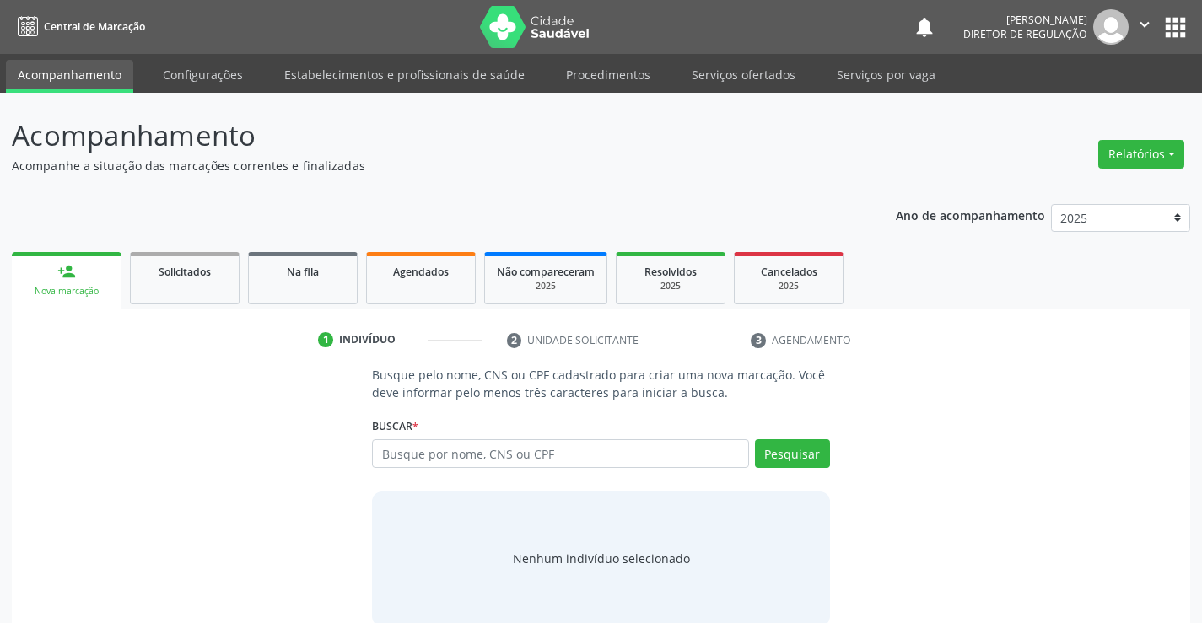
click at [1177, 13] on button "apps" at bounding box center [1175, 28] width 30 height 30
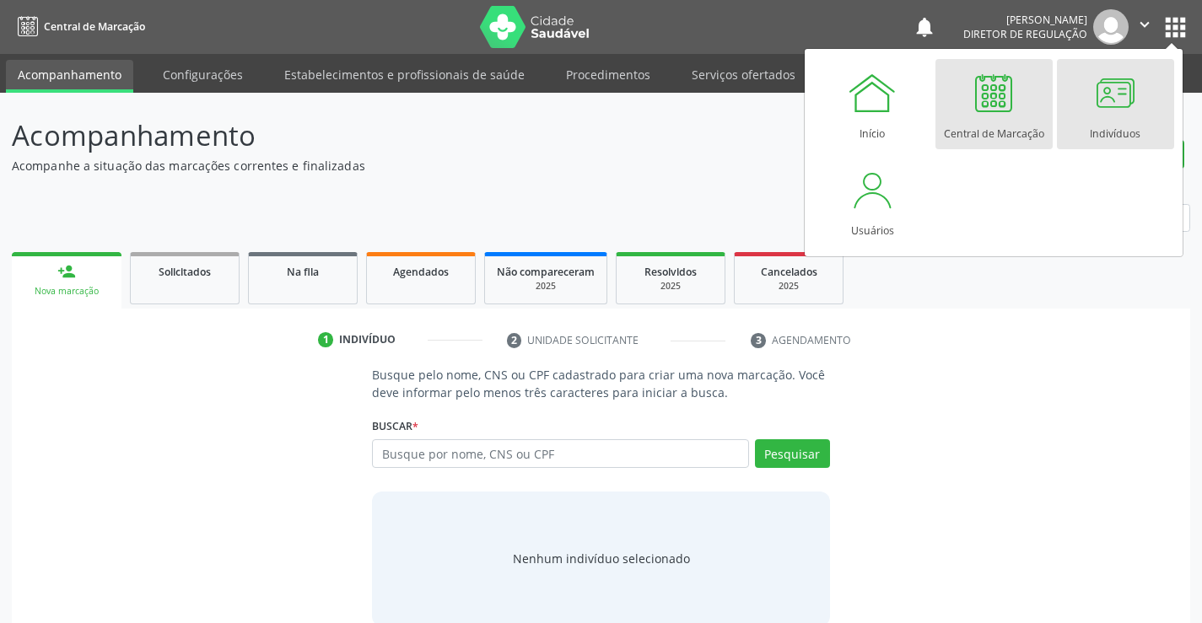
click at [1121, 109] on div at bounding box center [1114, 92] width 51 height 51
